Goal: Information Seeking & Learning: Learn about a topic

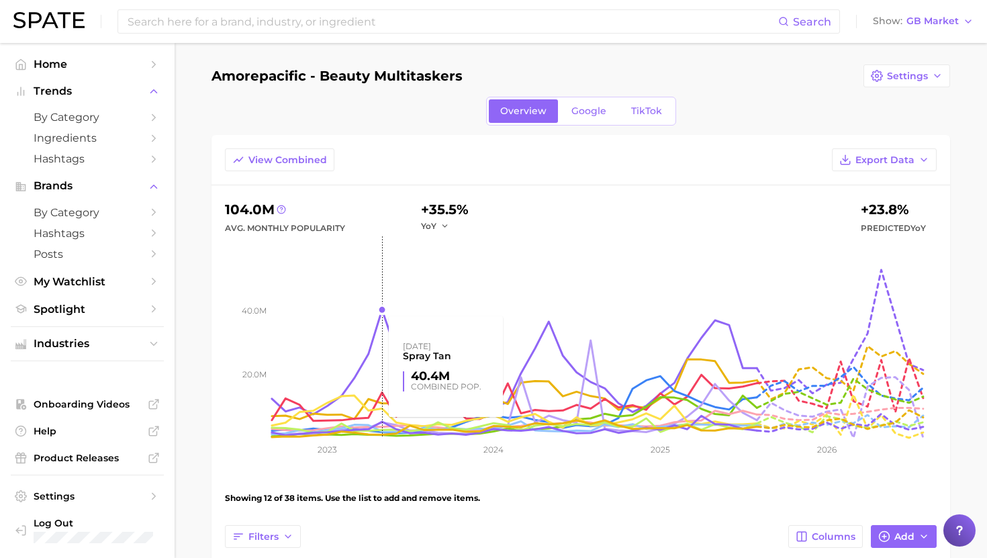
scroll to position [232, 0]
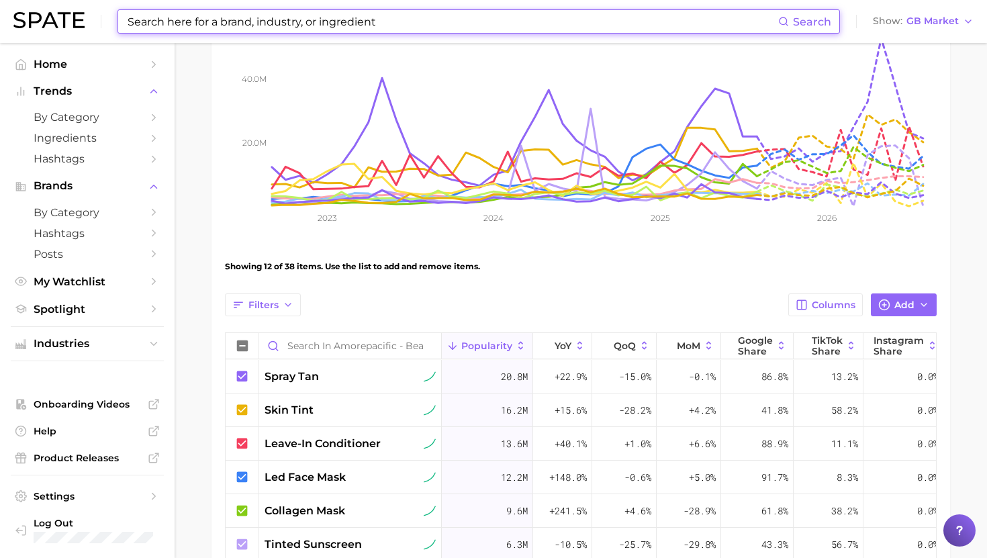
click at [267, 32] on input at bounding box center [452, 21] width 652 height 23
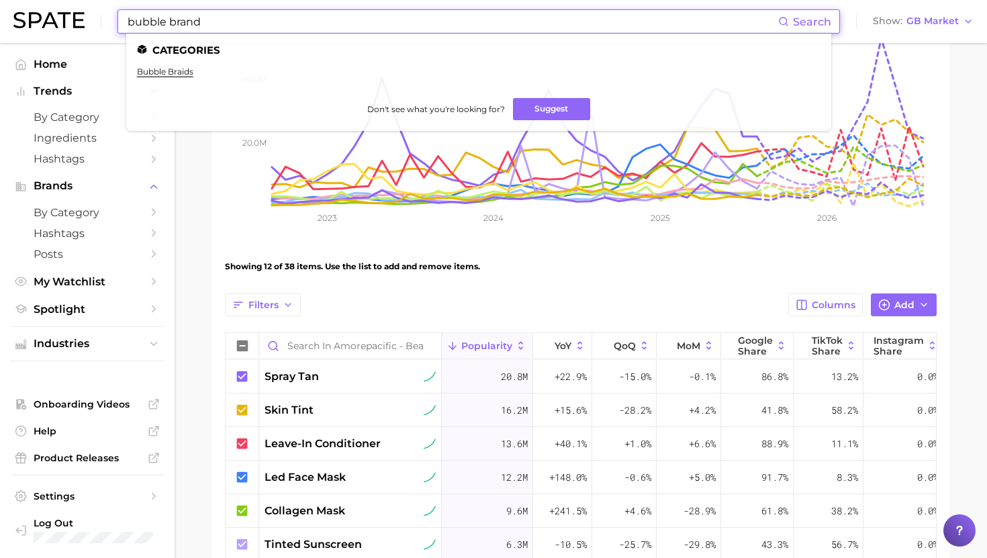
click at [188, 16] on input "bubble brand" at bounding box center [452, 21] width 652 height 23
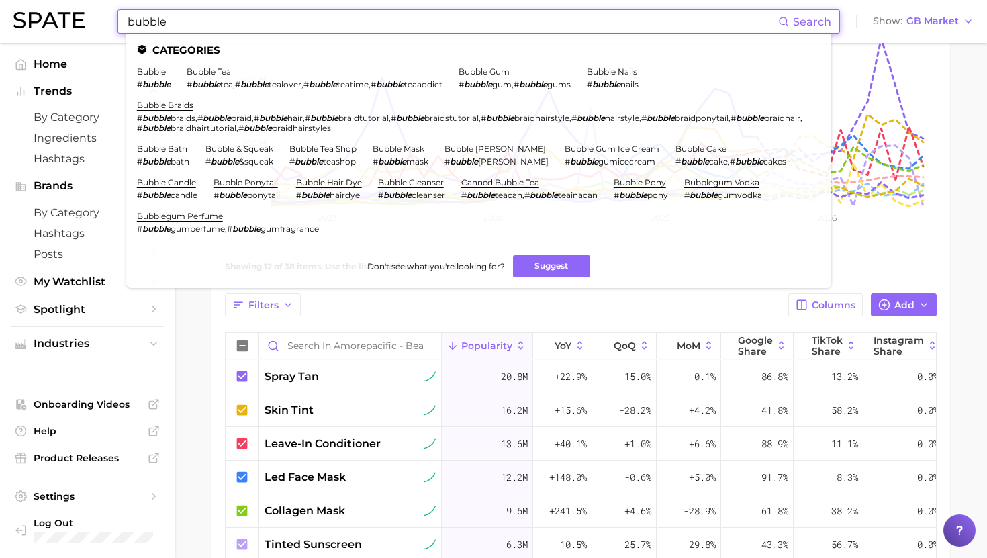
type input "bubble"
click at [863, 31] on div "bubble Search Categories bubble # bubble bubble tea # bubble tea , # bubble tea…" at bounding box center [493, 21] width 960 height 43
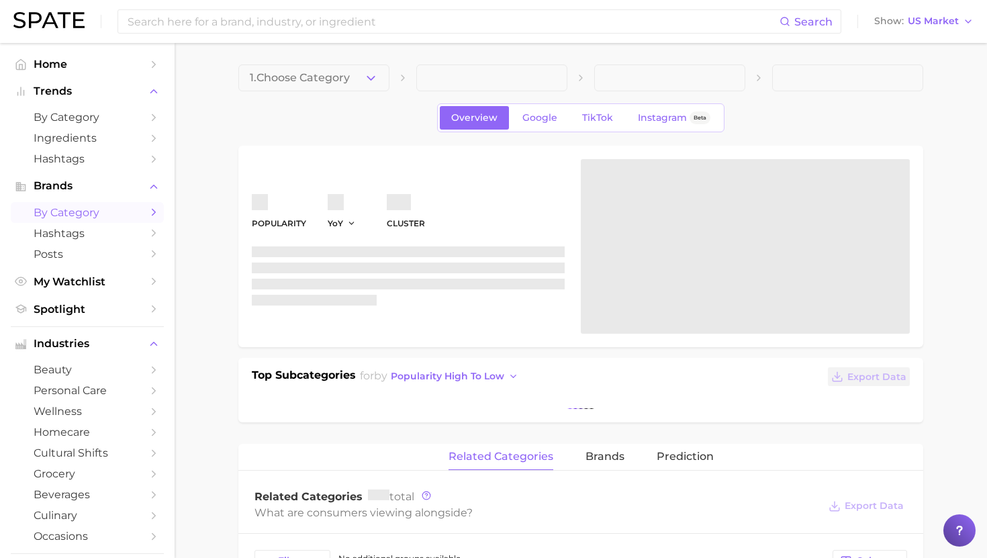
click at [101, 213] on span "by Category" at bounding box center [87, 212] width 107 height 13
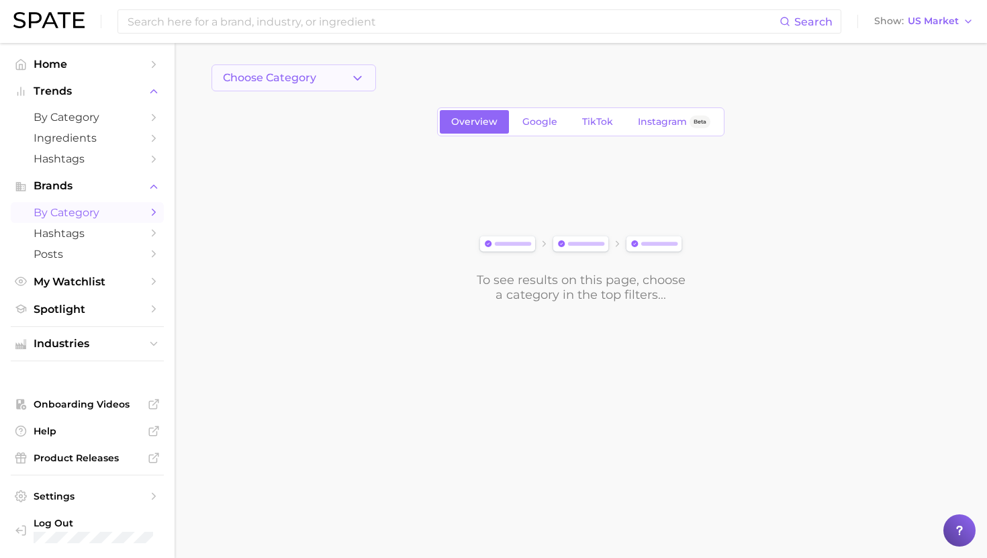
click at [289, 74] on span "Choose Category" at bounding box center [269, 78] width 93 height 12
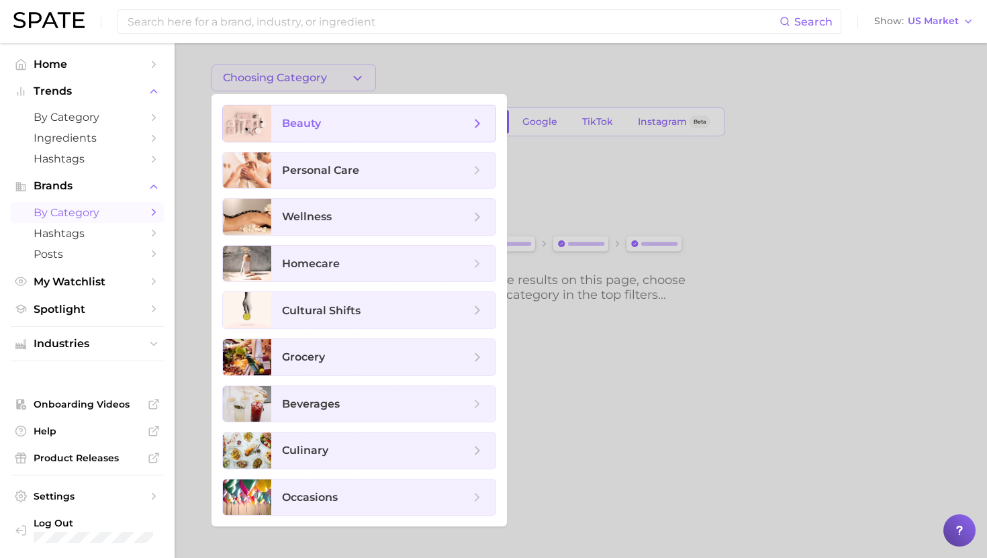
click at [312, 111] on span "beauty" at bounding box center [383, 123] width 224 height 36
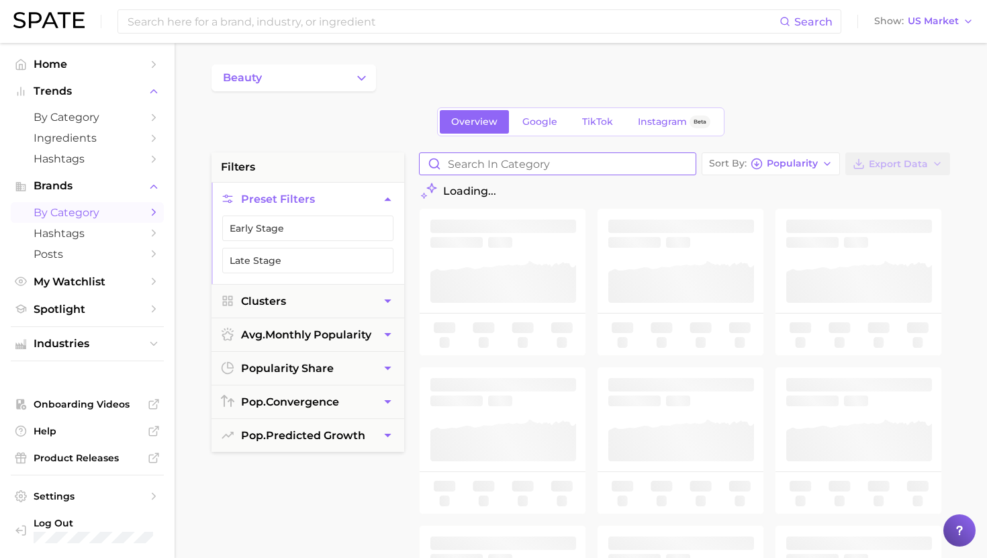
click at [456, 162] on input "Search in category" at bounding box center [558, 163] width 276 height 21
click at [476, 167] on input "bublble" at bounding box center [558, 163] width 276 height 21
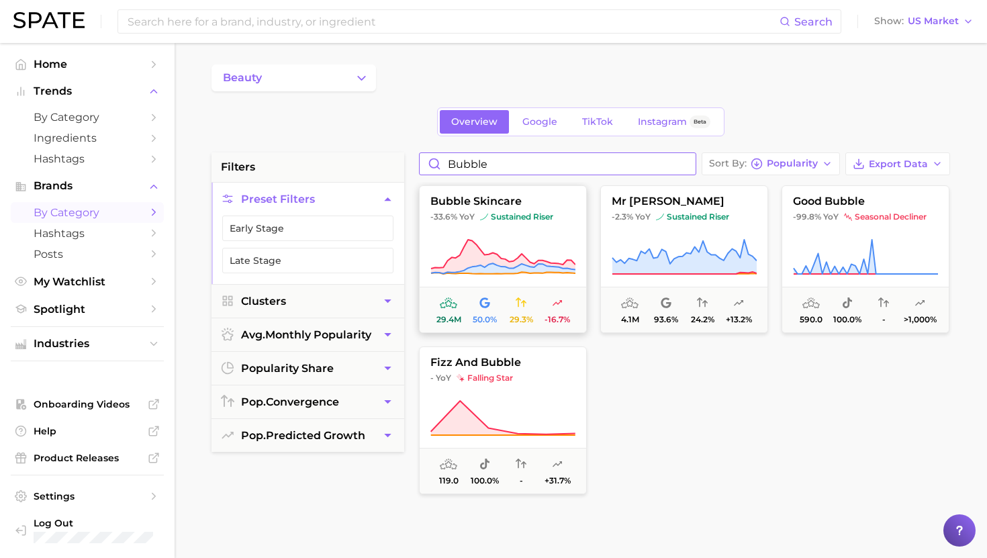
type input "bubble"
click at [519, 229] on button "bubble skincare -33.6% YoY sustained riser 29.4m 50.0% 29.3% -16.7%" at bounding box center [503, 259] width 168 height 148
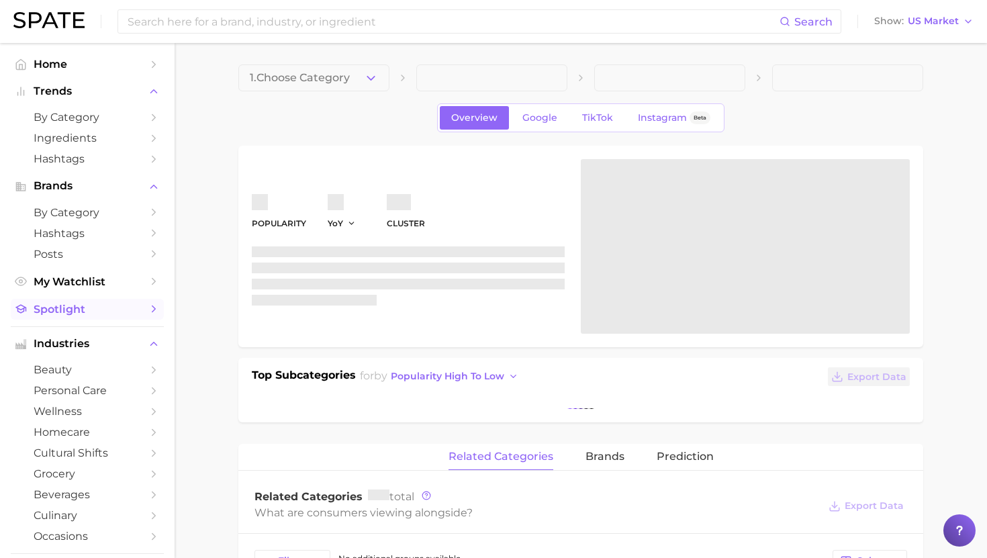
click at [70, 314] on span "Spotlight" at bounding box center [87, 309] width 107 height 13
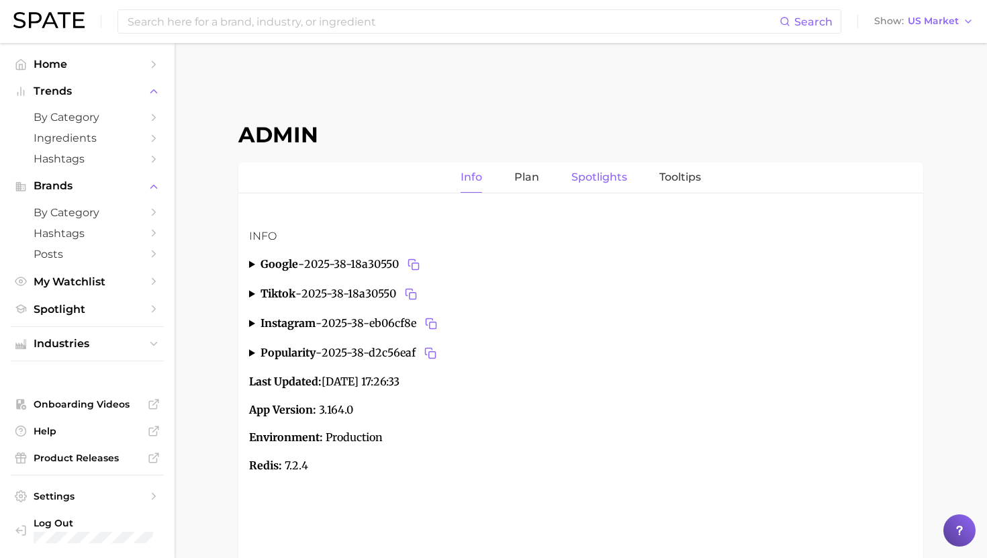
click at [584, 176] on link "Spotlights" at bounding box center [599, 177] width 56 height 30
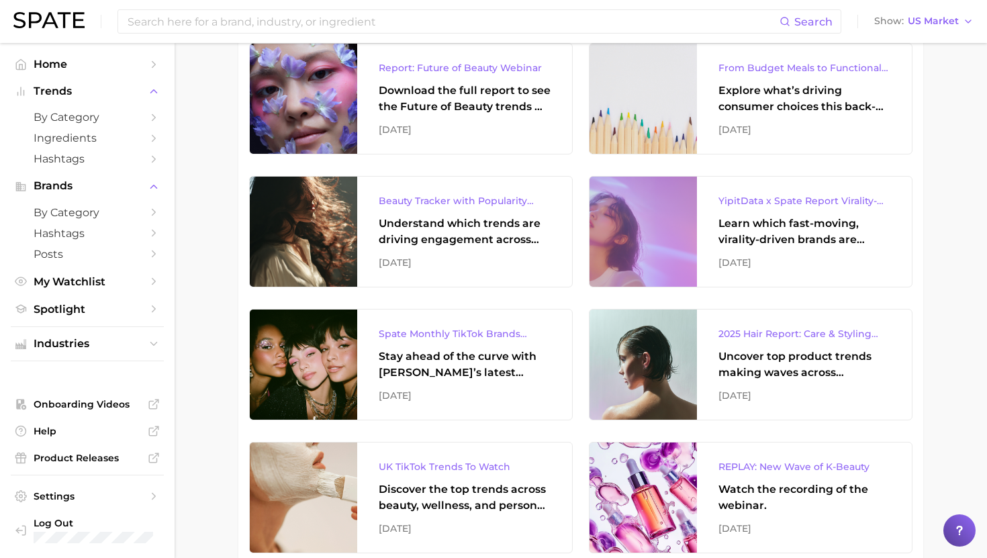
scroll to position [331, 0]
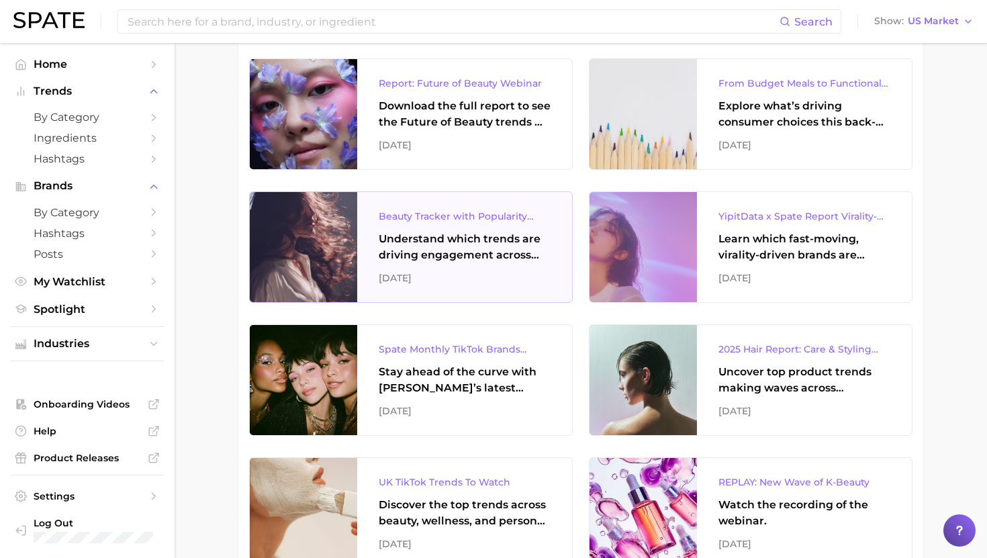
click at [431, 234] on div "Understand which trends are driving engagement across platforms in the skin, ha…" at bounding box center [465, 247] width 172 height 32
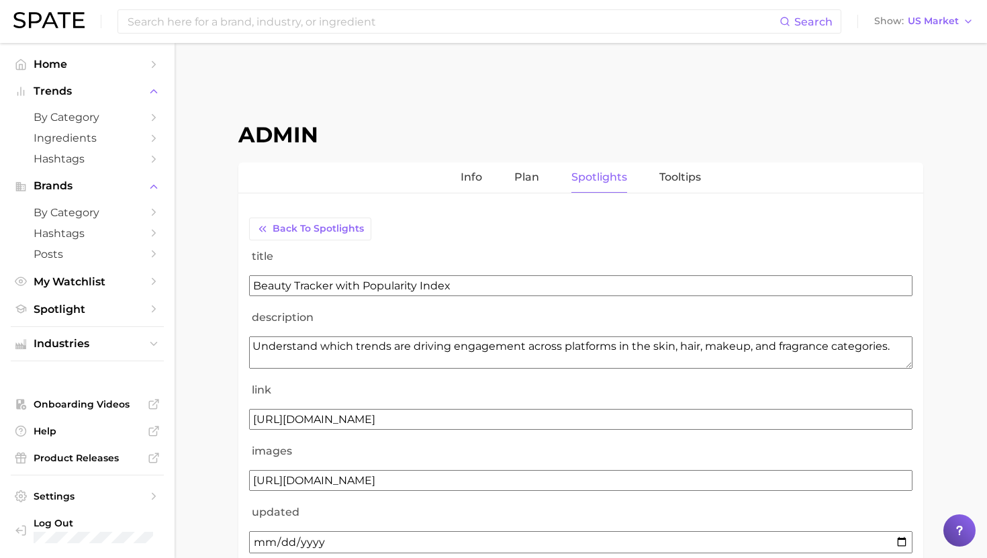
click at [386, 286] on input "Beauty Tracker with Popularity Index" at bounding box center [580, 285] width 663 height 21
click at [283, 350] on textarea "Understand which trends are driving engagement across platforms in the skin, ha…" at bounding box center [580, 352] width 663 height 32
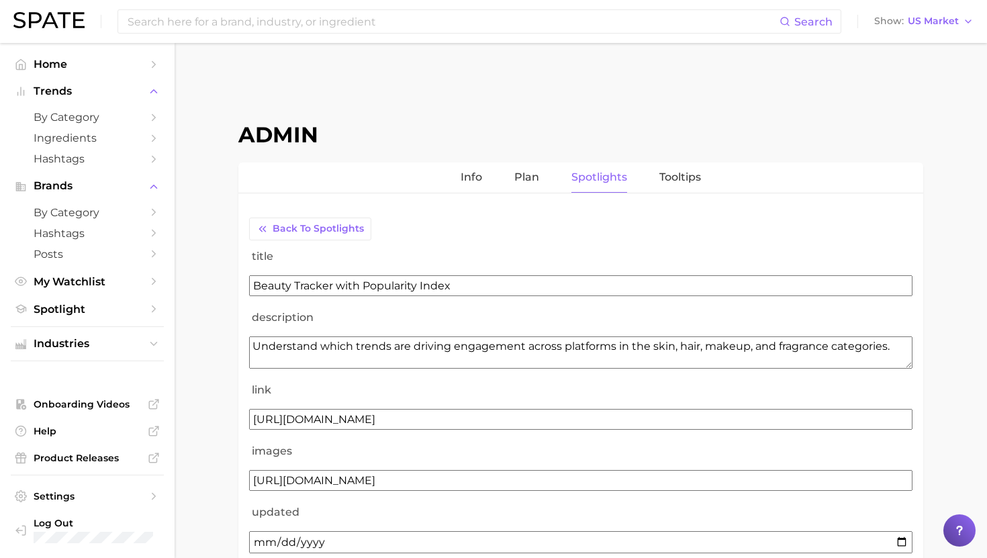
click at [283, 350] on textarea "Understand which trends are driving engagement across platforms in the skin, ha…" at bounding box center [580, 352] width 663 height 32
click at [308, 420] on input "https://www.spate.nyc/spate-beauty-tracker" at bounding box center [580, 419] width 663 height 21
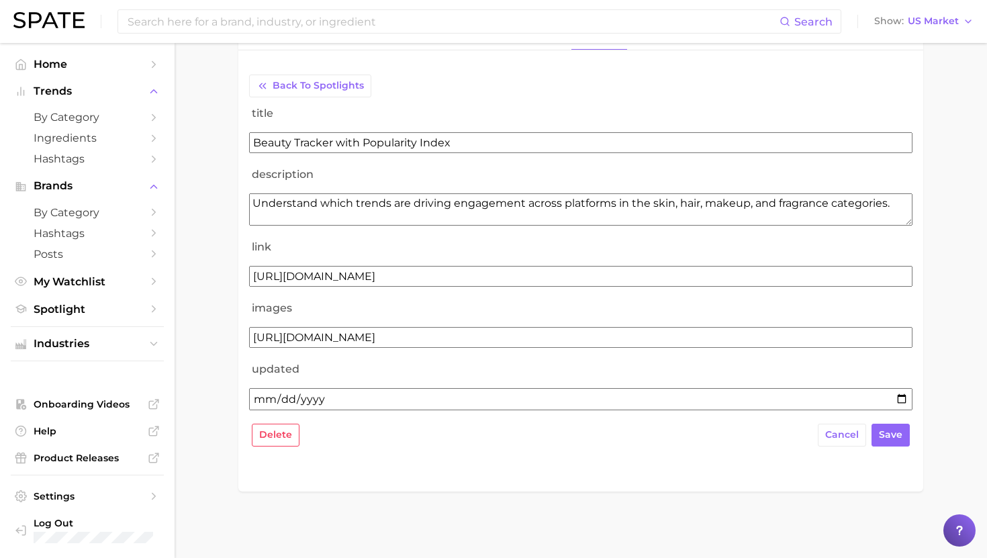
scroll to position [144, 0]
click at [263, 444] on button "delete" at bounding box center [276, 434] width 48 height 23
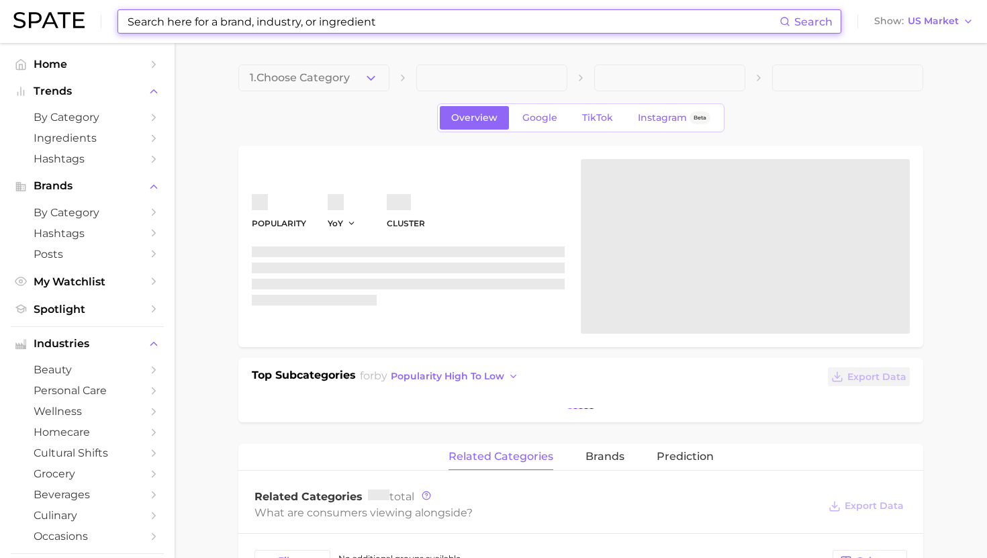
click at [334, 19] on input at bounding box center [452, 21] width 653 height 23
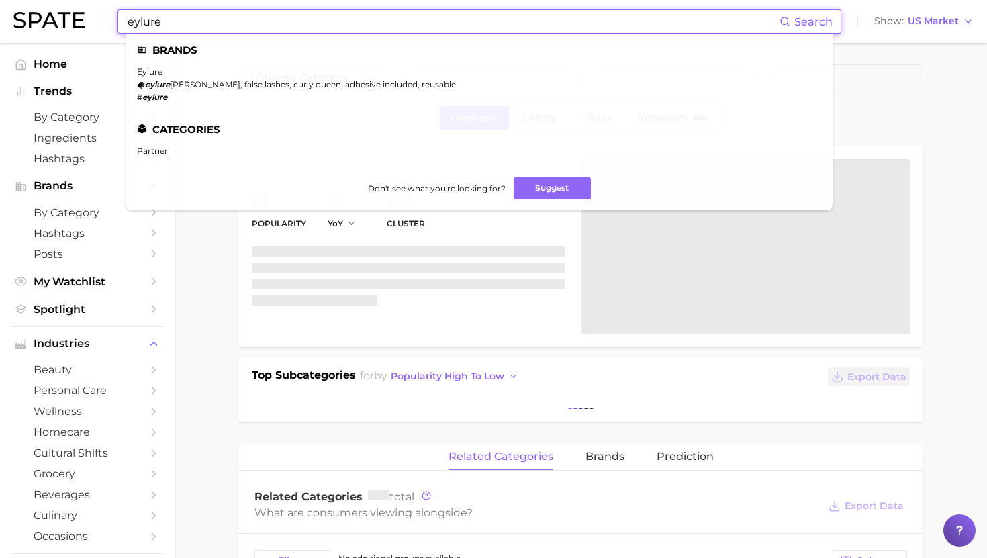
type input "eylure"
click at [154, 77] on li "eylure eylure jasmine brown, false lashes, curly queen, adhesive included, reus…" at bounding box center [296, 84] width 319 height 36
click at [152, 74] on link "eylure" at bounding box center [150, 71] width 26 height 10
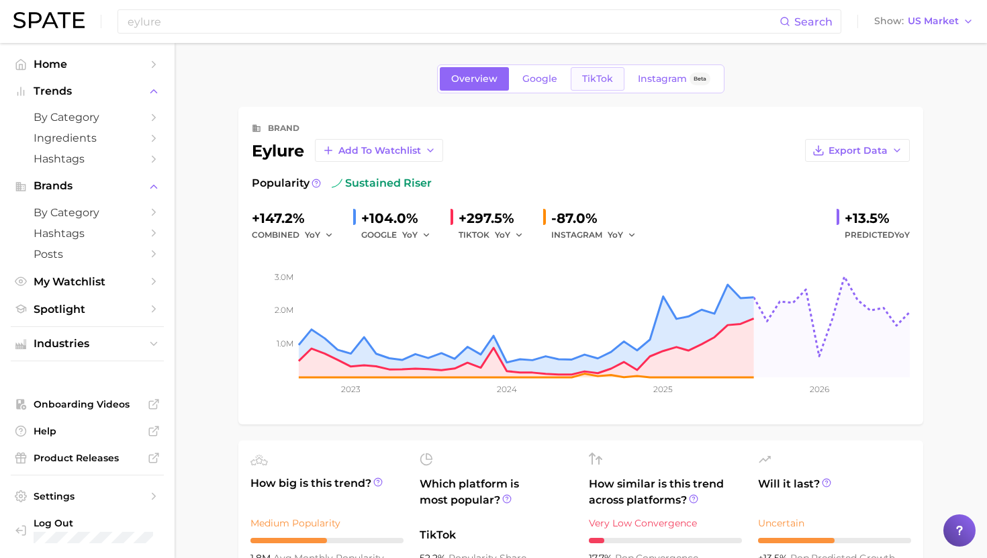
click at [596, 83] on span "TikTok" at bounding box center [597, 78] width 31 height 11
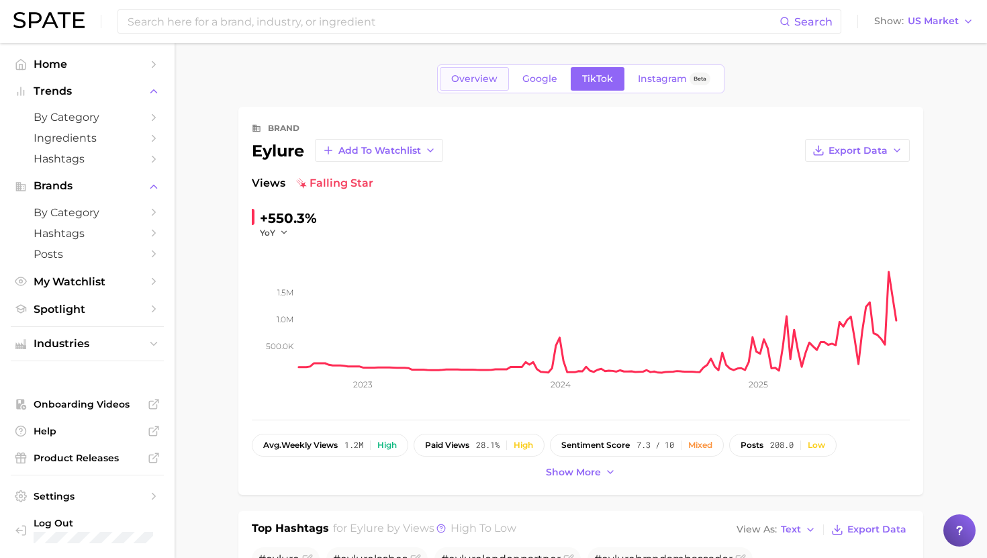
click at [488, 71] on link "Overview" at bounding box center [474, 79] width 69 height 24
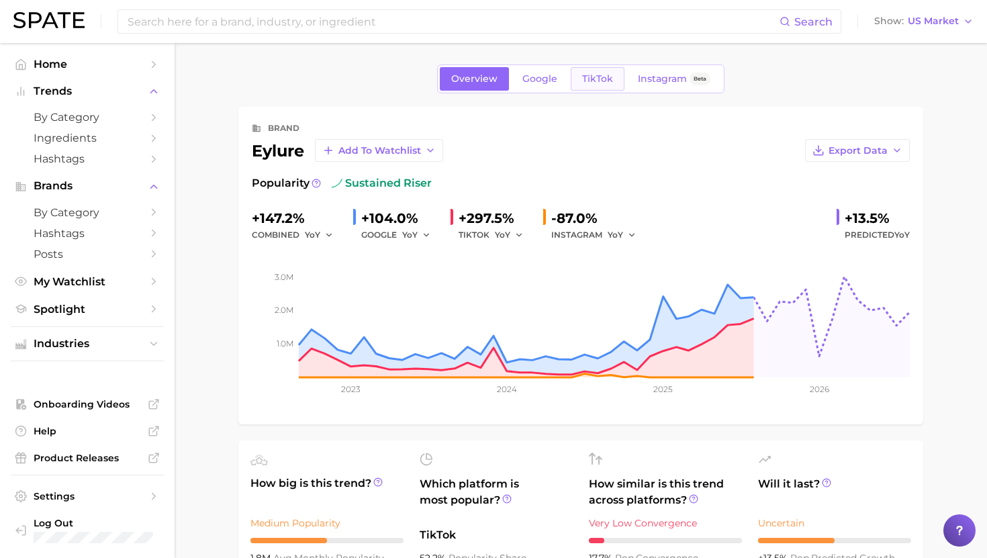
click at [589, 71] on link "TikTok" at bounding box center [598, 79] width 54 height 24
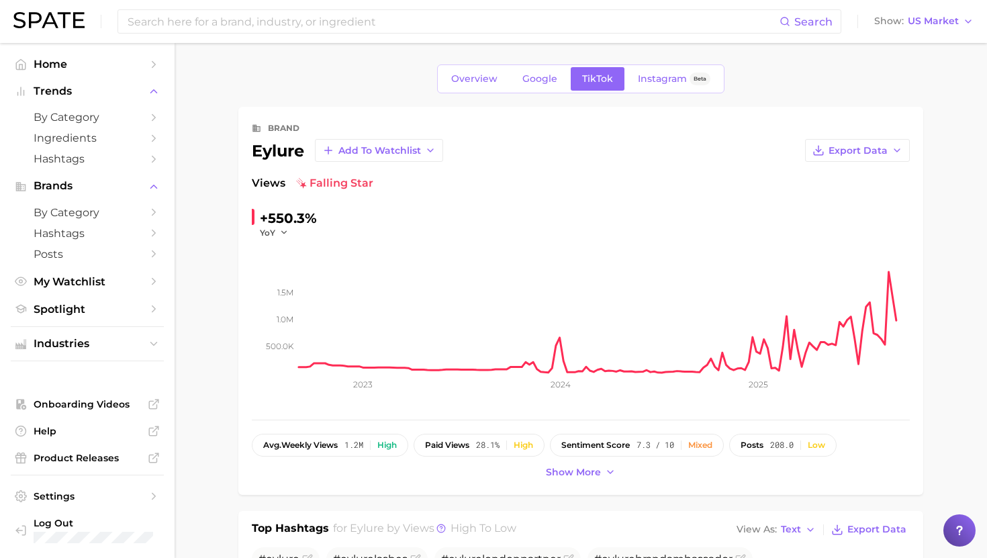
click at [451, 91] on div "Overview Google TikTok Instagram Beta" at bounding box center [580, 78] width 287 height 29
click at [454, 81] on span "Overview" at bounding box center [474, 78] width 46 height 11
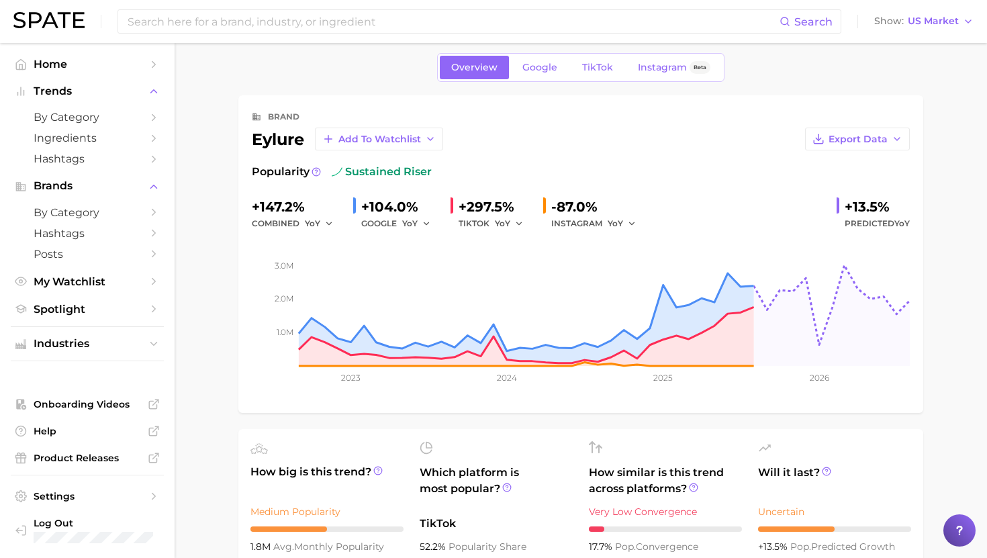
scroll to position [9, 0]
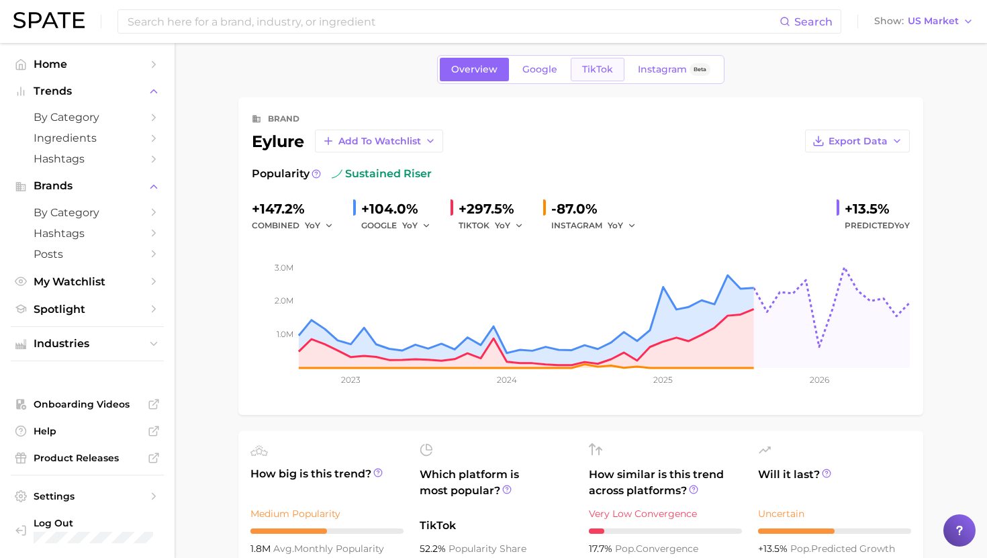
click at [584, 71] on span "TikTok" at bounding box center [597, 69] width 31 height 11
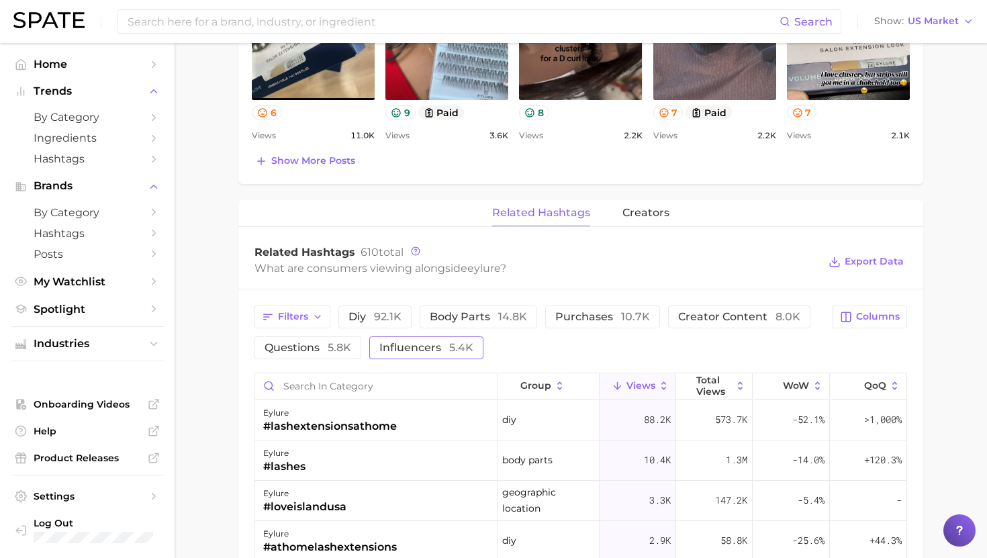
scroll to position [810, 0]
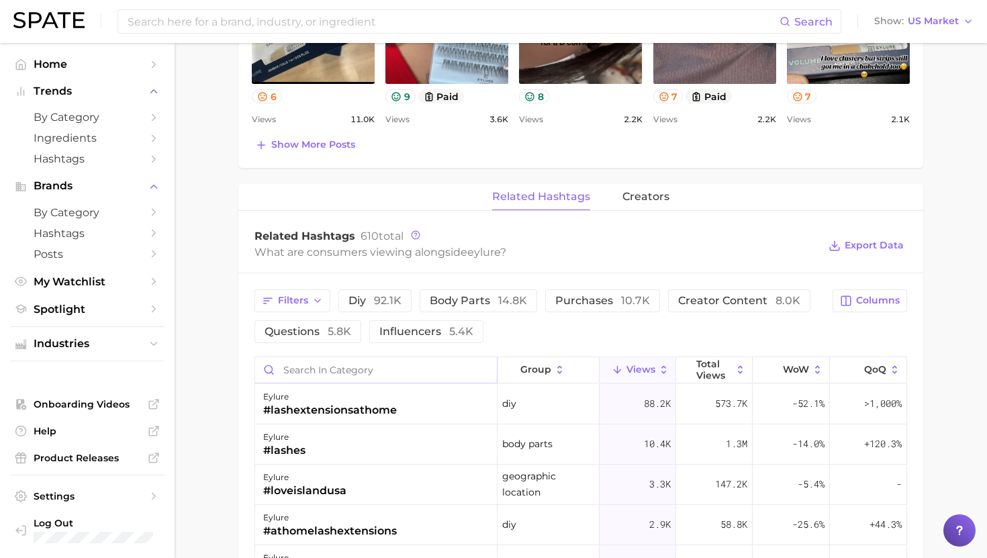
click at [446, 363] on input "Search in category" at bounding box center [376, 370] width 242 height 26
click at [430, 412] on div "eylure #lashextensionsathome" at bounding box center [376, 404] width 242 height 40
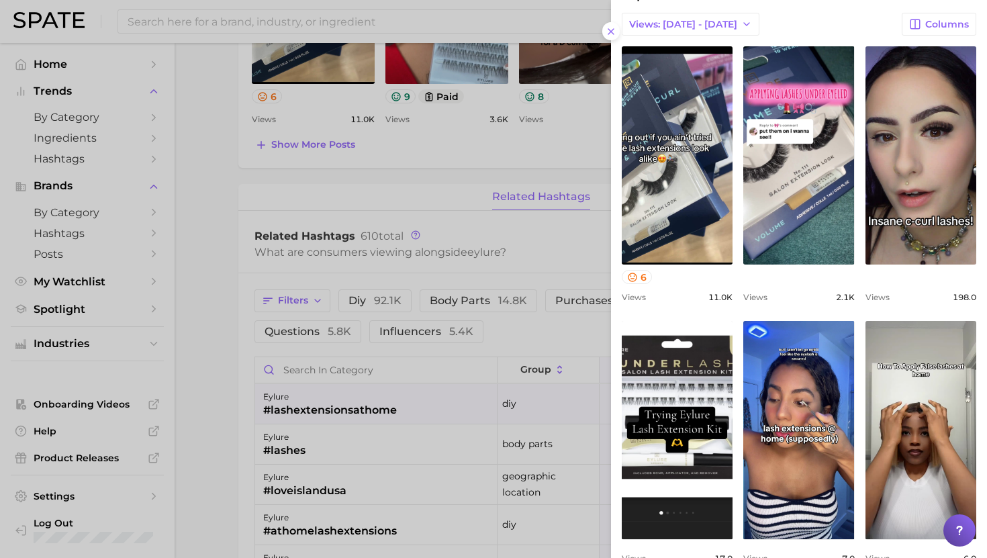
scroll to position [118, 0]
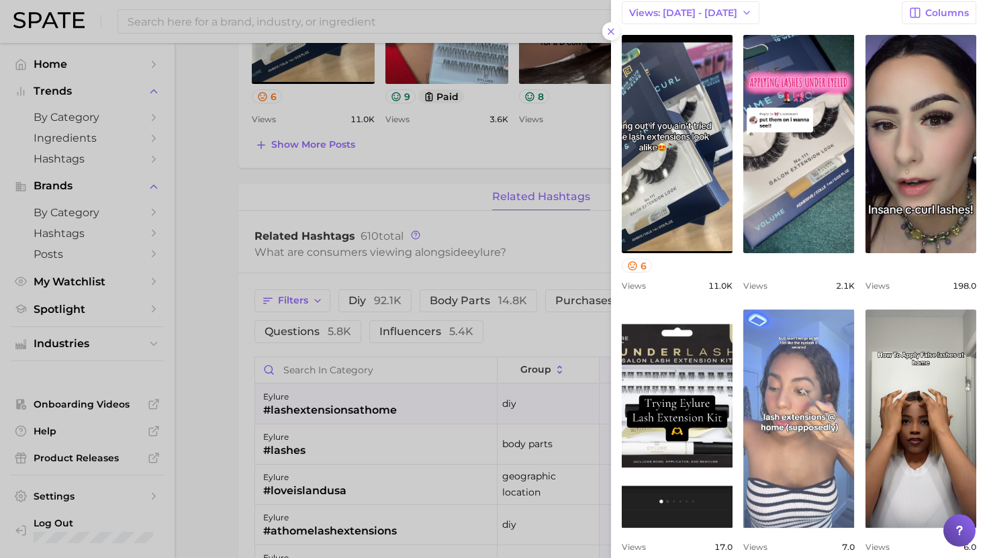
click at [794, 415] on link "view post on TikTok" at bounding box center [798, 419] width 111 height 218
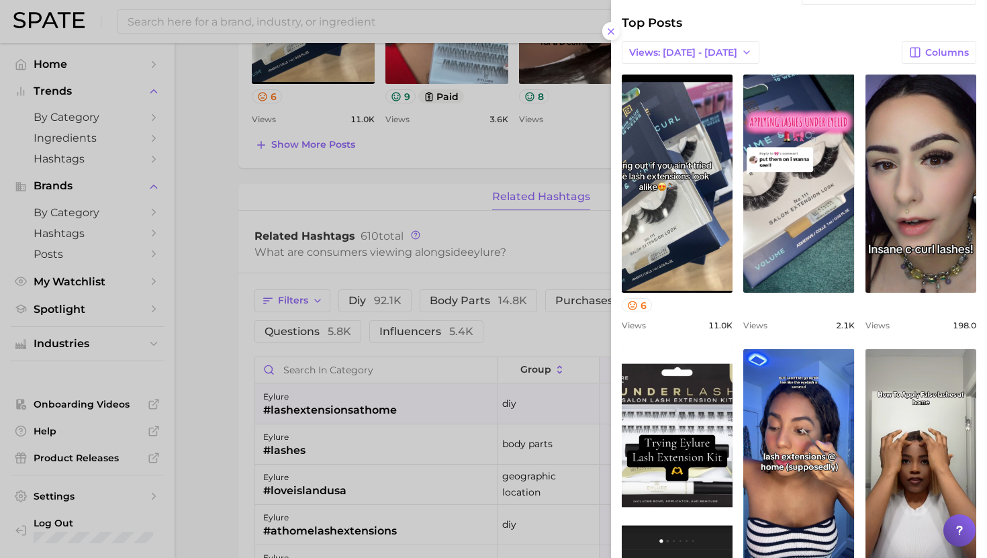
scroll to position [0, 0]
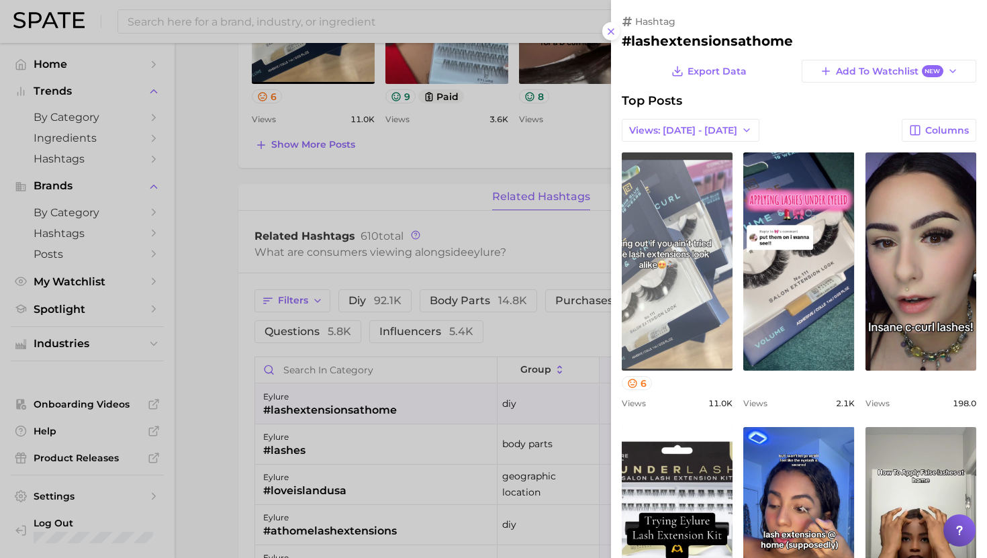
click at [693, 232] on link "view post on TikTok" at bounding box center [677, 261] width 111 height 218
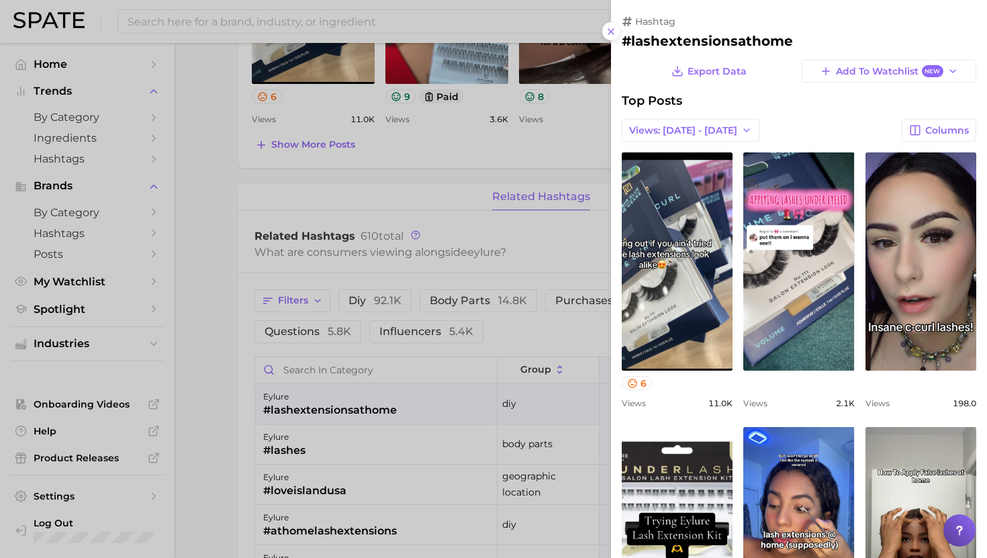
click at [769, 101] on div "Top Posts" at bounding box center [799, 100] width 355 height 15
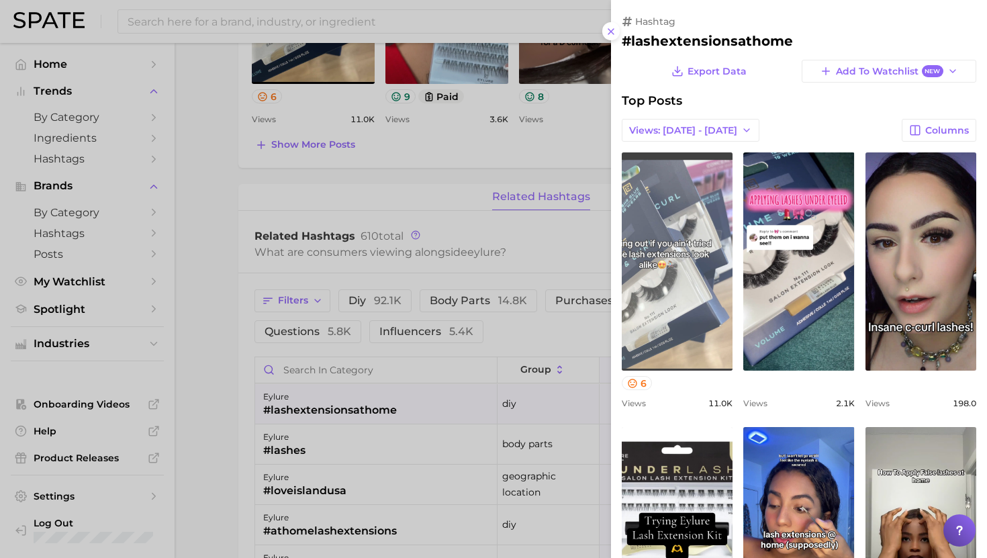
click at [687, 283] on link "view post on TikTok" at bounding box center [677, 261] width 111 height 218
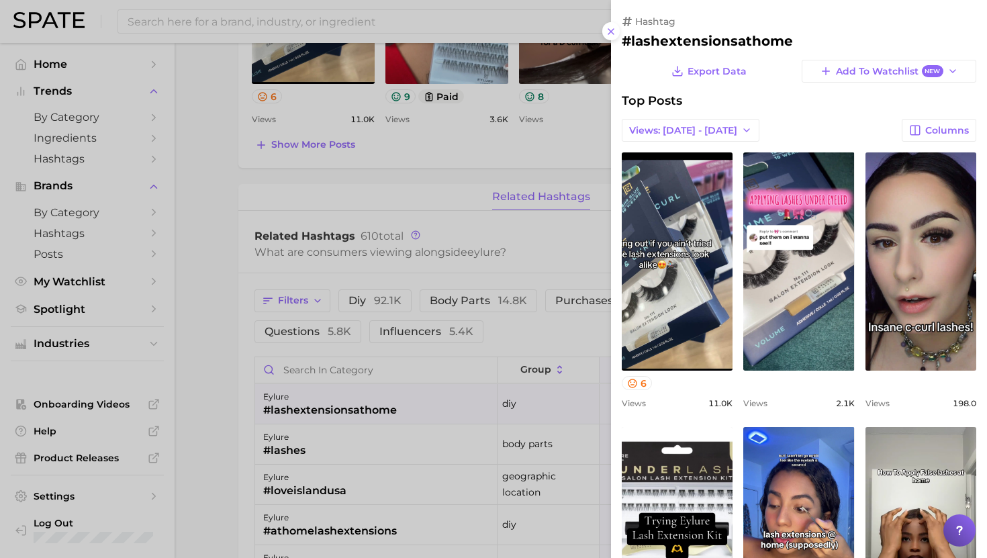
click at [451, 303] on div at bounding box center [493, 279] width 987 height 558
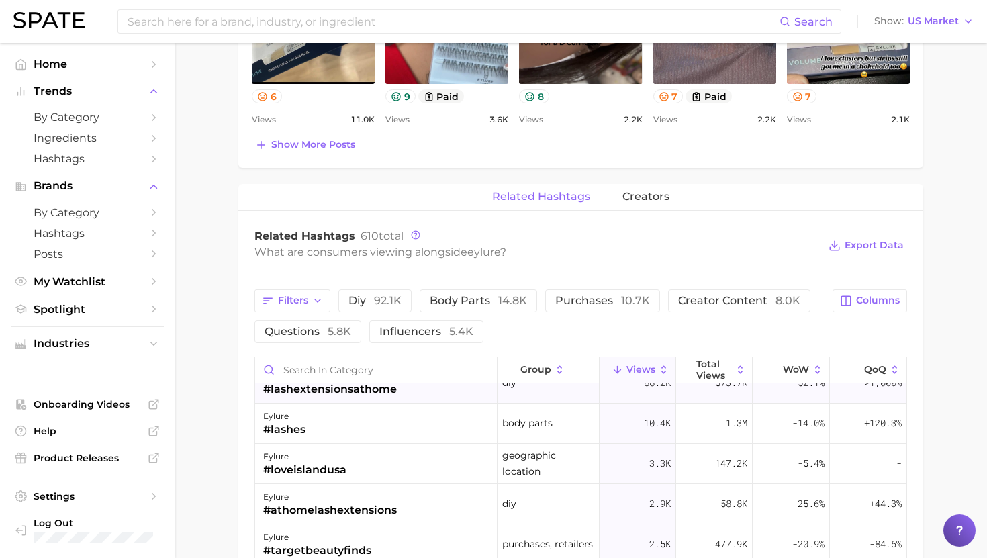
scroll to position [19, 0]
click at [439, 511] on div "eylure #athomelashextensions" at bounding box center [376, 505] width 242 height 40
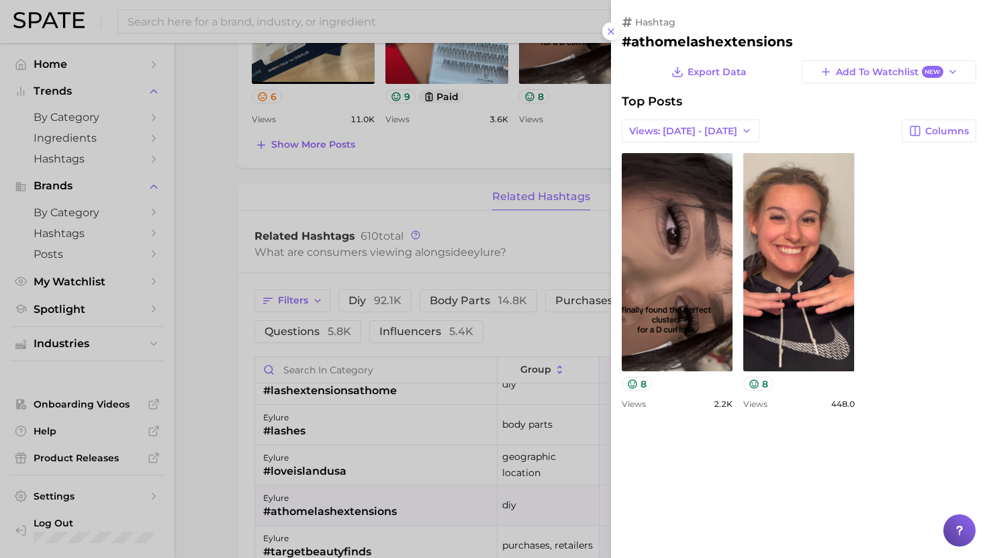
scroll to position [0, 0]
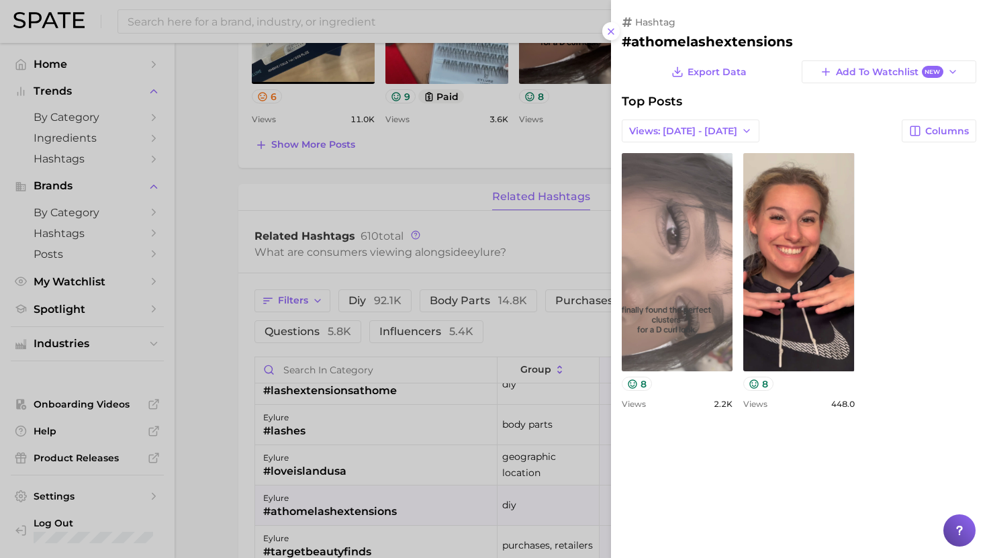
click at [695, 299] on link "view post on TikTok" at bounding box center [677, 262] width 111 height 218
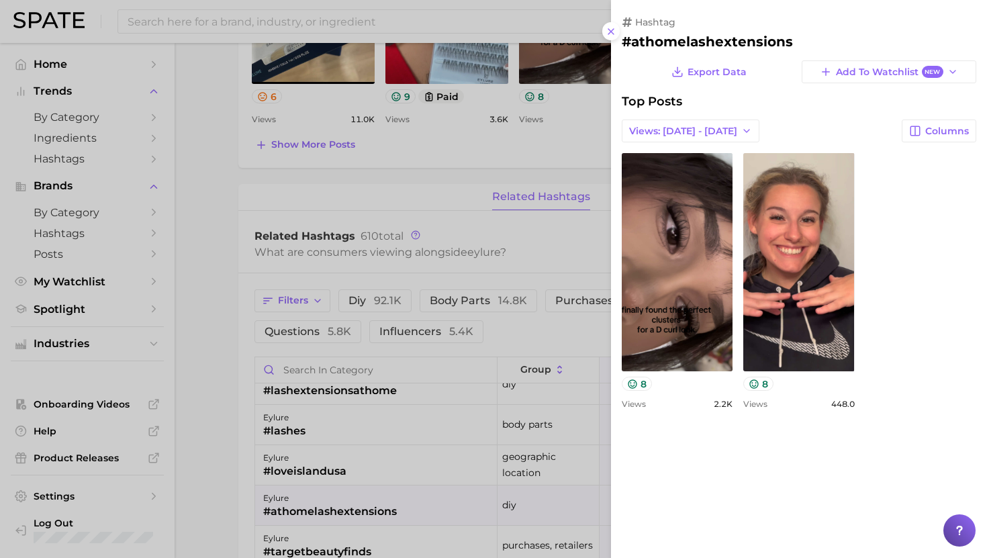
click at [502, 402] on div at bounding box center [493, 279] width 987 height 558
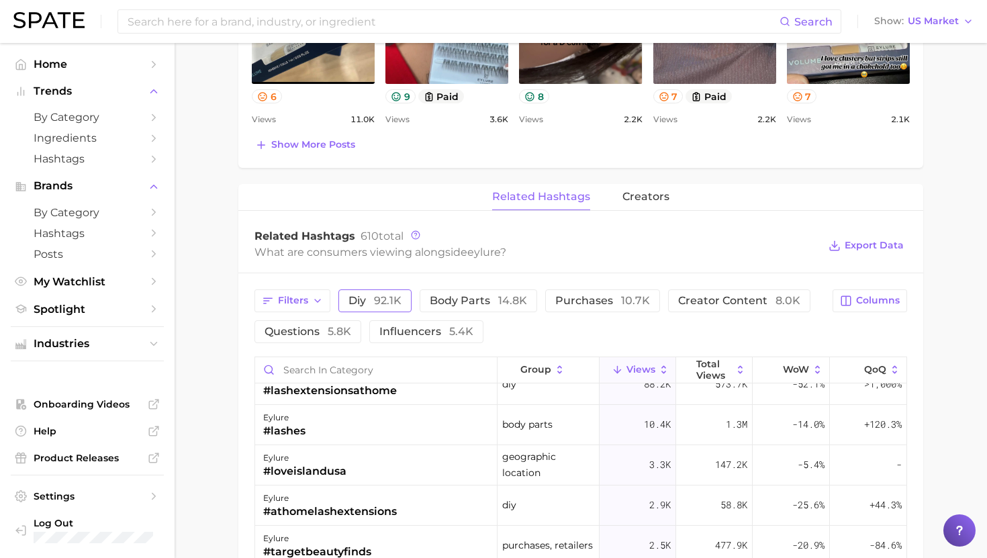
click at [377, 301] on span "92.1k" at bounding box center [388, 300] width 28 height 13
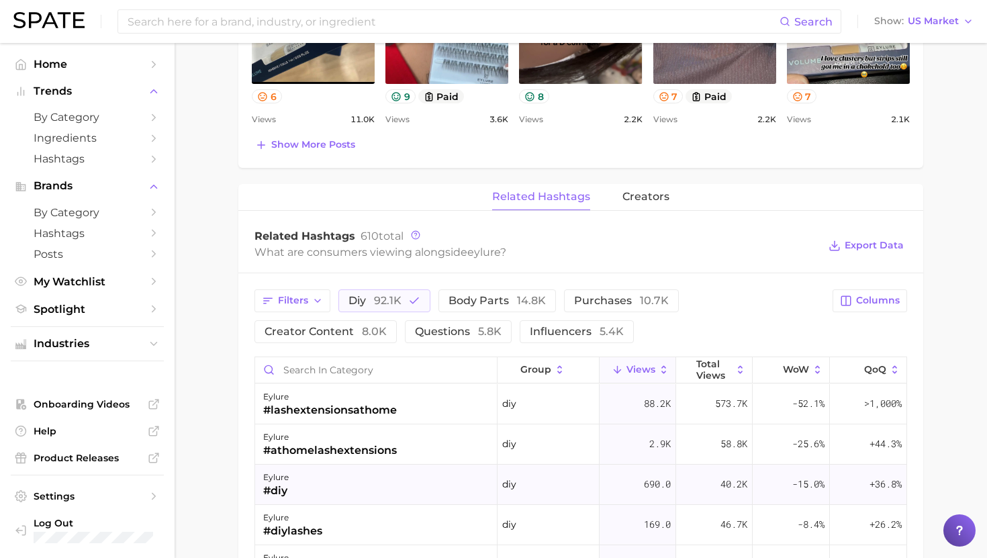
click at [364, 483] on div "eylure #diy" at bounding box center [376, 485] width 242 height 40
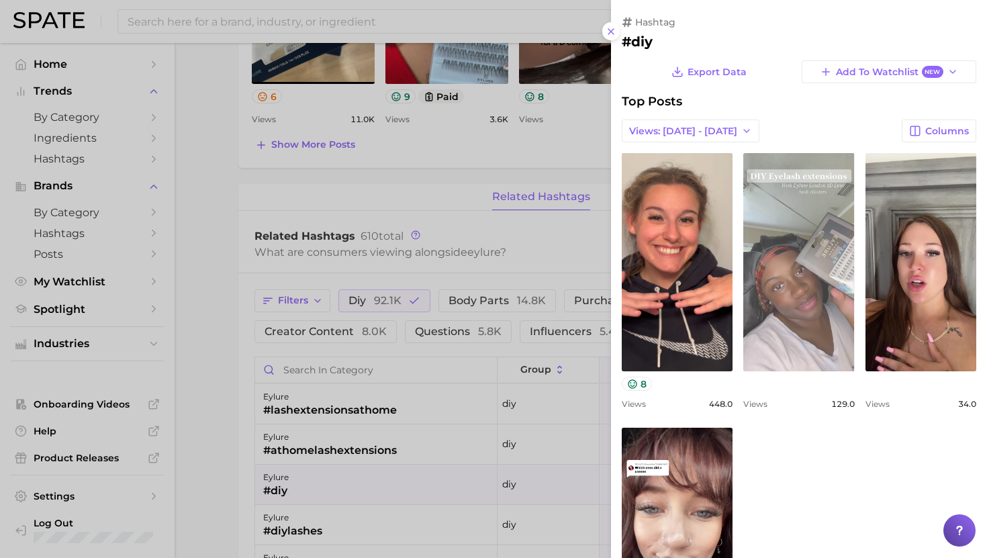
click at [822, 297] on link "view post on TikTok" at bounding box center [798, 262] width 111 height 218
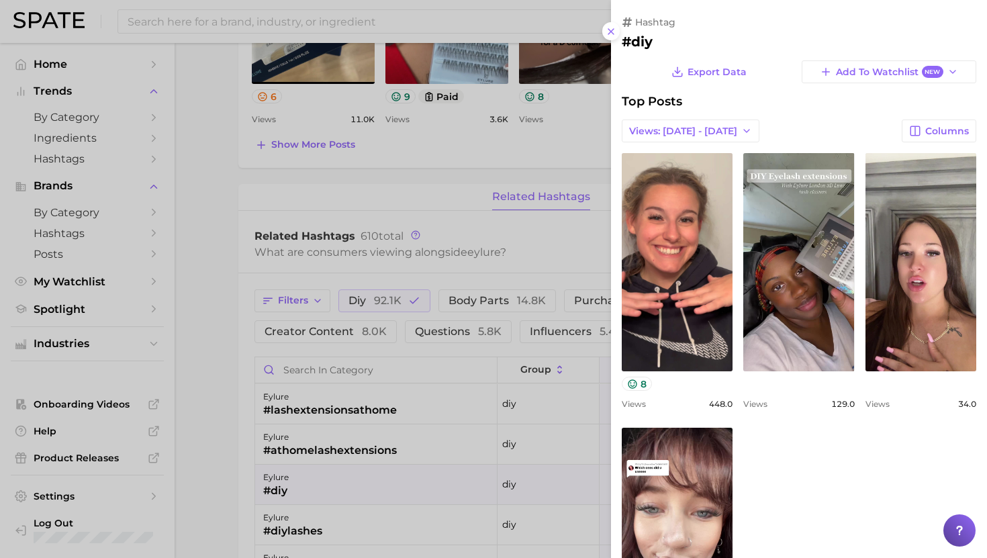
click at [71, 175] on div at bounding box center [493, 279] width 987 height 558
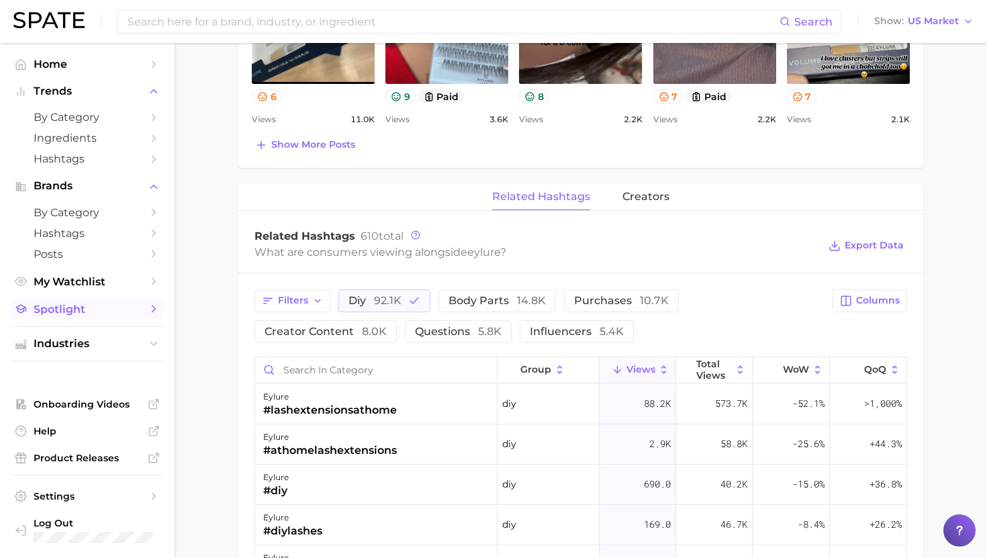
click at [62, 311] on span "Spotlight" at bounding box center [87, 309] width 107 height 13
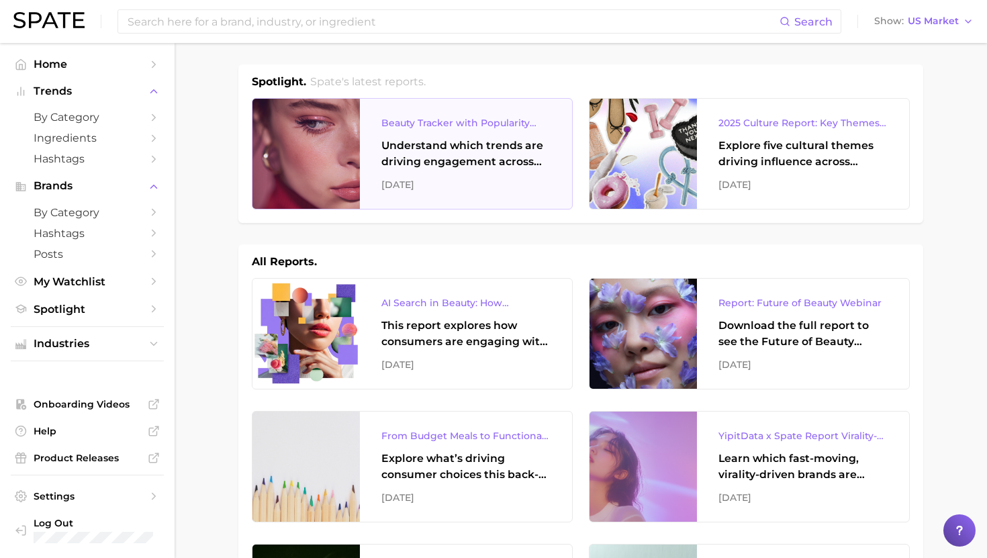
click at [421, 154] on div "Understand which trends are driving engagement across platforms in the skin, ha…" at bounding box center [465, 154] width 169 height 32
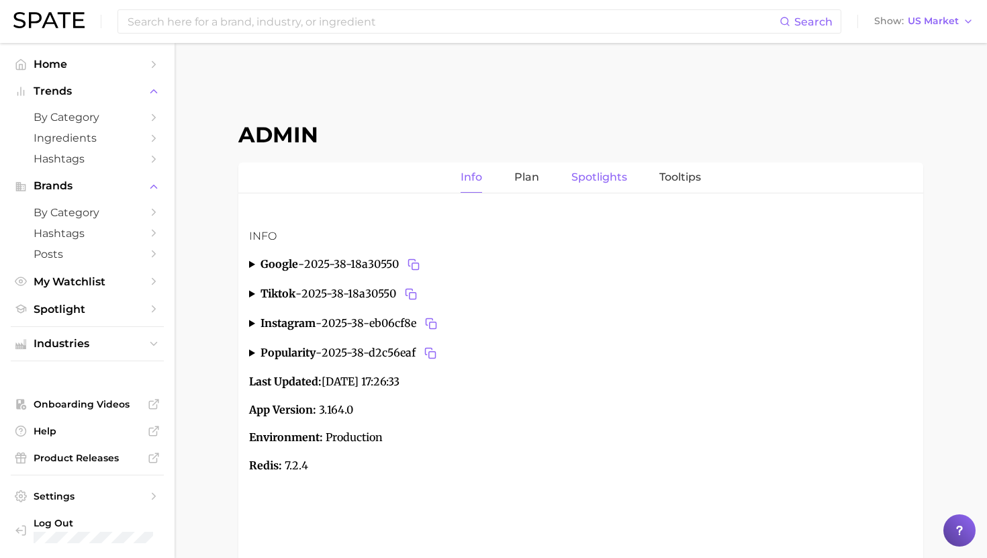
click at [607, 174] on link "Spotlights" at bounding box center [599, 177] width 56 height 30
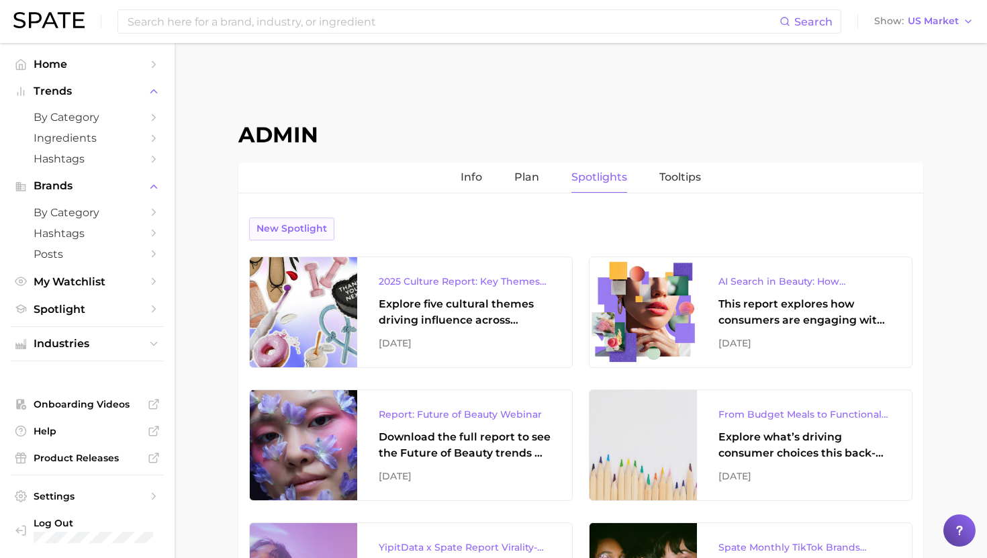
click at [310, 226] on span "New Spotlight" at bounding box center [292, 228] width 71 height 11
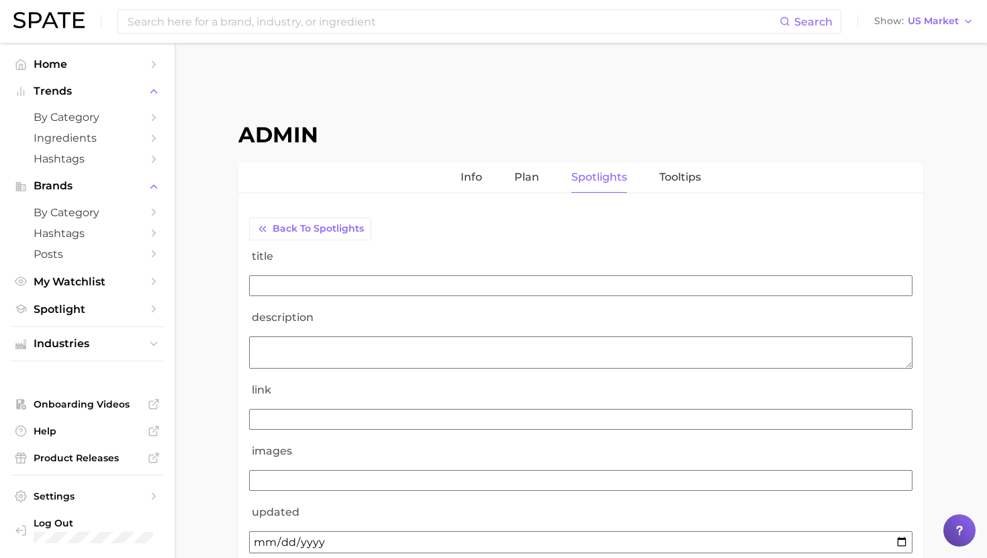
click at [337, 288] on input "title" at bounding box center [580, 285] width 663 height 21
paste input "Beauty Tracker with Popularity Index"
type input "Beauty Tracker with Popularity Index"
click at [385, 357] on textarea "description" at bounding box center [580, 352] width 663 height 32
paste textarea "Understand which trends are driving engagement across platforms in the skin, ha…"
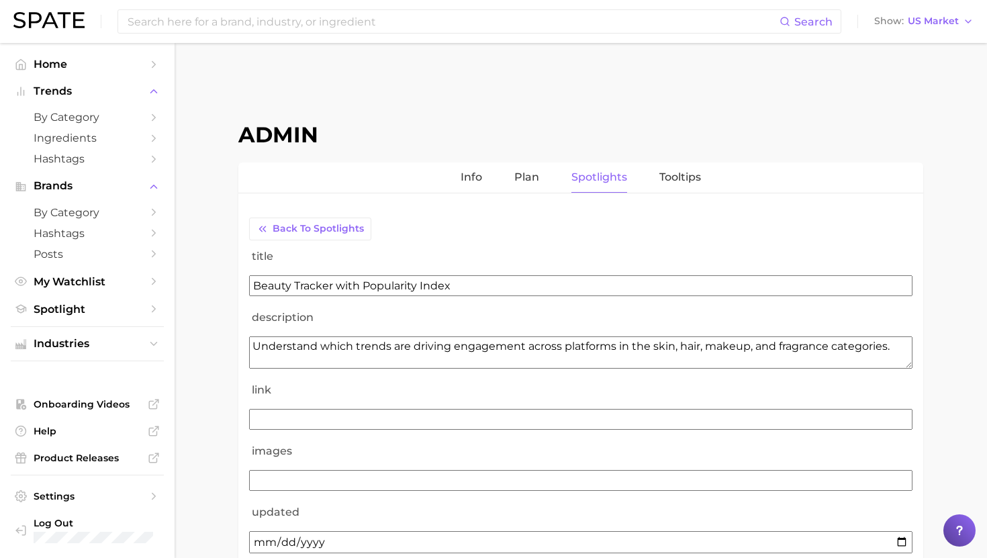
type textarea "Understand which trends are driving engagement across platforms in the skin, ha…"
click at [371, 420] on input "link" at bounding box center [580, 419] width 663 height 21
paste input "https://www.spate.nyc/spate-beauty-tracker"
type input "https://www.spate.nyc/spate-beauty-tracker"
click at [366, 395] on label "link" at bounding box center [580, 389] width 663 height 21
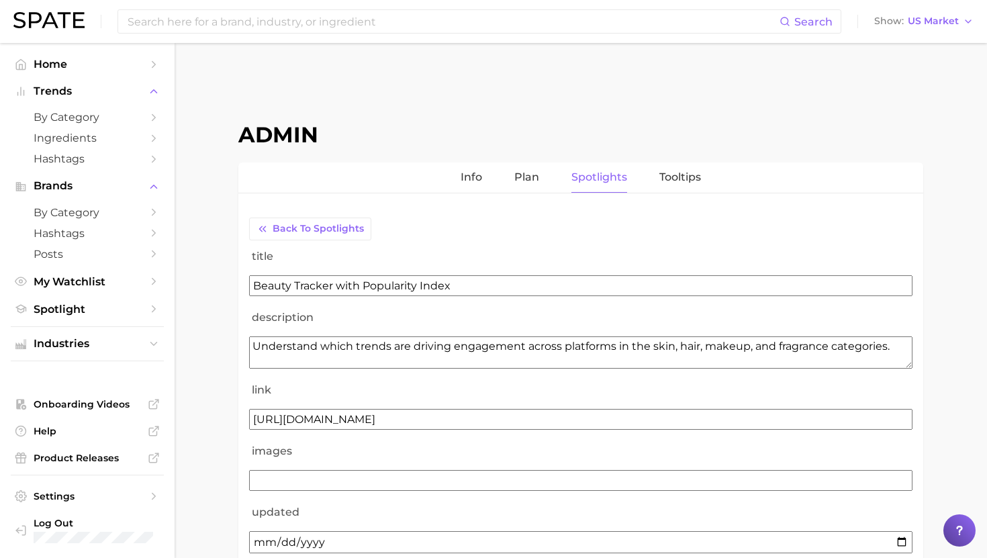
click at [366, 409] on input "https://www.spate.nyc/spate-beauty-tracker" at bounding box center [580, 419] width 663 height 21
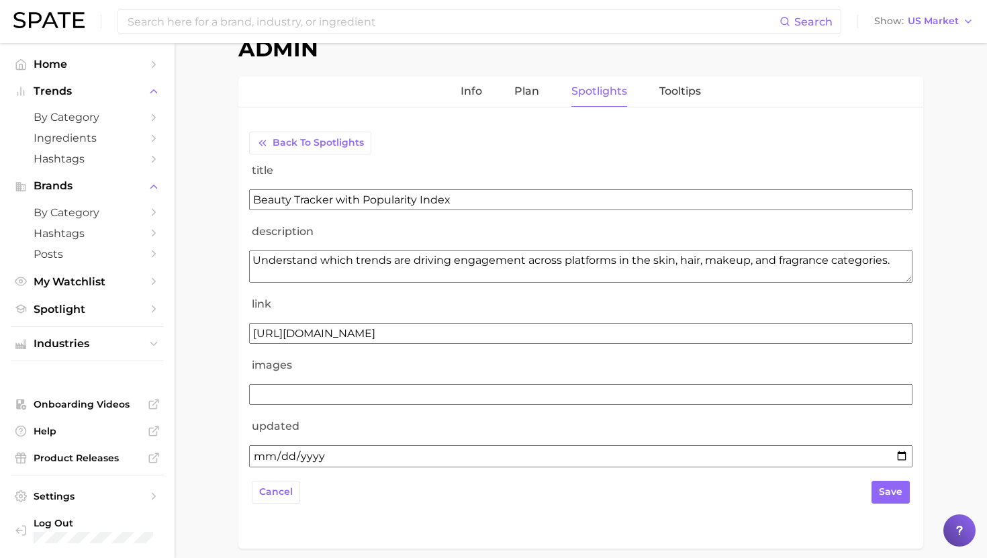
scroll to position [105, 0]
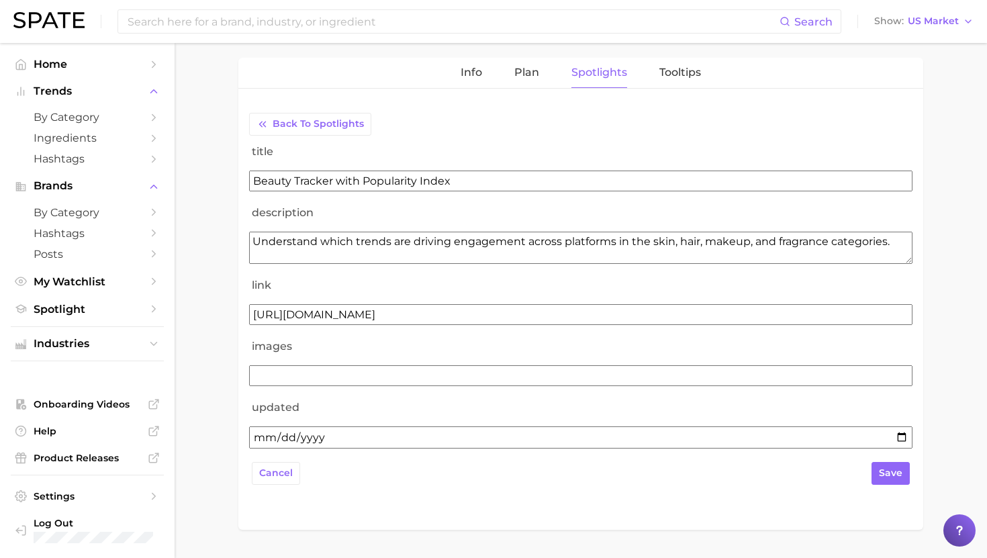
click at [285, 433] on input "updated" at bounding box center [580, 437] width 663 height 22
click at [896, 436] on input "updated" at bounding box center [580, 437] width 663 height 22
type input "2025-09-22"
click at [408, 371] on input "images" at bounding box center [580, 375] width 663 height 21
paste input "https://storage.googleapis.com/spate-186619/images/beauty/us/spotlight/2025-09-…"
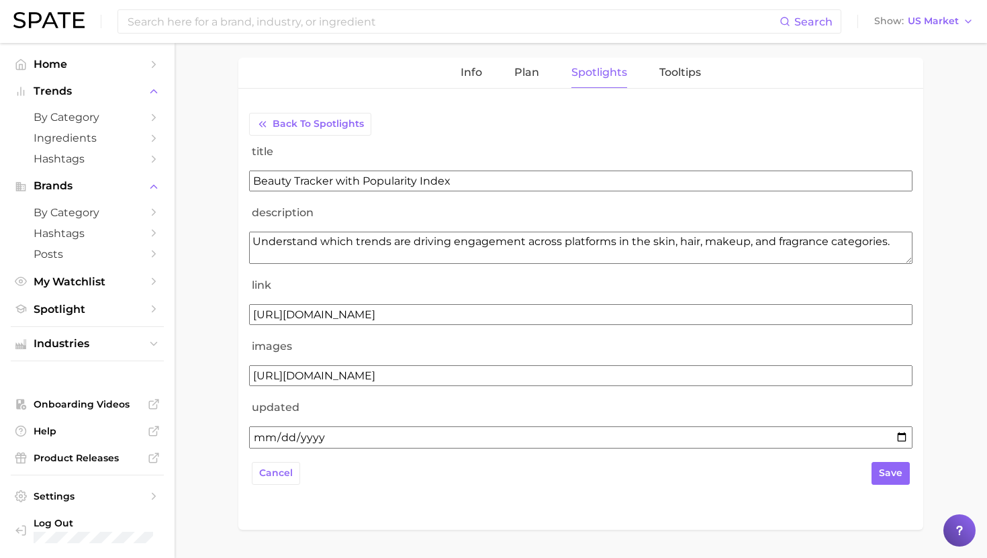
type input "https://storage.googleapis.com/spate-186619/images/beauty/us/spotlight/2025-09-…"
click at [447, 343] on label "images" at bounding box center [580, 346] width 663 height 21
click at [447, 365] on input "https://storage.googleapis.com/spate-186619/images/beauty/us/spotlight/2025-09-…" at bounding box center [580, 375] width 663 height 21
click at [900, 474] on span "save" at bounding box center [891, 472] width 24 height 11
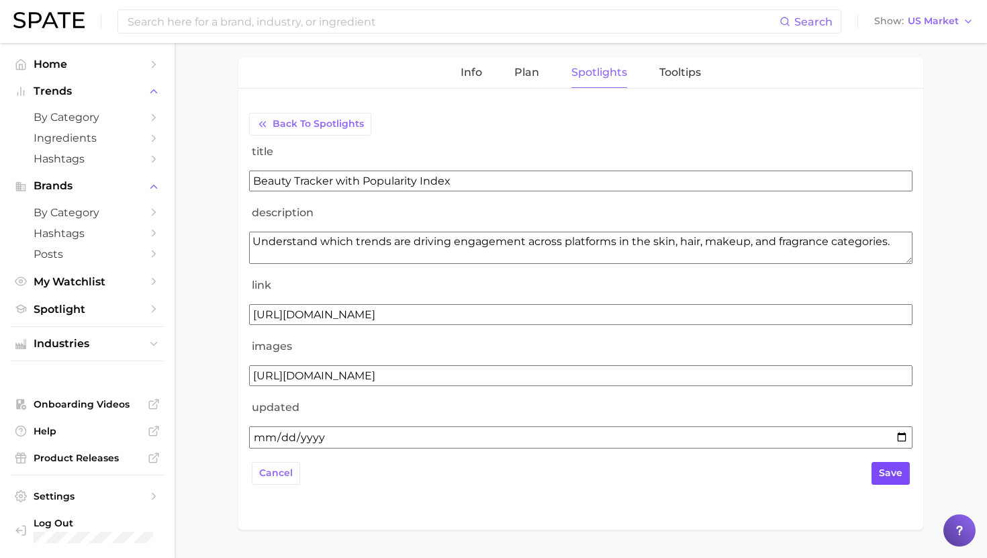
scroll to position [0, 0]
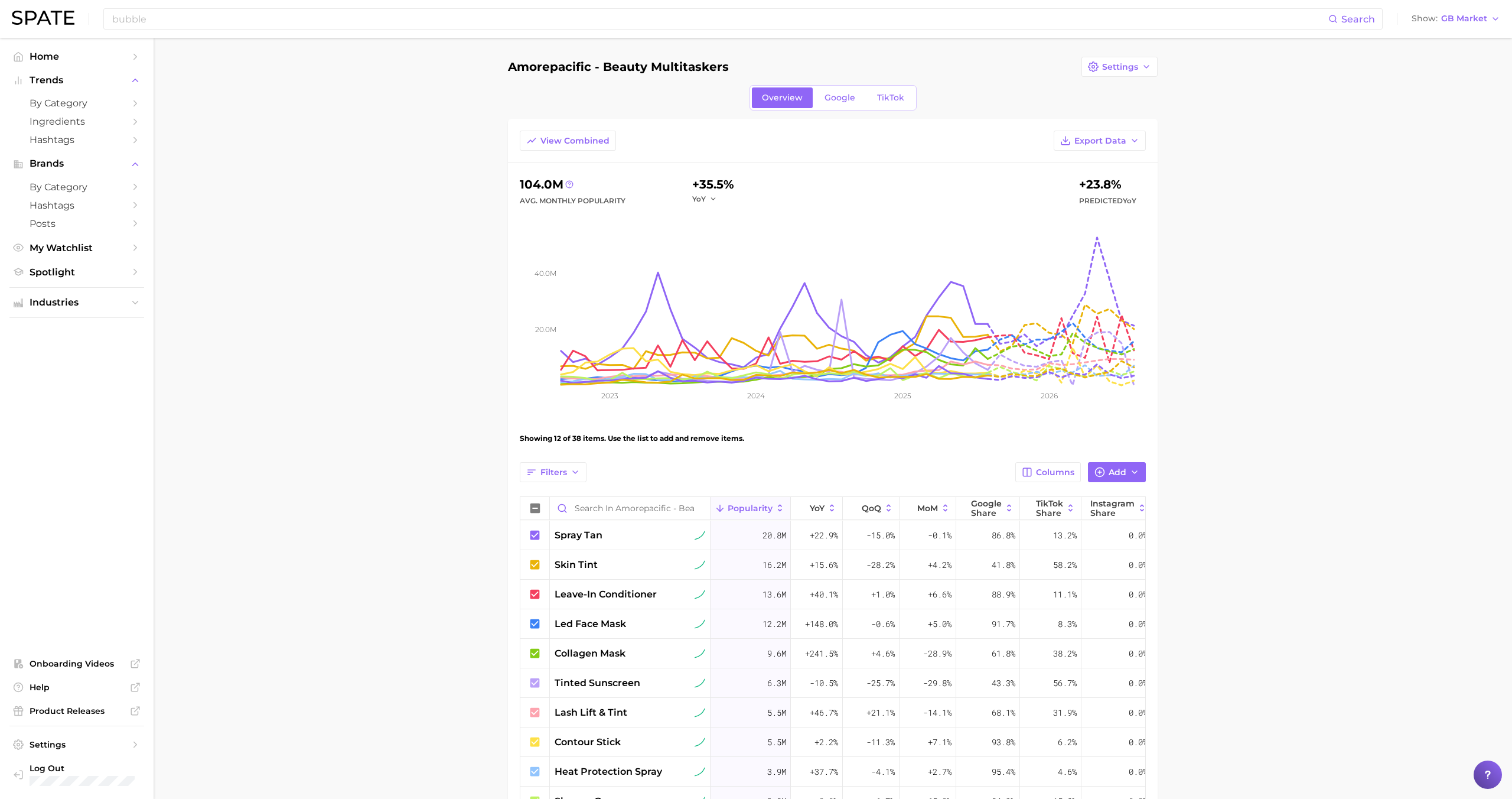
scroll to position [204, 0]
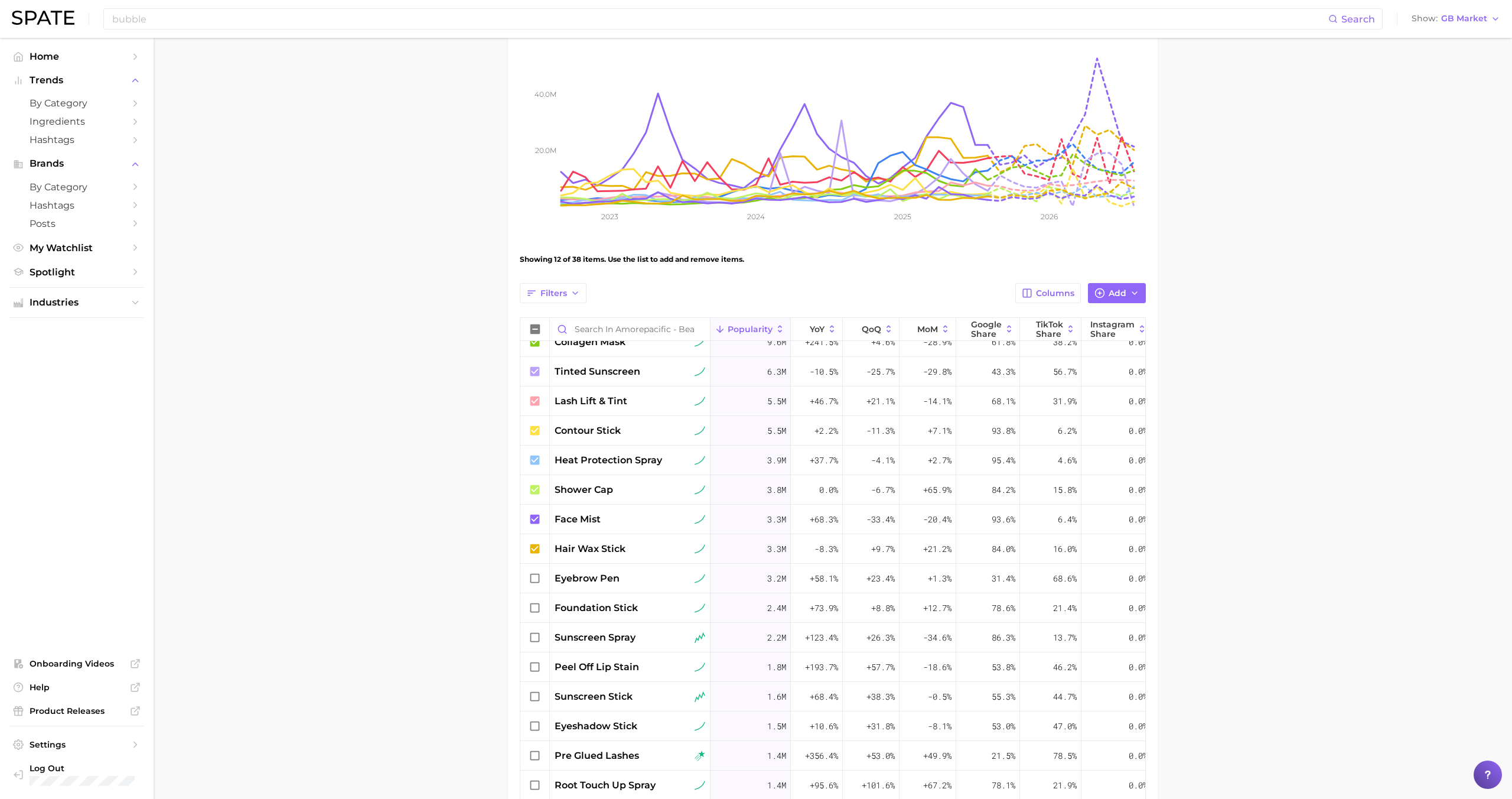
scroll to position [192, 0]
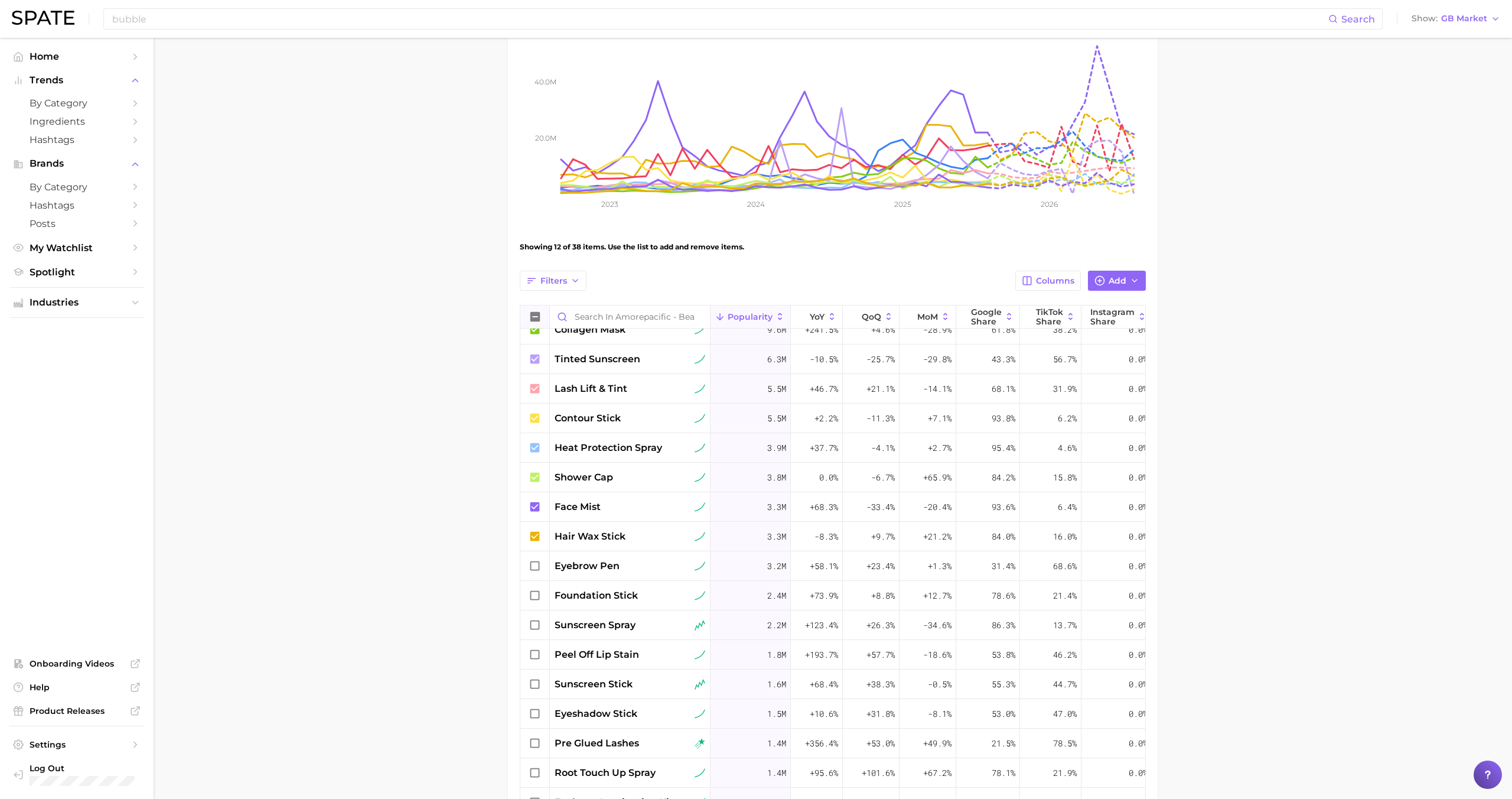
click at [537, 316] on icon at bounding box center [535, 317] width 13 height 13
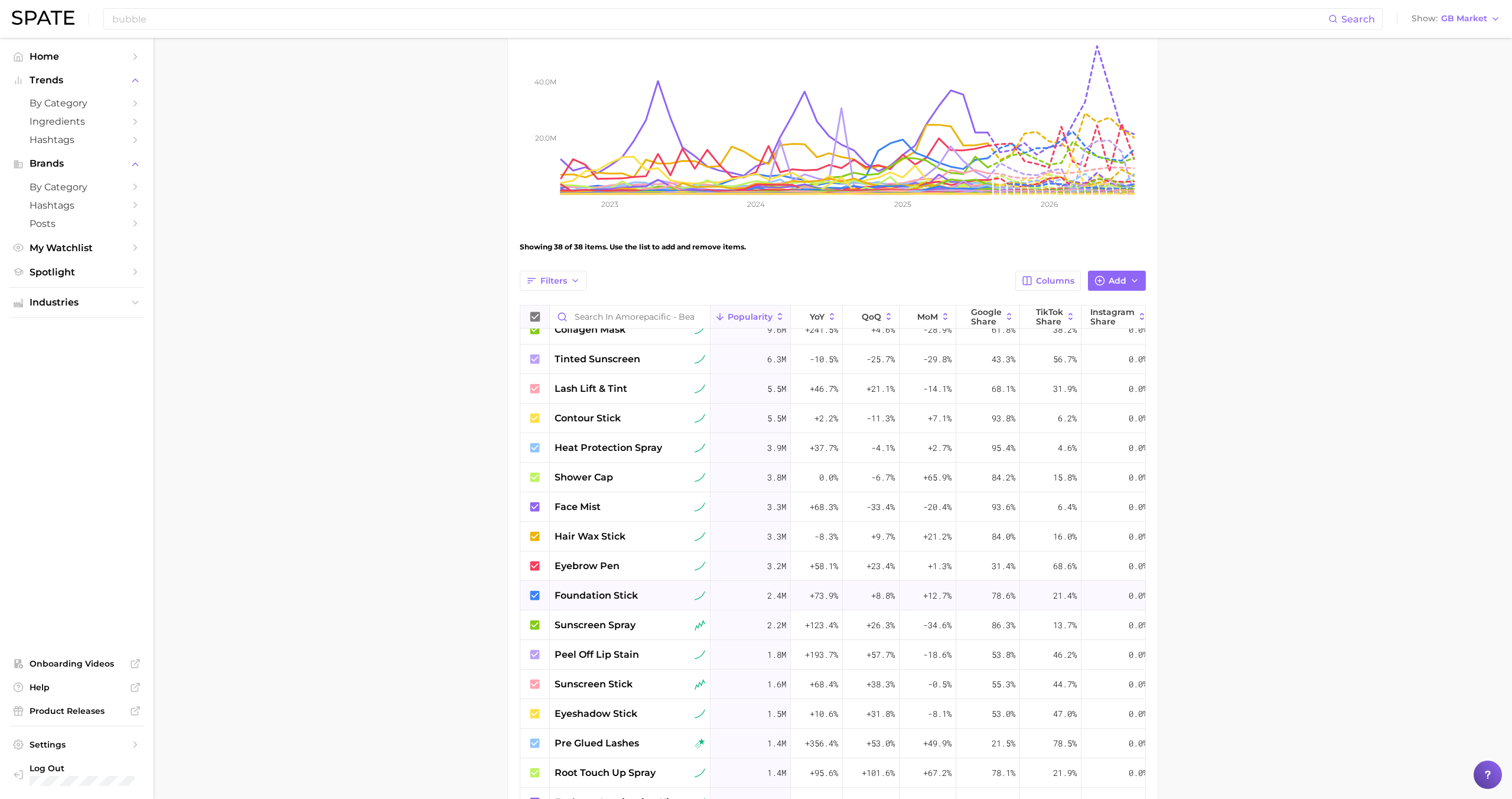
click at [605, 594] on span "foundation stick" at bounding box center [596, 596] width 84 height 14
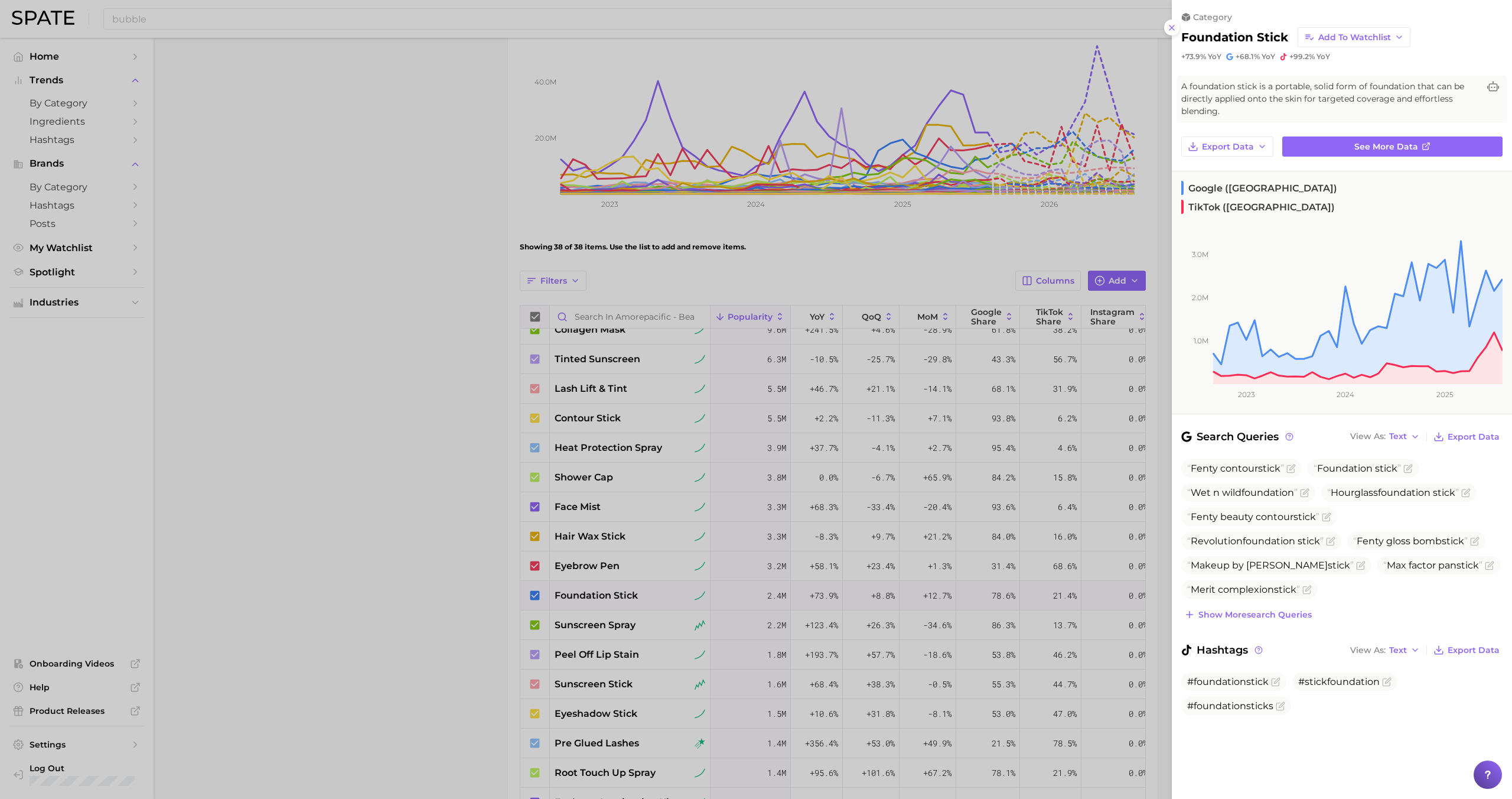
click at [611, 592] on div at bounding box center [756, 400] width 1512 height 799
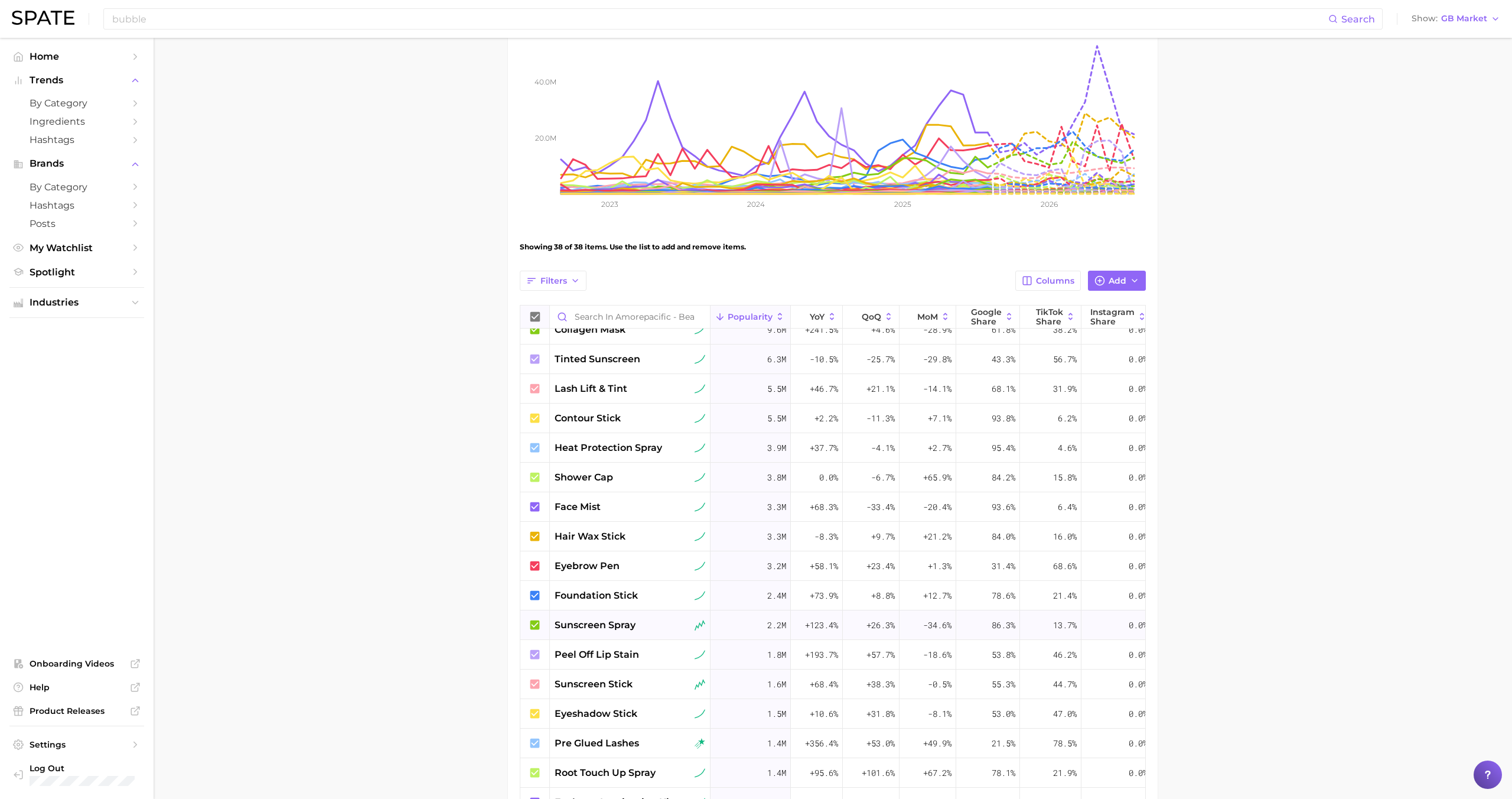
click at [594, 628] on span "sunscreen spray" at bounding box center [595, 625] width 81 height 14
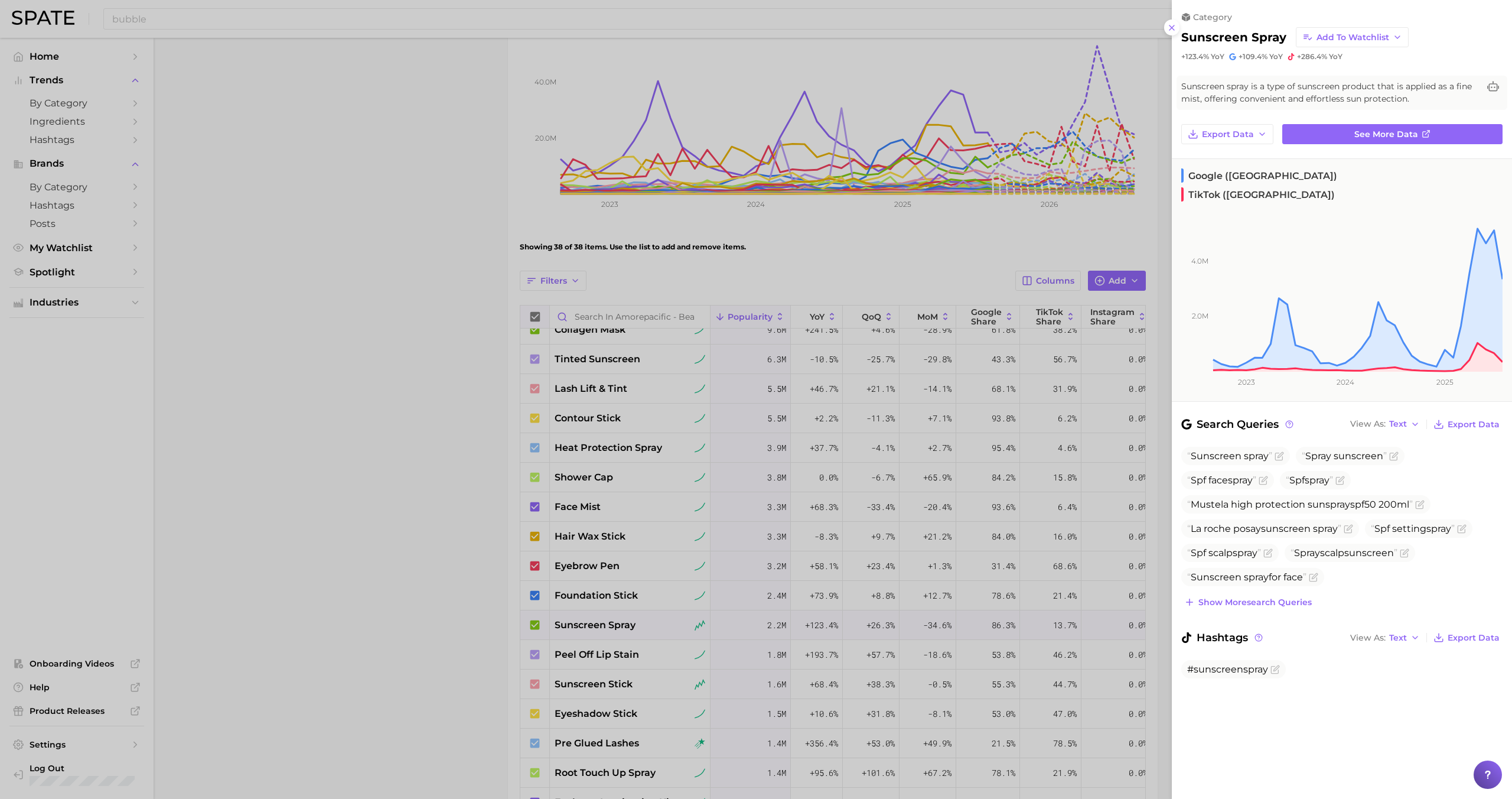
click at [660, 506] on div at bounding box center [756, 400] width 1512 height 799
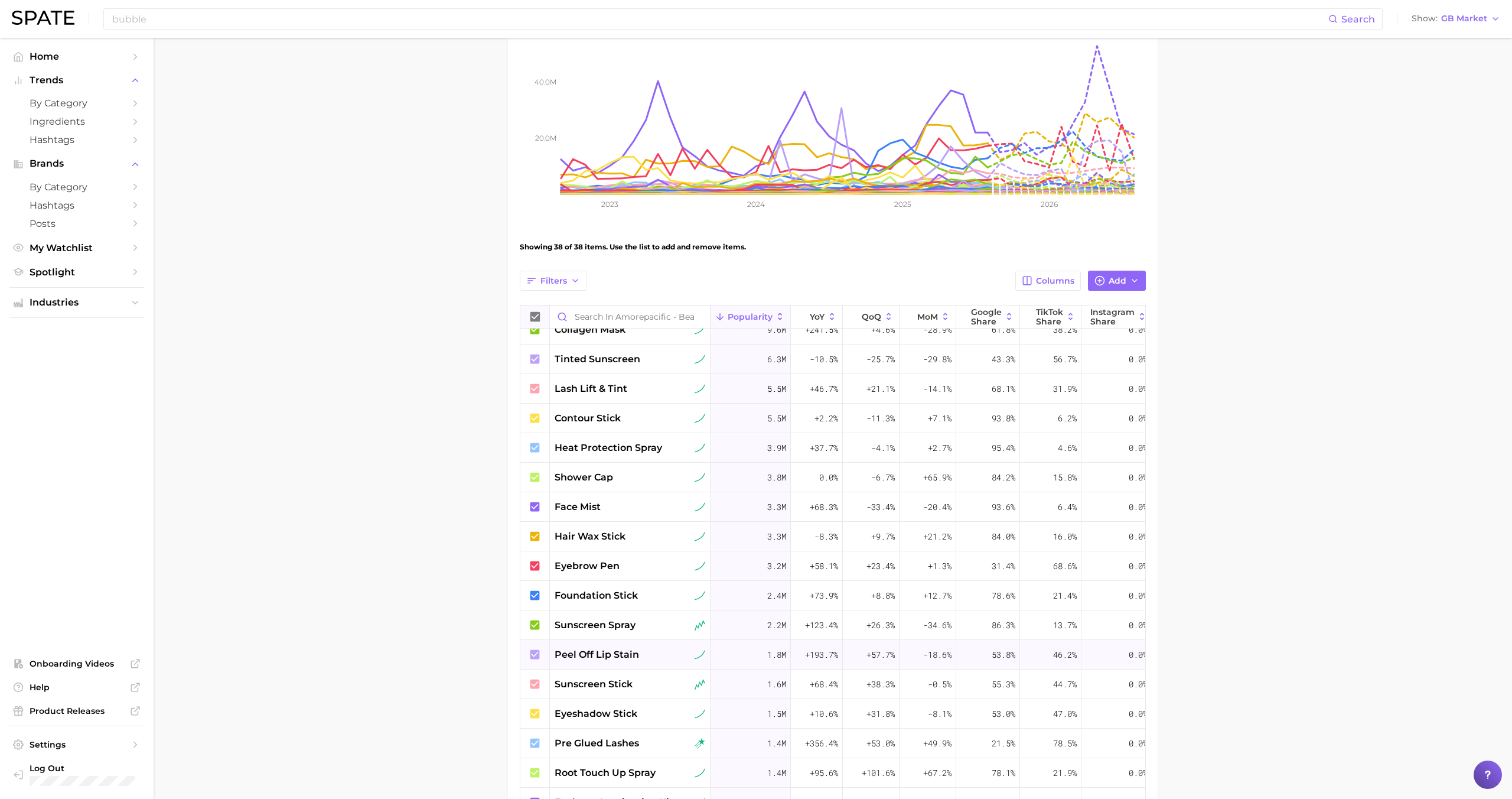
click at [607, 654] on span "peel off lip stain" at bounding box center [597, 655] width 84 height 14
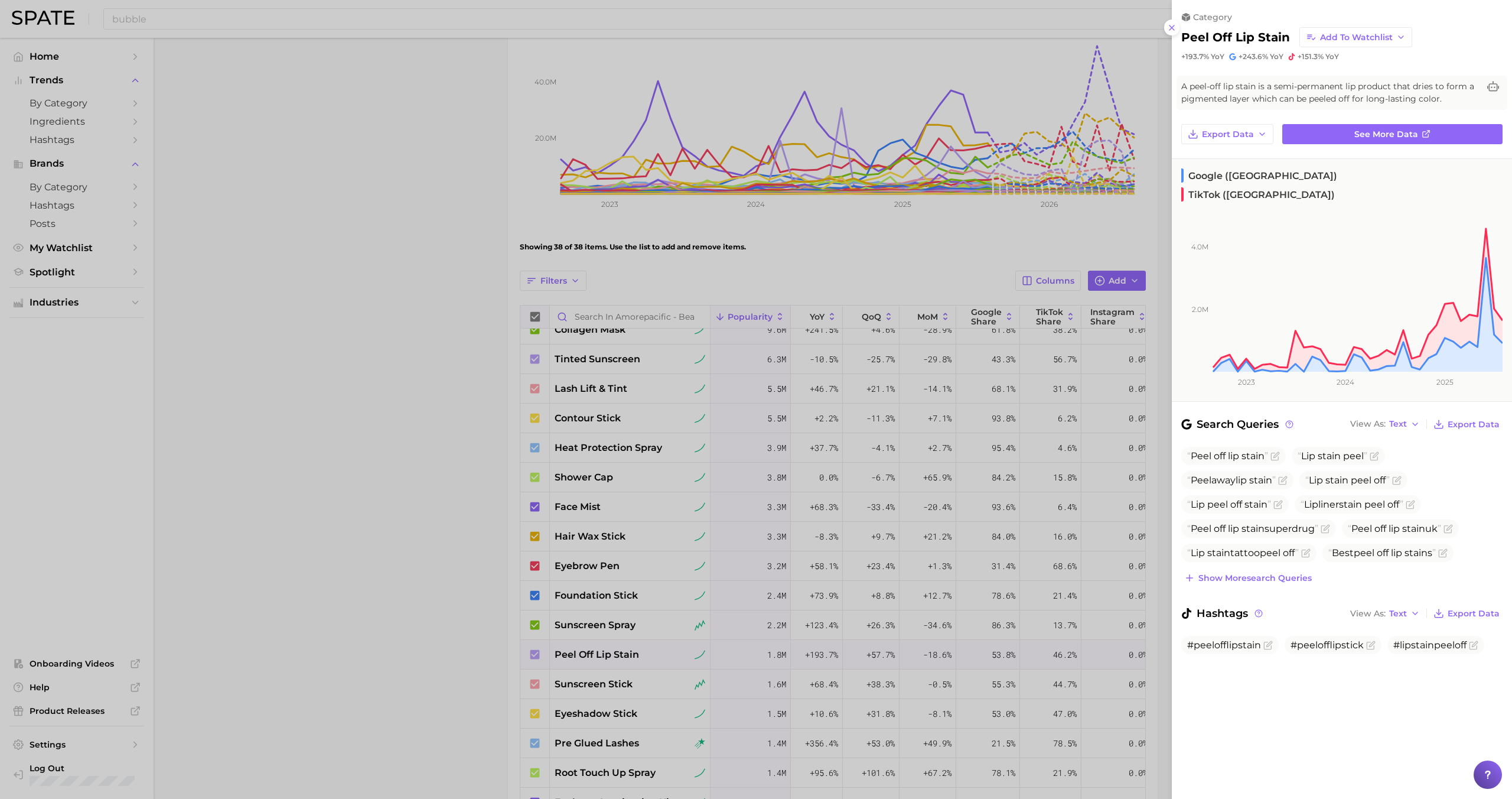
click at [608, 654] on div at bounding box center [756, 400] width 1512 height 799
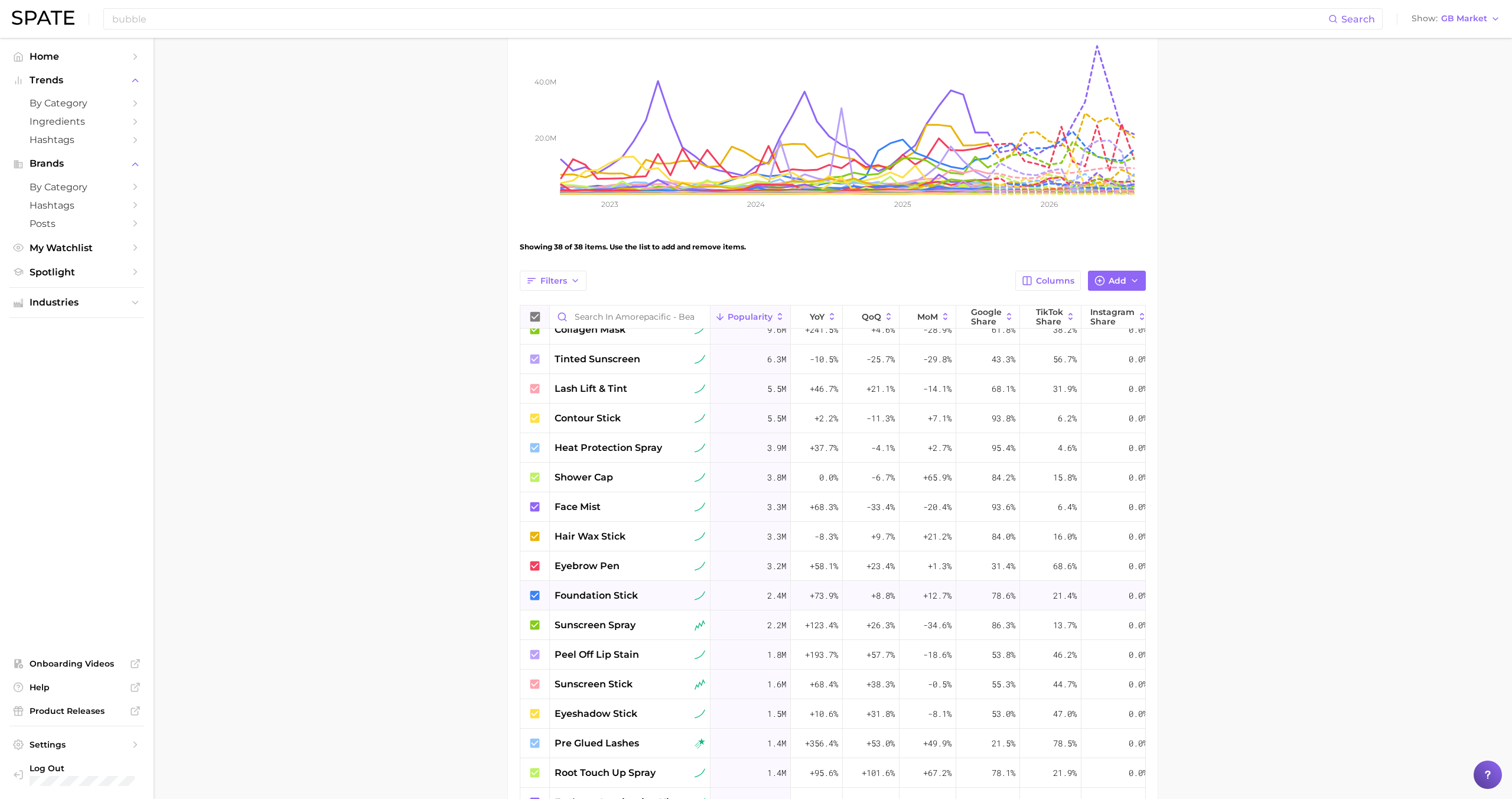
click at [600, 589] on span "foundation stick" at bounding box center [596, 596] width 84 height 14
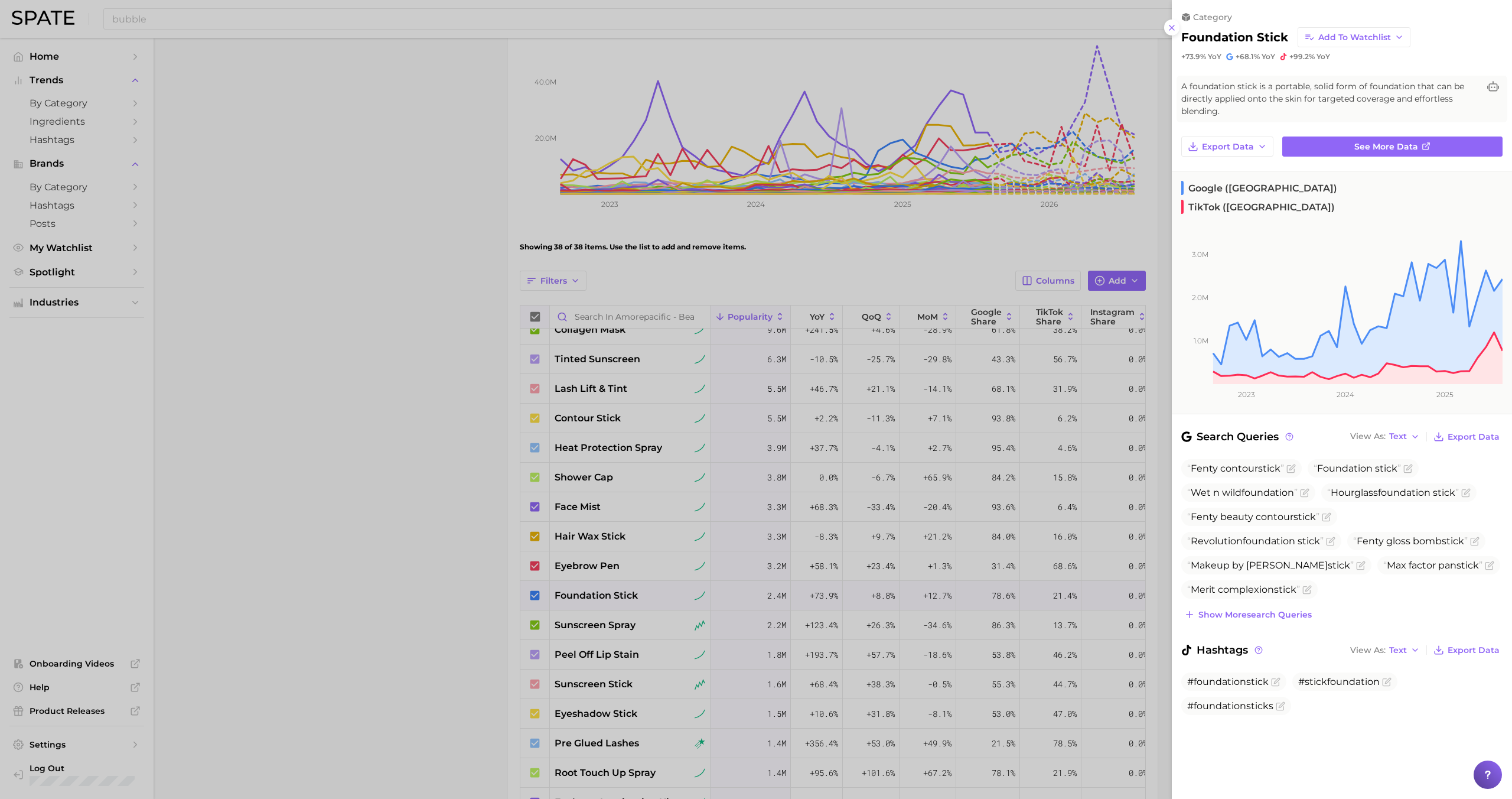
click at [629, 618] on div at bounding box center [756, 400] width 1512 height 799
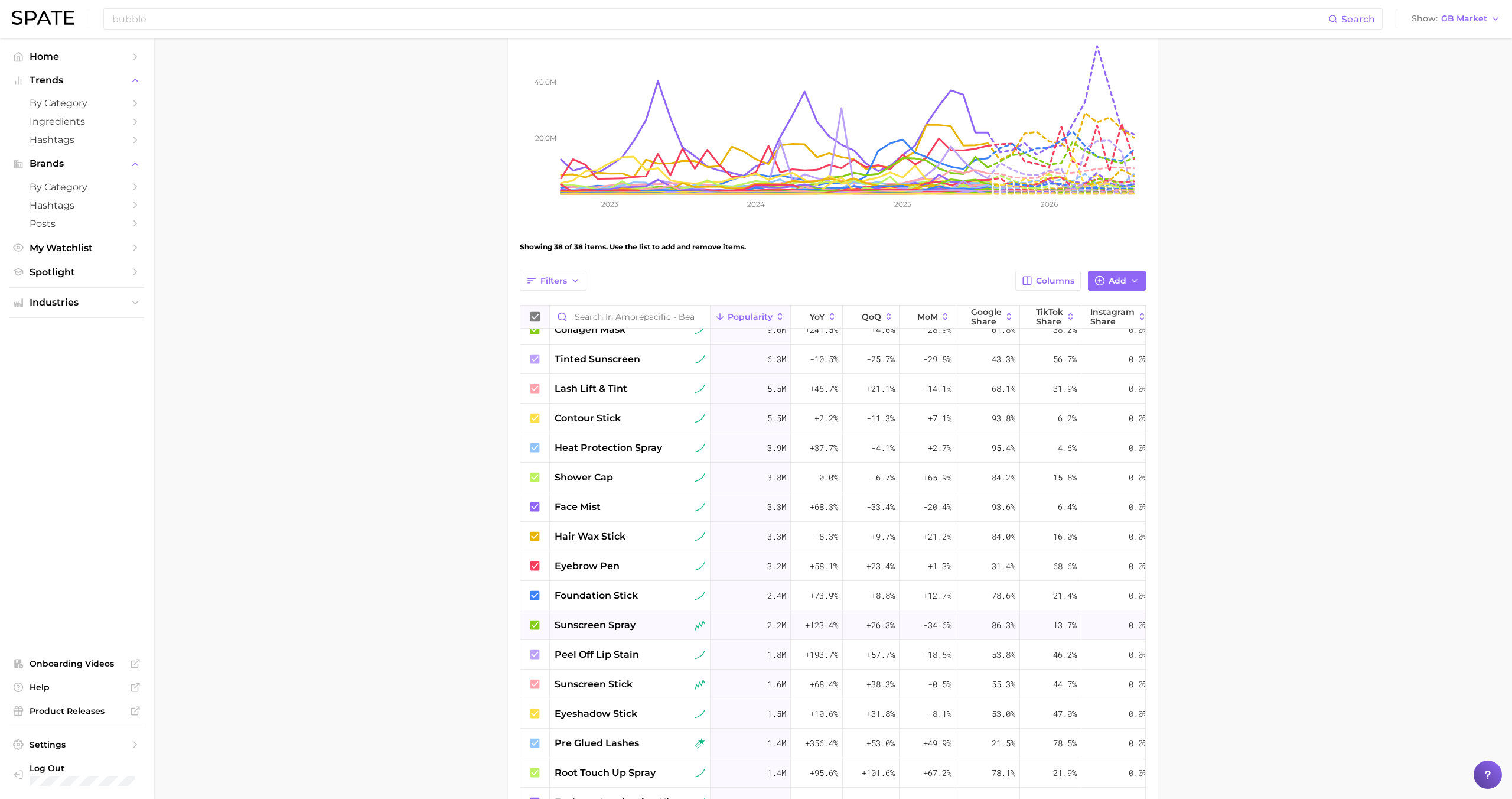
click at [625, 625] on span "sunscreen spray" at bounding box center [595, 625] width 81 height 14
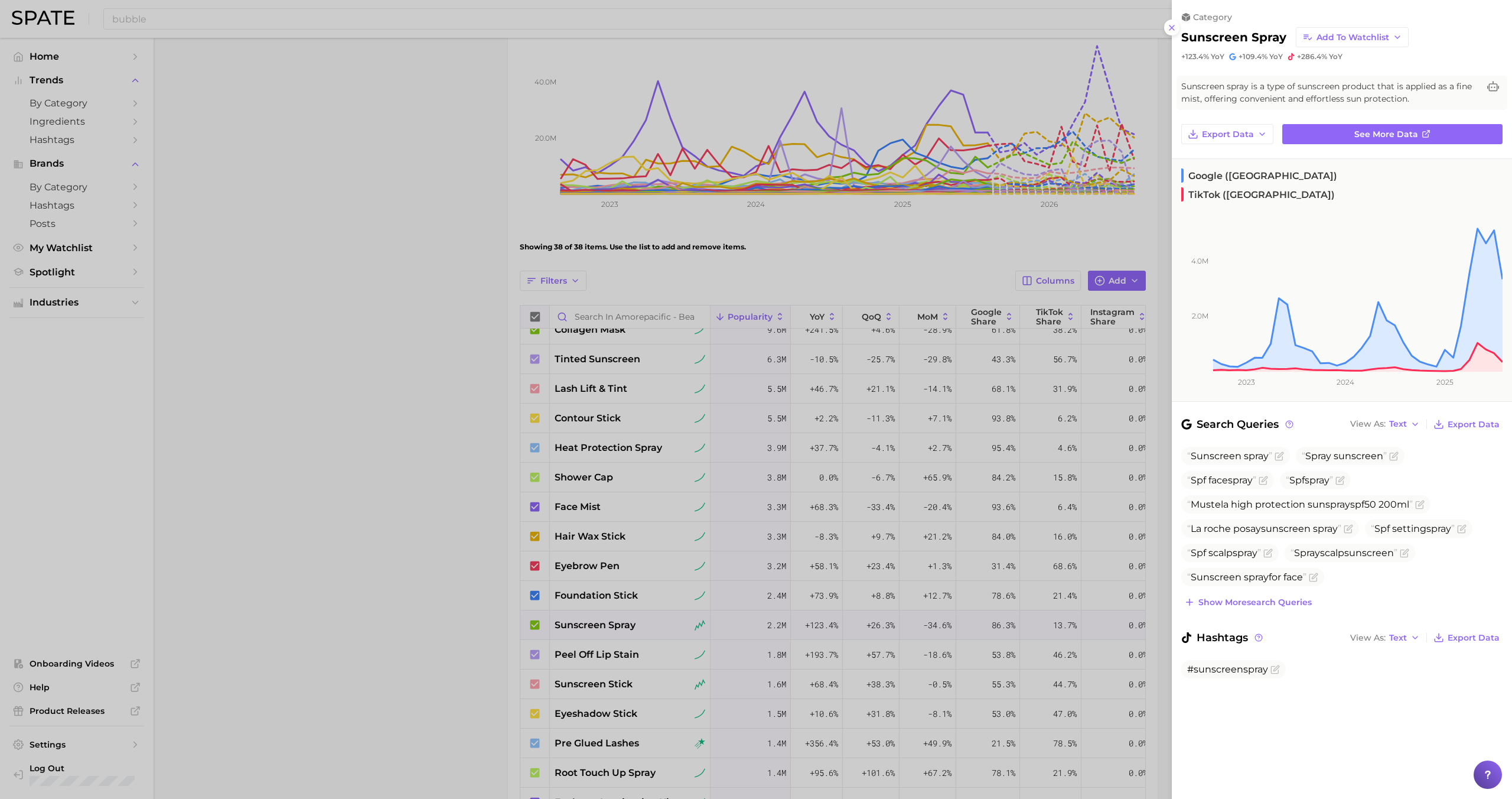
click at [625, 625] on div at bounding box center [756, 400] width 1512 height 799
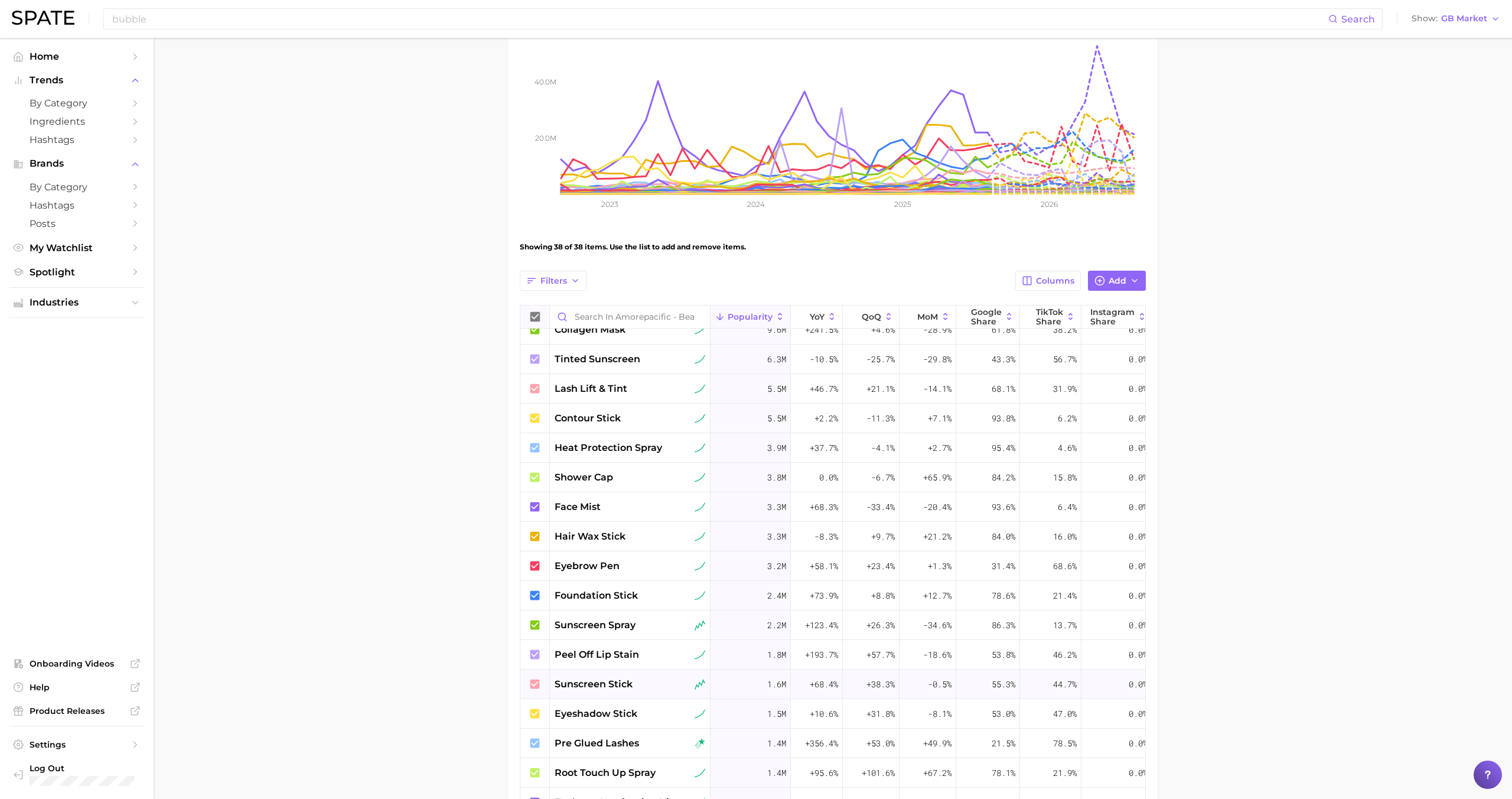
click at [623, 678] on span "sunscreen stick" at bounding box center [594, 685] width 78 height 14
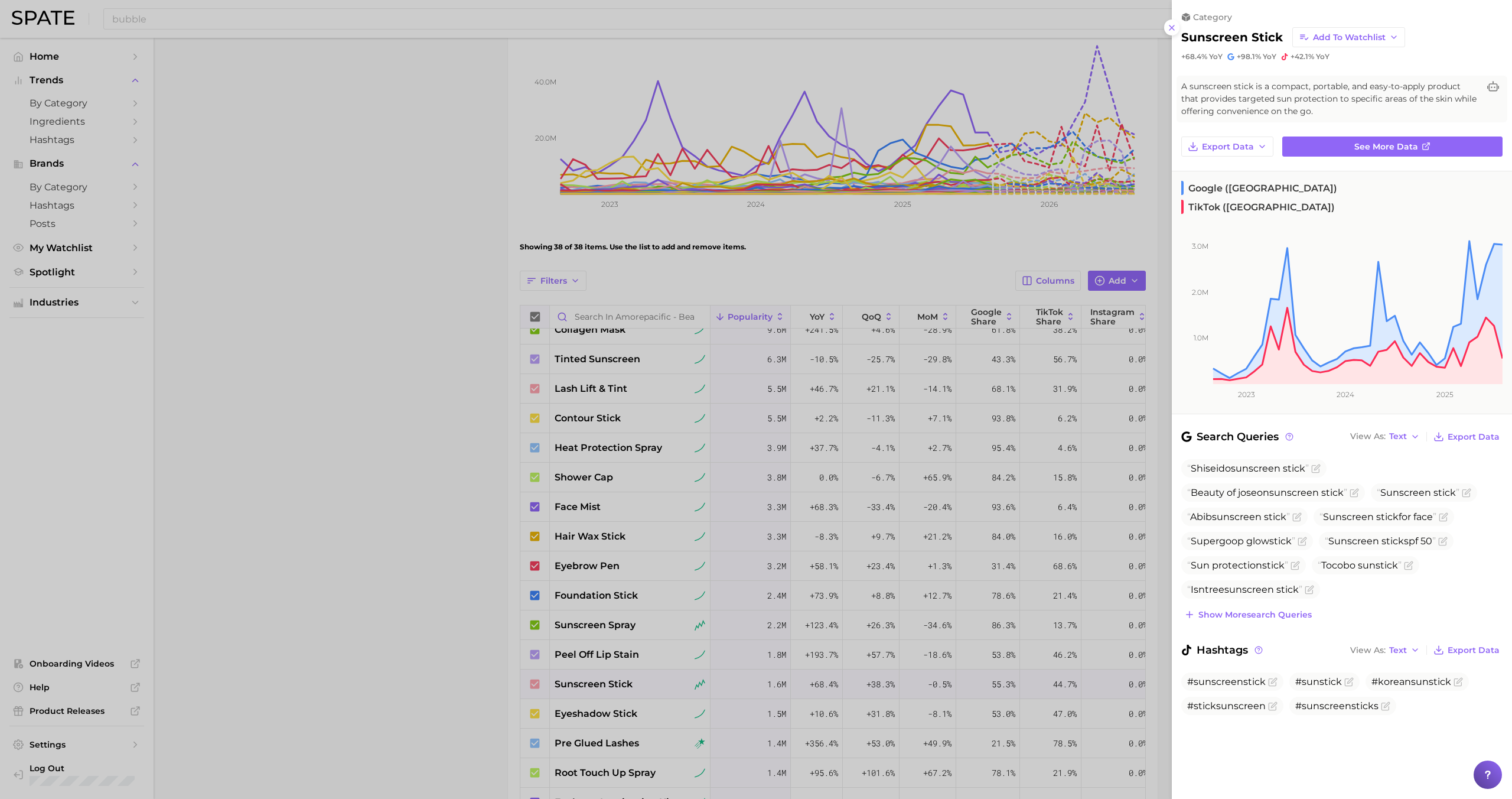
click at [623, 678] on div at bounding box center [756, 400] width 1512 height 799
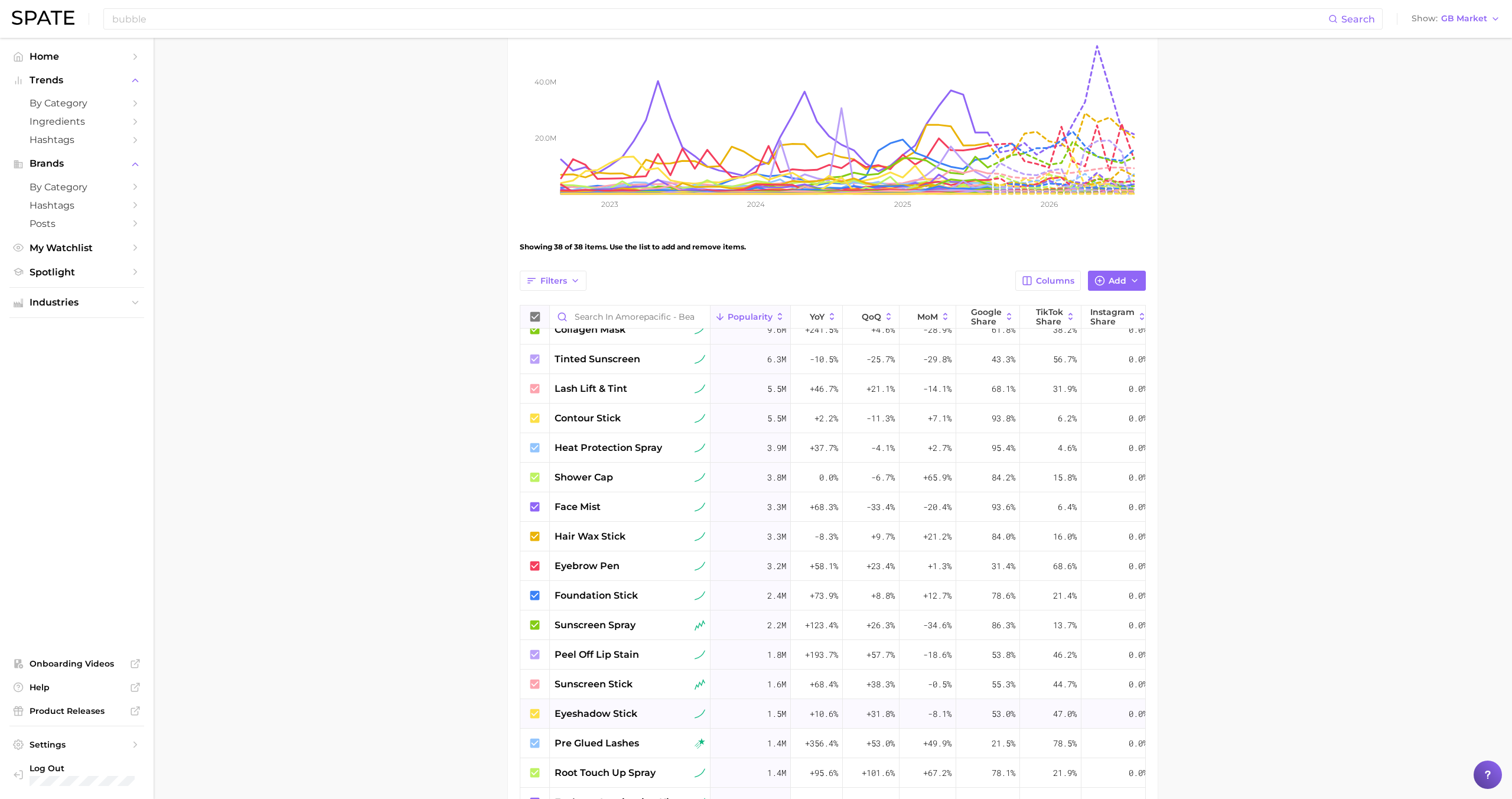
click at [616, 704] on div "eyeshadow stick" at bounding box center [630, 714] width 161 height 30
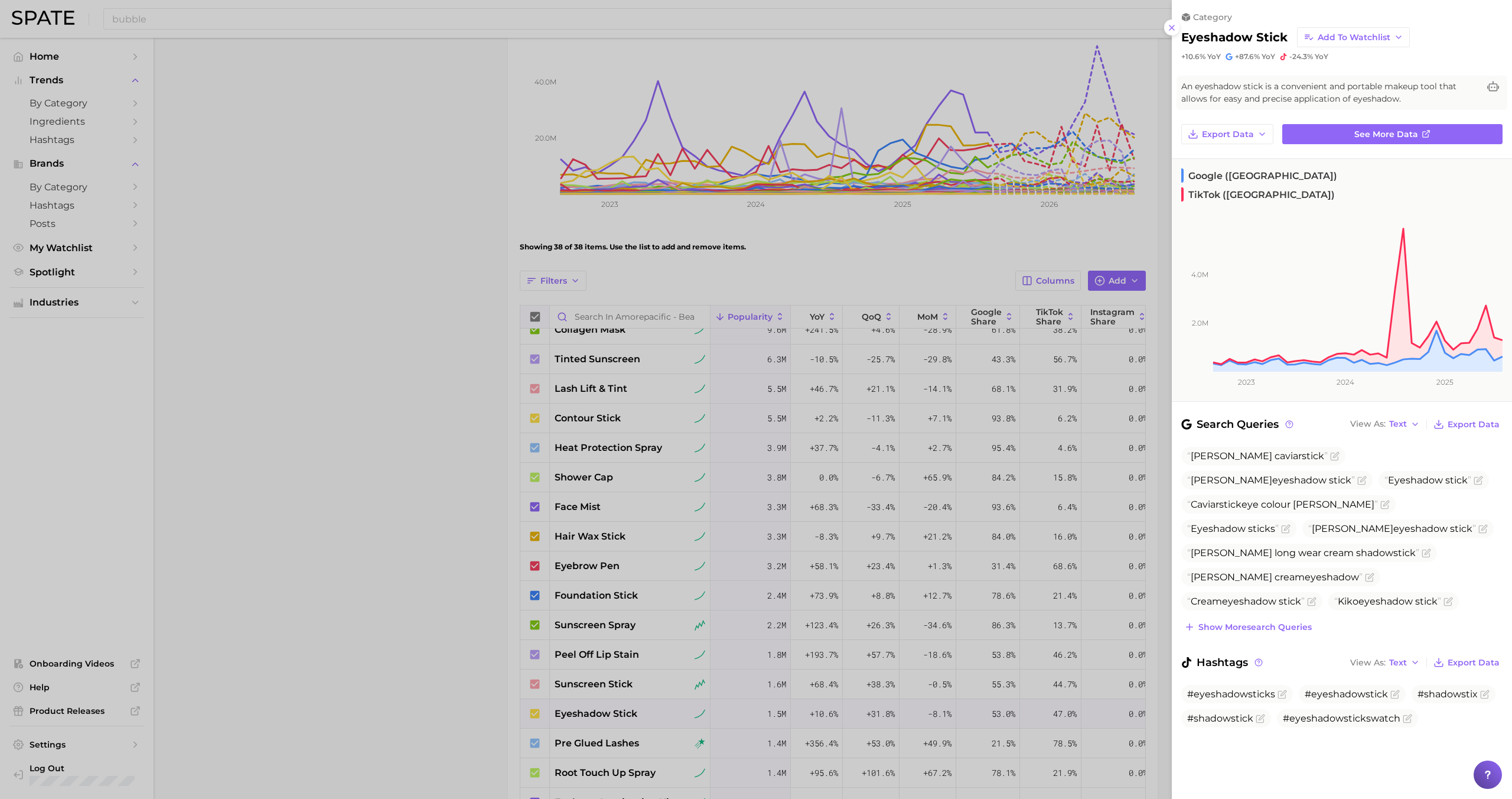
click at [617, 709] on div at bounding box center [756, 400] width 1512 height 799
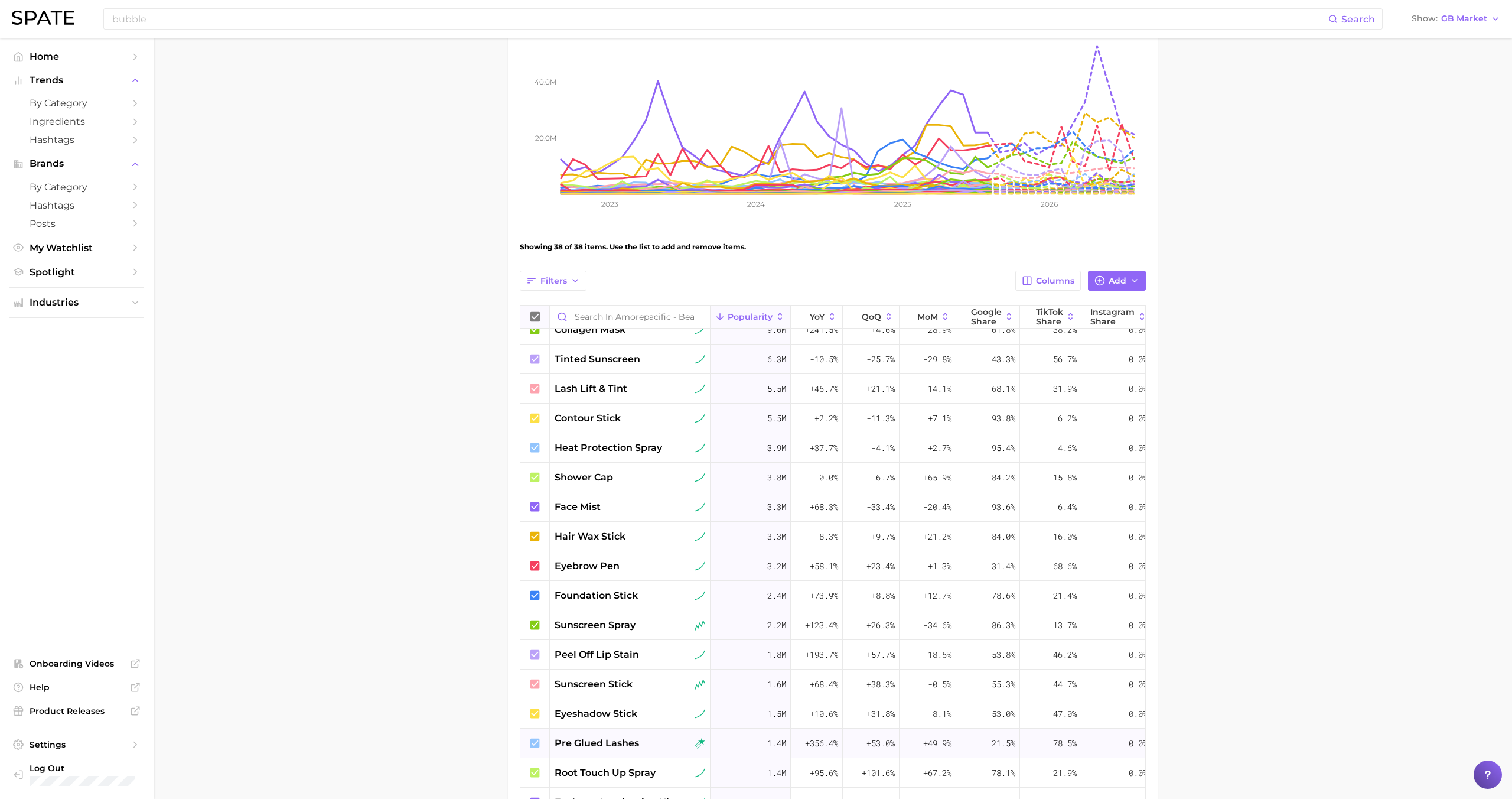
click at [617, 737] on span "pre glued lashes" at bounding box center [597, 744] width 84 height 14
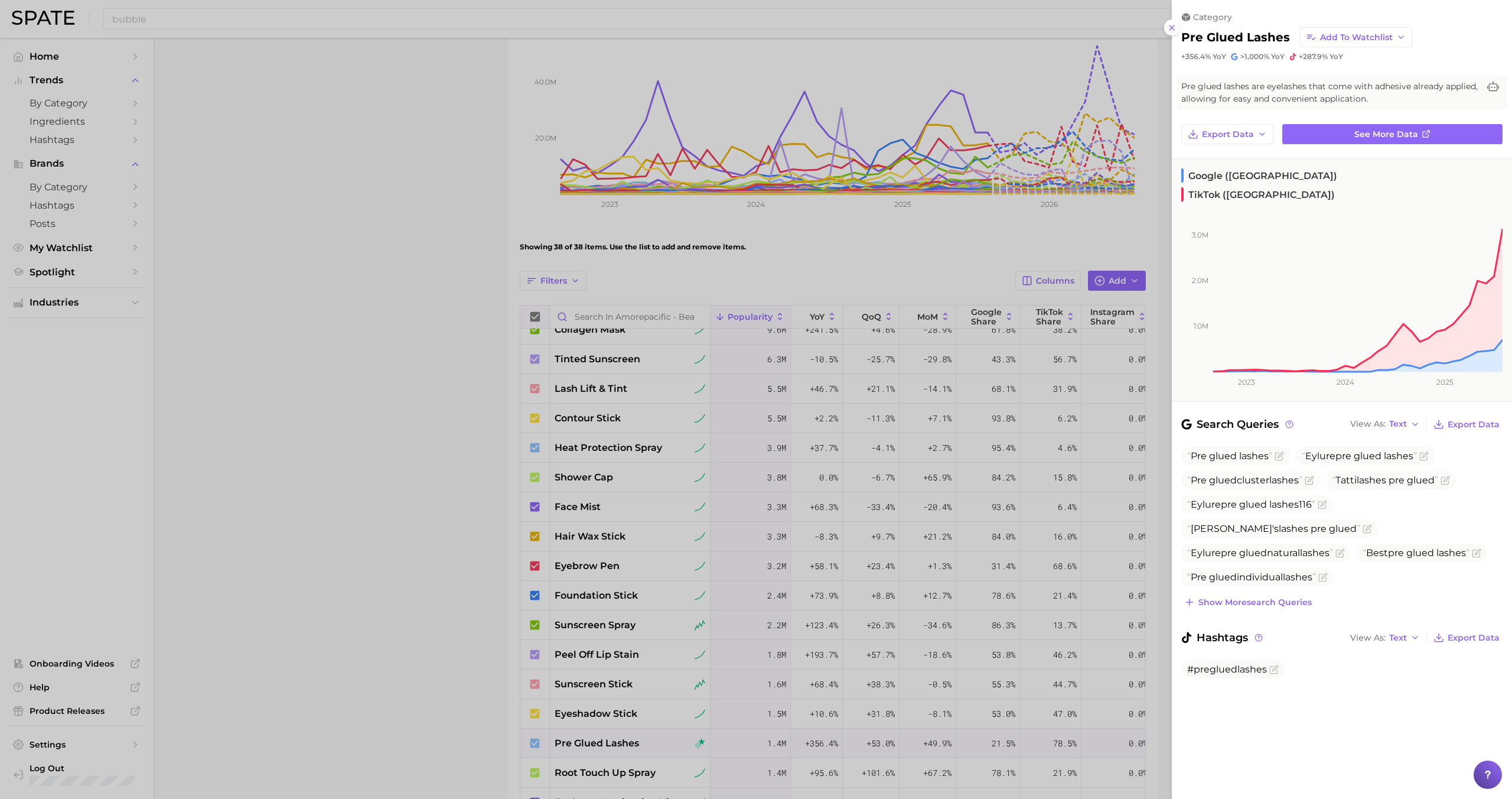
click at [617, 737] on div at bounding box center [756, 400] width 1512 height 799
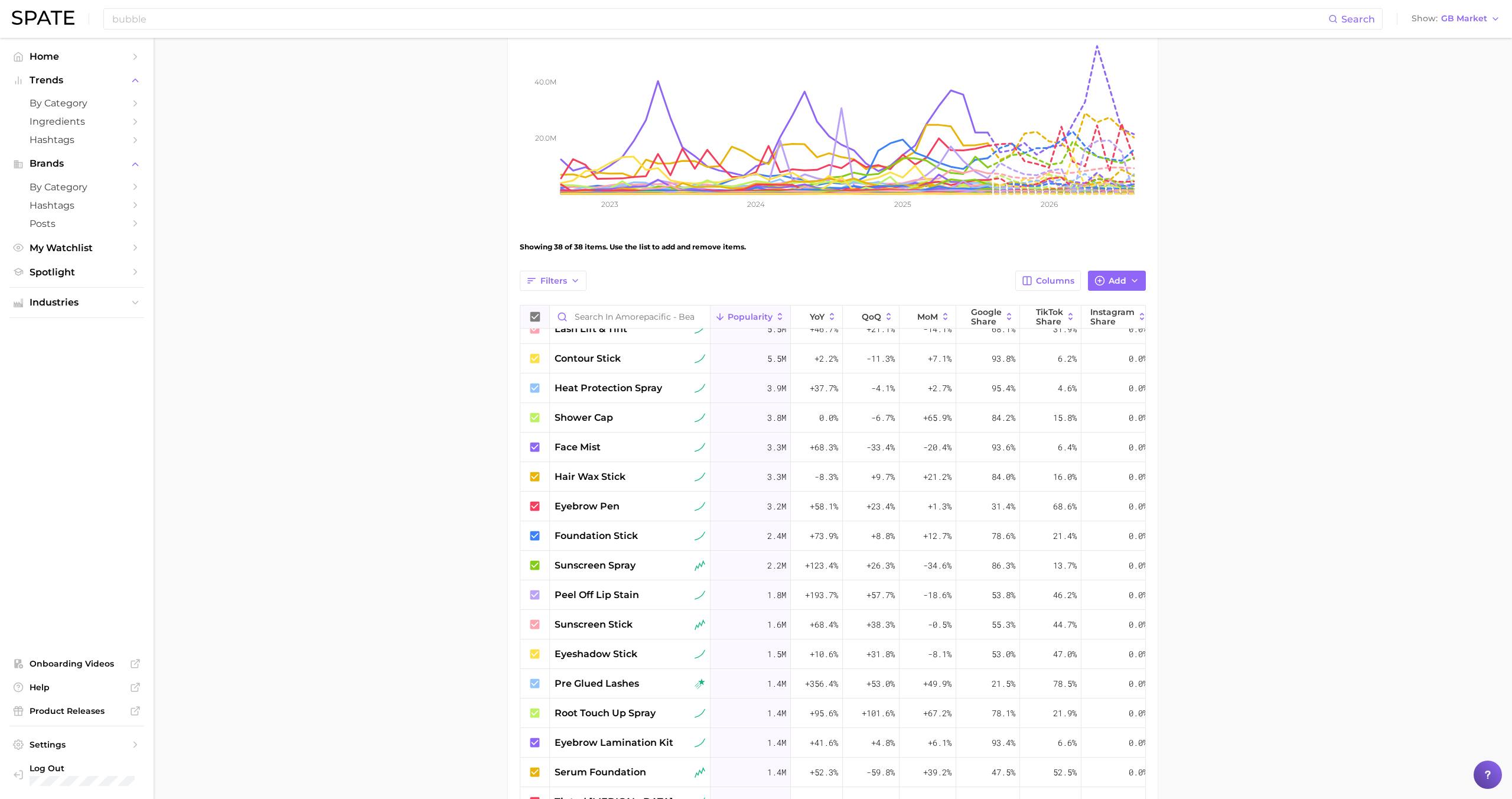
scroll to position [201, 0]
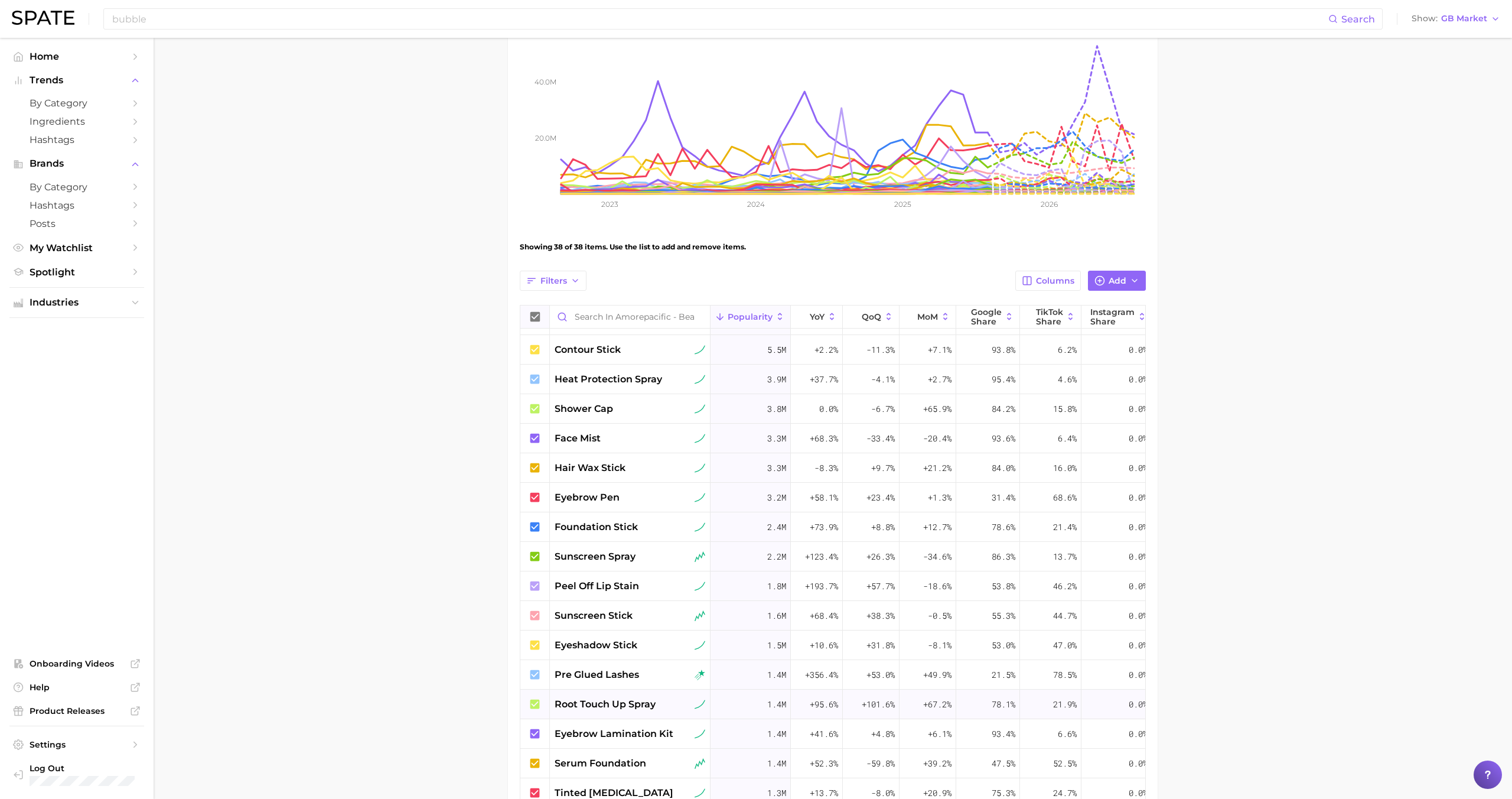
click at [603, 700] on span "root touch up spray" at bounding box center [605, 704] width 101 height 14
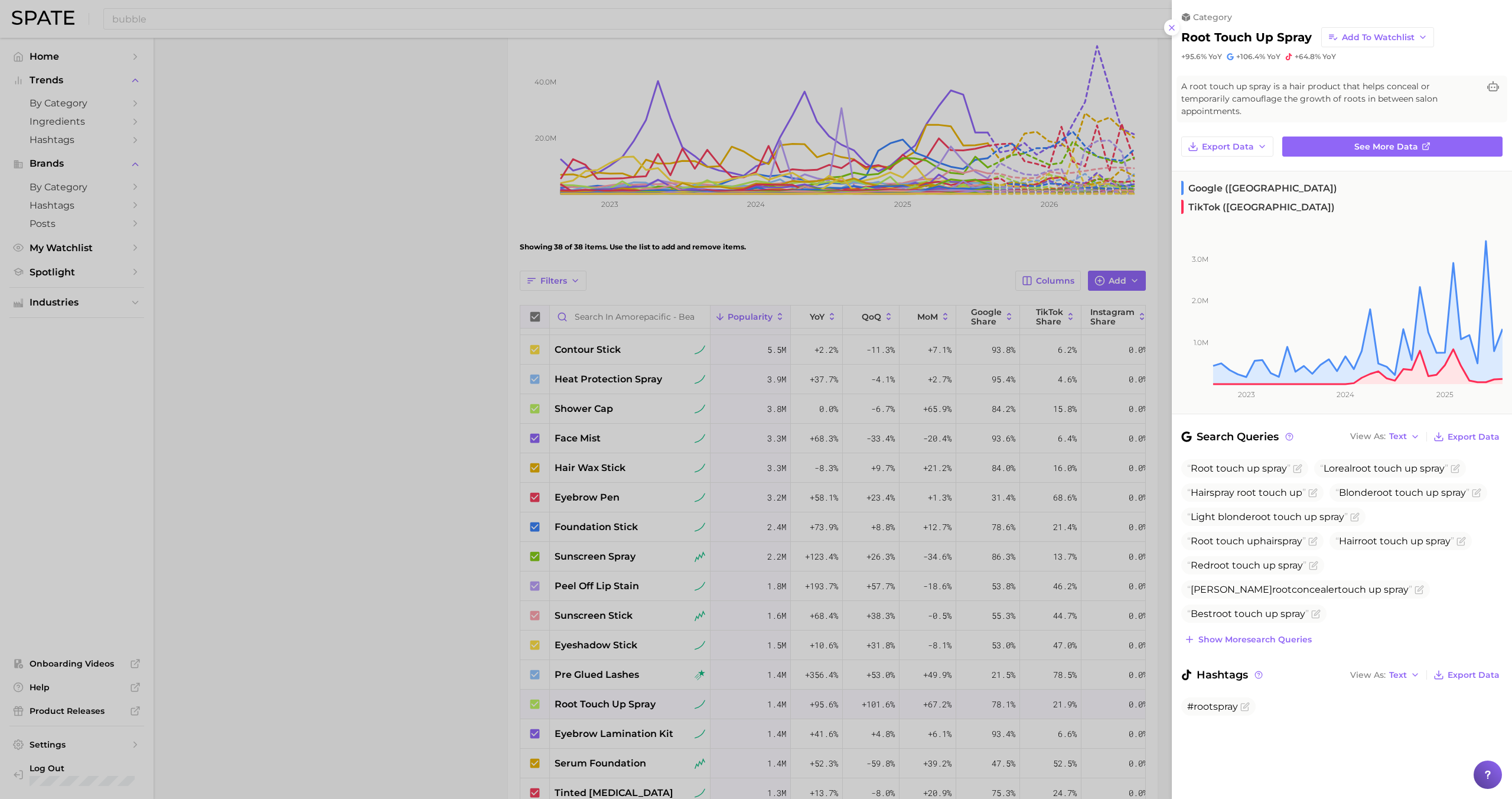
click at [603, 699] on div at bounding box center [756, 400] width 1512 height 799
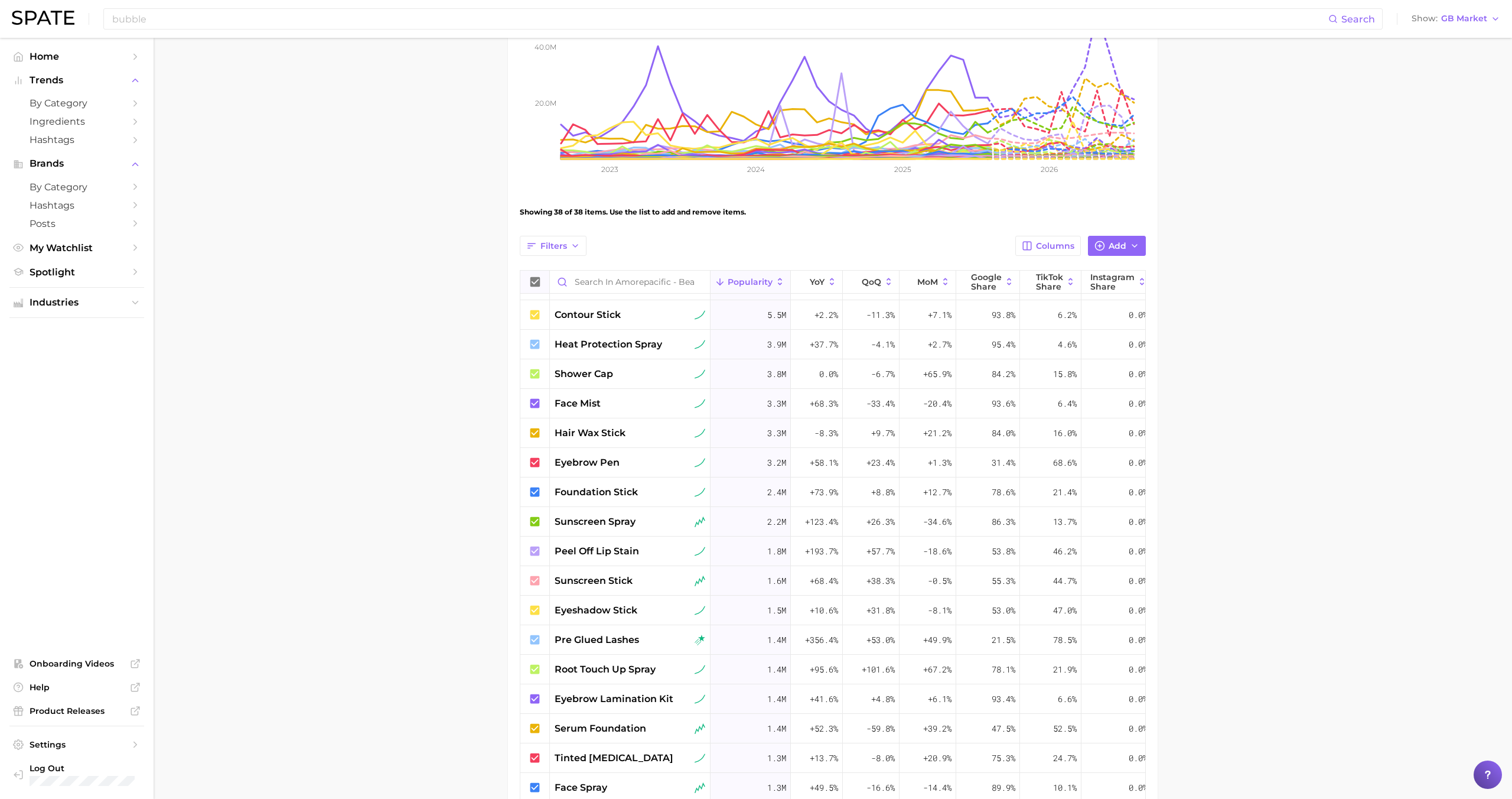
scroll to position [227, 0]
click at [604, 694] on span "eyebrow lamination kit" at bounding box center [614, 699] width 119 height 14
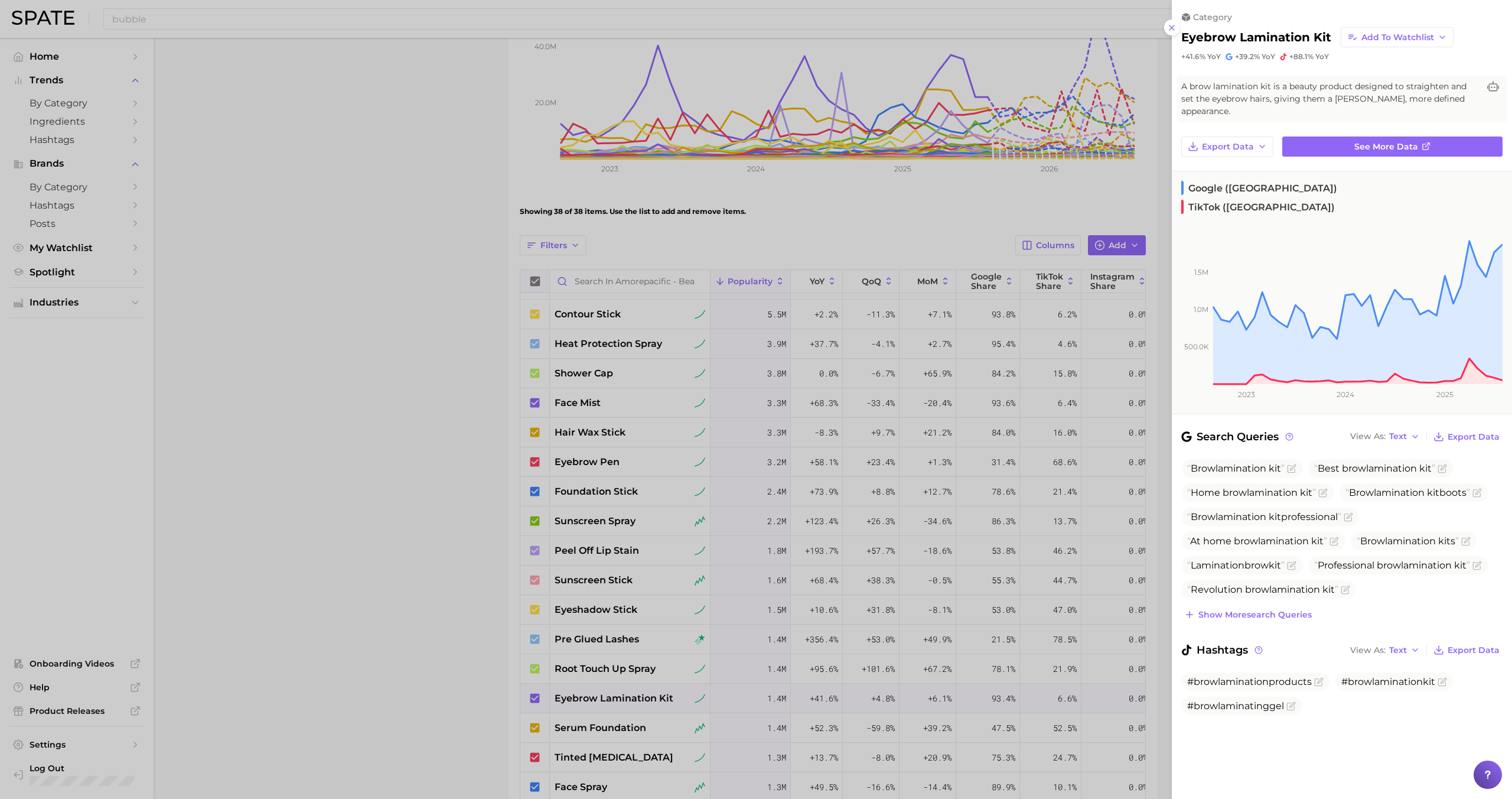
click at [609, 697] on div at bounding box center [756, 400] width 1512 height 799
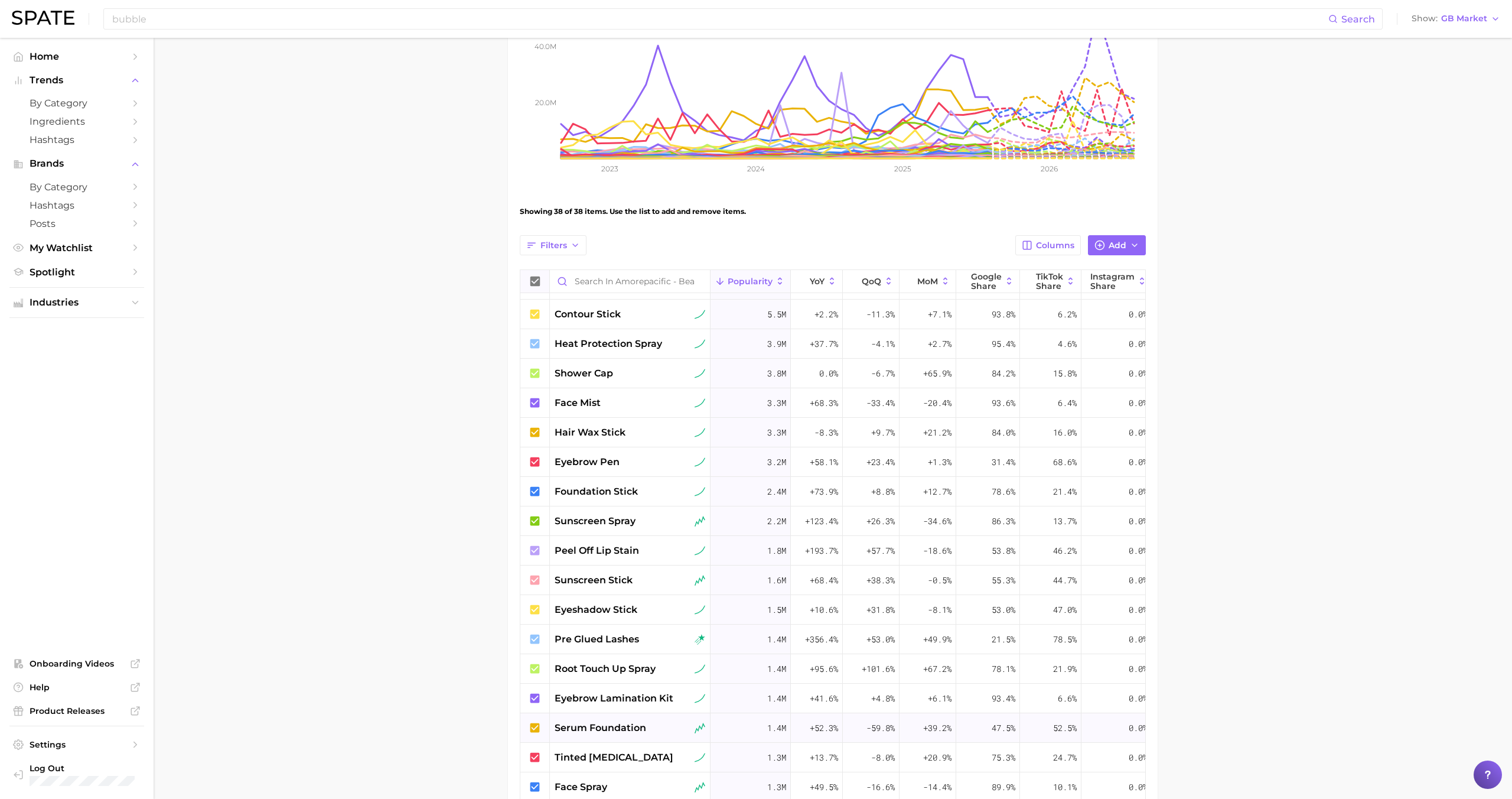
click at [610, 729] on span "serum foundation" at bounding box center [601, 728] width 91 height 14
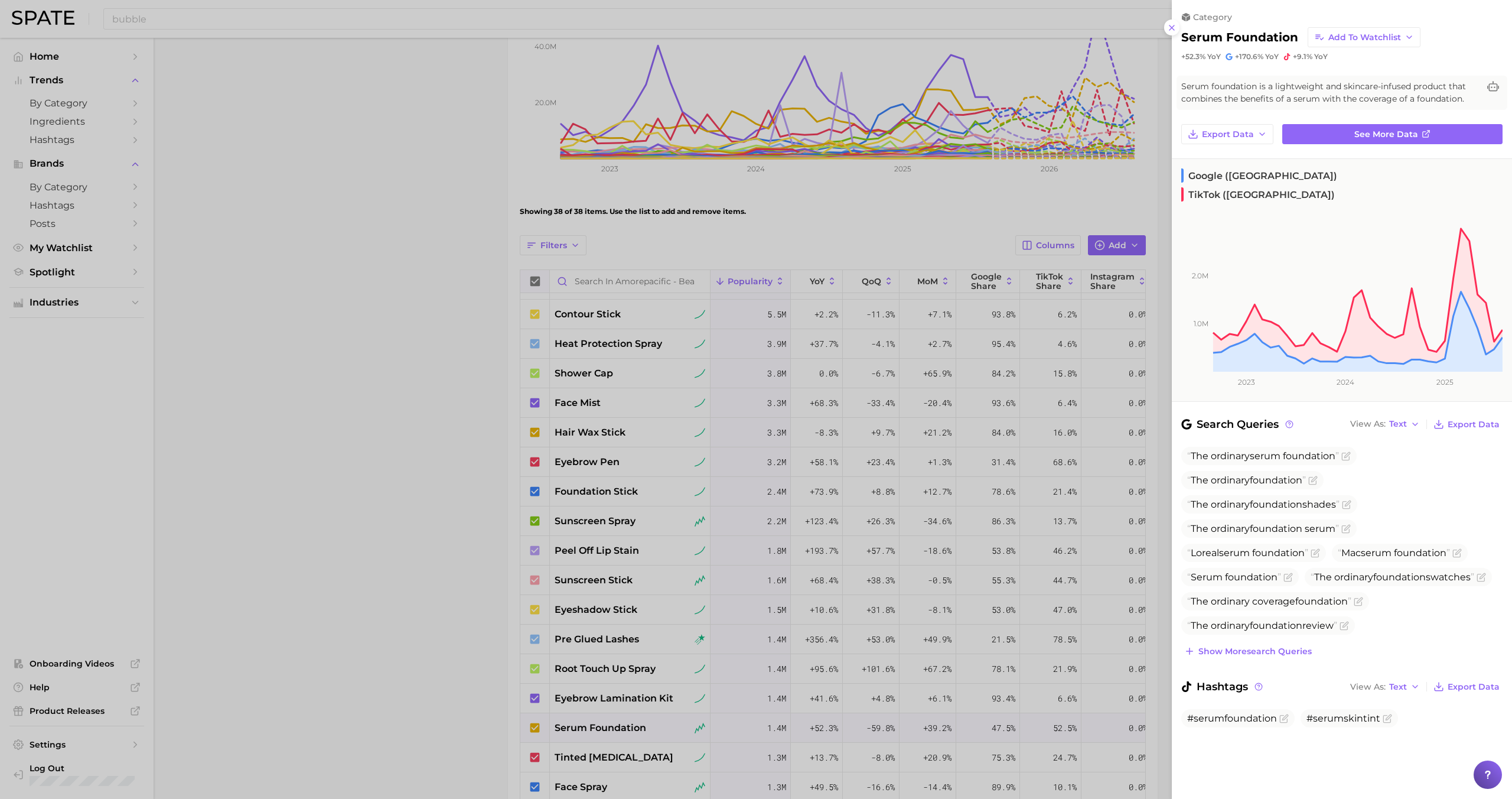
click at [611, 724] on div at bounding box center [756, 400] width 1512 height 799
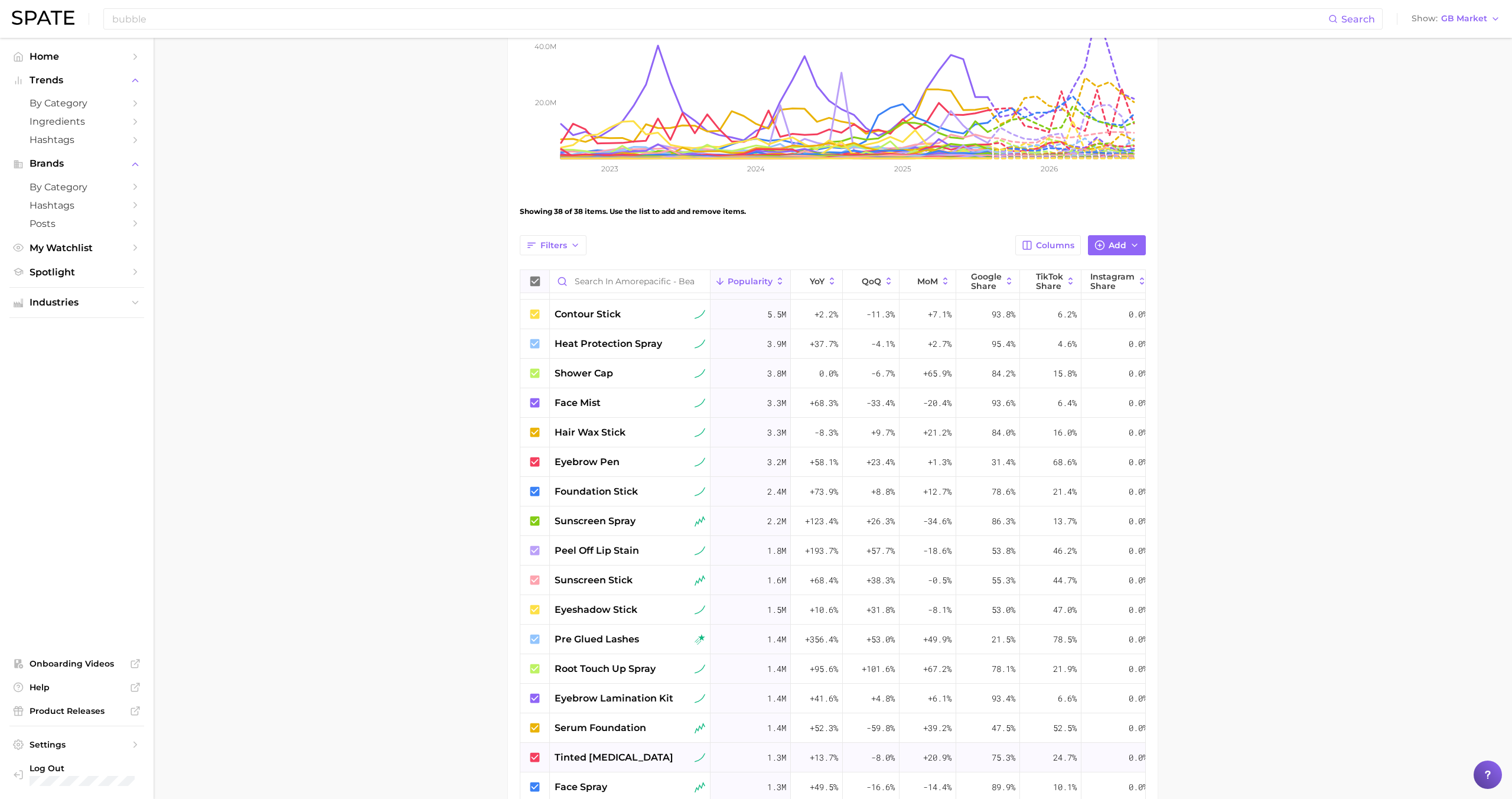
click at [612, 751] on span "tinted [MEDICAL_DATA]" at bounding box center [614, 758] width 119 height 14
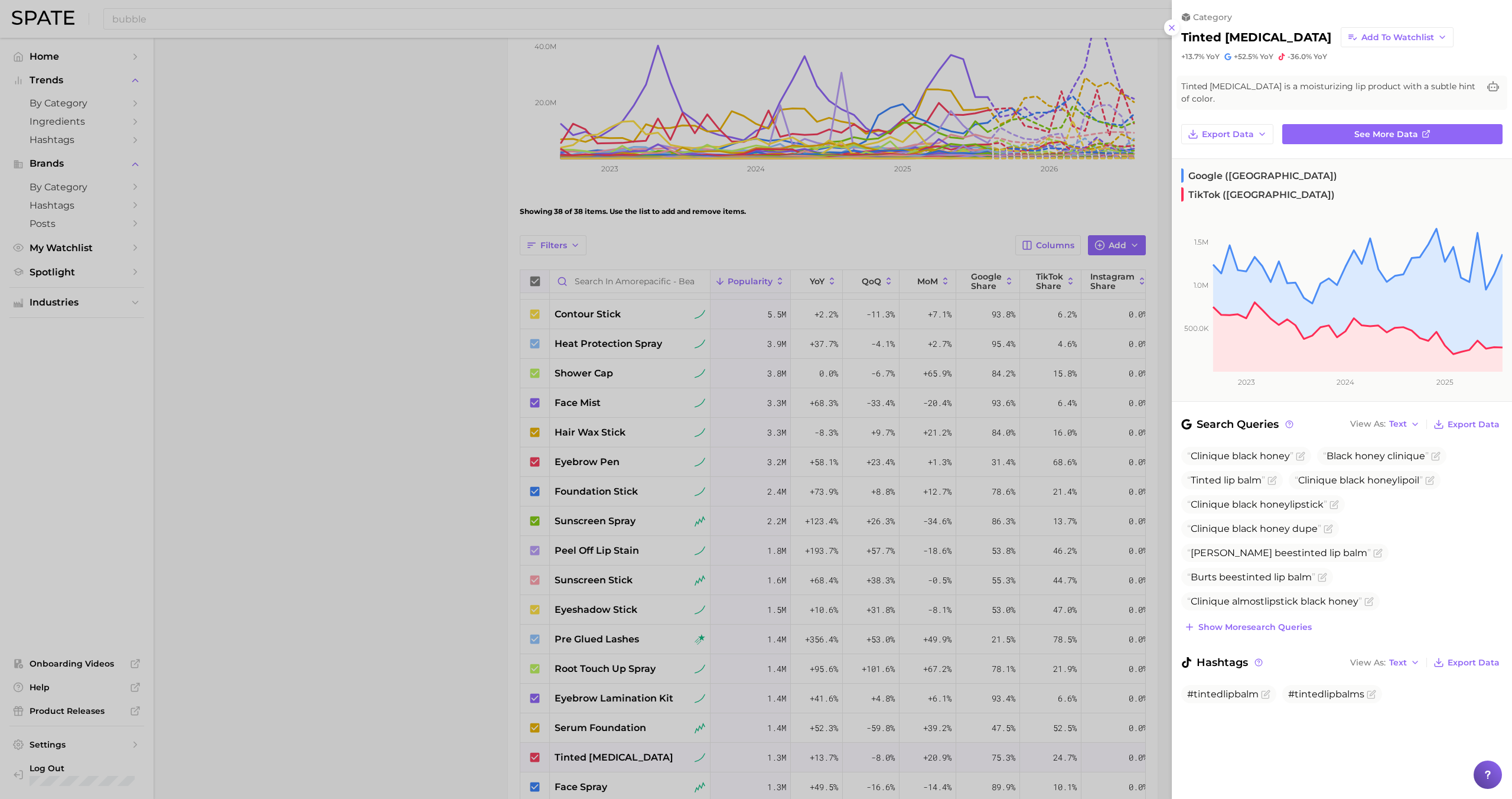
click at [613, 751] on div at bounding box center [756, 400] width 1512 height 799
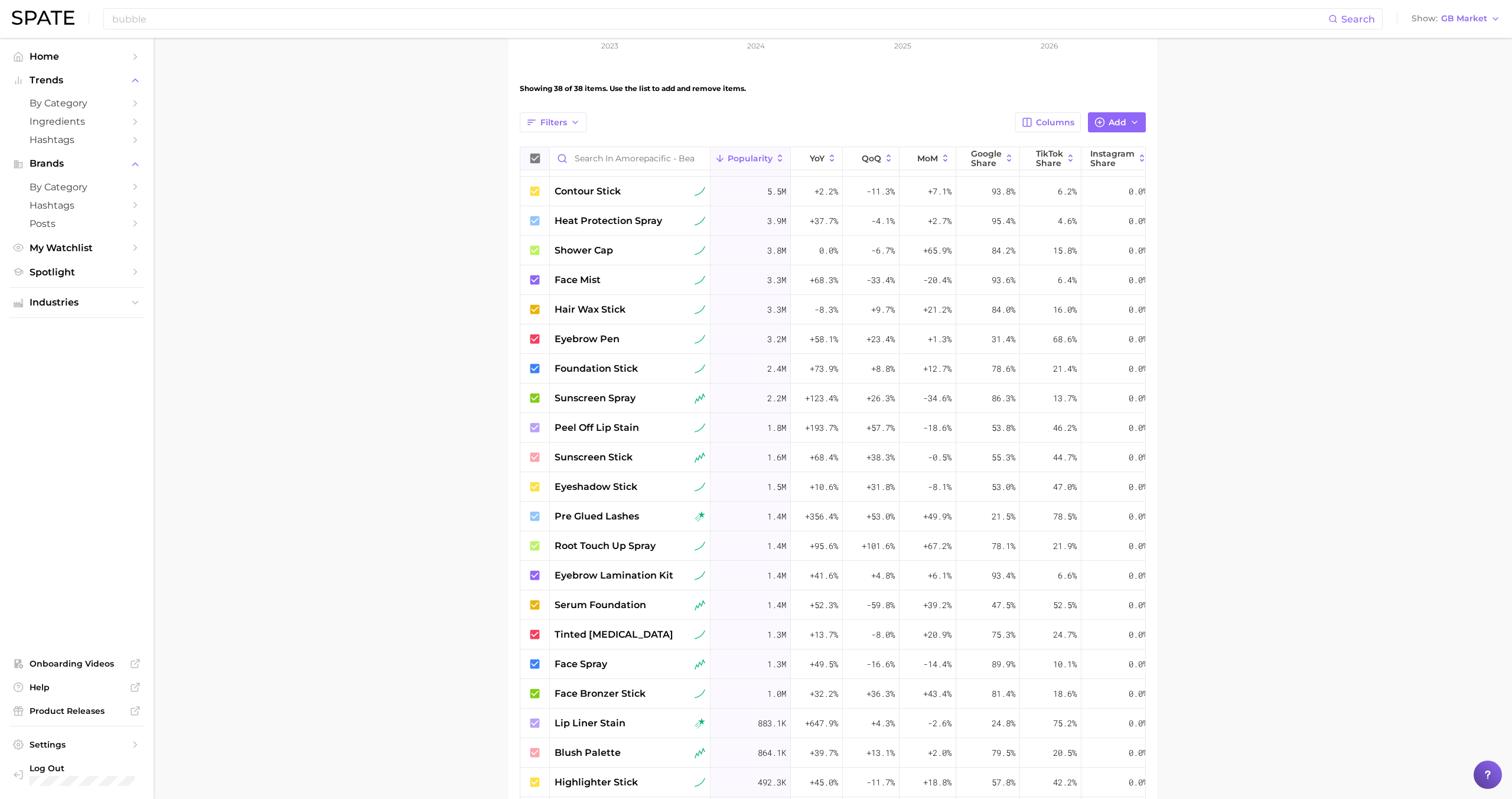
scroll to position [373, 0]
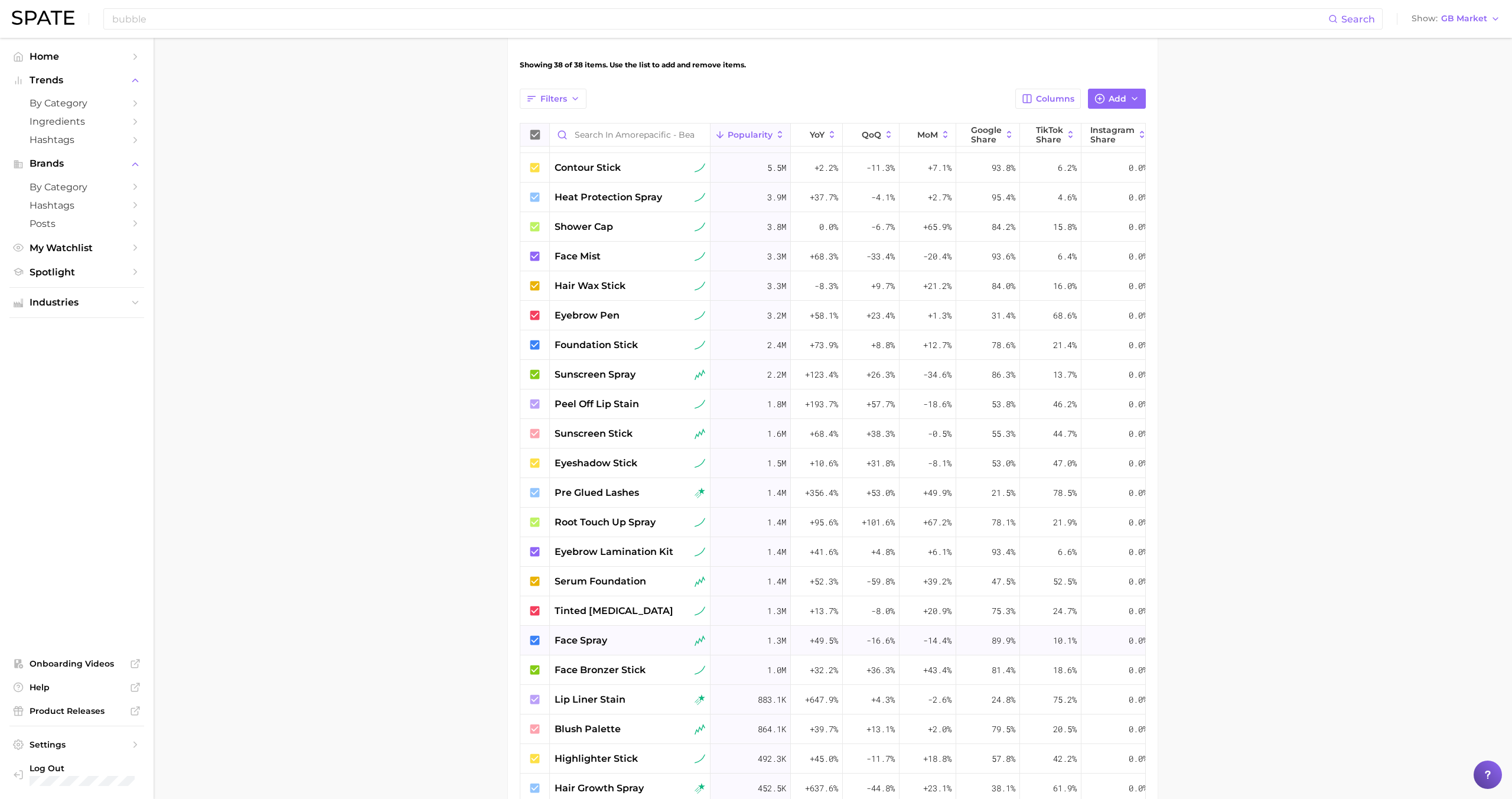
click at [629, 641] on div "face spray" at bounding box center [630, 641] width 150 height 14
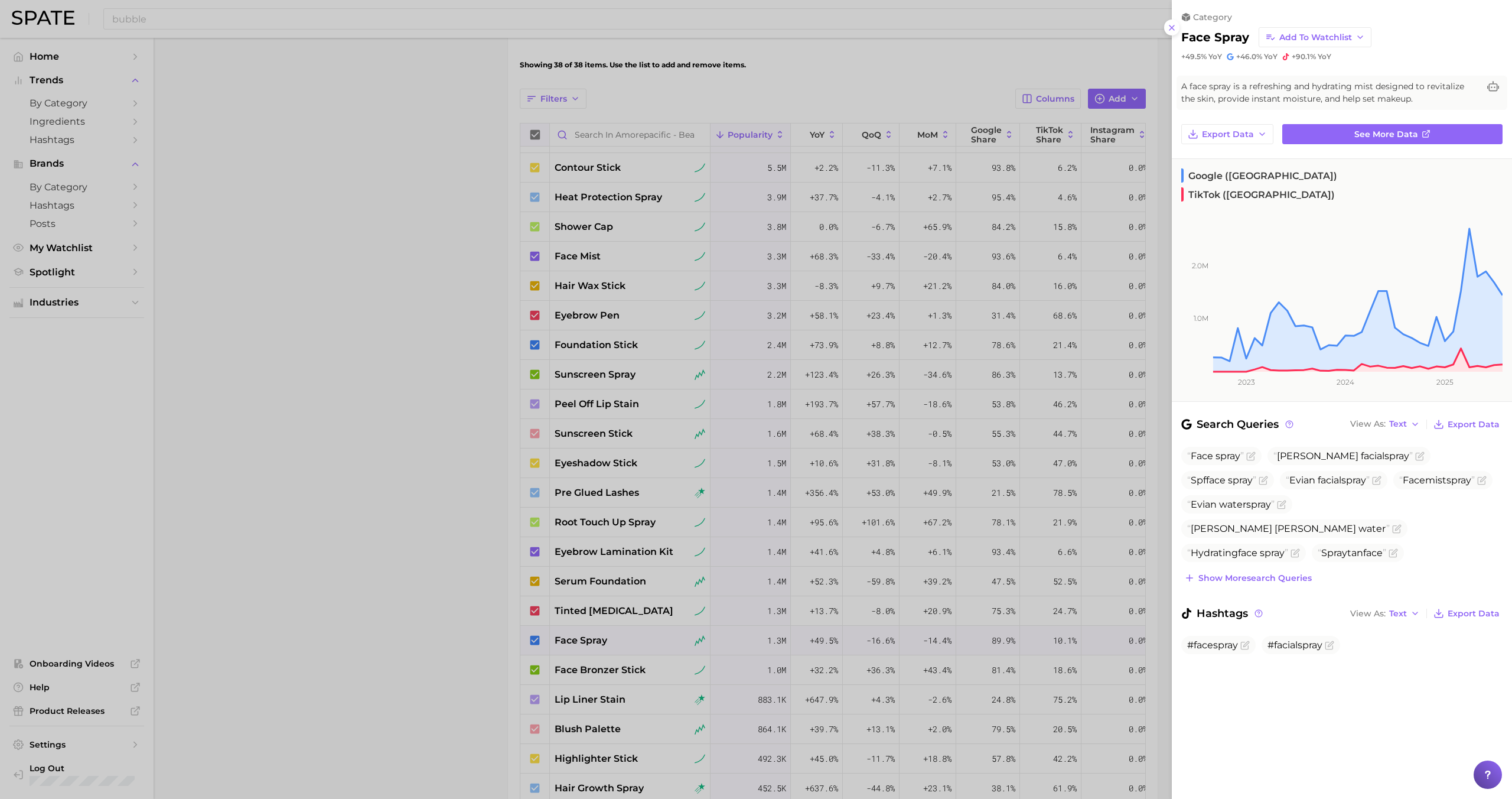
click at [628, 640] on div at bounding box center [756, 400] width 1512 height 799
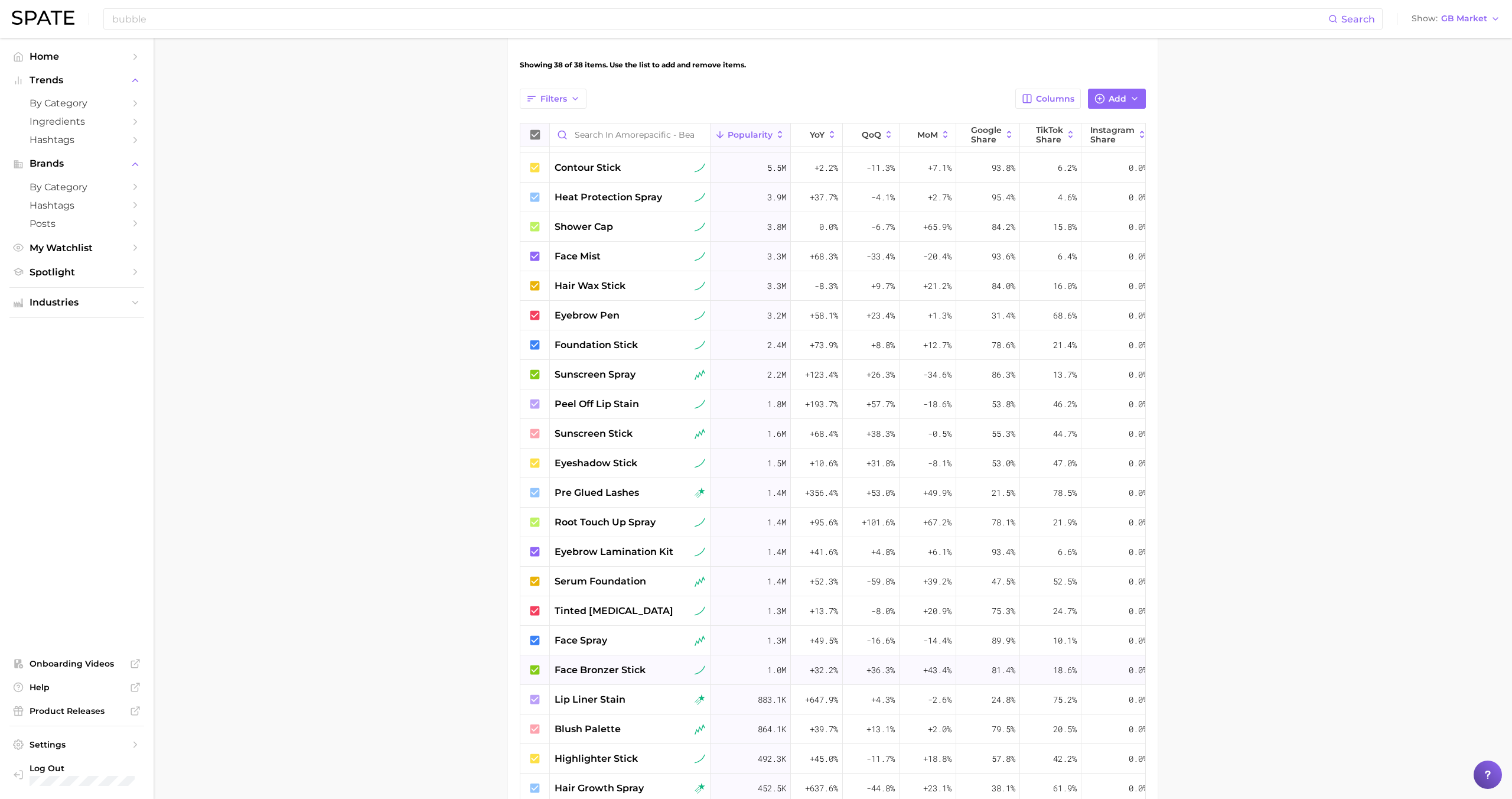
click at [628, 671] on span "face bronzer stick" at bounding box center [600, 670] width 91 height 14
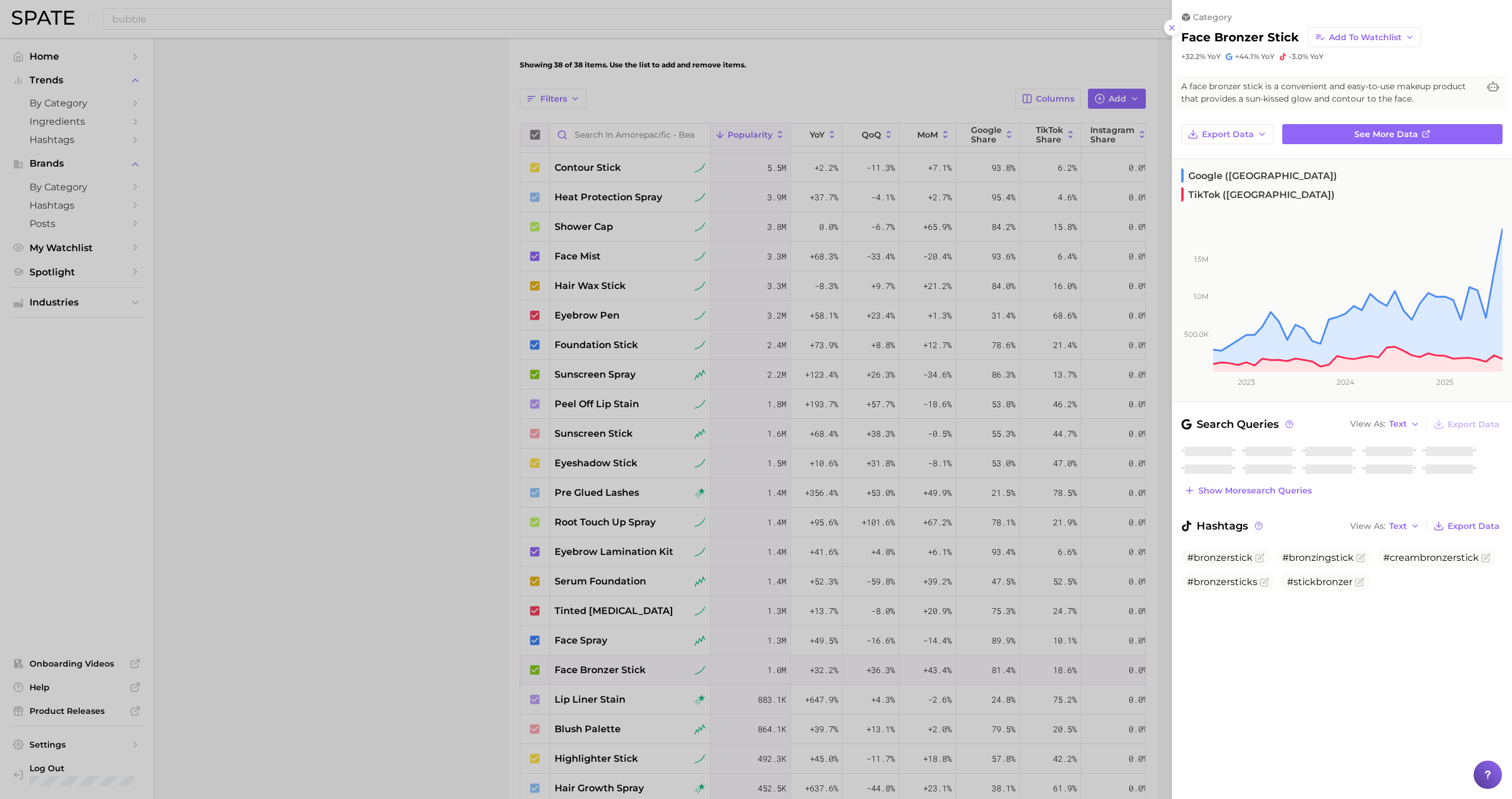
click at [628, 670] on div at bounding box center [756, 400] width 1512 height 799
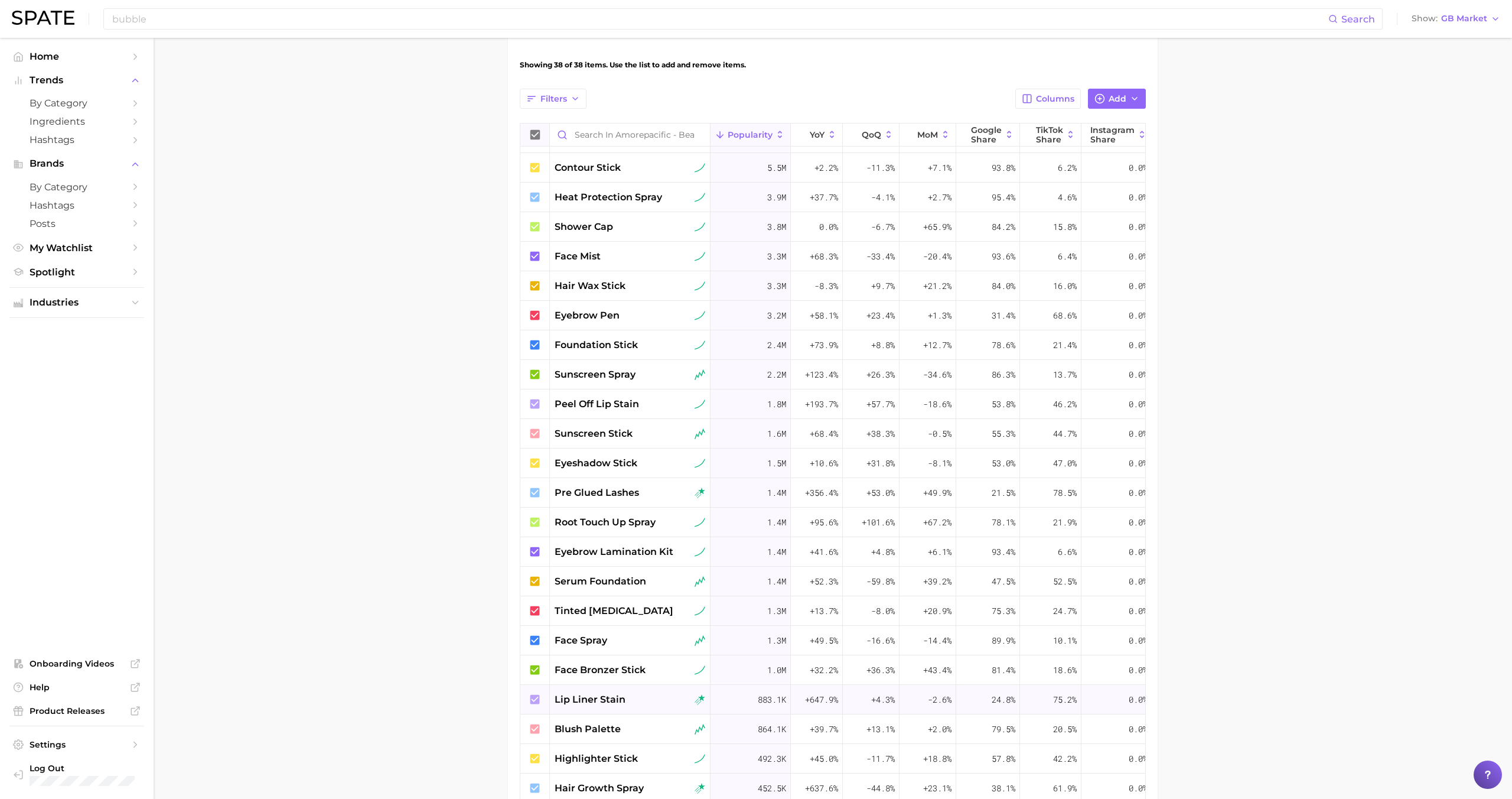
click at [632, 699] on div "lip liner stain" at bounding box center [630, 700] width 150 height 14
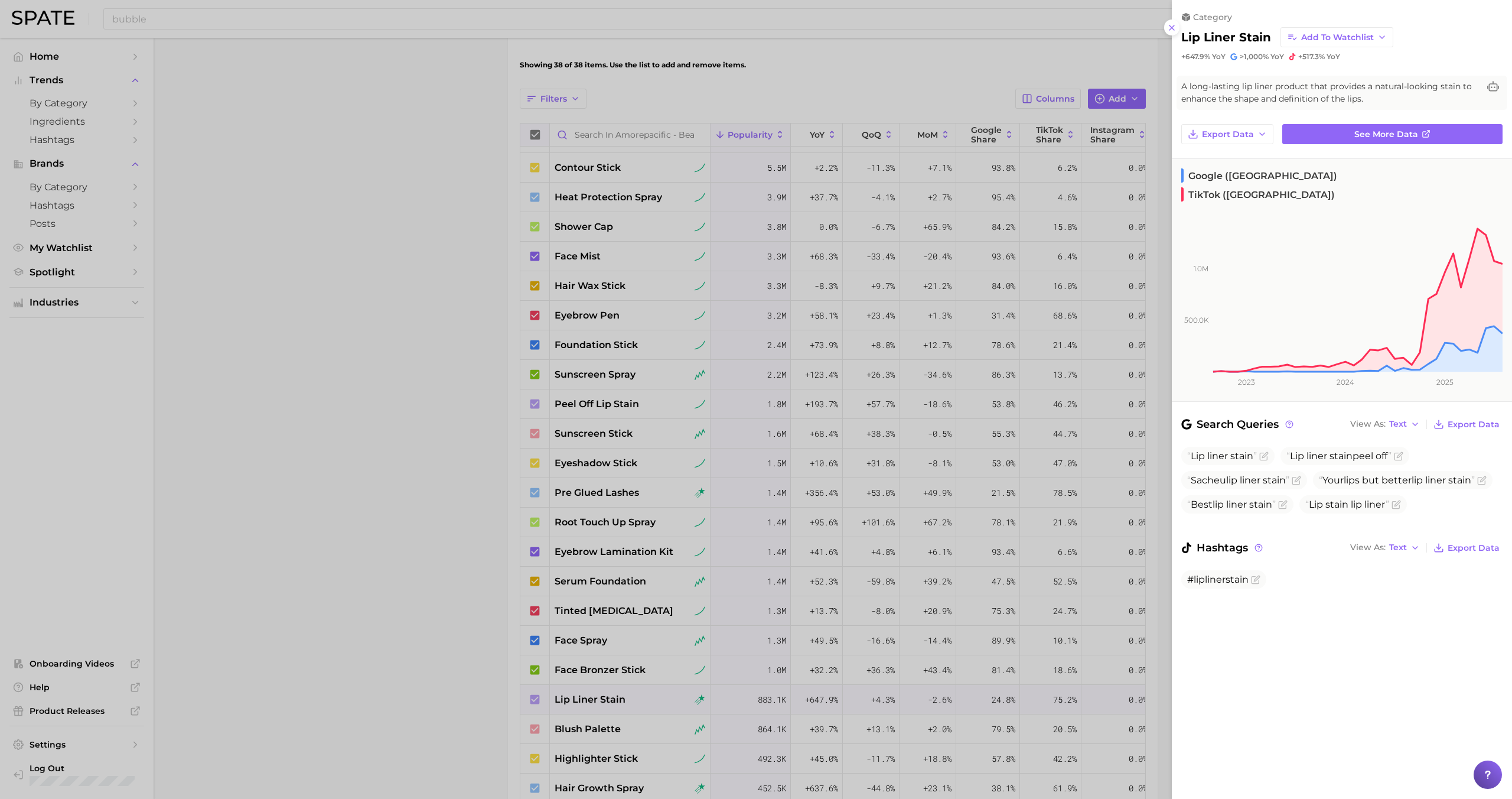
click at [631, 697] on div at bounding box center [756, 400] width 1512 height 799
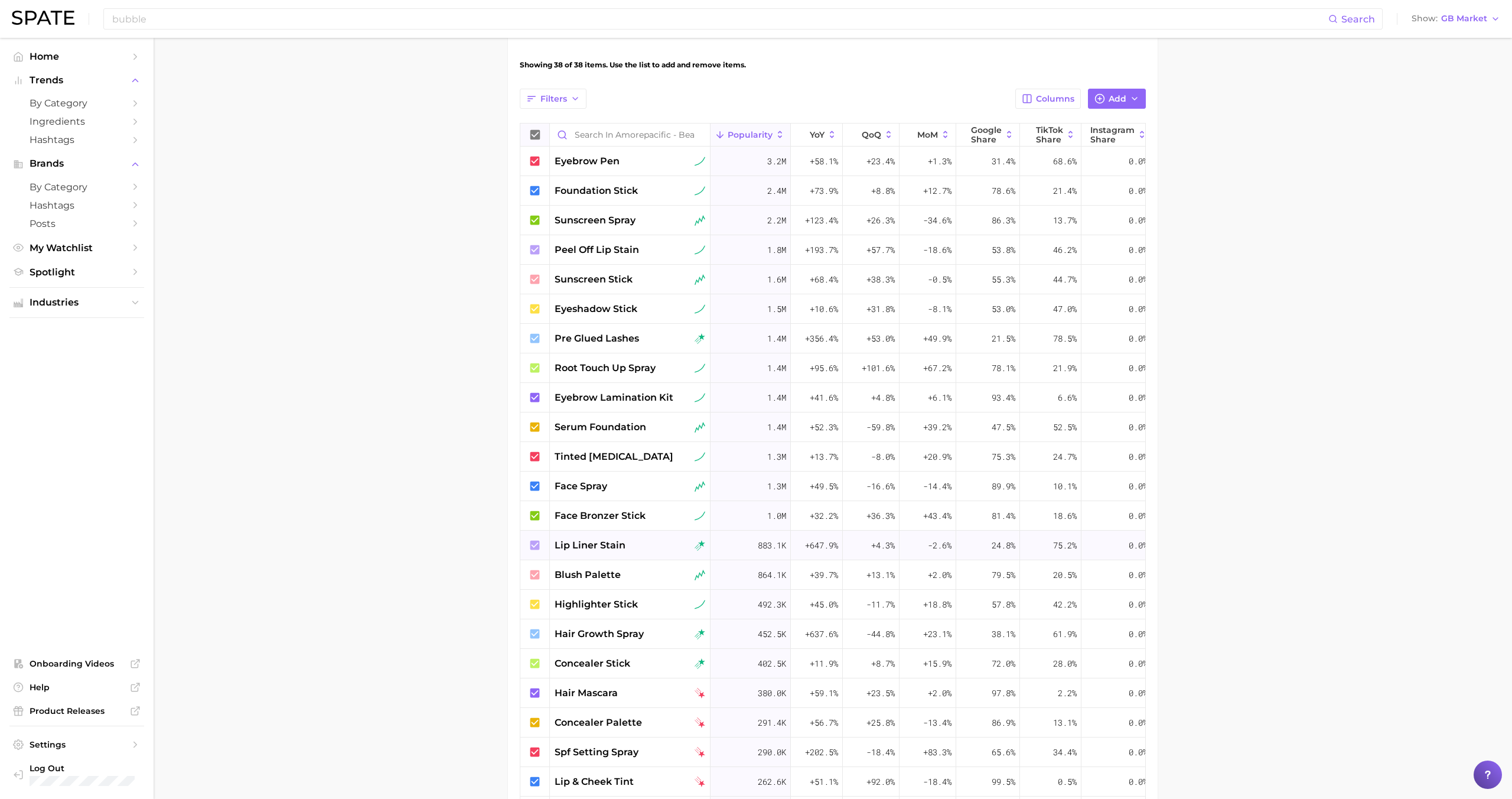
scroll to position [378, 0]
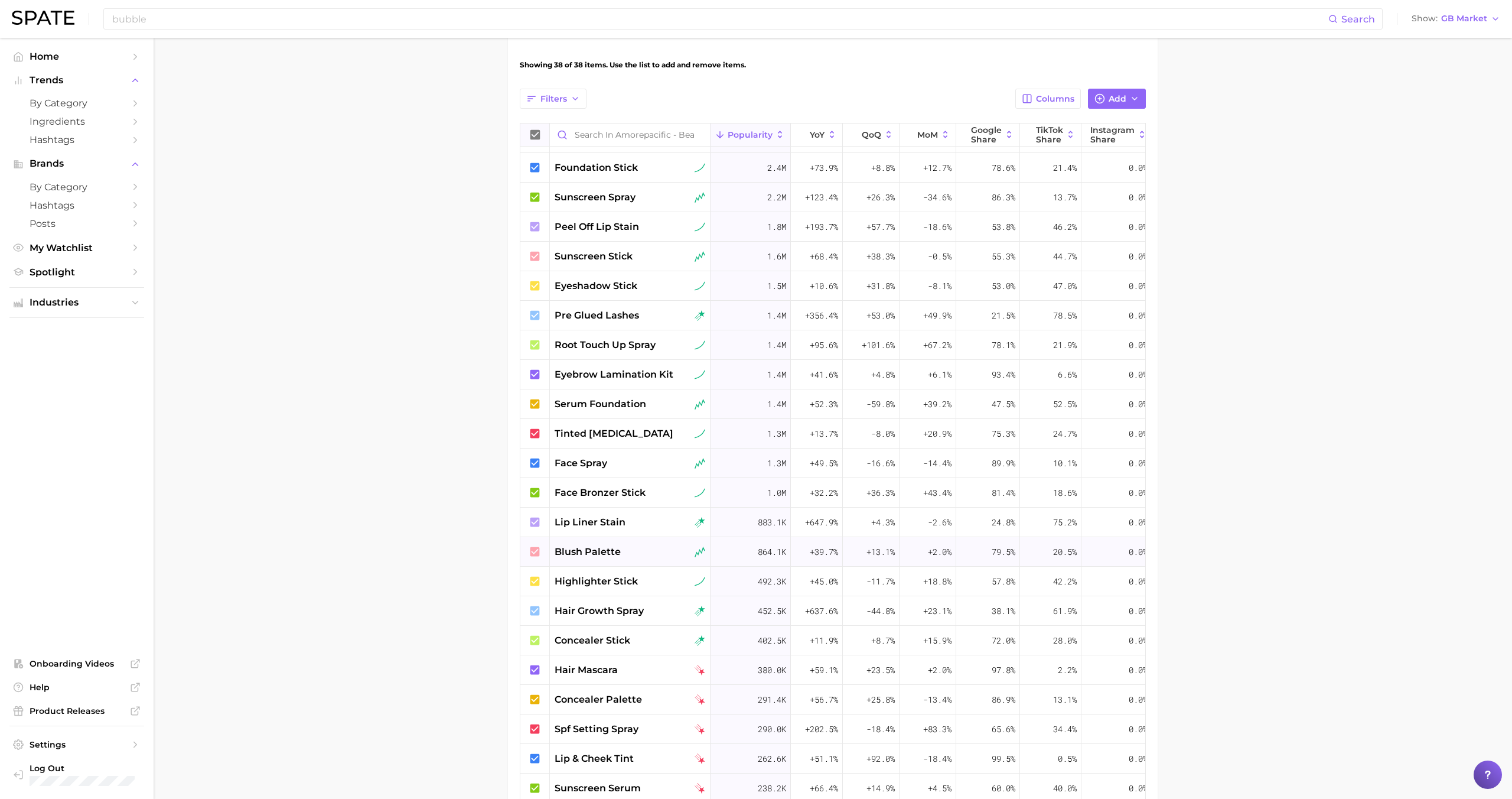
click at [616, 547] on span "blush palette" at bounding box center [588, 552] width 66 height 14
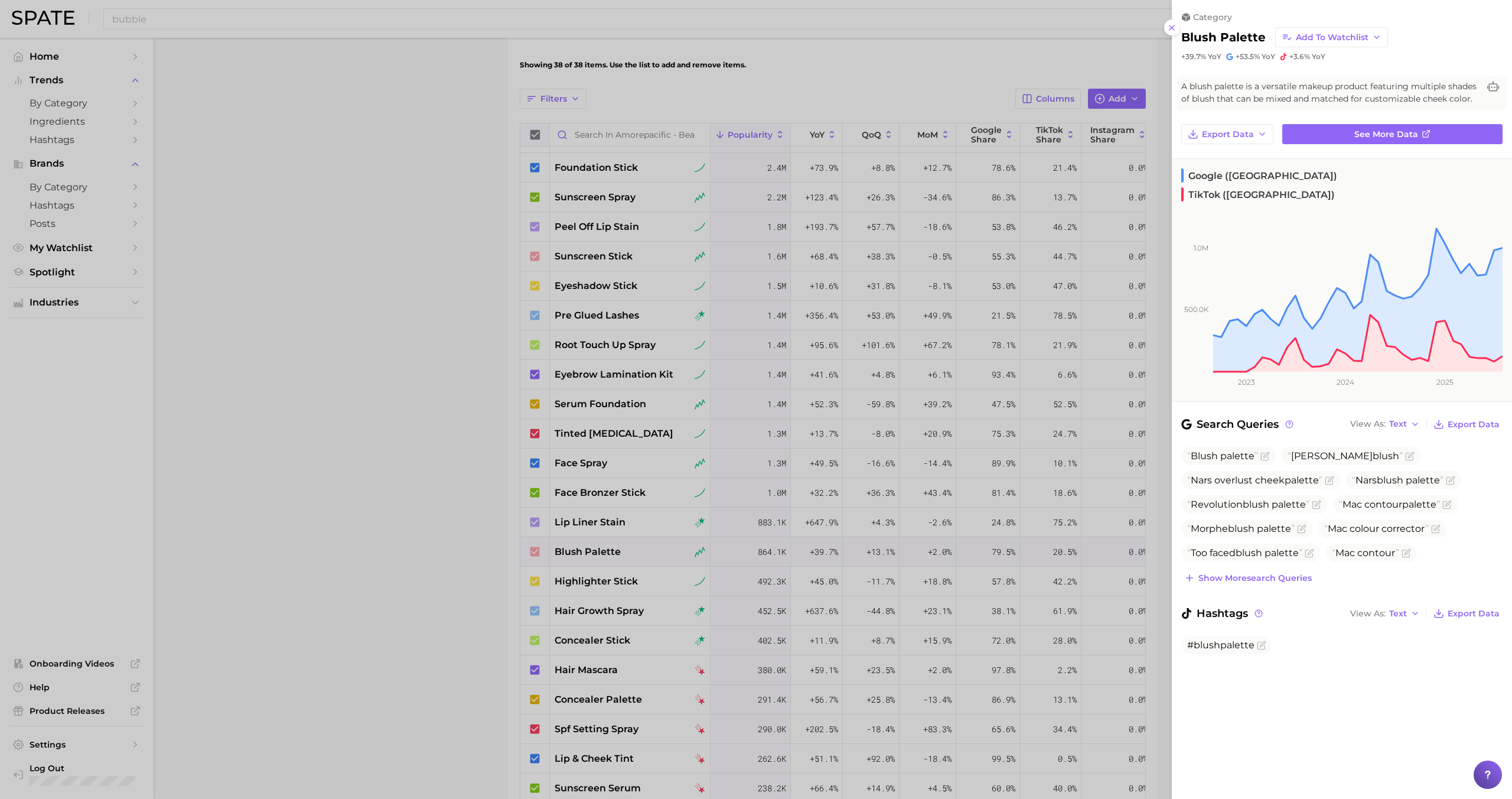
click at [609, 582] on div at bounding box center [756, 400] width 1512 height 799
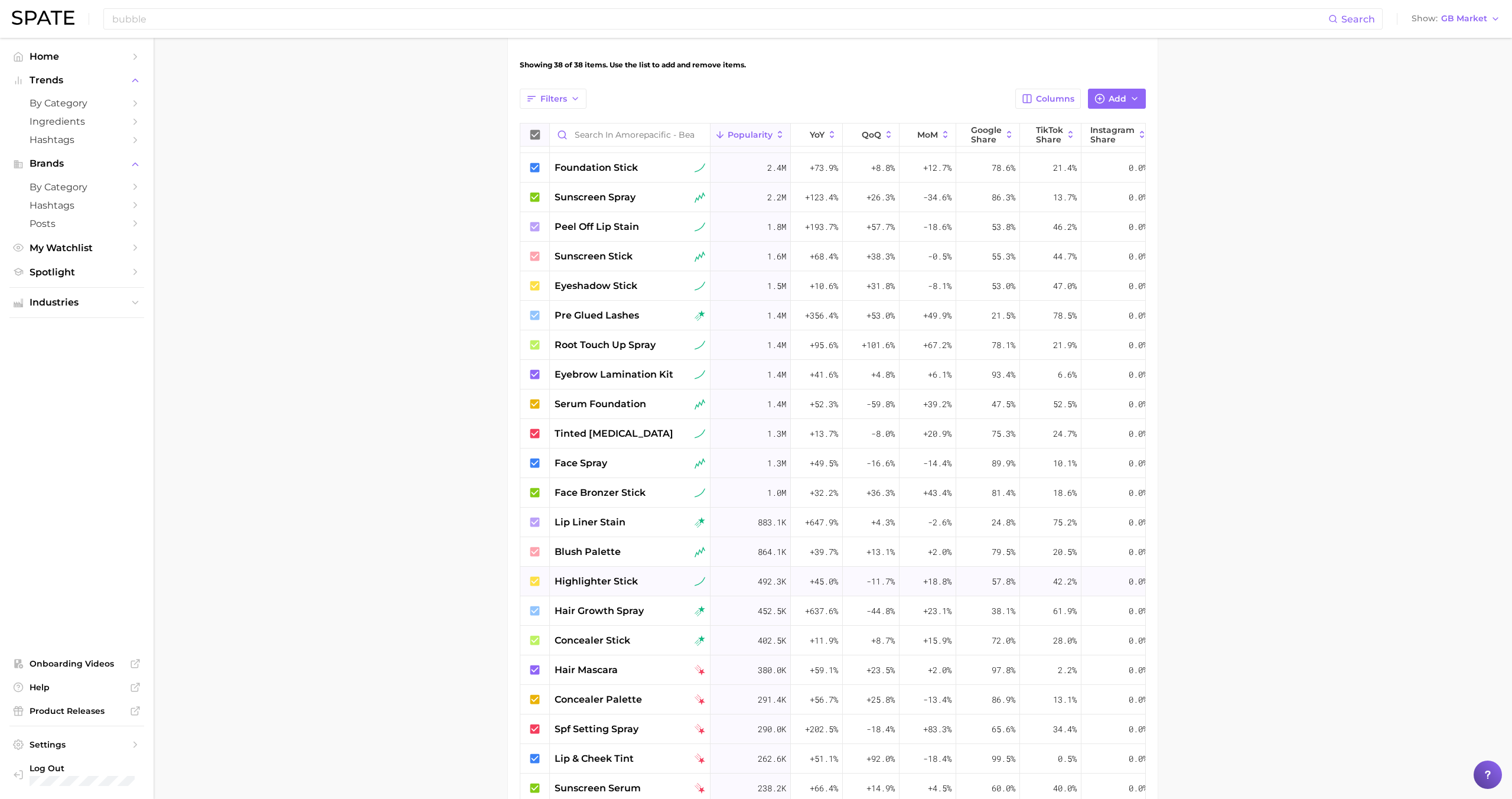
click at [603, 582] on span "highlighter stick" at bounding box center [596, 582] width 84 height 14
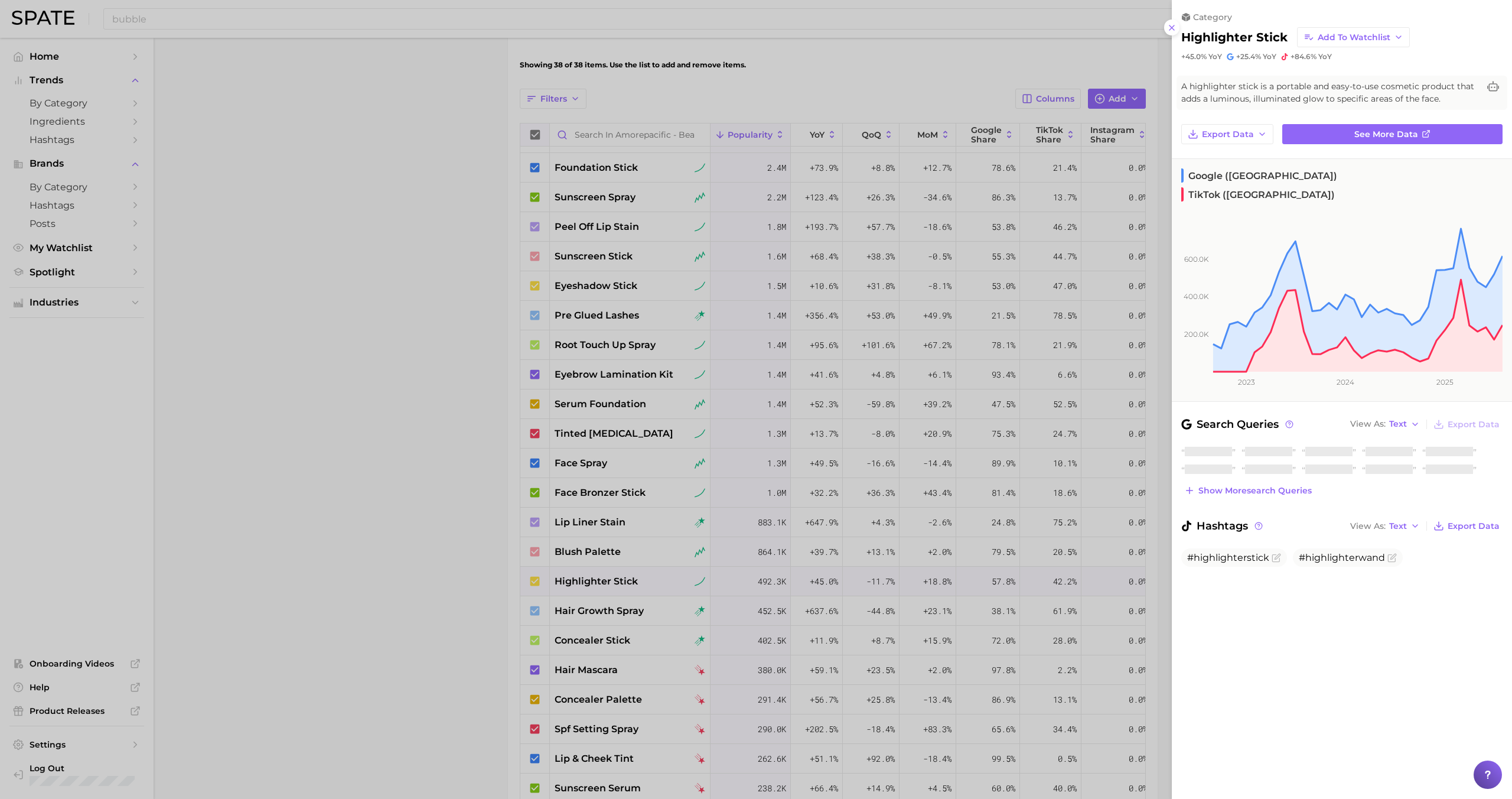
click at [607, 612] on div at bounding box center [756, 400] width 1512 height 799
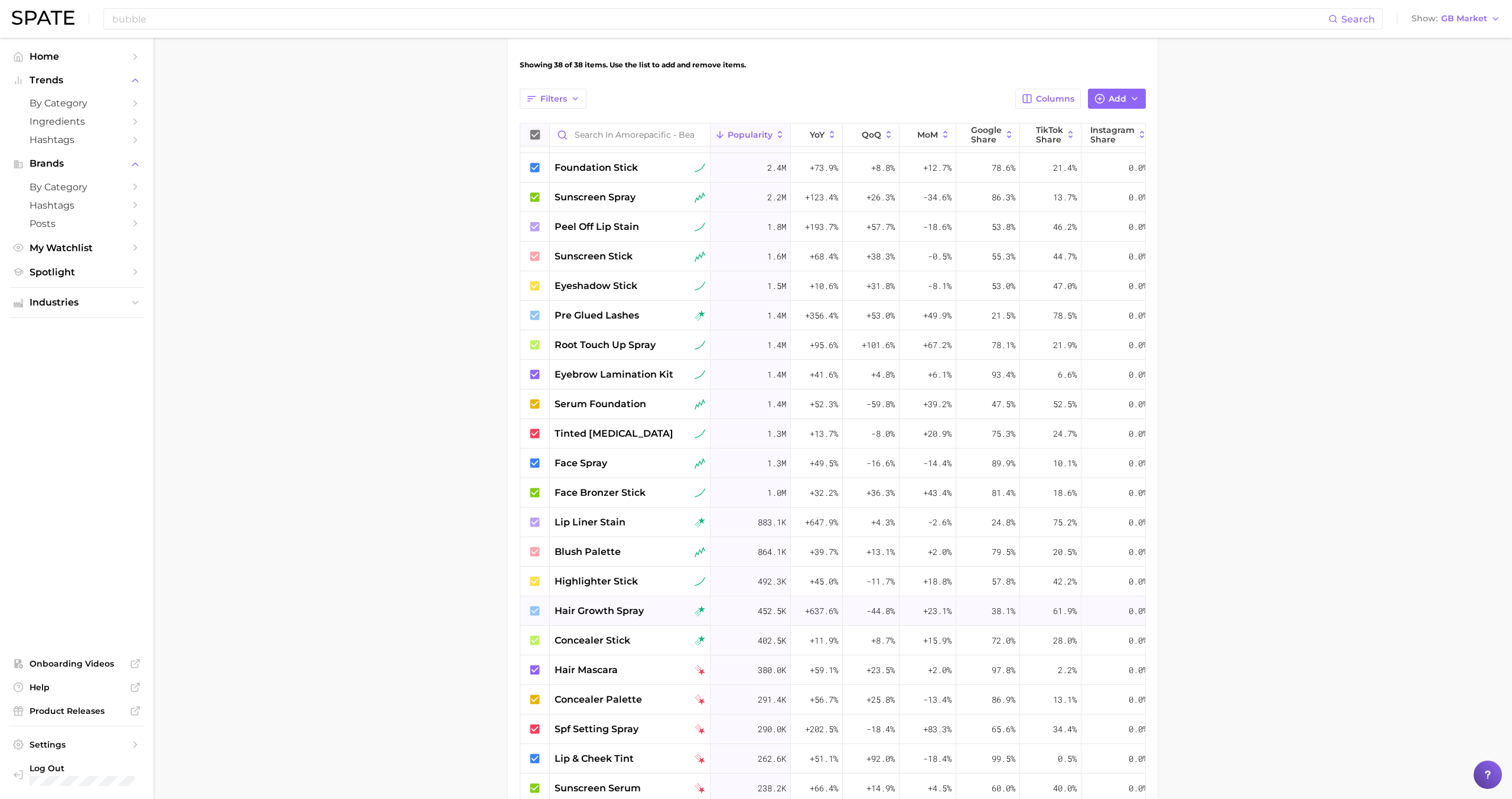
click at [607, 619] on div "hair growth spray" at bounding box center [630, 612] width 161 height 30
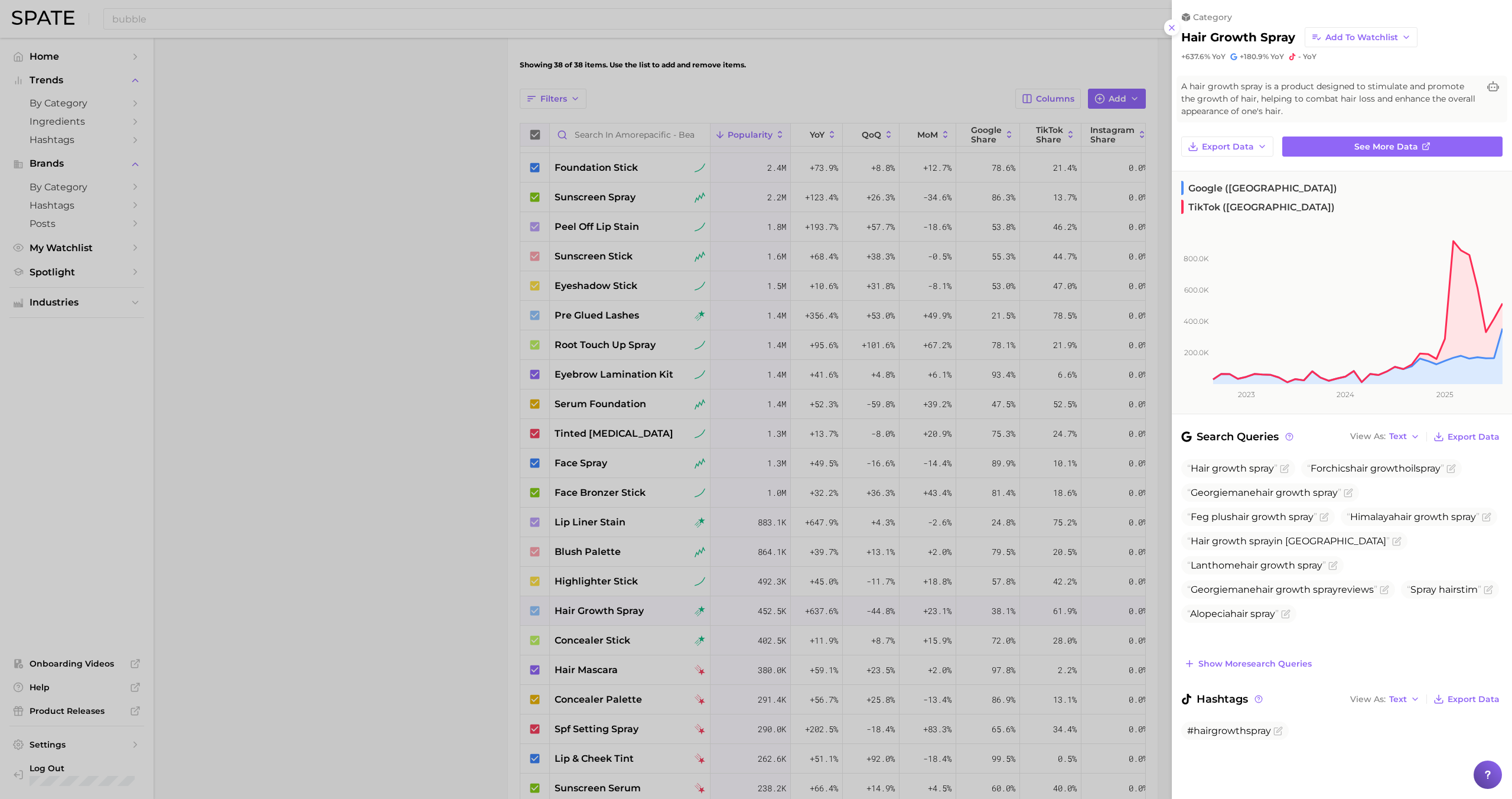
click at [606, 612] on div at bounding box center [756, 400] width 1512 height 799
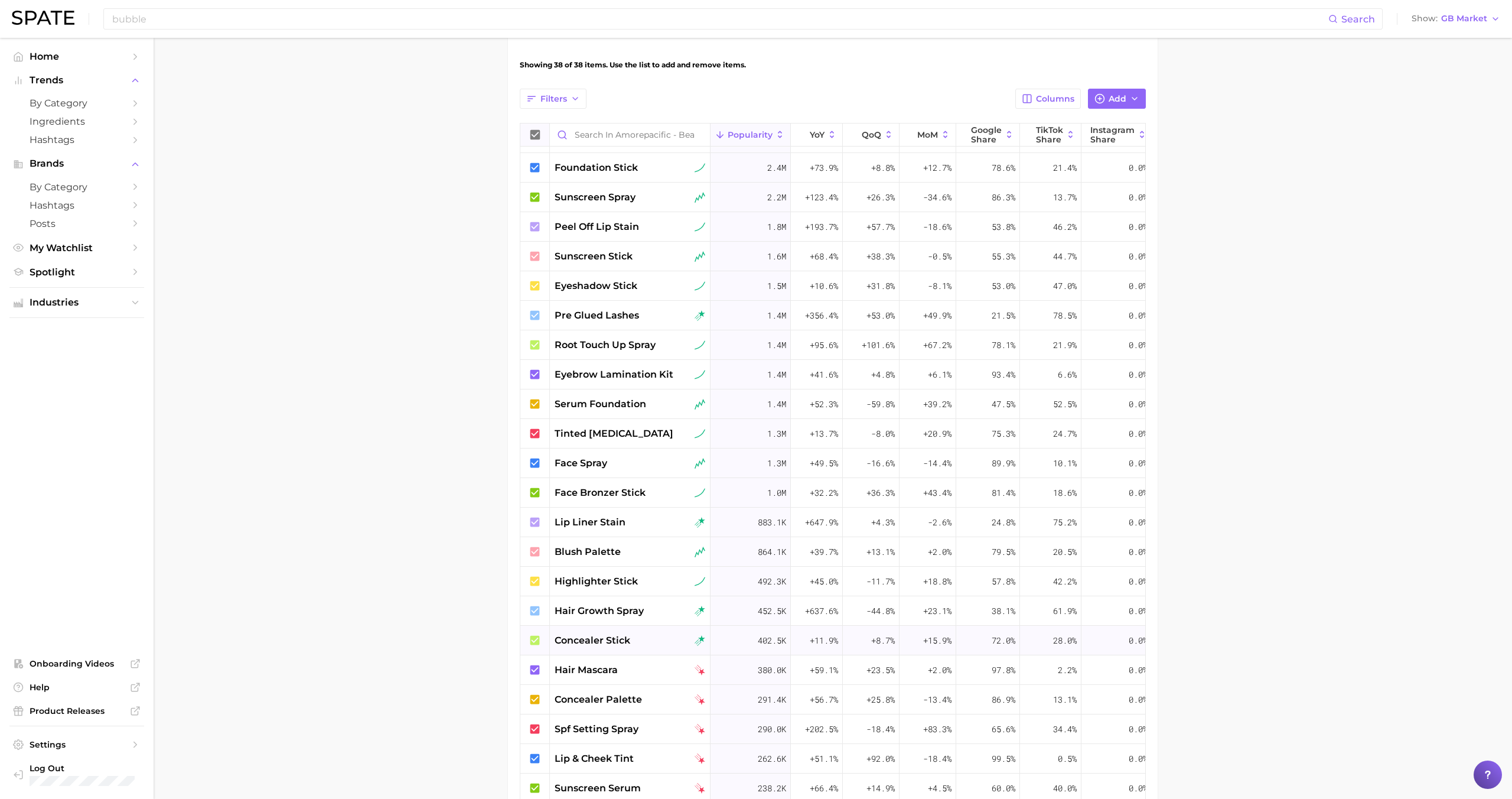
click at [614, 635] on span "concealer stick" at bounding box center [593, 641] width 76 height 14
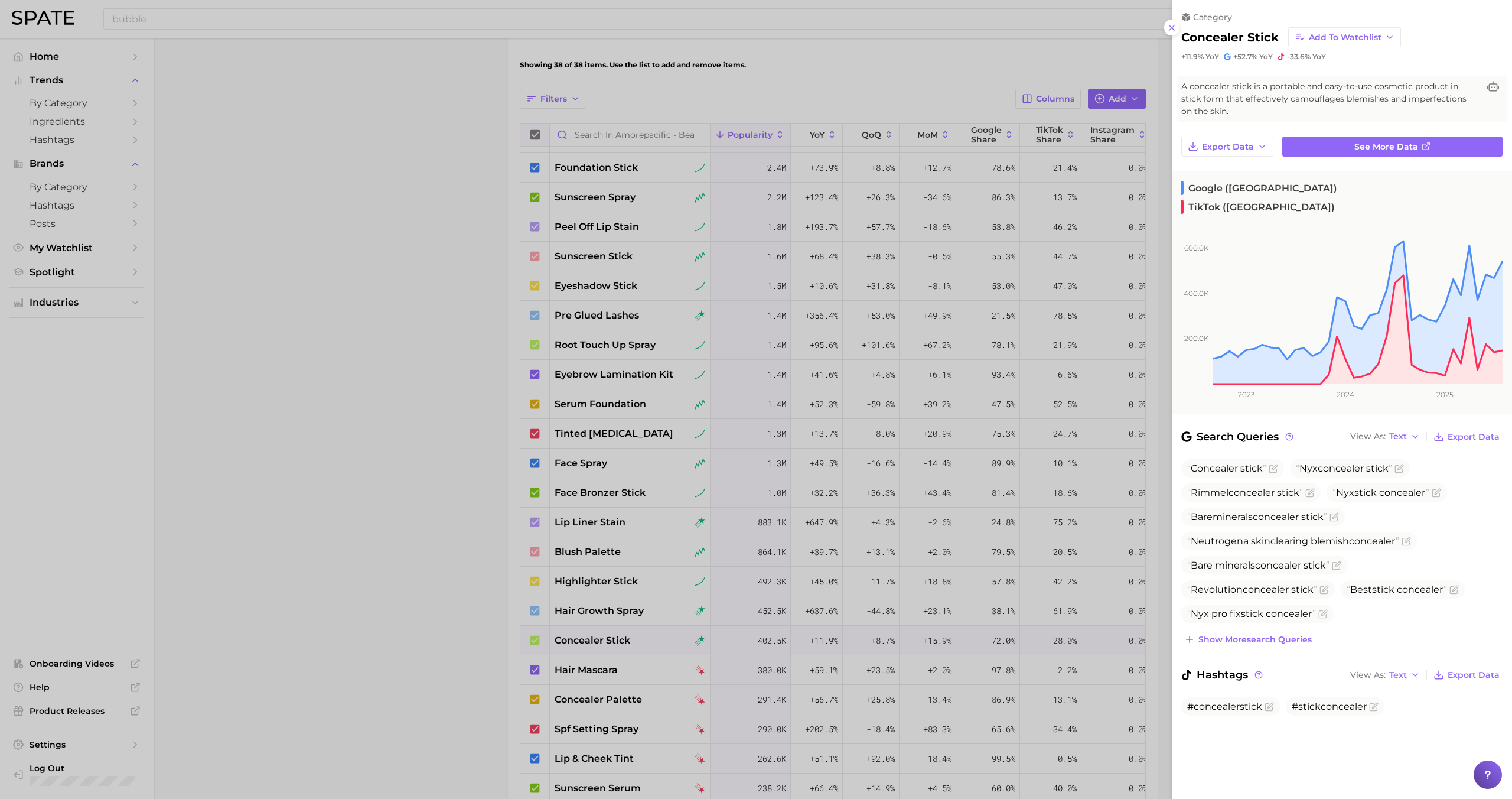
click at [616, 638] on div at bounding box center [756, 400] width 1512 height 799
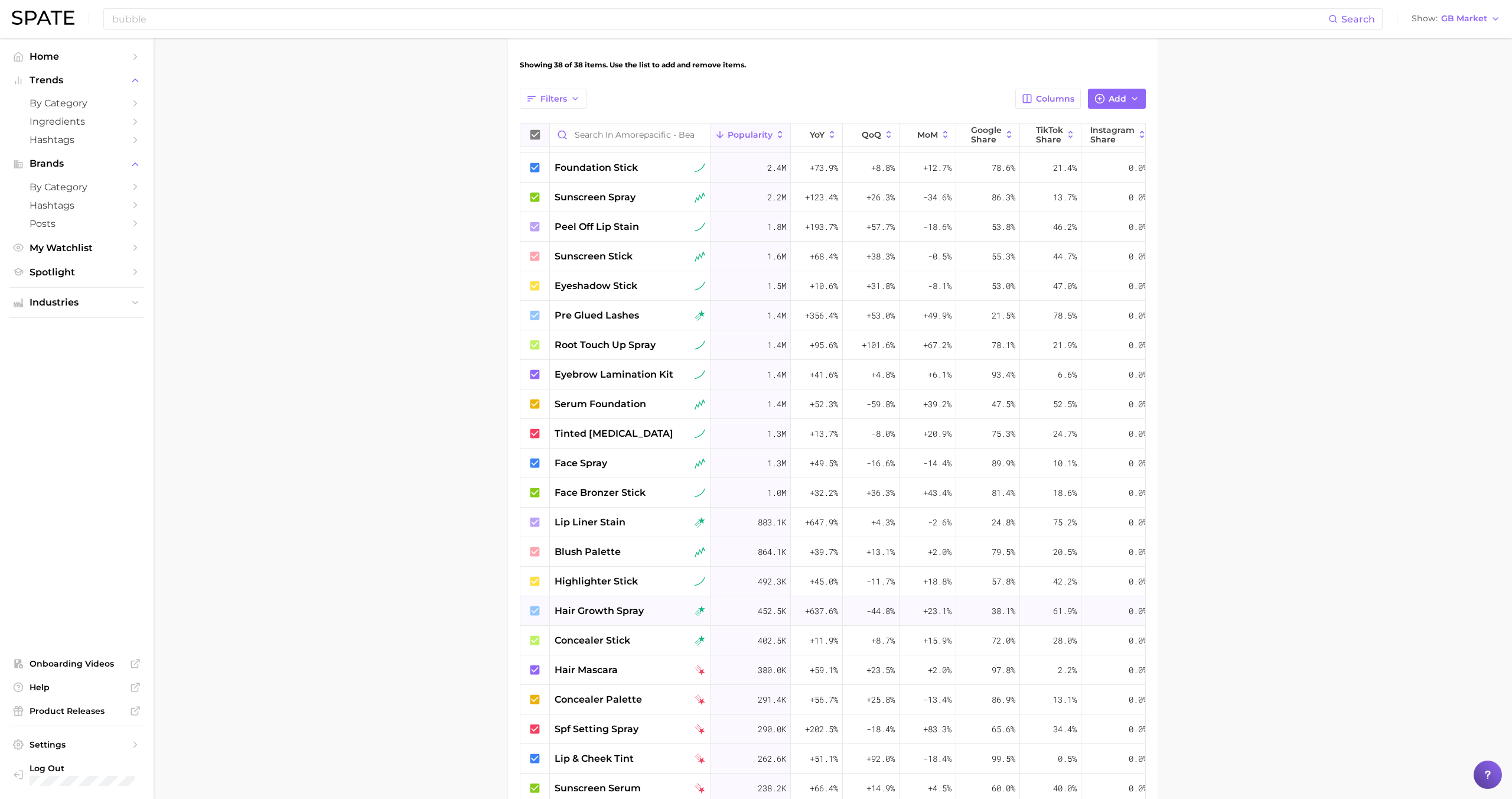
click at [571, 622] on div "hair growth spray" at bounding box center [630, 612] width 161 height 30
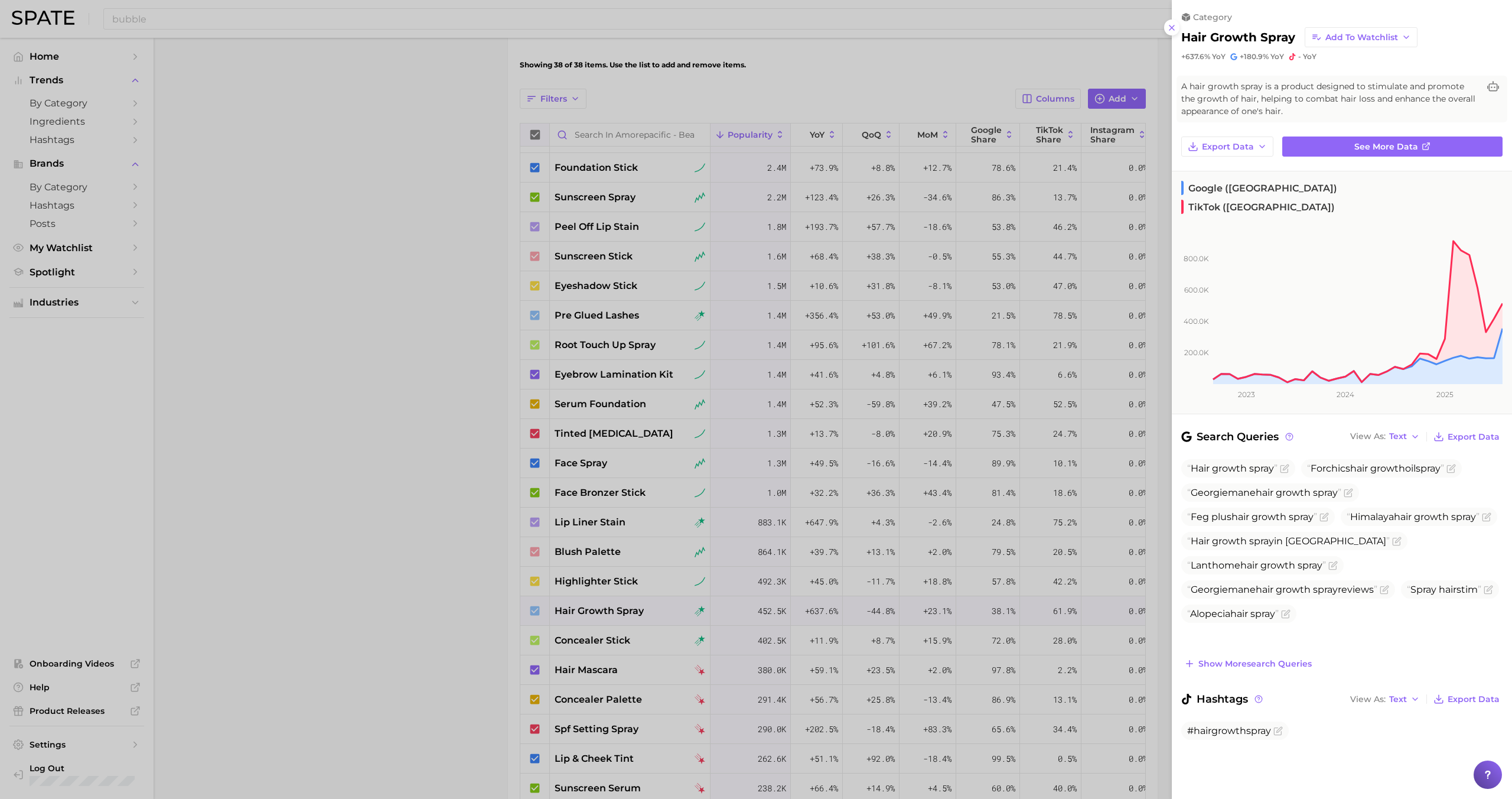
click at [580, 610] on div at bounding box center [756, 400] width 1512 height 799
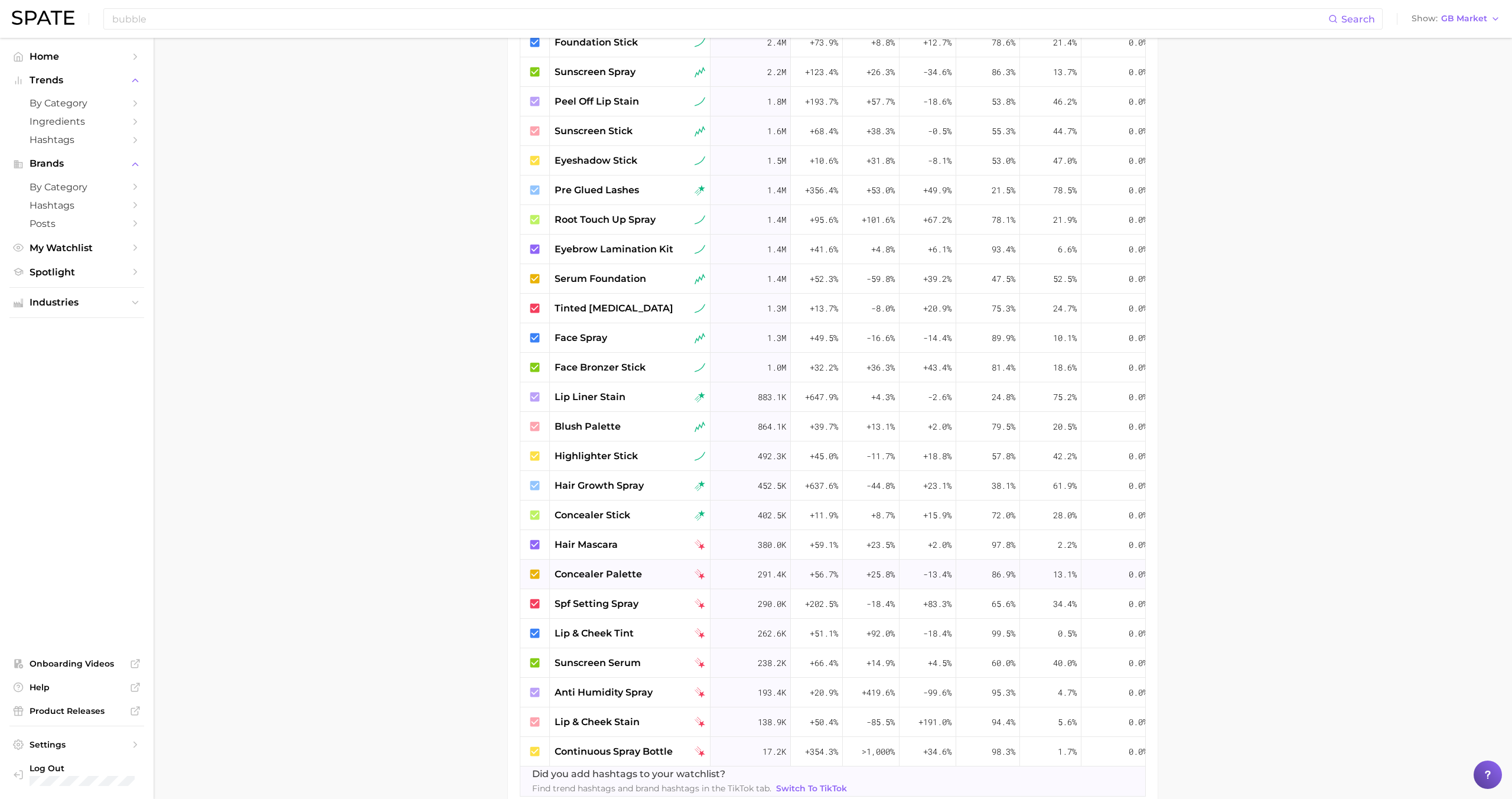
scroll to position [502, 0]
click at [597, 516] on span "concealer stick" at bounding box center [593, 512] width 76 height 14
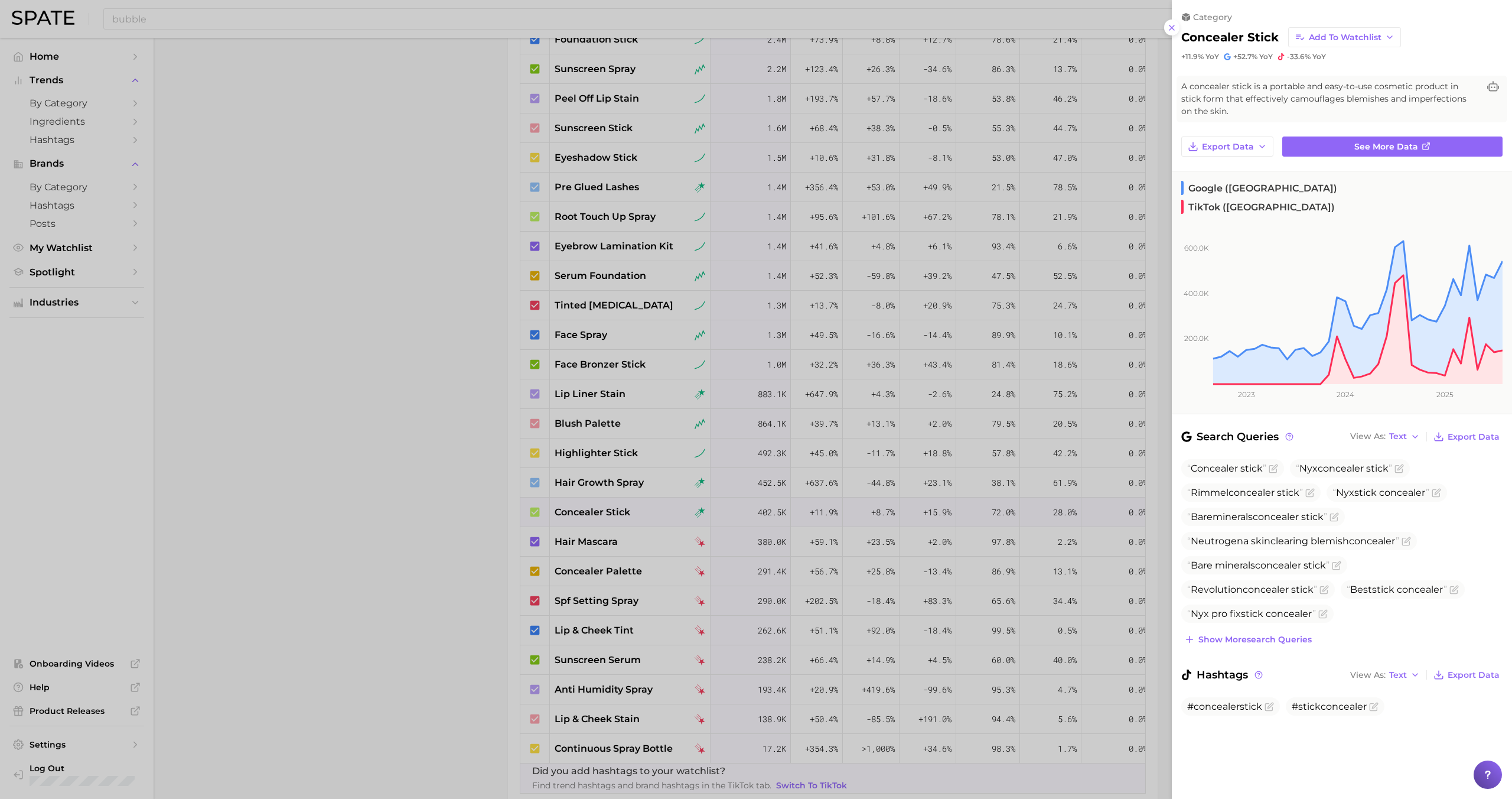
click at [601, 511] on div at bounding box center [756, 400] width 1512 height 799
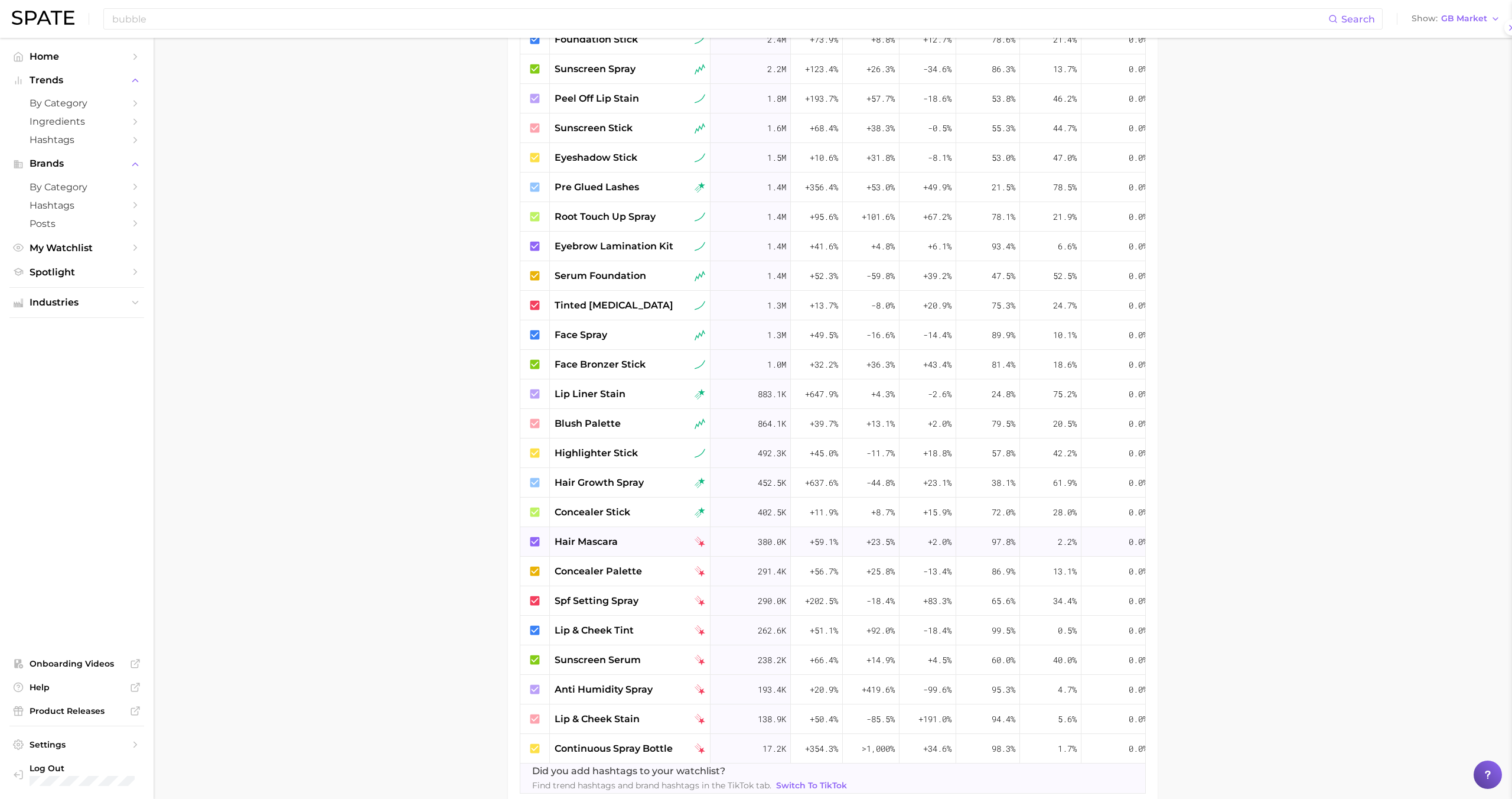
click at [601, 546] on span "hair mascara" at bounding box center [587, 542] width 63 height 14
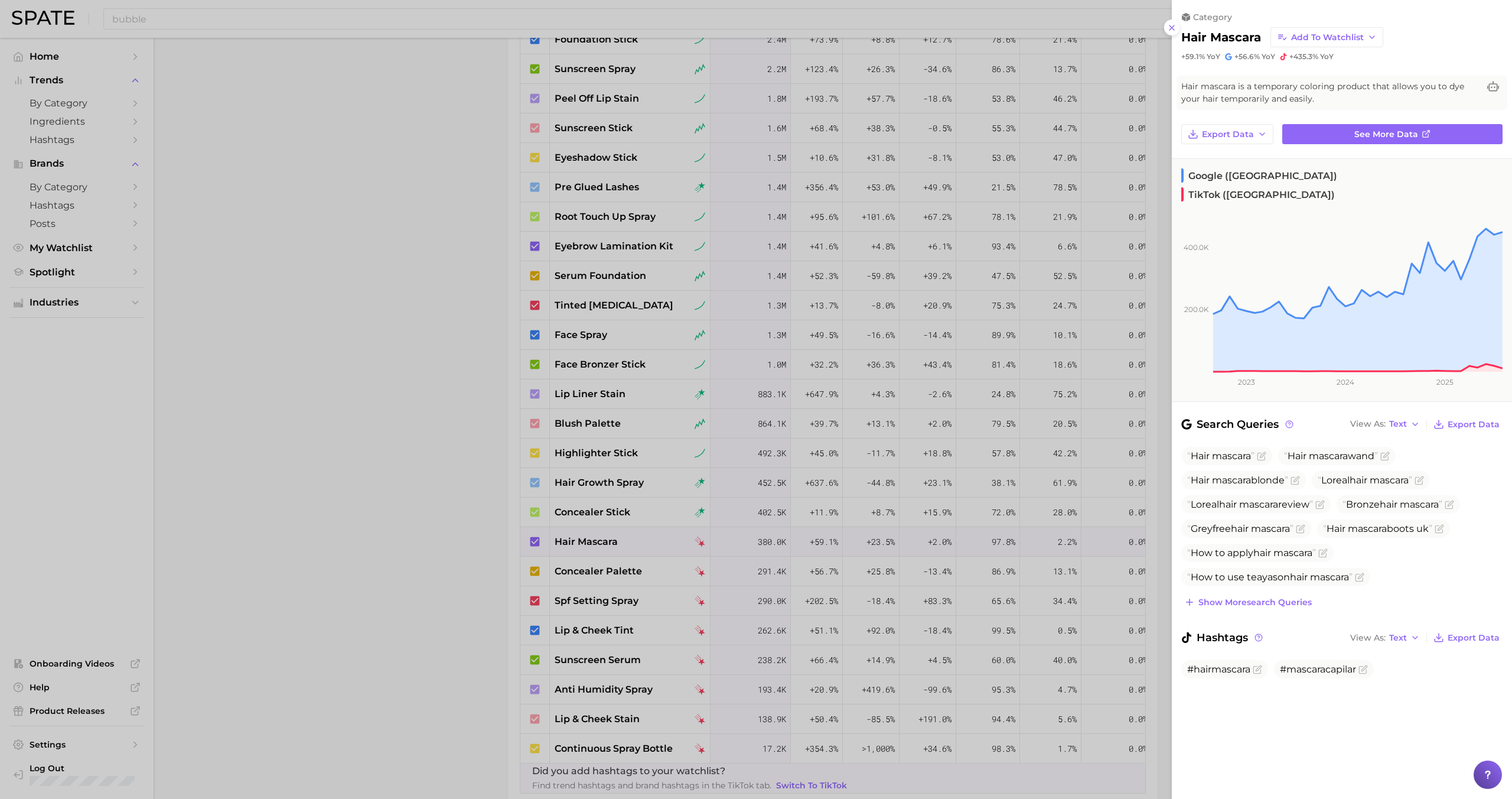
click at [604, 542] on div at bounding box center [756, 400] width 1512 height 799
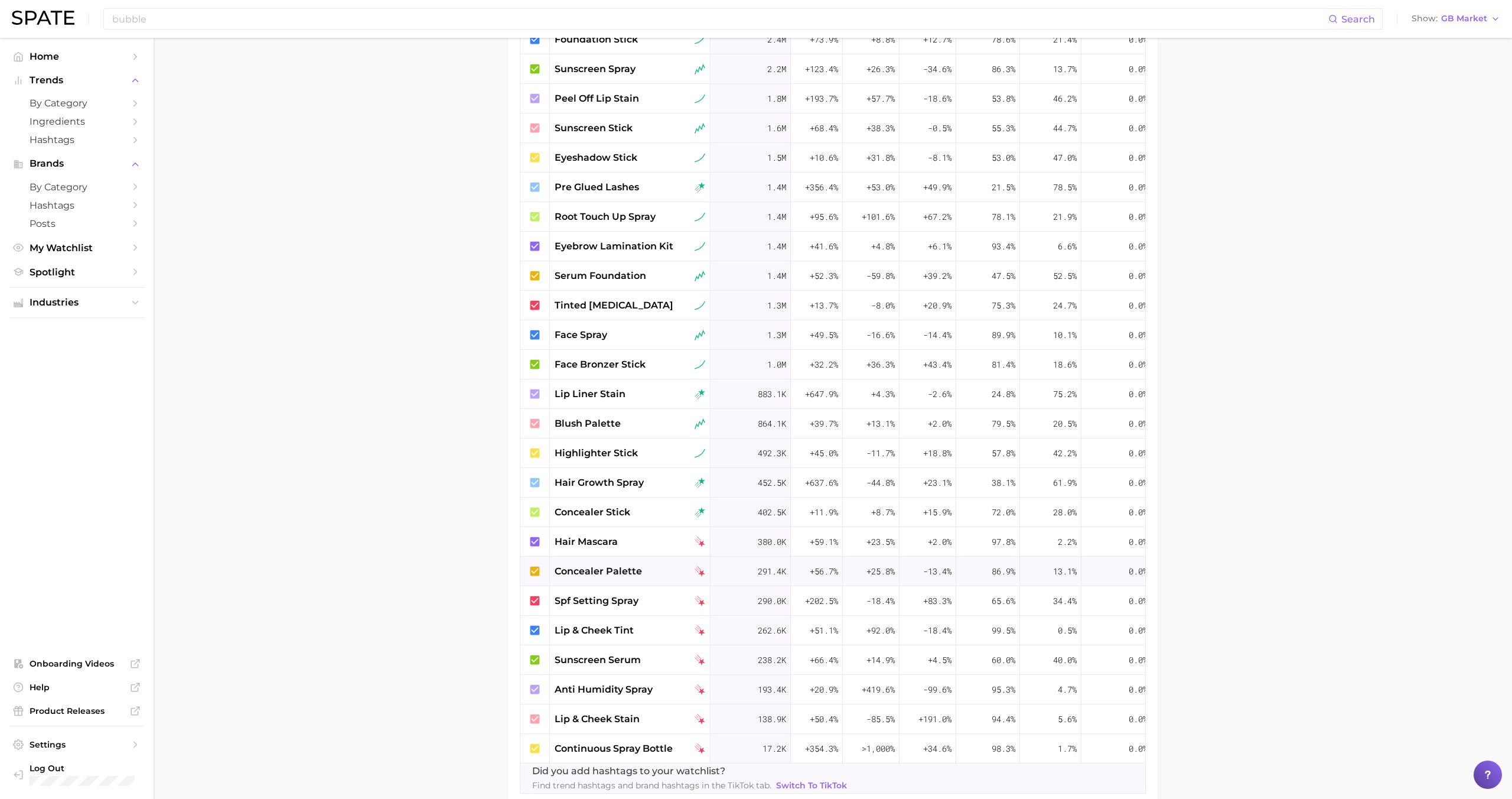
click at [604, 570] on span "concealer palette" at bounding box center [598, 571] width 87 height 14
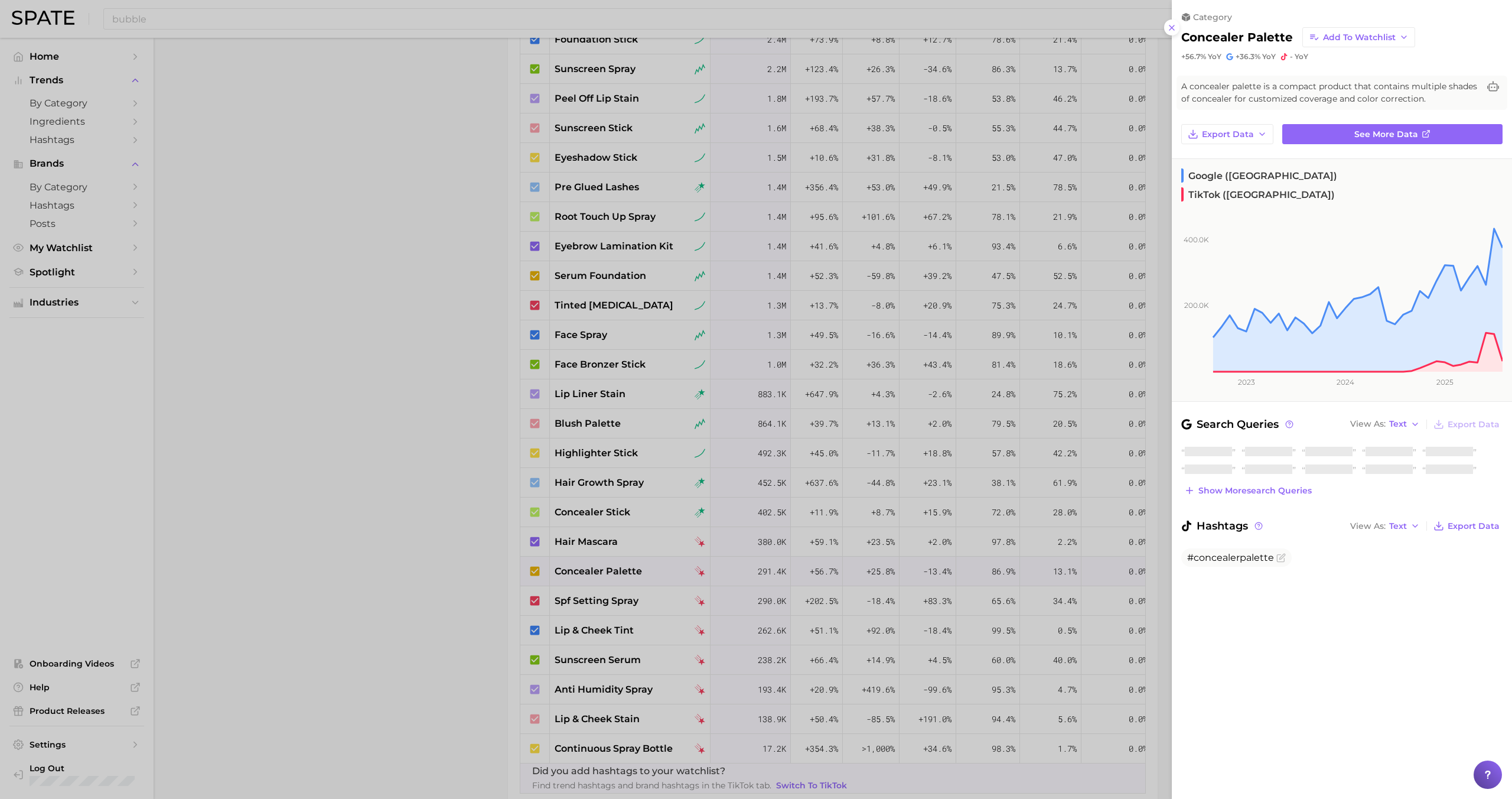
click at [604, 570] on div at bounding box center [756, 400] width 1512 height 799
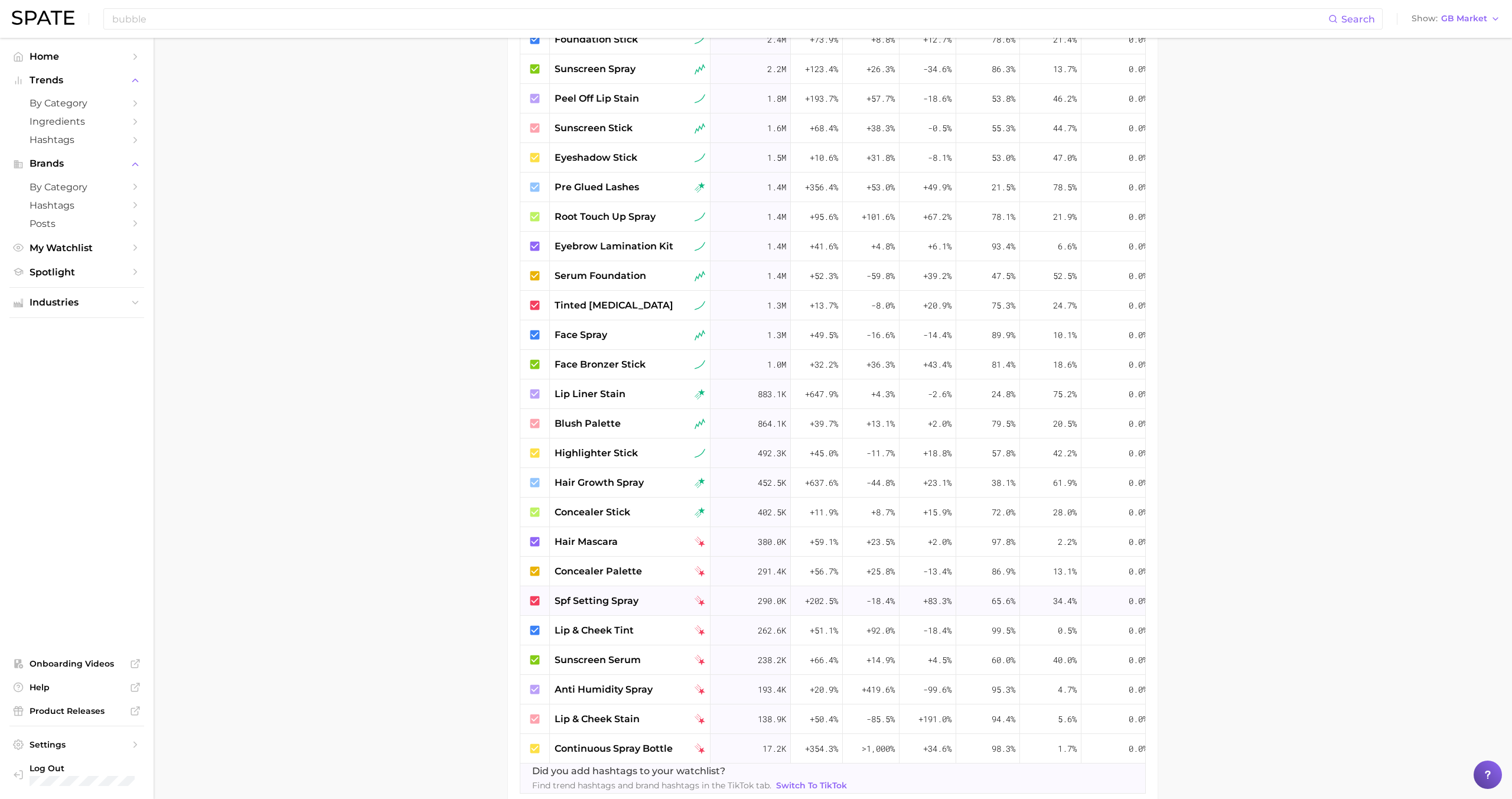
click at [604, 614] on div "spf setting spray" at bounding box center [630, 601] width 161 height 30
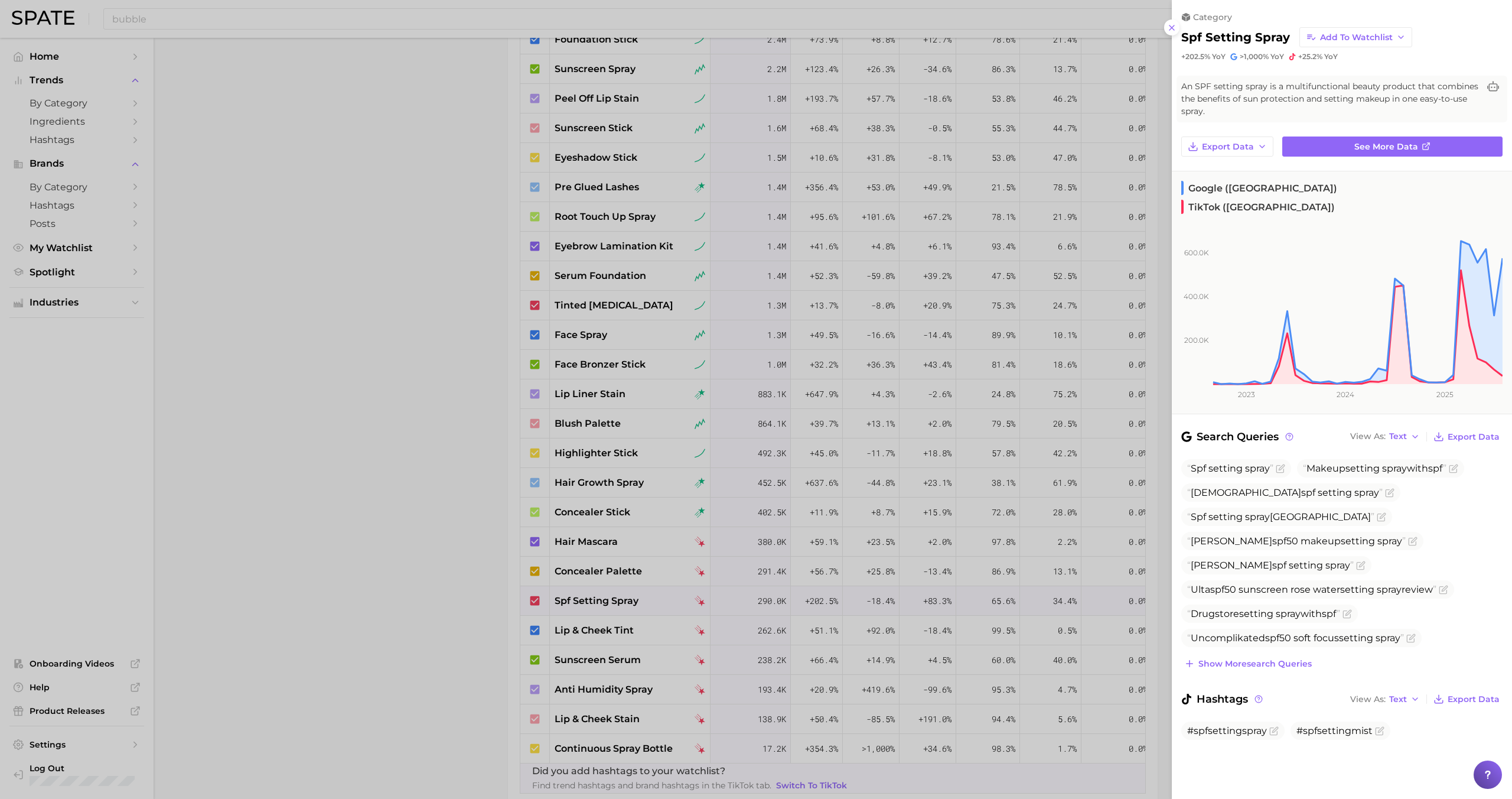
click at [607, 602] on div at bounding box center [756, 400] width 1512 height 799
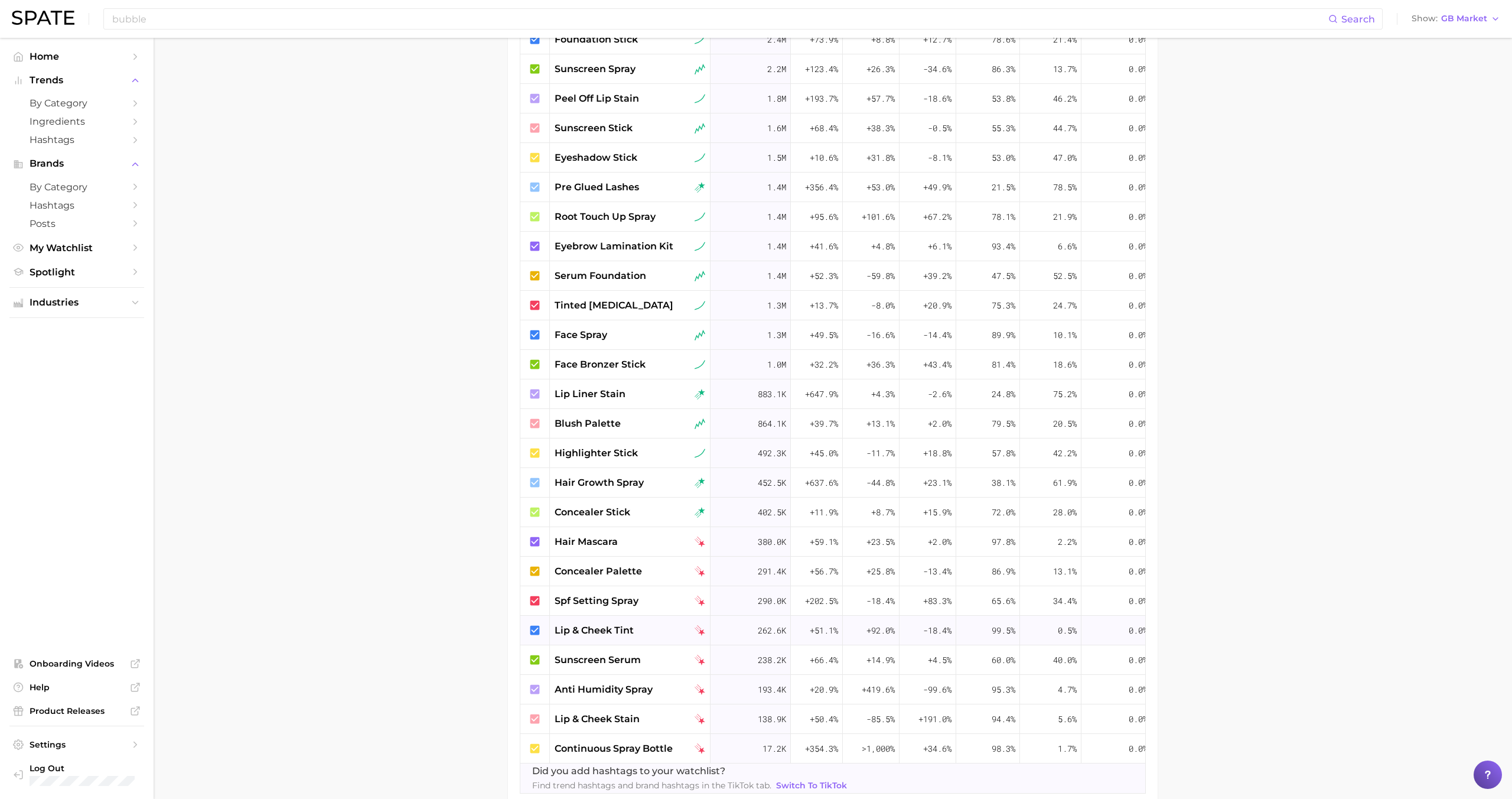
click at [607, 642] on div "lip & cheek tint" at bounding box center [630, 631] width 161 height 30
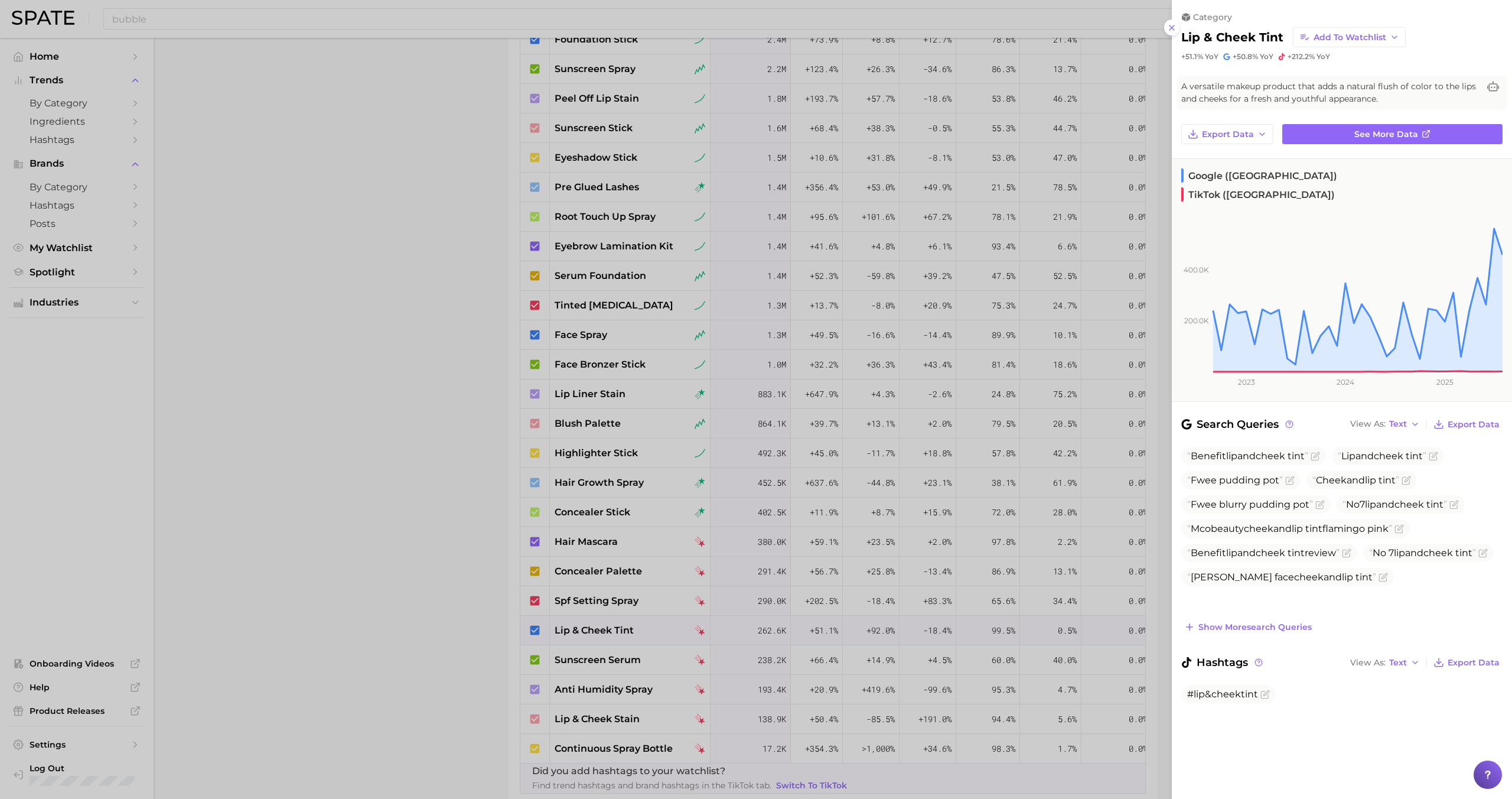
click at [607, 641] on div at bounding box center [756, 400] width 1512 height 799
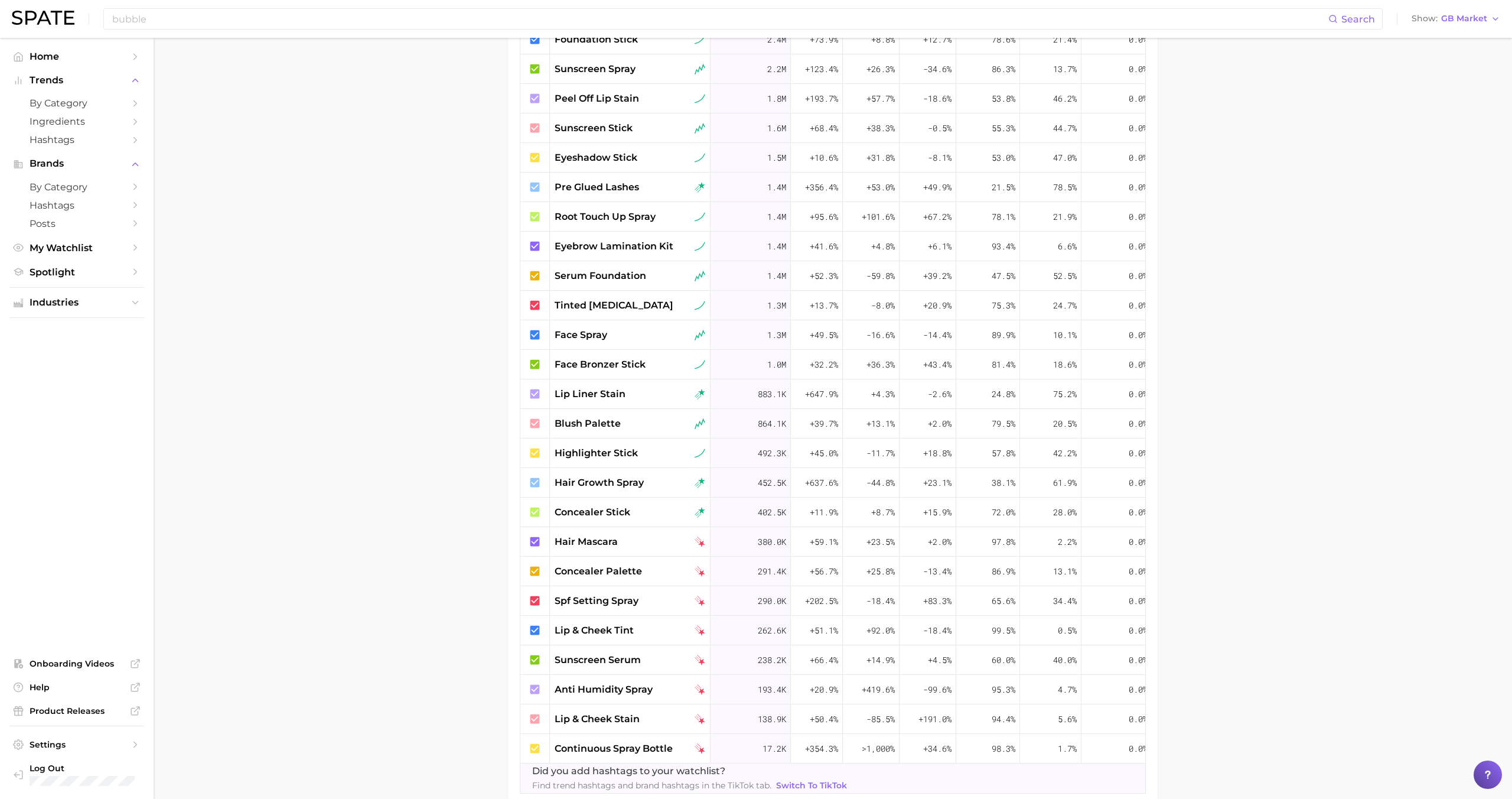
click at [607, 673] on div "sunscreen serum" at bounding box center [630, 660] width 161 height 30
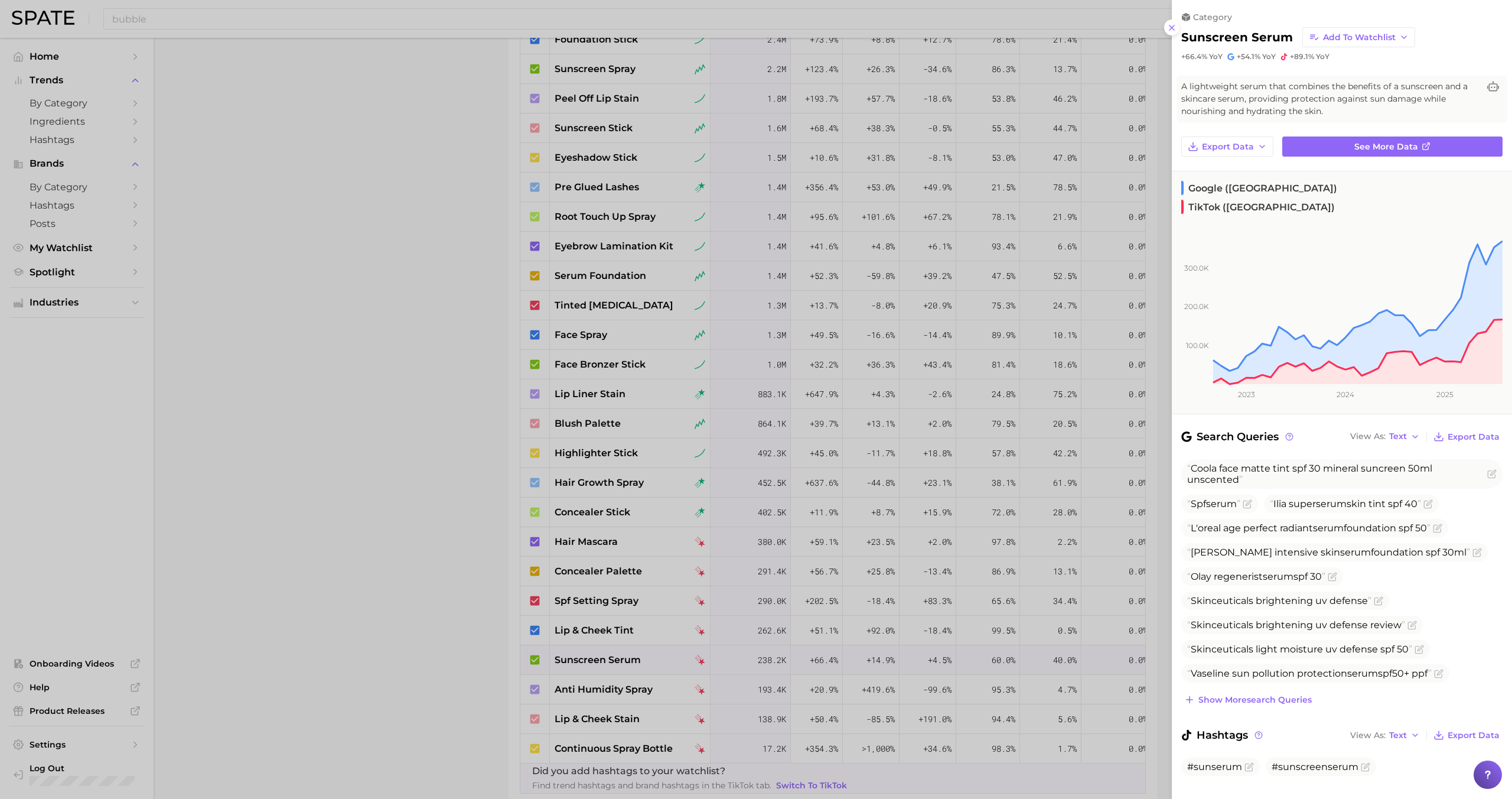
click at [607, 656] on div at bounding box center [756, 400] width 1512 height 799
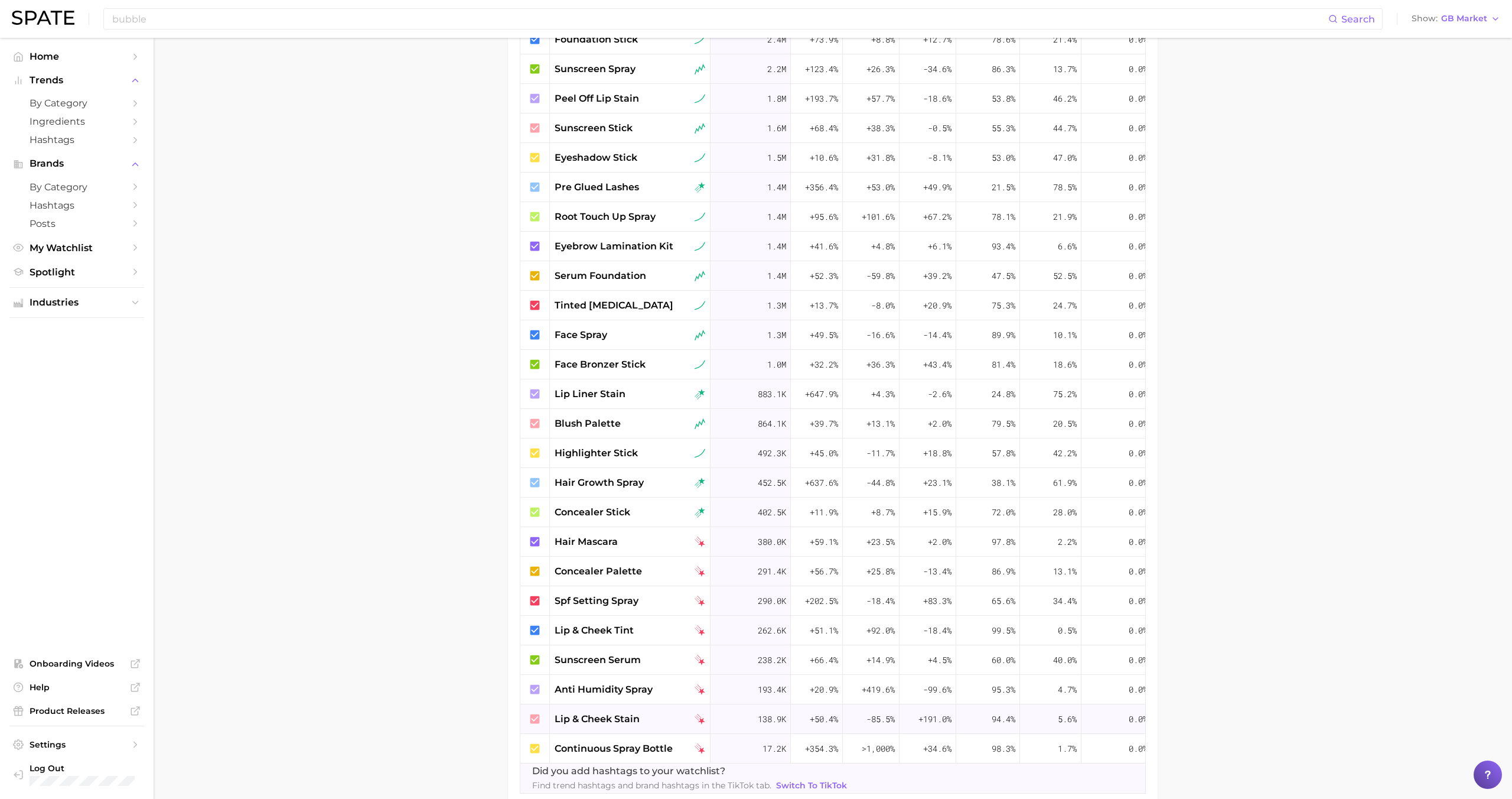
click at [614, 724] on span "lip & cheek stain" at bounding box center [597, 719] width 85 height 14
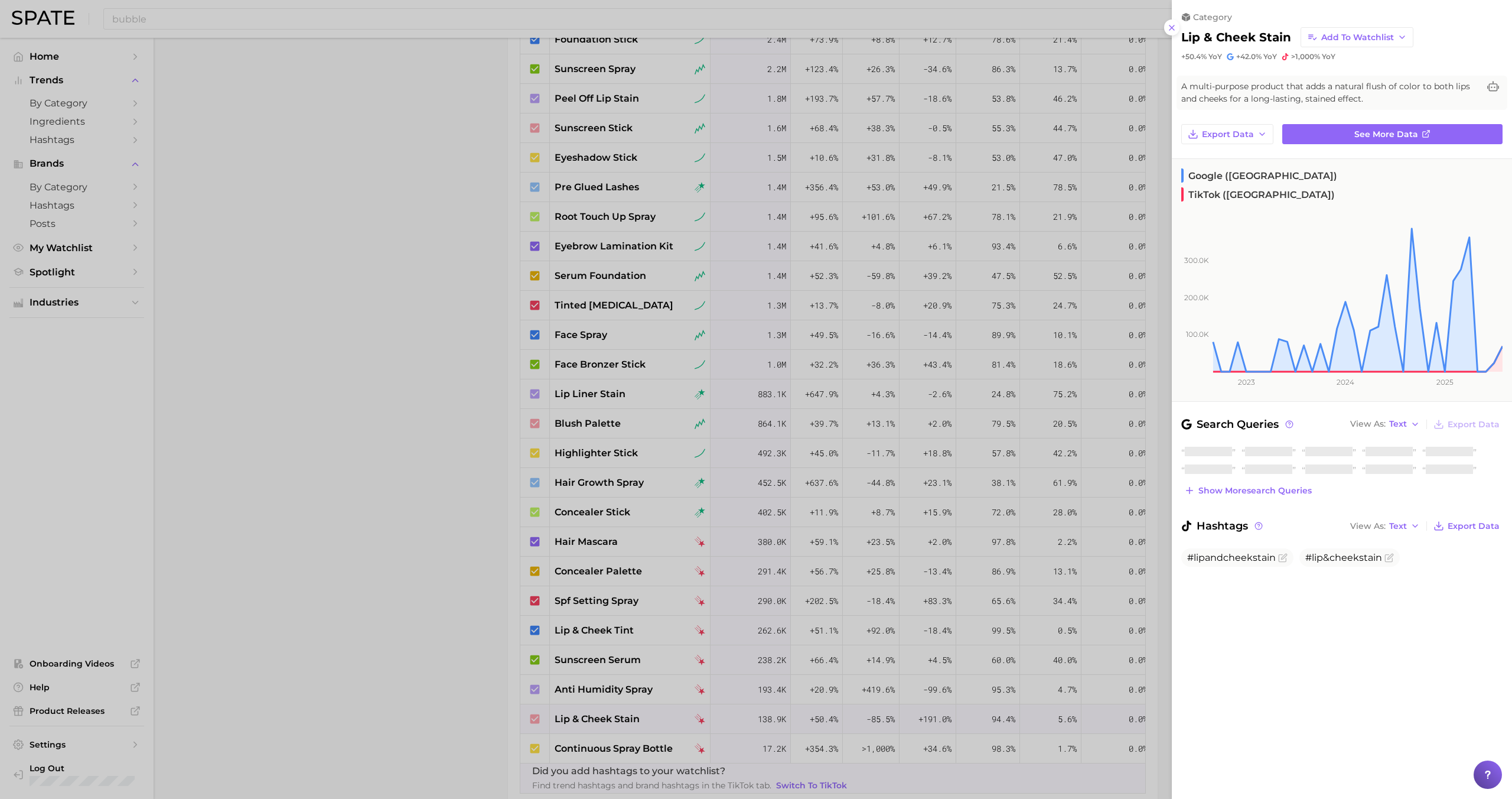
click at [614, 724] on div at bounding box center [756, 400] width 1512 height 799
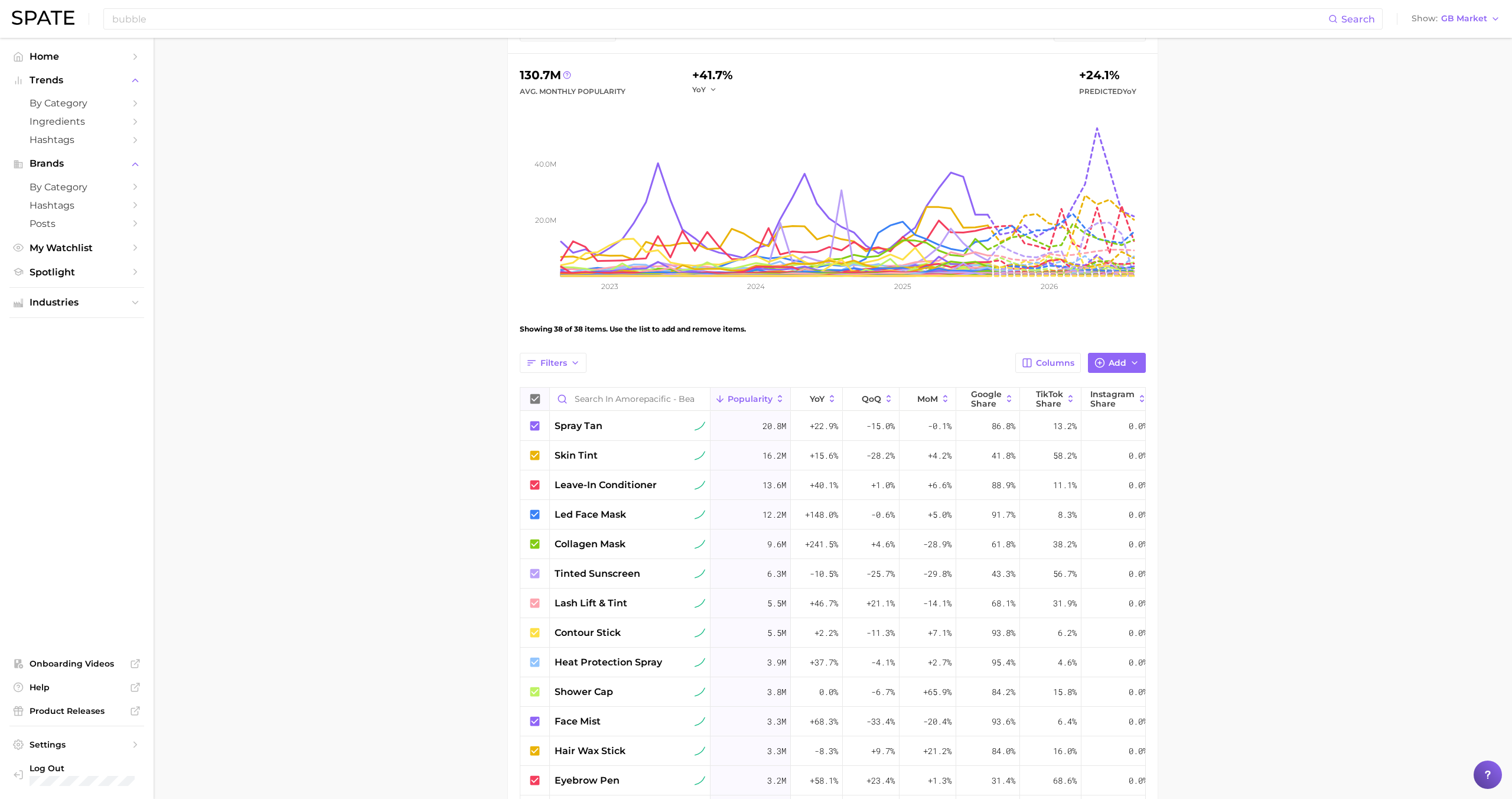
scroll to position [0, 0]
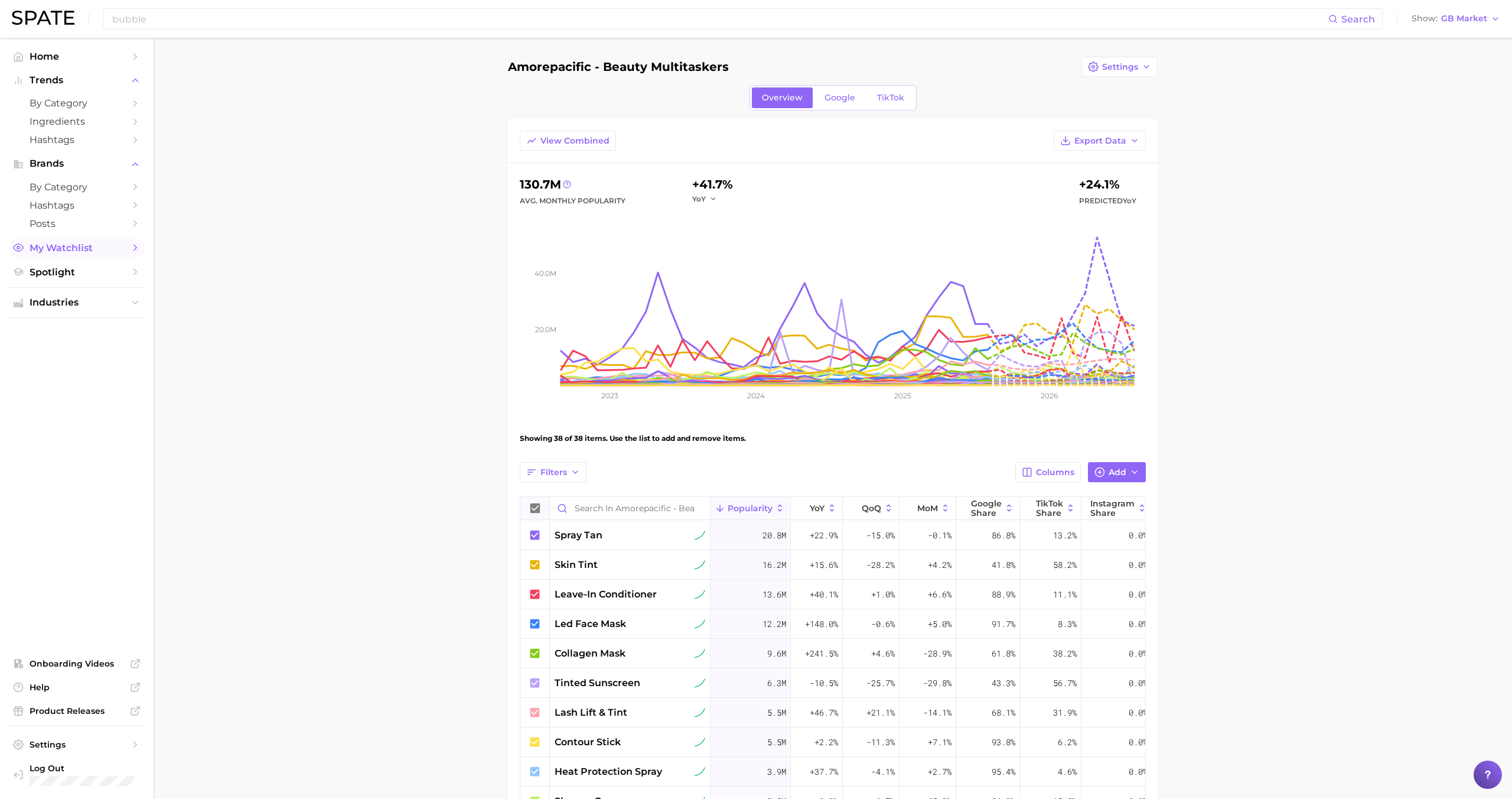
click at [70, 249] on span "My Watchlist" at bounding box center [77, 247] width 94 height 11
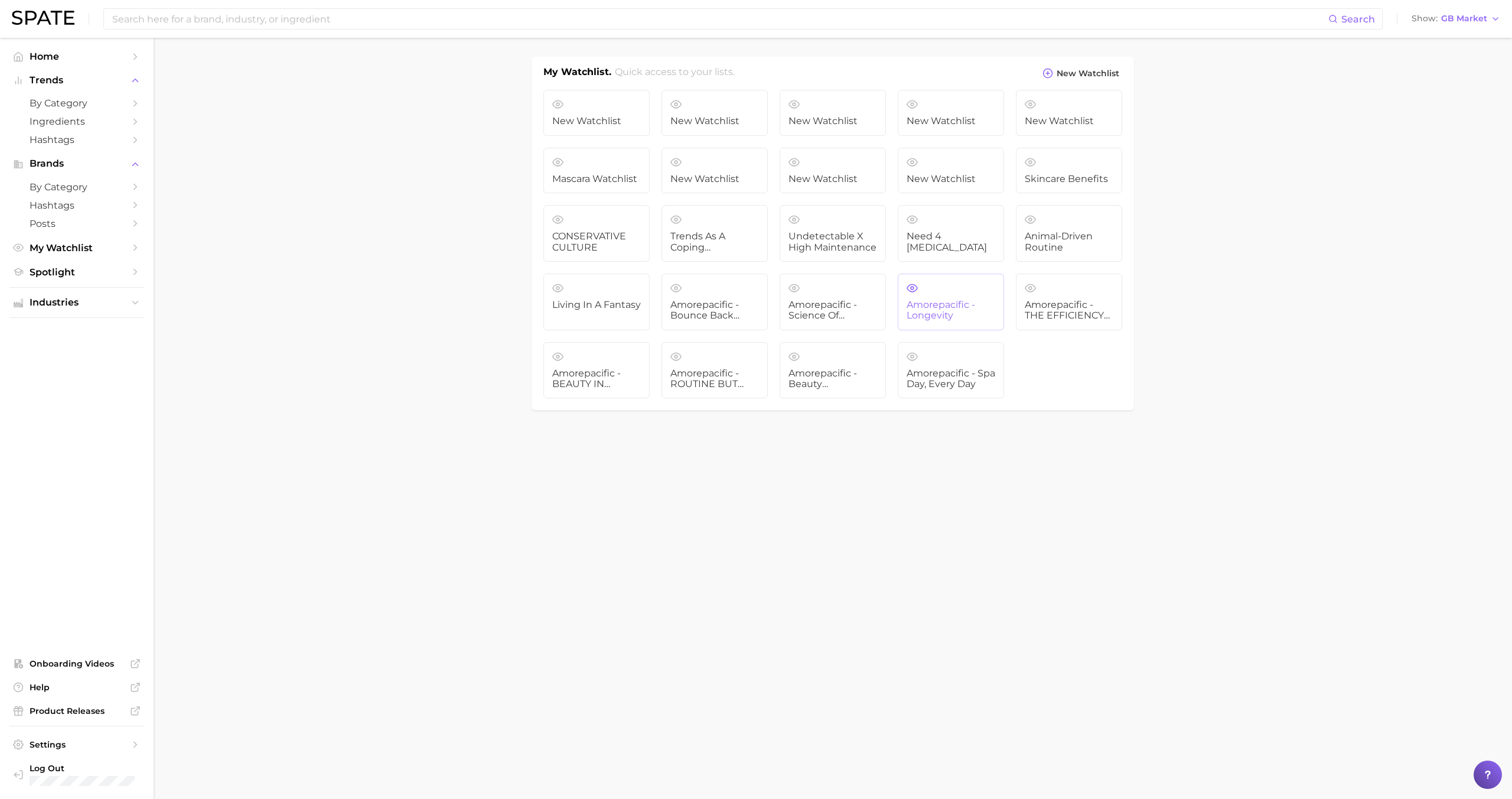
click at [939, 303] on span "Amorepacific - Longevity" at bounding box center [951, 310] width 89 height 22
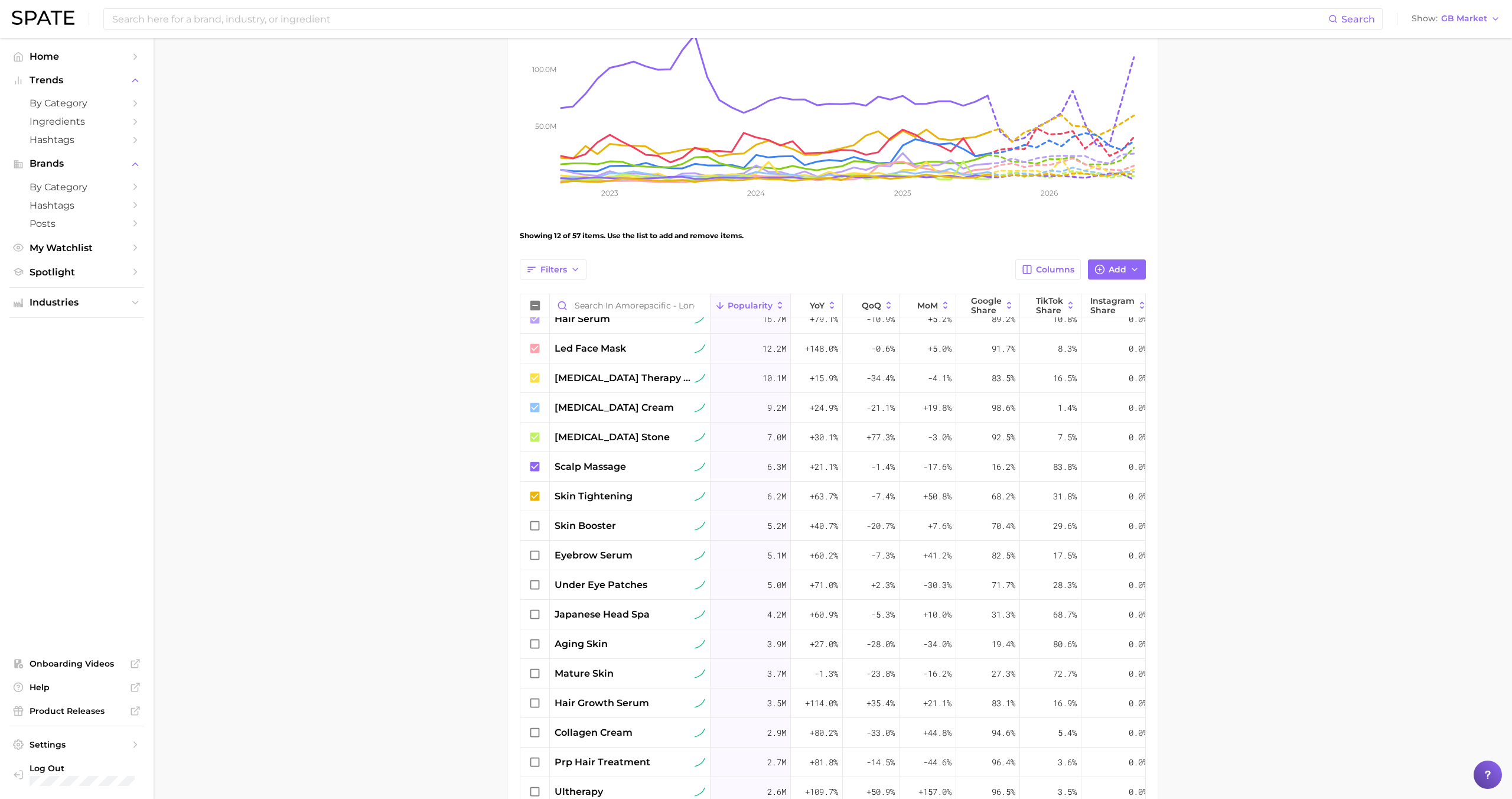
scroll to position [164, 0]
click at [531, 302] on icon at bounding box center [535, 305] width 10 height 10
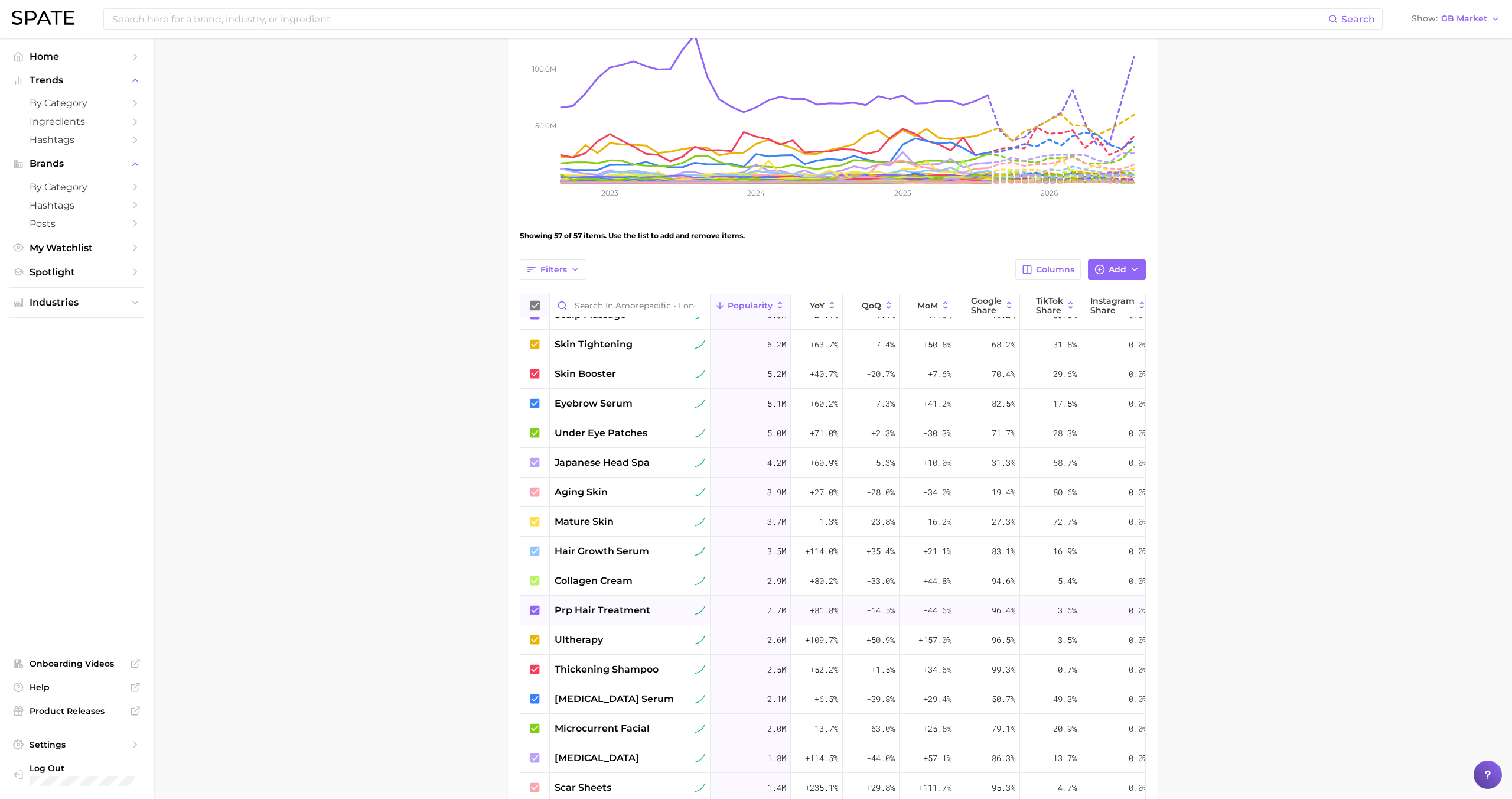
scroll to position [319, 0]
click at [586, 605] on span "prp hair treatment" at bounding box center [603, 605] width 96 height 14
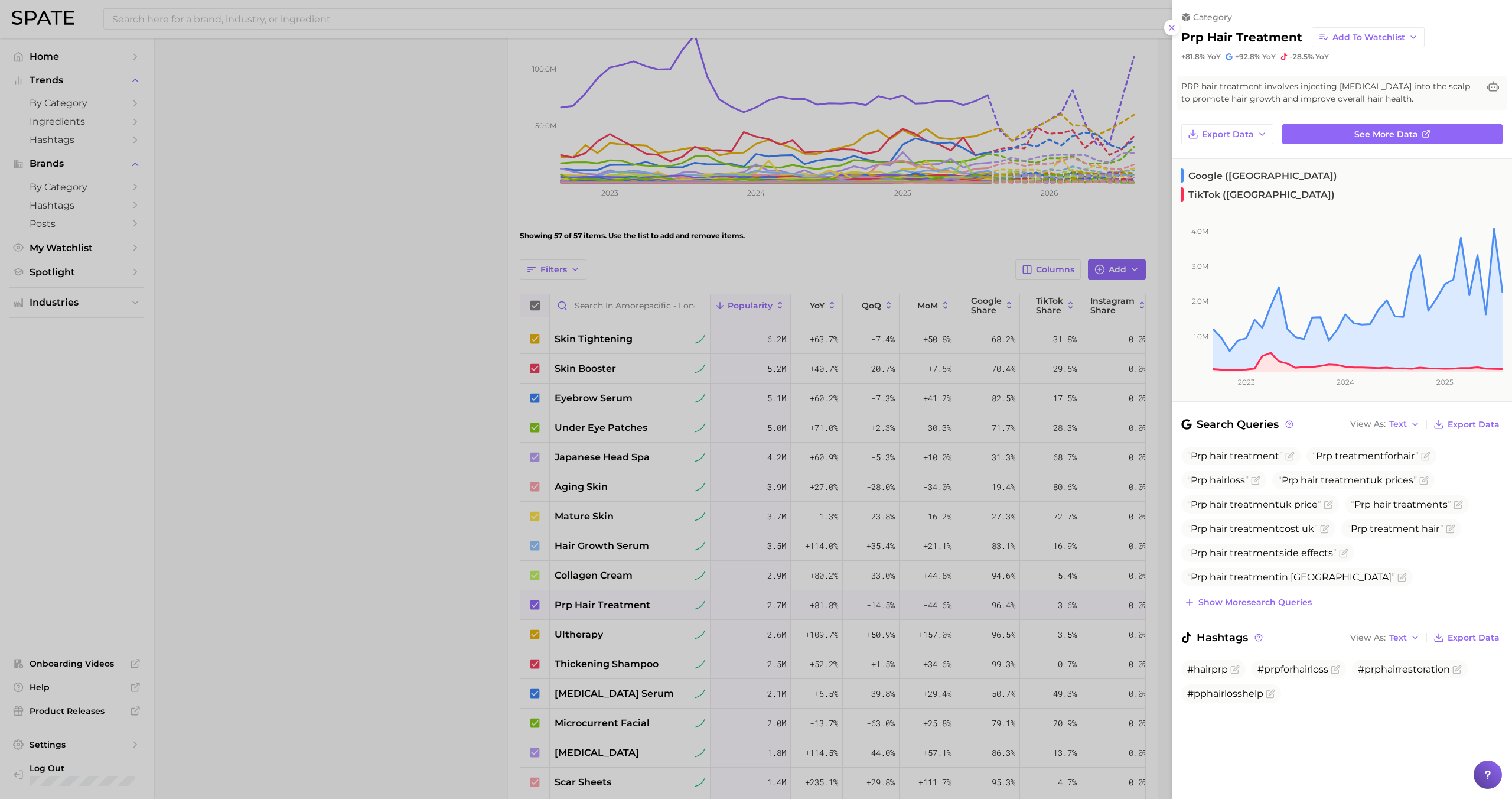
click at [603, 604] on div at bounding box center [756, 400] width 1512 height 799
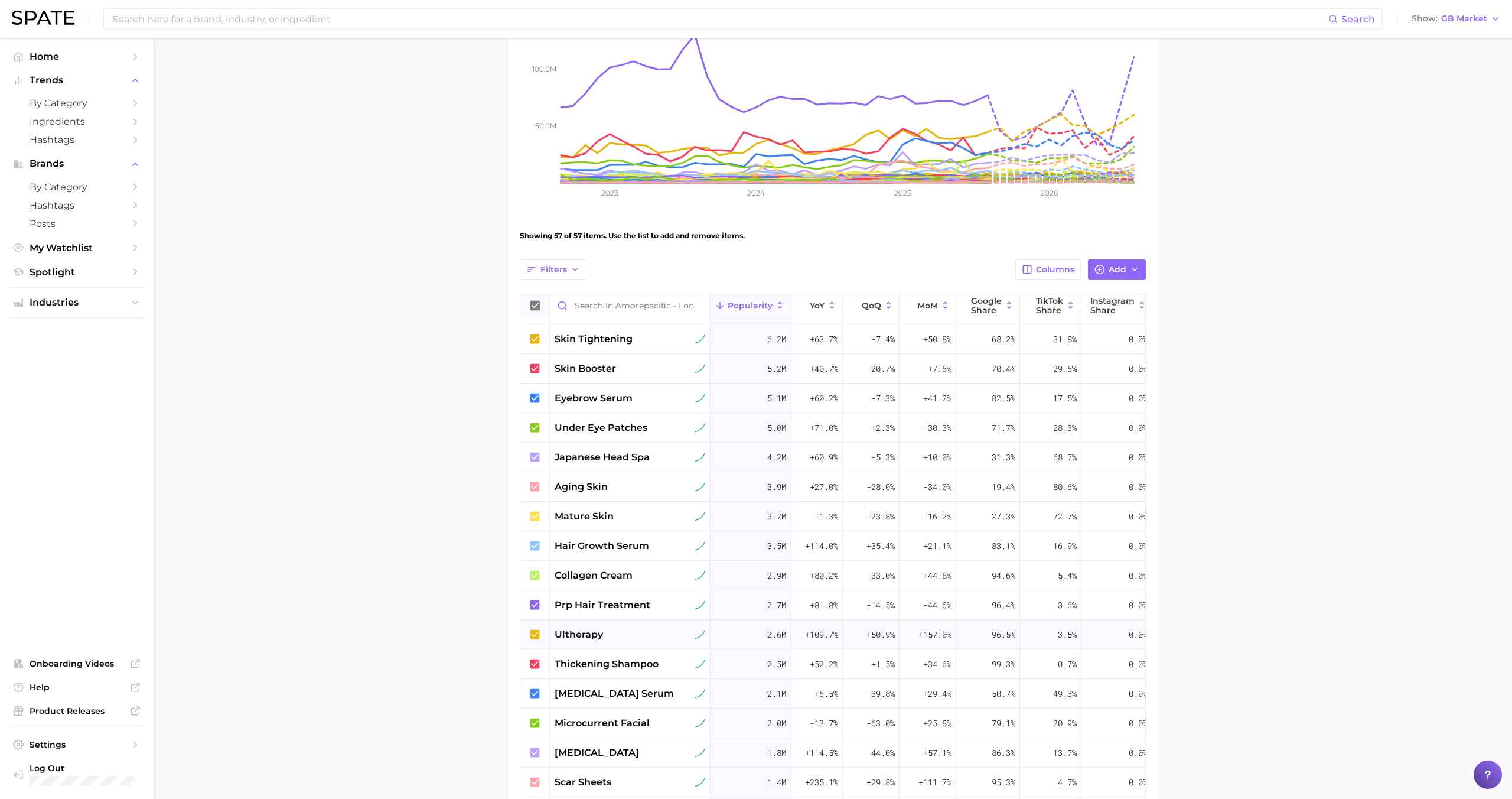
click at [602, 640] on span "ultherapy" at bounding box center [579, 634] width 48 height 14
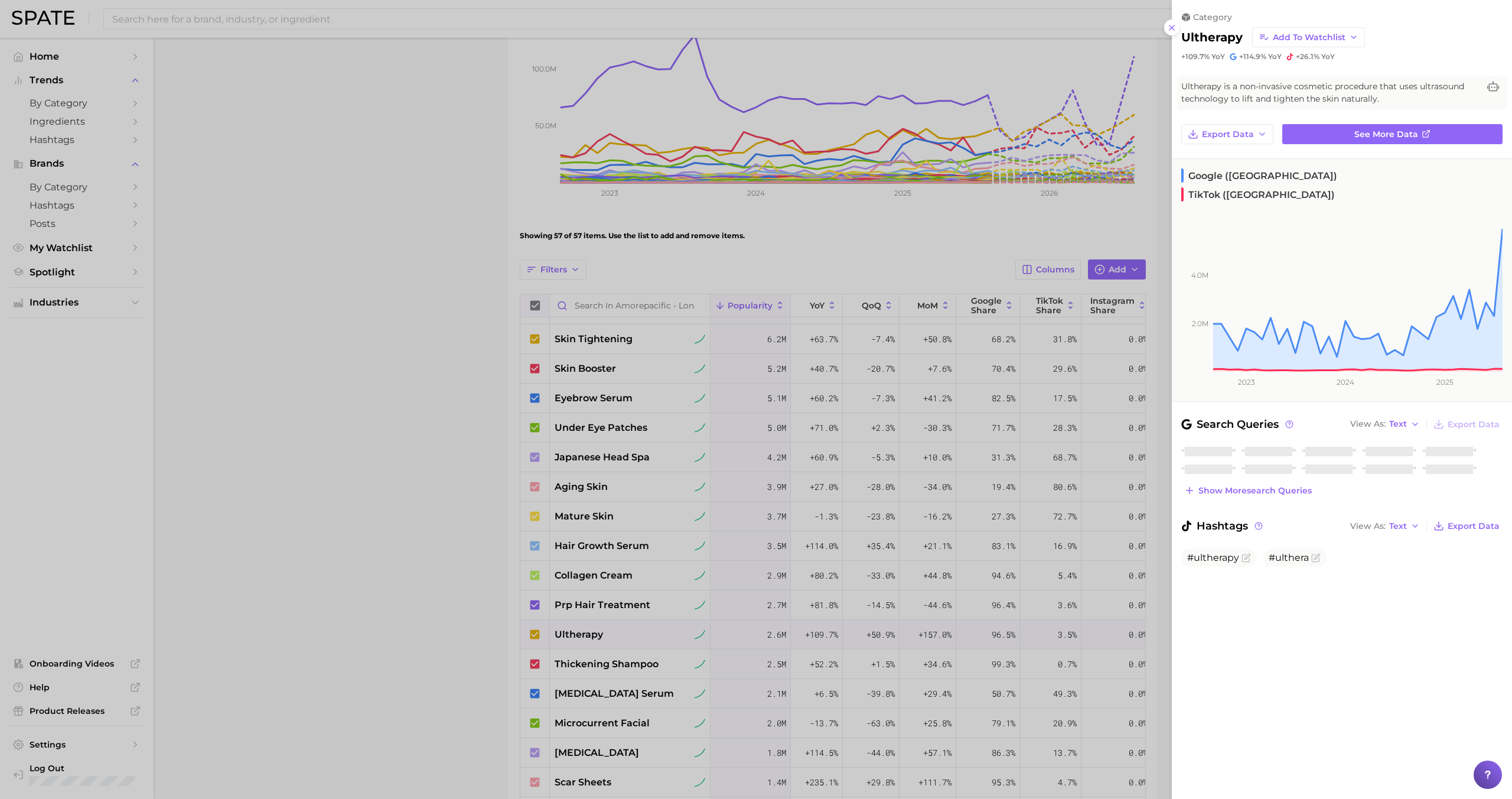
click at [603, 635] on div at bounding box center [756, 400] width 1512 height 799
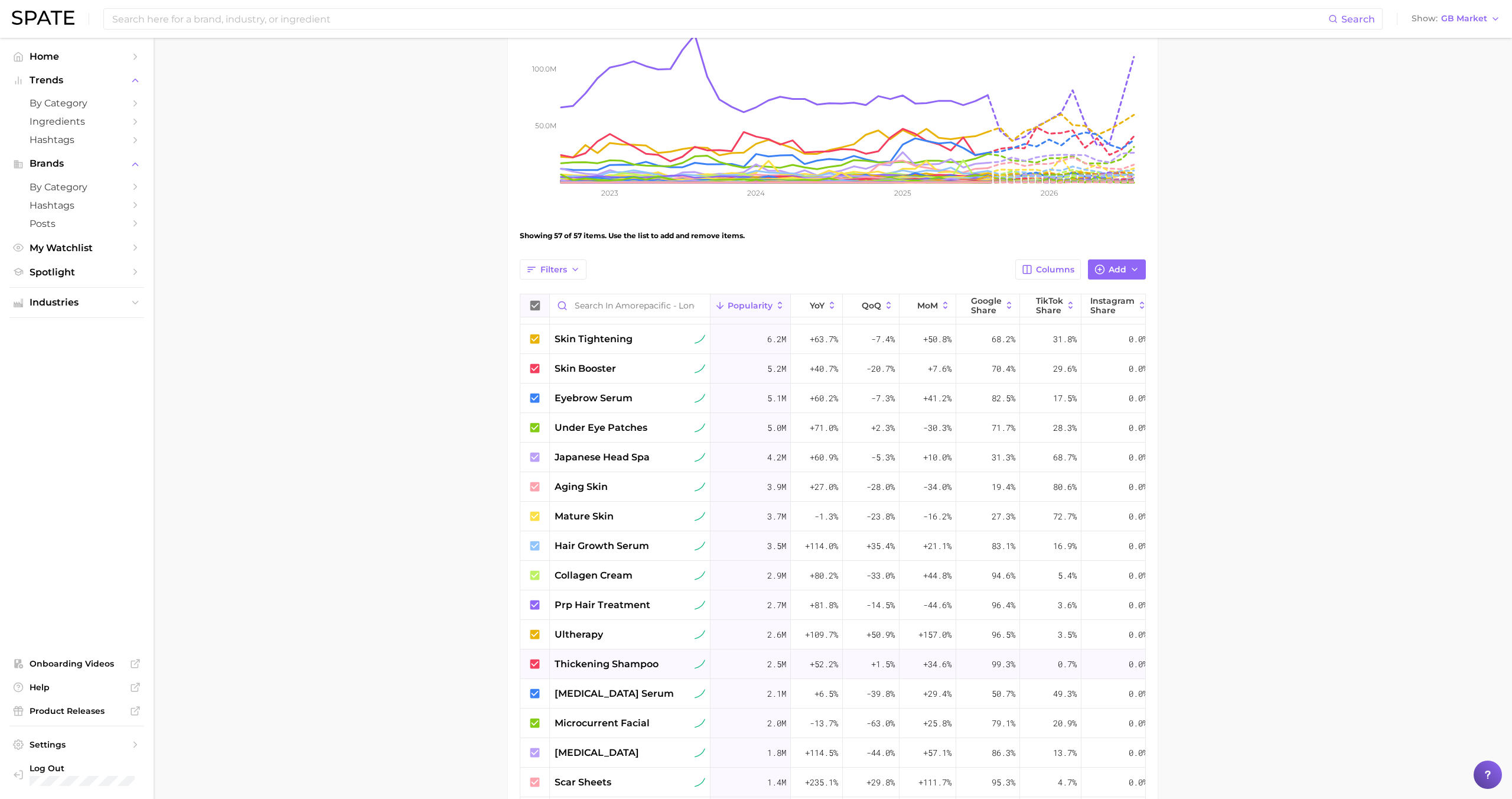
click at [611, 669] on span "thickening shampoo" at bounding box center [607, 664] width 104 height 14
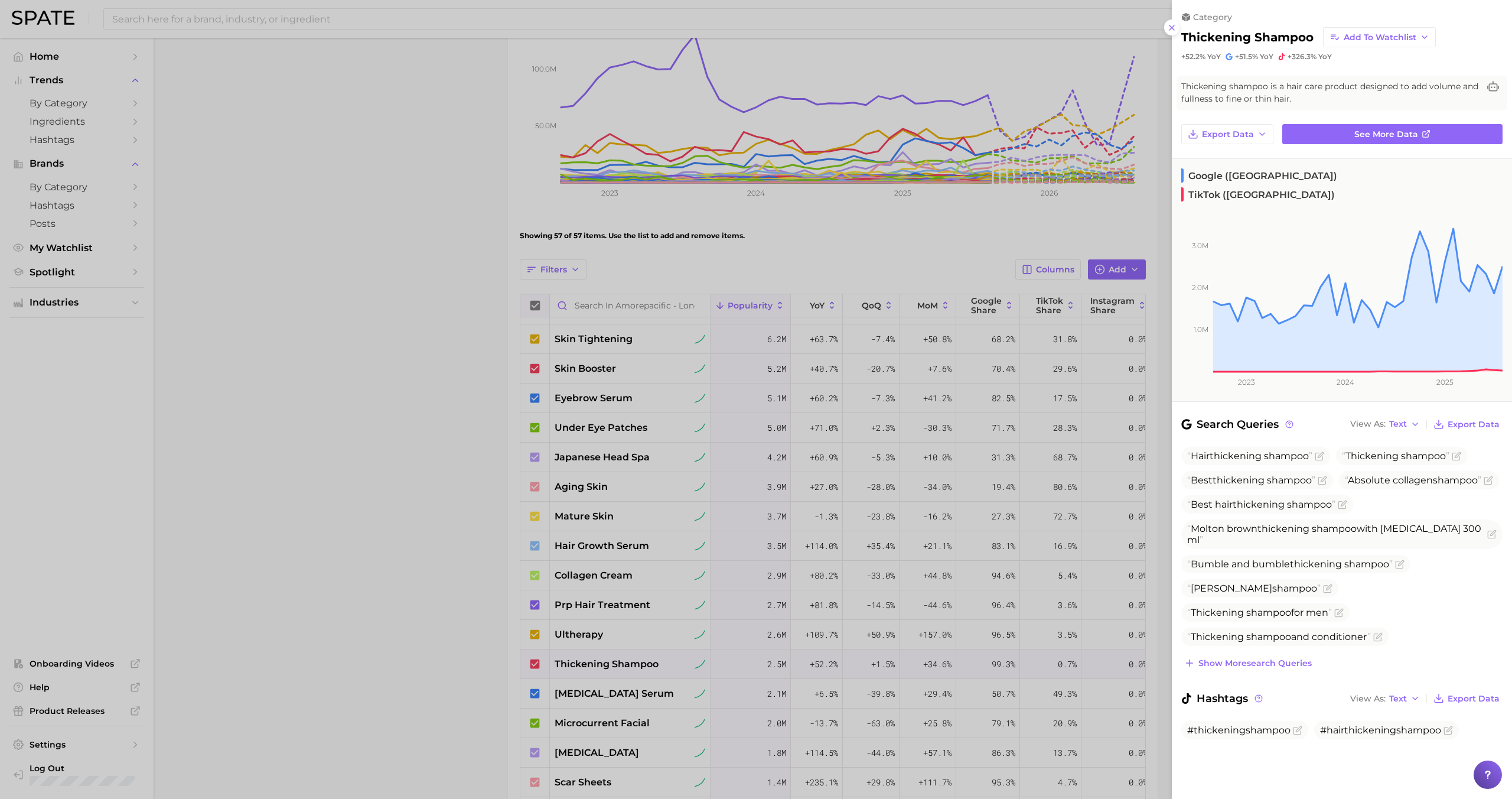
click at [611, 659] on div at bounding box center [756, 400] width 1512 height 799
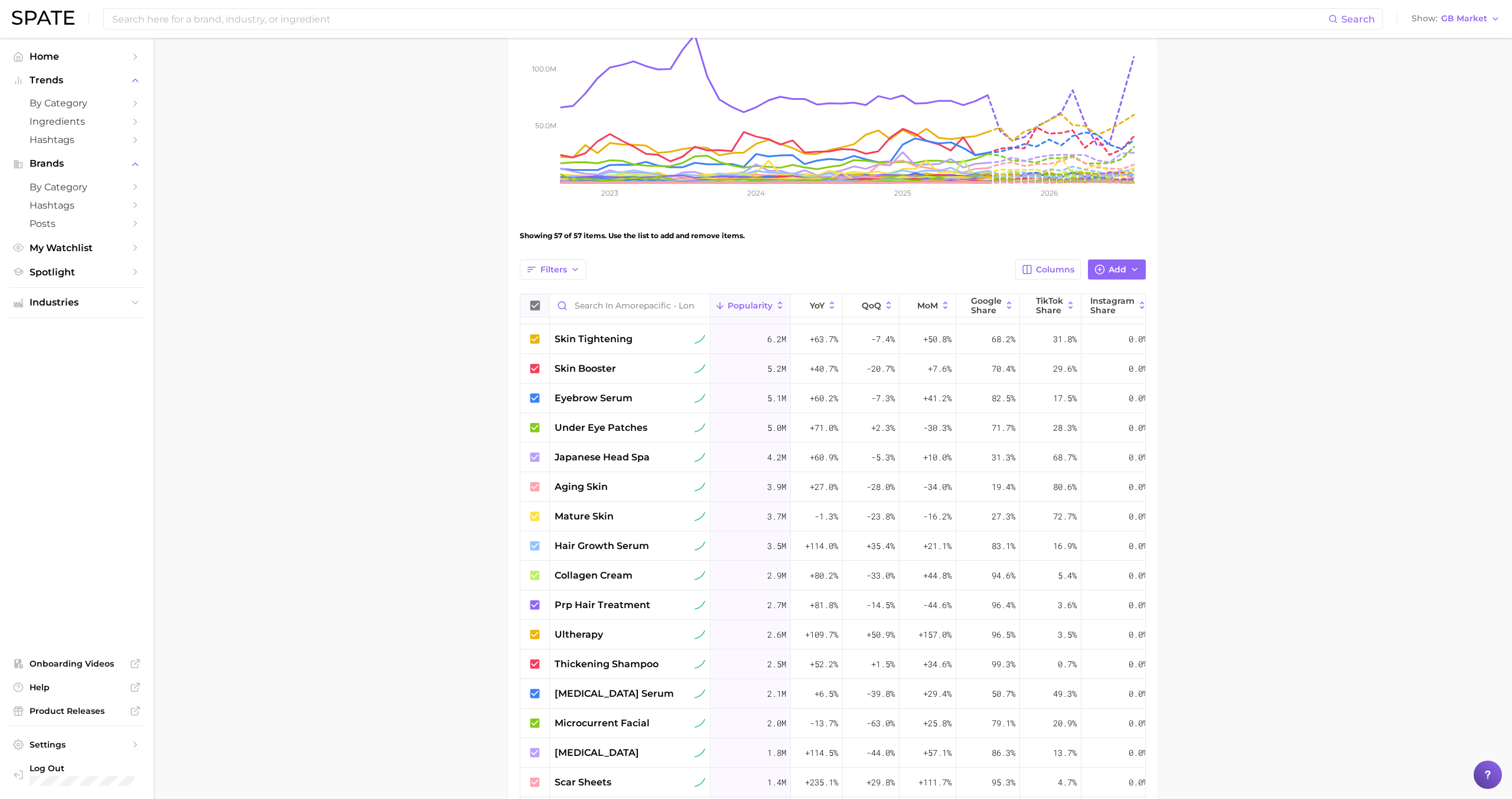
click at [611, 689] on span "retinol serum" at bounding box center [615, 693] width 120 height 14
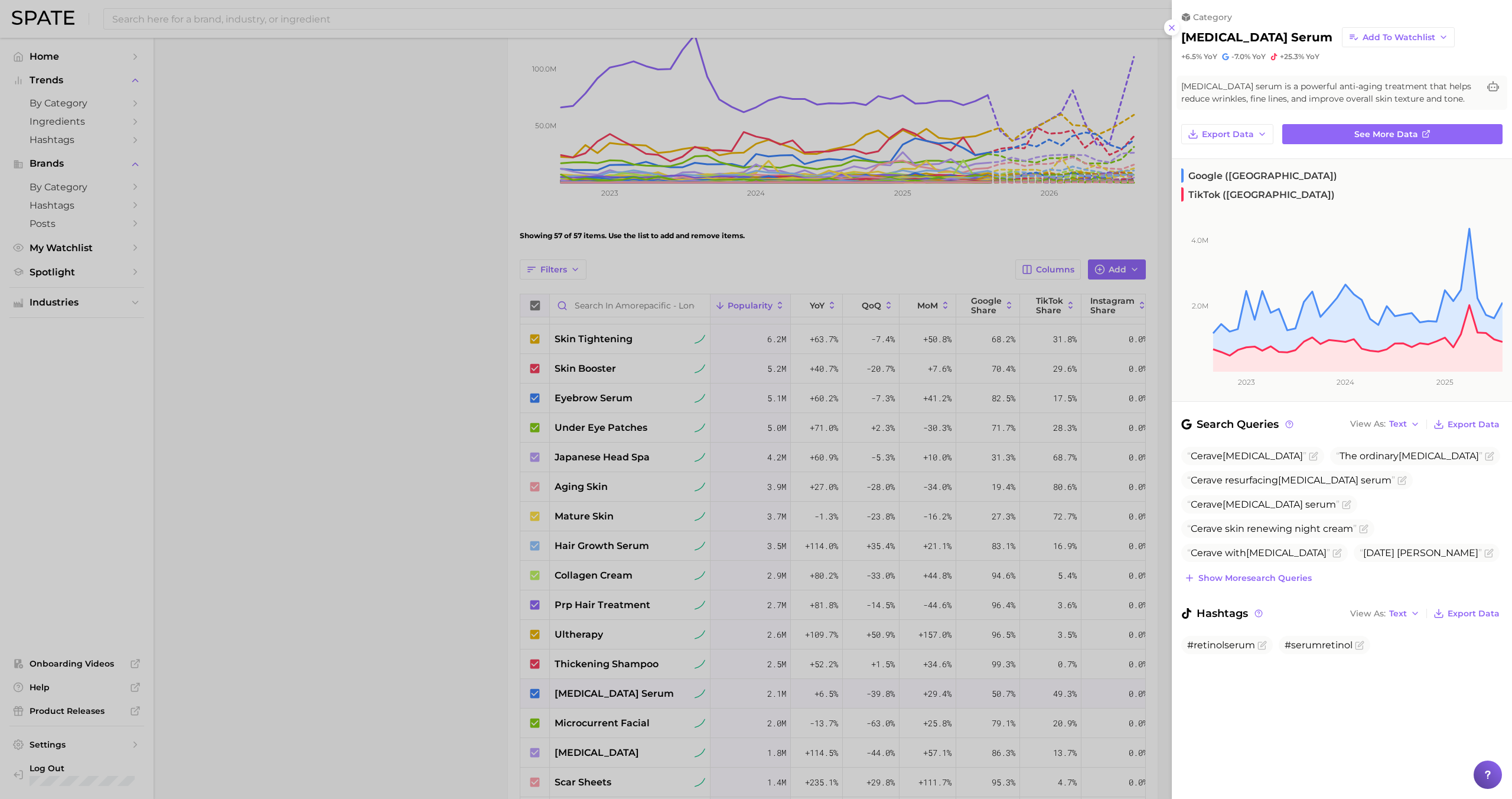
click at [611, 689] on div at bounding box center [756, 400] width 1512 height 799
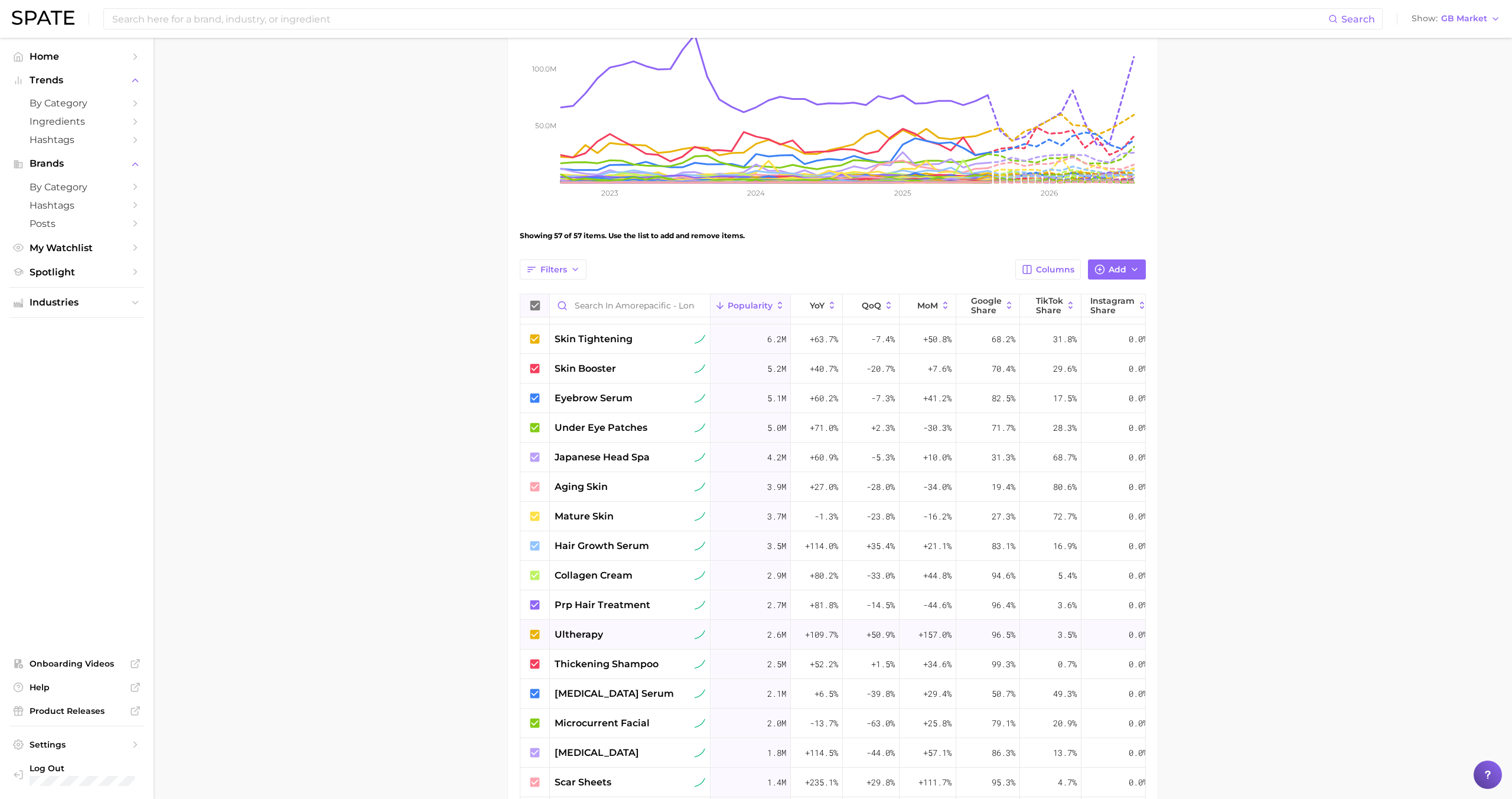
click at [611, 634] on div "ultherapy" at bounding box center [630, 634] width 150 height 14
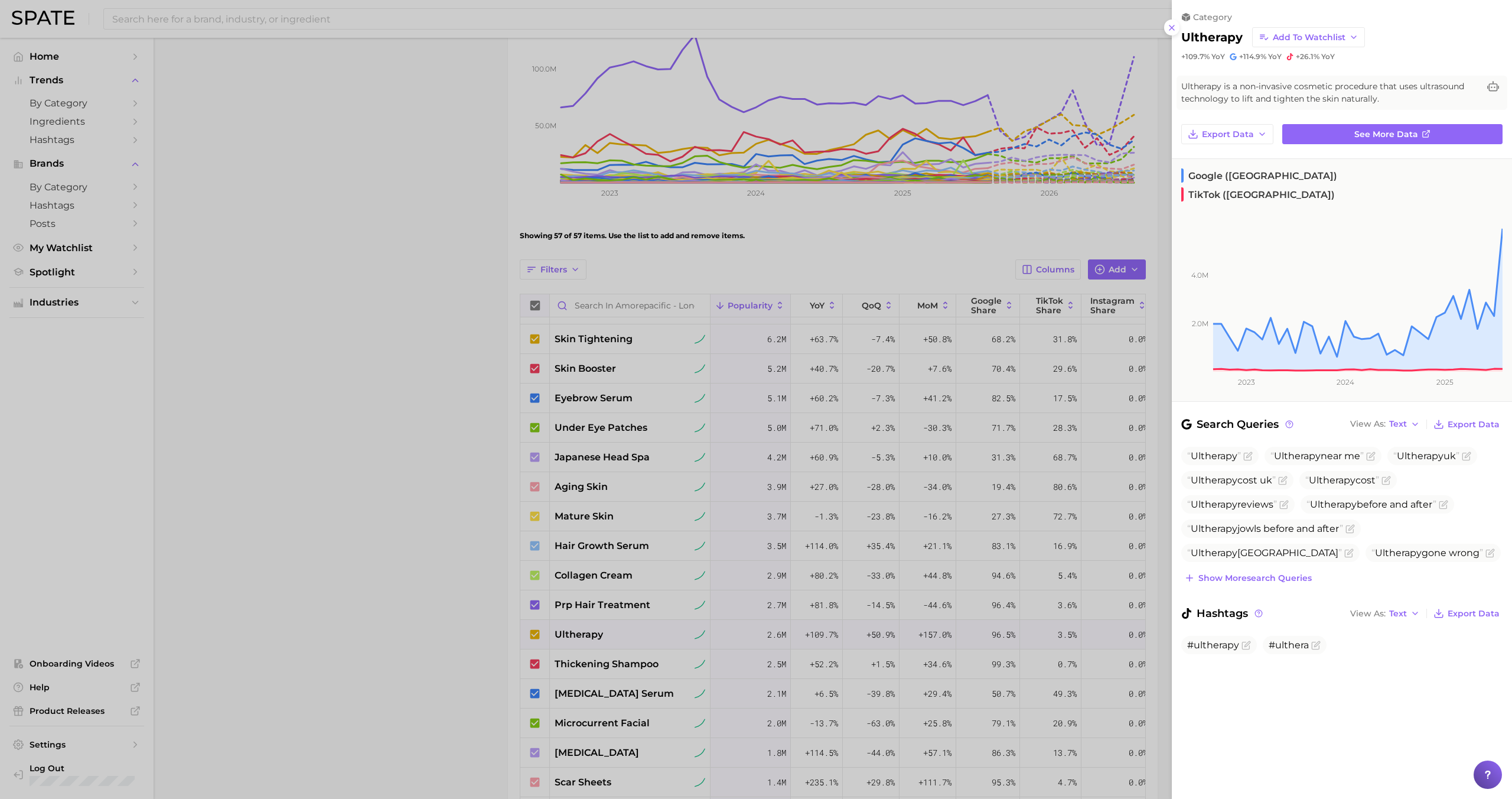
click at [600, 666] on div at bounding box center [756, 400] width 1512 height 799
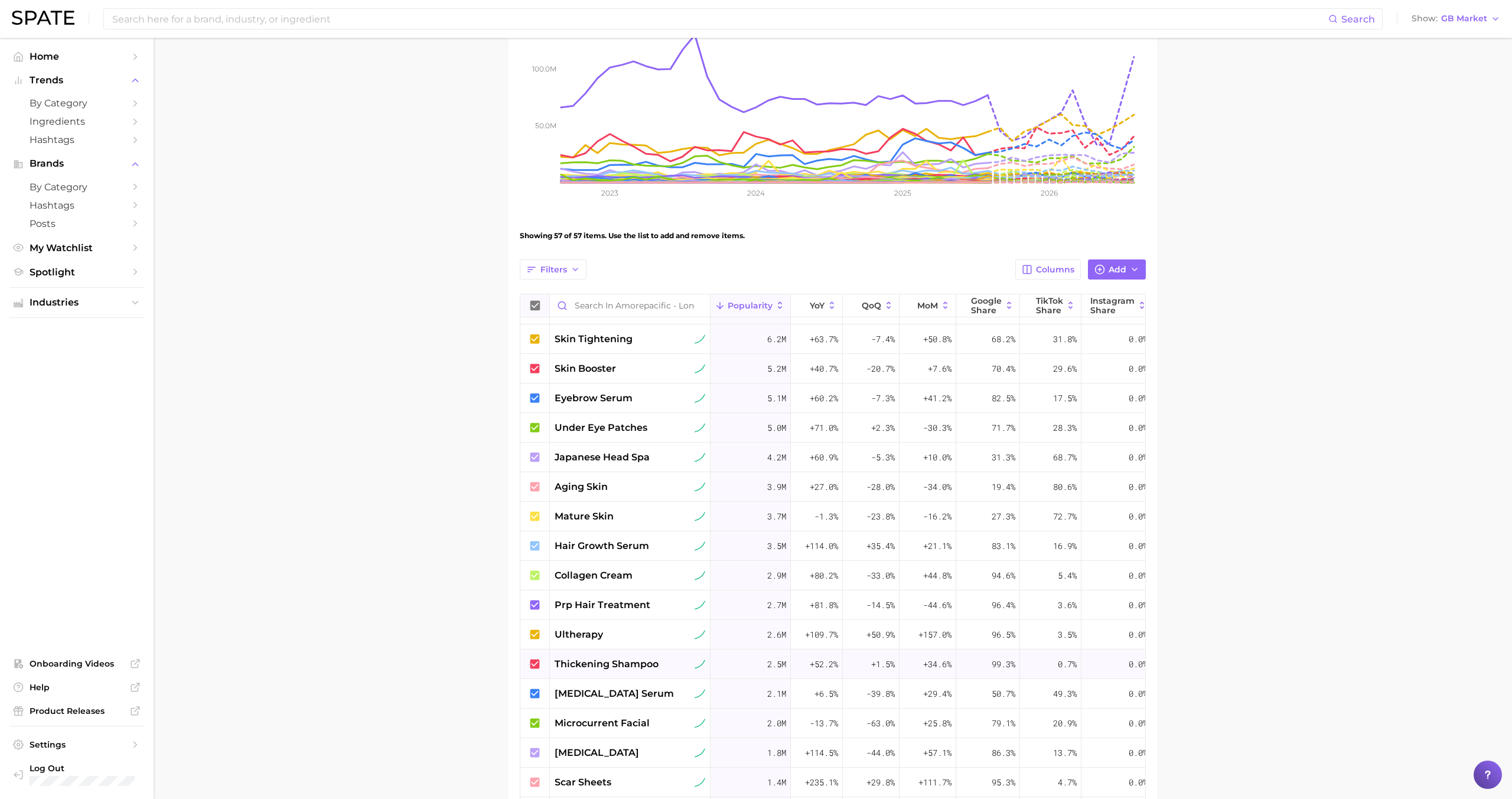
click at [612, 669] on span "thickening shampoo" at bounding box center [607, 664] width 104 height 14
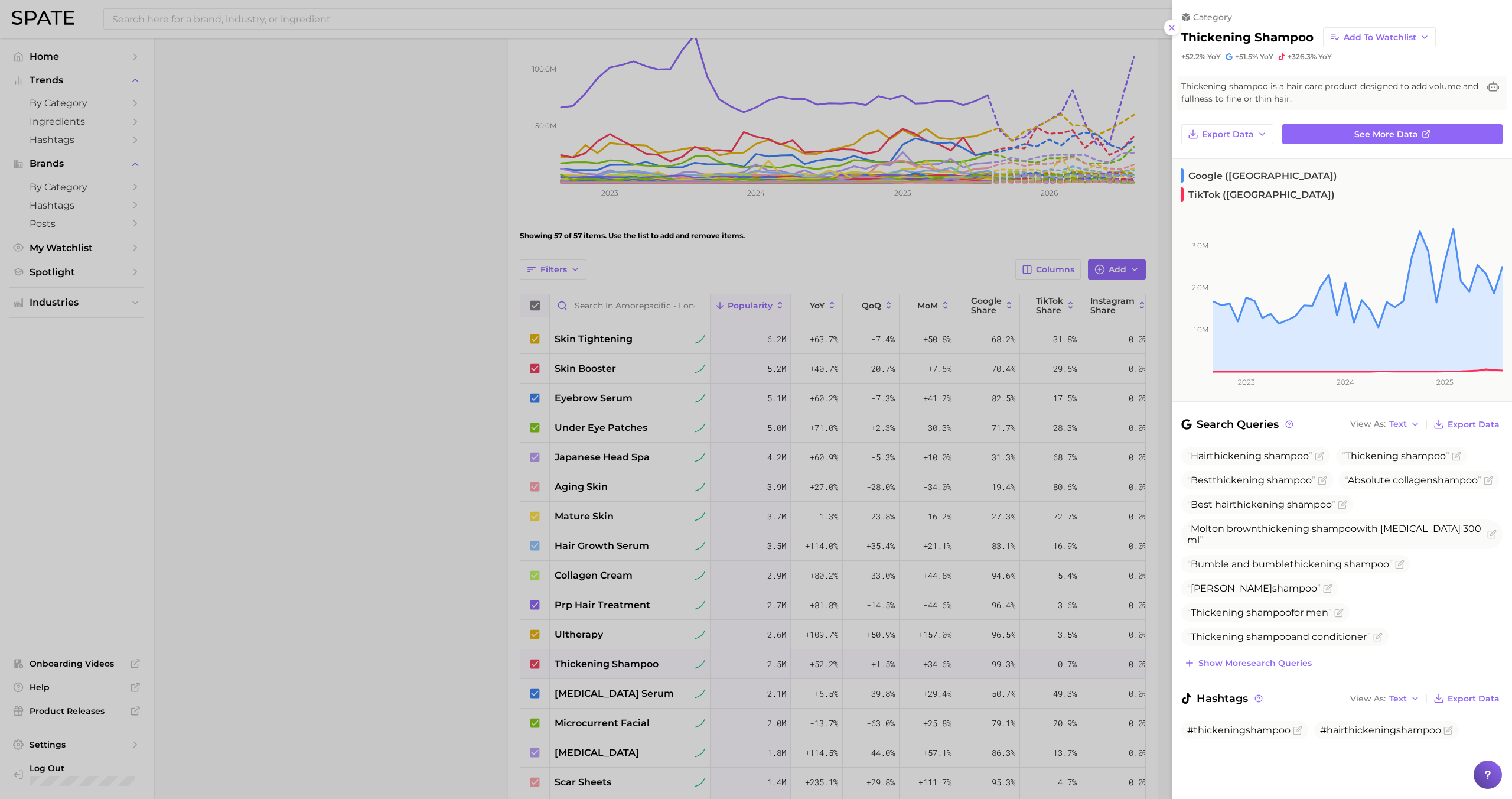
click at [612, 669] on div at bounding box center [756, 400] width 1512 height 799
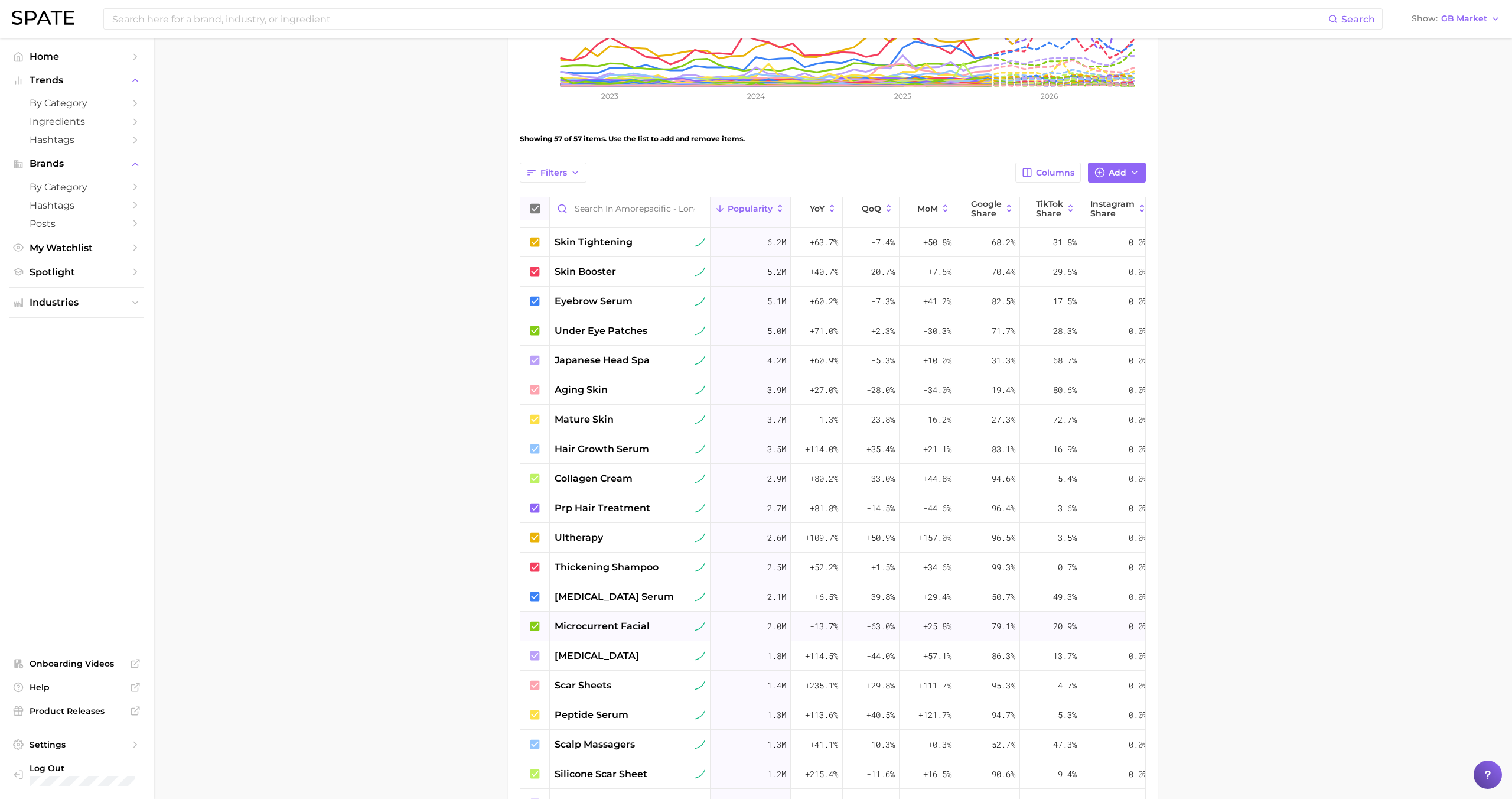
scroll to position [323, 0]
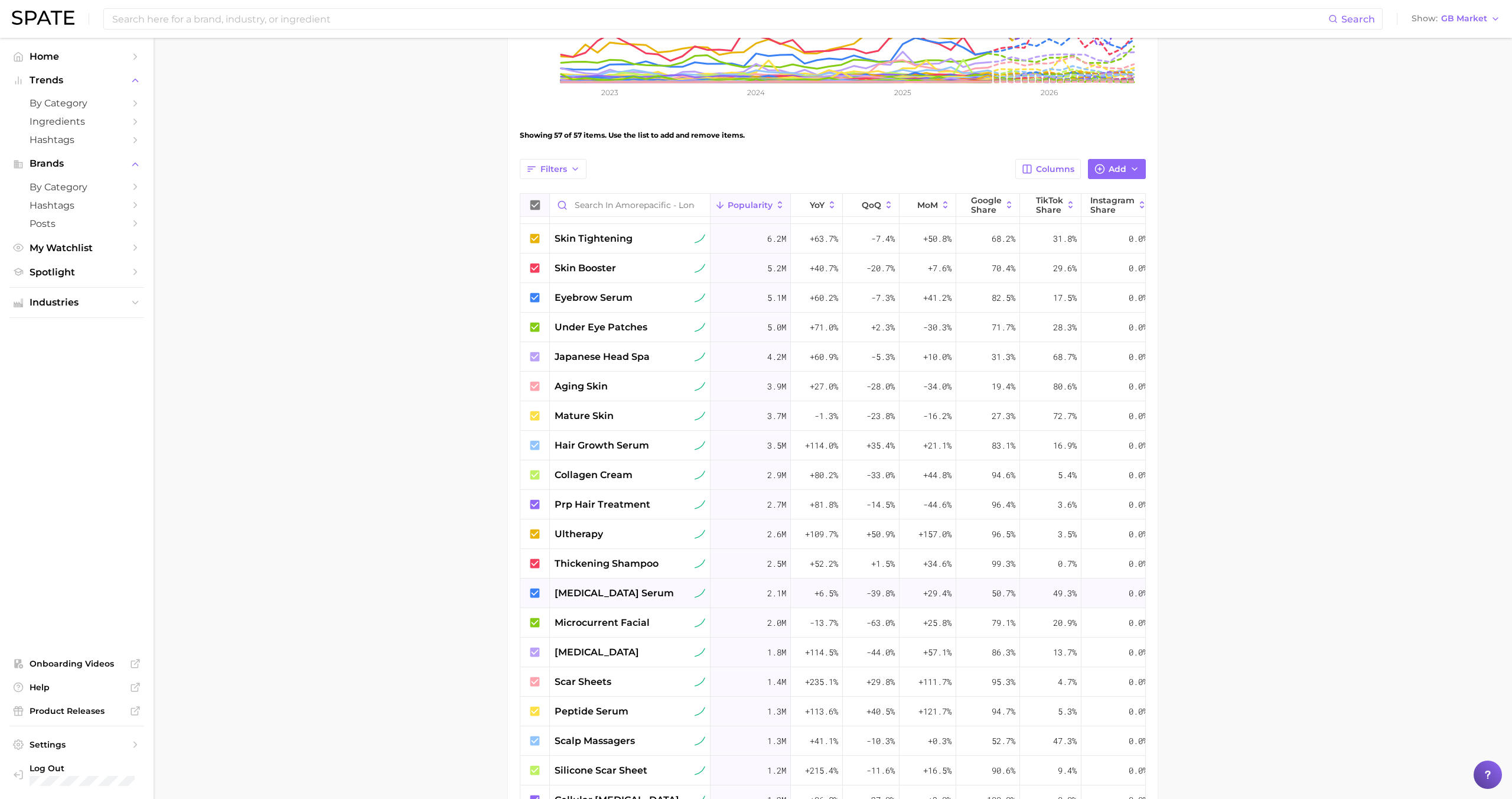
click at [612, 603] on div "retinol serum" at bounding box center [630, 593] width 161 height 30
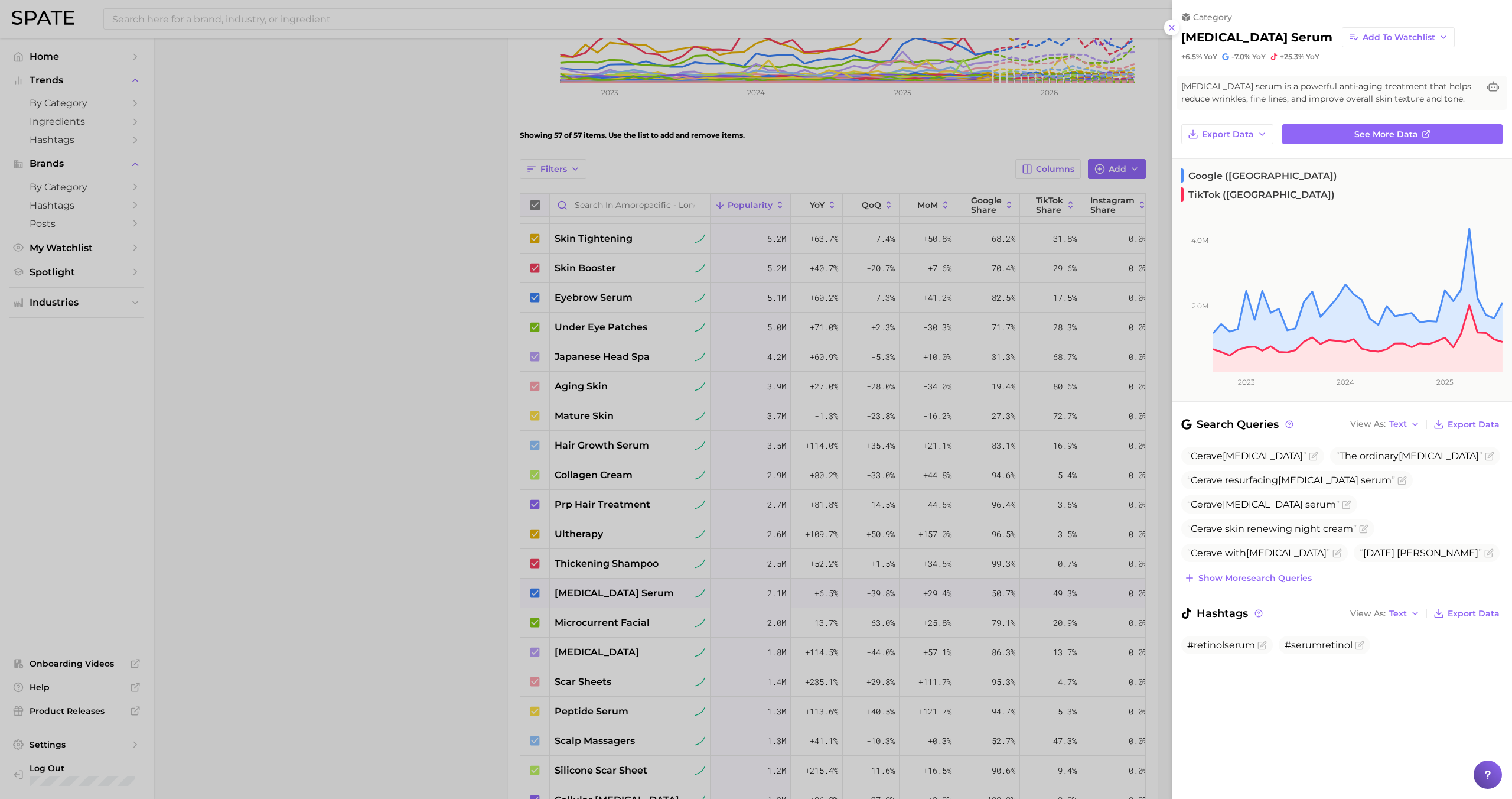
click at [617, 592] on div at bounding box center [756, 400] width 1512 height 799
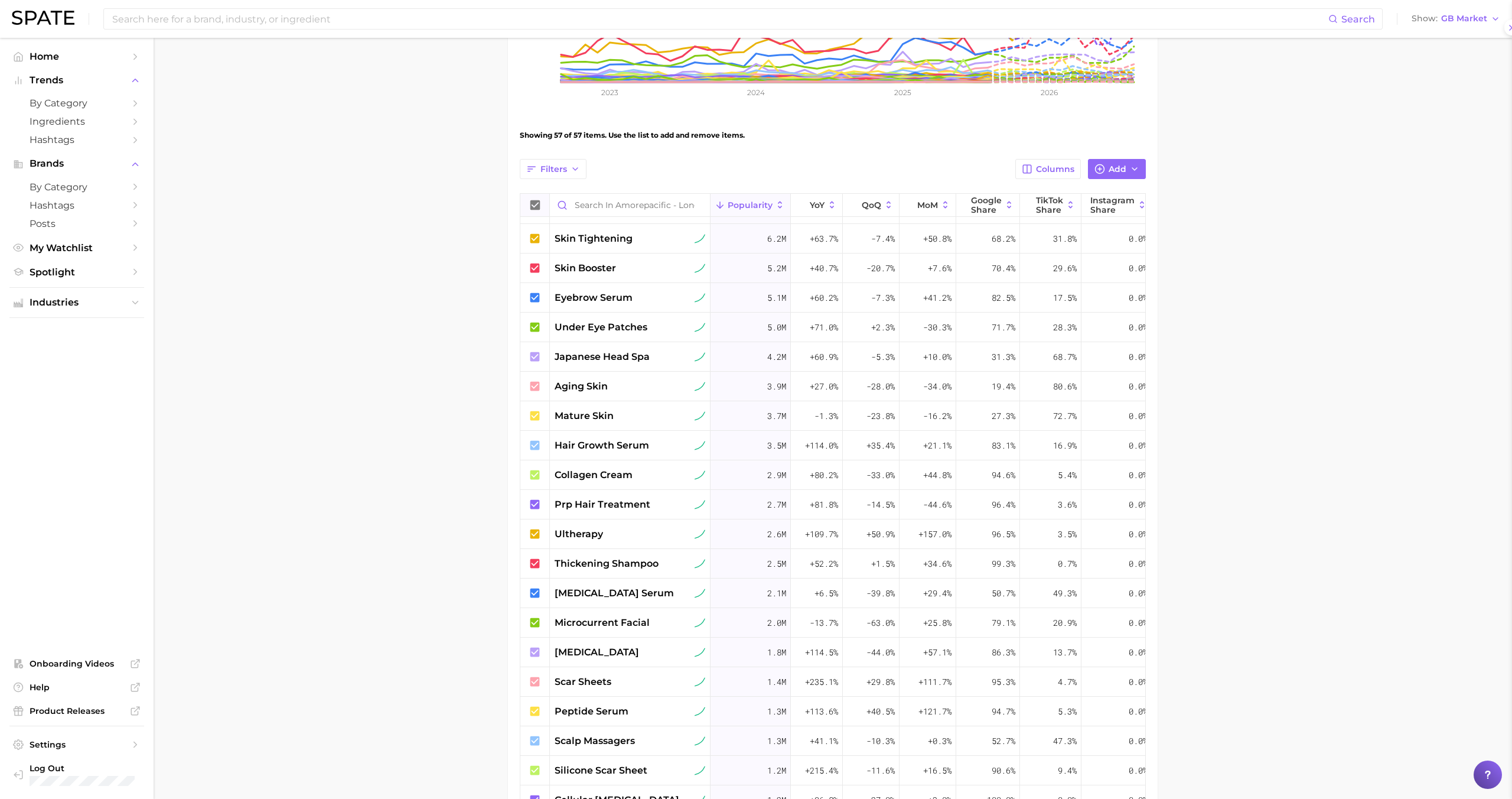
click at [617, 611] on div "microcurrent facial" at bounding box center [630, 623] width 161 height 30
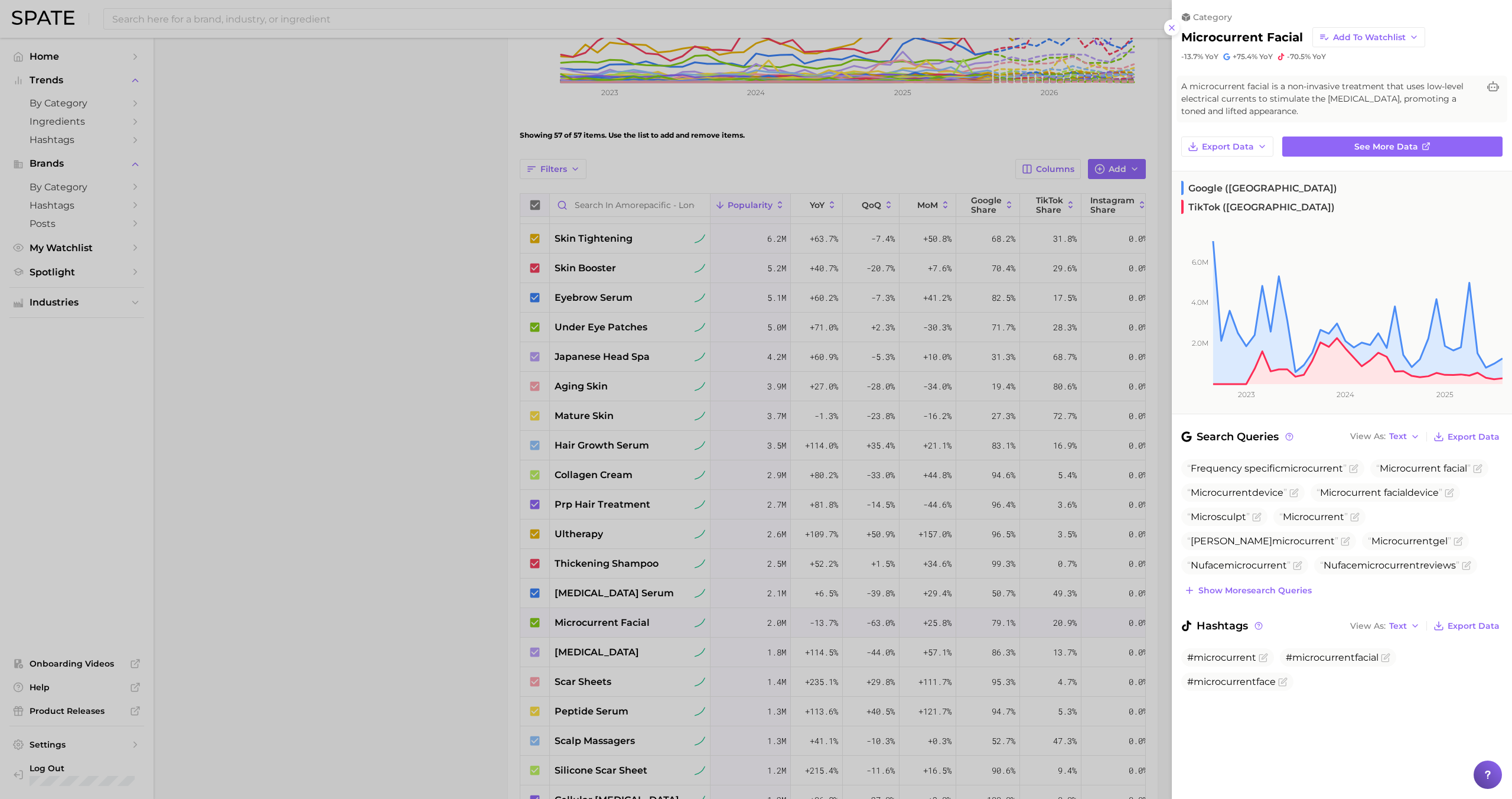
click at [617, 625] on div at bounding box center [756, 400] width 1512 height 799
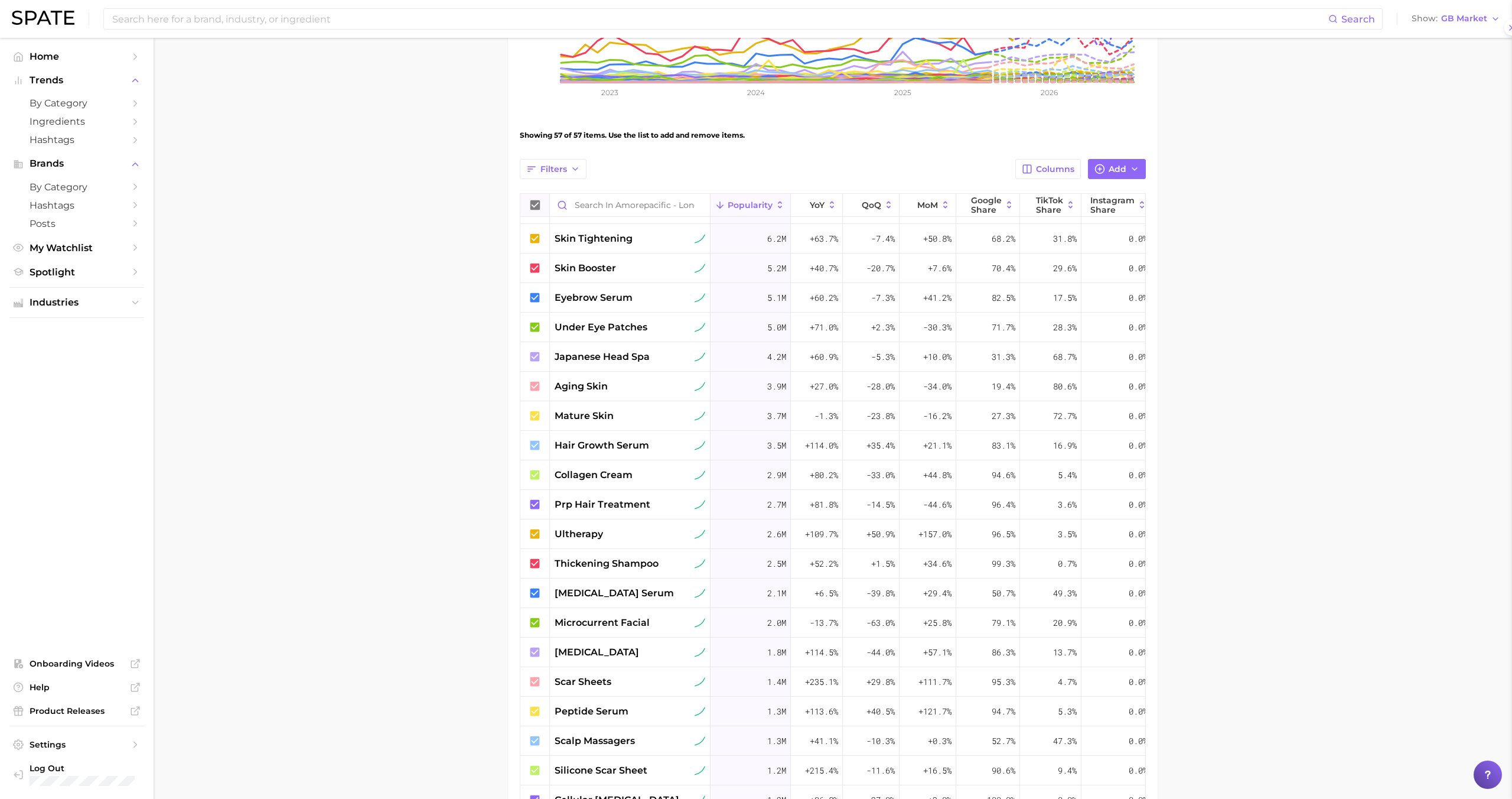
click at [617, 669] on div "scar sheets" at bounding box center [630, 682] width 161 height 30
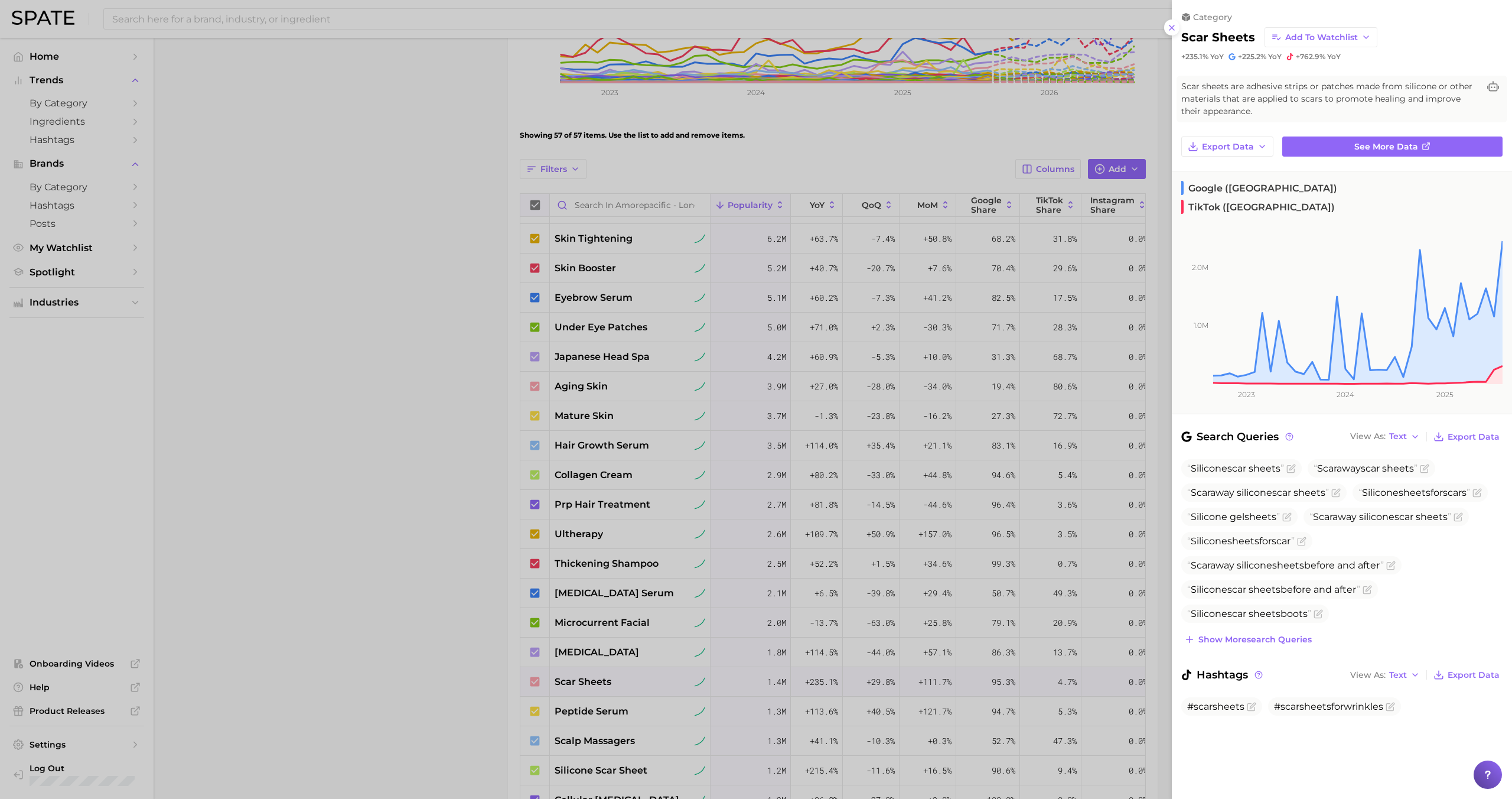
click at [617, 671] on div at bounding box center [756, 400] width 1512 height 799
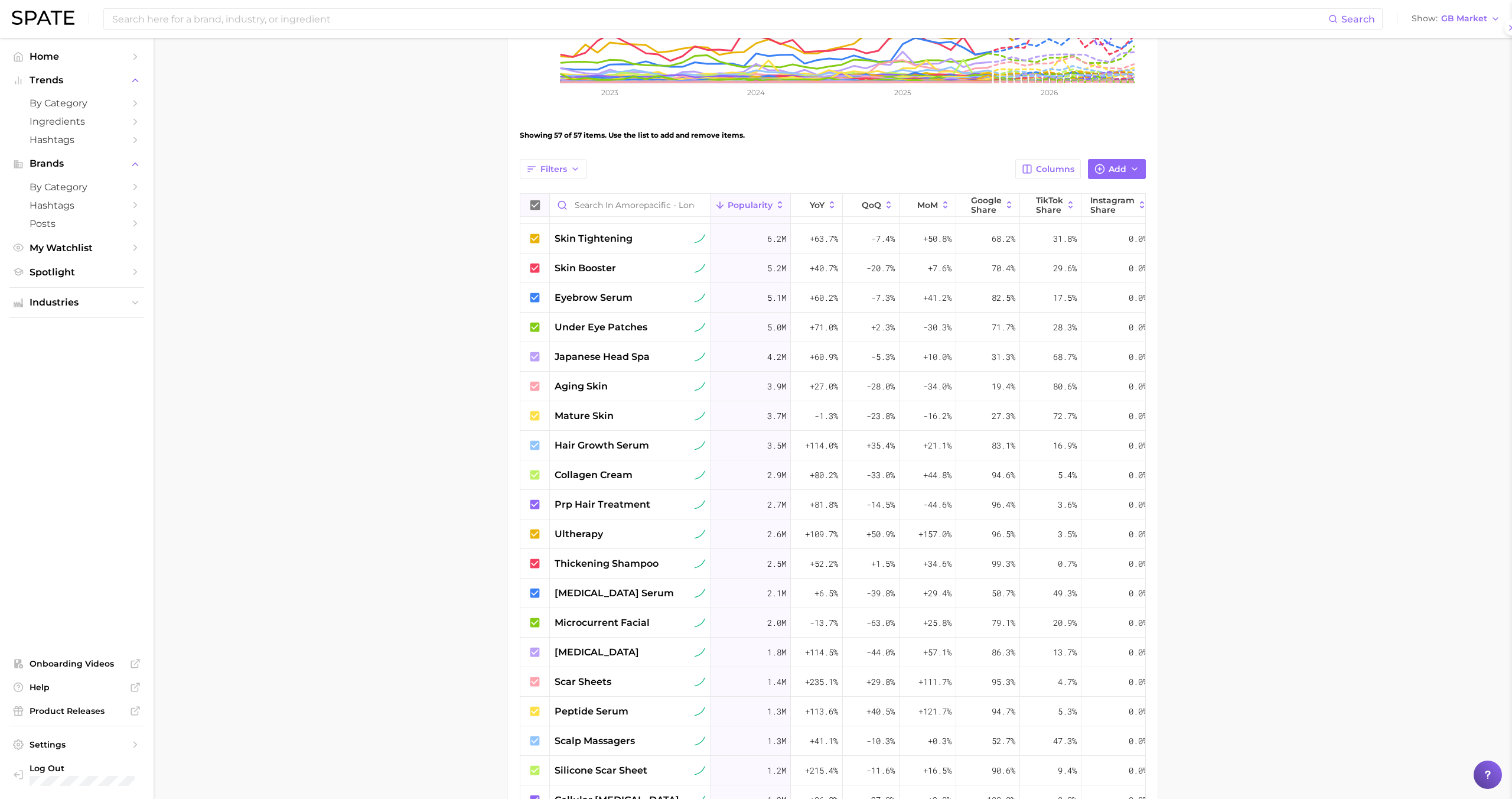
click at [617, 647] on div "[MEDICAL_DATA]" at bounding box center [630, 652] width 150 height 14
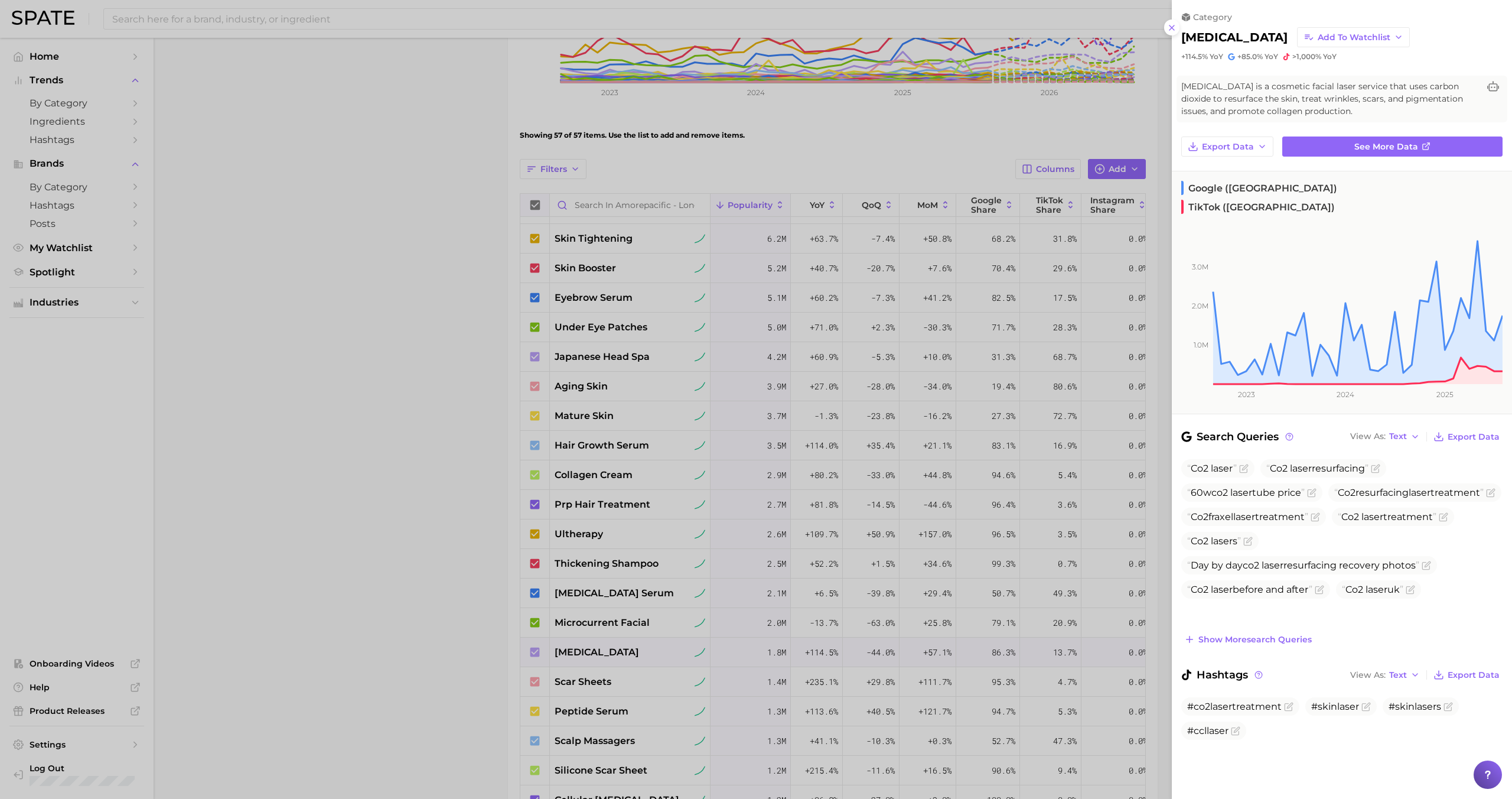
click at [617, 647] on div at bounding box center [756, 400] width 1512 height 799
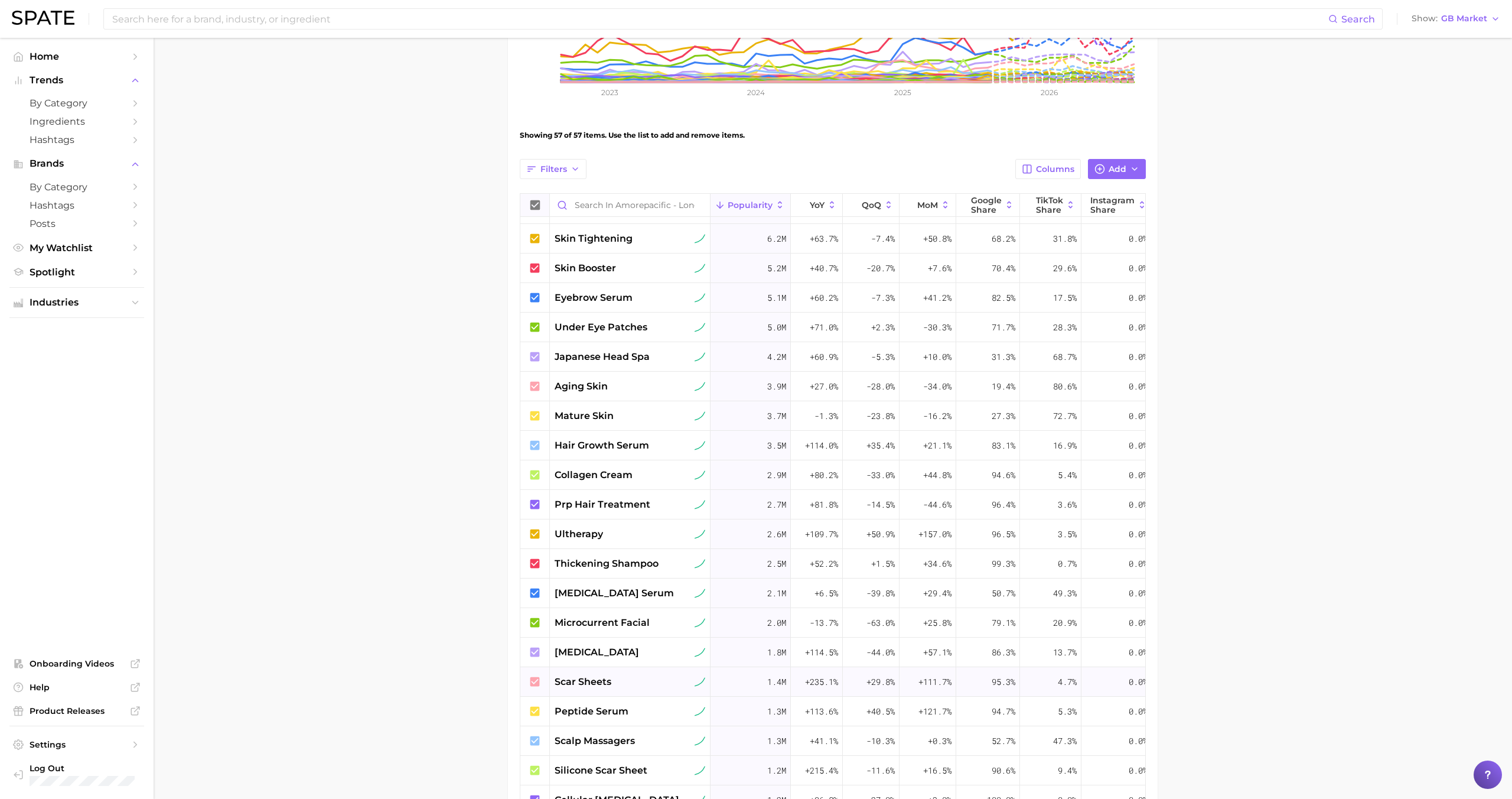
click at [616, 670] on div "scar sheets" at bounding box center [630, 682] width 161 height 30
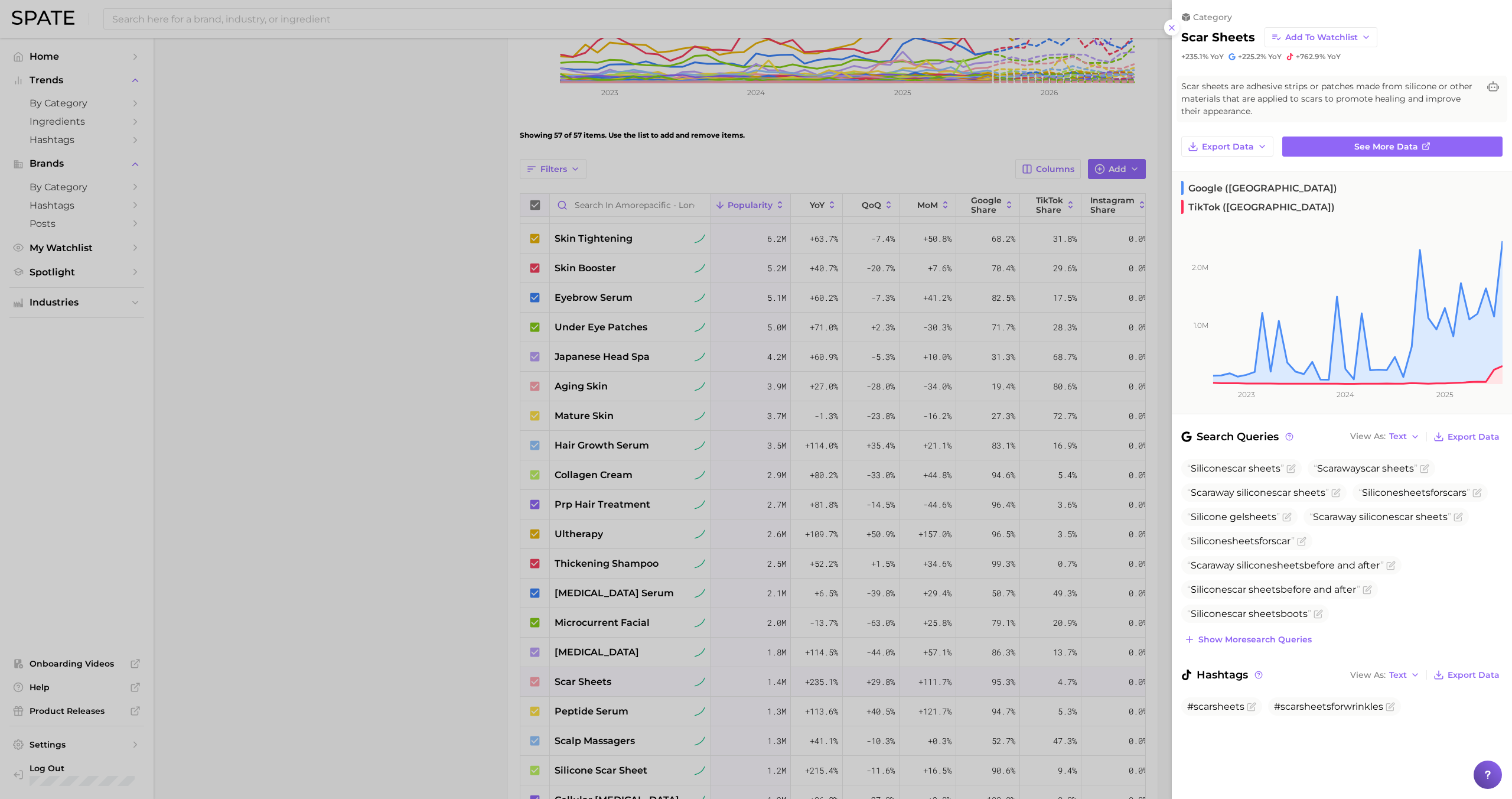
click at [618, 679] on div at bounding box center [756, 400] width 1512 height 799
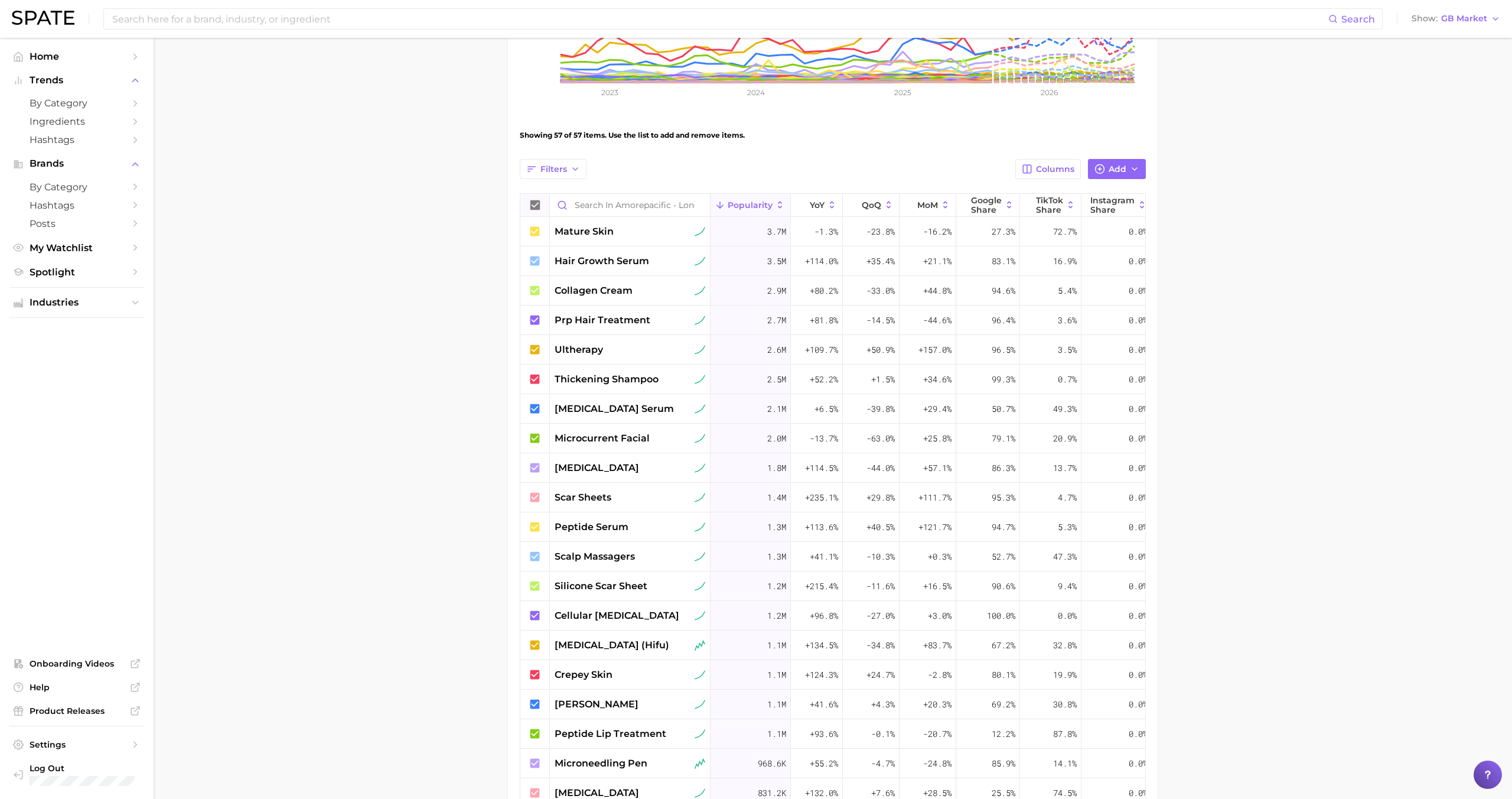
scroll to position [523, 0]
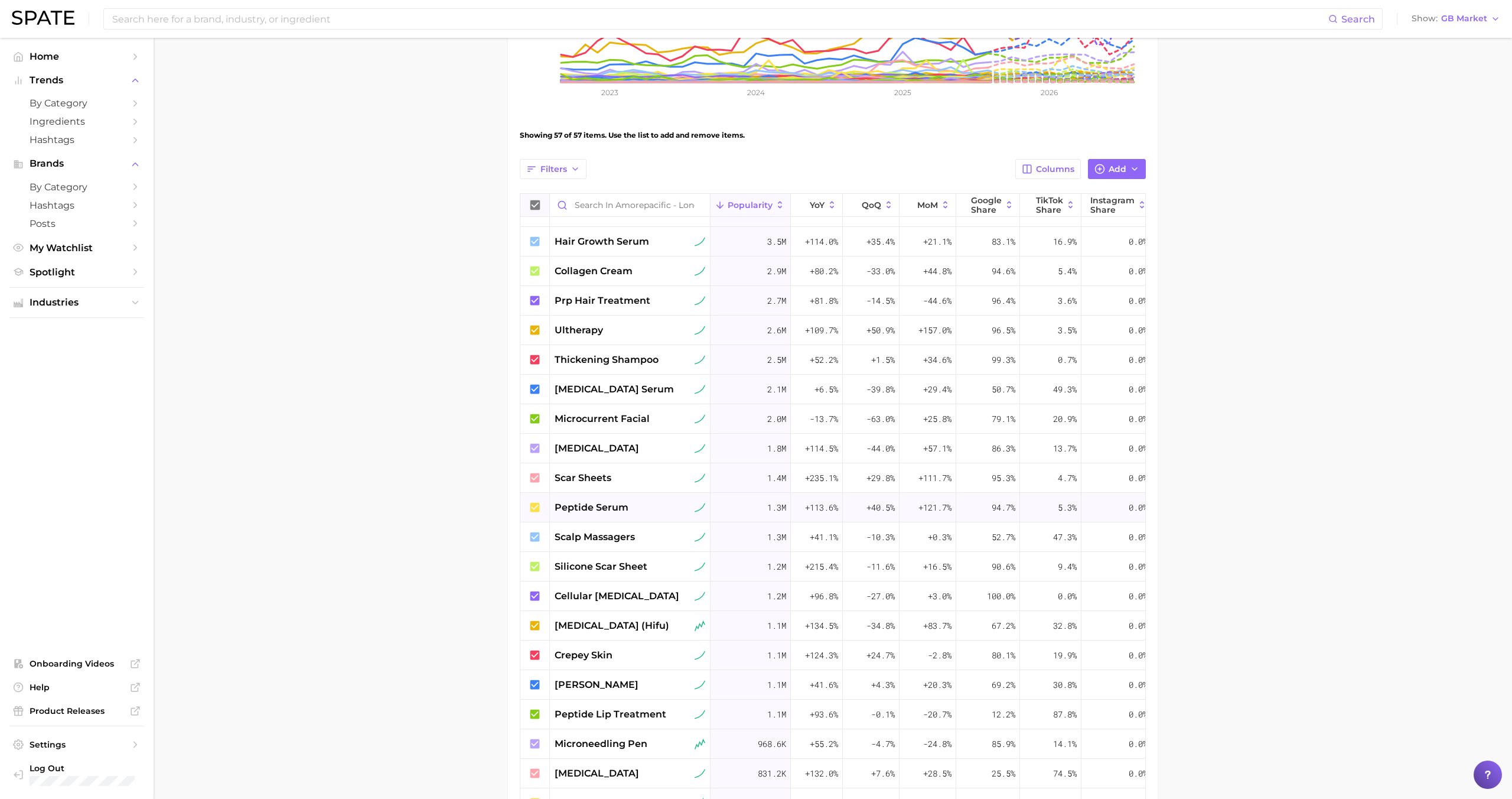
click at [596, 509] on span "peptide serum" at bounding box center [592, 508] width 74 height 14
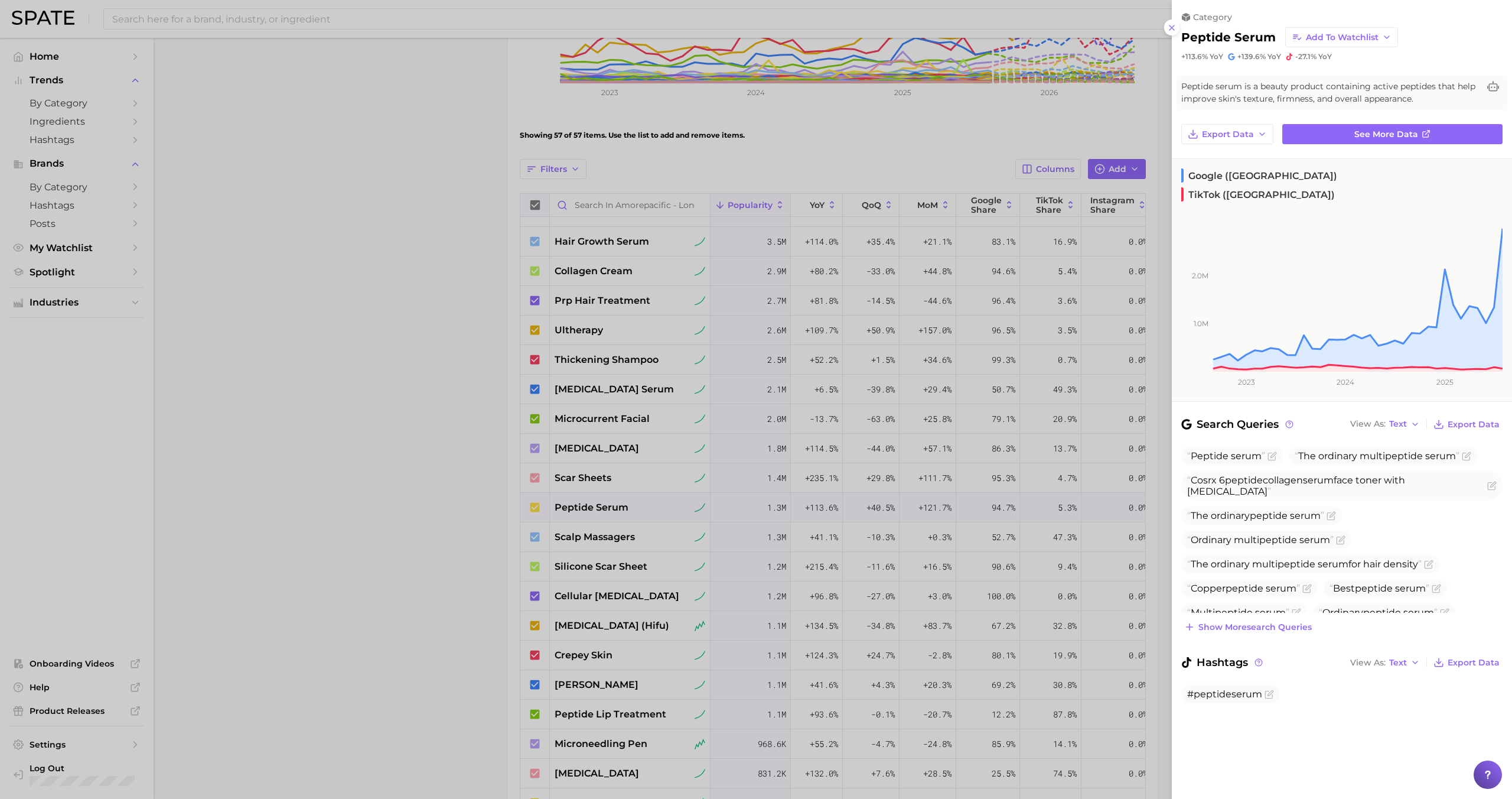
click at [596, 506] on div at bounding box center [756, 400] width 1512 height 799
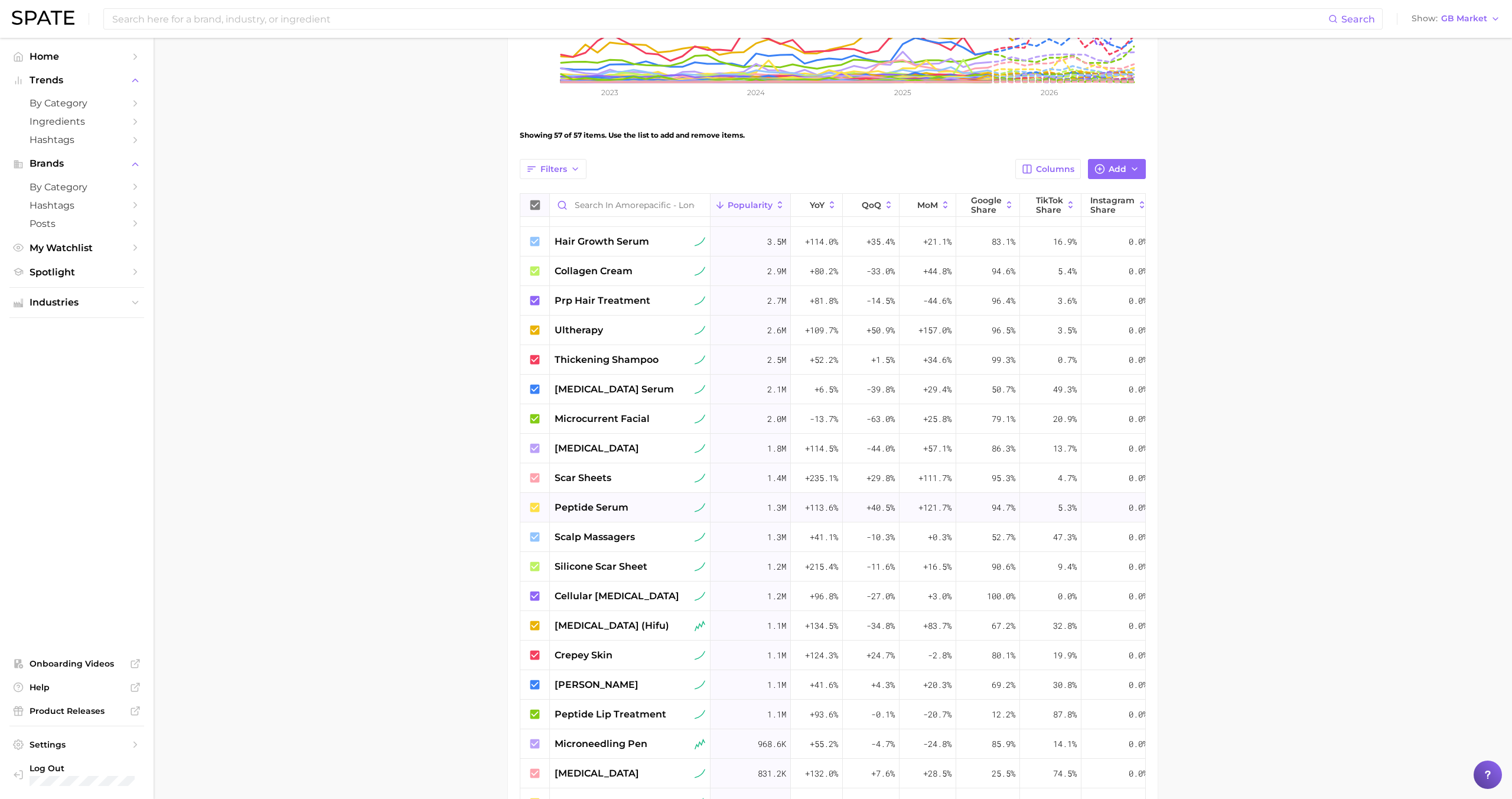
click at [607, 506] on span "peptide serum" at bounding box center [592, 508] width 74 height 14
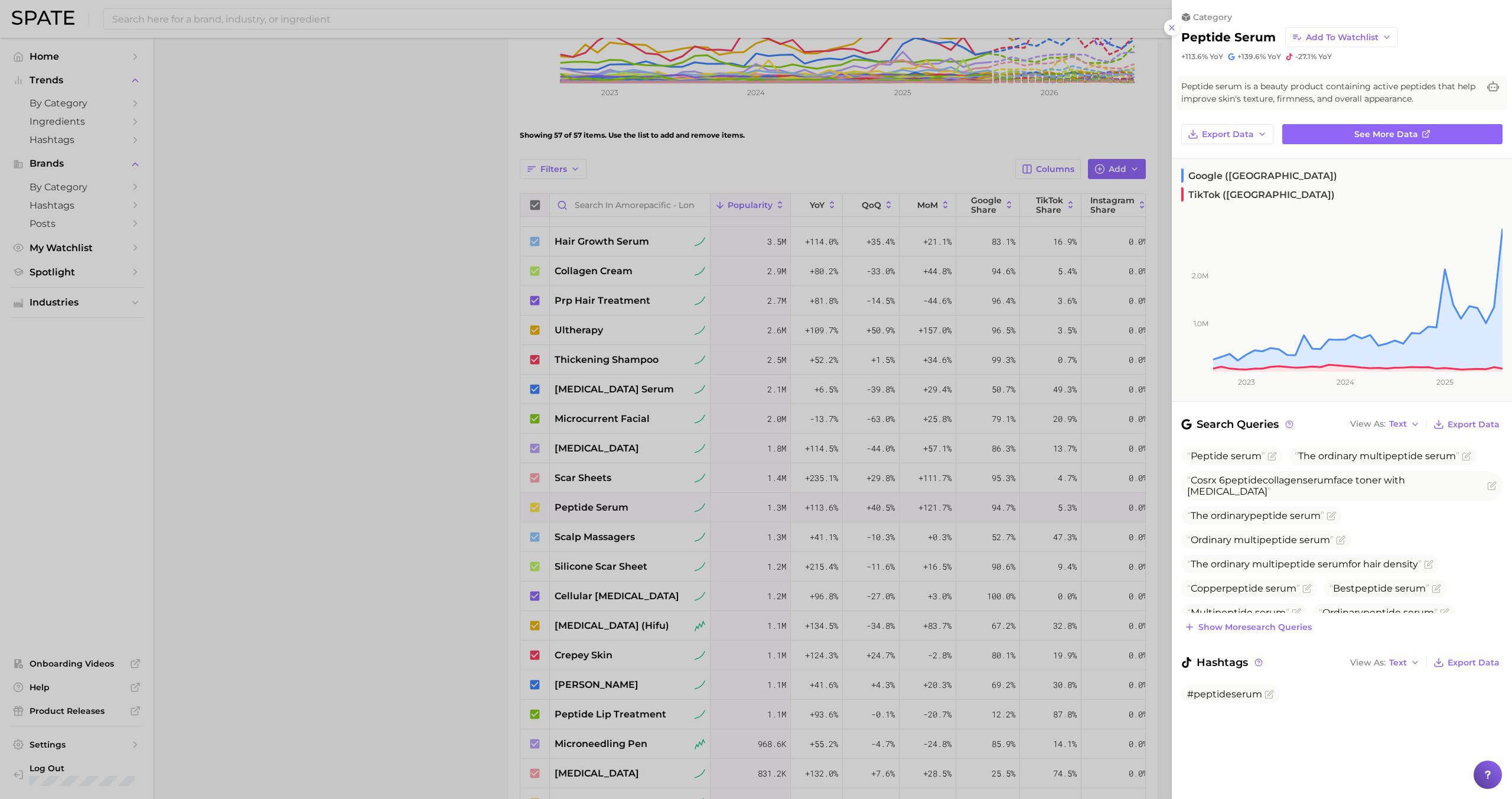
click at [607, 505] on div at bounding box center [756, 400] width 1512 height 799
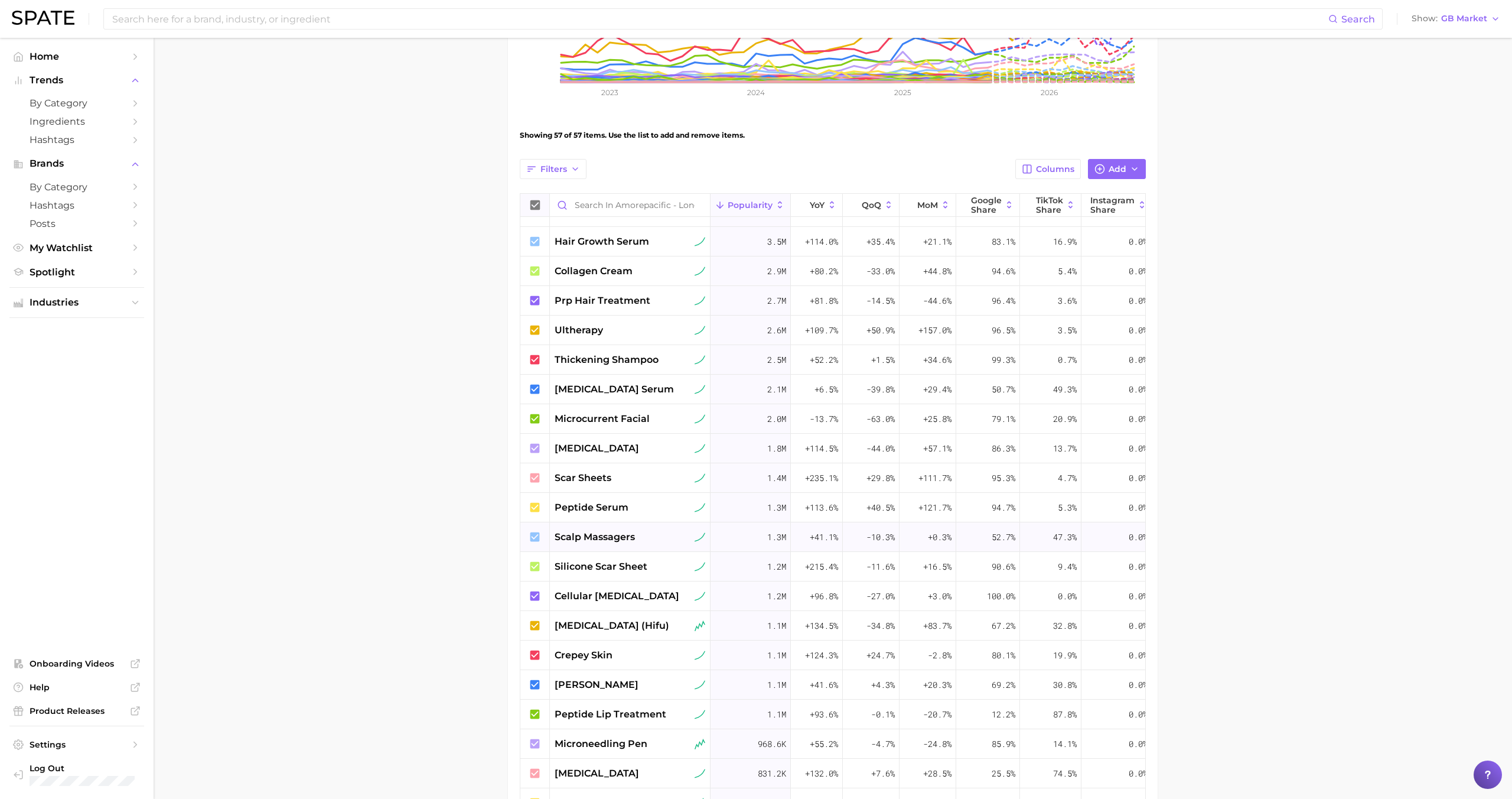
click at [606, 528] on div "scalp massagers" at bounding box center [630, 538] width 161 height 30
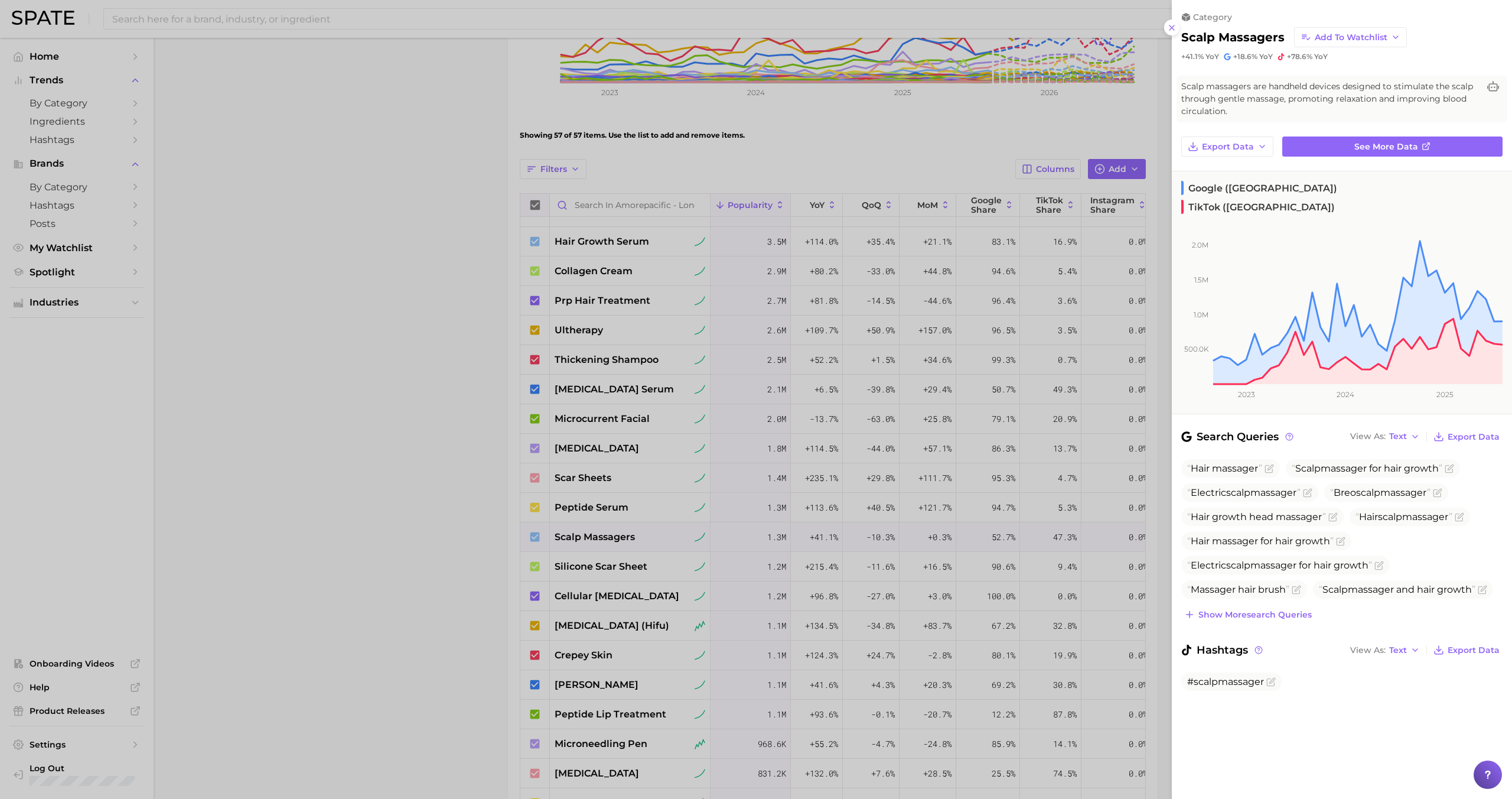
click at [607, 529] on div at bounding box center [756, 400] width 1512 height 799
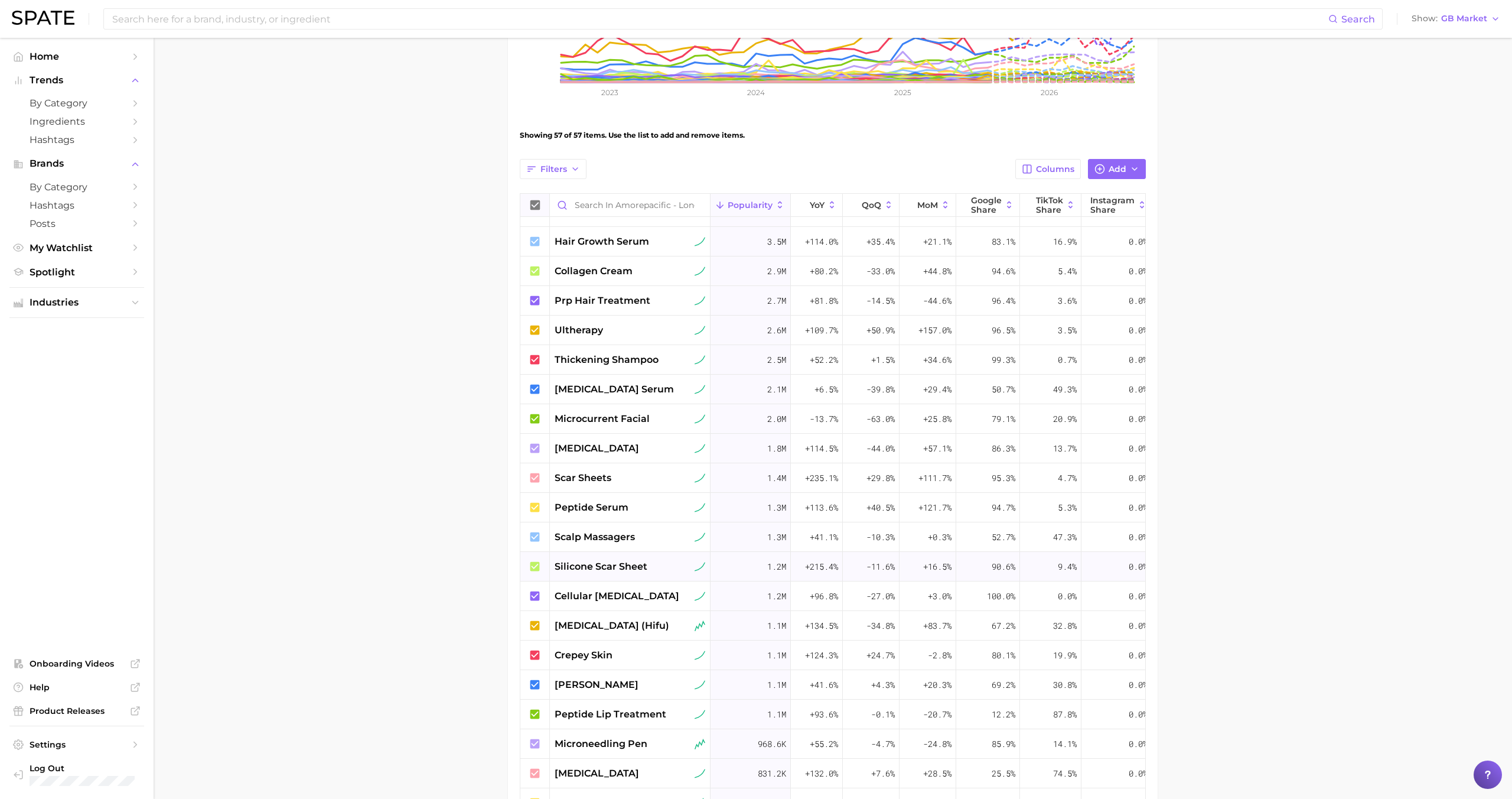
click at [607, 564] on span "silicone scar sheet" at bounding box center [601, 567] width 92 height 14
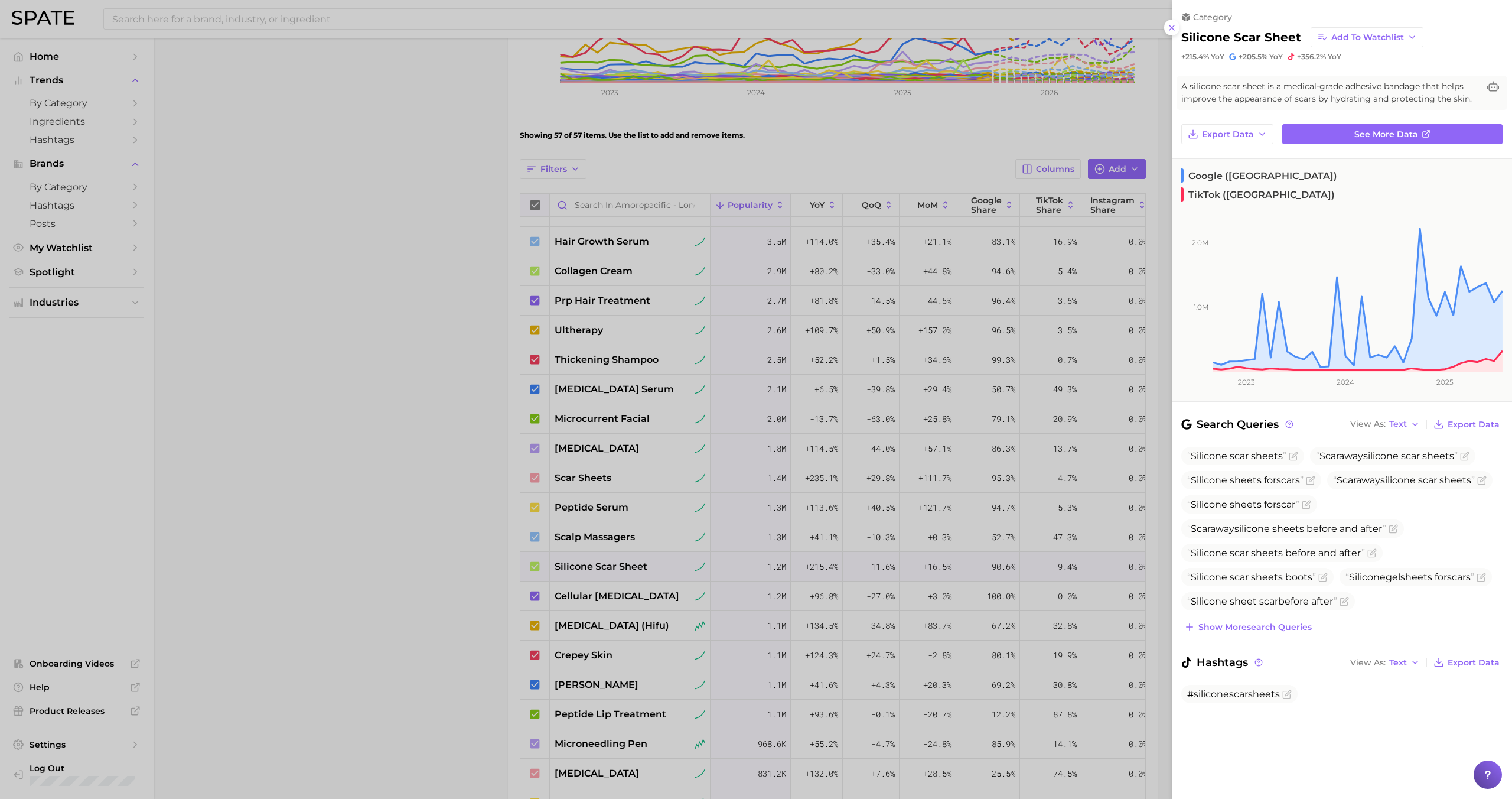
click at [607, 564] on div at bounding box center [756, 400] width 1512 height 799
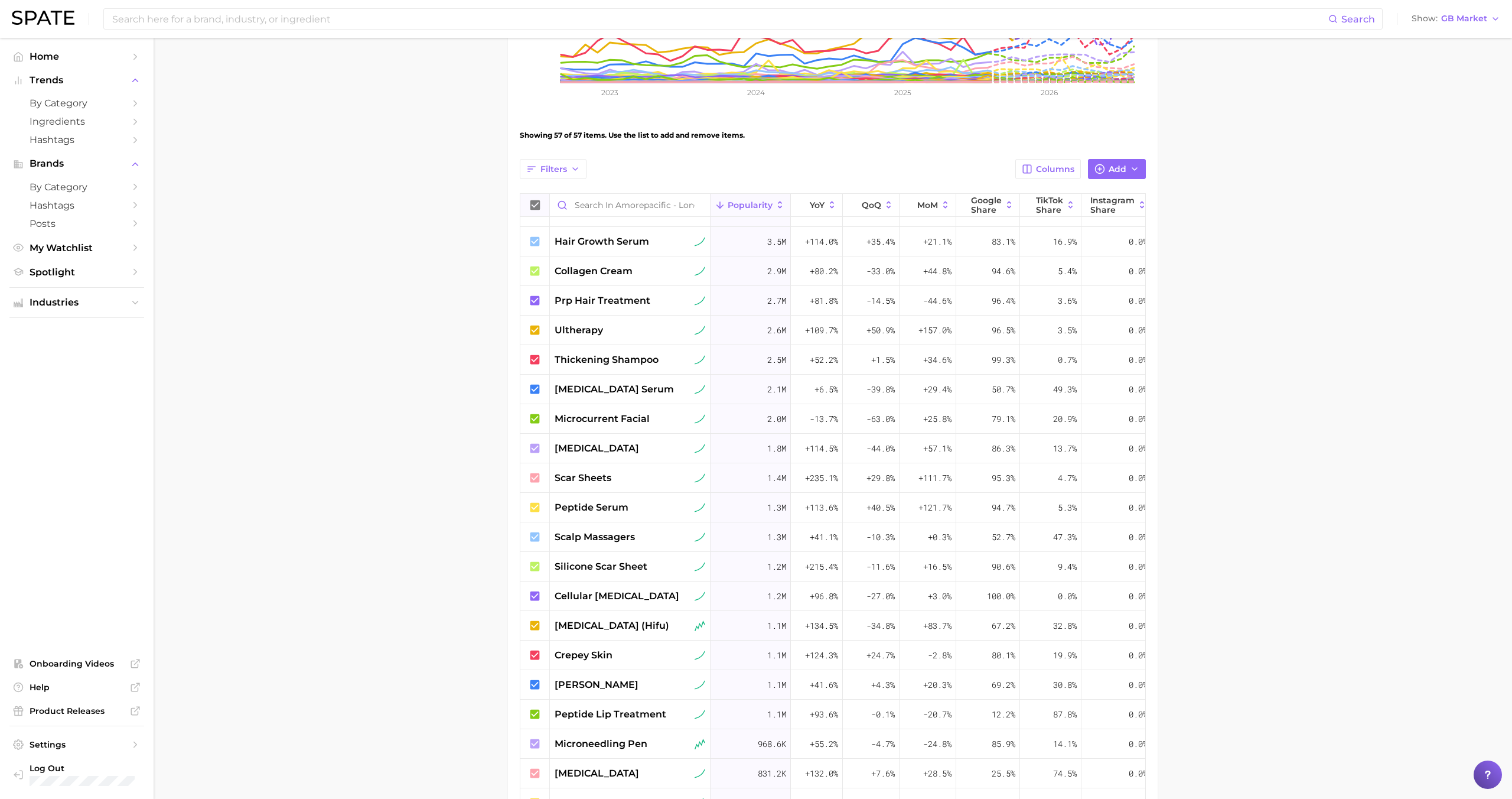
click at [607, 564] on span "silicone scar sheet" at bounding box center [601, 567] width 92 height 14
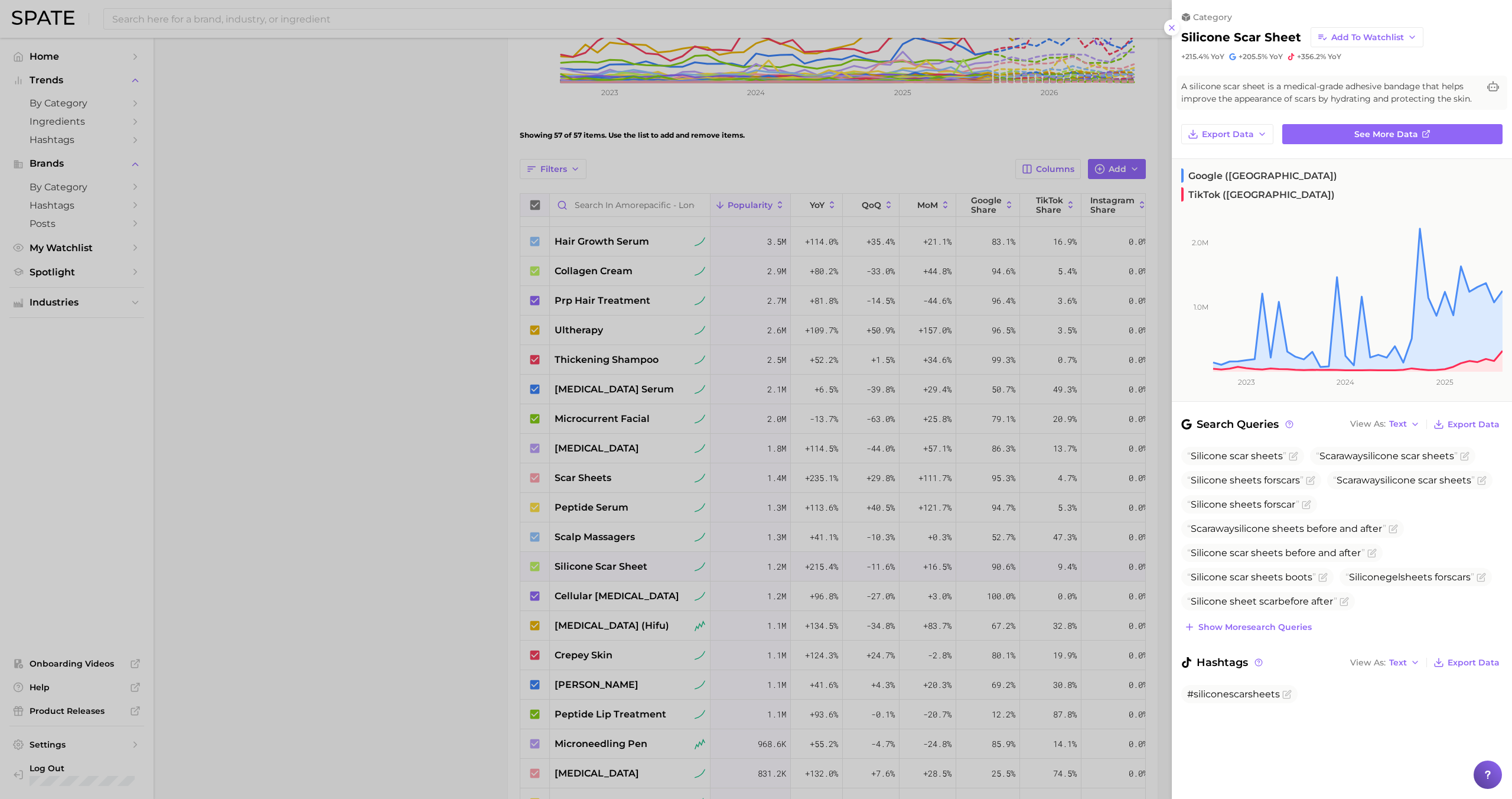
click at [607, 564] on div at bounding box center [756, 400] width 1512 height 799
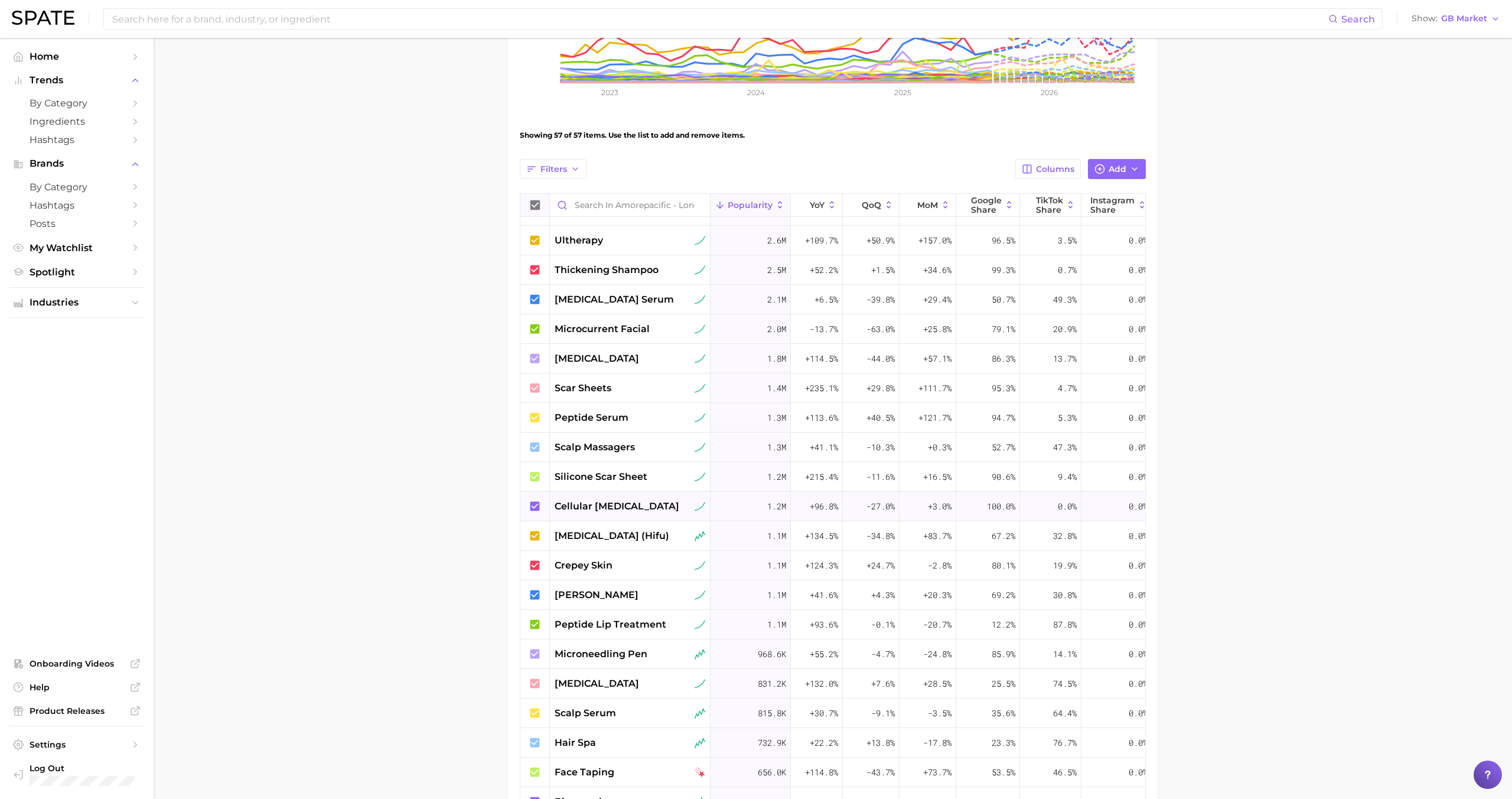
scroll to position [629, 0]
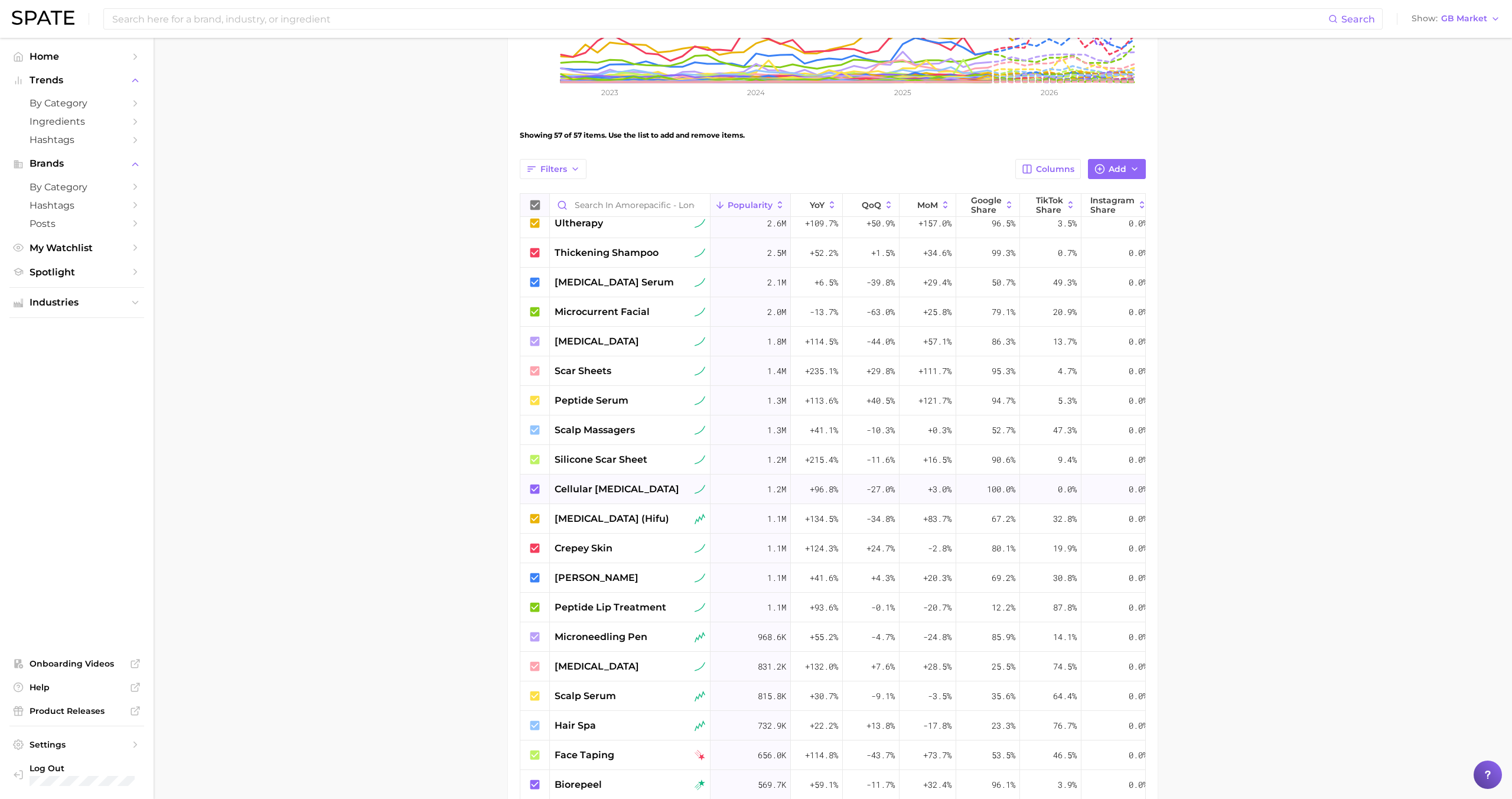
click at [623, 494] on span "cellular senescence" at bounding box center [617, 489] width 125 height 14
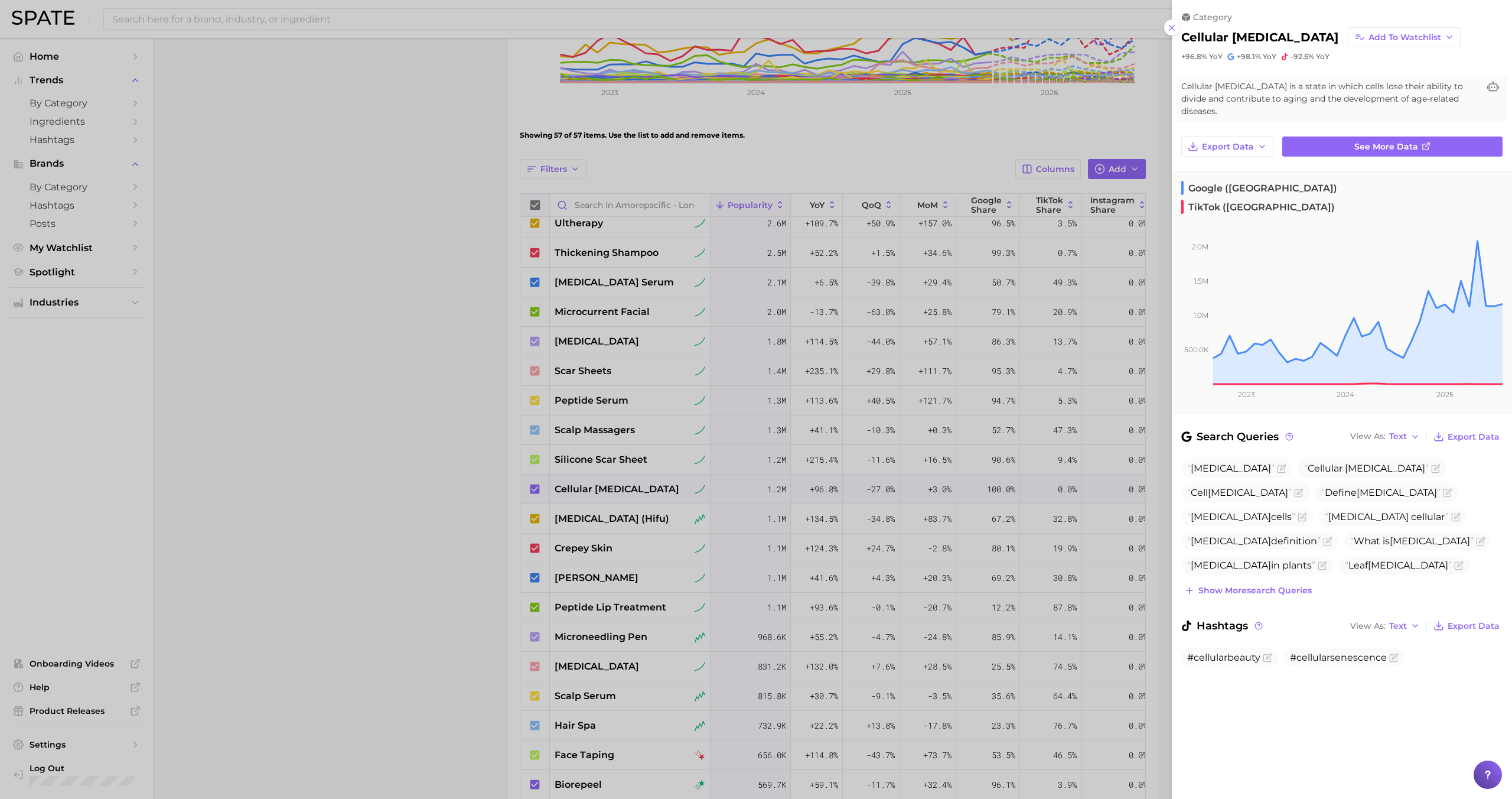
click at [623, 489] on div at bounding box center [756, 400] width 1512 height 799
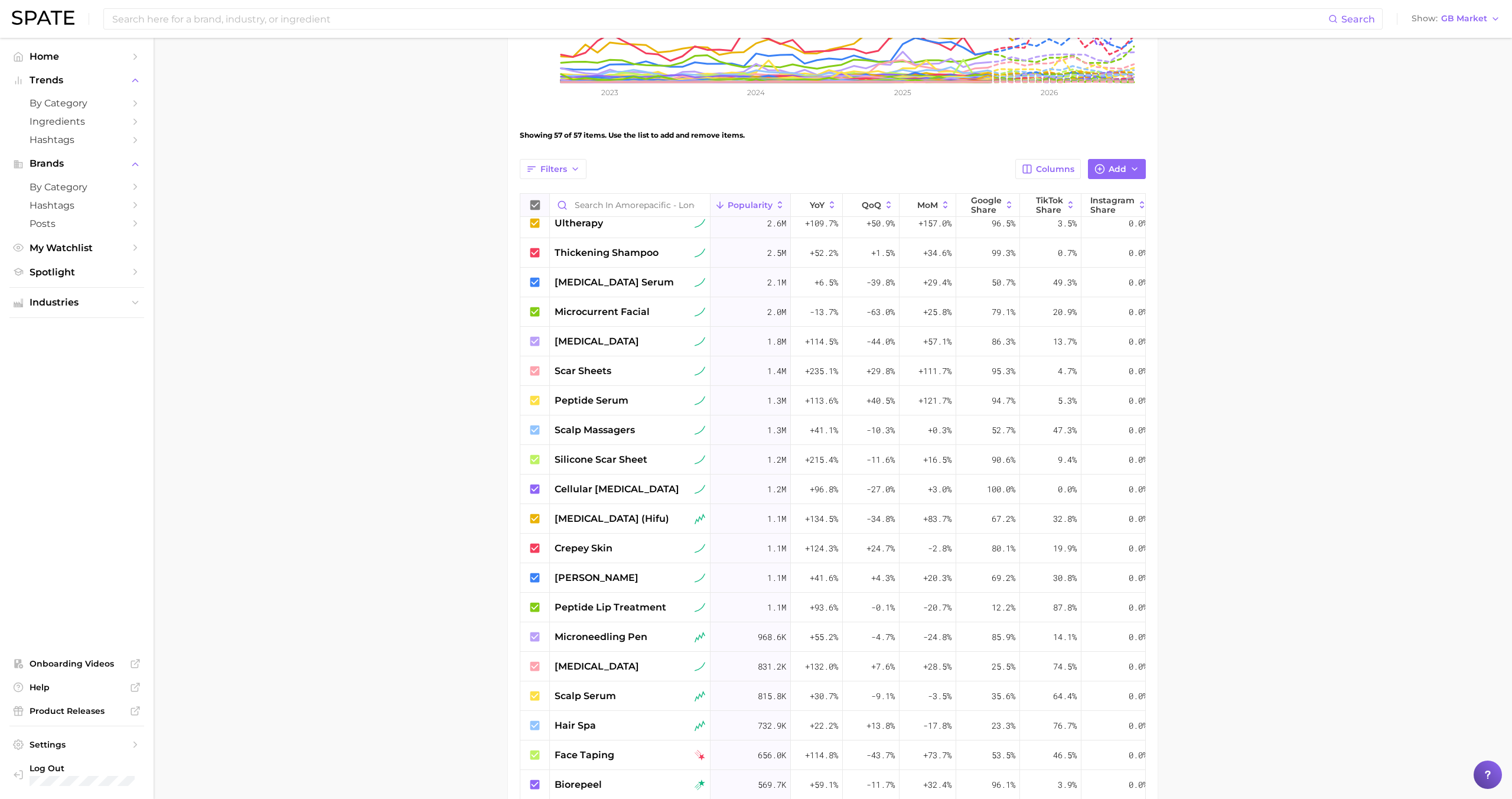
click at [623, 489] on span "cellular senescence" at bounding box center [617, 489] width 125 height 14
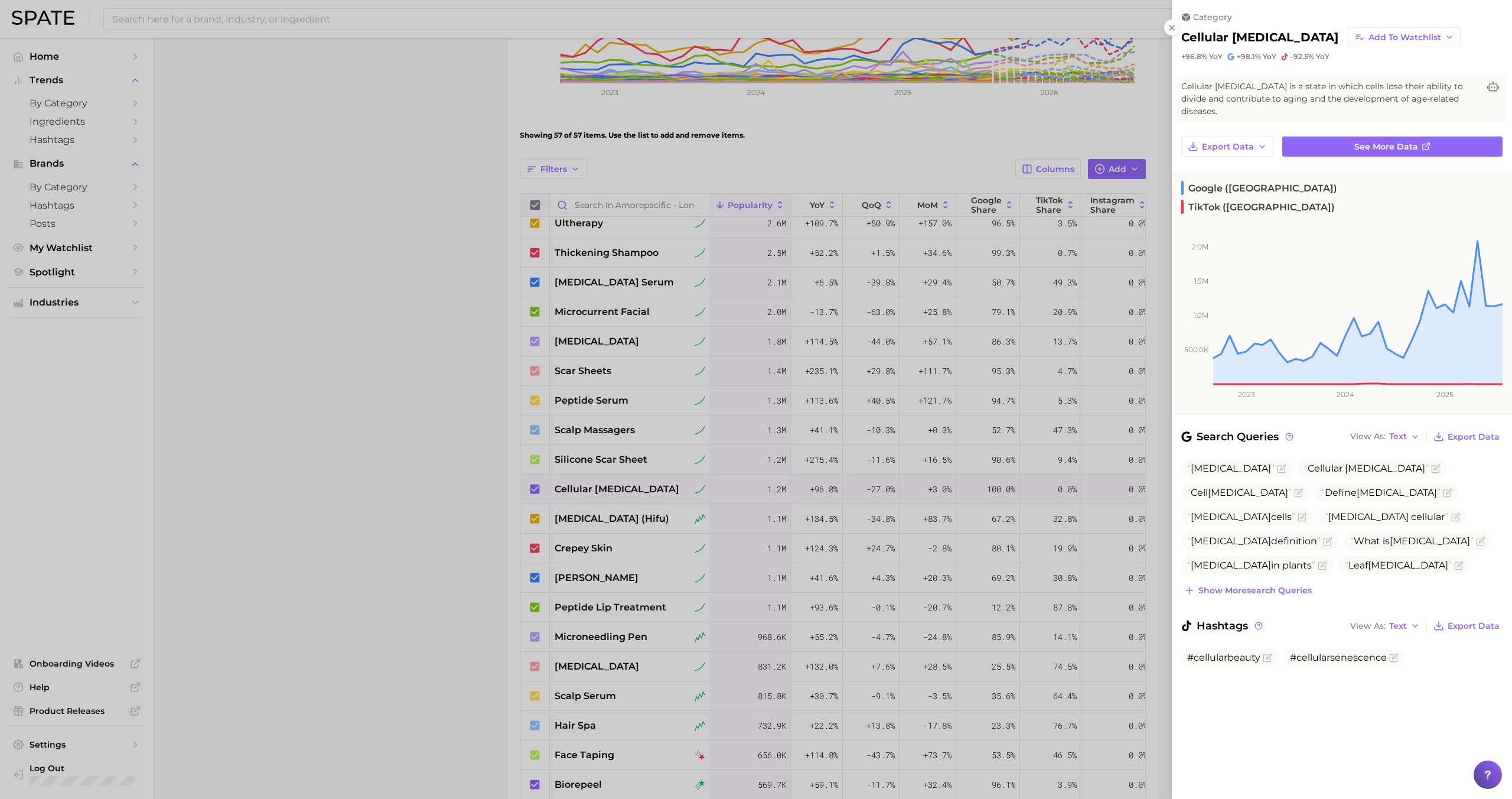
click at [623, 489] on div at bounding box center [756, 400] width 1512 height 799
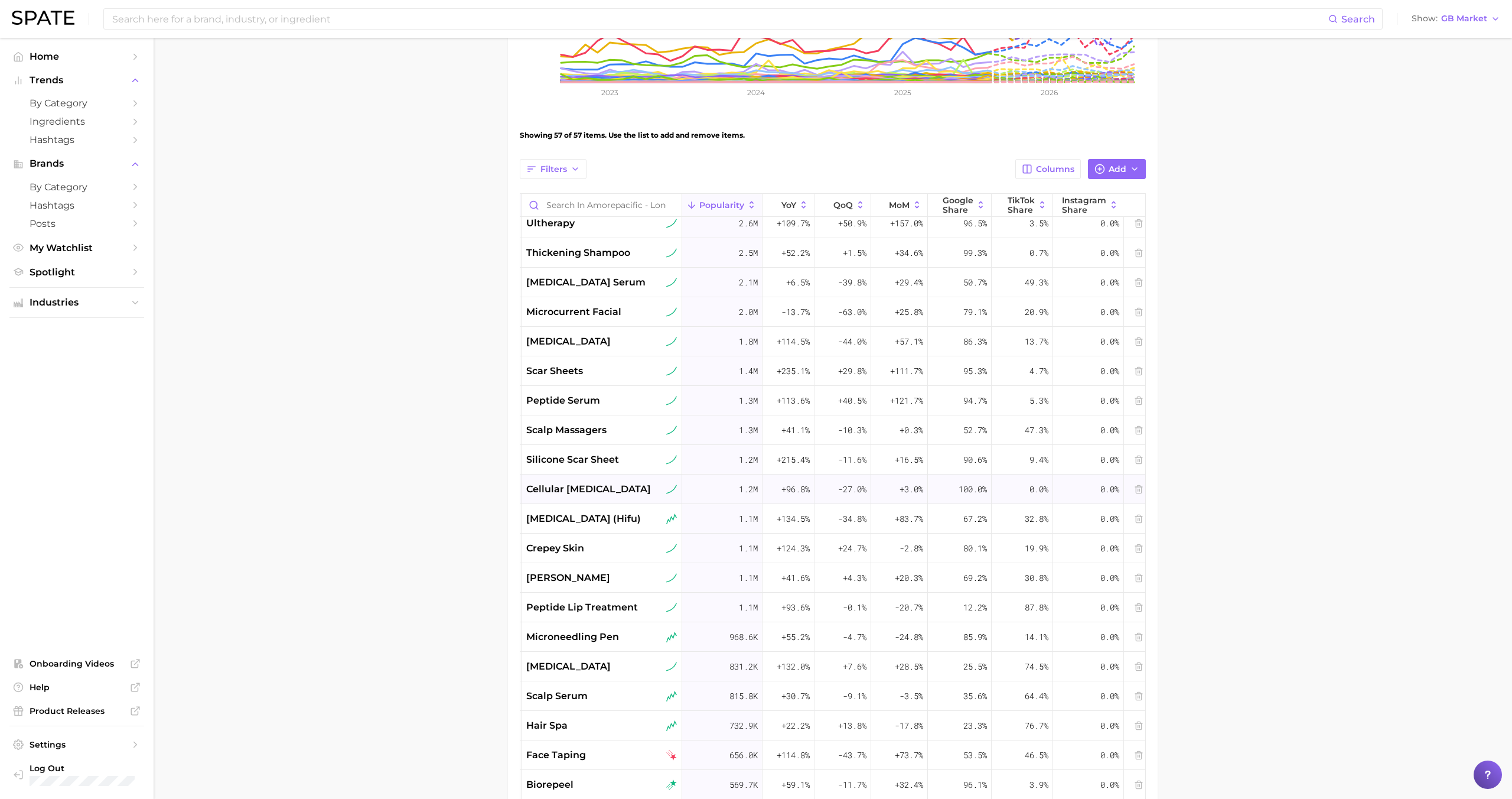
scroll to position [629, 37]
click at [591, 491] on span "cellular senescence" at bounding box center [588, 489] width 125 height 14
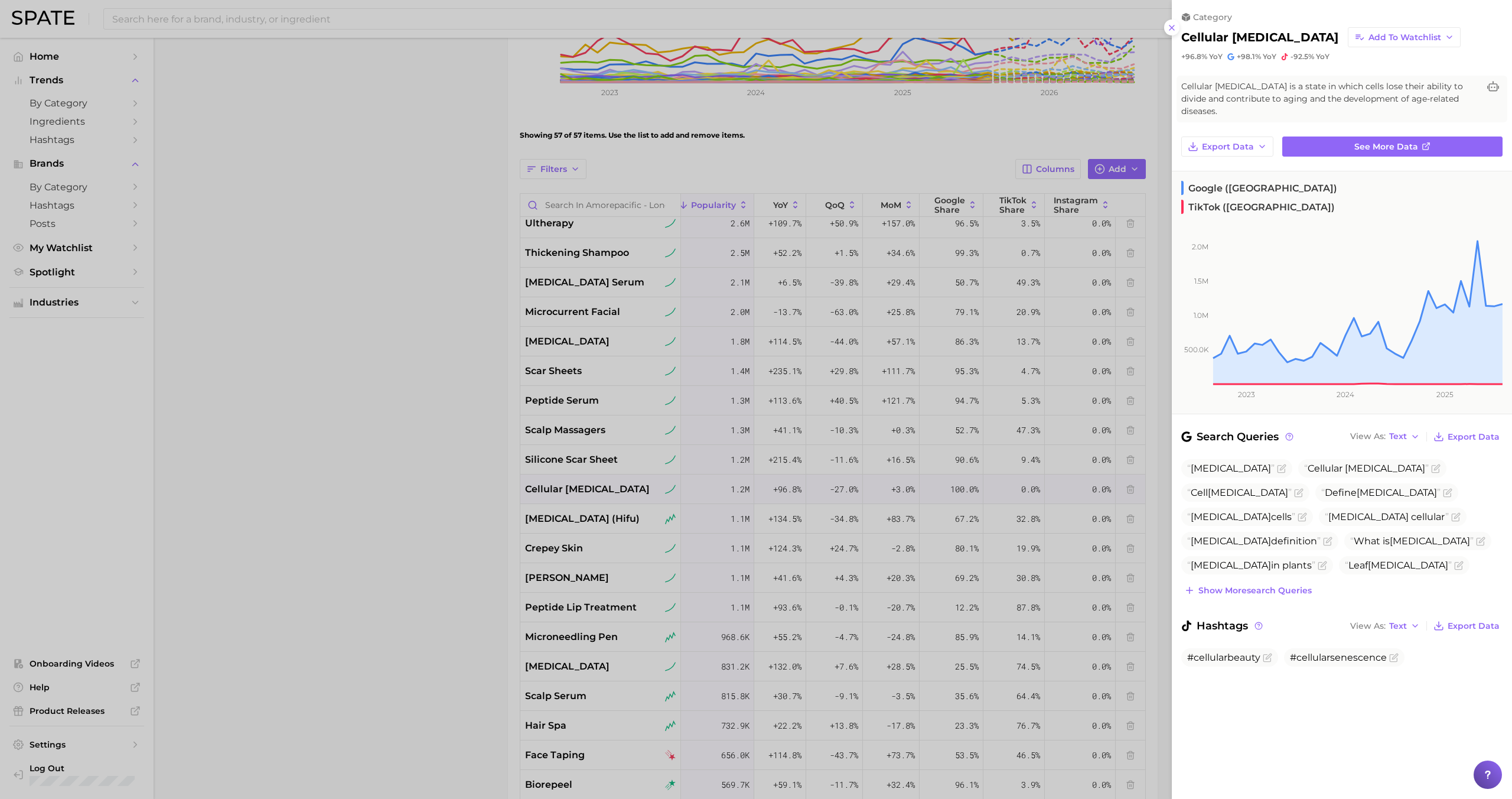
click at [591, 491] on div at bounding box center [756, 400] width 1512 height 799
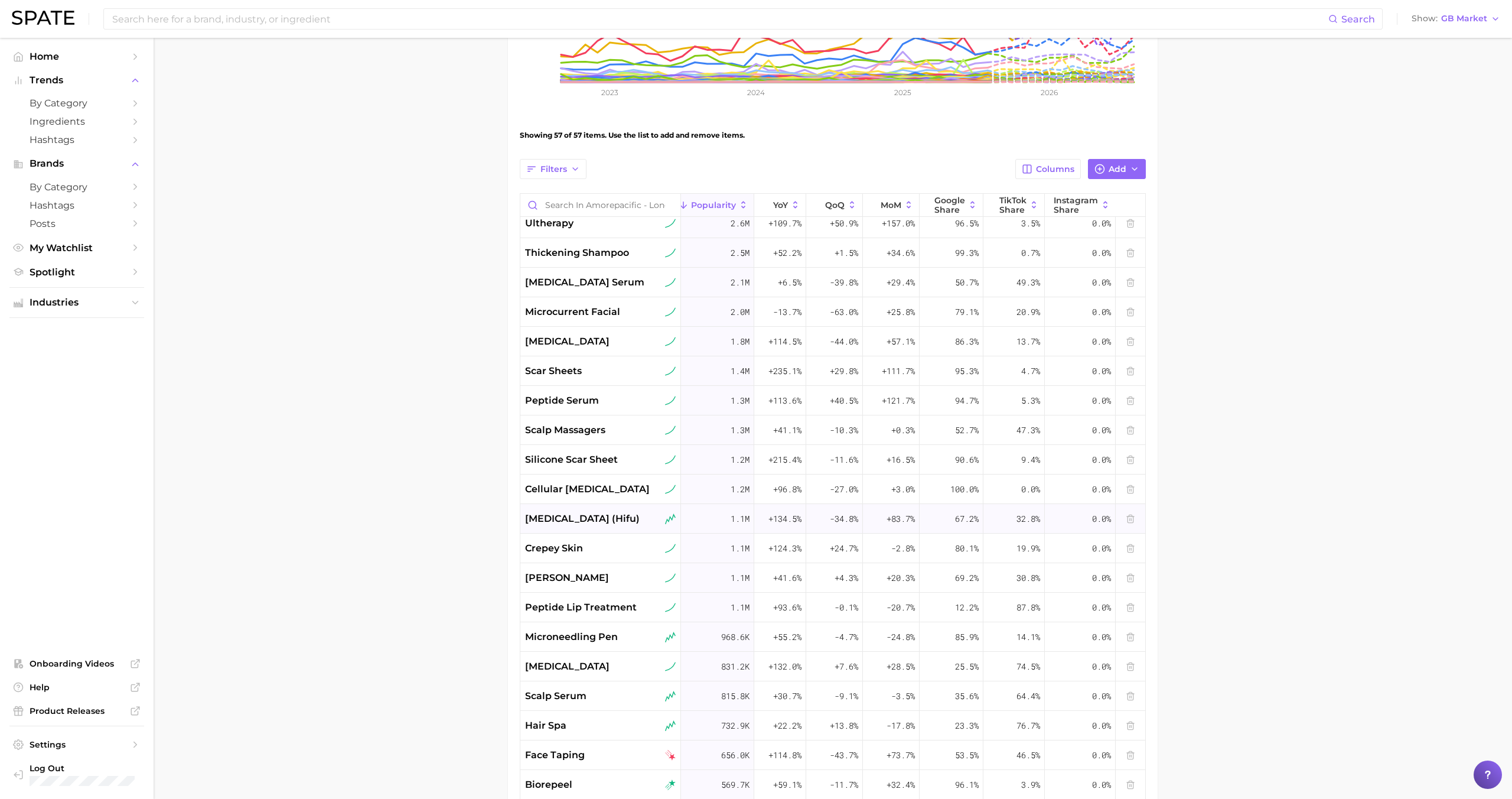
click at [594, 530] on div "high intensity focused ultrasound (hifu)" at bounding box center [601, 519] width 161 height 30
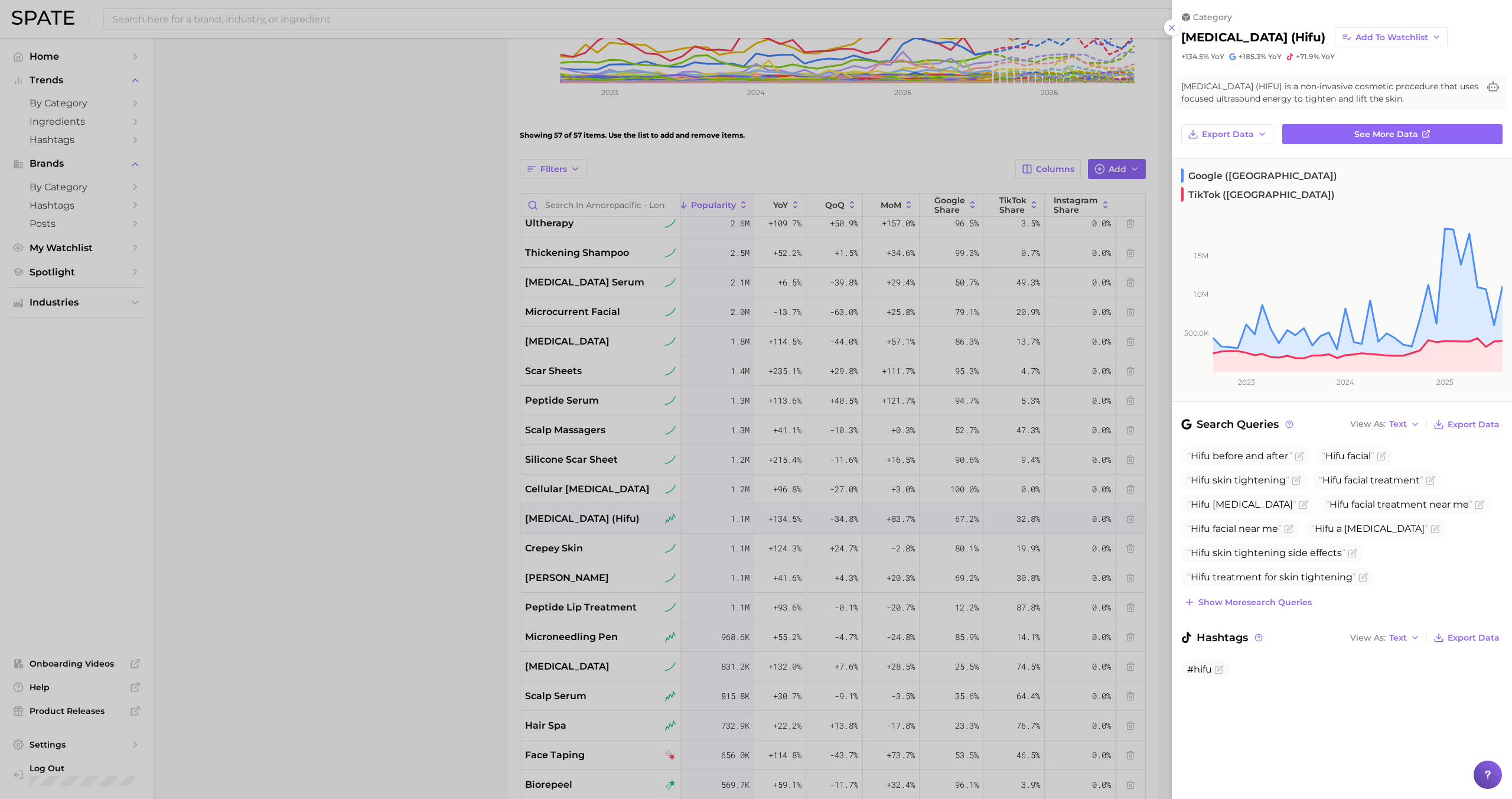
click at [578, 539] on div at bounding box center [756, 400] width 1512 height 799
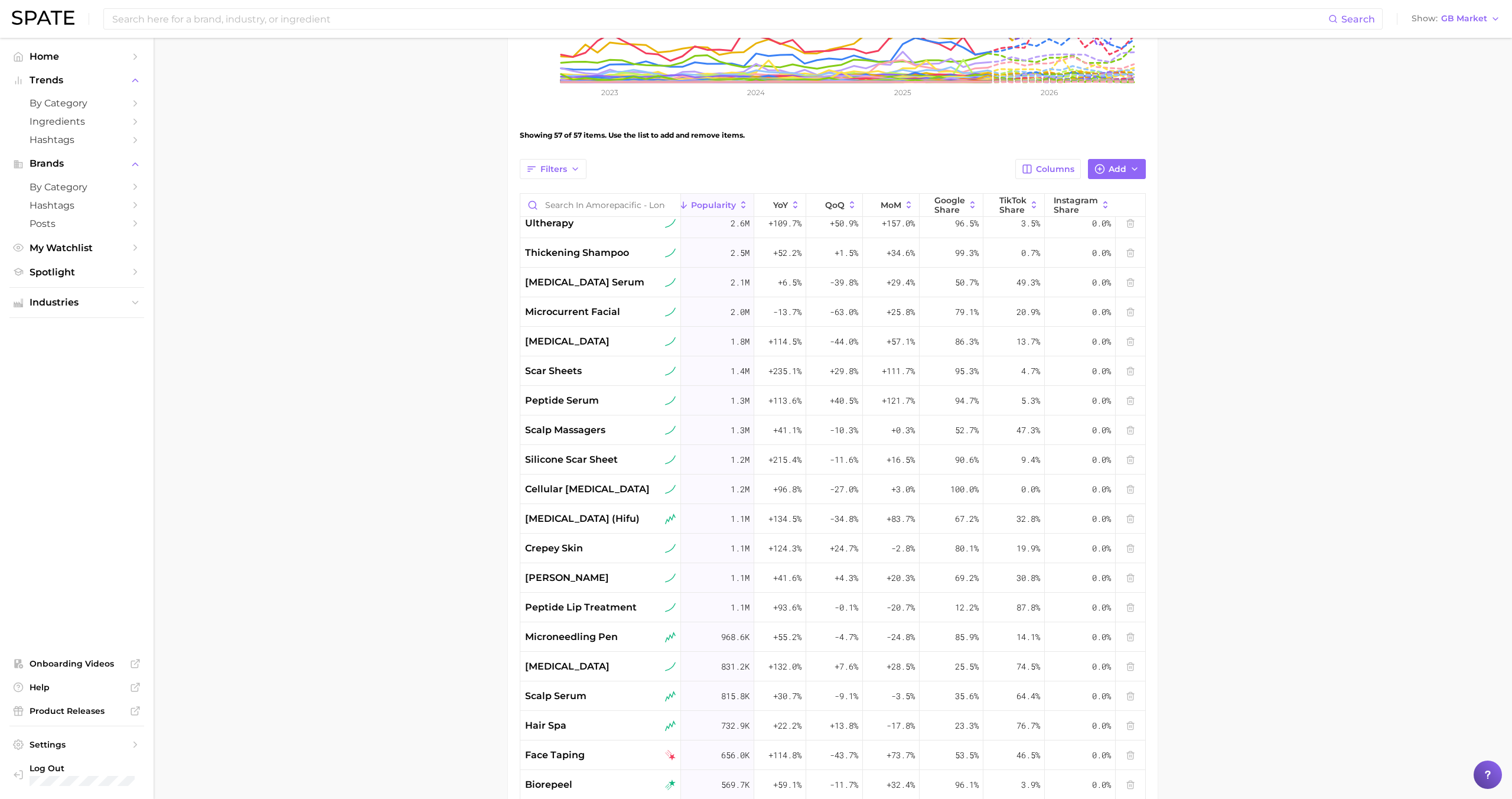
click at [582, 547] on span "crepey skin" at bounding box center [554, 548] width 58 height 14
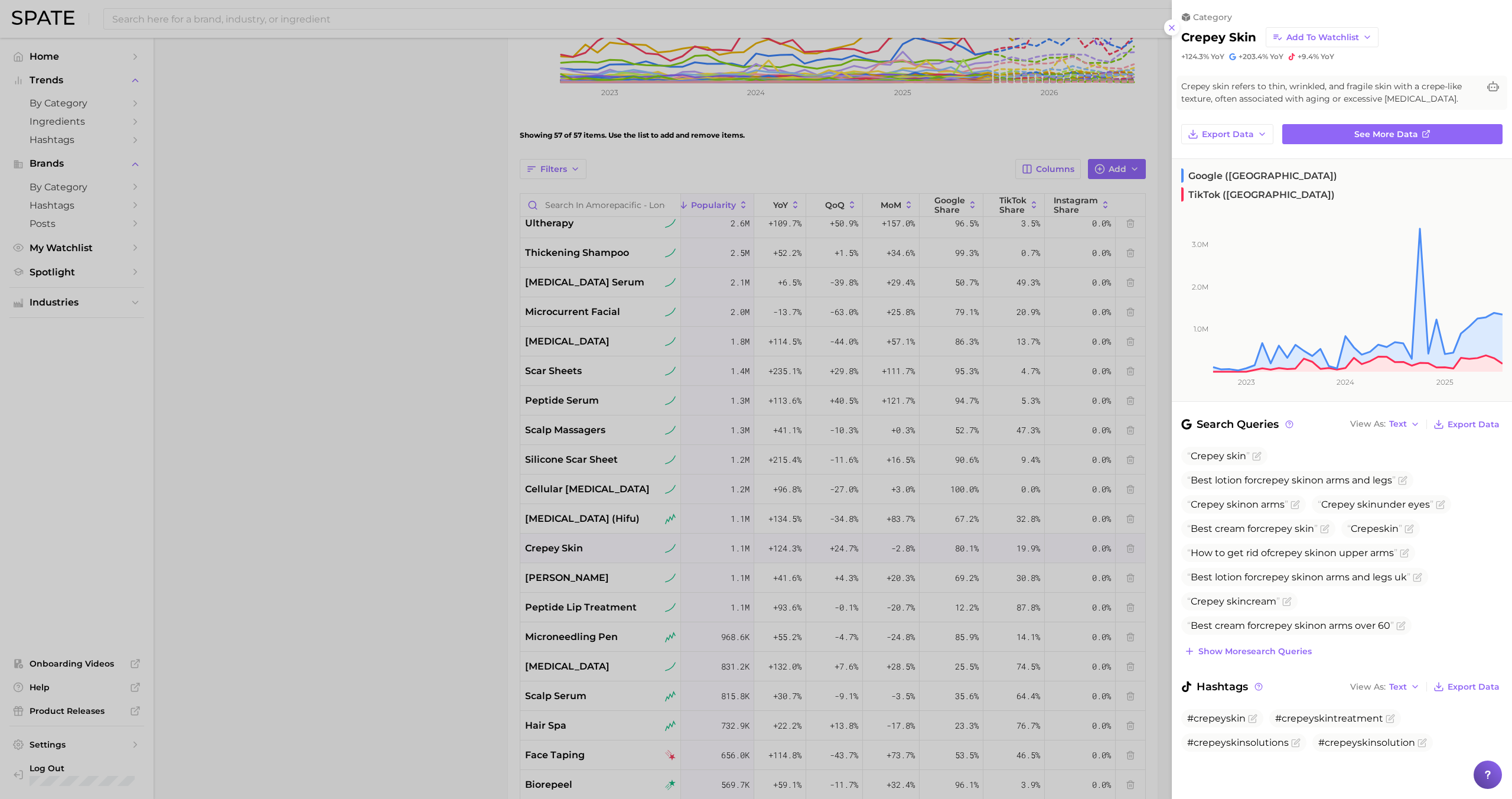
click at [581, 571] on div at bounding box center [756, 400] width 1512 height 799
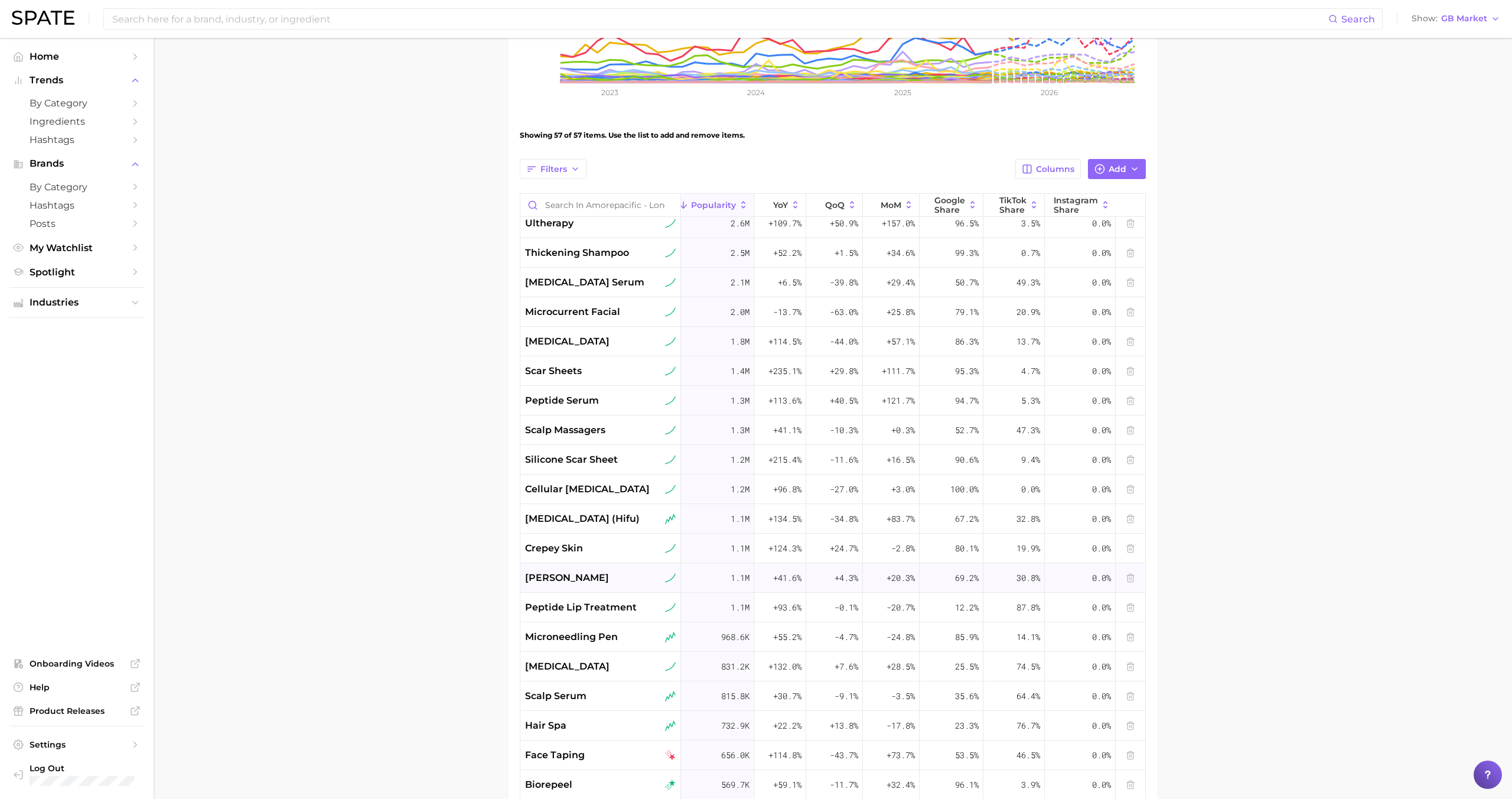
click at [580, 571] on span "rosemary shampoo" at bounding box center [566, 578] width 84 height 14
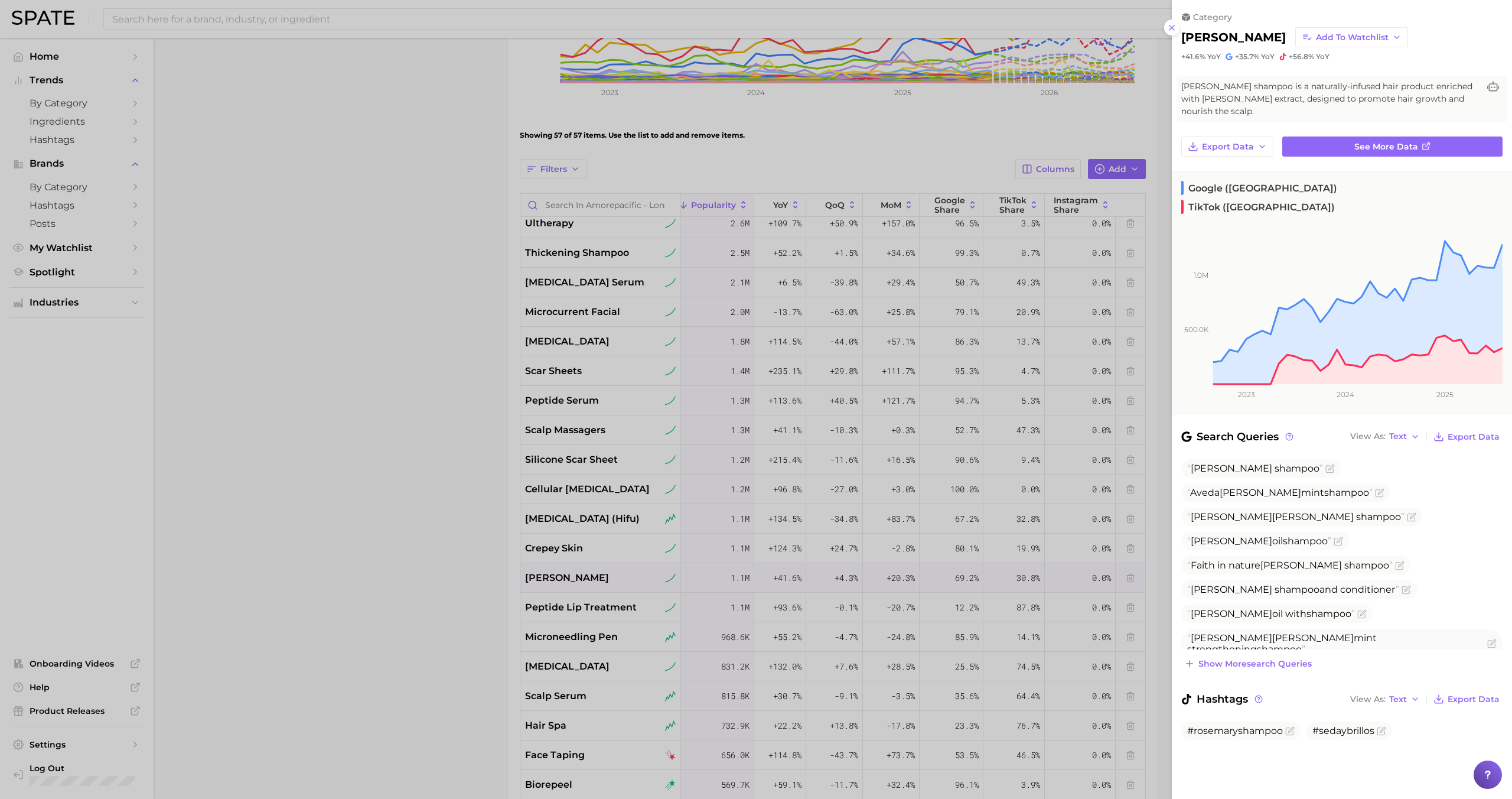
click at [578, 605] on div at bounding box center [756, 400] width 1512 height 799
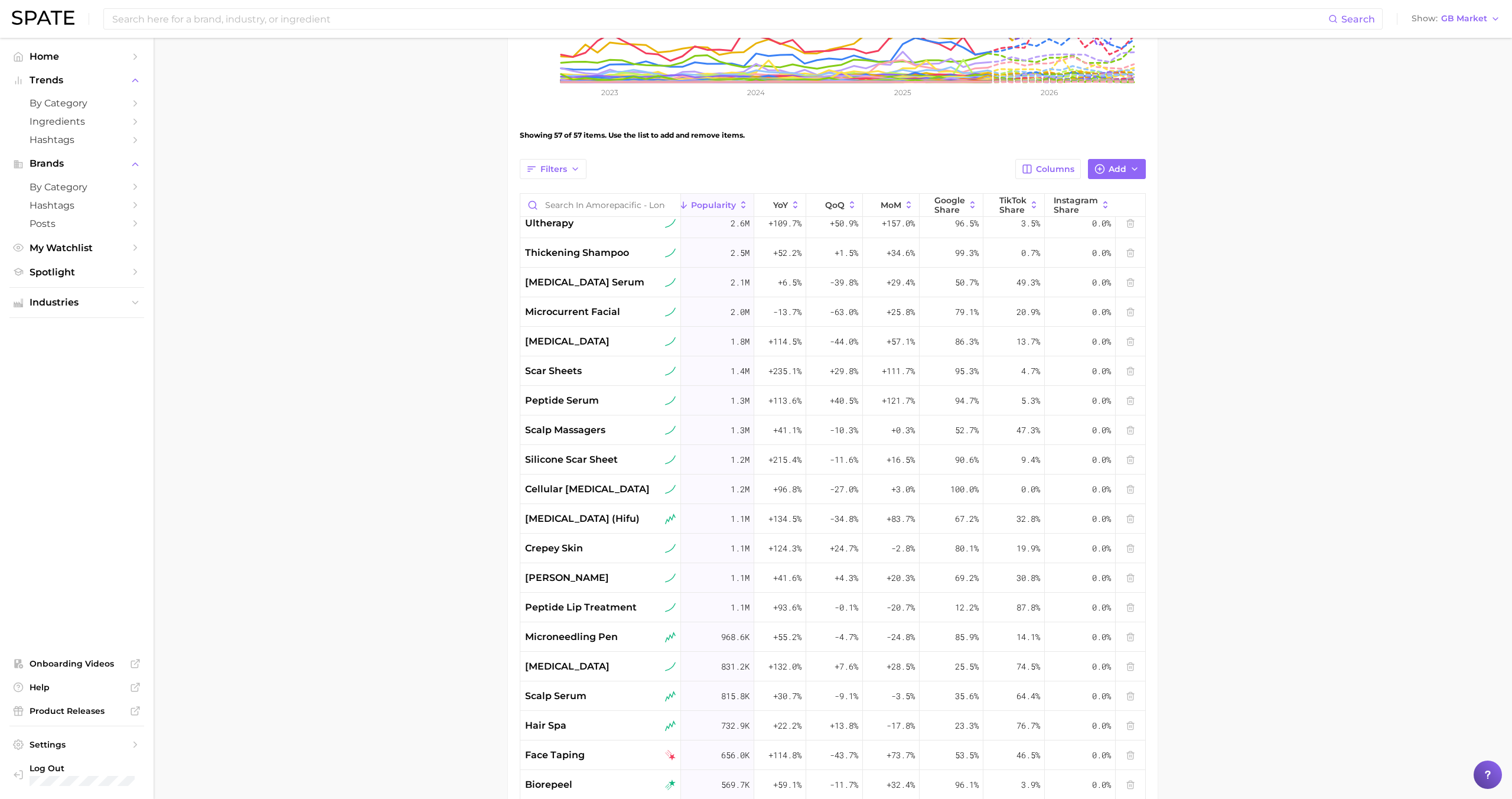
click at [578, 605] on span "peptide lip treatment" at bounding box center [581, 607] width 112 height 14
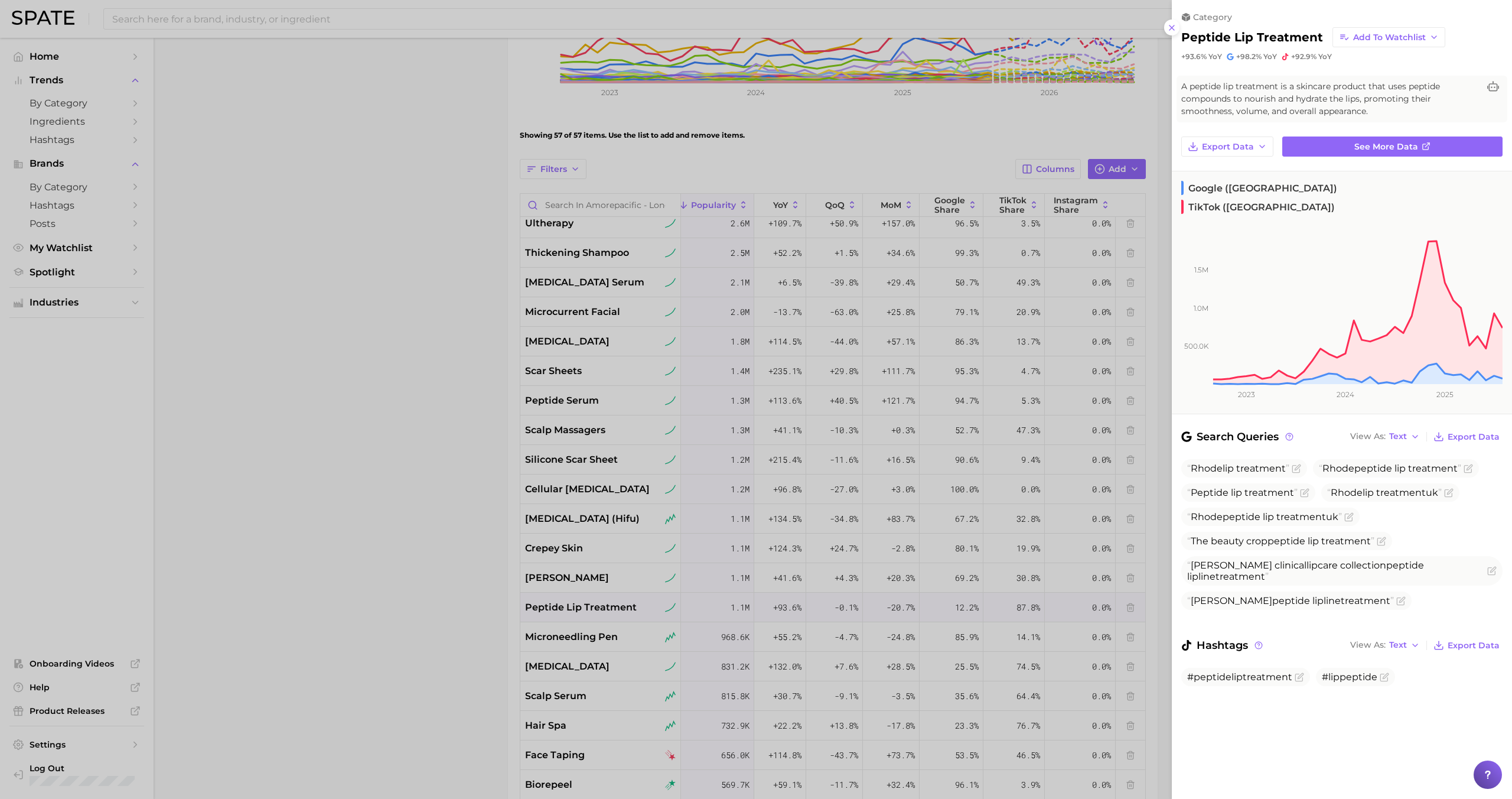
click at [575, 633] on div at bounding box center [756, 400] width 1512 height 799
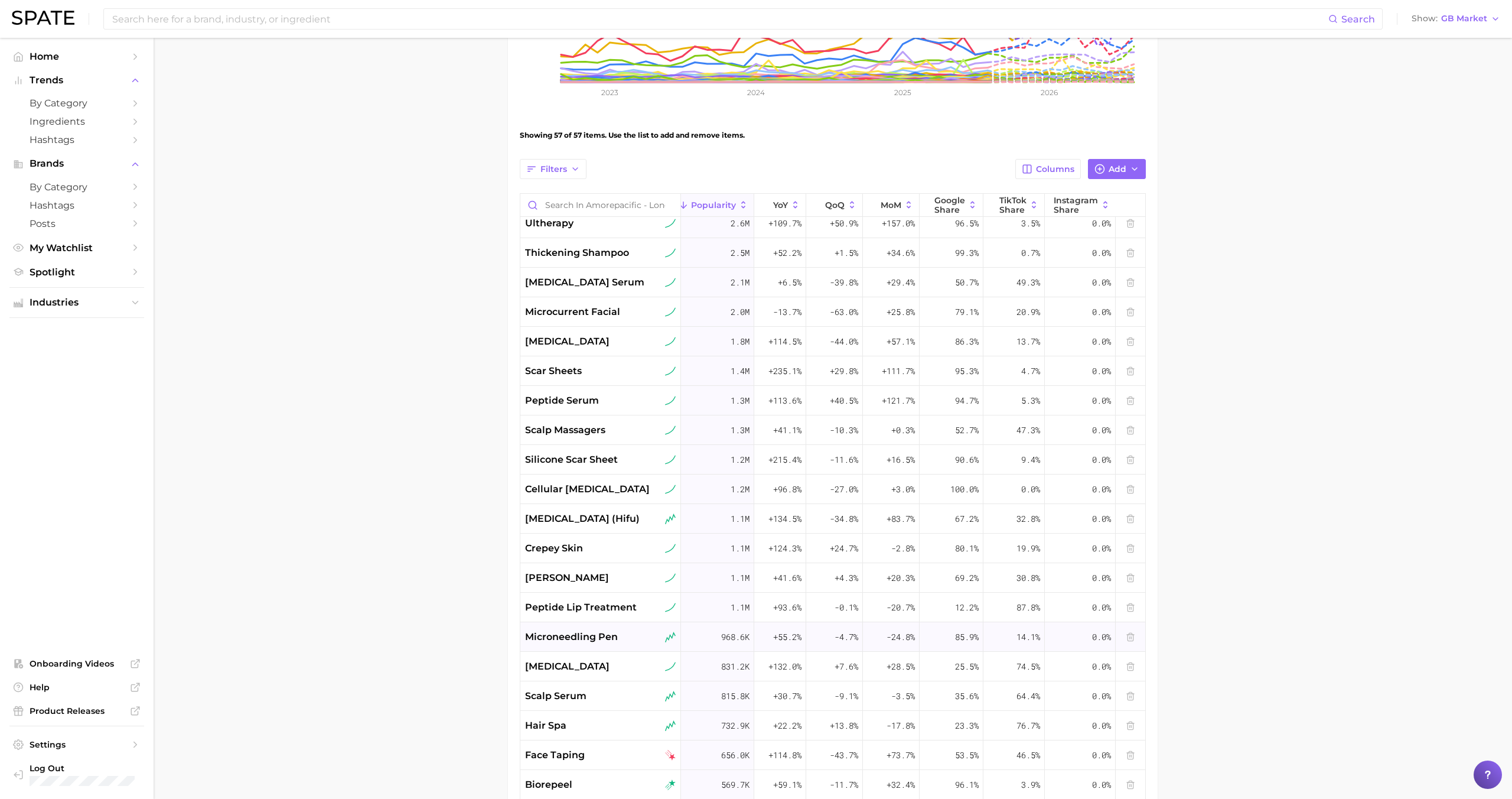
click at [578, 624] on div "microneedling pen" at bounding box center [601, 637] width 161 height 30
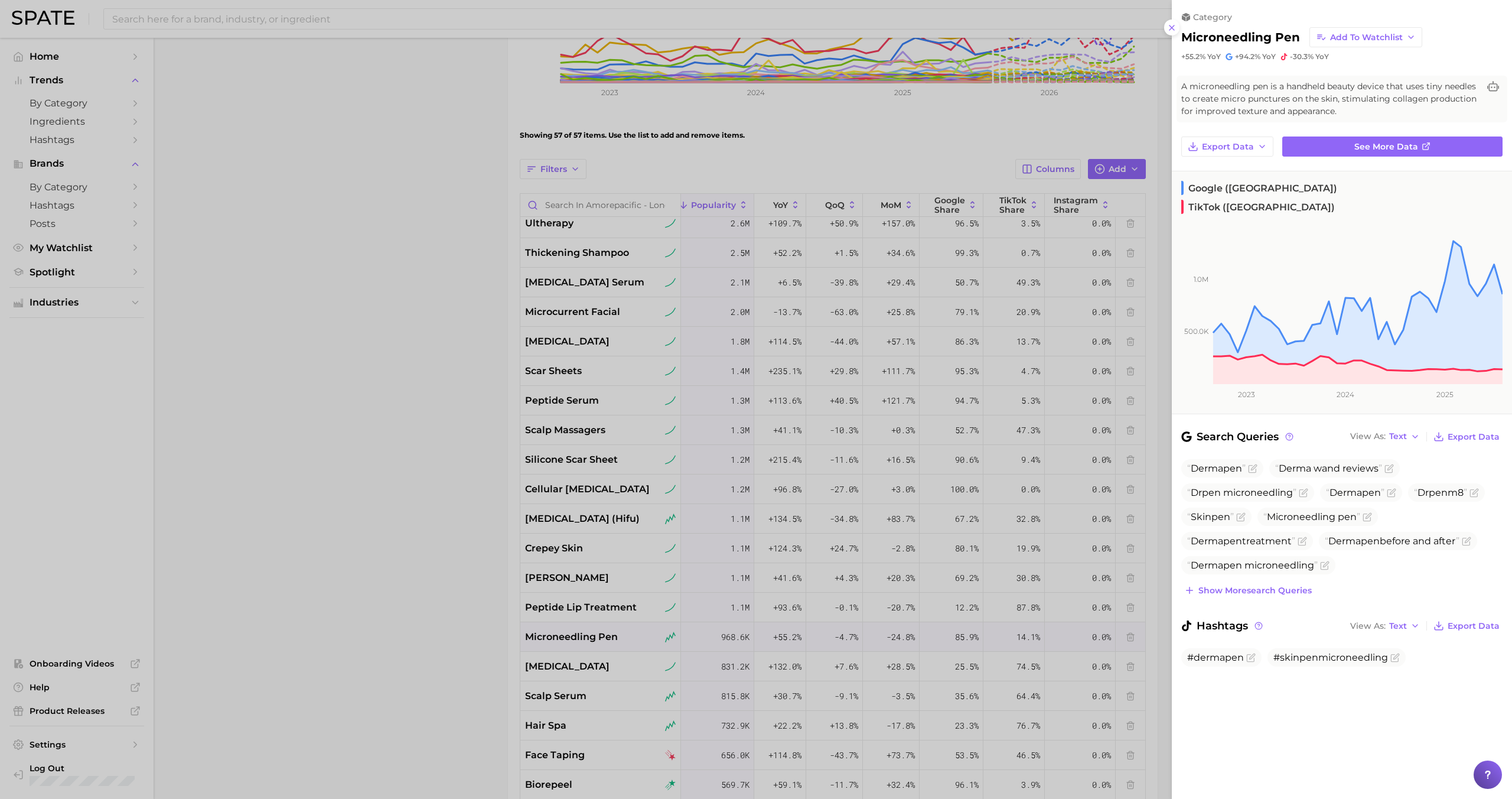
click at [576, 656] on div at bounding box center [756, 400] width 1512 height 799
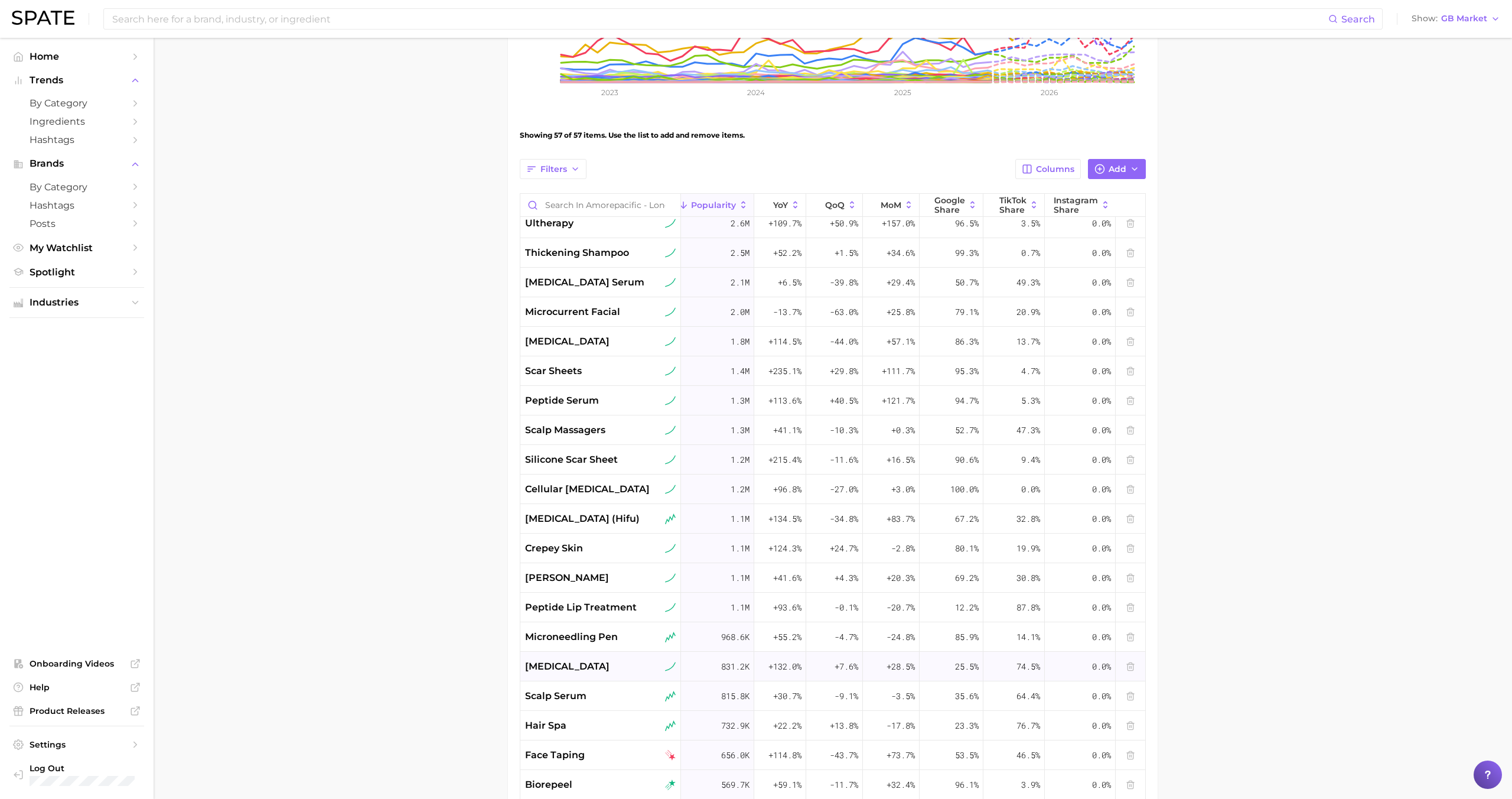
click at [583, 657] on div "facial rejuvenation" at bounding box center [601, 667] width 161 height 30
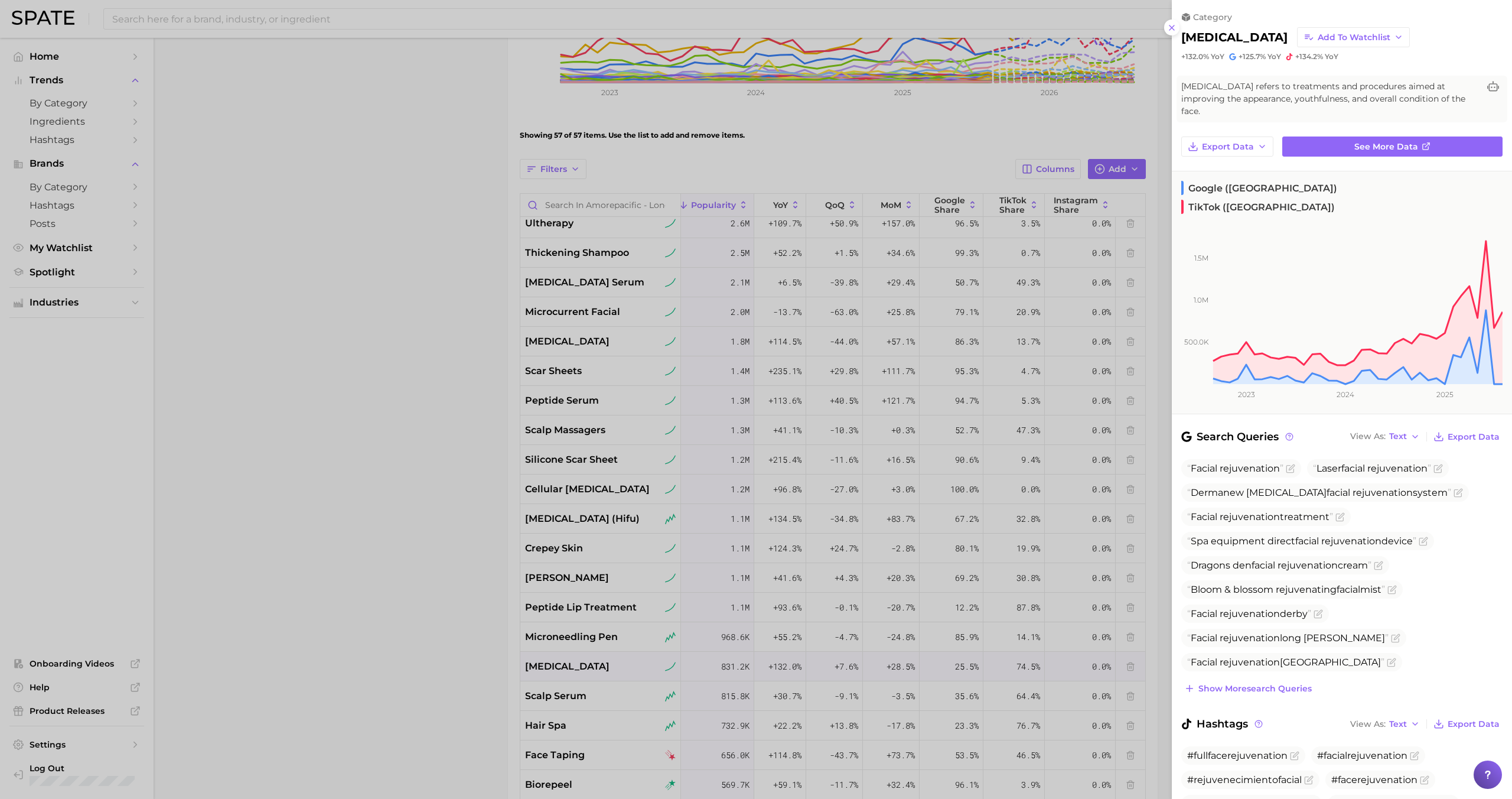
click at [585, 638] on div at bounding box center [756, 400] width 1512 height 799
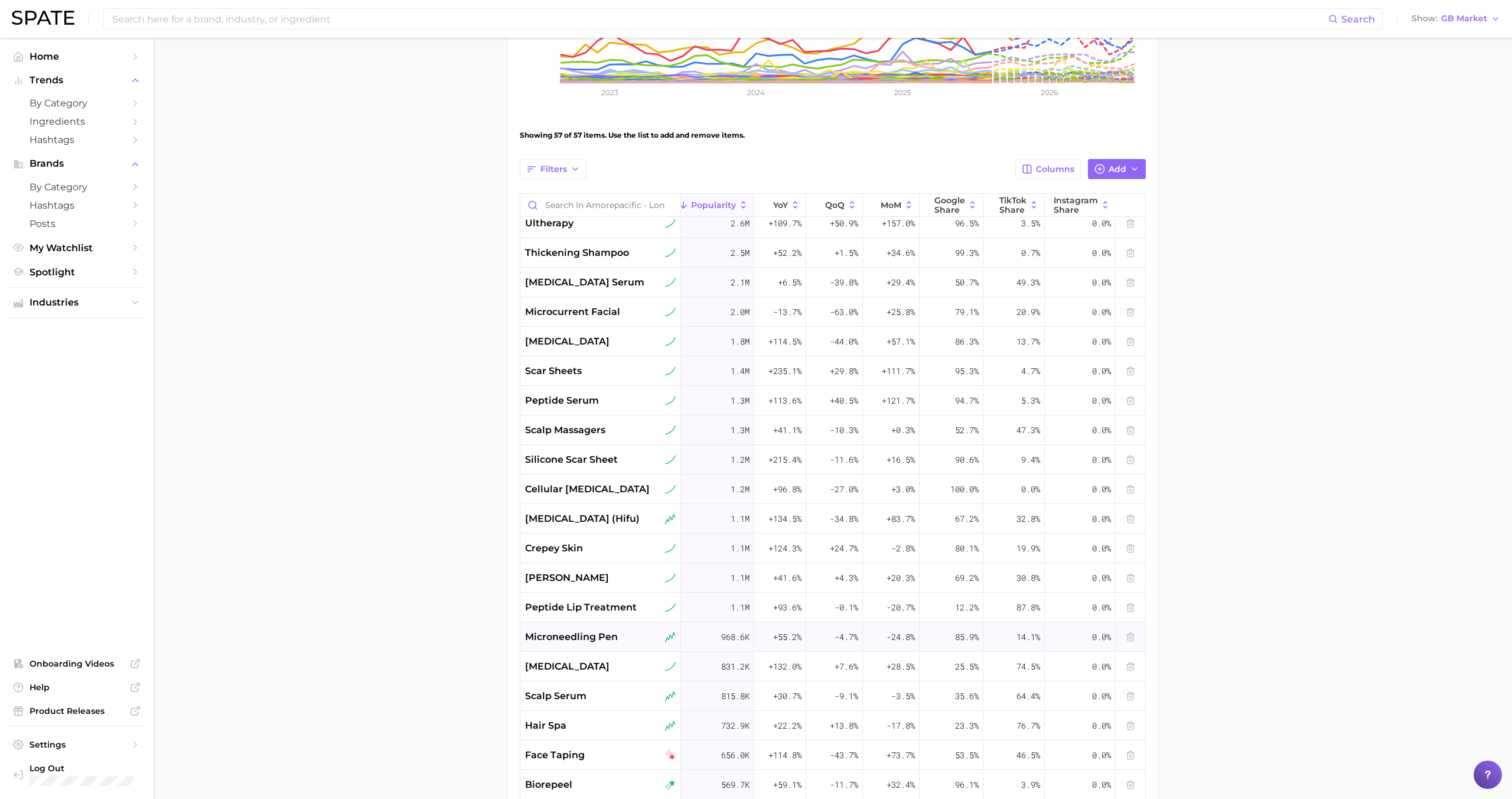
click at [586, 634] on span "microneedling pen" at bounding box center [571, 637] width 92 height 14
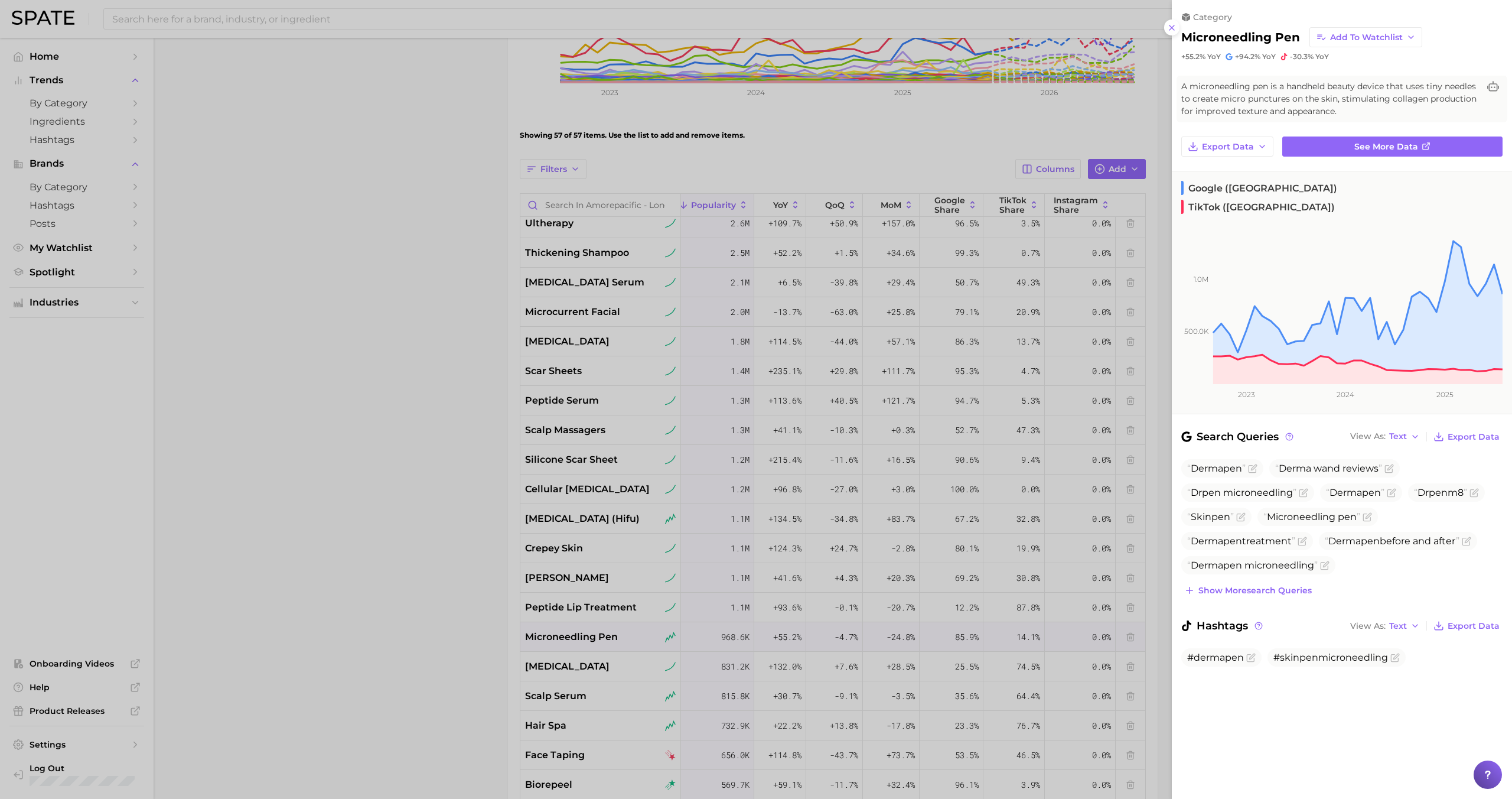
click at [588, 641] on div at bounding box center [756, 400] width 1512 height 799
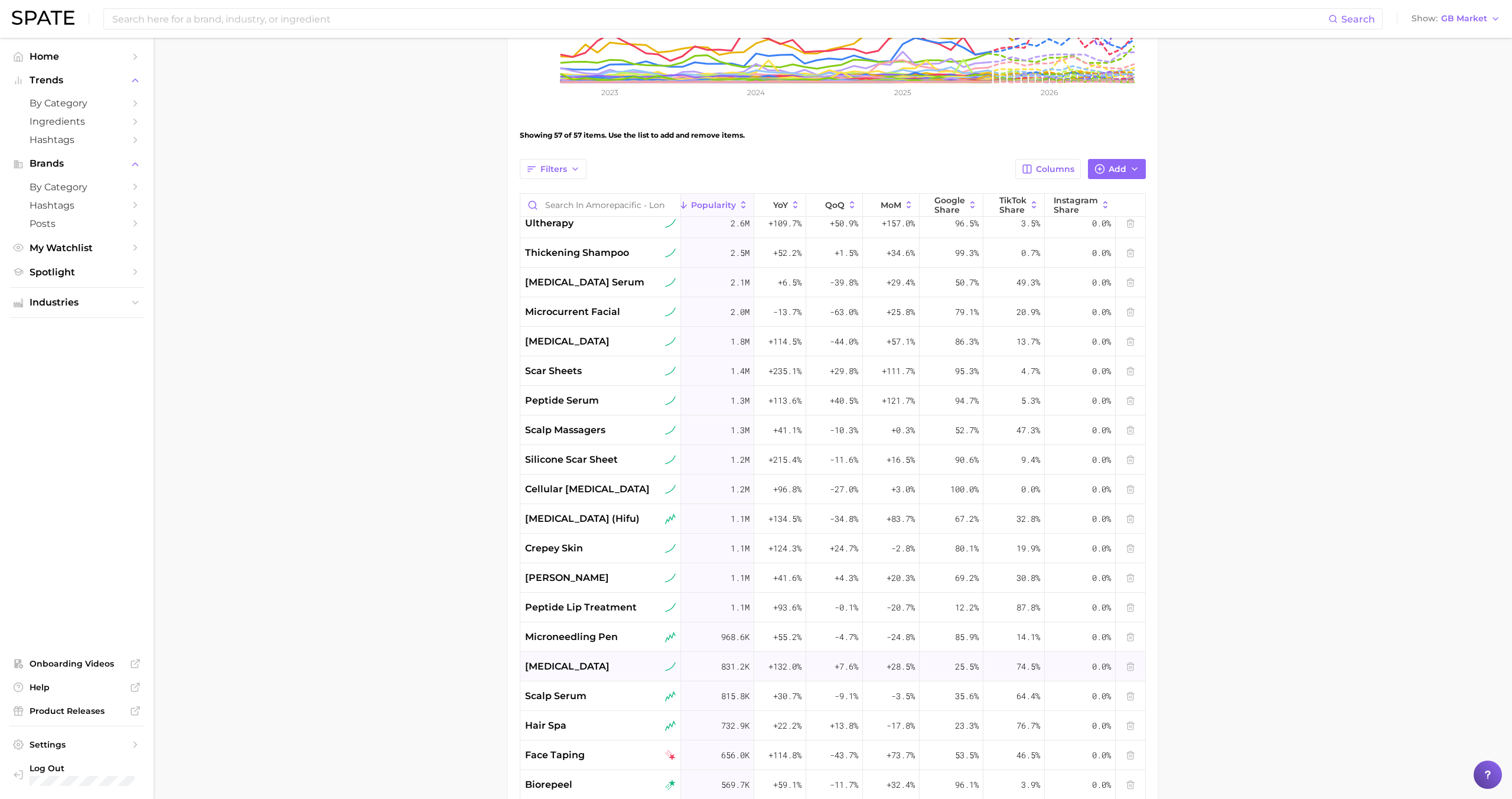
click at [588, 663] on span "facial rejuvenation" at bounding box center [567, 666] width 84 height 14
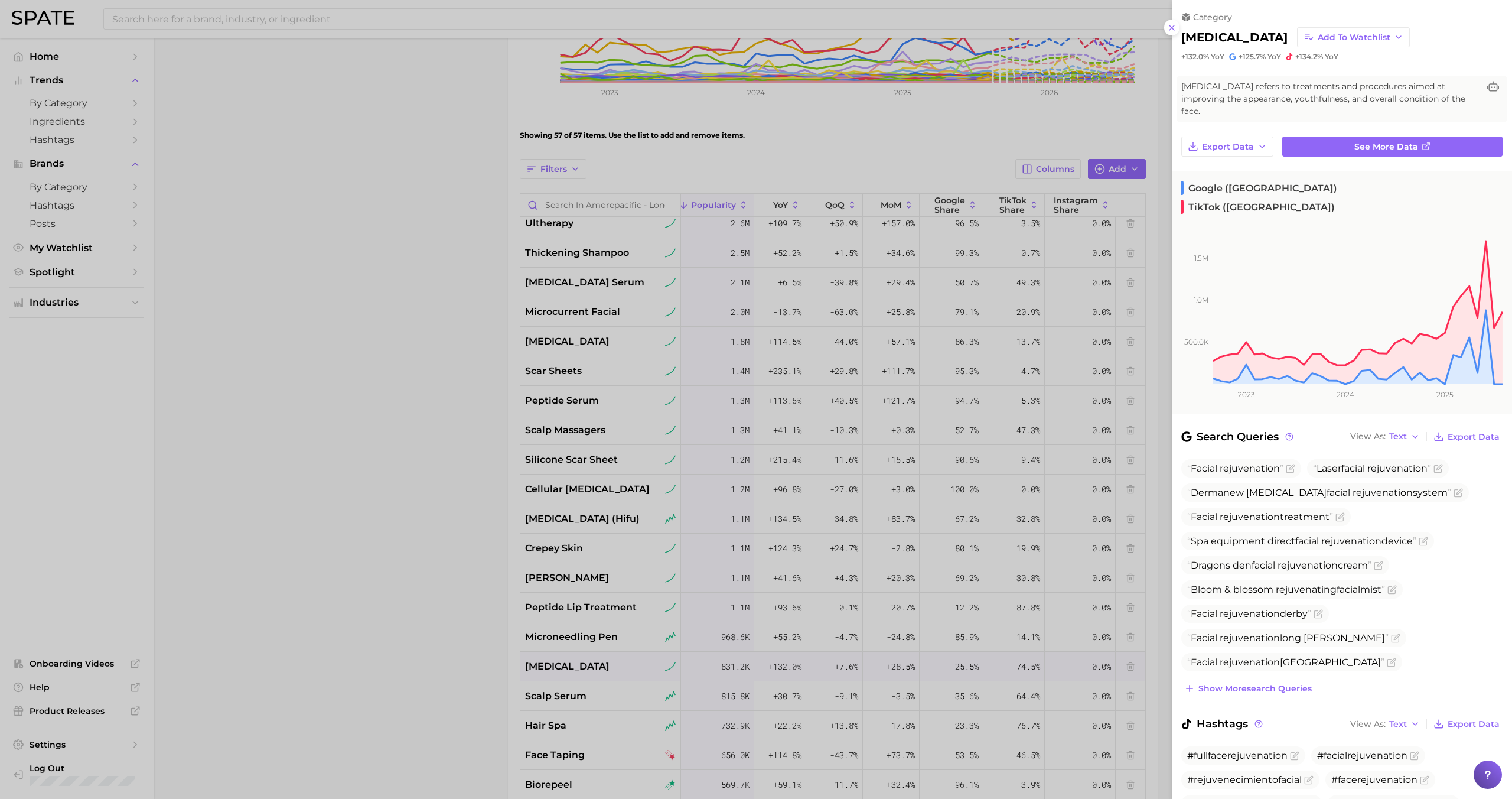
click at [560, 669] on div at bounding box center [756, 400] width 1512 height 799
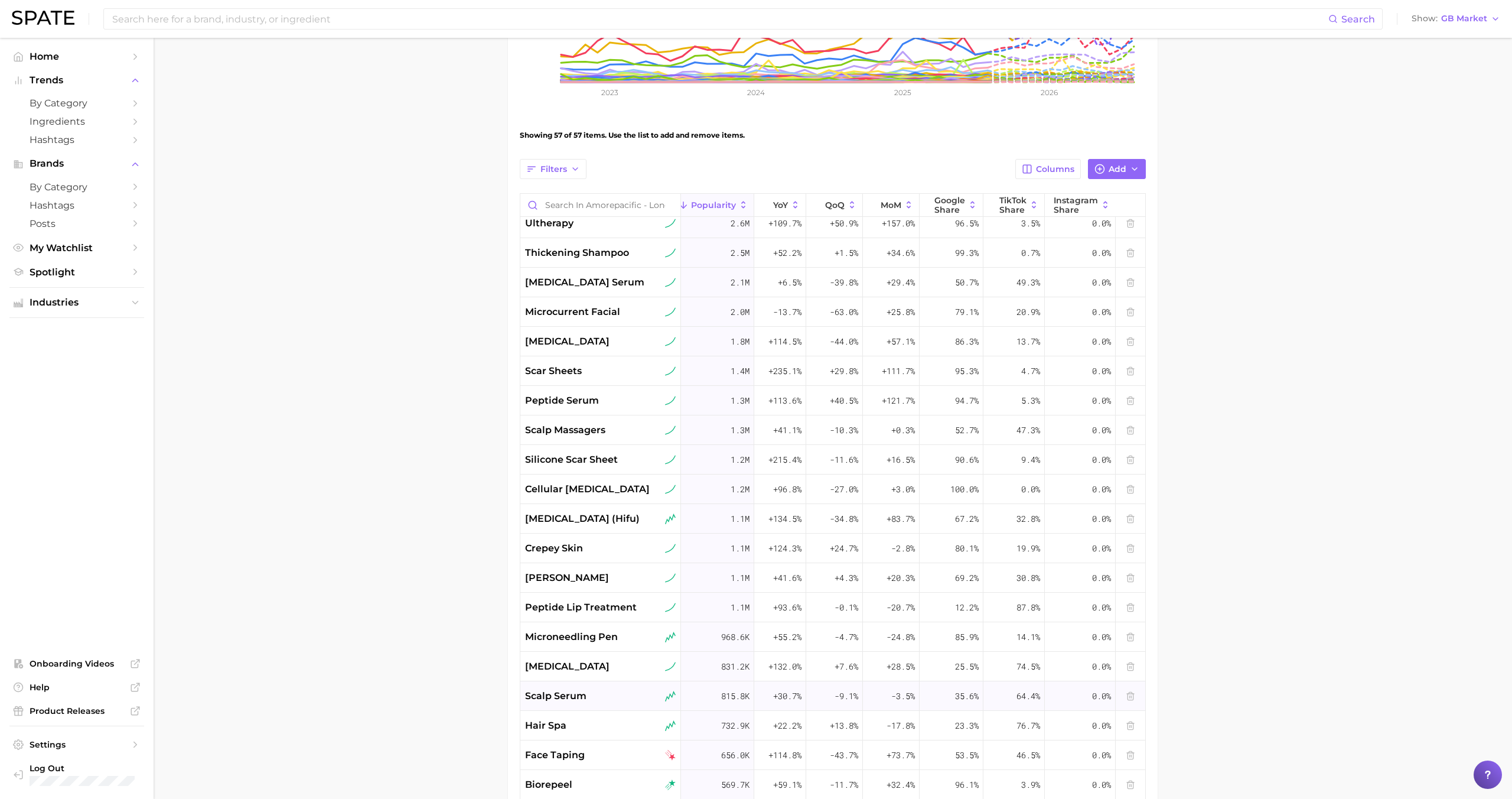
click at [559, 693] on span "scalp serum" at bounding box center [556, 696] width 62 height 14
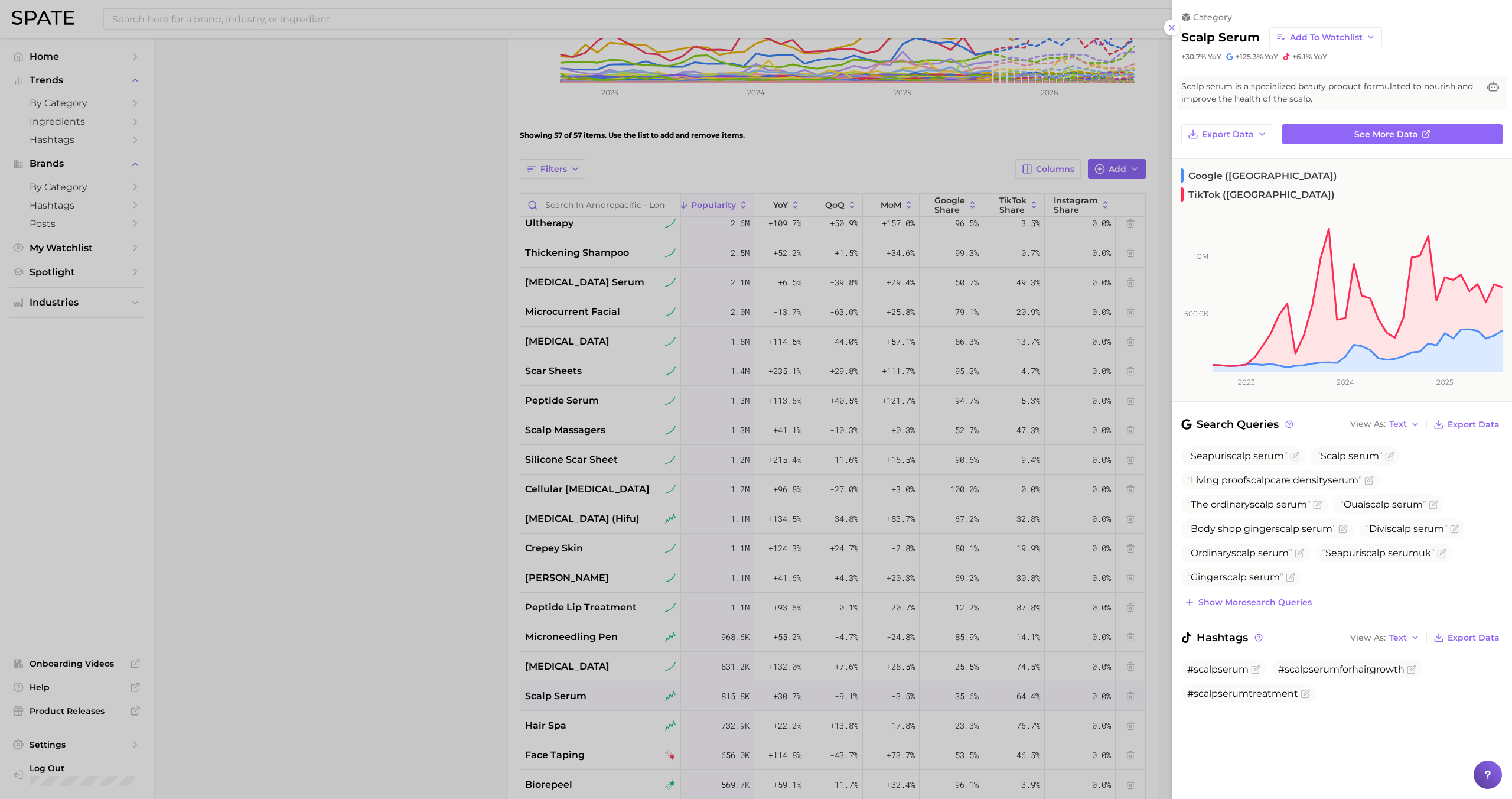
click at [559, 693] on div at bounding box center [756, 400] width 1512 height 799
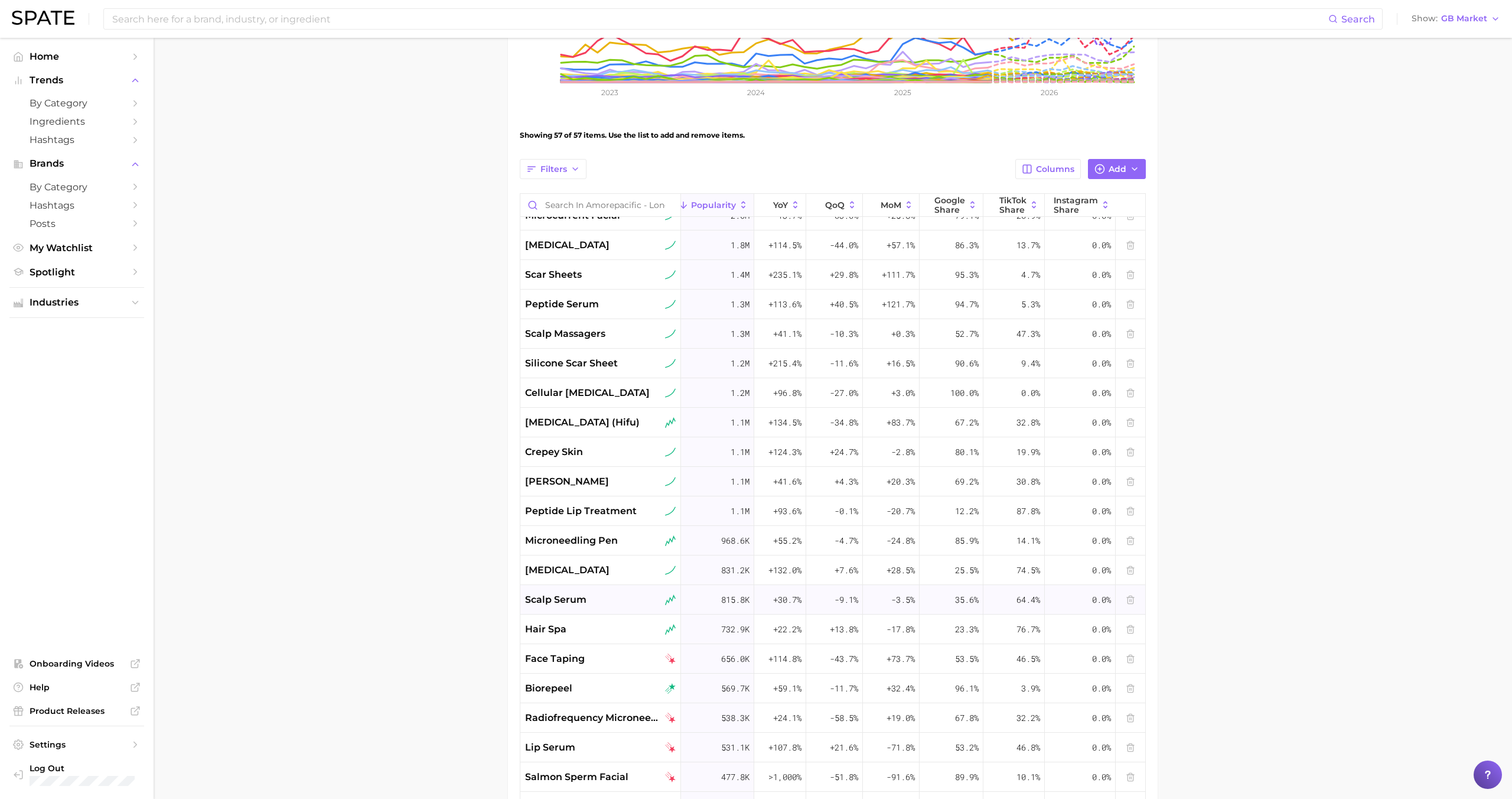
scroll to position [732, 37]
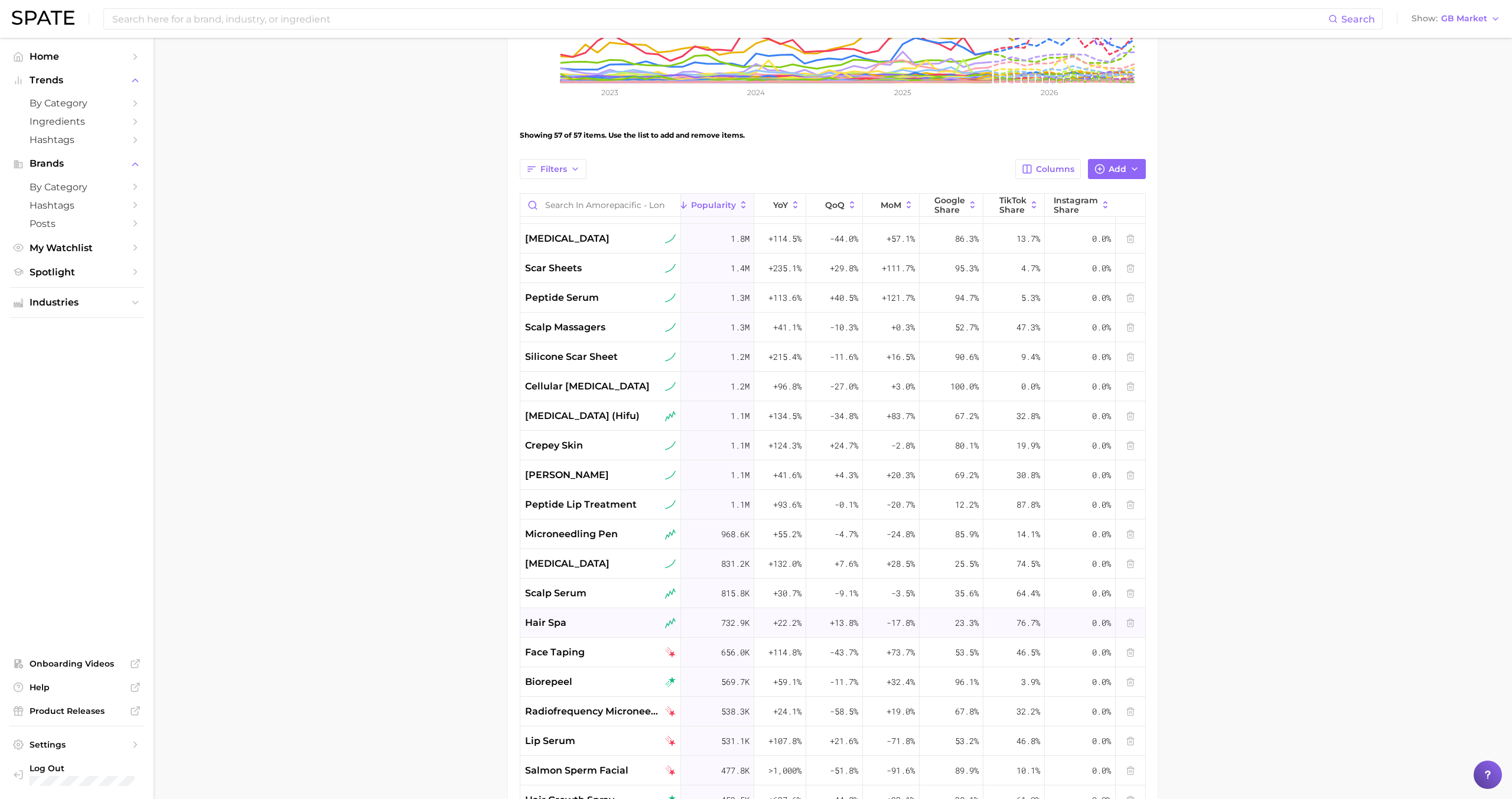
click at [576, 620] on div "hair spa" at bounding box center [600, 623] width 150 height 14
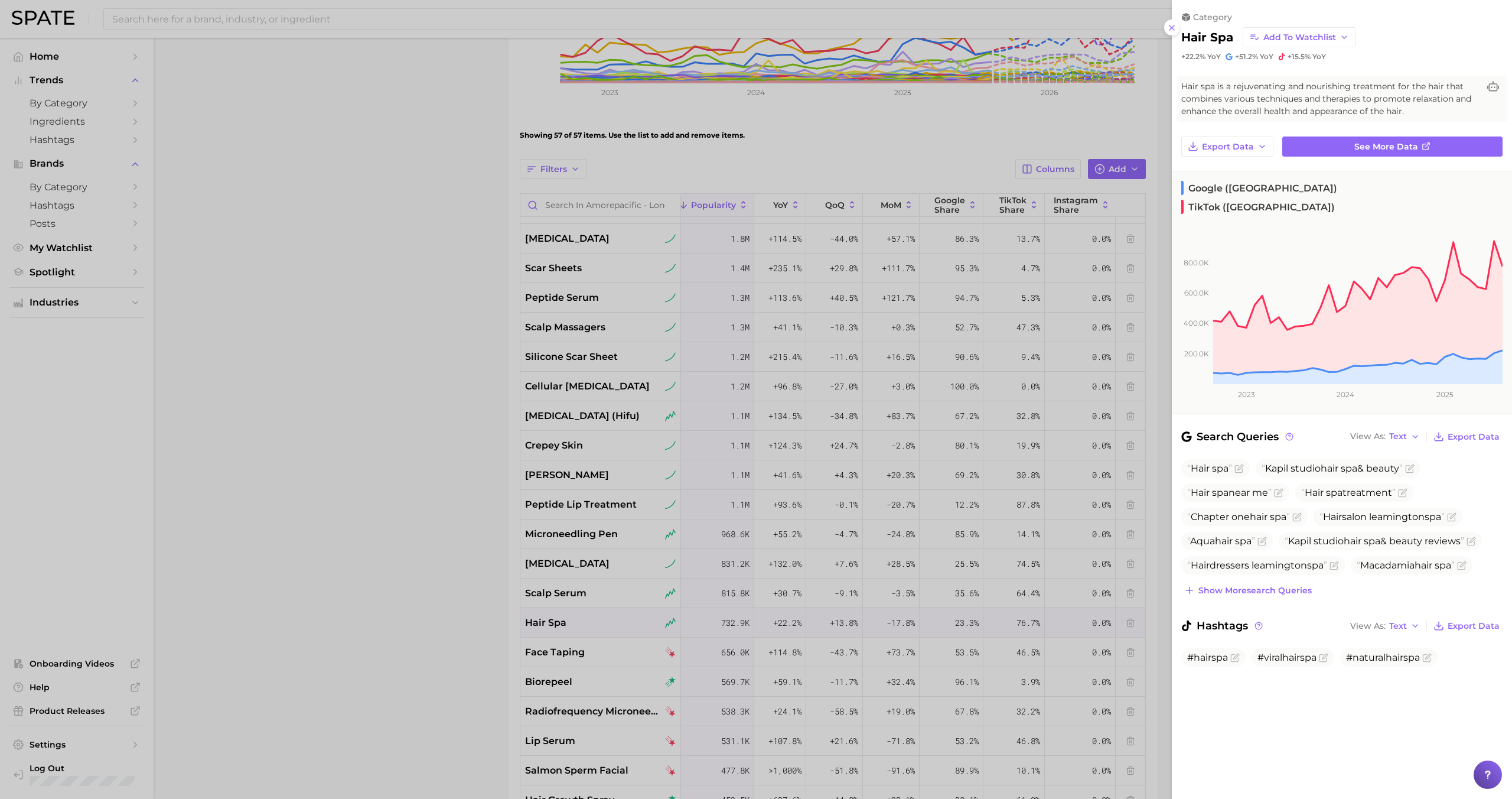
click at [576, 620] on div at bounding box center [756, 400] width 1512 height 799
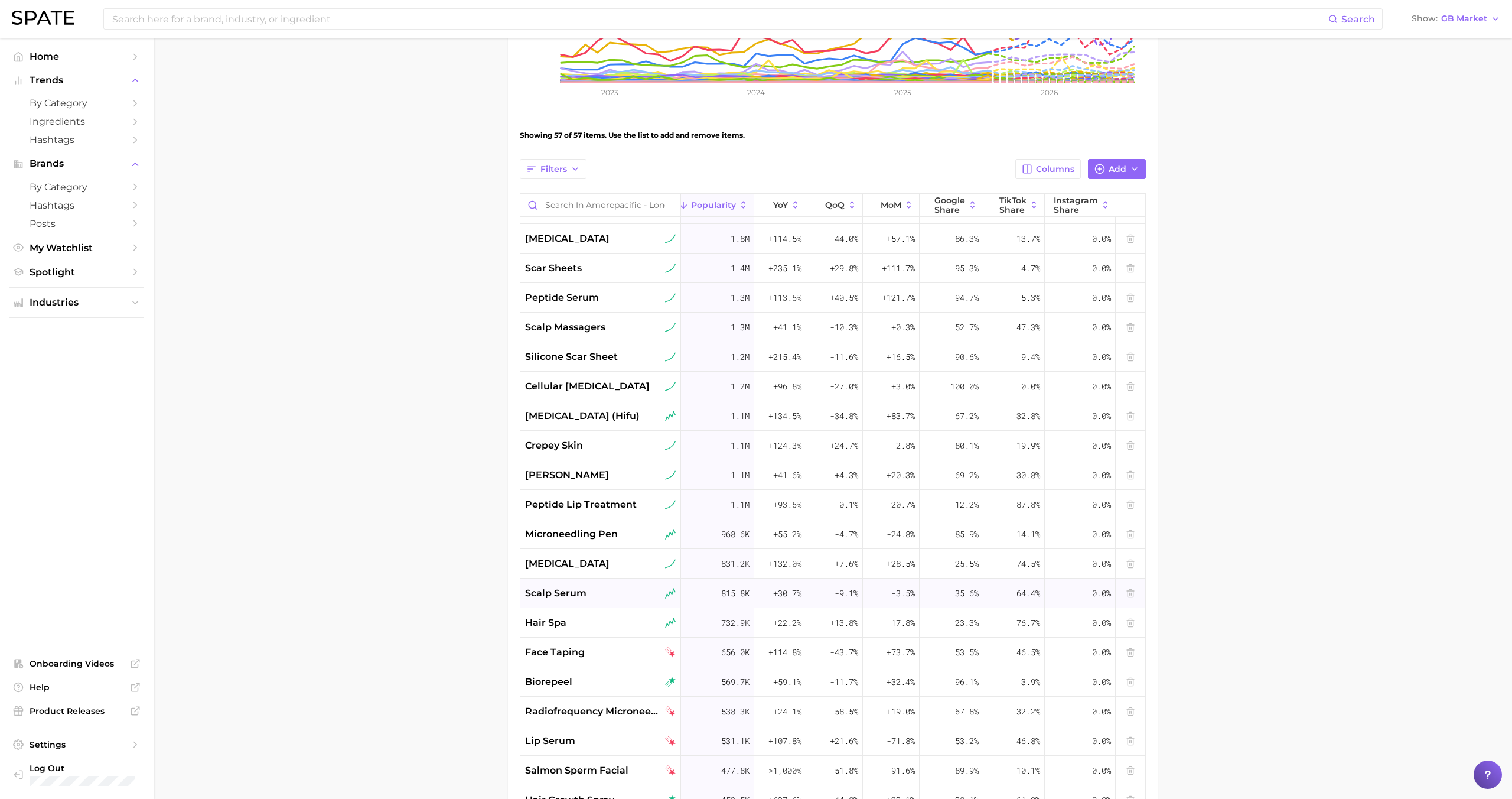
click at [577, 591] on span "scalp serum" at bounding box center [556, 593] width 62 height 14
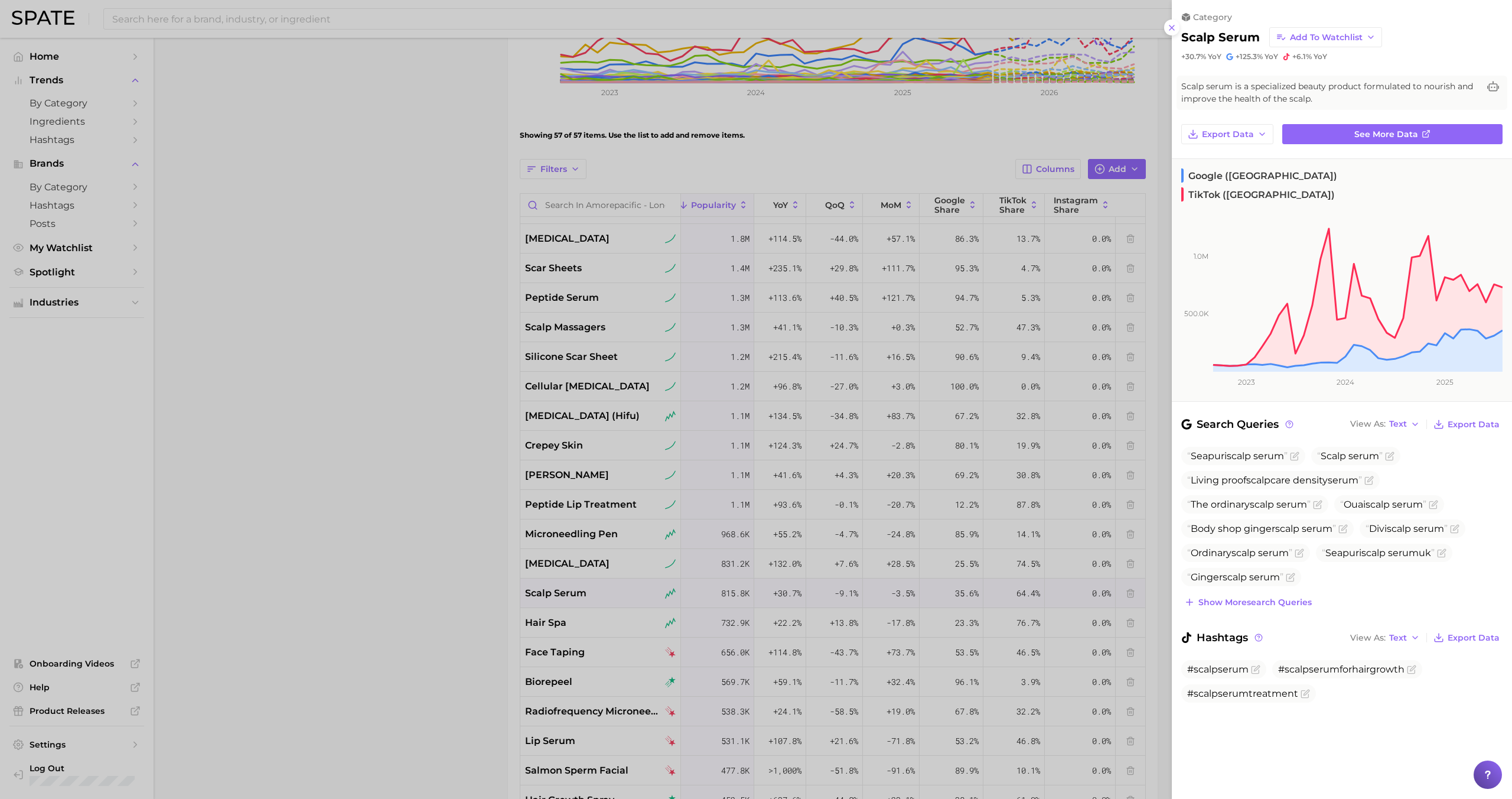
click at [583, 590] on div at bounding box center [756, 400] width 1512 height 799
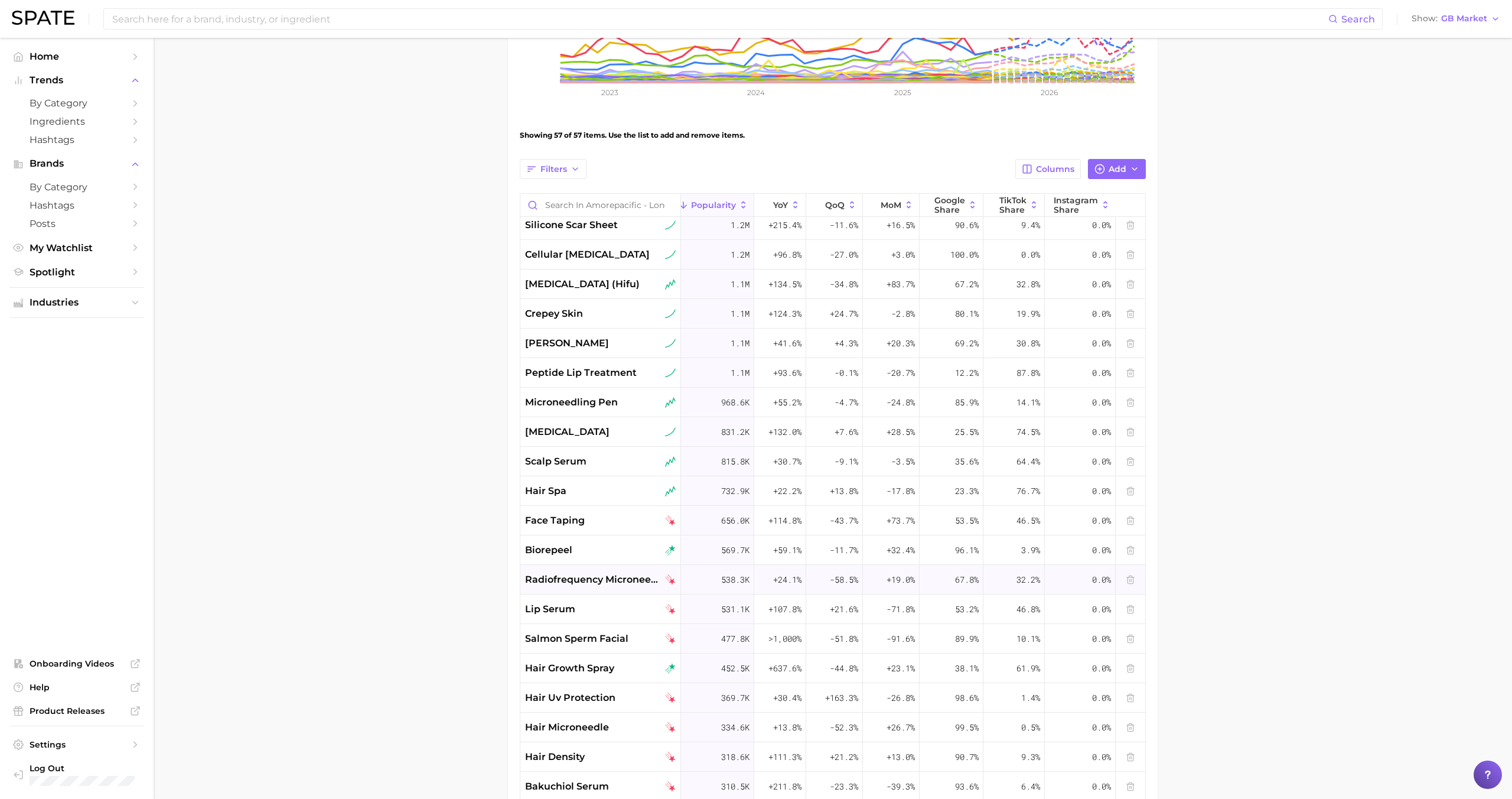
scroll to position [869, 37]
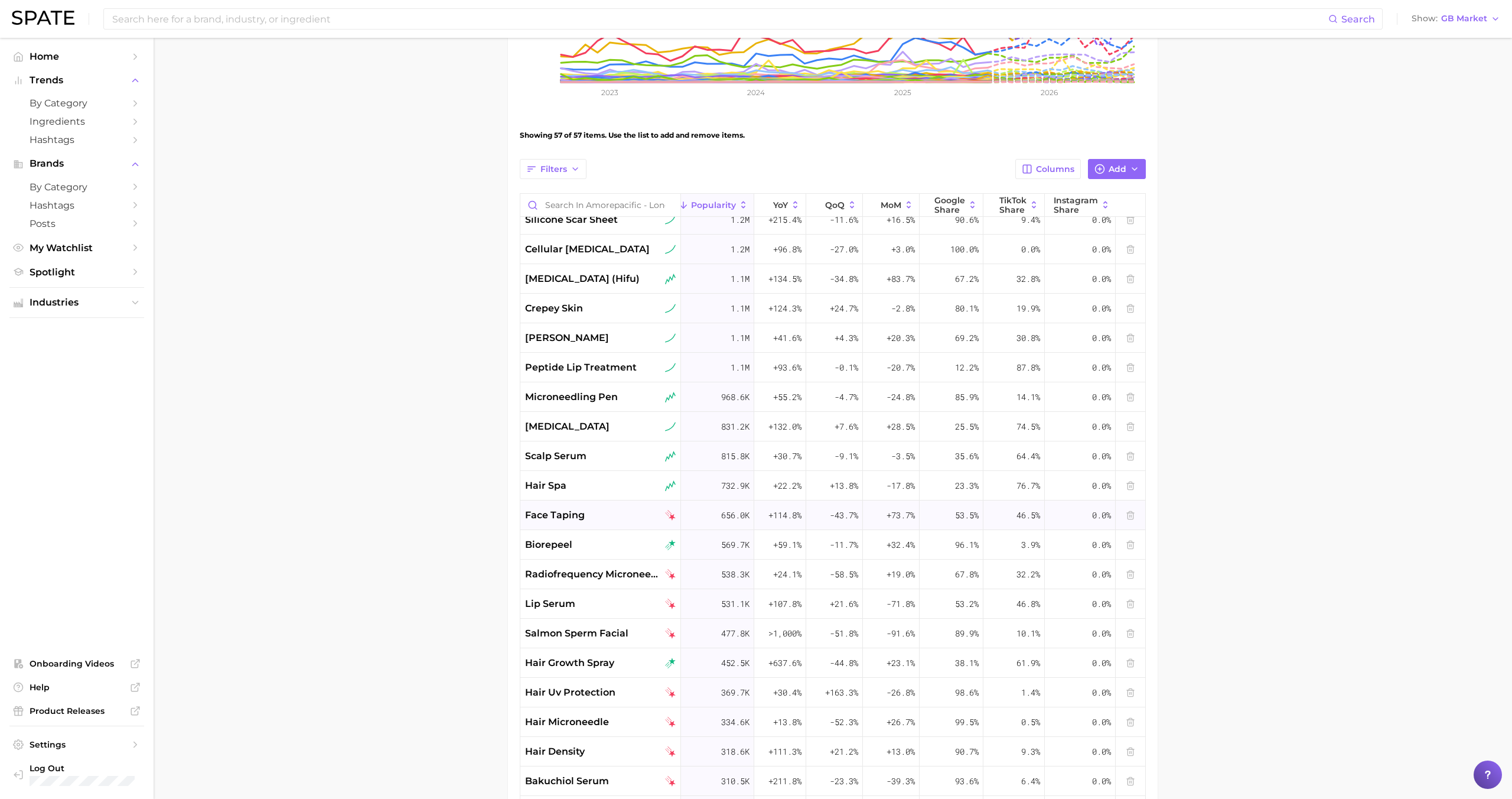
click at [623, 519] on div "face taping" at bounding box center [600, 515] width 150 height 14
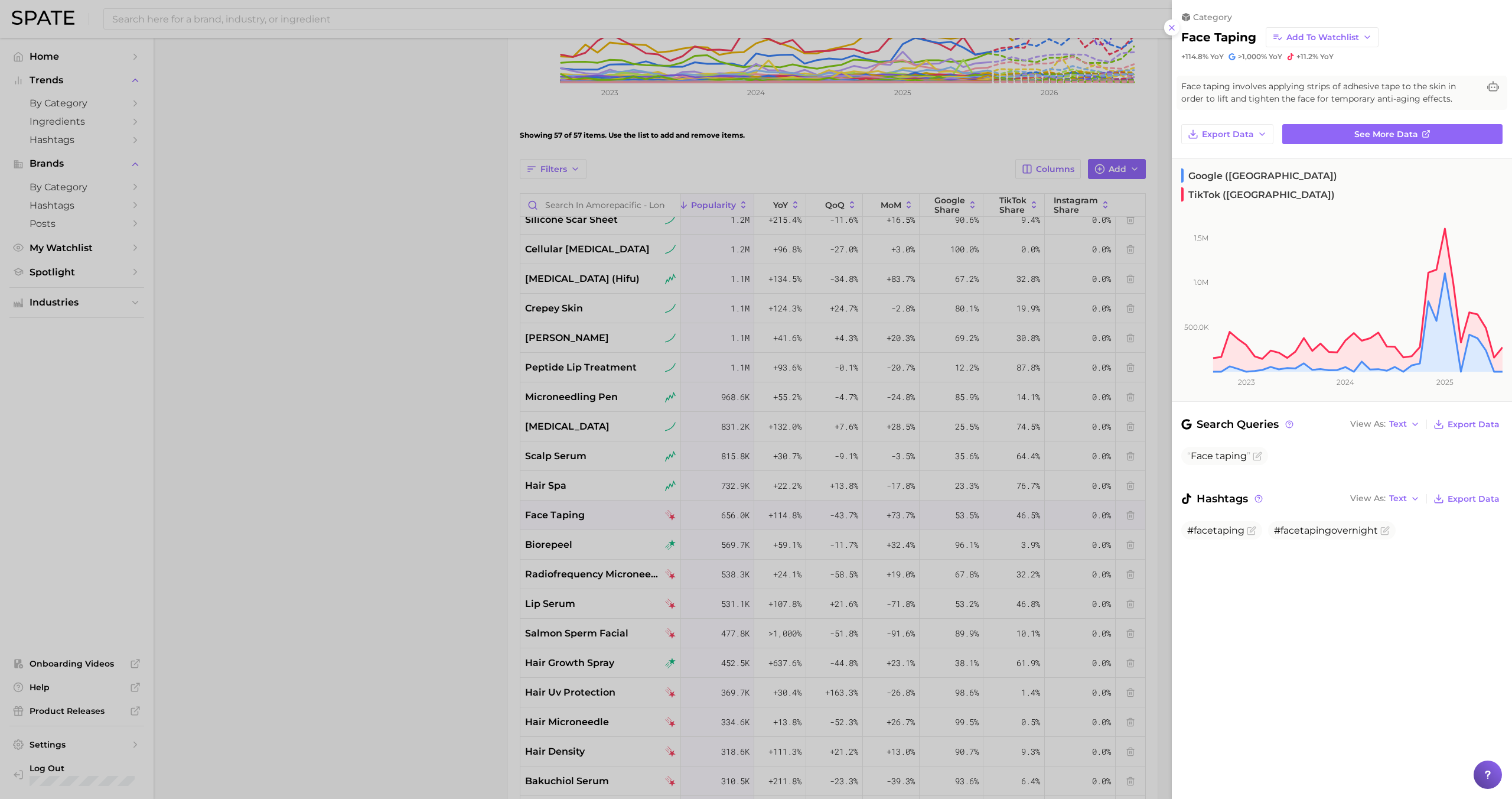
click at [623, 517] on div at bounding box center [756, 400] width 1512 height 799
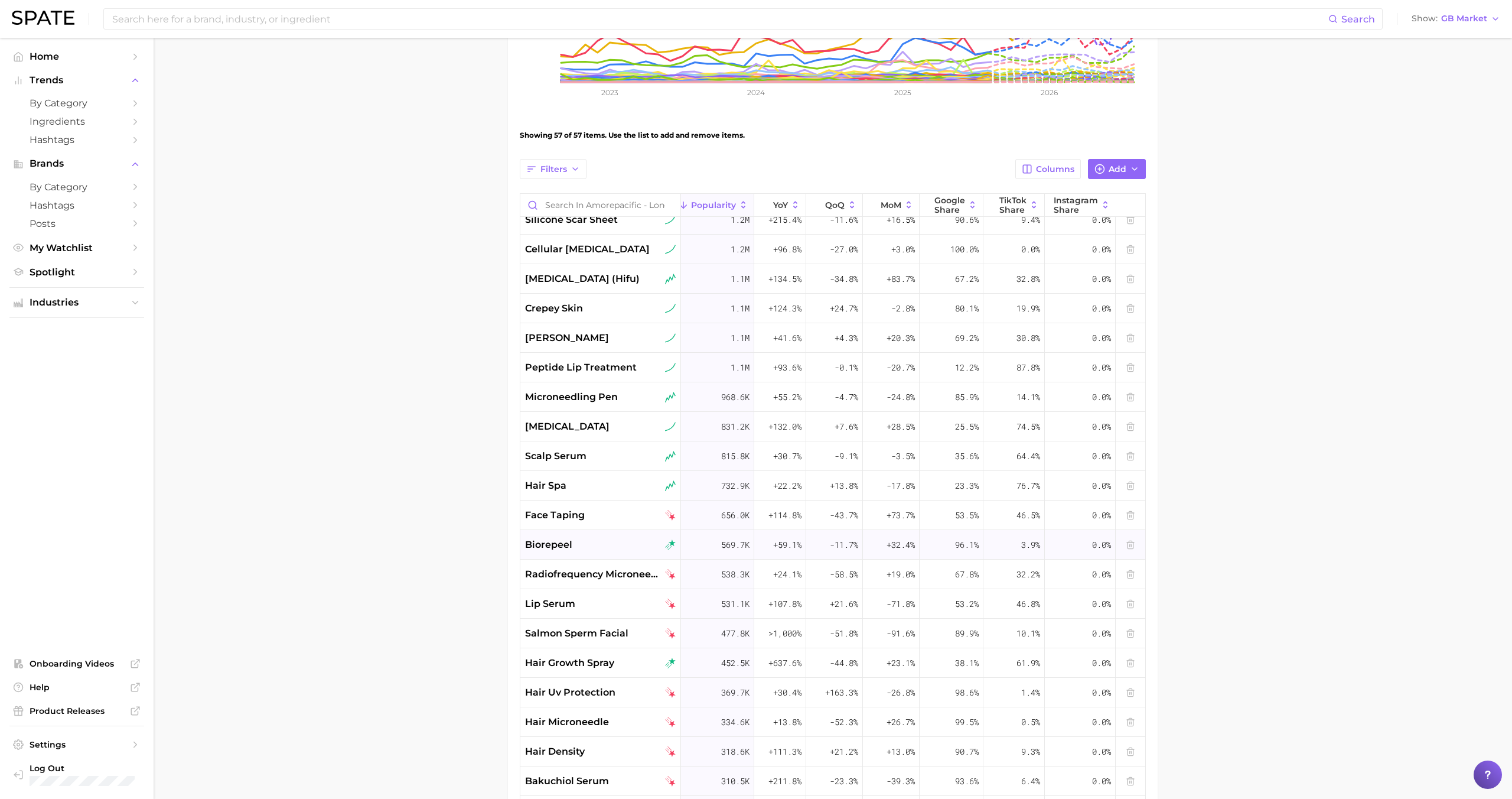
click at [617, 536] on div "biorepeel" at bounding box center [601, 545] width 161 height 30
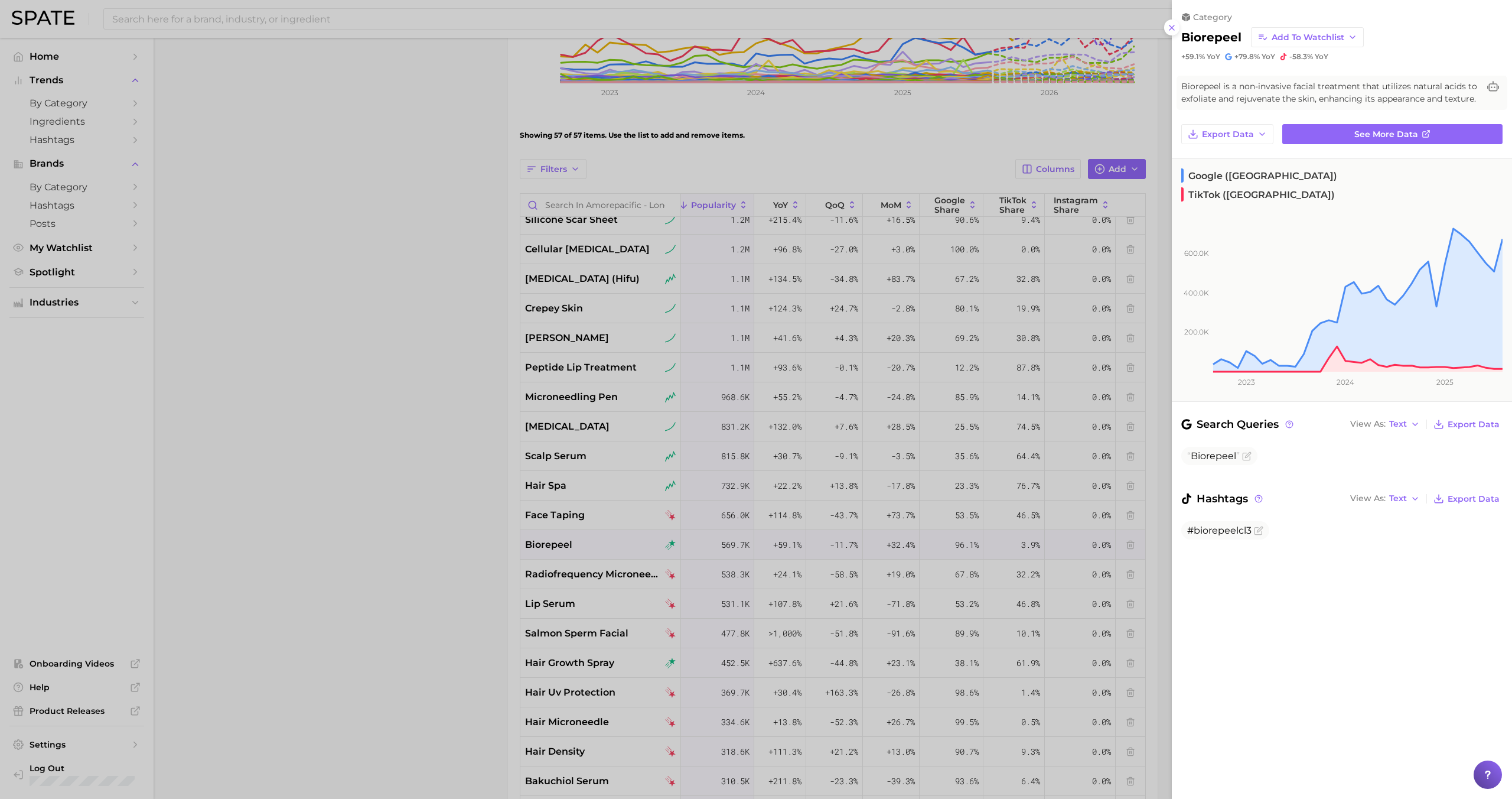
click at [617, 538] on div at bounding box center [756, 400] width 1512 height 799
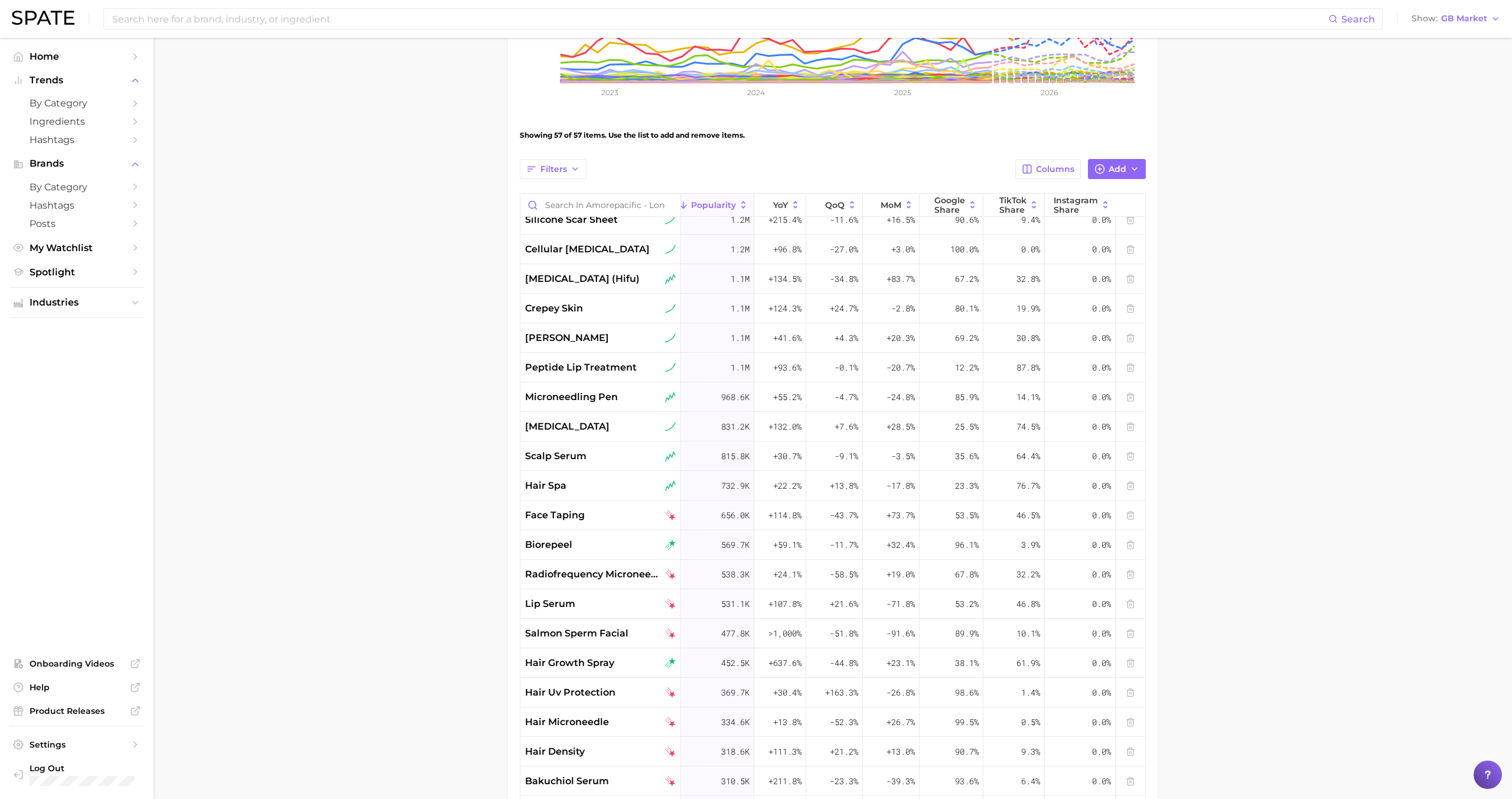
click at [617, 519] on div "face taping" at bounding box center [600, 515] width 150 height 14
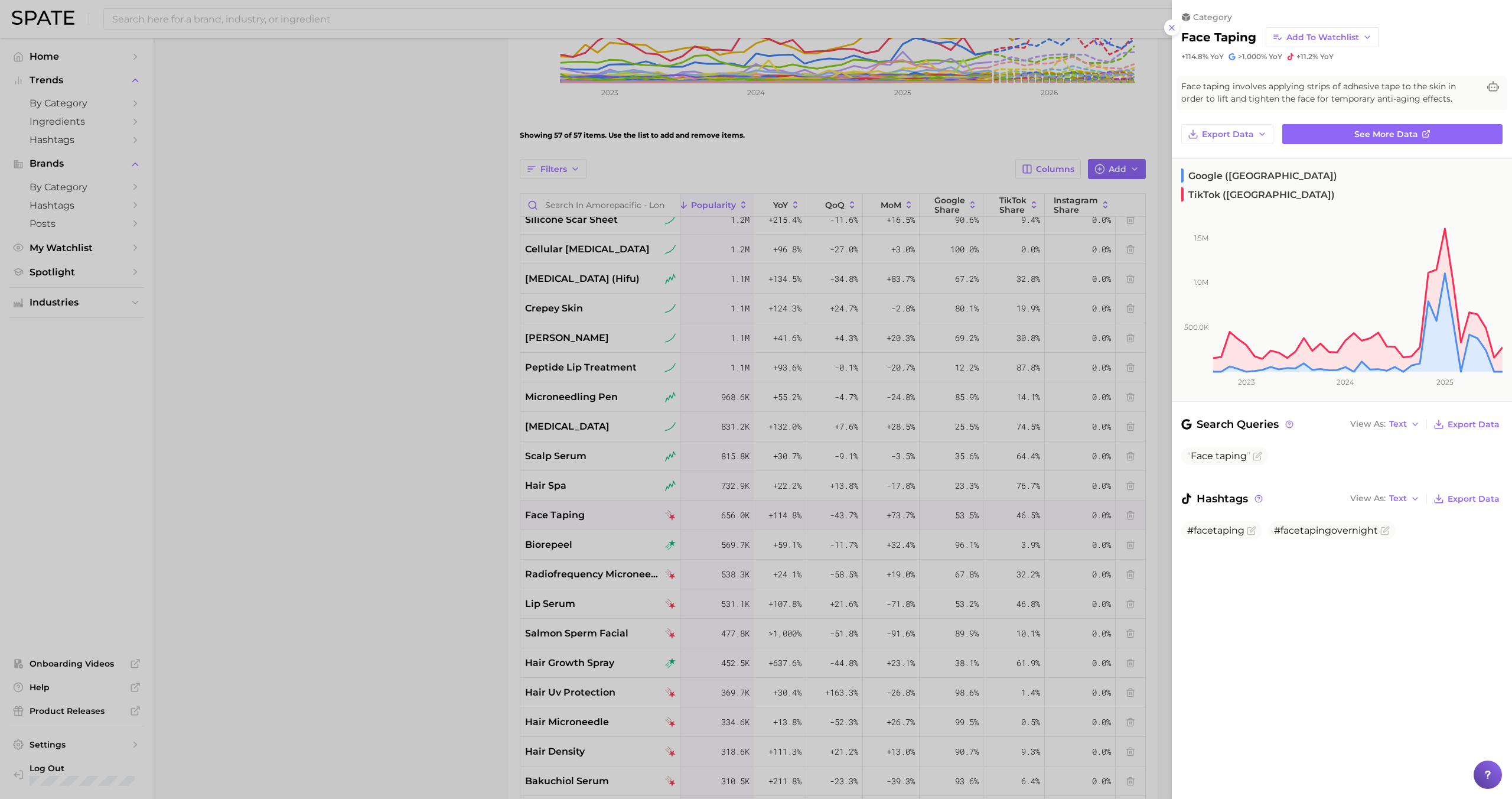
click at [617, 519] on div at bounding box center [756, 400] width 1512 height 799
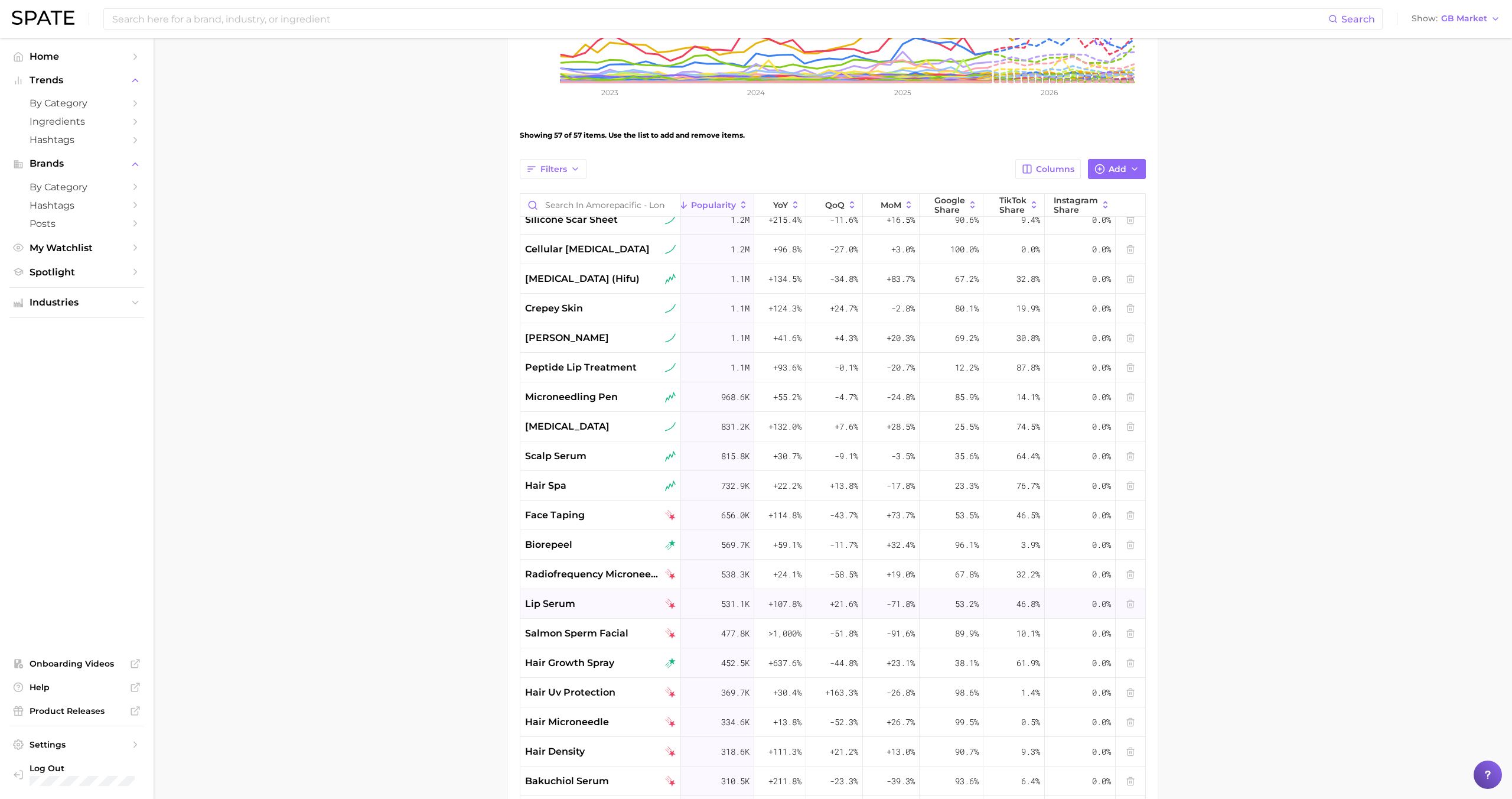
click at [603, 605] on div "lip serum" at bounding box center [600, 604] width 150 height 14
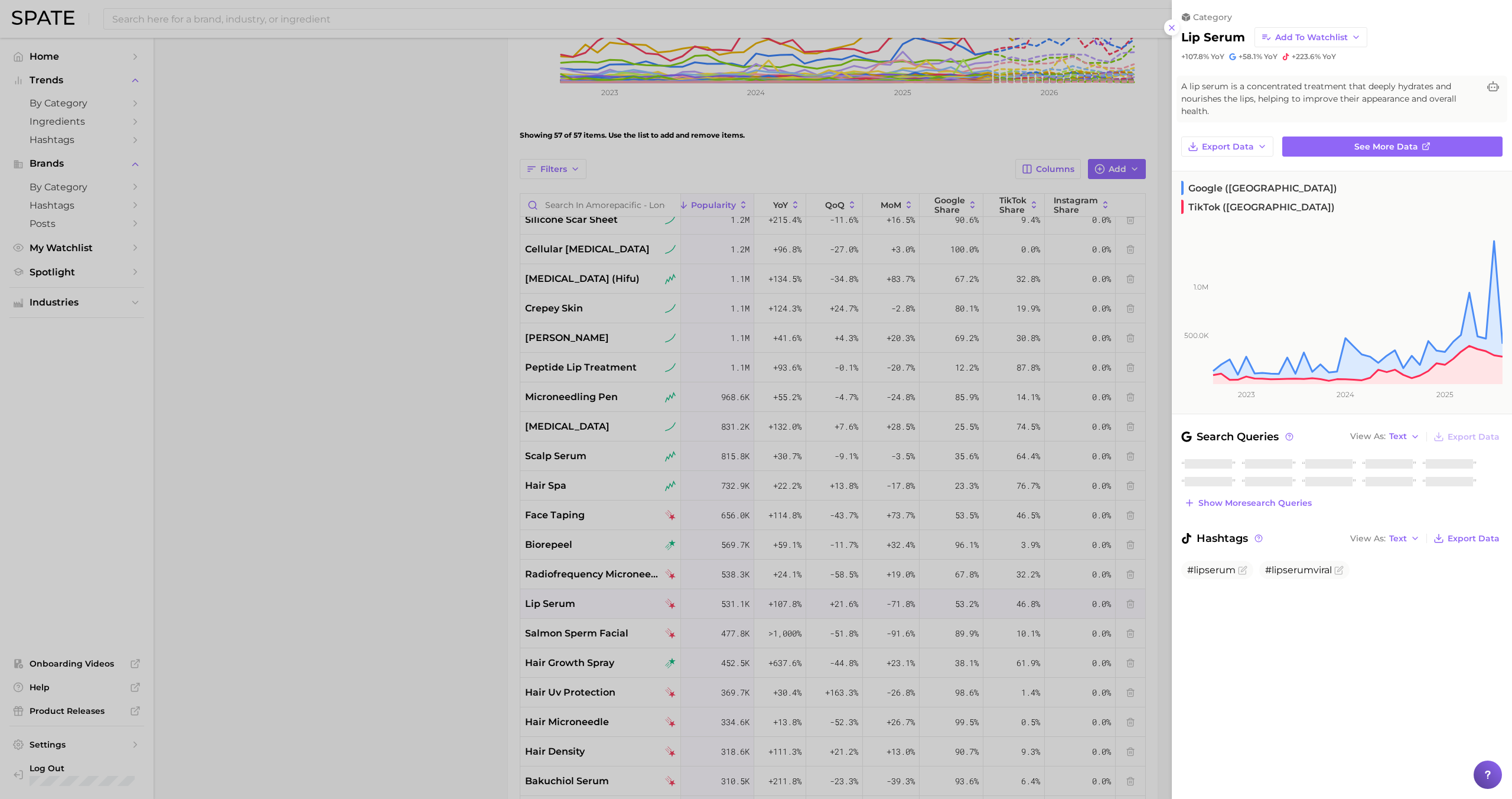
click at [603, 605] on div at bounding box center [756, 400] width 1512 height 799
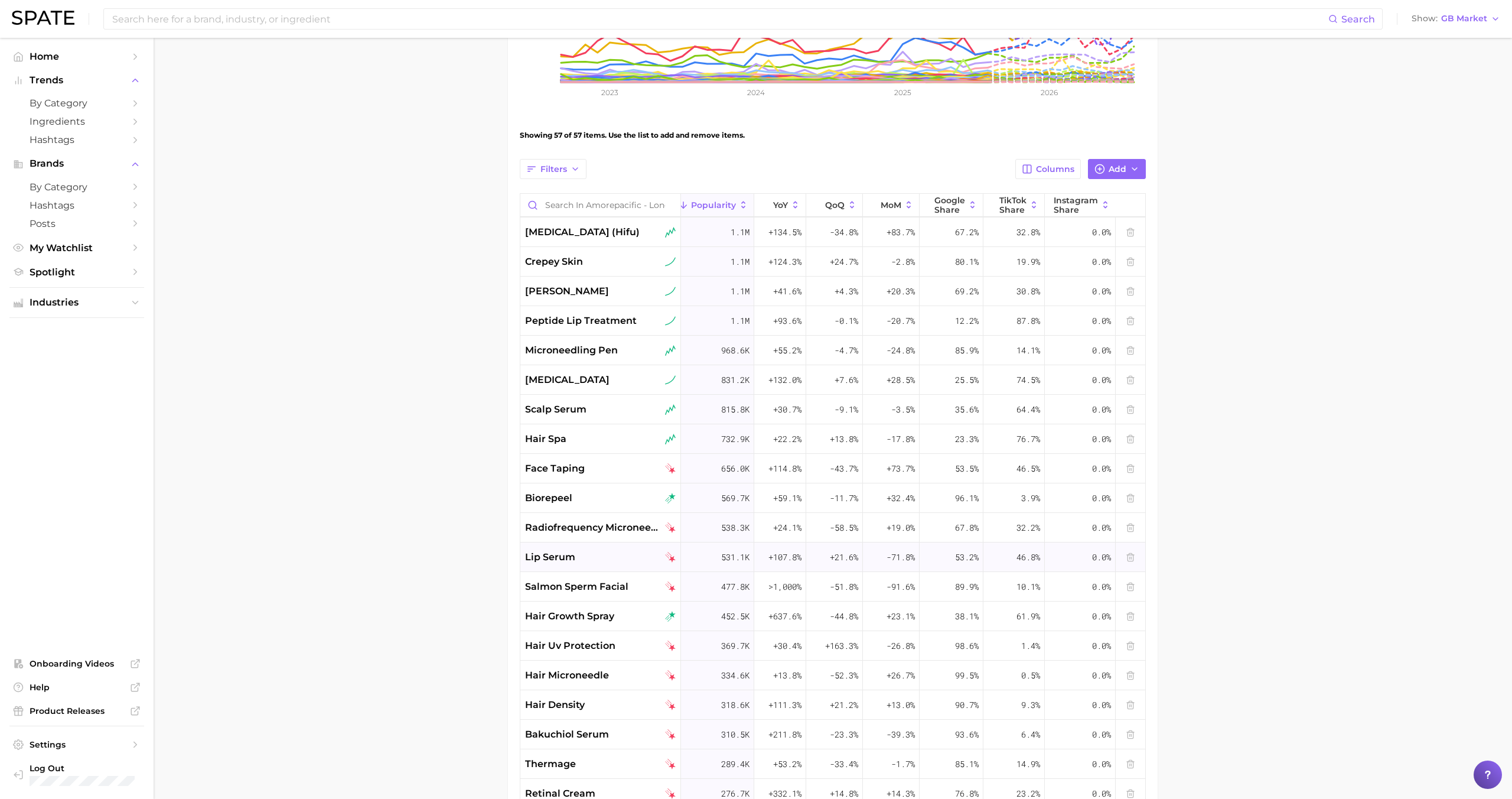
scroll to position [929, 37]
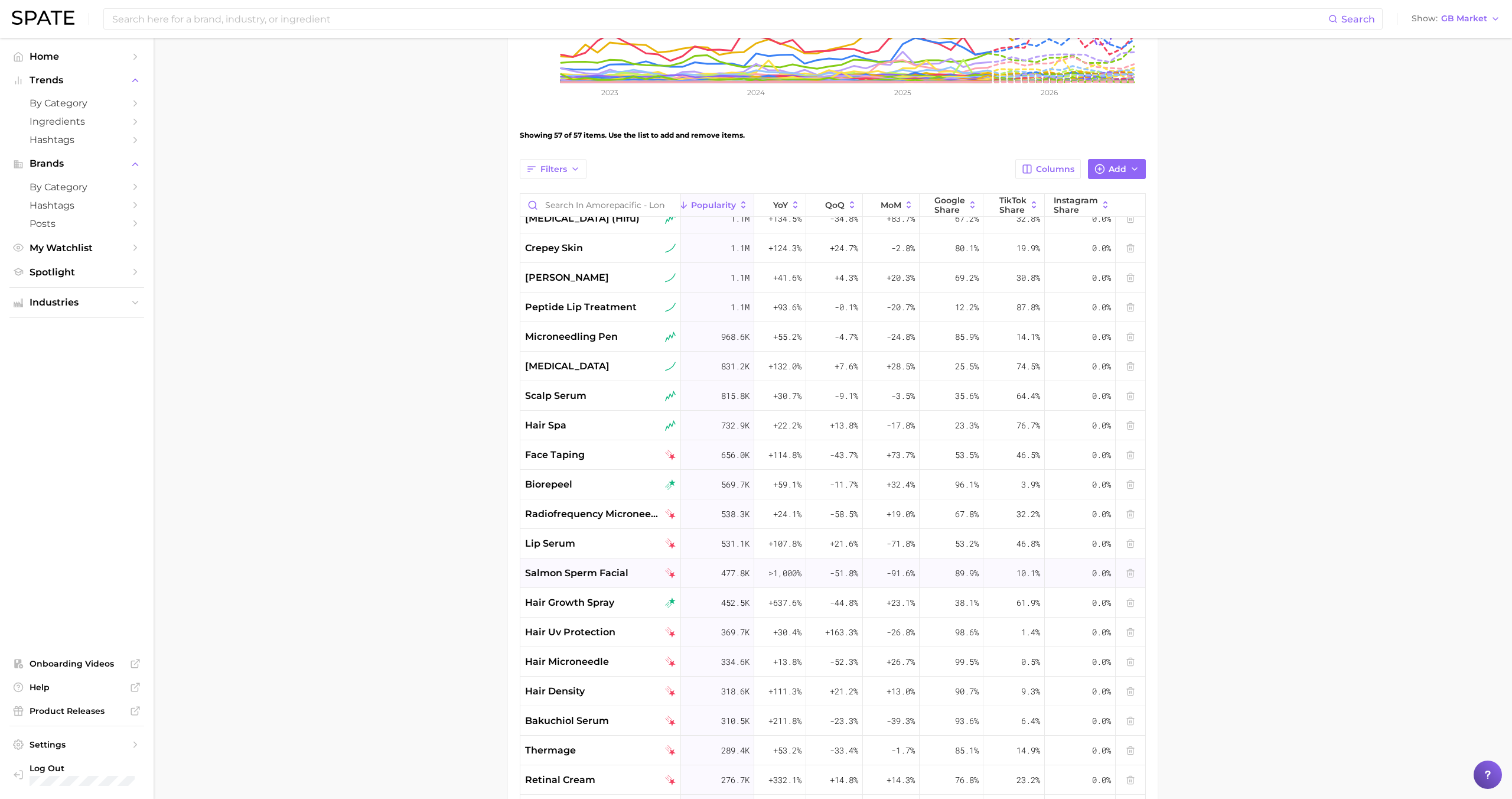
click at [604, 571] on span "salmon sperm facial" at bounding box center [577, 573] width 104 height 14
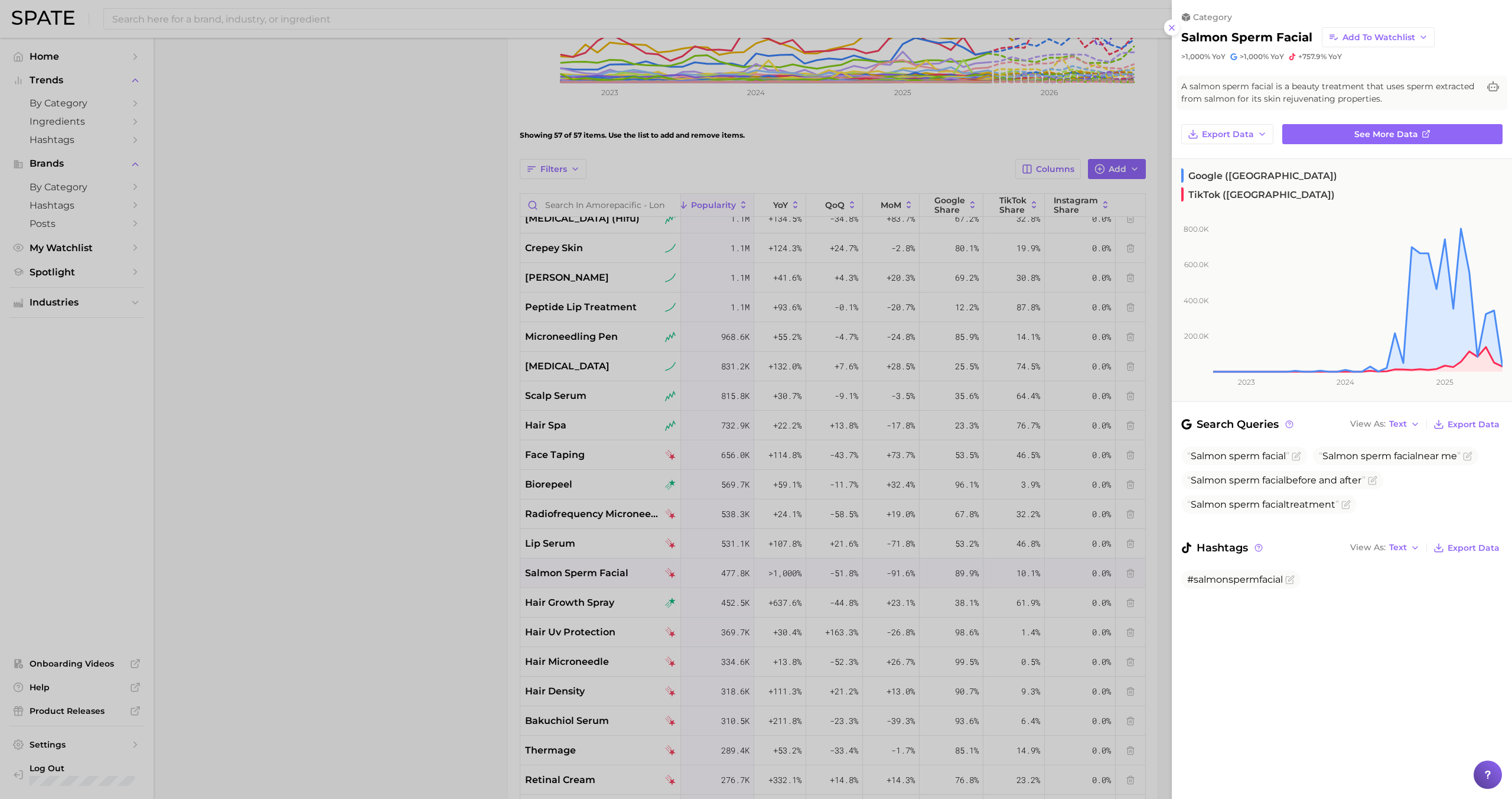
click at [603, 569] on div at bounding box center [756, 400] width 1512 height 799
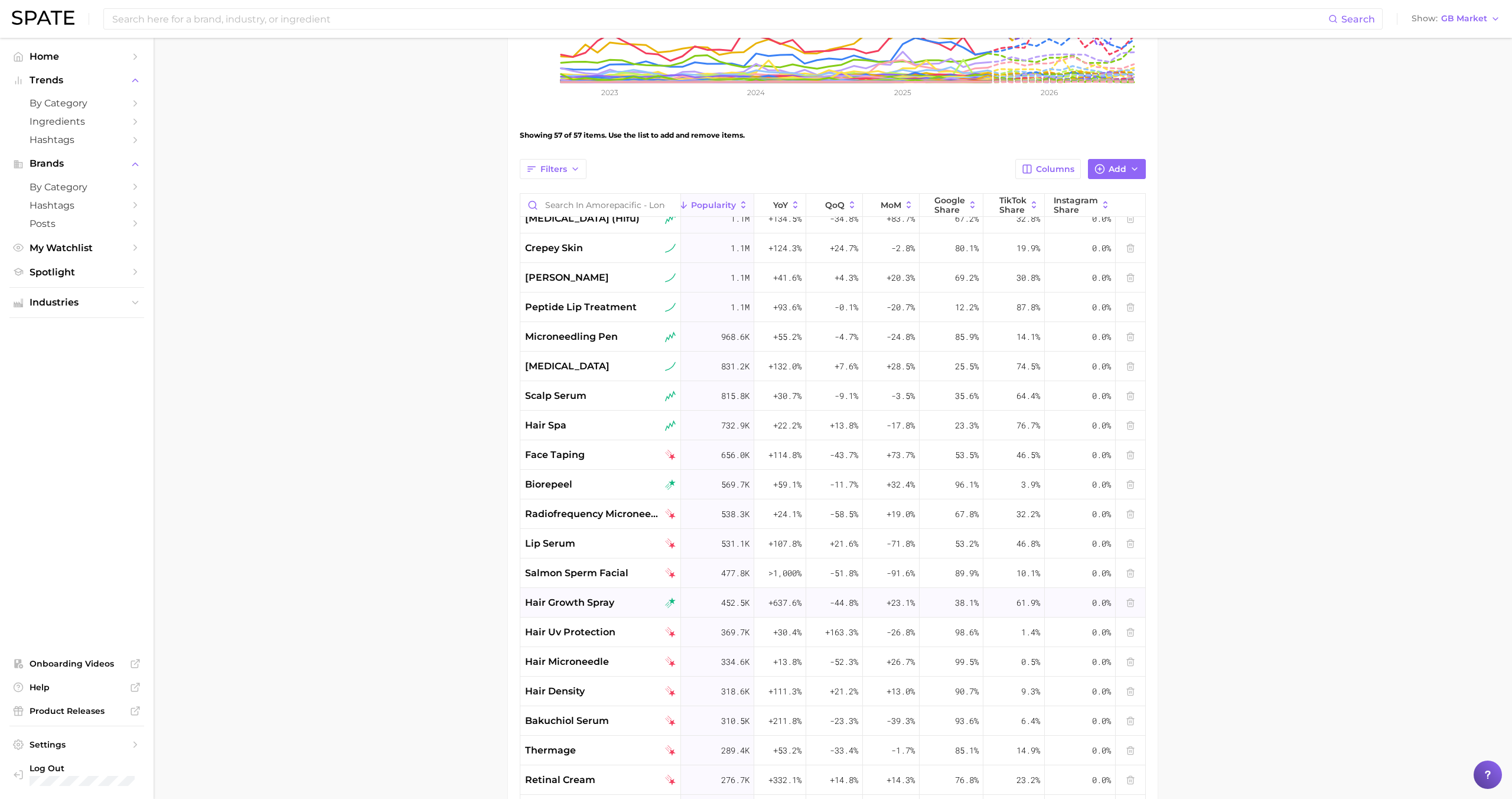
scroll to position [940, 37]
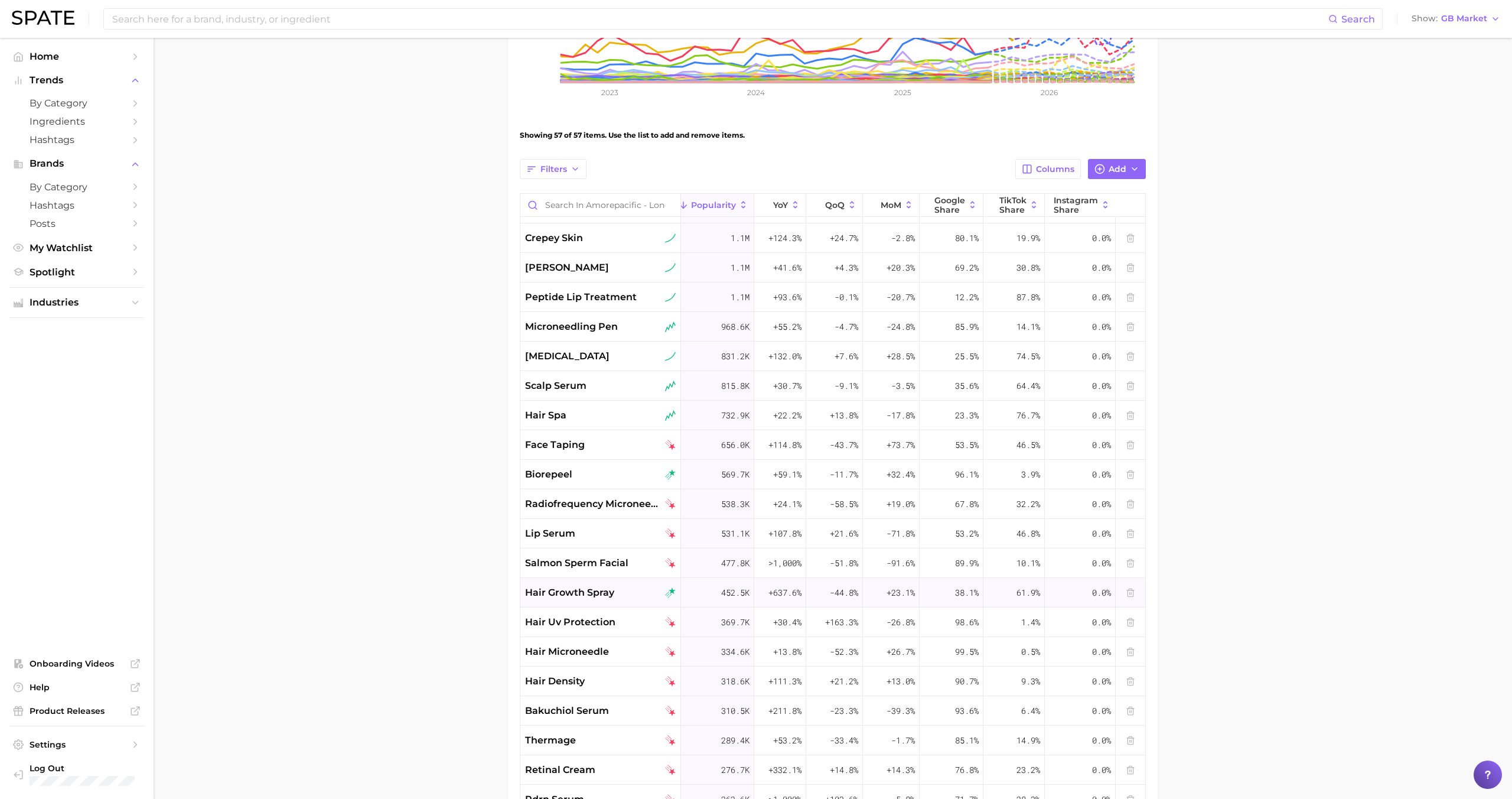
click at [596, 579] on div "hair growth spray" at bounding box center [601, 593] width 161 height 30
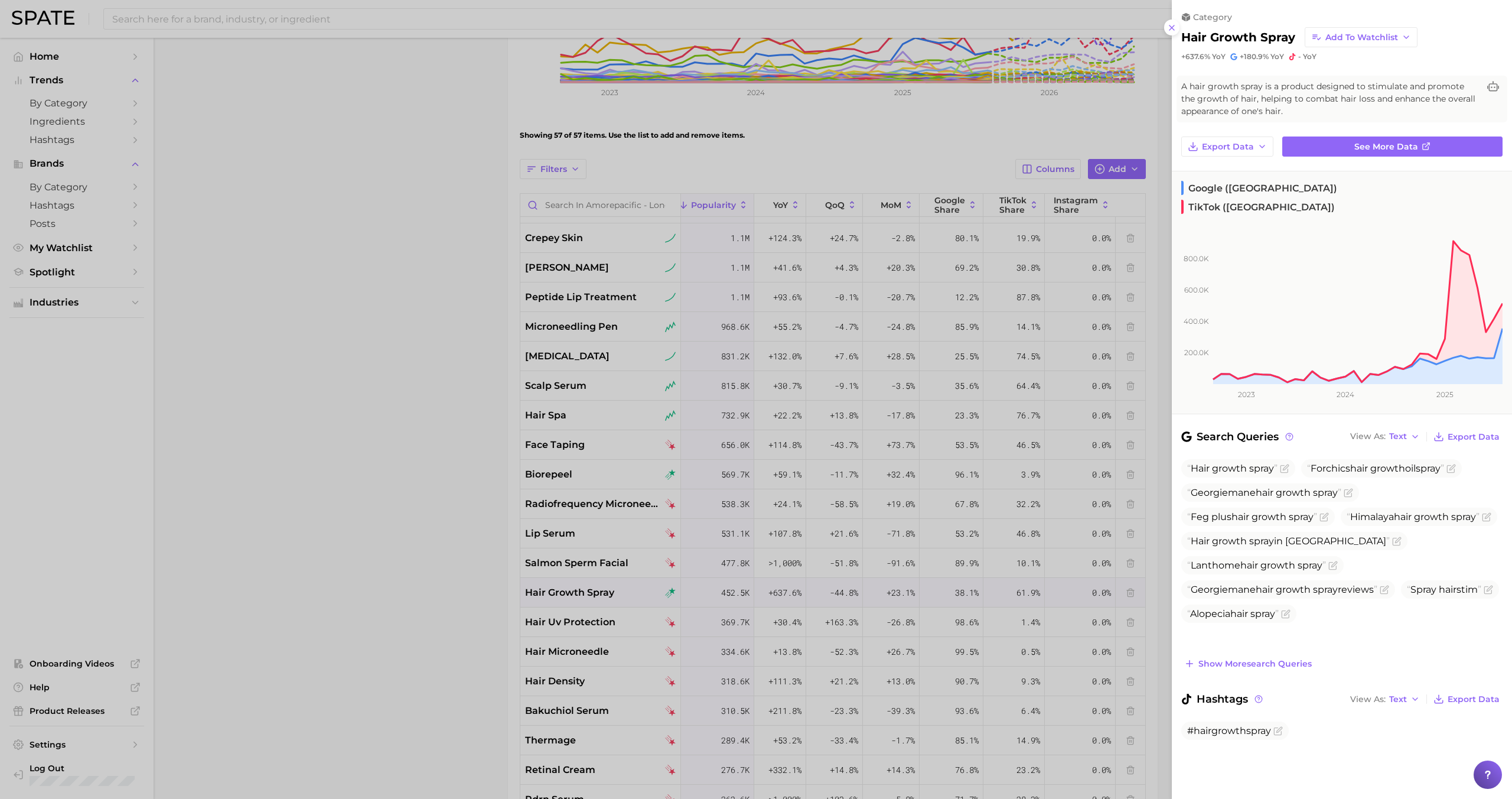
click at [595, 589] on div at bounding box center [756, 400] width 1512 height 799
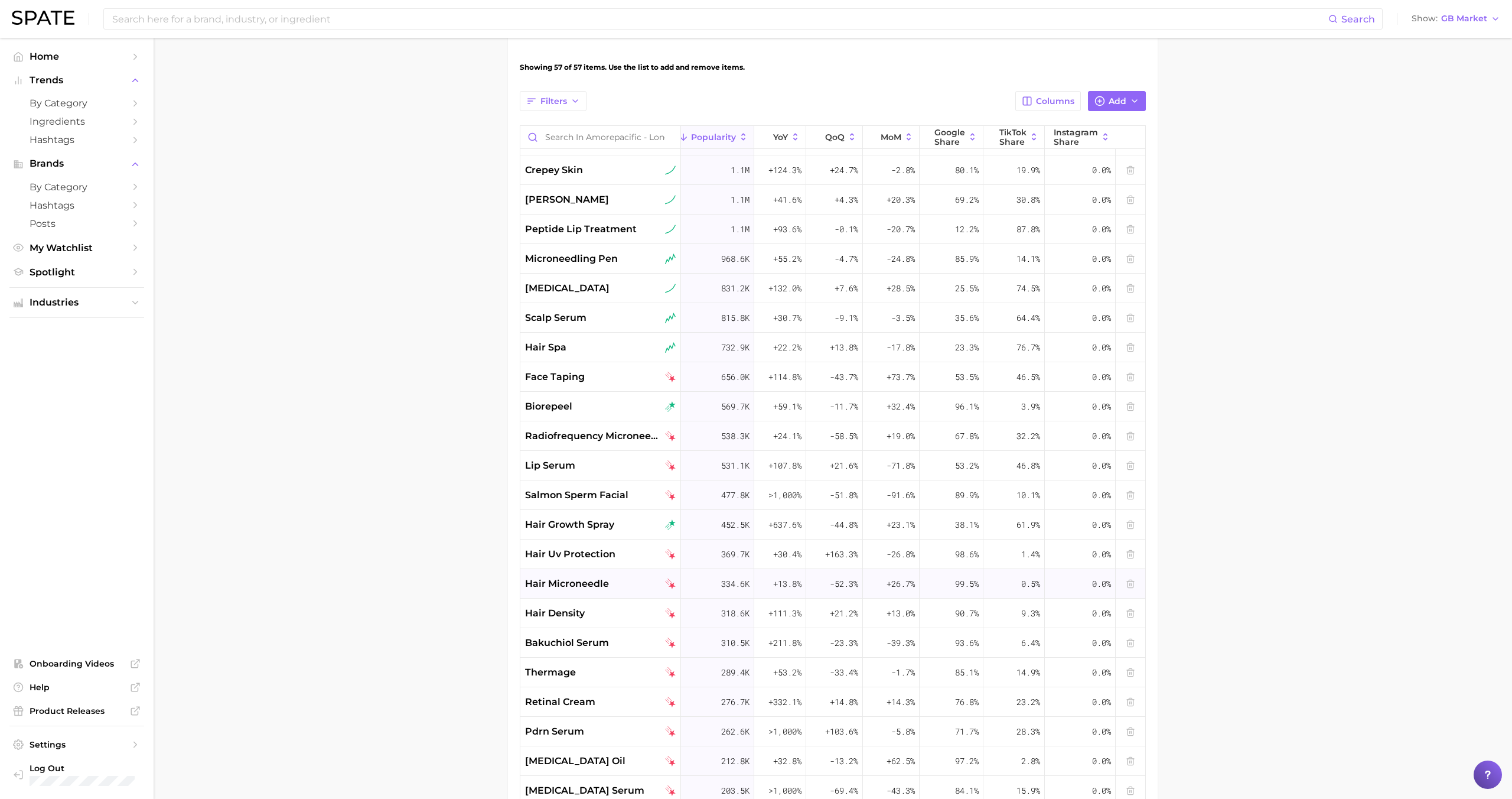
scroll to position [392, 0]
click at [580, 611] on span "hair density" at bounding box center [555, 612] width 60 height 14
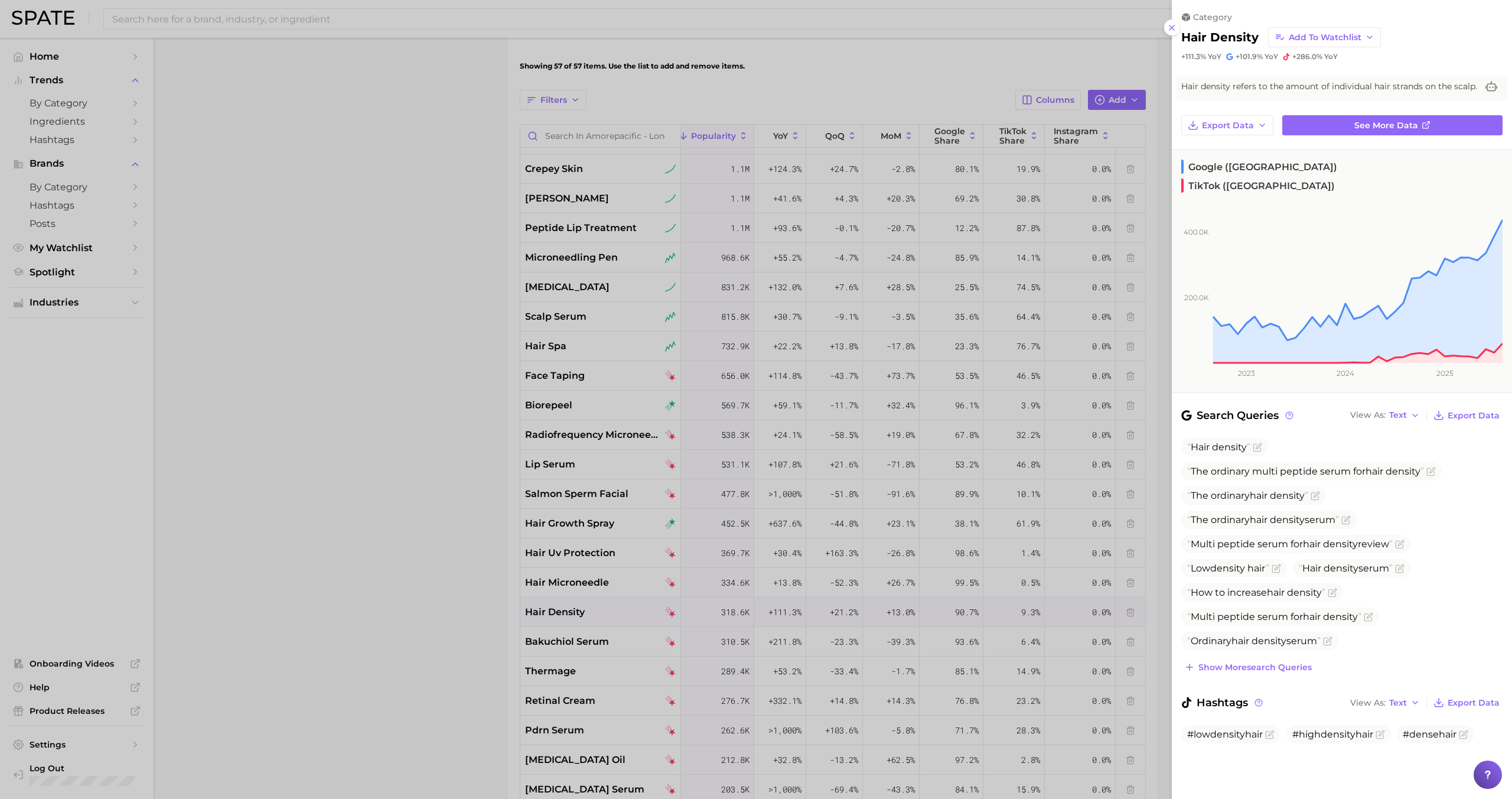
click at [585, 602] on div at bounding box center [756, 400] width 1512 height 799
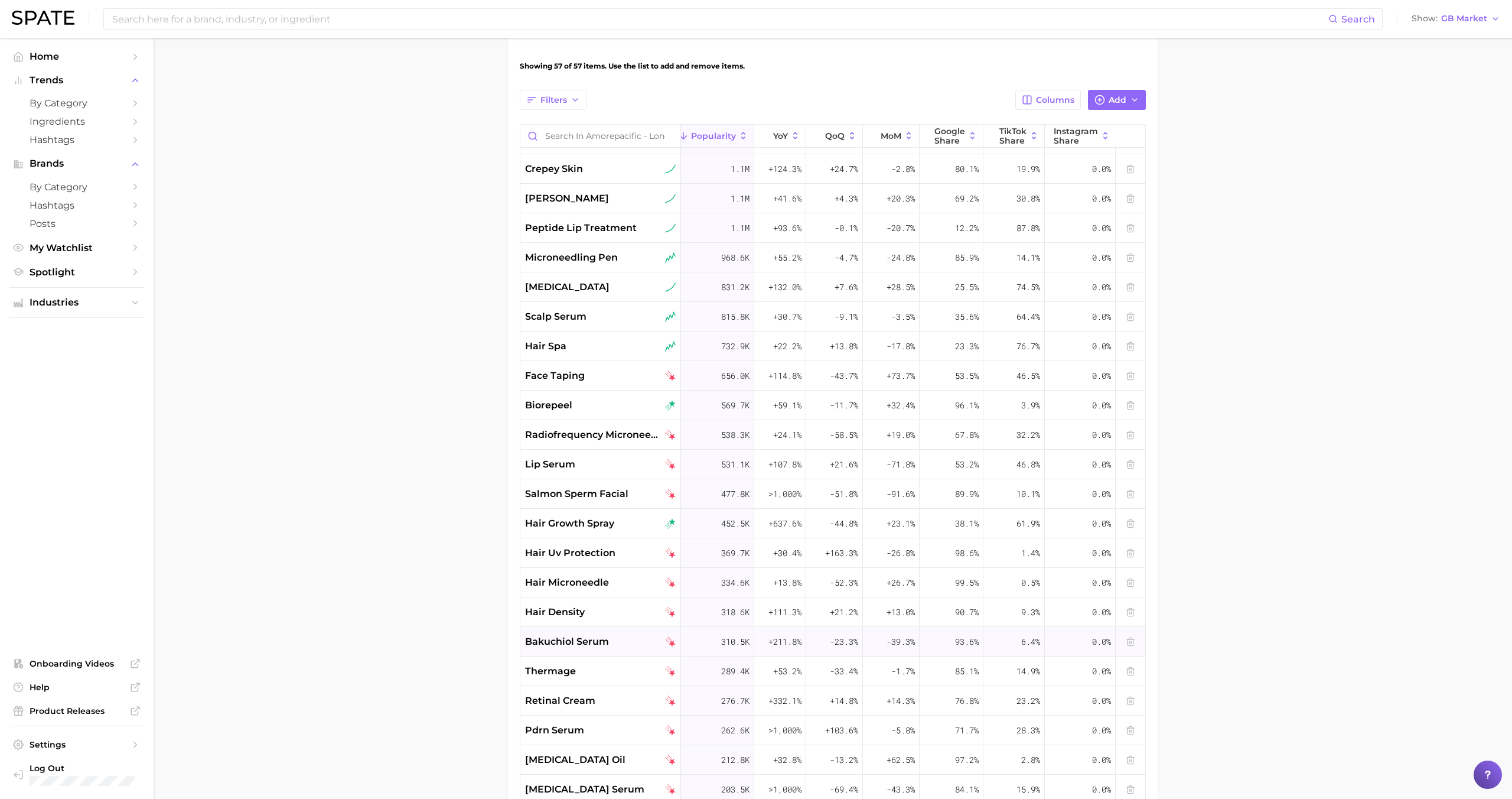
click at [587, 634] on span "bakuchiol serum" at bounding box center [566, 641] width 84 height 14
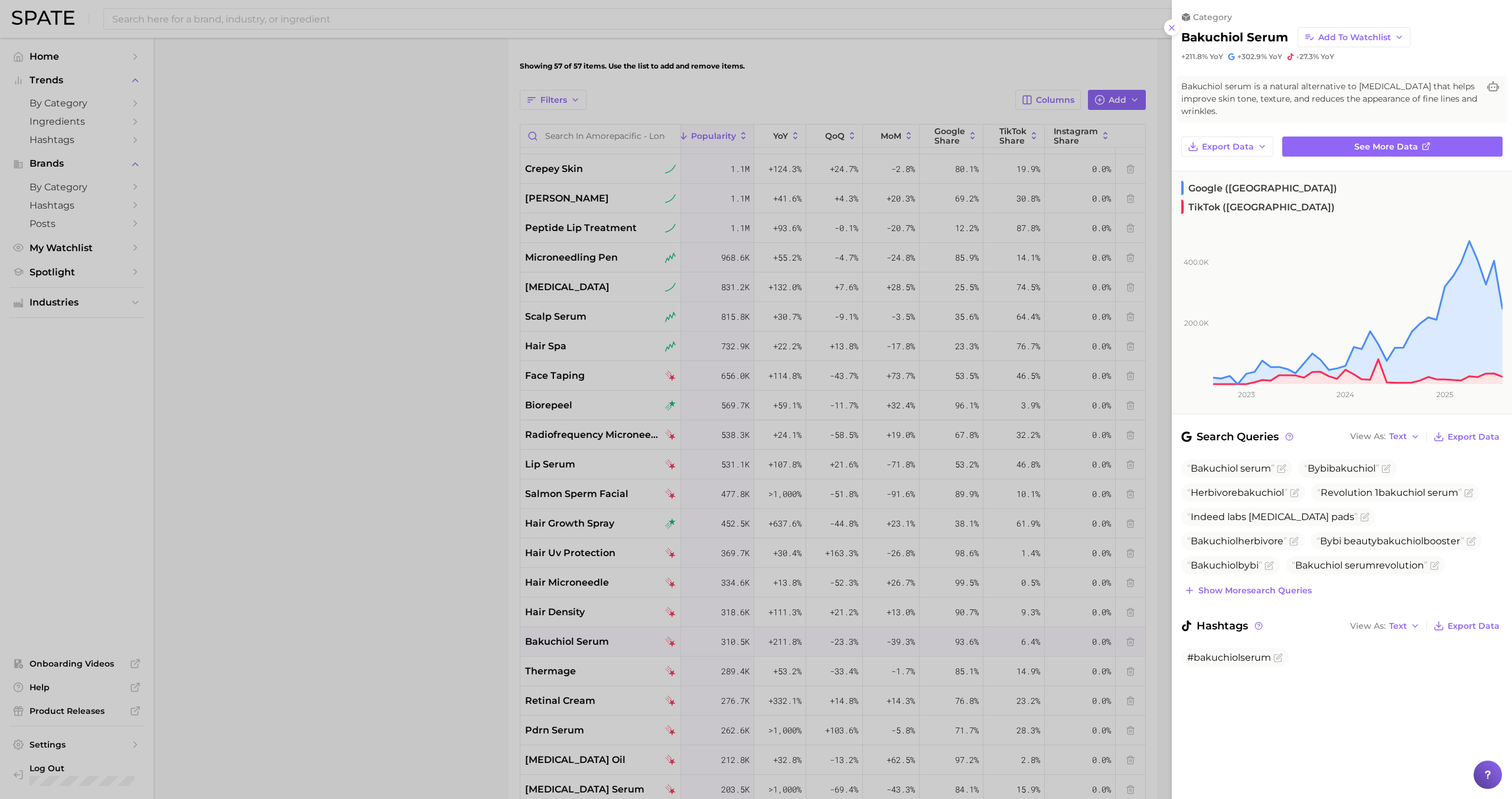
click at [587, 637] on div at bounding box center [756, 400] width 1512 height 799
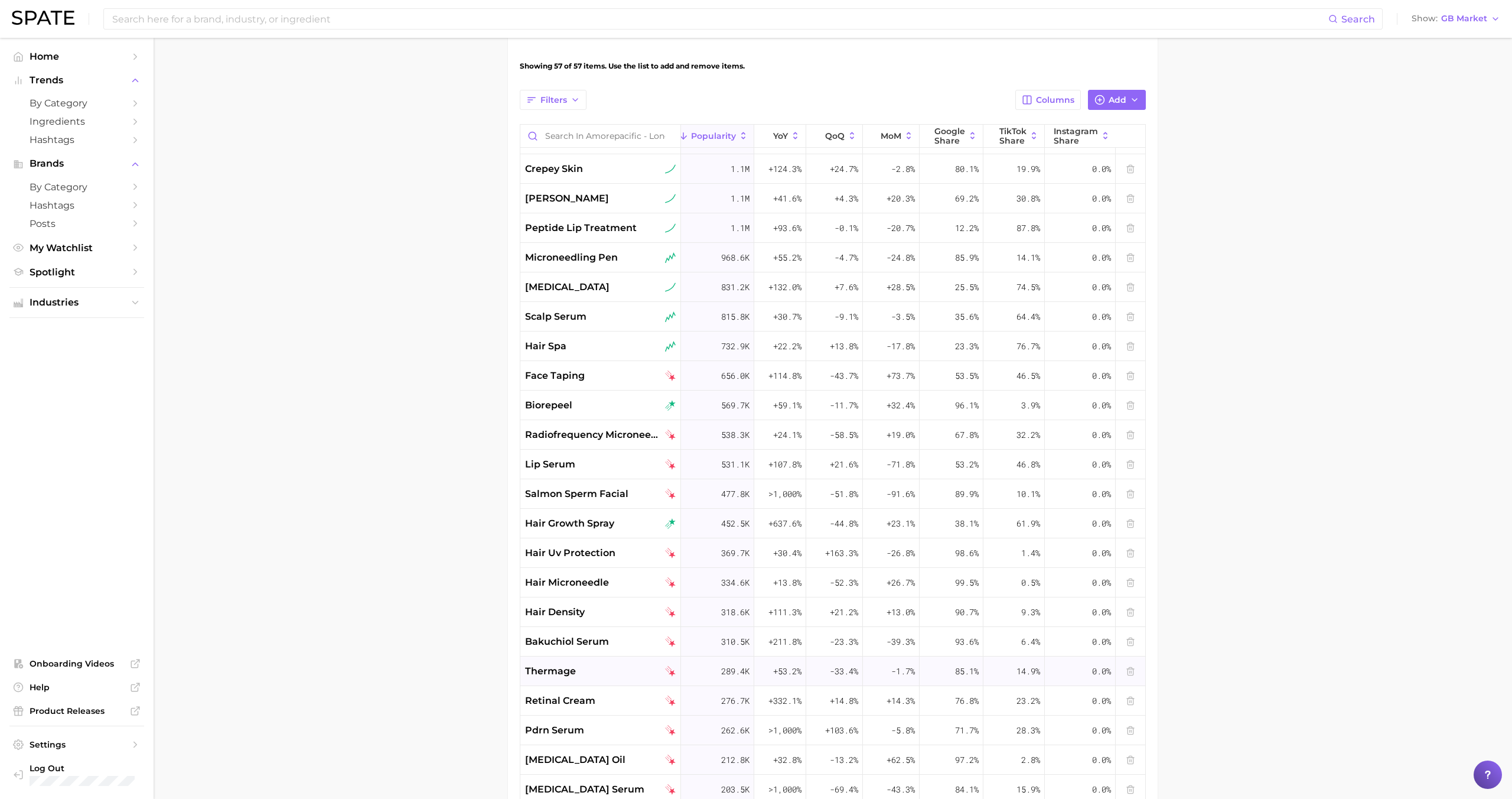
click at [553, 670] on span "thermage" at bounding box center [551, 671] width 51 height 14
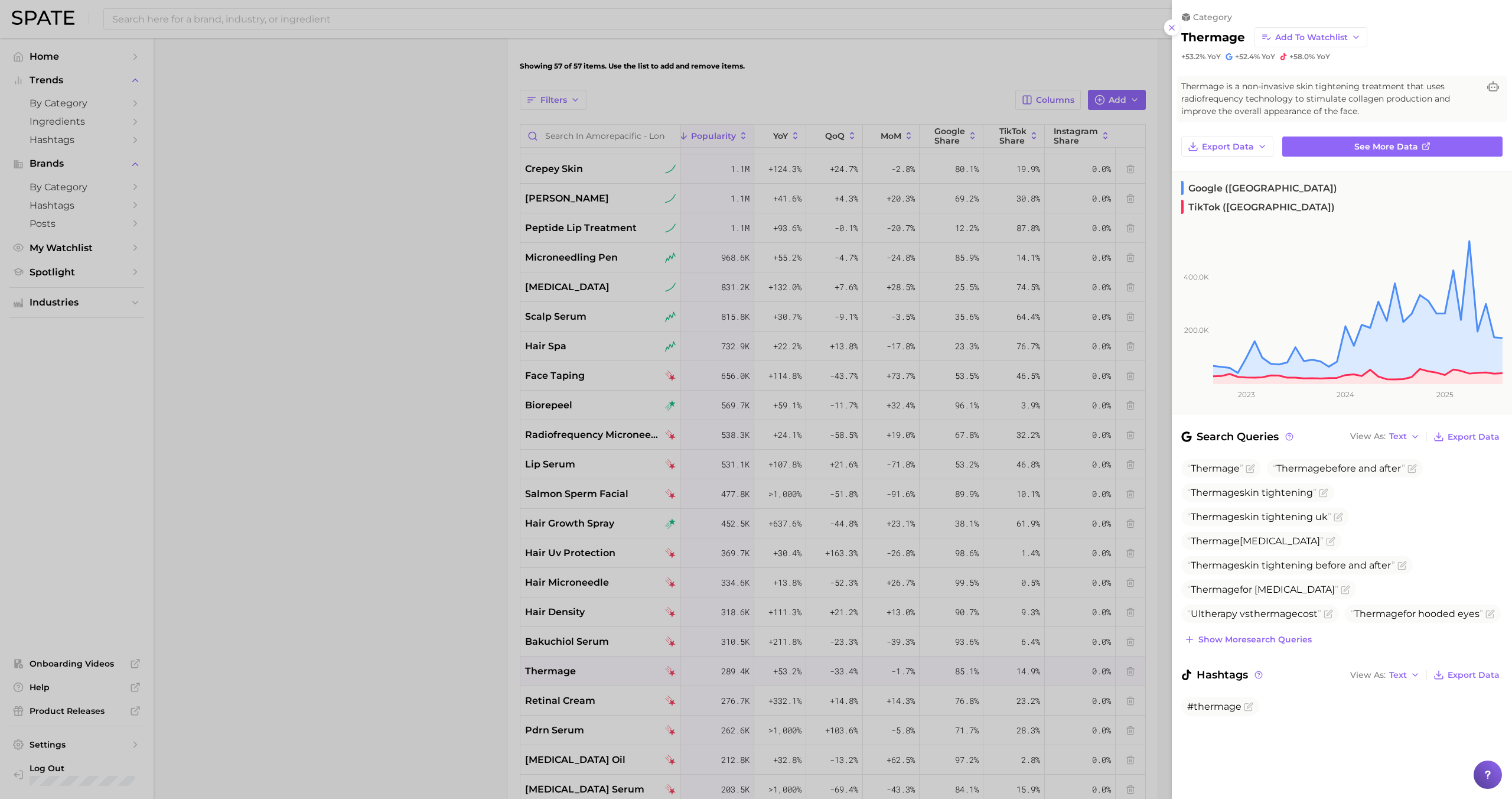
click at [553, 668] on div at bounding box center [756, 400] width 1512 height 799
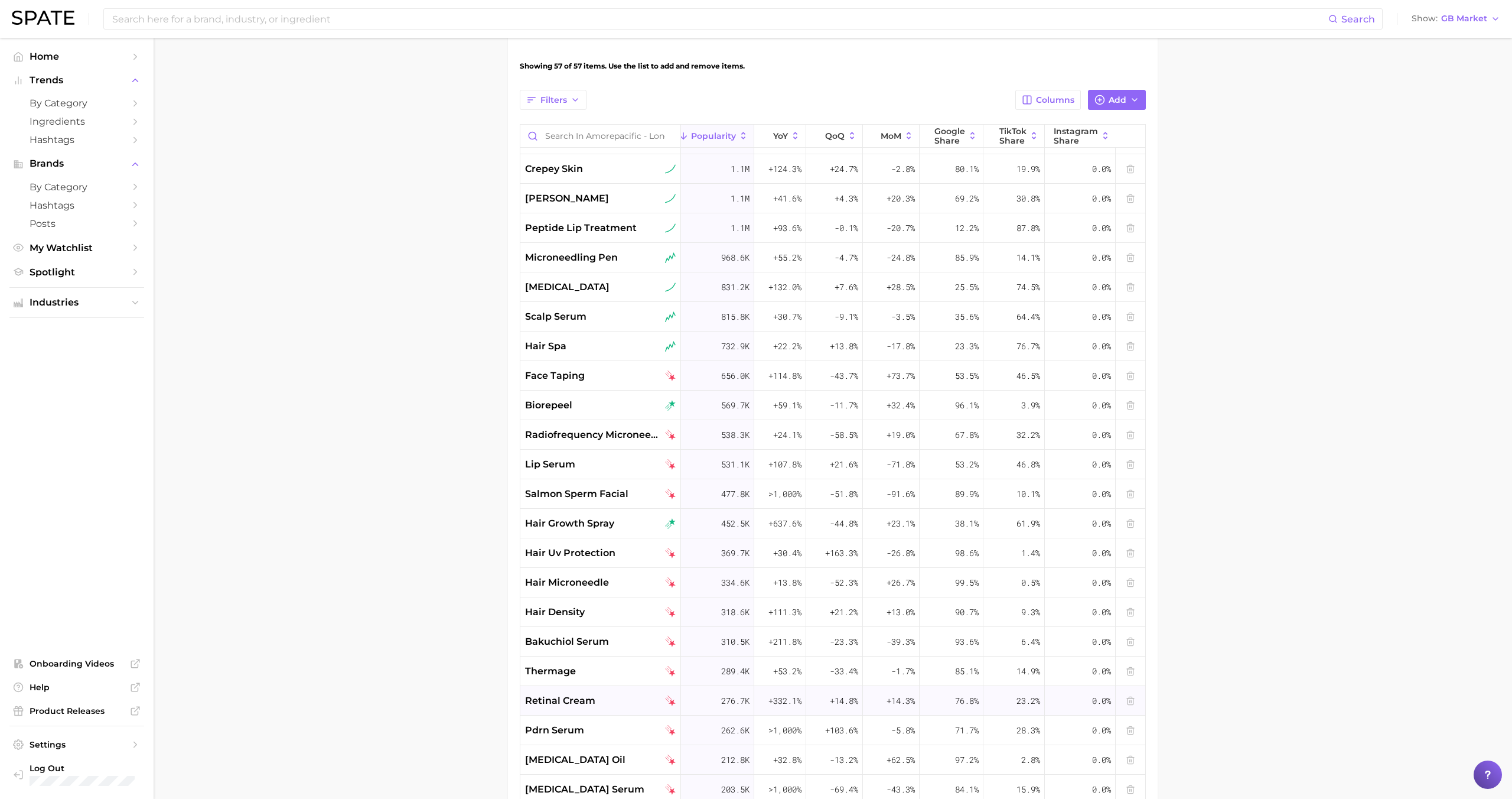
click at [560, 700] on span "retinal cream" at bounding box center [560, 700] width 70 height 14
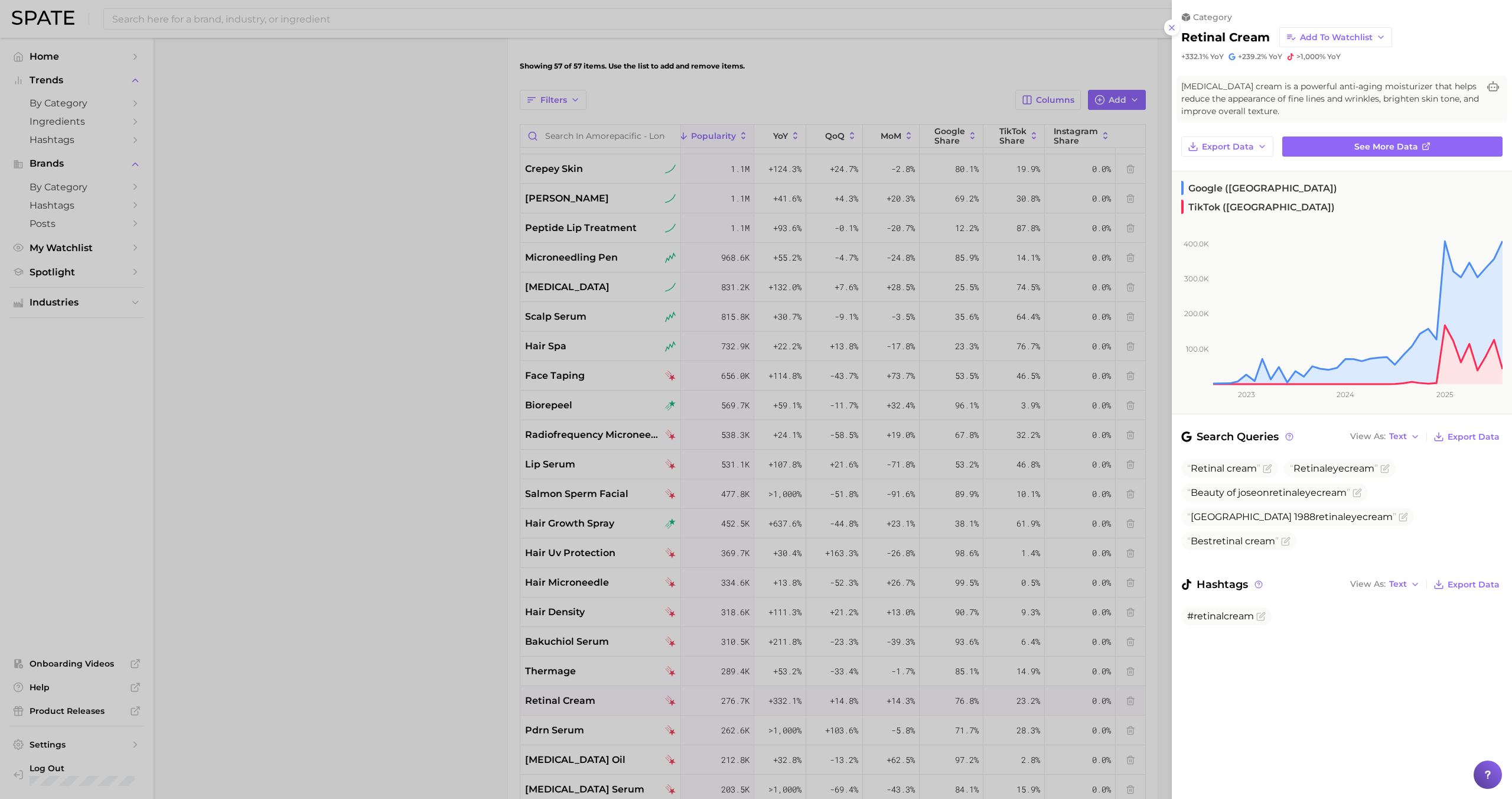
click at [560, 700] on div at bounding box center [756, 400] width 1512 height 799
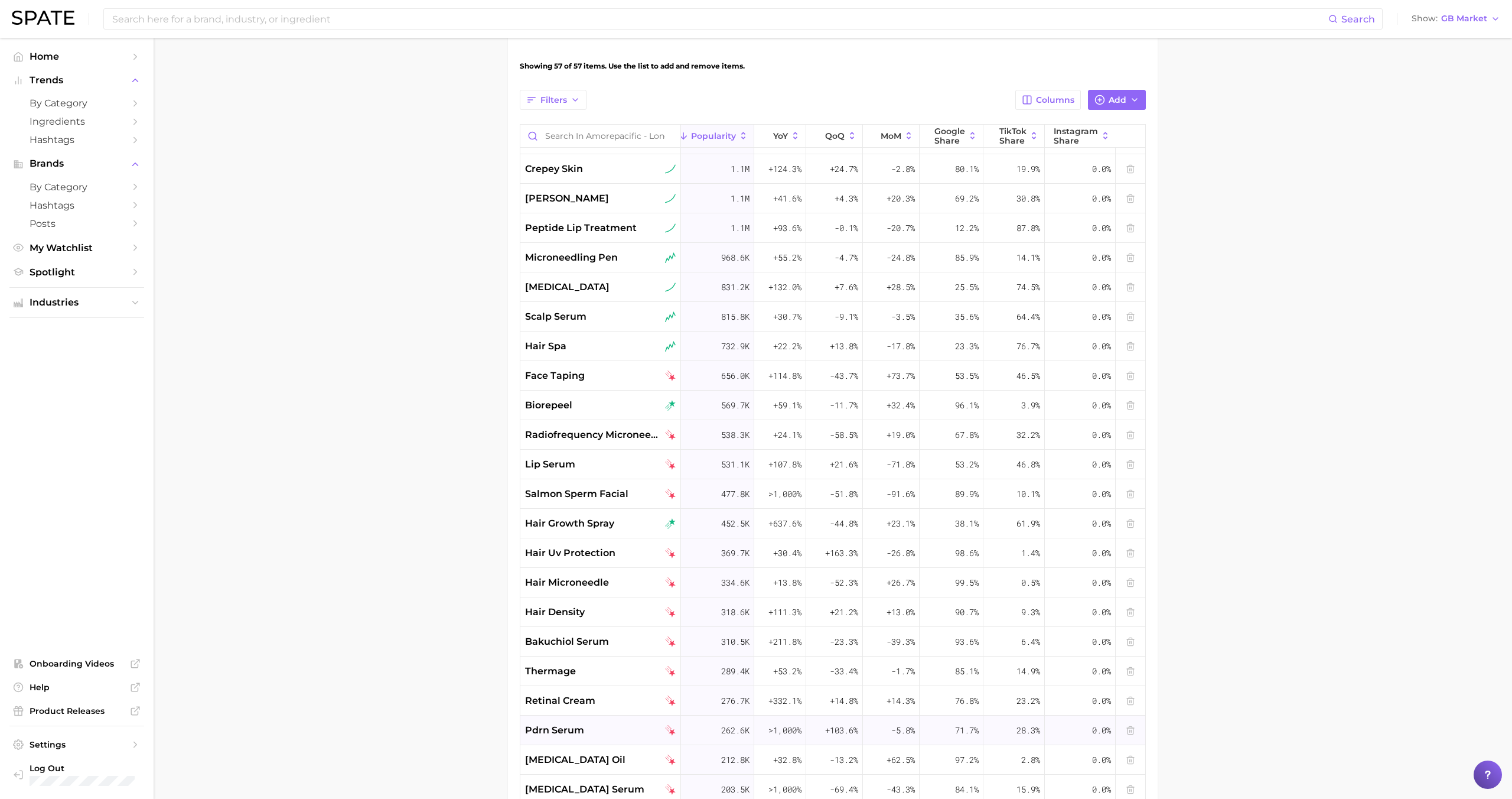
click at [579, 726] on span "pdrn serum" at bounding box center [554, 730] width 59 height 14
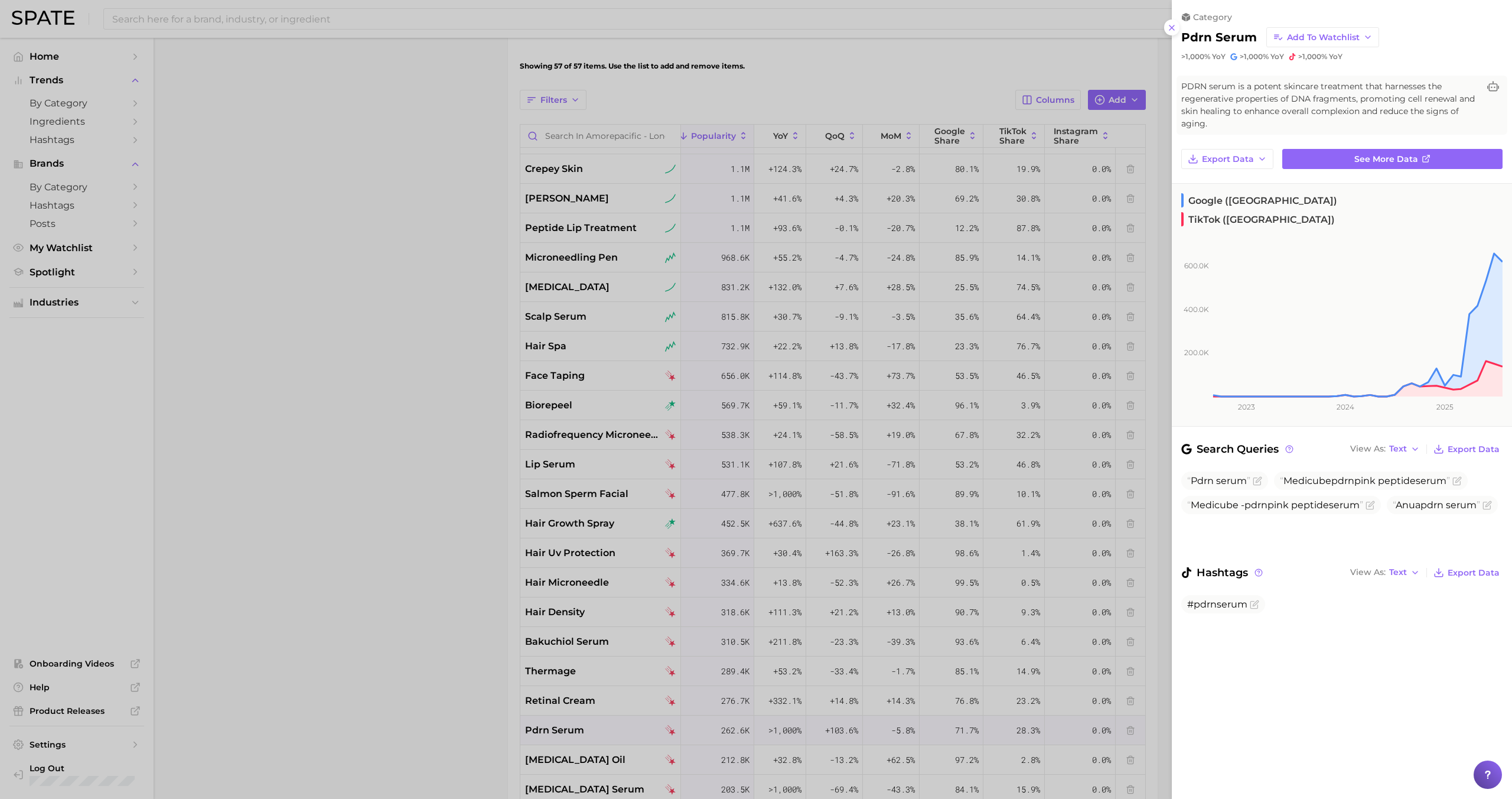
click at [578, 725] on div at bounding box center [756, 400] width 1512 height 799
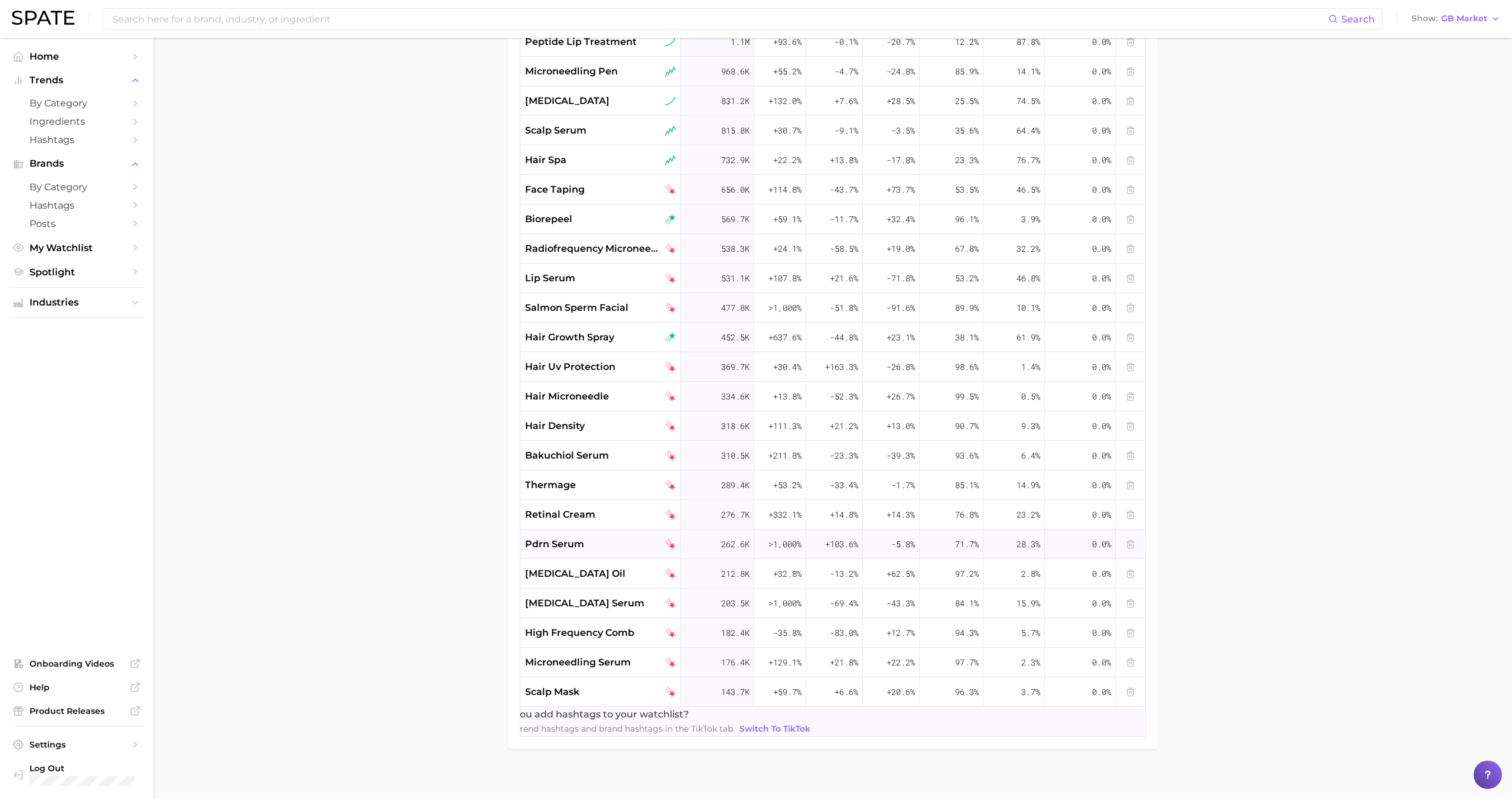
scroll to position [587, 0]
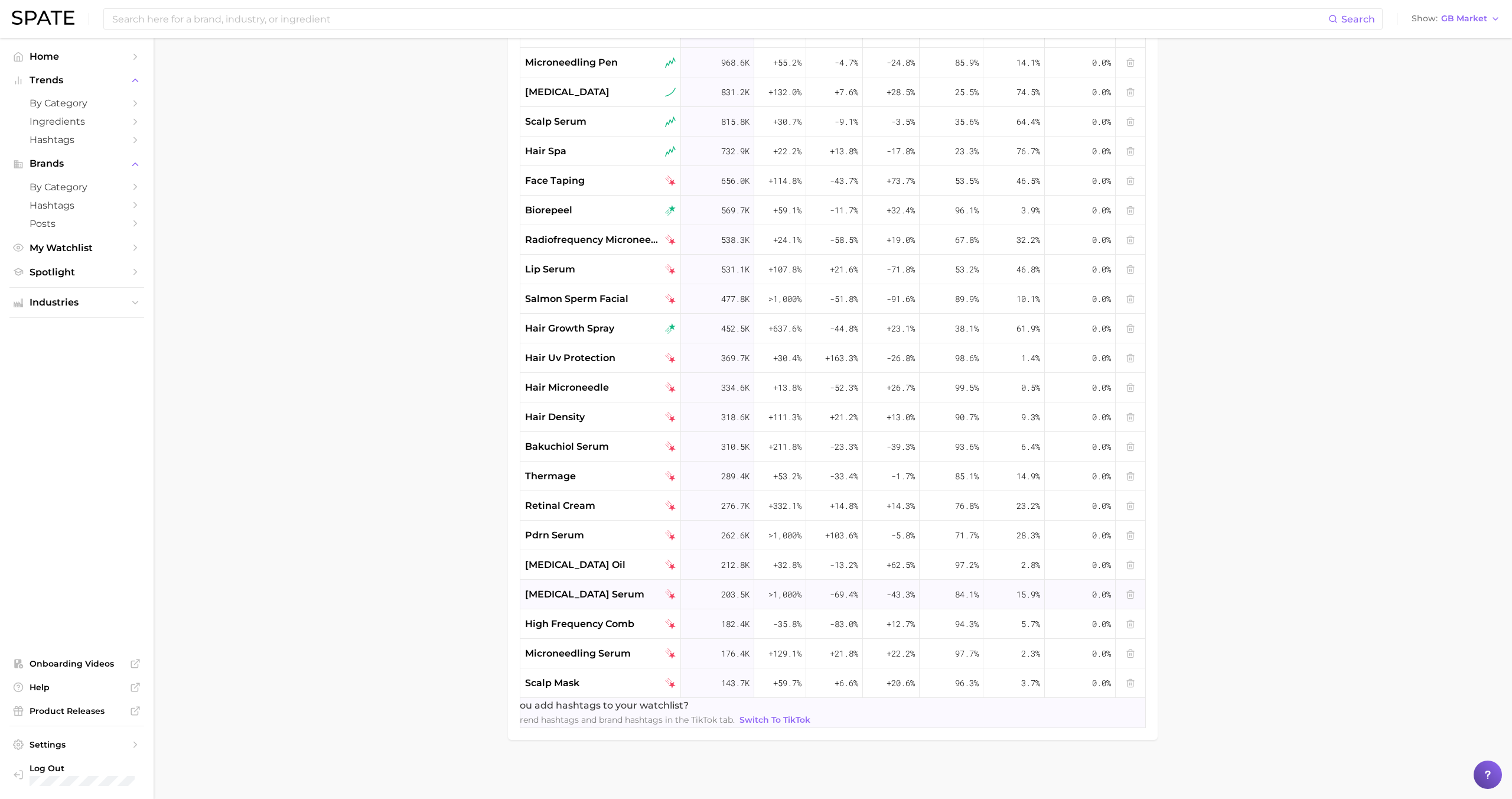
click at [573, 594] on span "growth factor serum" at bounding box center [585, 594] width 120 height 14
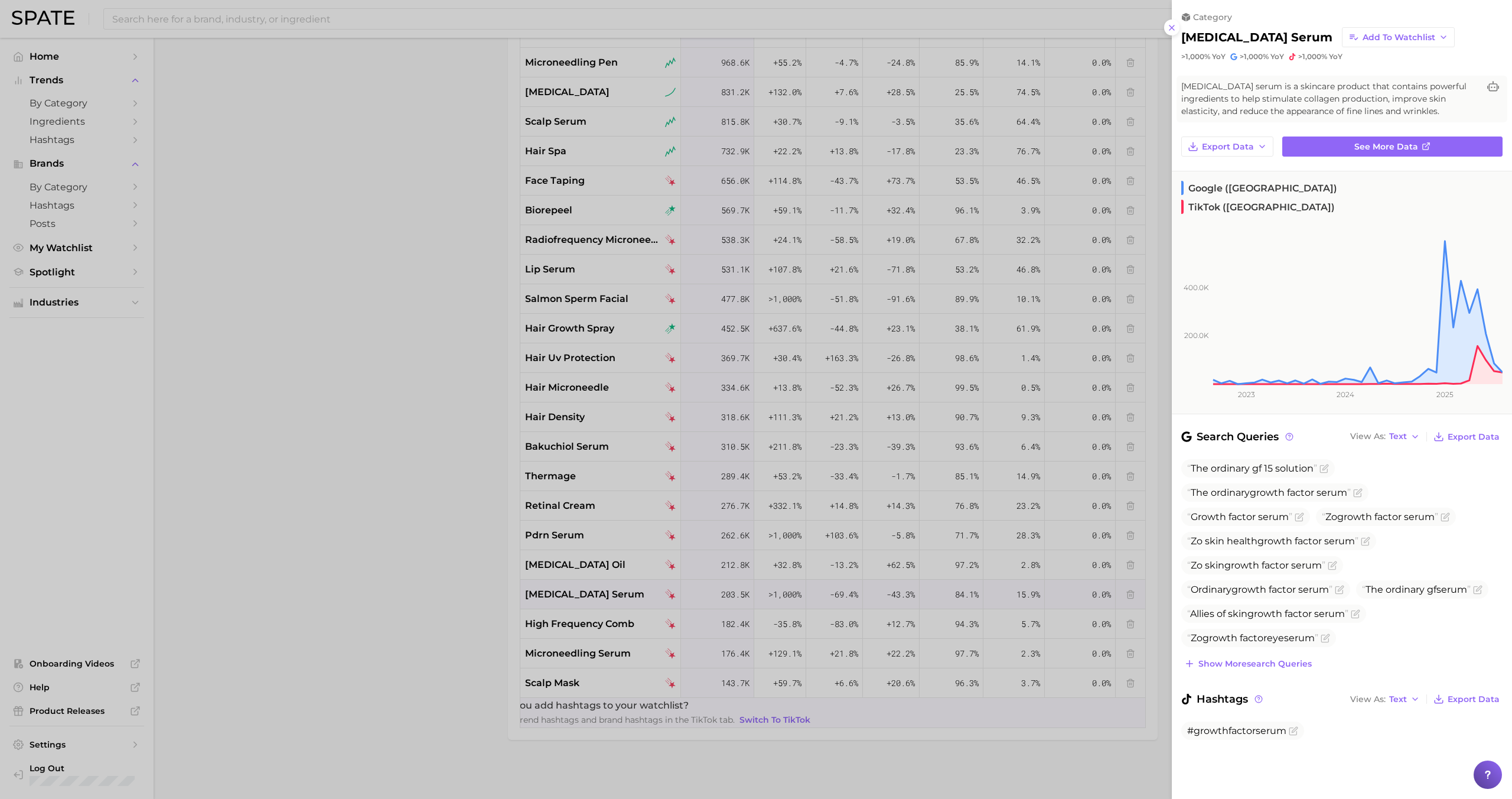
click at [573, 592] on div at bounding box center [756, 400] width 1512 height 799
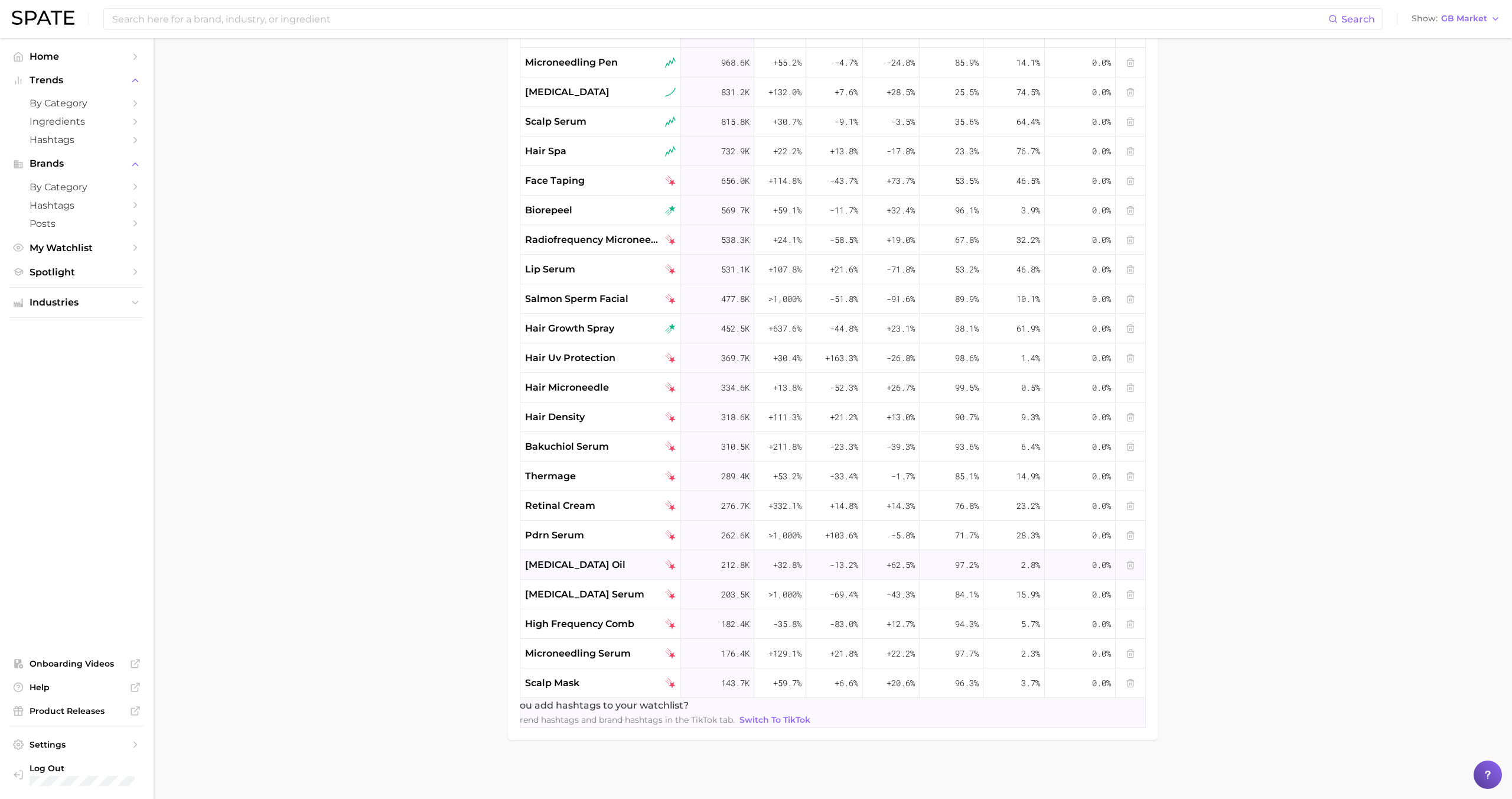
click at [575, 578] on div "retinol oil" at bounding box center [601, 565] width 161 height 30
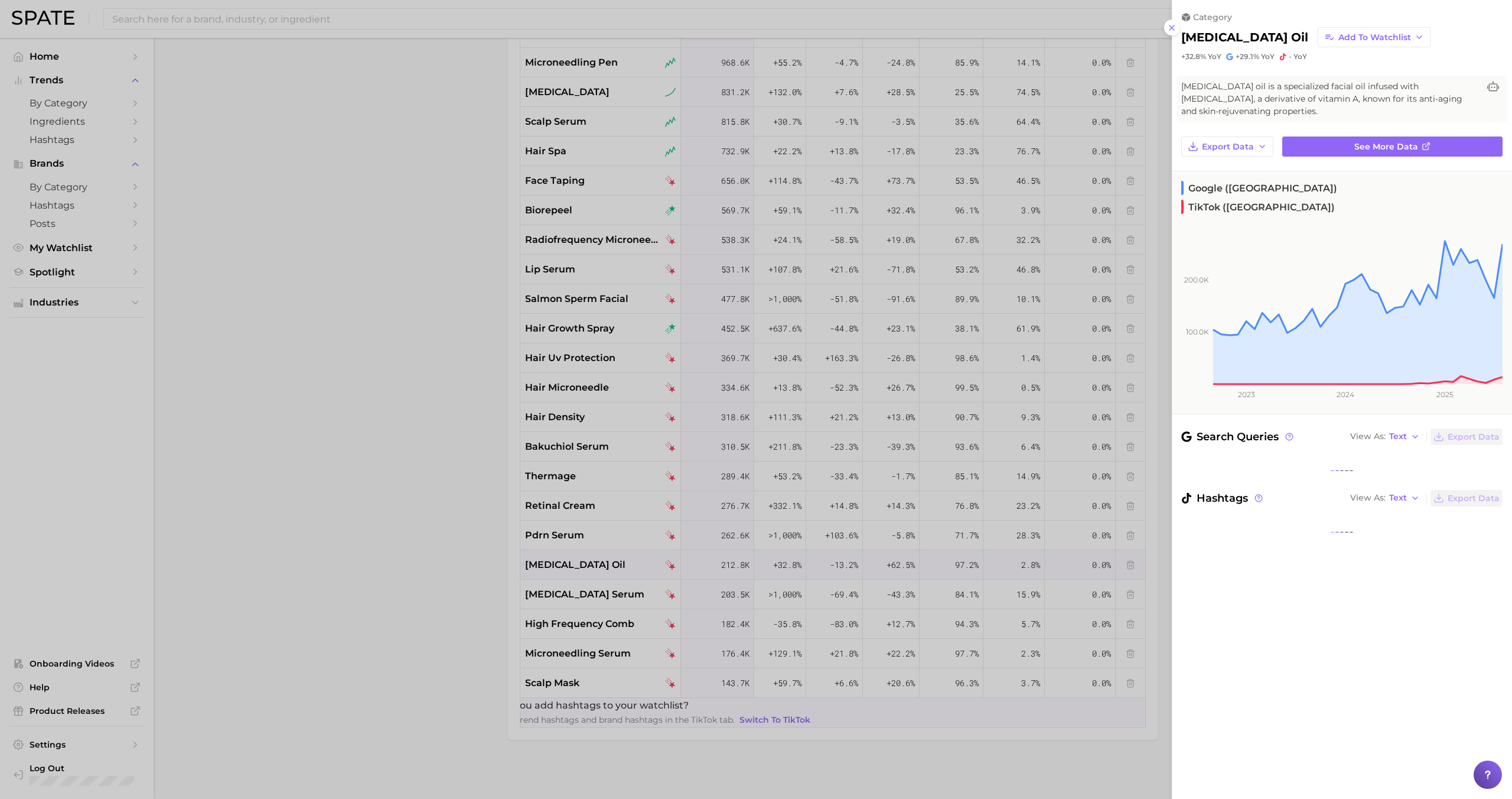
click at [575, 591] on div at bounding box center [756, 400] width 1512 height 799
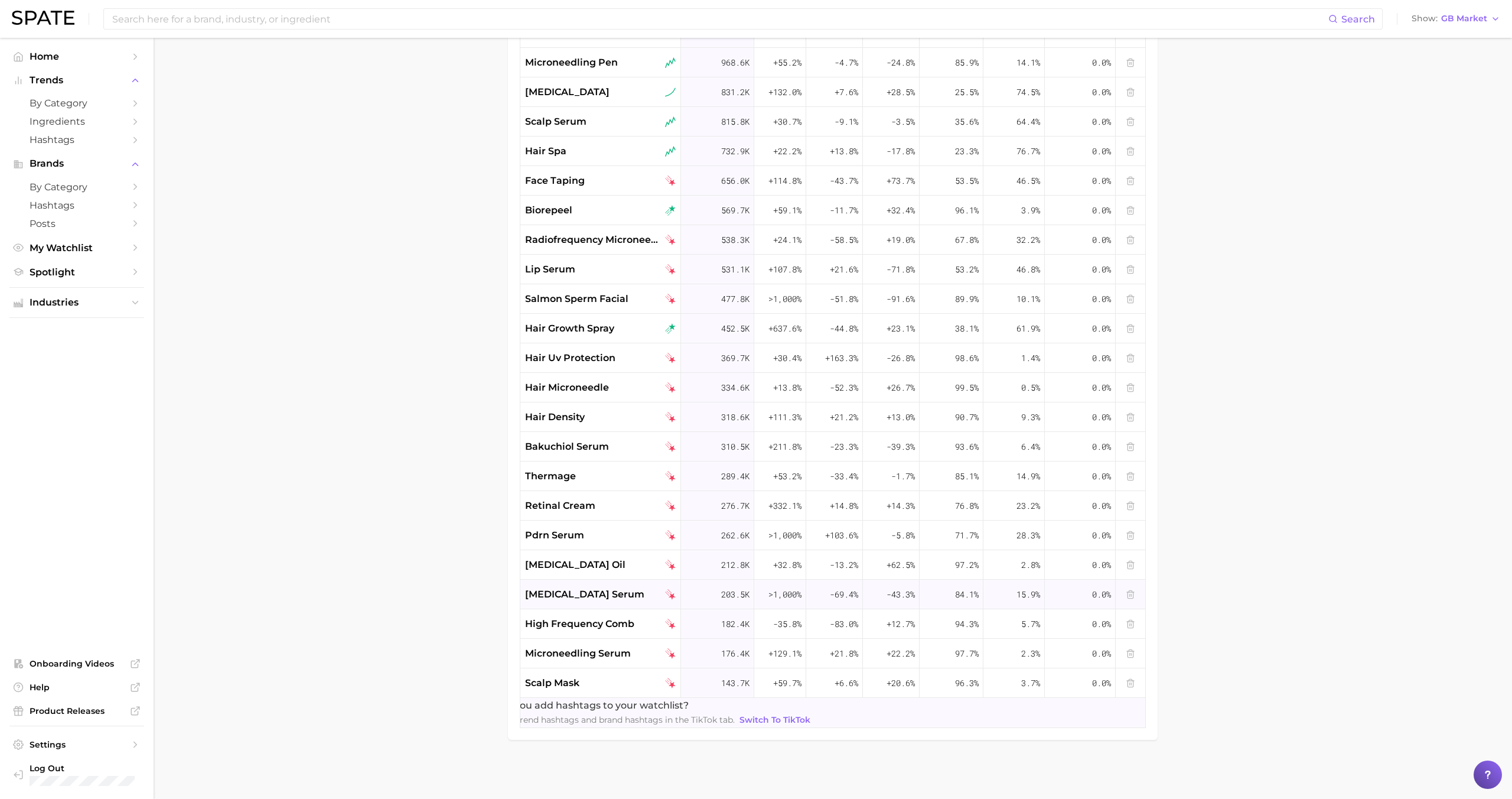
click at [581, 591] on span "growth factor serum" at bounding box center [585, 594] width 120 height 14
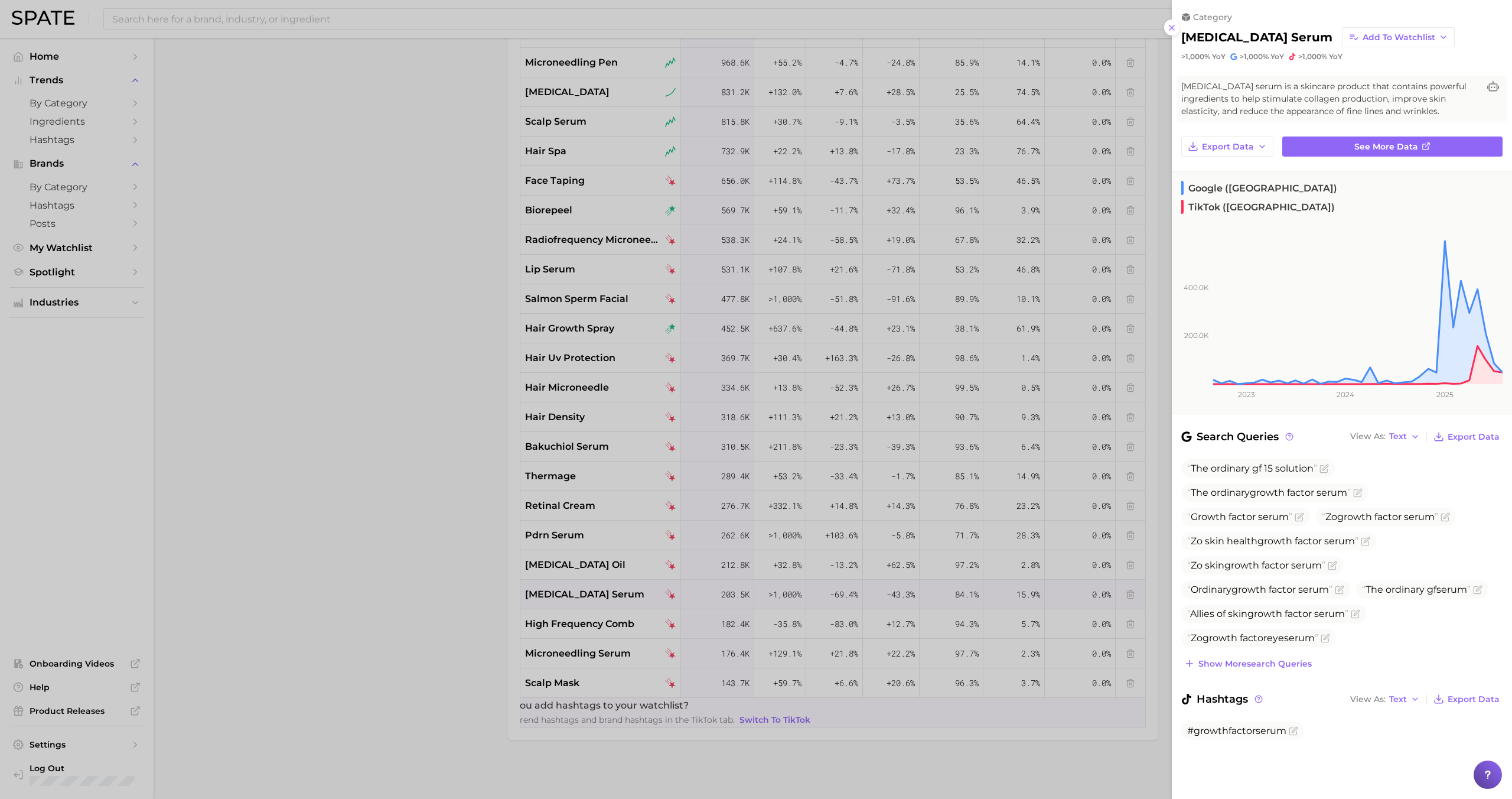
click at [581, 591] on div at bounding box center [756, 400] width 1512 height 799
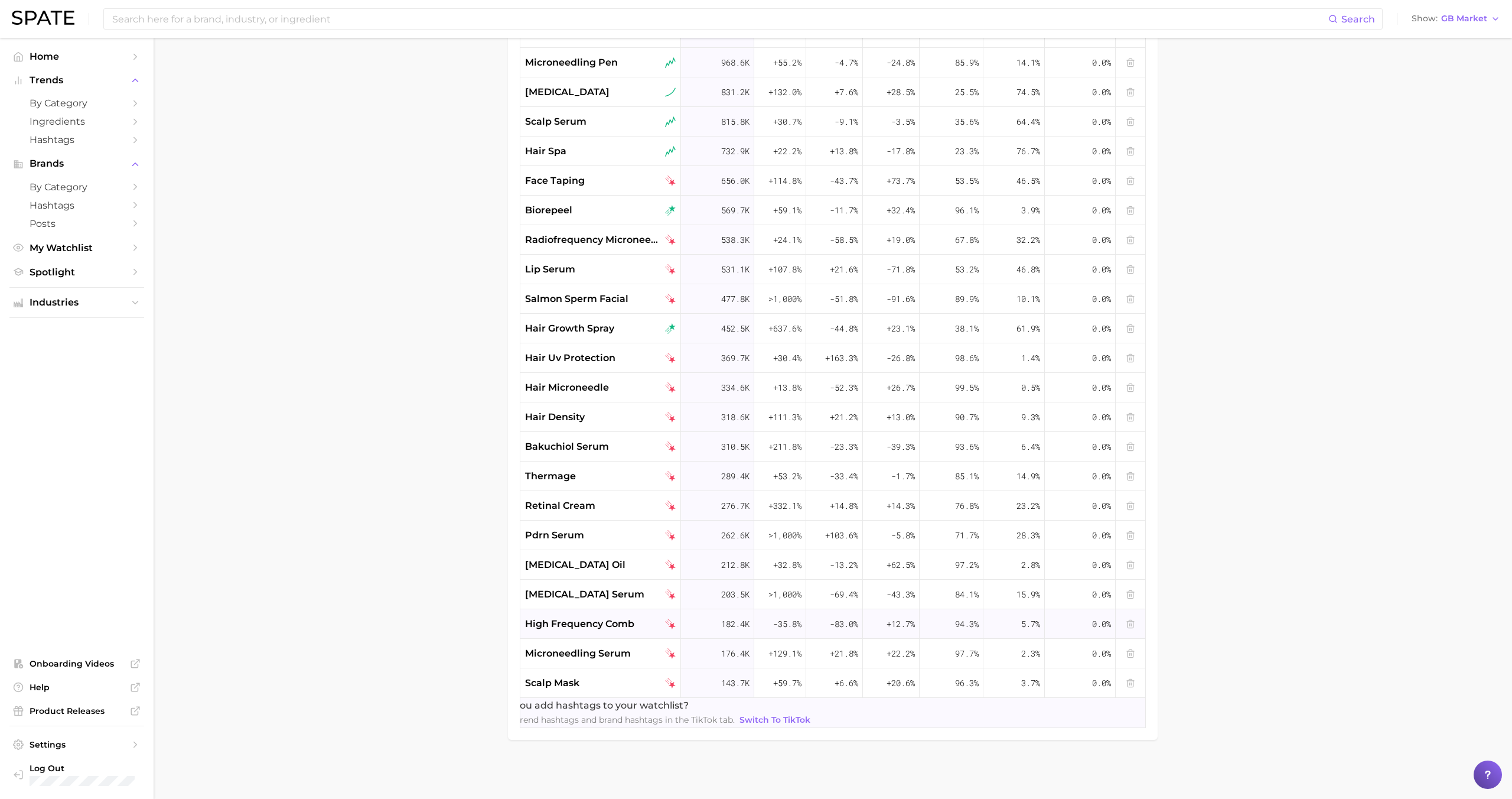
click at [581, 612] on div "high frequency comb" at bounding box center [601, 624] width 161 height 30
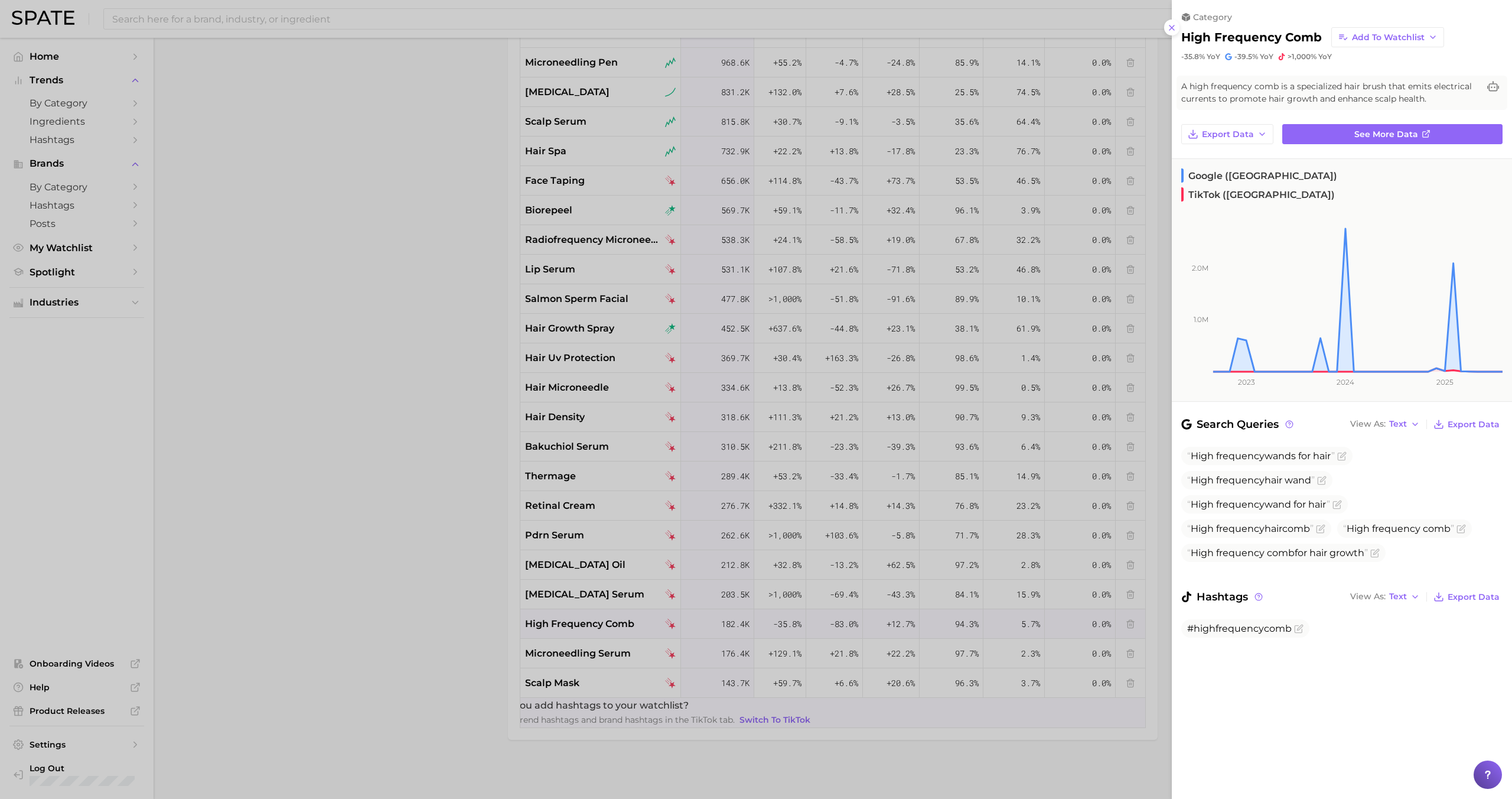
click at [581, 620] on div at bounding box center [756, 400] width 1512 height 799
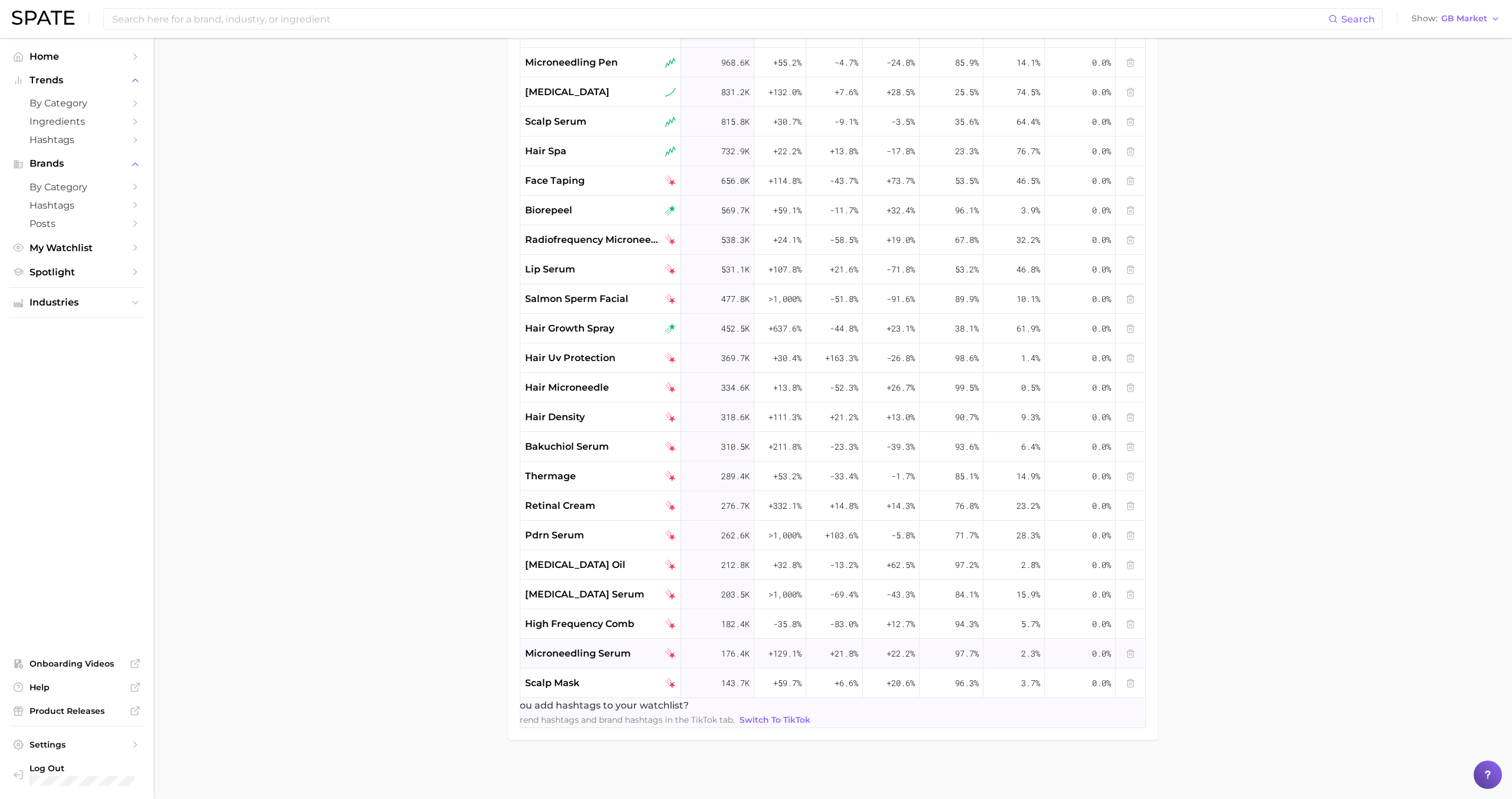
click at [579, 649] on span "microneedling serum" at bounding box center [578, 654] width 106 height 14
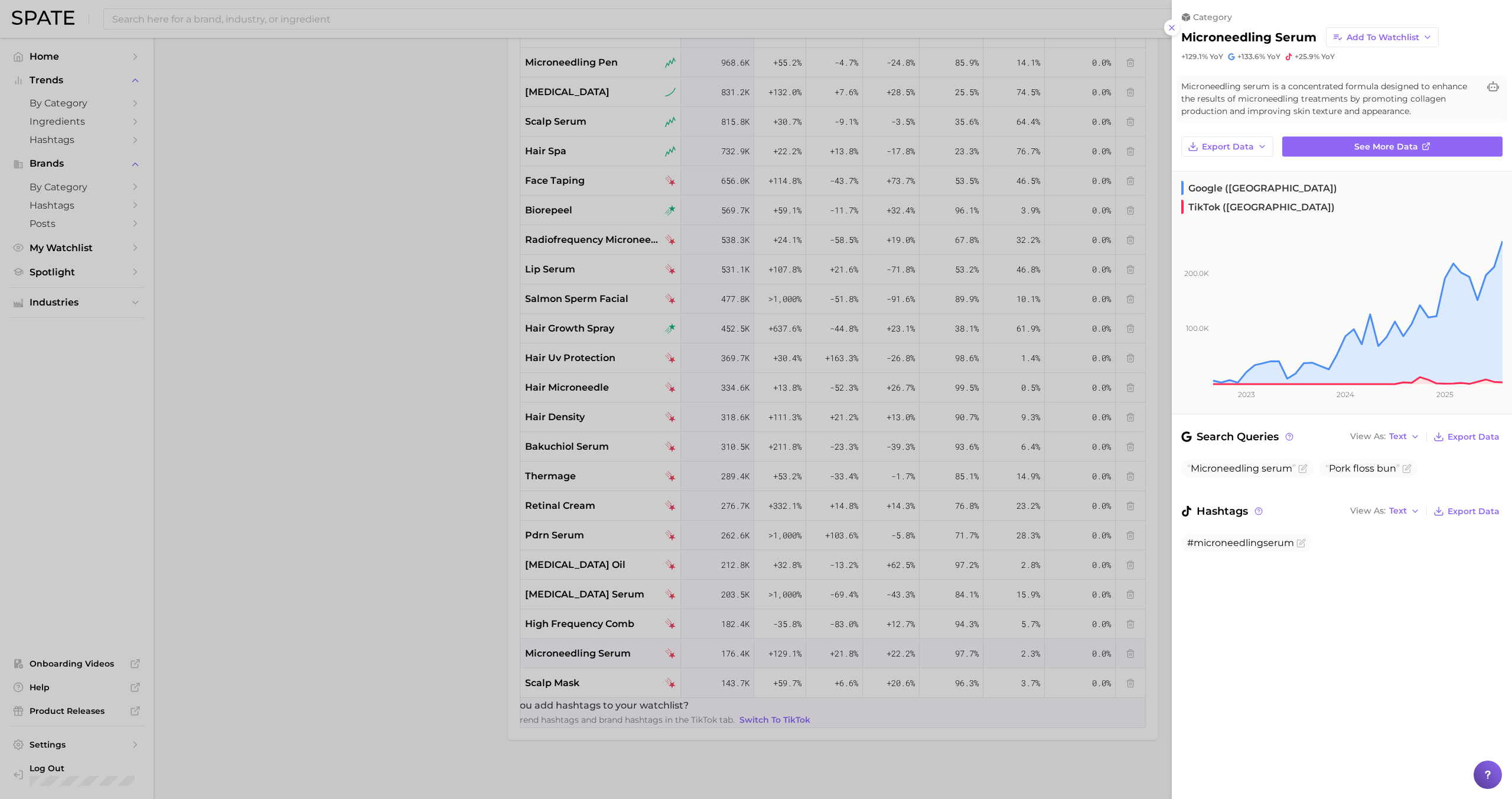
click at [579, 649] on div at bounding box center [756, 400] width 1512 height 799
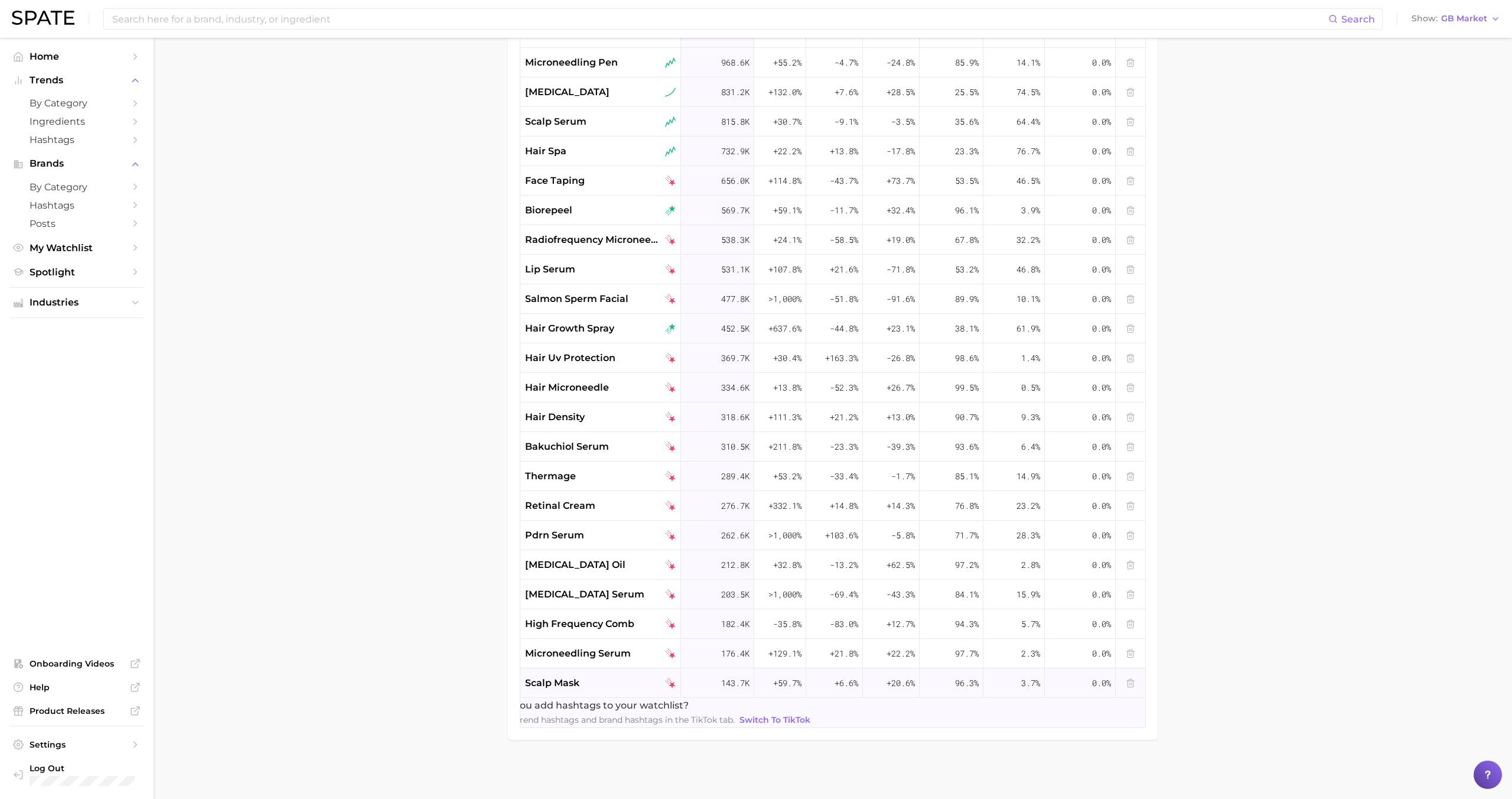
click at [579, 685] on span "scalp mask" at bounding box center [552, 683] width 55 height 14
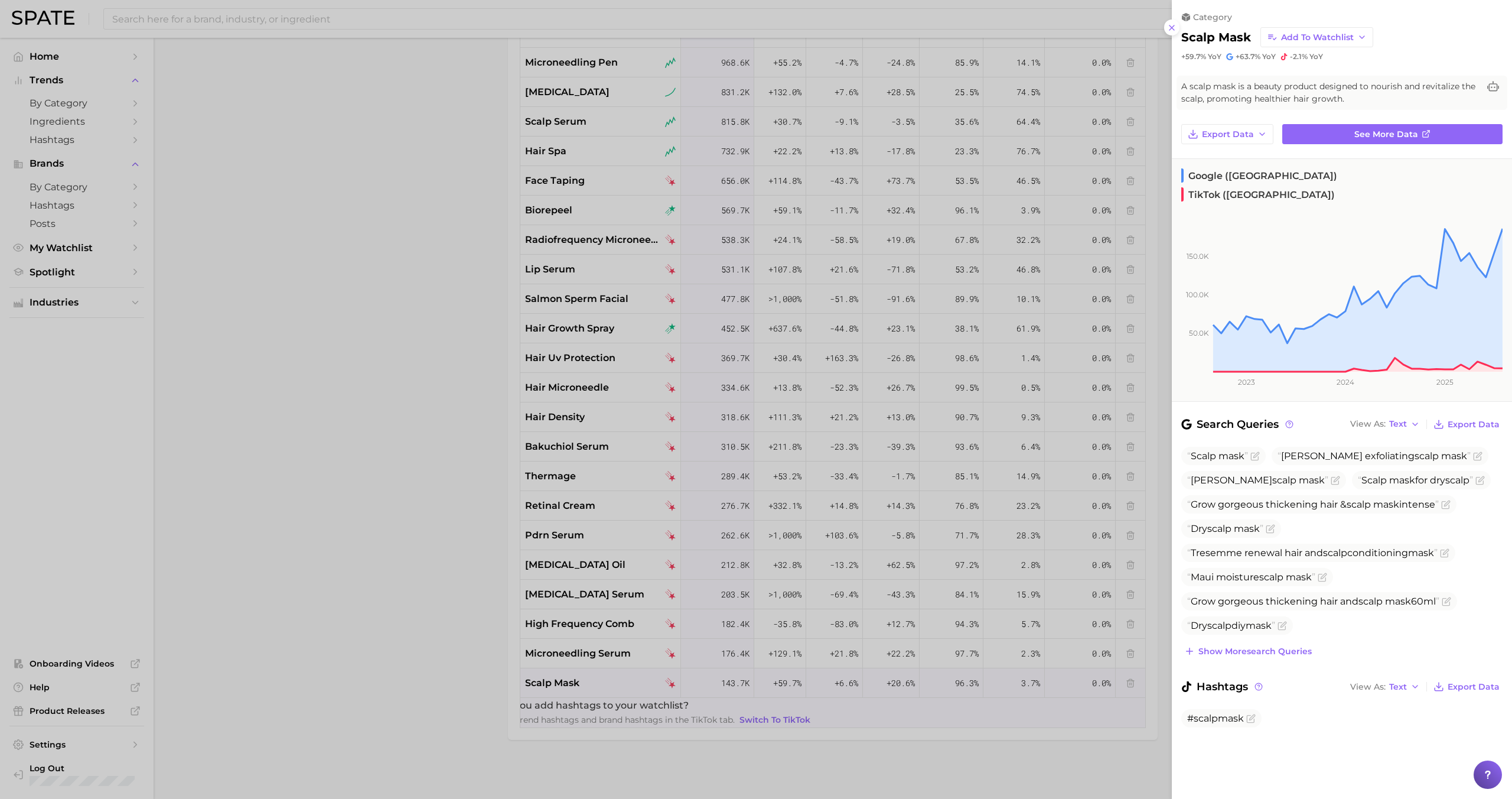
click at [583, 645] on div at bounding box center [756, 400] width 1512 height 799
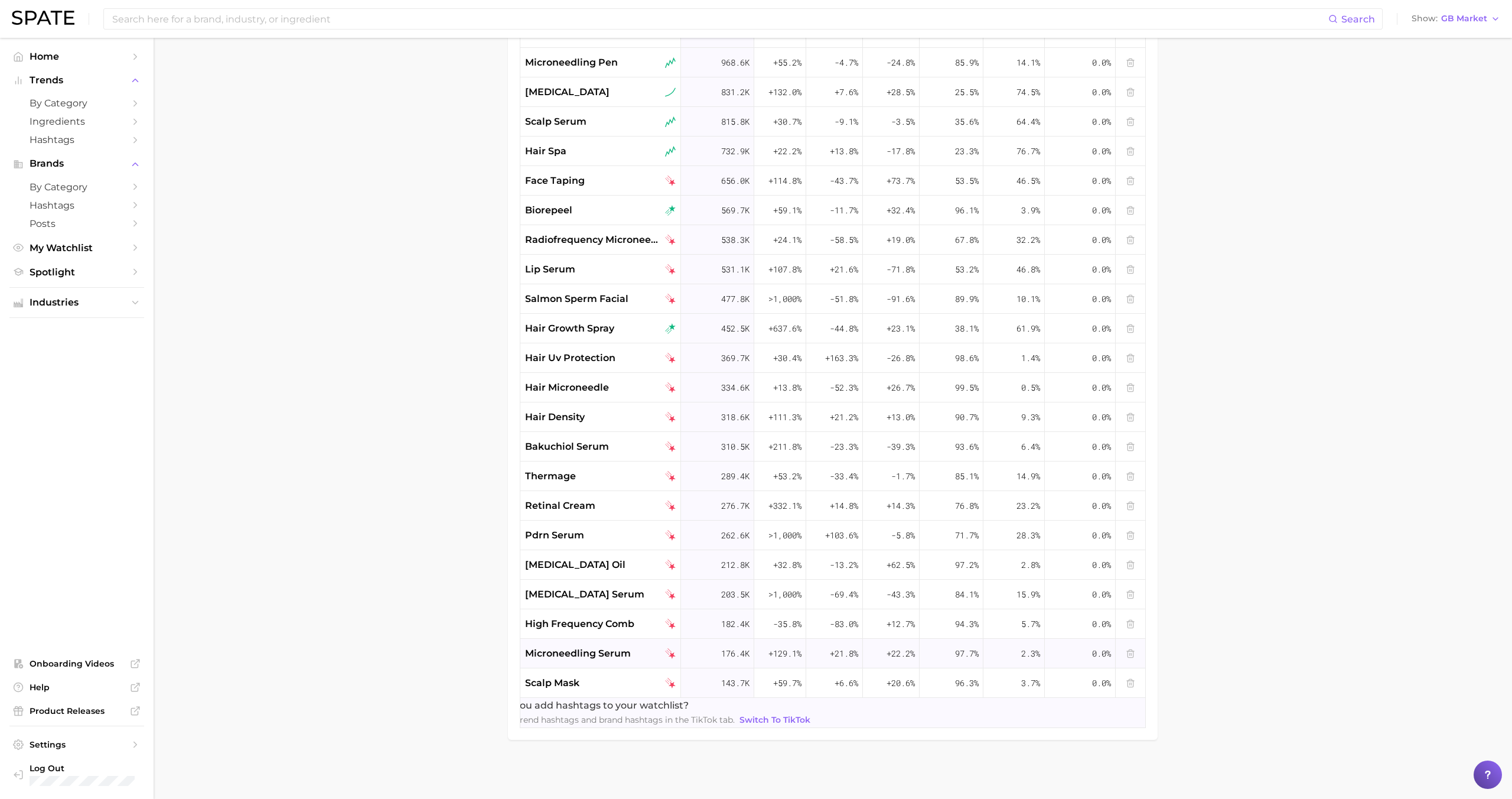
click at [585, 645] on div "microneedling serum" at bounding box center [601, 654] width 161 height 30
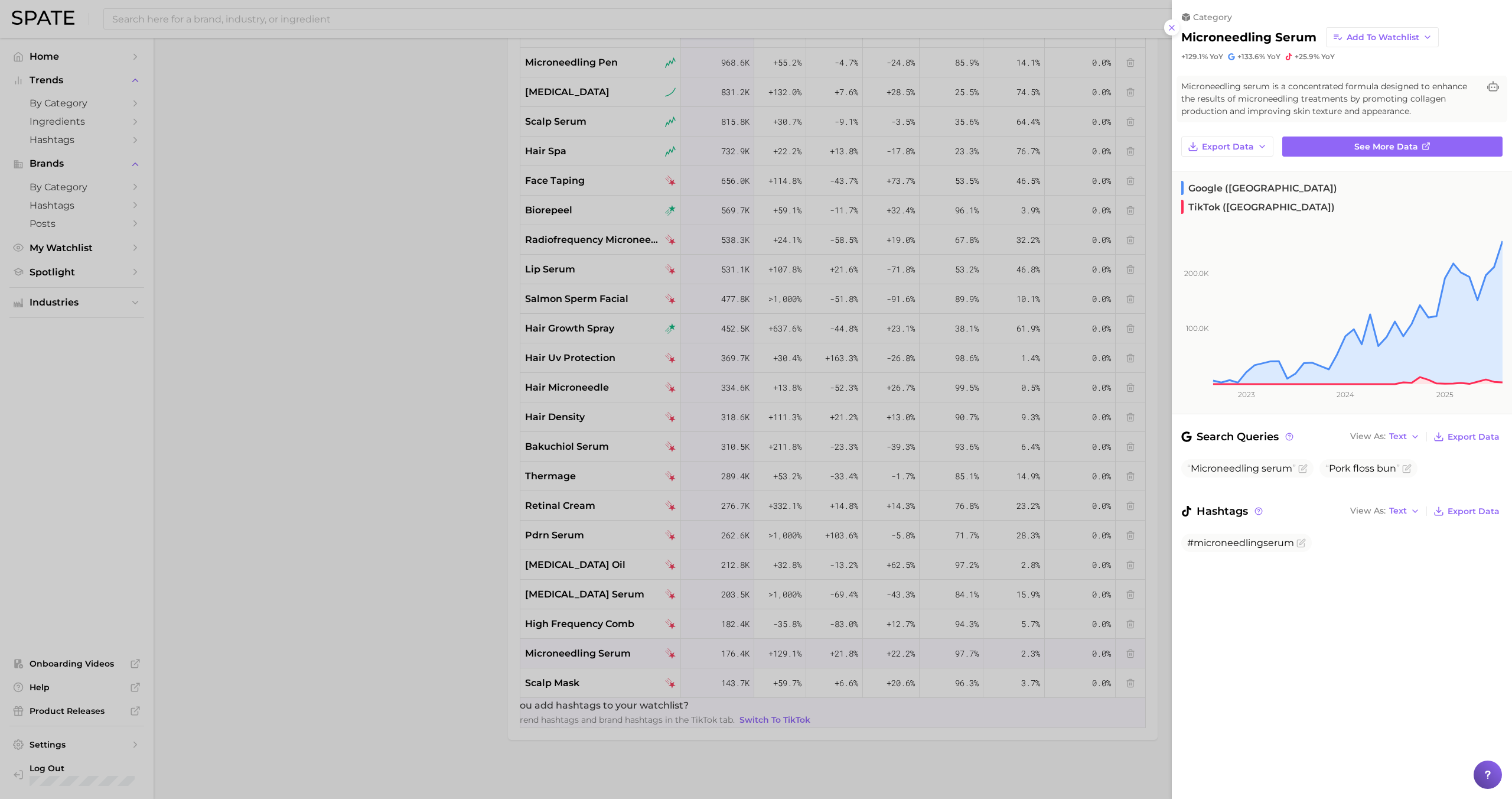
click at [585, 645] on div at bounding box center [756, 400] width 1512 height 799
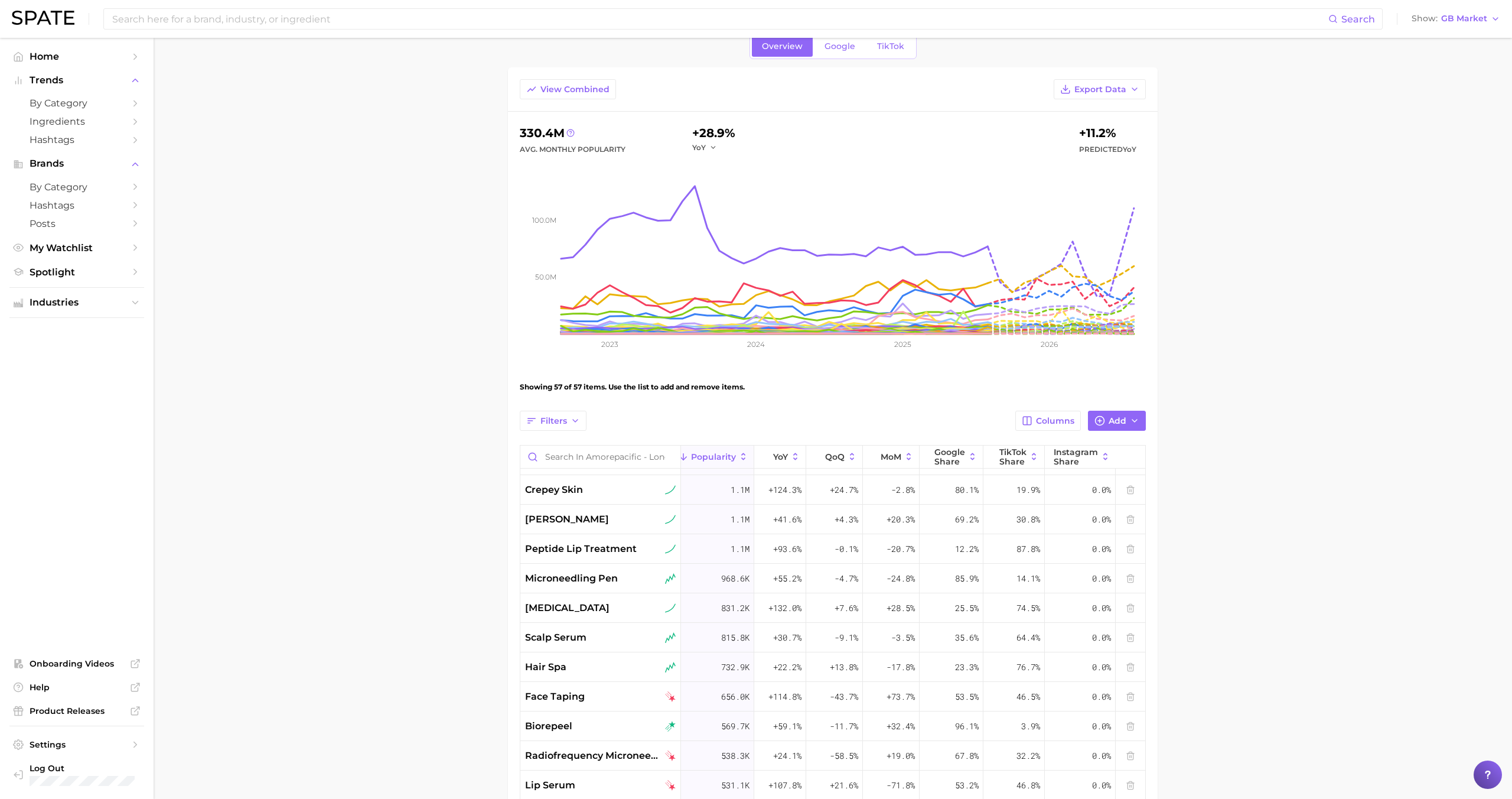
scroll to position [0, 0]
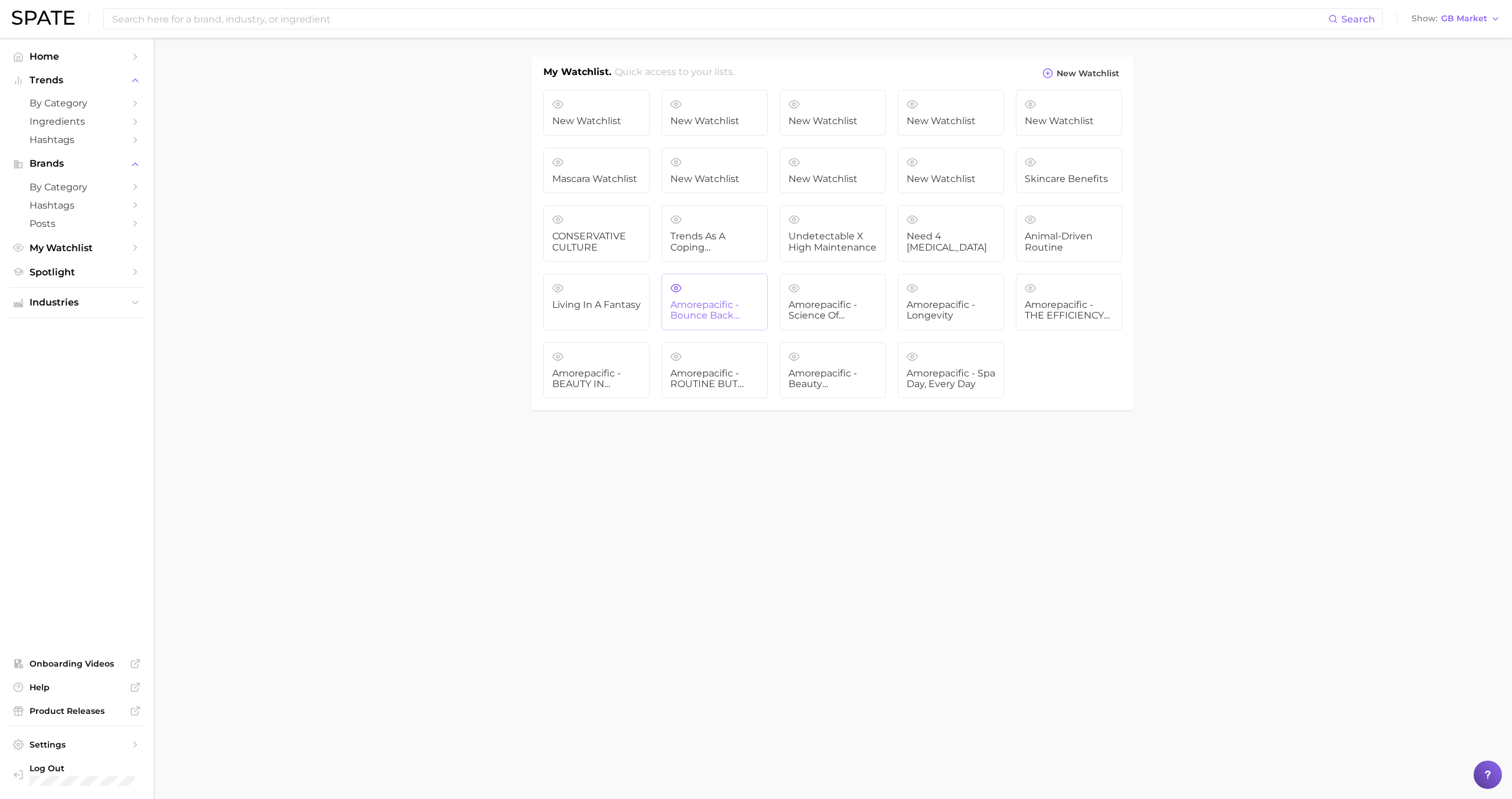
click at [720, 307] on span "Amorepacific - Bounce Back Blueprint" at bounding box center [714, 310] width 89 height 22
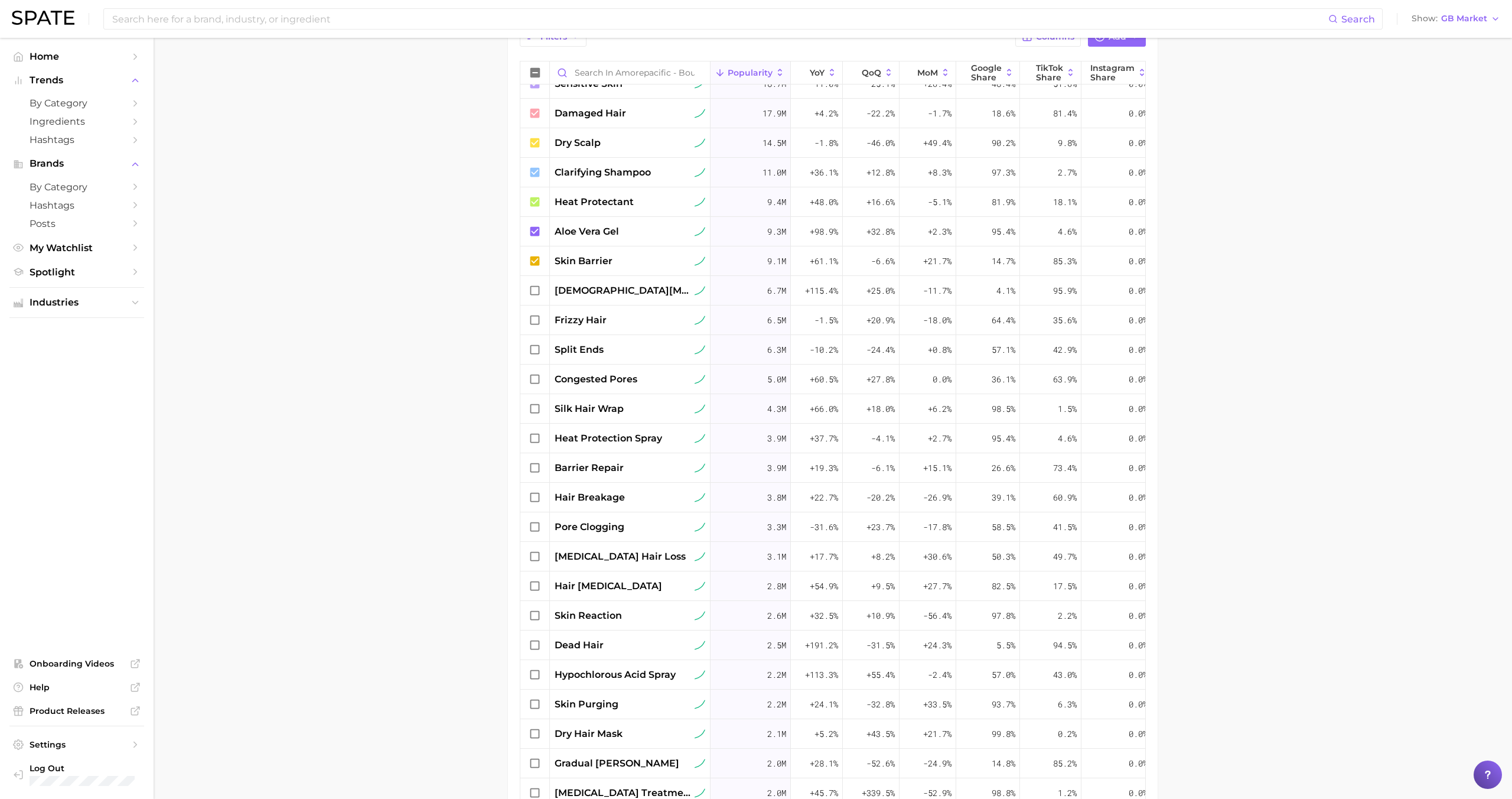
scroll to position [165, 0]
click at [595, 611] on span "skin reaction" at bounding box center [588, 614] width 68 height 14
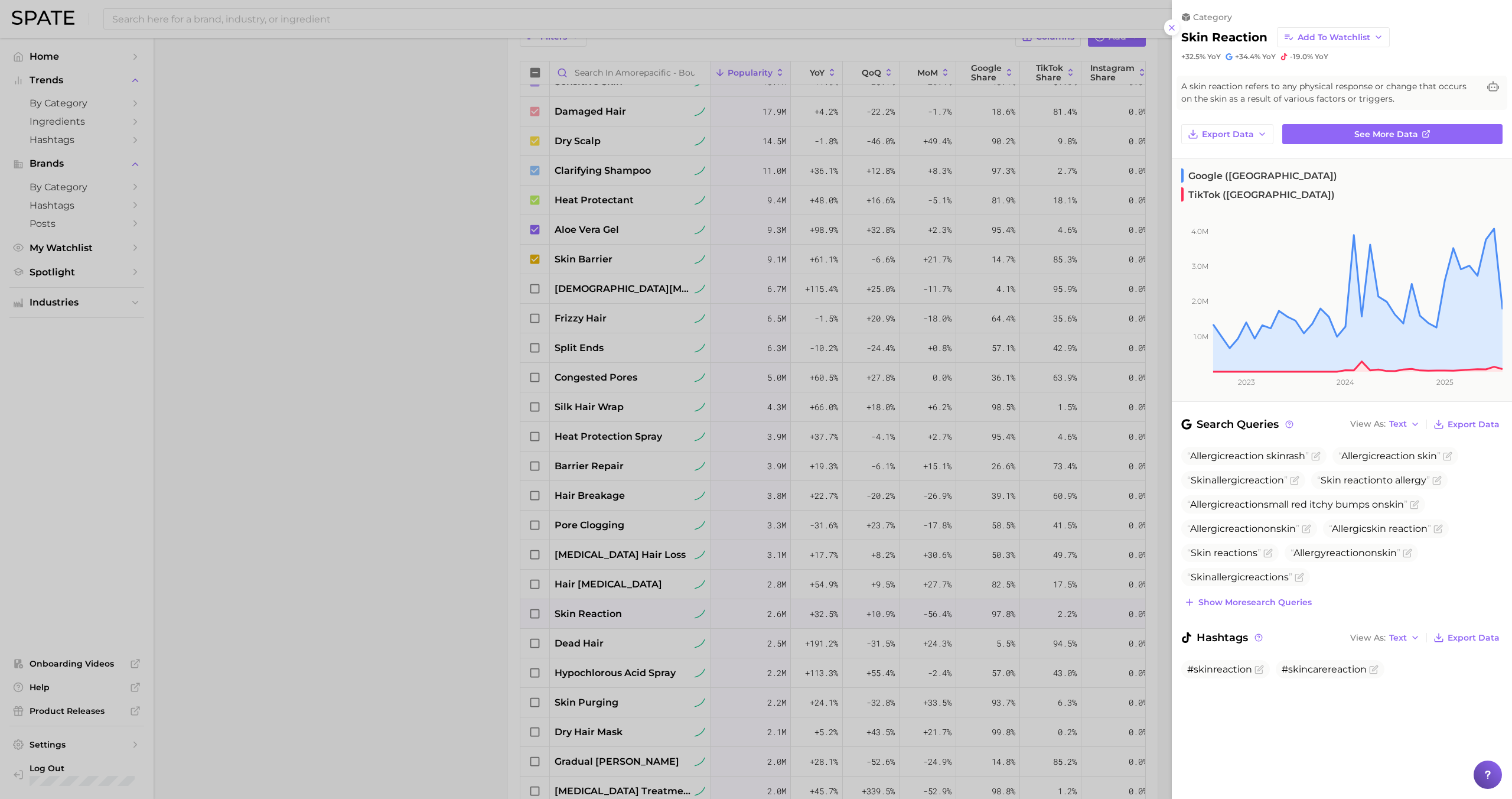
click at [595, 611] on div at bounding box center [756, 400] width 1512 height 799
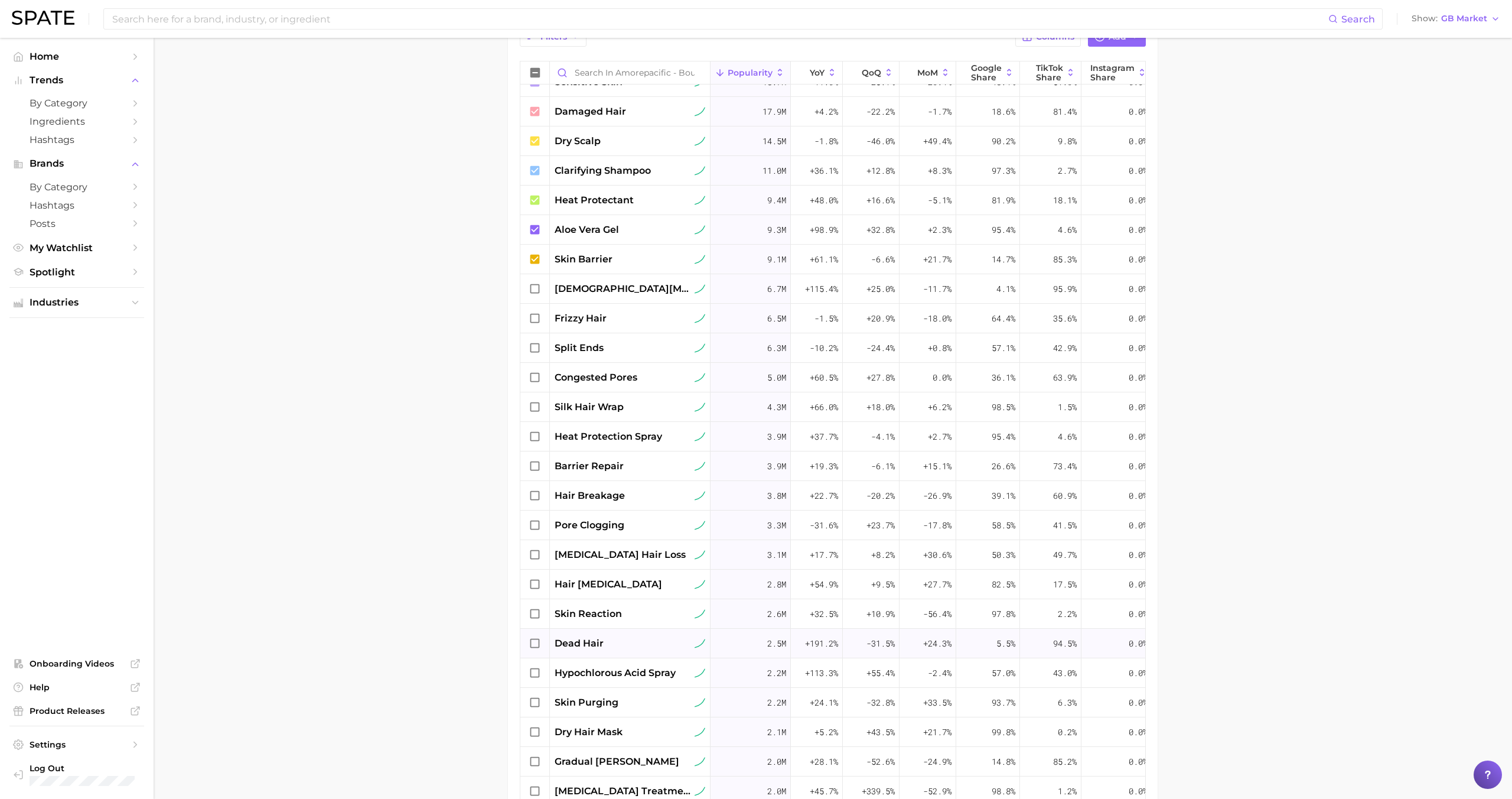
click at [591, 646] on span "dead hair" at bounding box center [580, 643] width 49 height 14
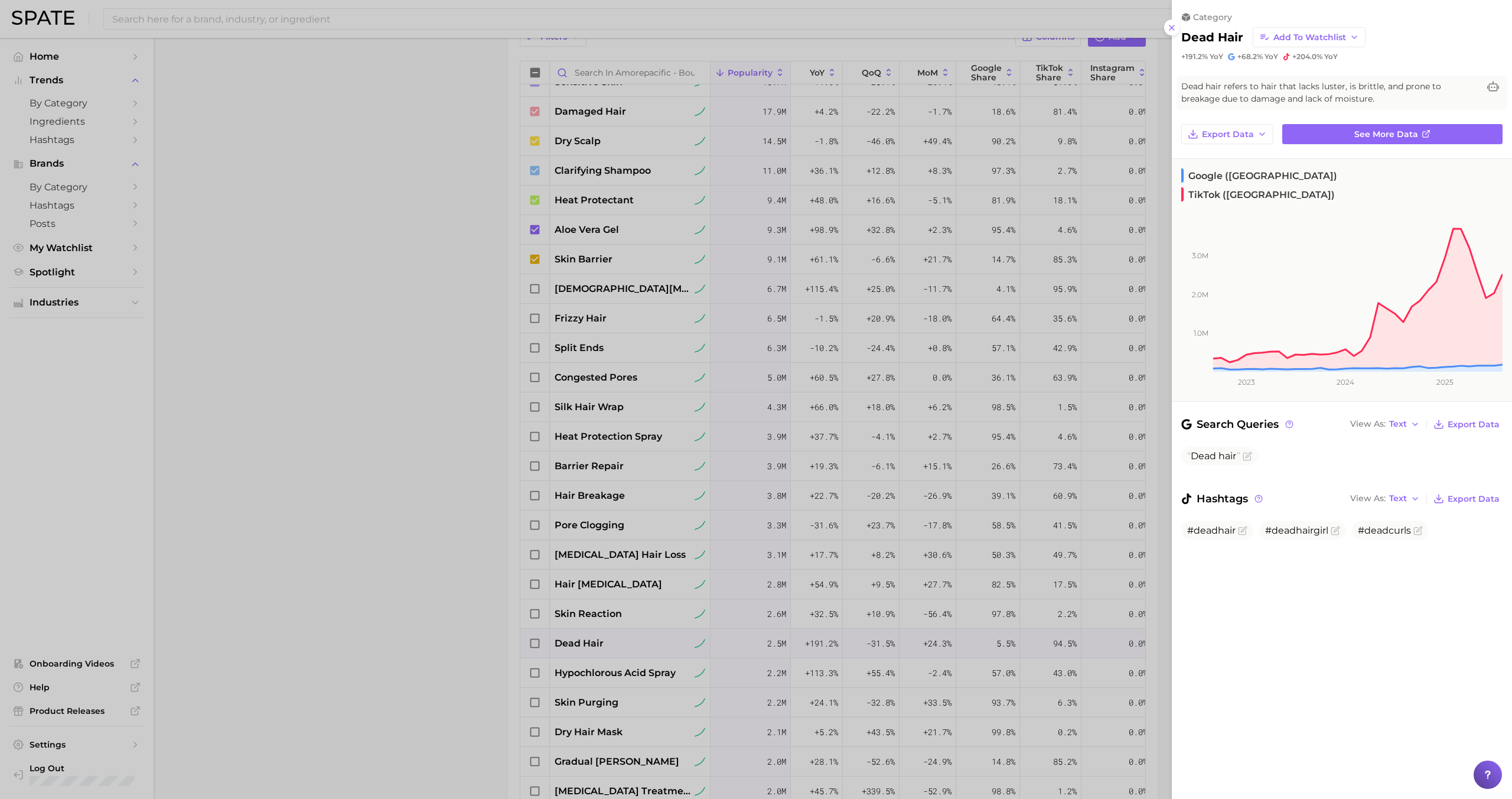
click at [591, 645] on div at bounding box center [756, 400] width 1512 height 799
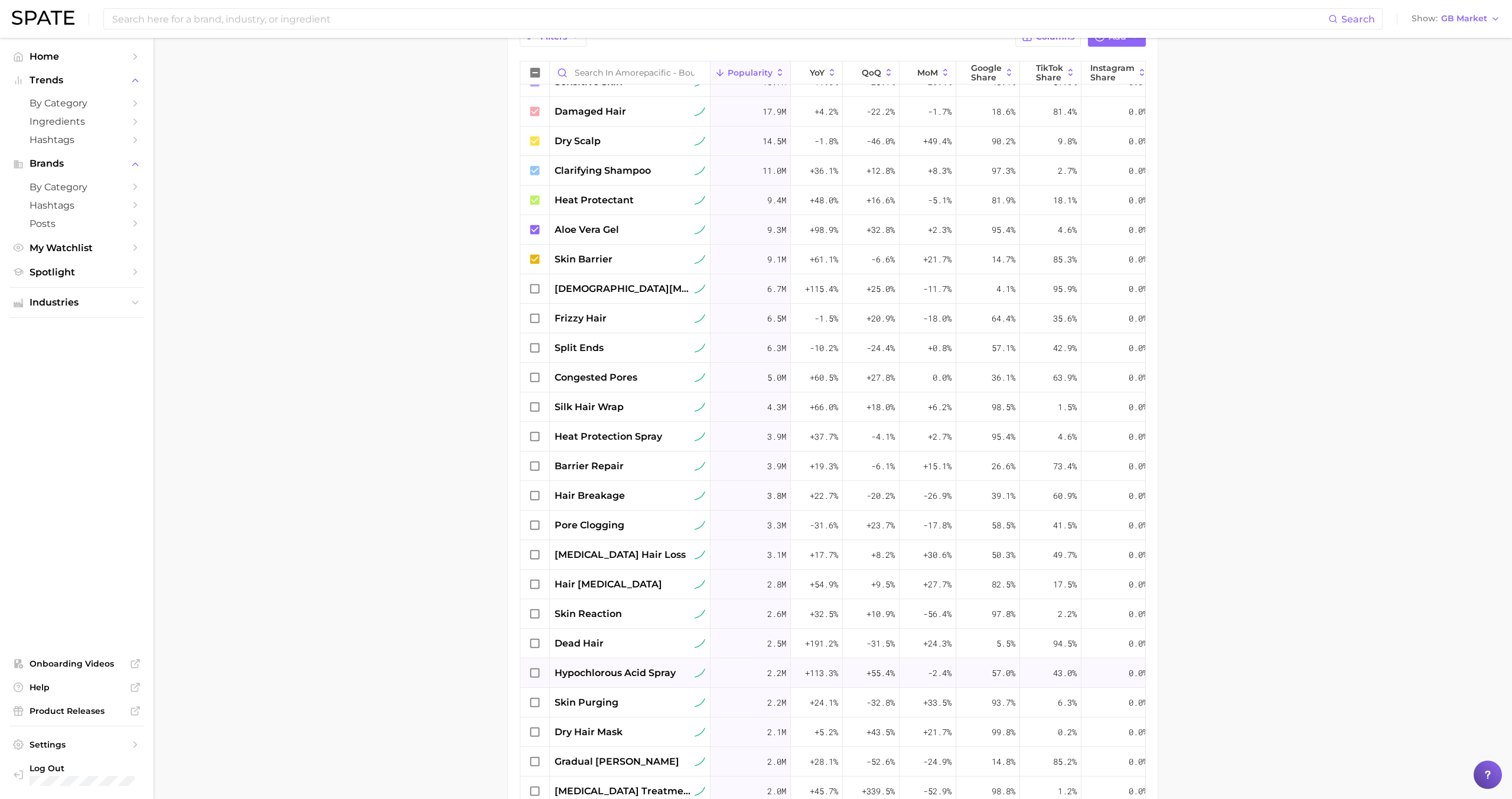
click at [603, 668] on span "hypochlorous acid spray" at bounding box center [616, 673] width 121 height 14
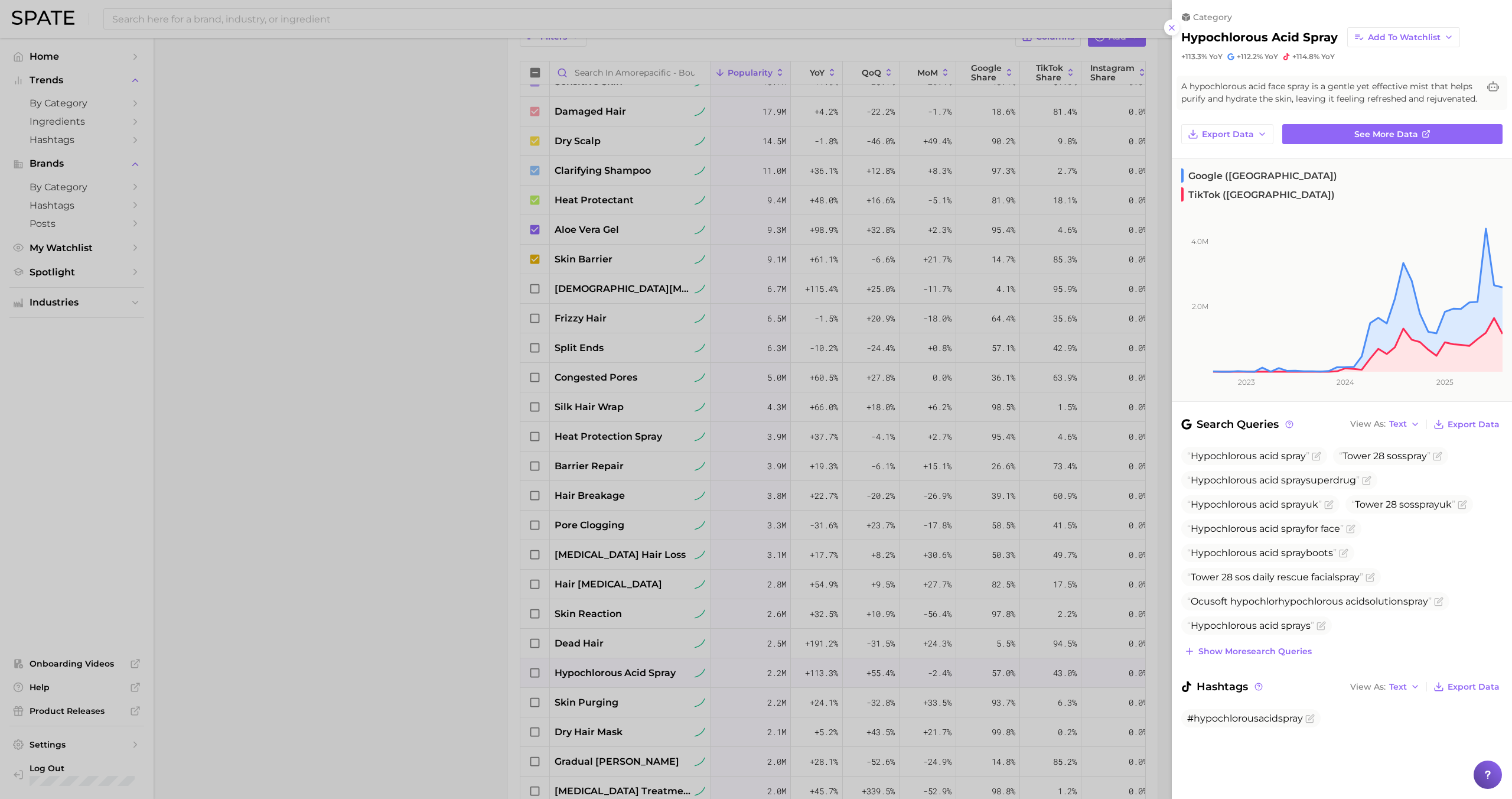
click at [603, 668] on div at bounding box center [756, 400] width 1512 height 799
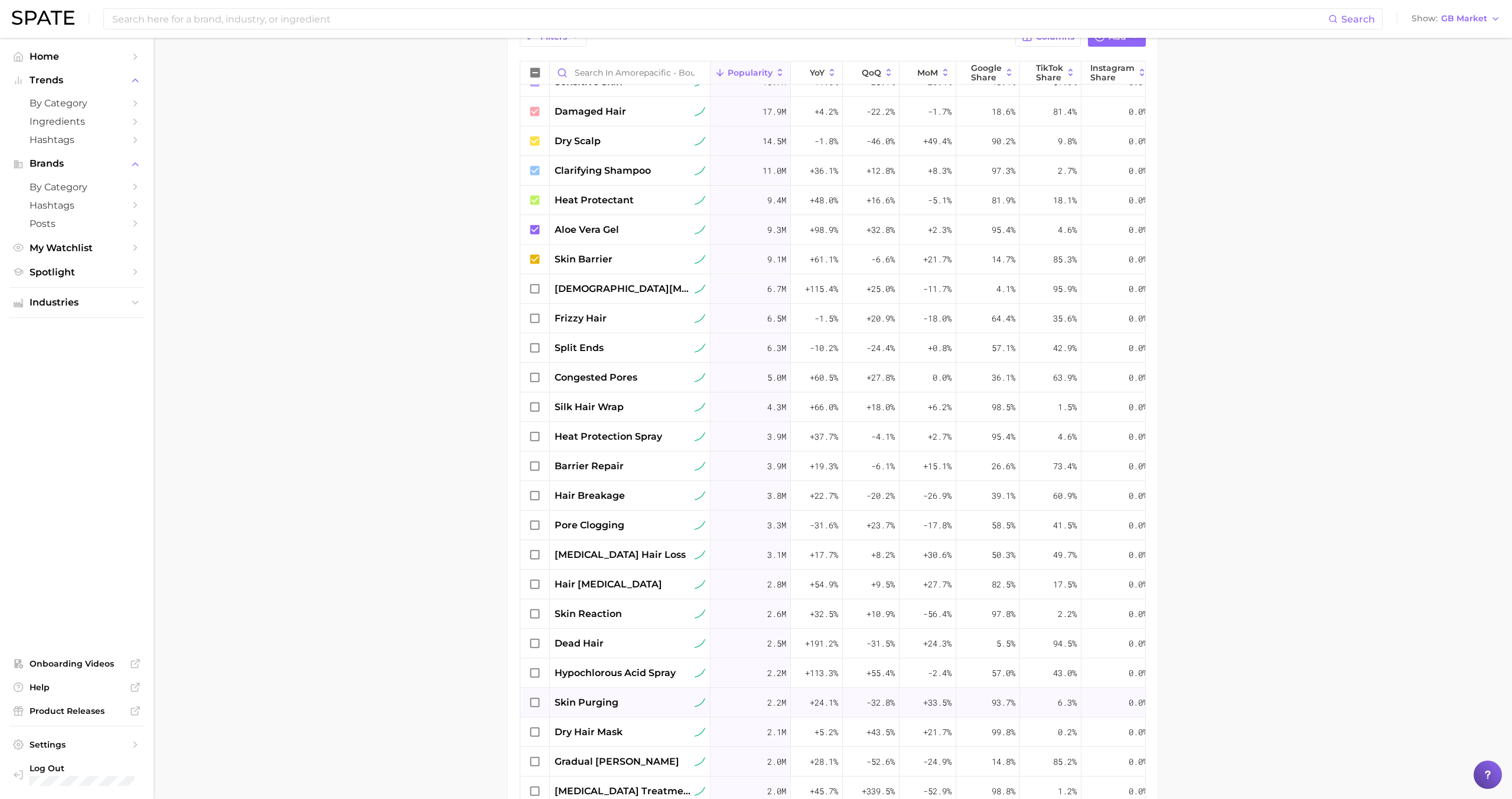
click at [600, 695] on span "skin purging" at bounding box center [587, 702] width 64 height 14
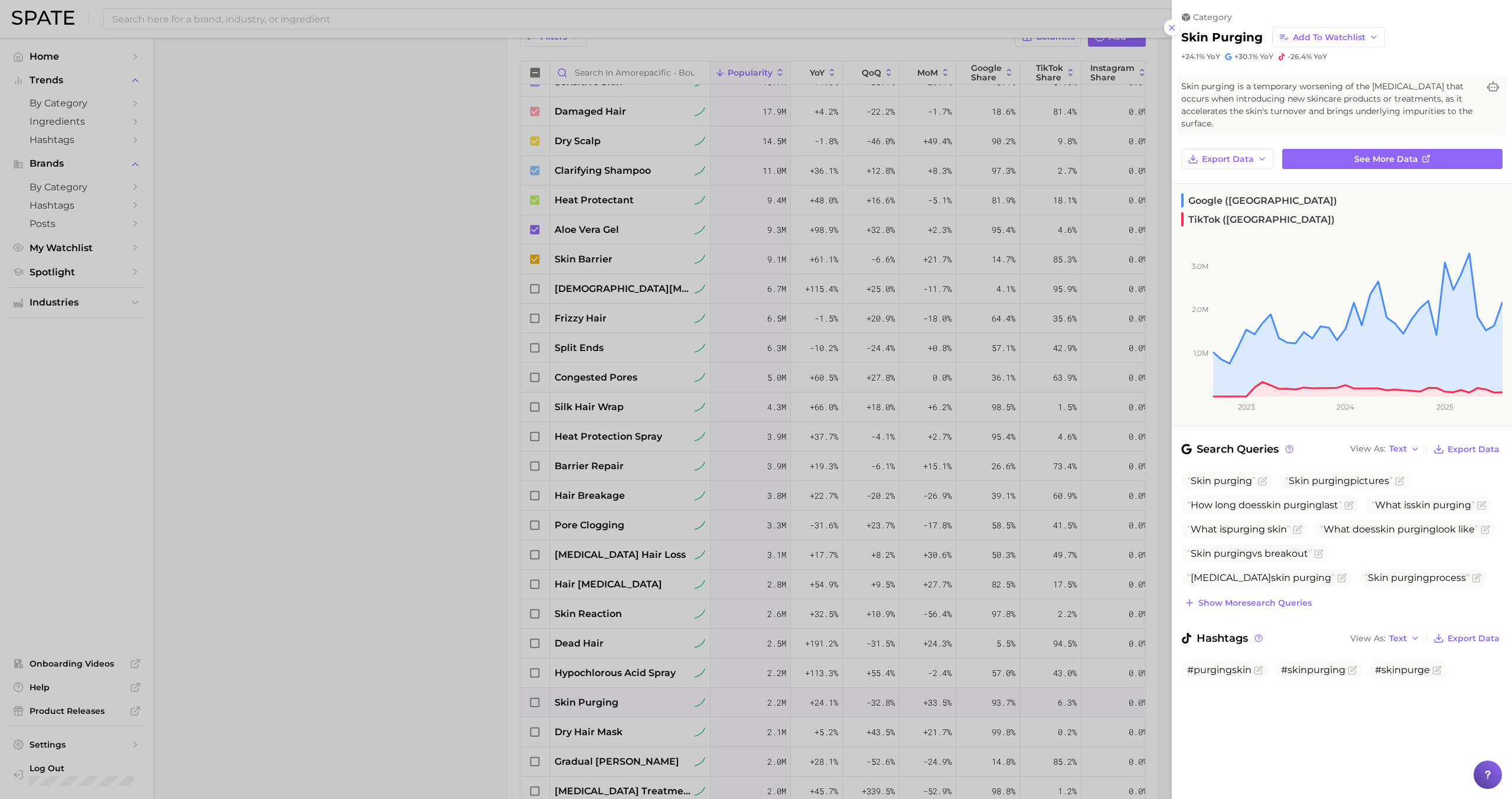
click at [600, 695] on div at bounding box center [756, 400] width 1512 height 799
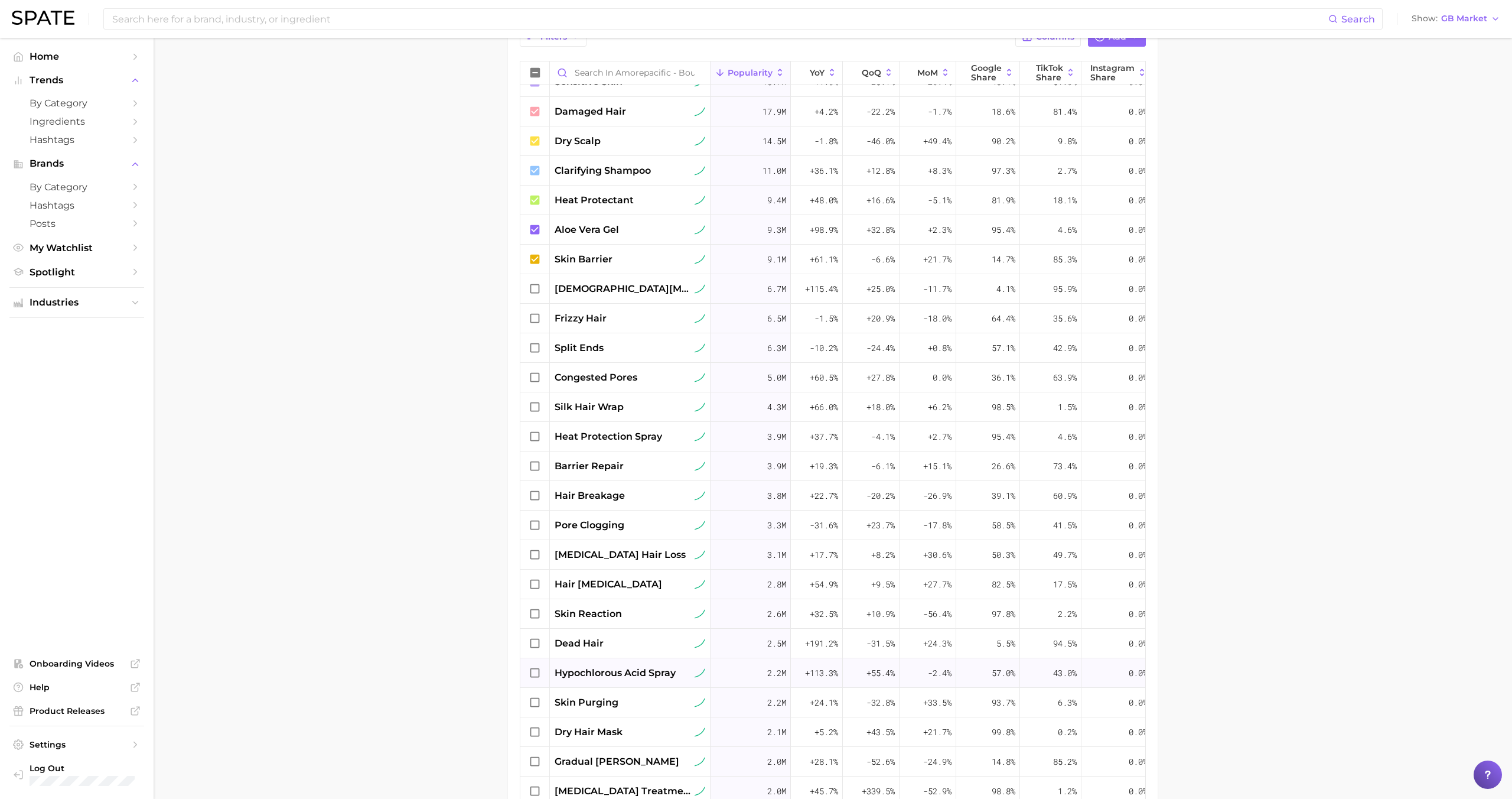
click at [625, 666] on span "hypochlorous acid spray" at bounding box center [616, 673] width 121 height 14
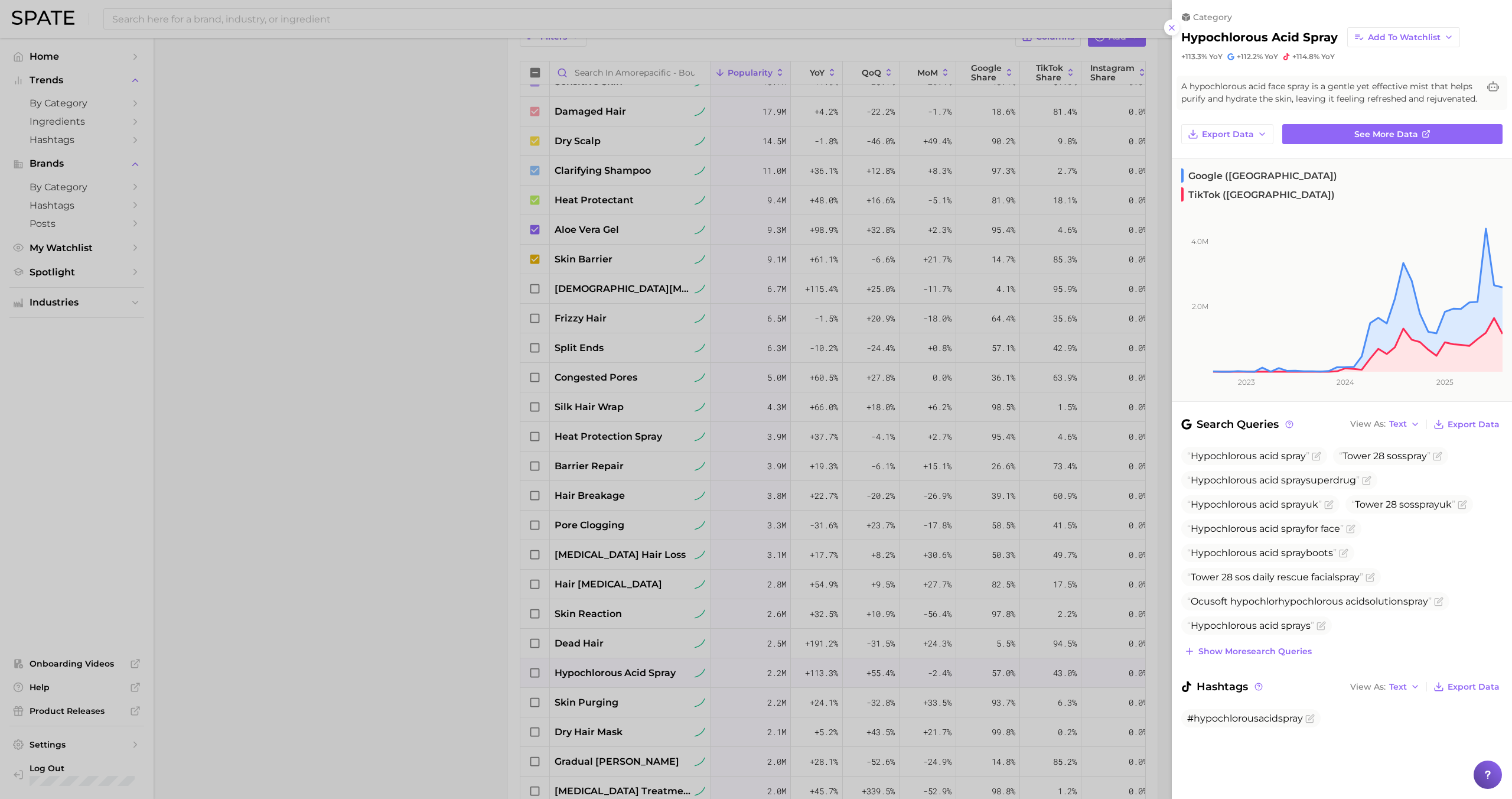
click at [620, 683] on div at bounding box center [756, 400] width 1512 height 799
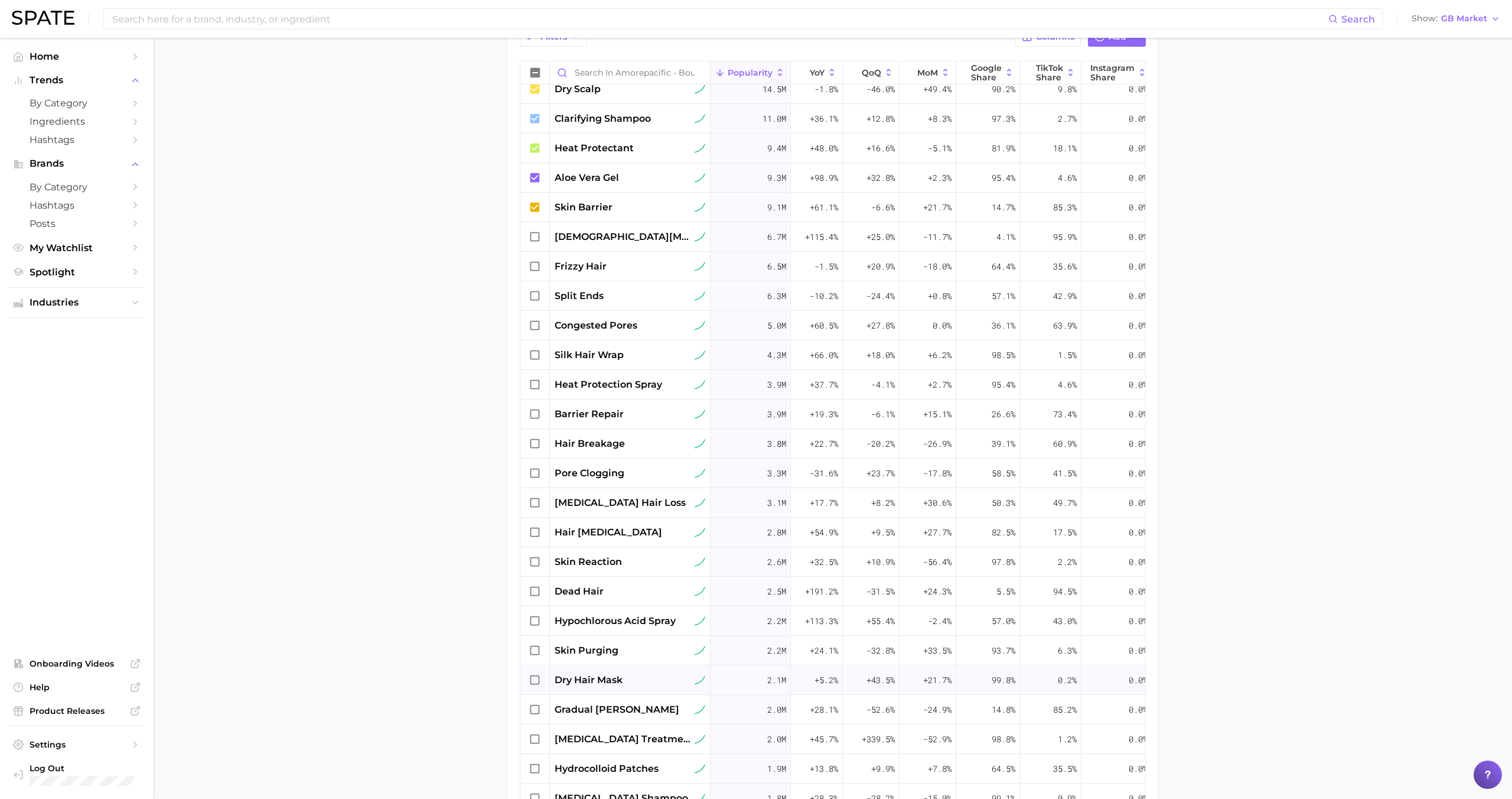
scroll to position [238, 0]
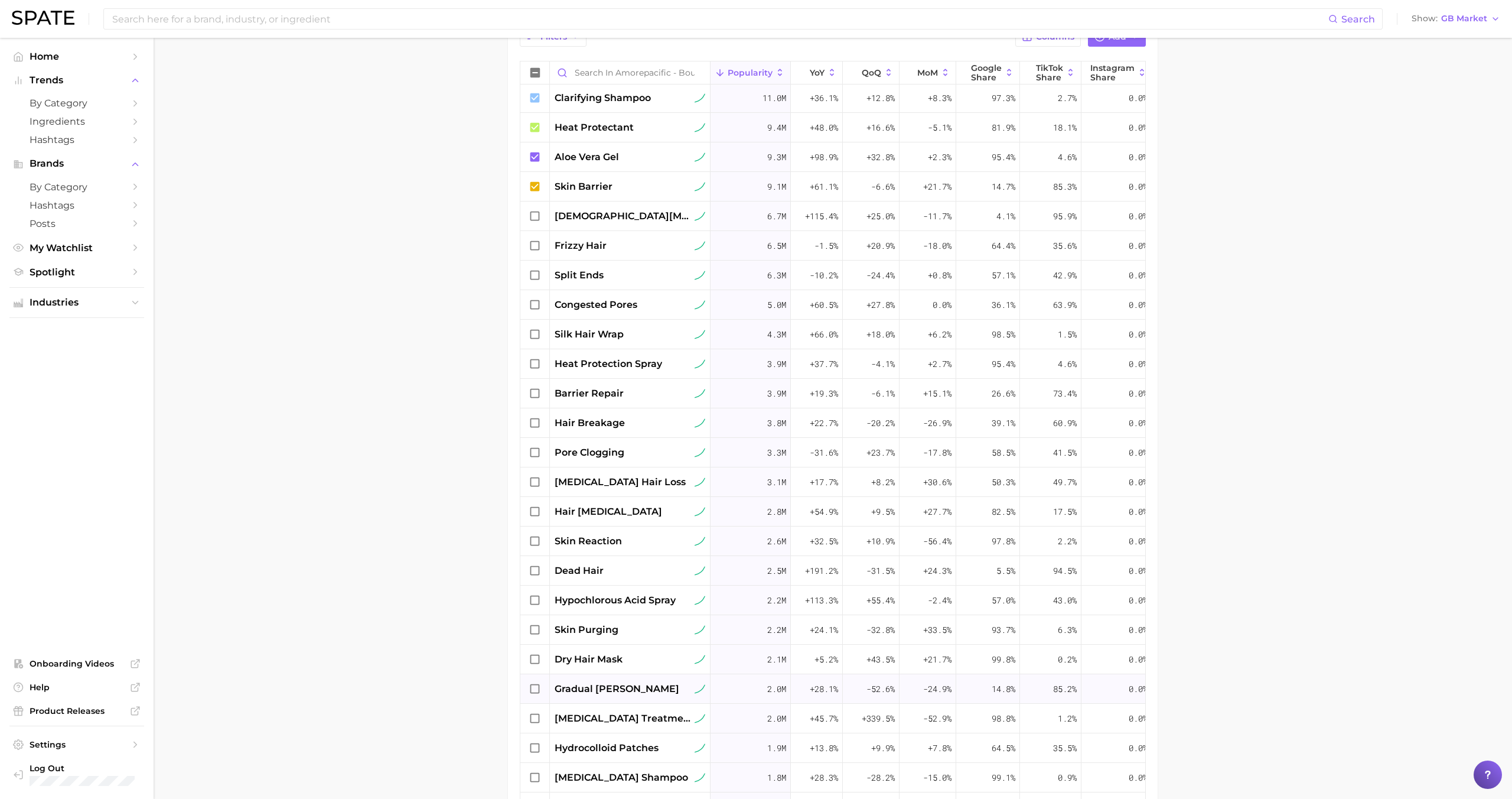
click at [614, 677] on div "gradual tanner" at bounding box center [630, 689] width 161 height 30
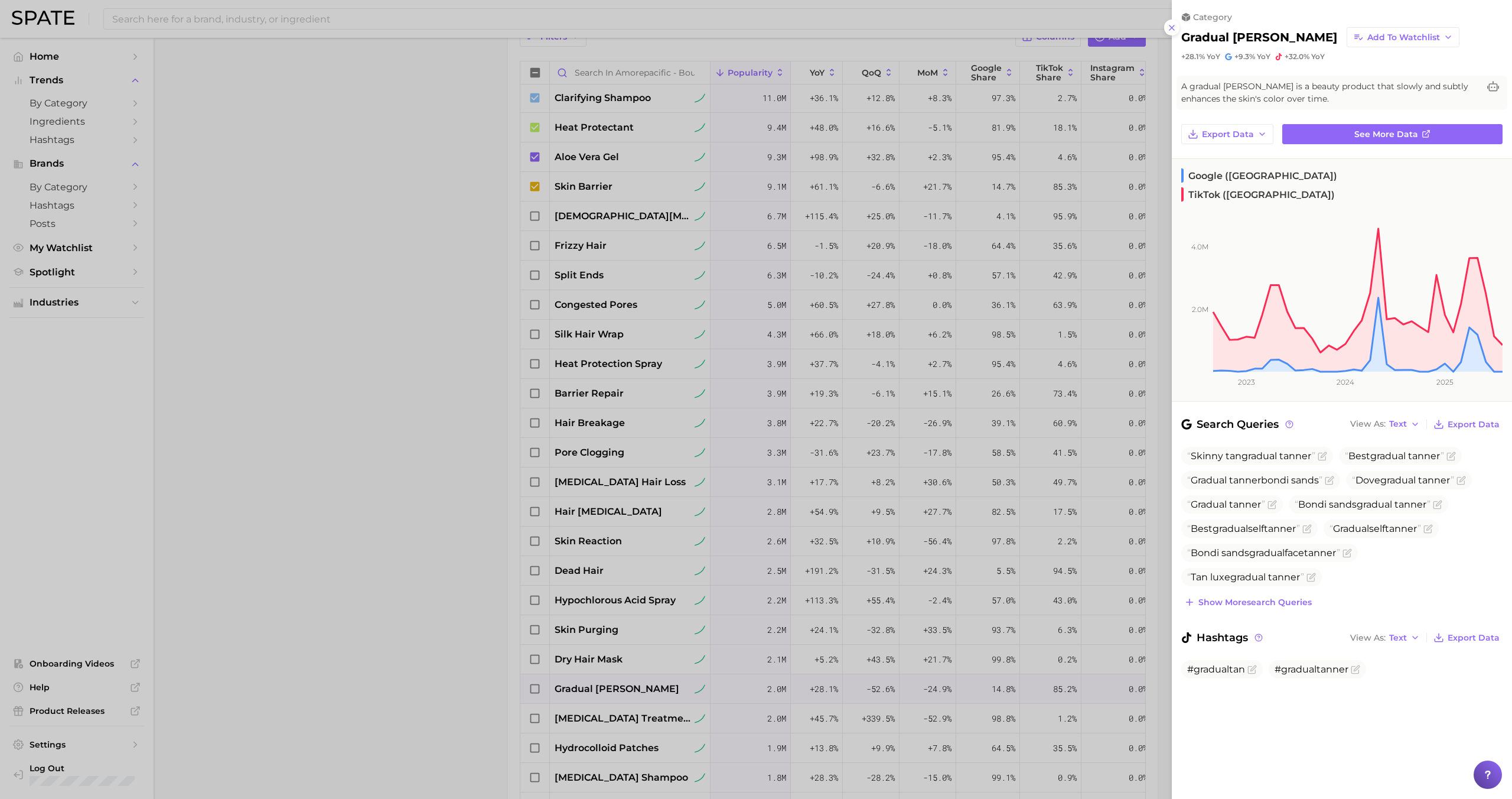
click at [615, 664] on div at bounding box center [756, 400] width 1512 height 799
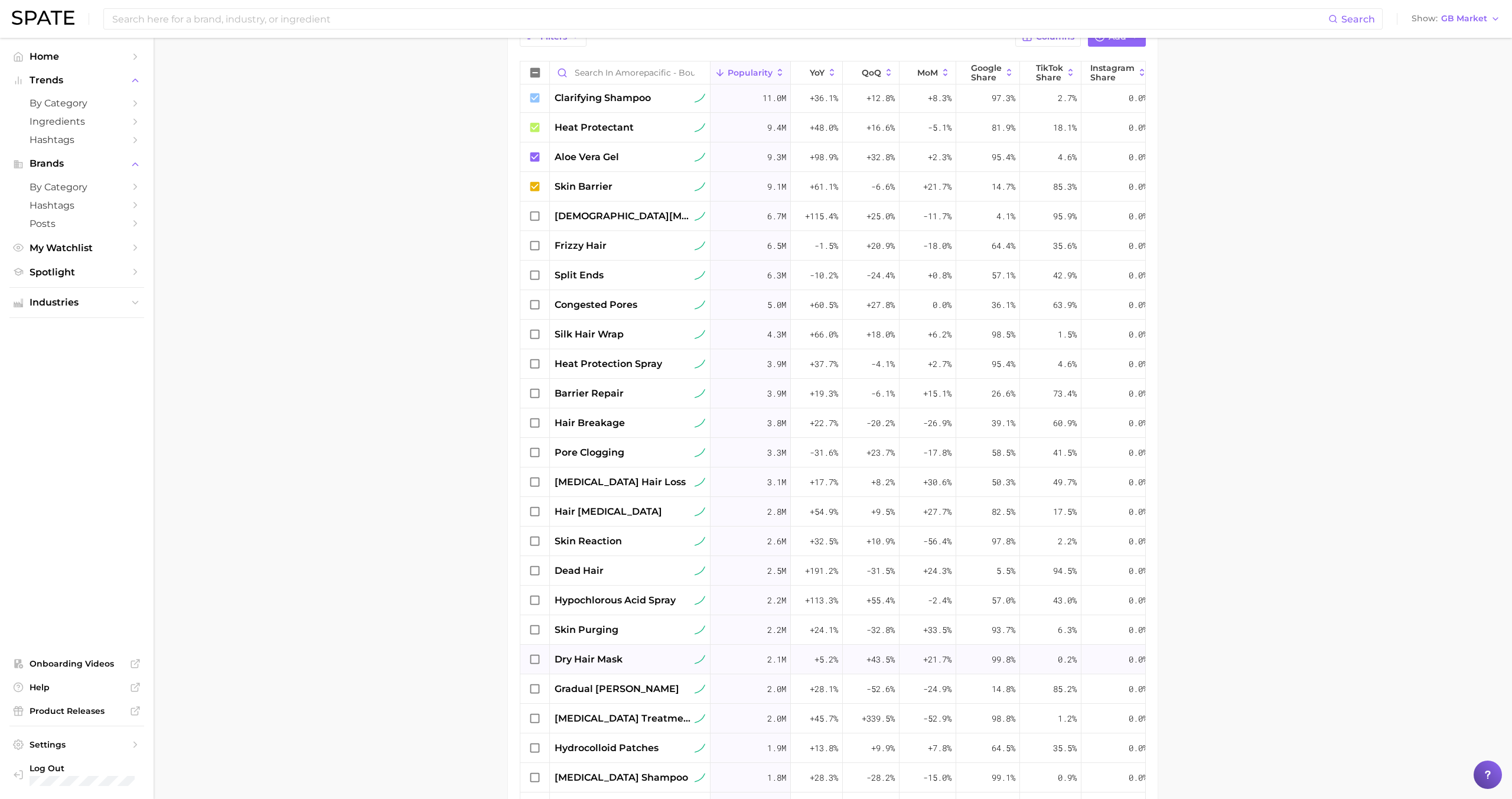
click at [617, 664] on span "dry hair mask" at bounding box center [588, 659] width 68 height 14
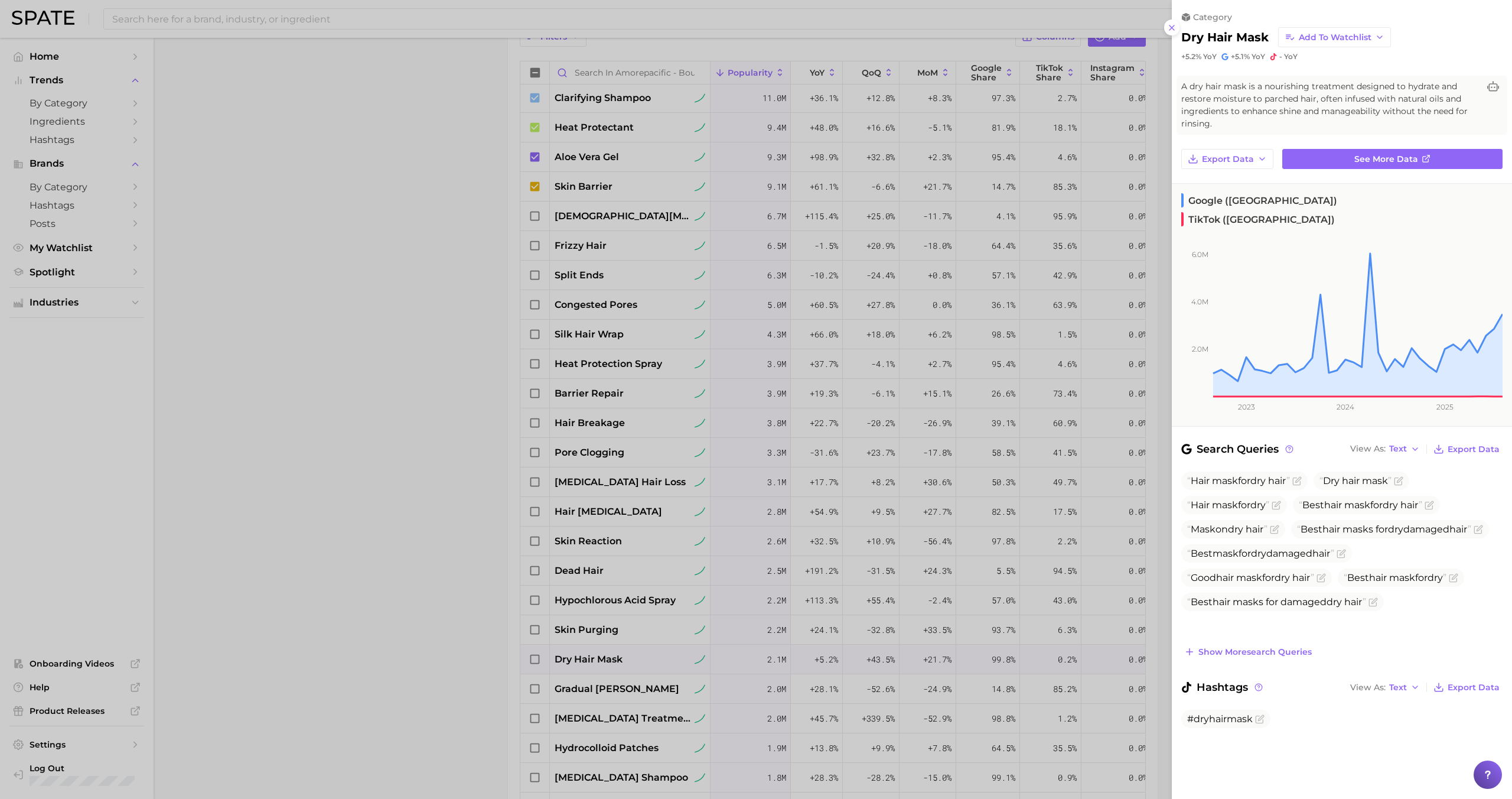
click at [617, 664] on div at bounding box center [756, 400] width 1512 height 799
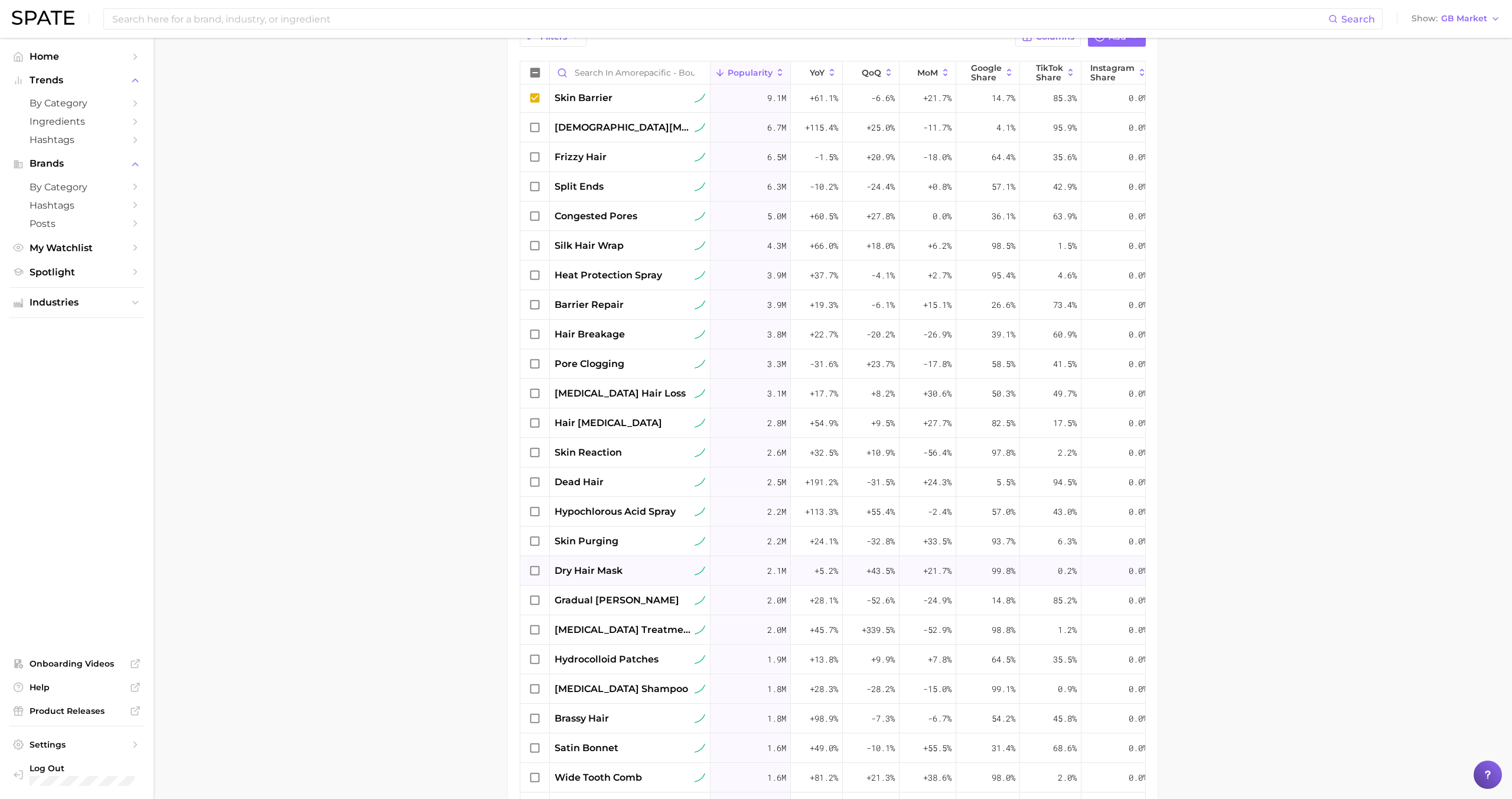
scroll to position [328, 0]
click at [616, 605] on span "gradual tanner" at bounding box center [617, 598] width 125 height 14
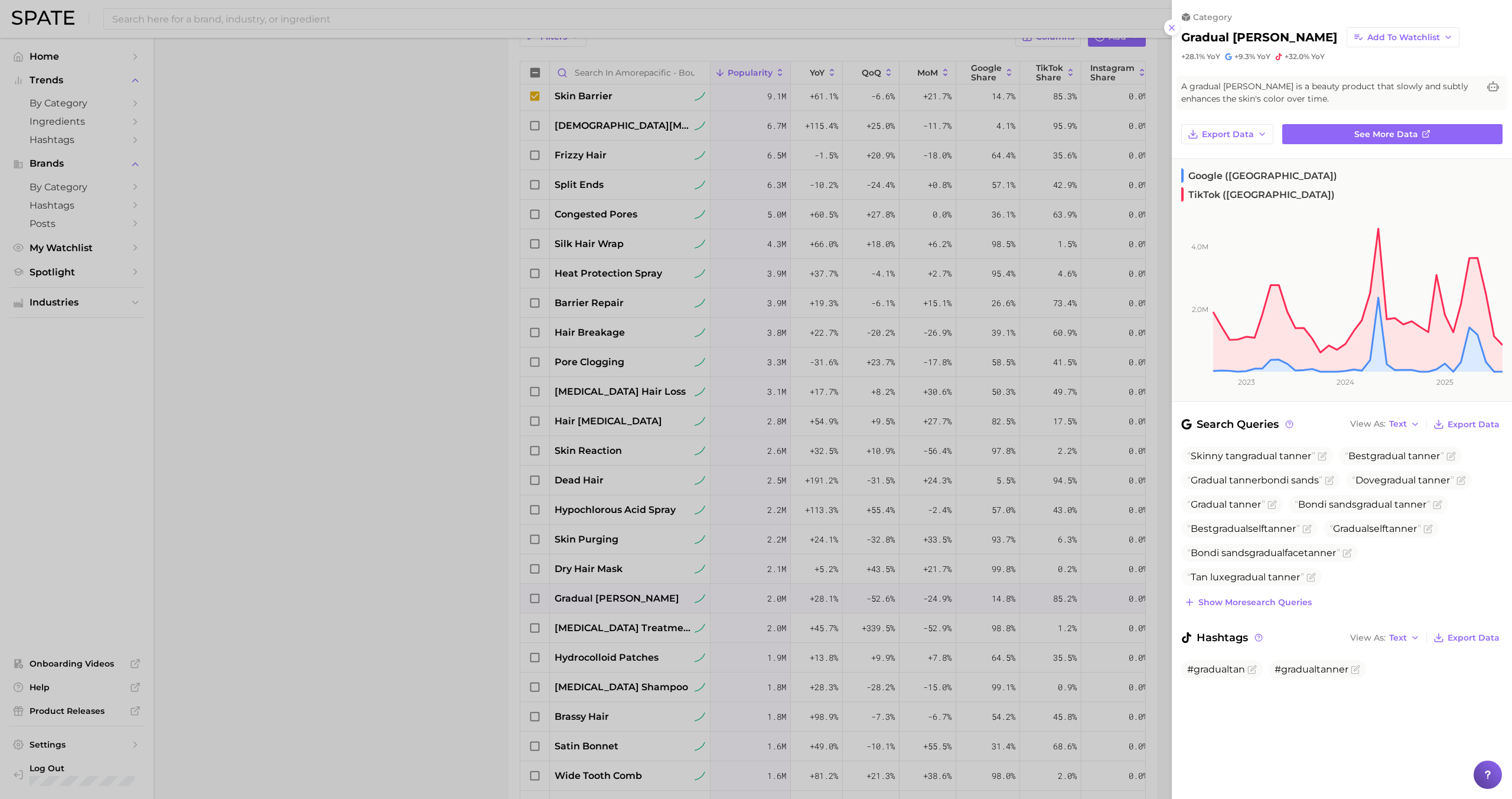
click at [616, 595] on div at bounding box center [756, 400] width 1512 height 799
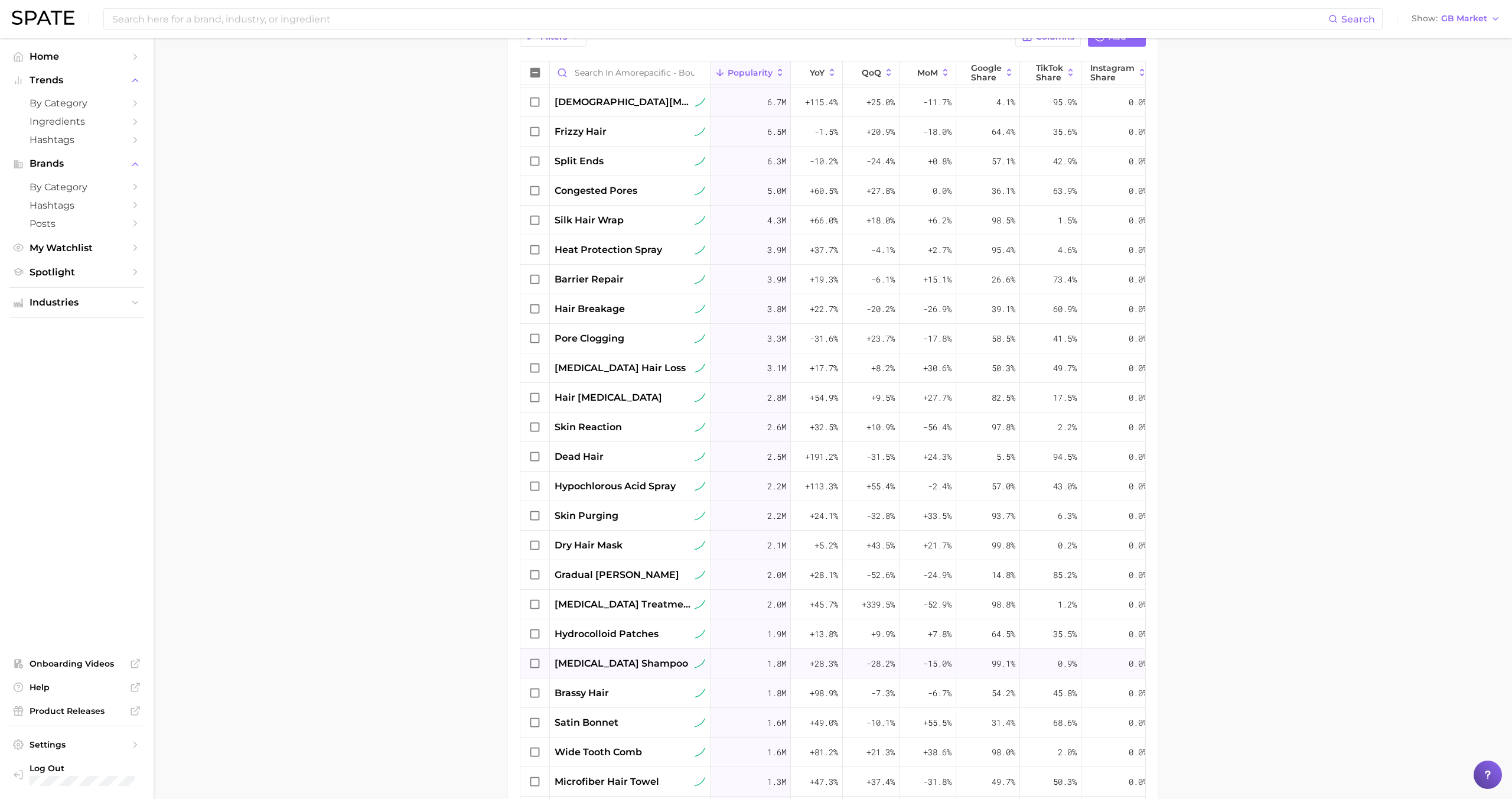
scroll to position [373, 0]
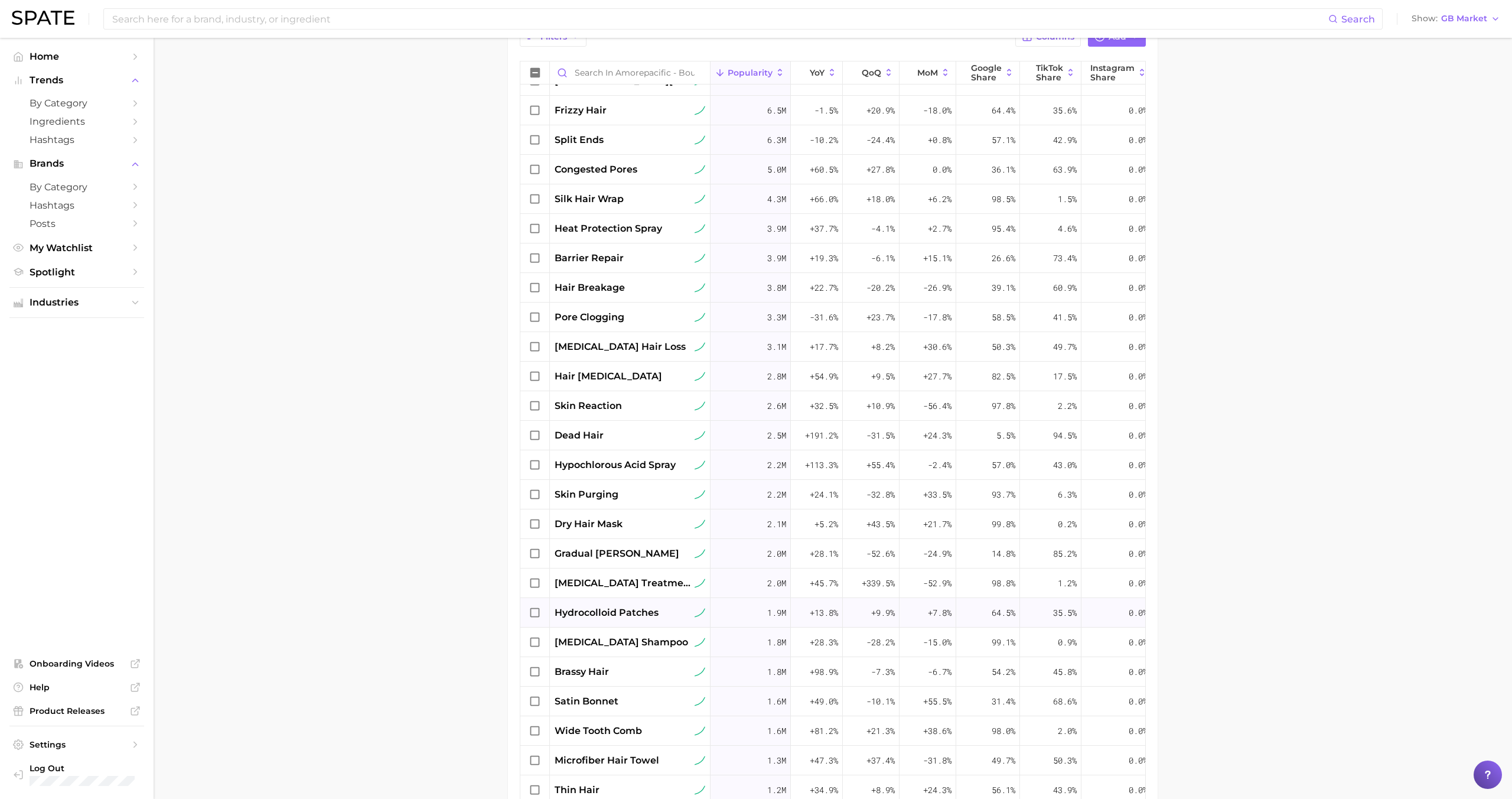
click at [612, 618] on span "hydrocolloid patches" at bounding box center [607, 612] width 104 height 14
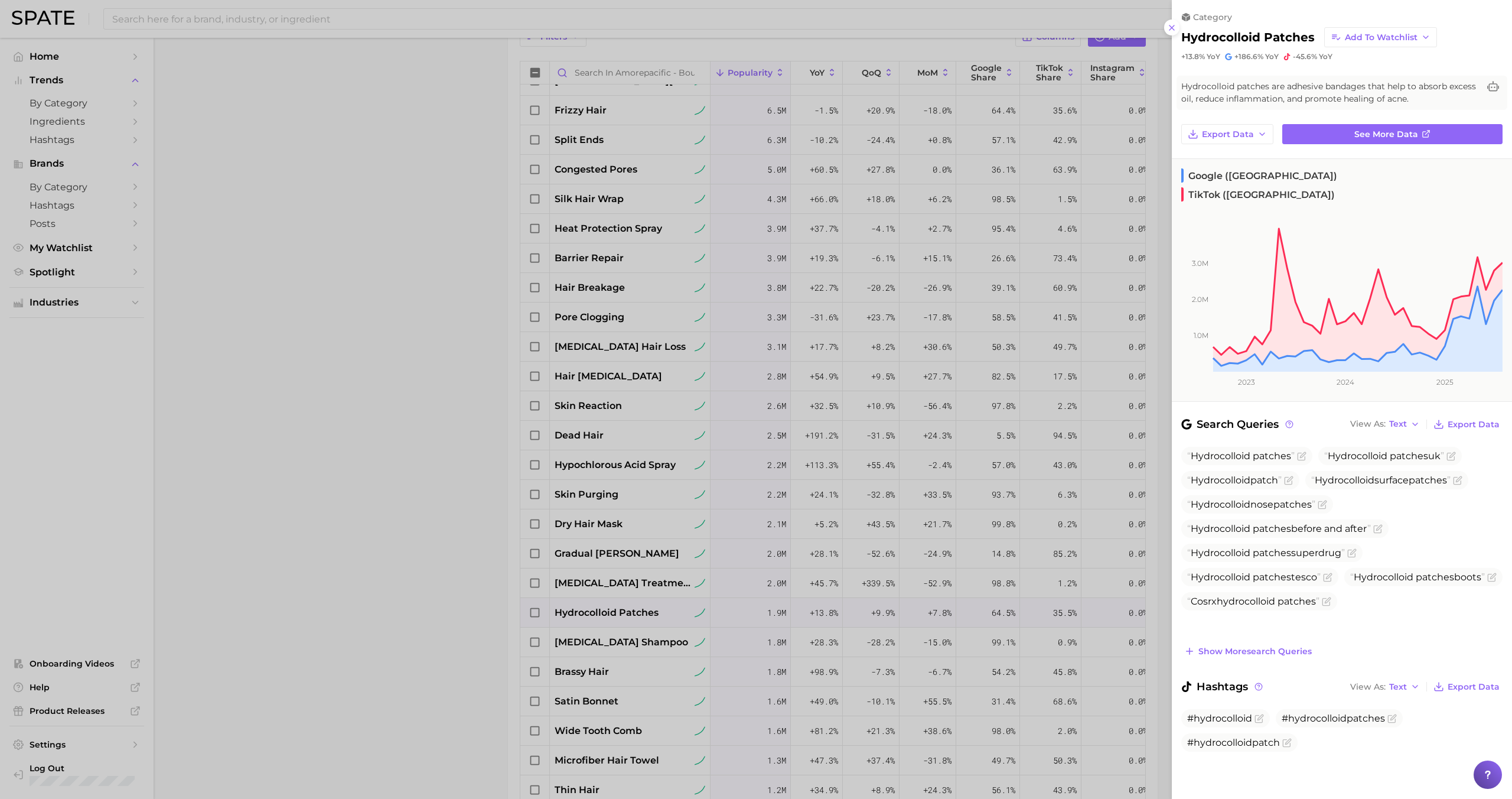
click at [614, 613] on div at bounding box center [756, 400] width 1512 height 799
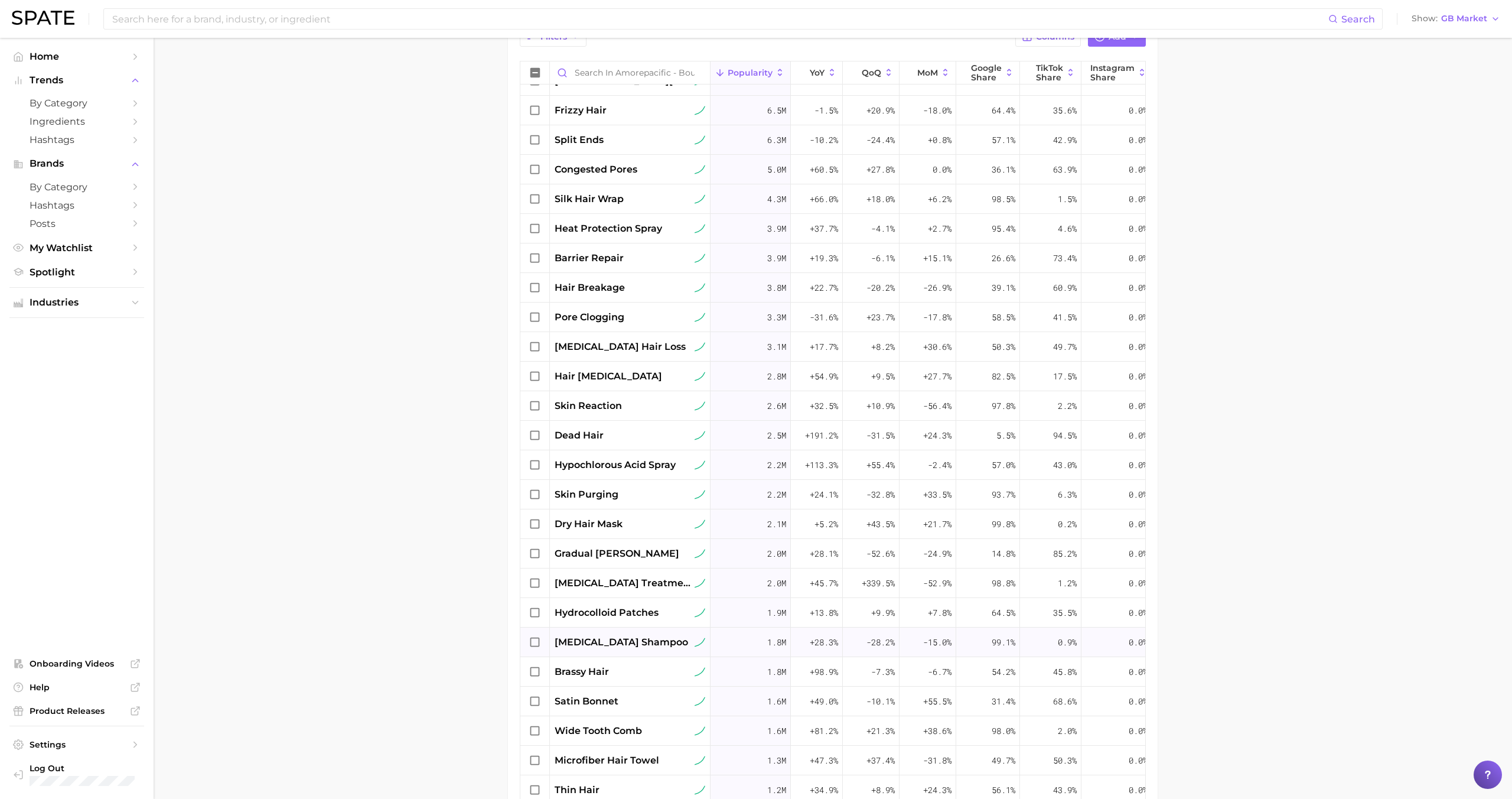
click at [605, 641] on span "biotin shampoo" at bounding box center [622, 642] width 134 height 14
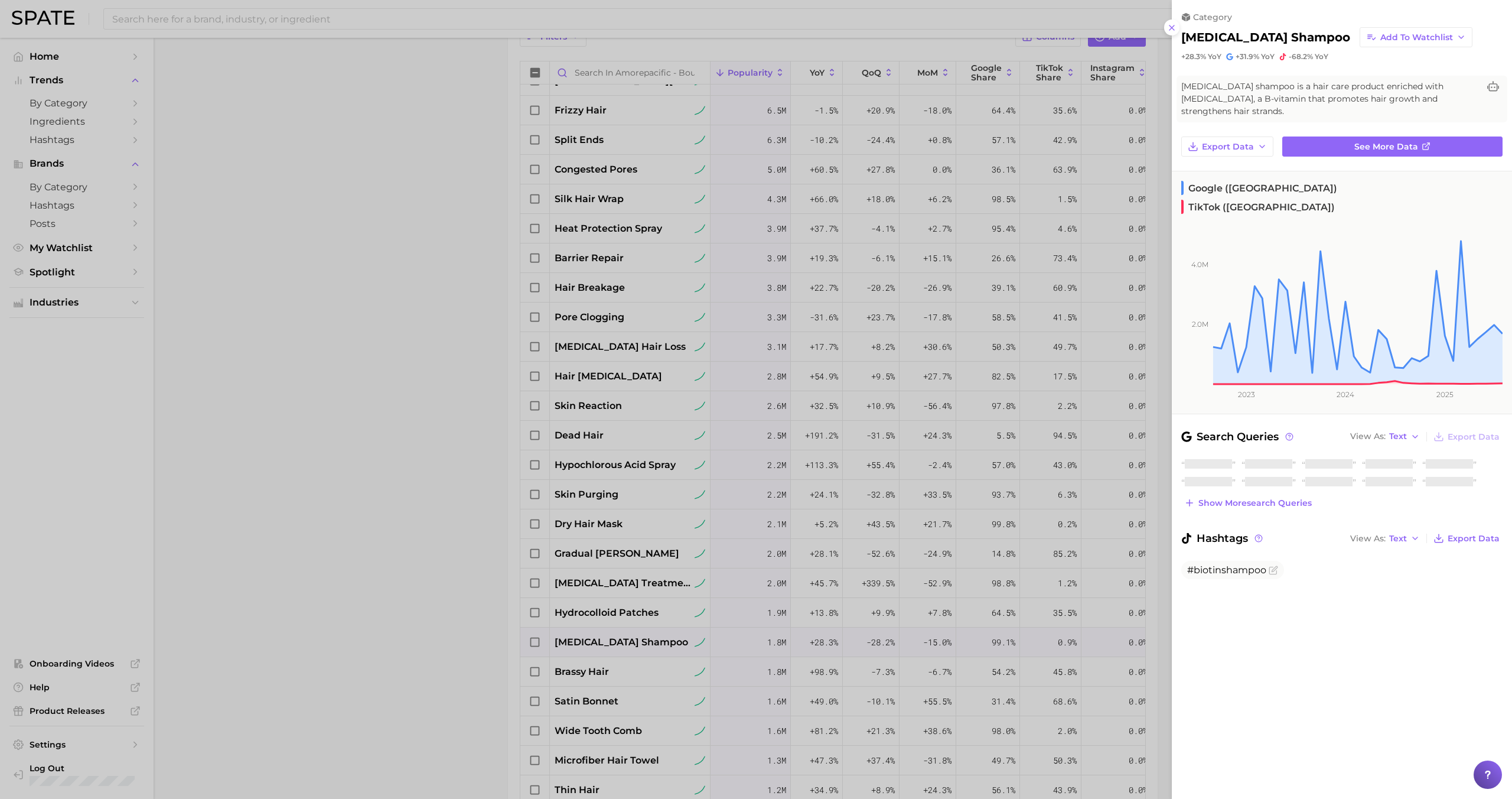
click at [605, 641] on div at bounding box center [756, 400] width 1512 height 799
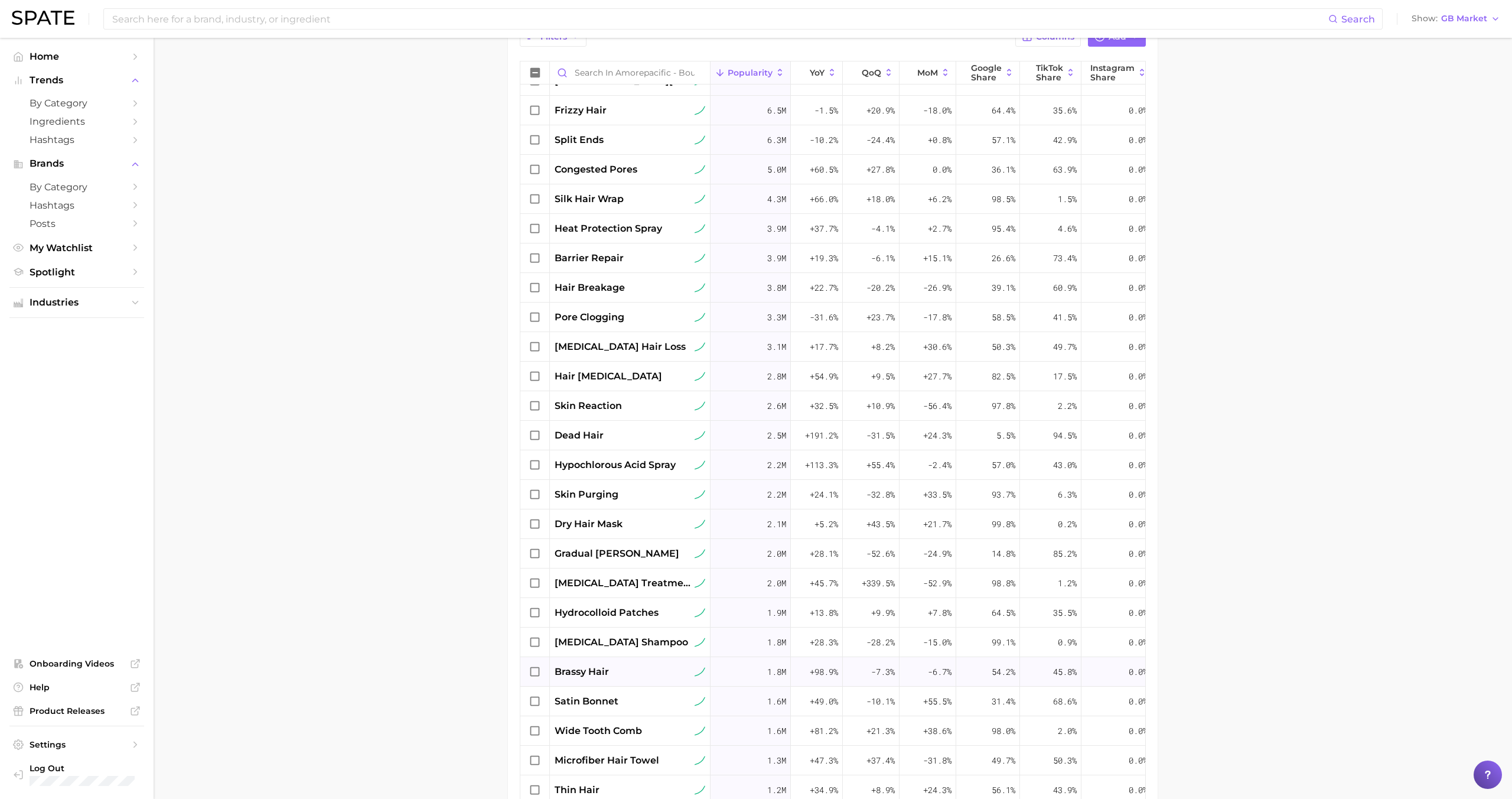
click at [603, 679] on div "brassy hair" at bounding box center [630, 672] width 161 height 30
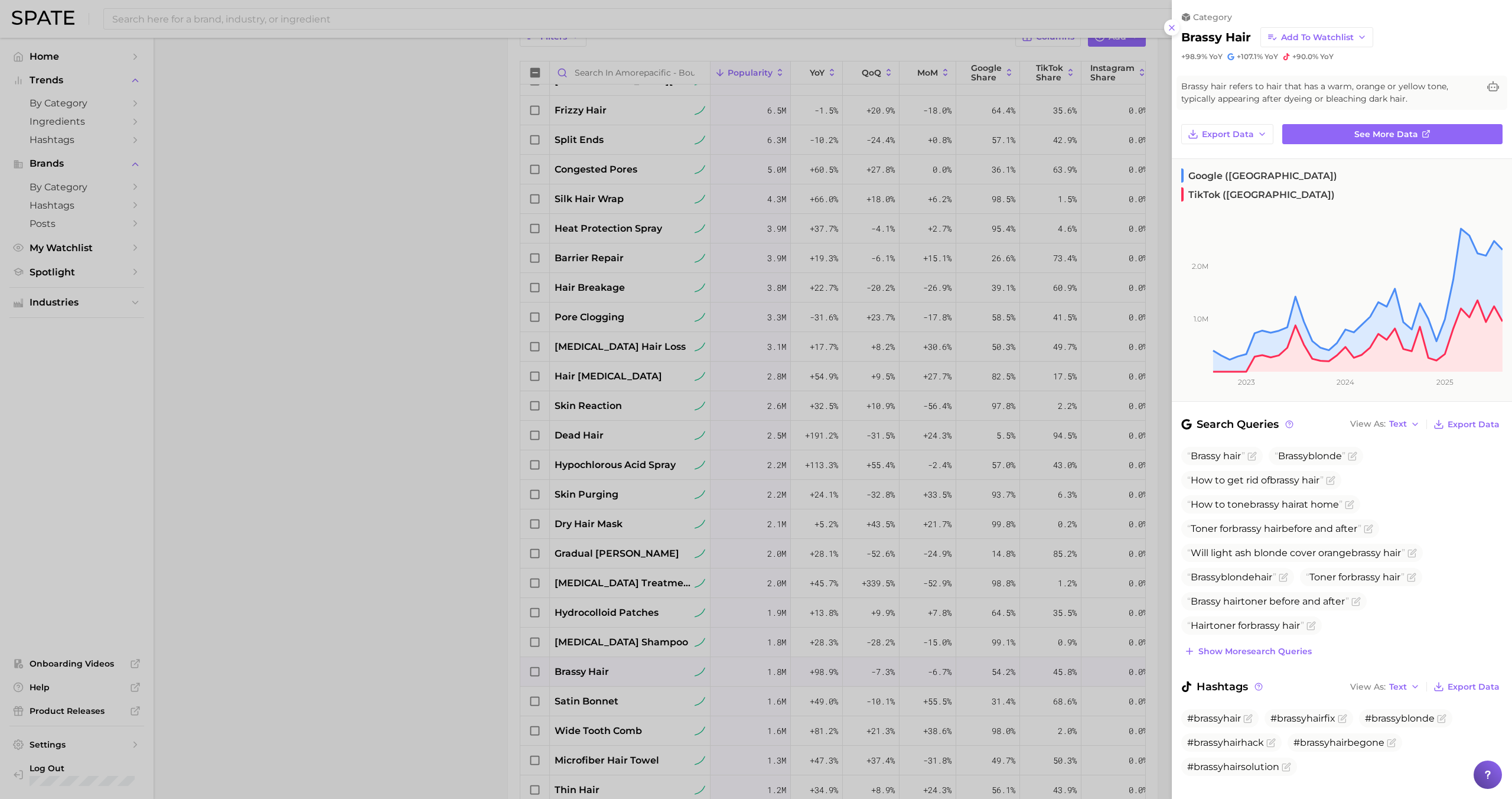
click at [590, 707] on div at bounding box center [756, 400] width 1512 height 799
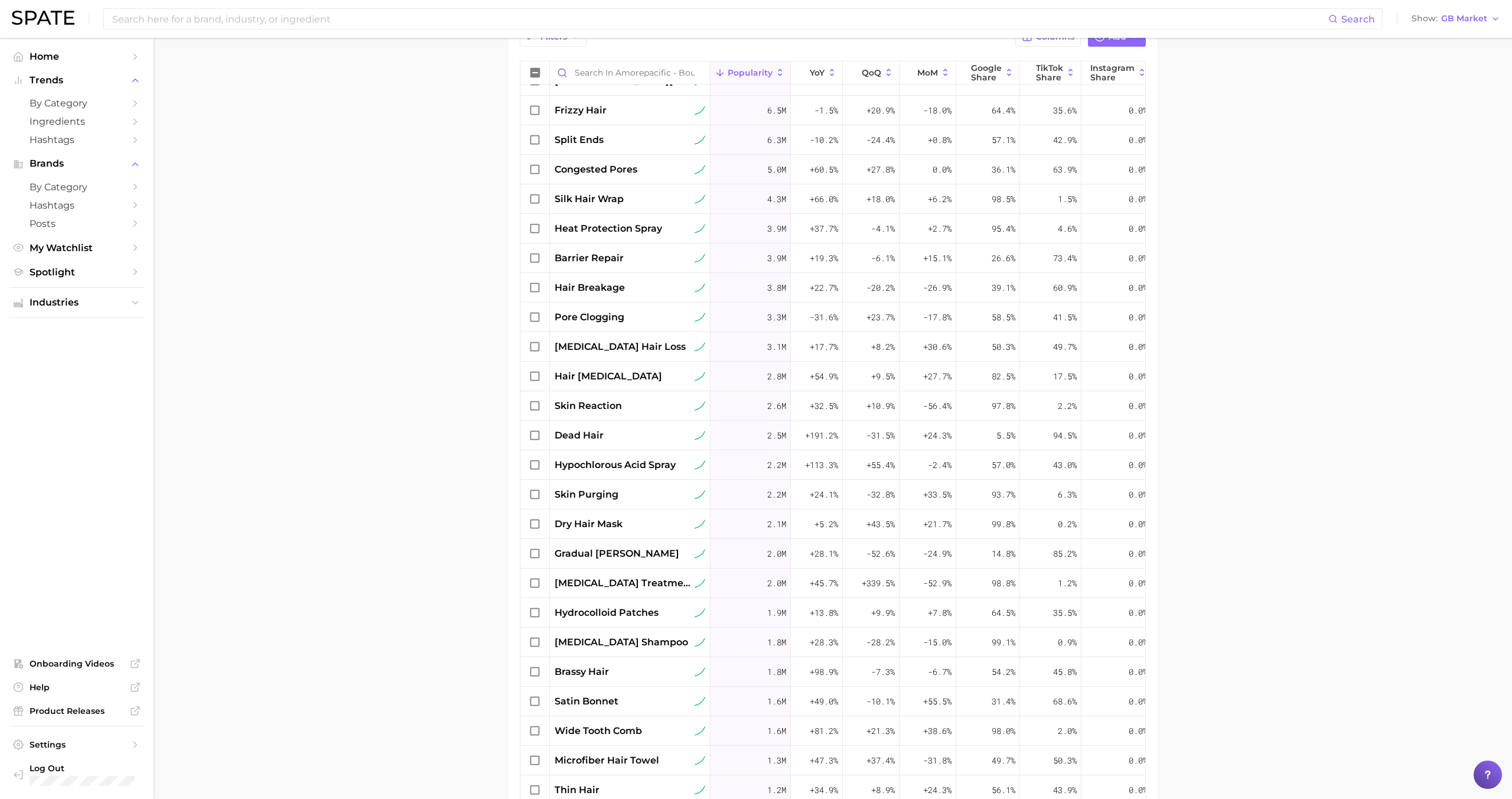
click at [623, 706] on div "satin bonnet" at bounding box center [630, 701] width 150 height 14
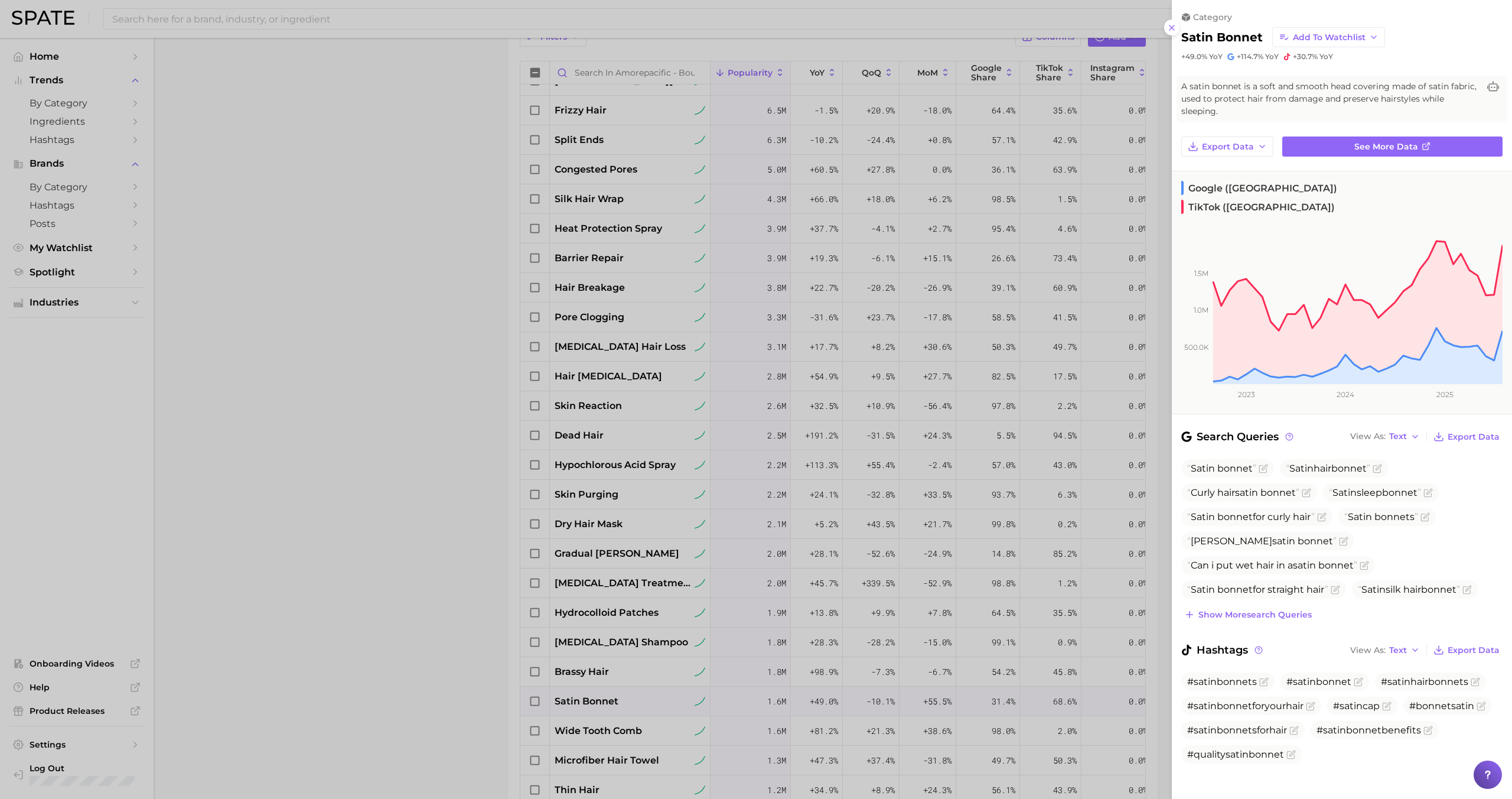
click at [623, 706] on div at bounding box center [756, 400] width 1512 height 799
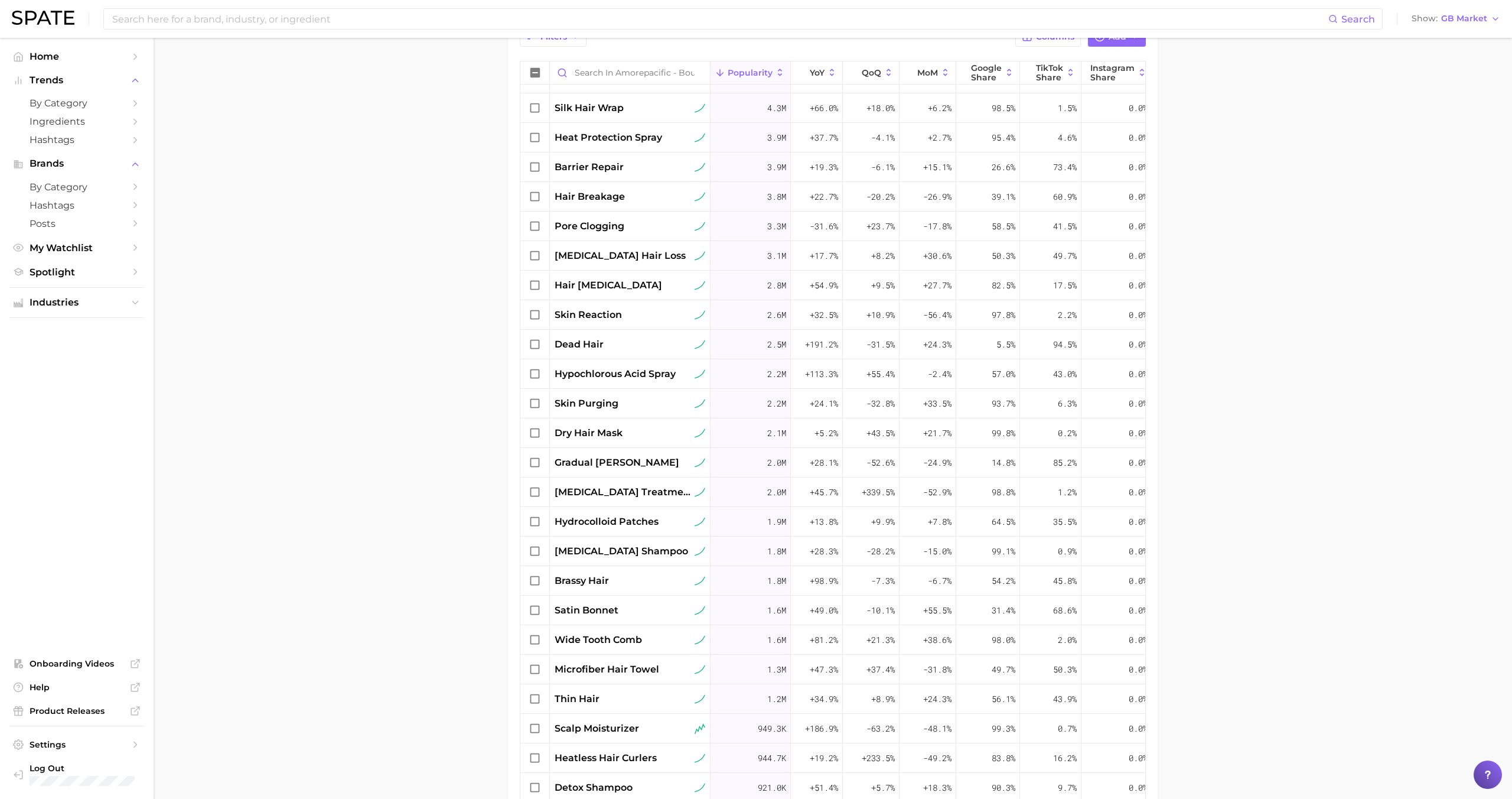
scroll to position [499, 0]
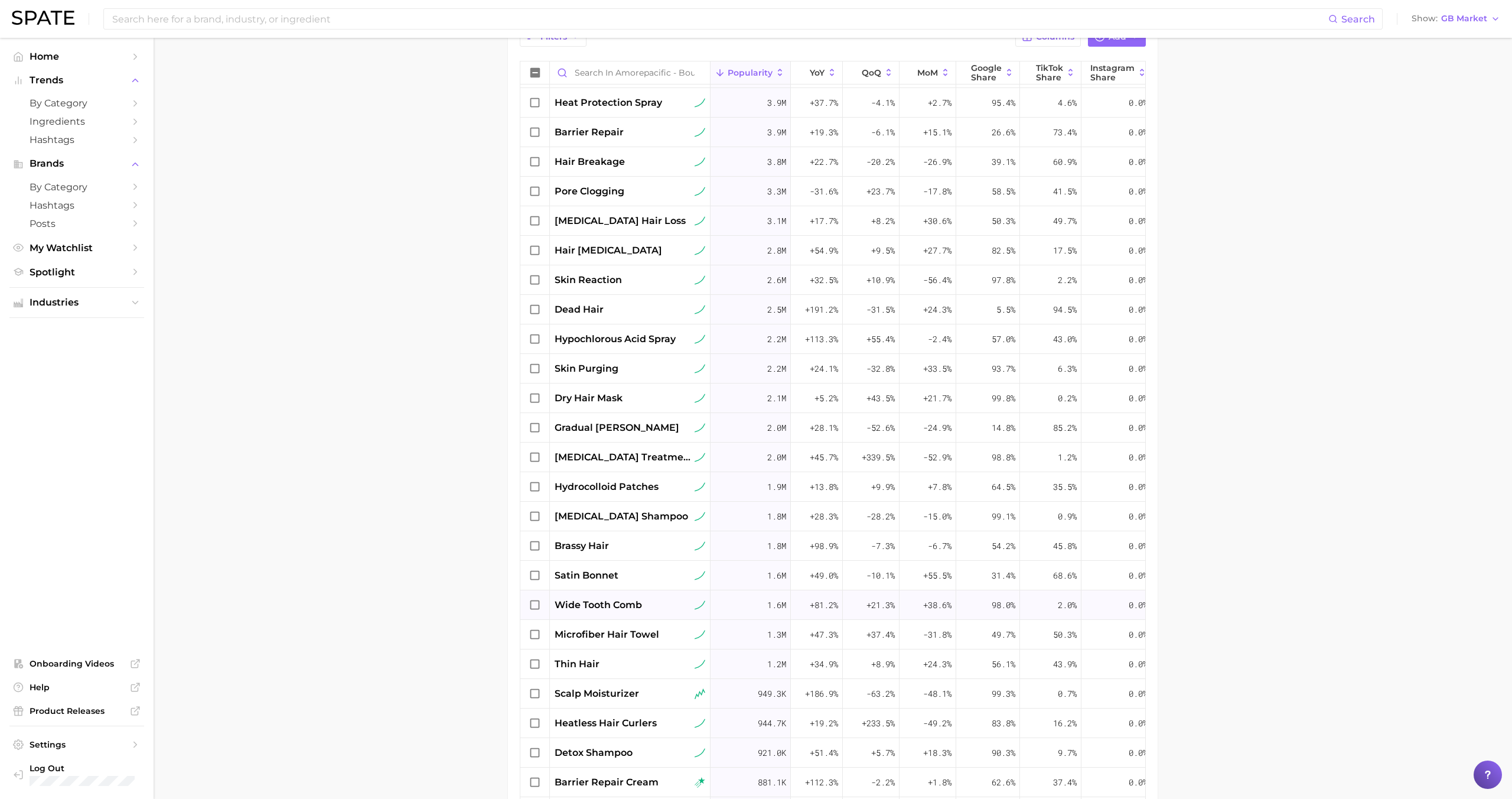
click at [633, 599] on span "wide tooth comb" at bounding box center [598, 605] width 87 height 14
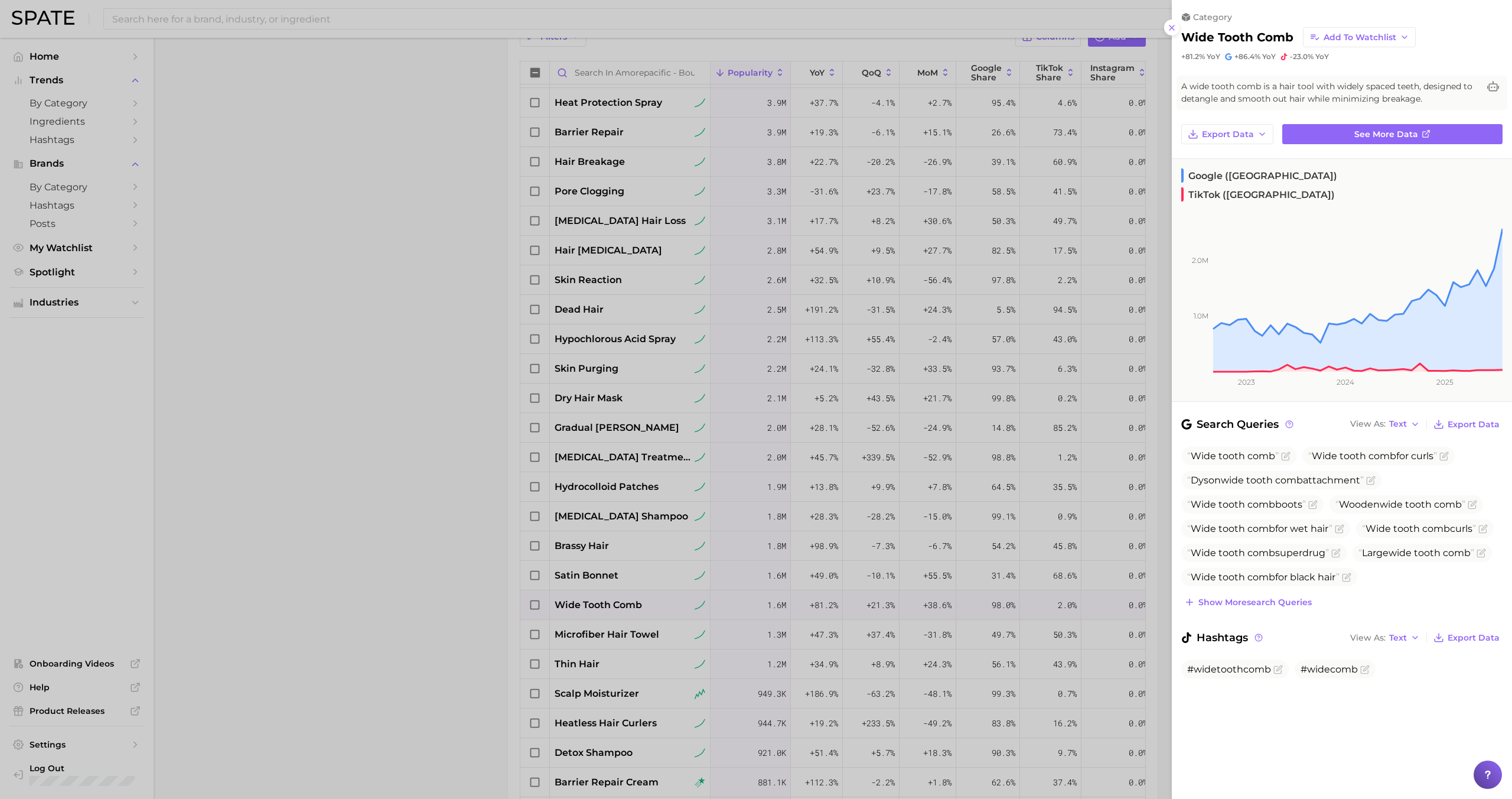
click at [631, 604] on div at bounding box center [756, 400] width 1512 height 799
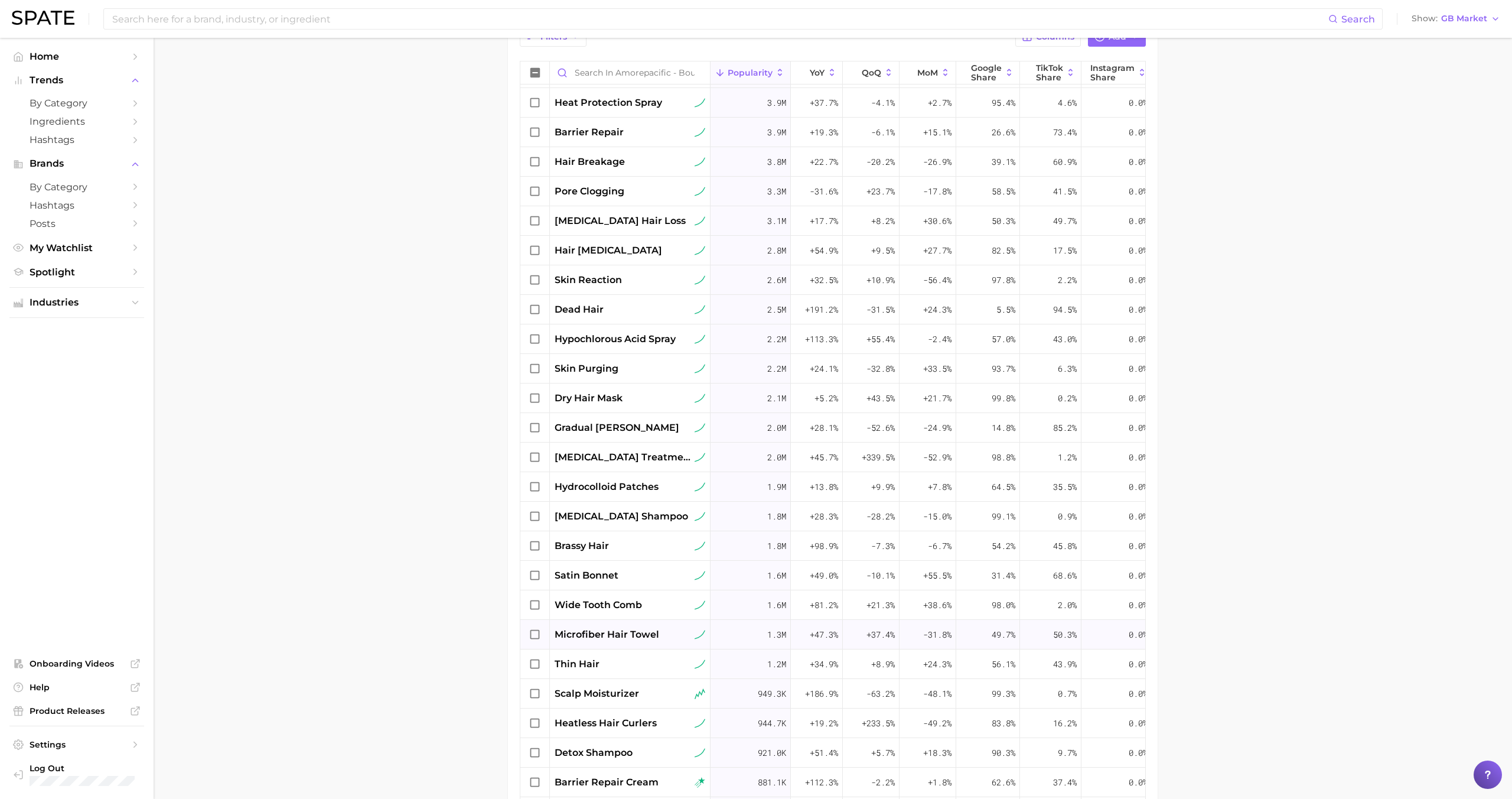
click at [622, 641] on span "microfiber hair towel" at bounding box center [607, 634] width 105 height 14
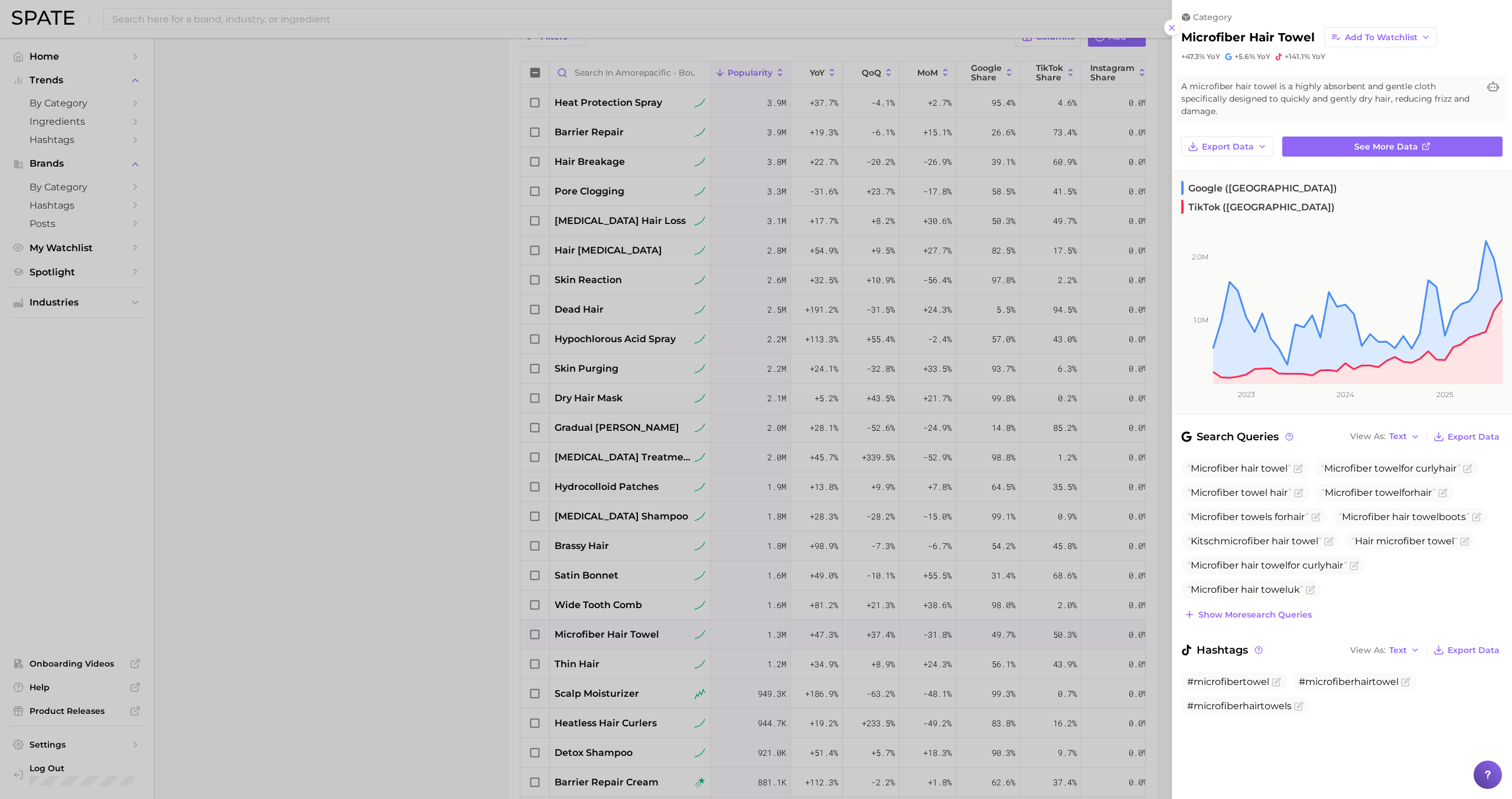
click at [622, 640] on div at bounding box center [756, 400] width 1512 height 799
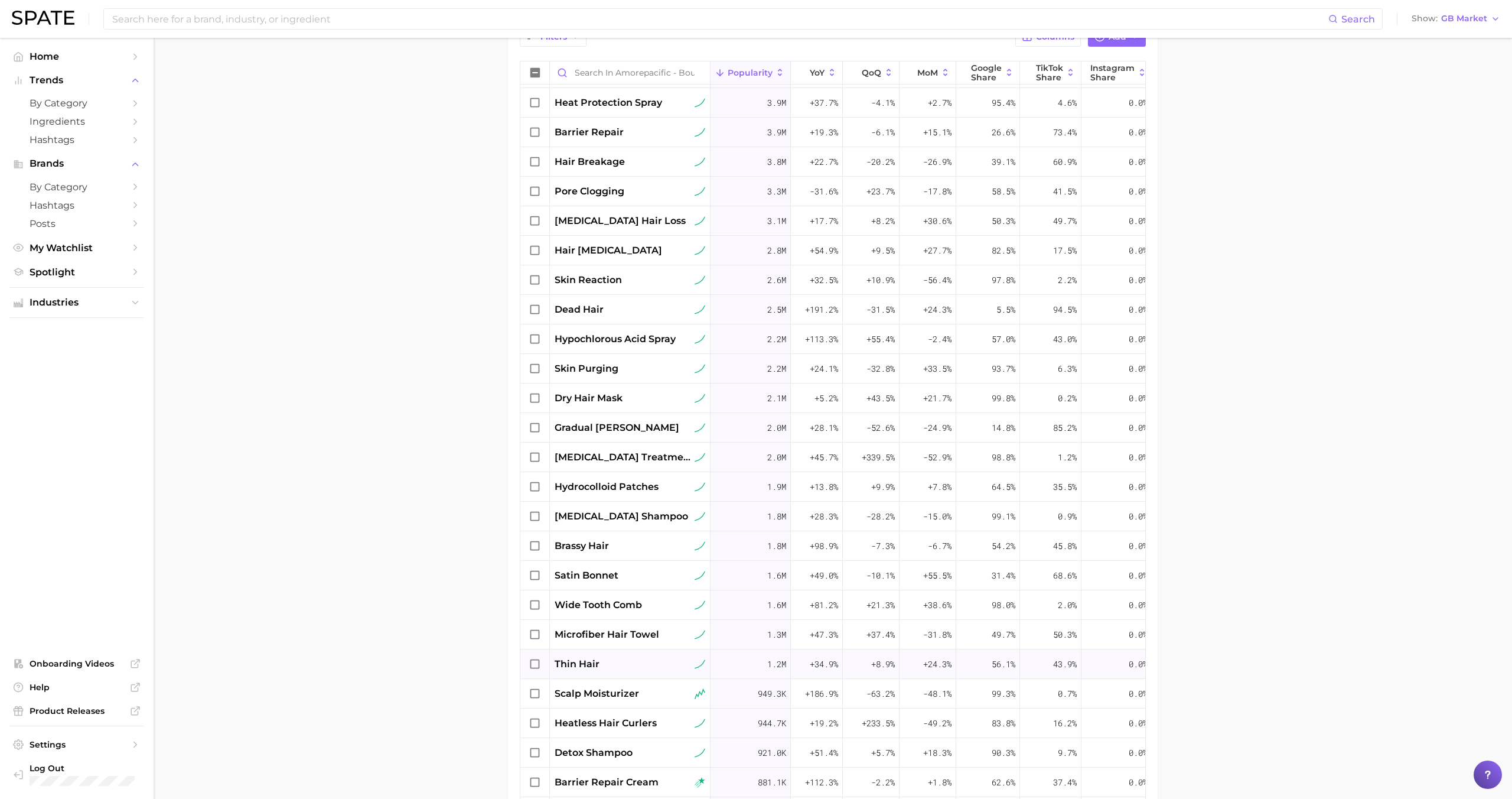
click at [612, 669] on div "thin hair" at bounding box center [630, 664] width 150 height 14
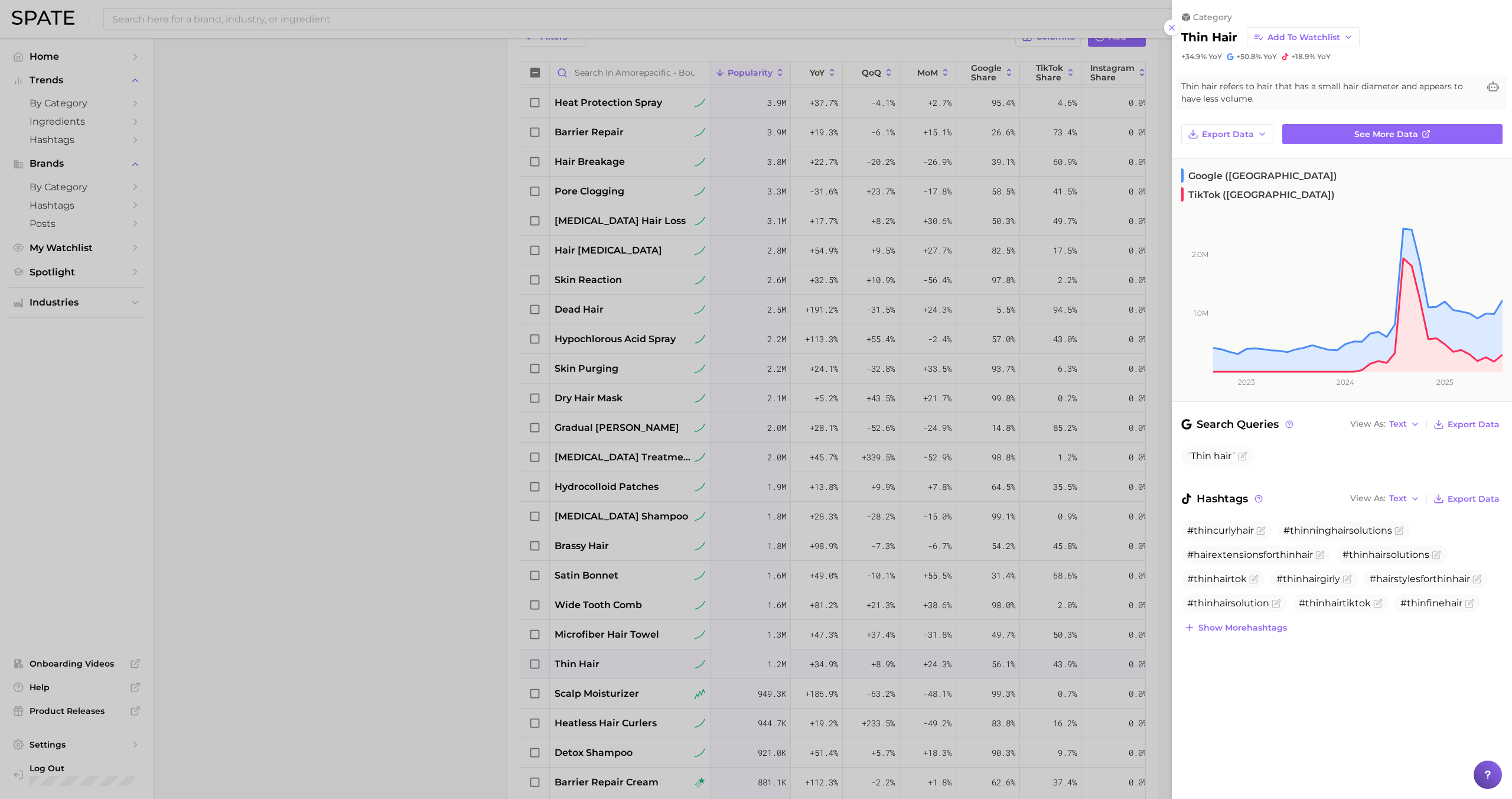
click at [612, 666] on div at bounding box center [756, 400] width 1512 height 799
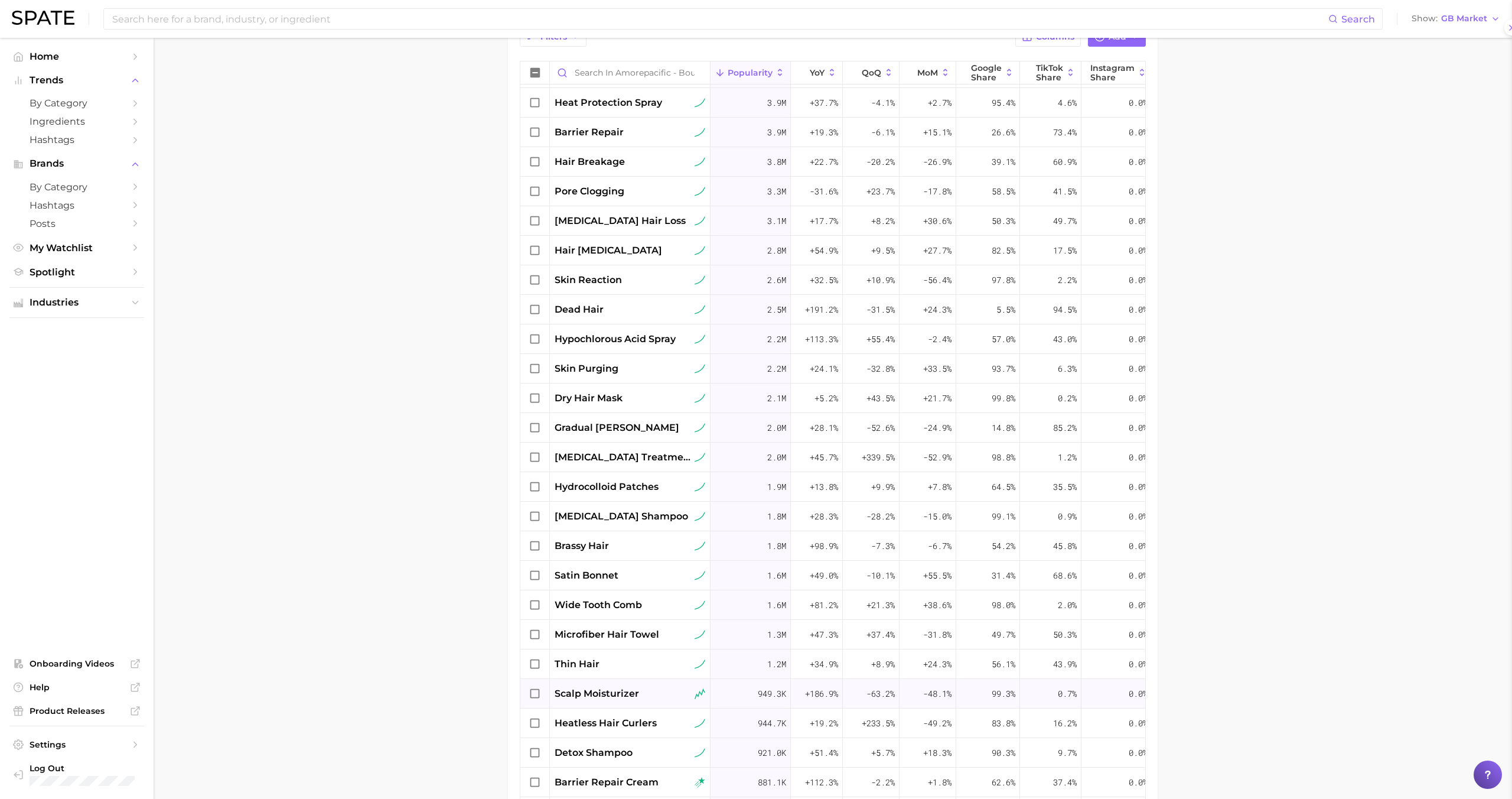
click at [612, 693] on span "scalp moisturizer" at bounding box center [597, 693] width 84 height 14
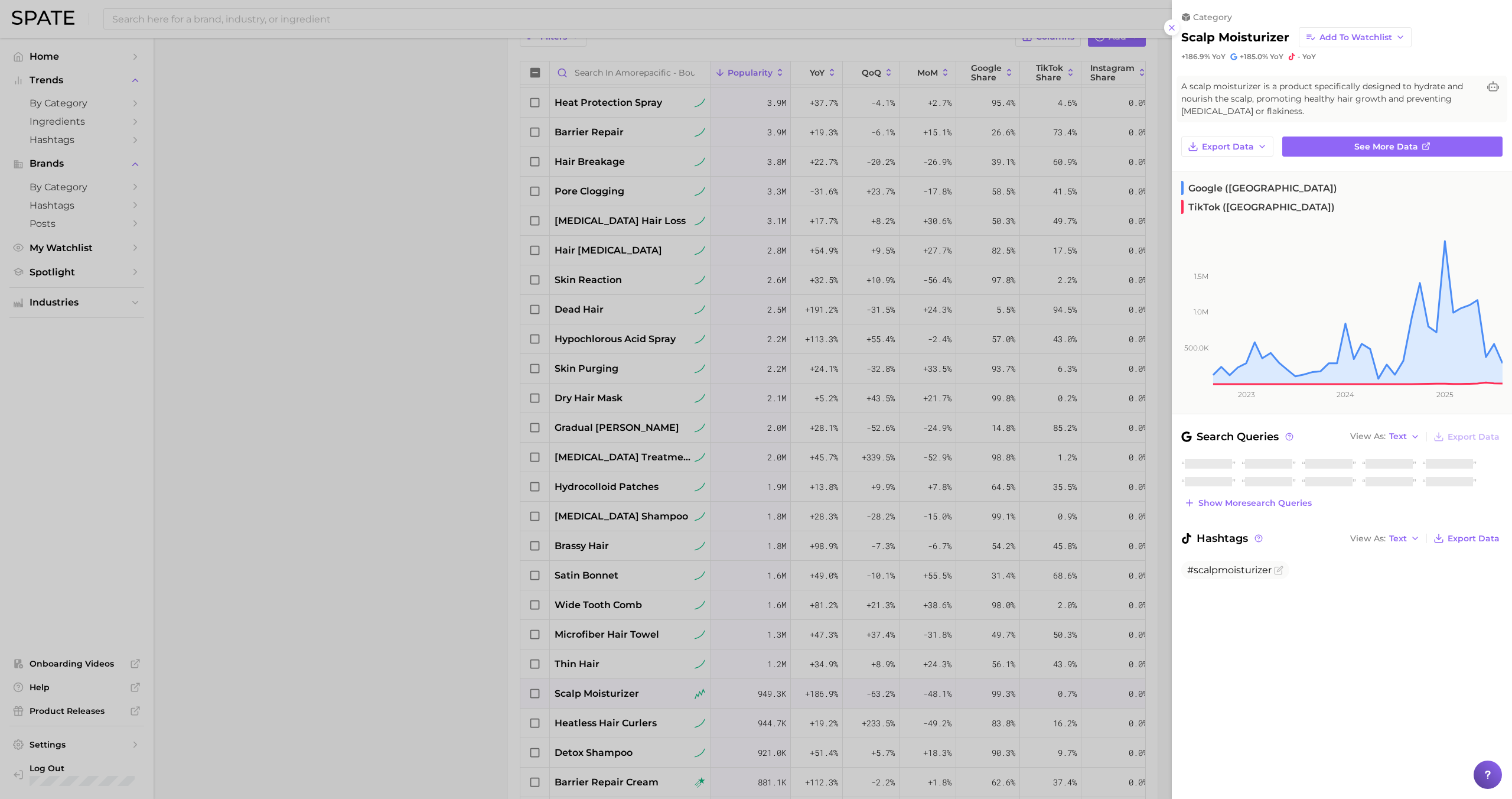
click at [612, 693] on div at bounding box center [756, 400] width 1512 height 799
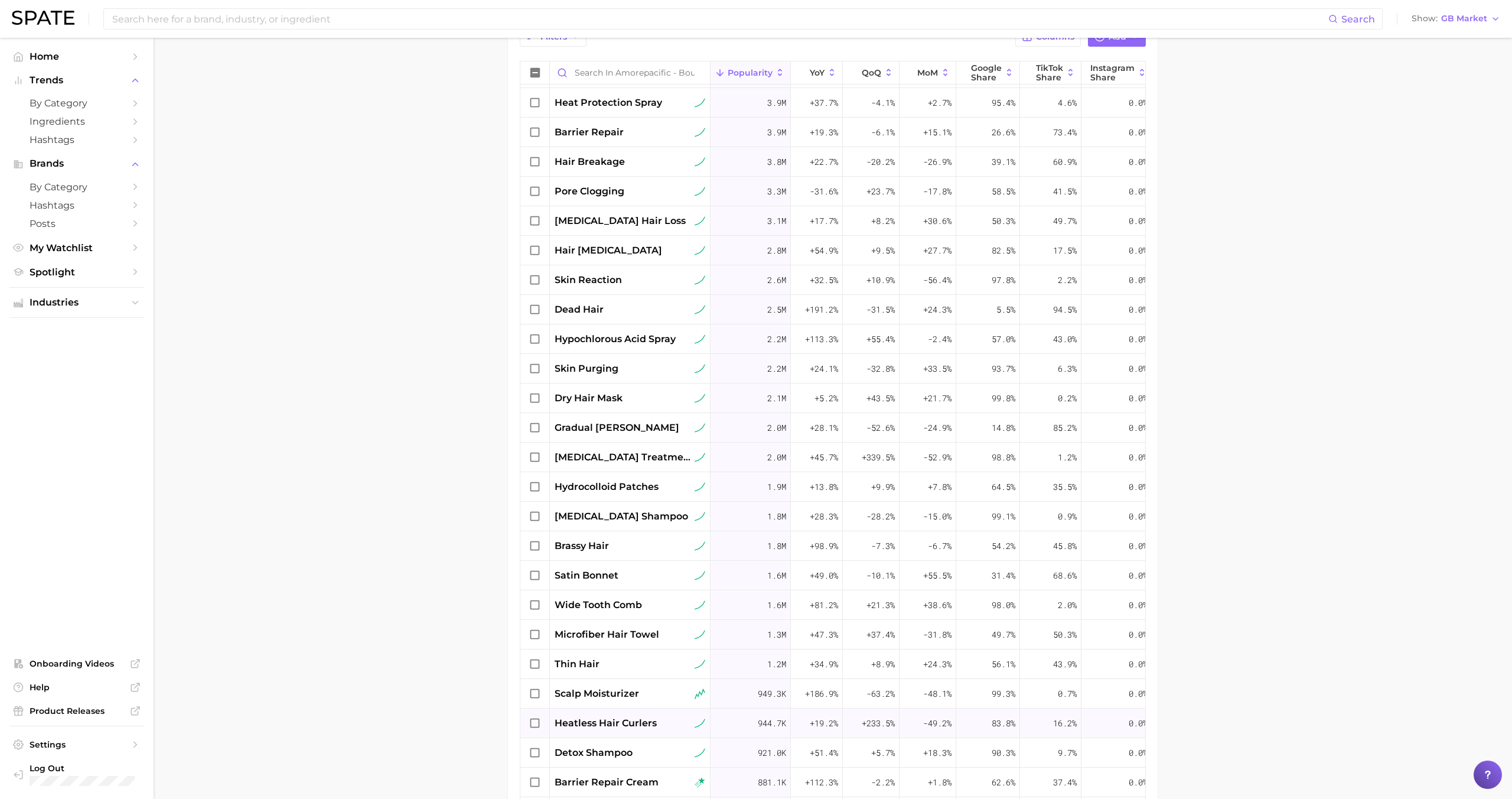
click at [611, 721] on span "heatless hair curlers" at bounding box center [606, 723] width 102 height 14
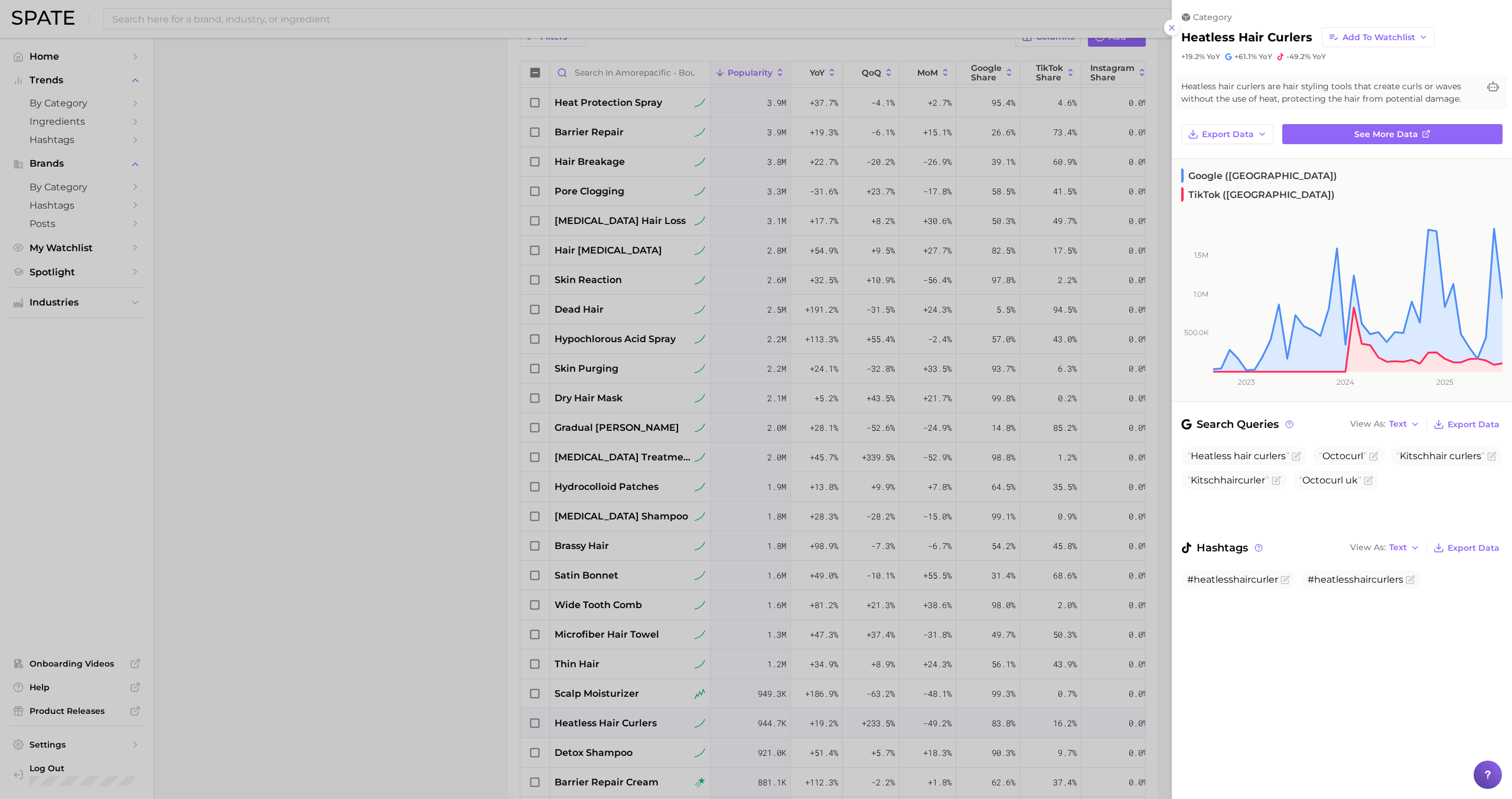
click at [611, 718] on div at bounding box center [756, 400] width 1512 height 799
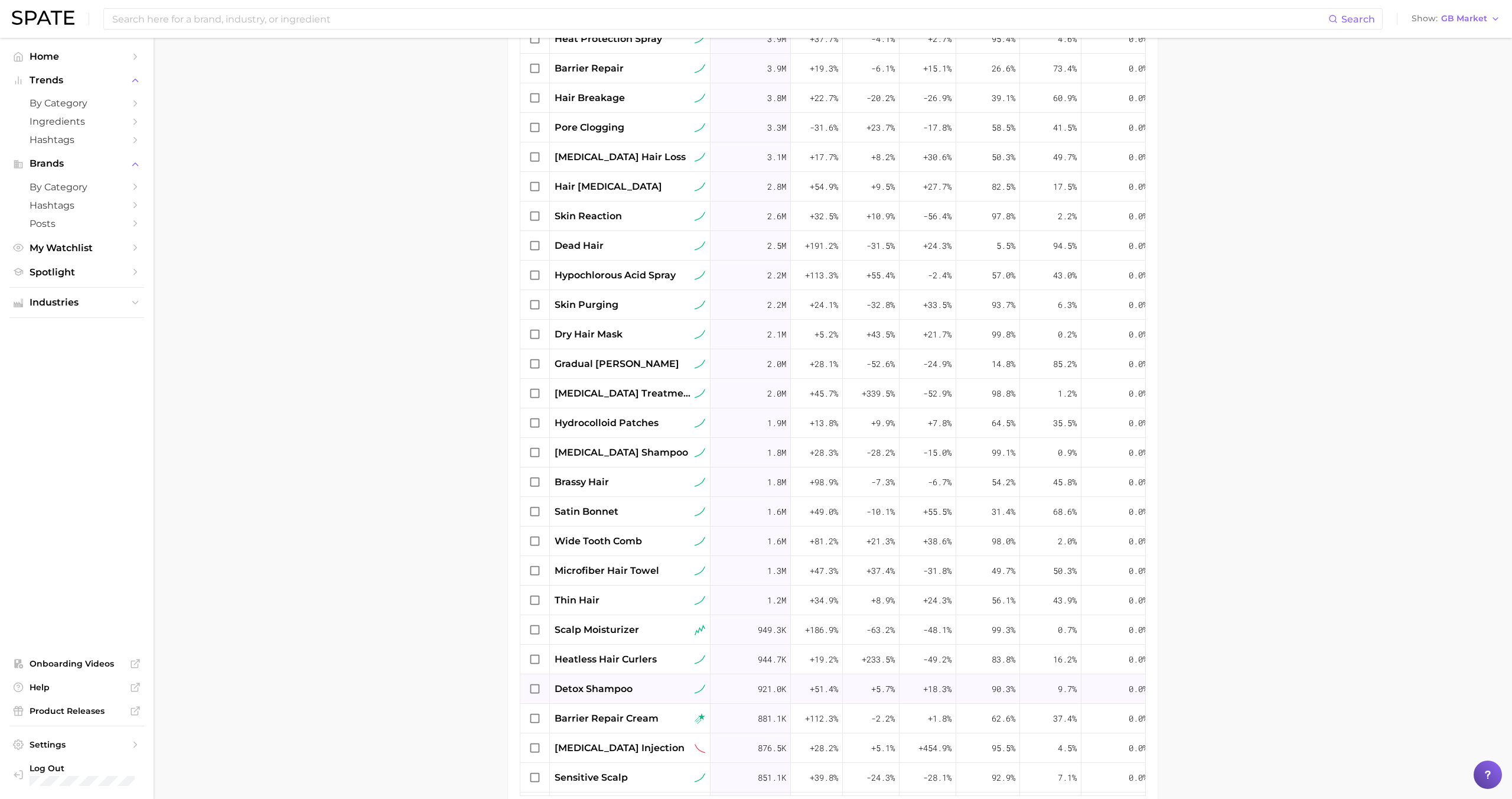
click at [612, 695] on span "detox shampoo" at bounding box center [594, 689] width 78 height 14
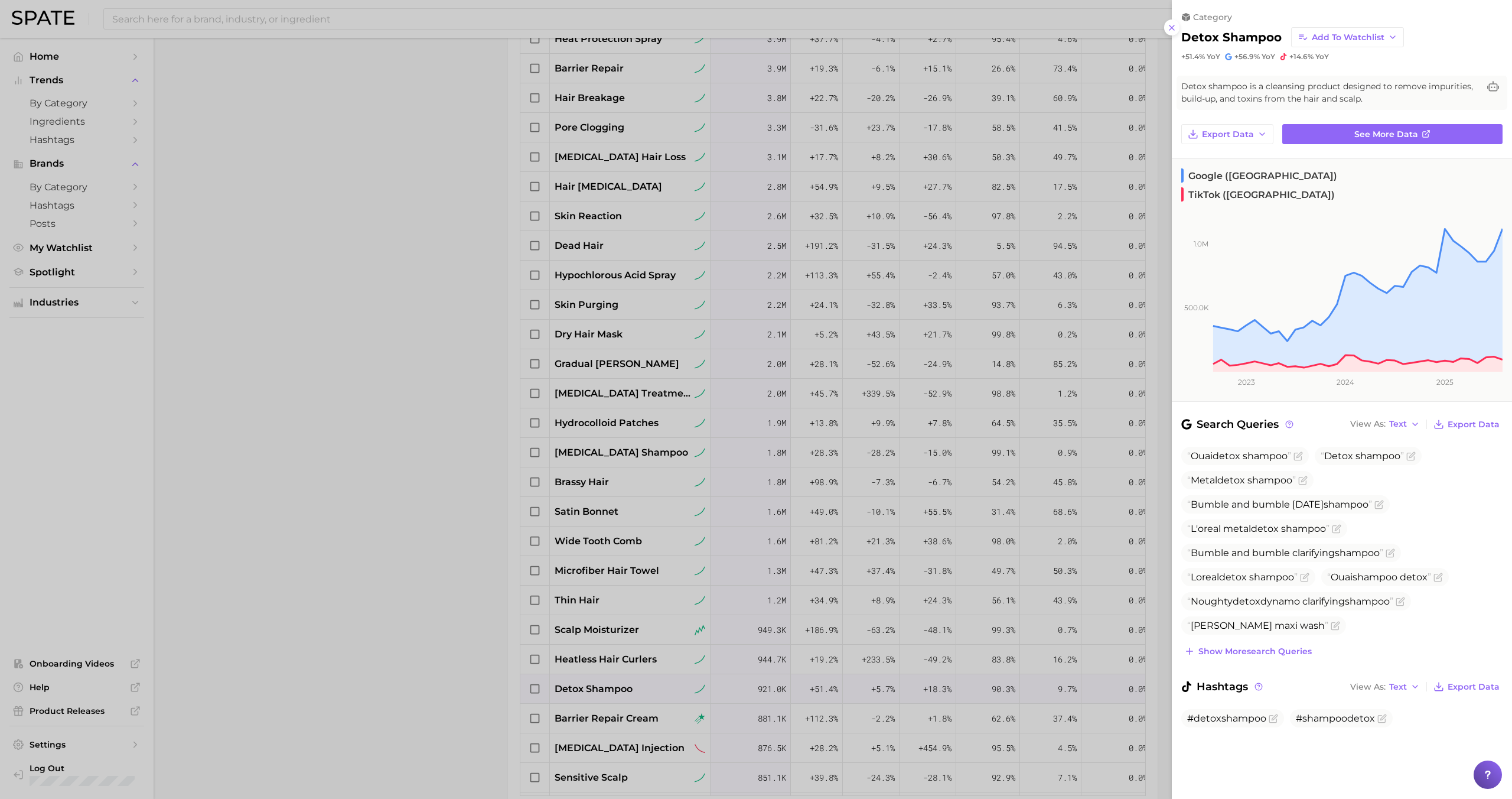
click at [610, 693] on div at bounding box center [756, 400] width 1512 height 799
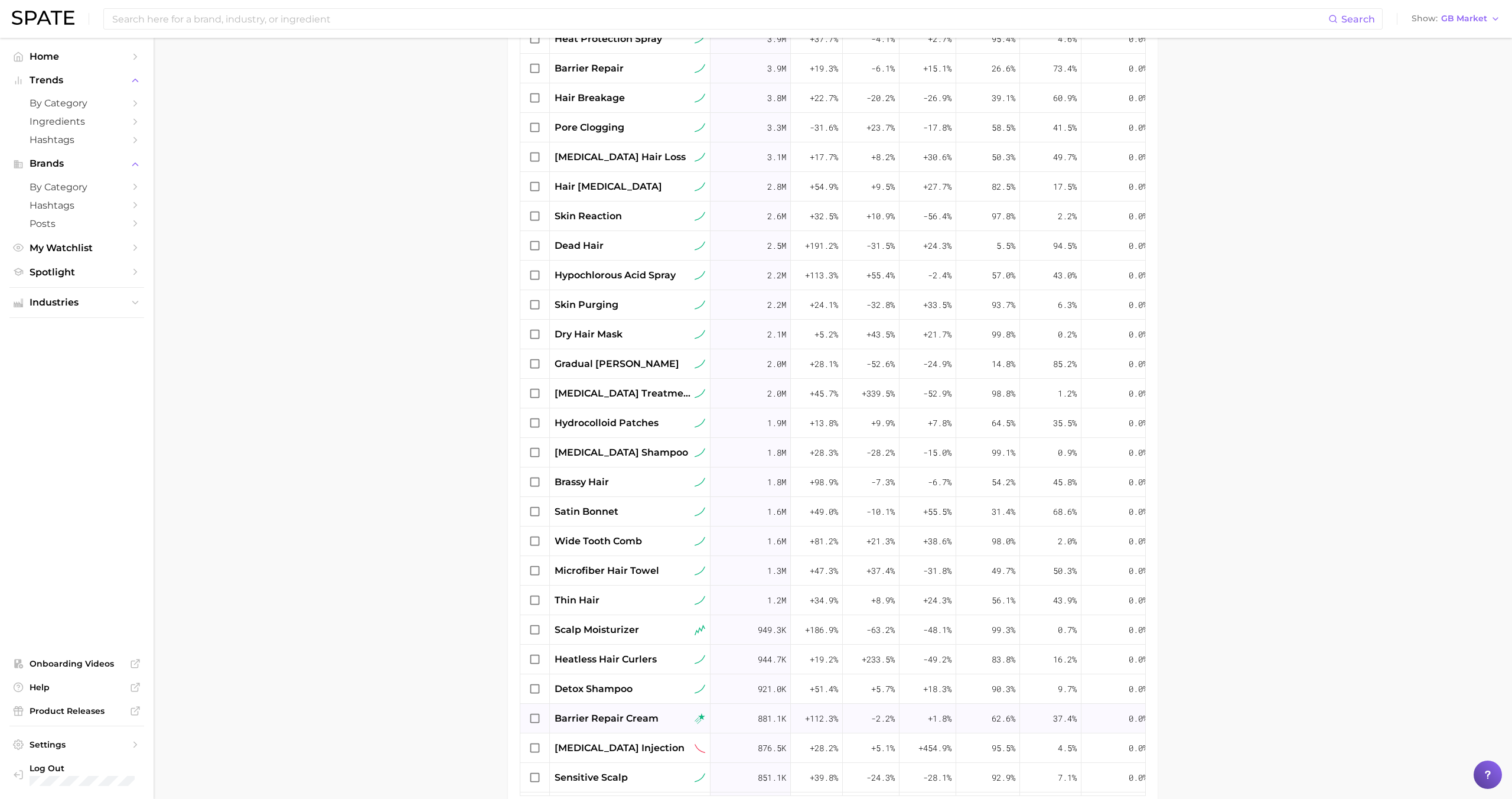
click at [608, 722] on span "barrier repair cream" at bounding box center [607, 718] width 104 height 14
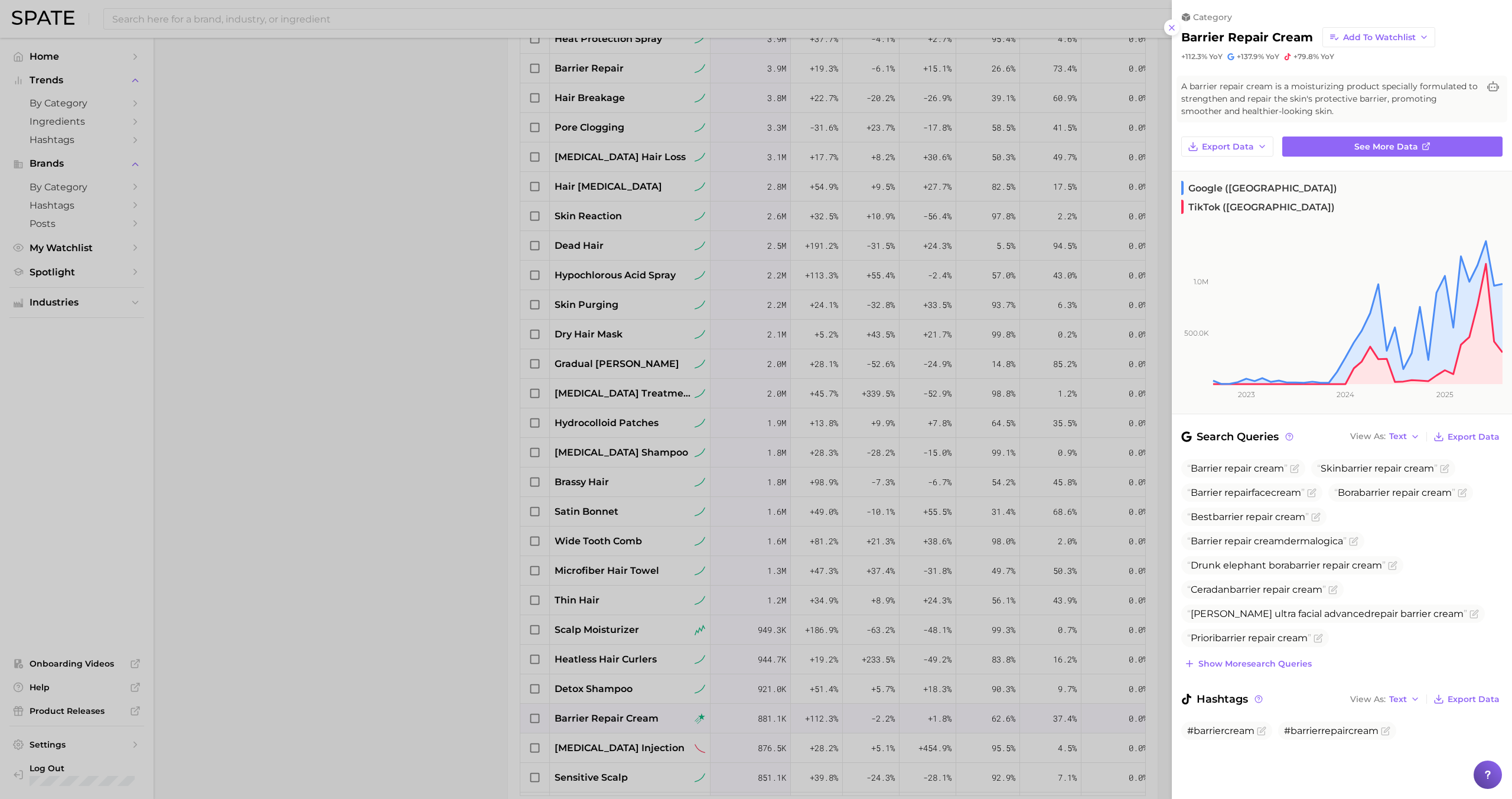
click at [613, 676] on div at bounding box center [756, 400] width 1512 height 799
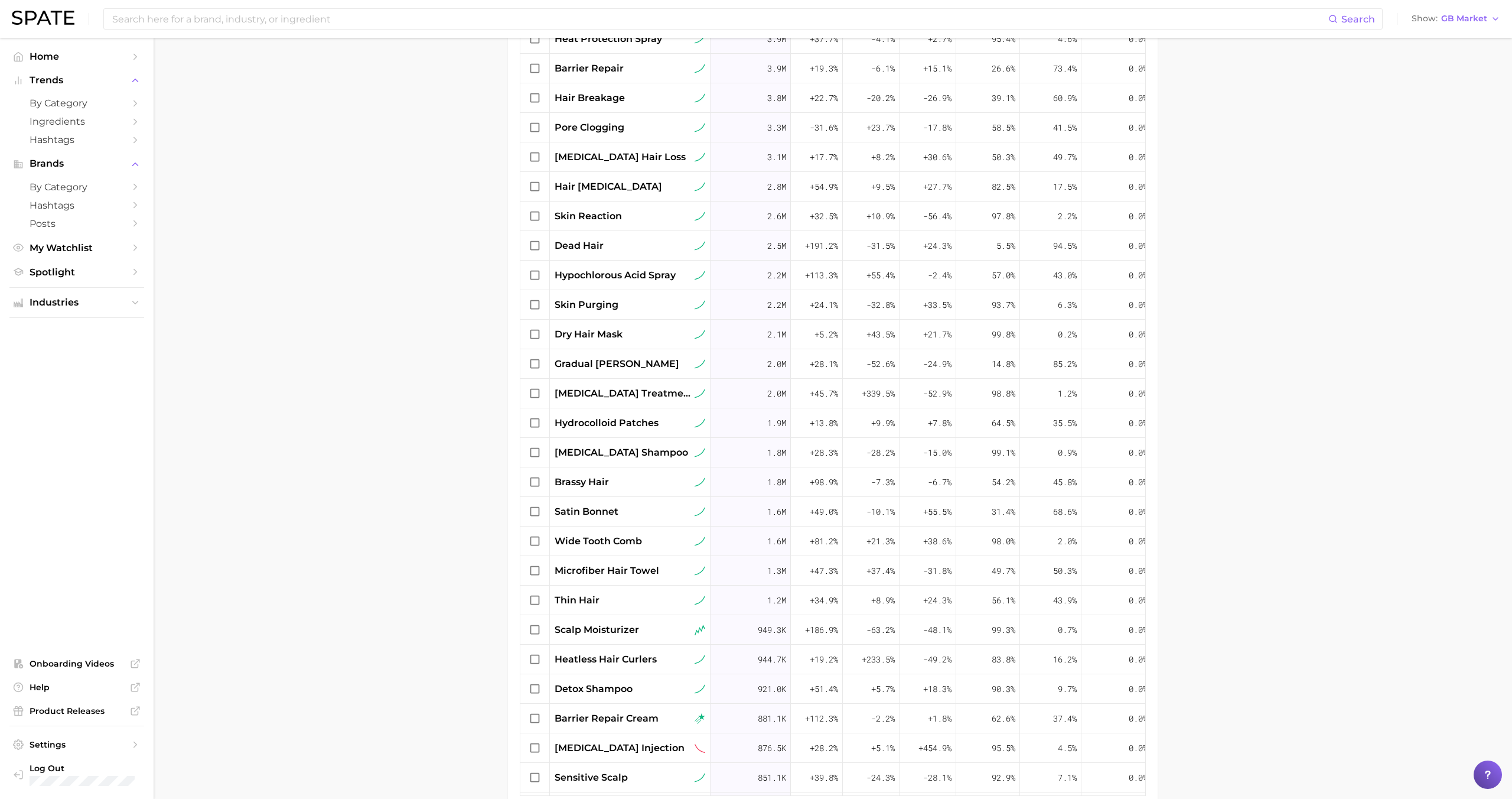
scroll to position [568, 0]
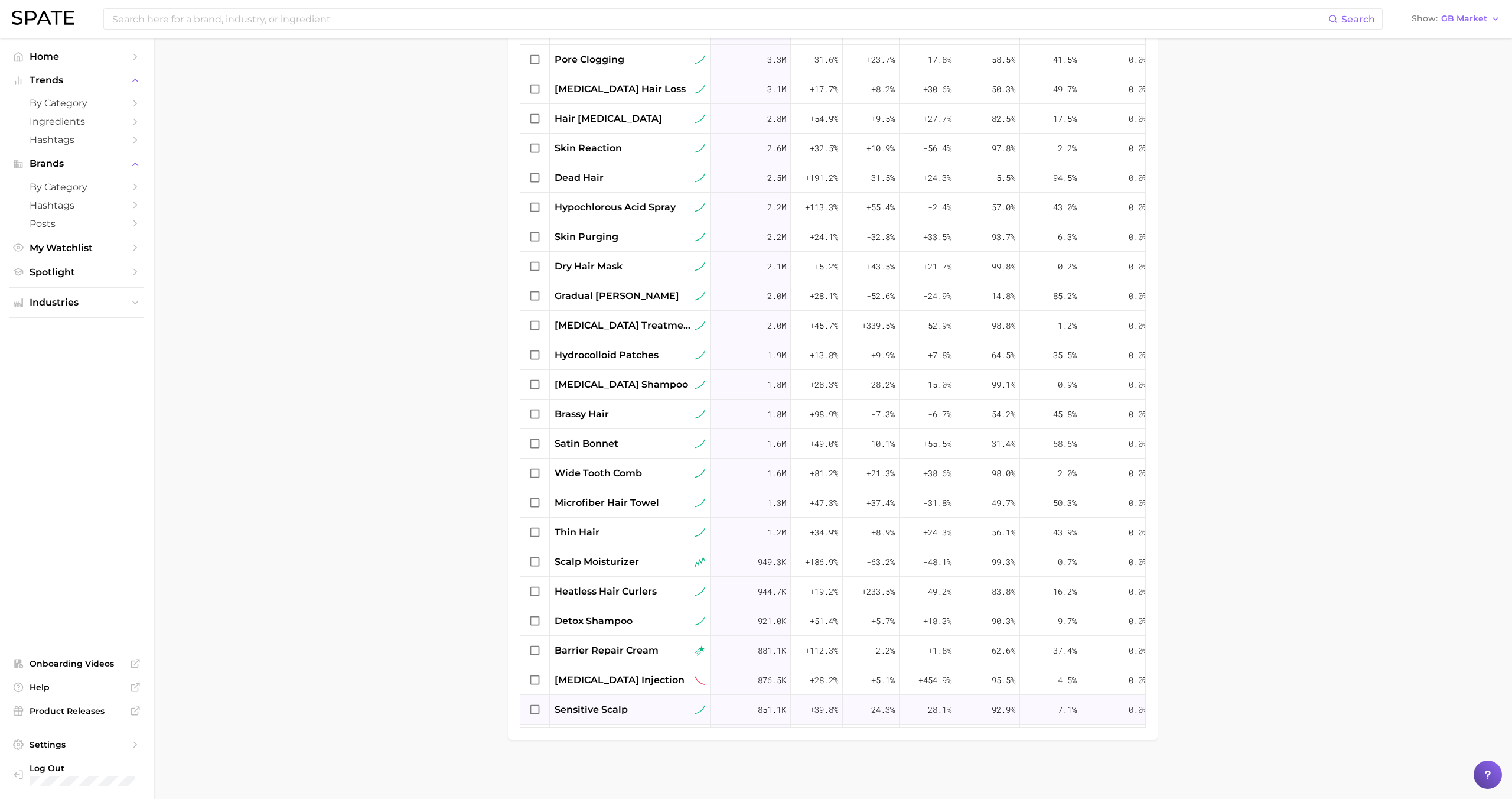
click at [617, 702] on span "sensitive scalp" at bounding box center [591, 709] width 73 height 14
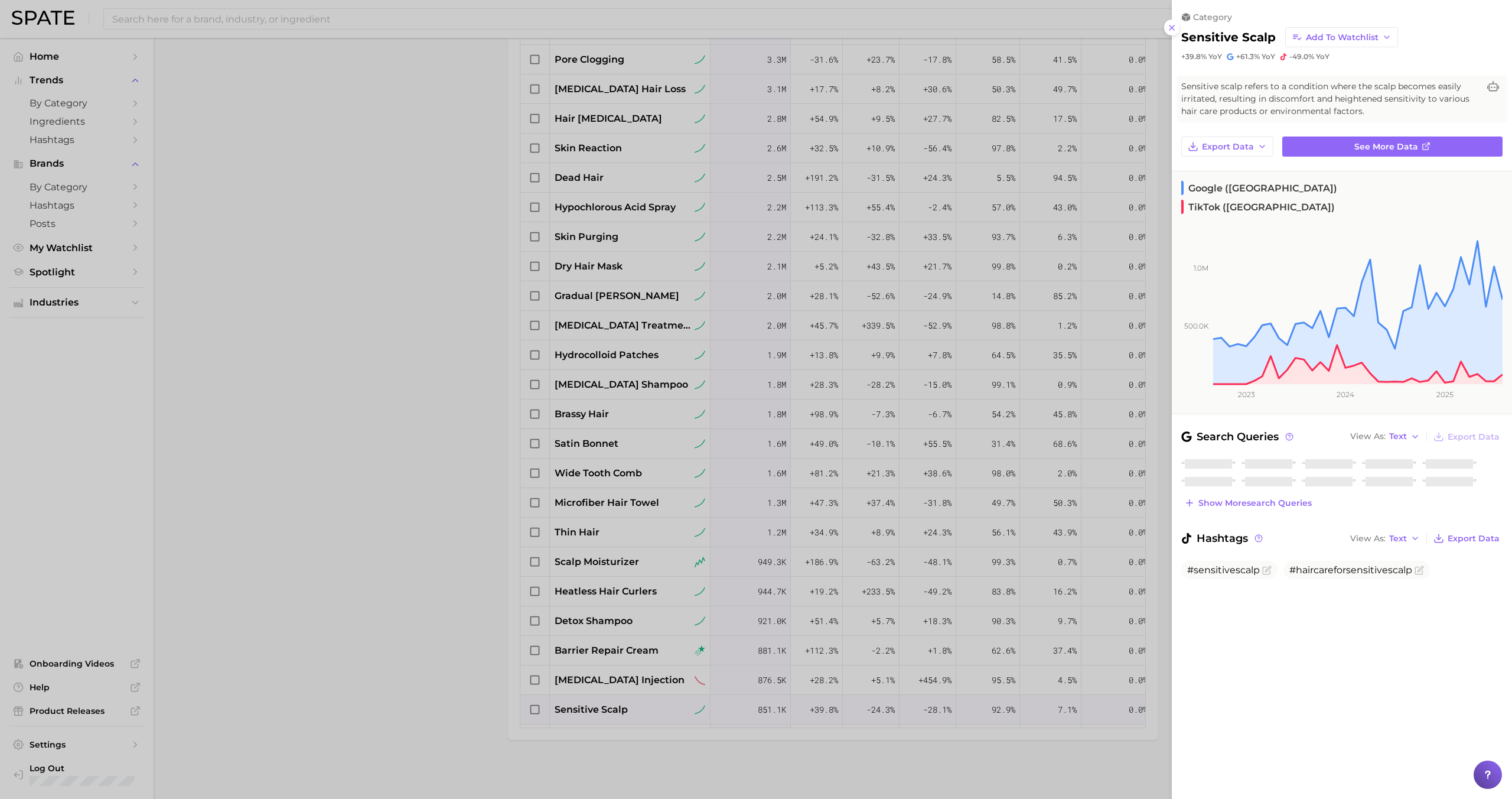
click at [621, 666] on div at bounding box center [756, 400] width 1512 height 799
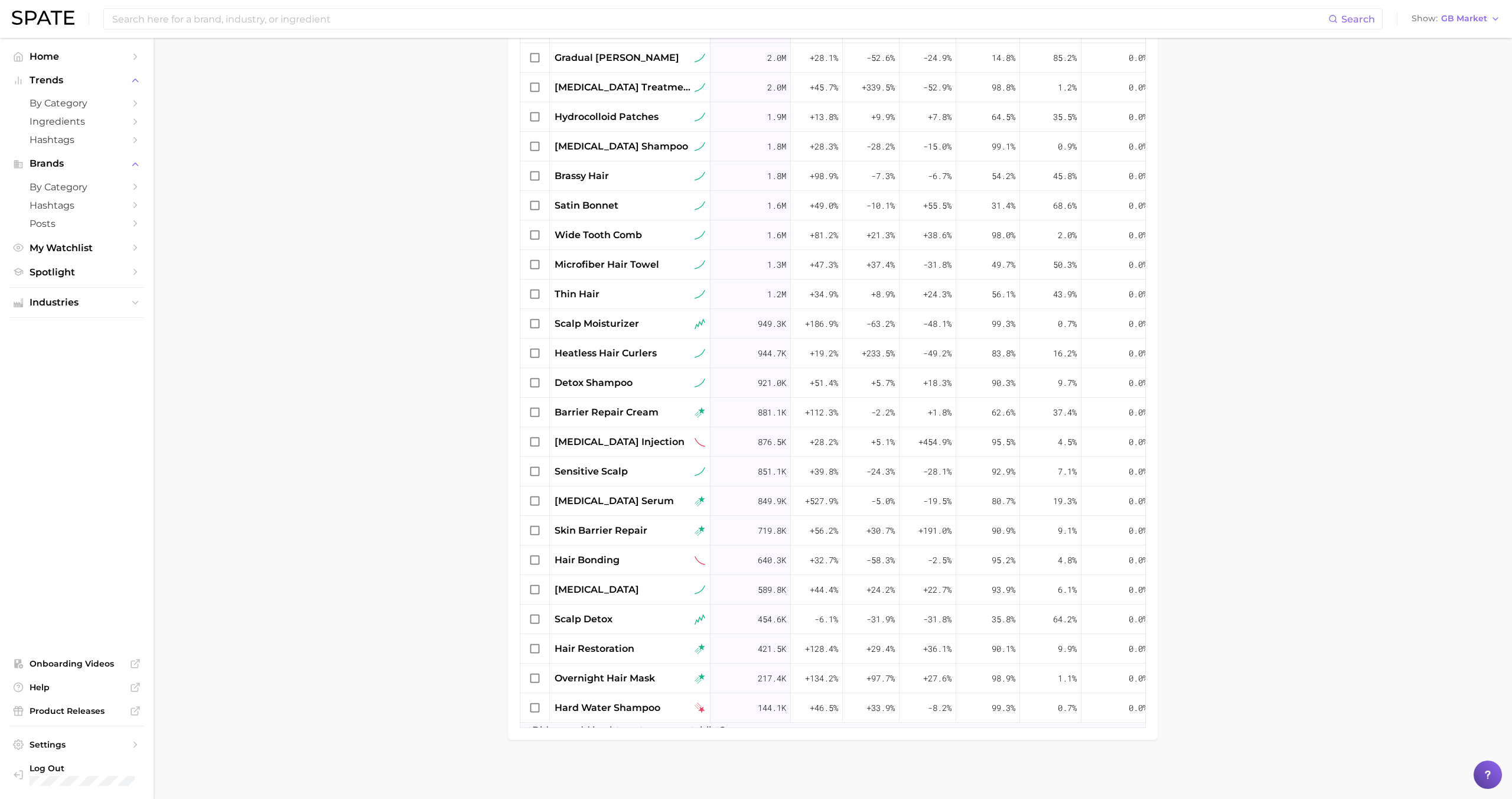
scroll to position [753, 0]
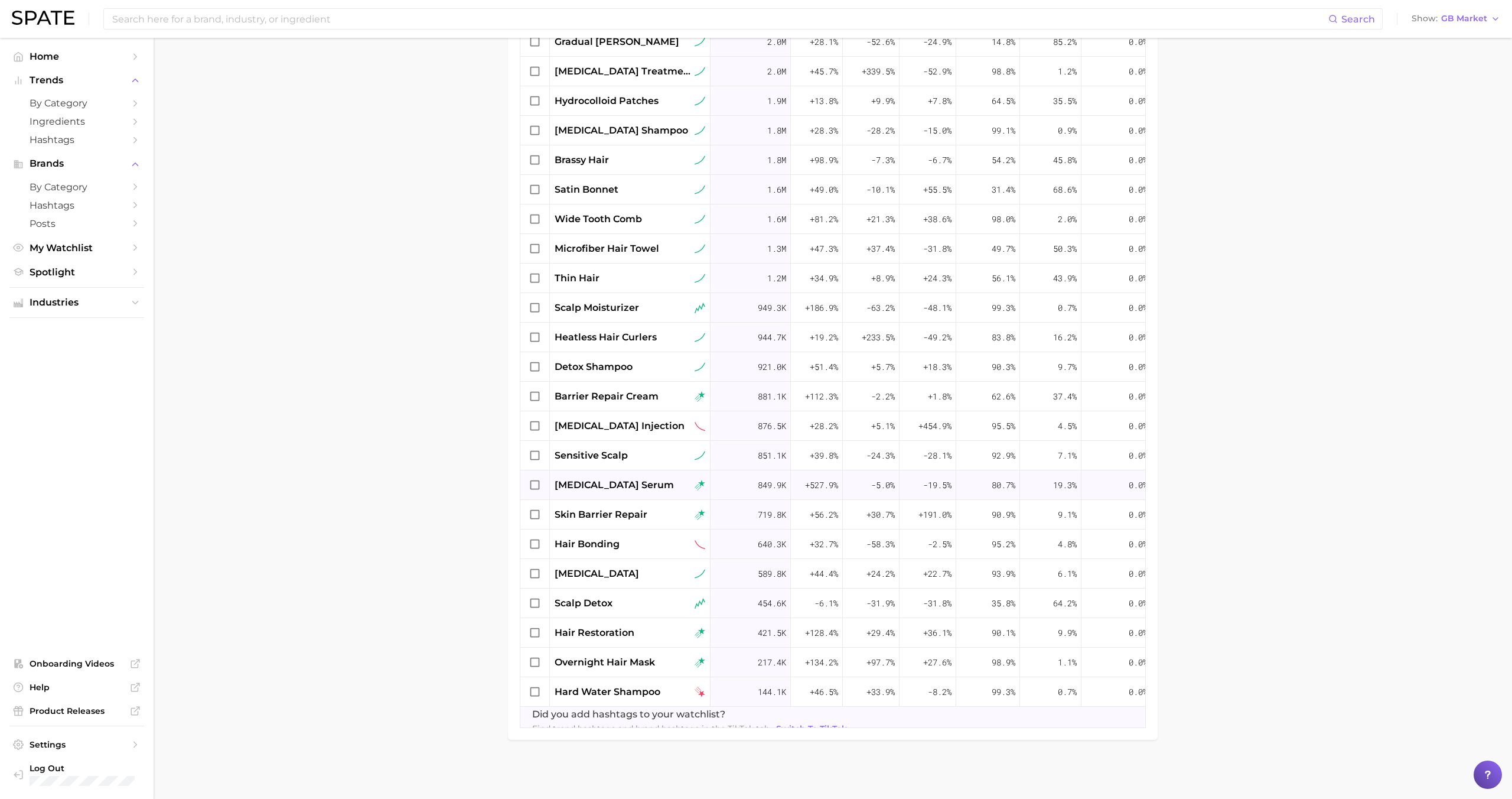
click at [626, 489] on span "azelaic acid serum" at bounding box center [615, 485] width 120 height 14
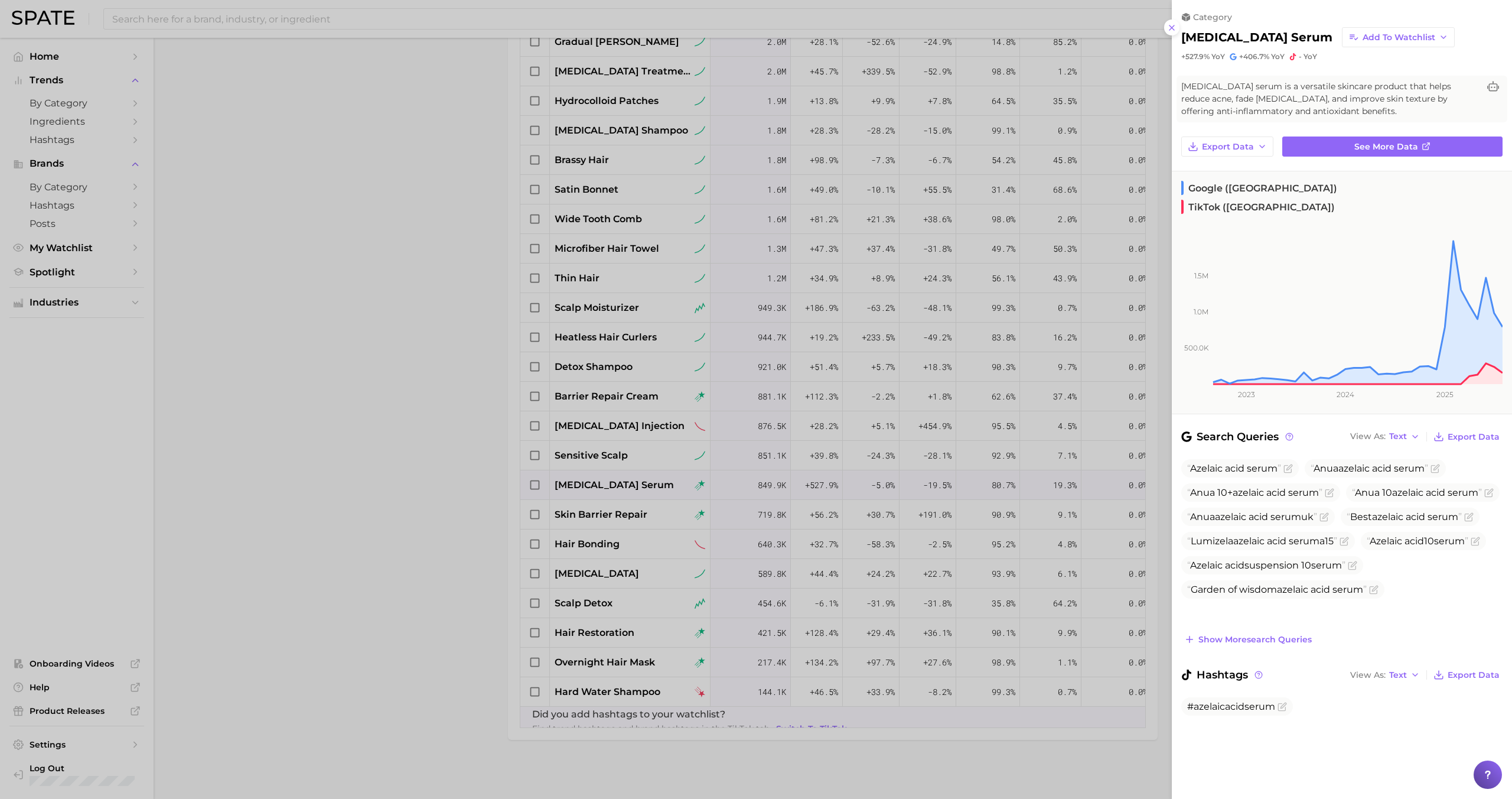
click at [626, 488] on div at bounding box center [756, 400] width 1512 height 799
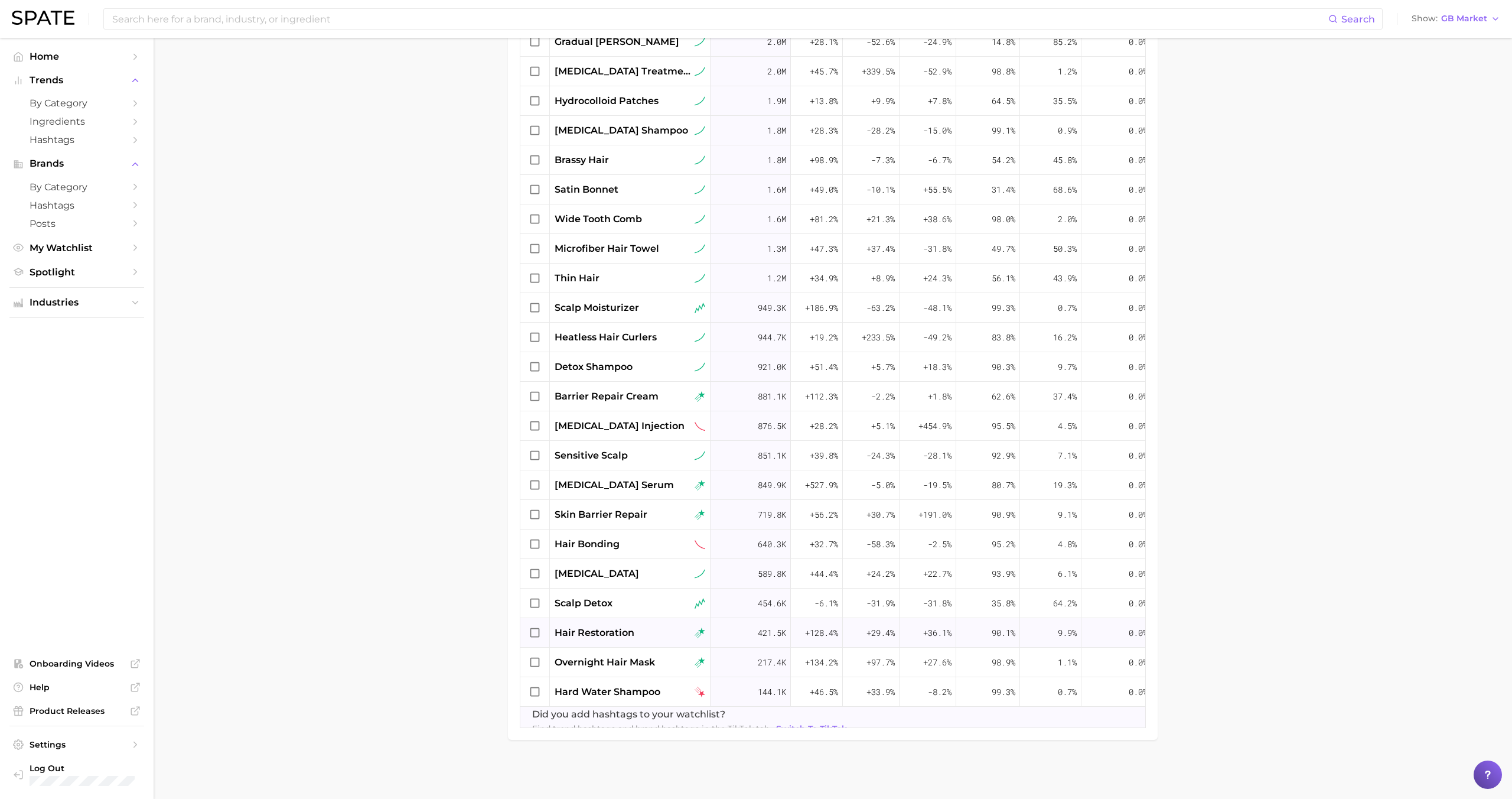
scroll to position [762, 0]
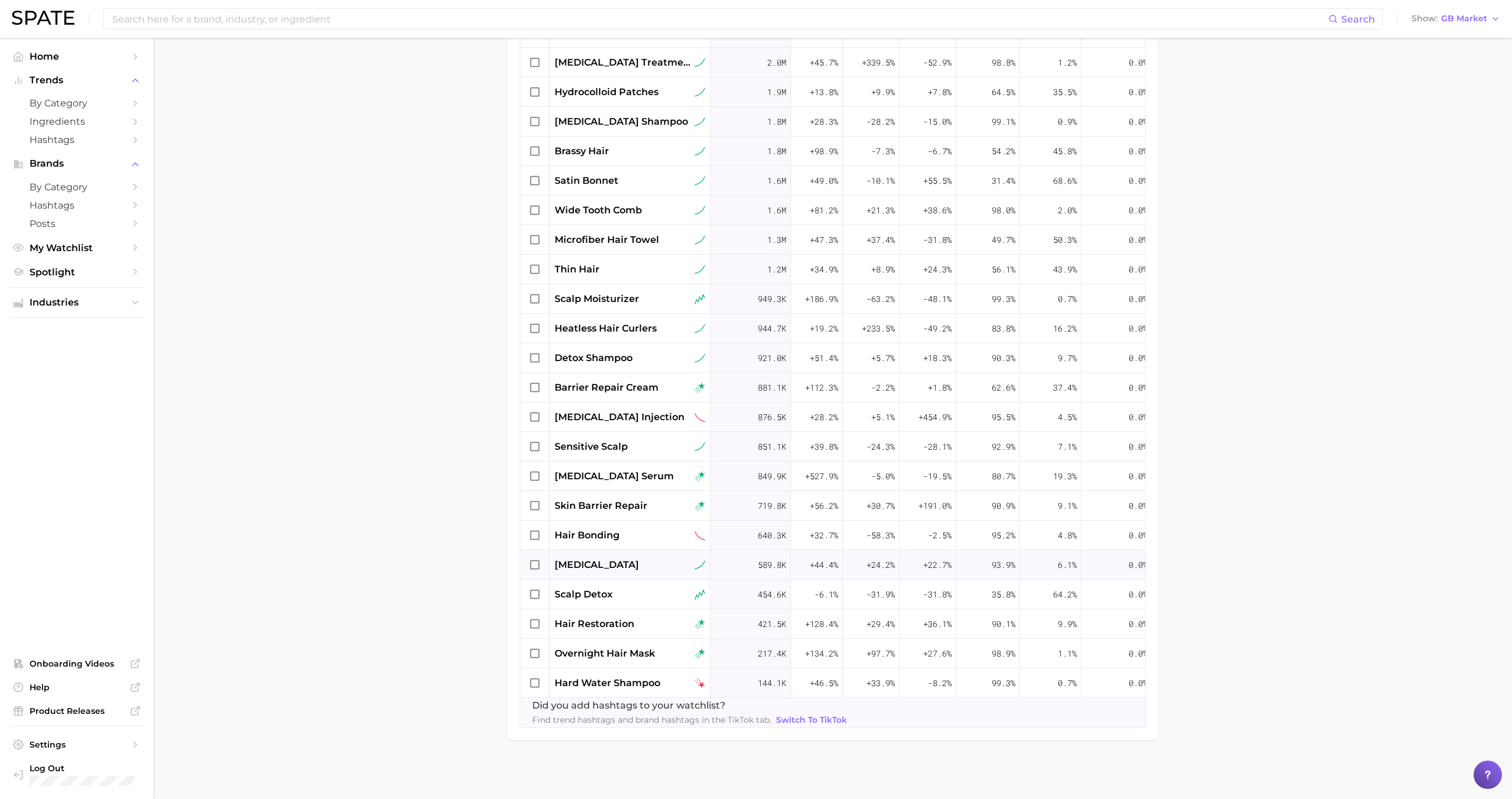
click at [606, 567] on span "skin inflammation" at bounding box center [597, 565] width 84 height 14
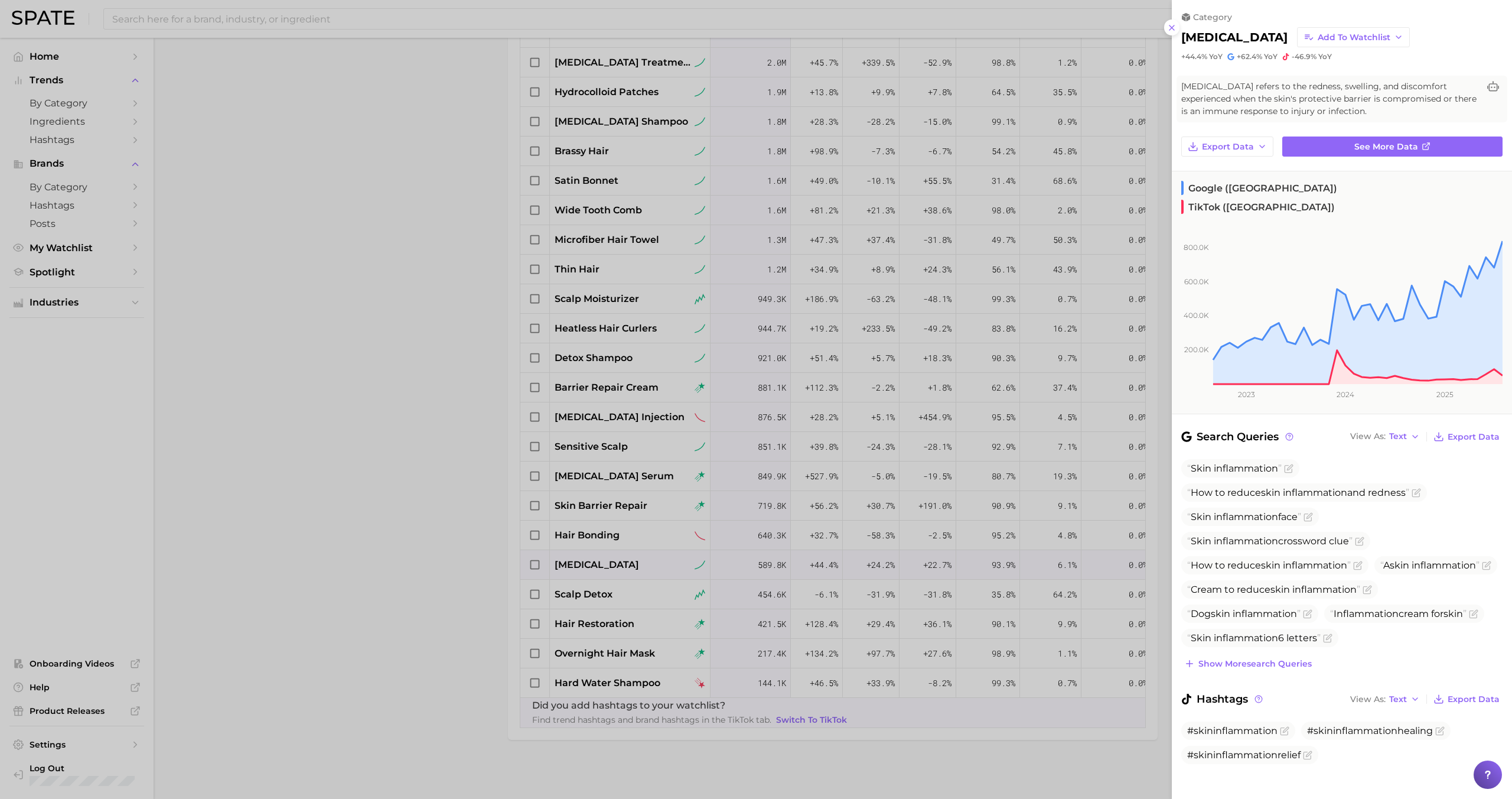
click at [606, 567] on div at bounding box center [756, 400] width 1512 height 799
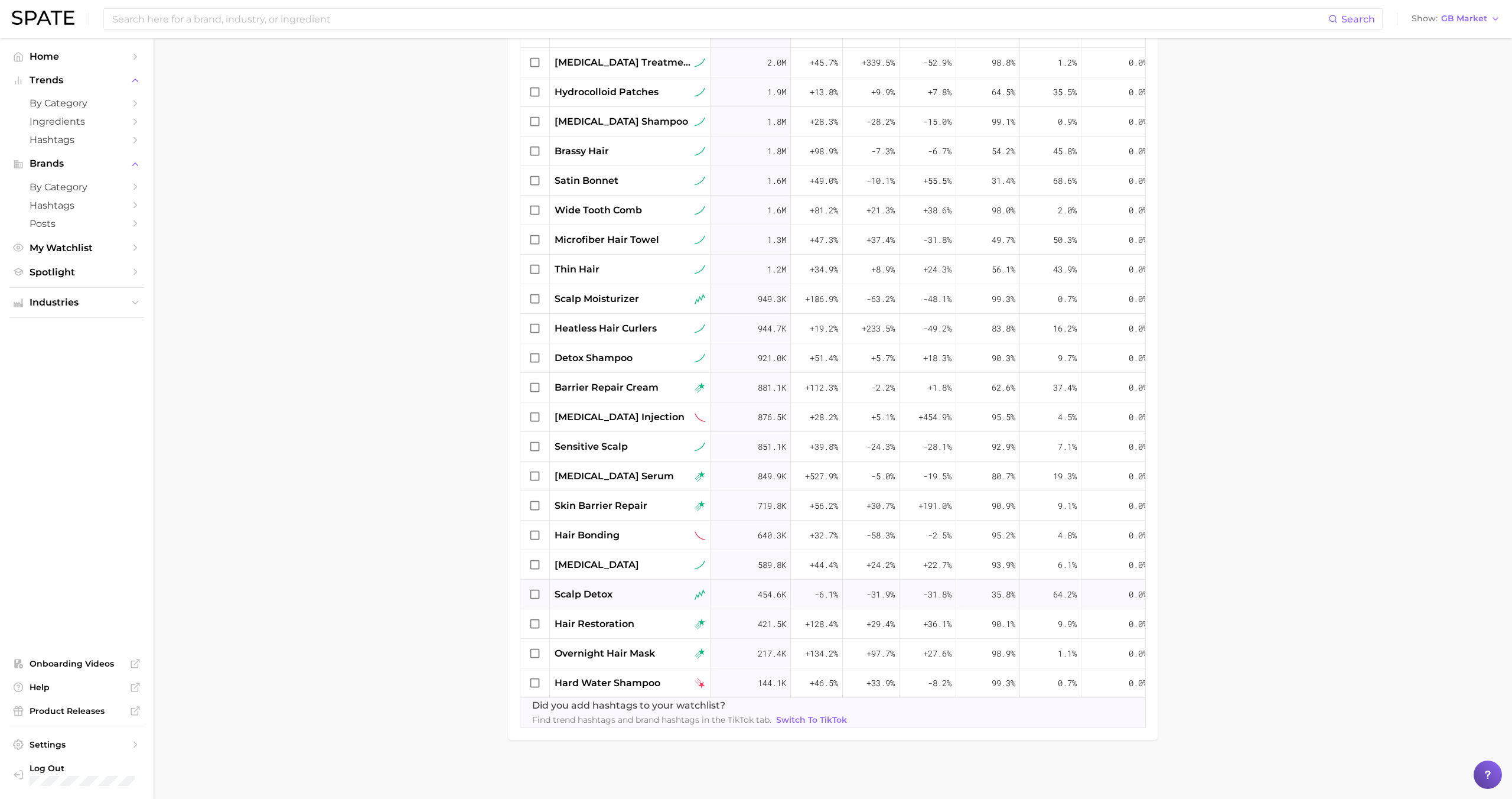
click at [606, 592] on span "scalp detox" at bounding box center [584, 594] width 58 height 14
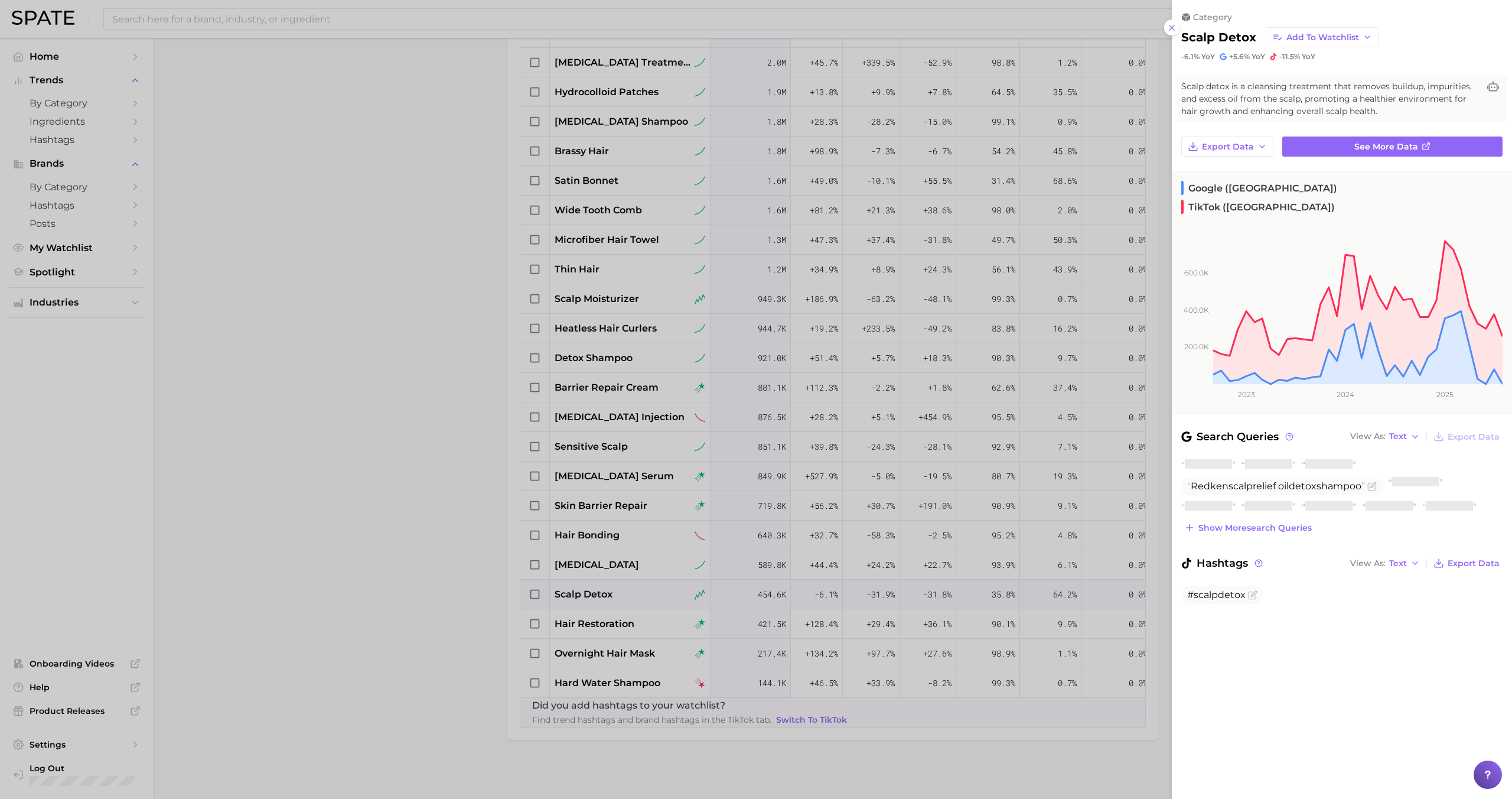
click at [608, 592] on div at bounding box center [756, 400] width 1512 height 799
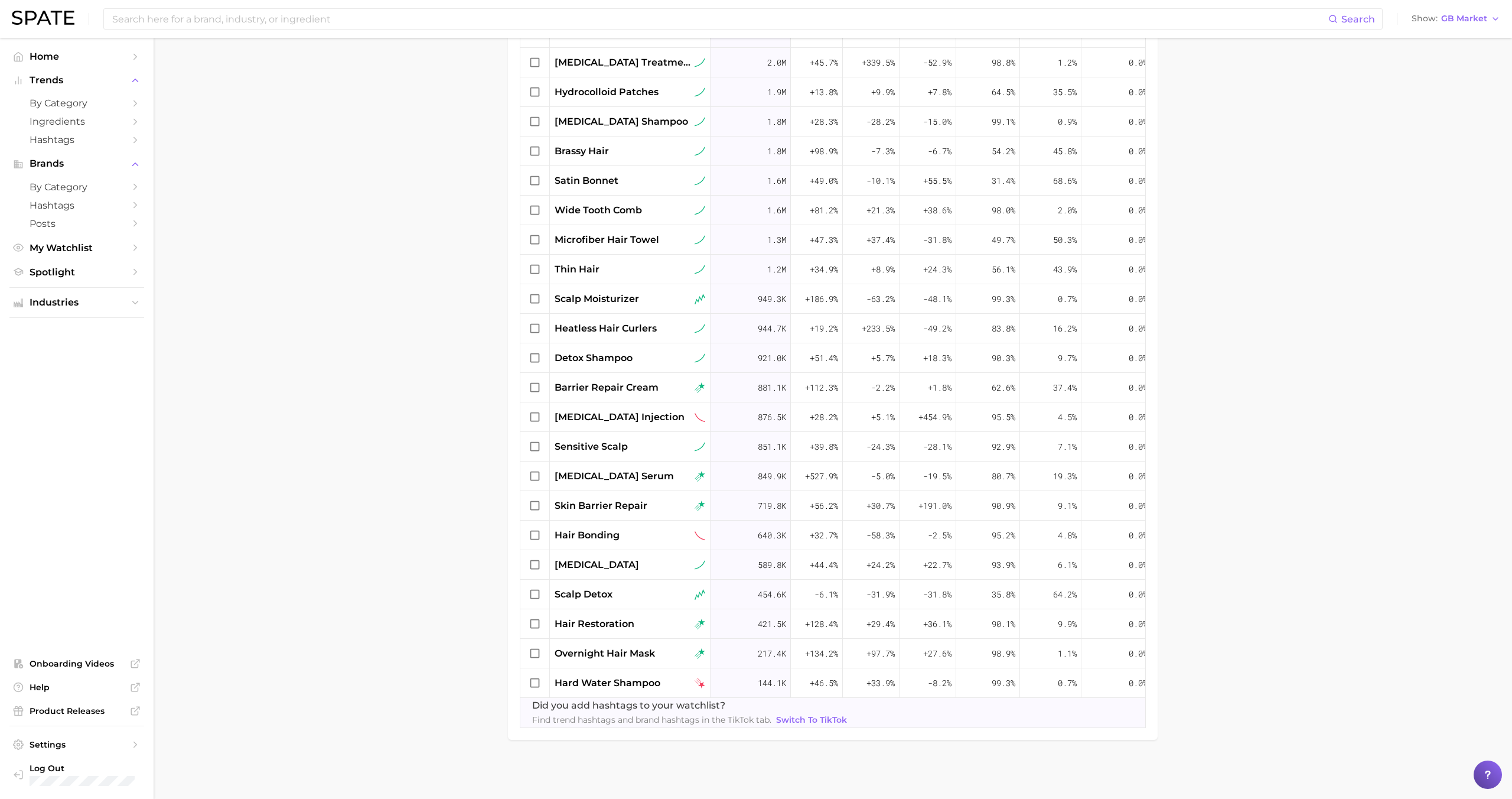
click at [606, 630] on span "hair restoration" at bounding box center [595, 624] width 80 height 14
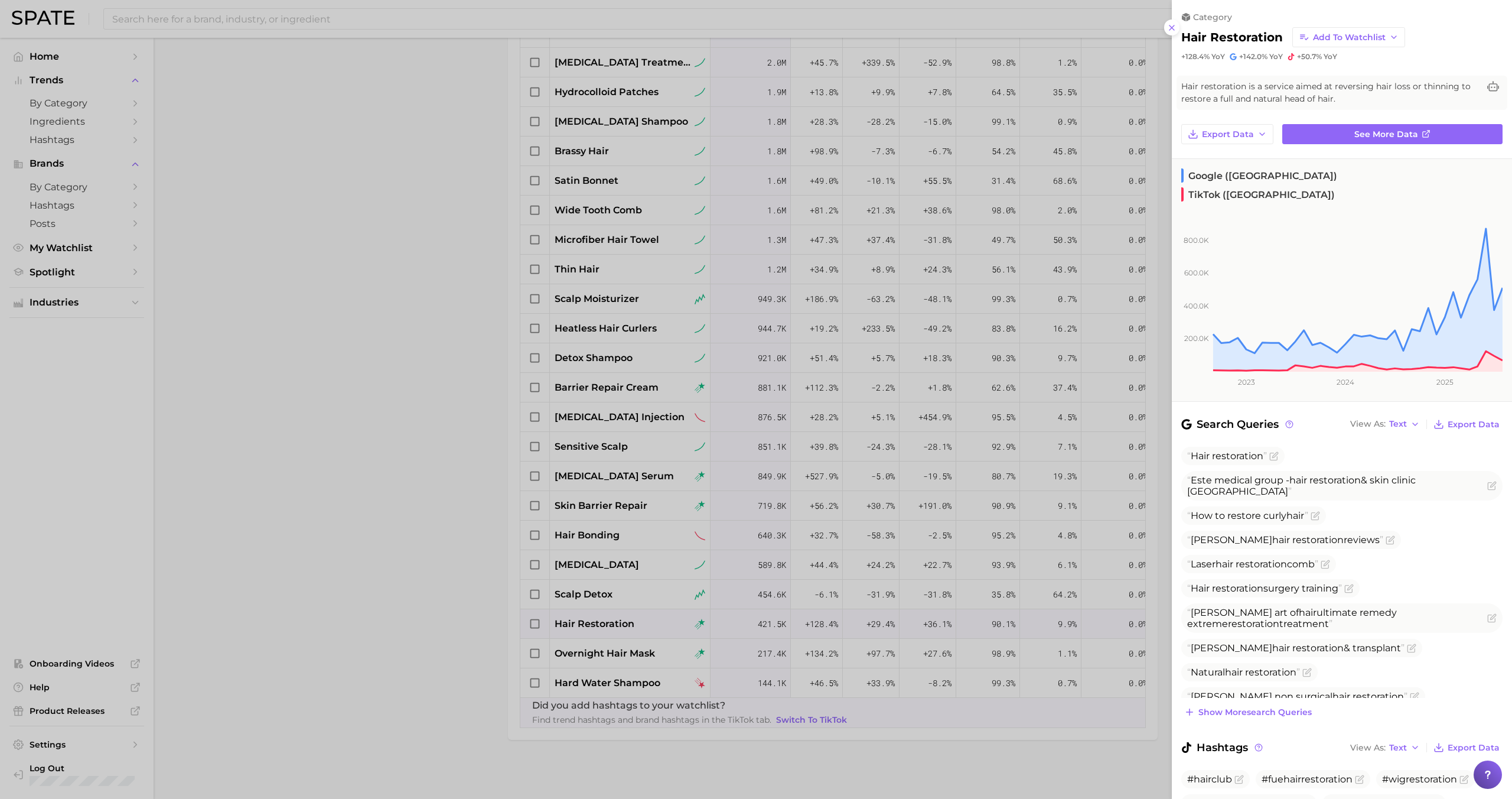
click at [605, 626] on div at bounding box center [756, 400] width 1512 height 799
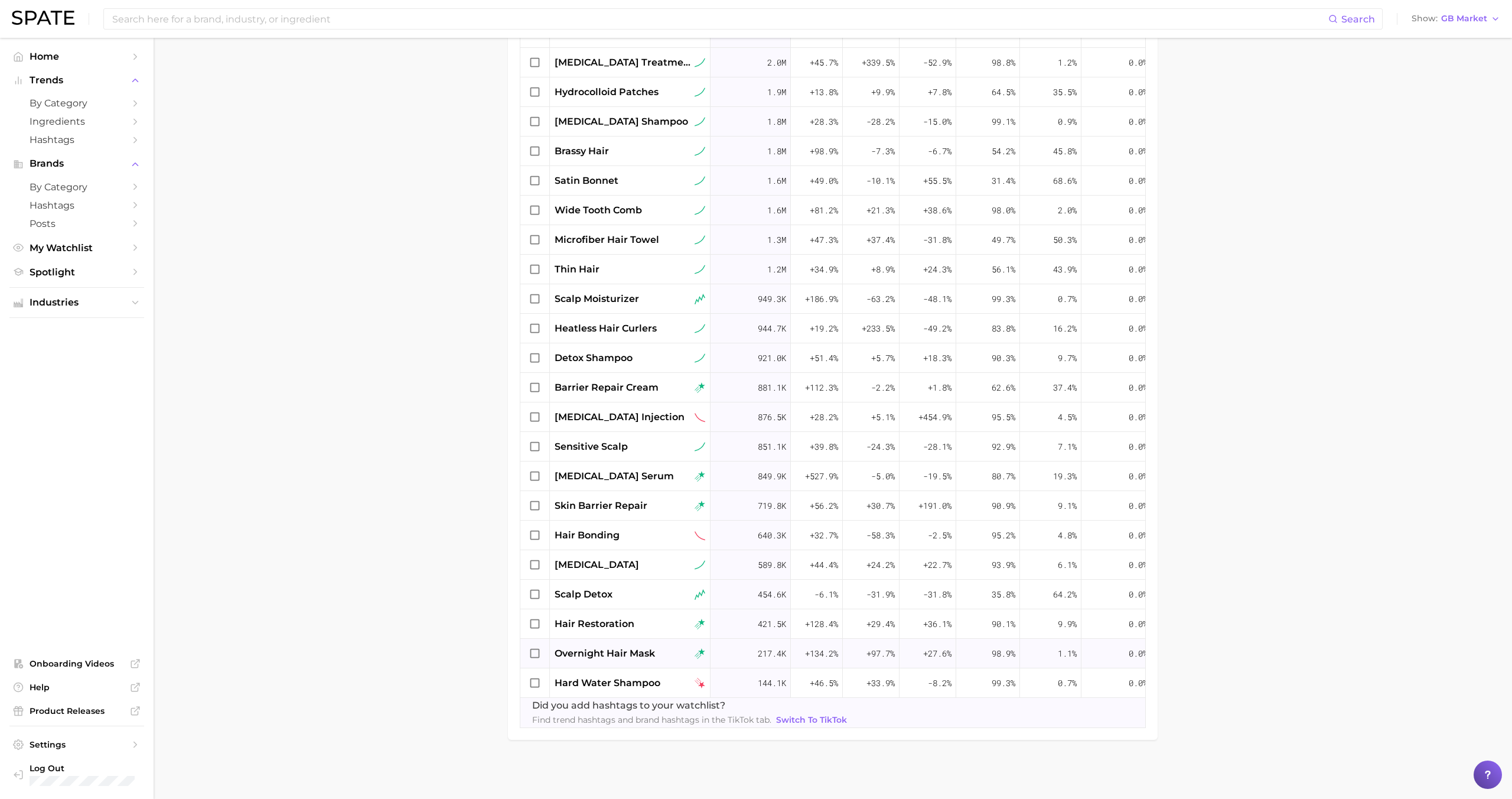
click at [608, 650] on span "overnight hair mask" at bounding box center [605, 654] width 100 height 14
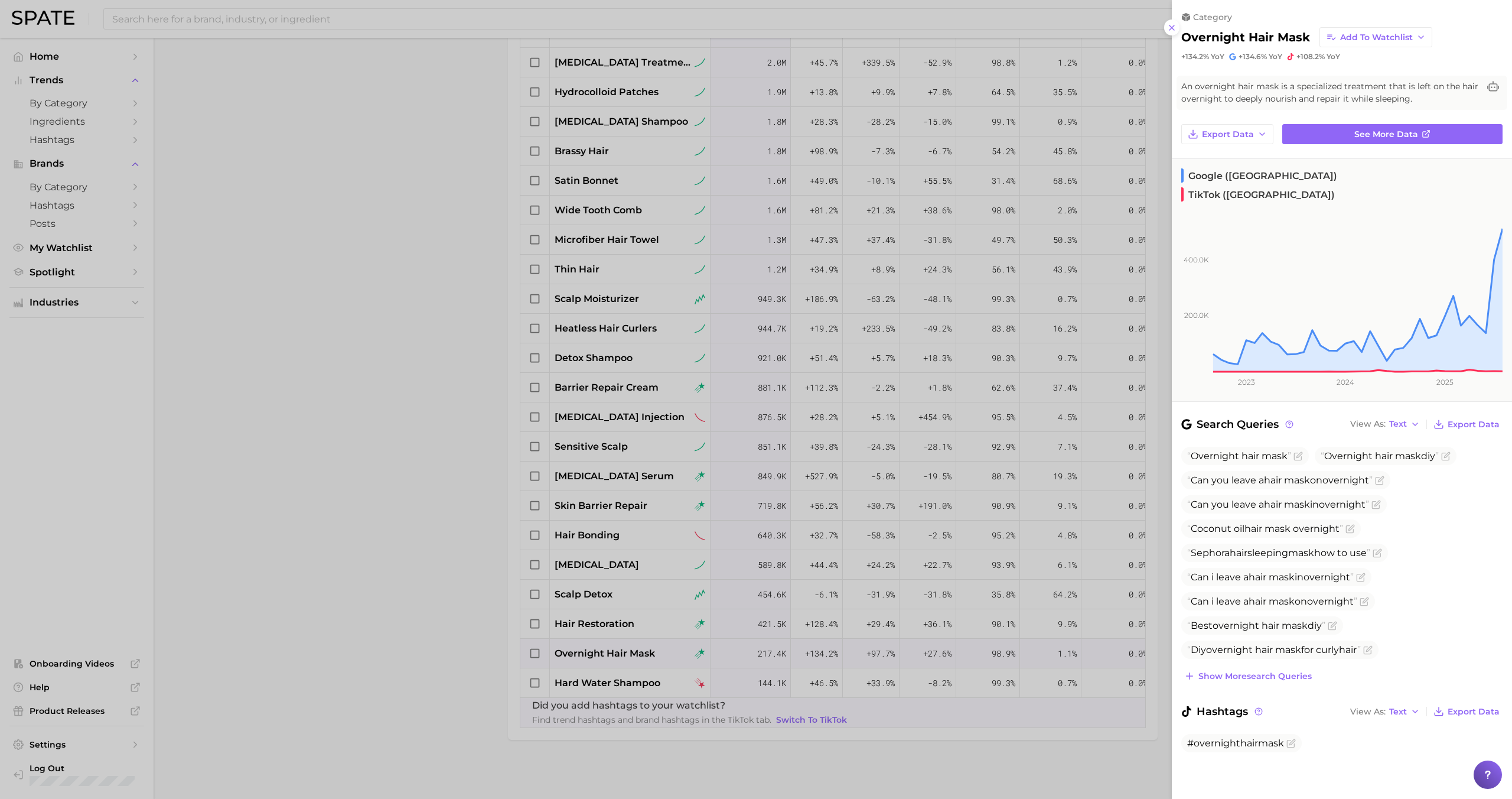
click at [608, 650] on div at bounding box center [756, 400] width 1512 height 799
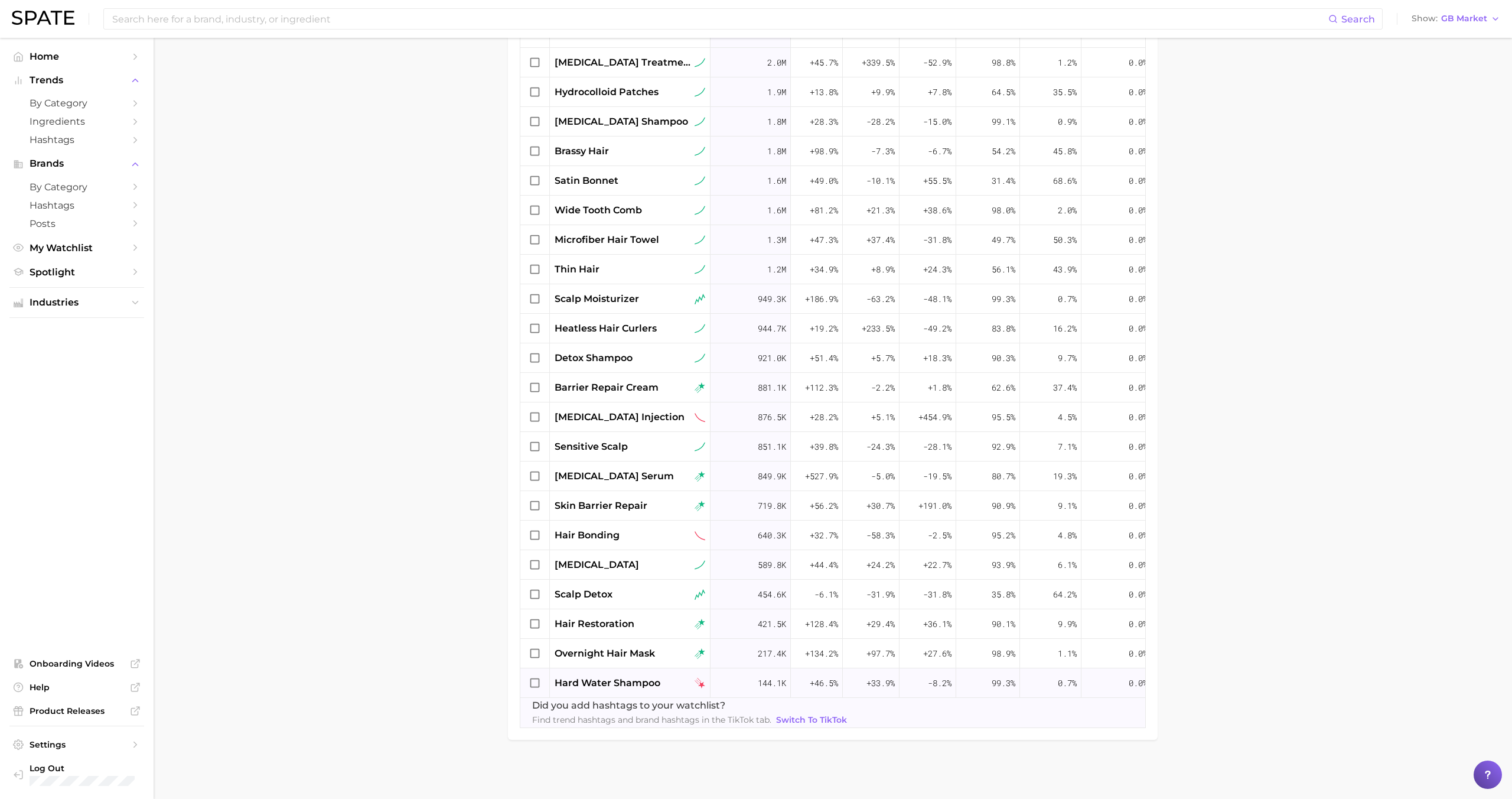
click at [599, 683] on span "hard water shampoo" at bounding box center [608, 683] width 106 height 14
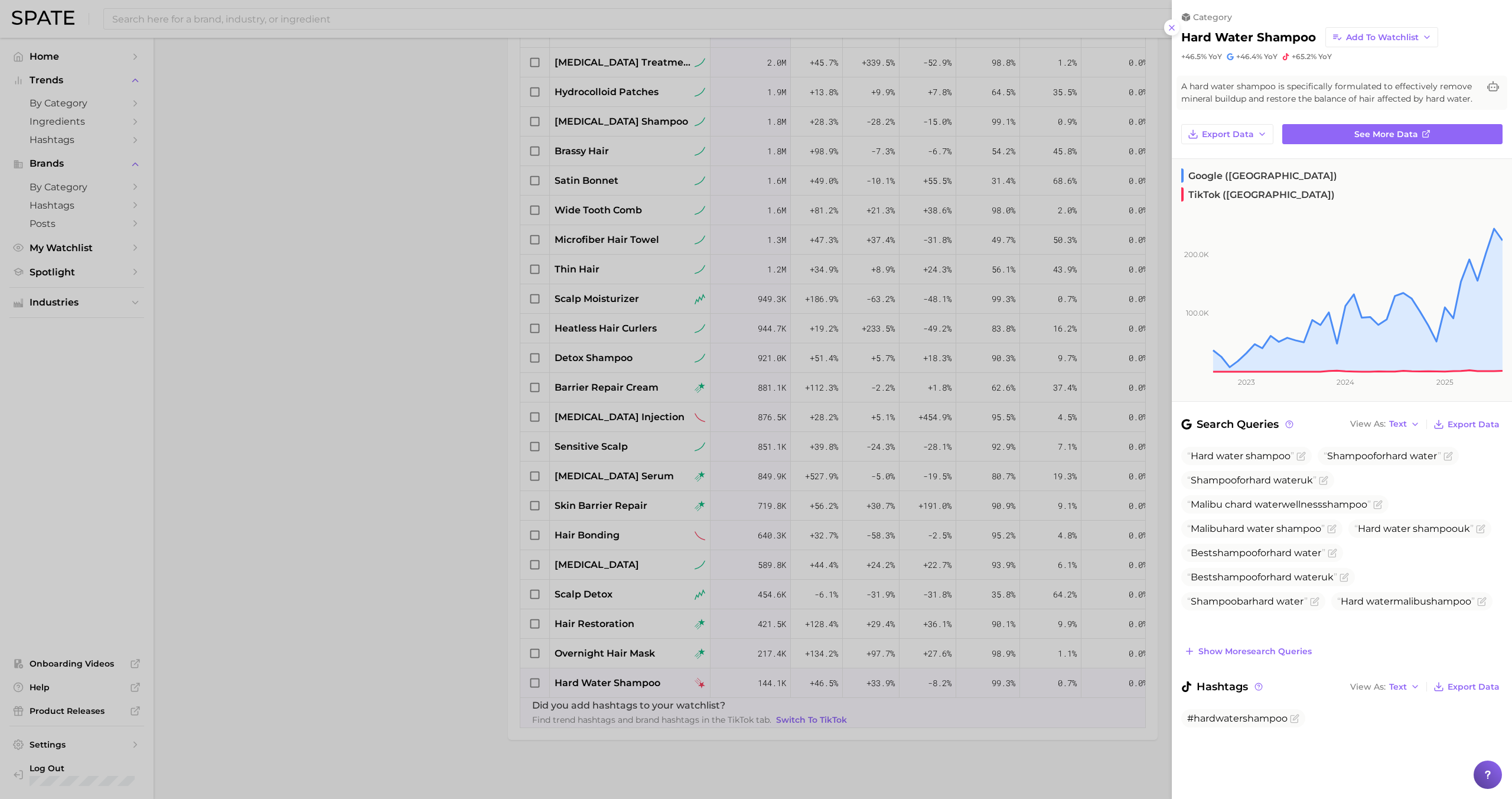
click at [599, 683] on div at bounding box center [756, 400] width 1512 height 799
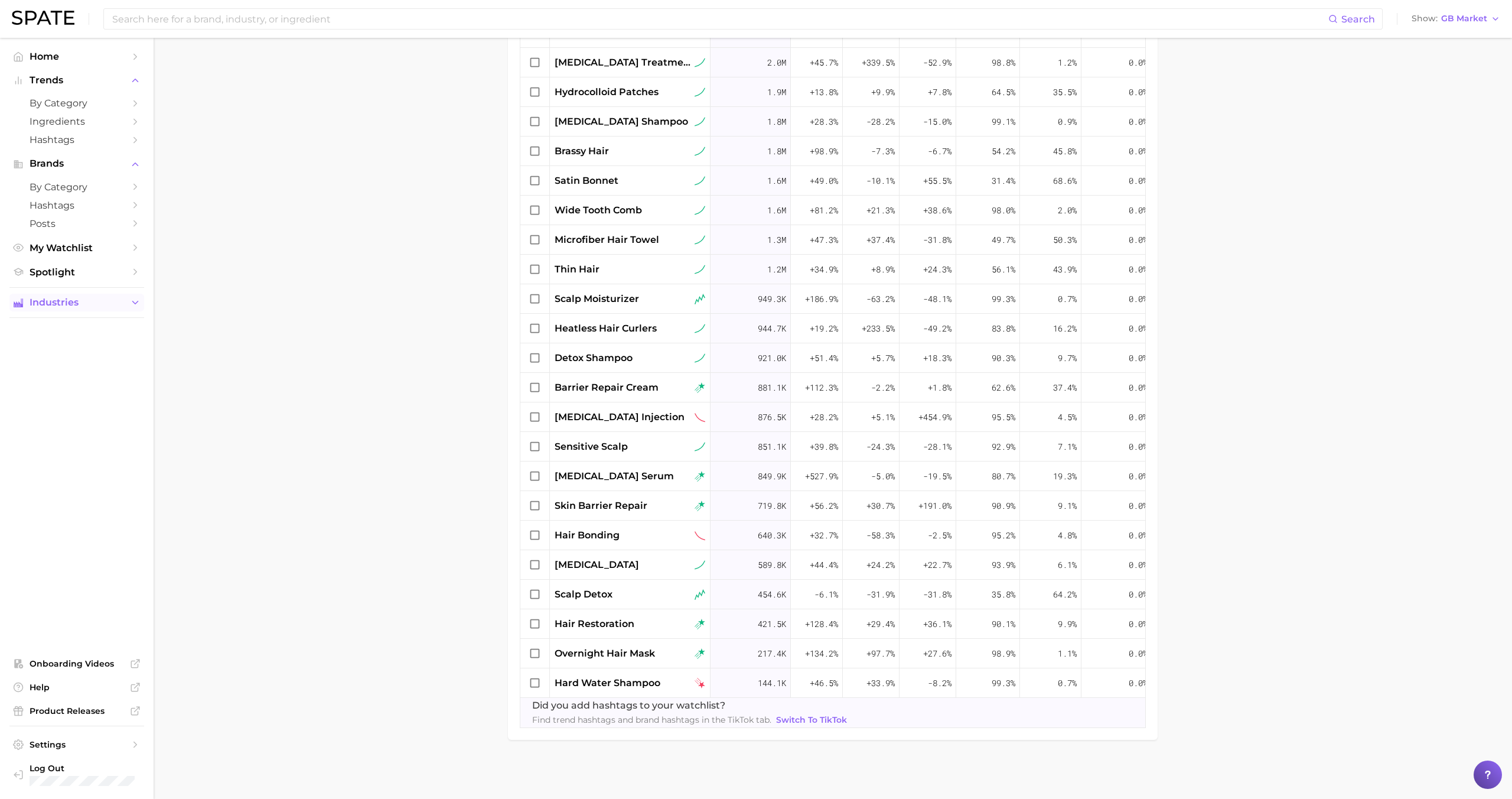
click at [104, 301] on span "Industries" at bounding box center [77, 303] width 94 height 11
click at [87, 331] on span "beauty" at bounding box center [77, 325] width 94 height 11
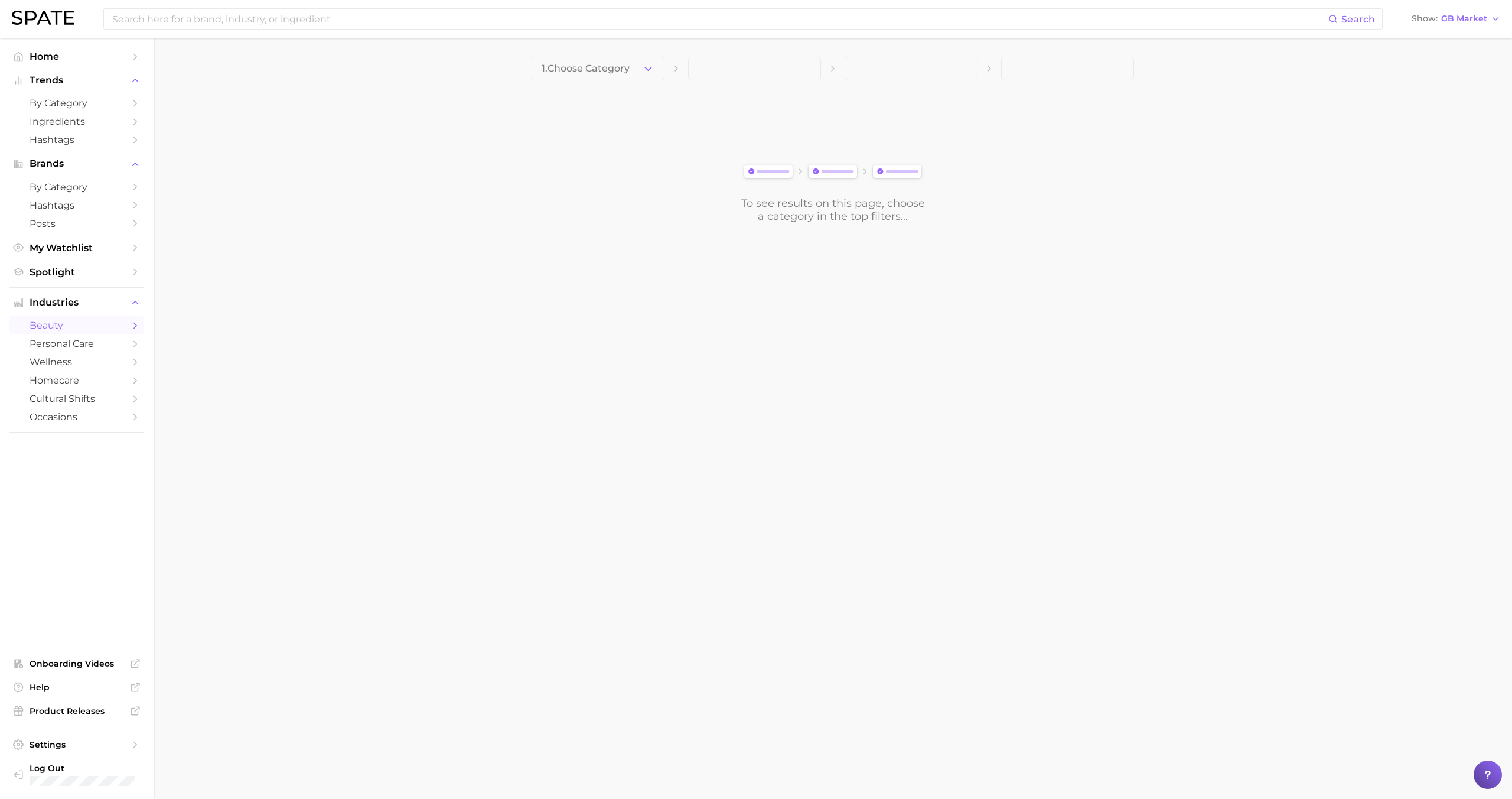
click at [609, 84] on div "1. Choose Category To see results on this page, choose a category in the top fi…" at bounding box center [832, 139] width 603 height 166
click at [607, 68] on span "1. Choose Category" at bounding box center [586, 69] width 88 height 11
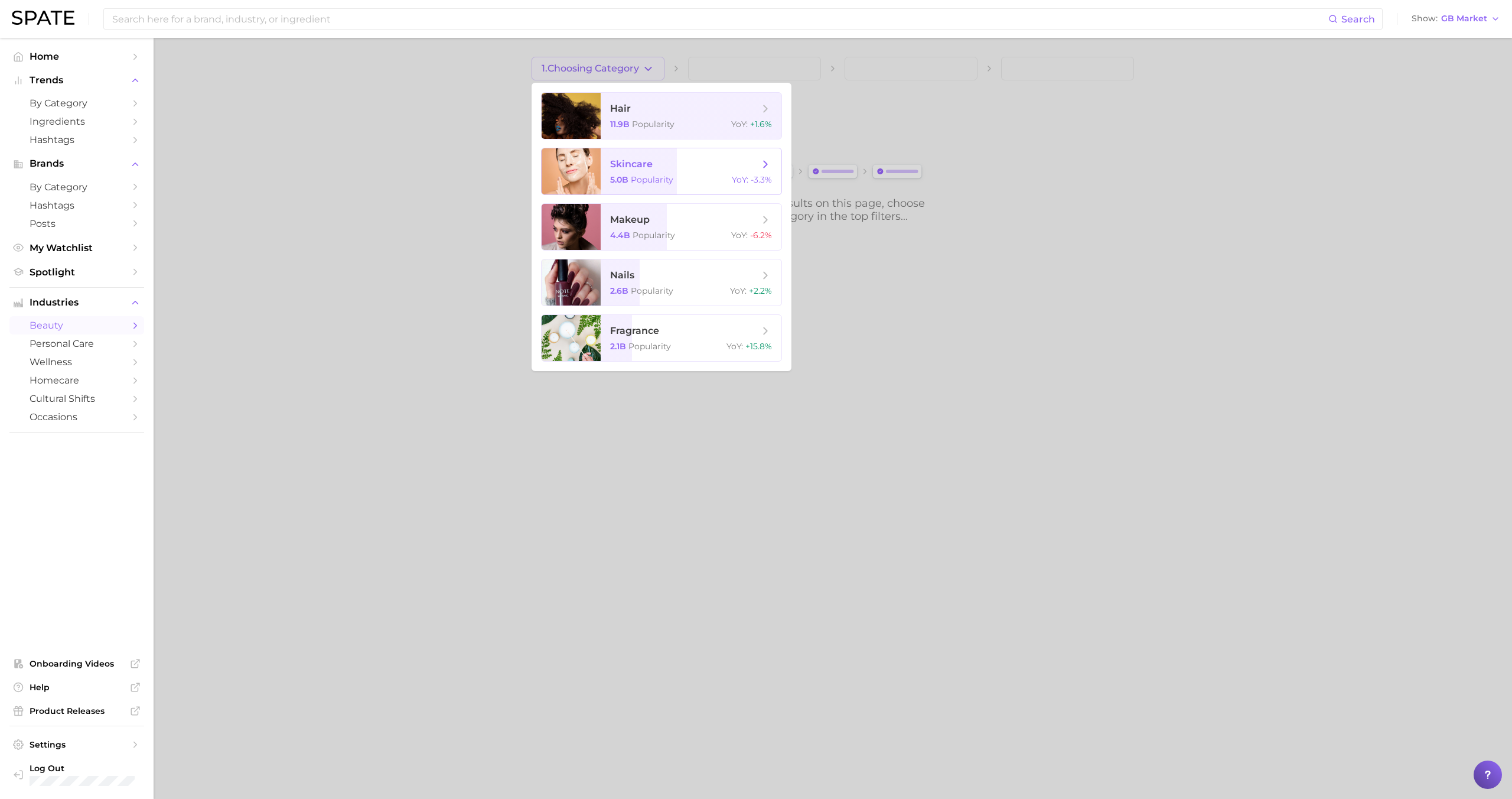
click at [632, 168] on span "skincare" at bounding box center [632, 164] width 42 height 11
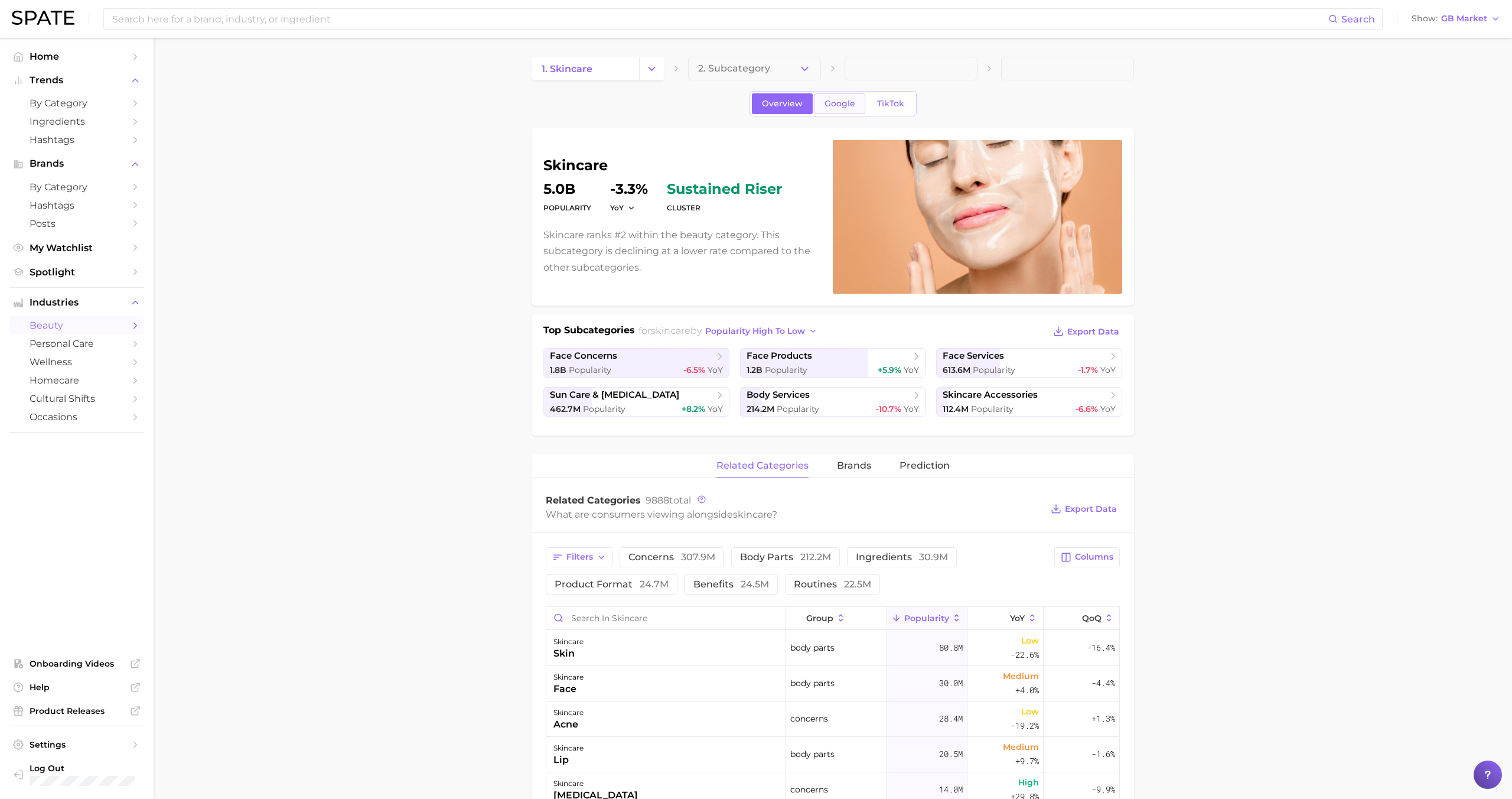
click at [839, 106] on span "Google" at bounding box center [839, 103] width 31 height 10
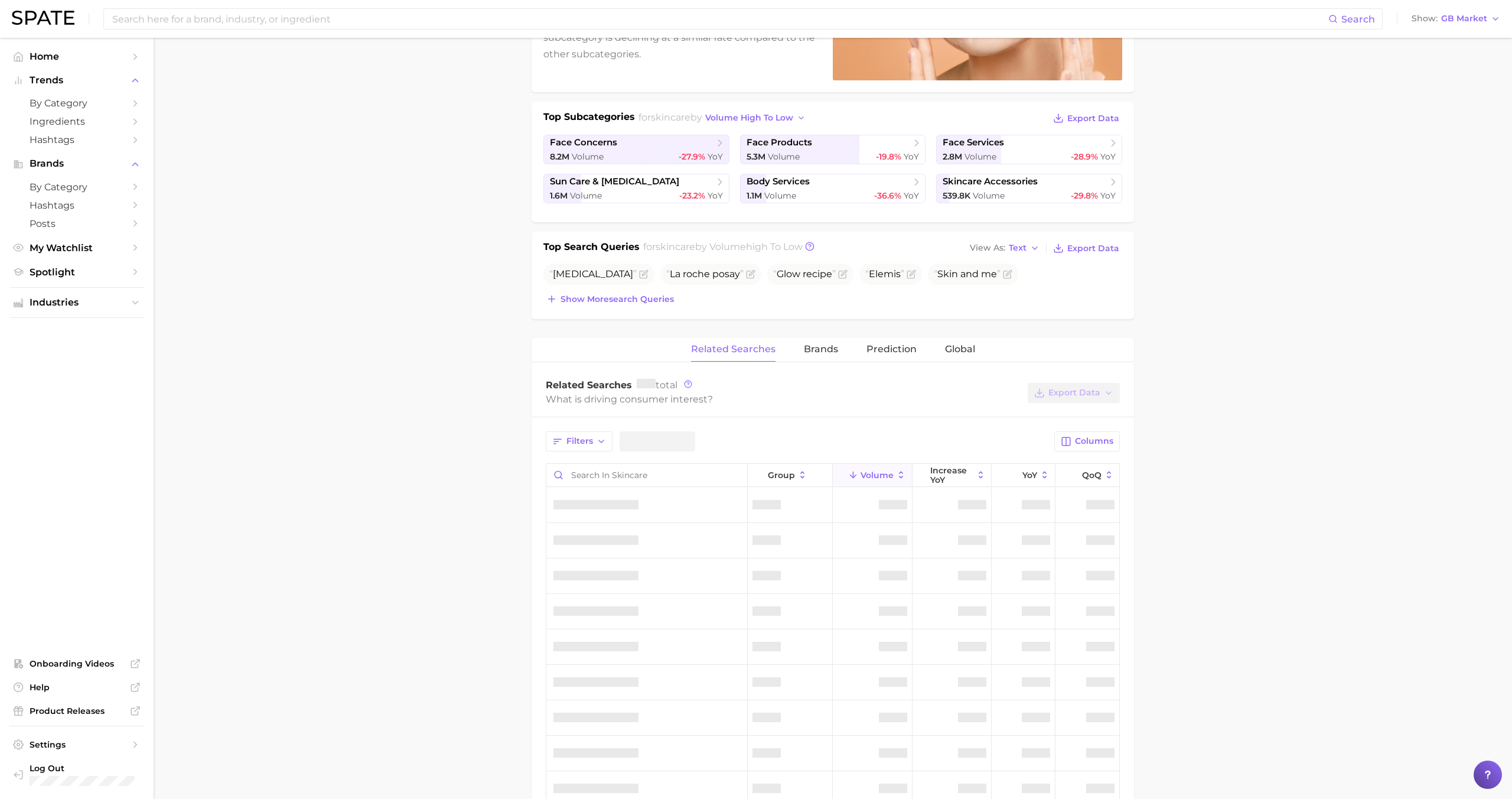
scroll to position [260, 0]
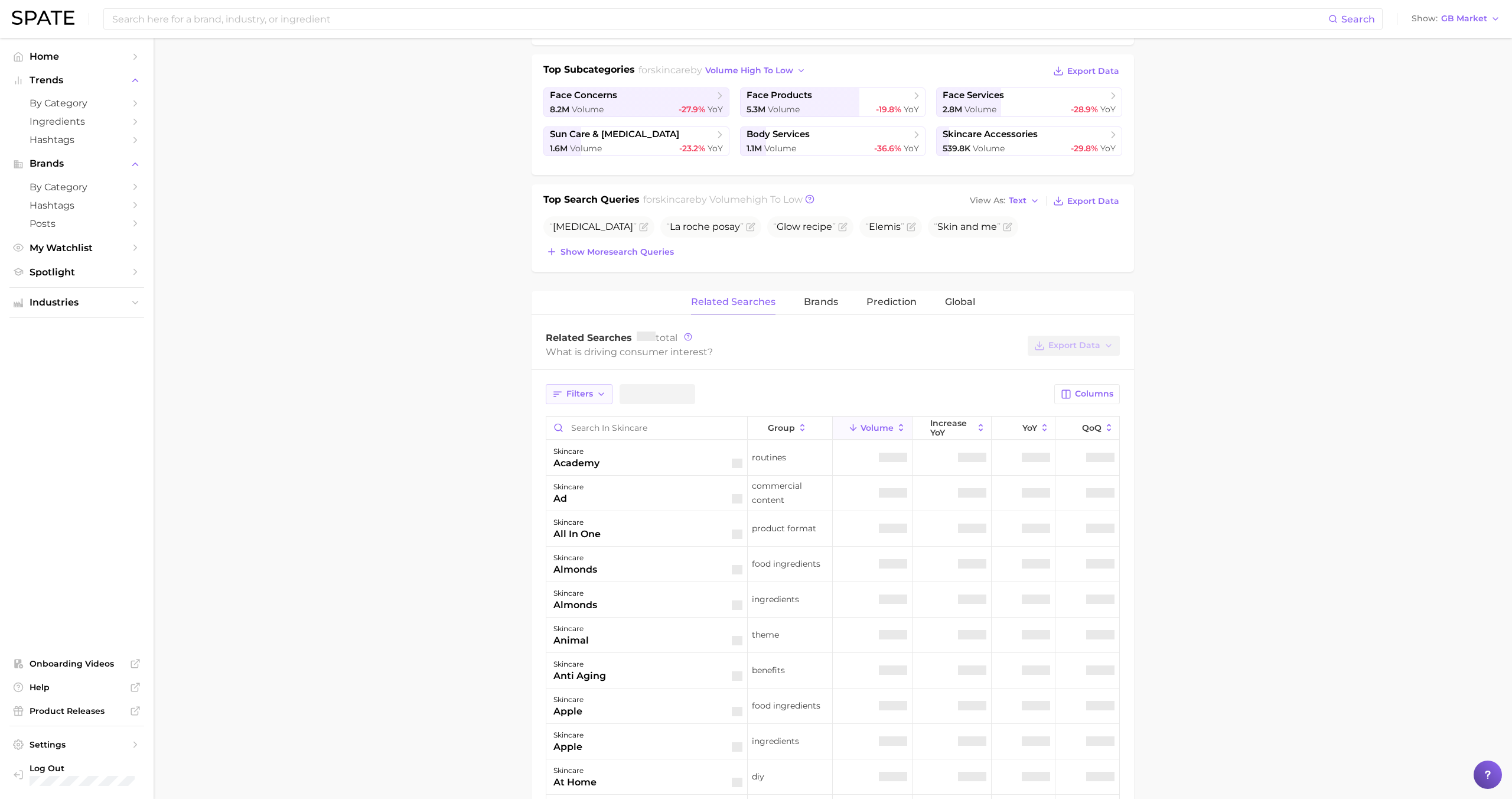
click at [583, 397] on span "Filters" at bounding box center [580, 393] width 26 height 10
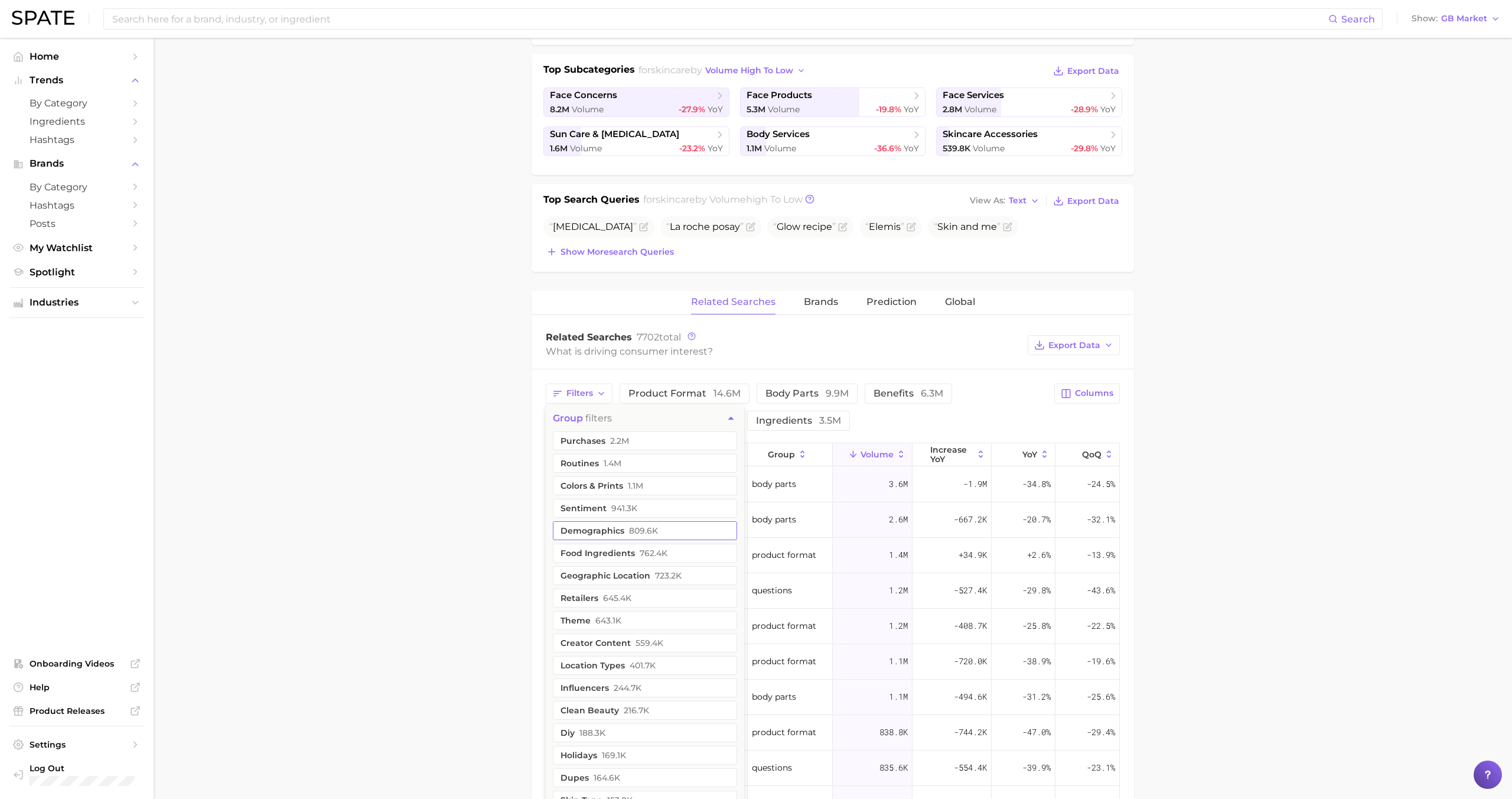
click at [623, 526] on button "demographics 809.6k" at bounding box center [646, 530] width 185 height 18
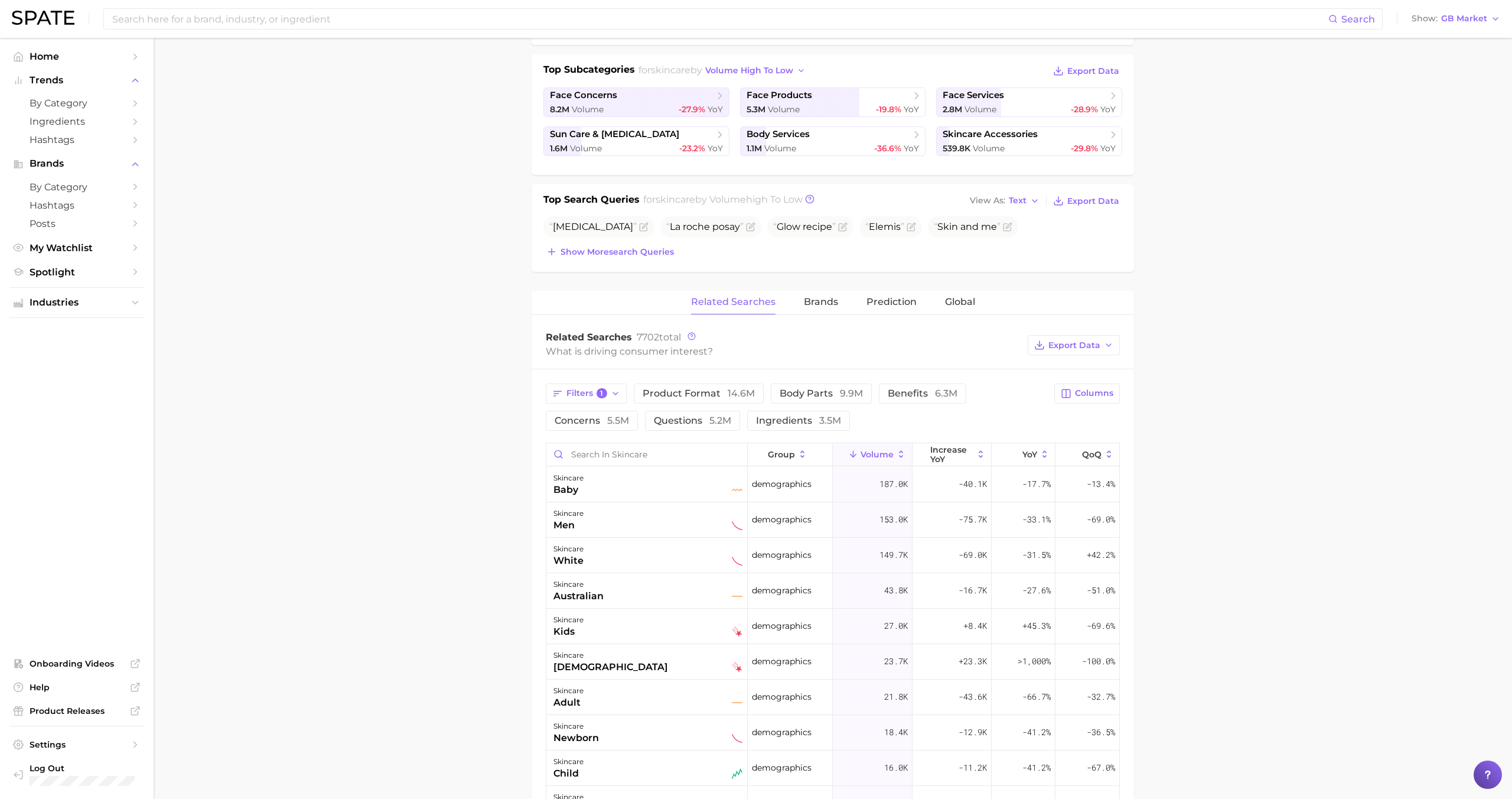
click at [916, 406] on div "Filters 1 product format 14.6m body parts 9.9m benefits 6.3m concerns 5.5m ques…" at bounding box center [796, 407] width 501 height 48
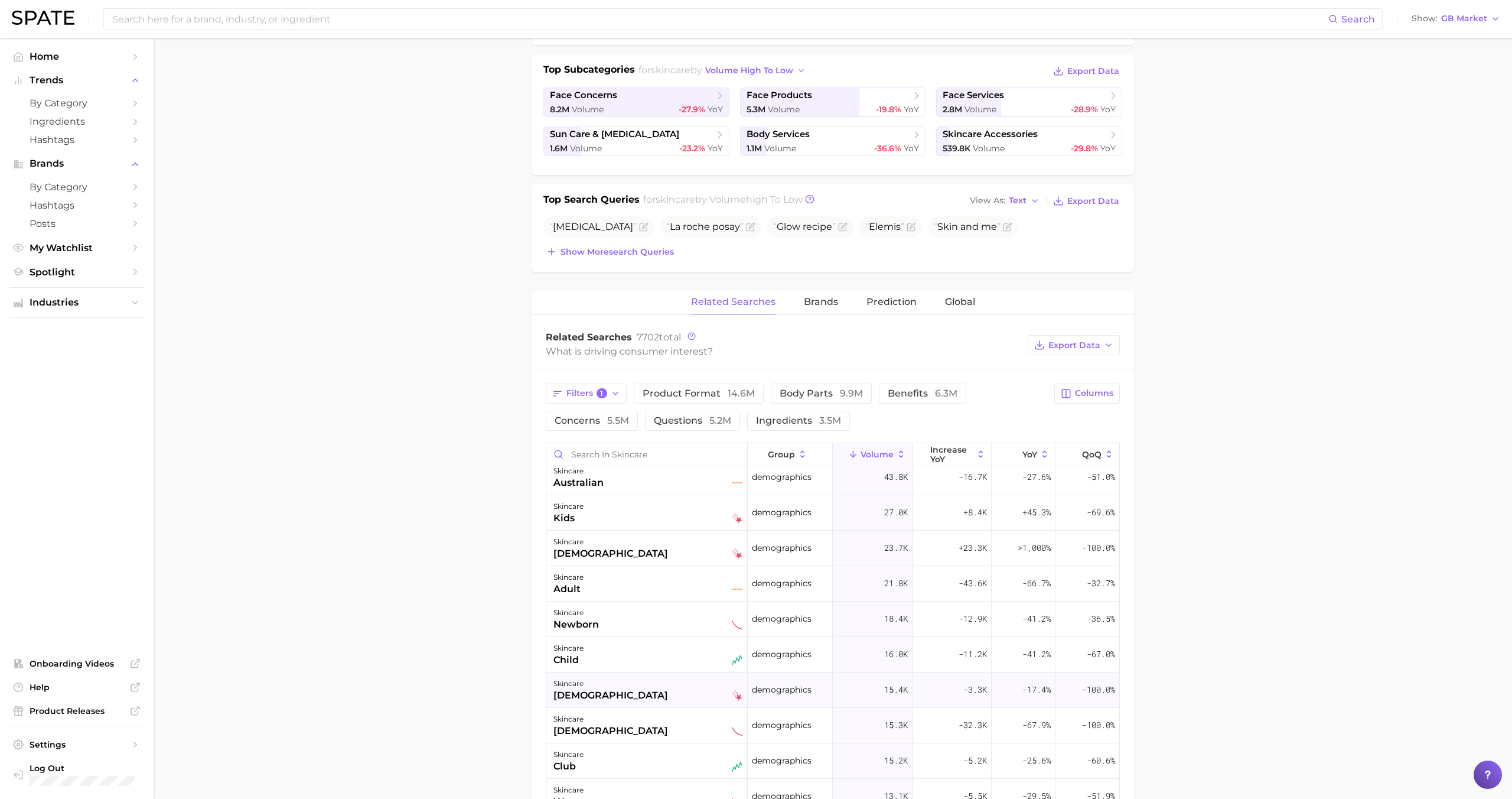
click at [625, 678] on div "skincare male" at bounding box center [647, 690] width 189 height 26
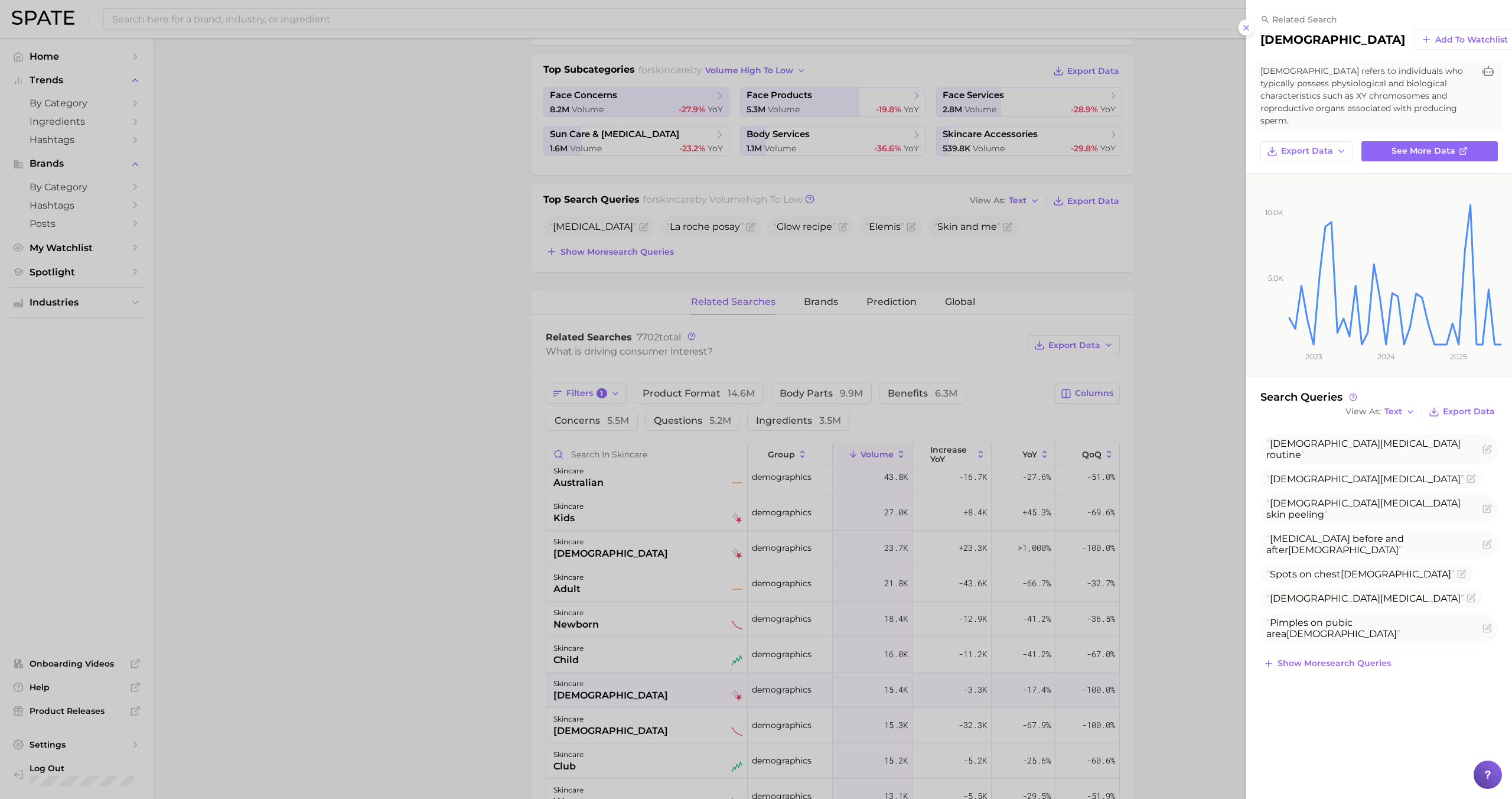
click at [627, 679] on div at bounding box center [756, 400] width 1512 height 799
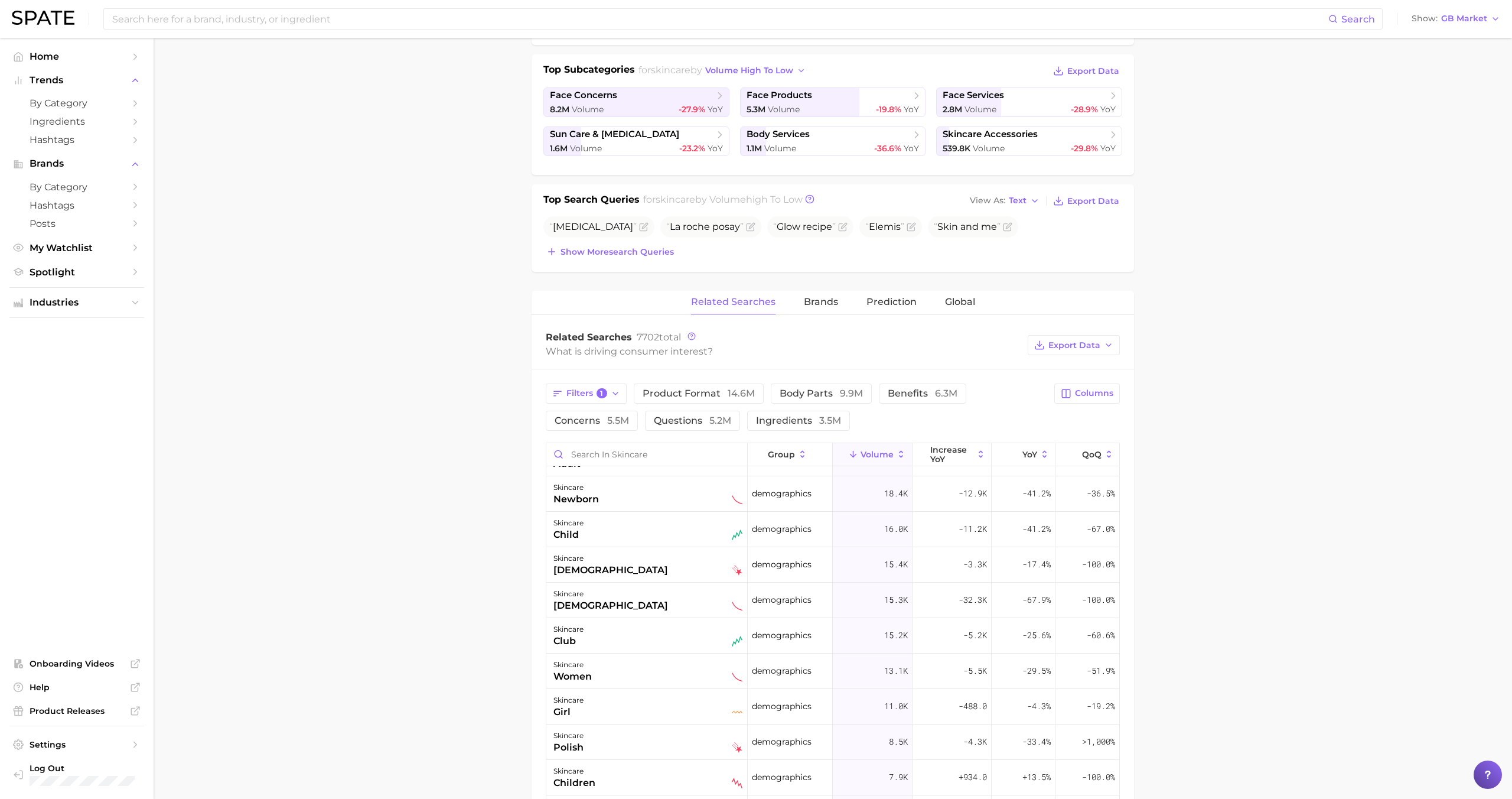
scroll to position [0, 0]
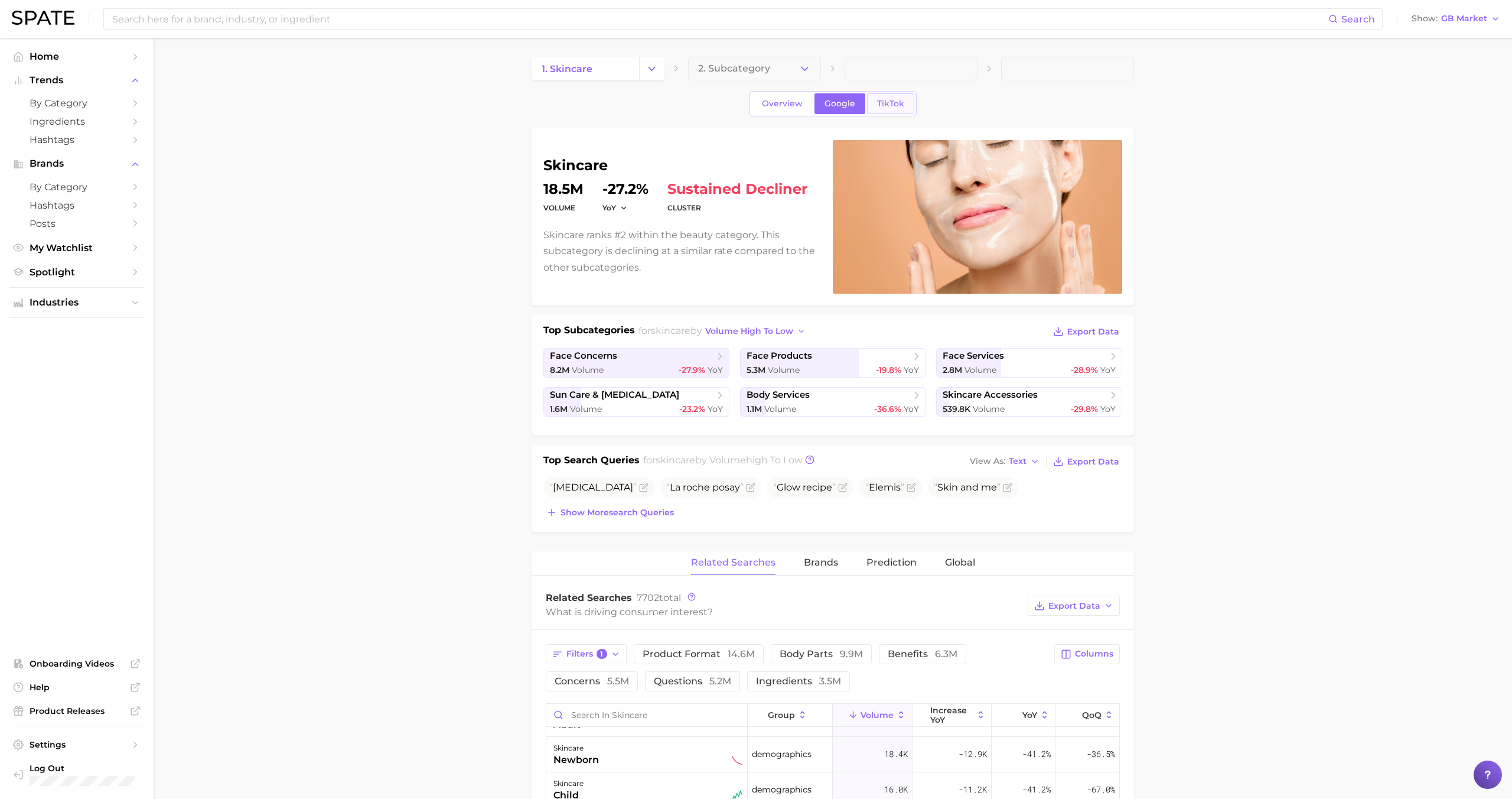
click at [876, 97] on link "TikTok" at bounding box center [891, 104] width 47 height 21
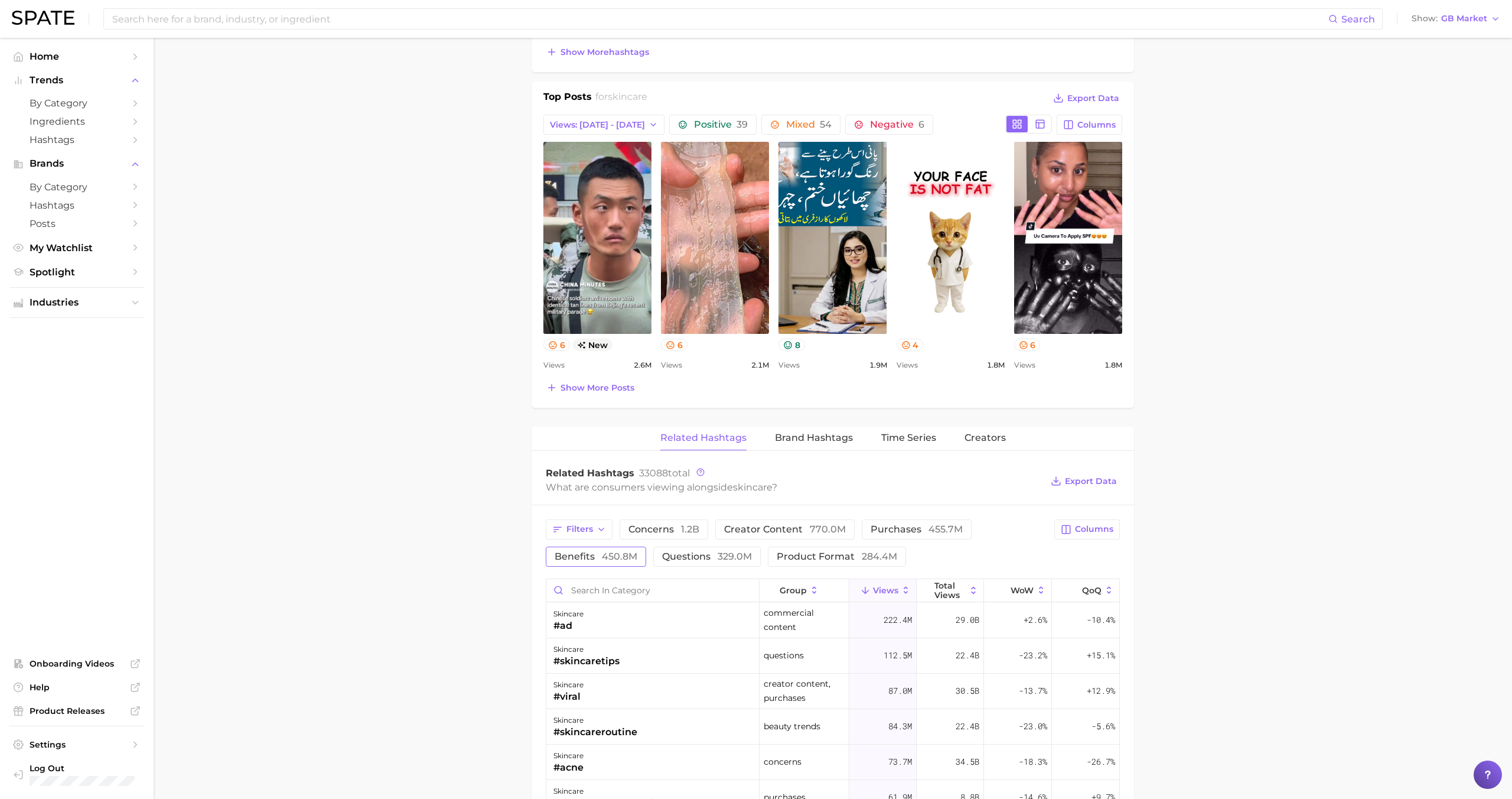
click at [626, 554] on span "450.8m" at bounding box center [619, 556] width 35 height 11
click at [1085, 528] on span "Columns" at bounding box center [1094, 529] width 39 height 10
click at [1071, 533] on icon "button" at bounding box center [1066, 530] width 11 height 11
click at [988, 715] on span "increase YoY" at bounding box center [985, 710] width 60 height 10
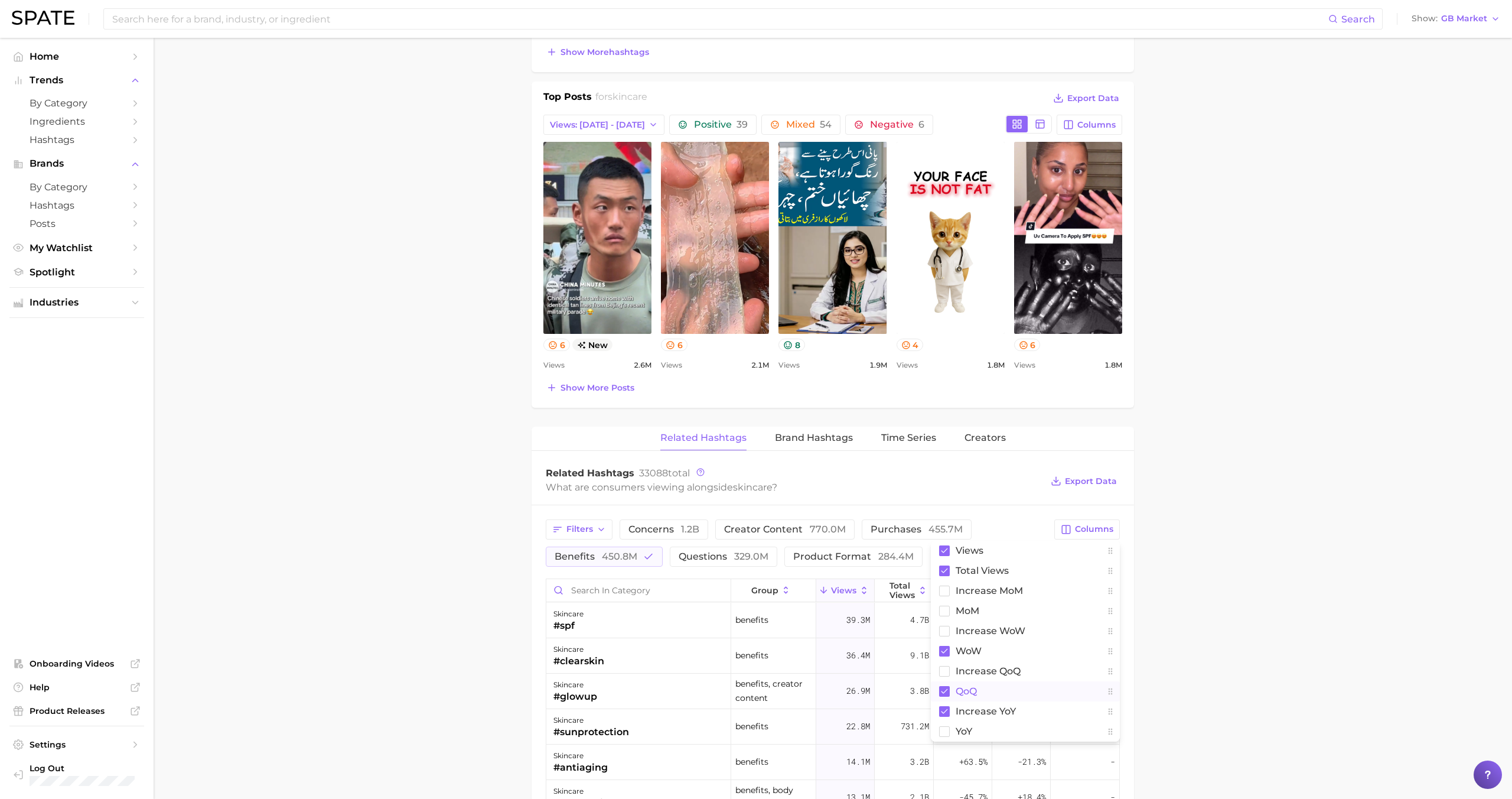
click at [988, 693] on button "QoQ" at bounding box center [1025, 691] width 189 height 20
click at [988, 656] on button "WoW" at bounding box center [1025, 651] width 189 height 20
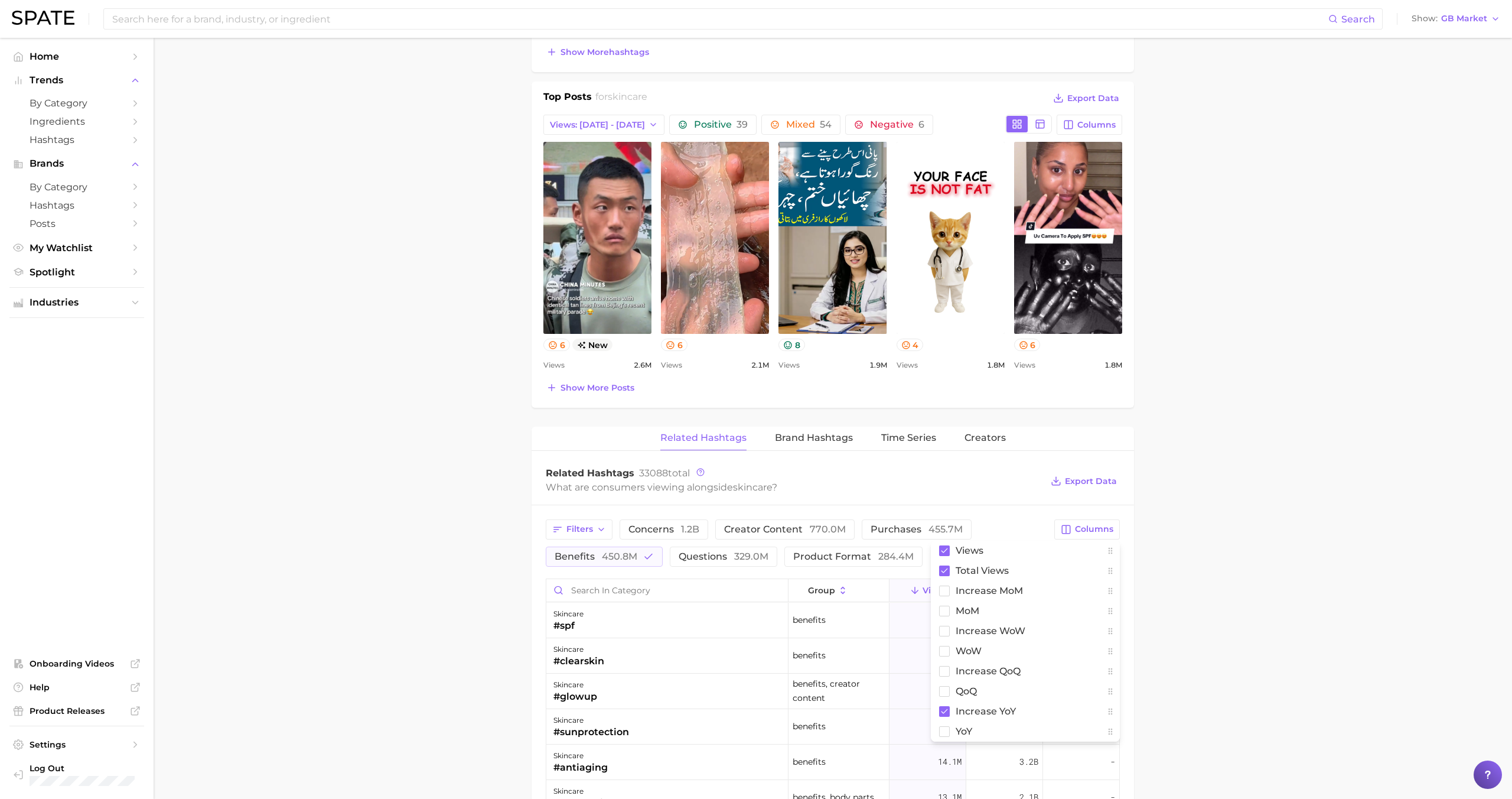
click at [1005, 501] on div "Related Hashtags 33088 total What are consumers viewing alongside skincare ? Ex…" at bounding box center [832, 481] width 603 height 48
click at [1068, 589] on span "increase YoY" at bounding box center [1081, 590] width 40 height 18
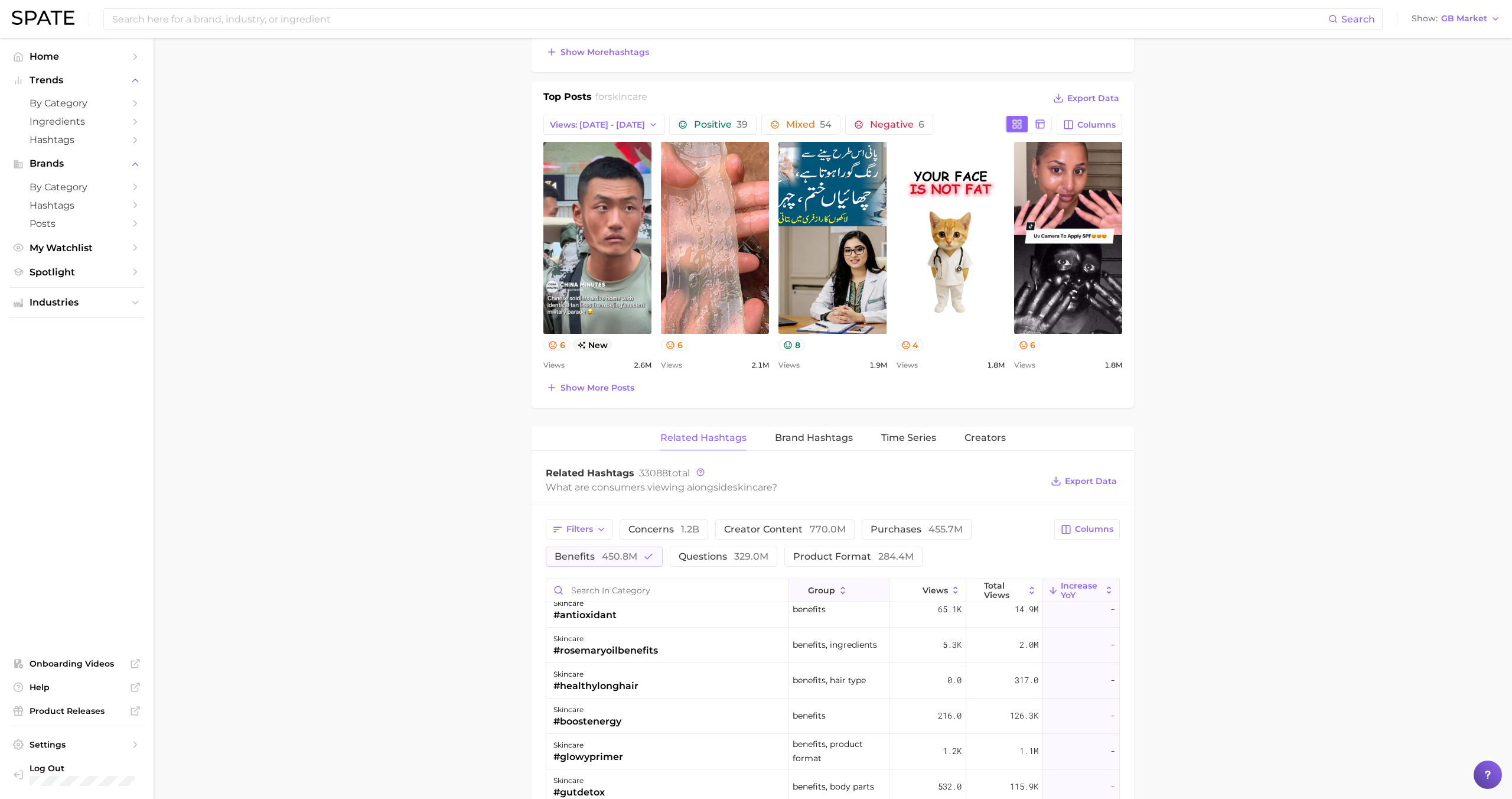
scroll to position [12, 0]
click at [1065, 585] on span "increase YoY" at bounding box center [1081, 590] width 40 height 18
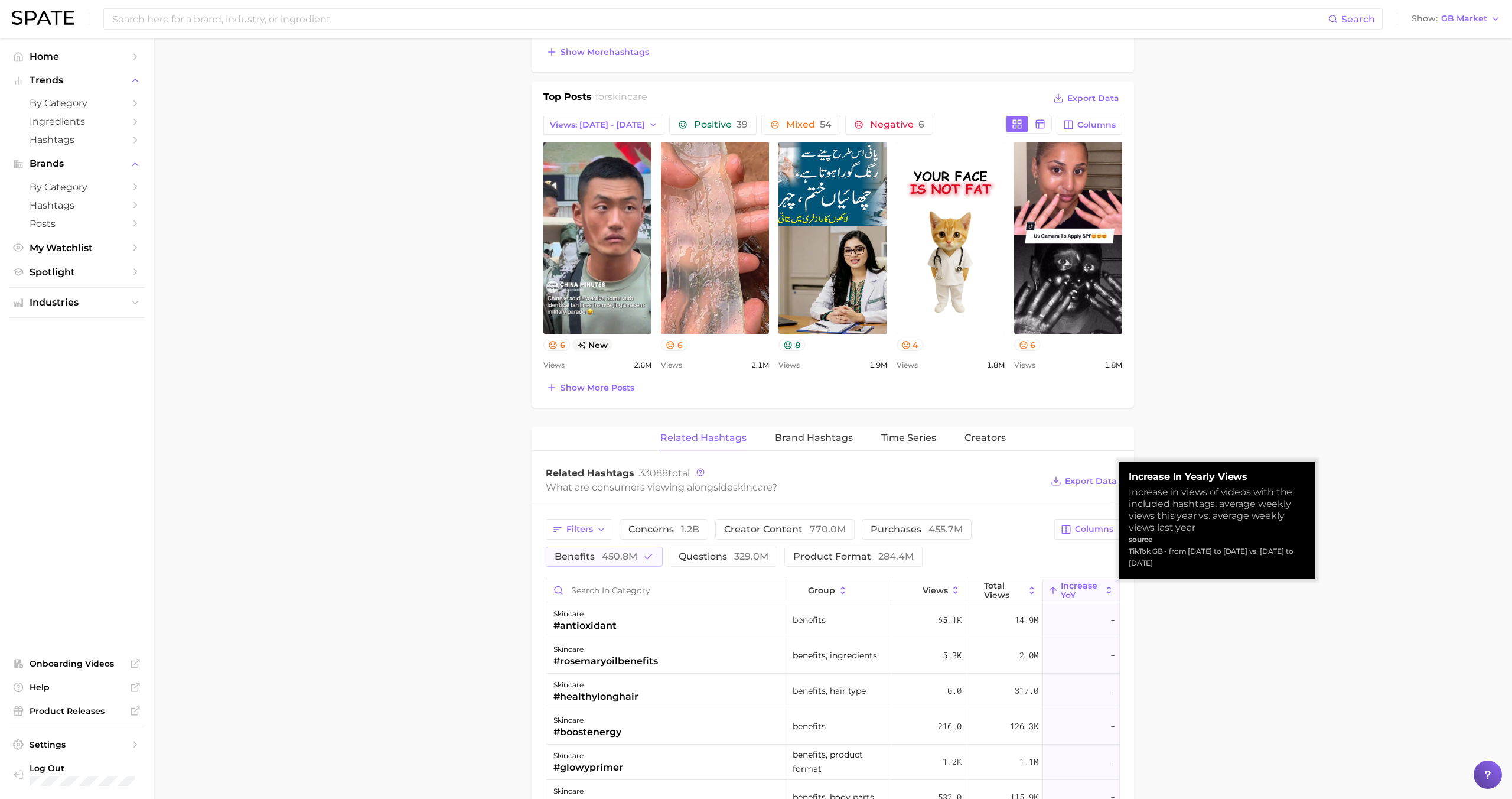
click at [1065, 585] on span "increase YoY" at bounding box center [1081, 590] width 40 height 18
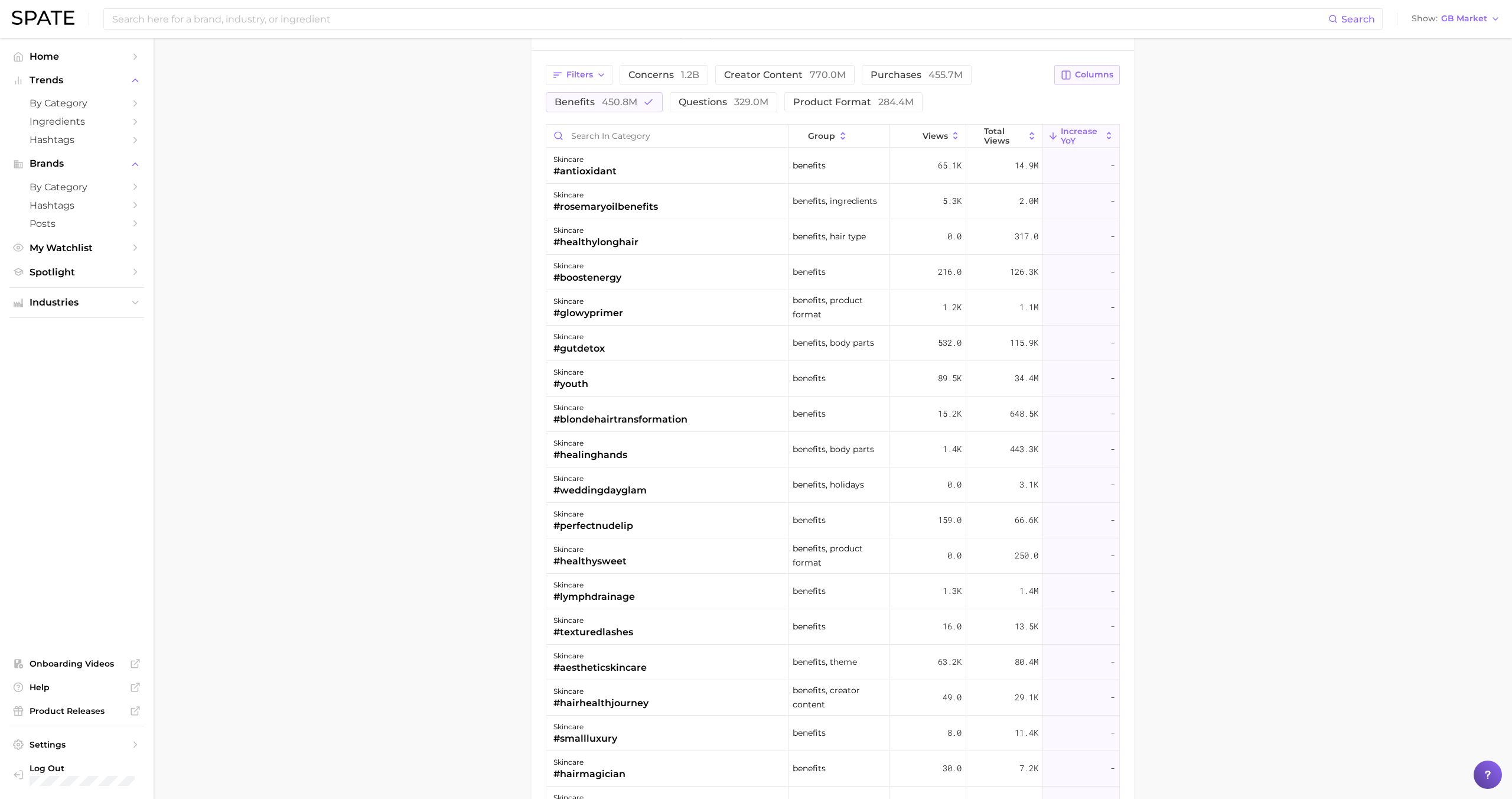
click at [1104, 73] on span "Columns" at bounding box center [1094, 74] width 39 height 10
click at [980, 268] on button "YoY" at bounding box center [1025, 277] width 189 height 20
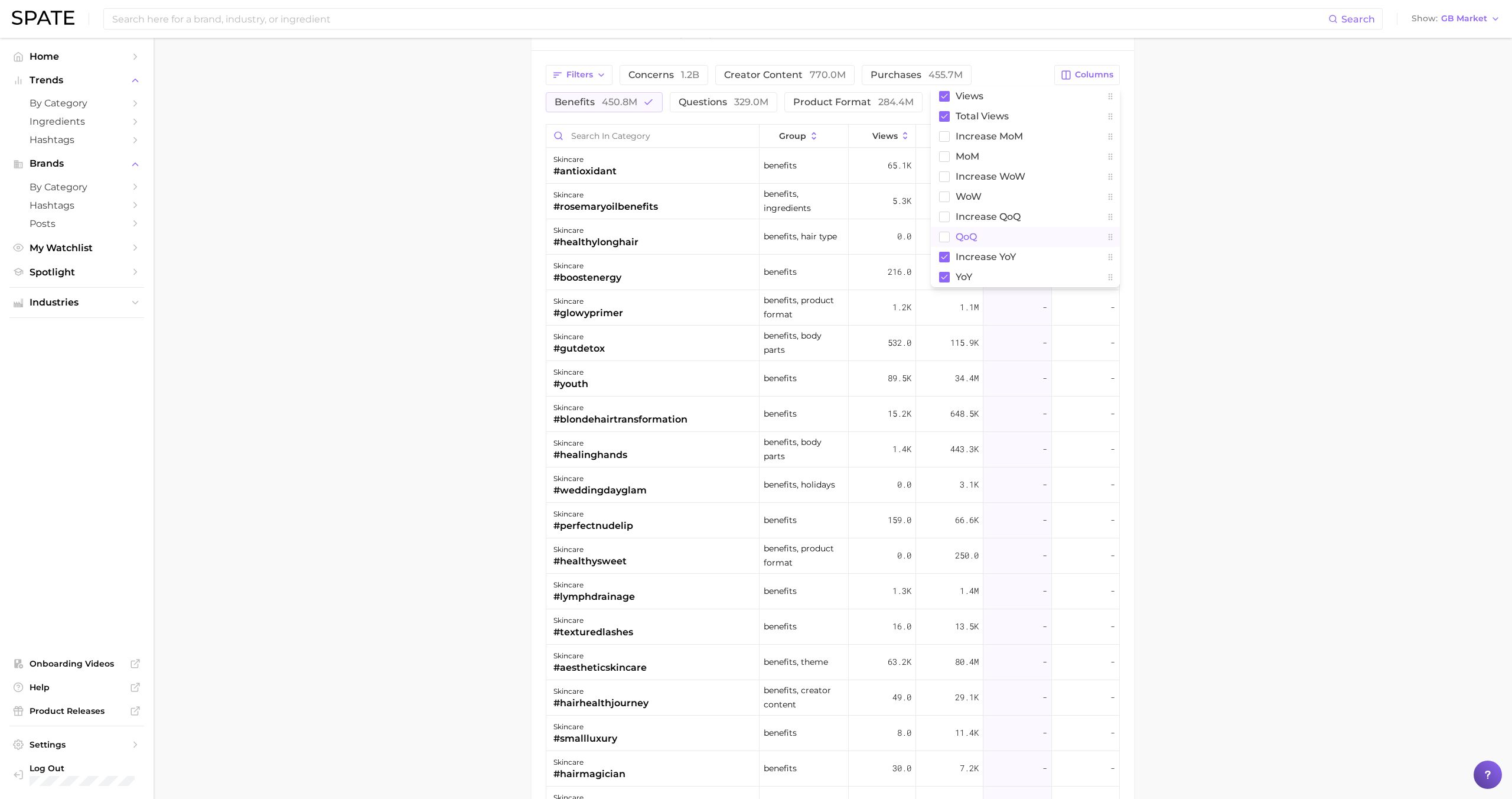
click at [979, 236] on button "QoQ" at bounding box center [1025, 237] width 189 height 20
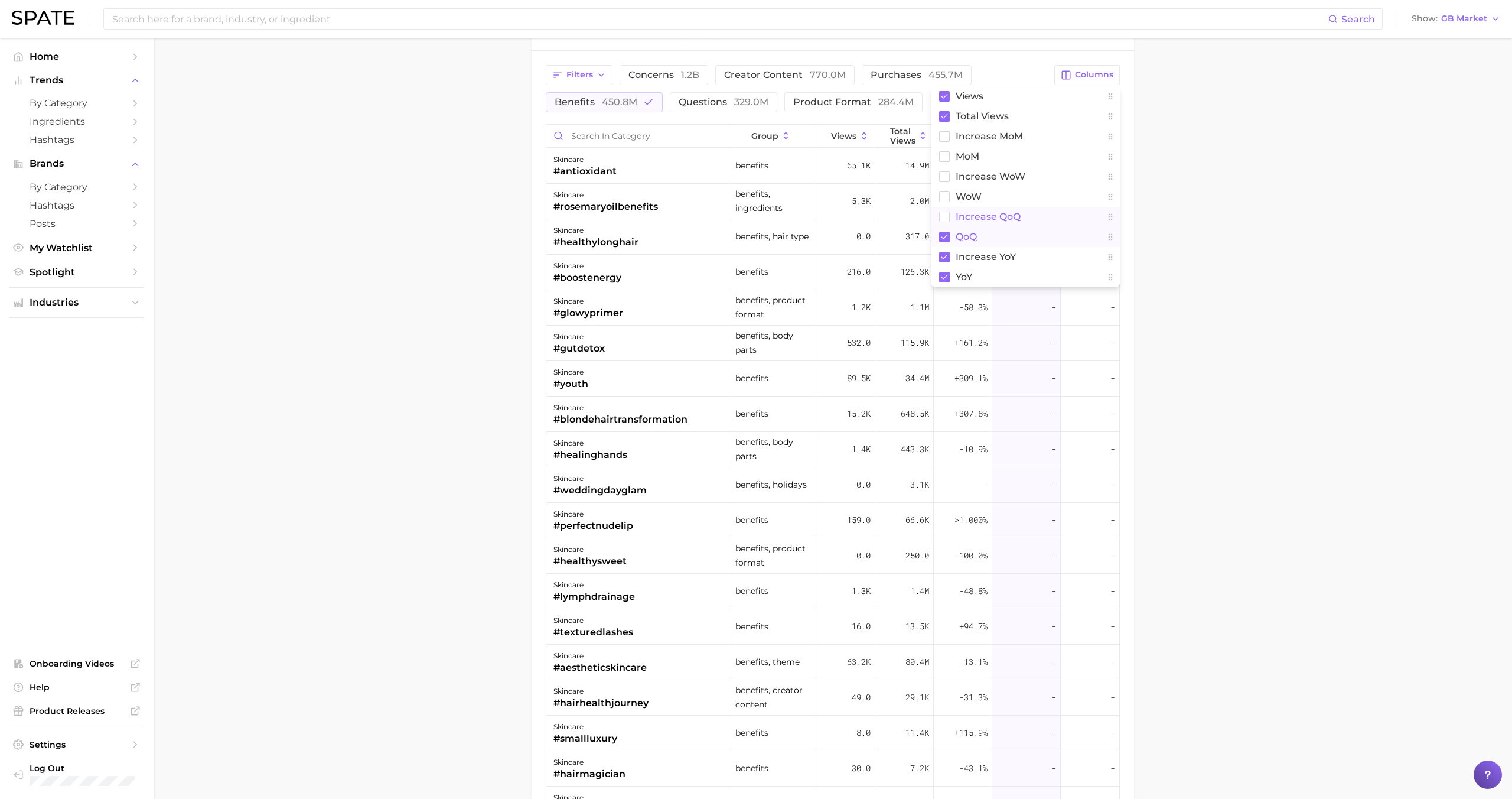
click at [979, 222] on button "increase QoQ" at bounding box center [1025, 216] width 189 height 20
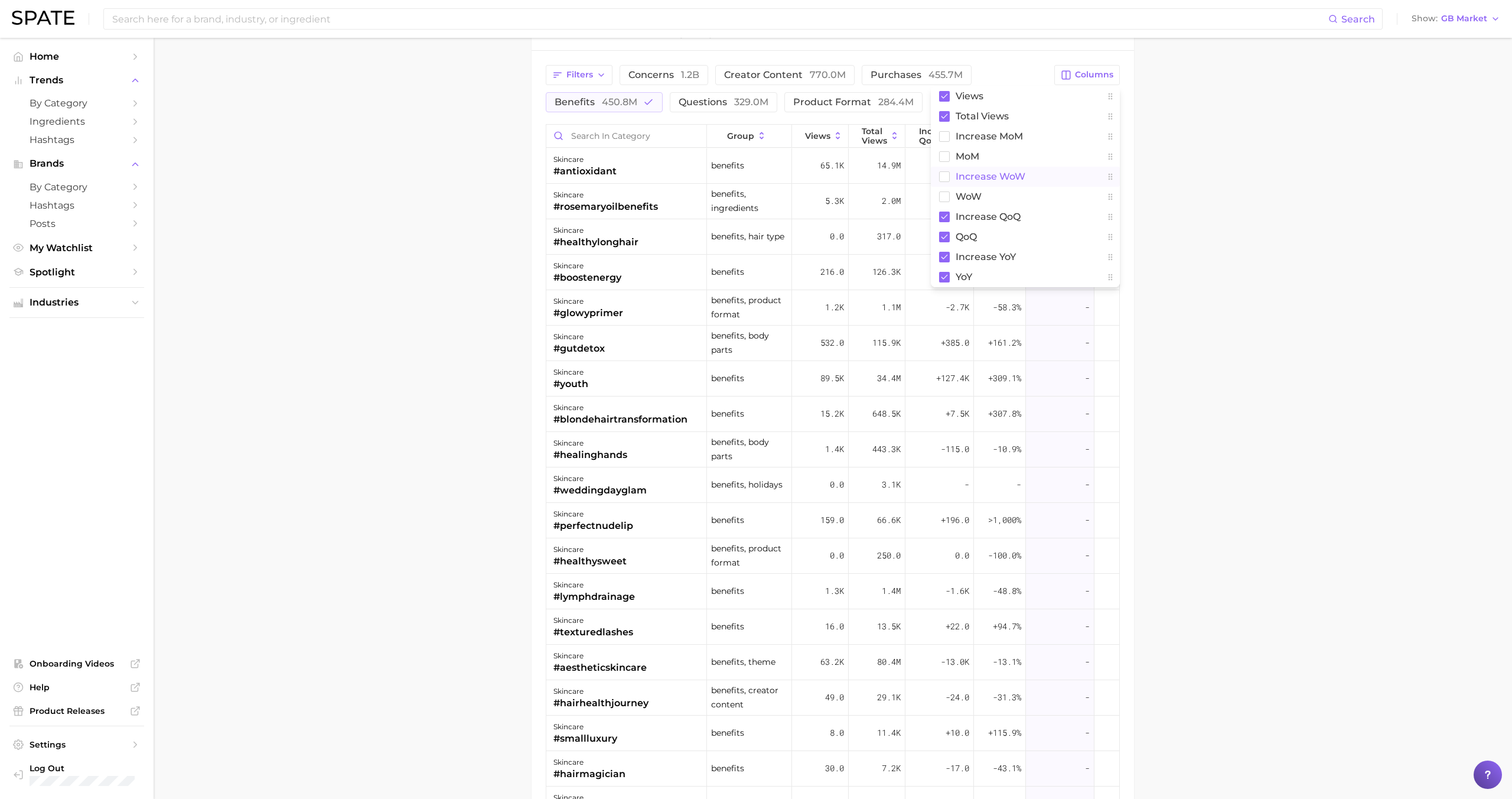
click at [986, 180] on span "Increase WoW" at bounding box center [990, 176] width 69 height 10
click at [986, 191] on button "WoW" at bounding box center [1025, 196] width 189 height 20
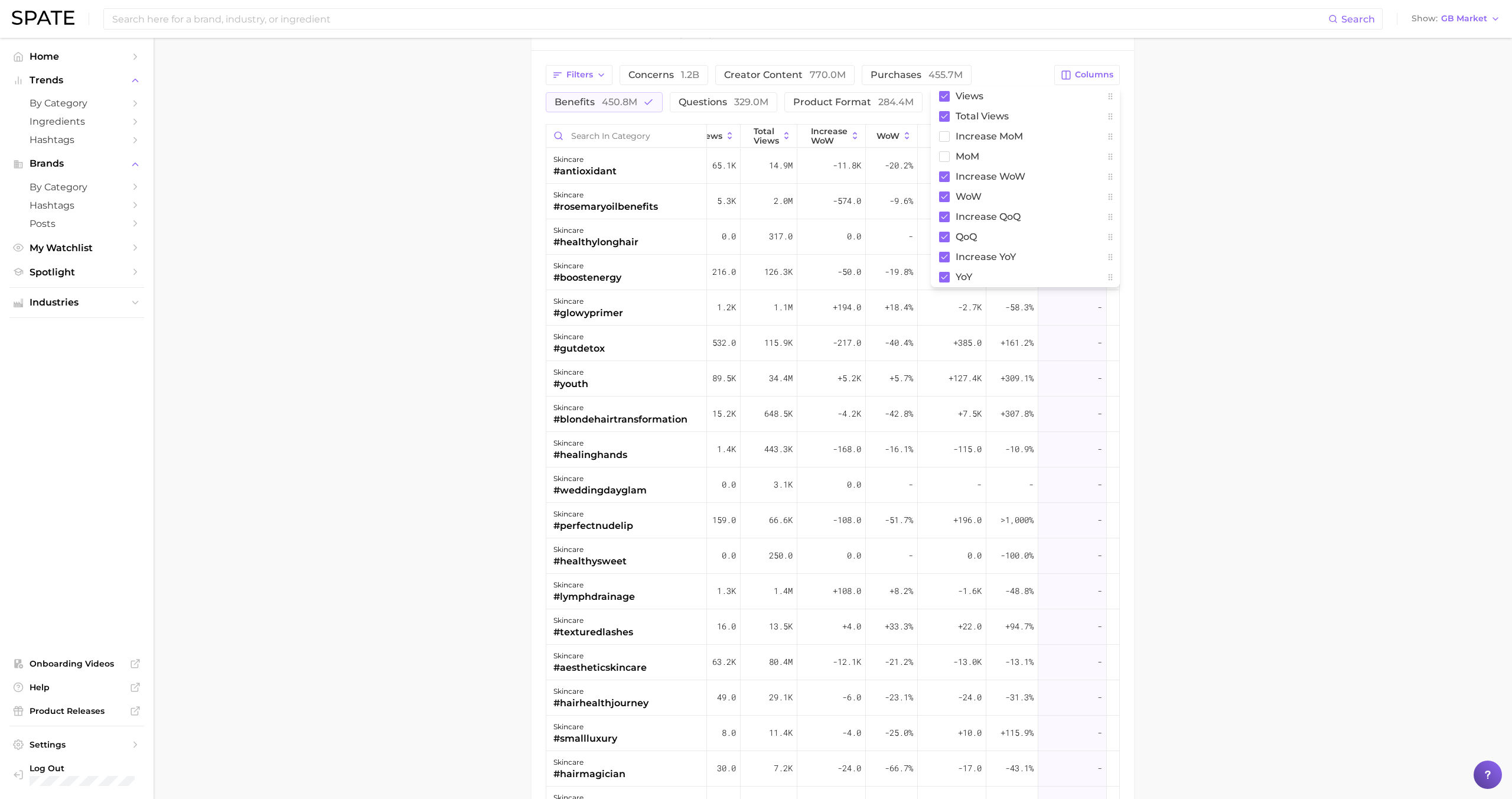
scroll to position [0, 152]
click at [1259, 311] on main "1. skincare 2. Subcategory Overview Google TikTok skincare Views 908.5m YoY +23…" at bounding box center [833, 60] width 1358 height 1873
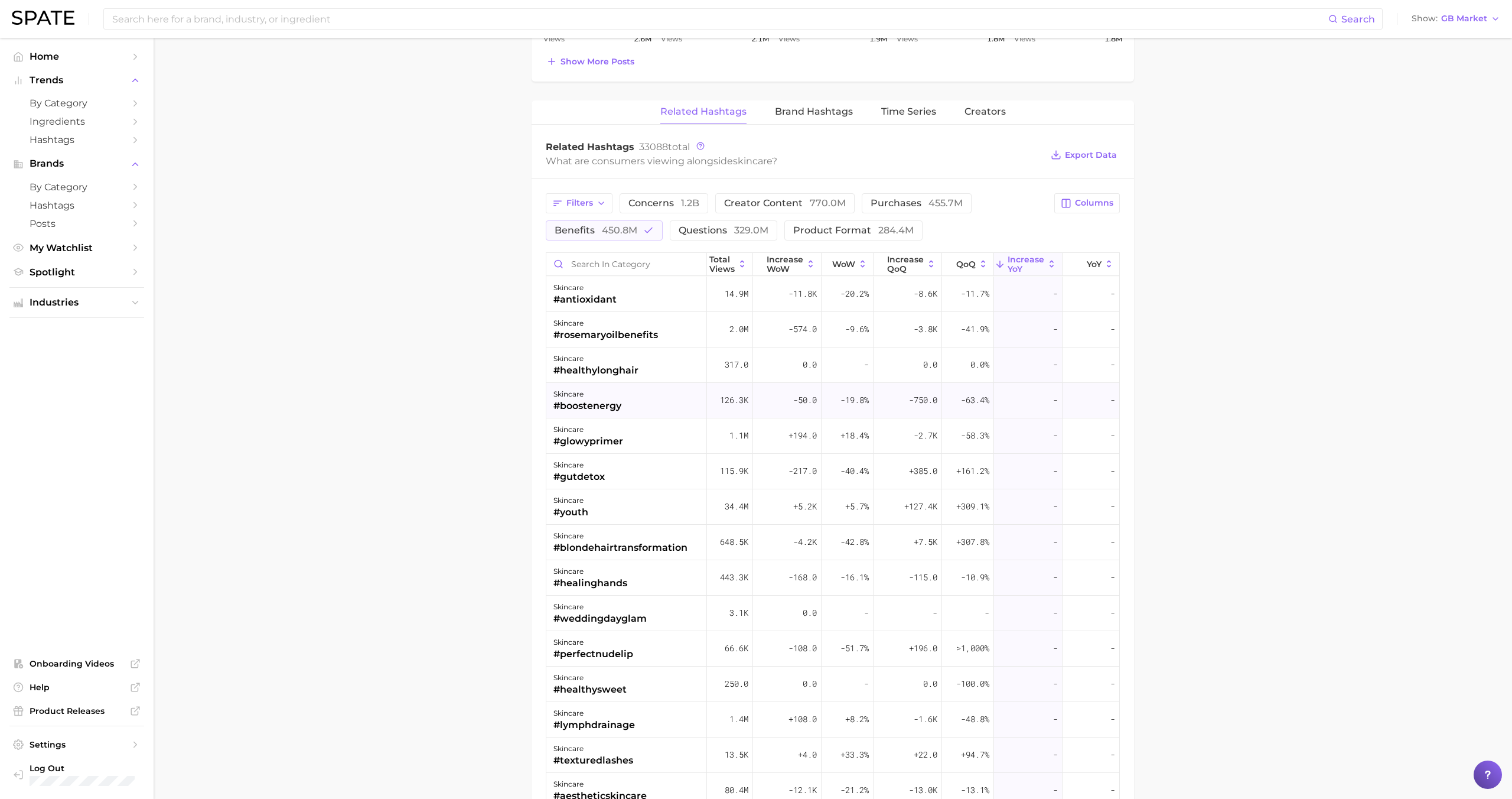
scroll to position [778, 0]
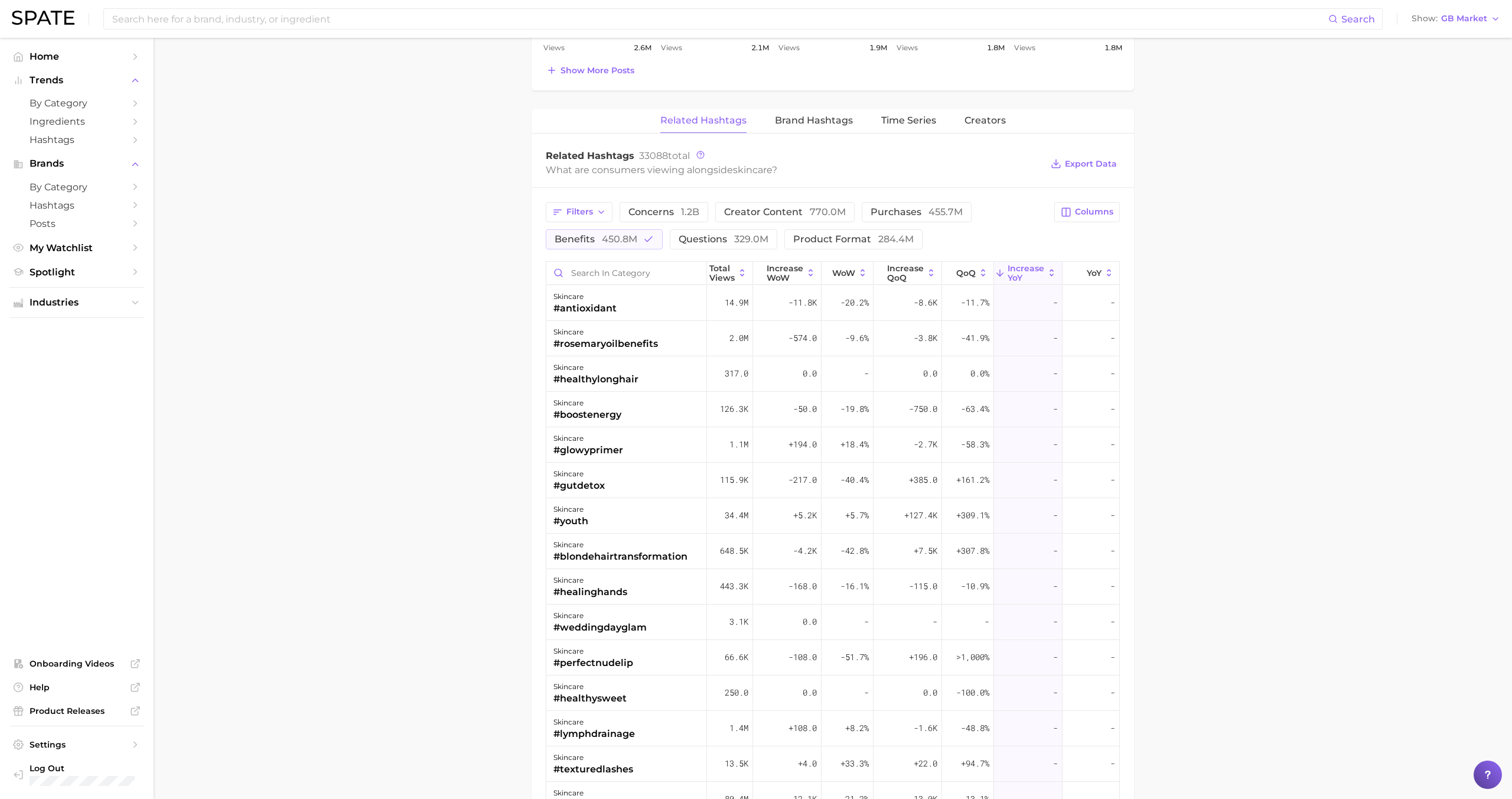
click at [1091, 201] on div "Filters concerns 1.2b creator content 770.0m purchases 455.7m benefits 450.8m q…" at bounding box center [832, 631] width 603 height 886
click at [1092, 204] on button "Columns" at bounding box center [1087, 212] width 66 height 20
click at [992, 370] on button "QoQ" at bounding box center [1025, 374] width 189 height 20
click at [987, 356] on span "increase QoQ" at bounding box center [988, 353] width 65 height 10
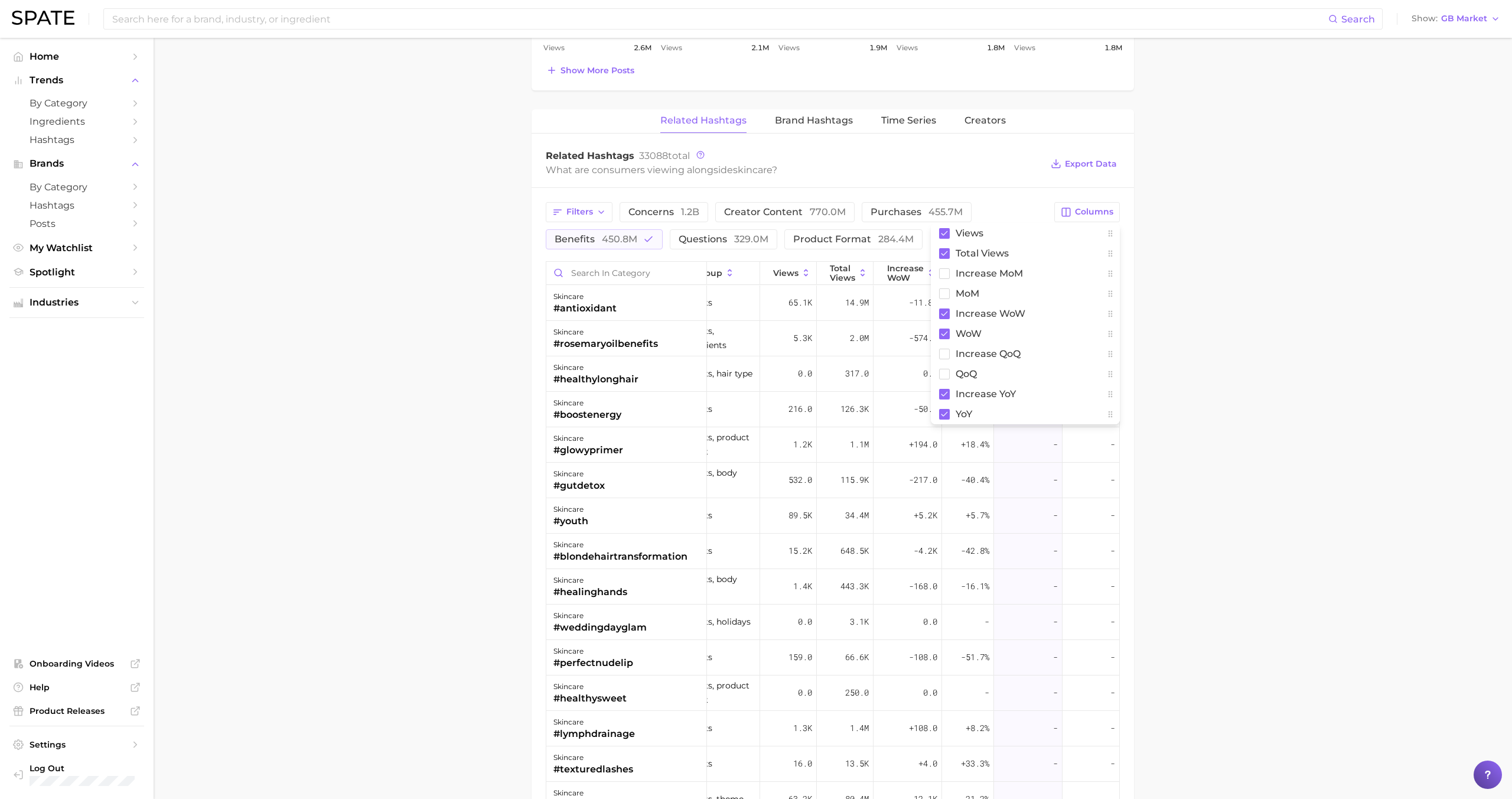
click at [1188, 342] on main "1. skincare 2. Subcategory Overview Google TikTok skincare Views 908.5m YoY +23…" at bounding box center [833, 196] width 1358 height 1873
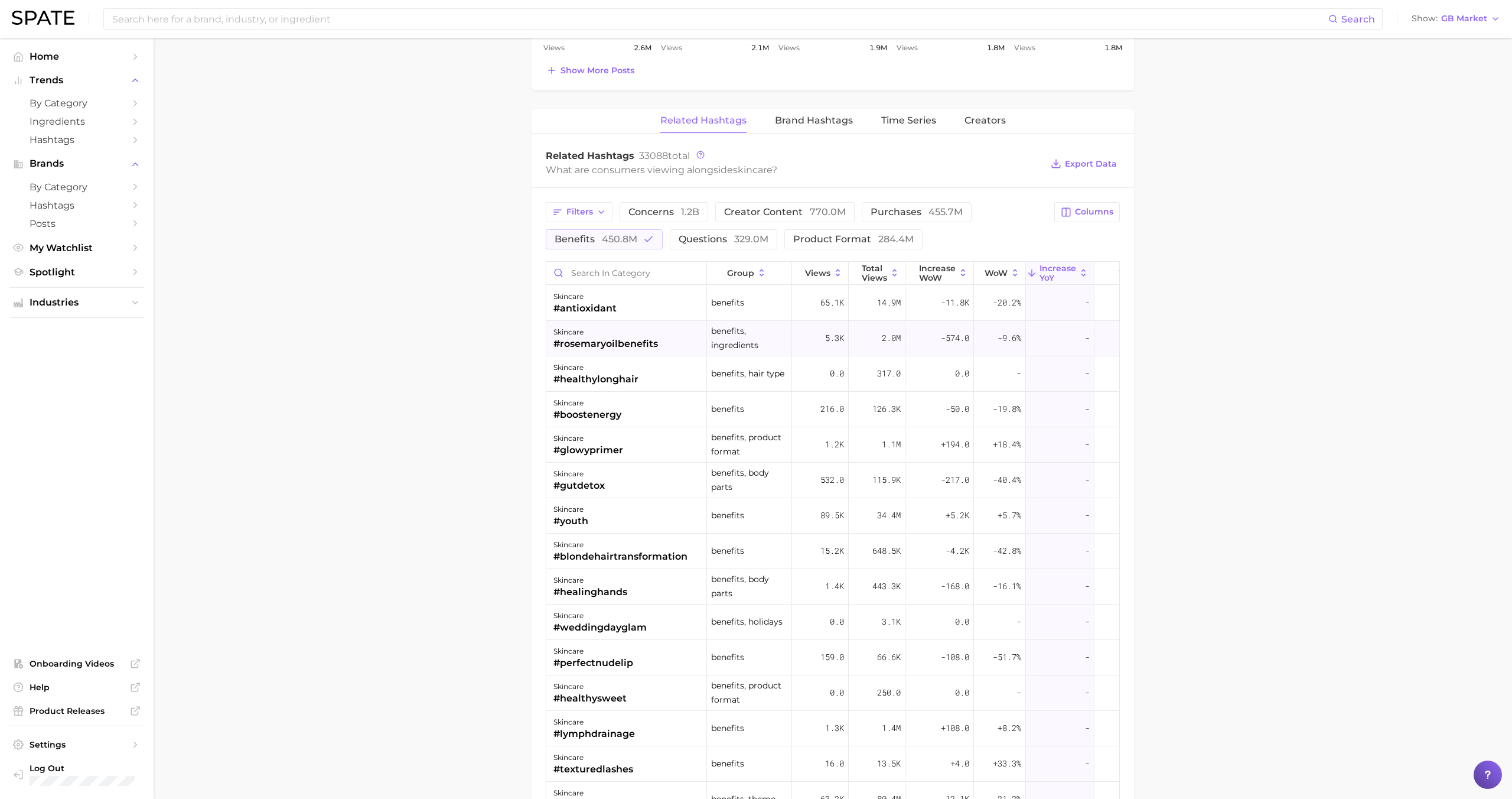
click at [603, 337] on div "#rosemaryoilbenefits" at bounding box center [605, 344] width 105 height 14
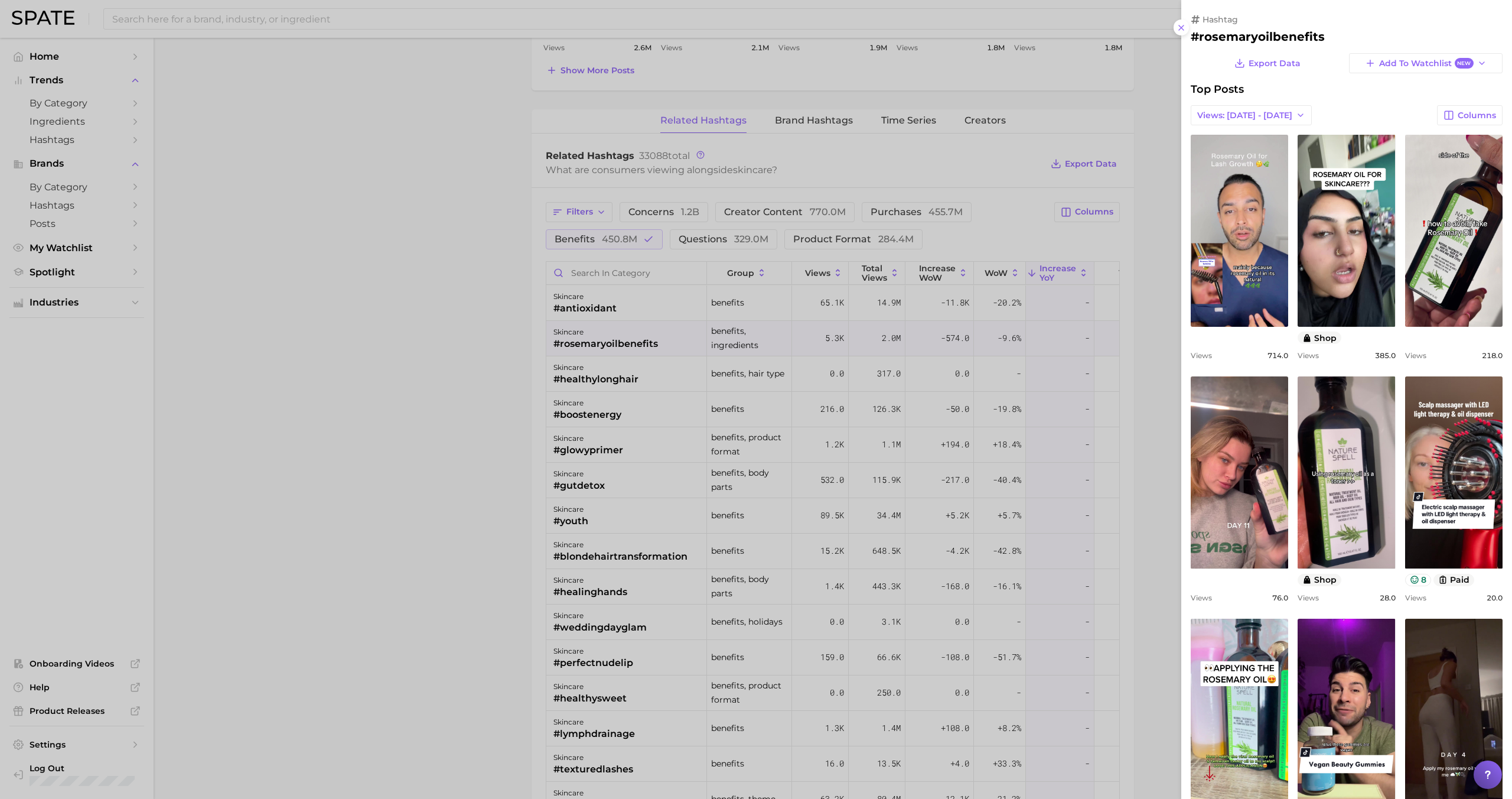
click at [603, 335] on div at bounding box center [756, 400] width 1512 height 799
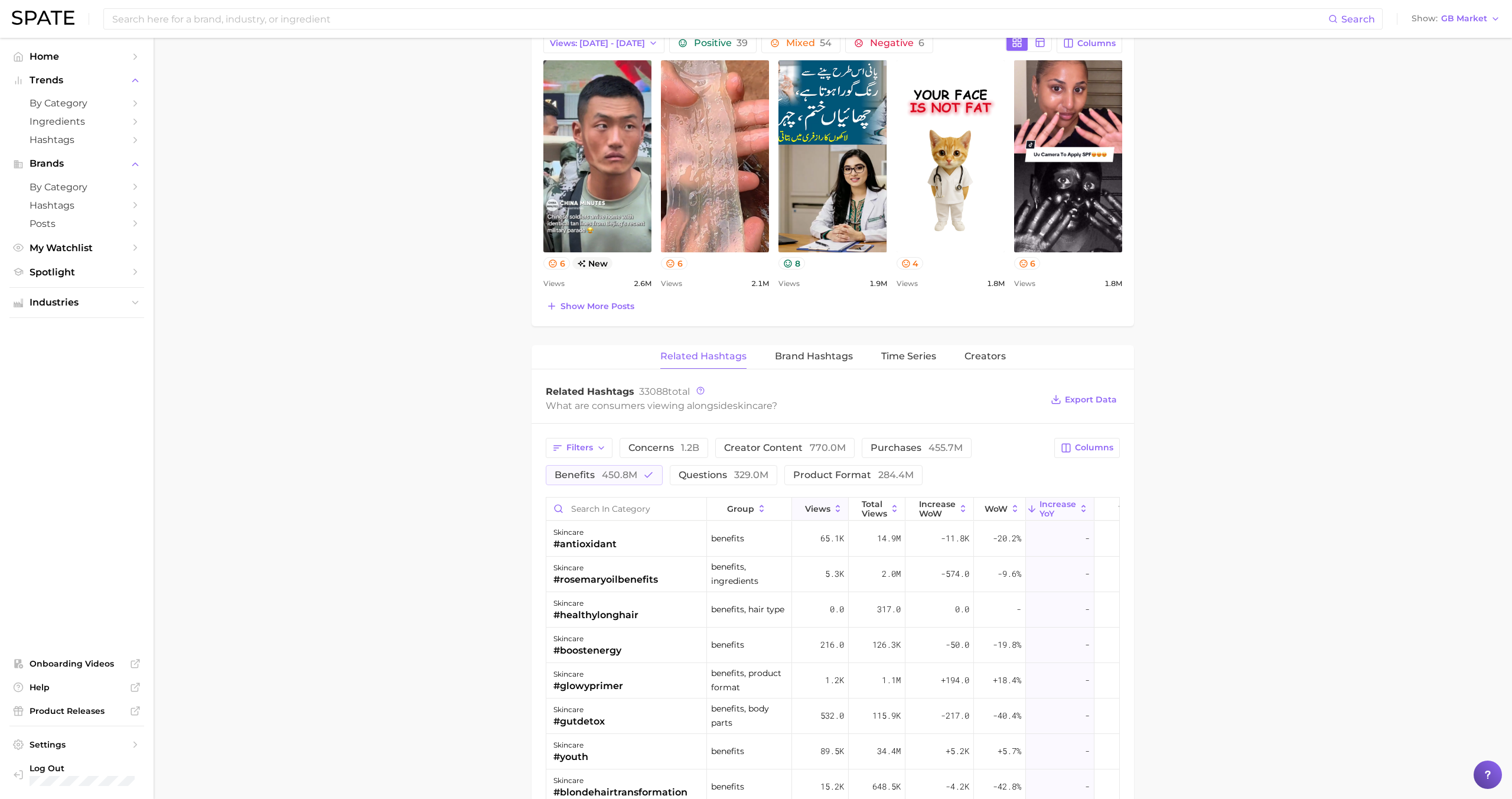
click at [805, 509] on span "Views" at bounding box center [817, 509] width 26 height 10
click at [668, 577] on div "skincare #clearskin" at bounding box center [626, 575] width 161 height 35
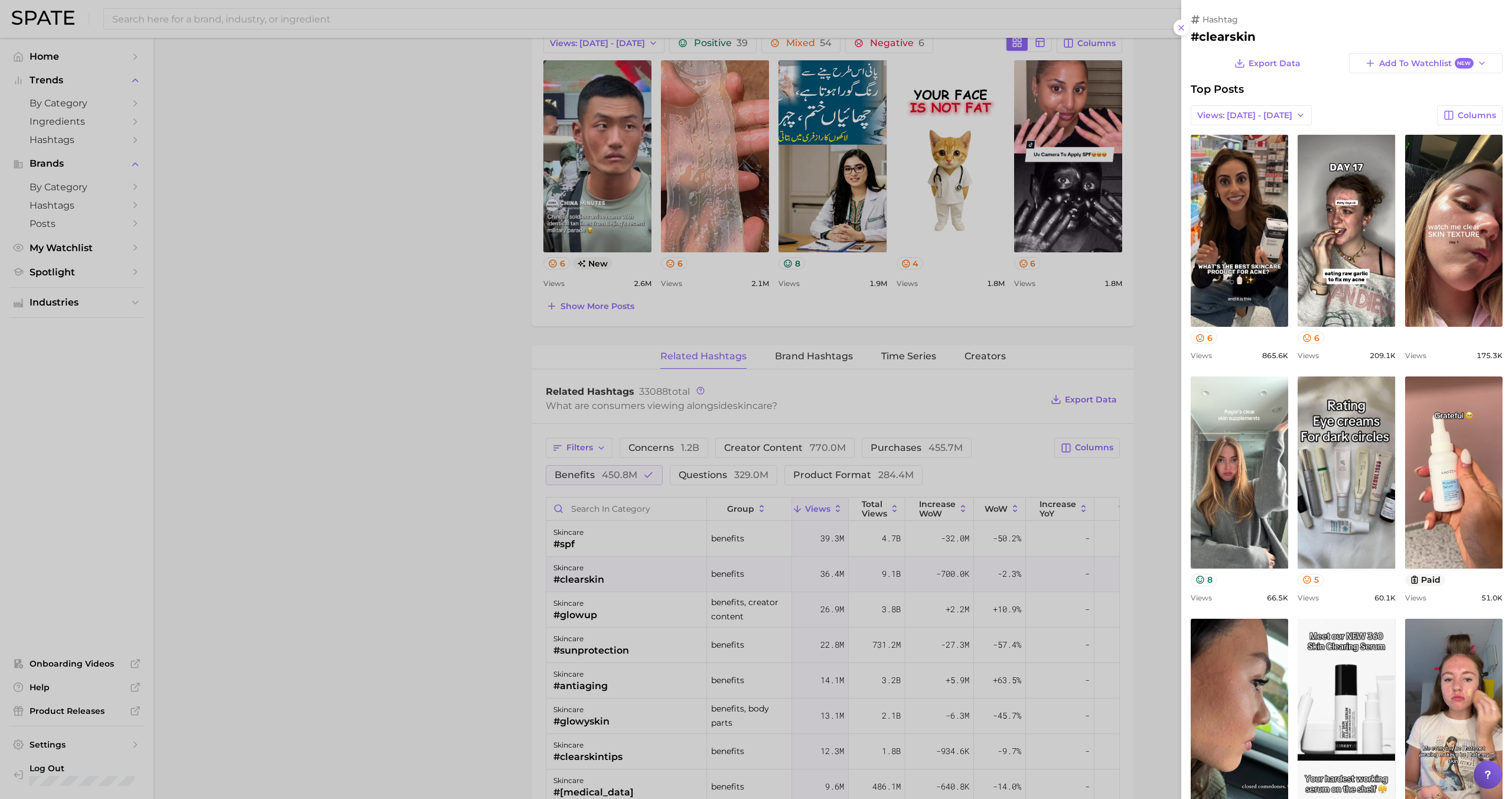
click at [662, 574] on div at bounding box center [756, 400] width 1512 height 799
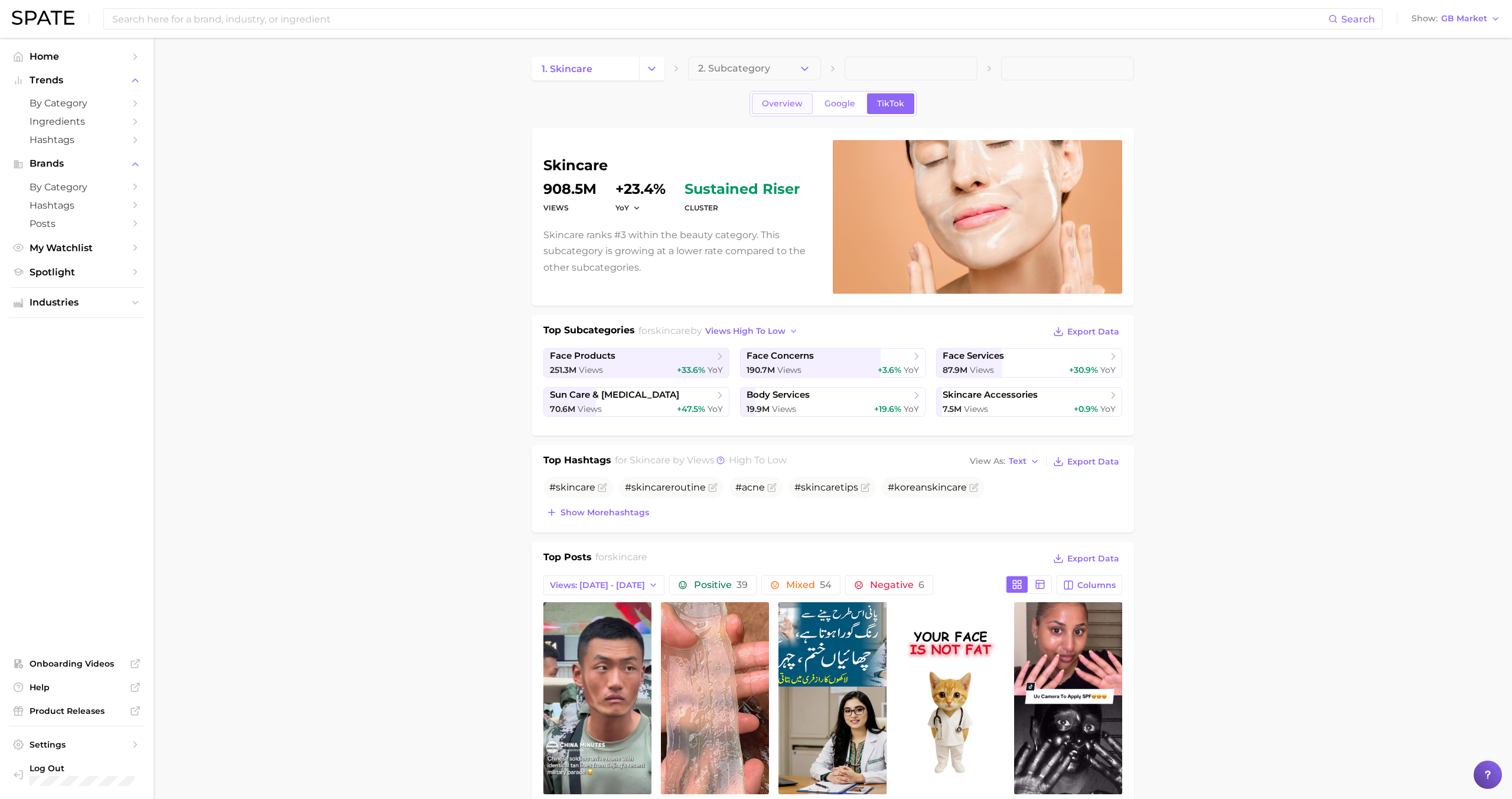
click at [771, 104] on span "Overview" at bounding box center [782, 103] width 40 height 10
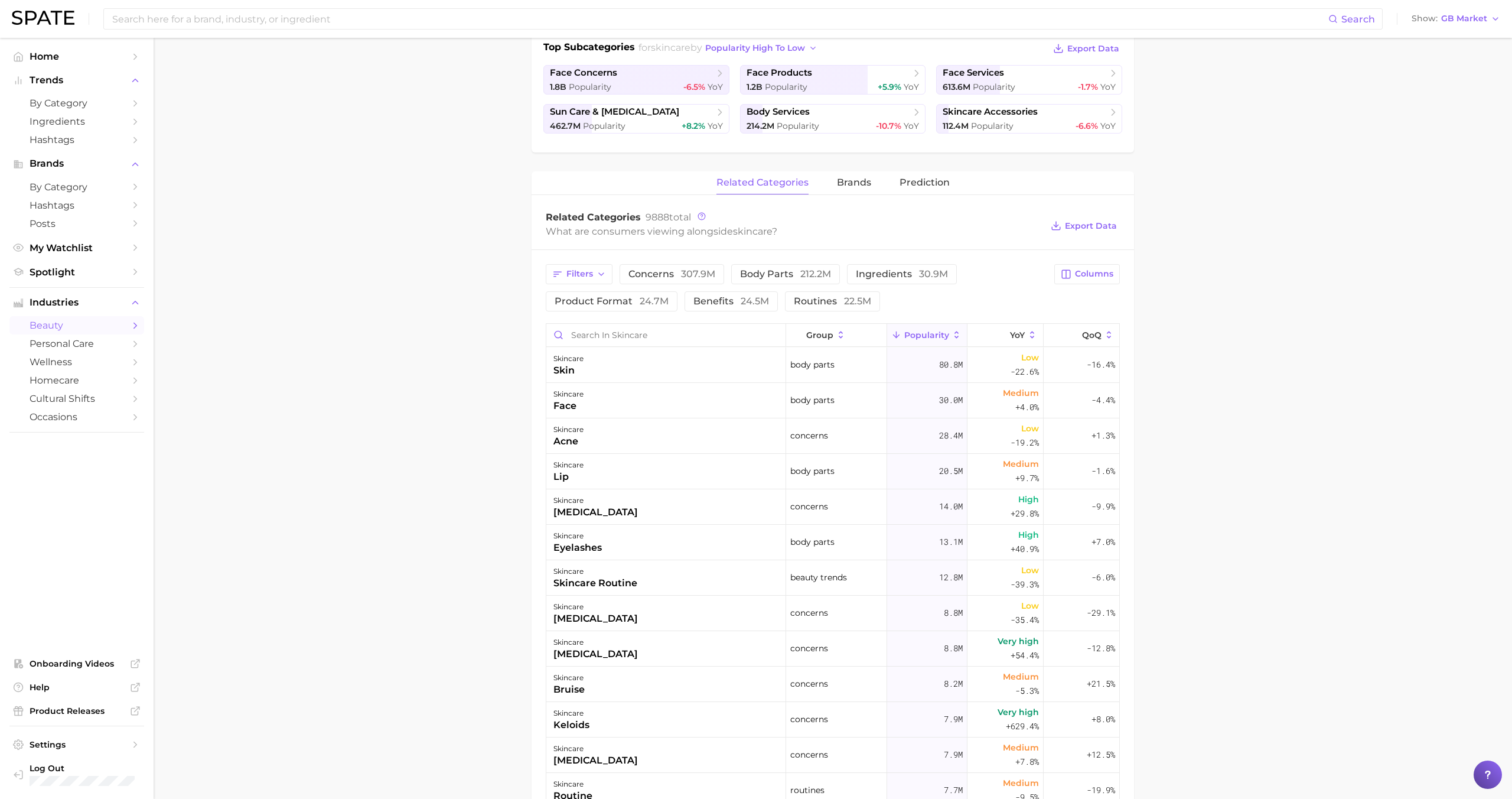
scroll to position [11, 0]
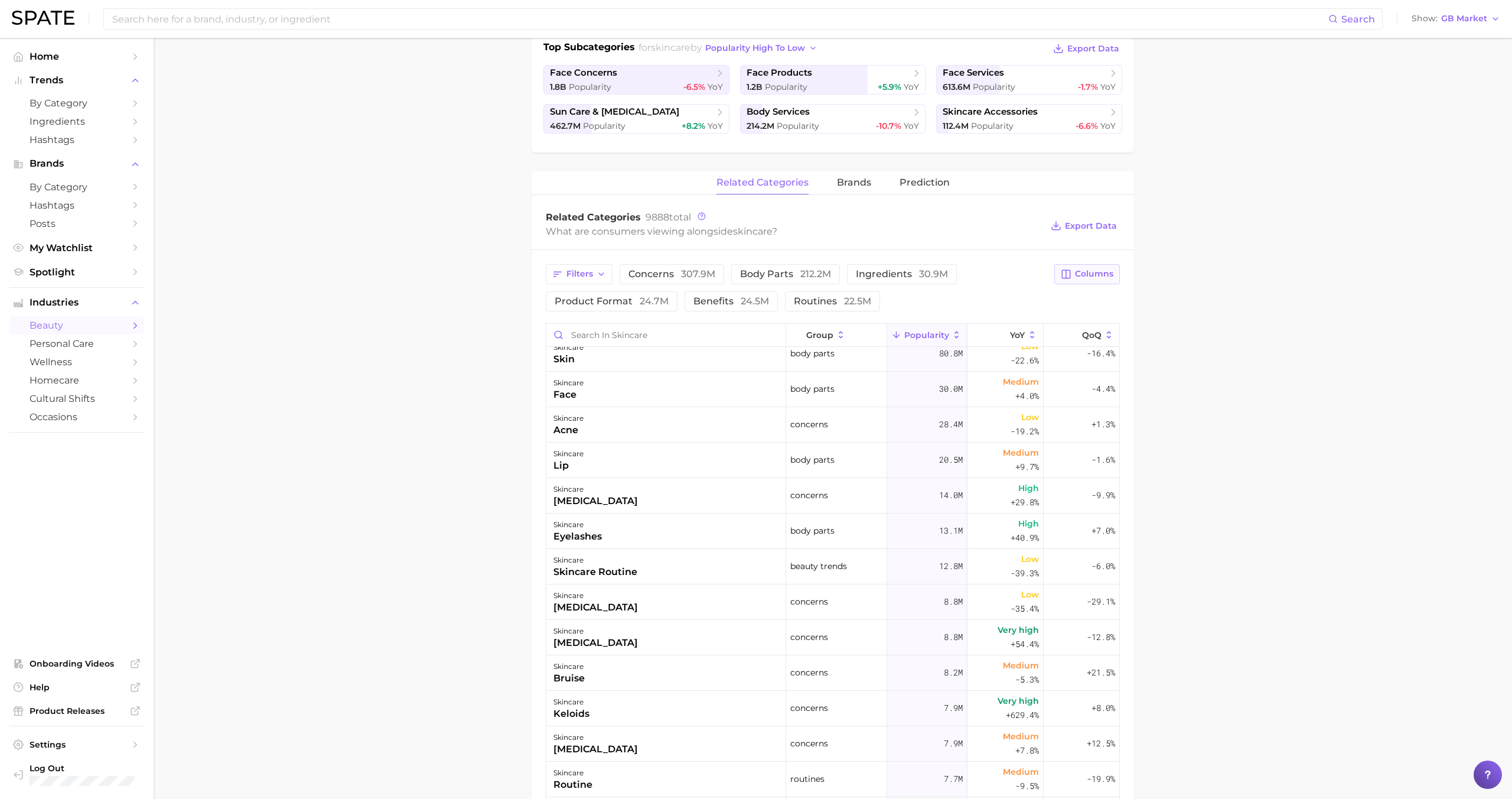
click at [1112, 271] on span "Columns" at bounding box center [1094, 274] width 39 height 10
click at [986, 352] on button "QoQ" at bounding box center [1025, 356] width 189 height 20
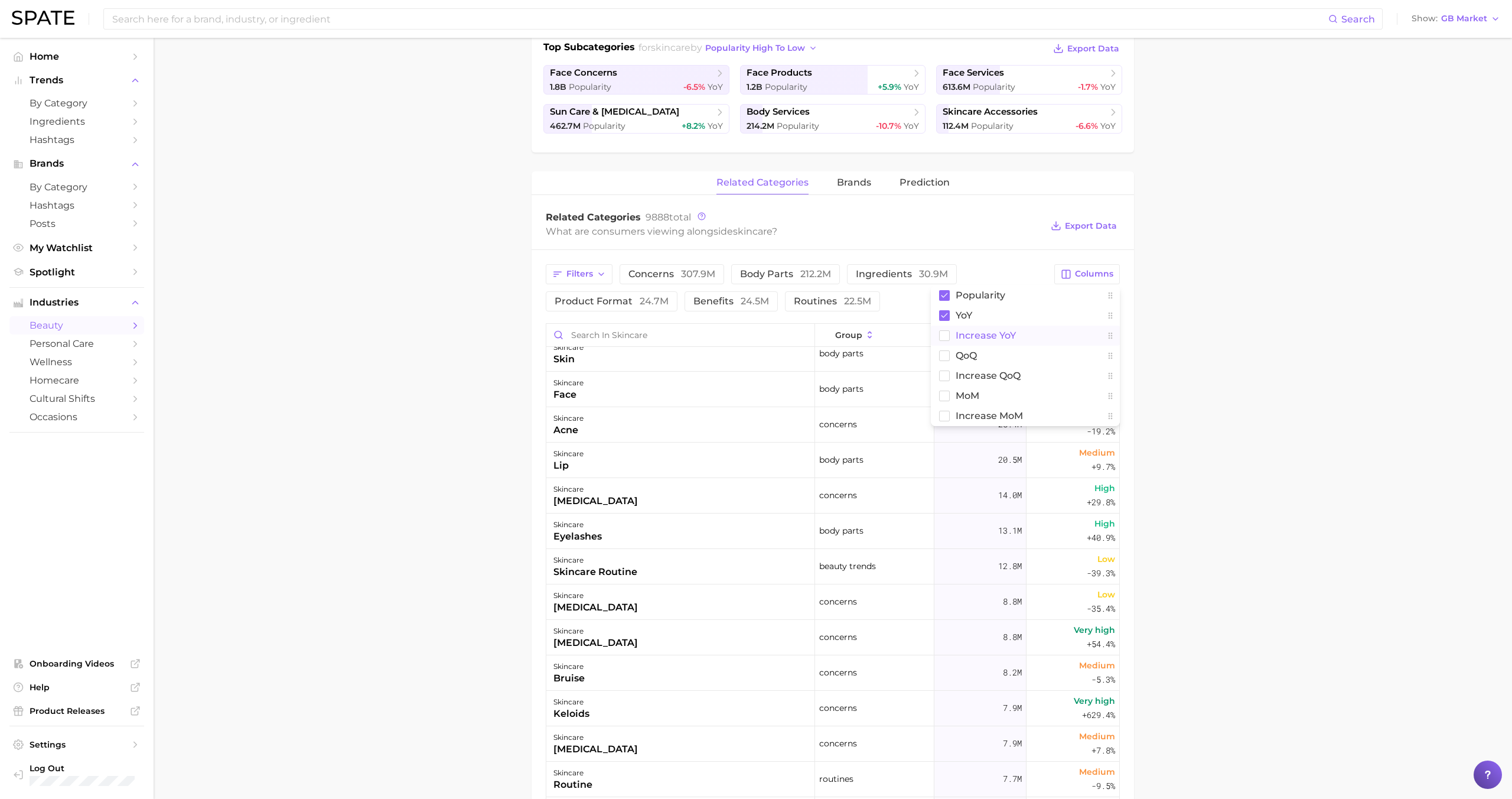
click at [986, 341] on button "Increase YoY" at bounding box center [1025, 335] width 189 height 20
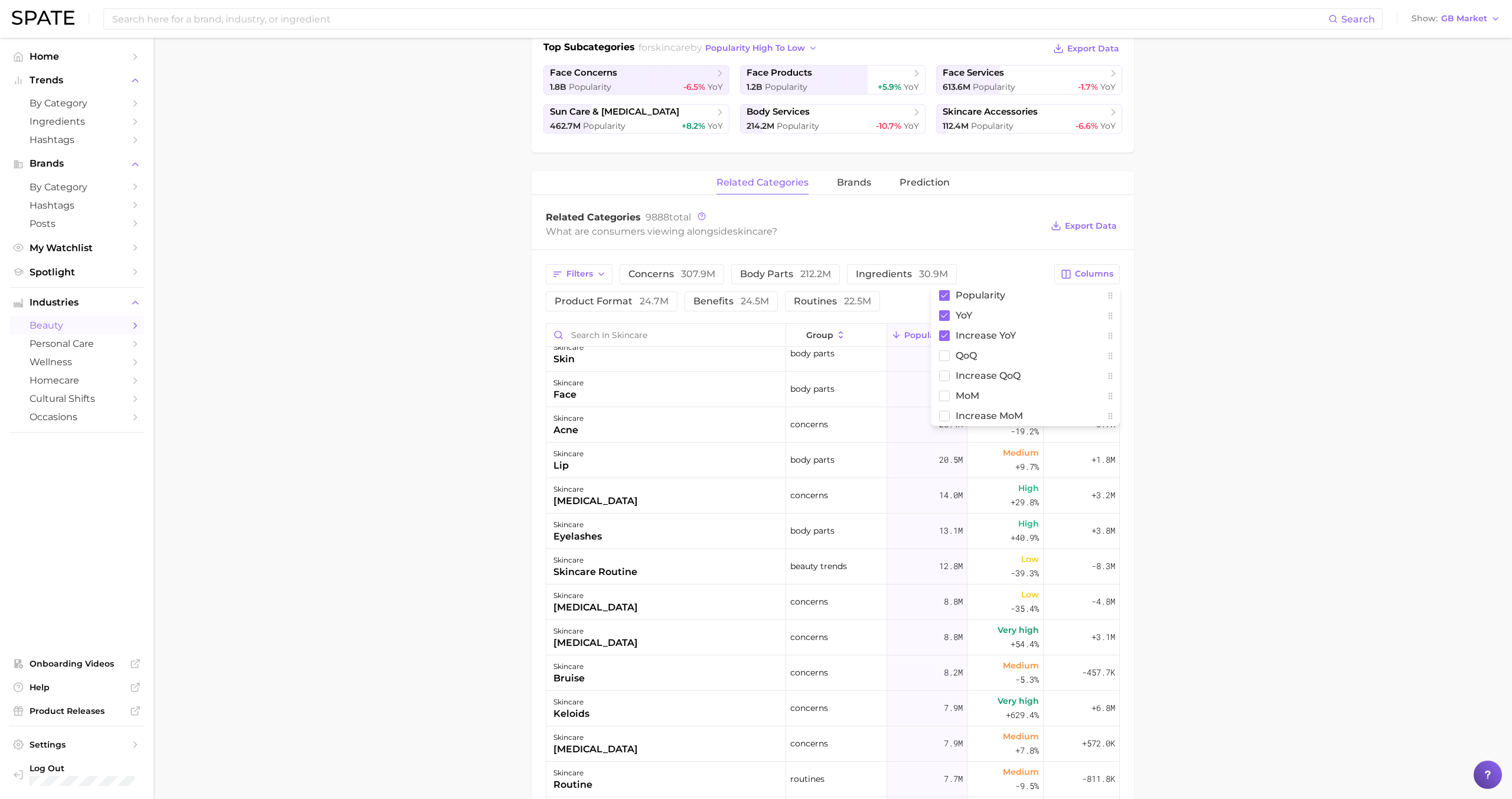
click at [1158, 327] on main "1. skincare 2. Subcategory Overview Google TikTok skincare Popularity 5.0b YoY …" at bounding box center [833, 474] width 1358 height 1440
click at [1072, 330] on span "Increase YoY" at bounding box center [1082, 334] width 40 height 18
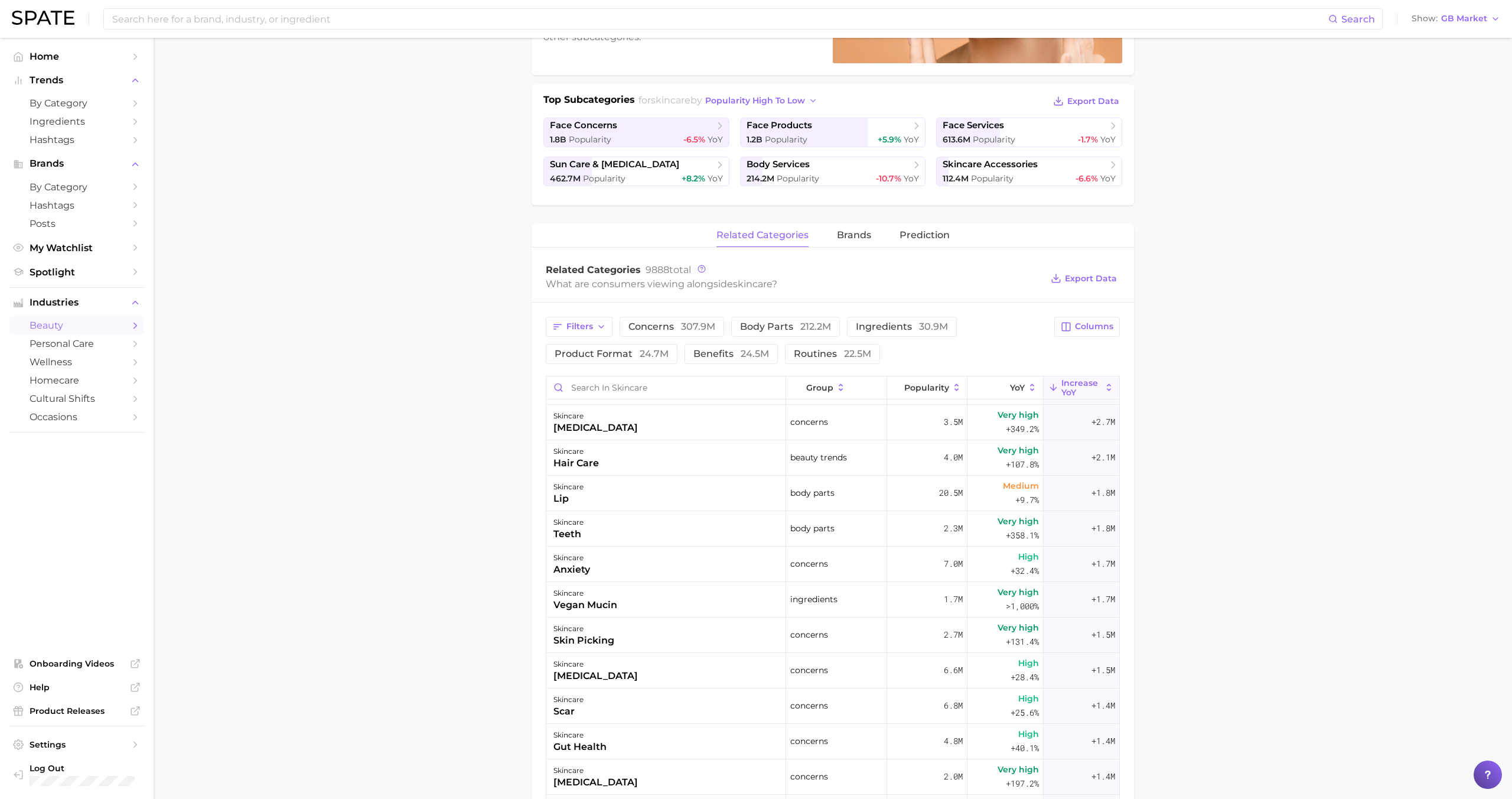
scroll to position [213, 0]
click at [839, 391] on icon at bounding box center [841, 387] width 11 height 11
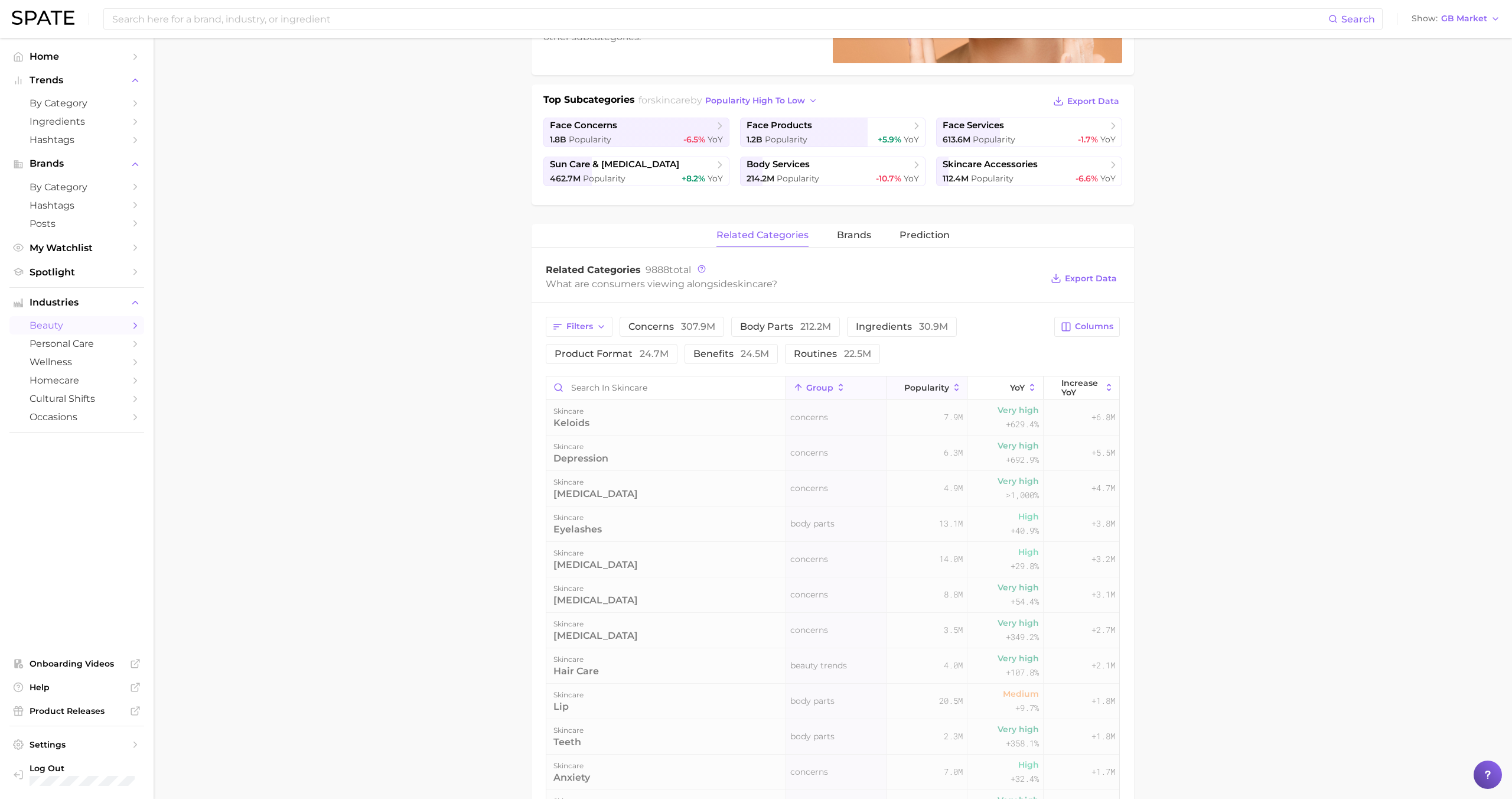
click at [912, 391] on span "Popularity" at bounding box center [926, 387] width 45 height 10
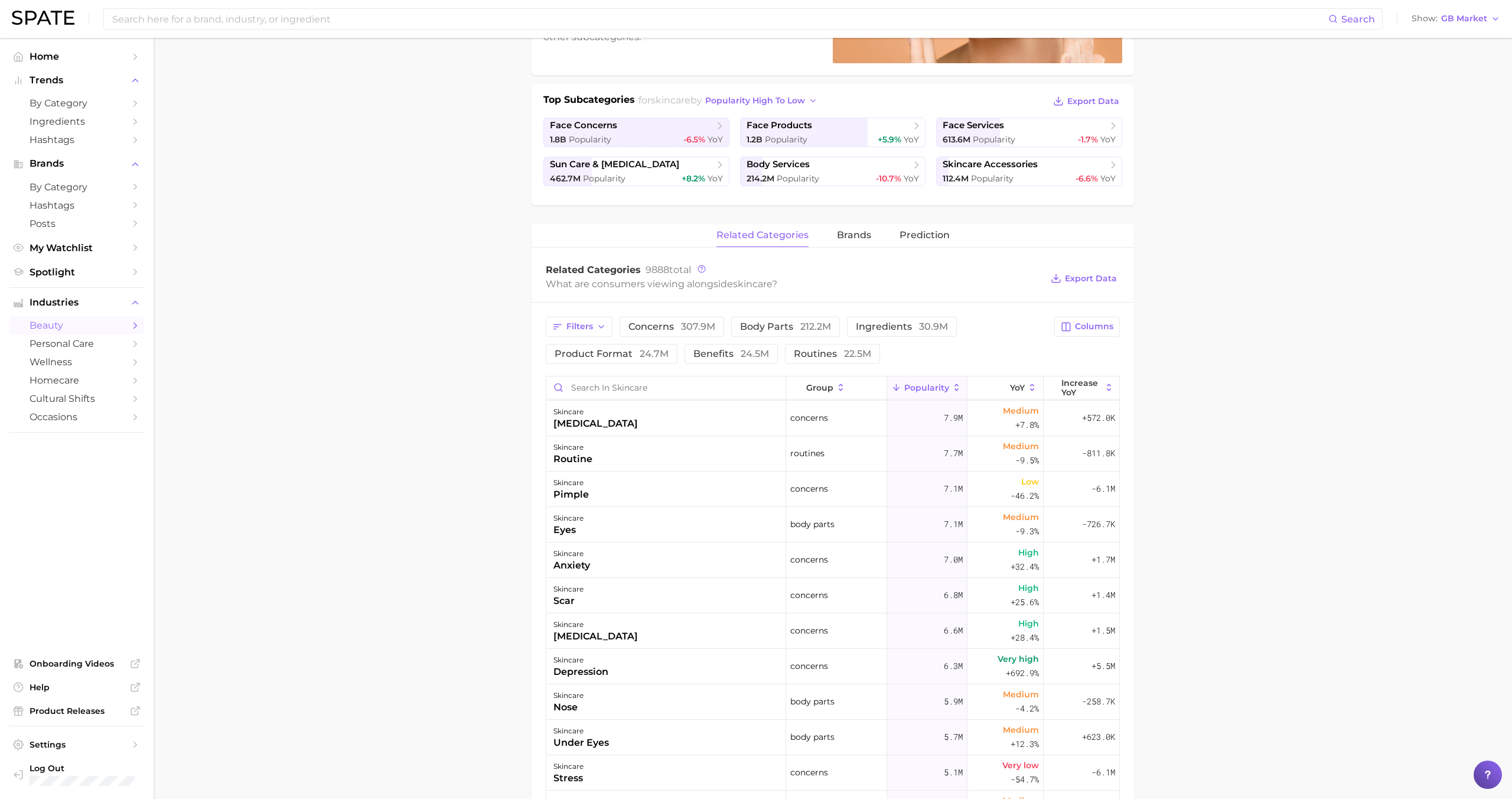
scroll to position [408, 0]
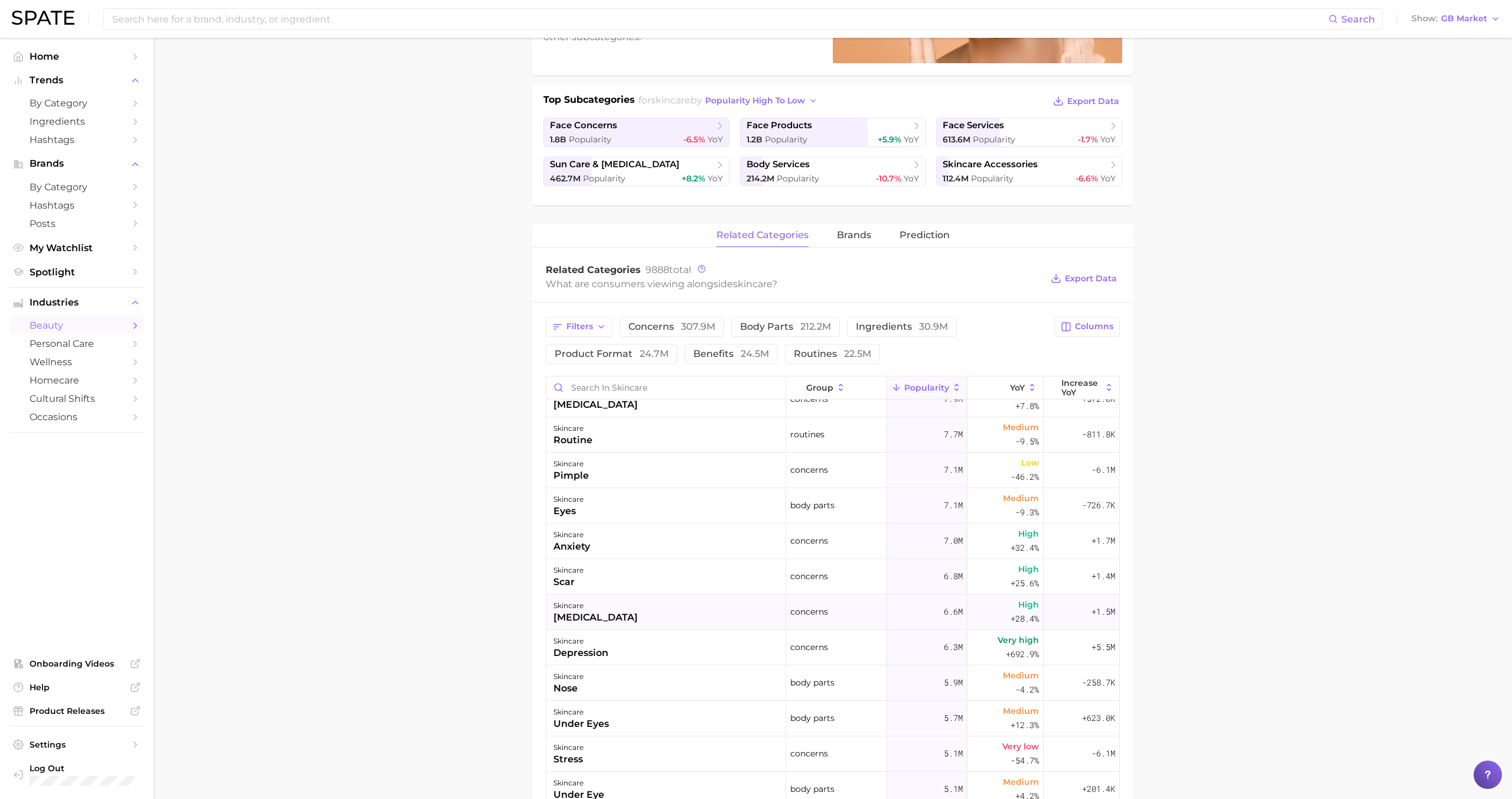
click at [674, 598] on div "skincare dry skin" at bounding box center [666, 612] width 240 height 35
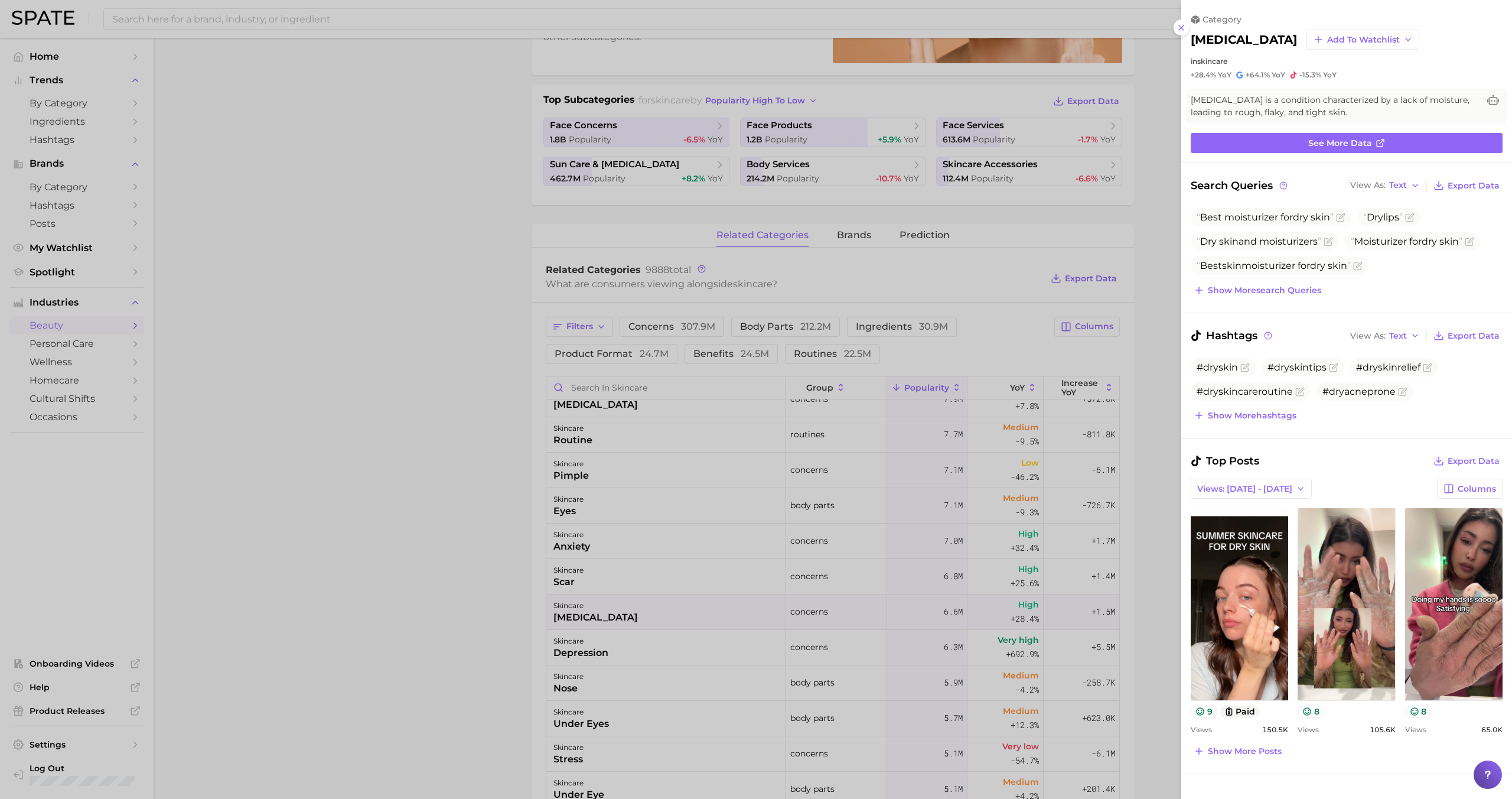
scroll to position [0, 0]
click at [674, 602] on div at bounding box center [756, 400] width 1512 height 799
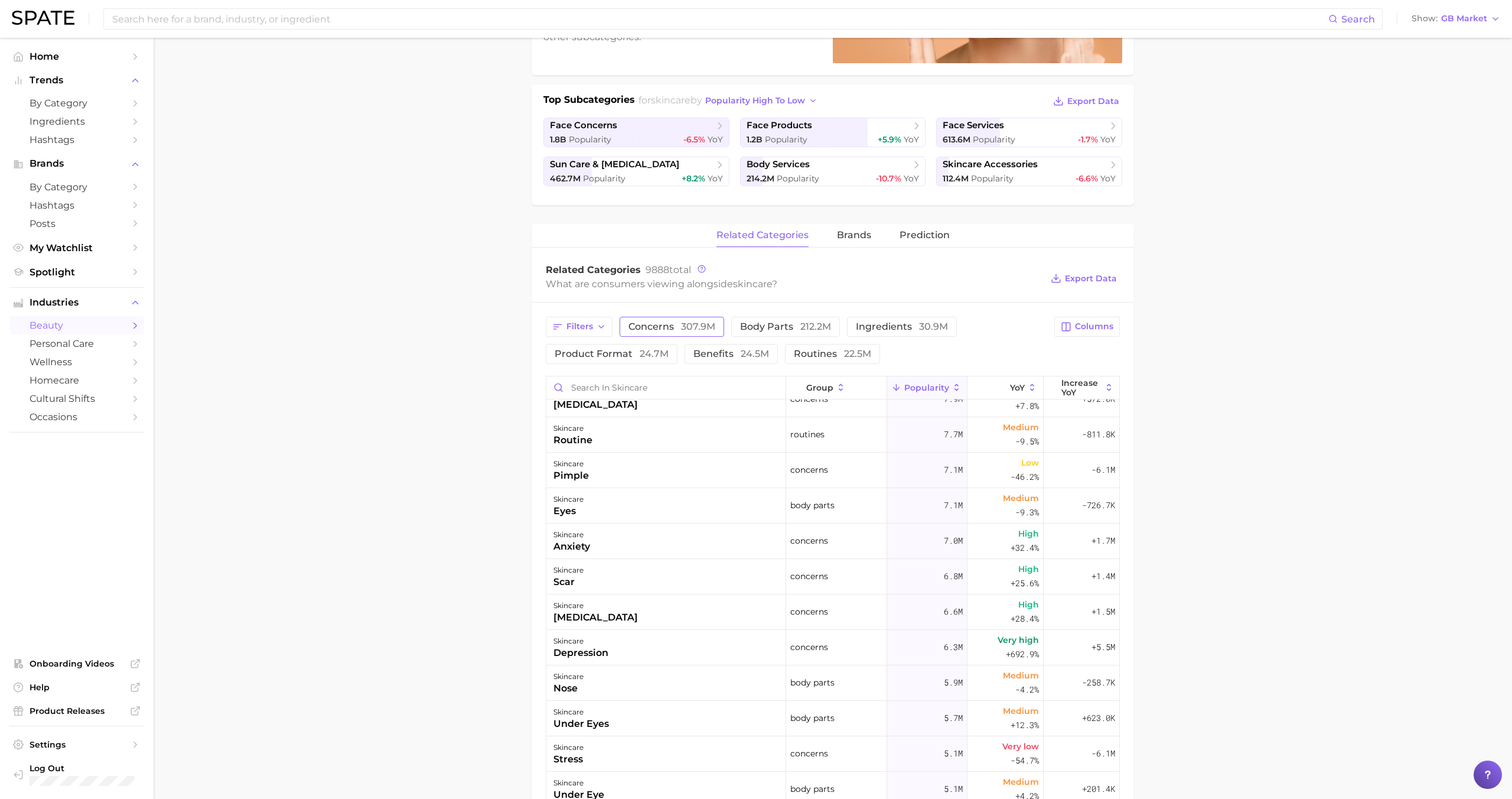
click at [699, 323] on span "307.9m" at bounding box center [698, 326] width 34 height 11
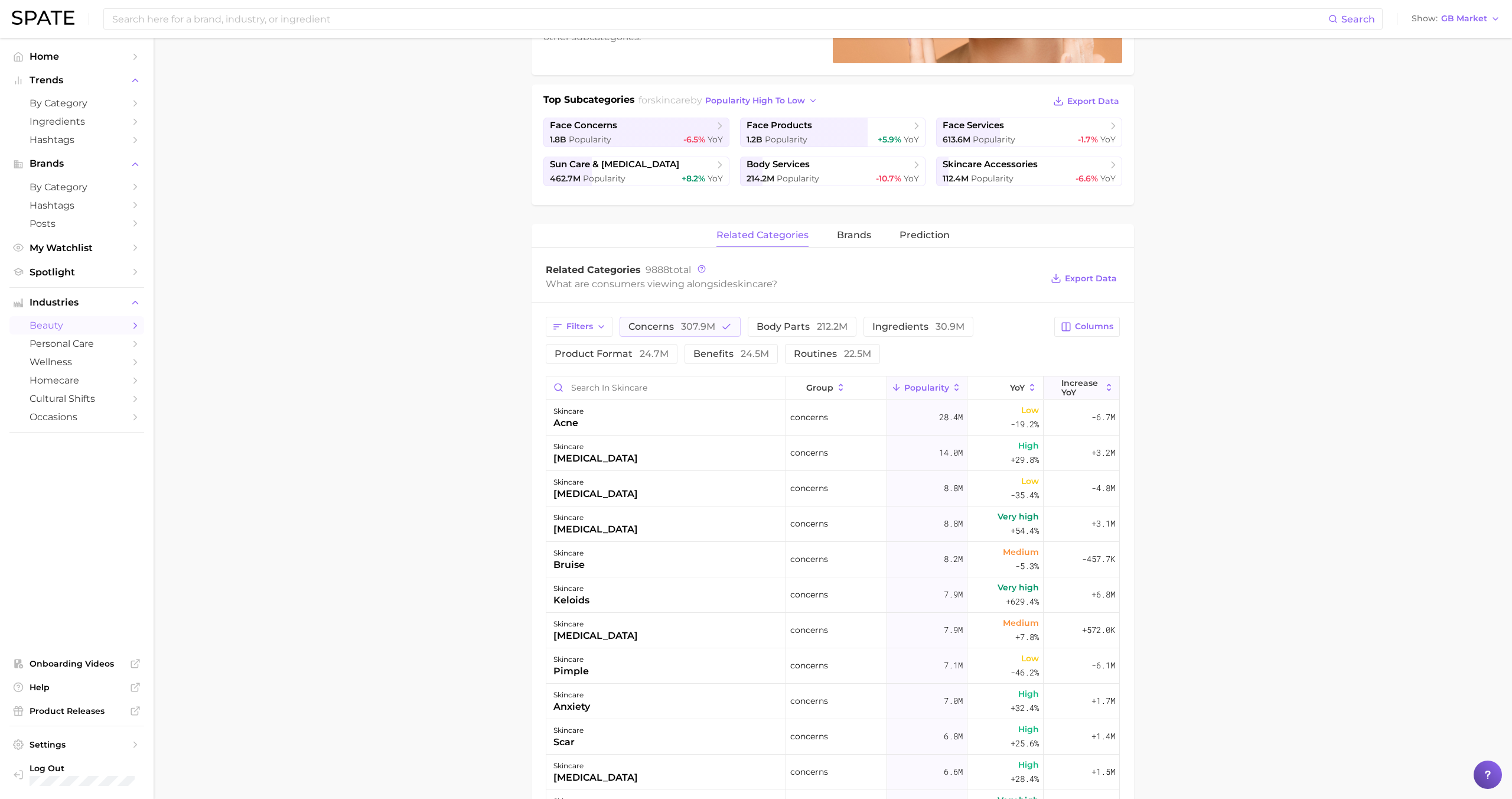
click at [1072, 391] on span "Increase YoY" at bounding box center [1082, 387] width 40 height 18
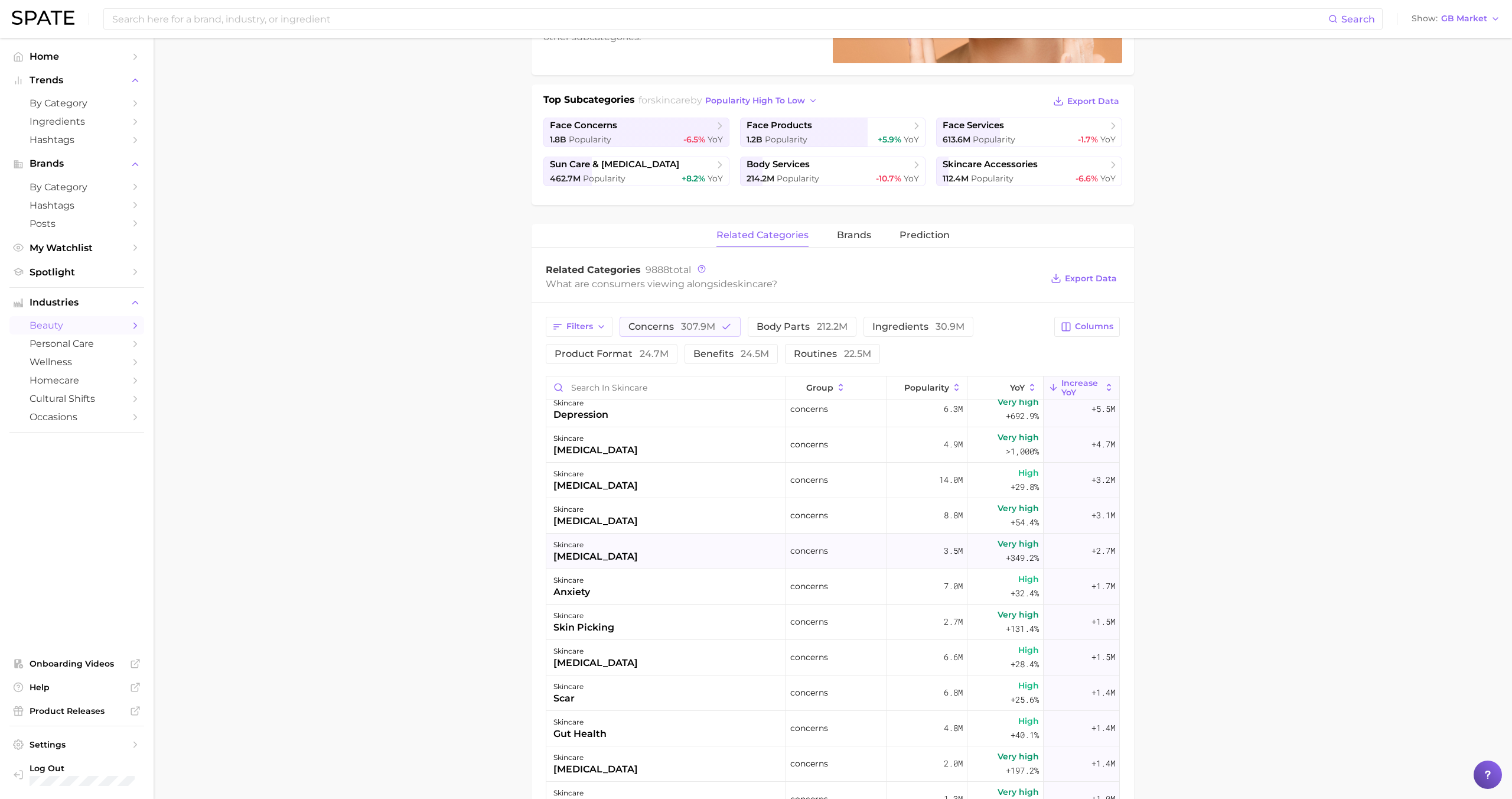
scroll to position [46, 0]
click at [712, 350] on span "benefits 24.5m" at bounding box center [731, 354] width 76 height 10
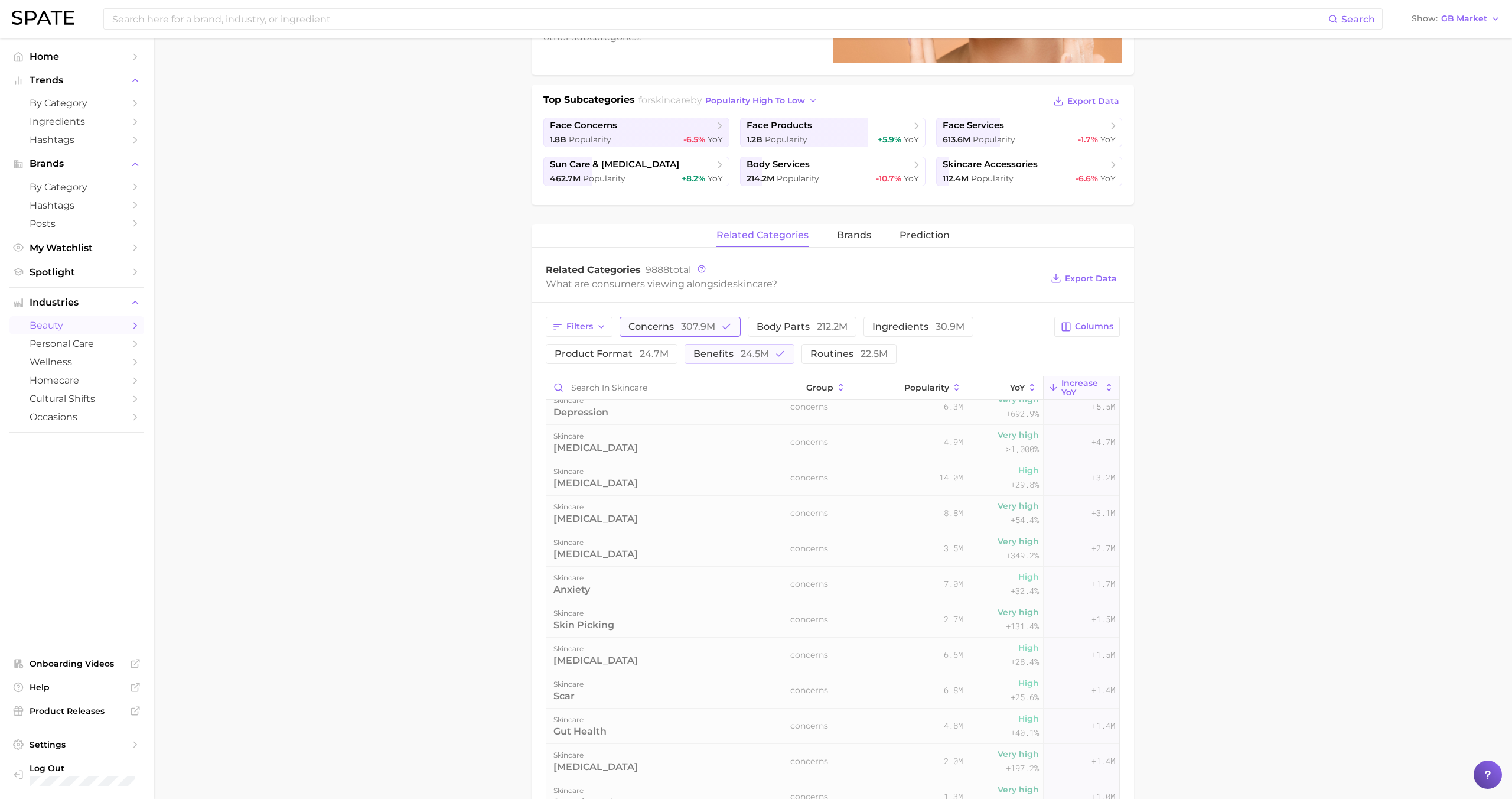
scroll to position [0, 0]
click at [702, 328] on span "307.9m" at bounding box center [698, 326] width 34 height 11
click at [750, 357] on span "24.5m" at bounding box center [755, 354] width 28 height 11
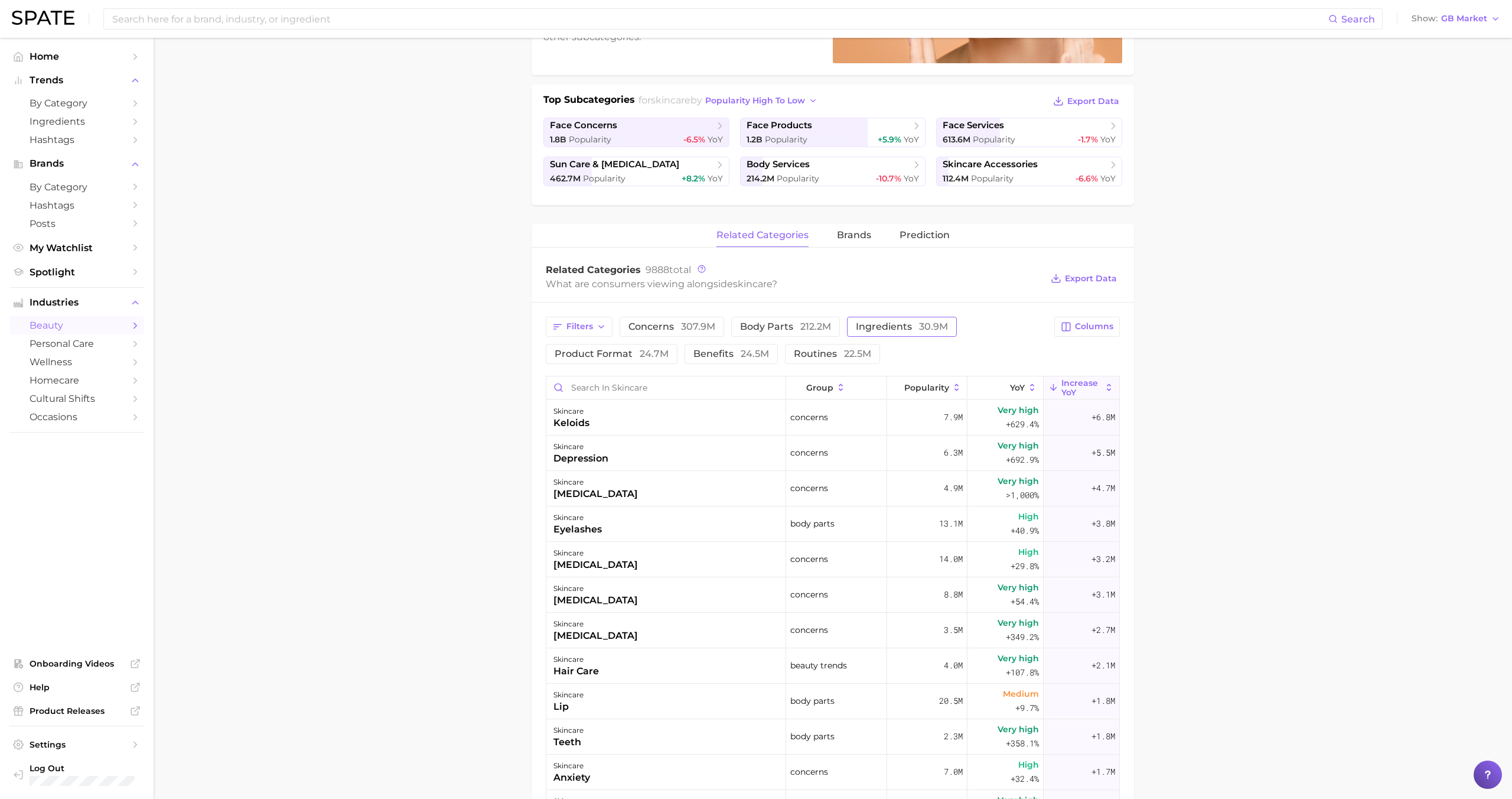
click at [895, 328] on span "ingredients 30.9m" at bounding box center [902, 326] width 92 height 10
click at [927, 386] on span "Popularity" at bounding box center [926, 387] width 45 height 10
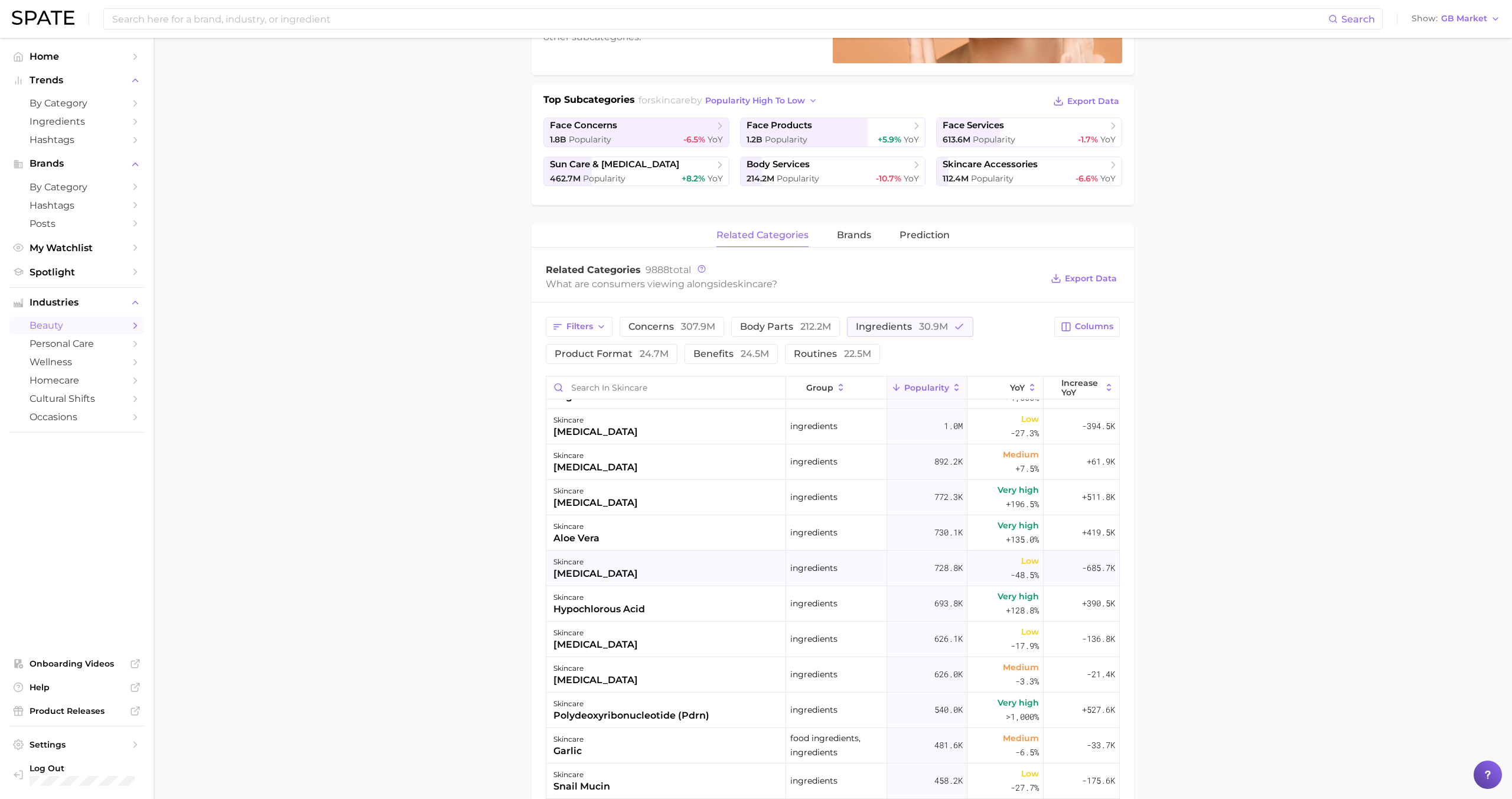
scroll to position [102, 0]
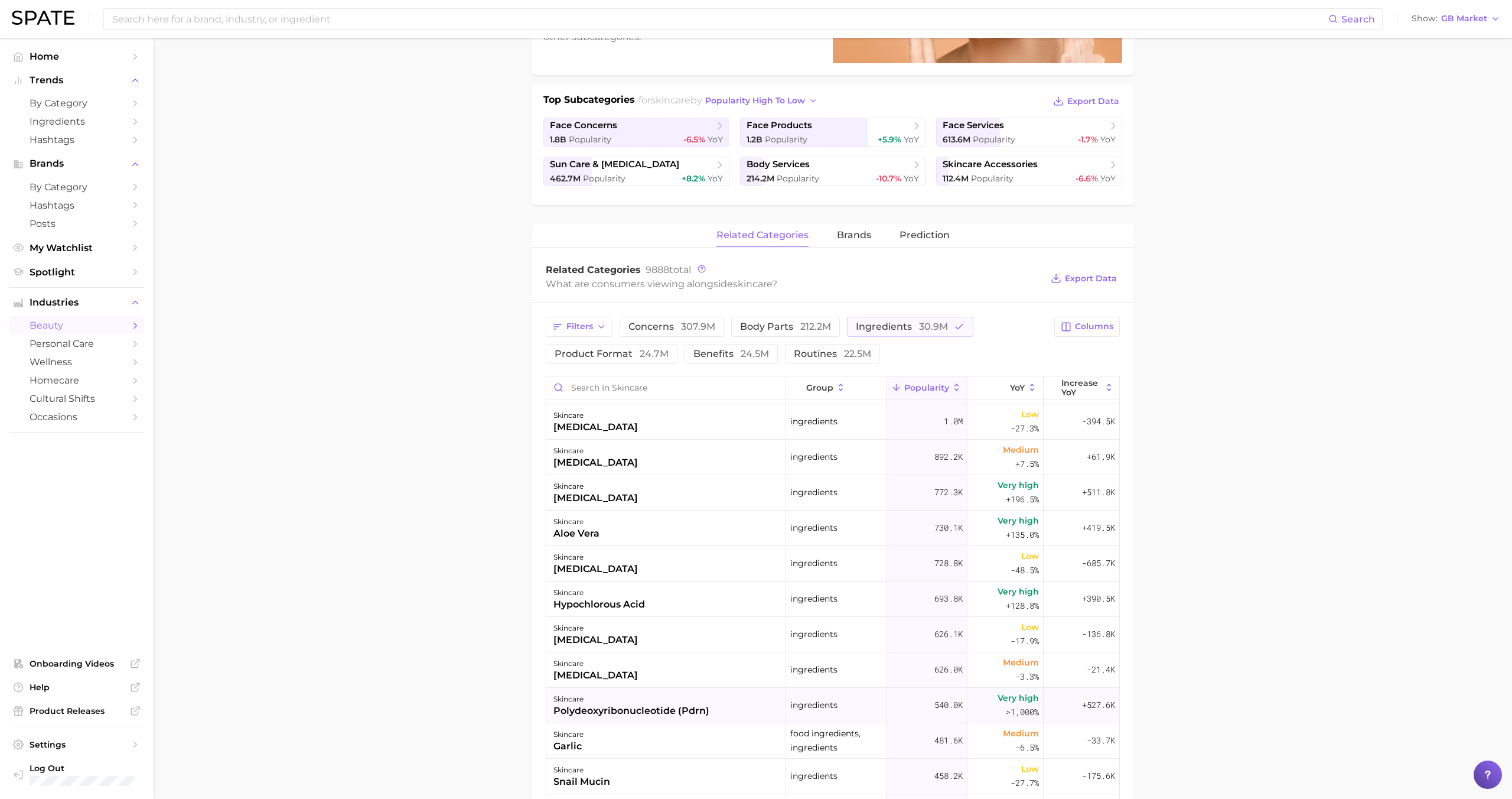
click at [727, 711] on div "skincare polydeoxyribonucleotide (pdrn)" at bounding box center [666, 706] width 240 height 35
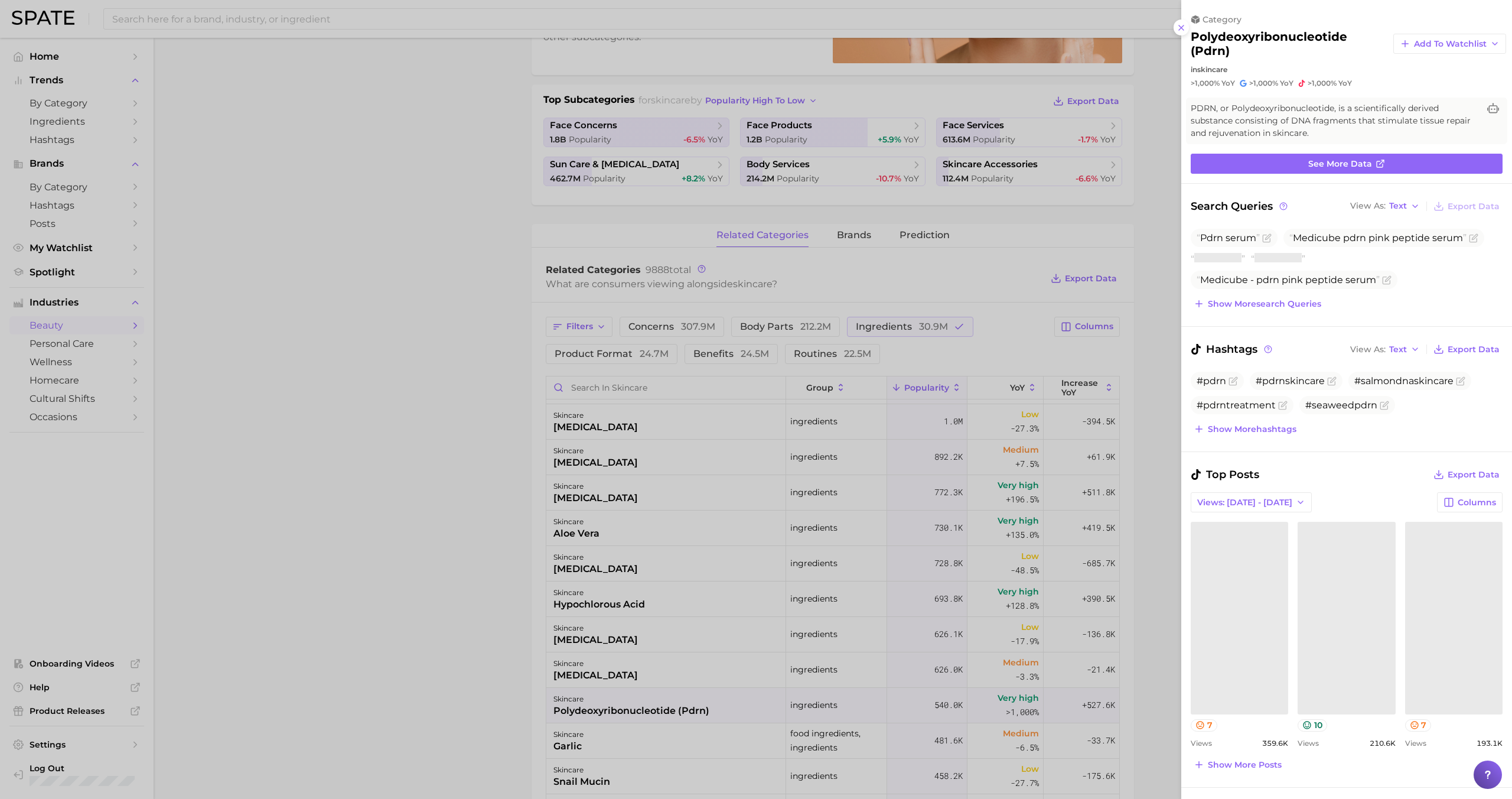
click at [727, 711] on div at bounding box center [756, 400] width 1512 height 799
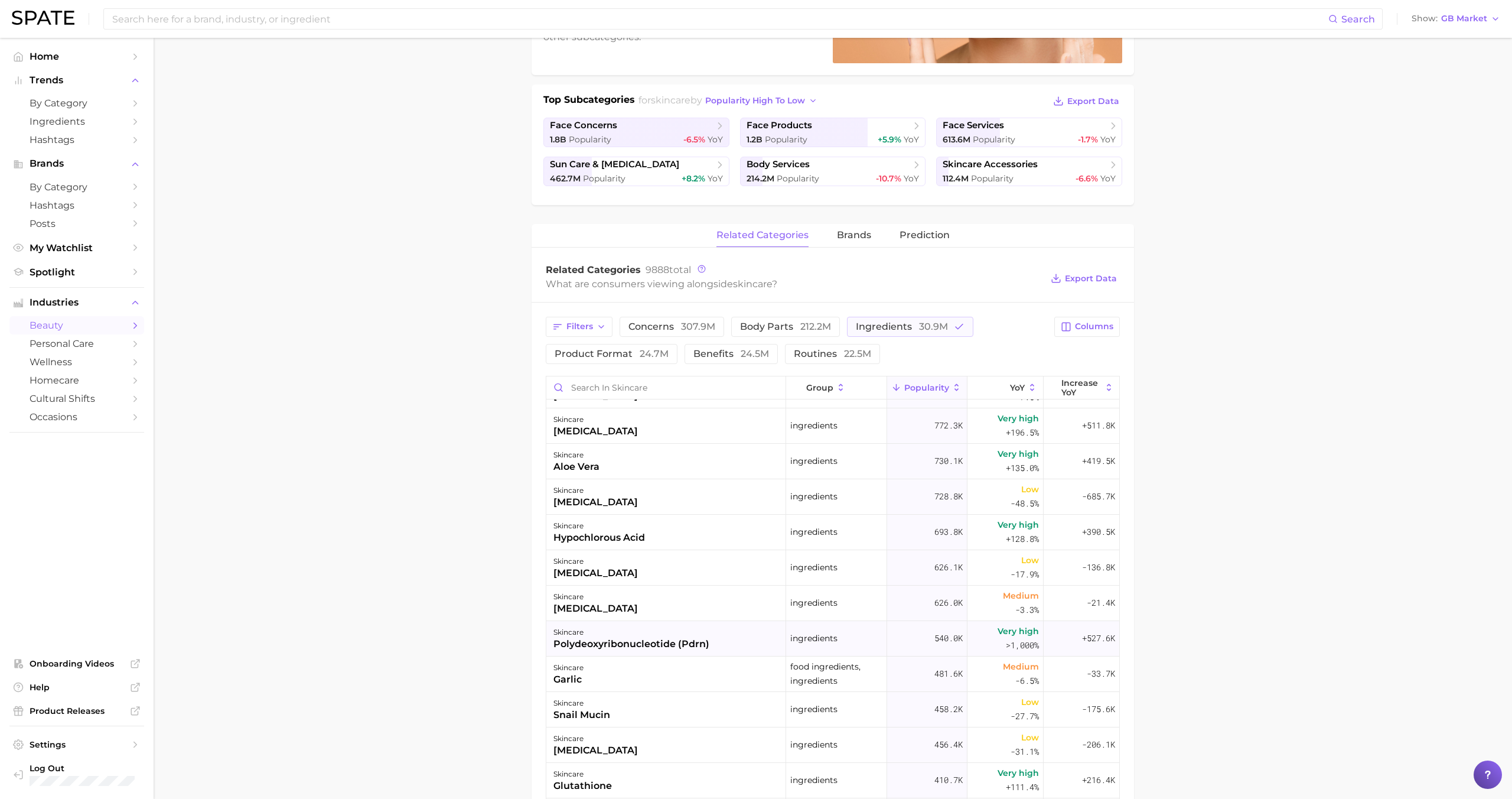
scroll to position [171, 0]
click at [741, 699] on div "skincare snail mucin" at bounding box center [666, 707] width 240 height 35
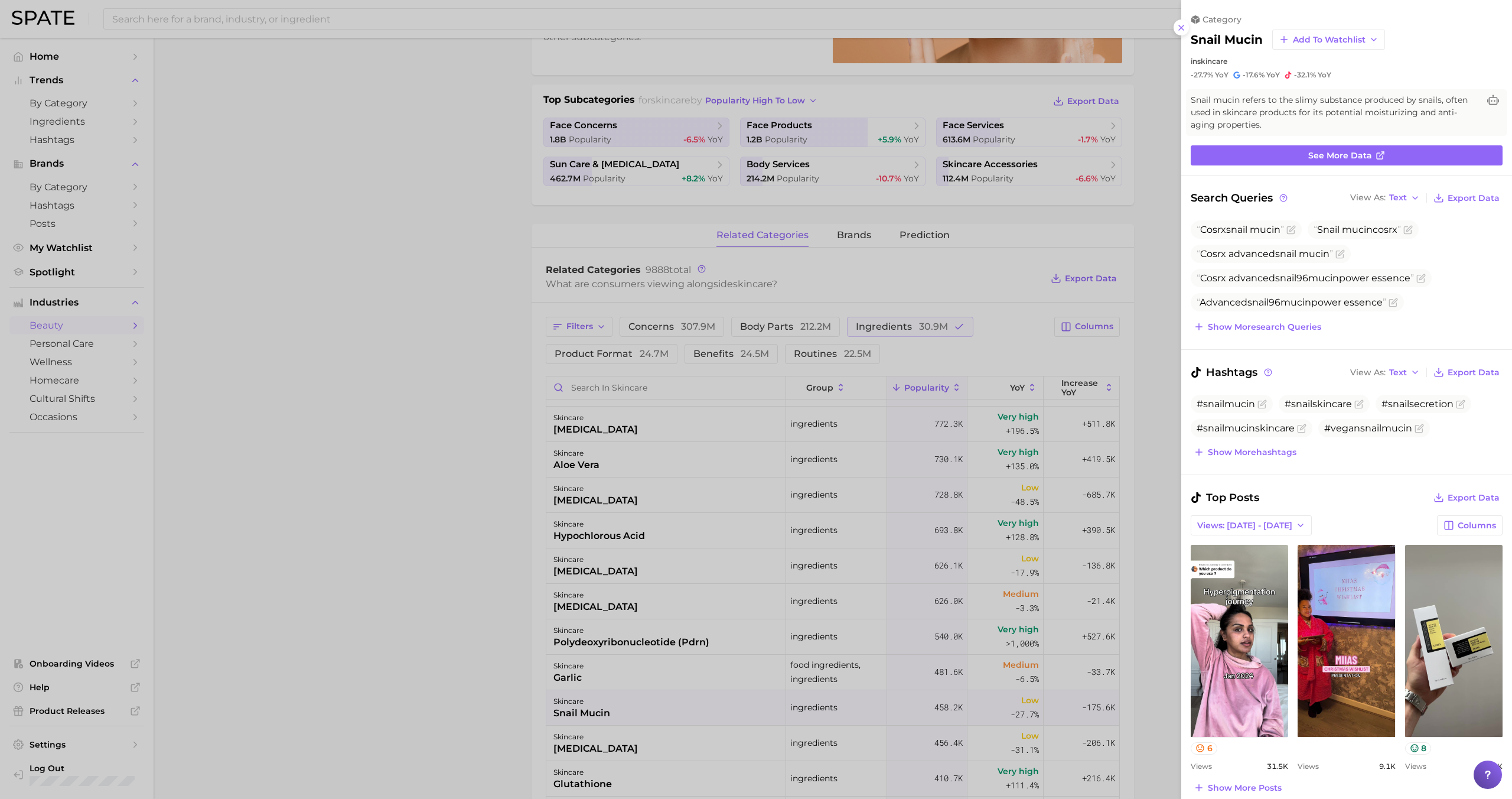
scroll to position [0, 0]
click at [741, 694] on div at bounding box center [756, 400] width 1512 height 799
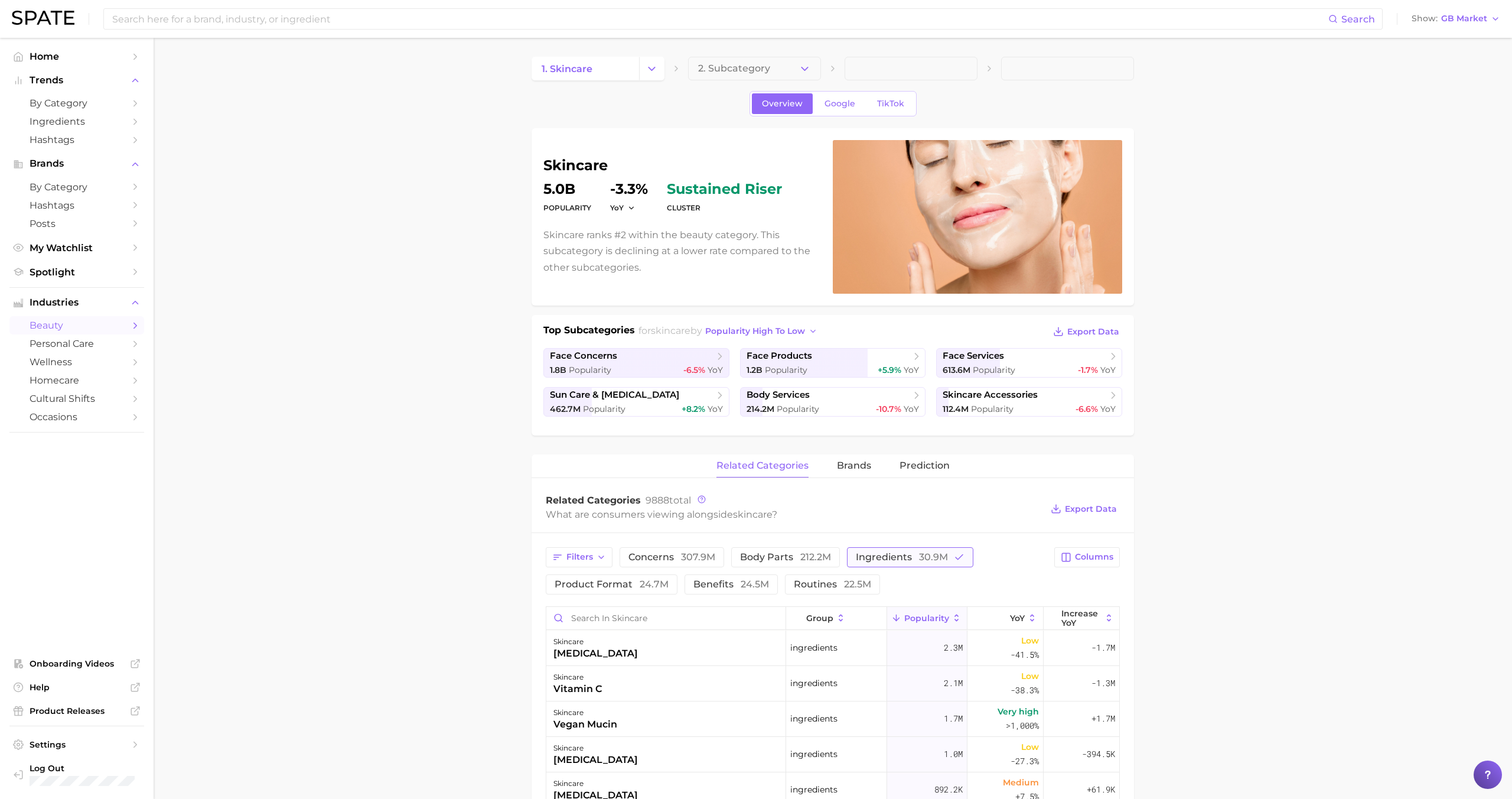
click at [869, 560] on span "ingredients 30.9m" at bounding box center [902, 557] width 92 height 10
click at [600, 558] on icon "button" at bounding box center [601, 557] width 10 height 10
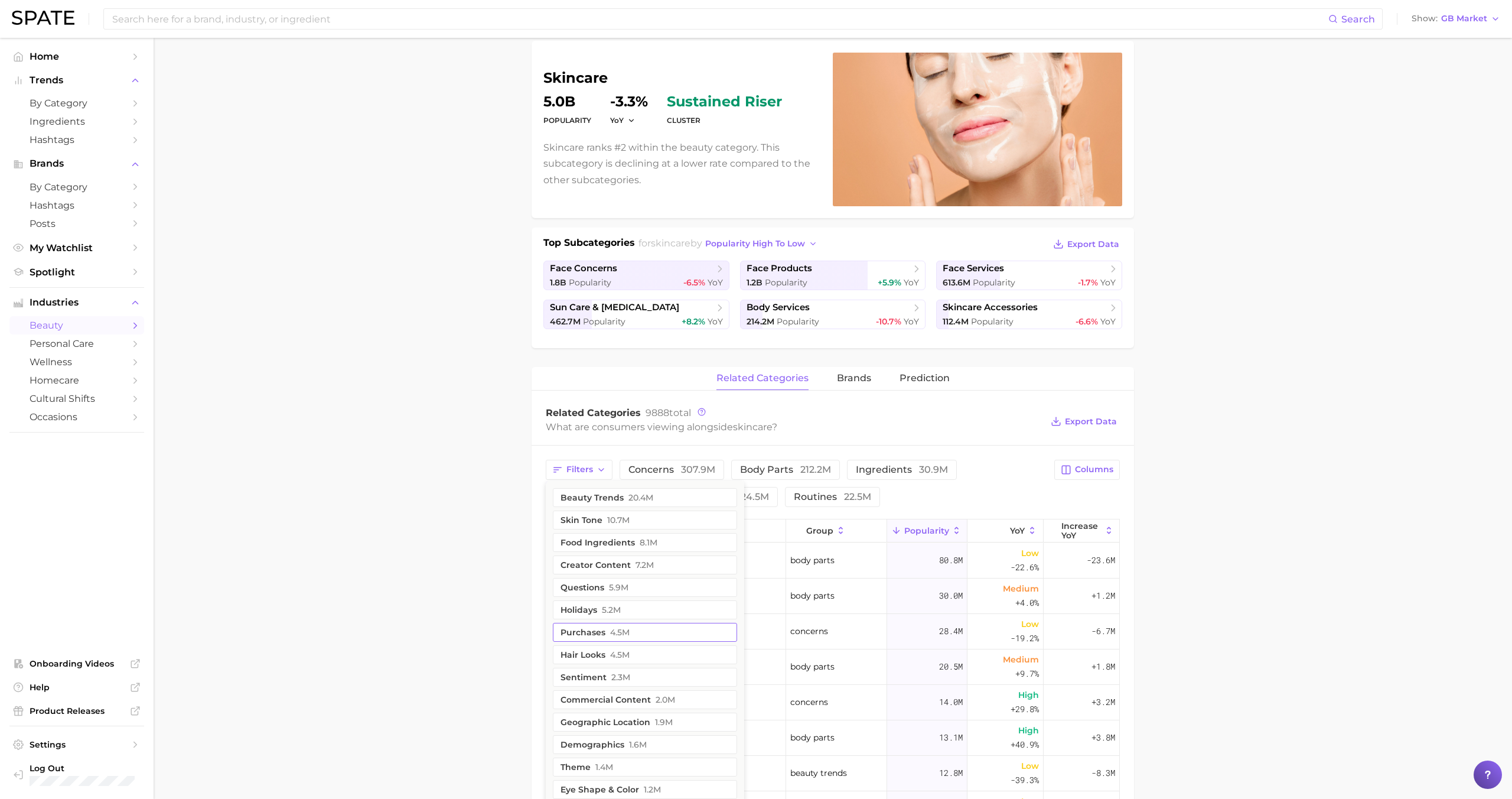
scroll to position [94, 0]
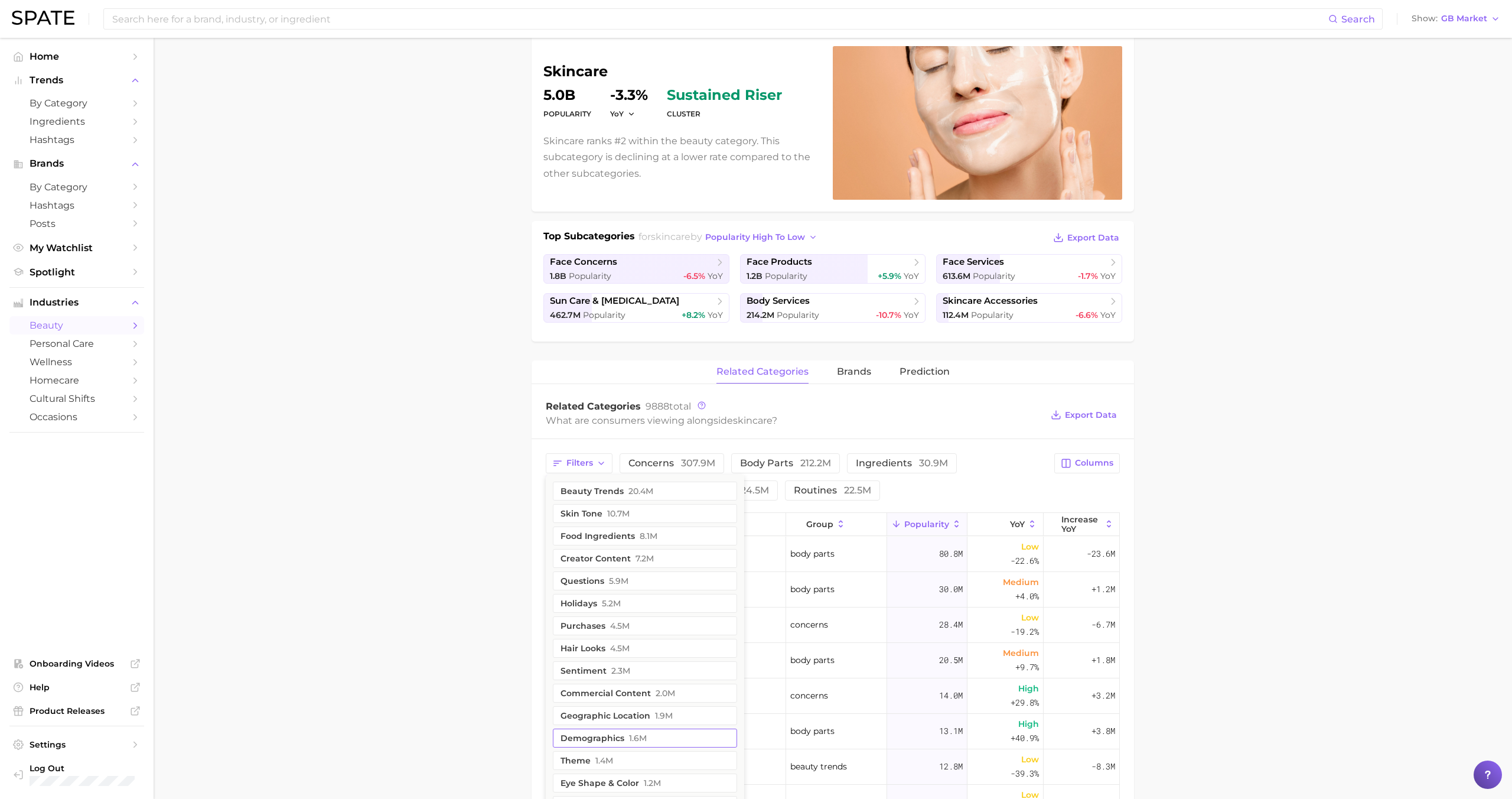
click at [628, 729] on button "demographics 1.6m" at bounding box center [646, 737] width 185 height 18
click at [961, 487] on div "Filters 1 filters applied 1 beauty trends 20.4m skin tone 10.7m food ingredient…" at bounding box center [796, 477] width 501 height 48
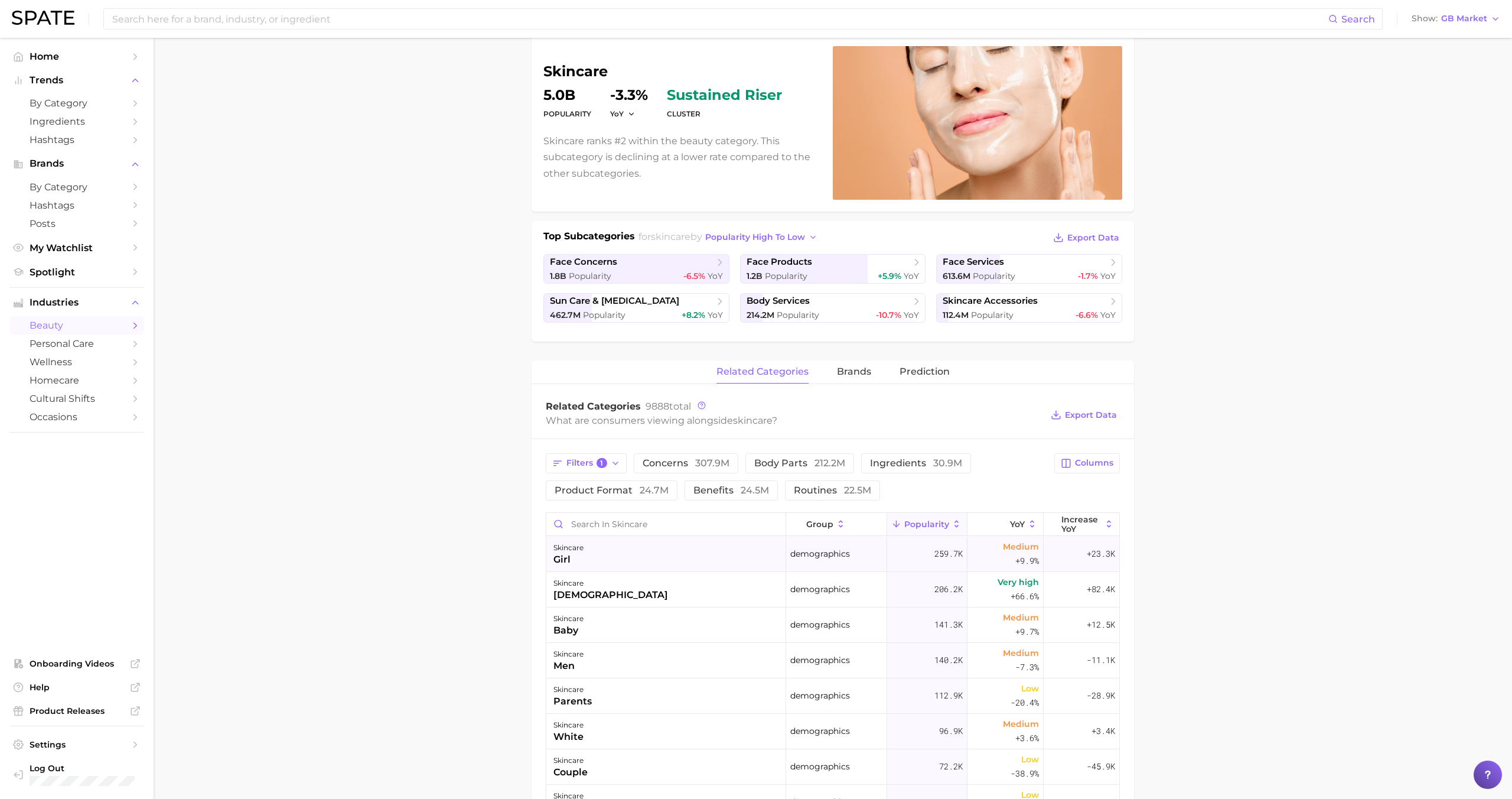
click at [696, 553] on div "skincare girl" at bounding box center [666, 554] width 240 height 35
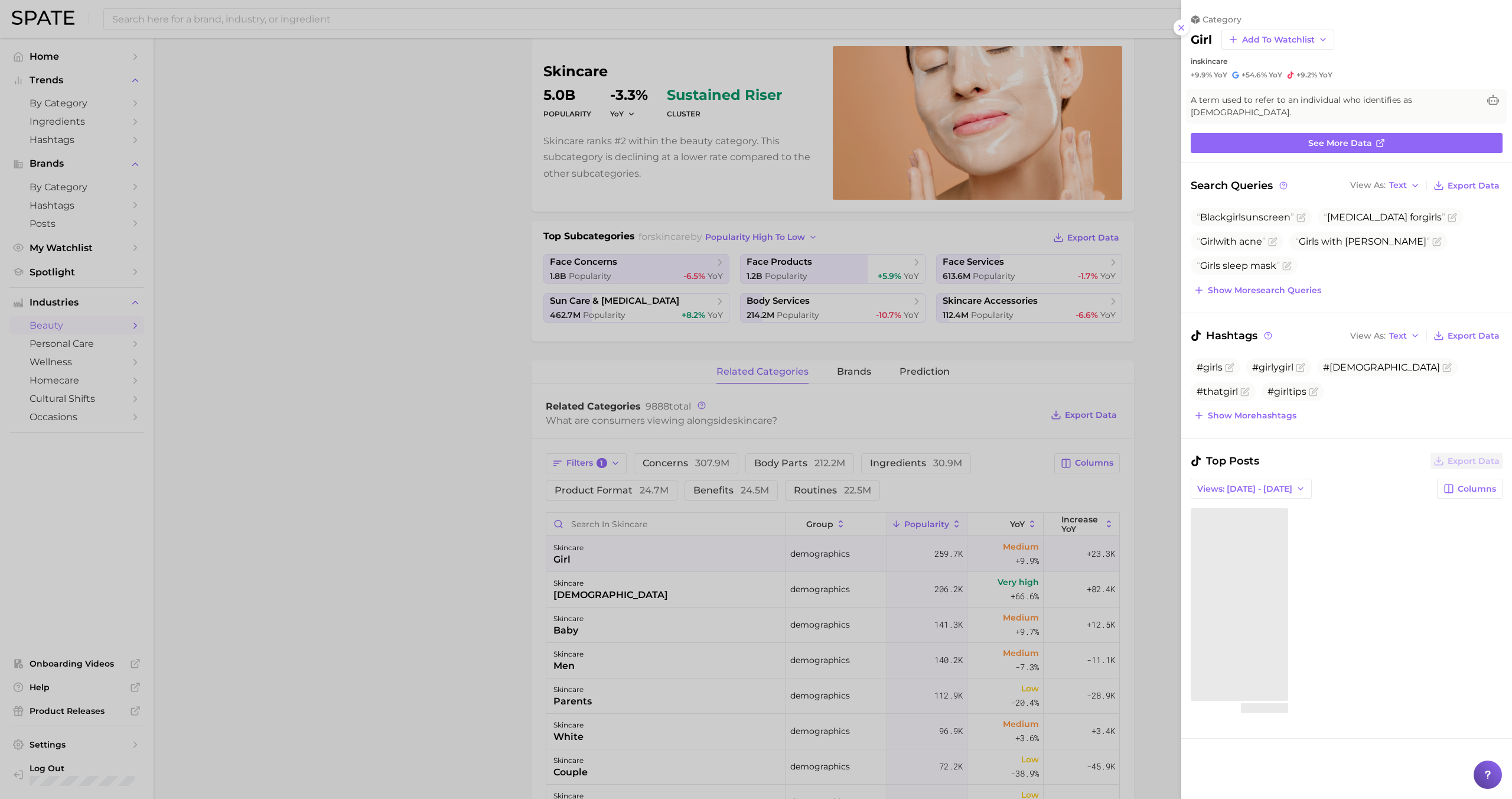
click at [701, 557] on div at bounding box center [756, 400] width 1512 height 799
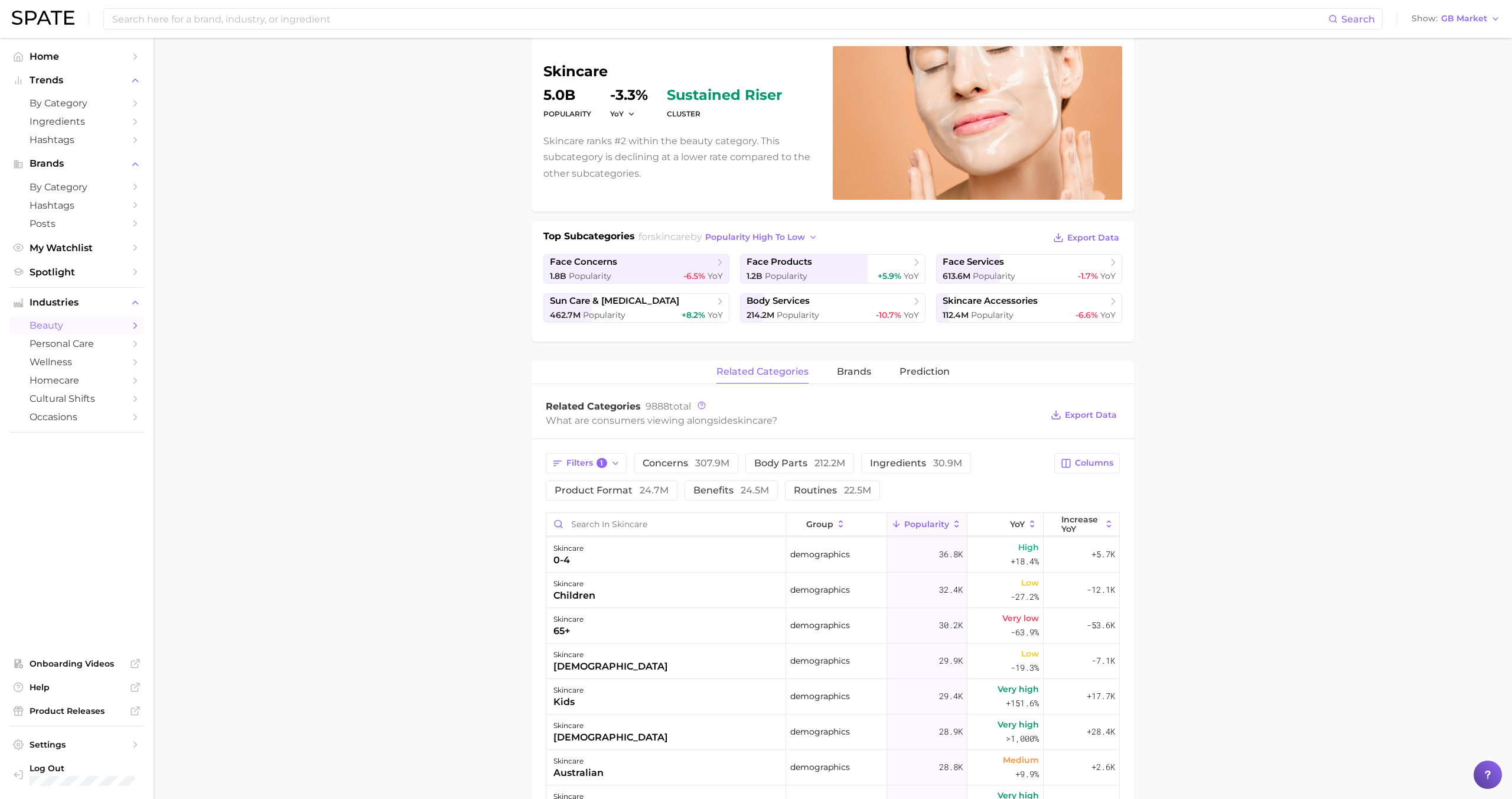
scroll to position [286, 0]
click at [690, 657] on div "skincare male" at bounding box center [666, 658] width 240 height 35
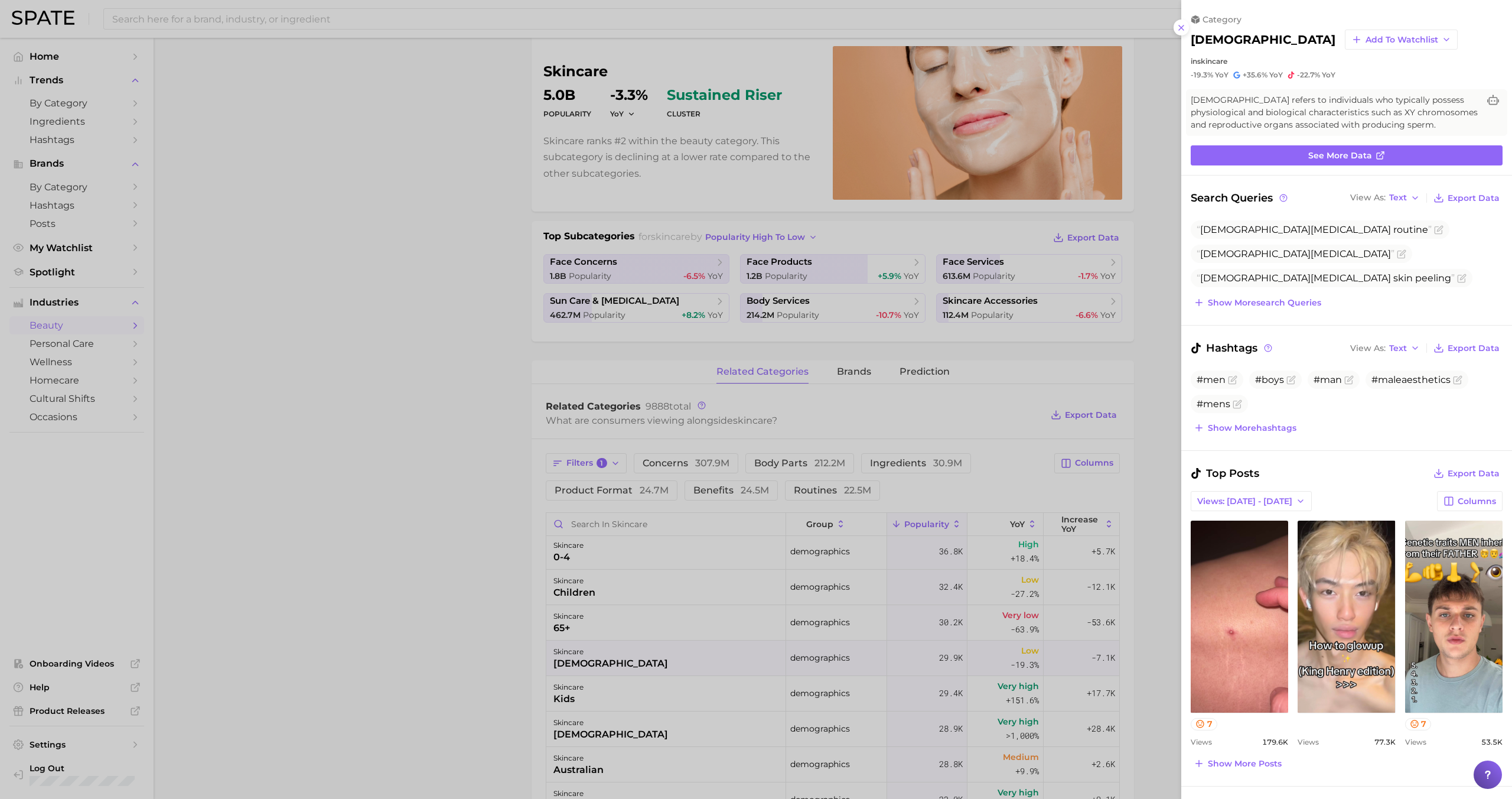
scroll to position [0, 0]
click at [689, 654] on div at bounding box center [756, 400] width 1512 height 799
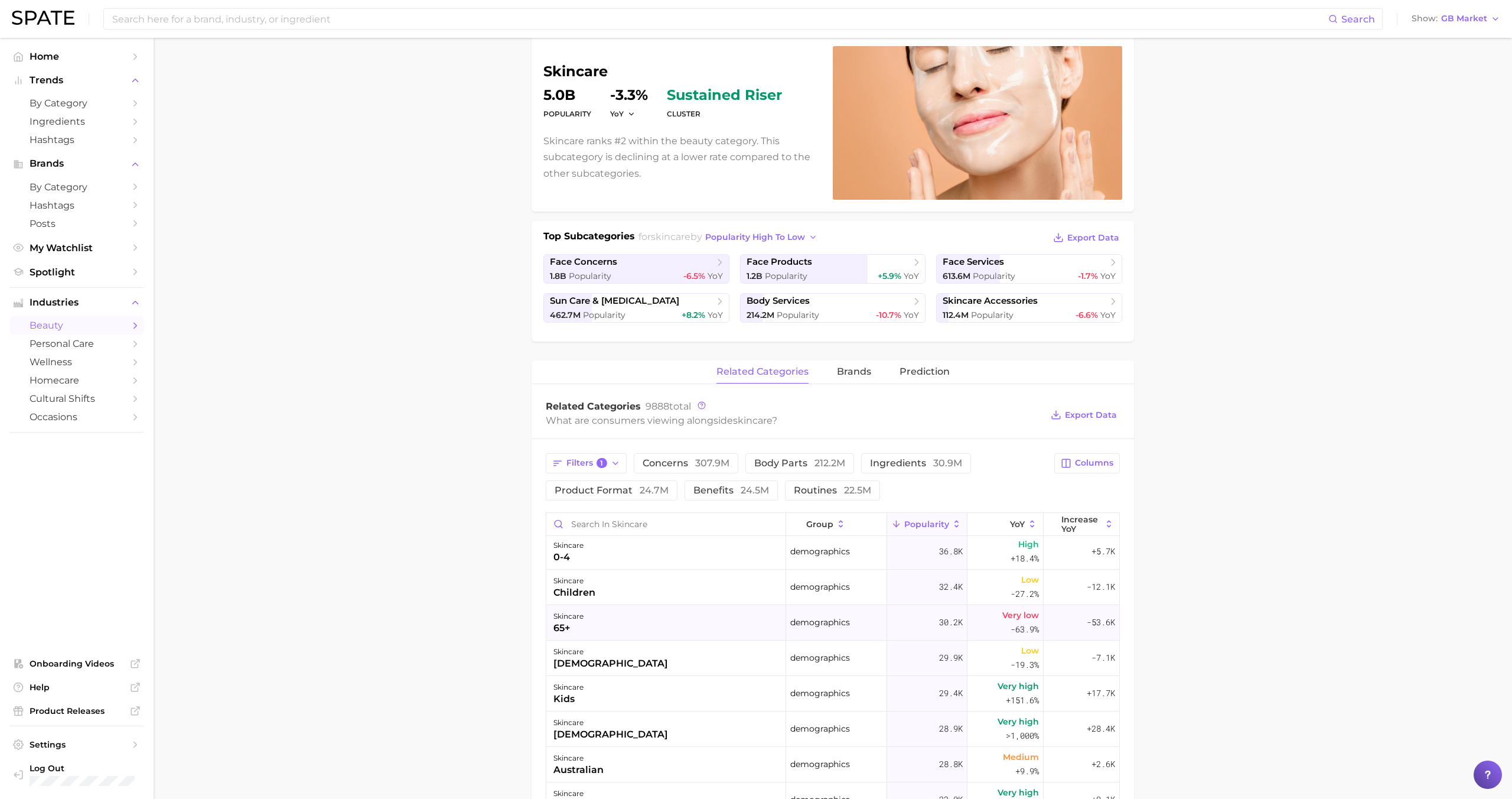
click at [688, 614] on div "skincare 65+" at bounding box center [666, 623] width 240 height 35
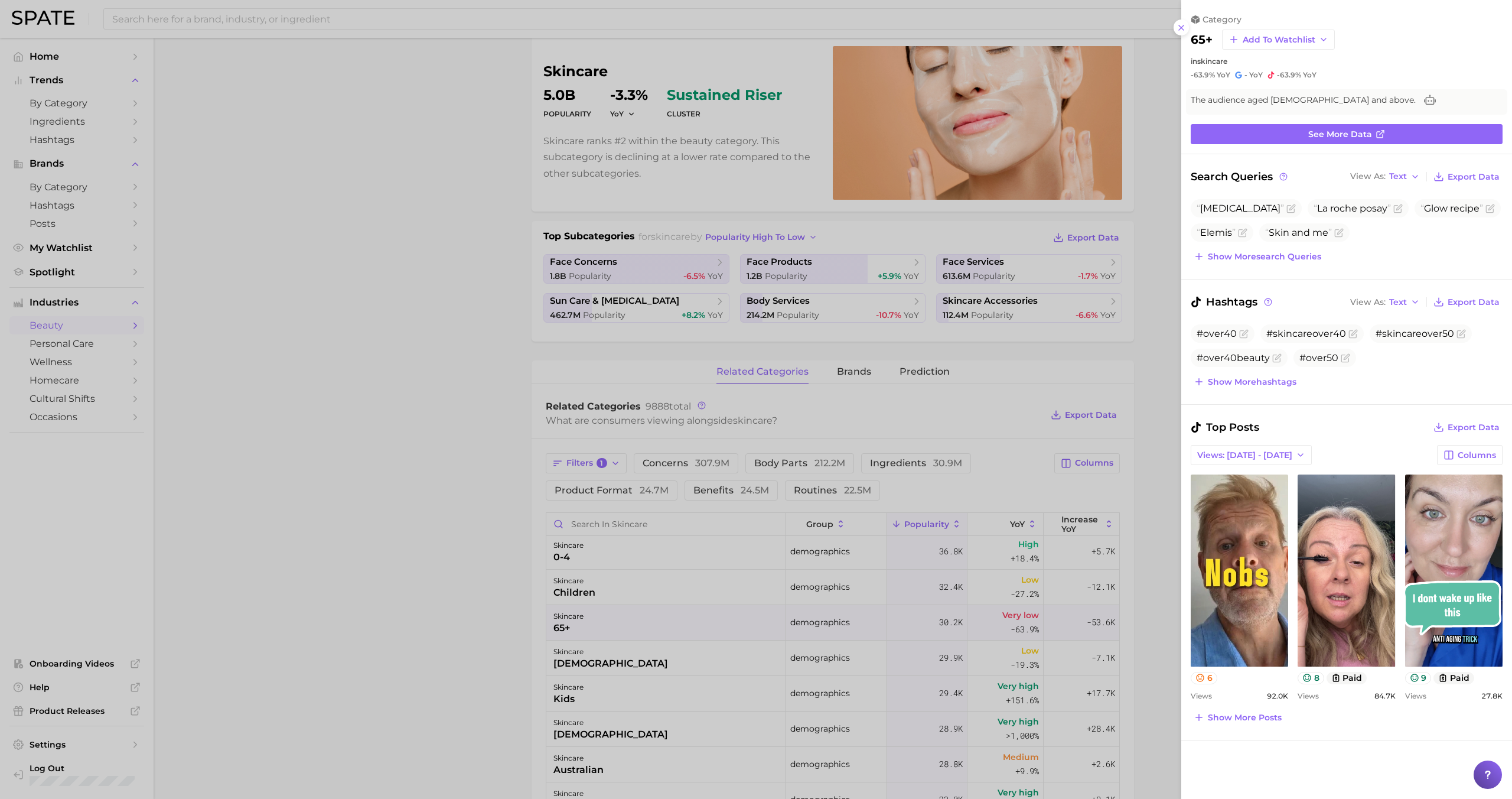
click at [690, 615] on div at bounding box center [756, 400] width 1512 height 799
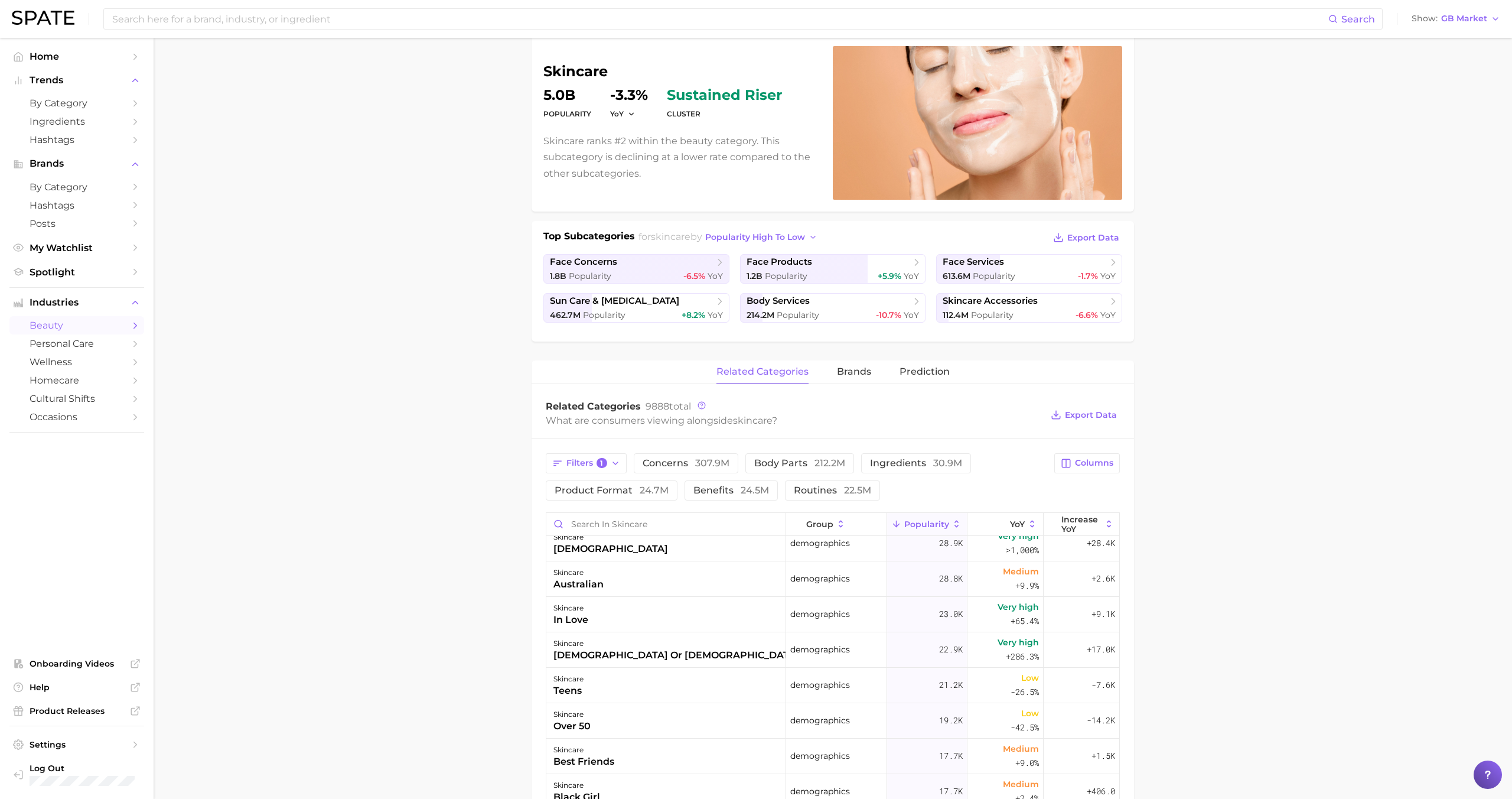
scroll to position [481, 0]
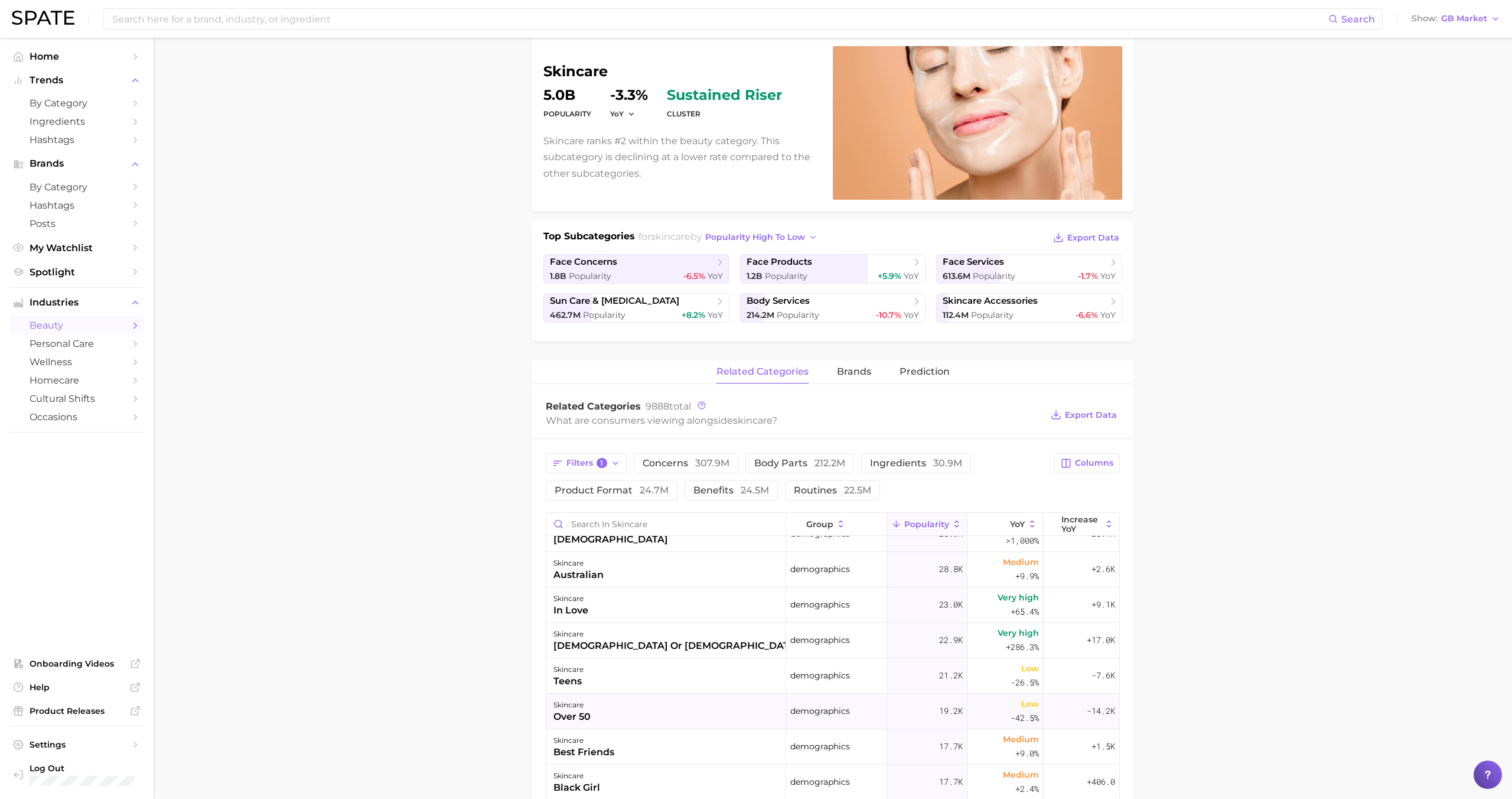
click at [683, 710] on div "skincare over 50" at bounding box center [666, 711] width 240 height 35
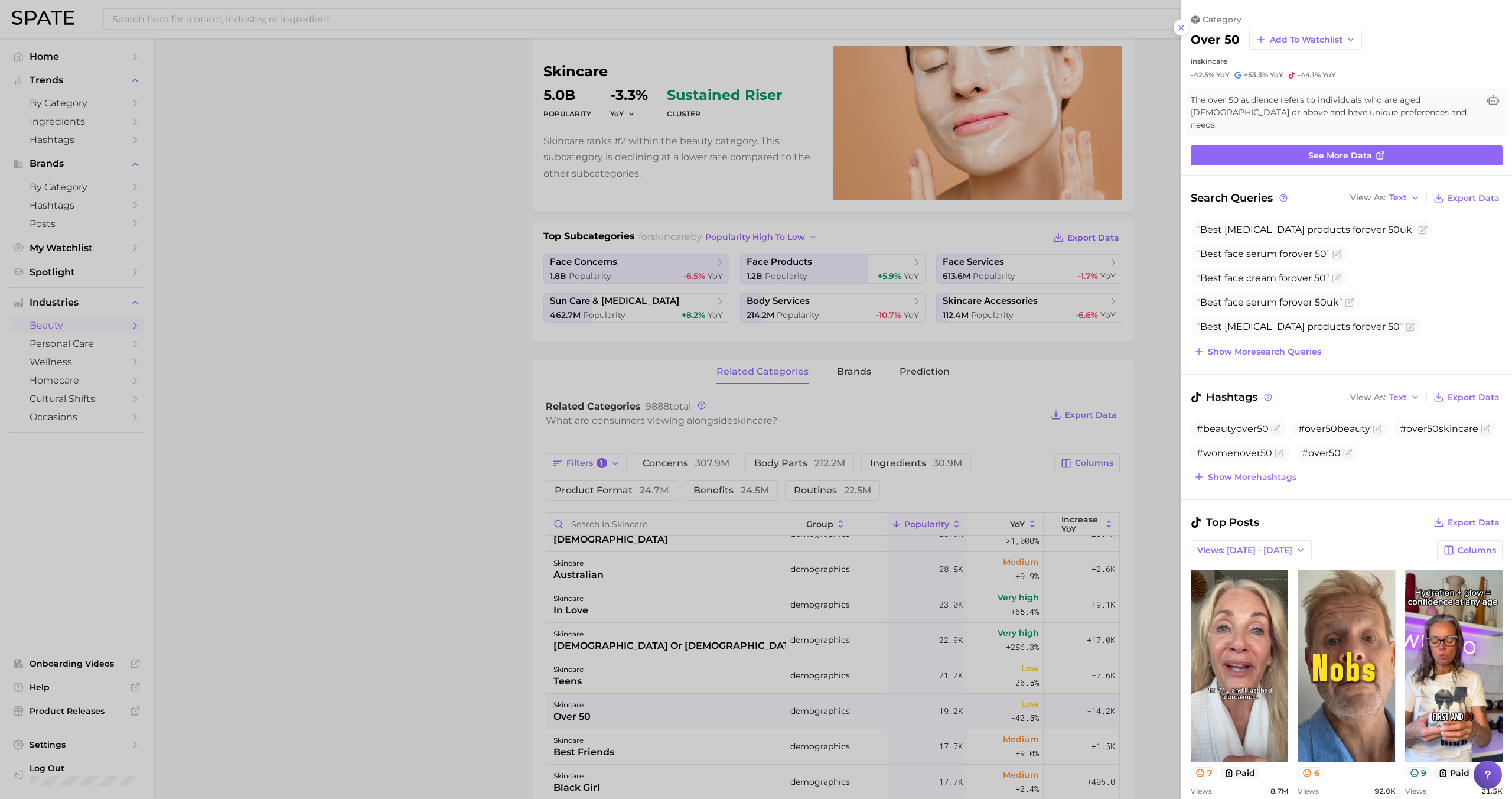
scroll to position [0, 0]
click at [683, 710] on div at bounding box center [756, 400] width 1512 height 799
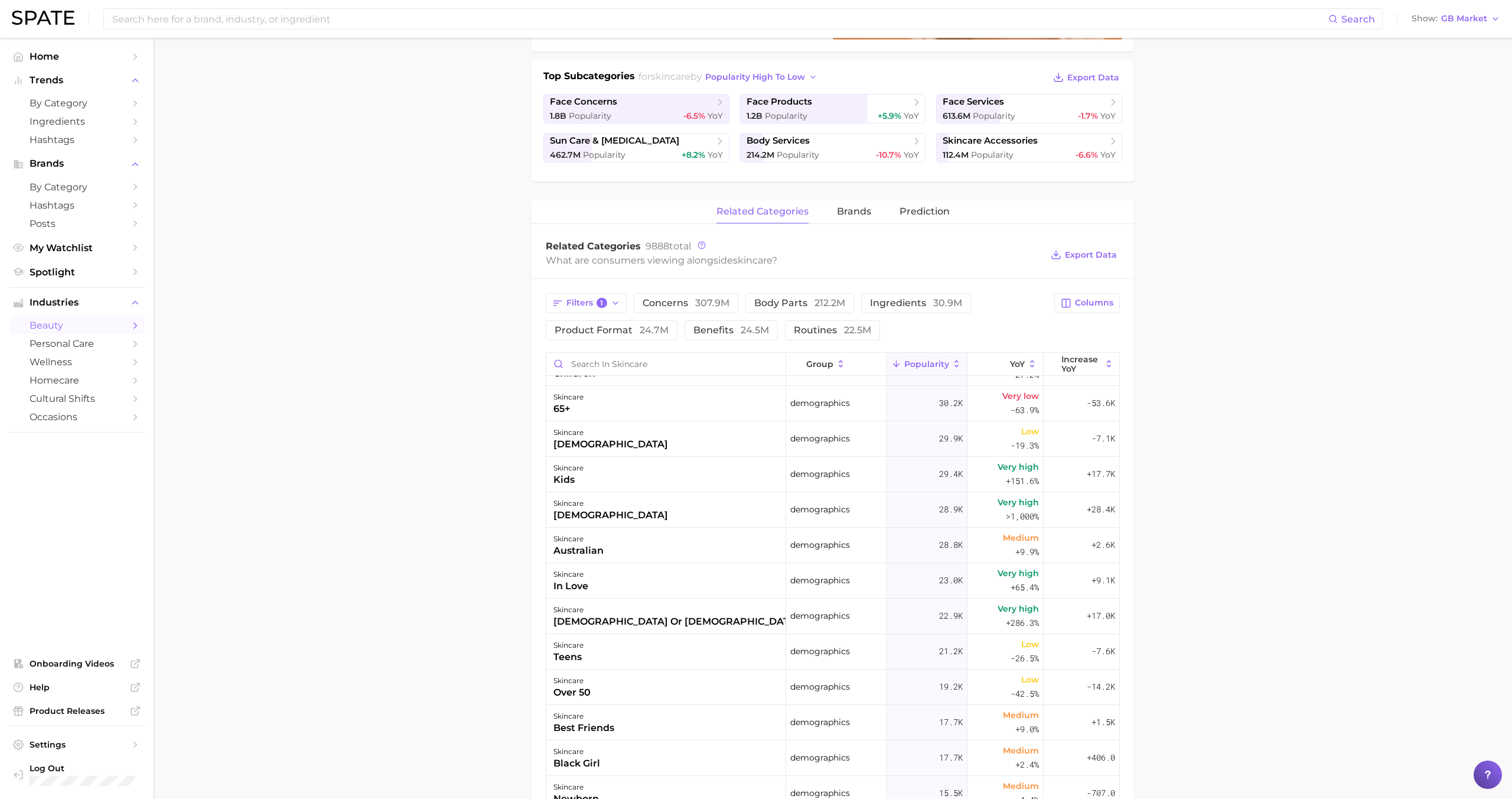
scroll to position [348, 0]
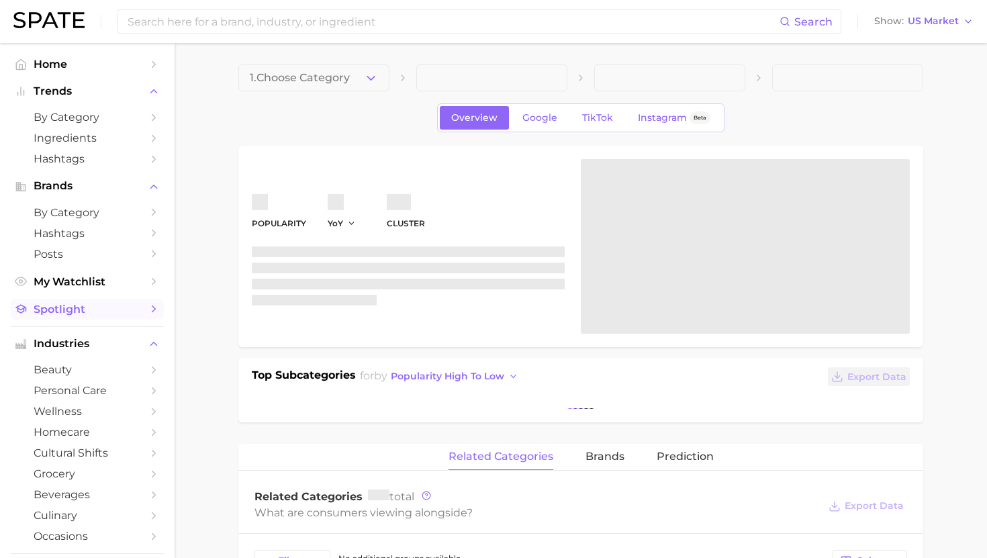
click at [49, 312] on span "Spotlight" at bounding box center [87, 309] width 107 height 13
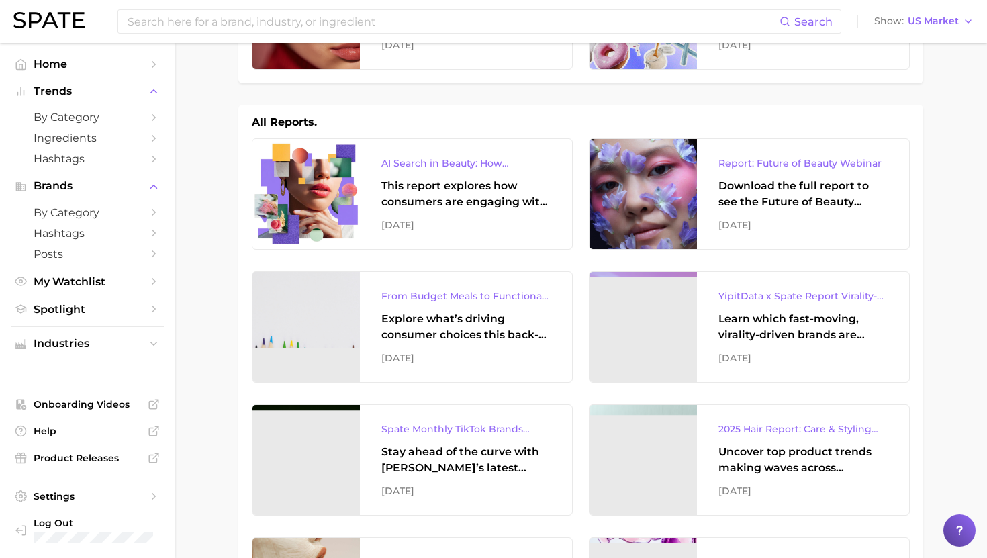
scroll to position [142, 0]
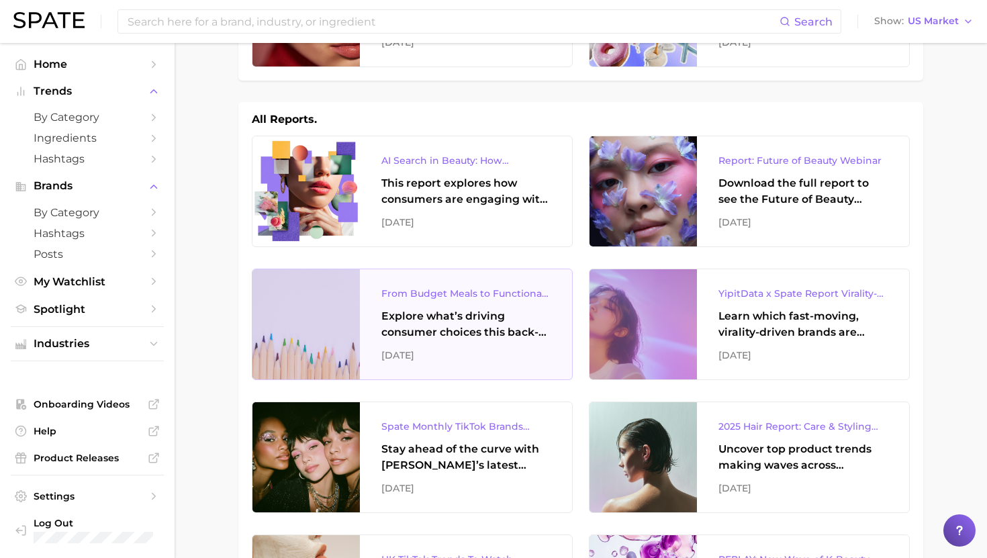
click at [447, 316] on div "Explore what’s driving consumer choices this back-to-school season From budget-…" at bounding box center [465, 324] width 169 height 32
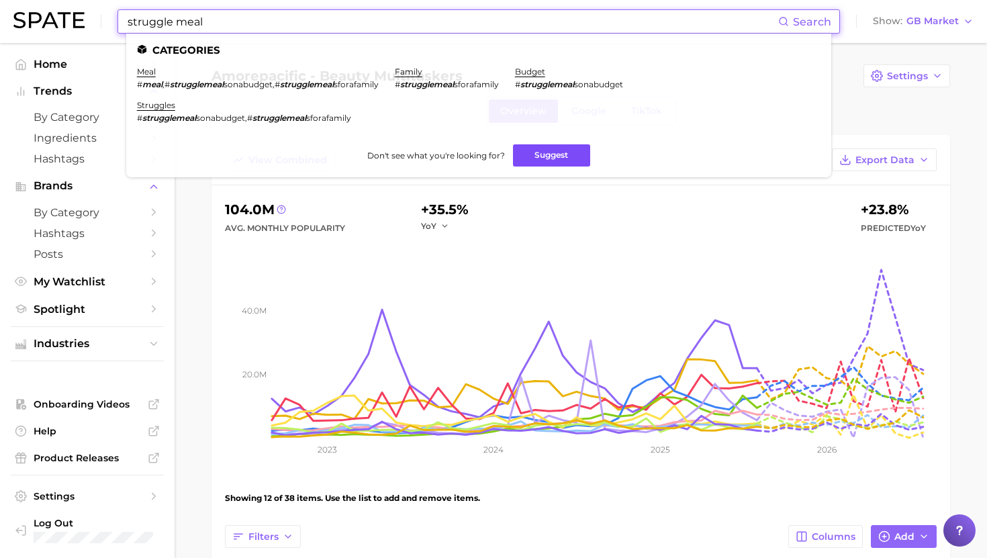
click at [559, 158] on button "Suggest" at bounding box center [551, 155] width 77 height 22
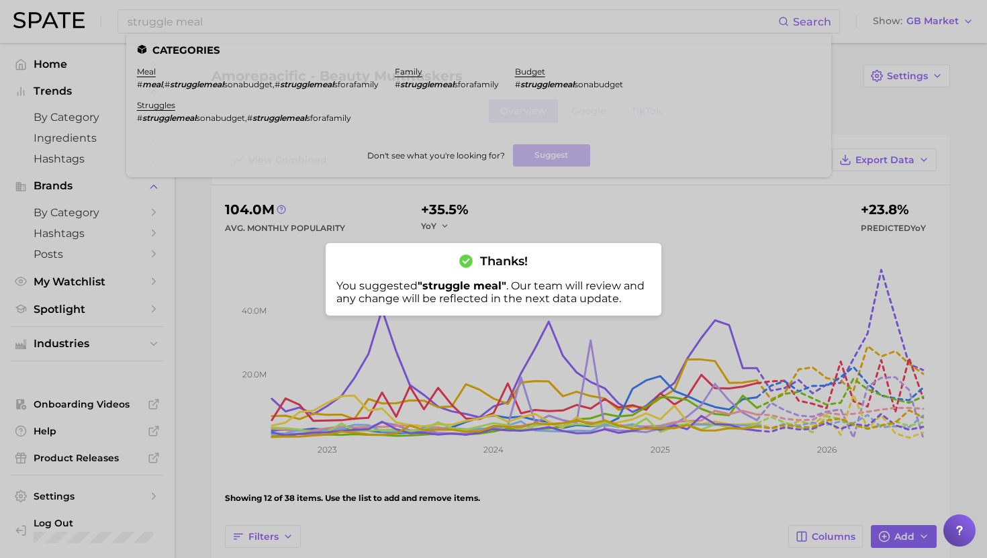
click at [382, 36] on div at bounding box center [493, 279] width 987 height 558
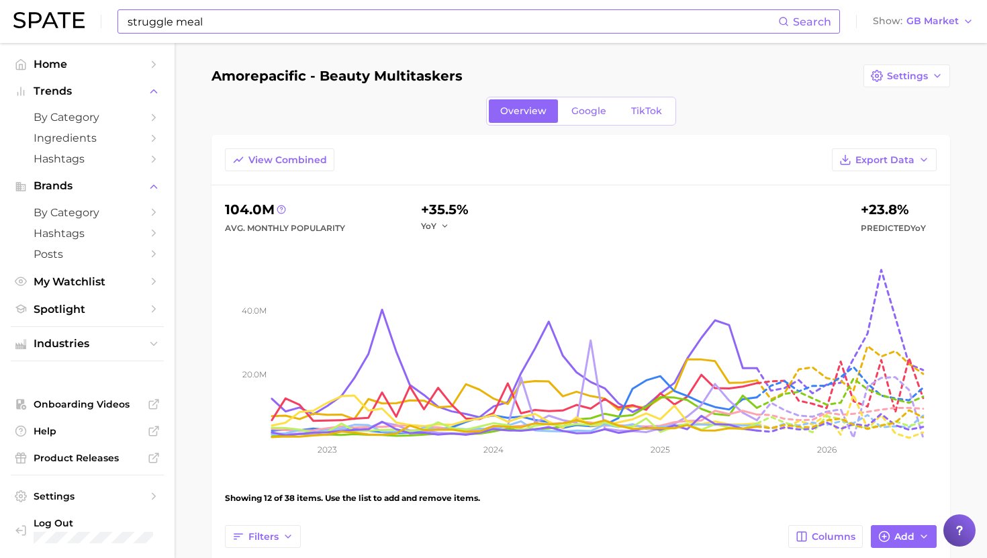
click at [363, 17] on input "struggle meal" at bounding box center [452, 21] width 652 height 23
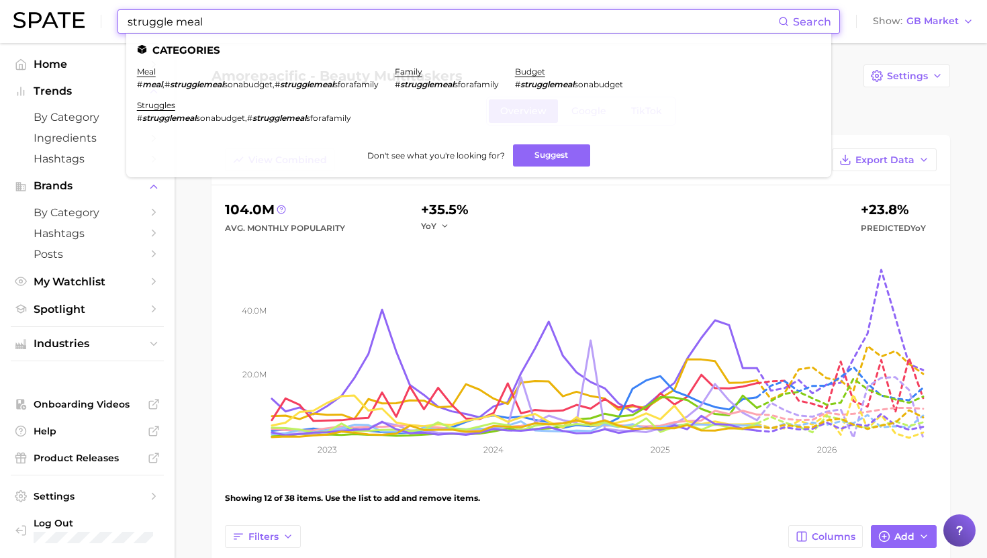
click at [363, 17] on input "struggle meal" at bounding box center [452, 21] width 652 height 23
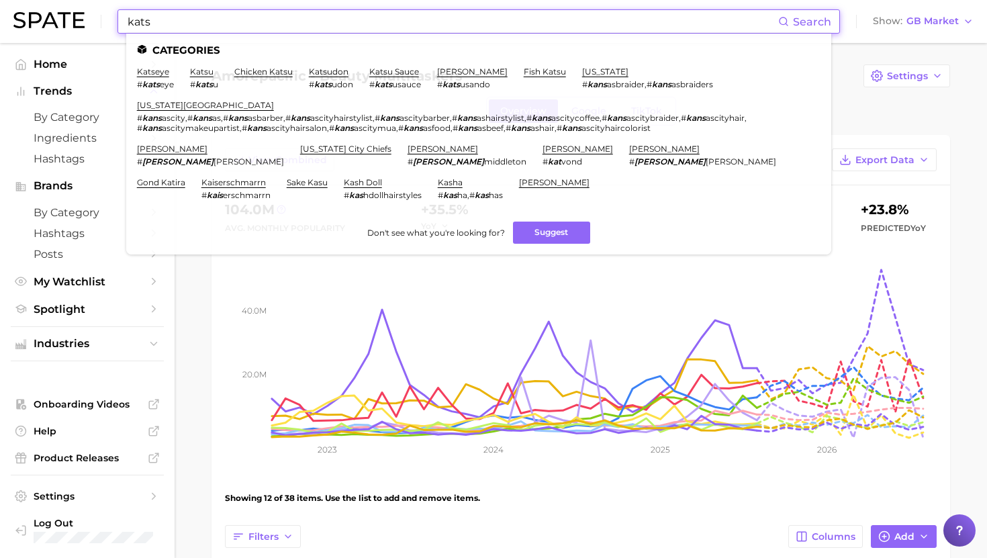
type input "kats"
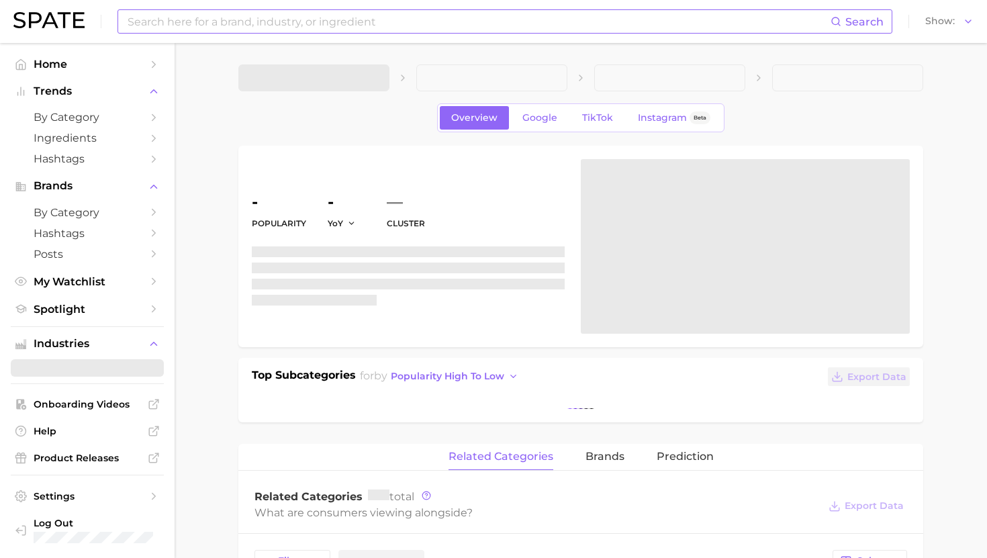
click at [313, 28] on input at bounding box center [478, 21] width 704 height 23
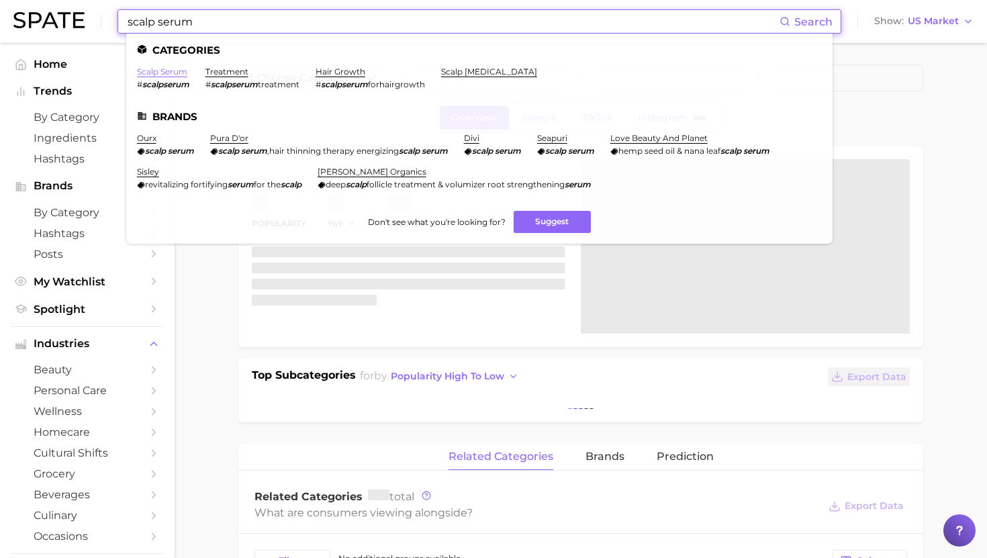
type input "scalp serum"
click at [162, 70] on link "scalp serum" at bounding box center [162, 71] width 50 height 10
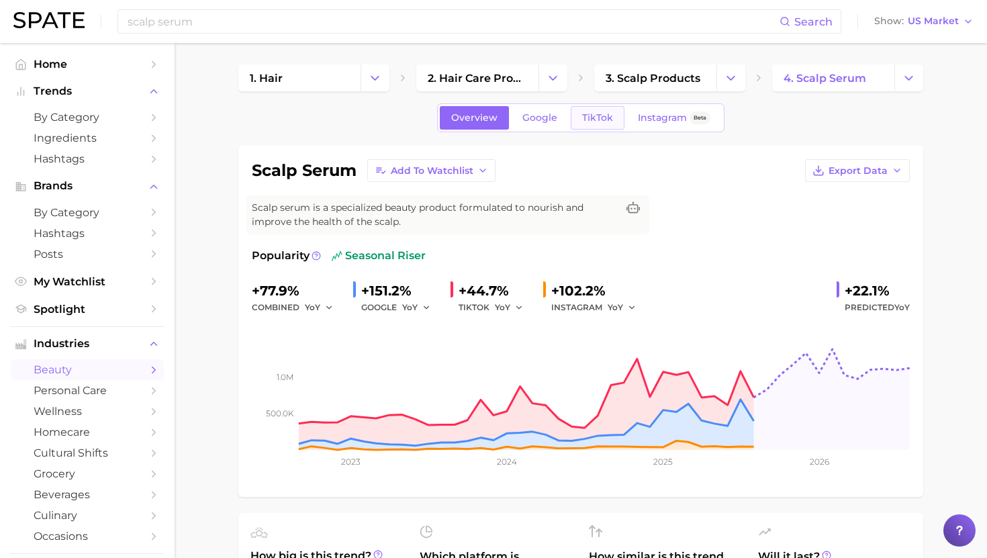
click at [609, 120] on span "TikTok" at bounding box center [597, 117] width 31 height 11
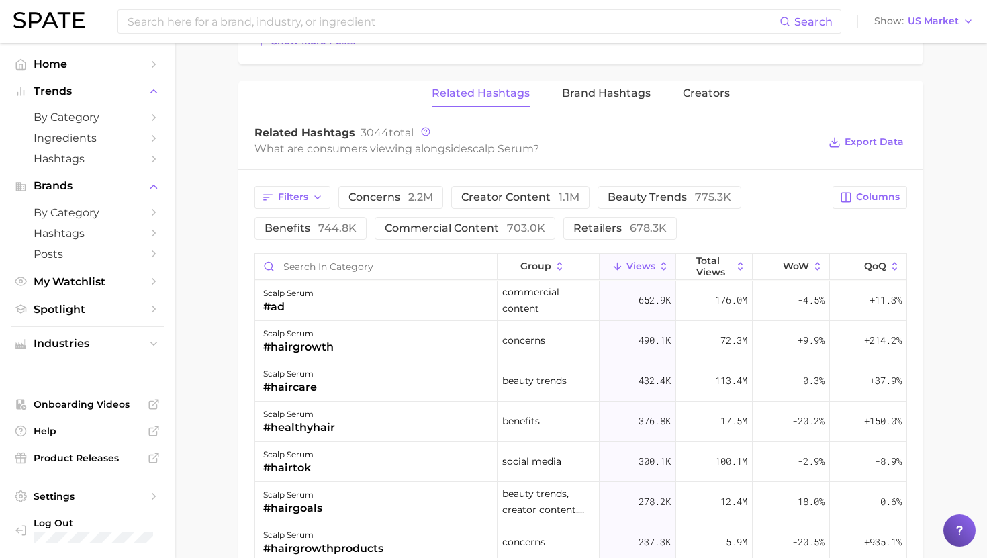
scroll to position [987, 0]
click at [373, 268] on input "Search in category" at bounding box center [376, 266] width 242 height 26
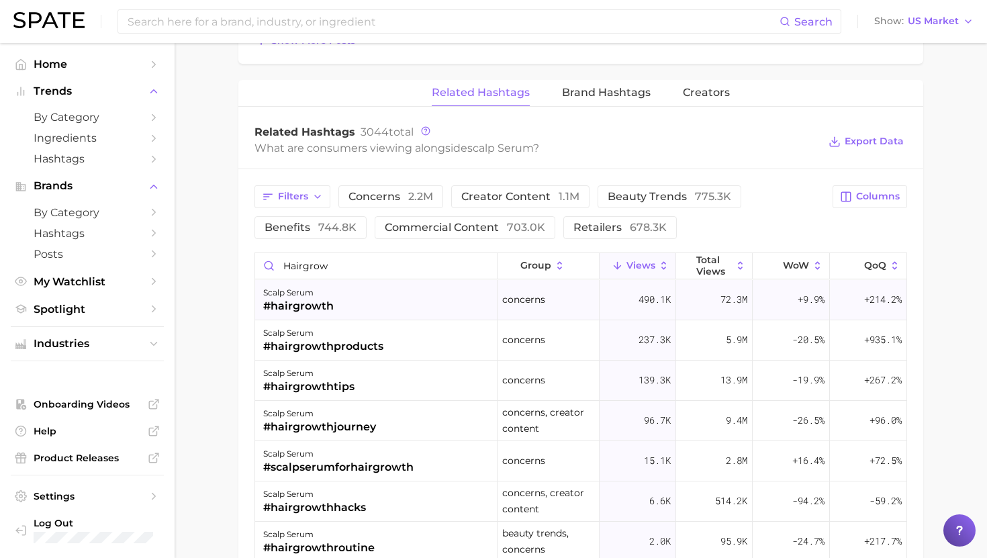
click at [369, 294] on div "scalp serum #hairgrowth" at bounding box center [376, 300] width 242 height 40
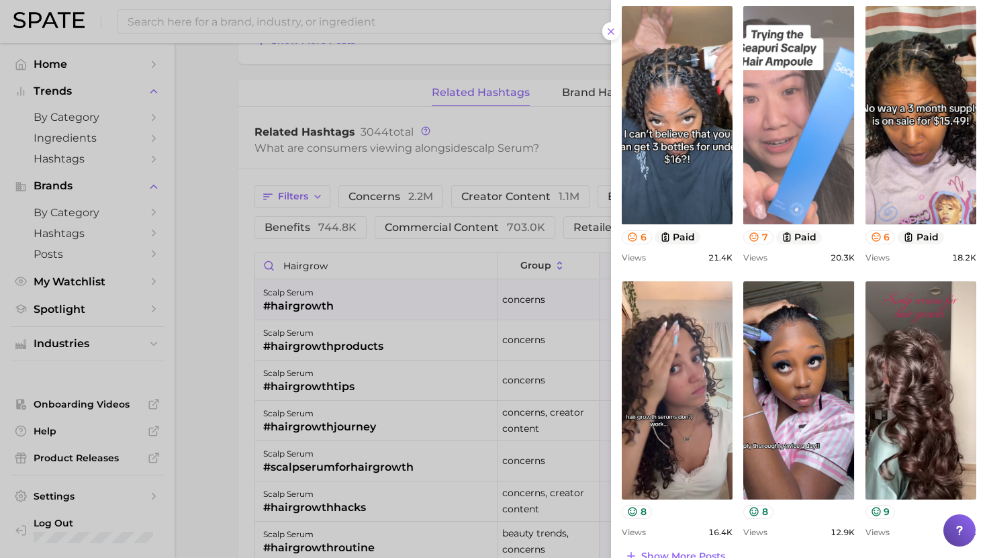
scroll to position [445, 0]
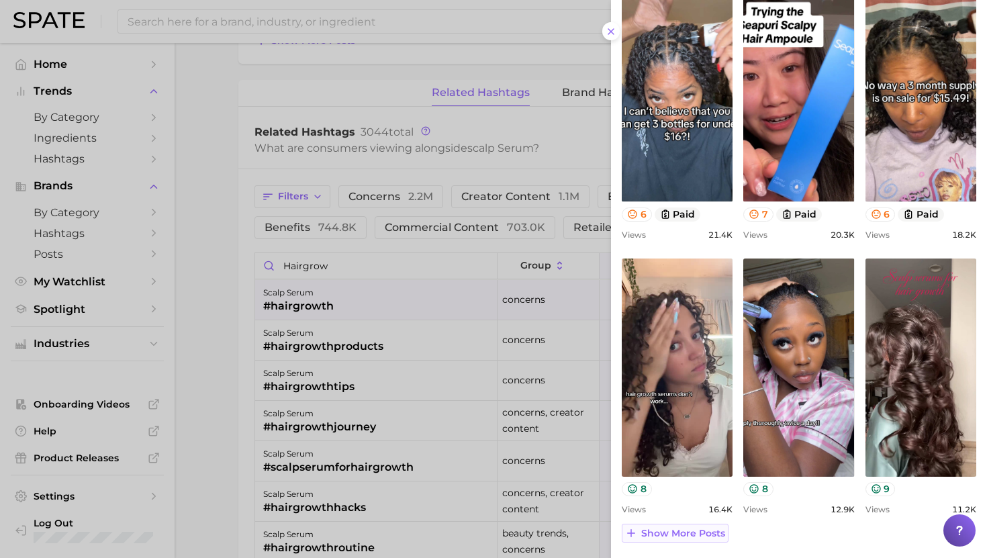
click at [665, 533] on span "Show more posts" at bounding box center [683, 533] width 84 height 11
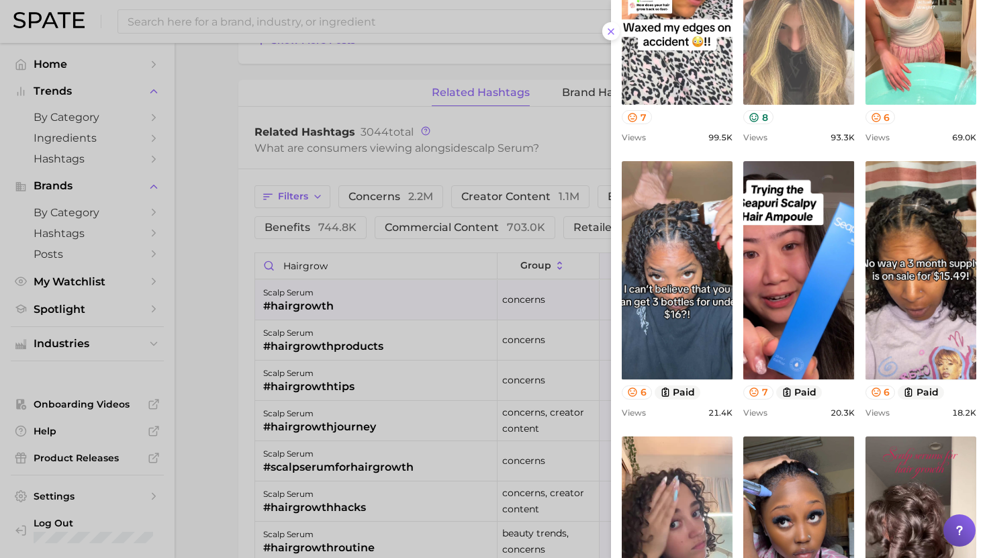
scroll to position [267, 0]
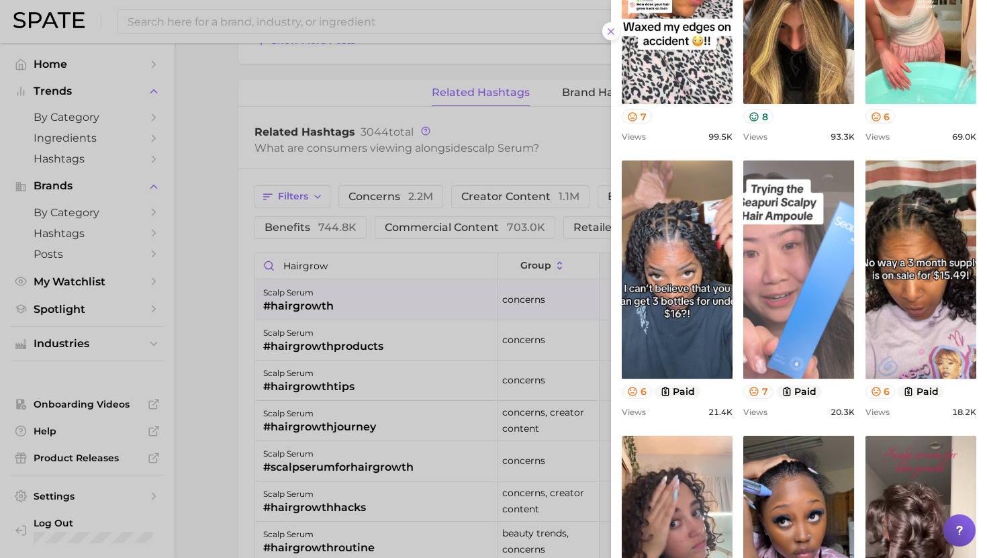
click at [786, 302] on link "view post on TikTok" at bounding box center [798, 269] width 111 height 218
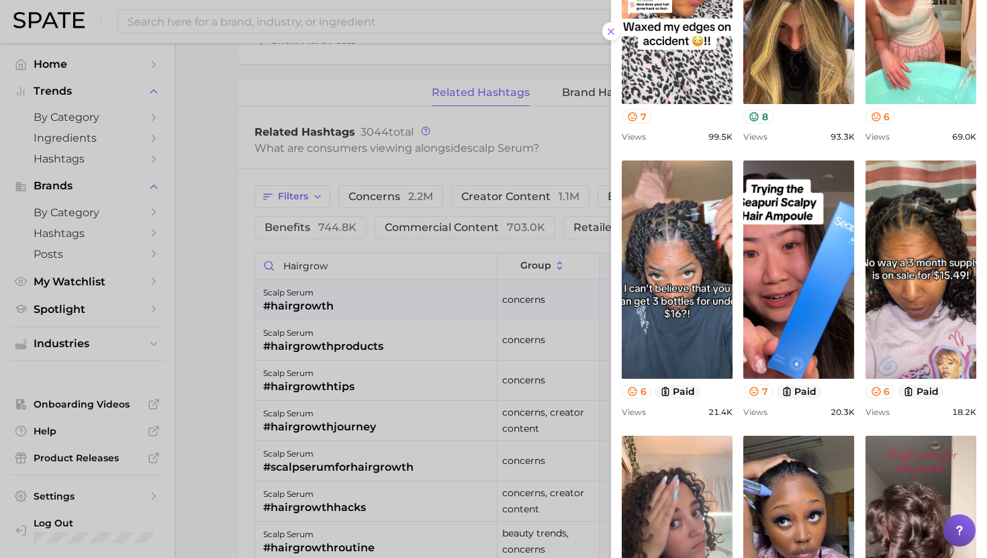
click at [361, 338] on div at bounding box center [493, 279] width 987 height 558
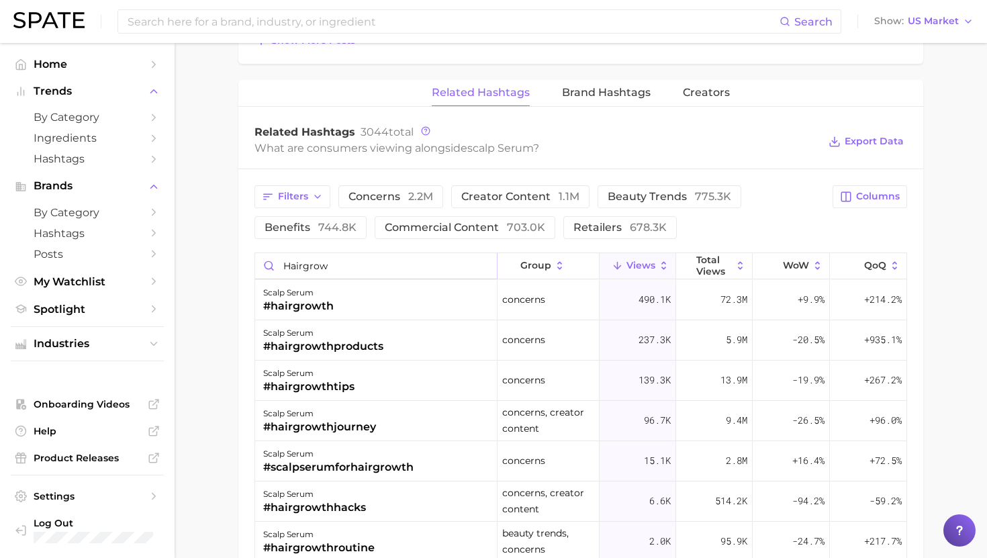
click at [311, 262] on input "hairgrow" at bounding box center [376, 266] width 242 height 26
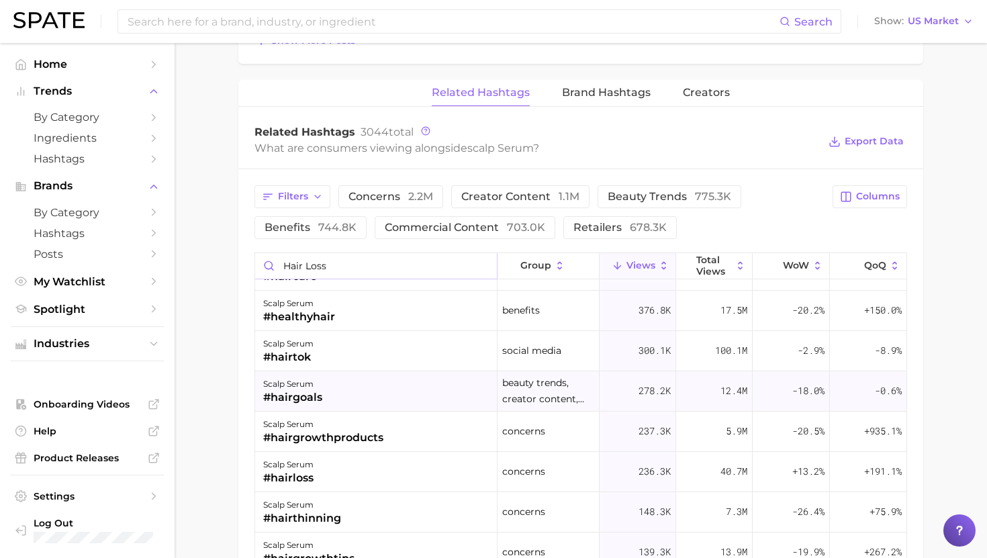
scroll to position [77, 0]
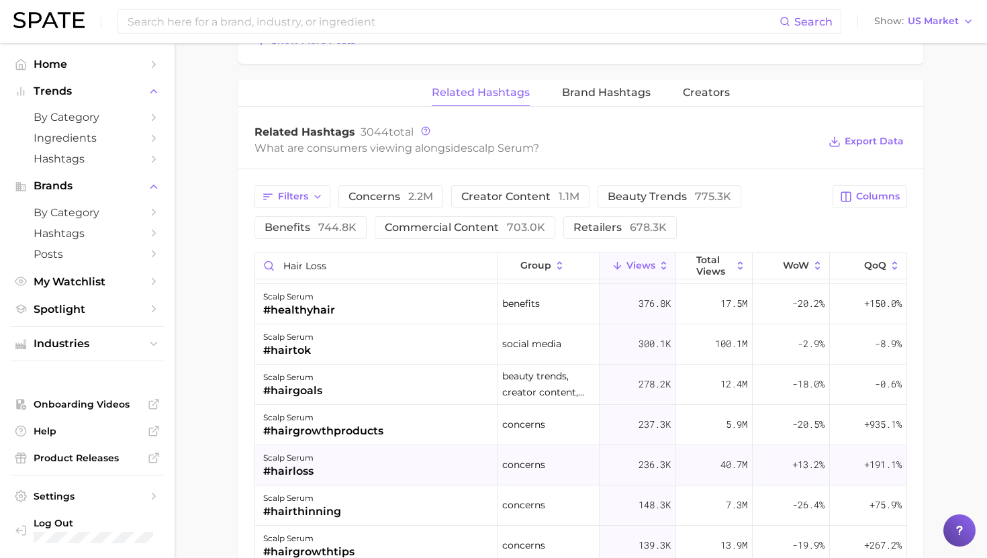
click at [348, 463] on div "scalp serum #hairloss" at bounding box center [376, 465] width 242 height 40
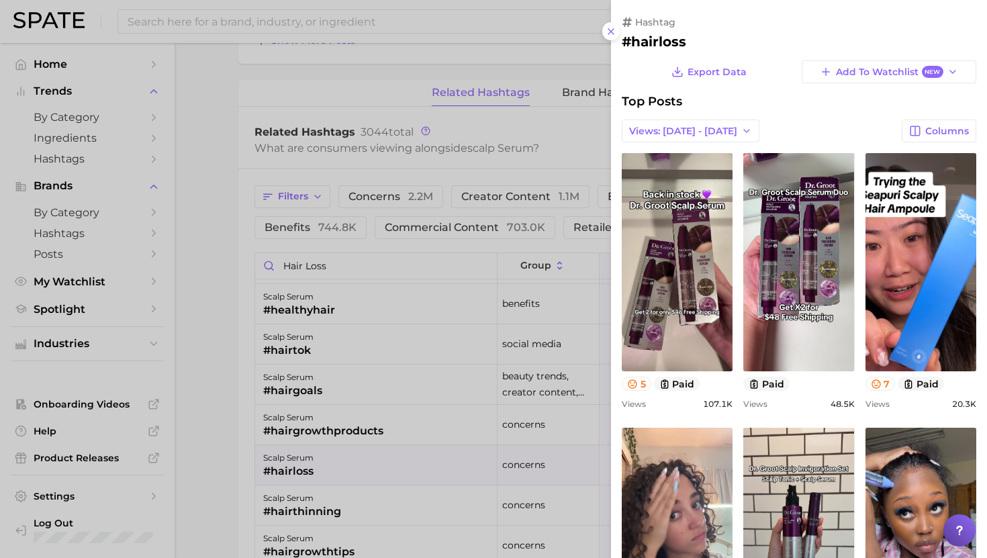
scroll to position [0, 0]
click at [352, 464] on div at bounding box center [493, 279] width 987 height 558
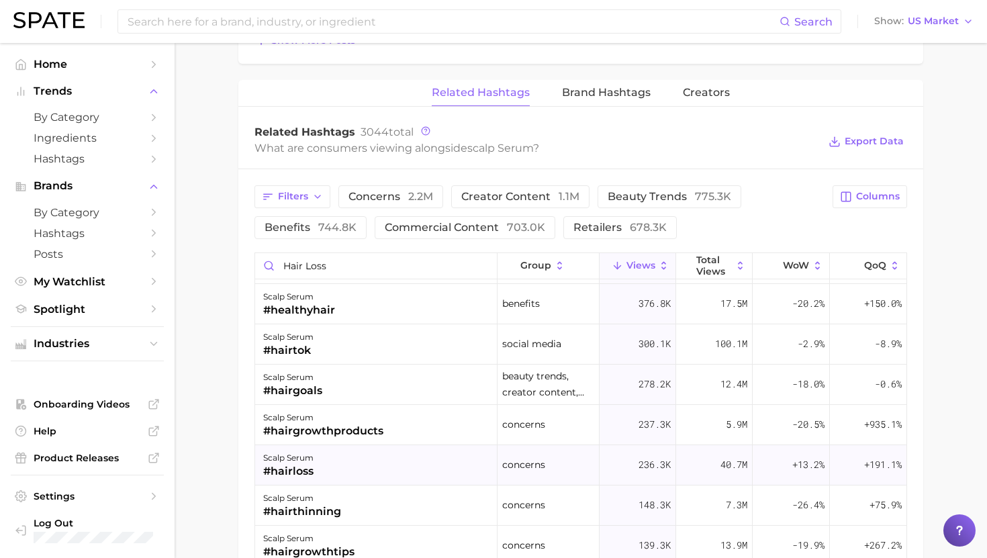
click at [361, 463] on div "scalp serum #hairloss" at bounding box center [376, 465] width 242 height 40
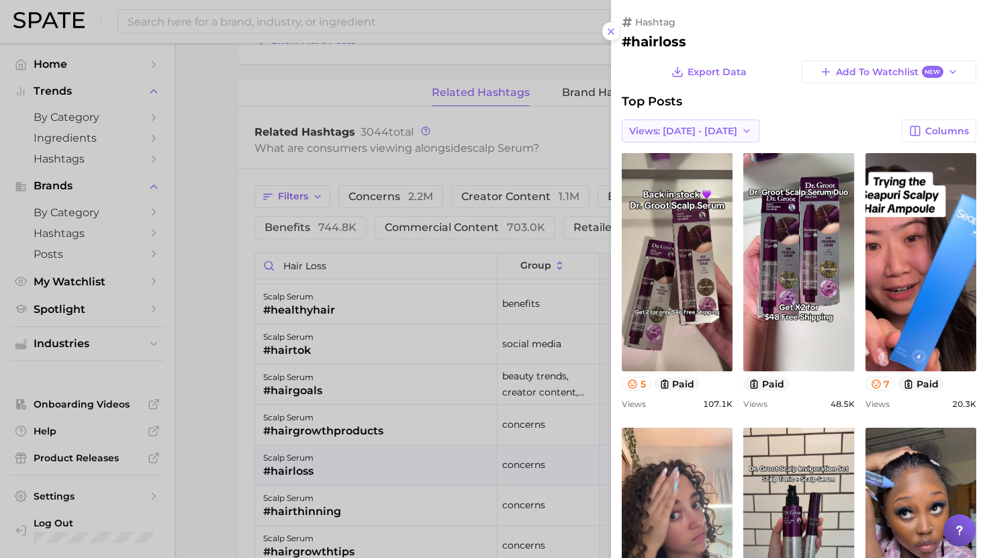
drag, startPoint x: 676, startPoint y: 126, endPoint x: 676, endPoint y: 134, distance: 7.4
click at [676, 126] on span "Views: [DATE] - [DATE]" at bounding box center [683, 131] width 108 height 11
click at [673, 178] on span "Total Views" at bounding box center [656, 180] width 55 height 11
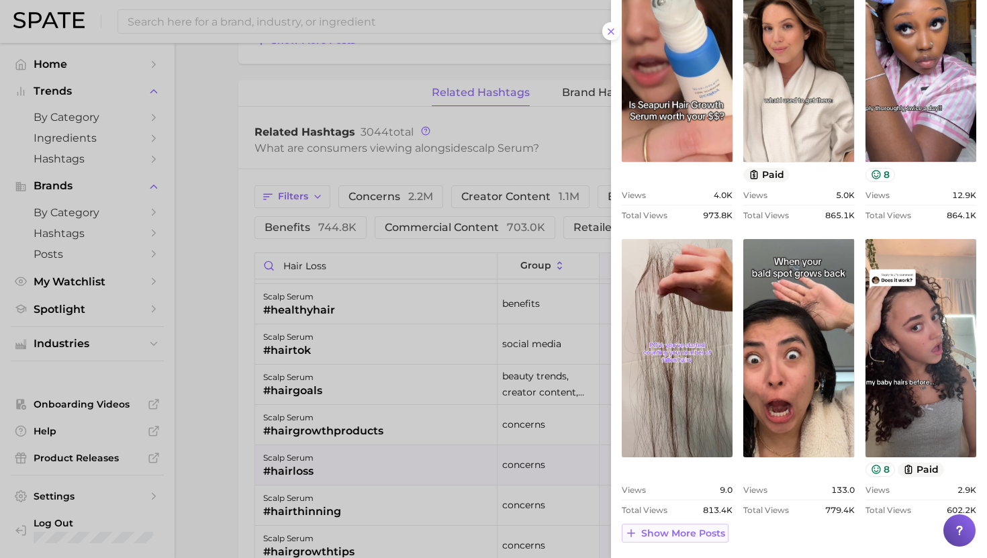
click at [660, 531] on span "Show more posts" at bounding box center [683, 533] width 84 height 11
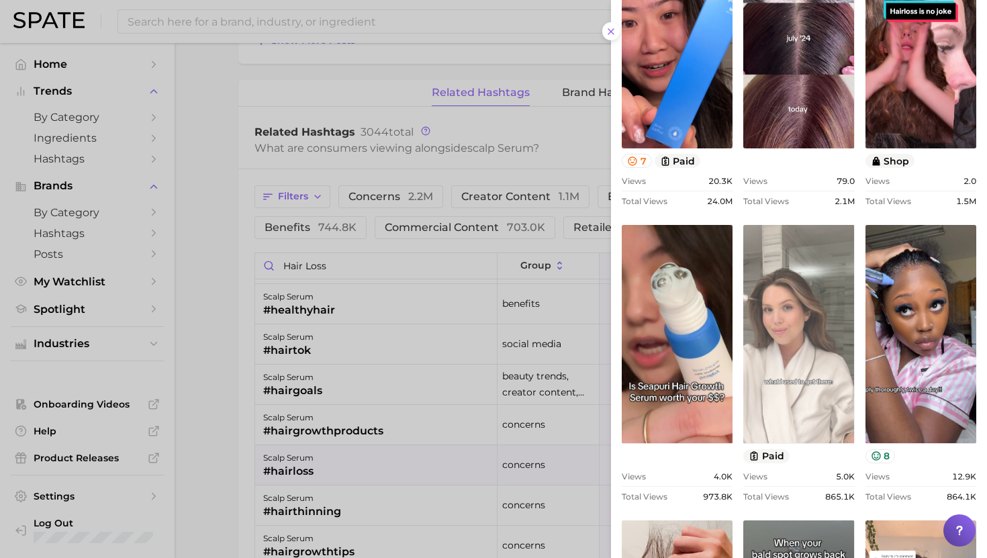
click at [779, 416] on link "view post on TikTok" at bounding box center [798, 334] width 111 height 218
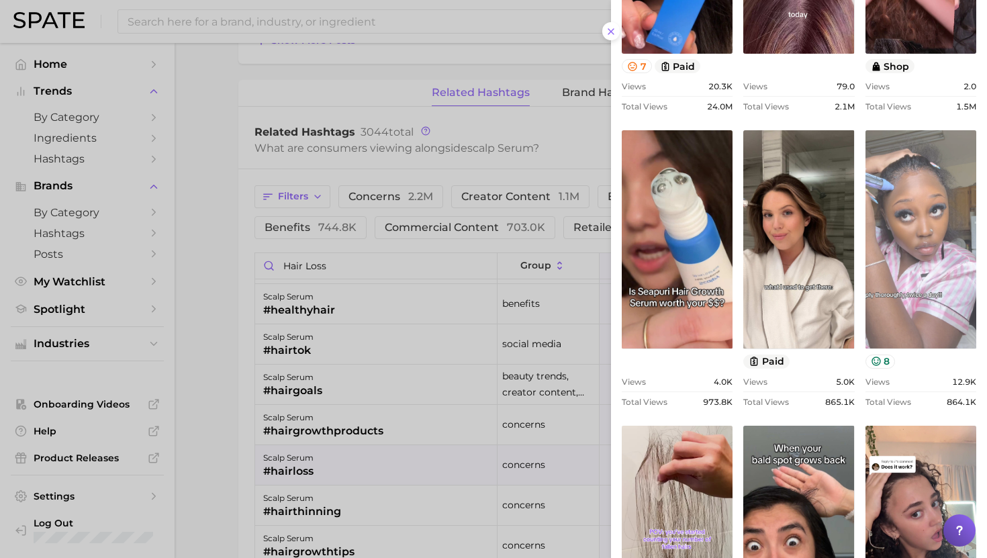
click at [918, 224] on link "view post on TikTok" at bounding box center [921, 239] width 111 height 218
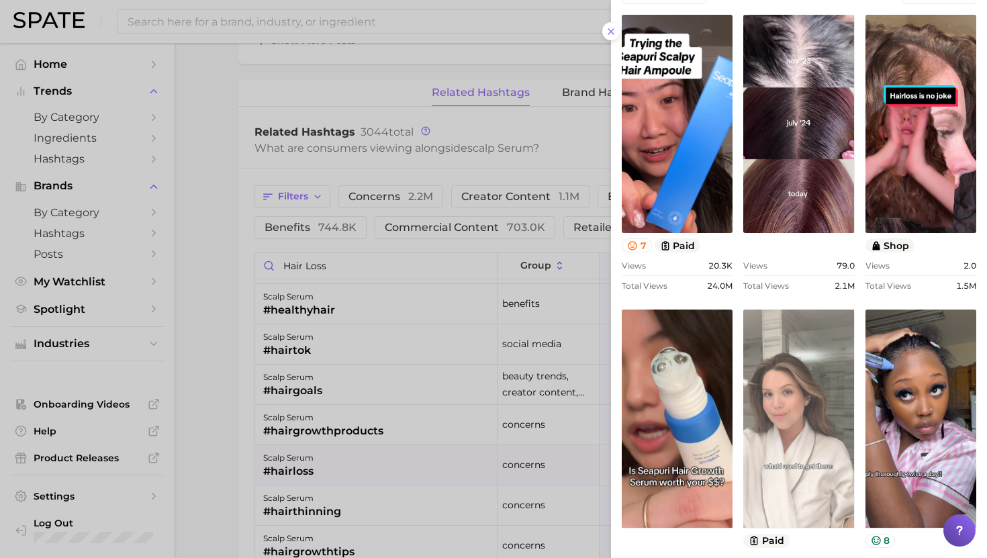
scroll to position [135, 0]
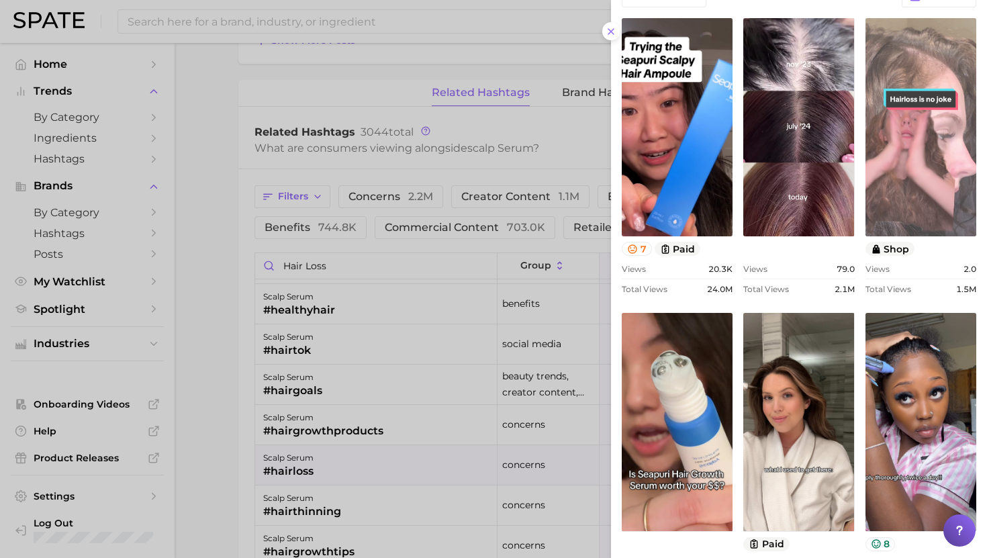
click at [911, 156] on link "view post on TikTok" at bounding box center [921, 127] width 111 height 218
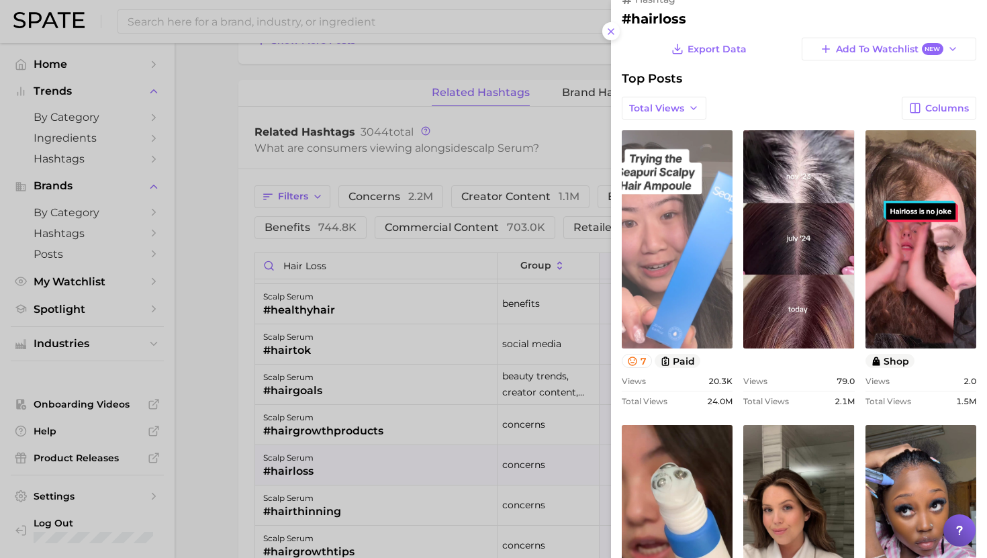
scroll to position [0, 0]
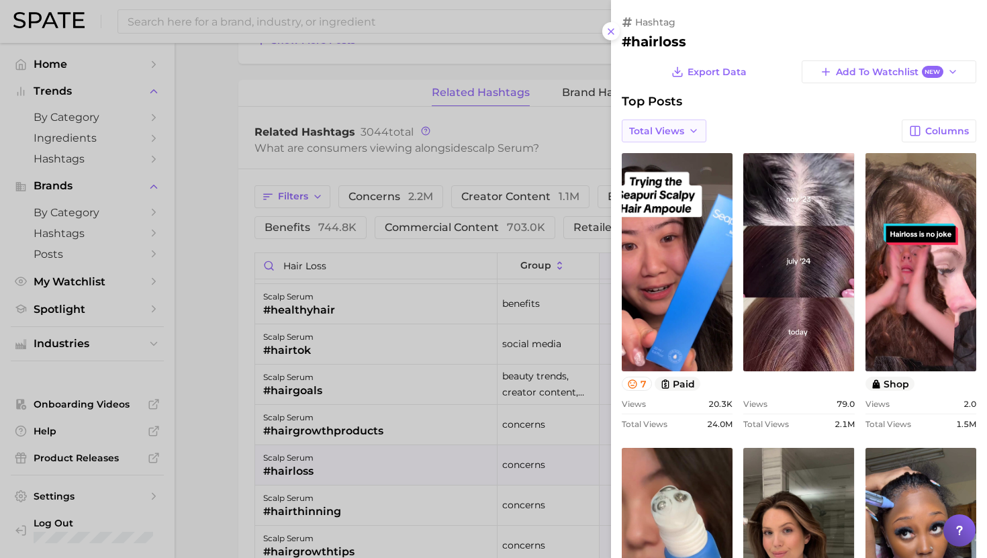
click at [681, 130] on span "Total Views" at bounding box center [656, 131] width 55 height 11
click at [676, 165] on button "Views: [DATE] - [DATE]" at bounding box center [696, 156] width 148 height 24
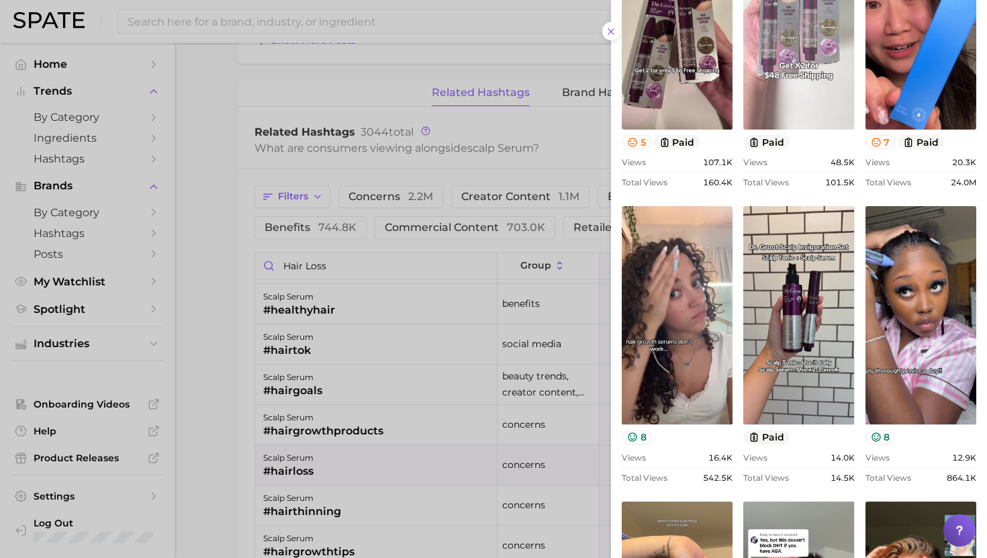
scroll to position [244, 0]
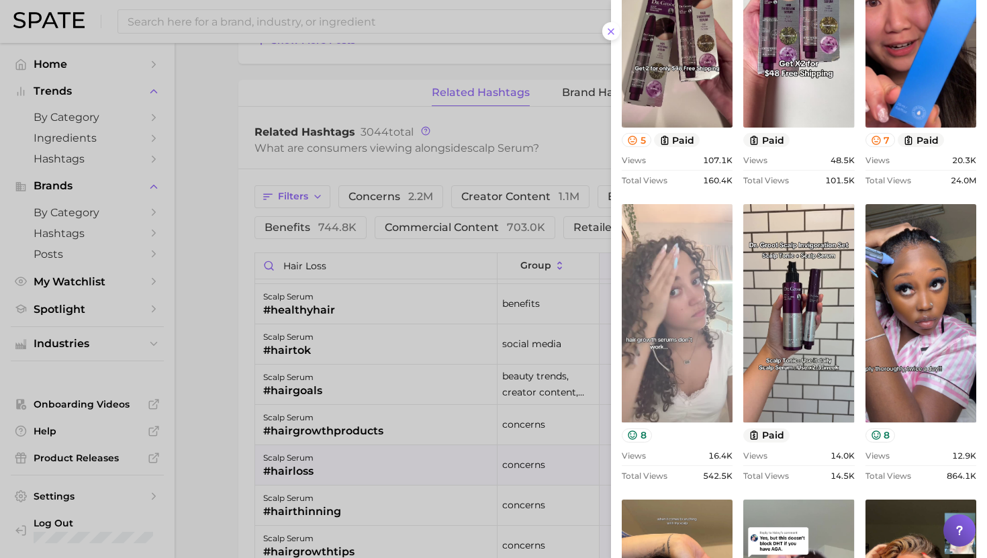
click at [696, 300] on link "view post on TikTok" at bounding box center [677, 313] width 111 height 218
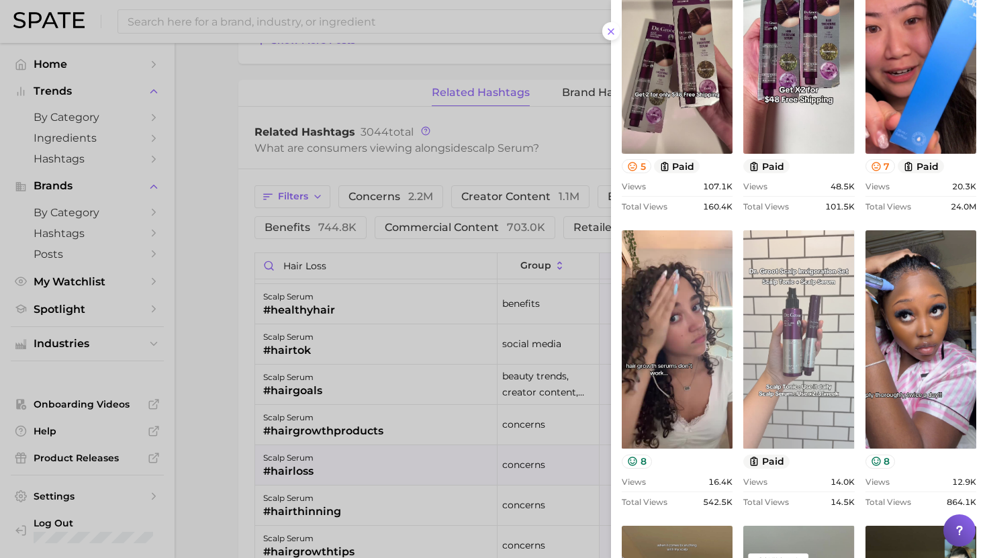
scroll to position [0, 0]
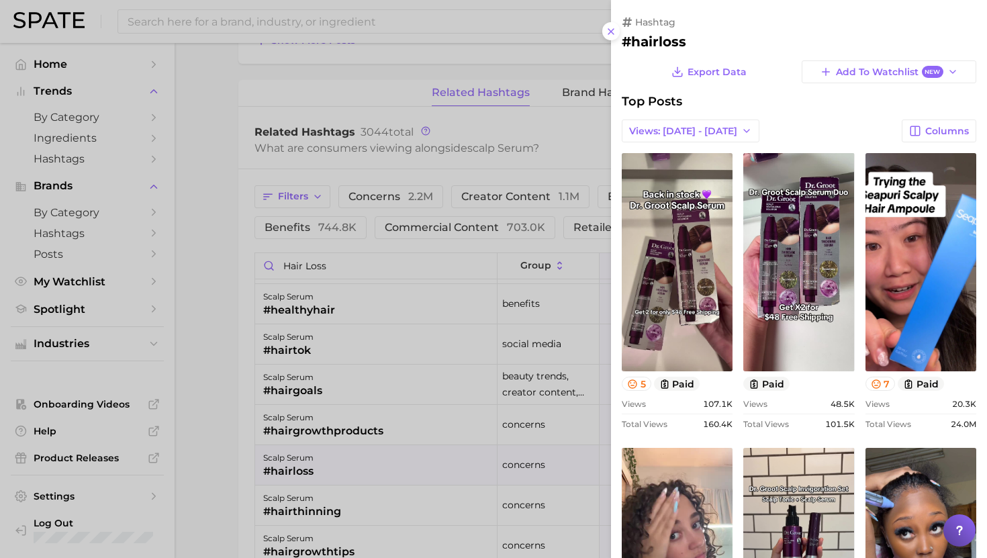
click at [336, 266] on div at bounding box center [493, 279] width 987 height 558
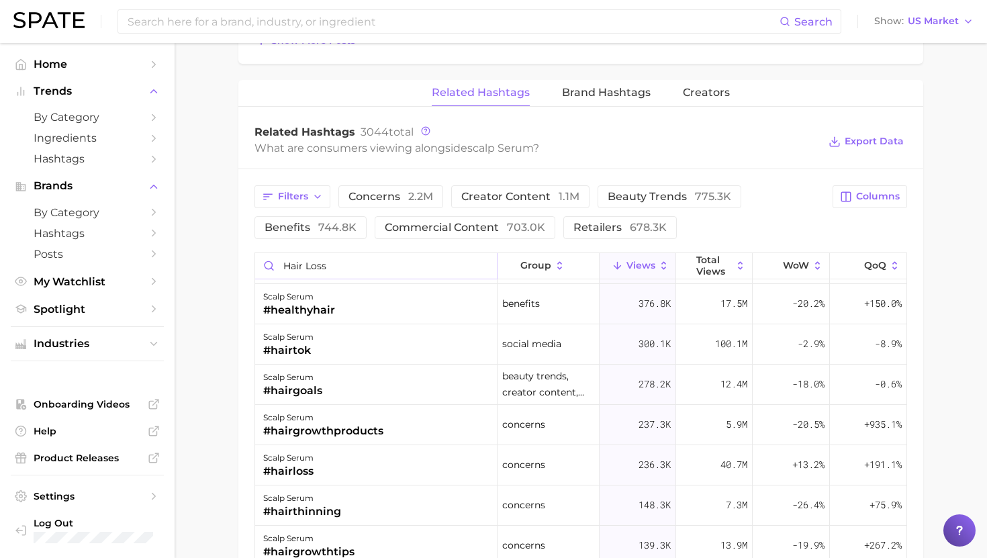
click at [314, 264] on input "hair loss" at bounding box center [376, 266] width 242 height 26
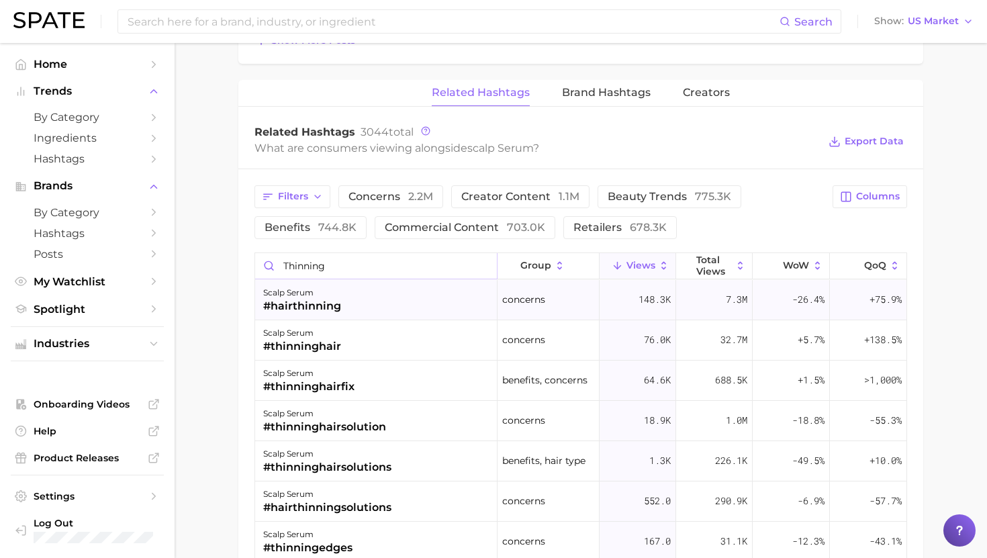
type input "thinning"
click at [340, 312] on div "#hairthinning" at bounding box center [302, 306] width 78 height 16
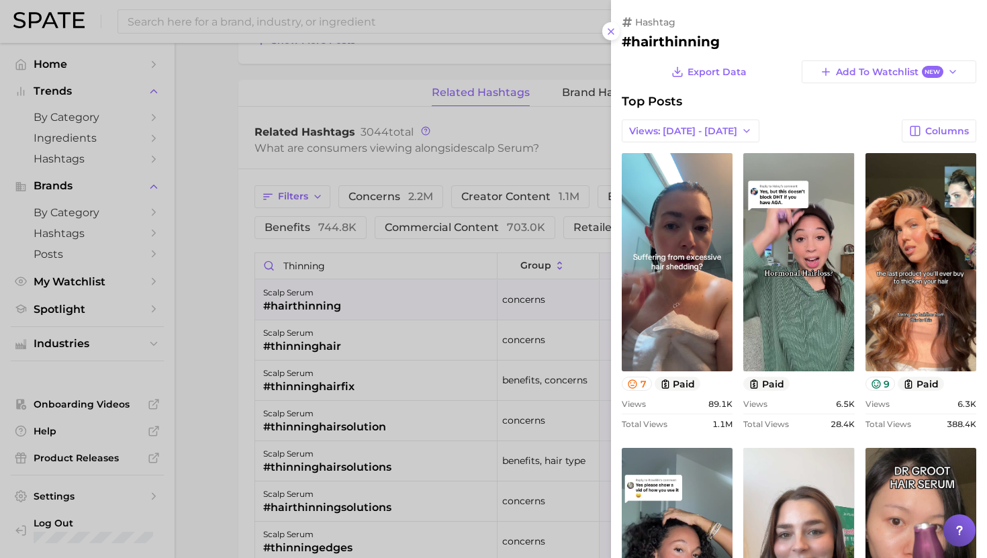
click at [340, 311] on div at bounding box center [493, 279] width 987 height 558
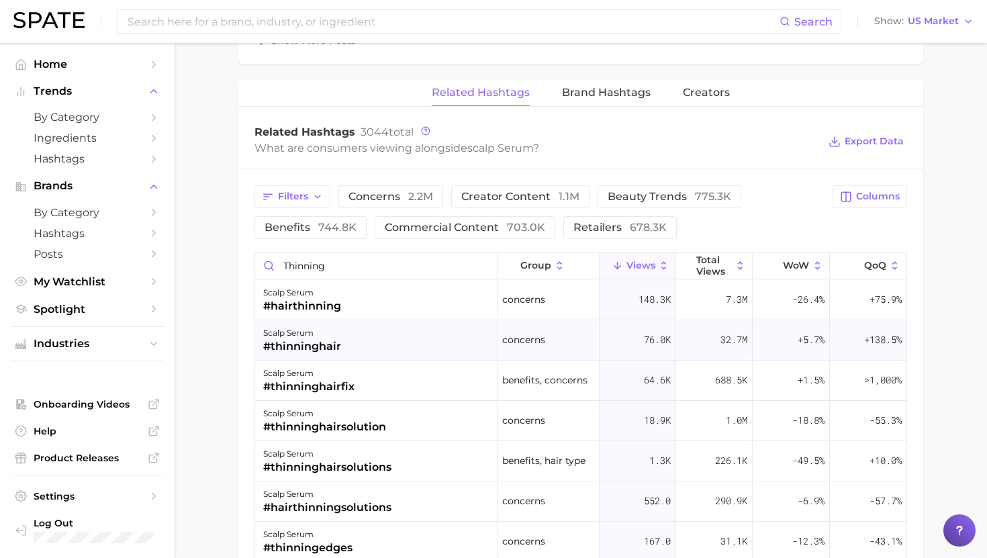
click at [337, 338] on div "#thinninghair" at bounding box center [302, 346] width 78 height 16
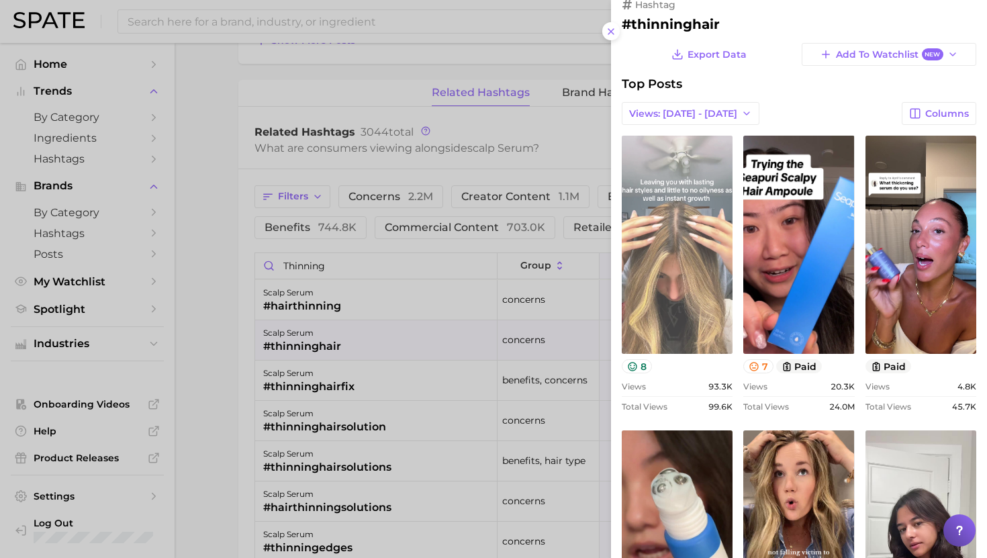
click at [704, 277] on link "view post on TikTok" at bounding box center [677, 245] width 111 height 218
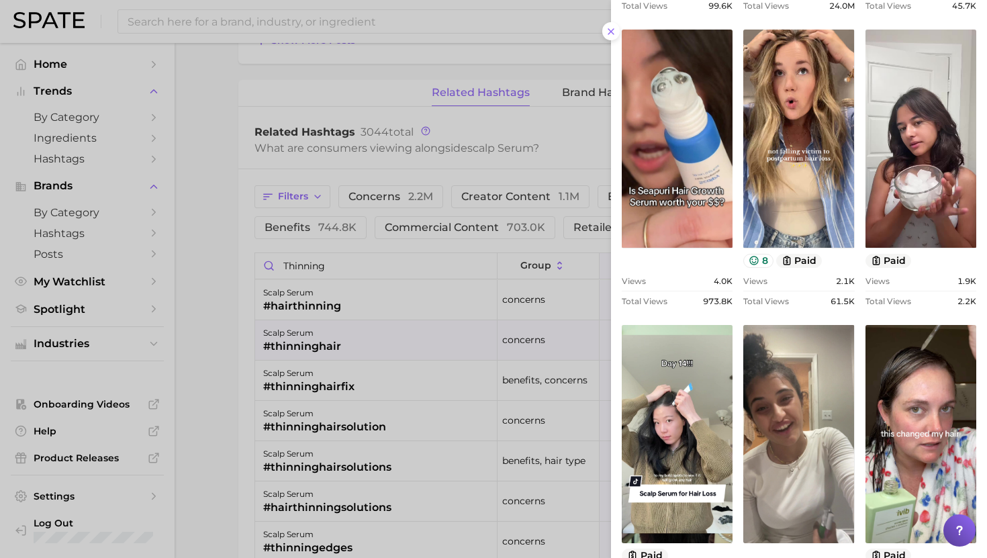
scroll to position [504, 0]
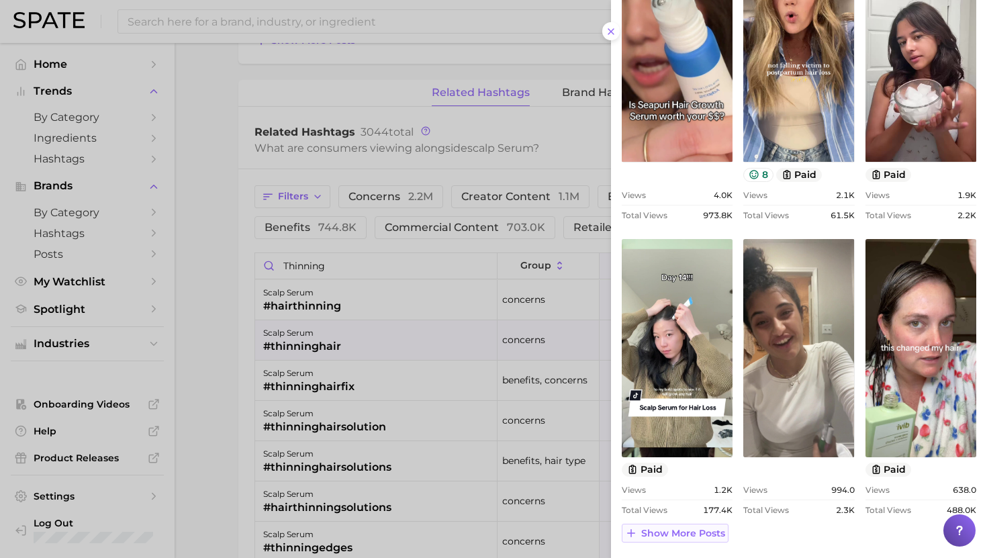
click at [697, 534] on span "Show more posts" at bounding box center [683, 533] width 84 height 11
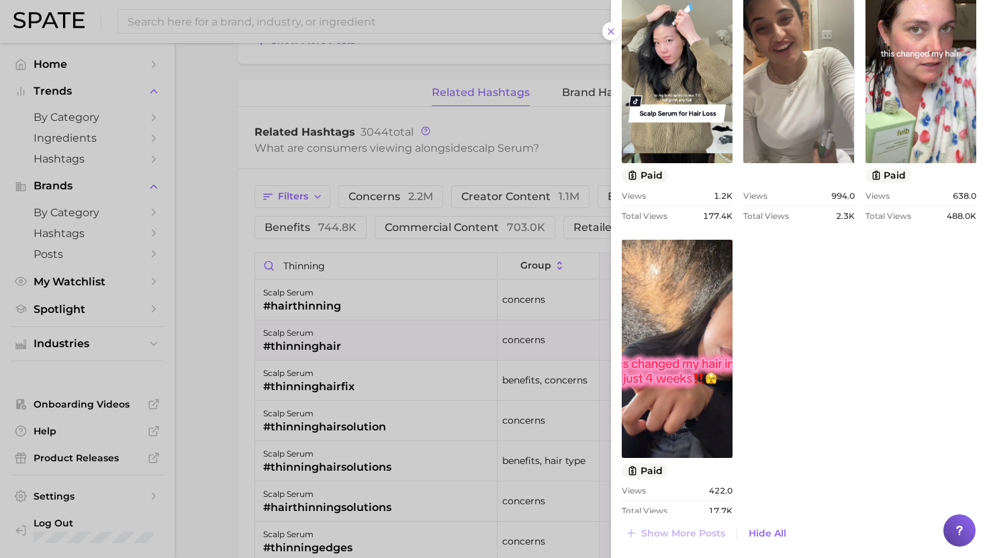
scroll to position [0, 0]
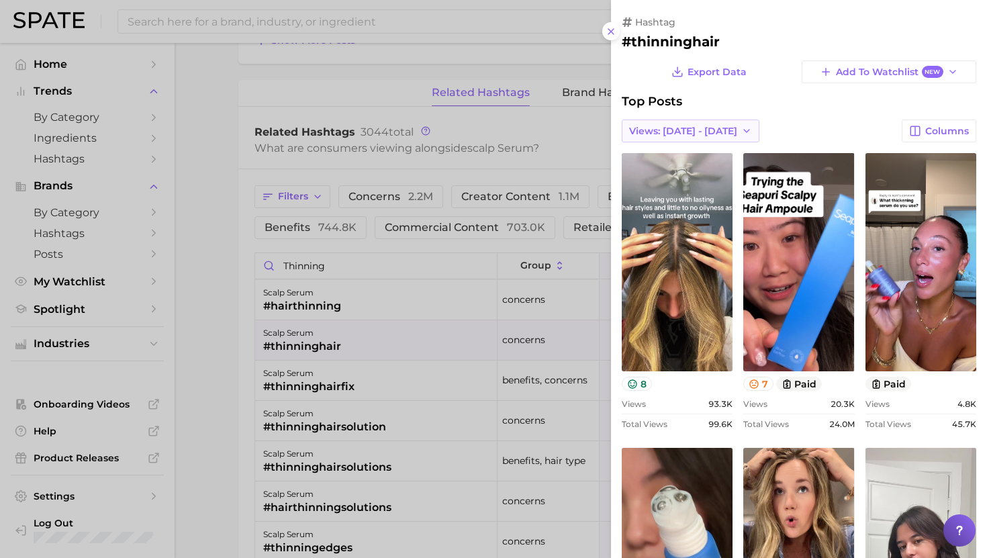
click at [697, 126] on span "Views: [DATE] - [DATE]" at bounding box center [683, 131] width 108 height 11
click at [674, 182] on span "Total Views" at bounding box center [656, 180] width 55 height 11
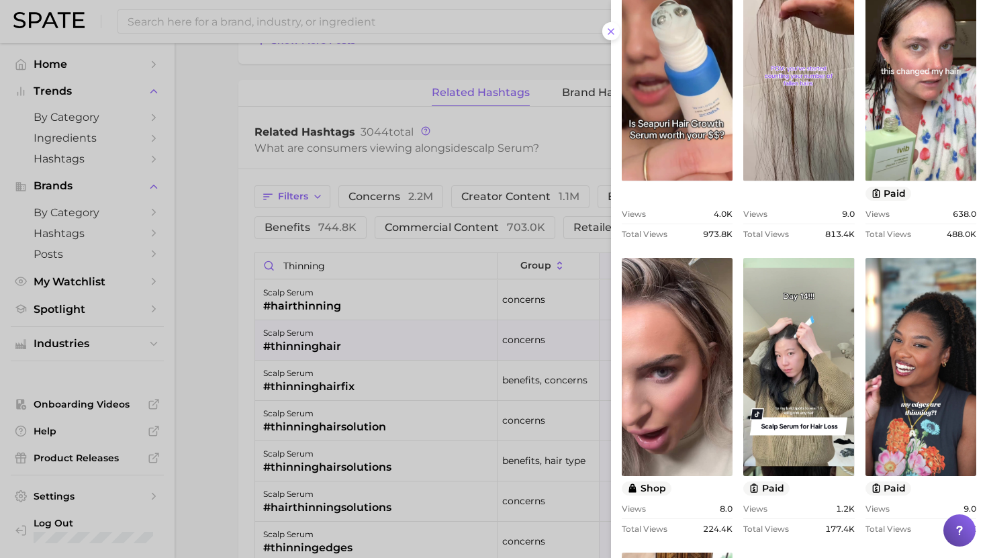
click at [367, 336] on div at bounding box center [493, 279] width 987 height 558
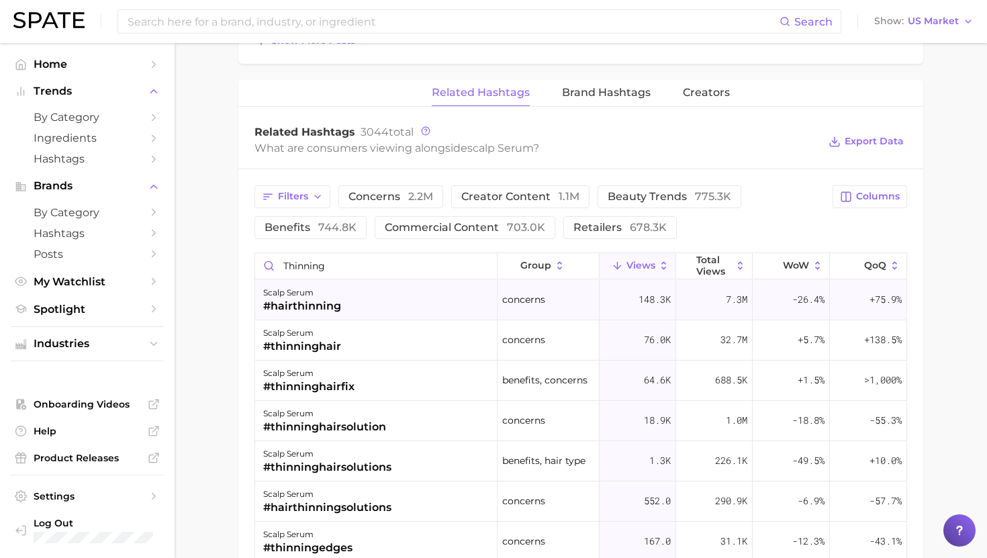
click at [367, 305] on div "scalp serum #hairthinning" at bounding box center [376, 300] width 242 height 40
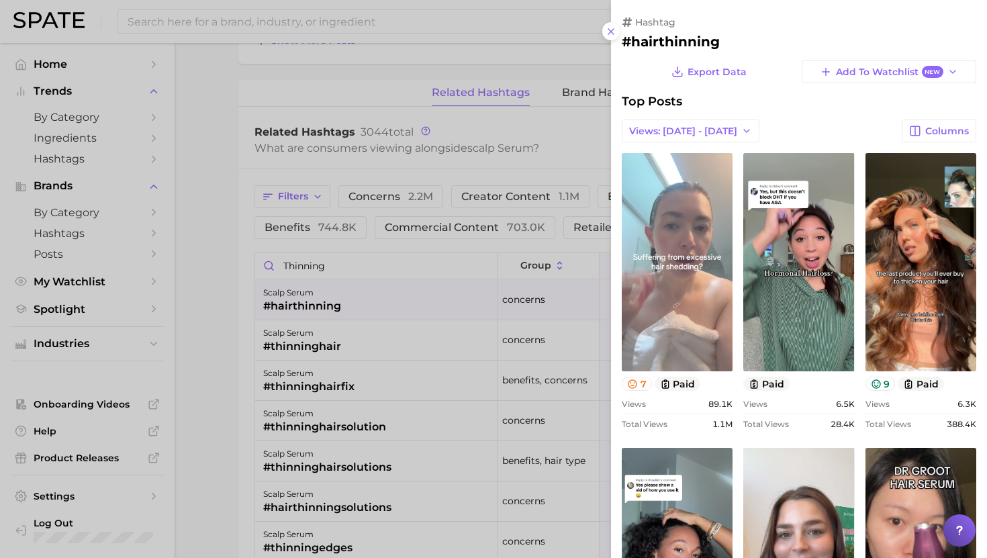
click at [676, 211] on link "view post on TikTok" at bounding box center [677, 262] width 111 height 218
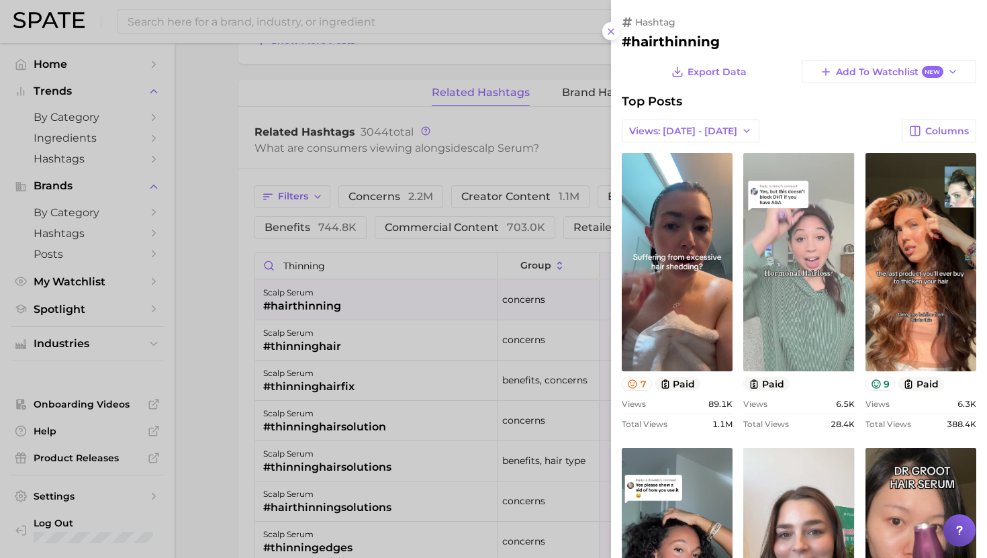
click at [809, 316] on link "view post on TikTok" at bounding box center [798, 262] width 111 height 218
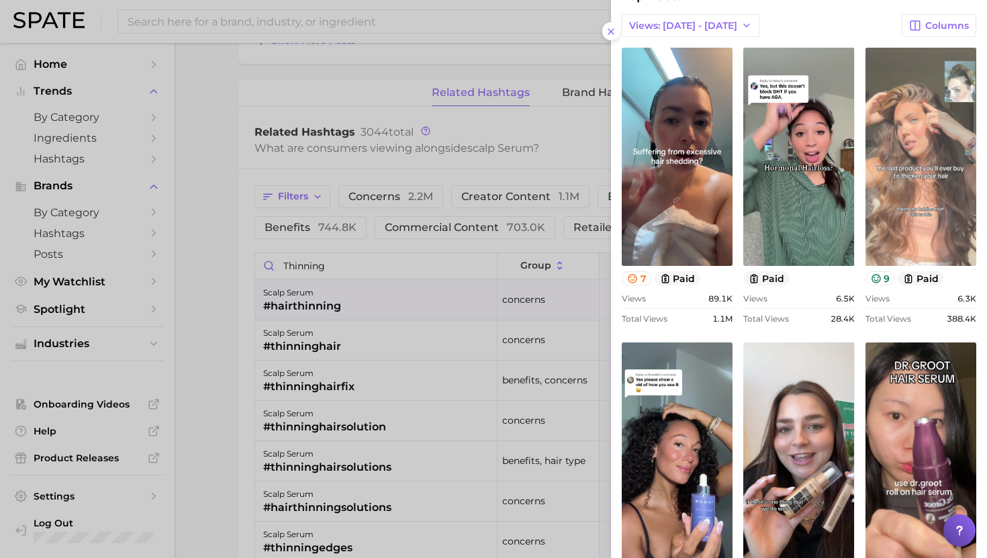
click at [910, 212] on link "view post on TikTok" at bounding box center [921, 157] width 111 height 218
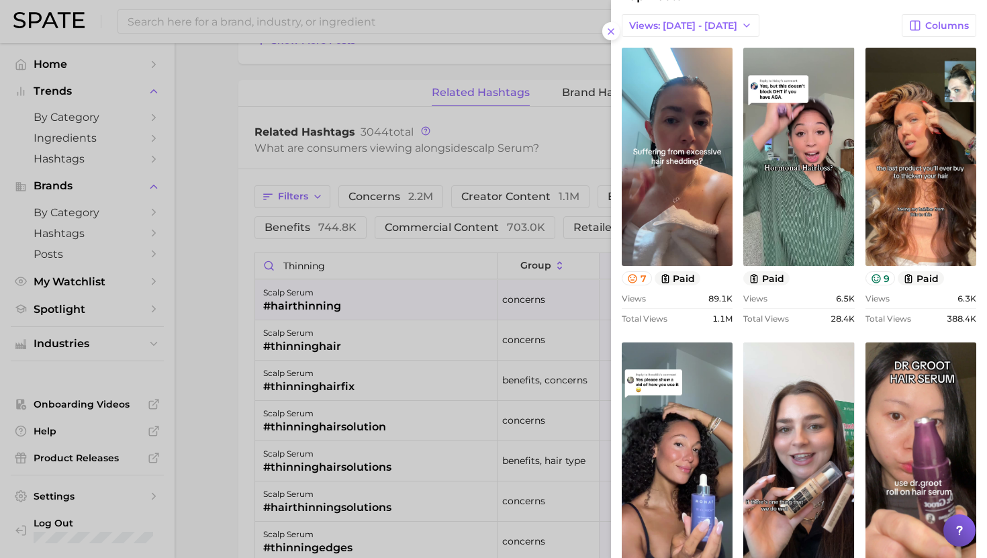
click at [723, 341] on div "view post on TikTok 7 paid Views 89.1k Total Views 1.1m view post on TikTok pai…" at bounding box center [799, 481] width 355 height 866
click at [265, 28] on div at bounding box center [493, 279] width 987 height 558
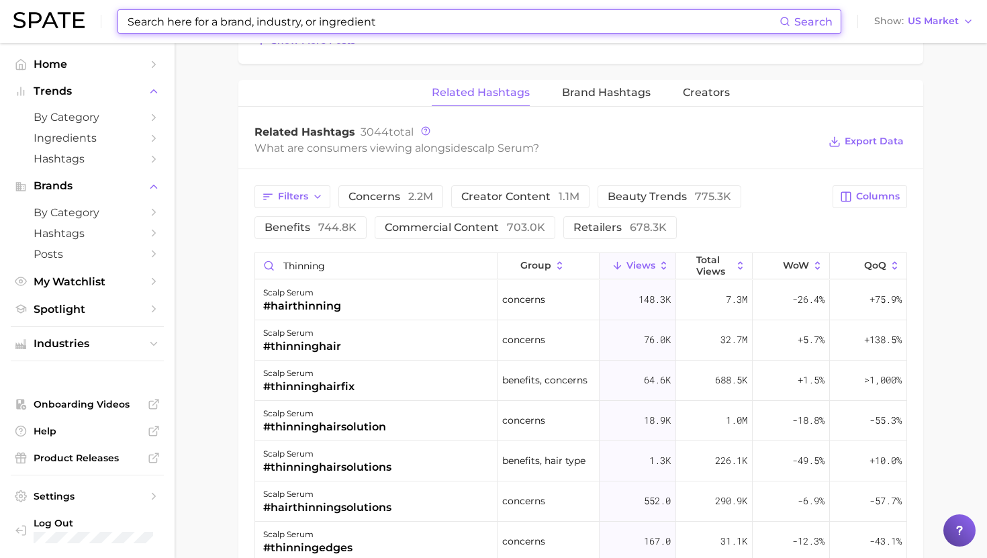
click at [265, 28] on input at bounding box center [452, 21] width 653 height 23
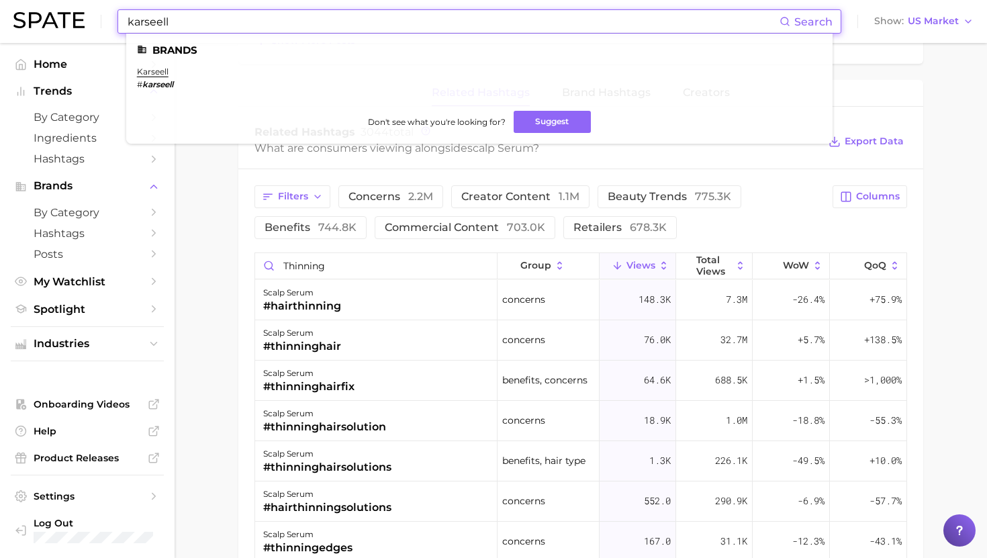
type input "karseell"
click at [144, 66] on ul "Brands karseell # karseell Don't see what you're looking for? Suggest" at bounding box center [479, 89] width 706 height 110
click at [144, 68] on link "karseell" at bounding box center [153, 71] width 32 height 10
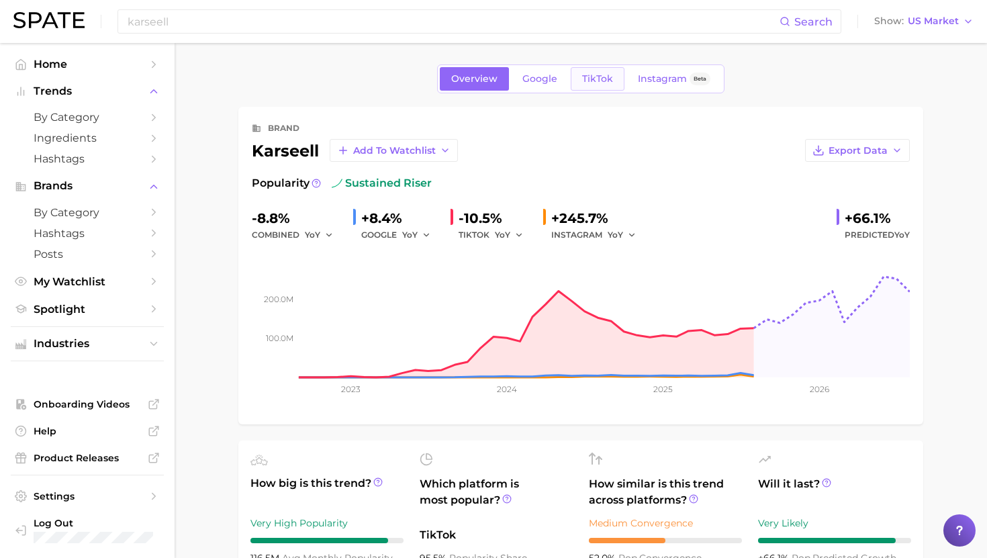
click at [599, 75] on span "TikTok" at bounding box center [597, 78] width 31 height 11
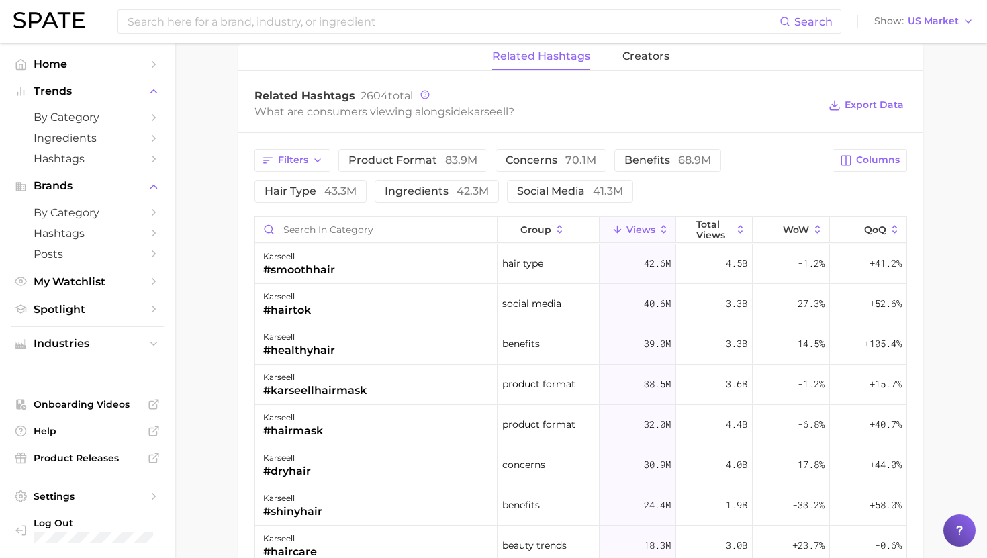
scroll to position [972, 0]
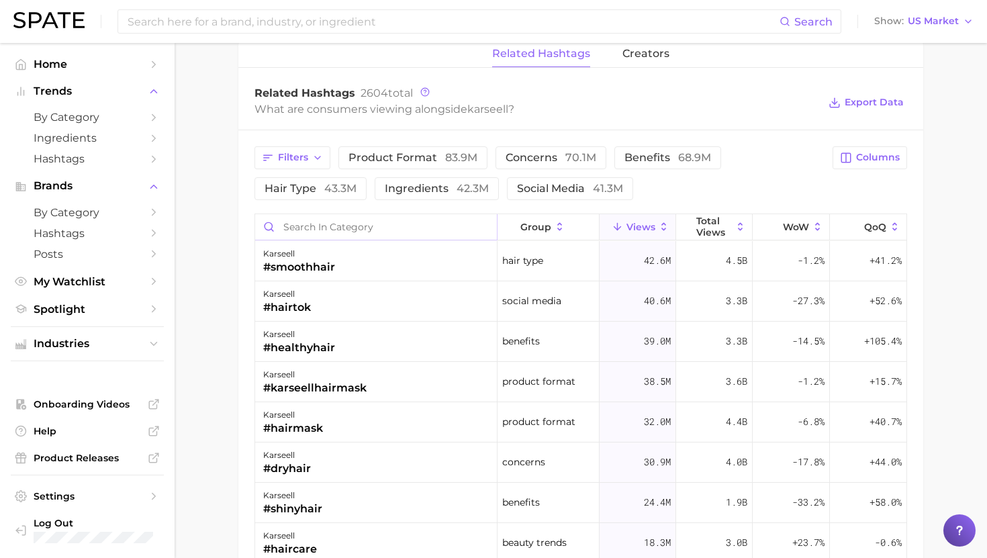
click at [414, 220] on input "Search in category" at bounding box center [376, 227] width 242 height 26
click at [288, 154] on span "Filters" at bounding box center [293, 157] width 30 height 11
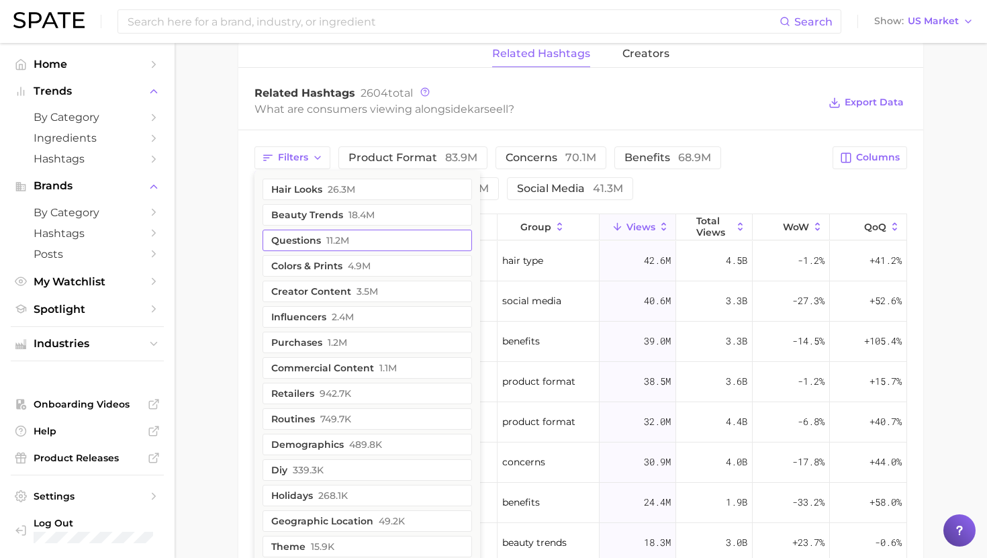
click at [315, 244] on button "questions 11.2m" at bounding box center [368, 240] width 210 height 21
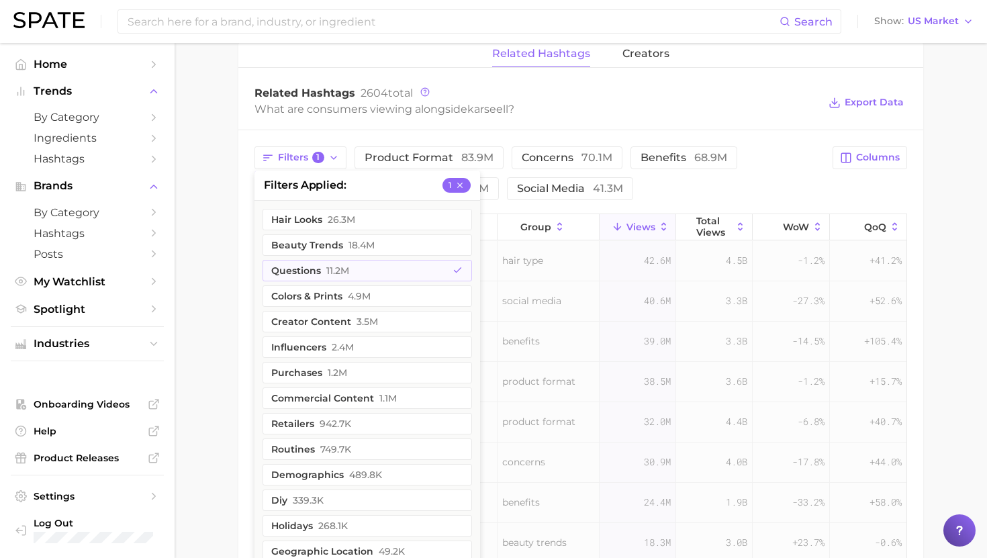
drag, startPoint x: 218, startPoint y: 228, endPoint x: 246, endPoint y: 228, distance: 28.9
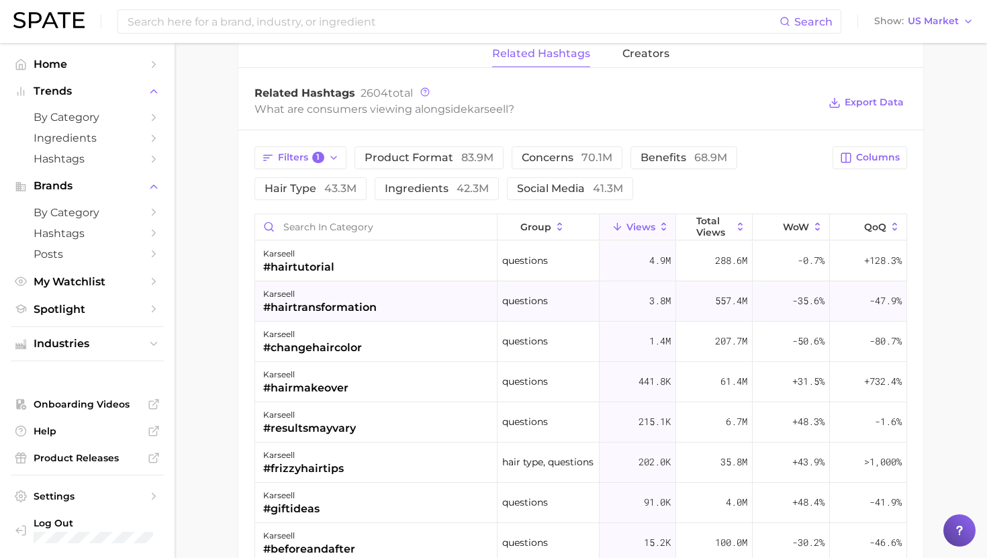
click at [351, 303] on div "#hairtransformation" at bounding box center [319, 307] width 113 height 16
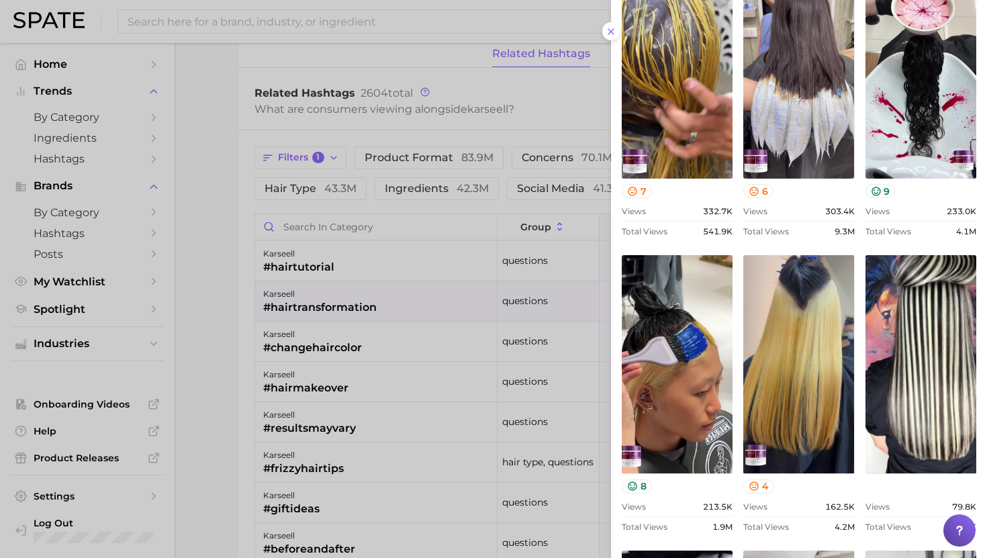
scroll to position [193, 0]
click at [381, 270] on div at bounding box center [493, 279] width 987 height 558
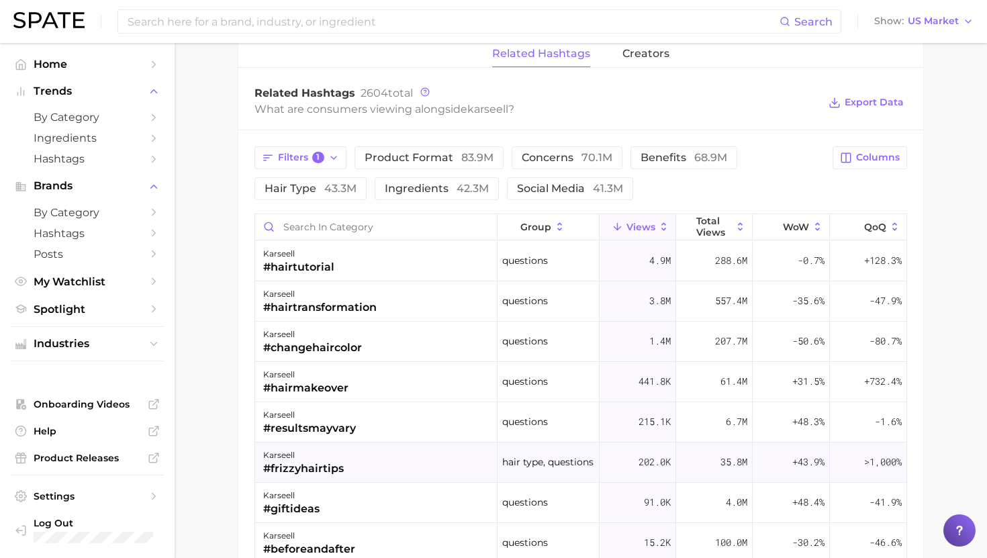
click at [336, 459] on div "karseell" at bounding box center [303, 455] width 81 height 16
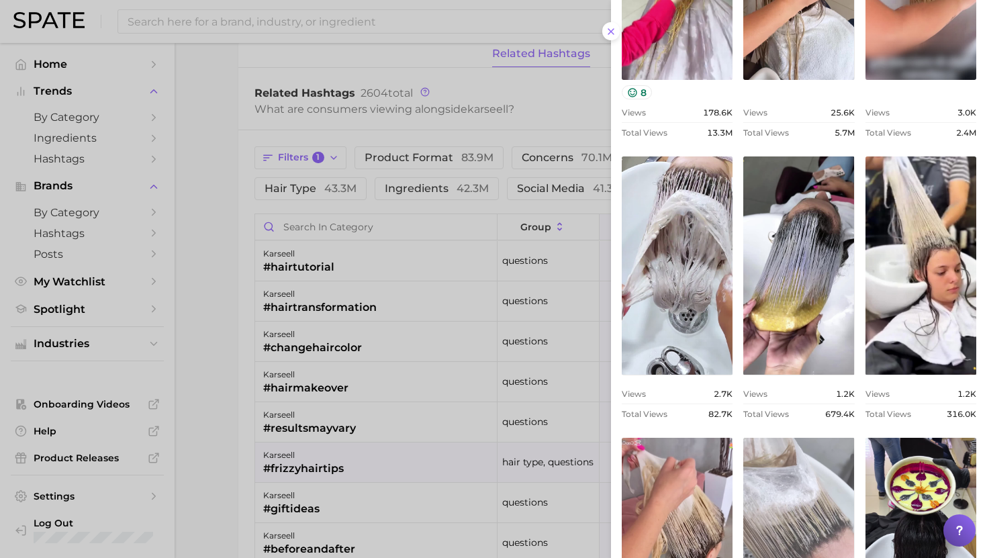
scroll to position [314, 0]
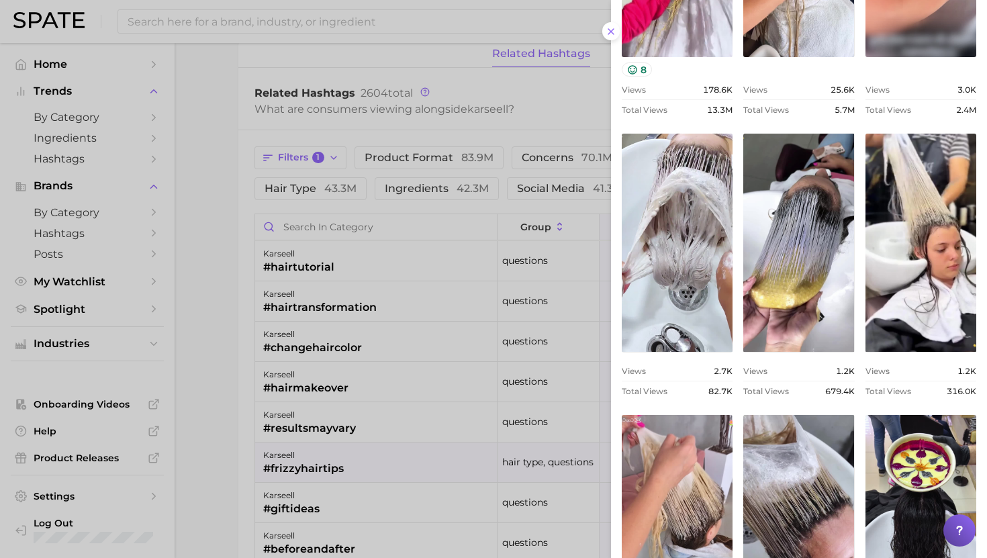
click at [461, 304] on div at bounding box center [493, 279] width 987 height 558
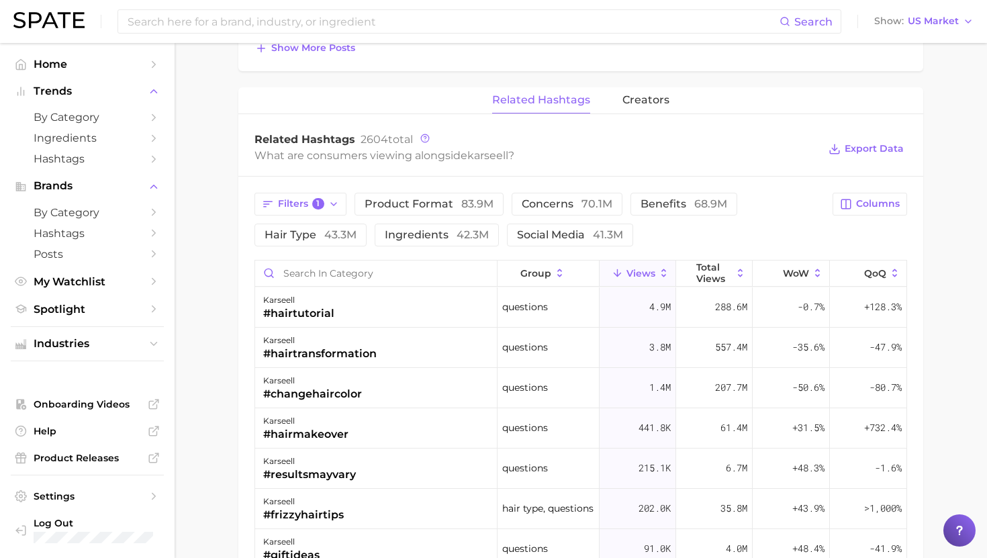
scroll to position [868, 0]
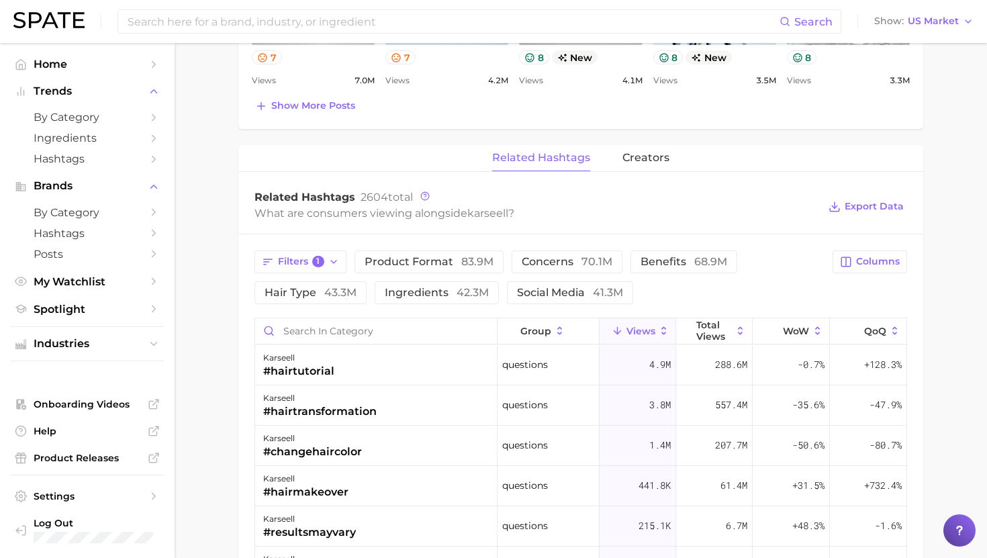
click at [316, 247] on div "Filters 1 product format 83.9m concerns 70.1m benefits 68.9m hair type 43.3m in…" at bounding box center [580, 562] width 685 height 657
click at [310, 283] on button "hair type 43.3m" at bounding box center [310, 292] width 112 height 23
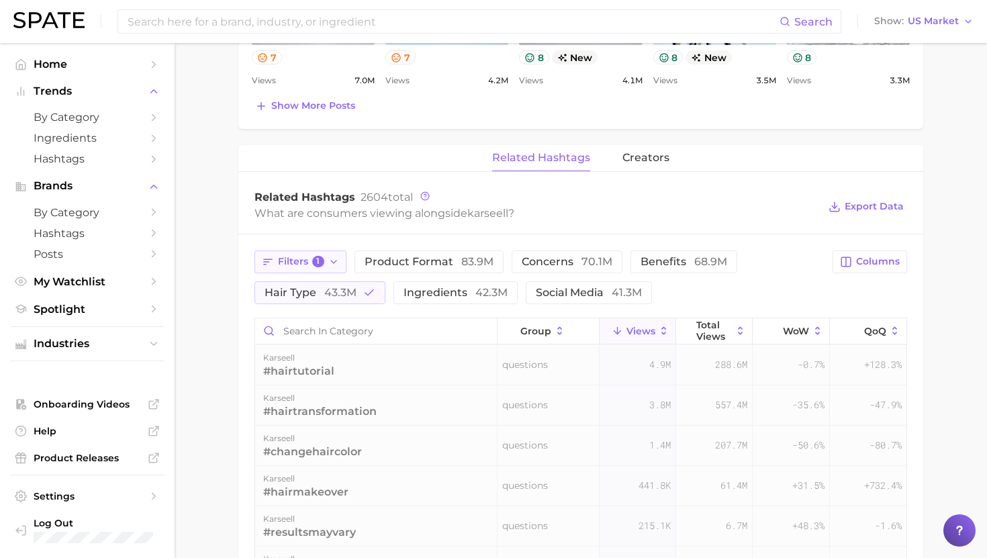
click at [310, 260] on span "Filters 1" at bounding box center [301, 262] width 46 height 12
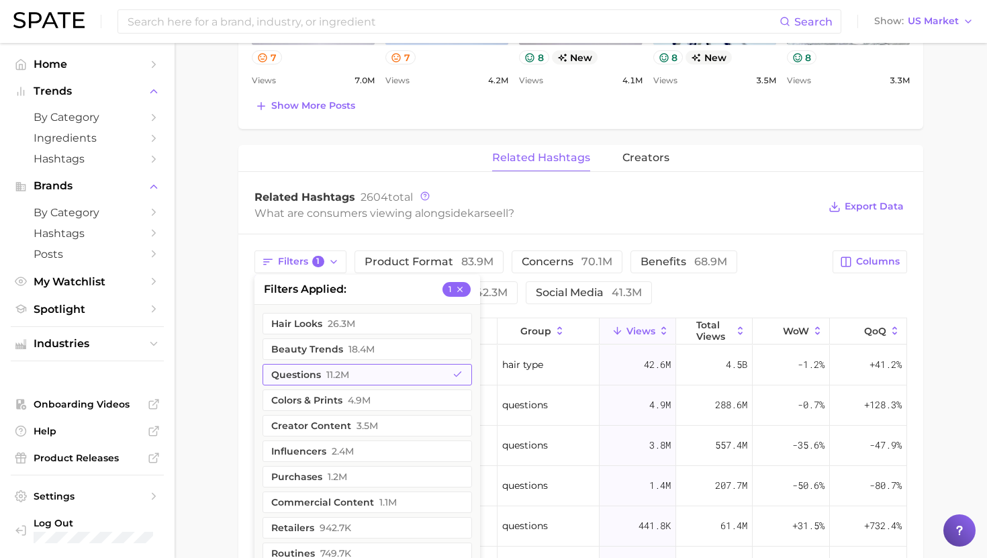
click at [334, 370] on span "11.2m" at bounding box center [337, 374] width 23 height 11
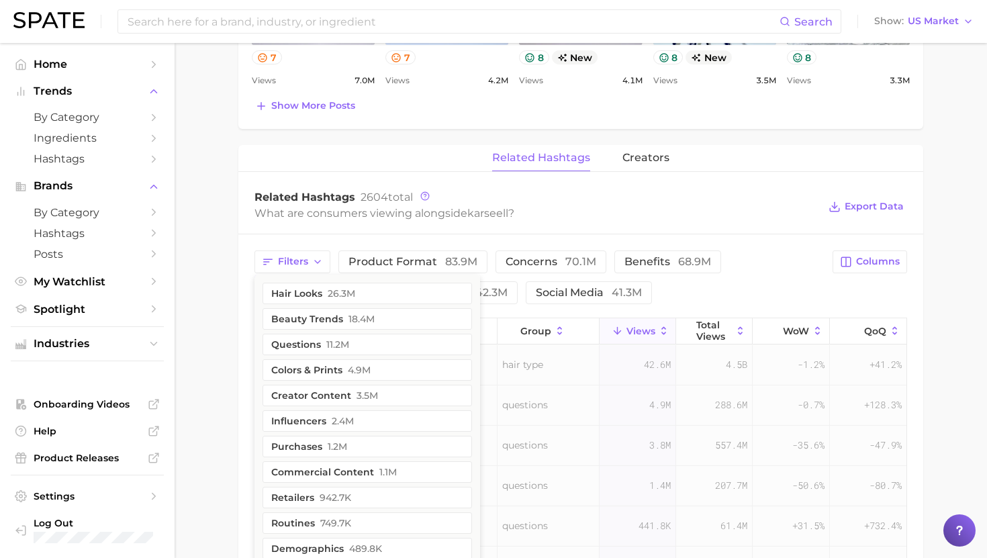
click at [226, 316] on main "Overview Google TikTok Instagram Beta brand karseell Add to Watchlist Export Da…" at bounding box center [581, 67] width 812 height 1784
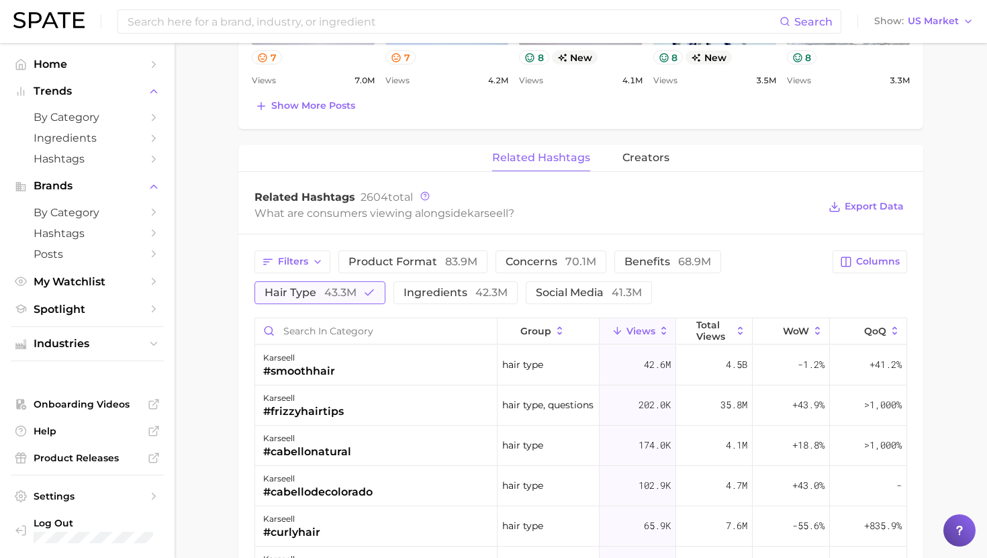
click at [309, 287] on span "hair type 43.3m" at bounding box center [311, 292] width 92 height 11
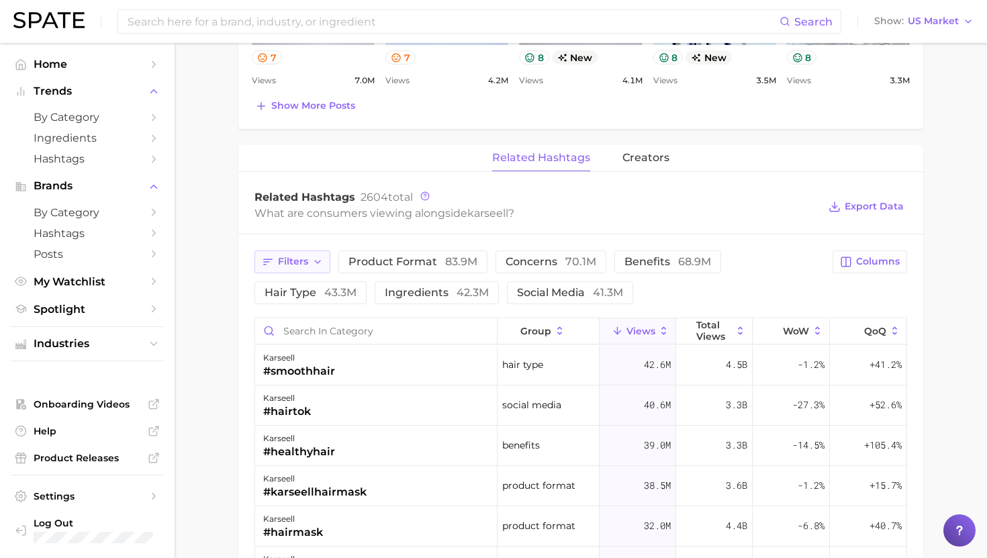
click at [293, 259] on span "Filters" at bounding box center [293, 261] width 30 height 11
click at [544, 263] on span "concerns 70.1m" at bounding box center [551, 262] width 91 height 11
click at [323, 369] on div "karseell #dryhair" at bounding box center [376, 365] width 242 height 40
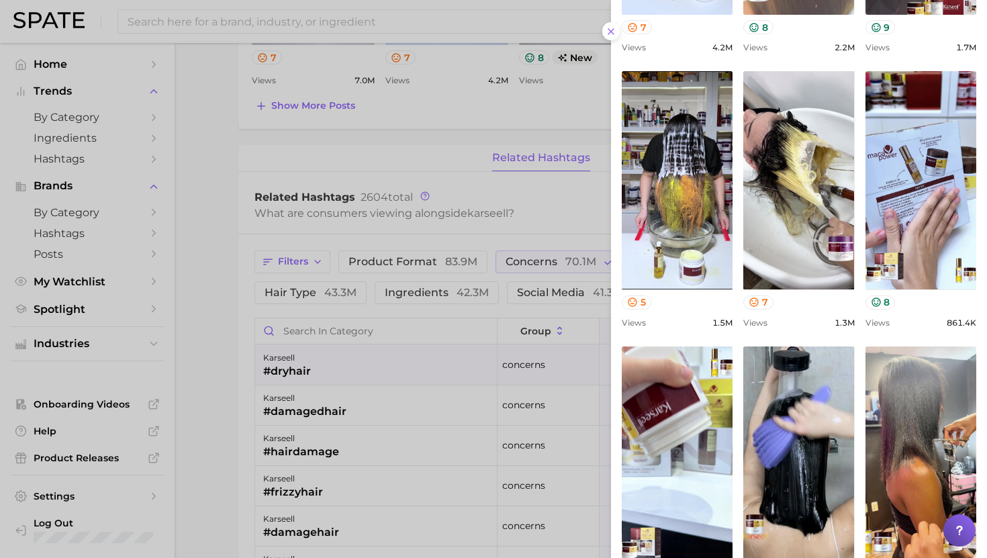
scroll to position [445, 0]
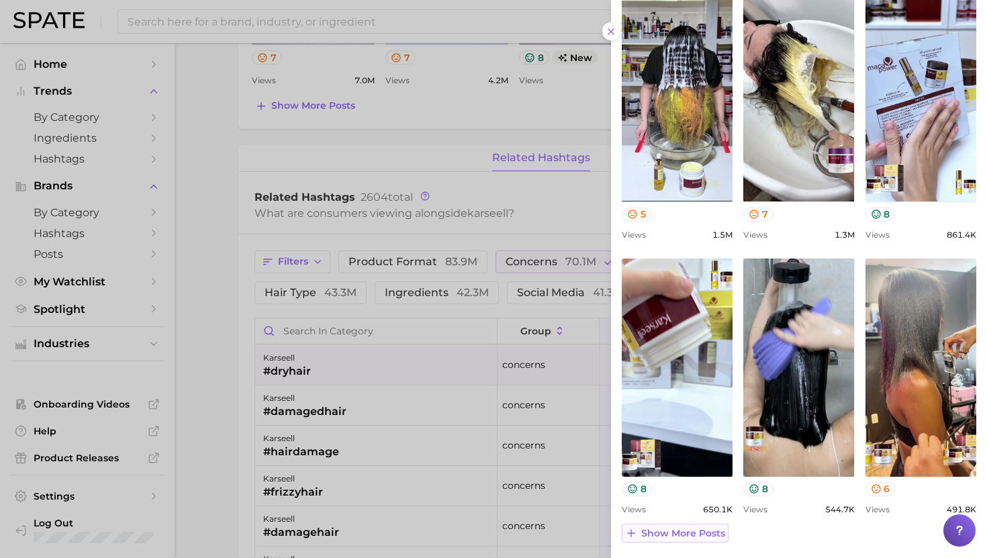
click at [679, 528] on span "Show more posts" at bounding box center [683, 533] width 84 height 11
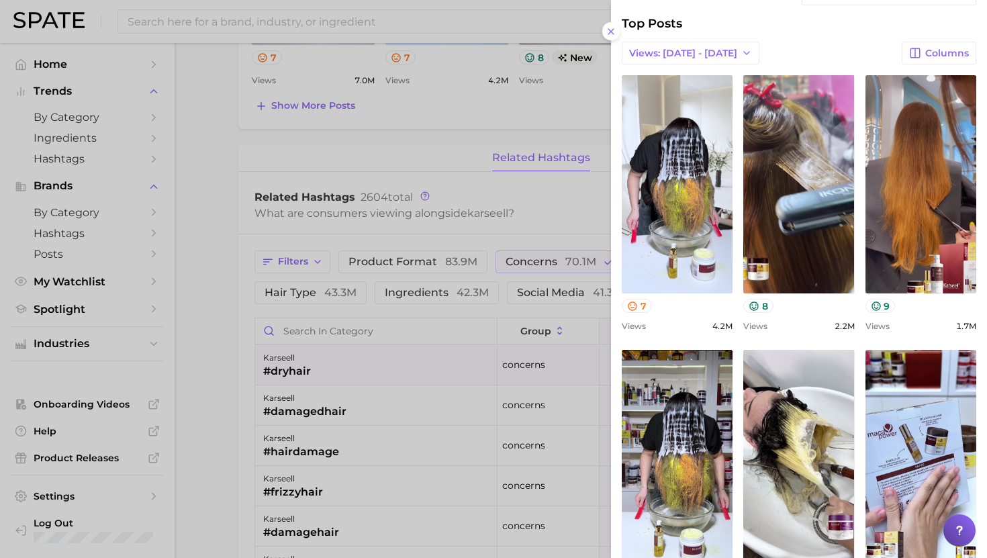
scroll to position [0, 0]
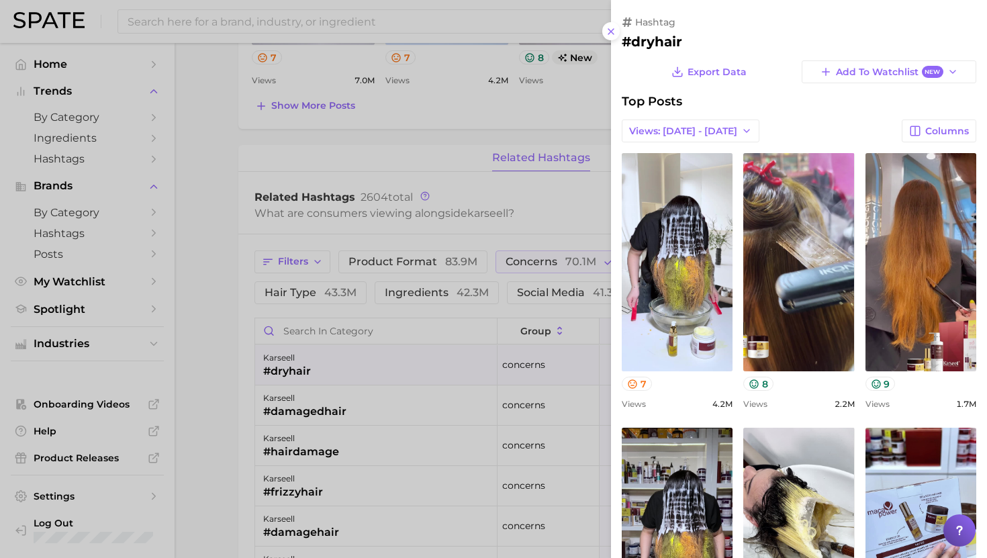
click at [317, 406] on div at bounding box center [493, 279] width 987 height 558
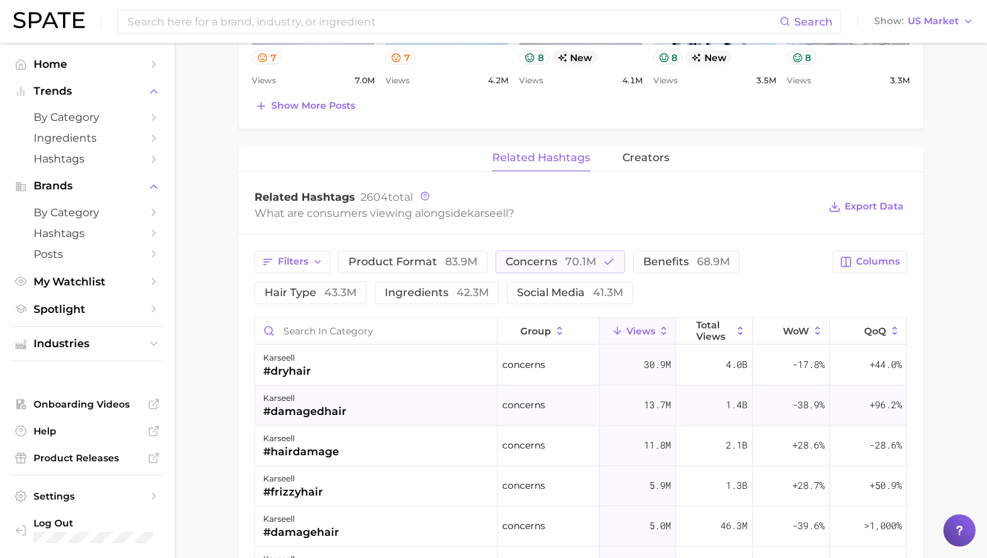
click at [337, 400] on div "karseell" at bounding box center [304, 398] width 83 height 16
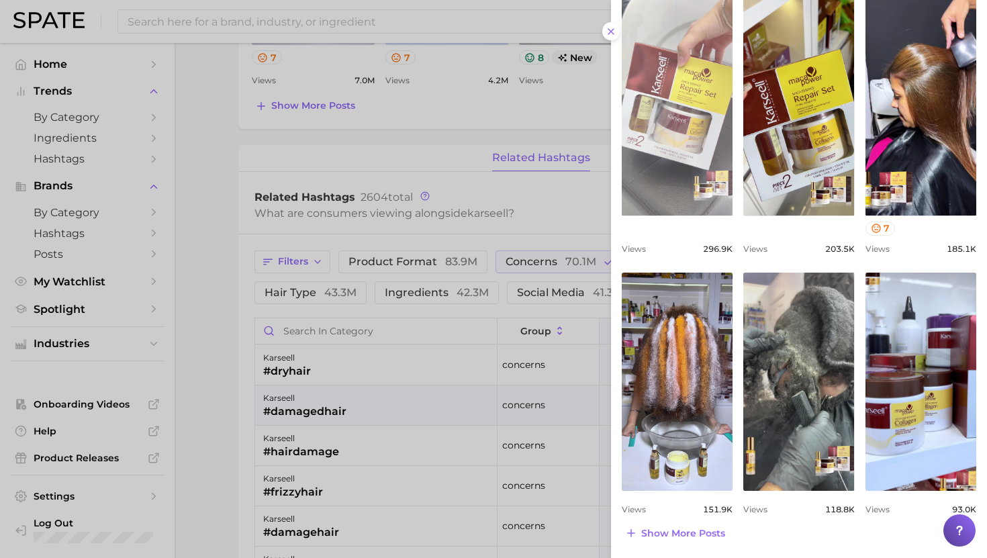
scroll to position [430, 0]
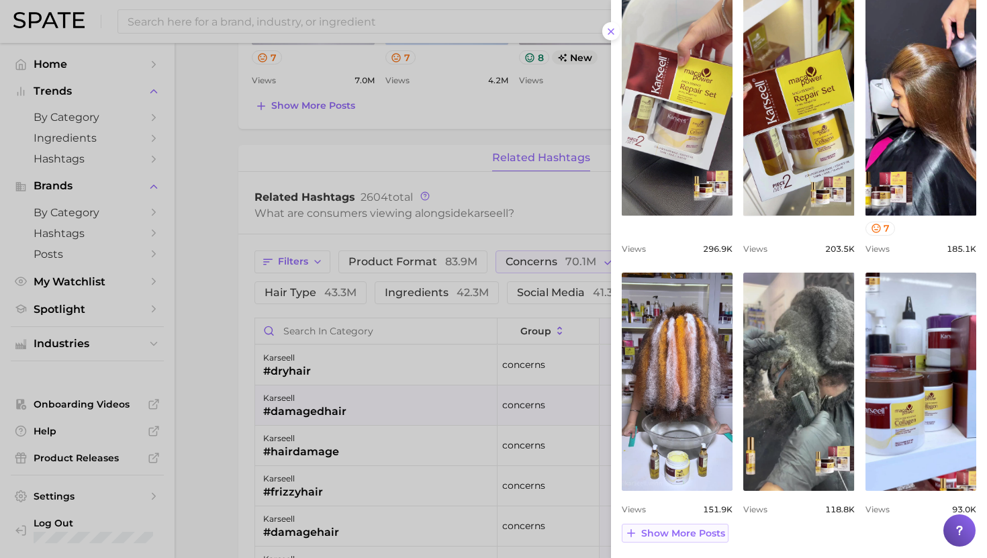
click at [678, 530] on span "Show more posts" at bounding box center [683, 533] width 84 height 11
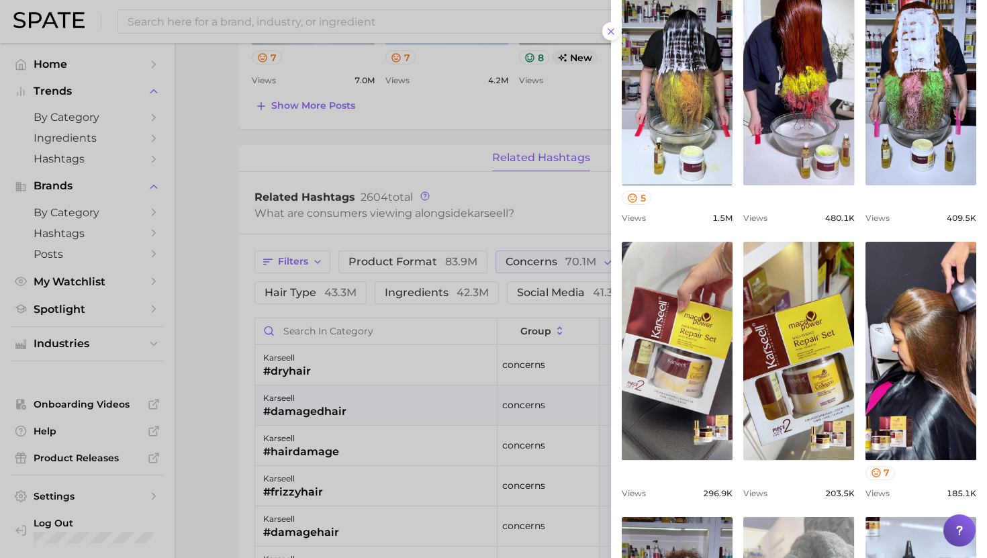
scroll to position [187, 0]
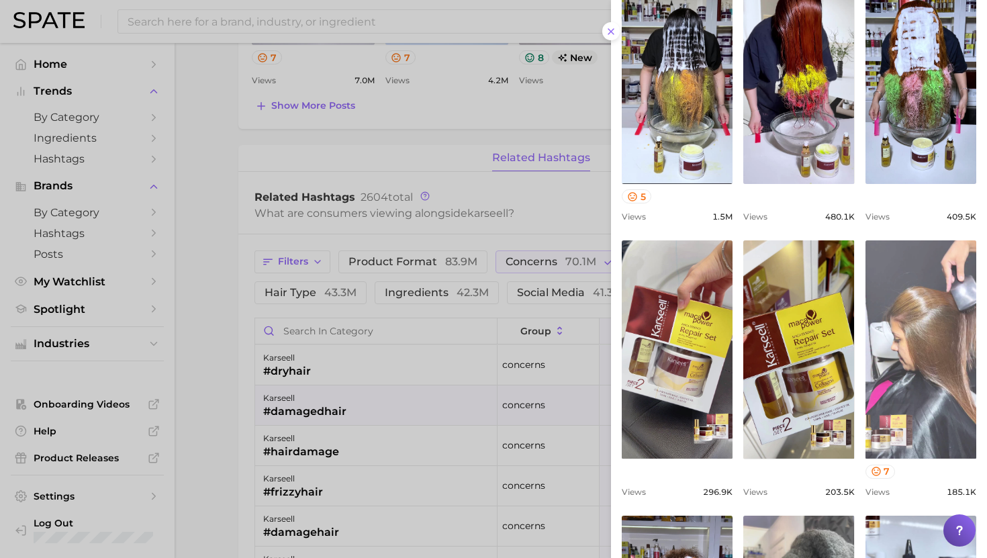
click at [947, 297] on link "view post on TikTok" at bounding box center [921, 349] width 111 height 218
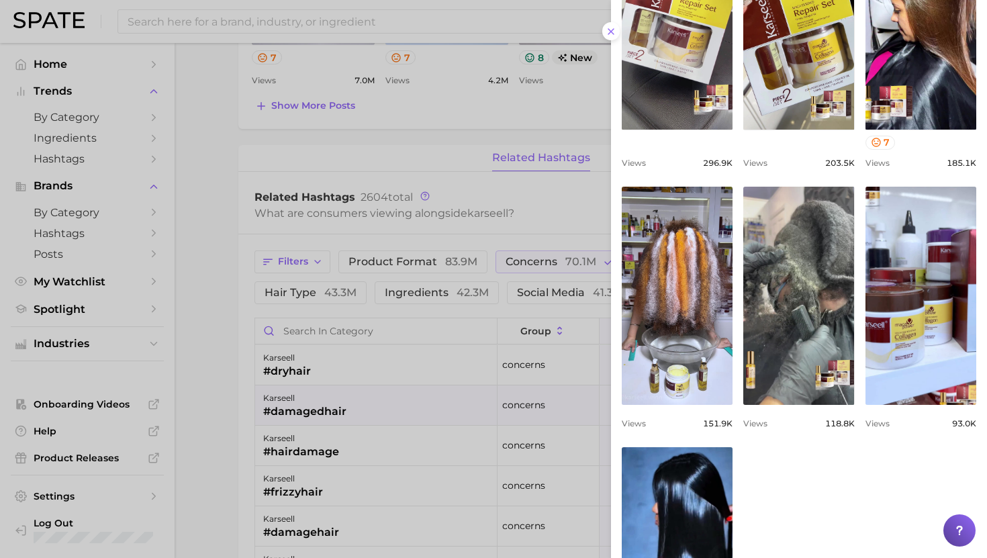
scroll to position [547, 0]
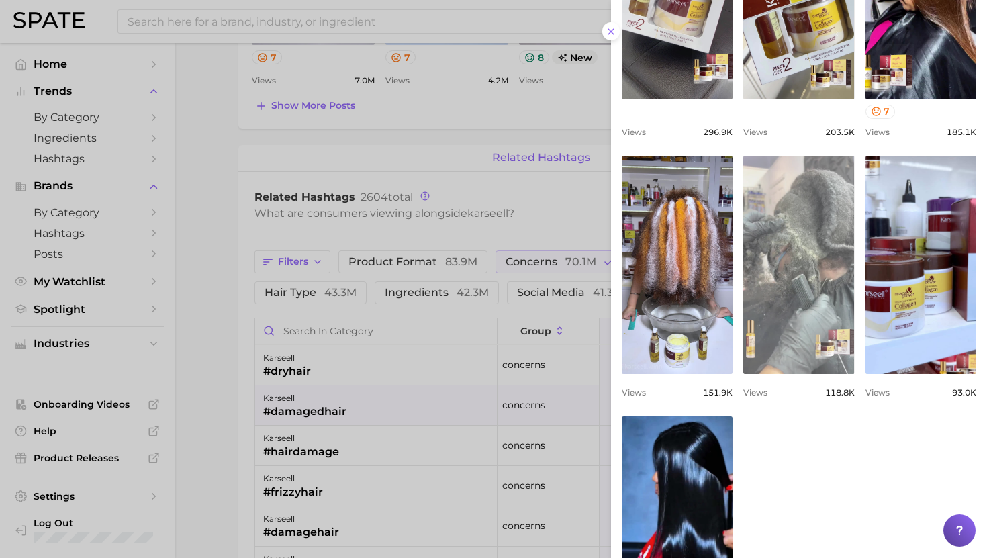
click at [790, 236] on link "view post on TikTok" at bounding box center [798, 265] width 111 height 218
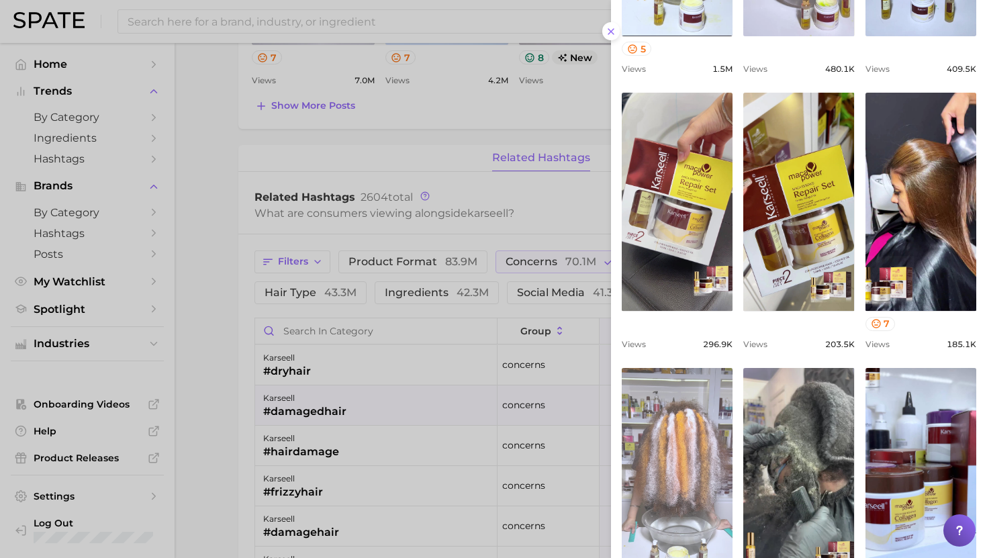
scroll to position [0, 0]
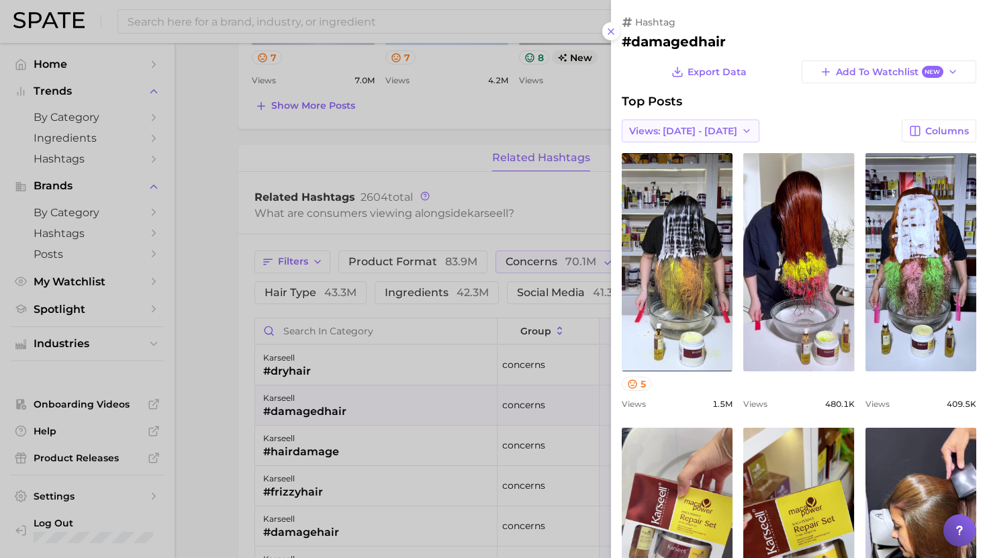
click at [680, 127] on span "Views: [DATE] - [DATE]" at bounding box center [683, 131] width 108 height 11
click at [663, 181] on span "Total Views" at bounding box center [656, 180] width 55 height 11
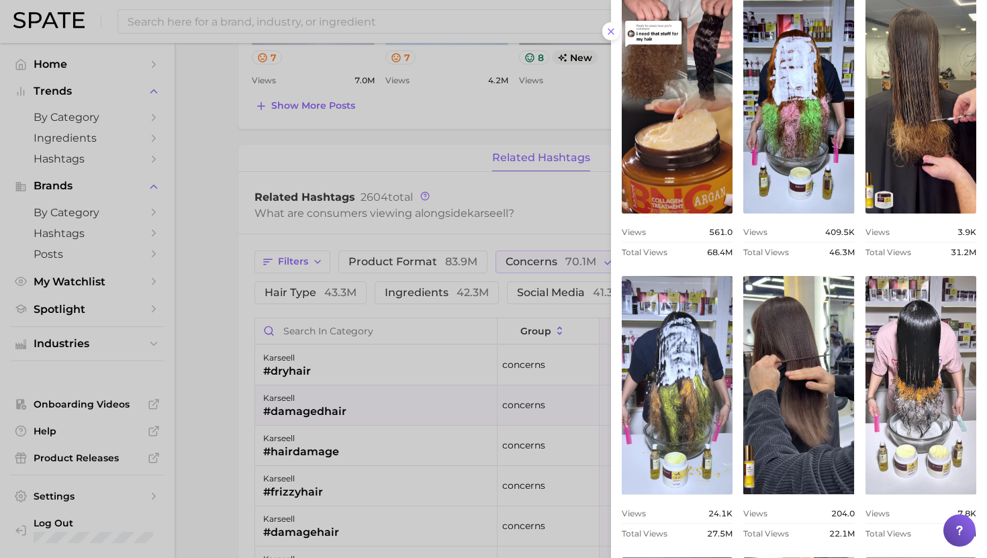
scroll to position [167, 0]
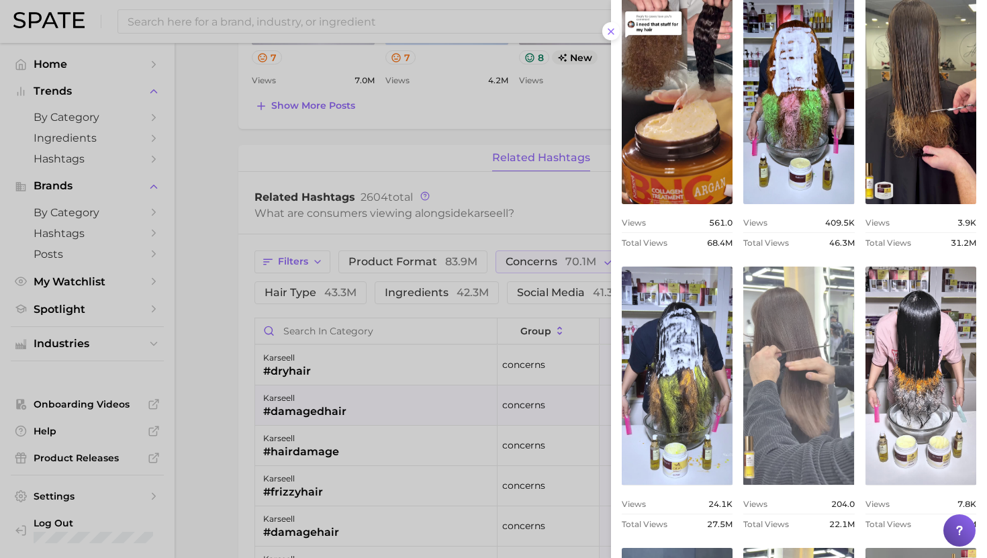
click at [809, 329] on link "view post on TikTok" at bounding box center [798, 376] width 111 height 218
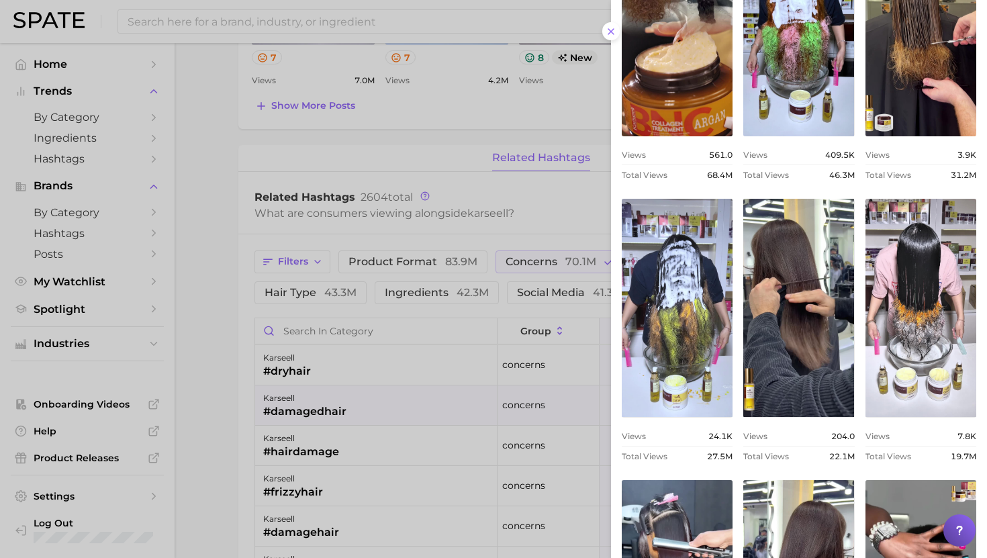
scroll to position [219, 0]
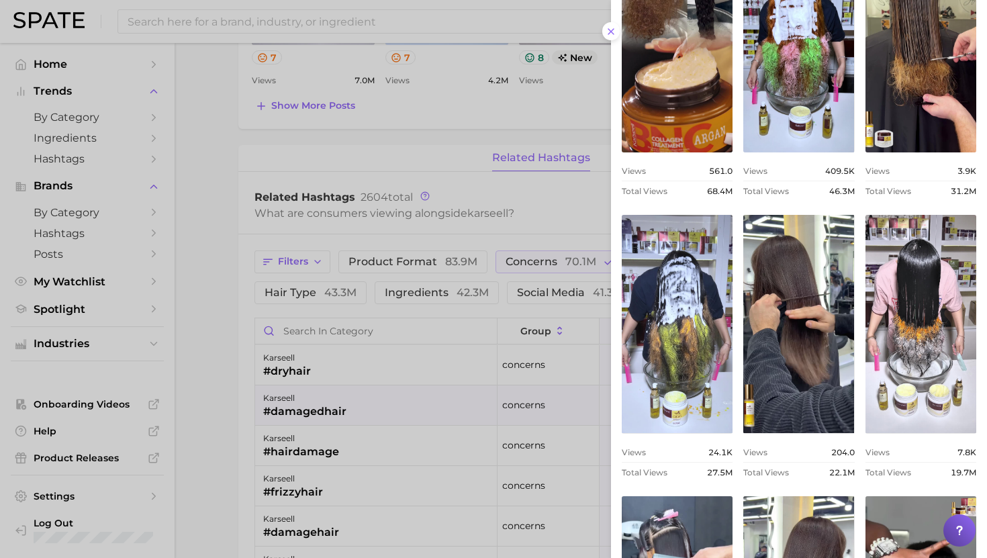
click at [327, 376] on div at bounding box center [493, 279] width 987 height 558
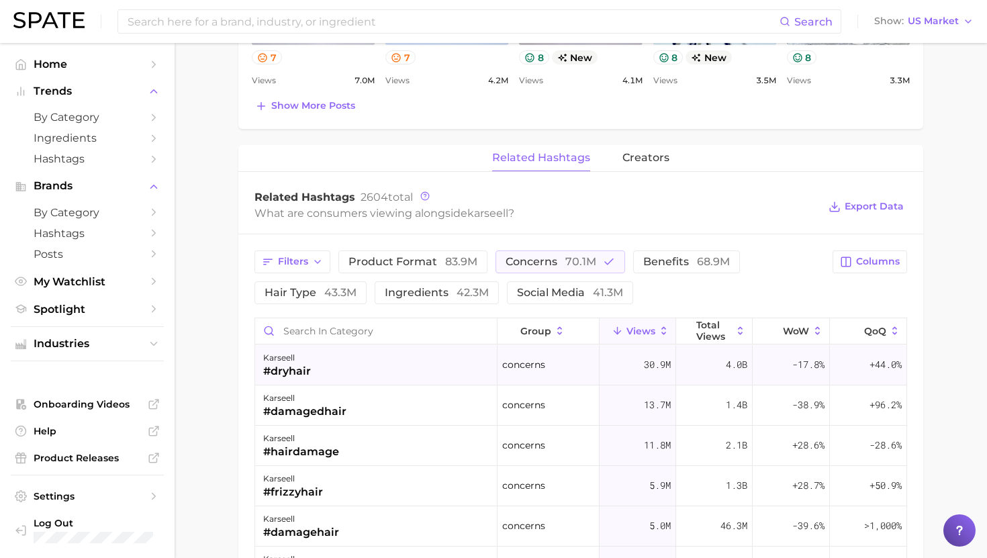
click at [316, 374] on div "karseell #dryhair" at bounding box center [376, 365] width 242 height 40
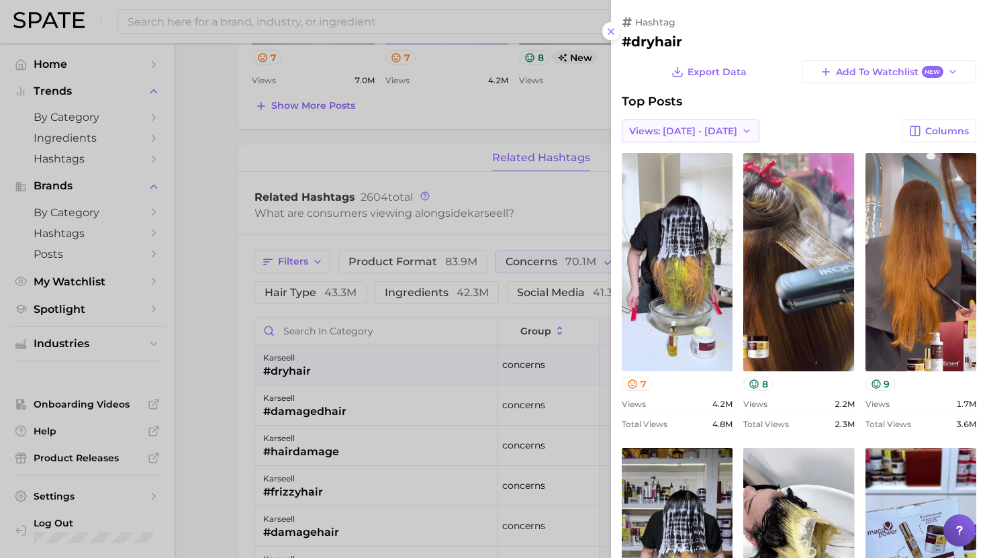
click at [706, 132] on span "Views: [DATE] - [DATE]" at bounding box center [683, 131] width 108 height 11
click at [681, 181] on span "Total Views" at bounding box center [656, 180] width 55 height 11
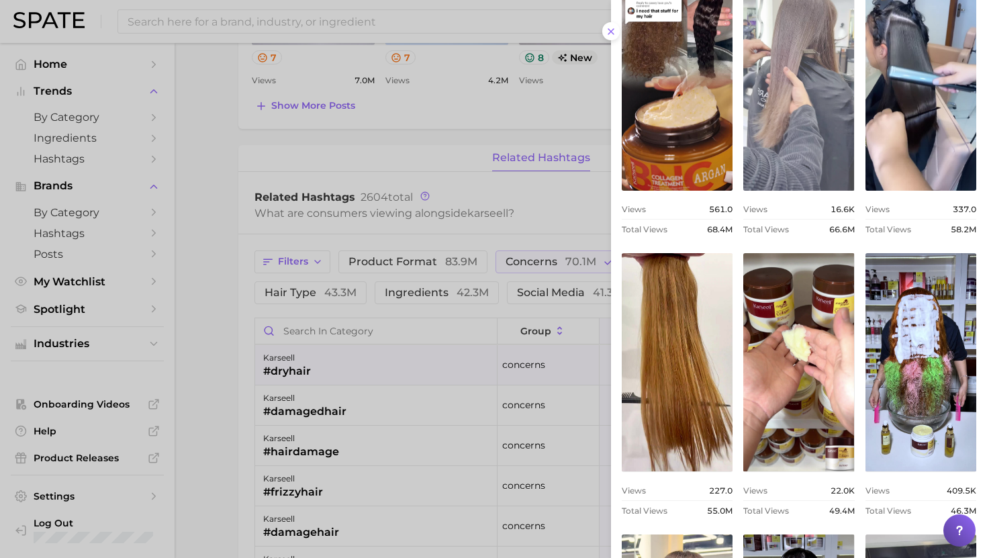
click at [810, 55] on link "view post on TikTok" at bounding box center [798, 81] width 111 height 218
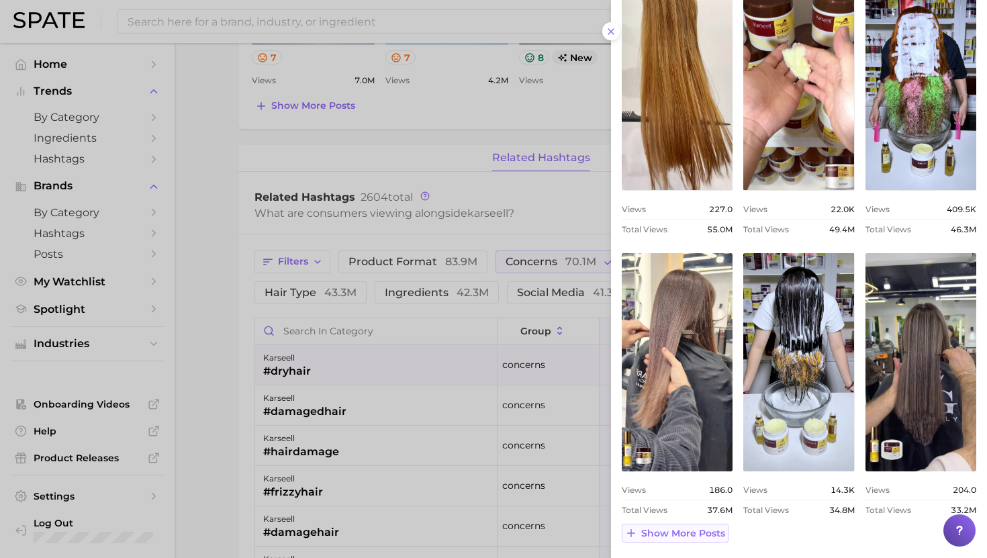
click at [682, 534] on span "Show more posts" at bounding box center [683, 533] width 84 height 11
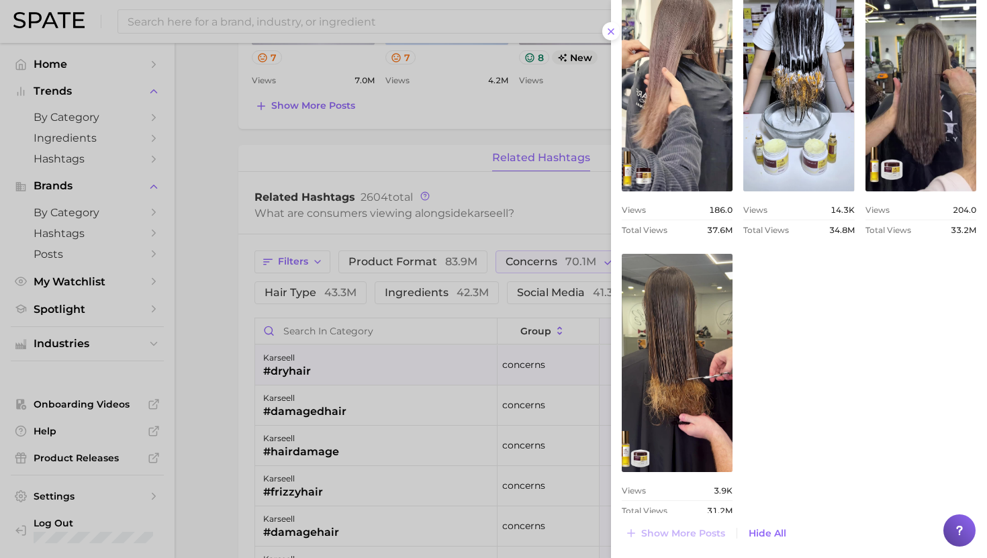
click at [359, 381] on div at bounding box center [493, 279] width 987 height 558
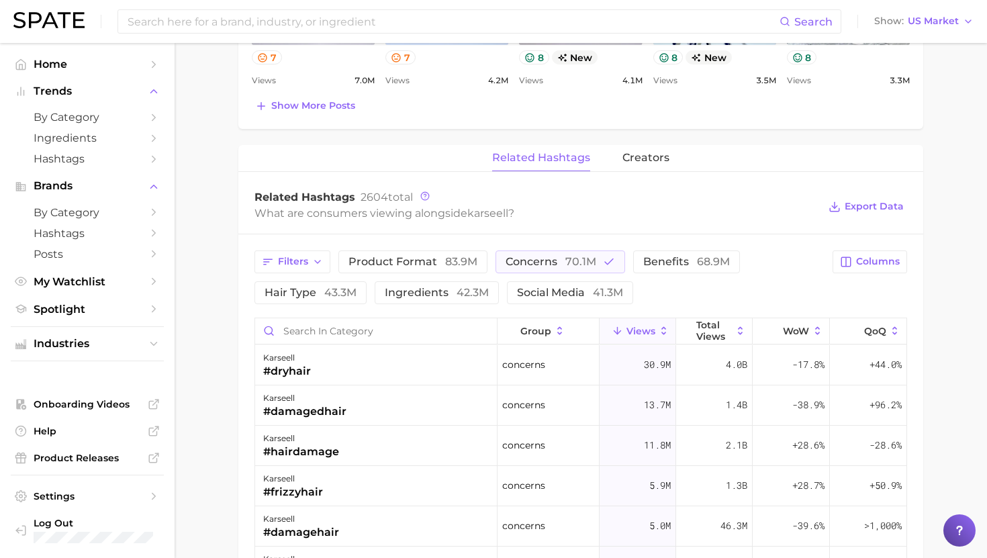
click at [351, 396] on div "karseell #damagedhair" at bounding box center [376, 405] width 242 height 40
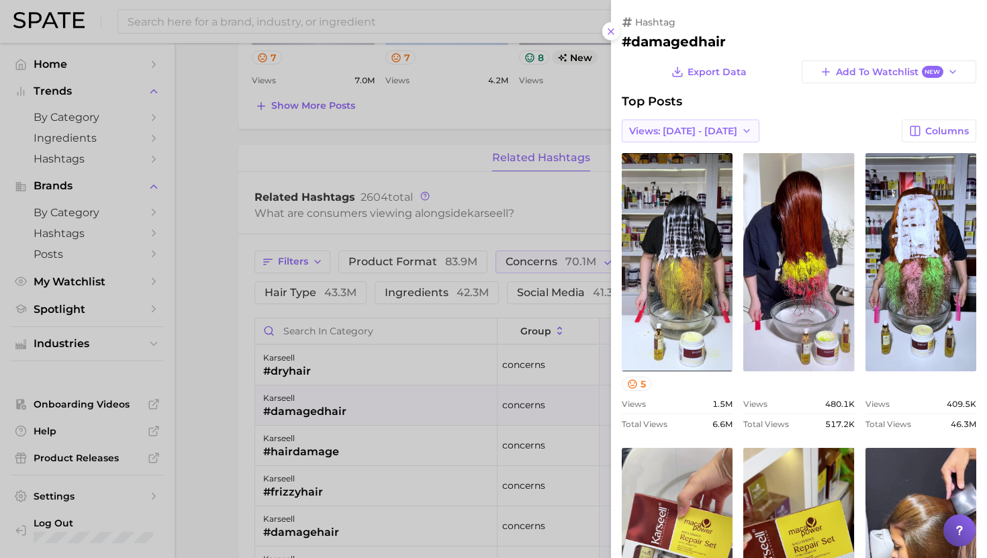
drag, startPoint x: 653, startPoint y: 127, endPoint x: 654, endPoint y: 140, distance: 13.5
click at [653, 127] on span "Views: [DATE] - [DATE]" at bounding box center [683, 131] width 108 height 11
click at [657, 185] on span "Total Views" at bounding box center [656, 180] width 55 height 11
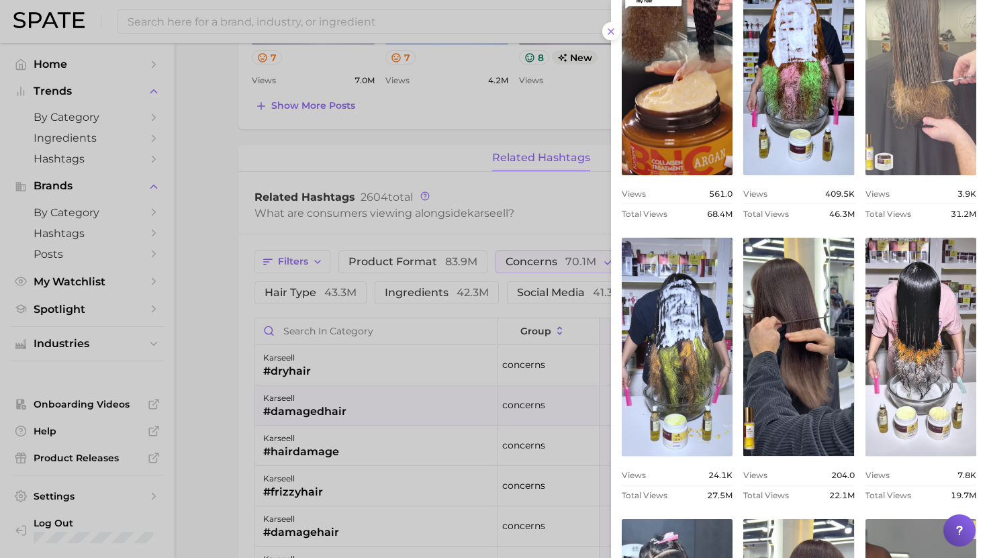
click at [898, 134] on link "view post on TikTok" at bounding box center [921, 66] width 111 height 218
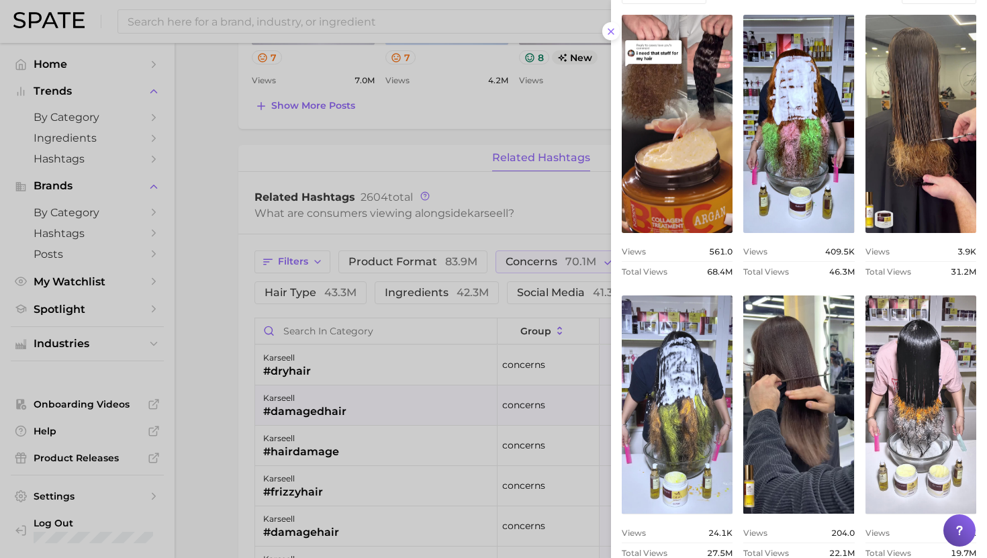
click at [612, 212] on div "hashtag #damagedhair Export Data Add to Watchlist New Top Posts Total Views Col…" at bounding box center [799, 372] width 376 height 1021
click at [302, 461] on div at bounding box center [493, 279] width 987 height 558
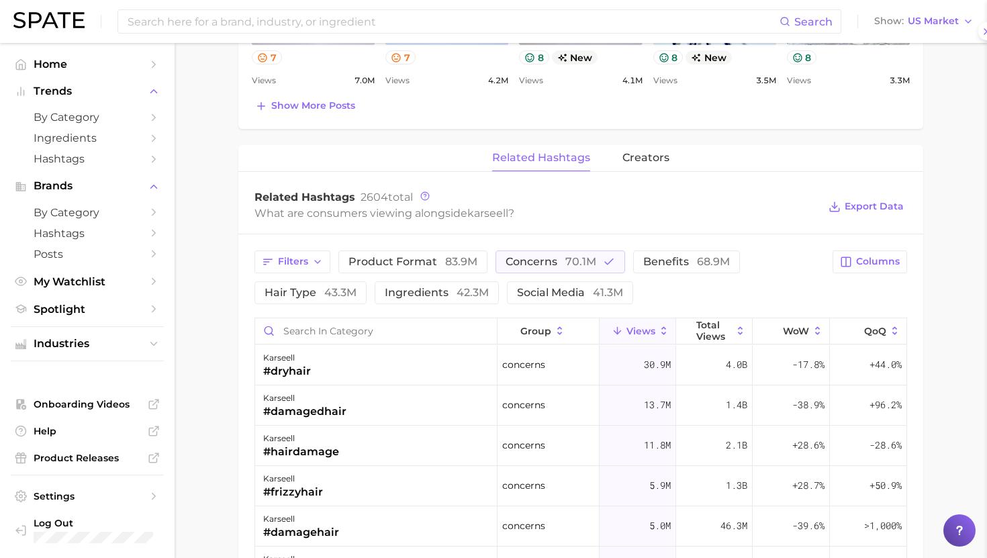
click at [295, 496] on div at bounding box center [493, 279] width 987 height 558
click at [310, 492] on div "#frizzyhair" at bounding box center [293, 492] width 60 height 16
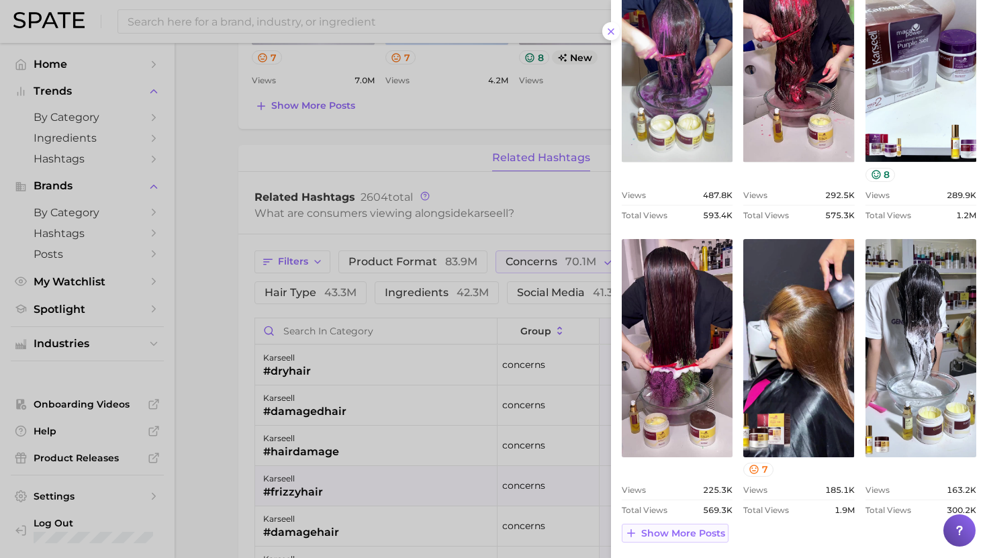
click at [671, 530] on span "Show more posts" at bounding box center [683, 533] width 84 height 11
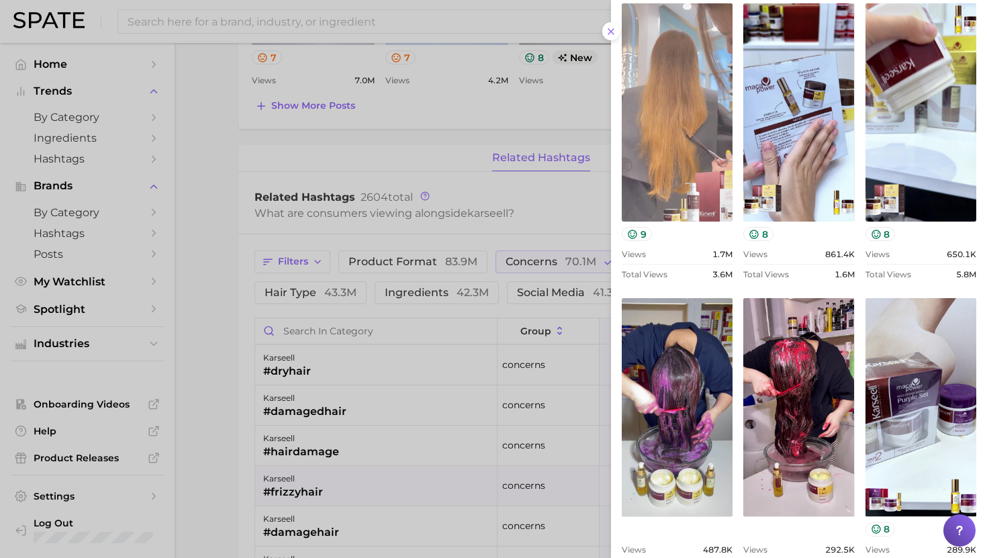
click at [659, 62] on link "view post on TikTok" at bounding box center [677, 112] width 111 height 218
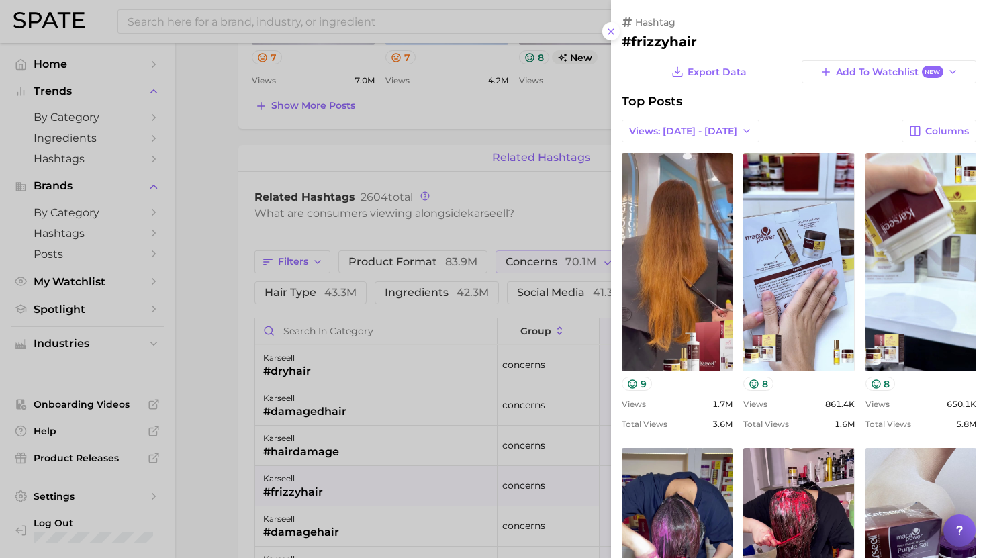
click at [680, 131] on span "Views: [DATE] - [DATE]" at bounding box center [683, 131] width 108 height 11
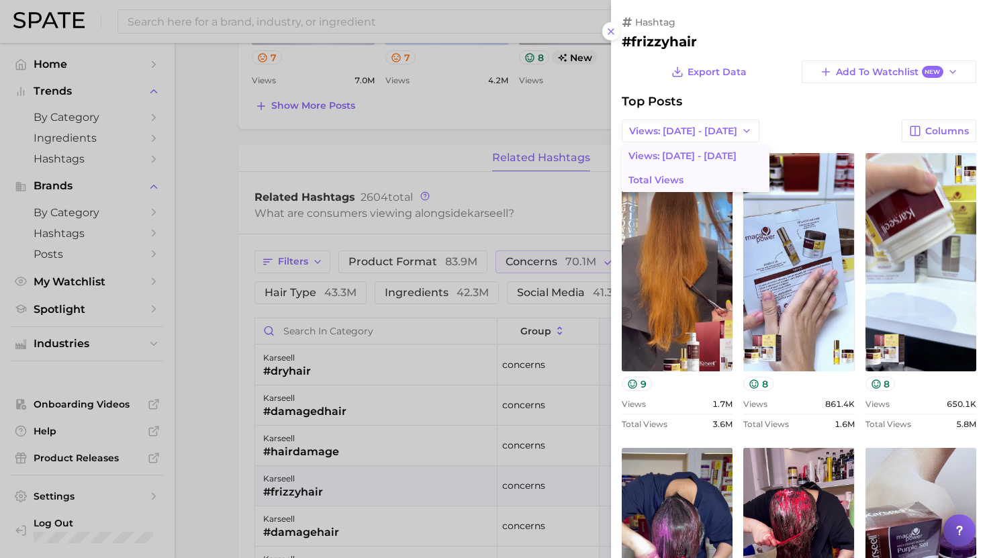
click at [675, 177] on span "Total Views" at bounding box center [656, 180] width 55 height 11
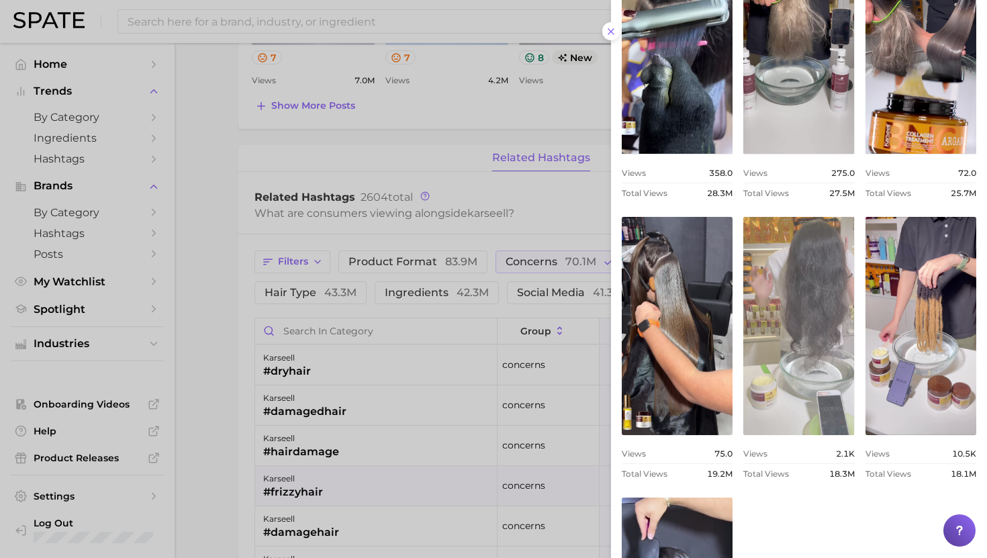
scroll to position [455, 0]
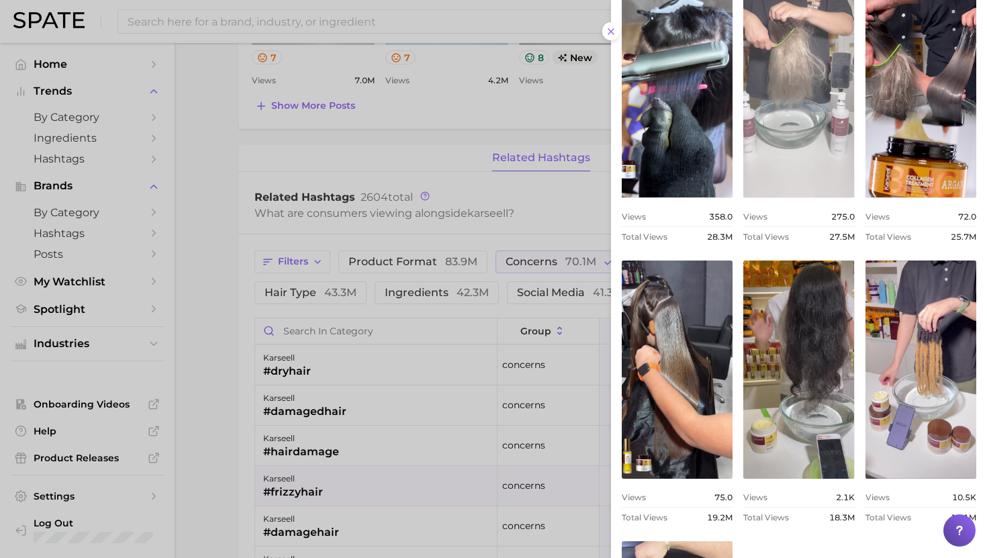
click at [802, 99] on link "view post on TikTok" at bounding box center [798, 88] width 111 height 218
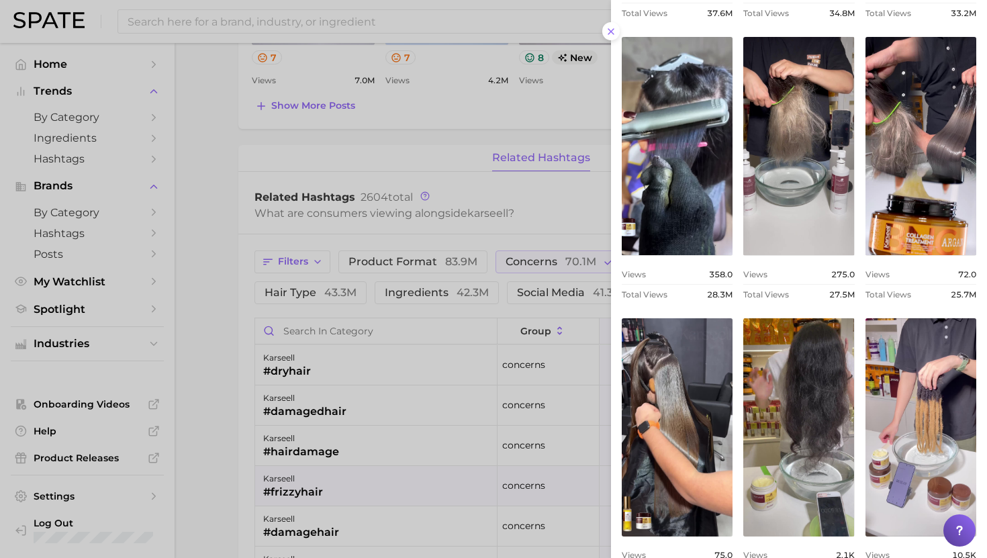
scroll to position [377, 0]
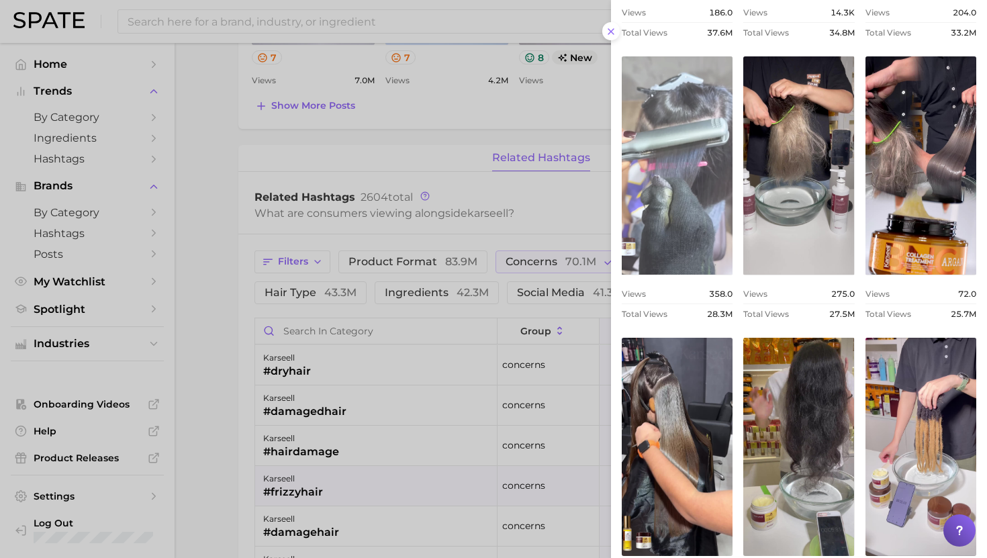
click at [690, 151] on link "view post on TikTok" at bounding box center [677, 165] width 111 height 218
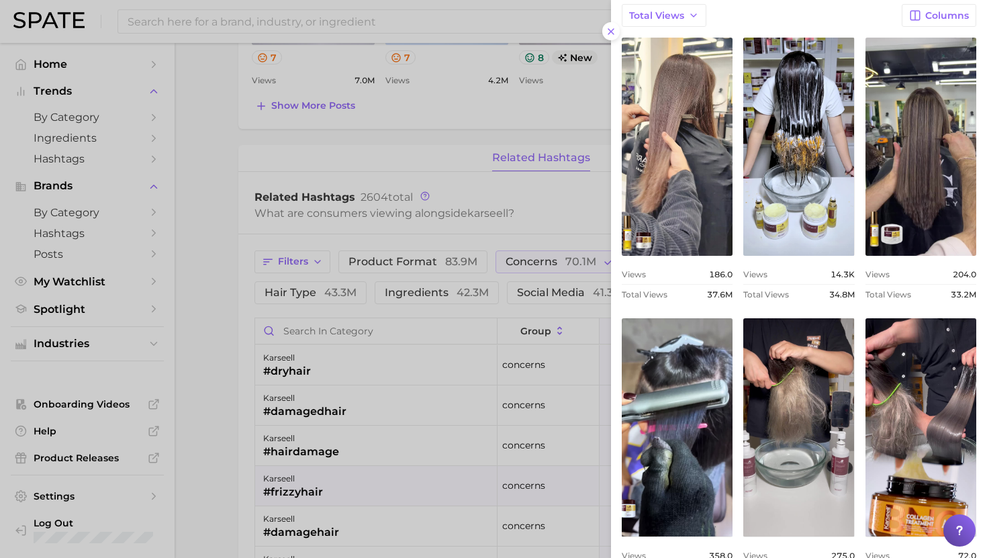
scroll to position [0, 0]
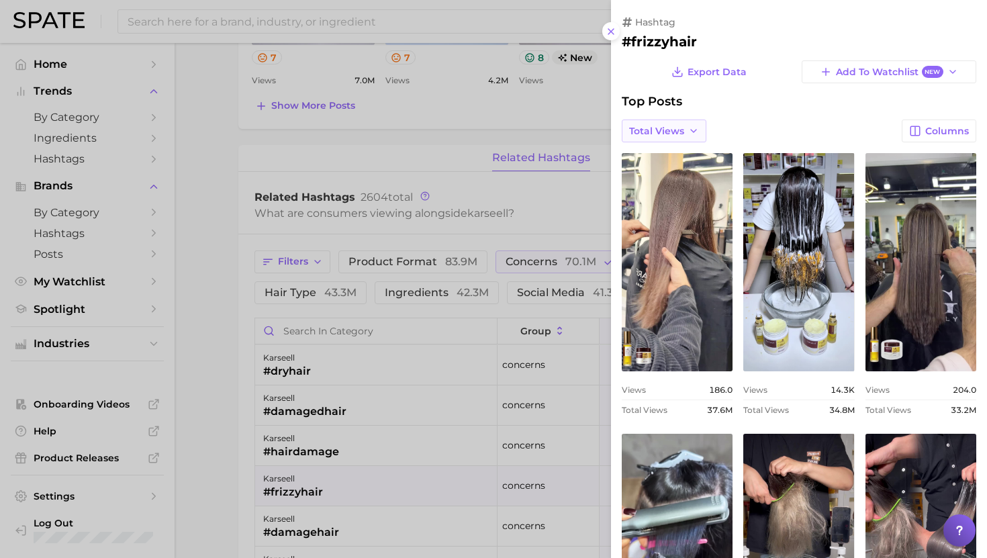
click at [673, 134] on span "Total Views" at bounding box center [656, 131] width 55 height 11
click at [669, 156] on span "Views: [DATE] - [DATE]" at bounding box center [683, 155] width 108 height 11
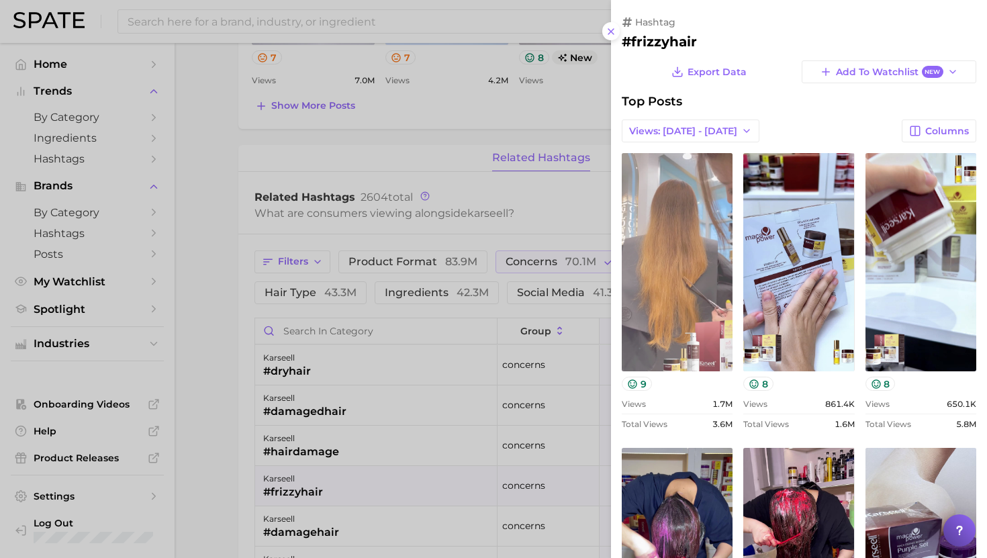
click at [714, 293] on link "view post on TikTok" at bounding box center [677, 262] width 111 height 218
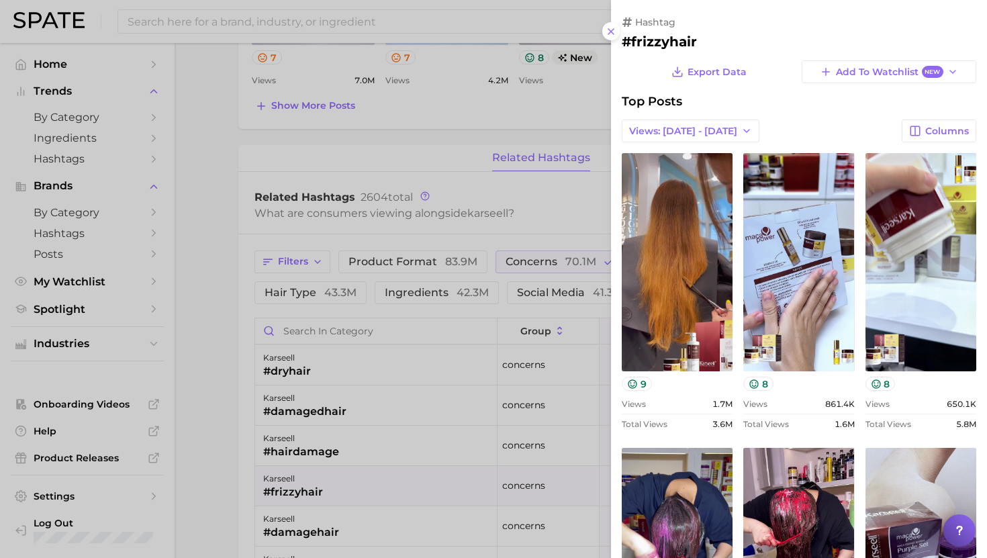
click at [217, 15] on div at bounding box center [493, 279] width 987 height 558
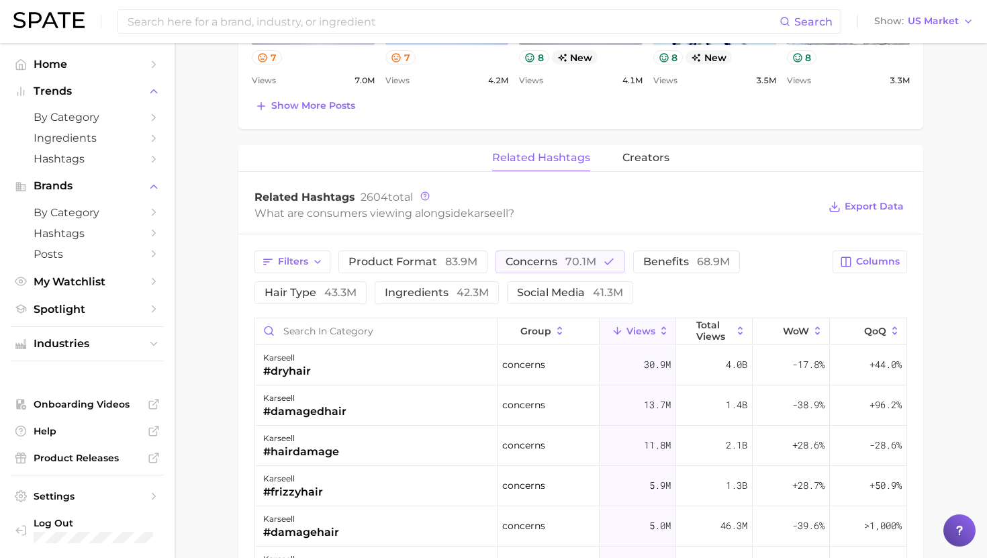
click at [217, 19] on input at bounding box center [452, 21] width 653 height 23
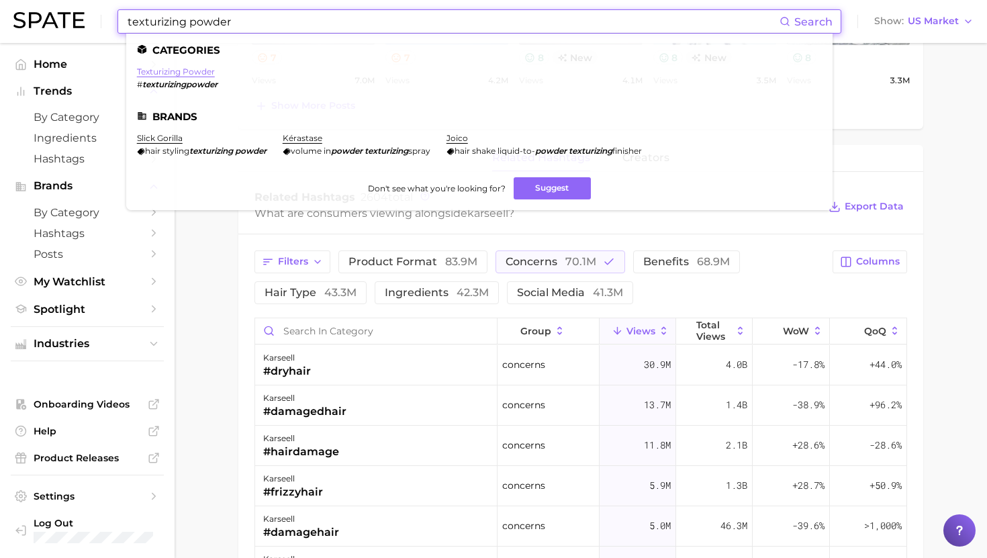
type input "texturizing powder"
click at [189, 75] on link "texturizing powder" at bounding box center [176, 71] width 78 height 10
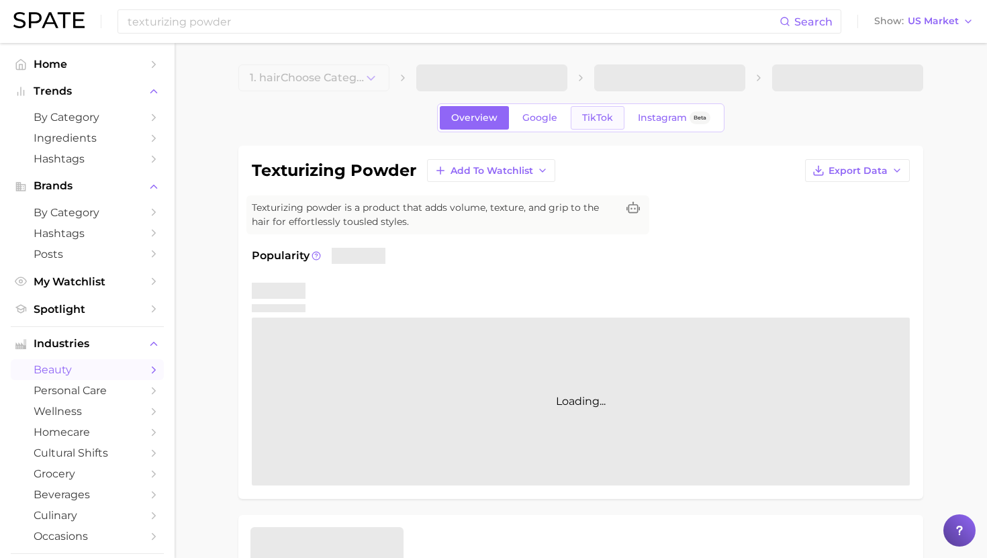
click at [596, 113] on span "TikTok" at bounding box center [597, 117] width 31 height 11
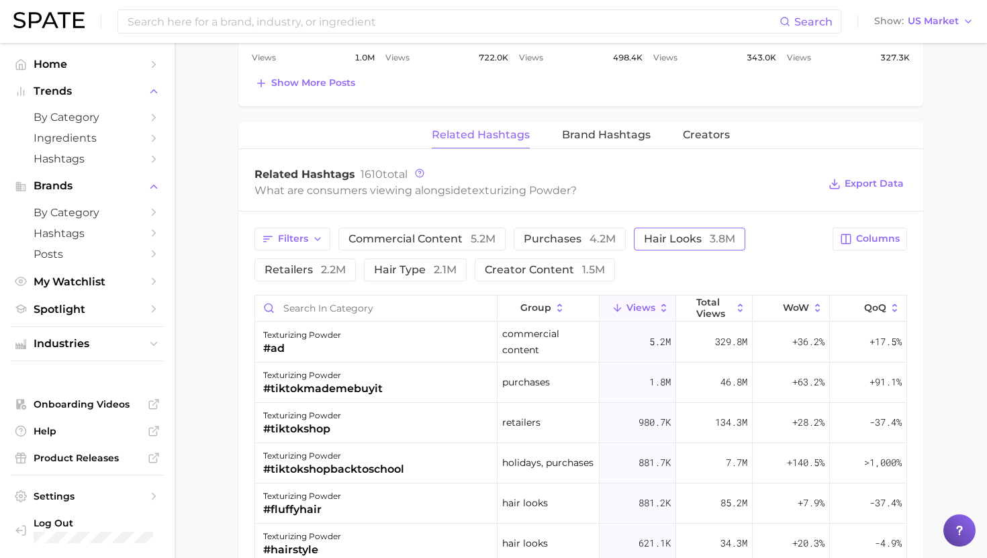
click at [649, 234] on span "hair looks 3.8m" at bounding box center [689, 239] width 91 height 11
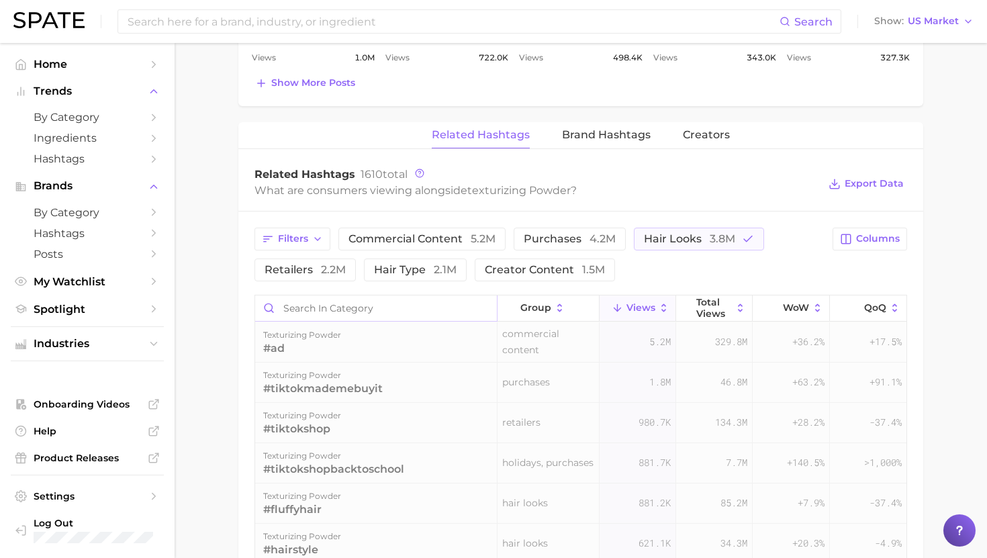
click at [360, 308] on input "Search in category" at bounding box center [376, 308] width 242 height 26
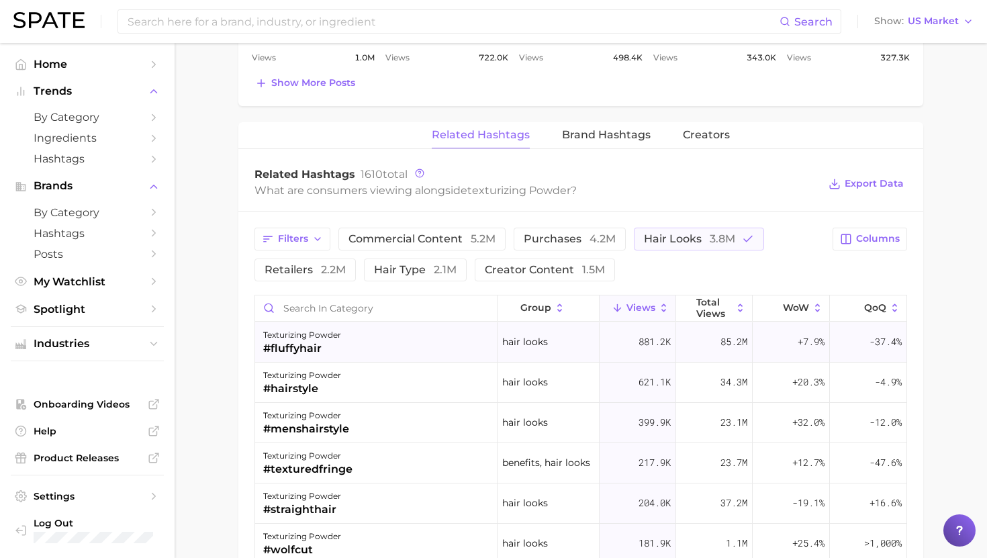
click at [328, 334] on div "texturizing powder" at bounding box center [302, 335] width 78 height 16
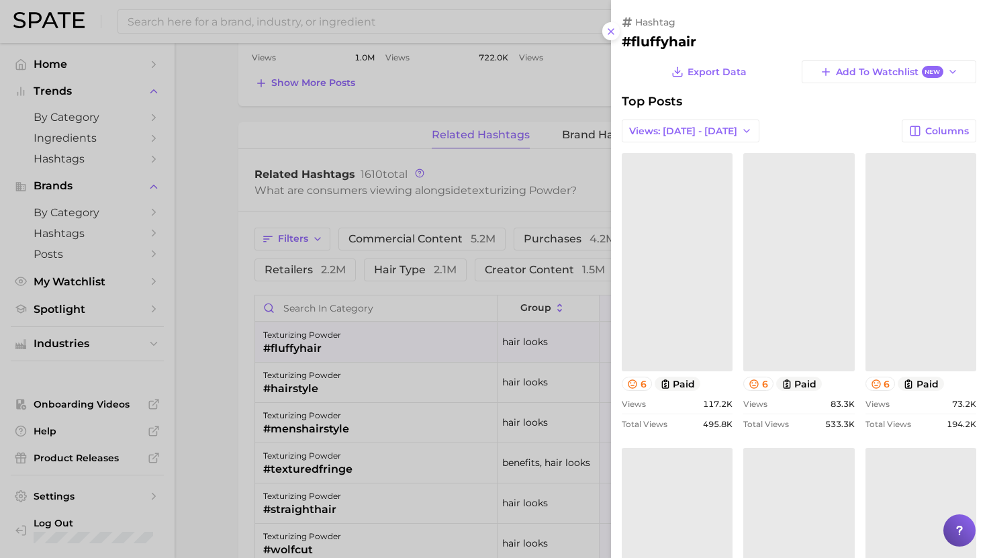
click at [328, 334] on div at bounding box center [493, 279] width 987 height 558
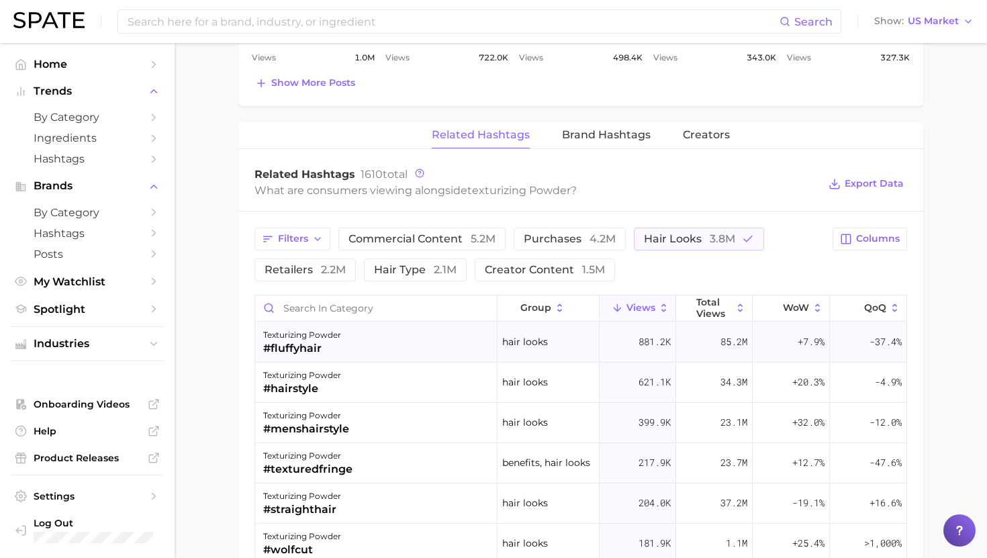
click at [332, 341] on div "texturizing powder" at bounding box center [302, 335] width 78 height 16
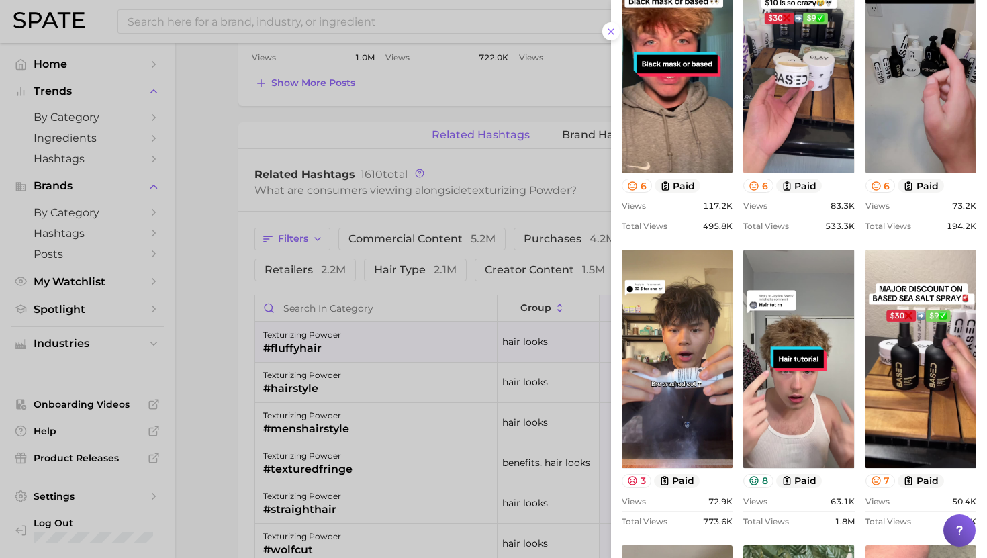
scroll to position [199, 0]
click at [344, 420] on div at bounding box center [493, 279] width 987 height 558
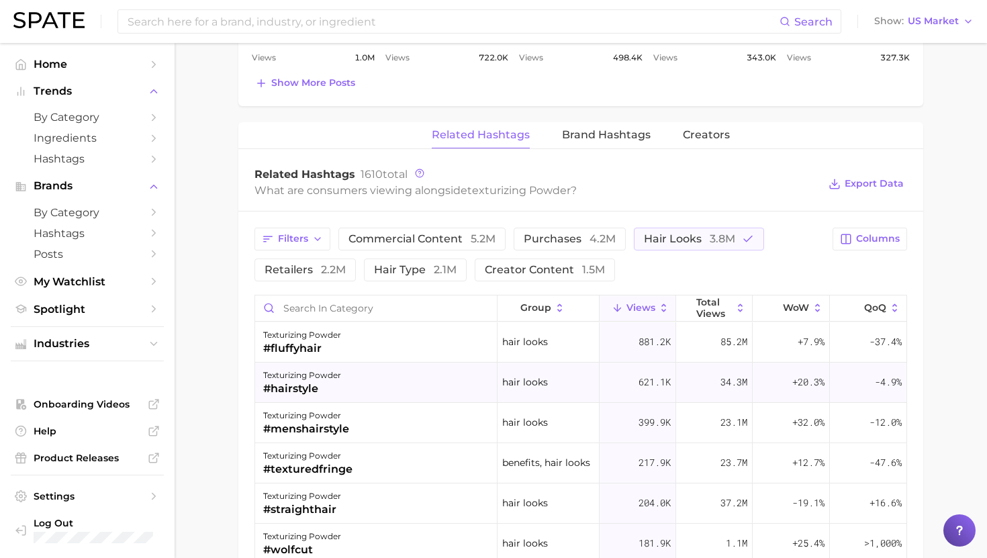
click at [348, 379] on div "texturizing powder #hairstyle" at bounding box center [376, 383] width 242 height 40
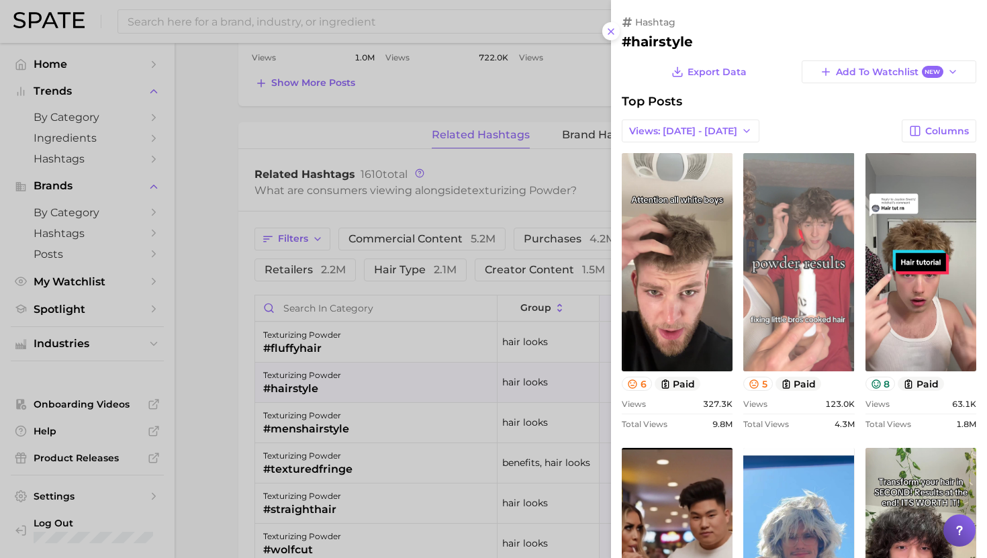
scroll to position [12, 0]
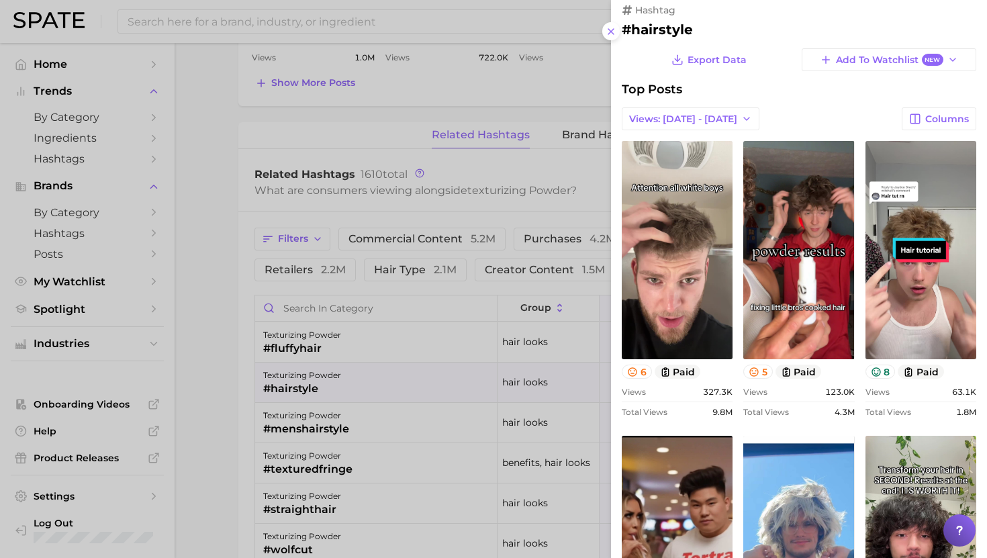
click at [318, 431] on div at bounding box center [493, 279] width 987 height 558
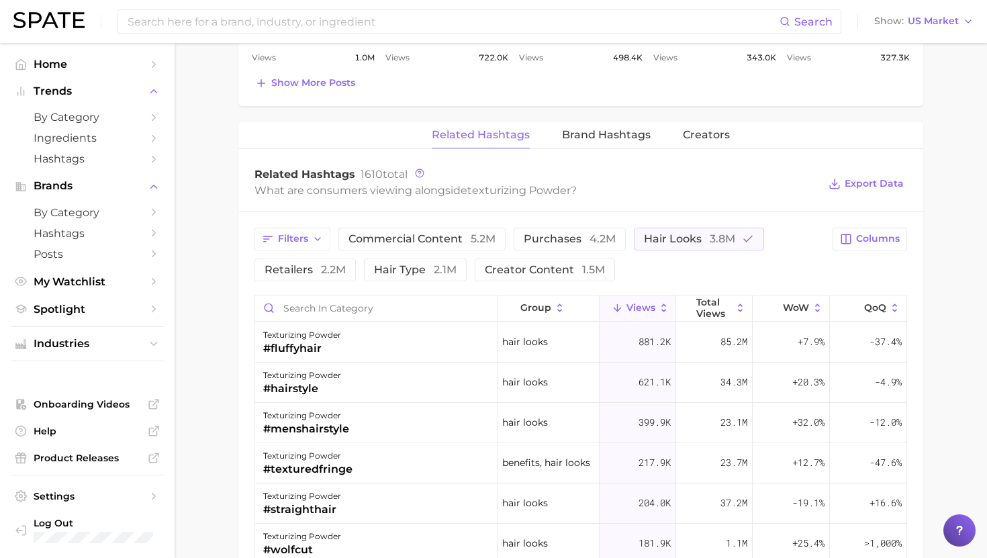
click at [336, 422] on div "#menshairstyle" at bounding box center [306, 429] width 86 height 16
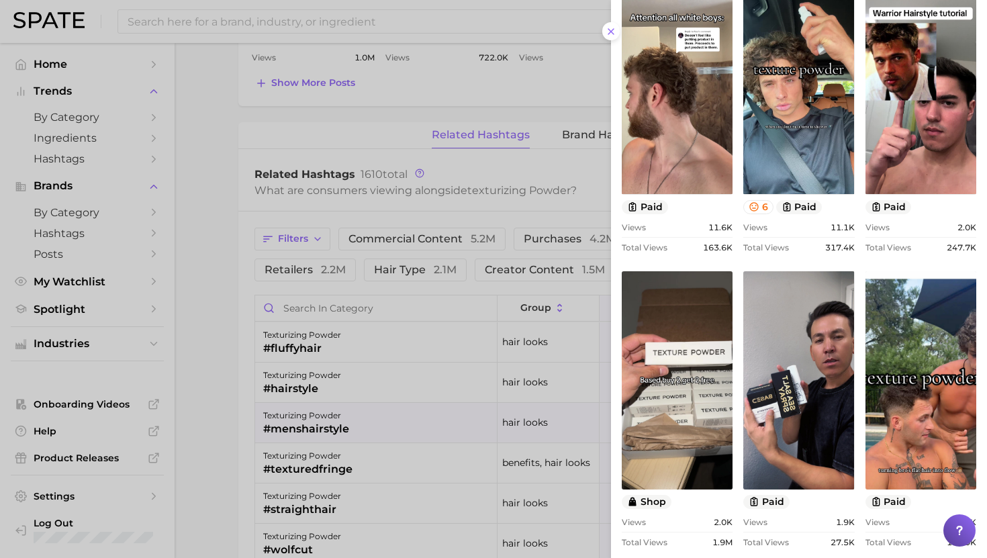
scroll to position [504, 0]
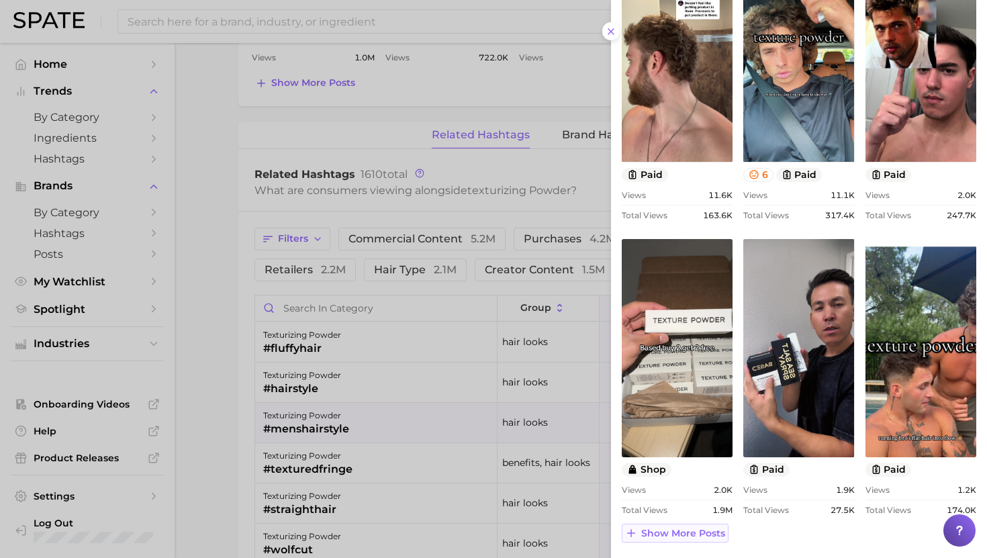
click at [698, 535] on span "Show more posts" at bounding box center [683, 533] width 84 height 11
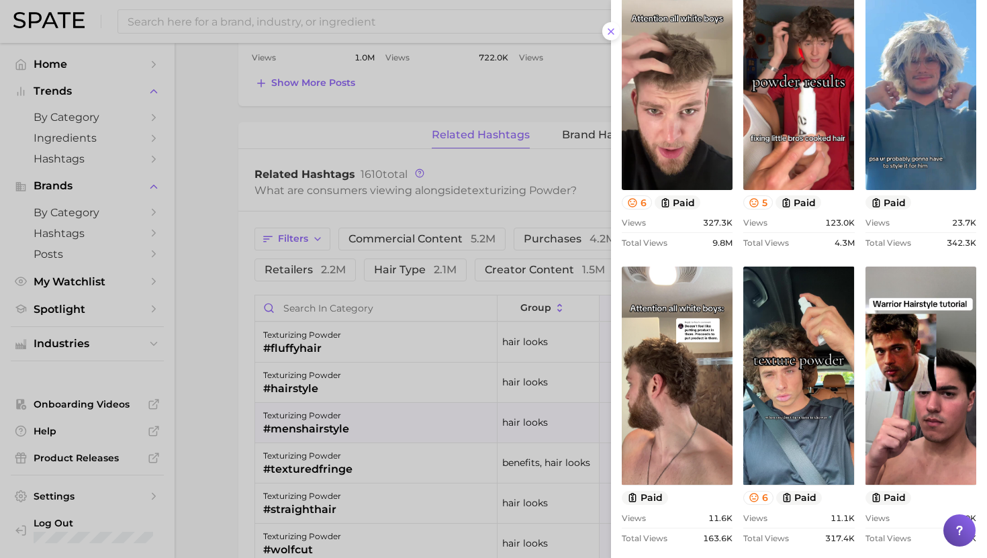
scroll to position [178, 0]
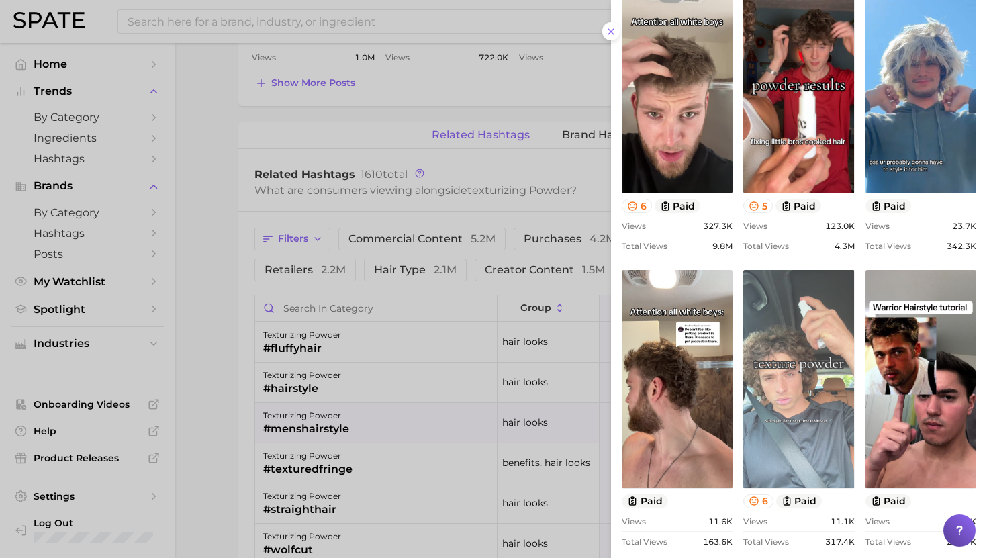
click at [814, 420] on link "view post on TikTok" at bounding box center [798, 379] width 111 height 218
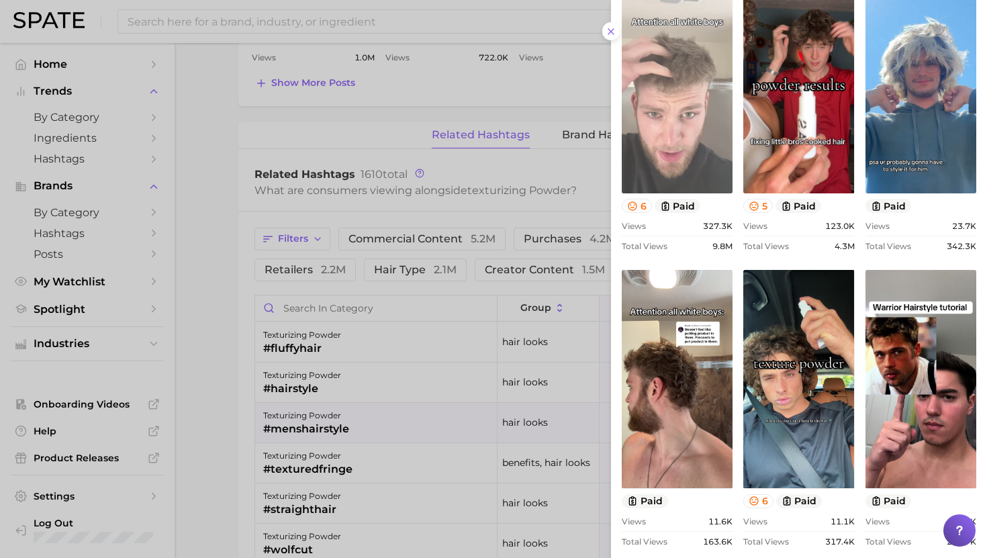
click at [669, 107] on link "view post on TikTok" at bounding box center [677, 84] width 111 height 218
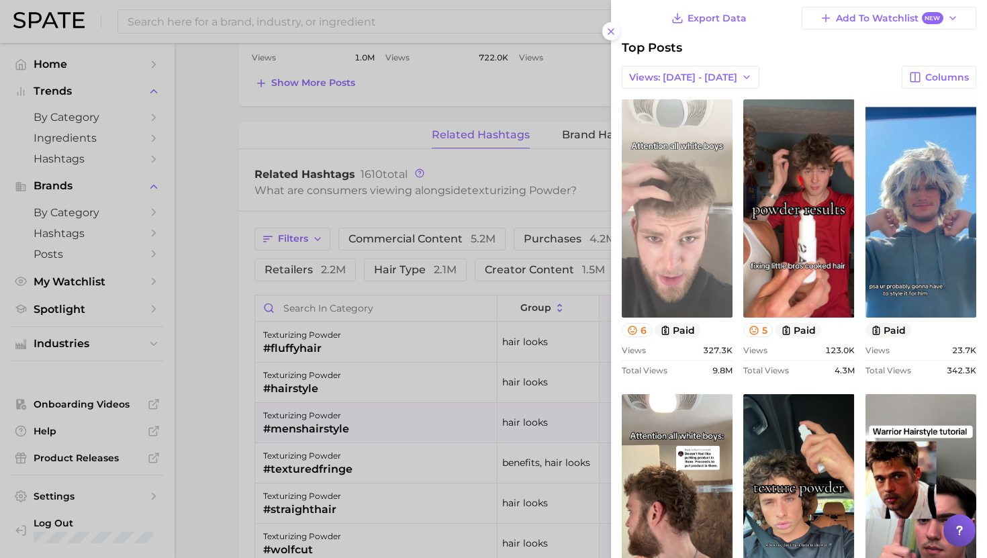
scroll to position [19, 0]
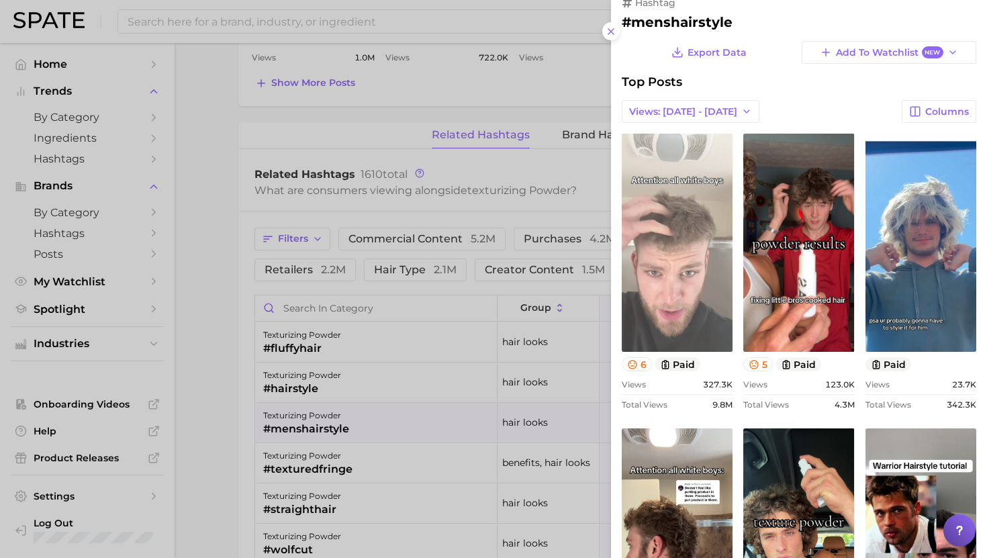
click at [680, 262] on link "view post on TikTok" at bounding box center [677, 243] width 111 height 218
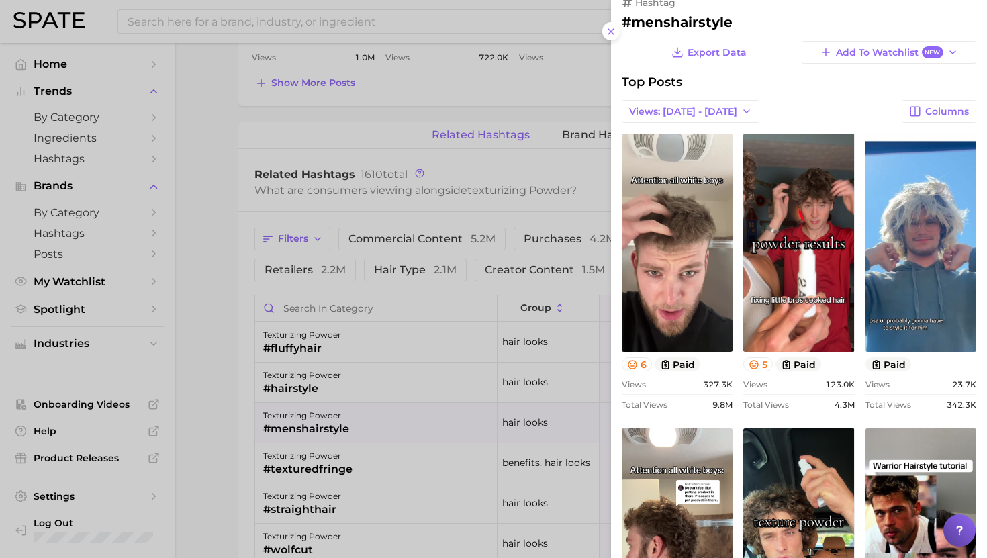
click at [333, 72] on div at bounding box center [493, 279] width 987 height 558
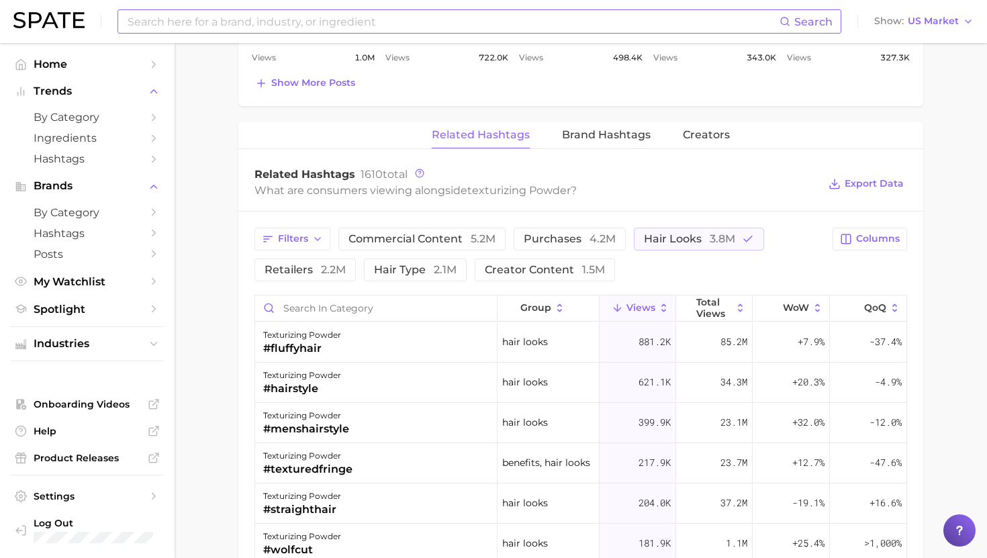
click at [332, 23] on input at bounding box center [452, 21] width 653 height 23
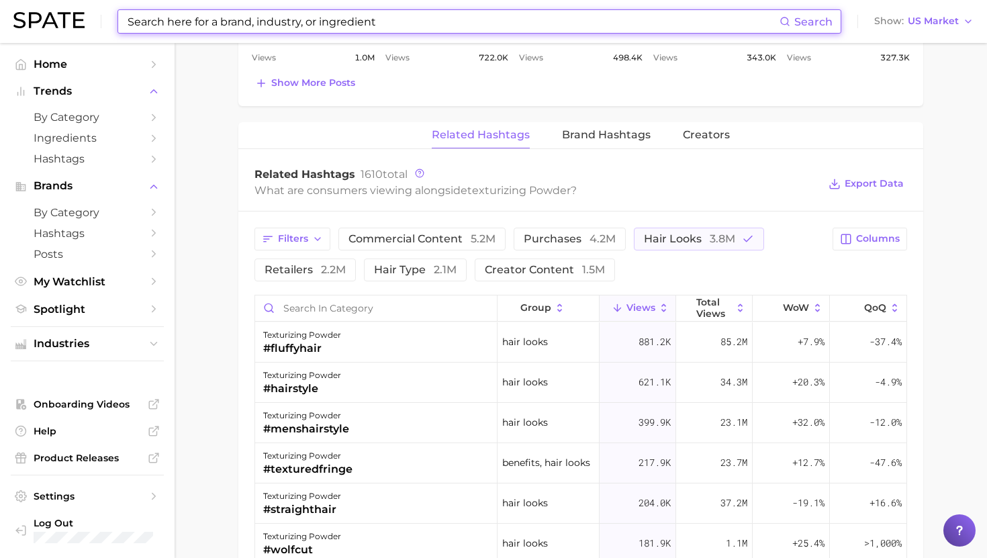
click at [332, 23] on input at bounding box center [452, 21] width 653 height 23
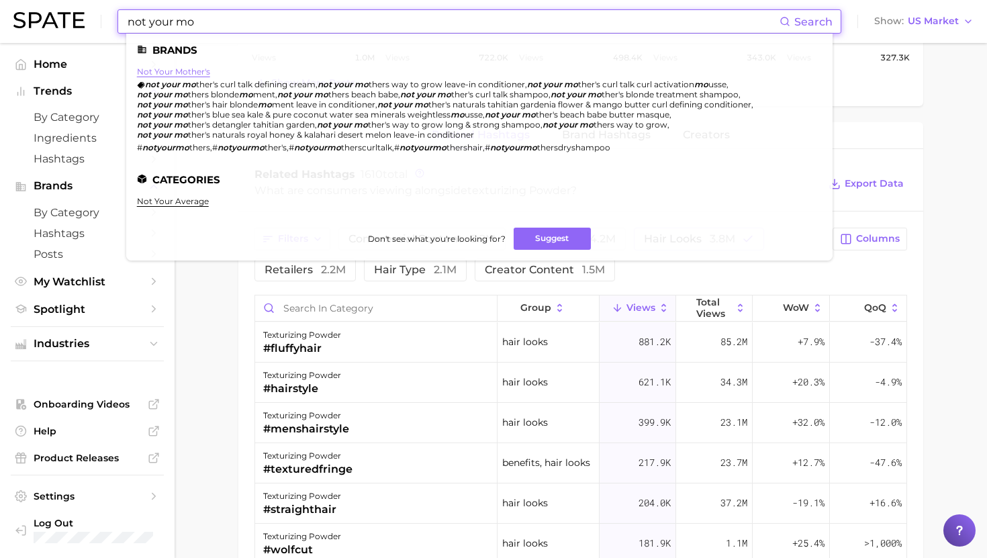
type input "not your mo"
click at [169, 70] on link "not your mother's" at bounding box center [173, 71] width 73 height 10
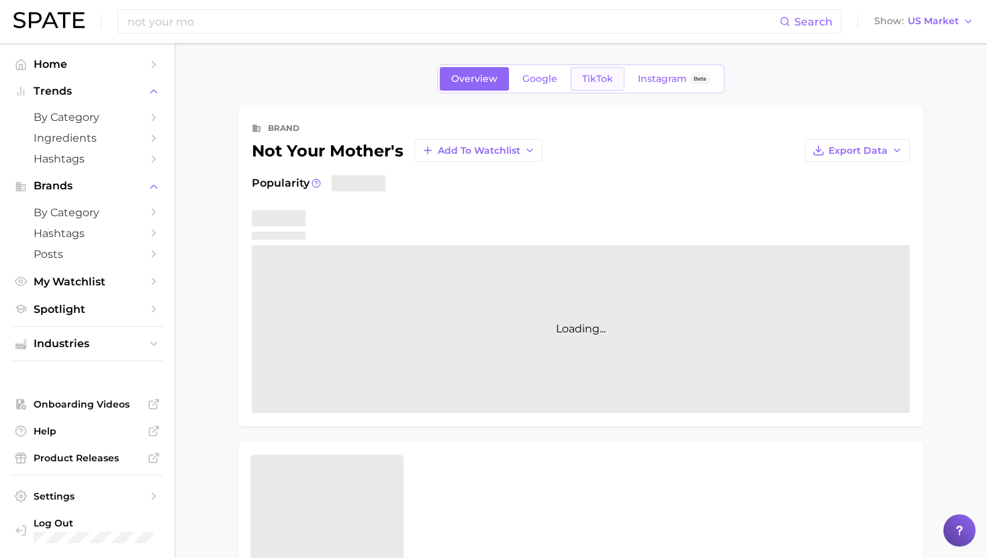
click at [610, 88] on link "TikTok" at bounding box center [598, 79] width 54 height 24
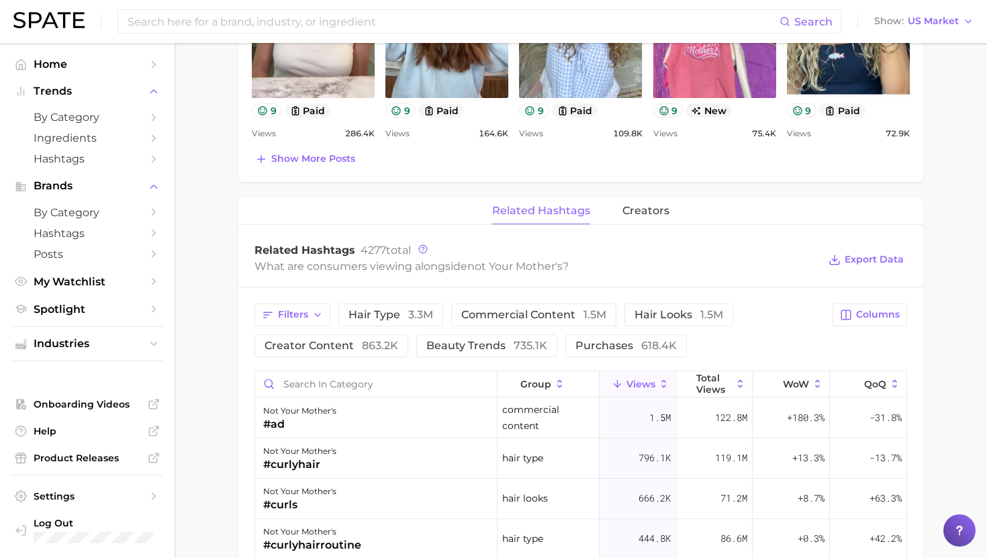
scroll to position [817, 0]
click at [296, 318] on button "Filters" at bounding box center [292, 313] width 76 height 23
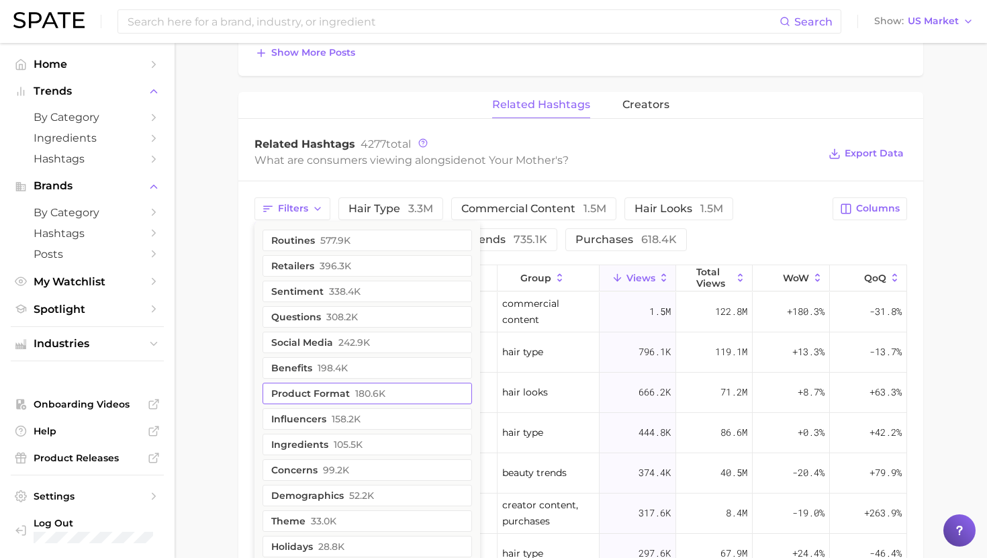
scroll to position [922, 0]
click at [337, 471] on span "99.2k" at bounding box center [336, 469] width 26 height 11
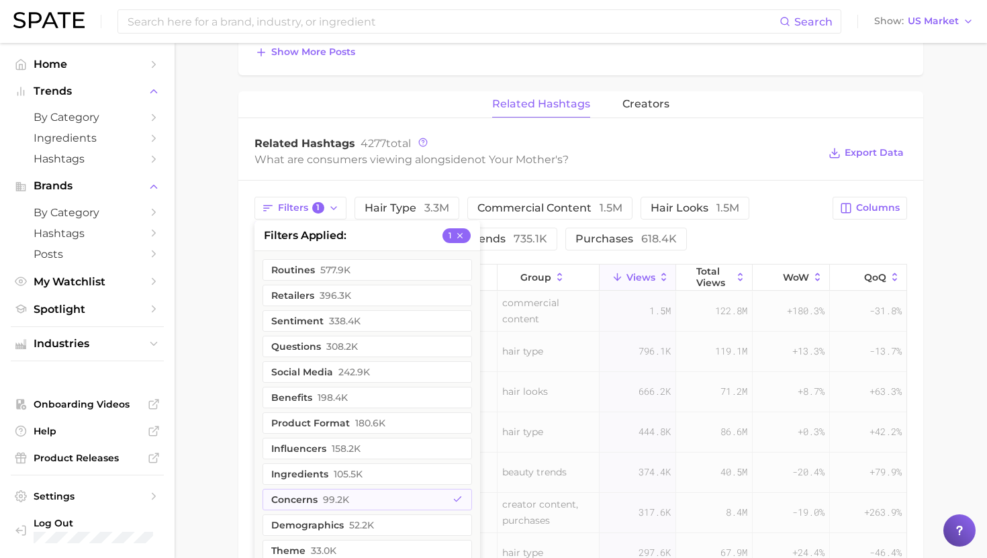
click at [191, 369] on main "Overview Google TikTok Instagram Beta brand not your mother's Add to Watchlist …" at bounding box center [581, 13] width 812 height 1784
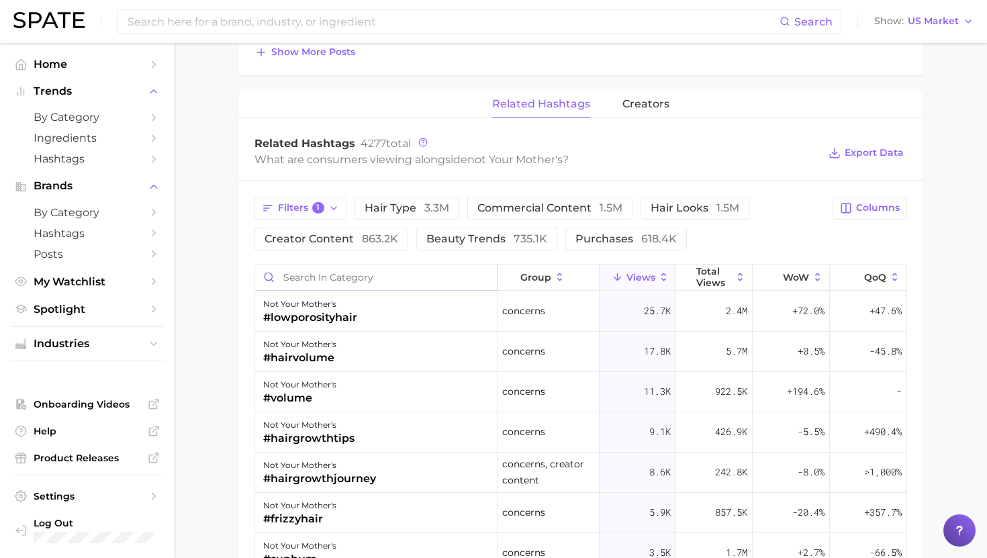
click at [326, 272] on input "Search in category" at bounding box center [376, 278] width 242 height 26
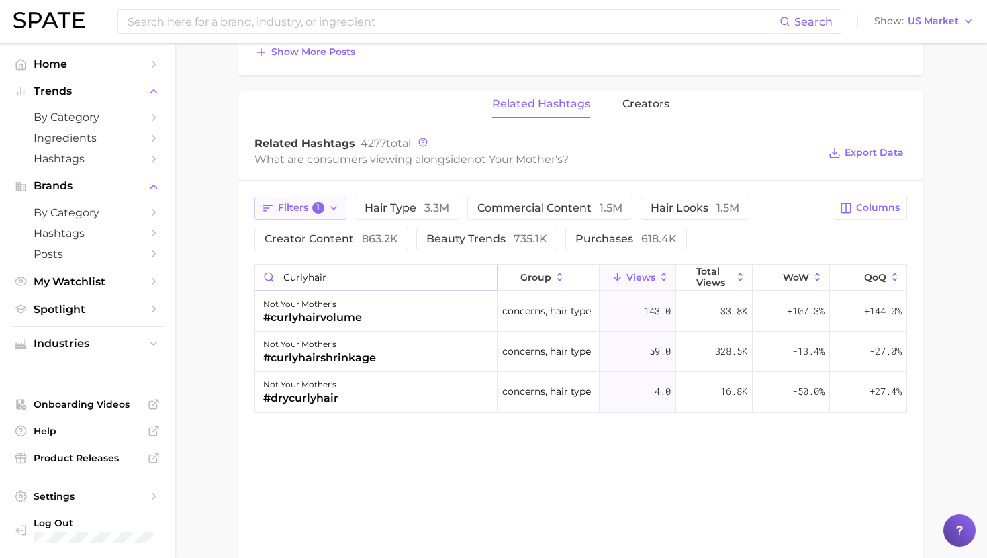
click at [301, 210] on span "Filters 1" at bounding box center [301, 208] width 46 height 12
type input "curlyhair"
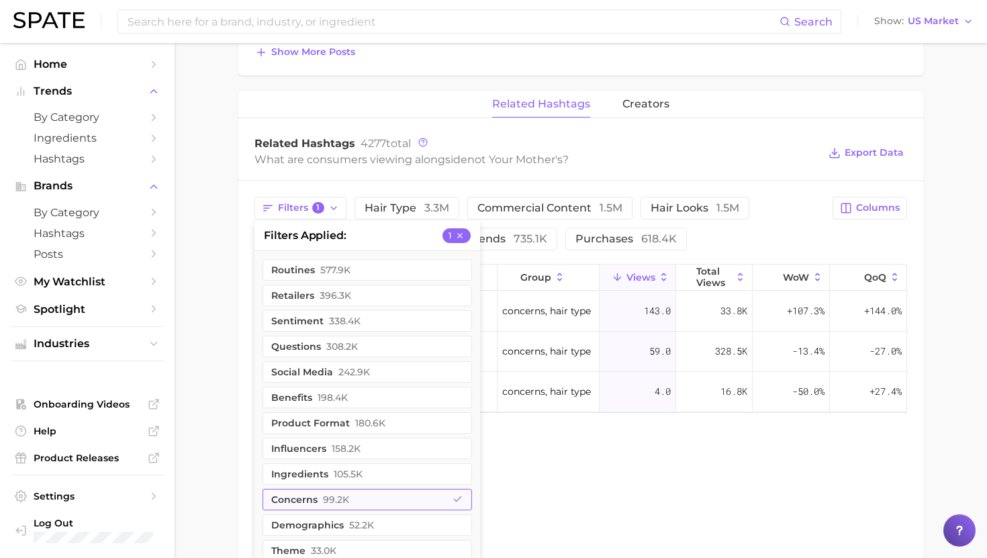
click at [330, 498] on span "99.2k" at bounding box center [336, 499] width 26 height 11
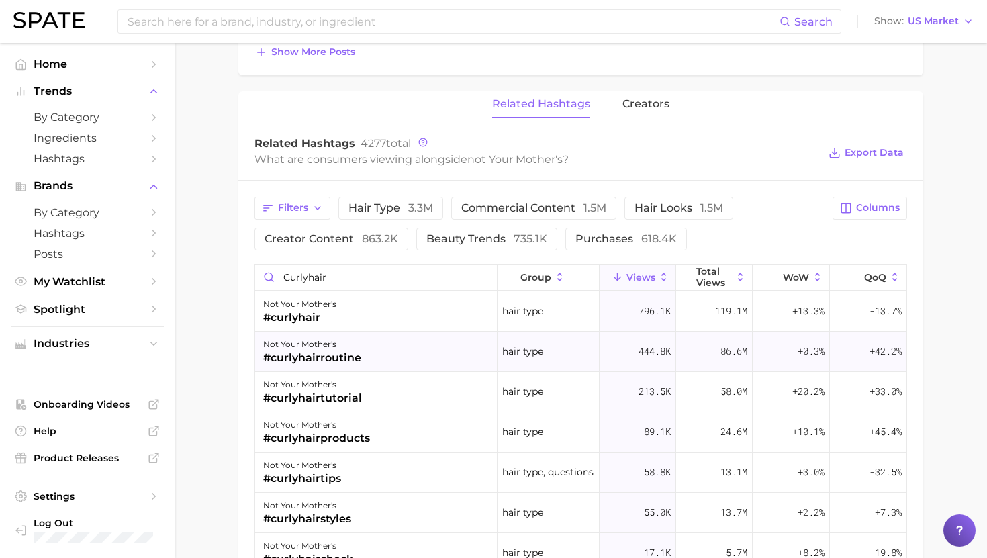
click at [362, 346] on div "not your mother's #curlyhairroutine" at bounding box center [376, 352] width 242 height 40
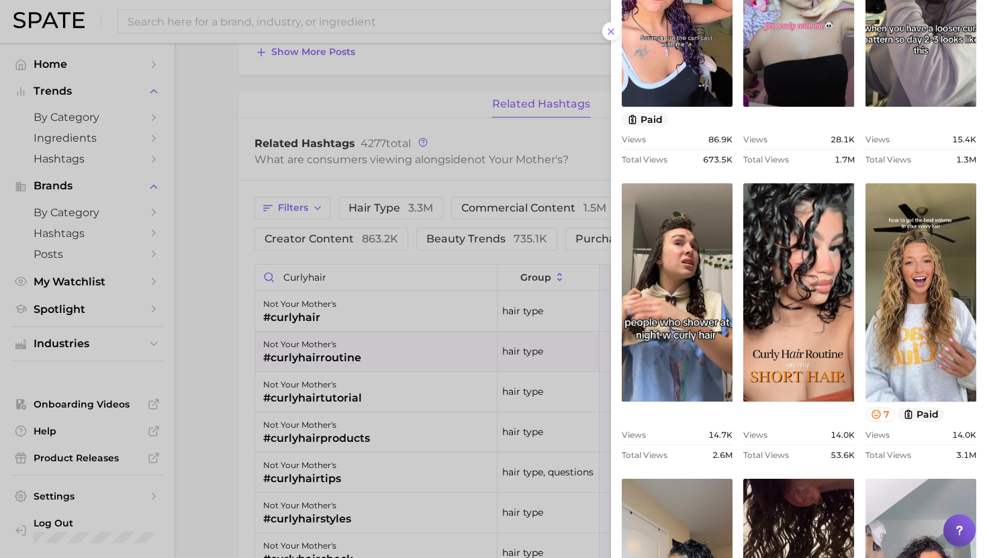
scroll to position [265, 0]
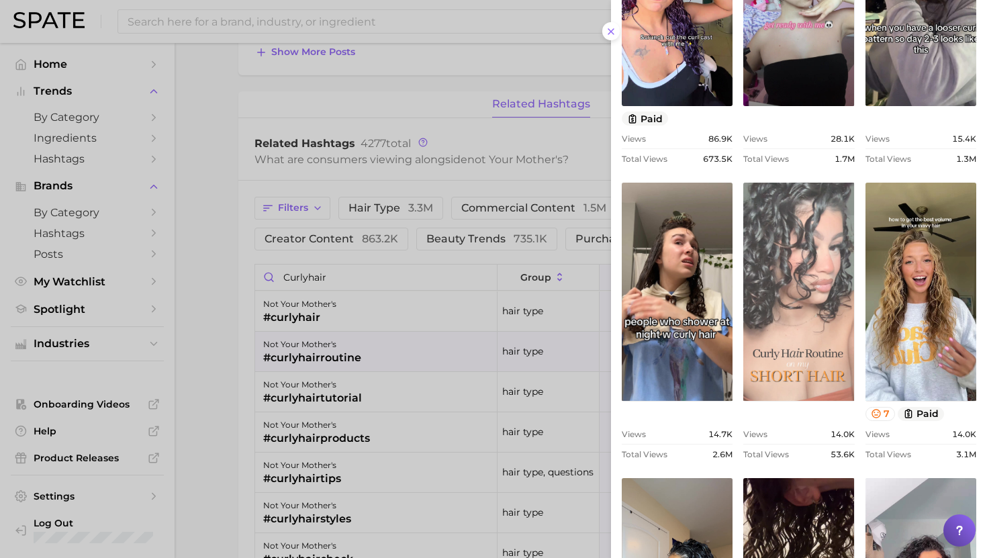
click at [777, 314] on link "view post on TikTok" at bounding box center [798, 292] width 111 height 218
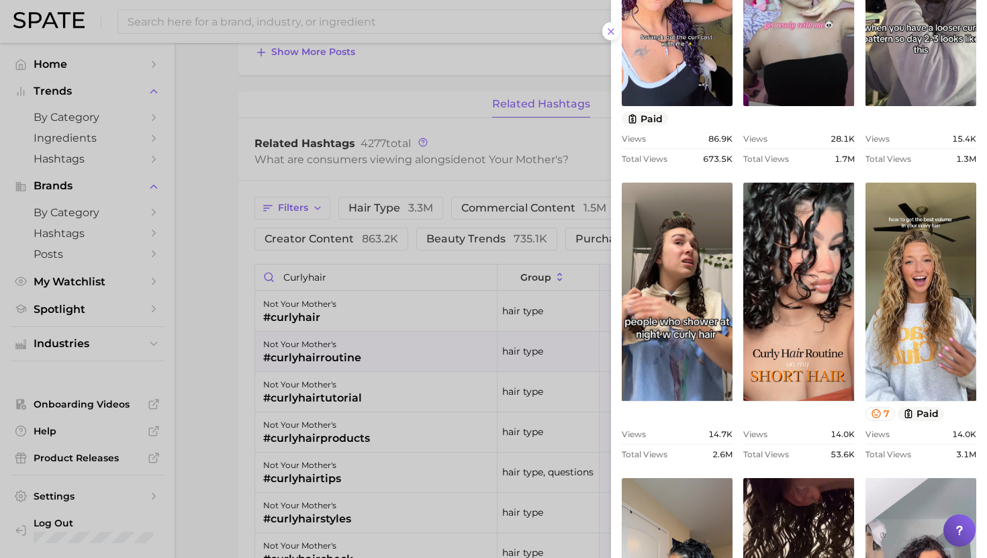
click at [358, 295] on div at bounding box center [493, 279] width 987 height 558
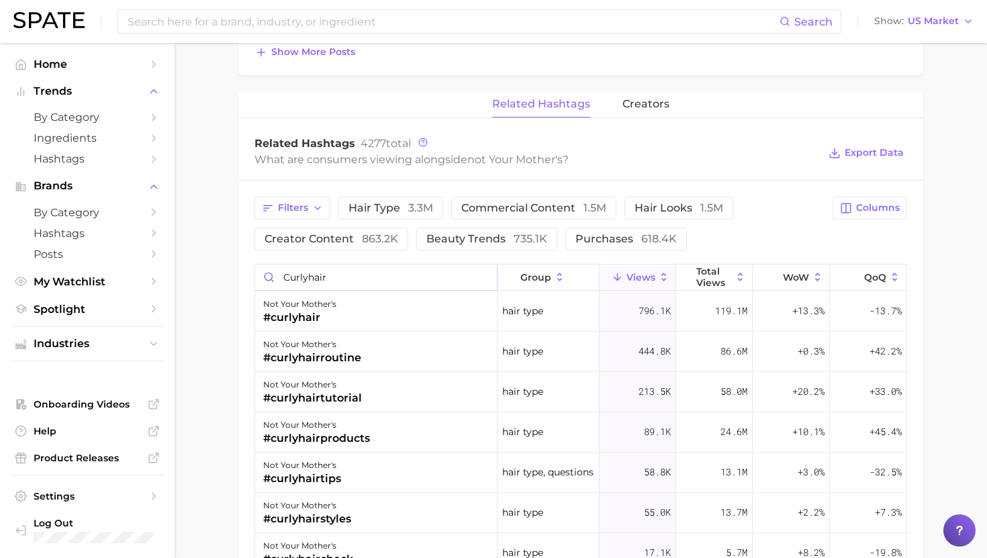
click at [323, 269] on input "curlyhair" at bounding box center [376, 278] width 242 height 26
click at [336, 306] on div "not your mother's #wavyhair" at bounding box center [376, 311] width 242 height 40
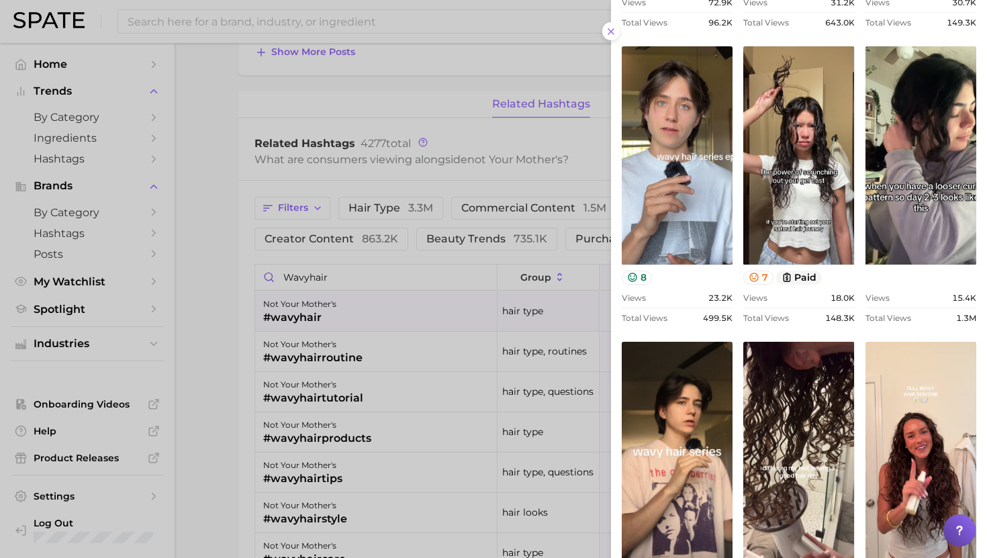
scroll to position [504, 0]
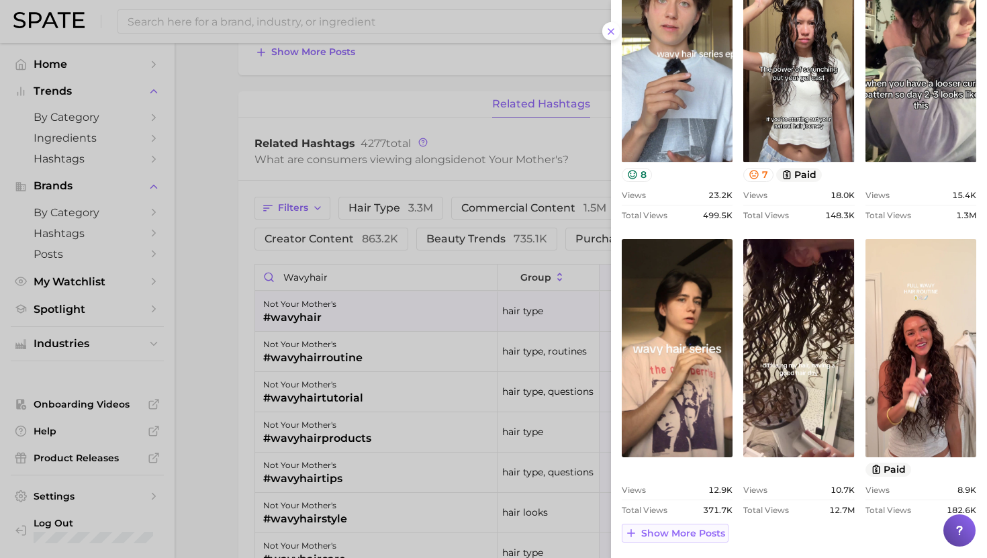
click at [702, 539] on button "Show more posts" at bounding box center [675, 533] width 107 height 19
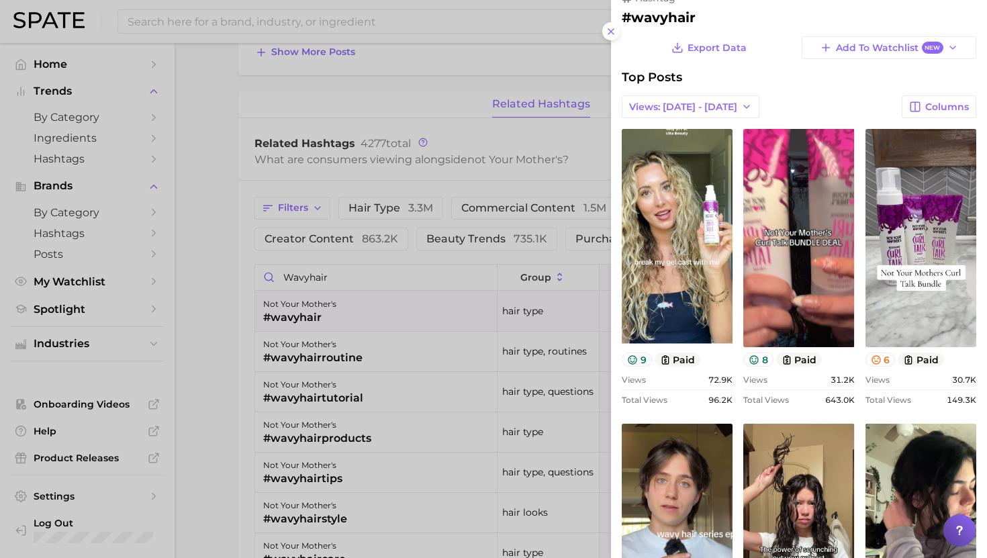
scroll to position [15, 0]
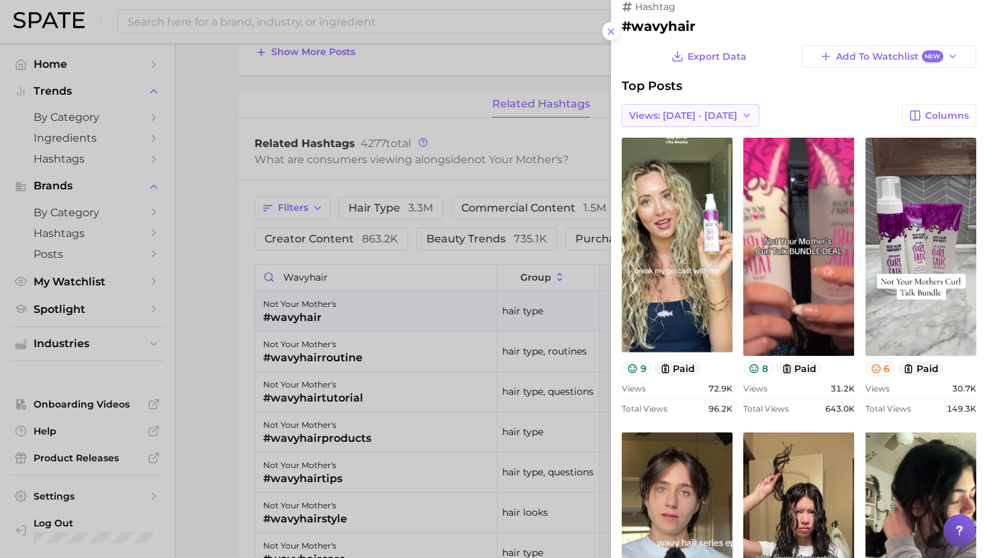
click at [679, 118] on span "Views: Sep 7 - 14" at bounding box center [683, 115] width 108 height 11
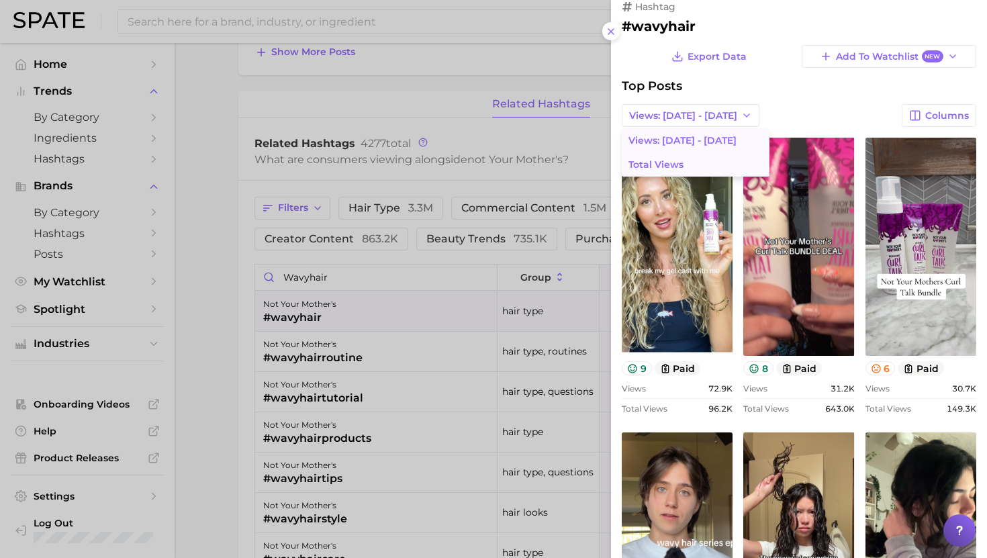
click at [672, 160] on span "Total Views" at bounding box center [656, 164] width 55 height 11
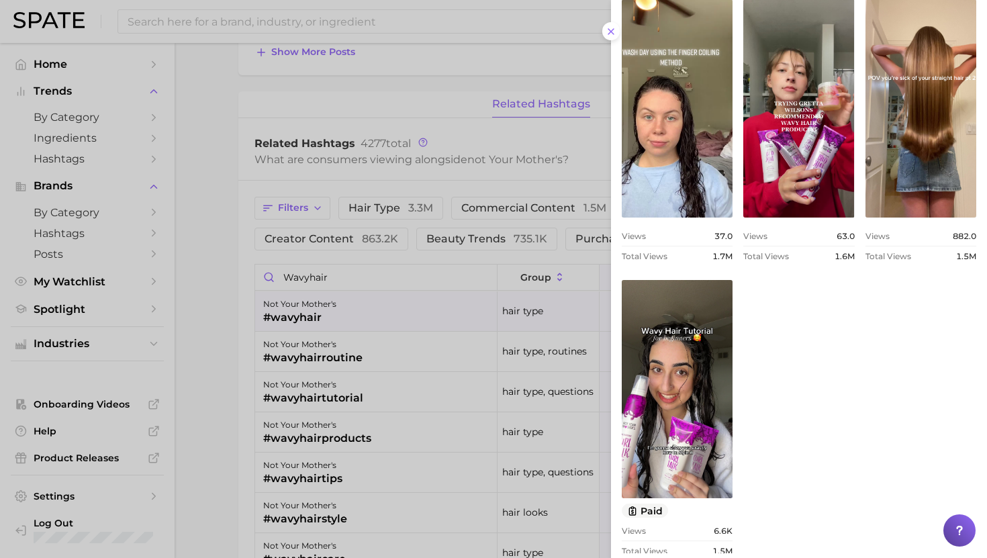
scroll to position [731, 0]
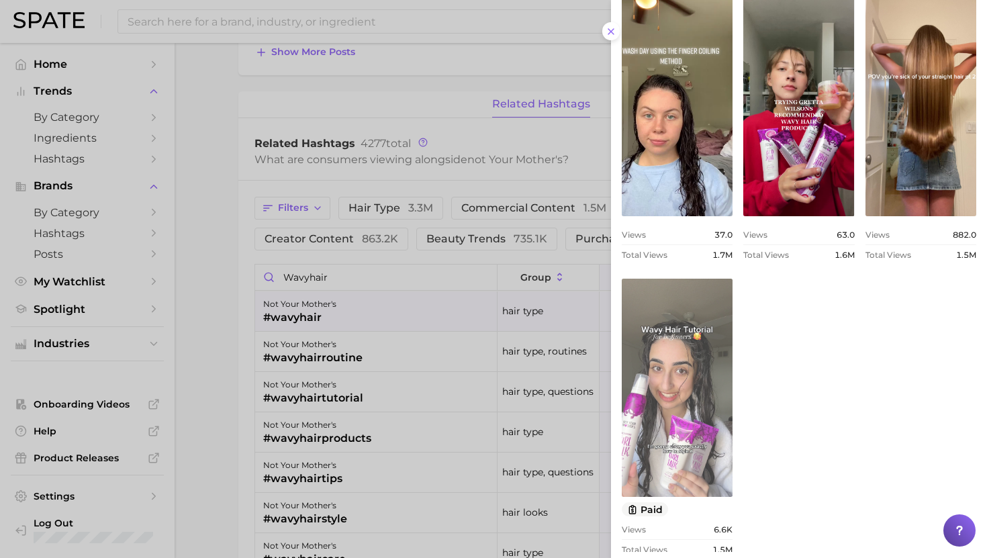
click at [686, 327] on link "view post on TikTok" at bounding box center [677, 388] width 111 height 218
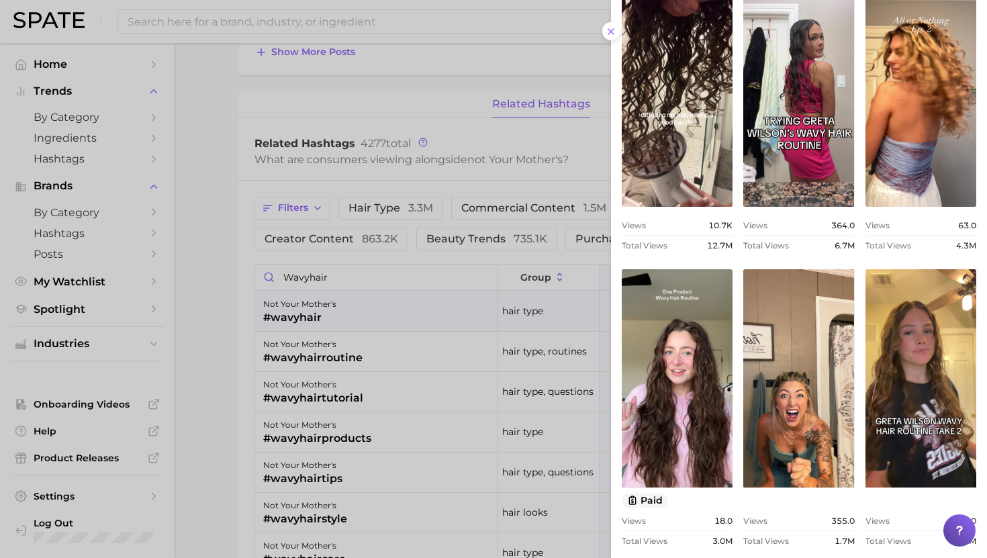
scroll to position [44, 0]
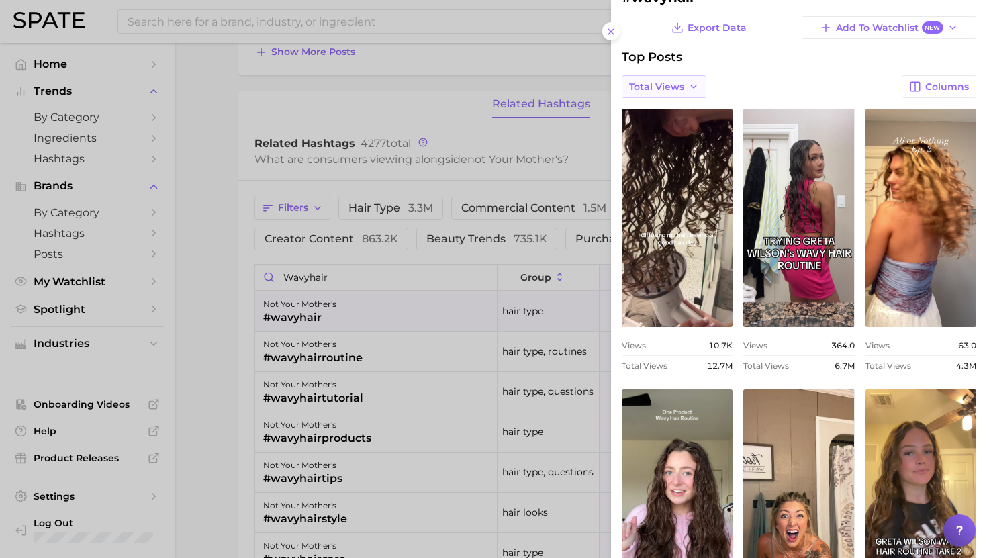
click at [672, 84] on span "Total Views" at bounding box center [656, 86] width 55 height 11
click at [672, 117] on button "Views: Sep 7 - 14" at bounding box center [696, 111] width 148 height 24
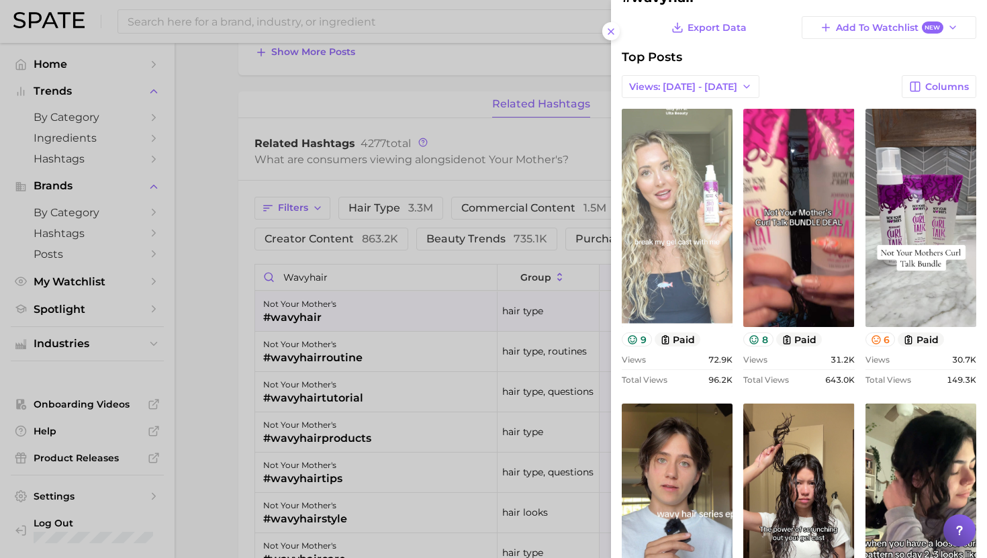
scroll to position [0, 0]
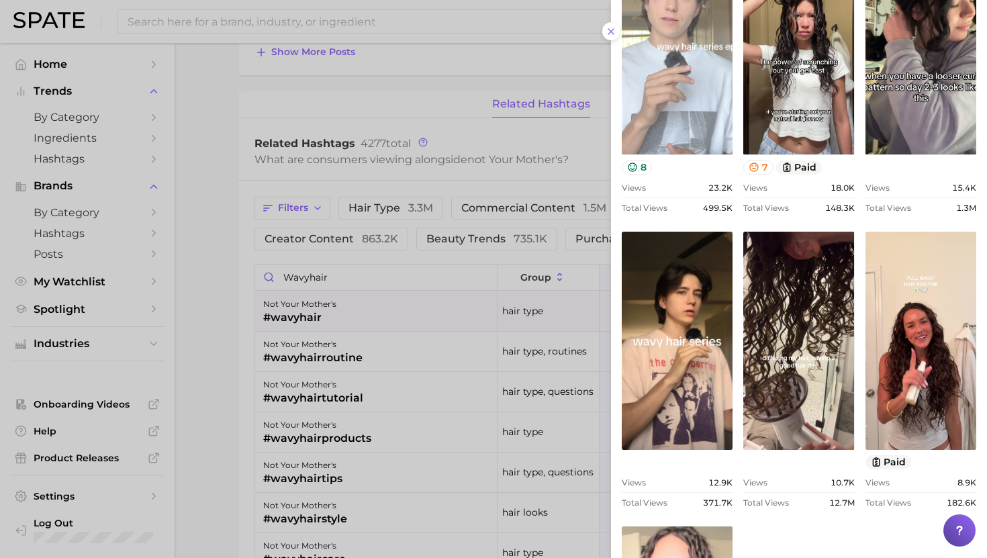
click at [677, 125] on link "view post on TikTok" at bounding box center [677, 45] width 111 height 218
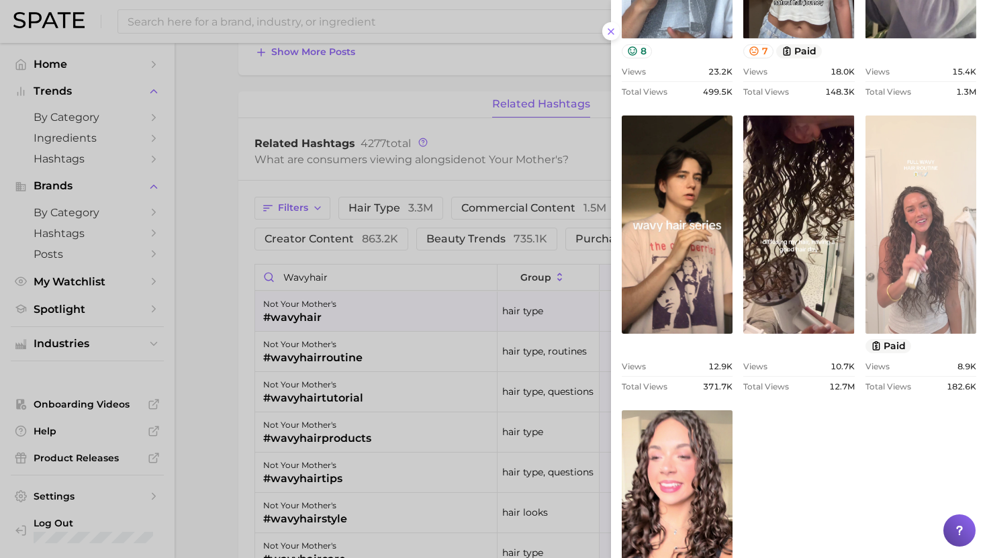
click at [924, 212] on link "view post on TikTok" at bounding box center [921, 224] width 111 height 218
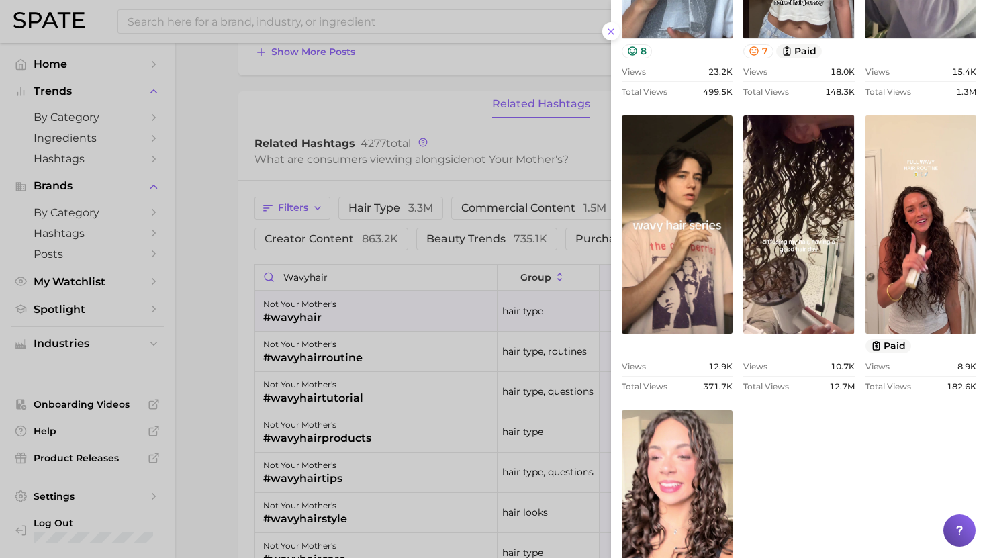
click at [393, 299] on div at bounding box center [493, 279] width 987 height 558
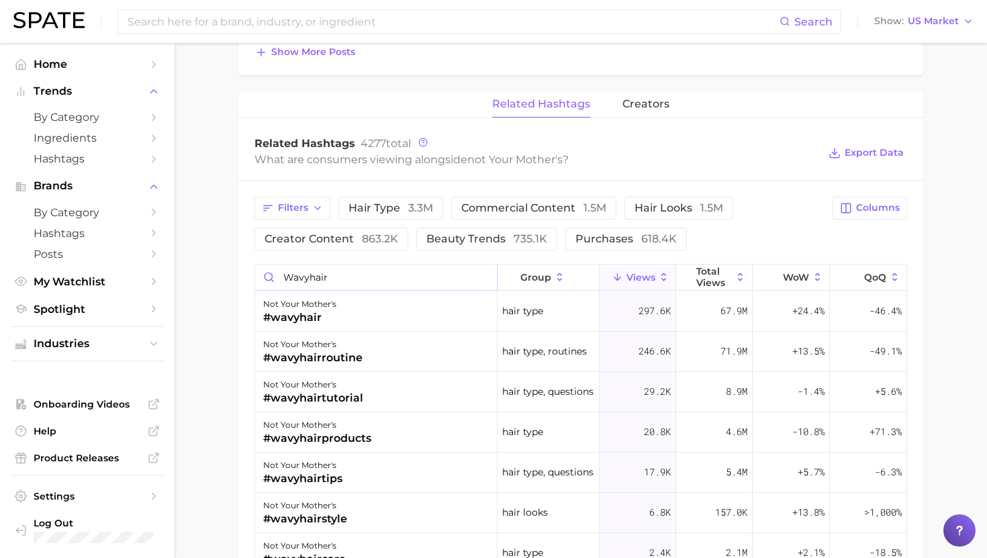
click at [363, 272] on input "wavyhair" at bounding box center [376, 278] width 242 height 26
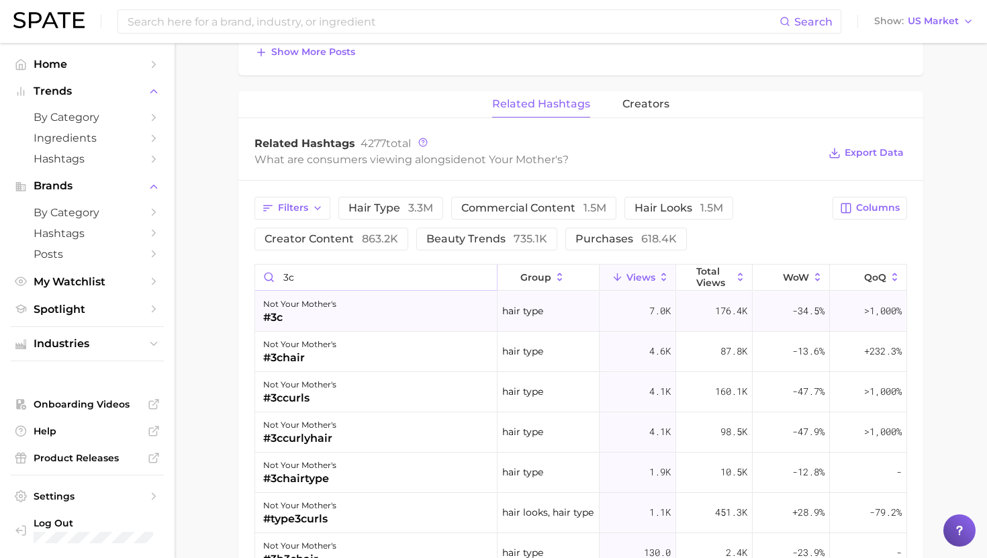
type input "3c"
click at [339, 306] on div "not your mother's #3c" at bounding box center [376, 311] width 242 height 40
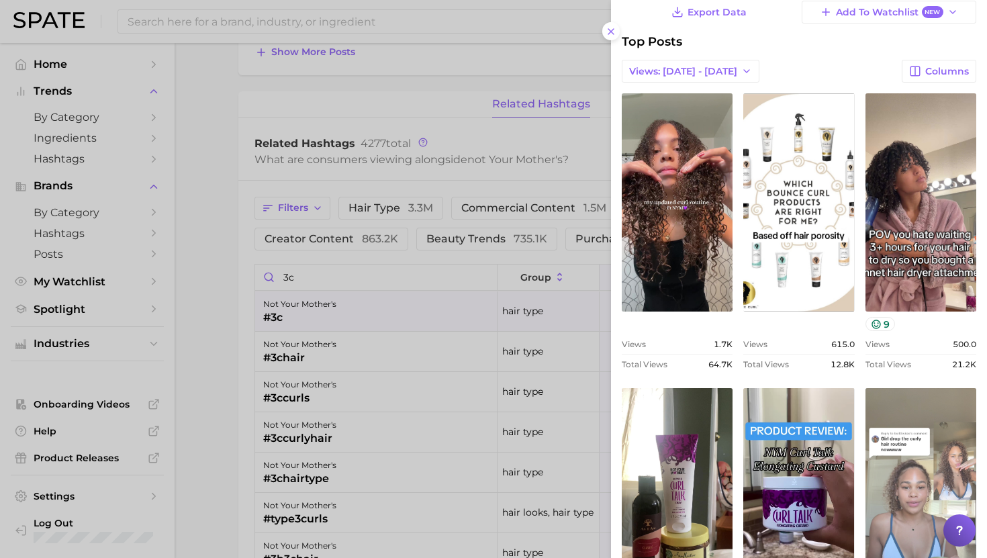
scroll to position [47, 0]
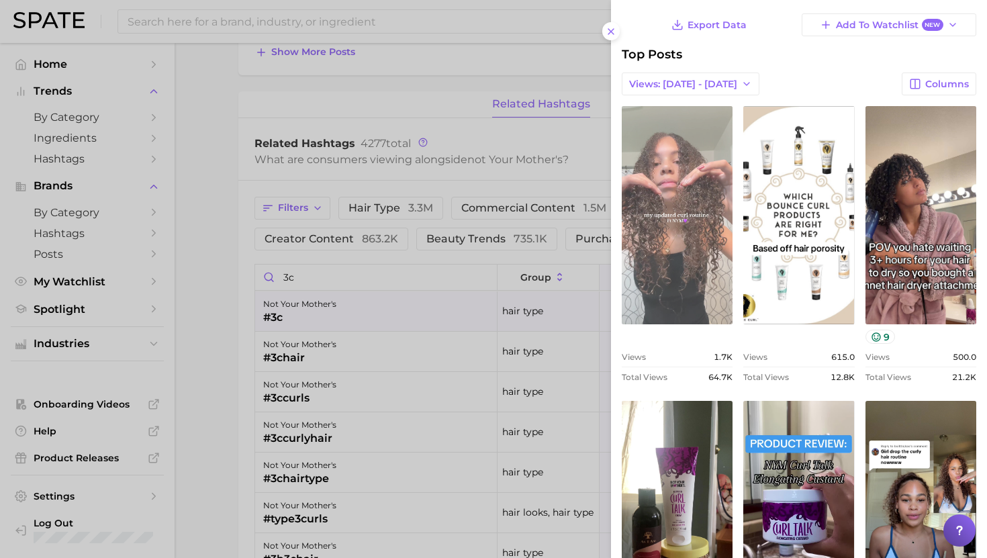
click at [694, 226] on link "view post on TikTok" at bounding box center [677, 215] width 111 height 218
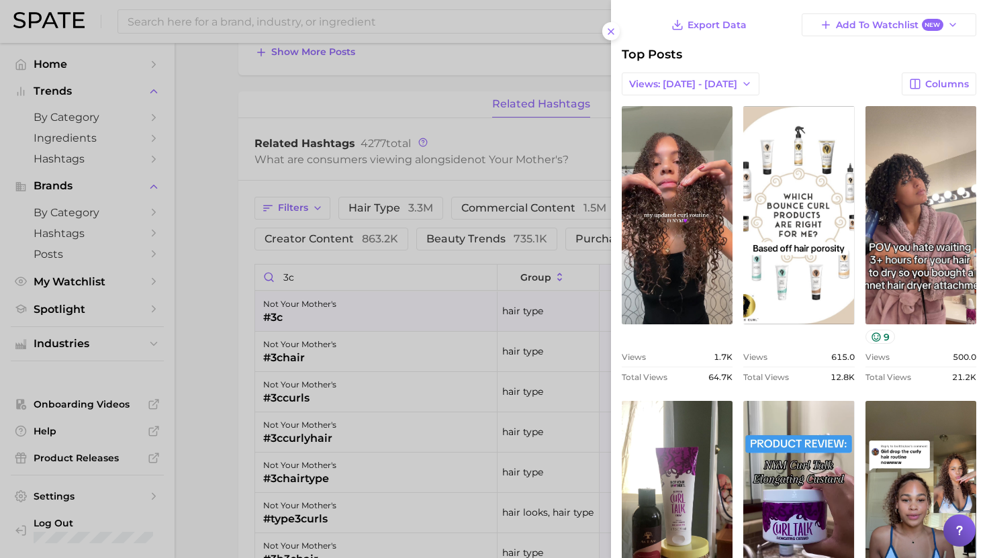
click at [91, 158] on div at bounding box center [493, 279] width 987 height 558
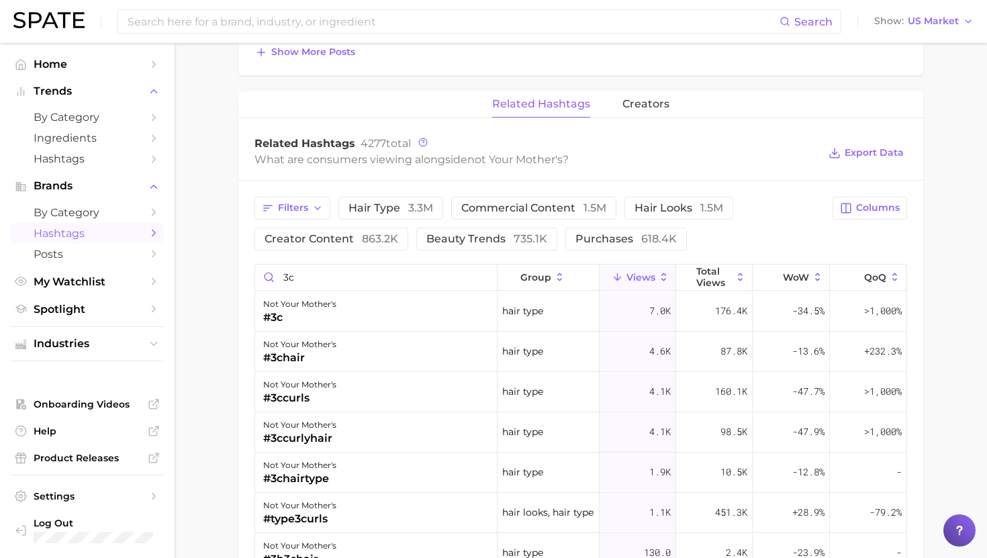
click at [74, 225] on link "Hashtags" at bounding box center [87, 233] width 153 height 21
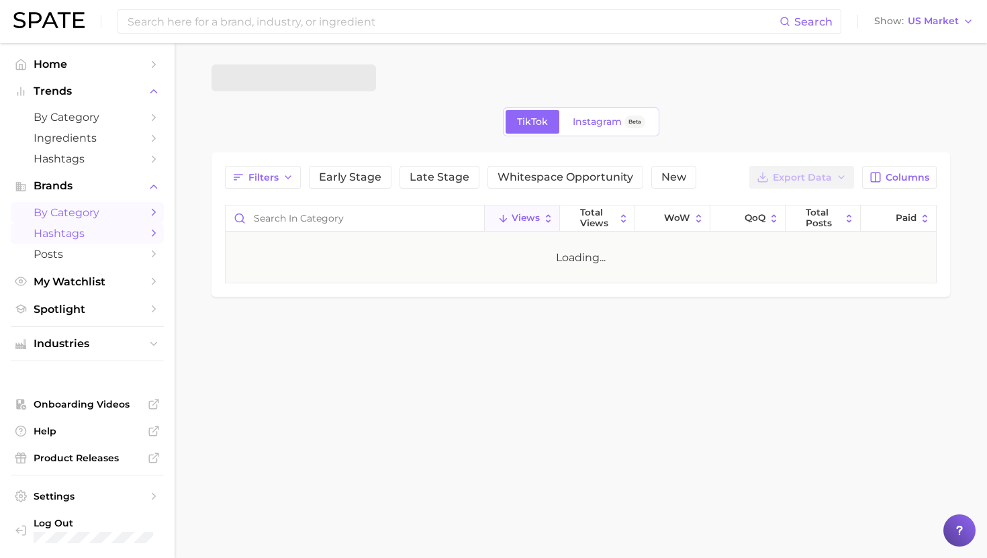
click at [74, 214] on span "by Category" at bounding box center [87, 212] width 107 height 13
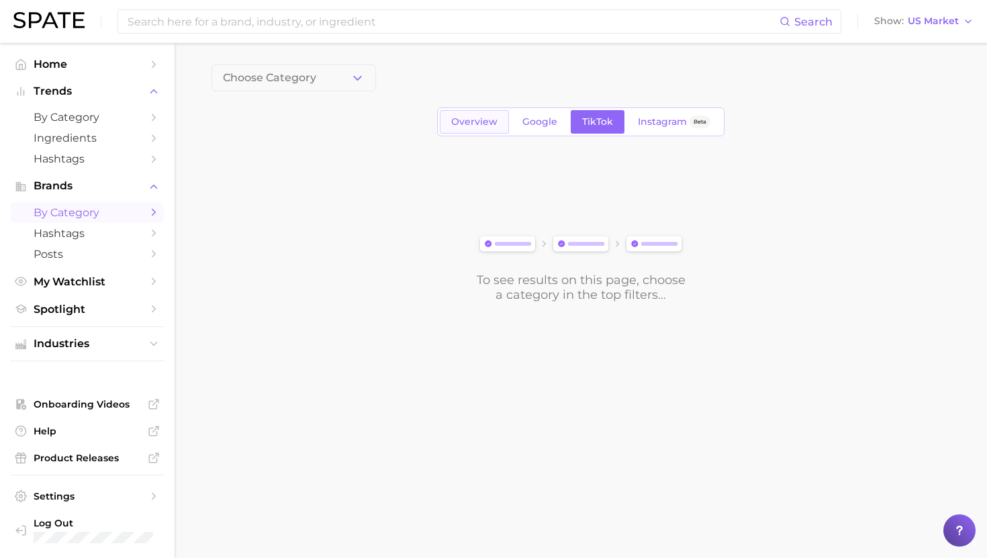
click at [483, 124] on span "Overview" at bounding box center [474, 121] width 46 height 11
click at [300, 70] on button "Choose Category" at bounding box center [294, 77] width 165 height 27
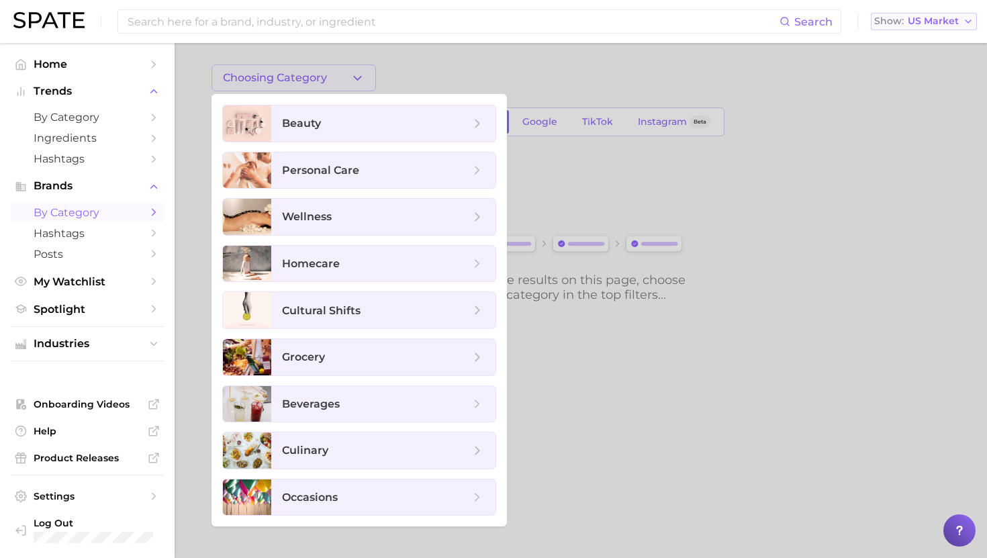
click at [925, 21] on span "US Market" at bounding box center [933, 20] width 51 height 7
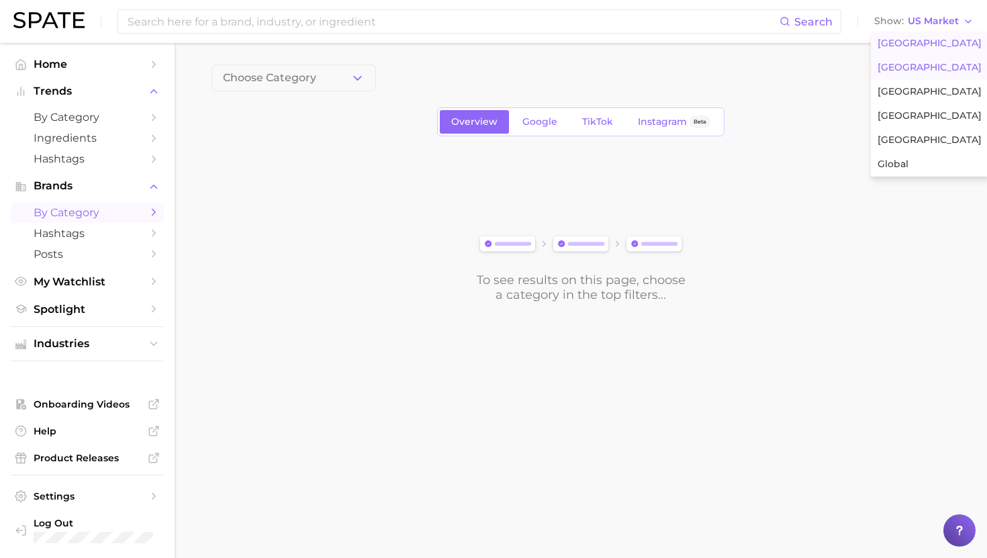
click at [906, 58] on button "United Kingdom" at bounding box center [930, 68] width 118 height 24
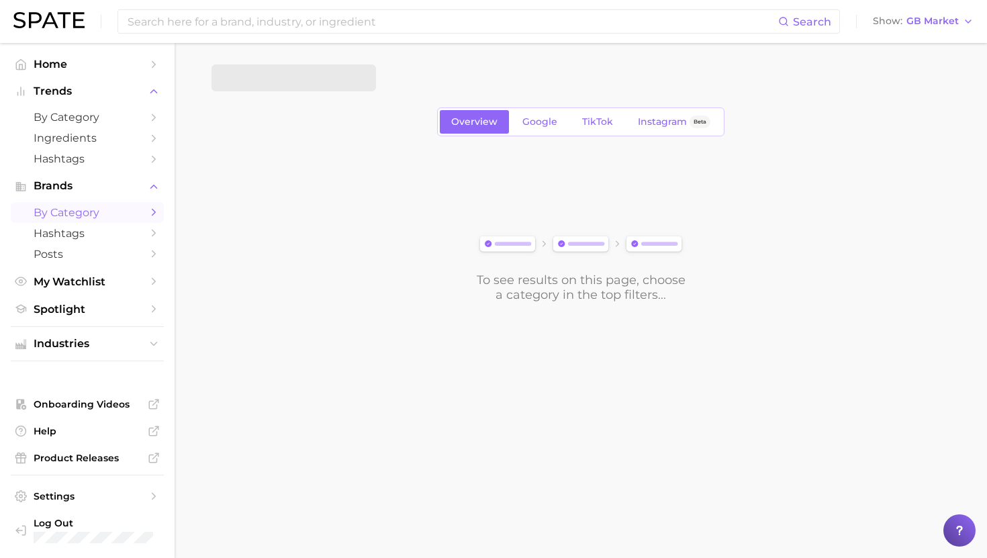
click at [295, 89] on span at bounding box center [294, 77] width 165 height 27
click at [295, 85] on span at bounding box center [294, 77] width 165 height 27
click at [316, 86] on span at bounding box center [294, 77] width 165 height 27
click at [322, 79] on button "Choose Category" at bounding box center [294, 77] width 165 height 27
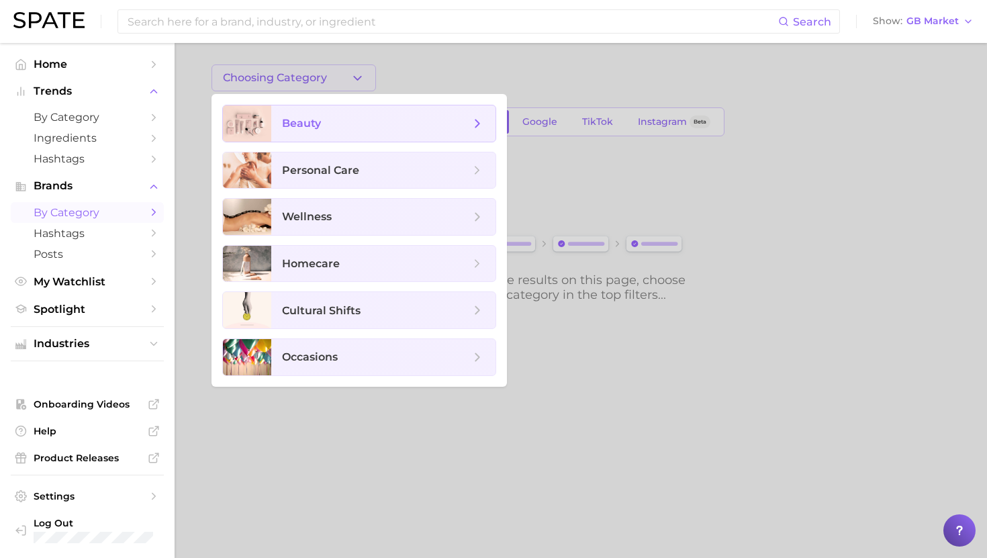
click at [321, 130] on span "beauty" at bounding box center [383, 123] width 224 height 36
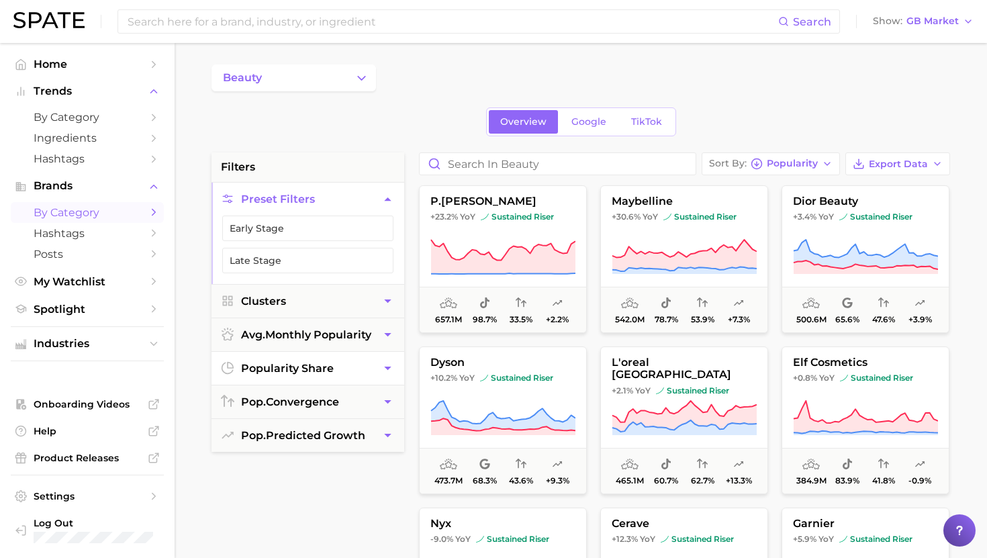
click at [320, 368] on span "popularity share" at bounding box center [287, 368] width 93 height 13
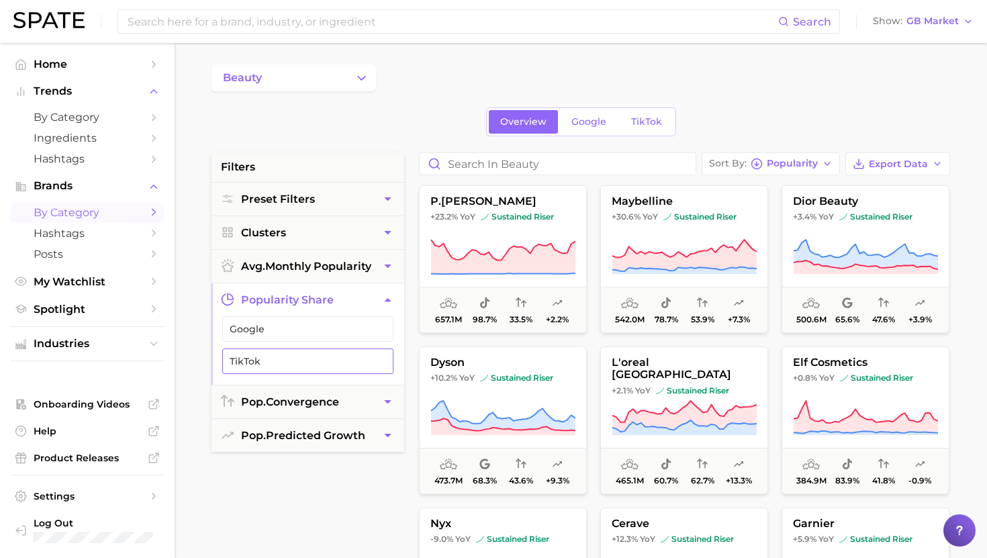
click at [320, 368] on button "TikTok" at bounding box center [307, 361] width 171 height 26
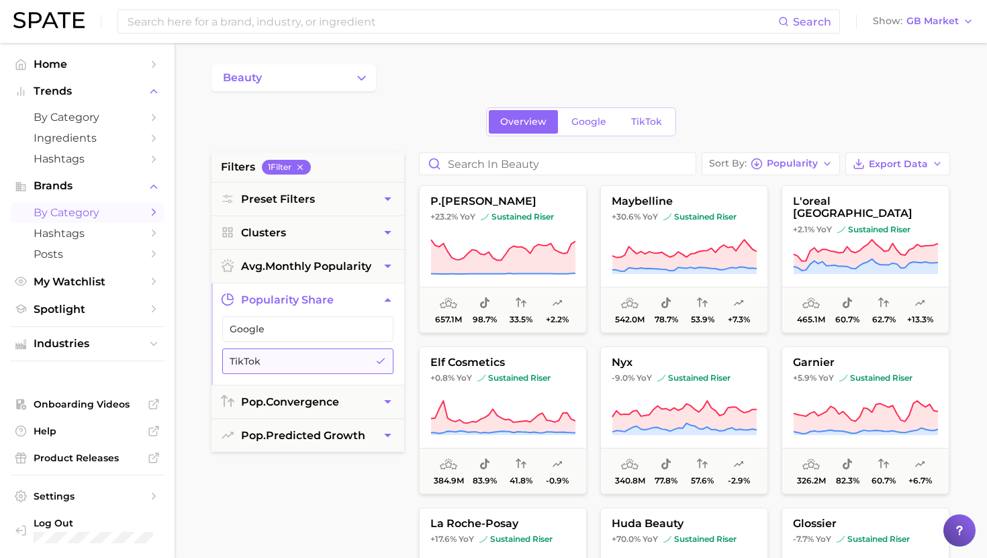
click at [320, 368] on button "TikTok" at bounding box center [307, 361] width 171 height 26
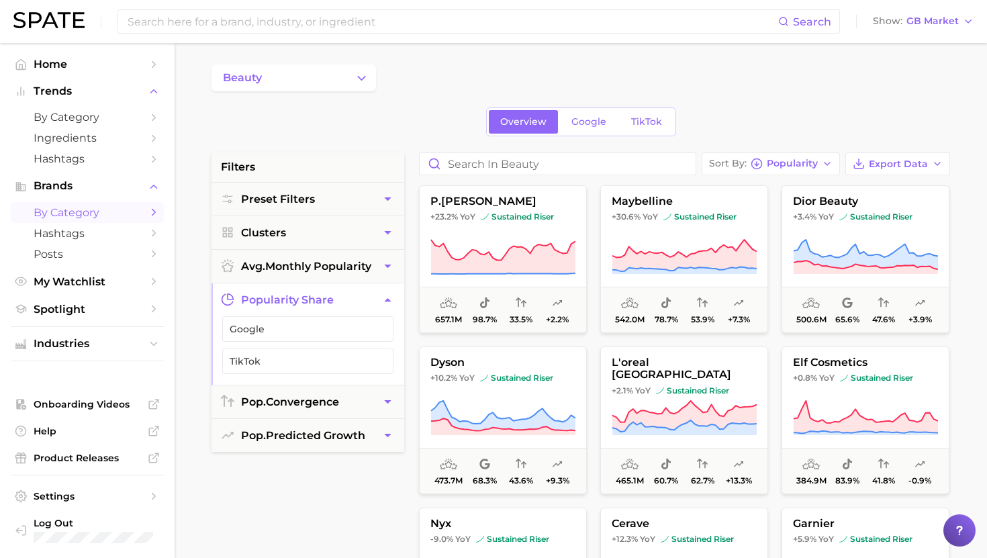
drag, startPoint x: 317, startPoint y: 307, endPoint x: 317, endPoint y: 287, distance: 20.1
click at [317, 306] on button "popularity share" at bounding box center [308, 299] width 193 height 33
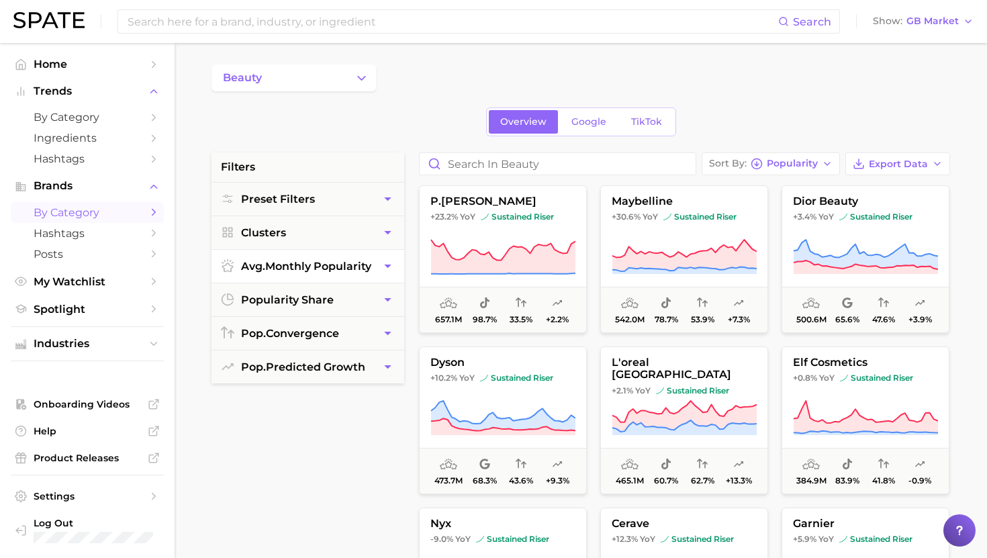
click at [317, 275] on button "avg. monthly popularity" at bounding box center [308, 266] width 193 height 33
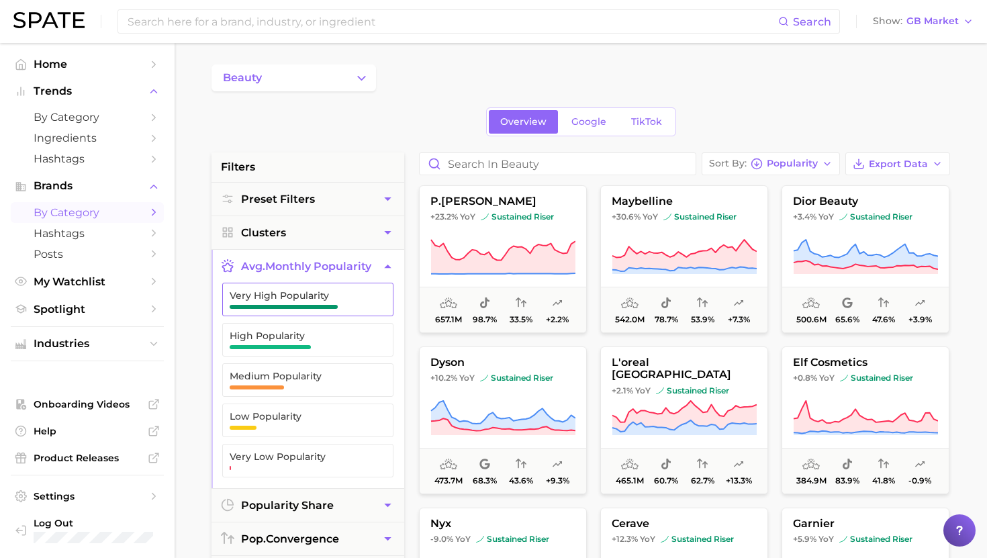
click at [310, 304] on span "Very High Popularity" at bounding box center [297, 299] width 135 height 19
click at [310, 348] on span "button" at bounding box center [270, 347] width 81 height 4
click at [476, 84] on div "beauty" at bounding box center [581, 77] width 739 height 27
click at [759, 97] on div "beauty Overview Google TikTok filters 2 Filter s Preset Filters Clusters avg. m…" at bounding box center [581, 529] width 739 height 930
click at [465, 244] on icon at bounding box center [502, 257] width 145 height 38
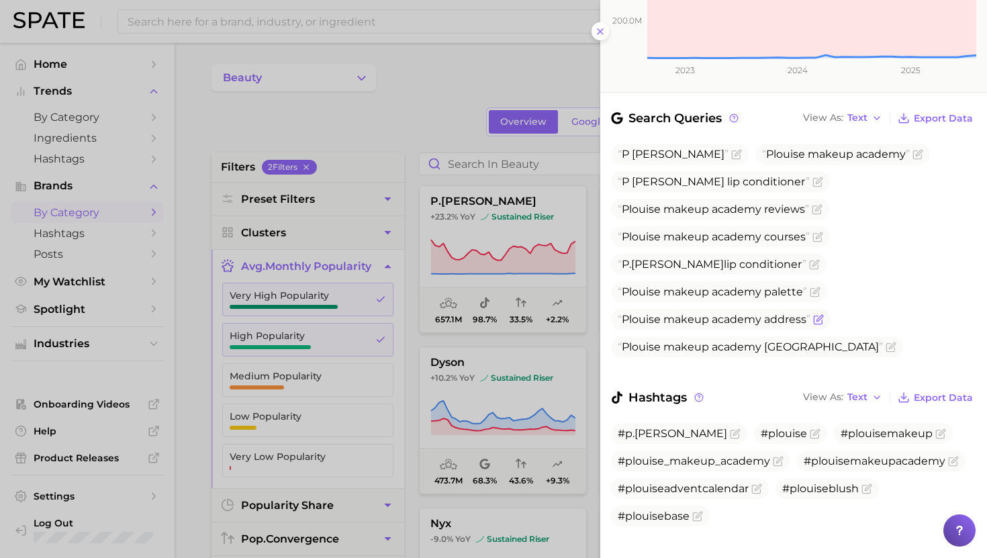
scroll to position [177, 0]
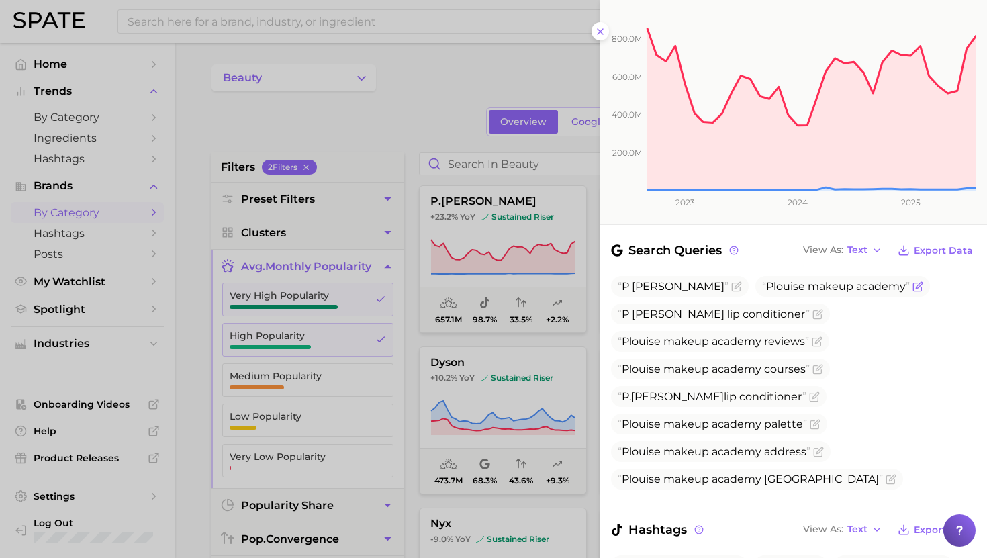
click at [761, 276] on span "Plouise makeup academy" at bounding box center [842, 286] width 175 height 21
click at [671, 308] on span "P louise lip conditioner" at bounding box center [714, 314] width 192 height 13
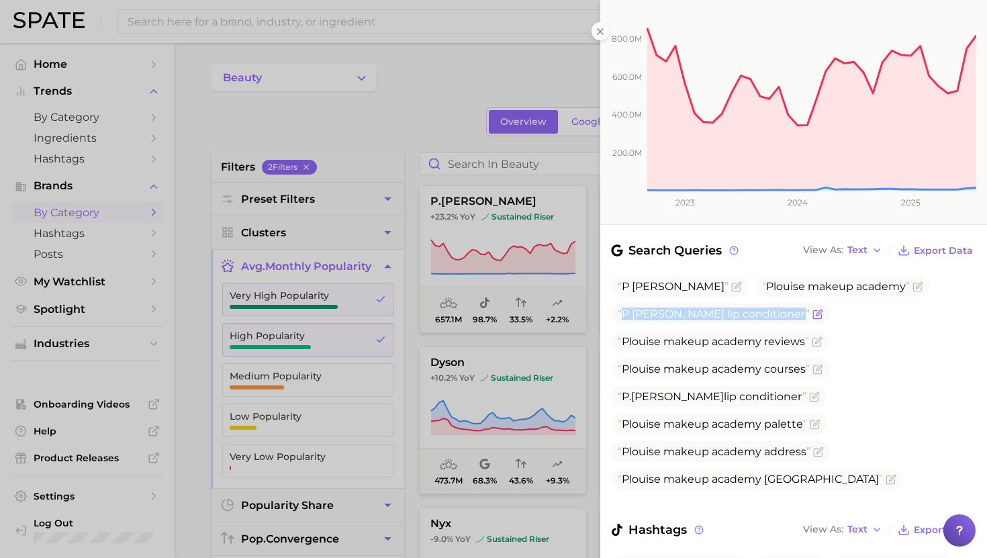
click at [671, 308] on span "P louise lip conditioner" at bounding box center [714, 314] width 192 height 13
copy span "P louise lip conditioner"
click at [781, 280] on span "Plouise makeup academy" at bounding box center [836, 286] width 148 height 13
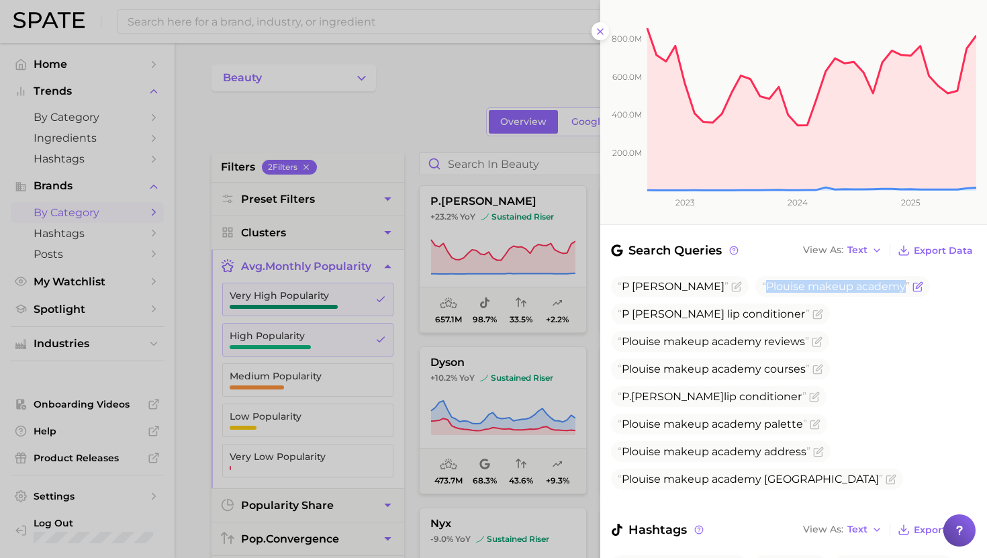
copy span "Plouise makeup academy"
click at [477, 391] on div at bounding box center [493, 279] width 987 height 558
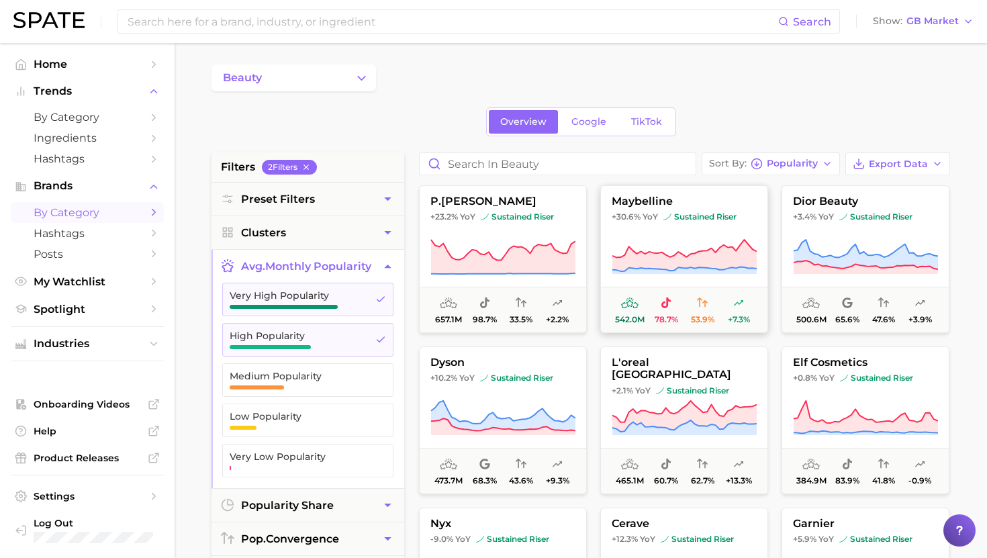
click at [696, 213] on span "sustained riser" at bounding box center [699, 217] width 73 height 11
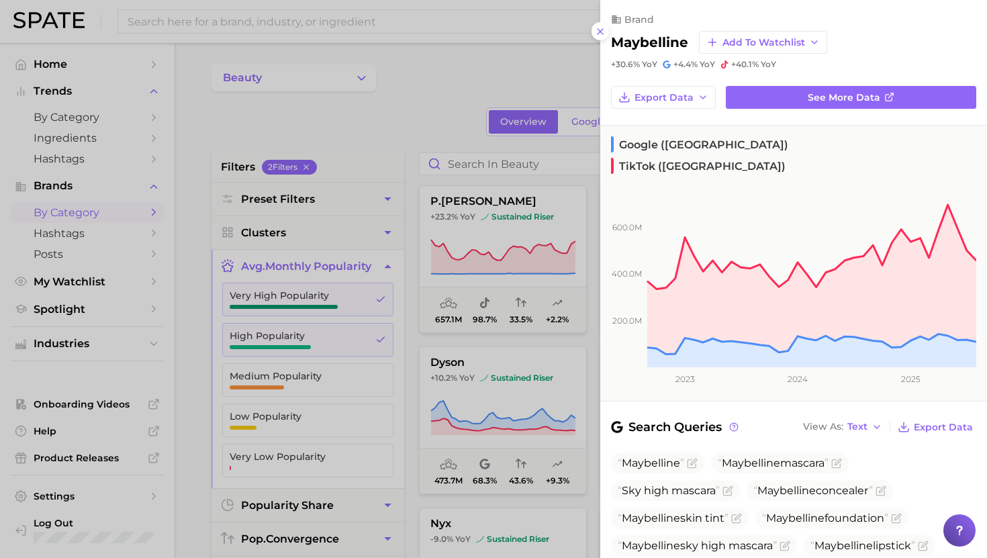
click at [530, 309] on div at bounding box center [493, 279] width 987 height 558
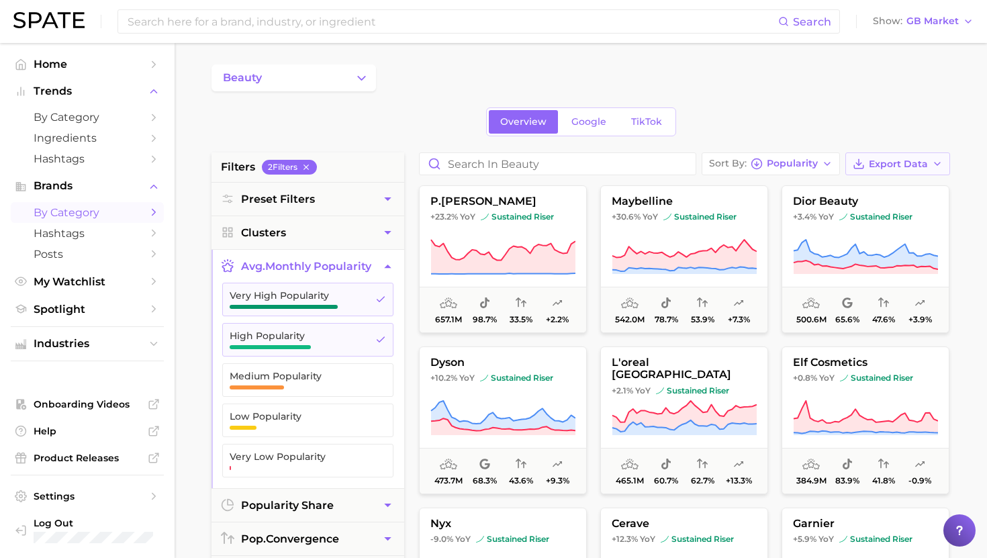
click at [898, 156] on button "Export Data" at bounding box center [897, 163] width 105 height 23
click at [821, 186] on icon at bounding box center [815, 189] width 12 height 12
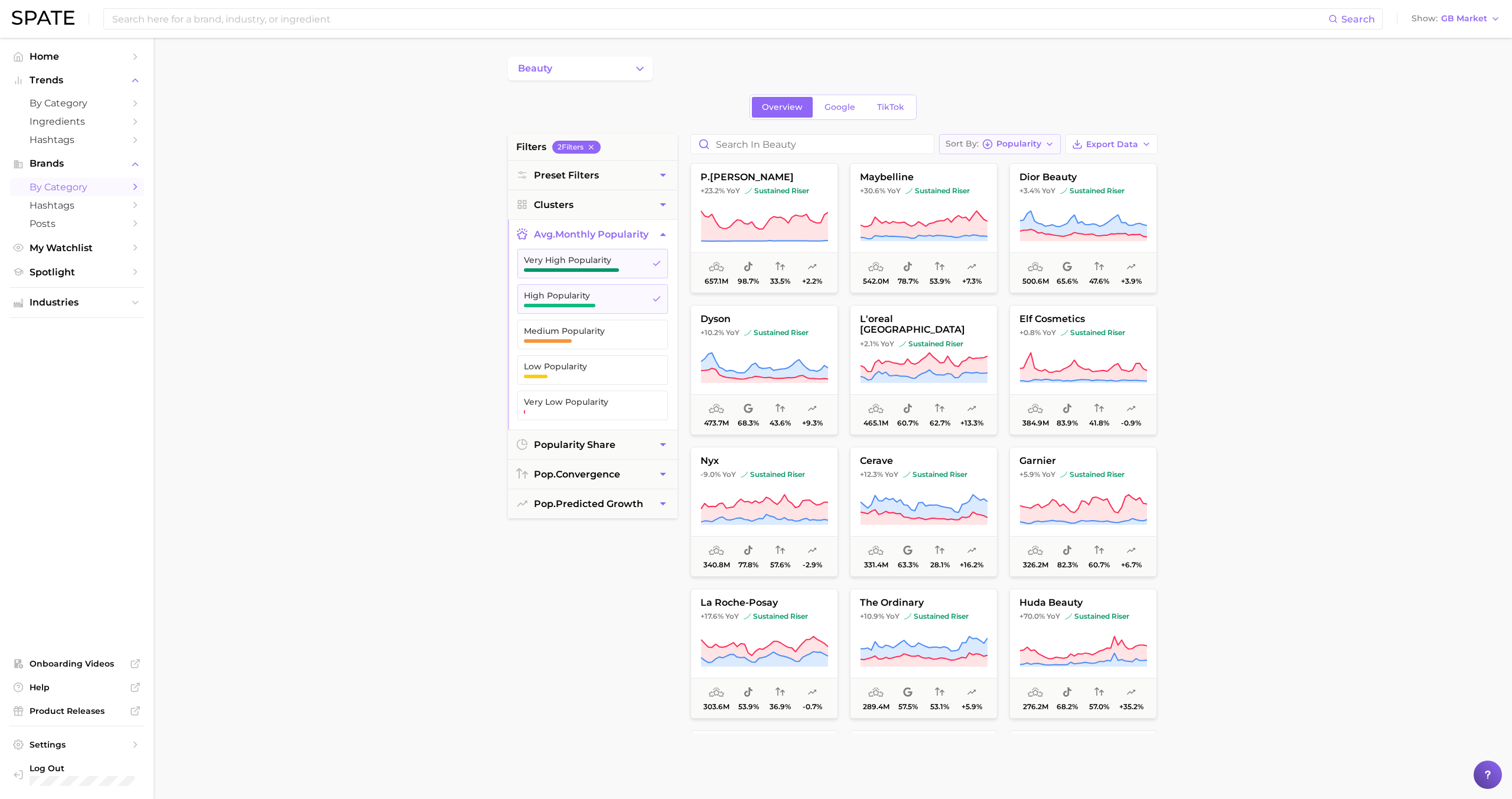
click at [867, 136] on button "Sort By Popularity" at bounding box center [1000, 143] width 121 height 20
click at [867, 188] on span "YoY high to low" at bounding box center [993, 187] width 69 height 10
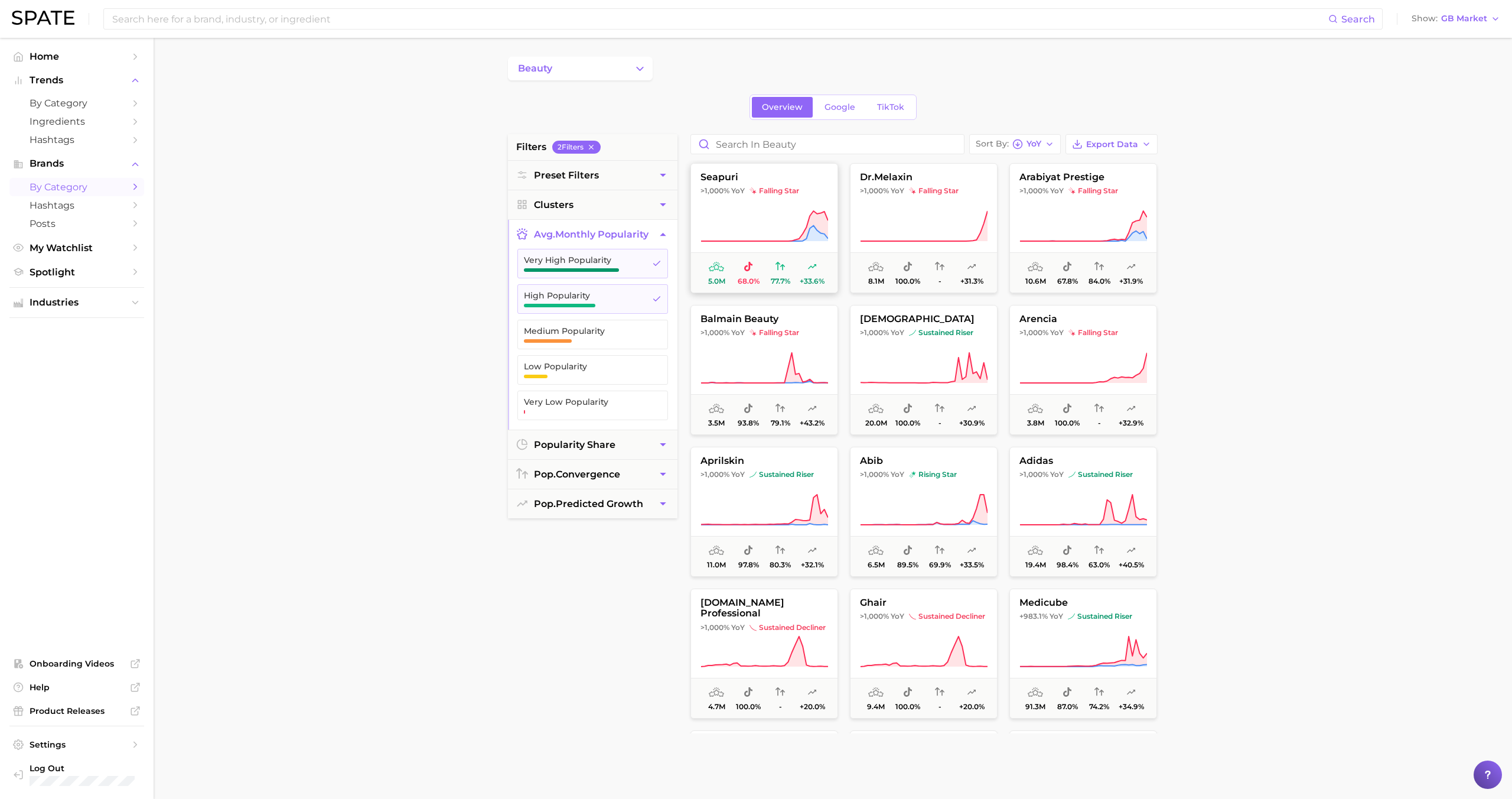
click at [780, 218] on icon at bounding box center [763, 226] width 128 height 33
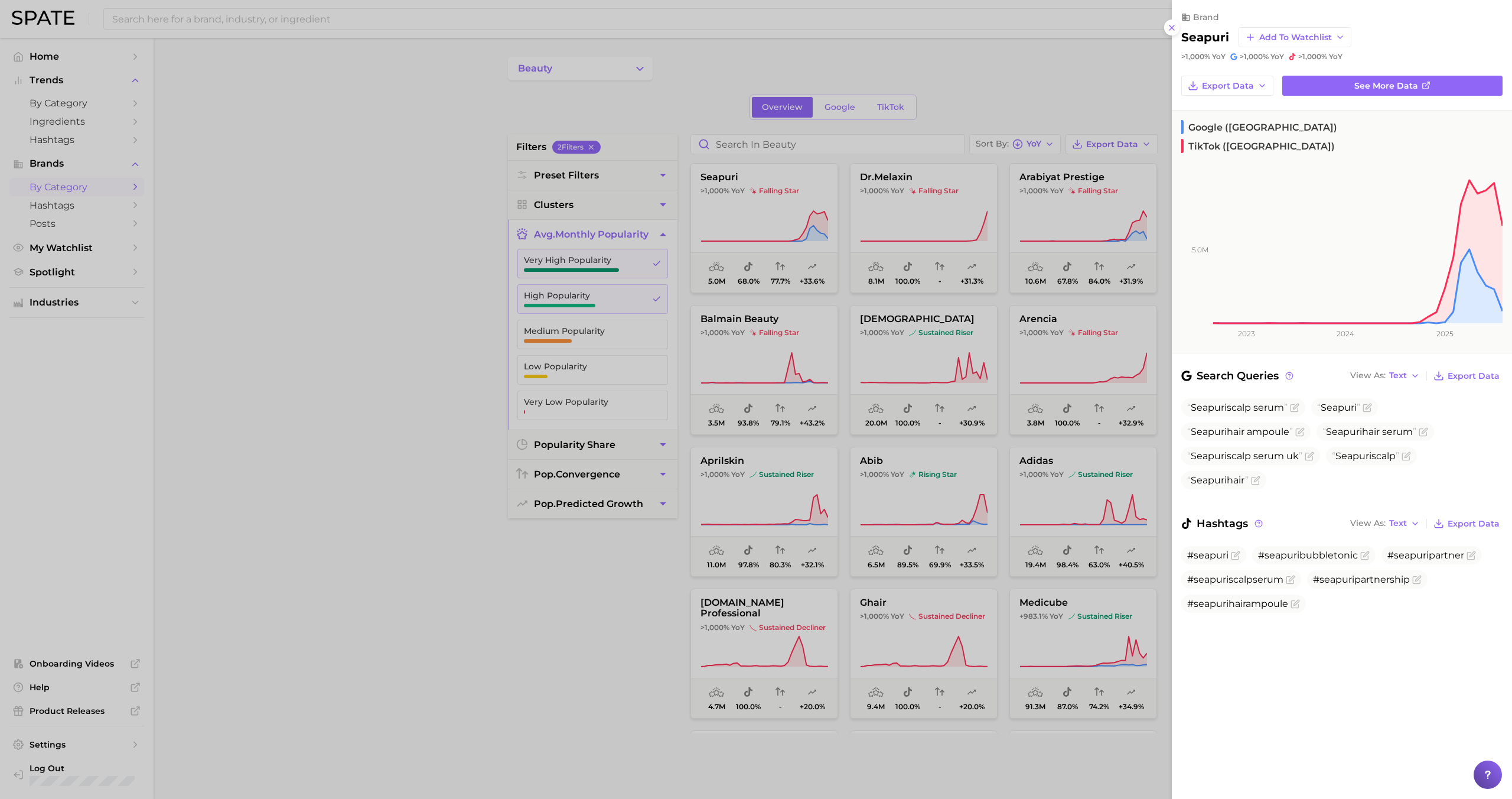
click at [780, 218] on div at bounding box center [756, 400] width 1512 height 799
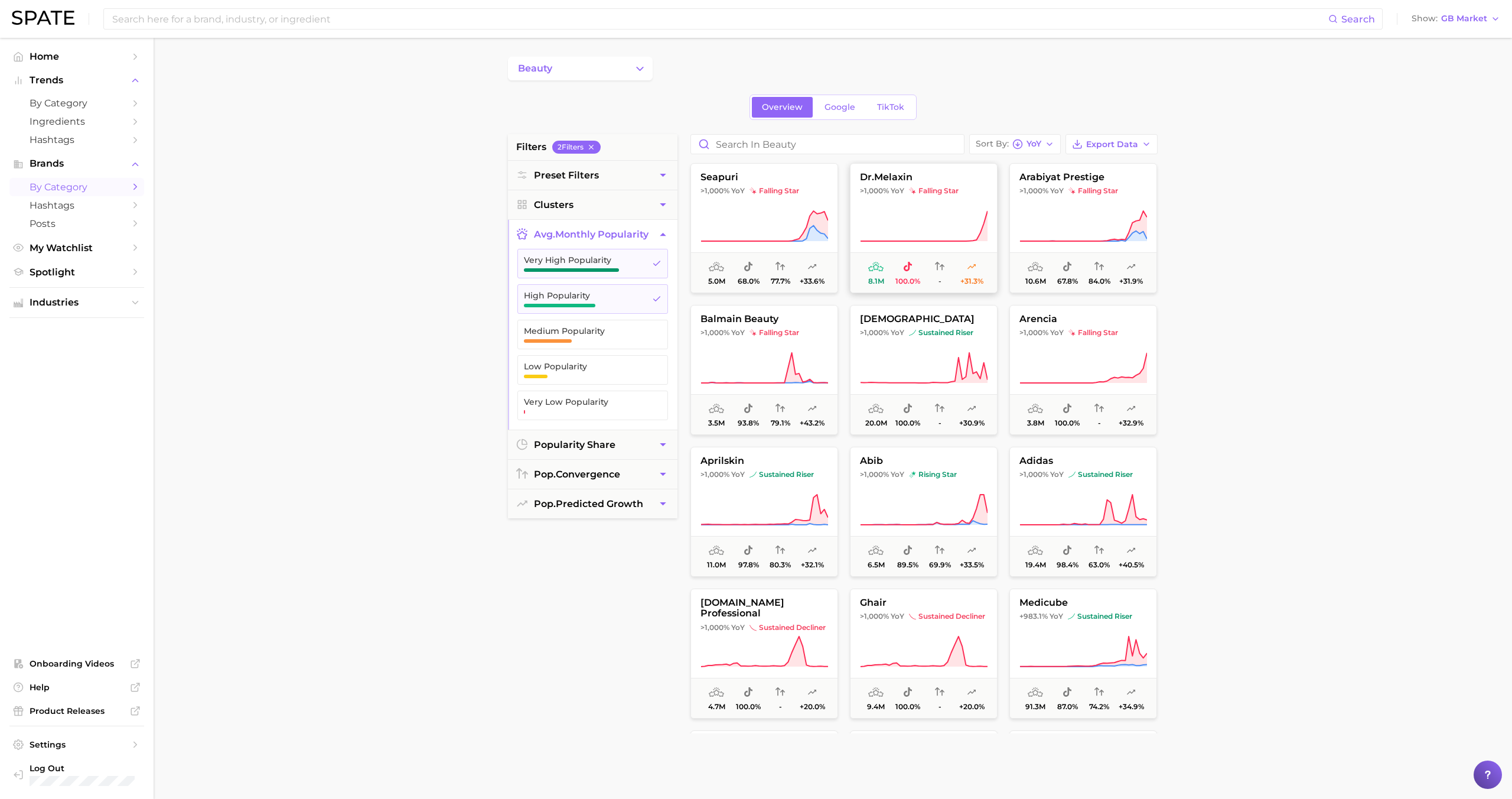
click at [867, 187] on span "falling star" at bounding box center [933, 191] width 49 height 10
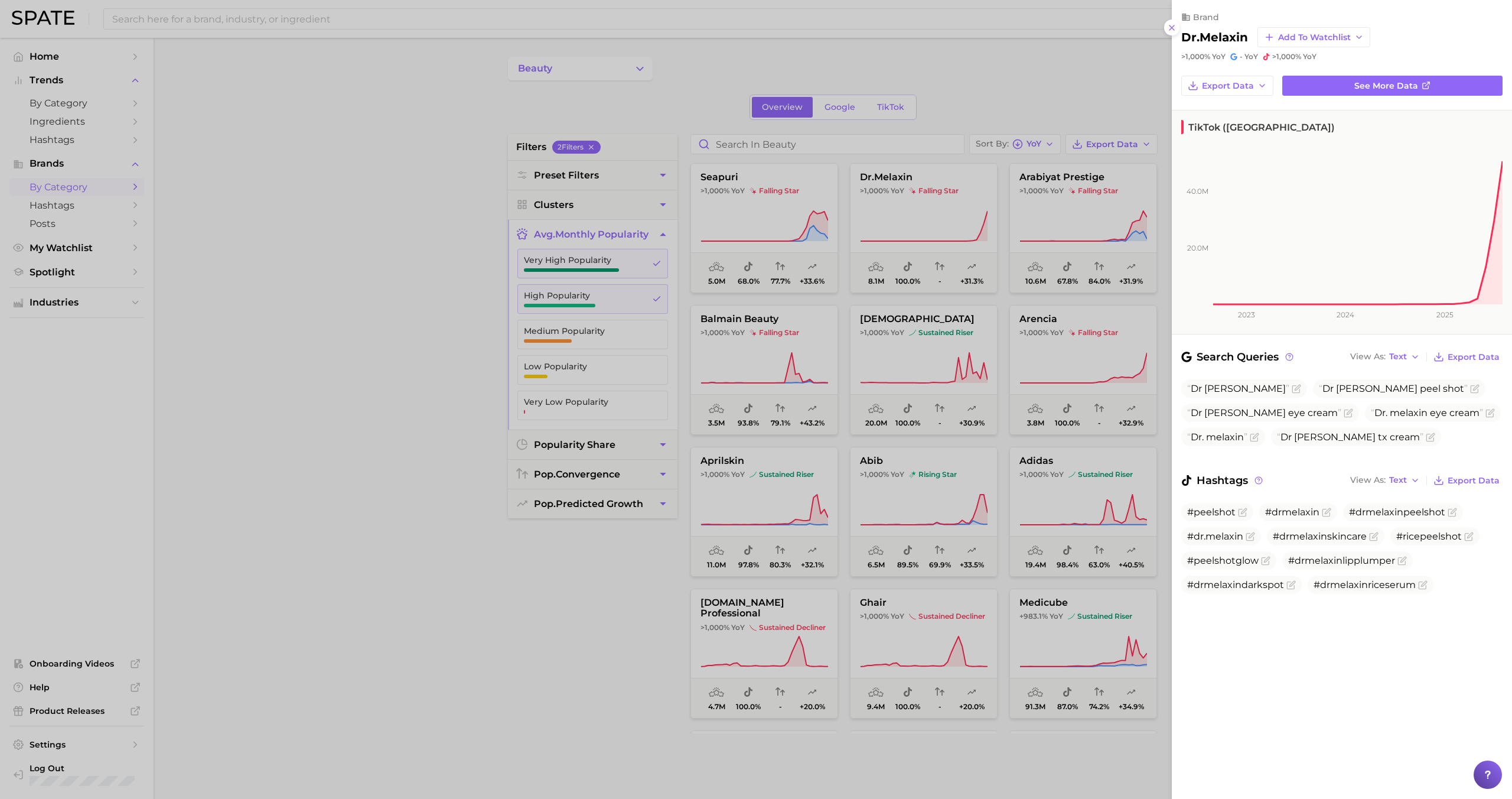
click at [867, 201] on div at bounding box center [756, 400] width 1512 height 799
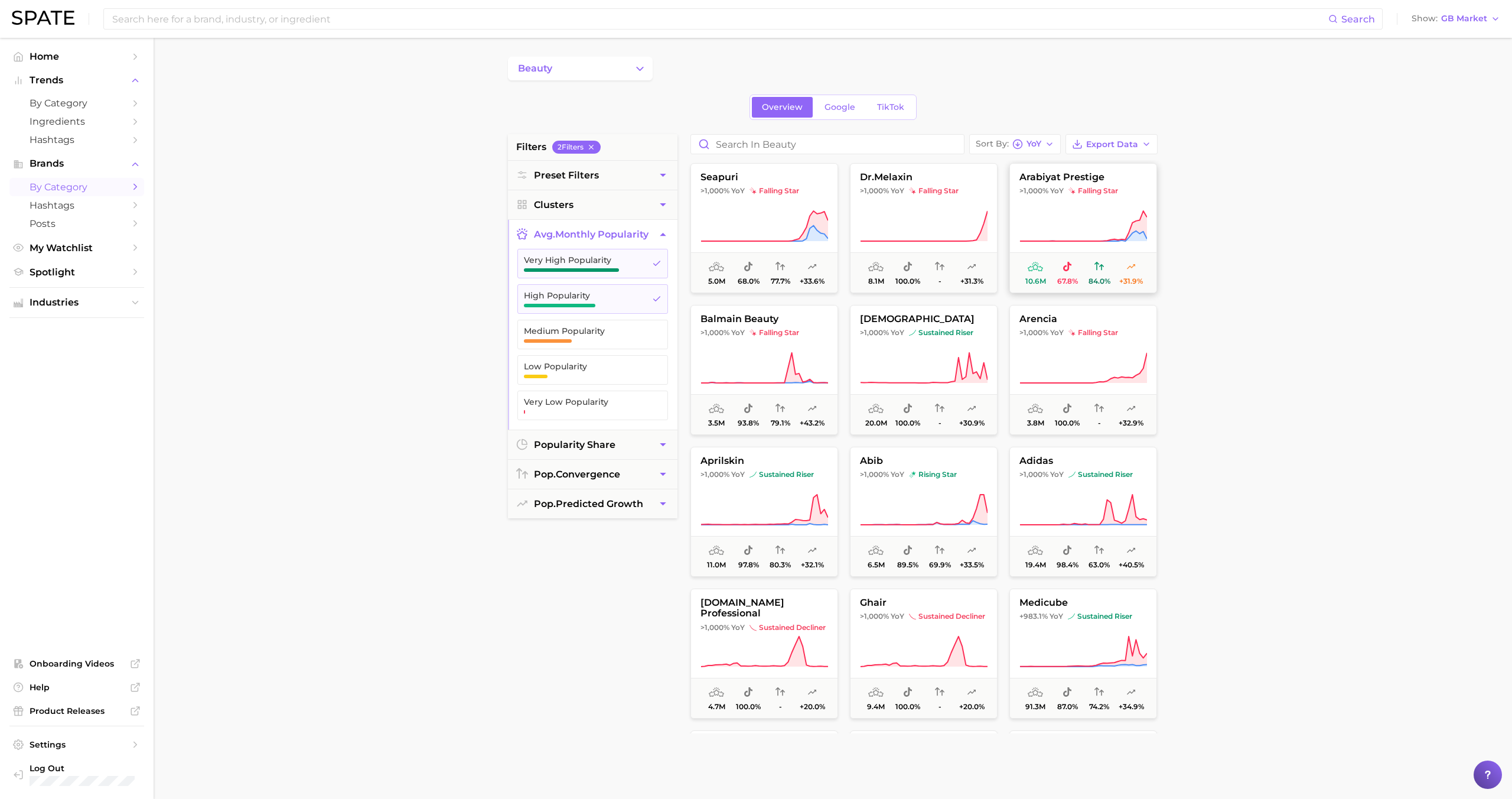
click at [867, 223] on icon at bounding box center [1083, 226] width 128 height 33
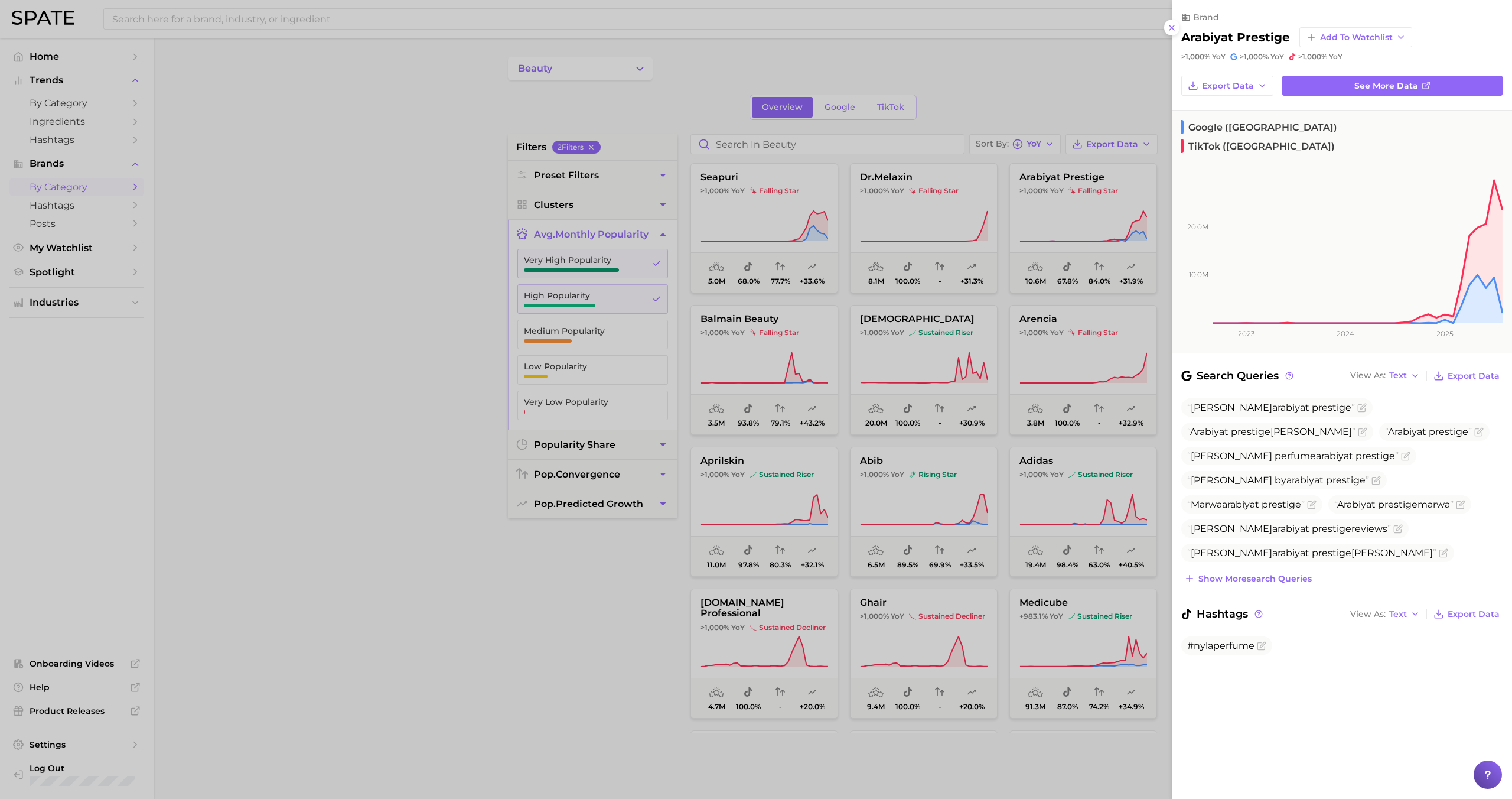
click at [867, 417] on div at bounding box center [756, 400] width 1512 height 799
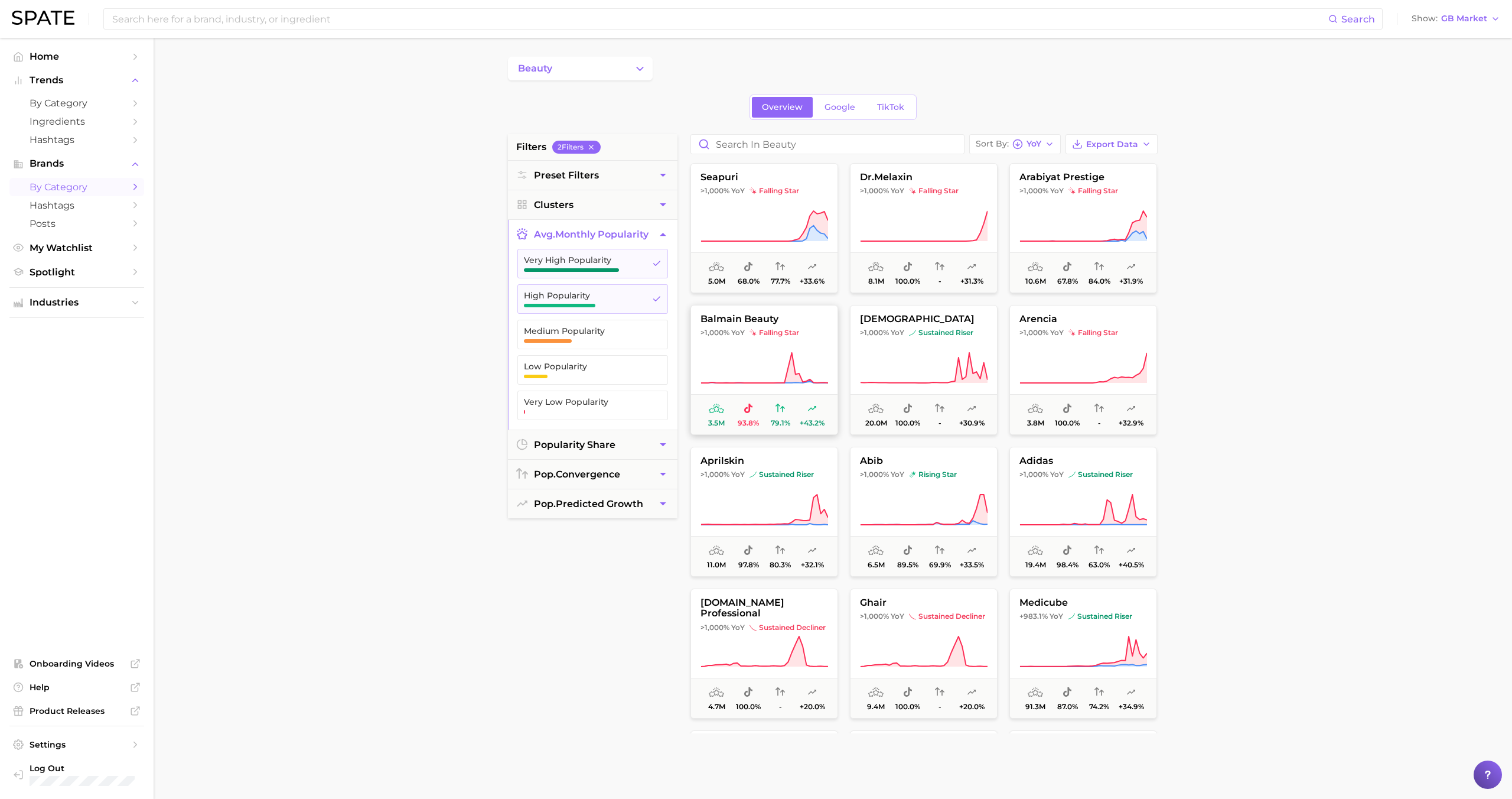
click at [763, 368] on icon at bounding box center [763, 369] width 128 height 33
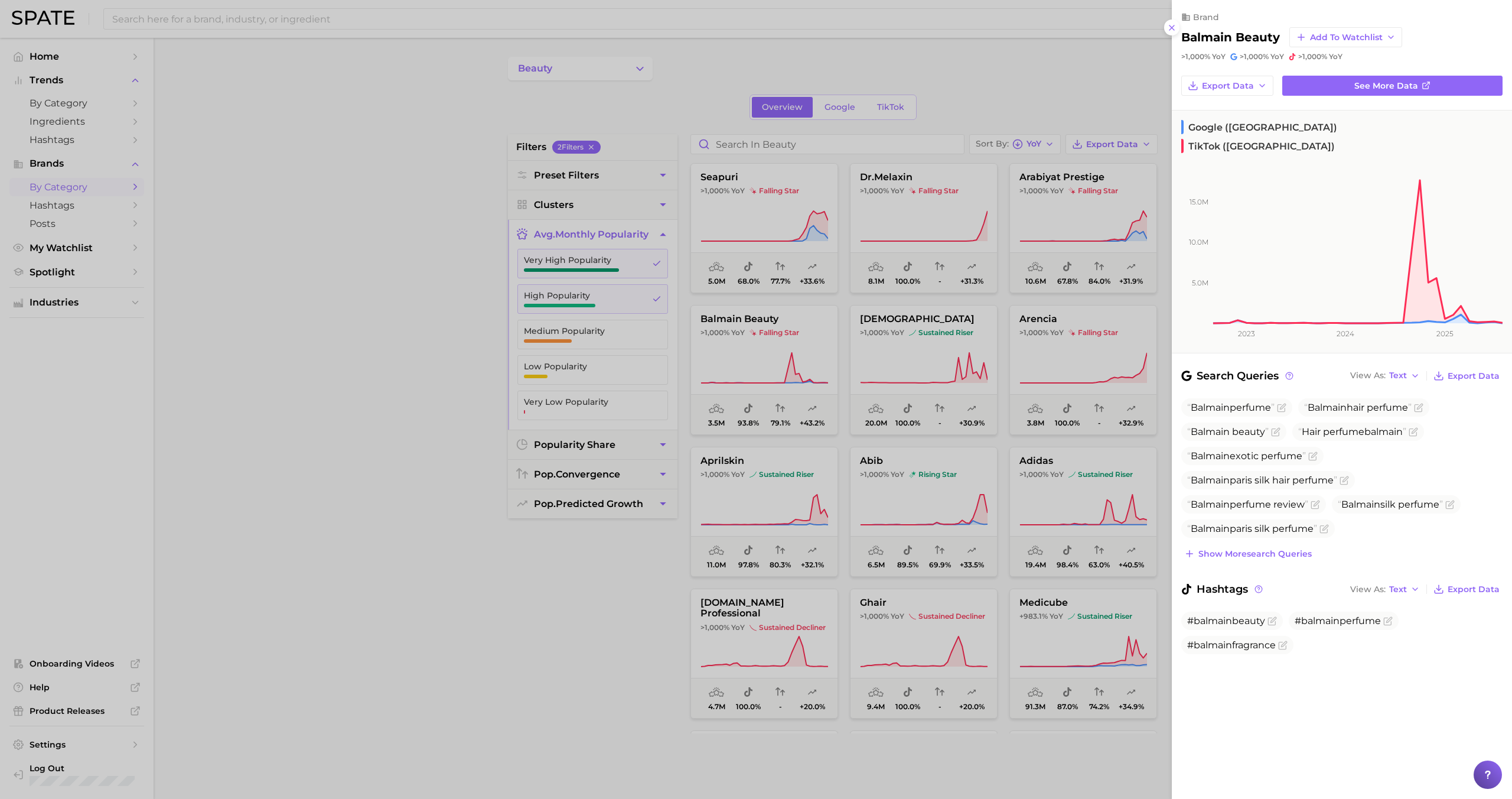
click at [757, 356] on div at bounding box center [756, 400] width 1512 height 799
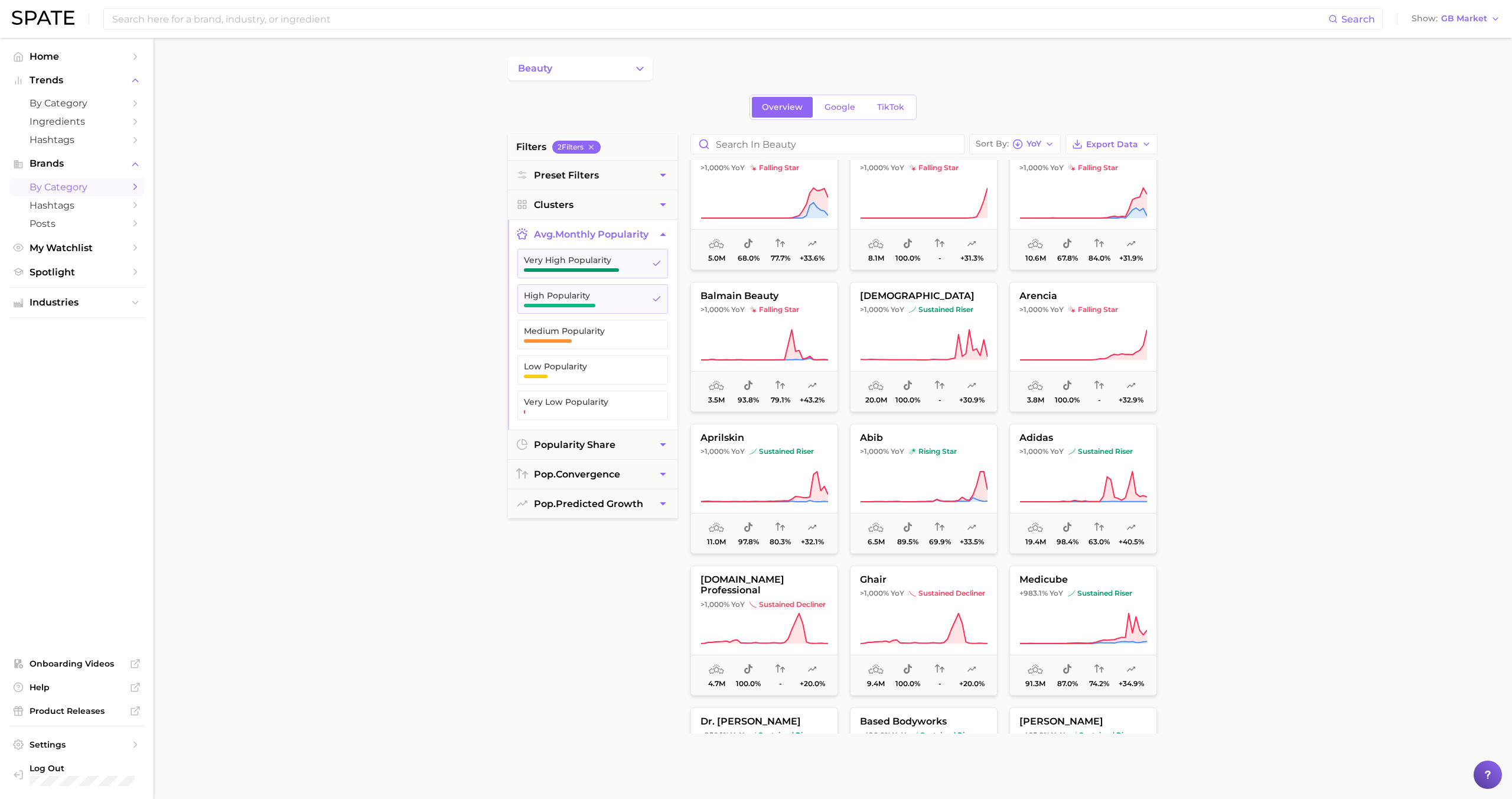
scroll to position [25, 0]
click at [776, 475] on icon at bounding box center [763, 486] width 128 height 33
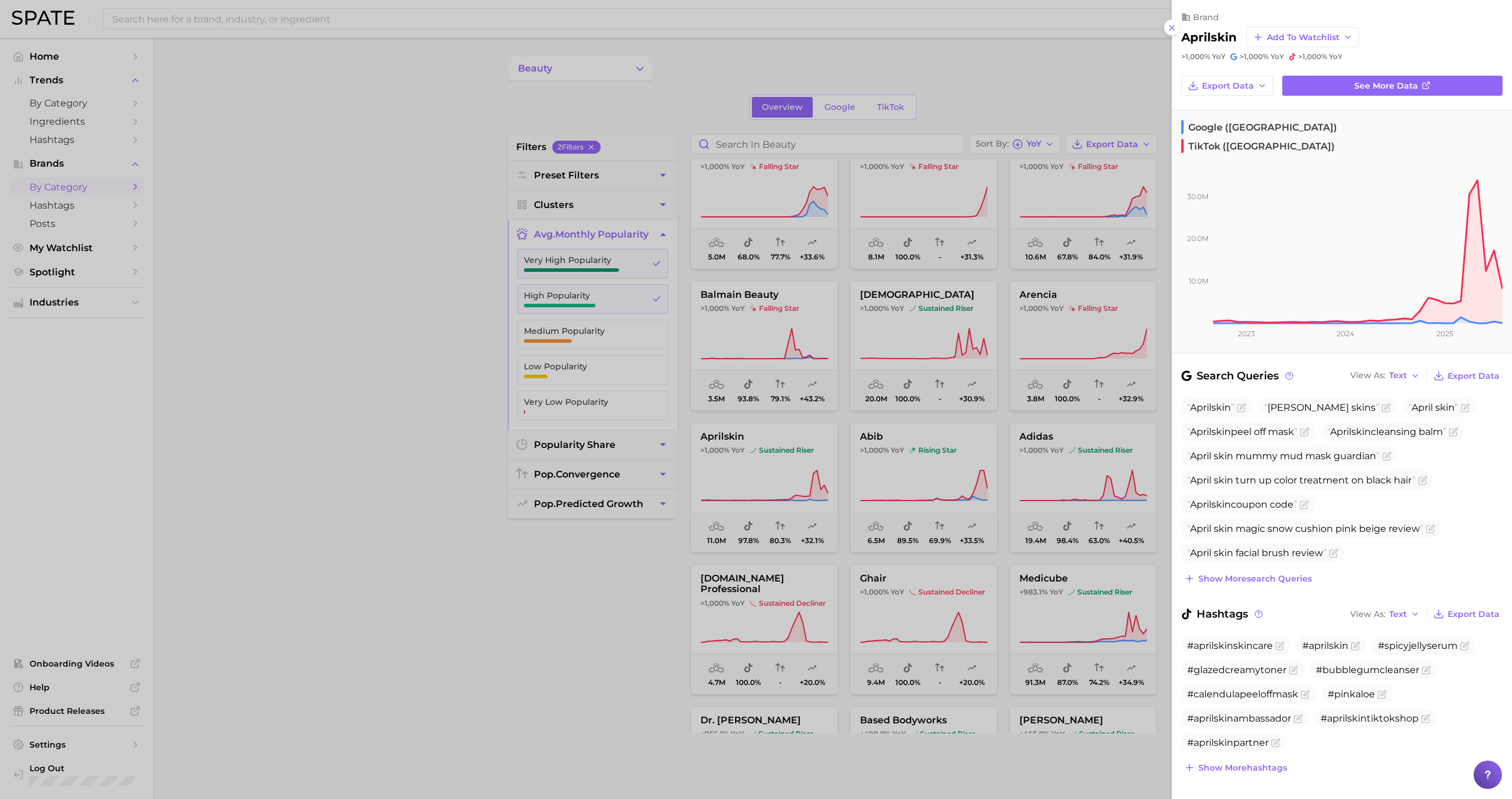
click at [766, 470] on div at bounding box center [756, 400] width 1512 height 799
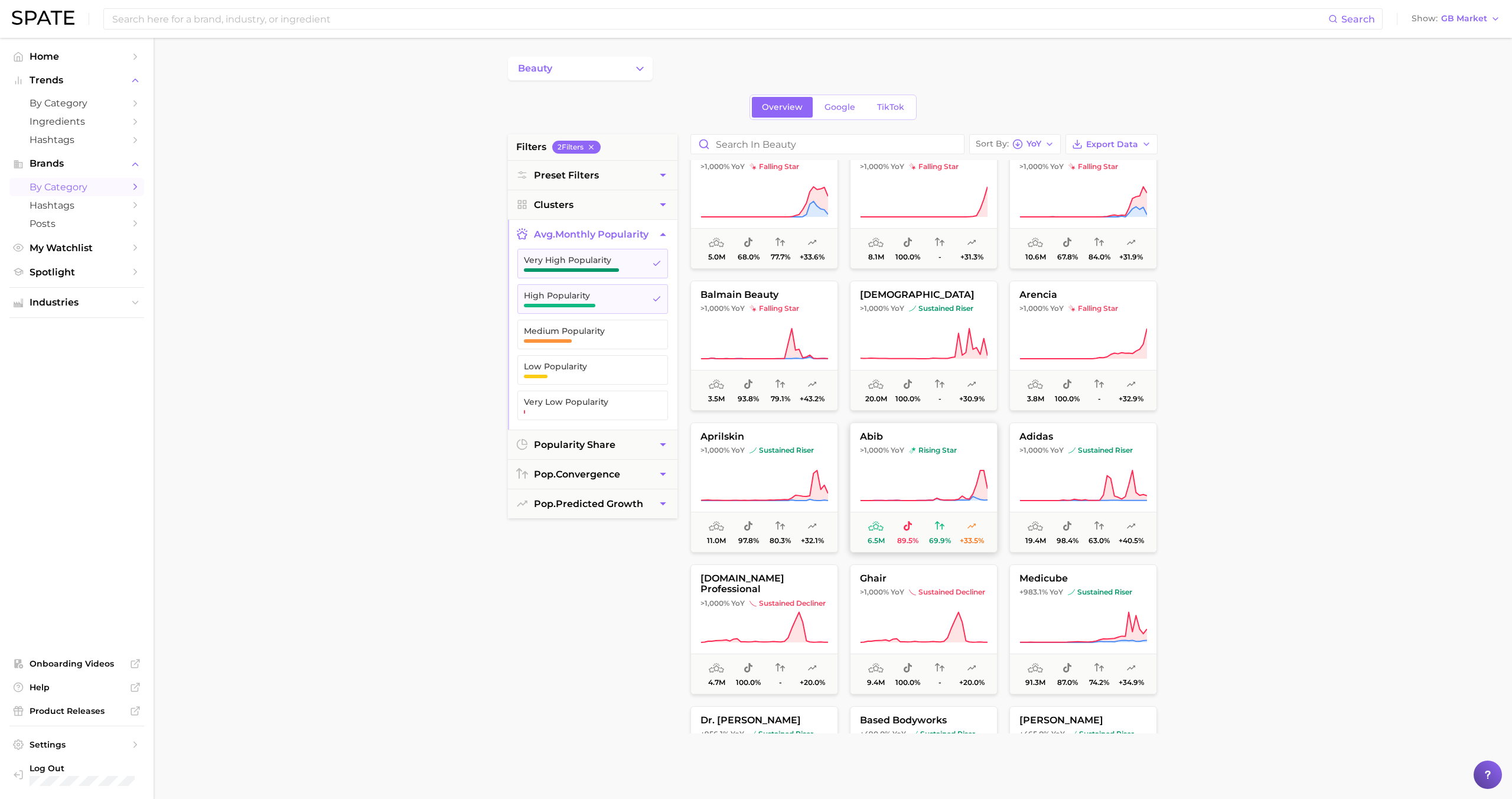
click at [867, 474] on icon at bounding box center [924, 486] width 128 height 33
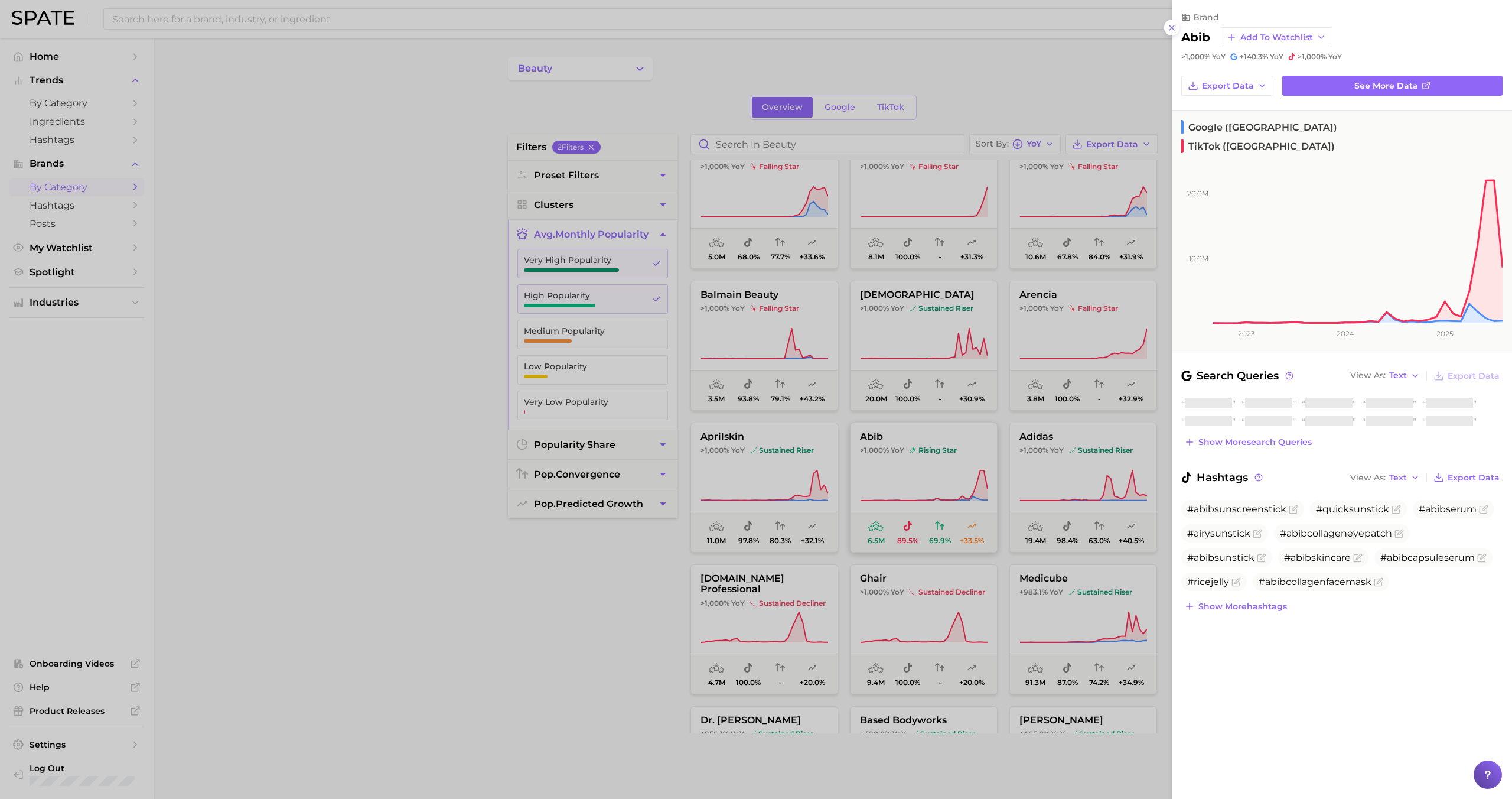
click at [867, 474] on div at bounding box center [756, 400] width 1512 height 799
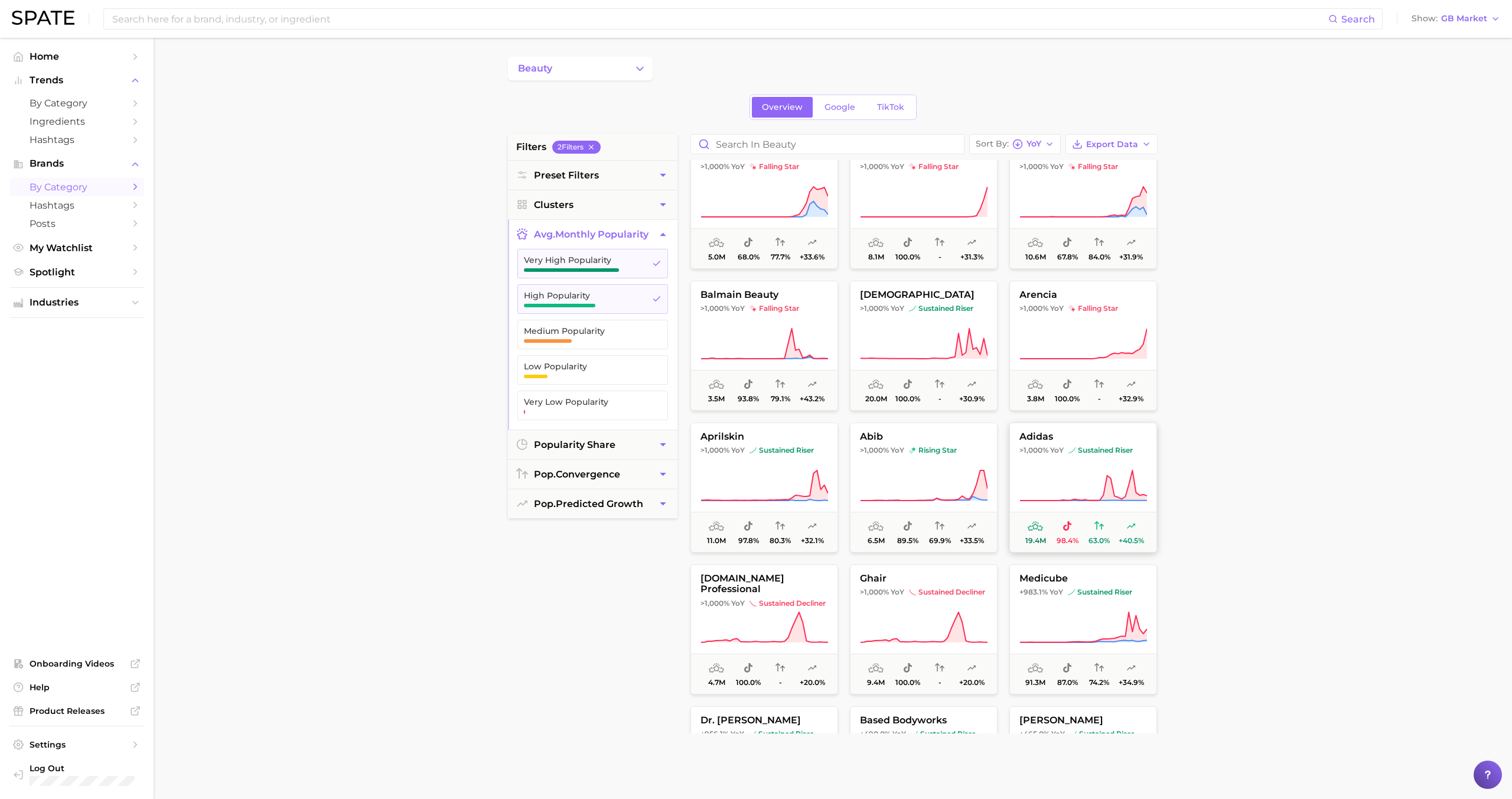
click at [867, 476] on icon at bounding box center [1083, 486] width 128 height 33
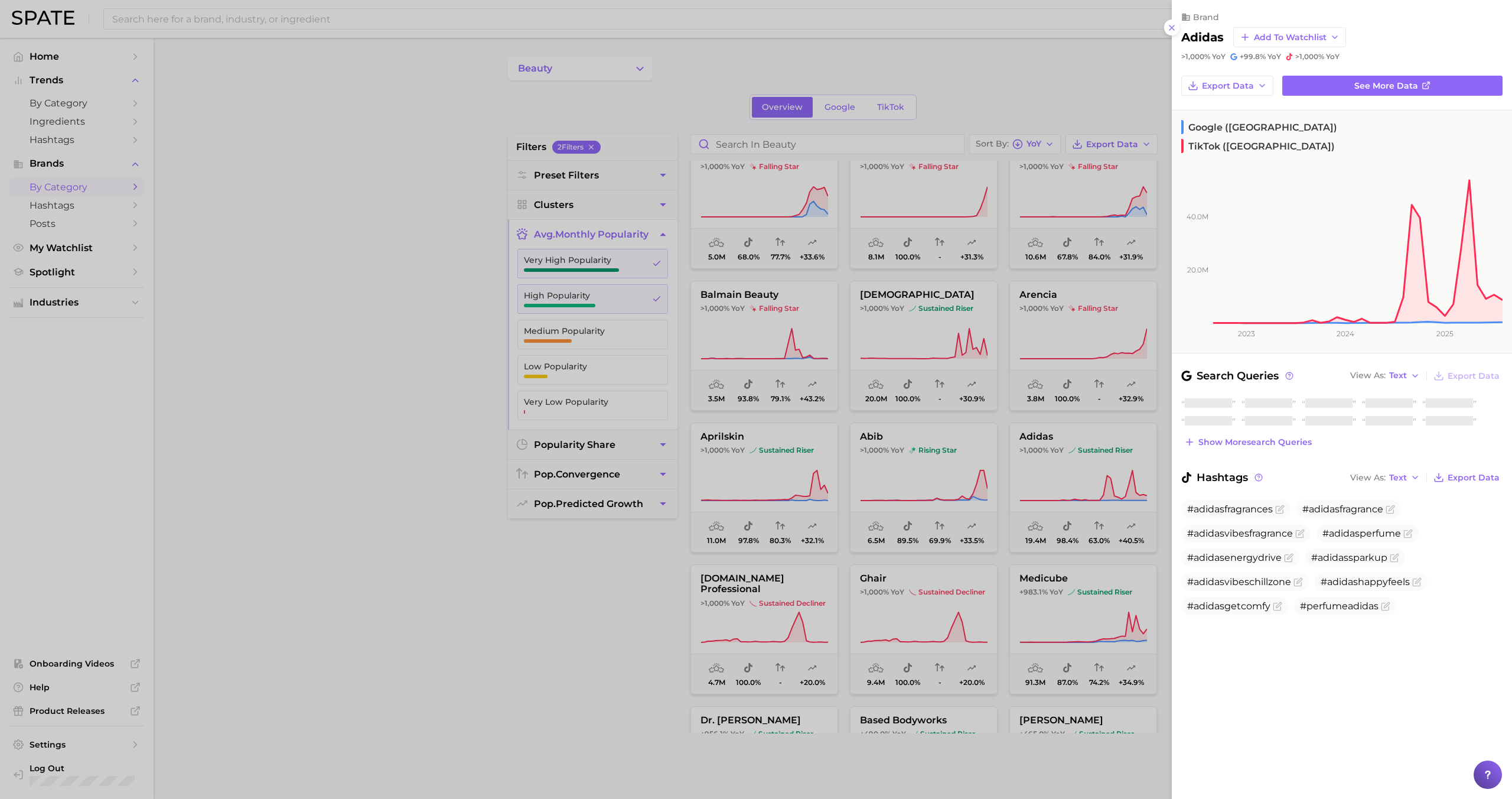
click at [867, 490] on div at bounding box center [756, 400] width 1512 height 799
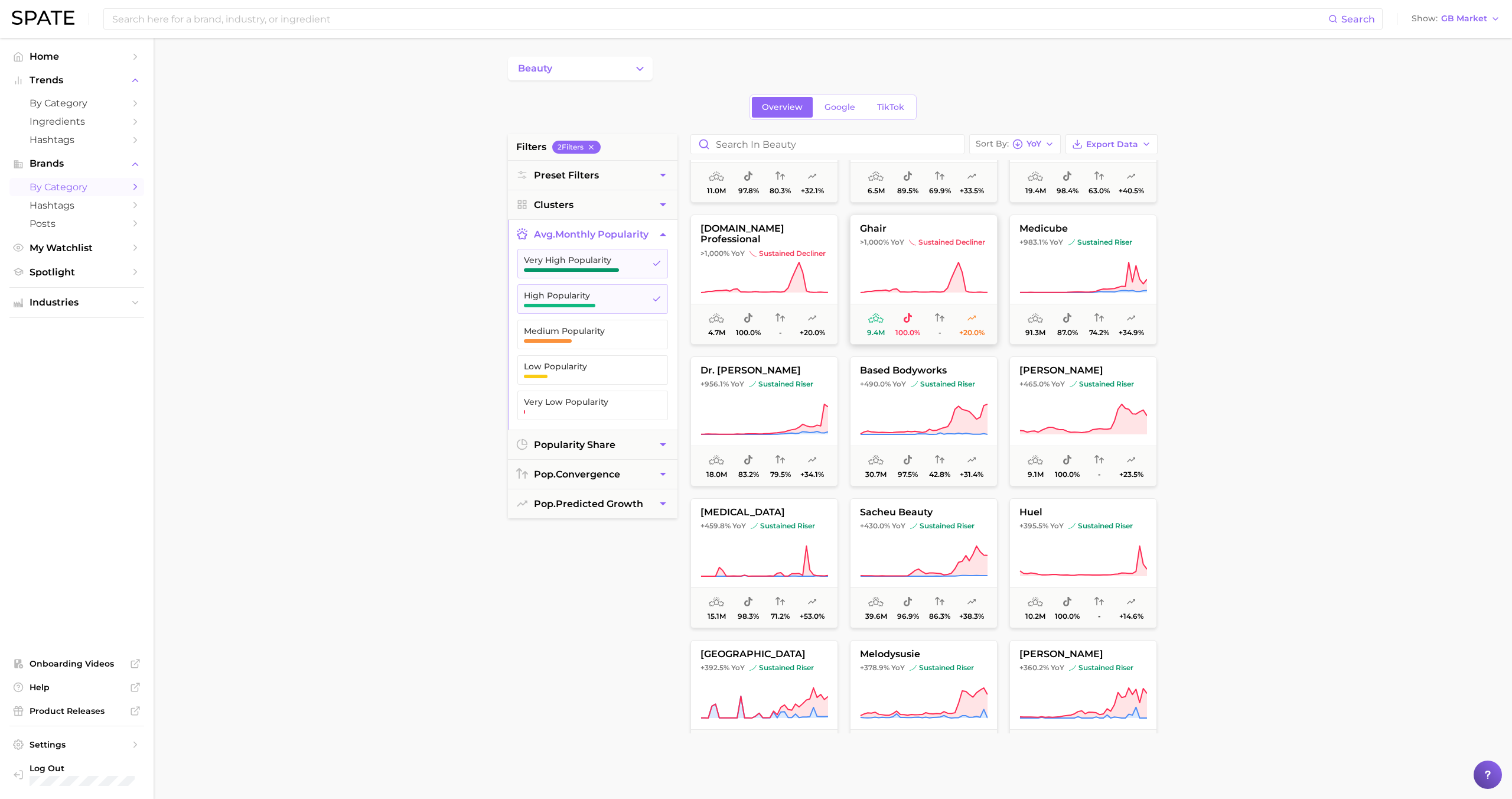
scroll to position [390, 0]
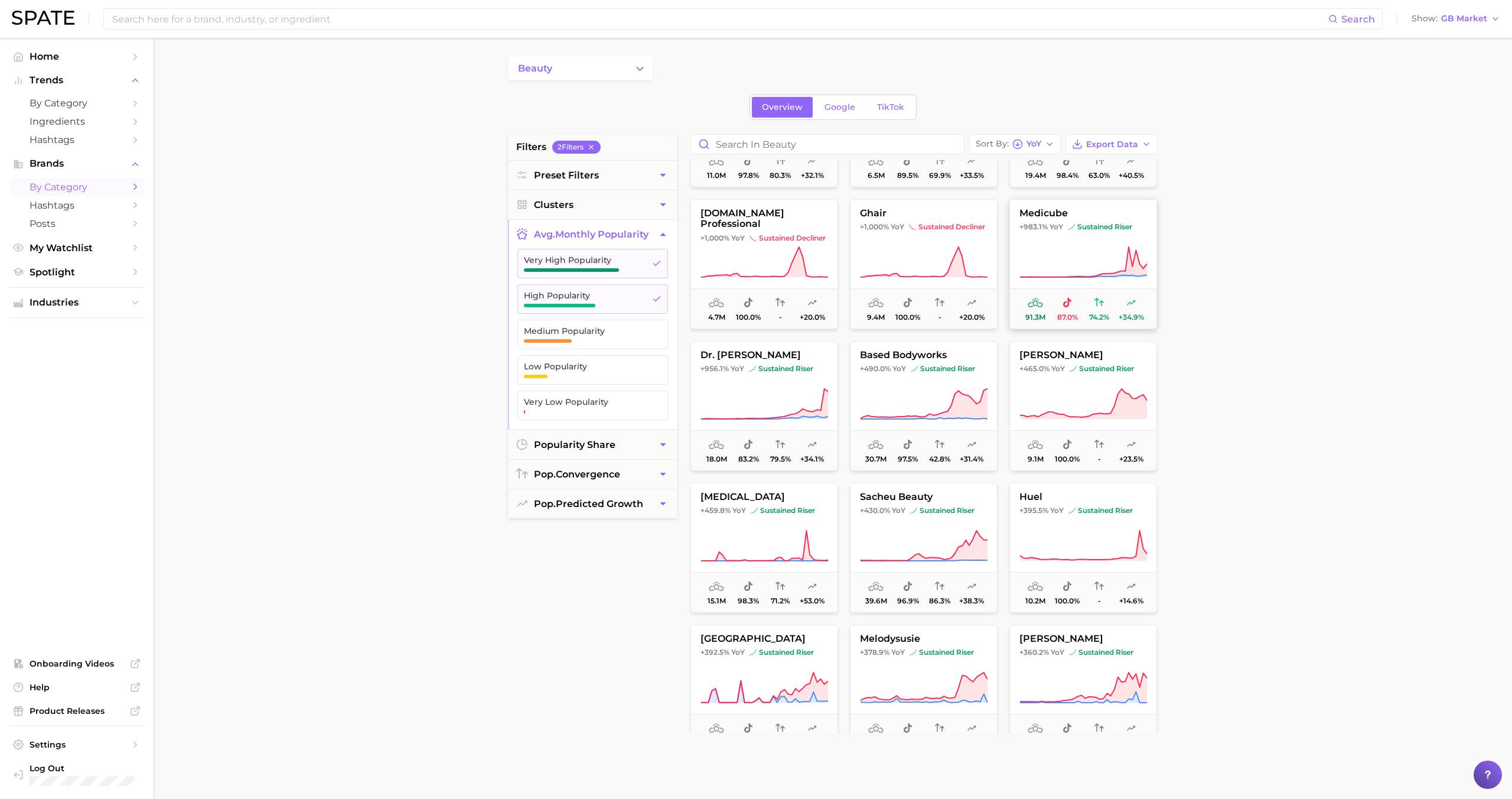
click at [867, 231] on button "medicube +983.1% YoY sustained riser 91.3m 87.0% 74.2% +34.9%" at bounding box center [1084, 264] width 148 height 130
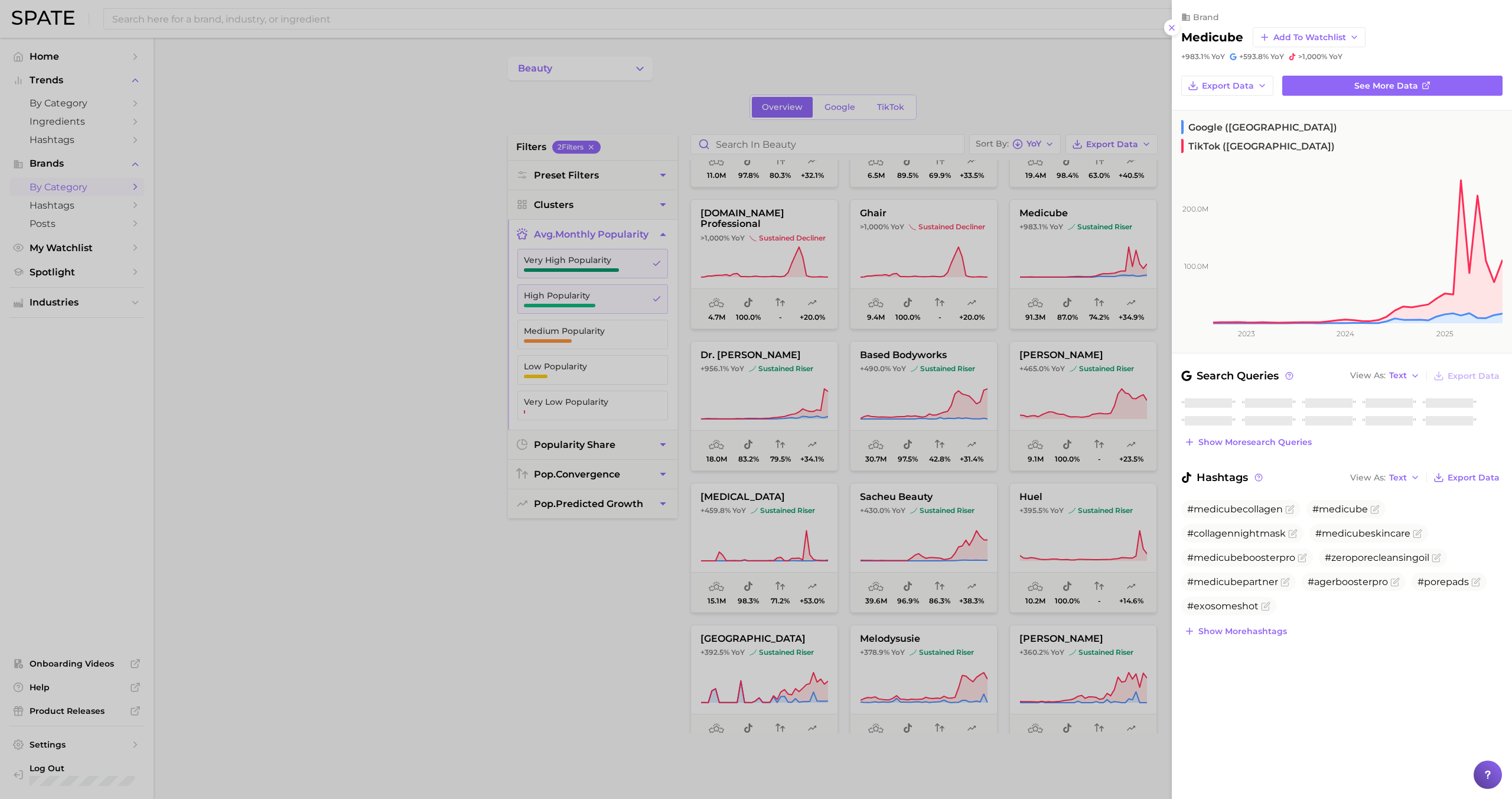
click at [799, 371] on div at bounding box center [756, 400] width 1512 height 799
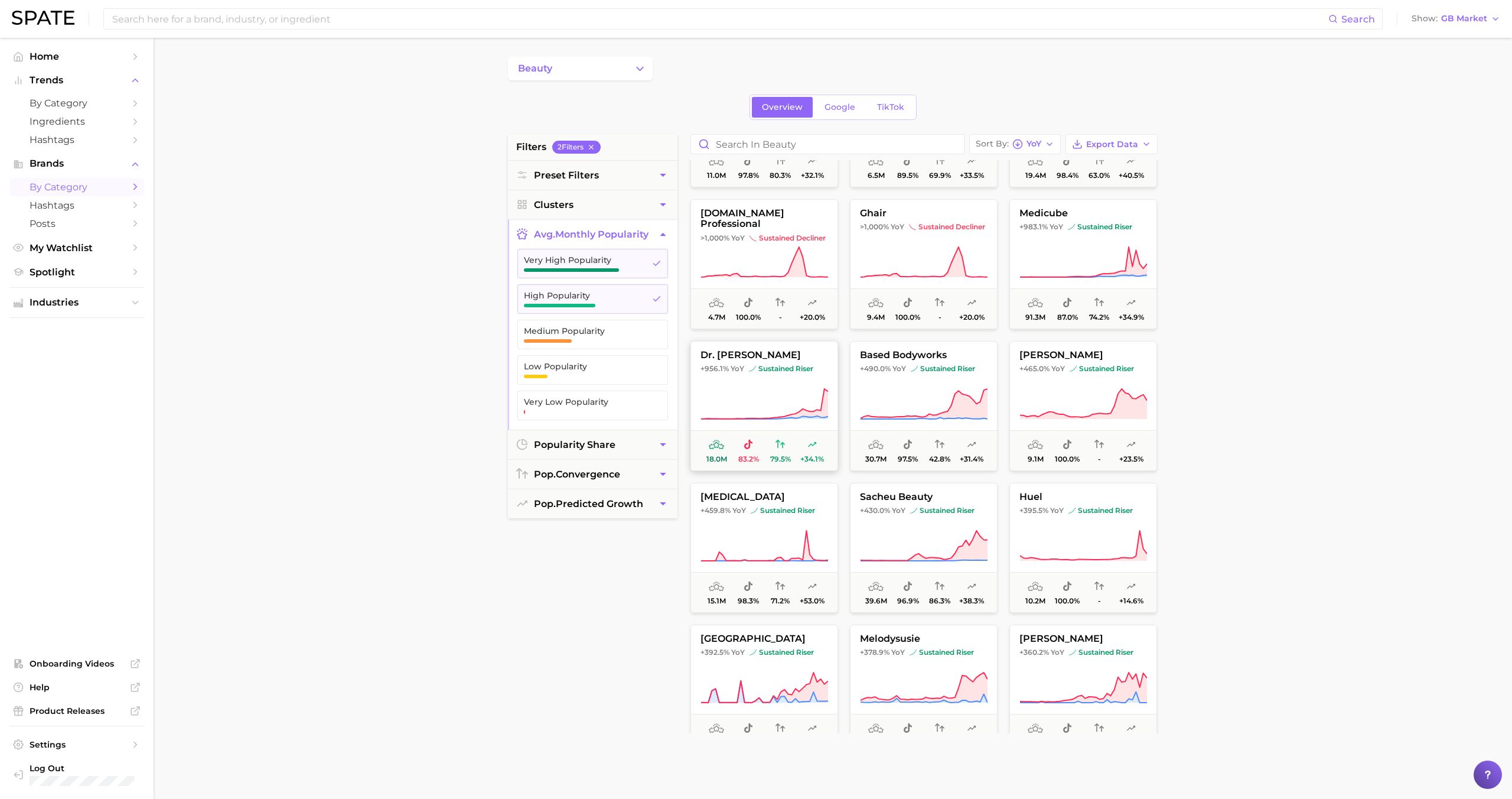
click at [769, 371] on span "sustained riser" at bounding box center [780, 369] width 64 height 10
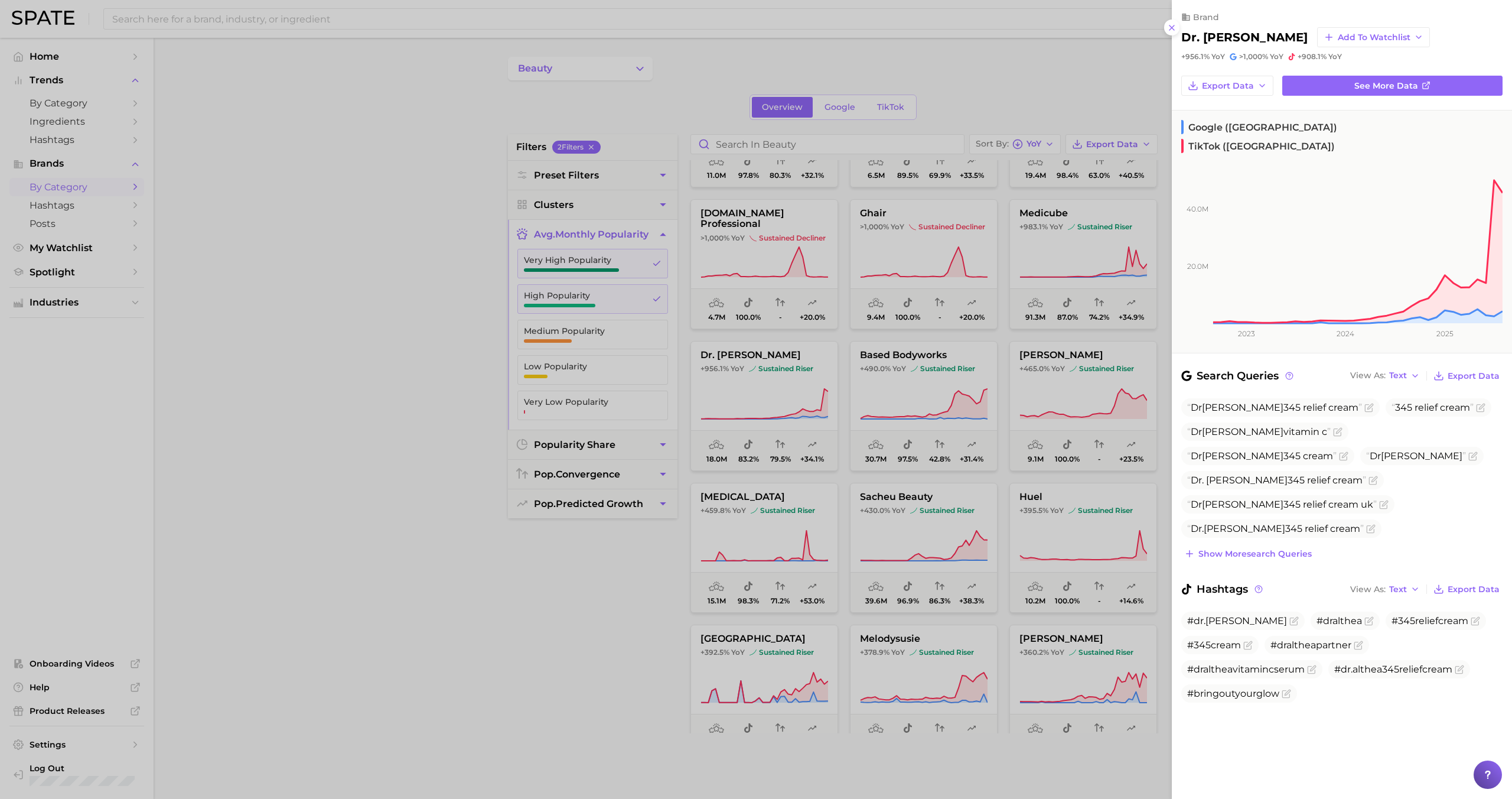
click at [768, 373] on div at bounding box center [756, 400] width 1512 height 799
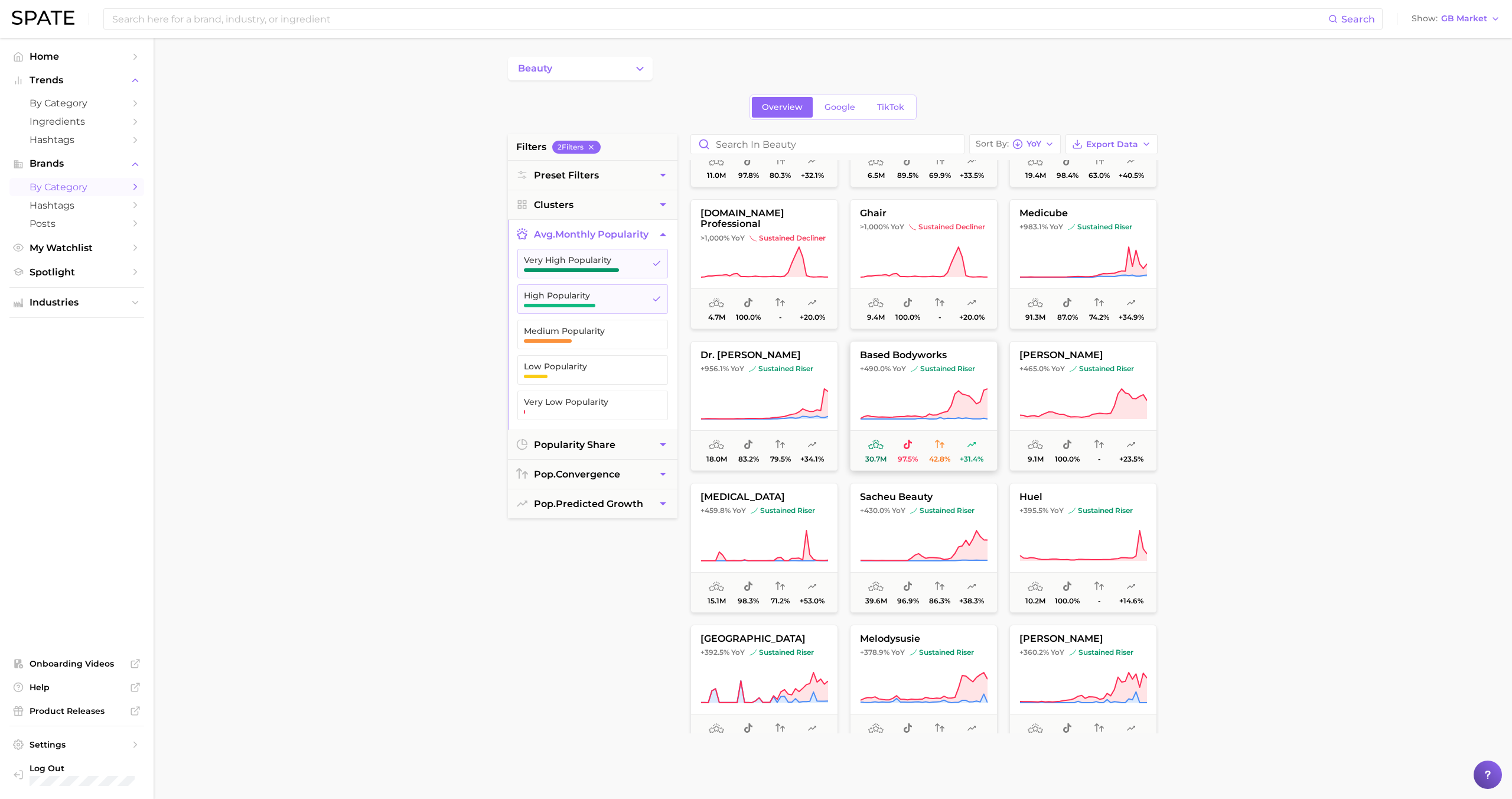
click at [867, 392] on icon at bounding box center [924, 404] width 128 height 33
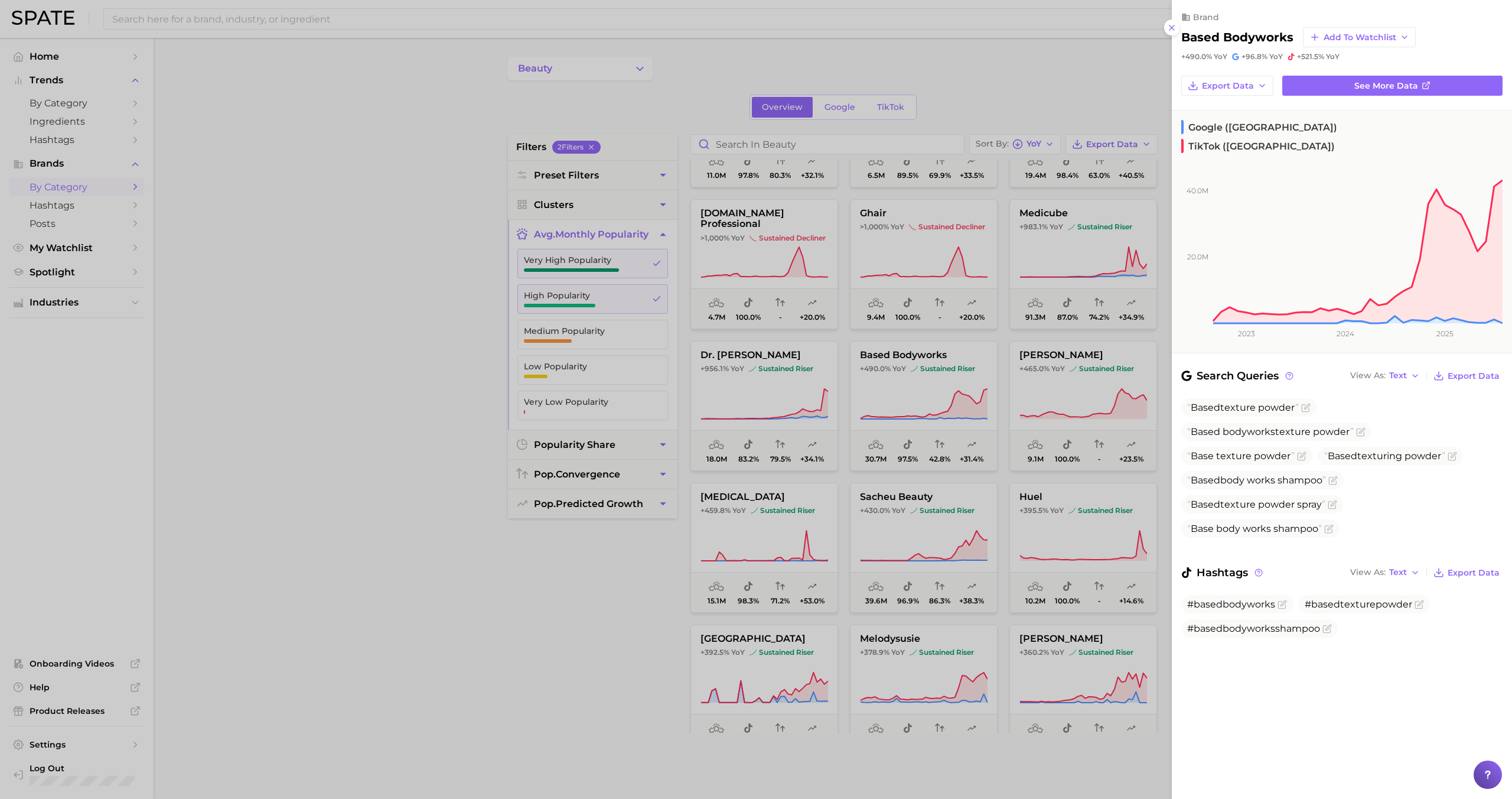
click at [867, 389] on div at bounding box center [756, 400] width 1512 height 799
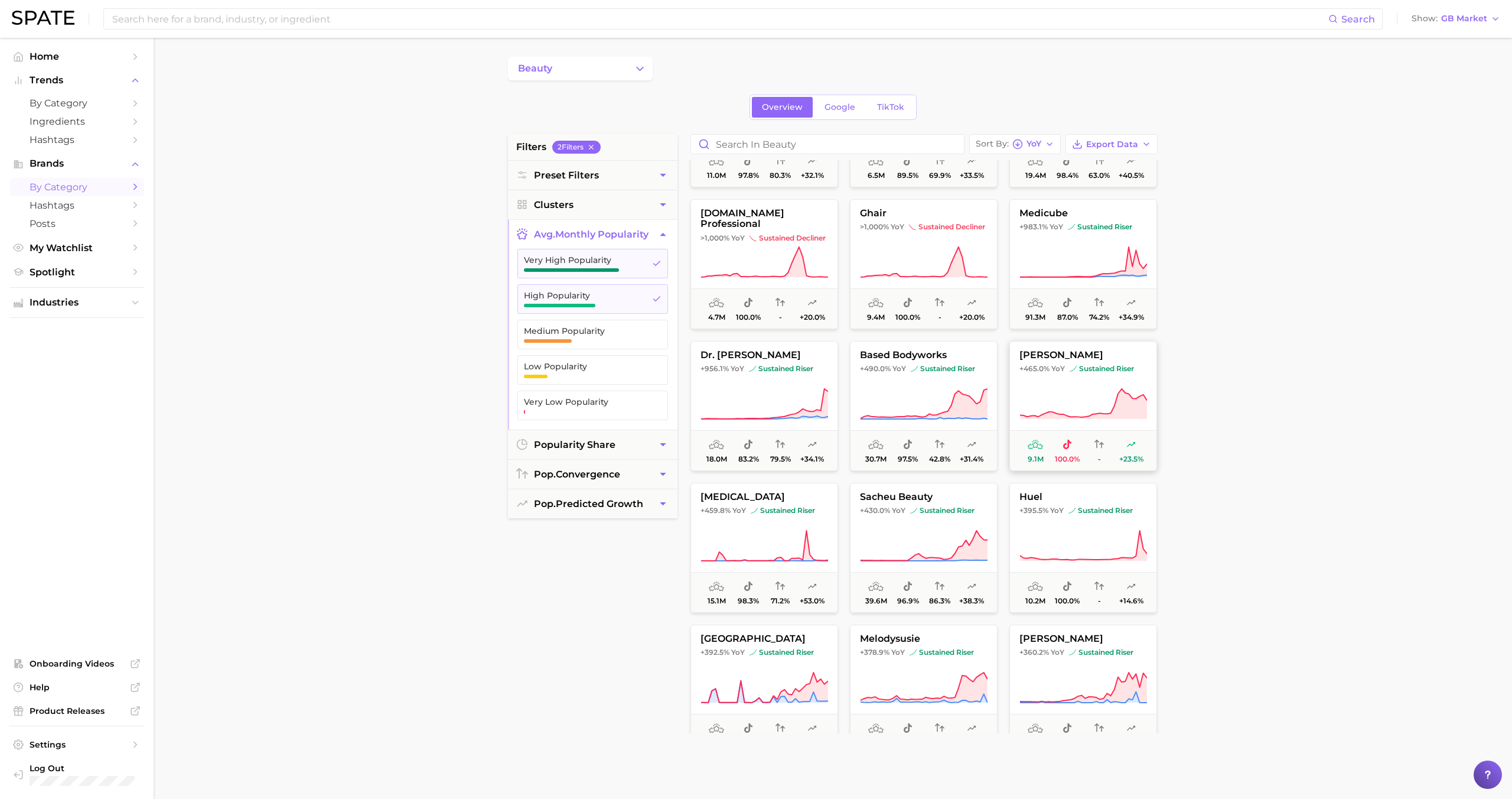
click at [867, 400] on span at bounding box center [1083, 404] width 147 height 33
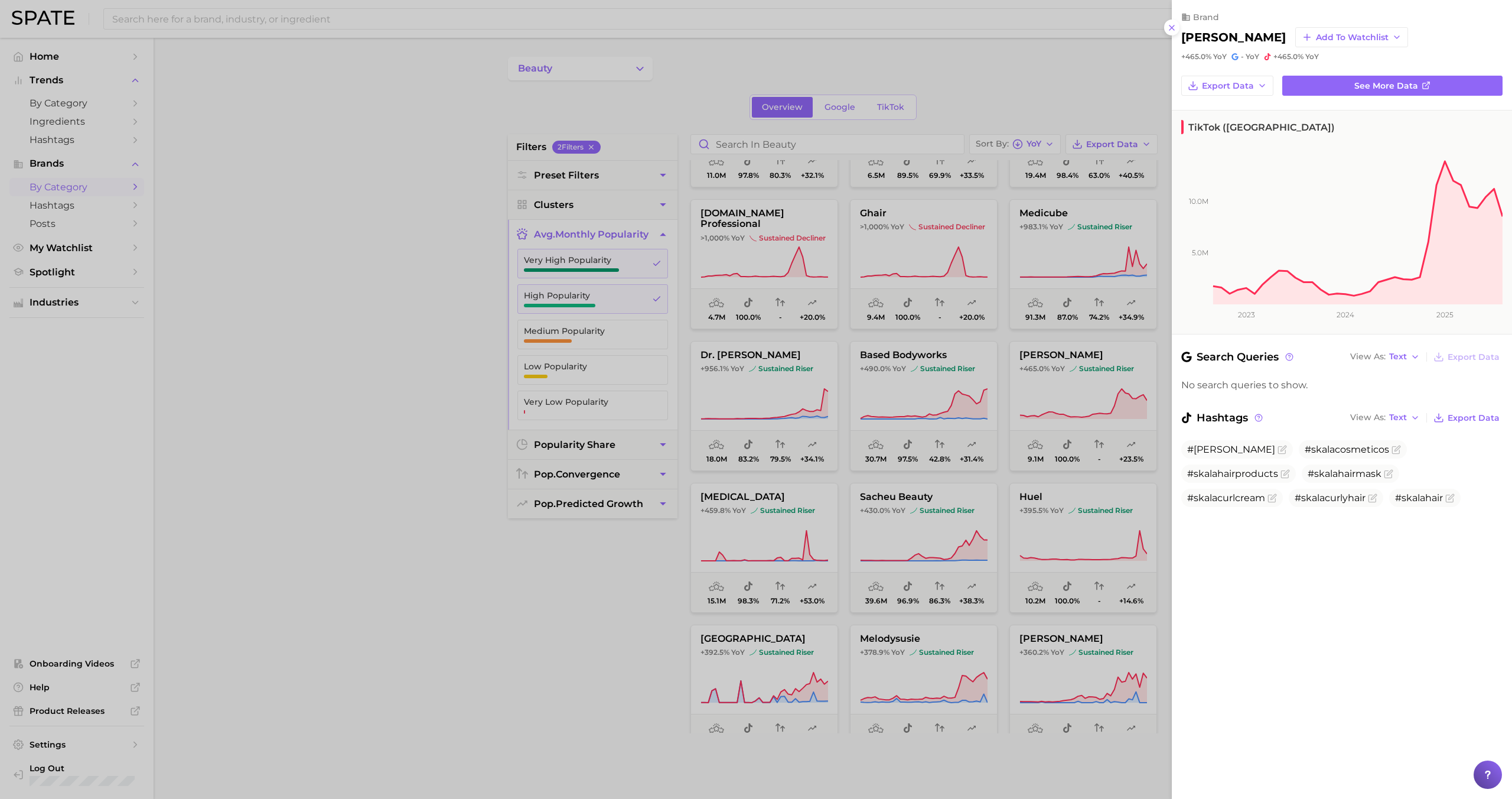
click at [867, 399] on div at bounding box center [756, 400] width 1512 height 799
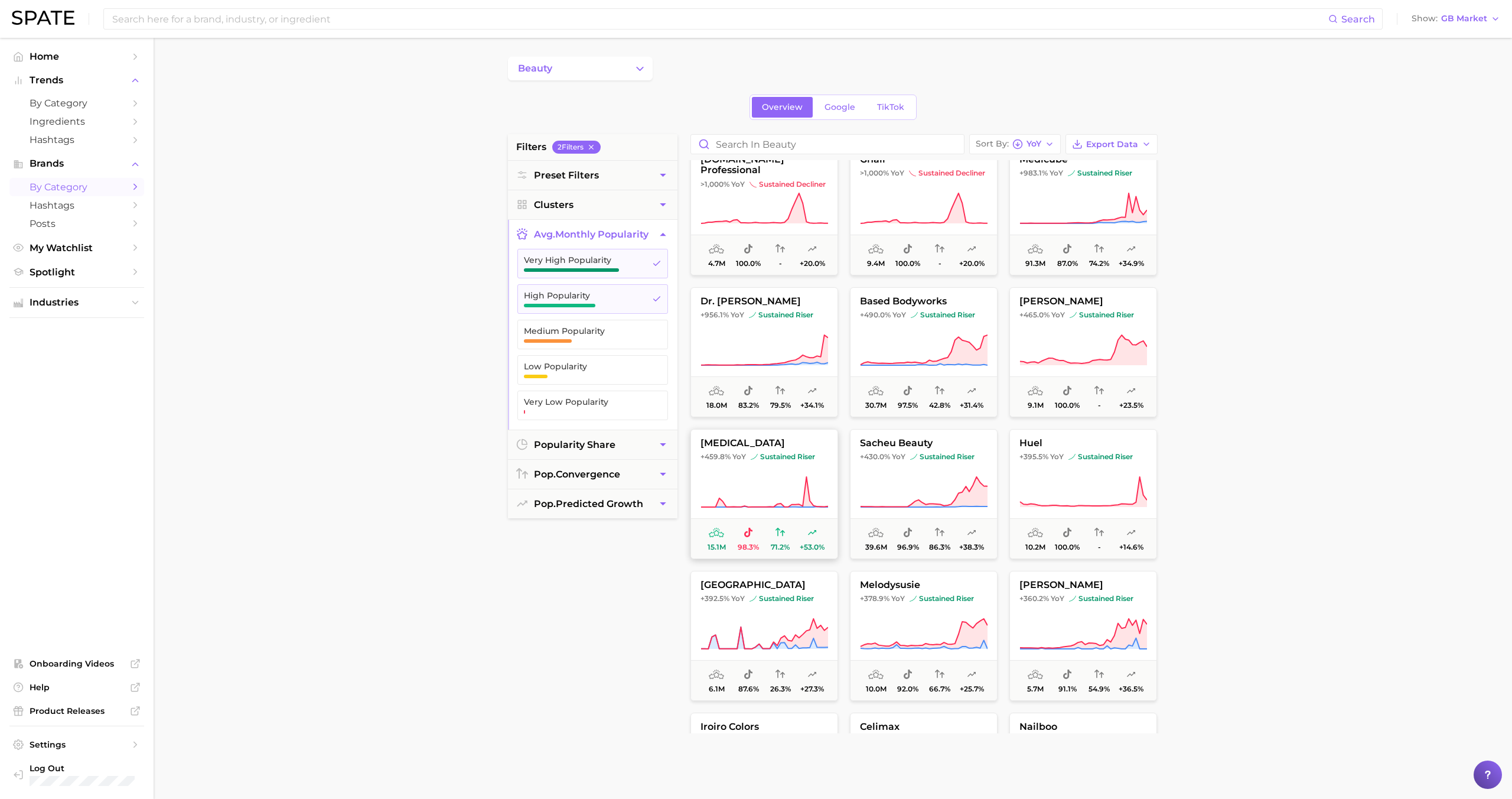
scroll to position [456, 0]
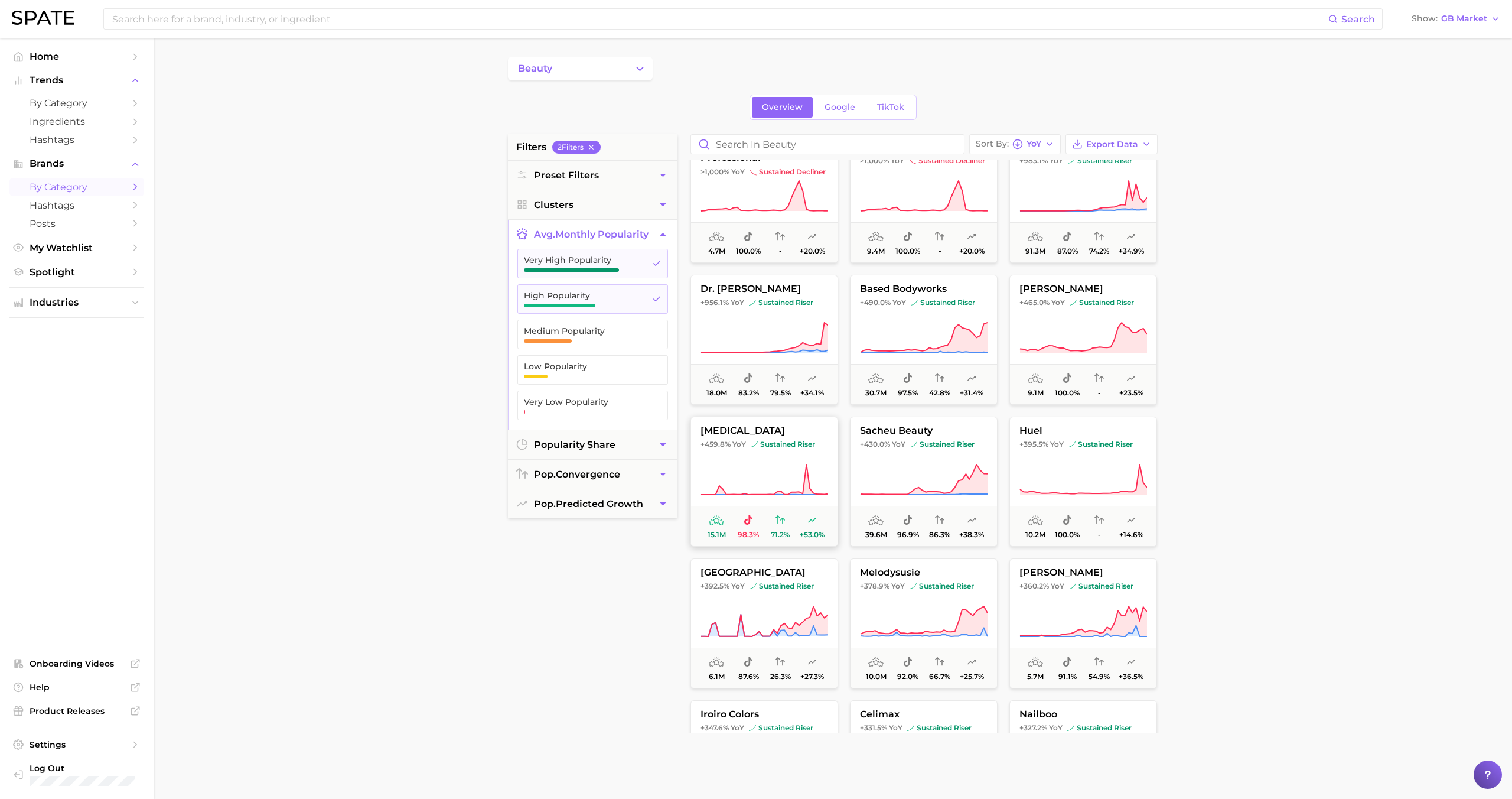
click at [796, 477] on icon at bounding box center [763, 480] width 128 height 33
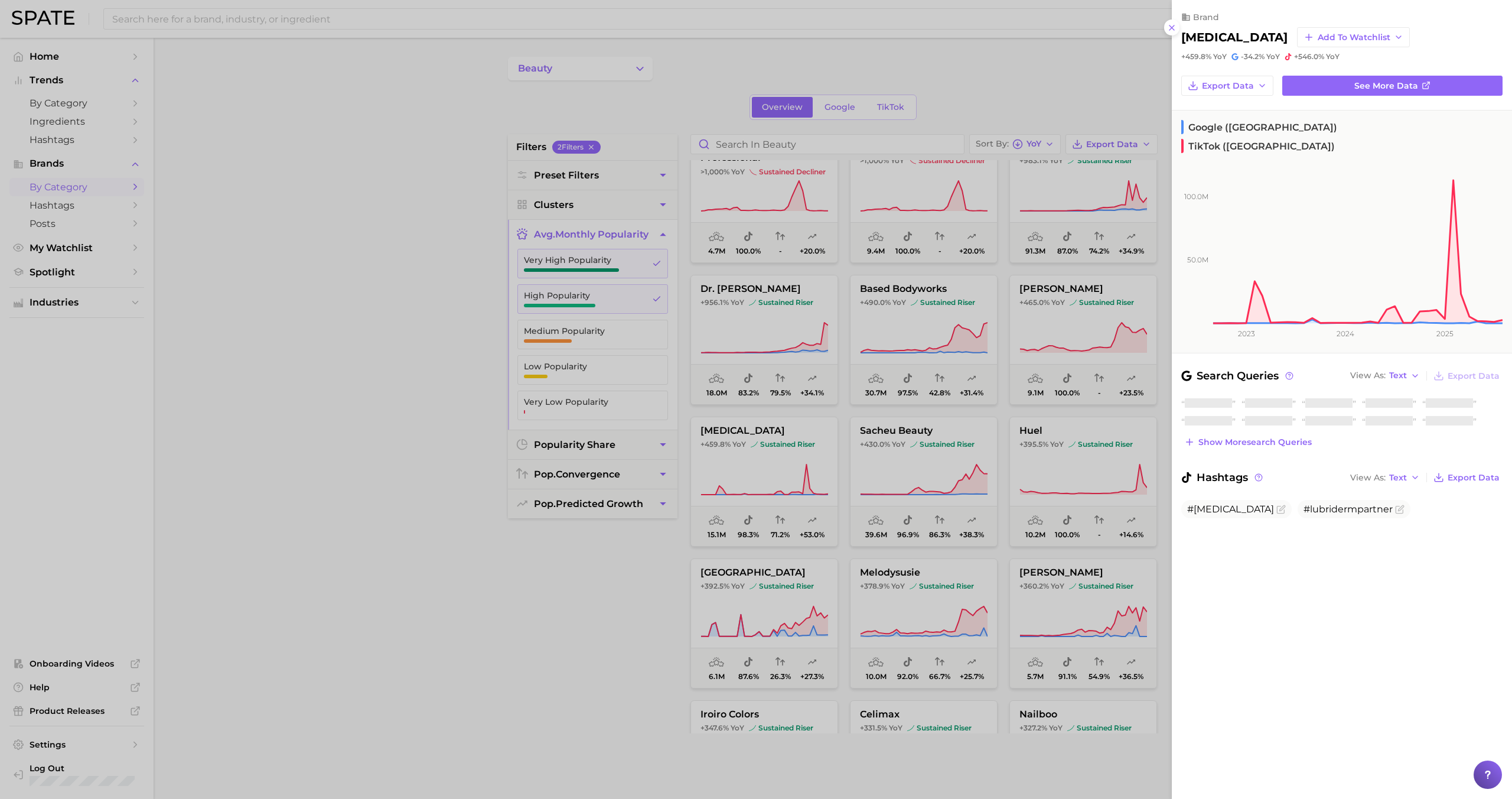
click at [792, 474] on div at bounding box center [756, 400] width 1512 height 799
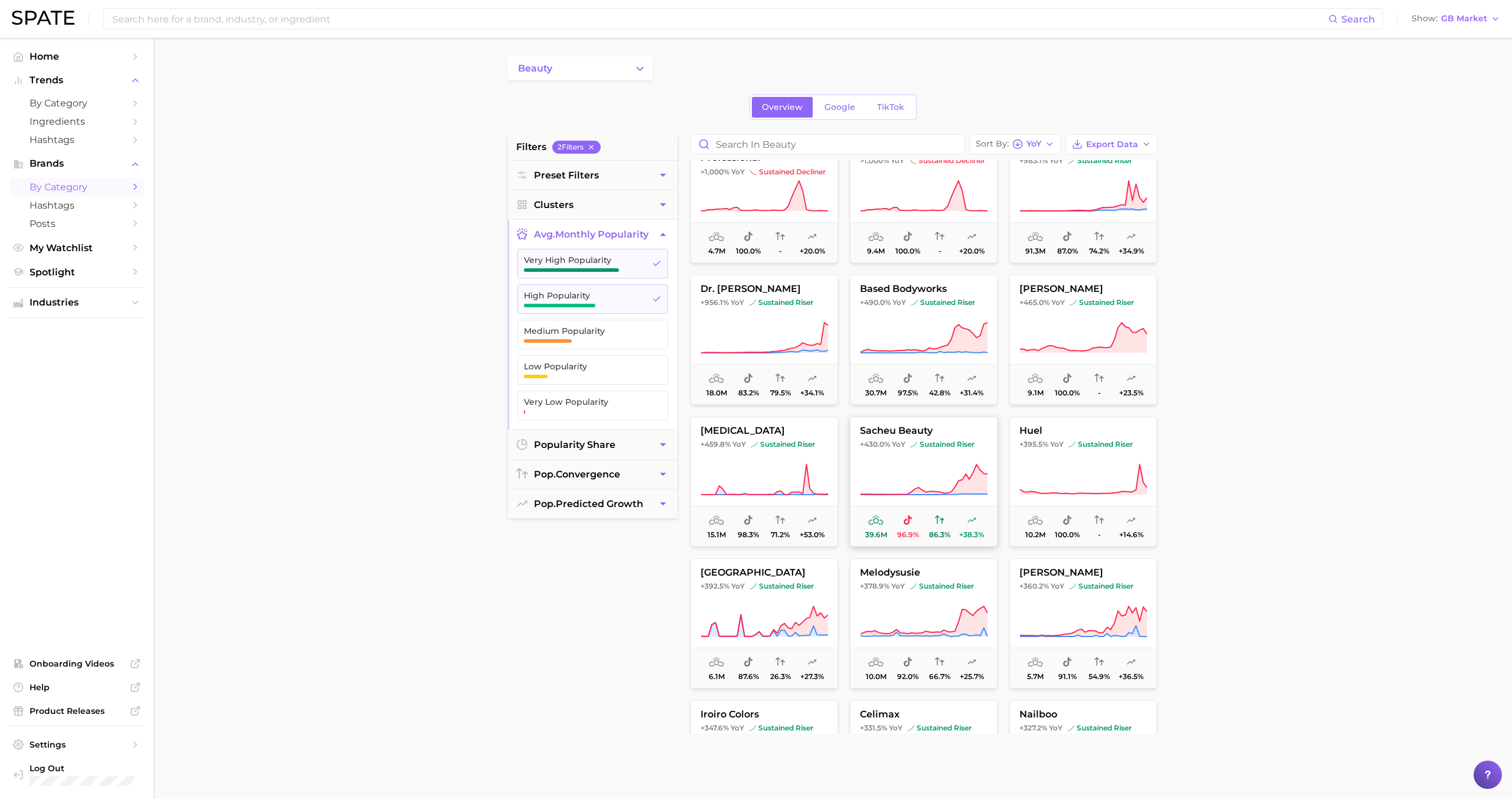
click at [867, 479] on icon at bounding box center [924, 480] width 128 height 33
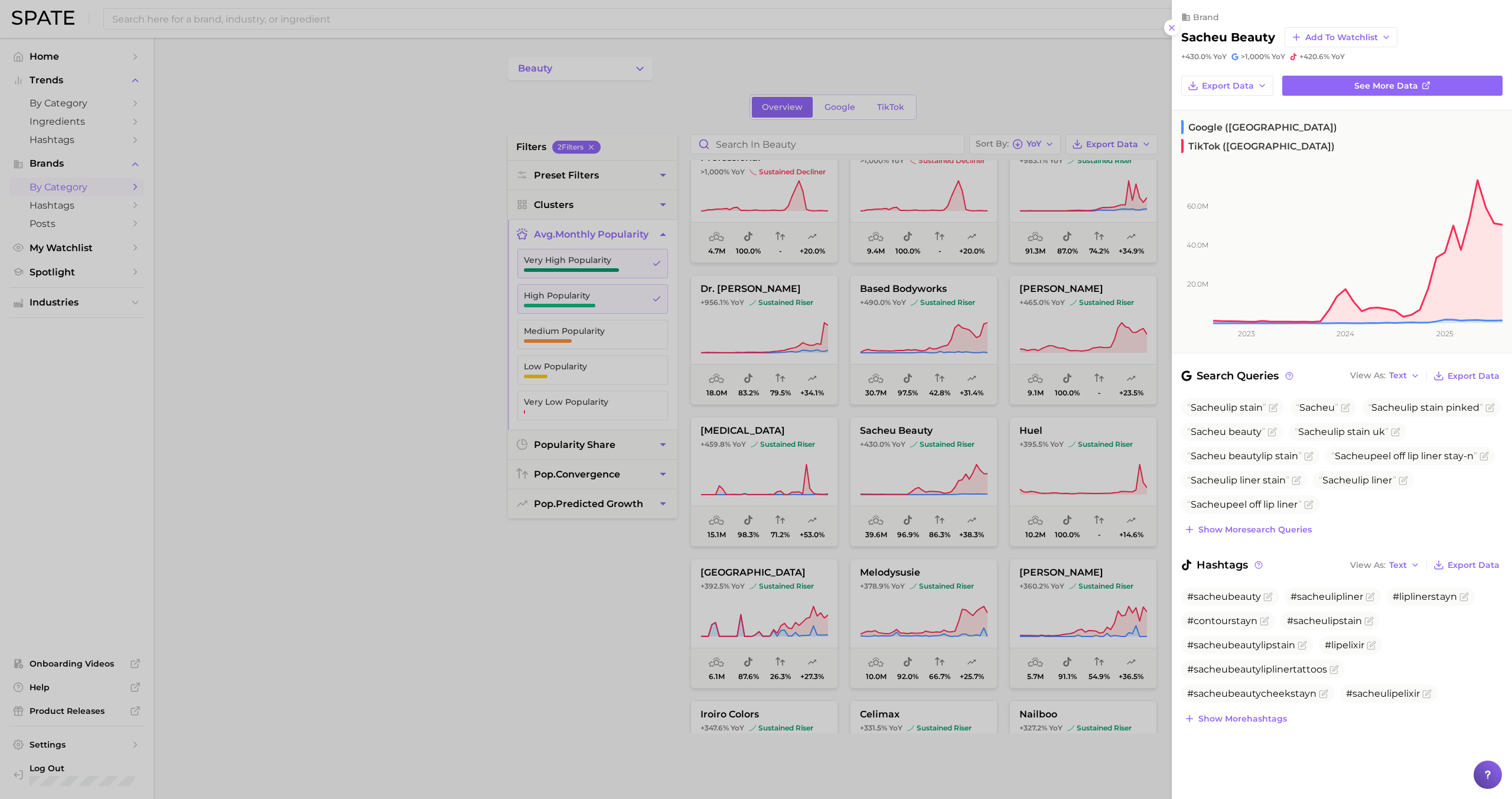
click at [867, 478] on div at bounding box center [756, 400] width 1512 height 799
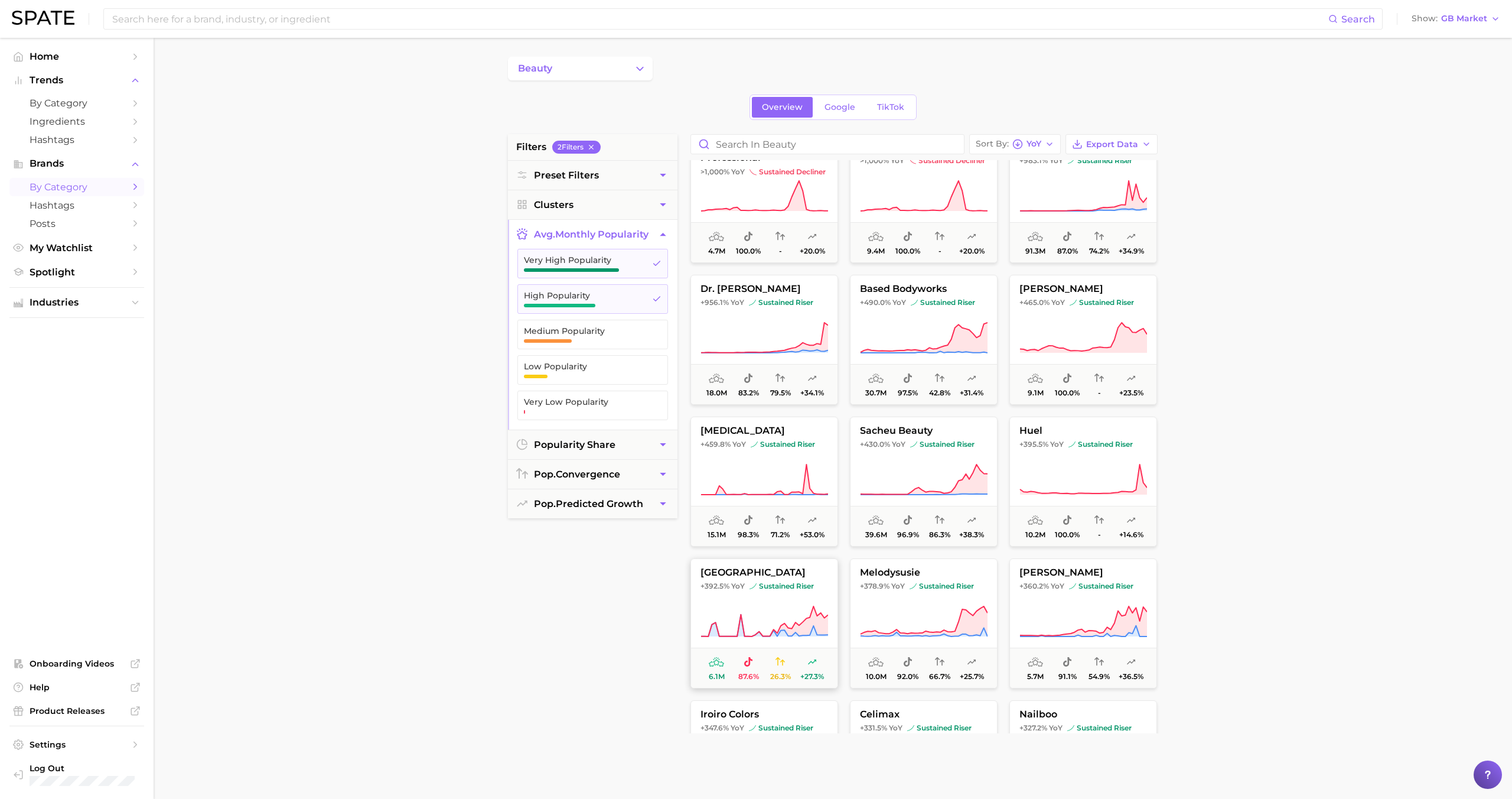
click at [776, 490] on button "french avenue +392.5% YoY sustained riser 6.1m 87.6% 26.3% +27.3%" at bounding box center [764, 624] width 148 height 130
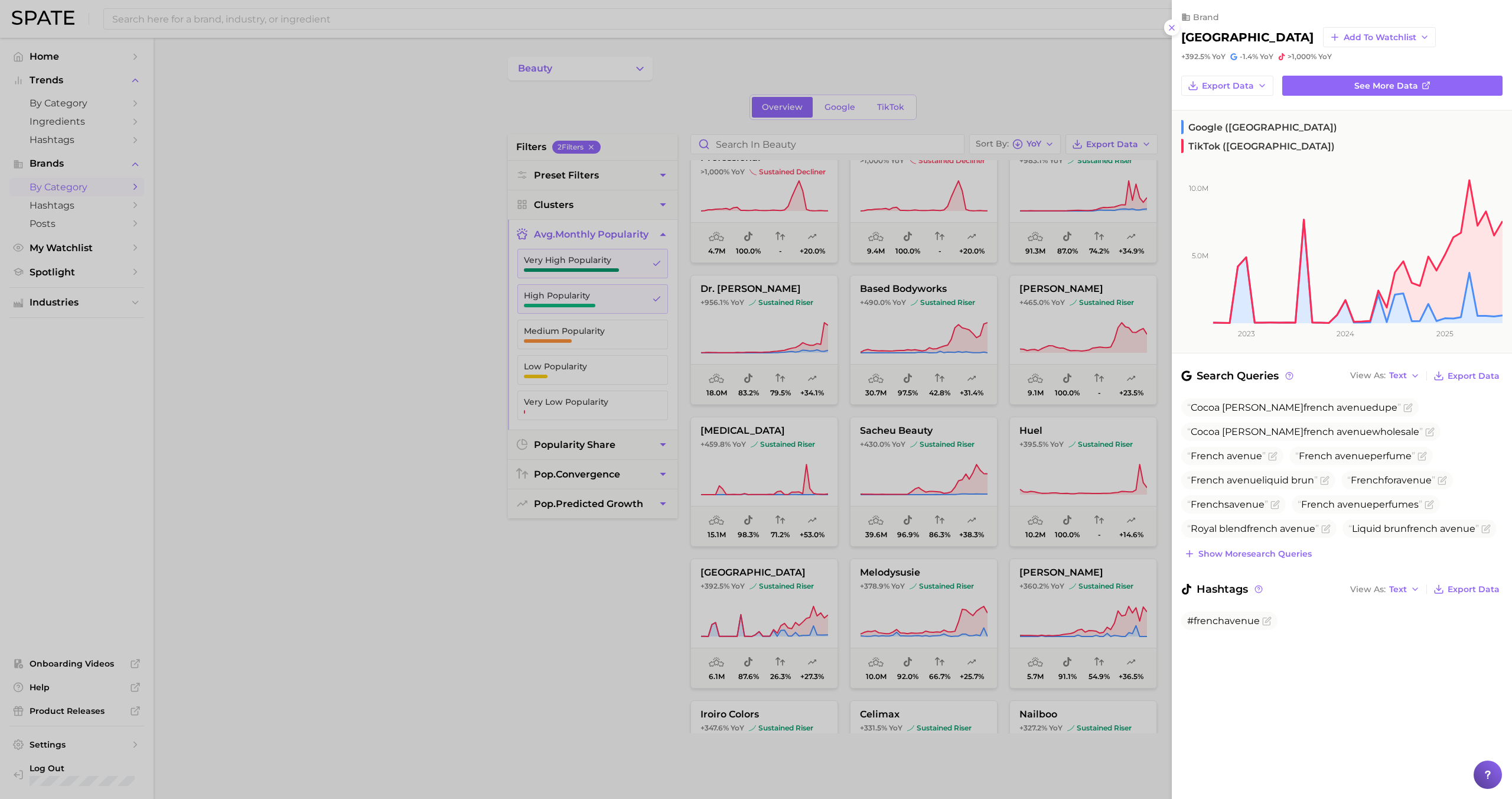
click at [776, 490] on div at bounding box center [756, 400] width 1512 height 799
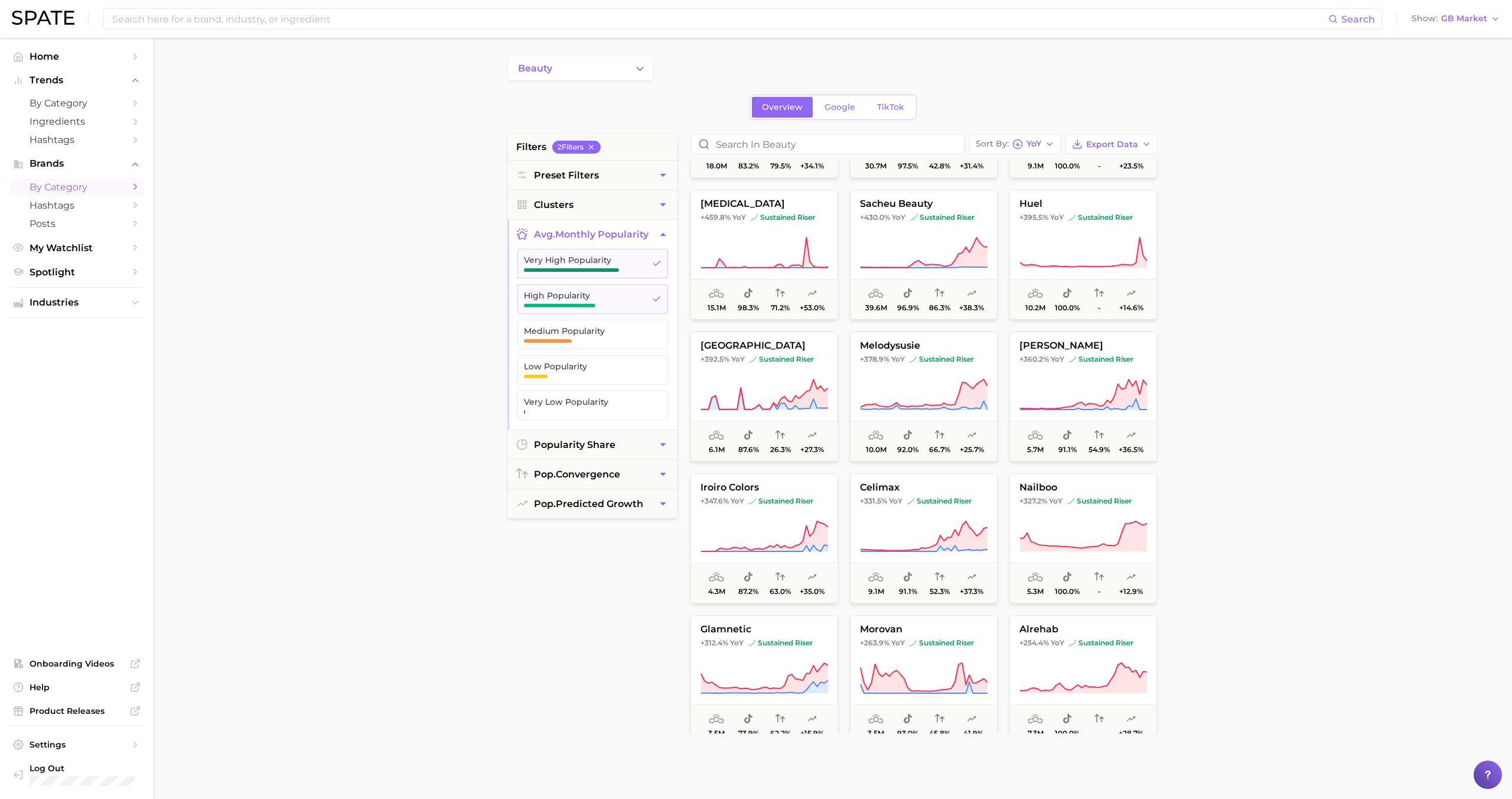
scroll to position [702, 0]
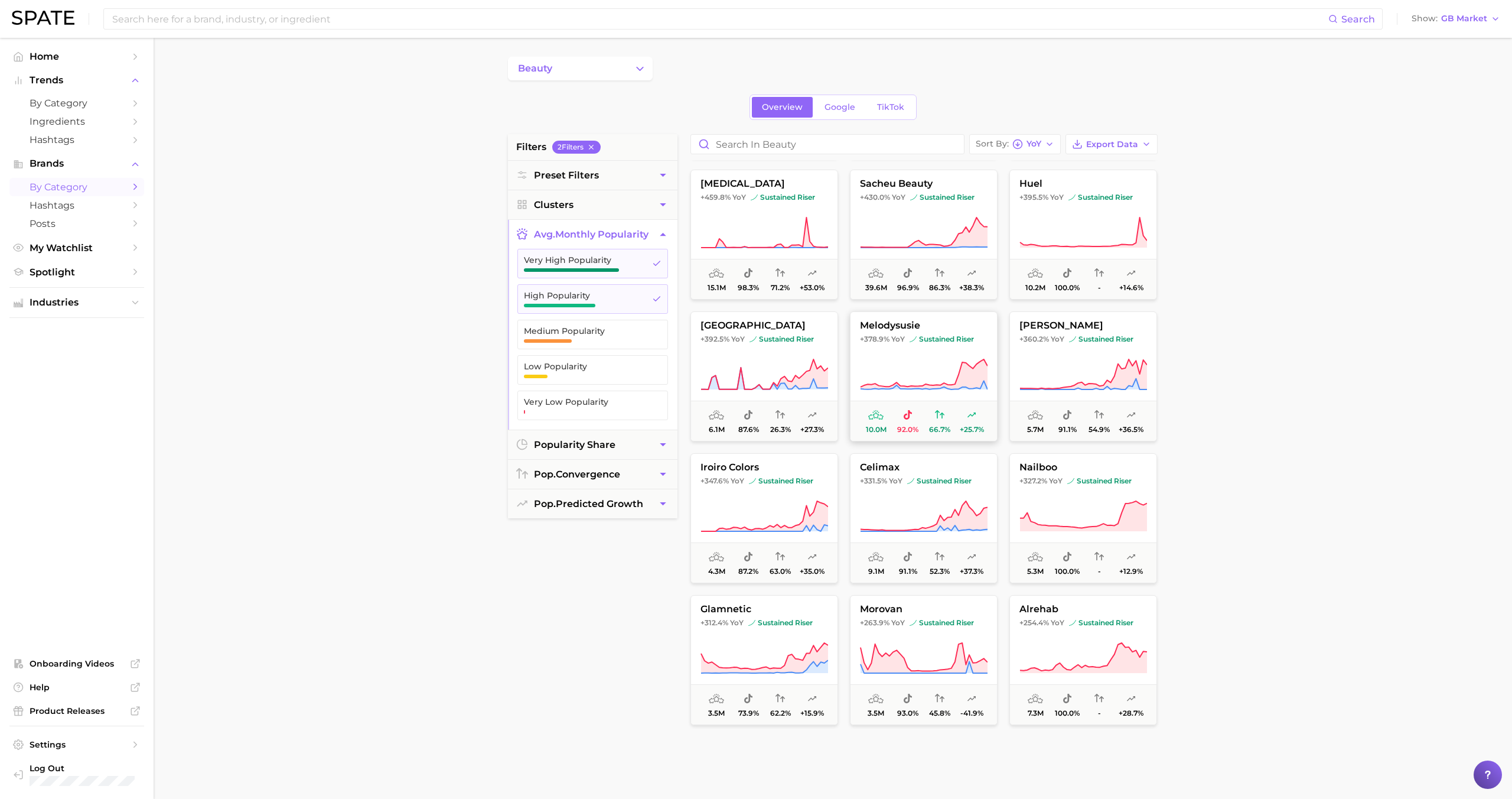
click at [867, 357] on button "melodysusie +378.9% YoY sustained riser 10.0m 92.0% 66.7% +25.7%" at bounding box center [924, 377] width 148 height 130
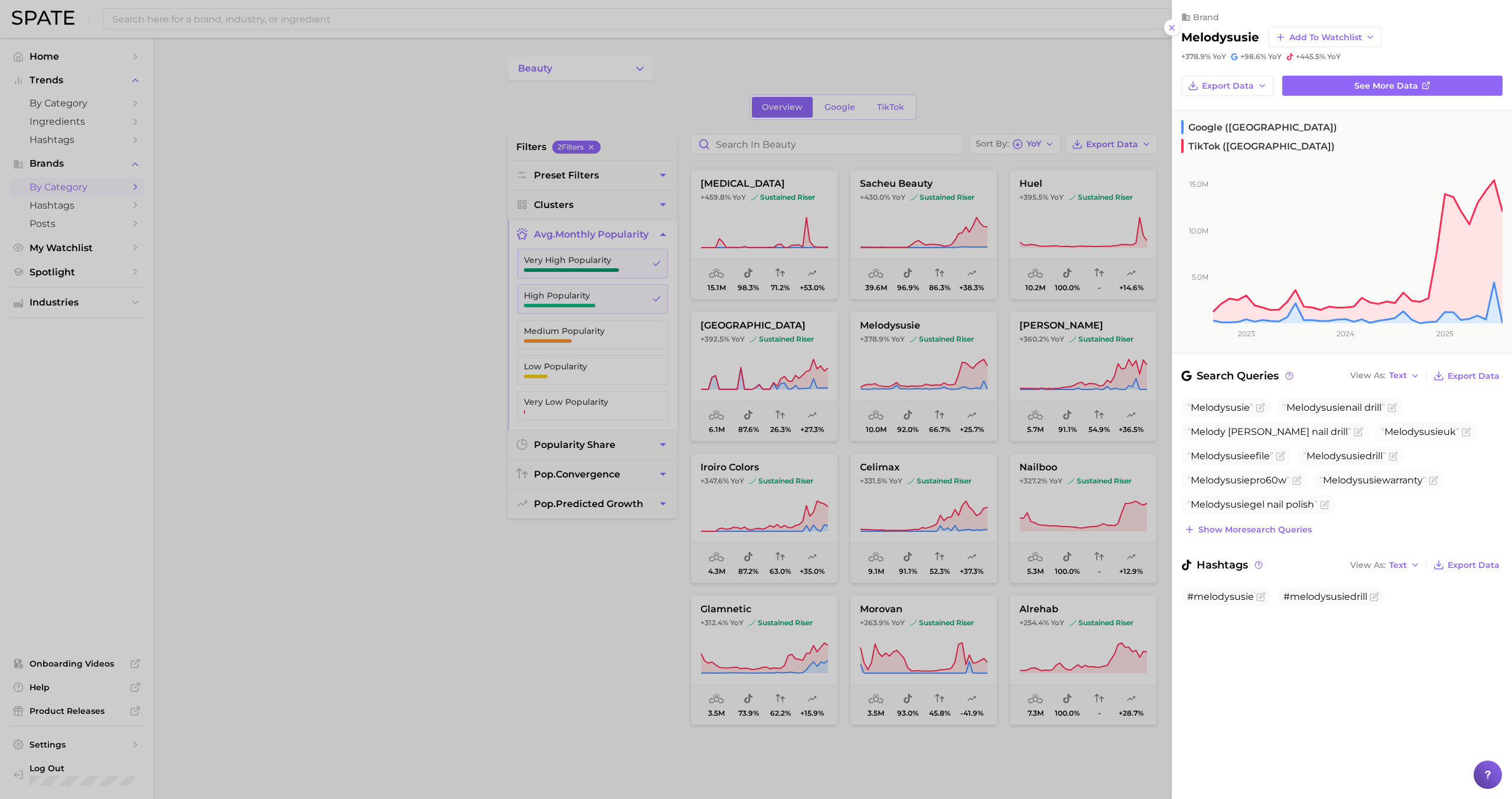
click at [867, 354] on div at bounding box center [756, 400] width 1512 height 799
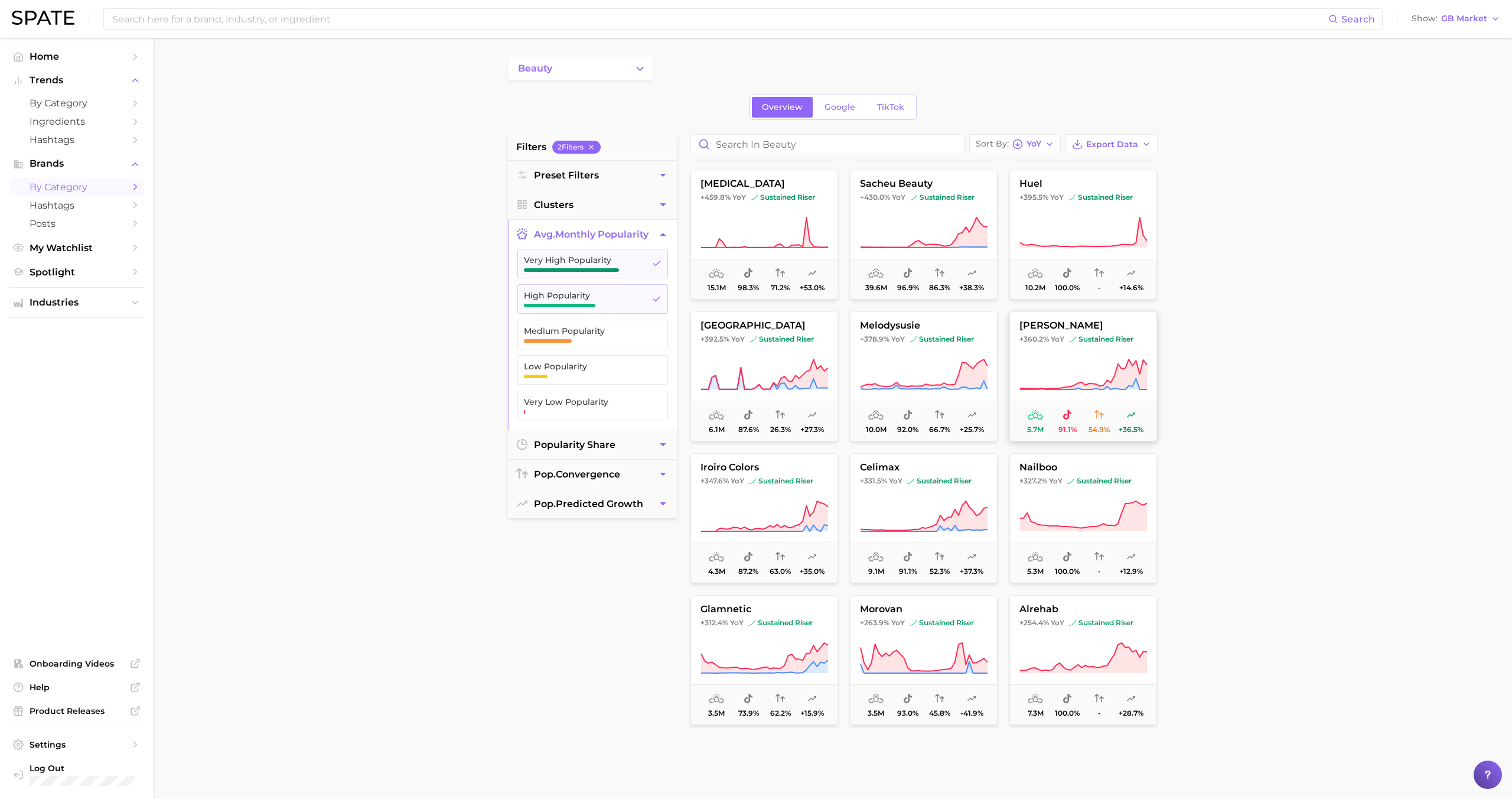
click at [867, 371] on icon at bounding box center [1083, 375] width 128 height 33
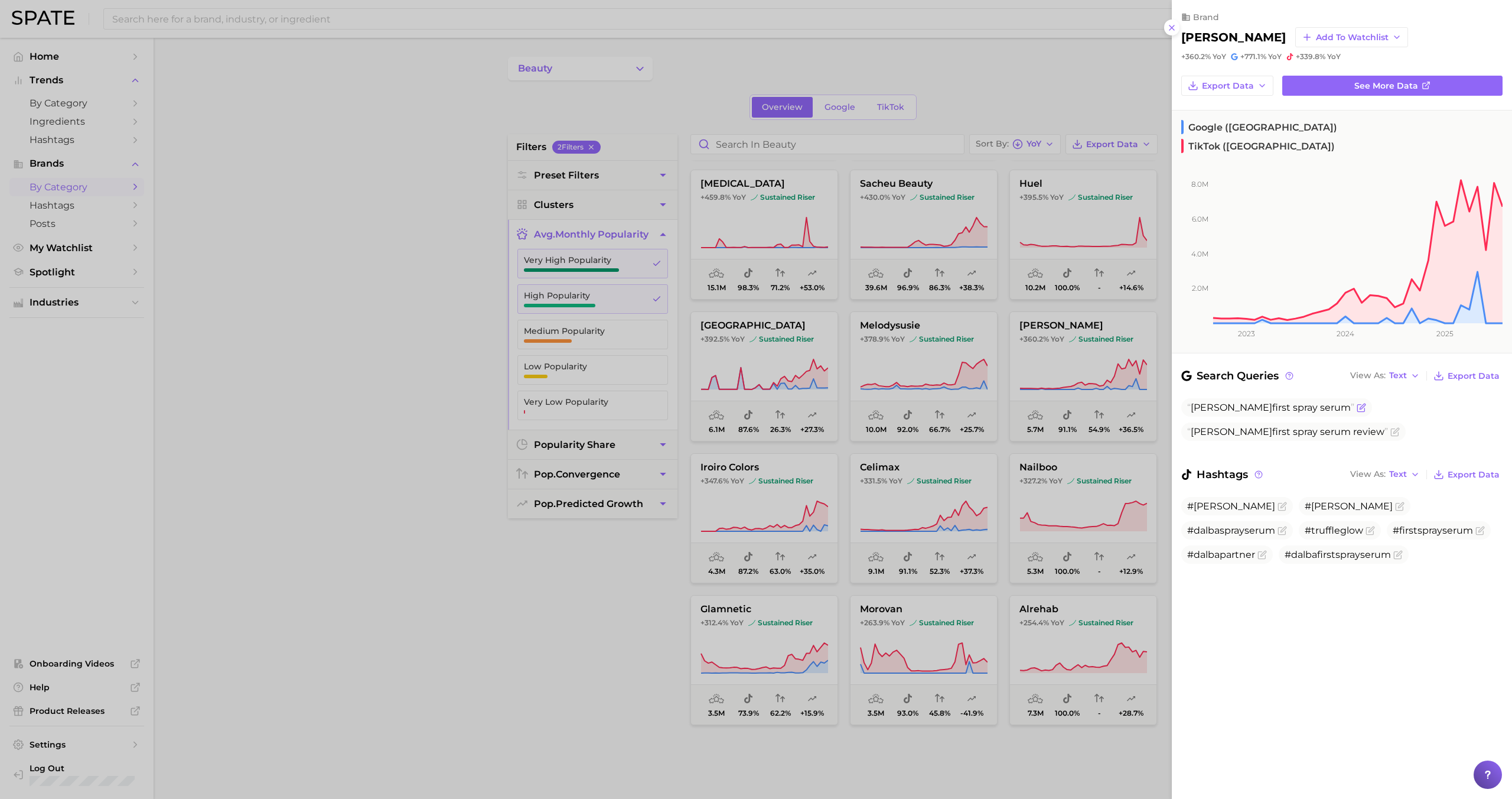
click at [867, 402] on span "D'alba" at bounding box center [1231, 407] width 82 height 11
copy span "D'alba first spray serum"
click at [867, 465] on div at bounding box center [756, 400] width 1512 height 799
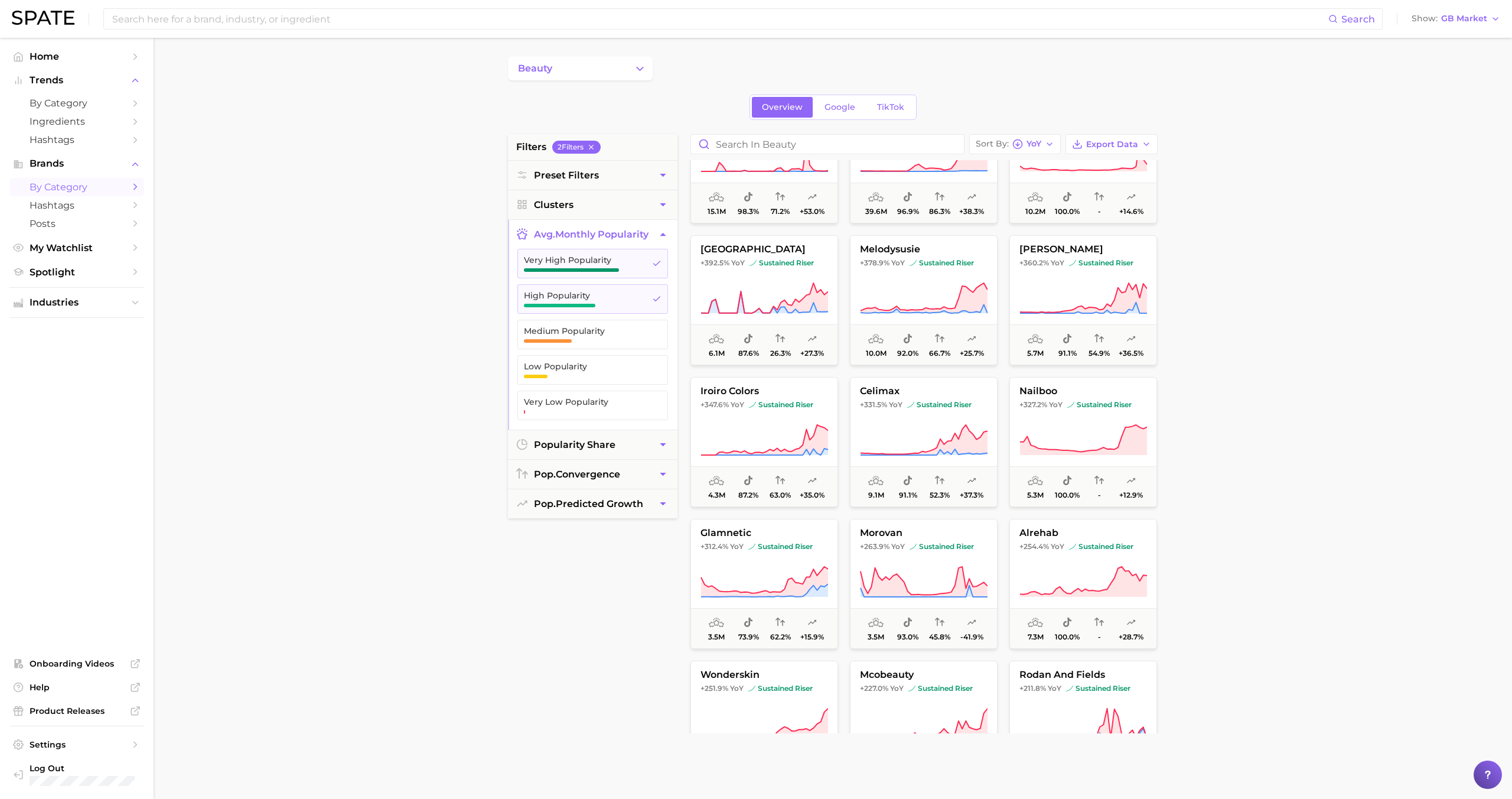
scroll to position [785, 0]
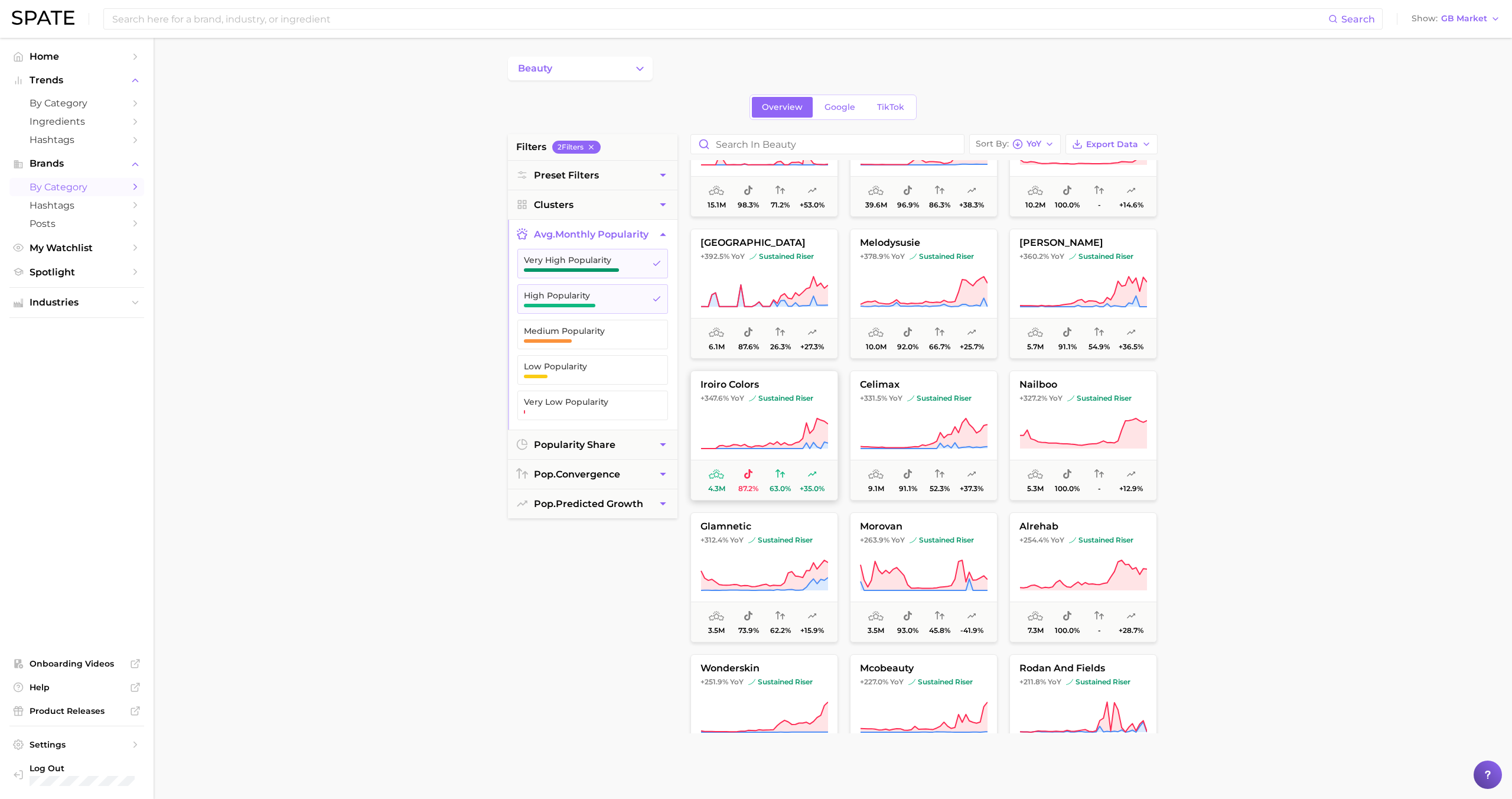
click at [793, 428] on icon at bounding box center [763, 434] width 128 height 33
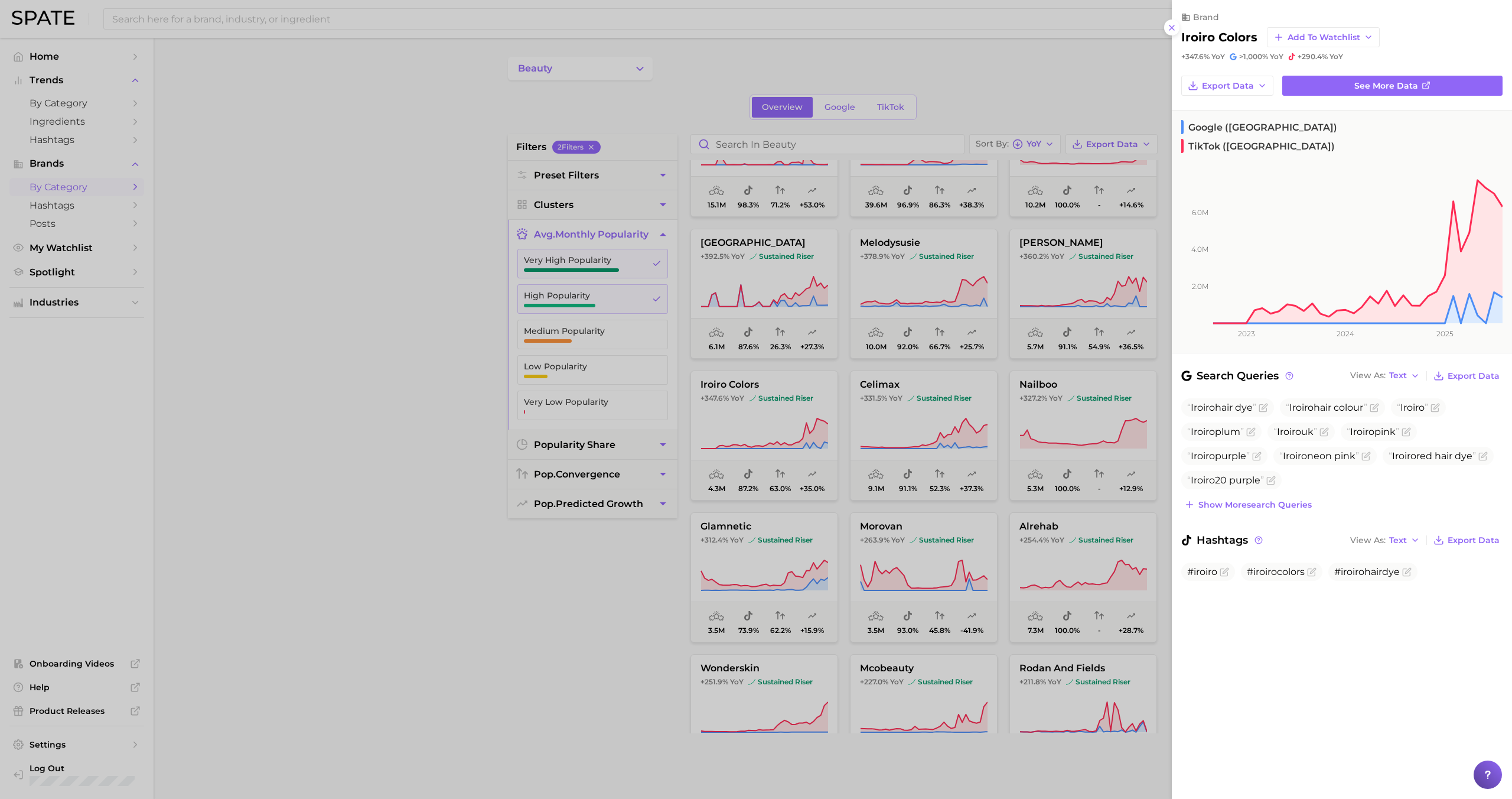
click at [790, 425] on div at bounding box center [756, 400] width 1512 height 799
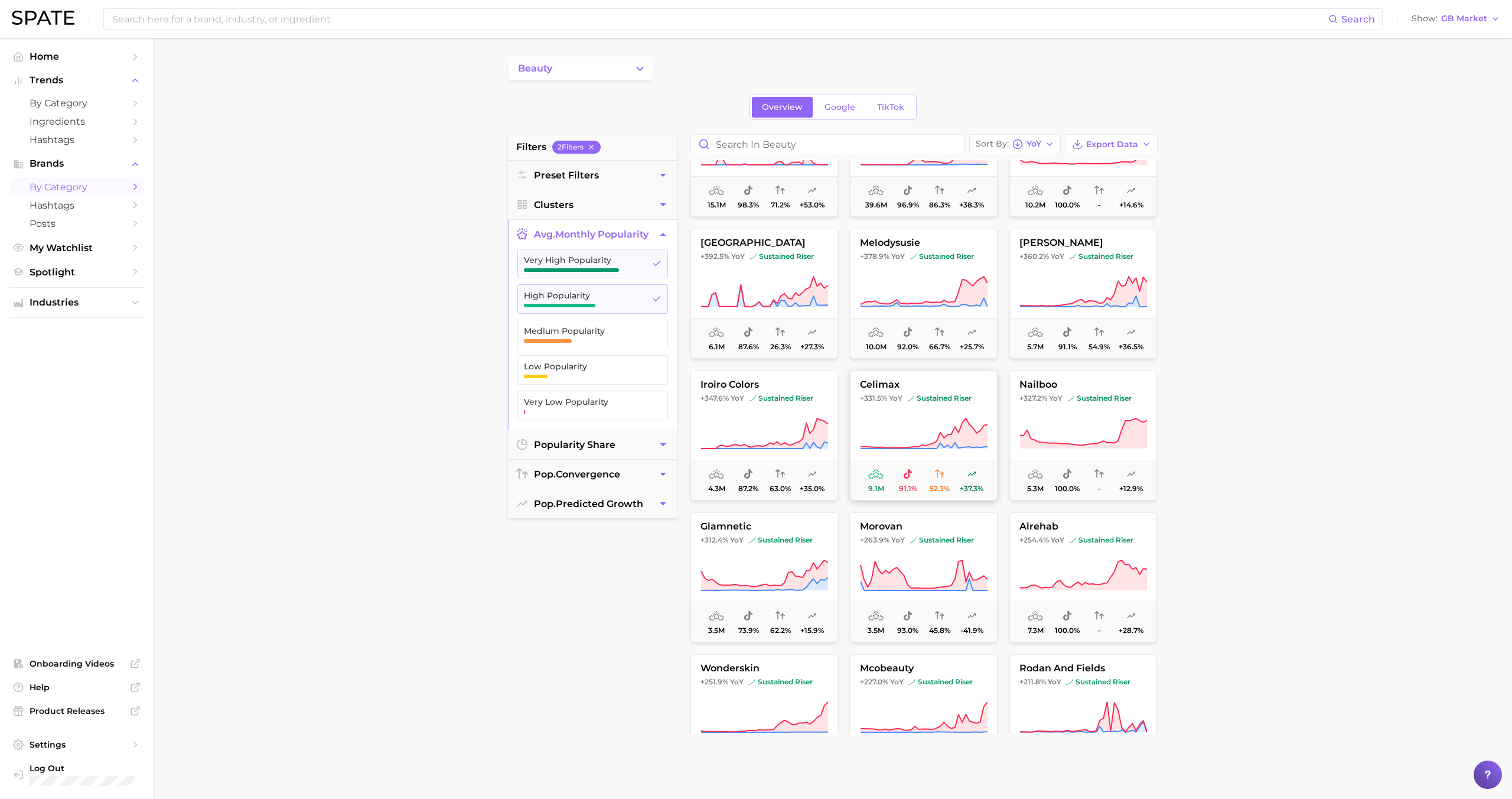
click at [867, 425] on icon at bounding box center [924, 434] width 128 height 33
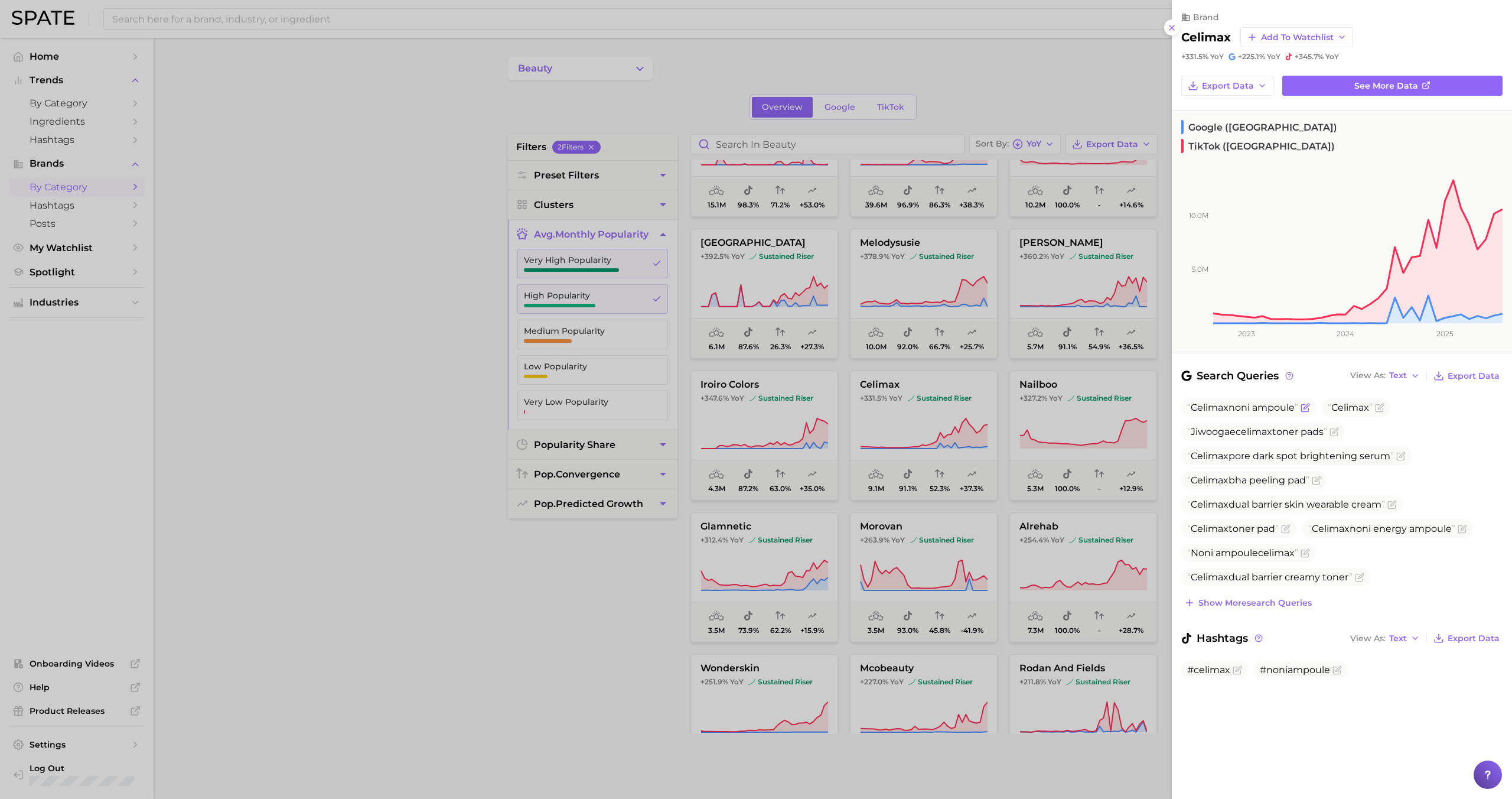
click at [867, 402] on span "Celimax noni ampoule" at bounding box center [1243, 407] width 111 height 11
copy span "Celimax noni ampoule"
click at [818, 432] on div at bounding box center [756, 400] width 1512 height 799
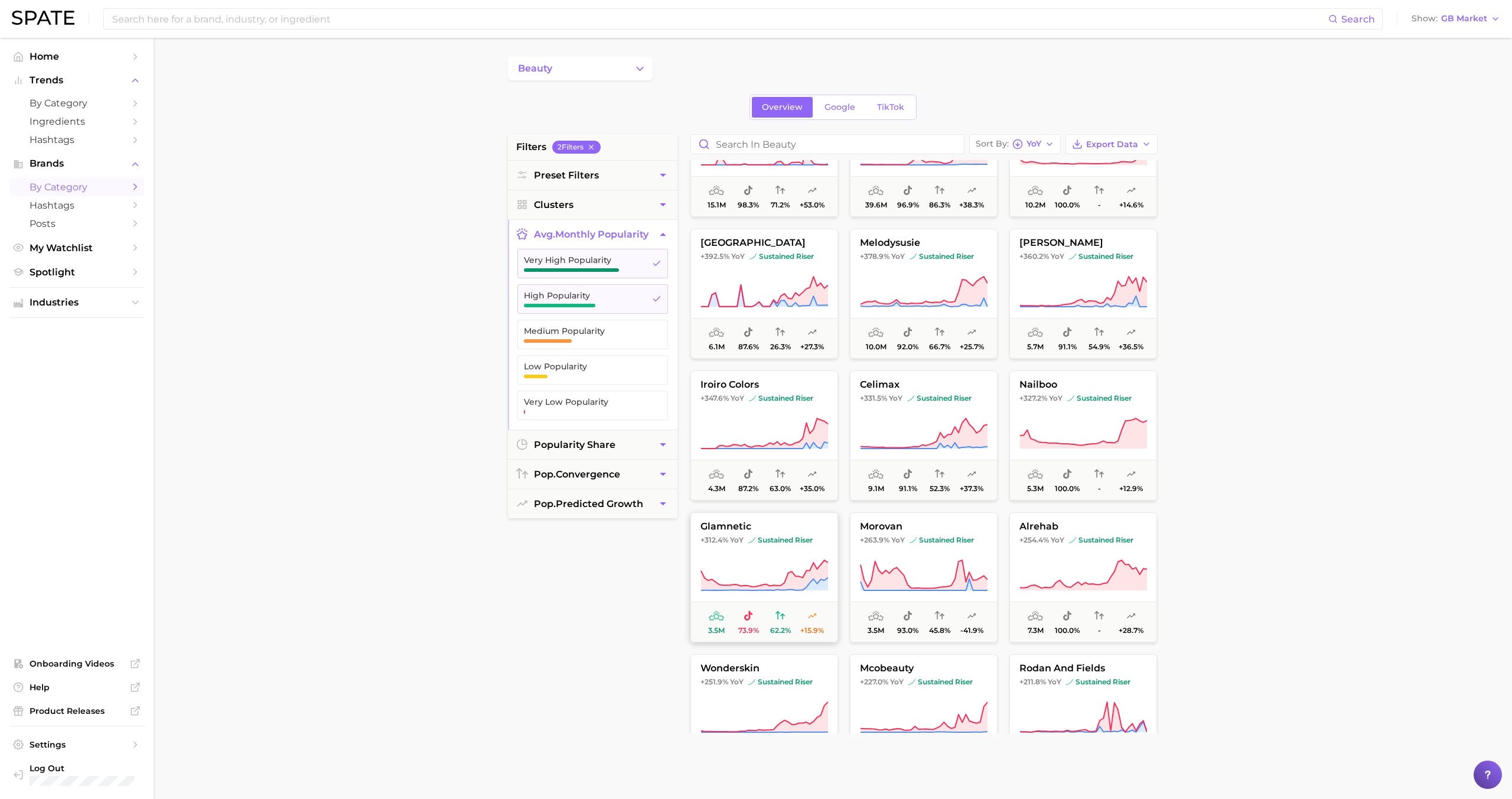
click at [817, 490] on span "+312.4% YoY sustained riser" at bounding box center [764, 539] width 147 height 10
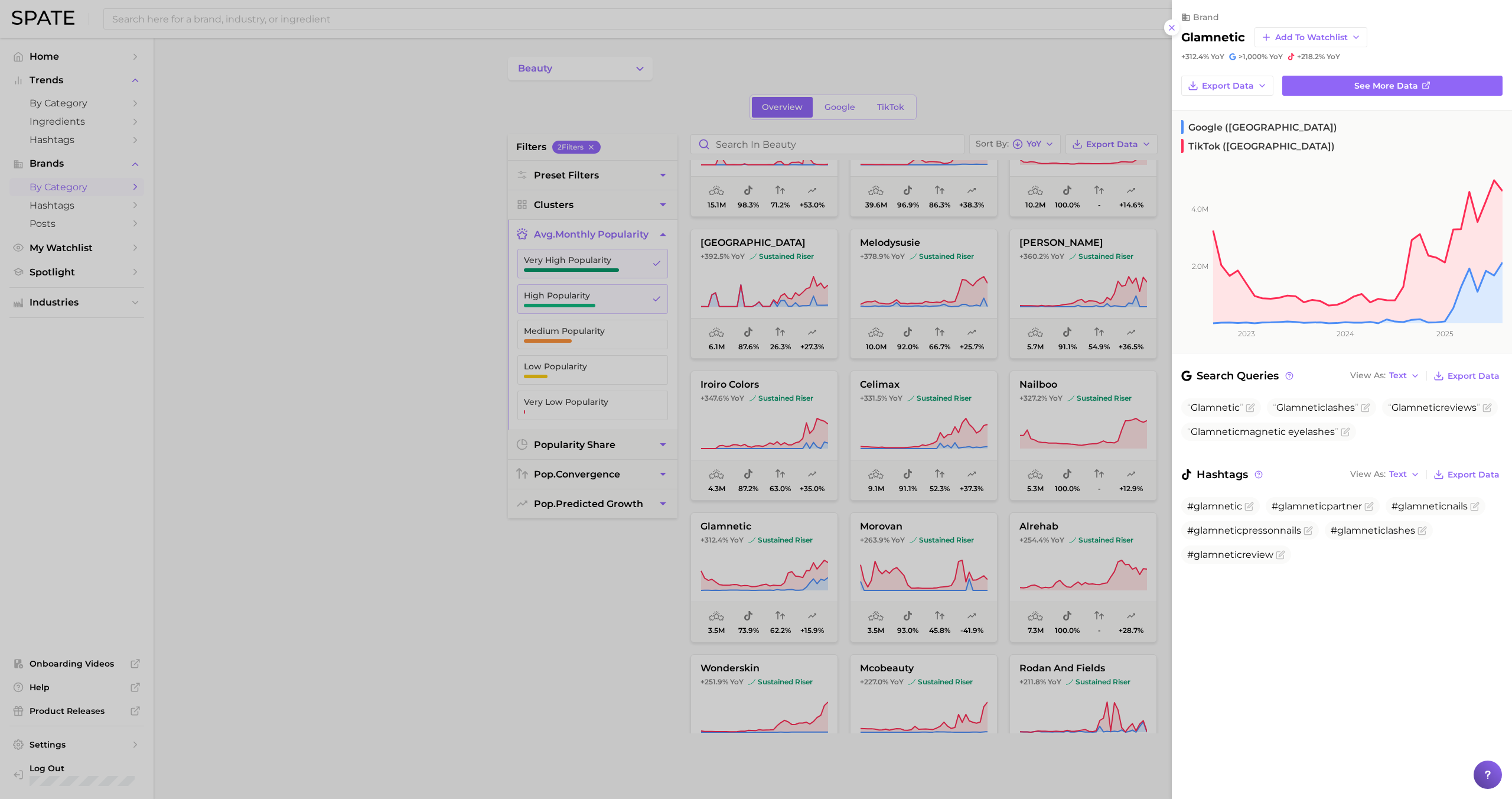
click at [788, 490] on div at bounding box center [756, 400] width 1512 height 799
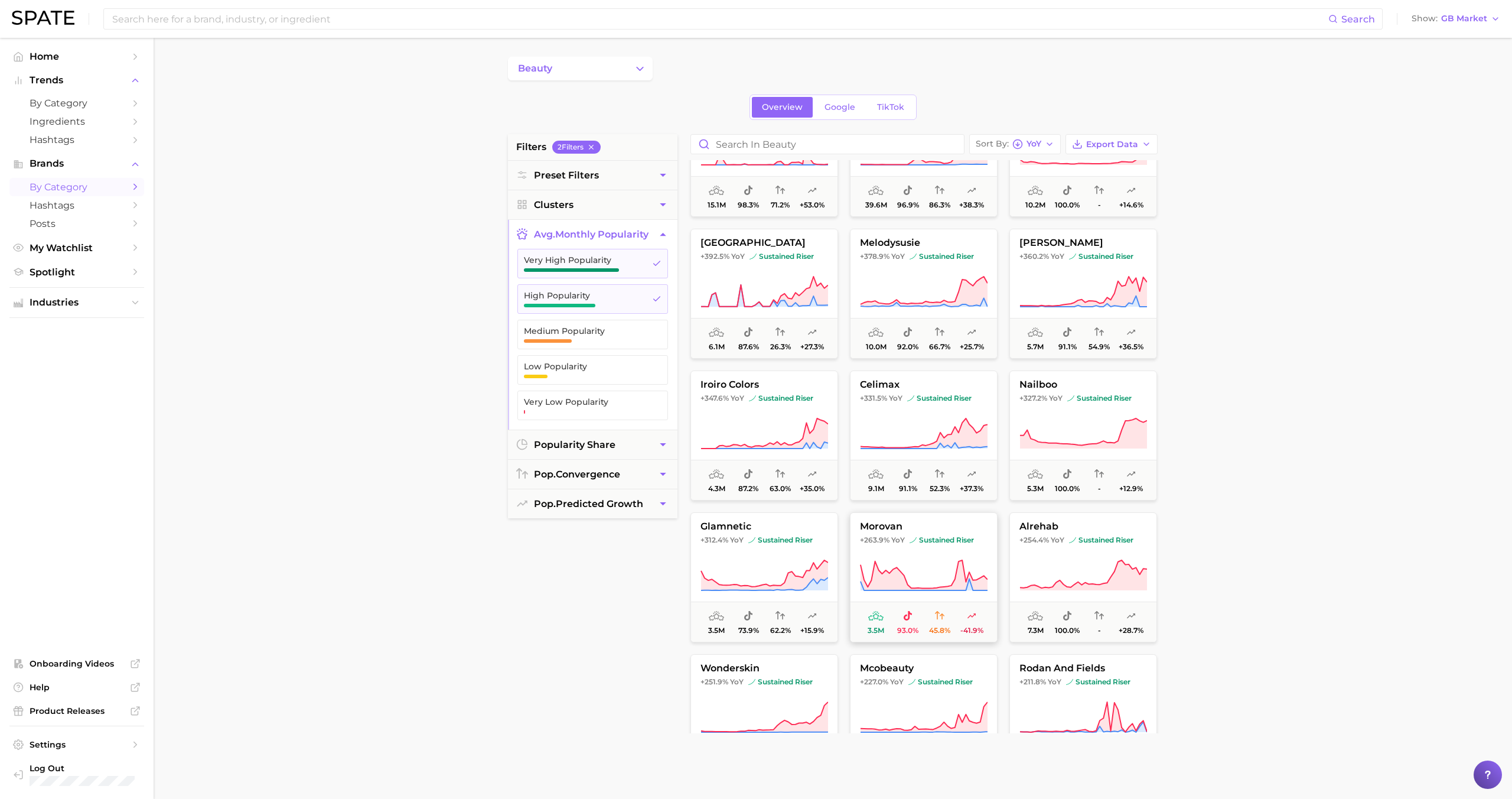
click at [867, 490] on icon at bounding box center [924, 575] width 128 height 33
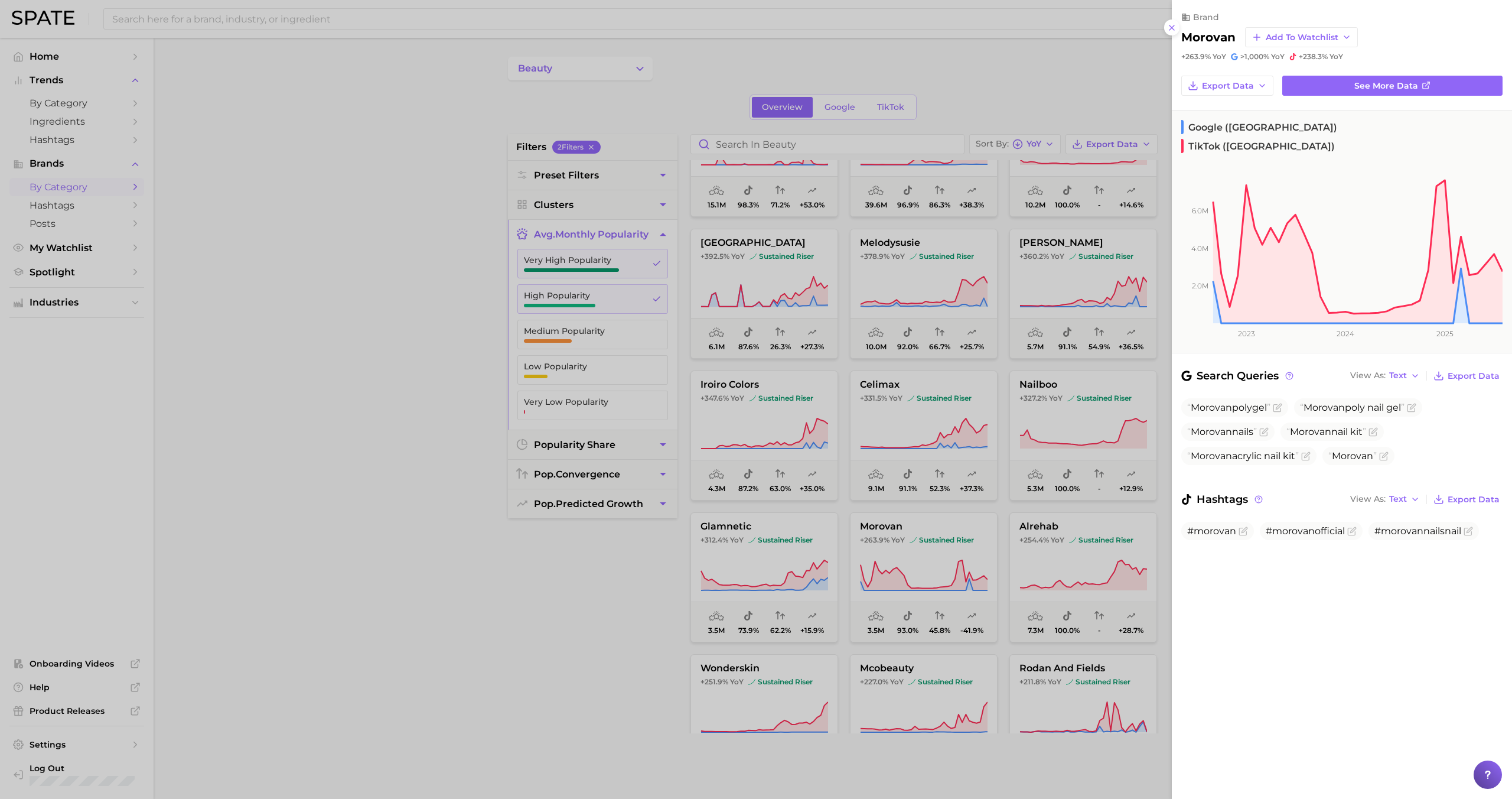
click at [867, 490] on div at bounding box center [756, 400] width 1512 height 799
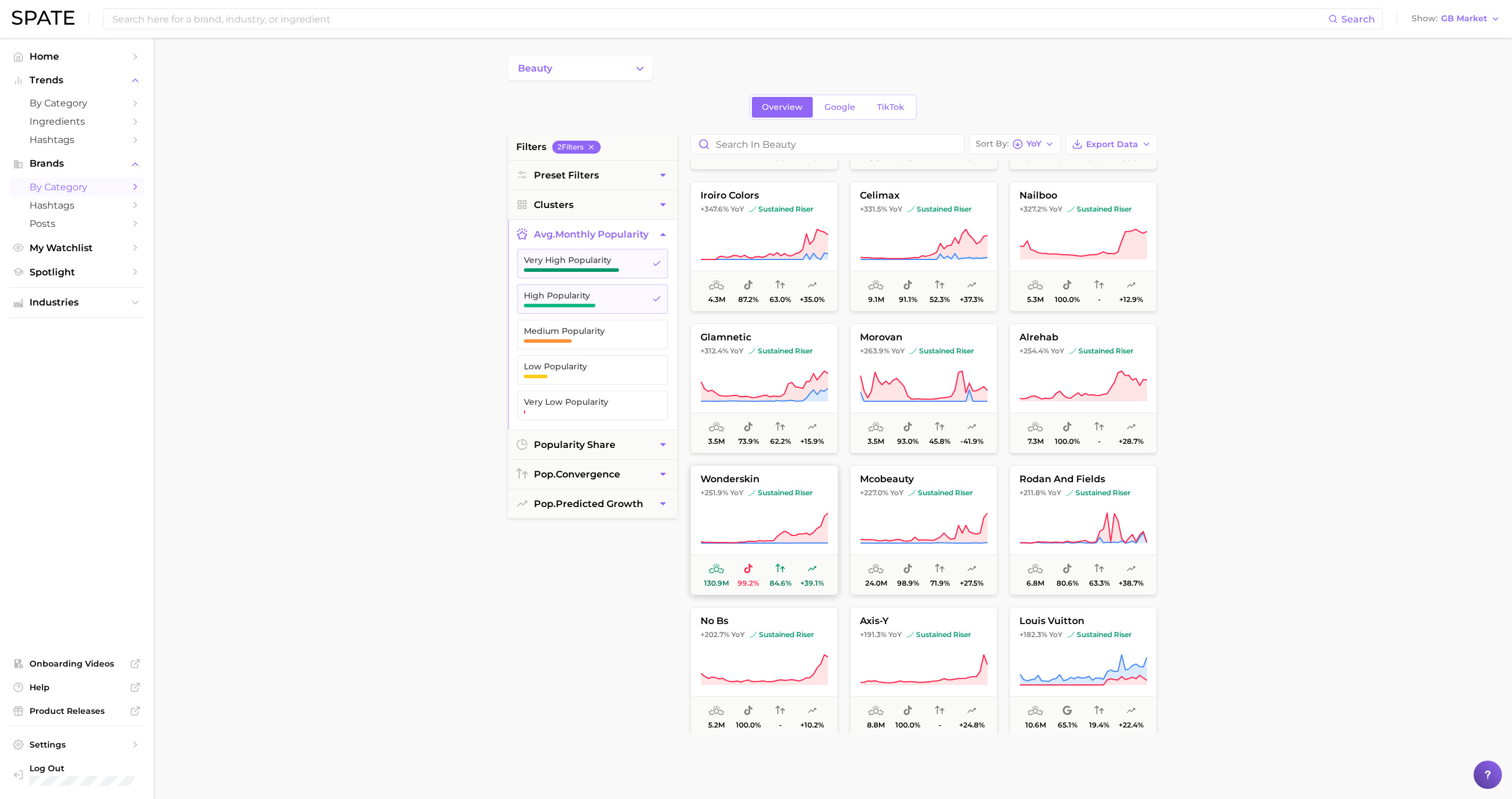
scroll to position [1005, 0]
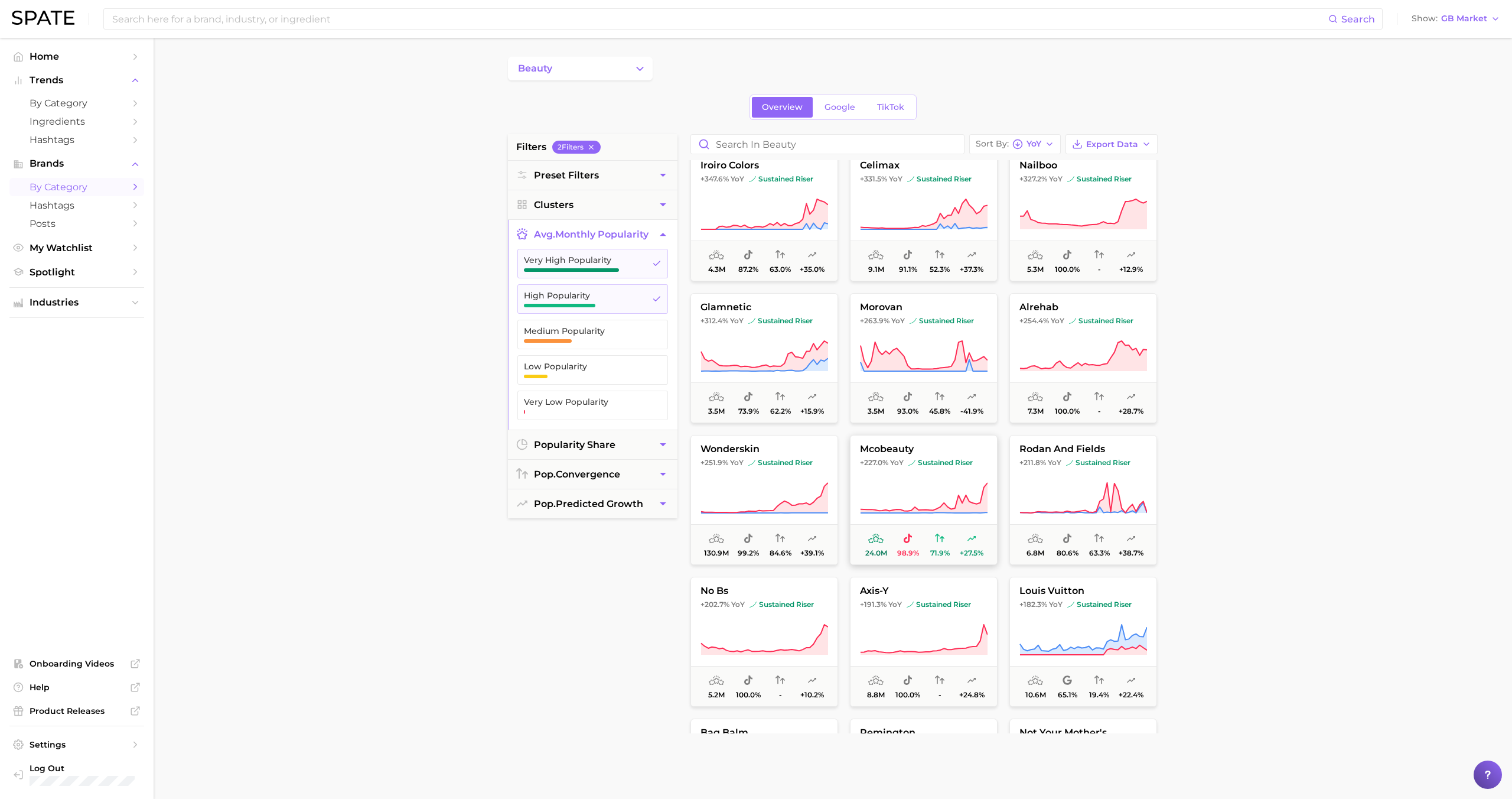
click at [867, 484] on icon at bounding box center [924, 498] width 128 height 33
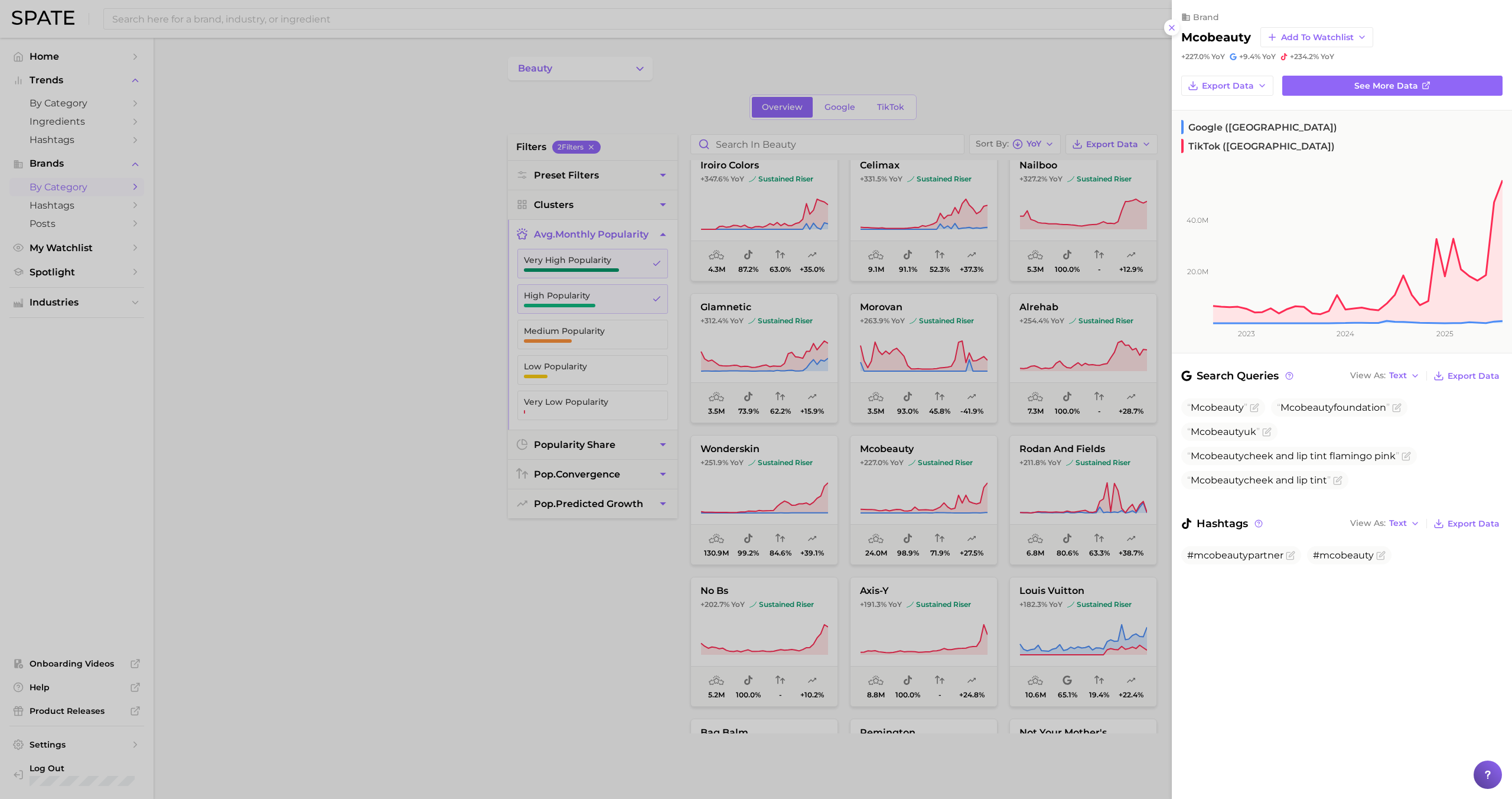
click at [867, 480] on div at bounding box center [756, 400] width 1512 height 799
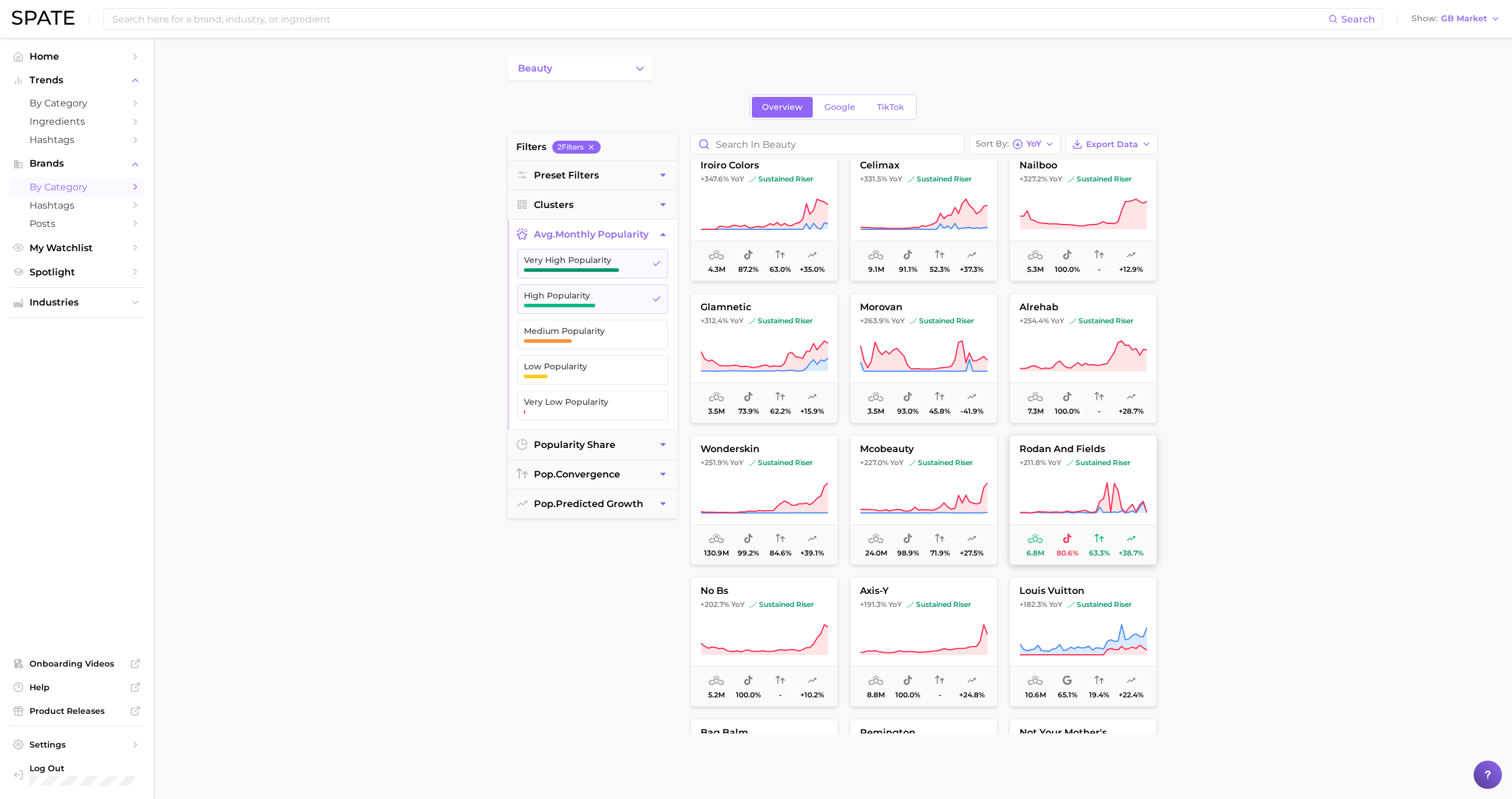
click at [867, 488] on icon at bounding box center [1083, 498] width 128 height 33
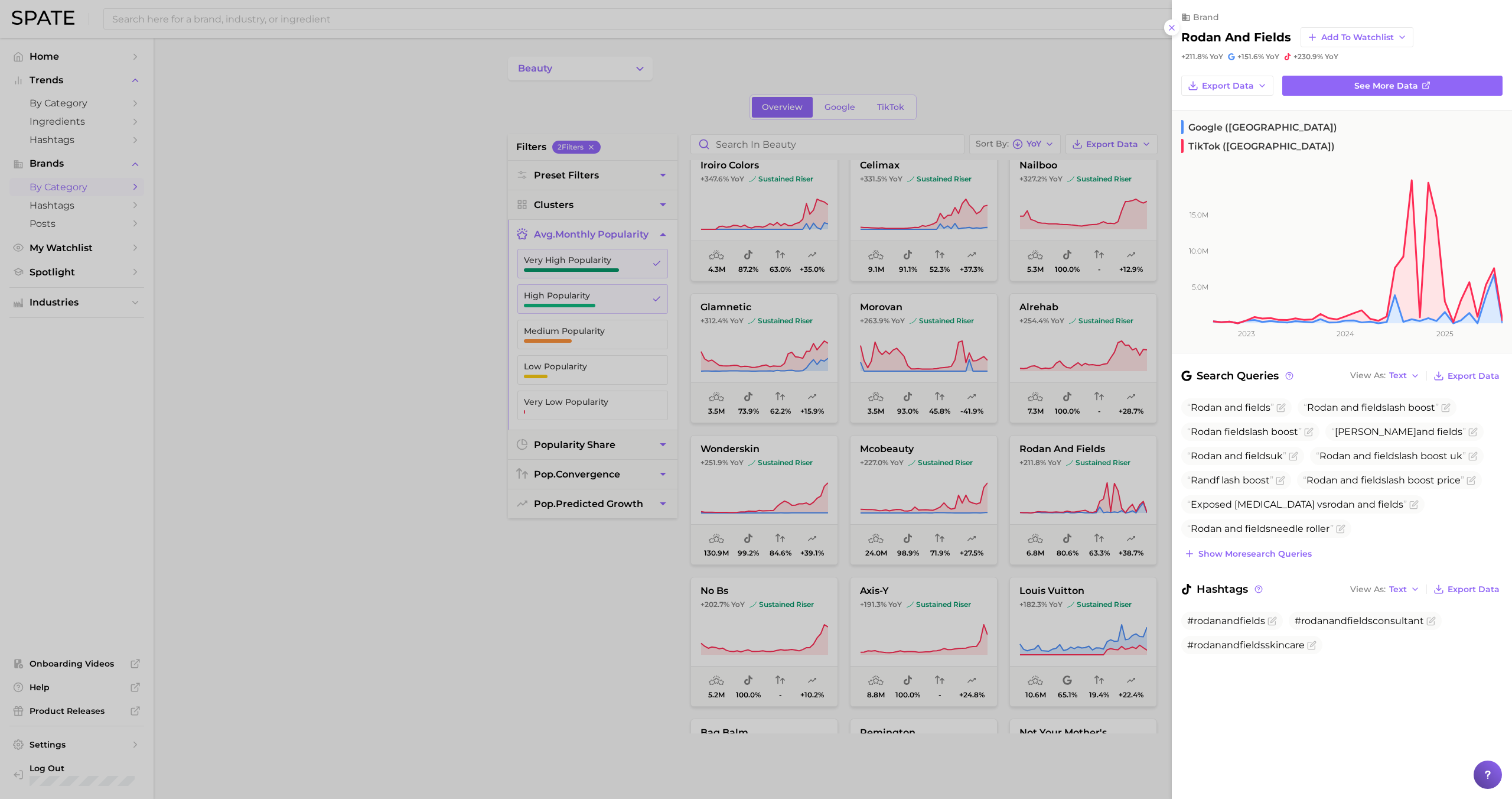
click at [867, 490] on div at bounding box center [756, 400] width 1512 height 799
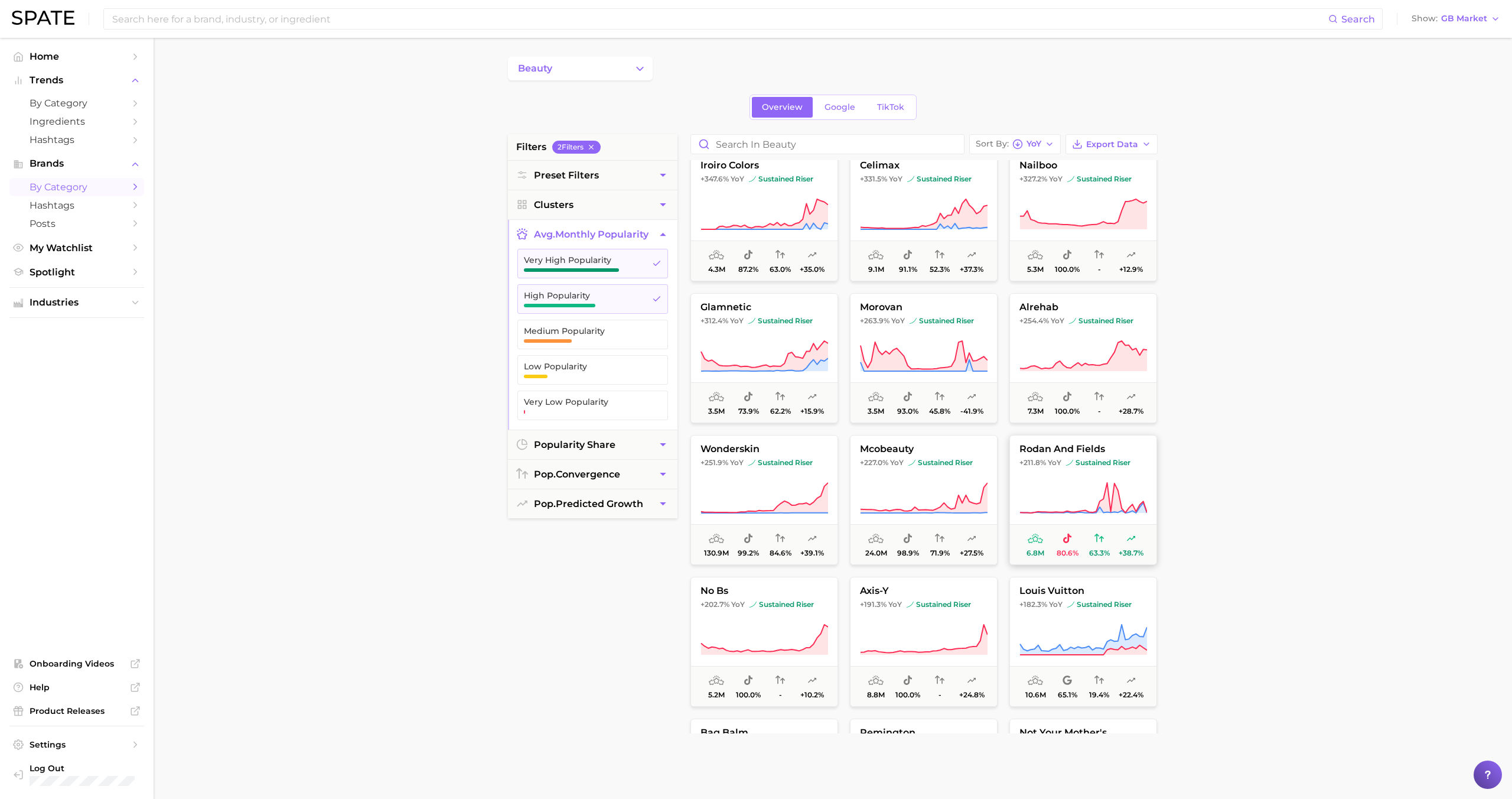
click at [867, 490] on icon at bounding box center [1083, 498] width 128 height 33
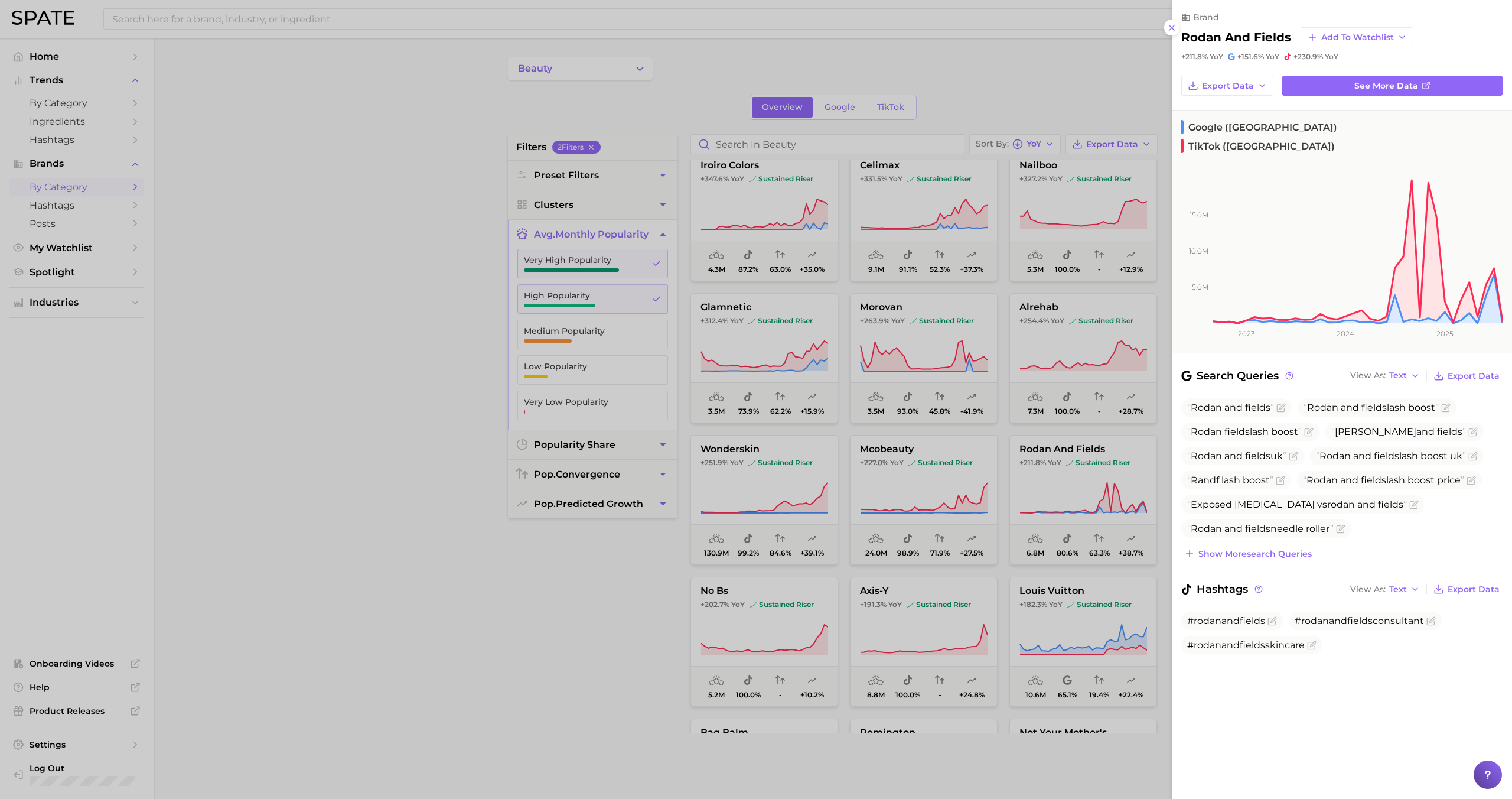
click at [867, 472] on div at bounding box center [756, 400] width 1512 height 799
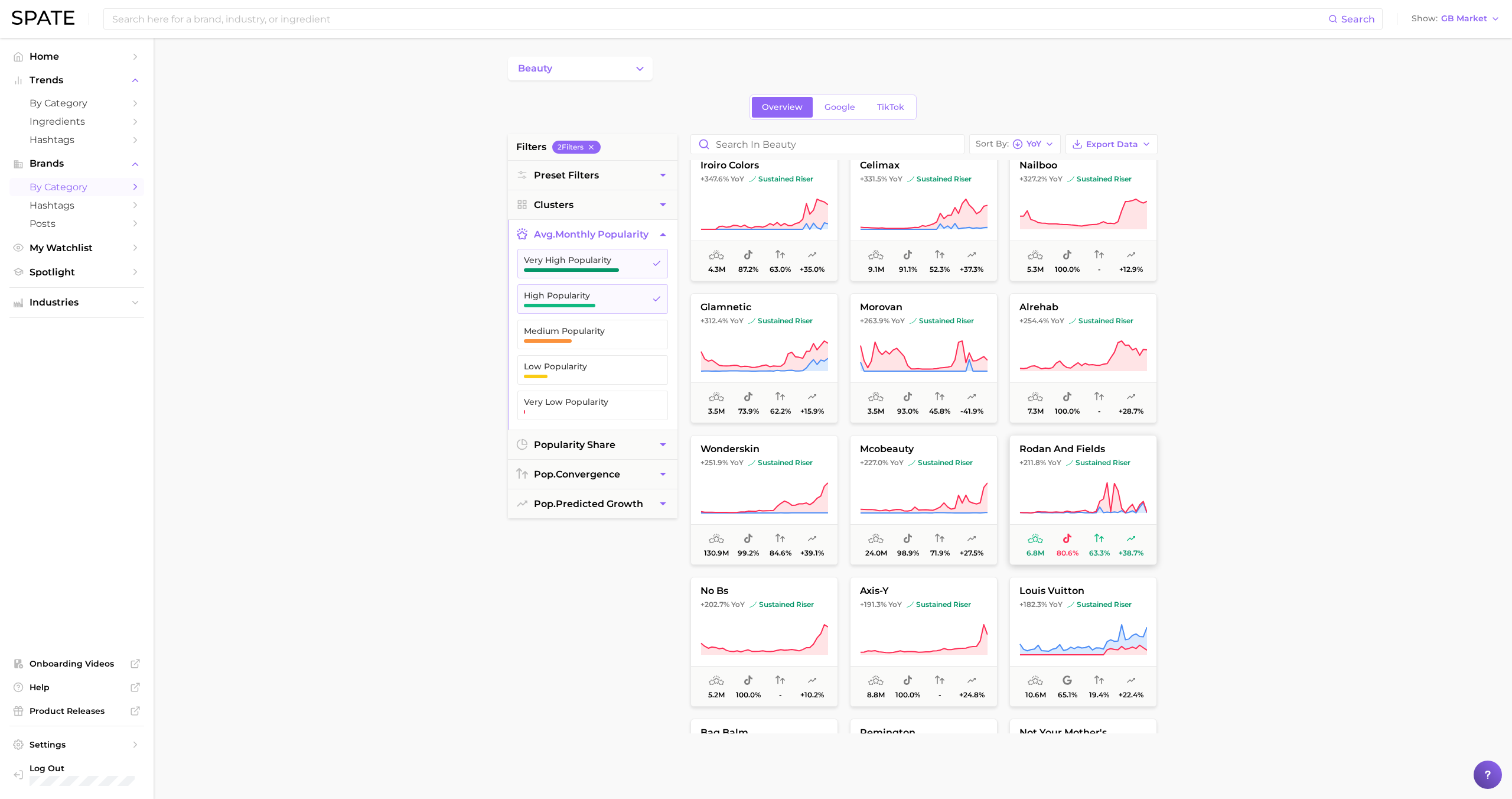
click at [867, 474] on button "rodan and fields +211.8% YoY sustained riser 6.8m 80.6% 63.3% +38.7%" at bounding box center [1084, 500] width 148 height 130
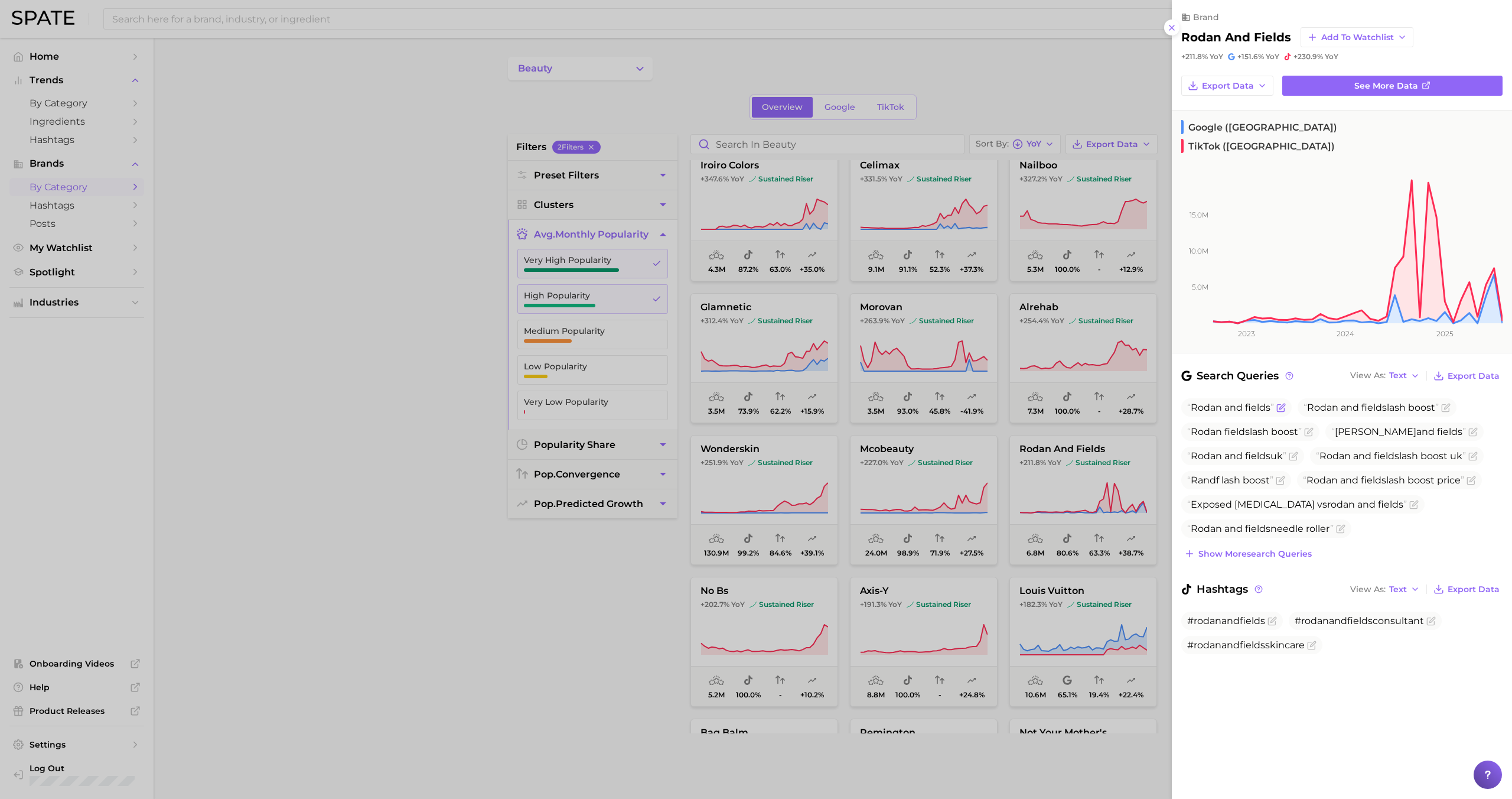
click at [867, 402] on span "Rodan" at bounding box center [1207, 407] width 32 height 11
copy span "Rodan and fields"
click at [867, 490] on div at bounding box center [756, 400] width 1512 height 799
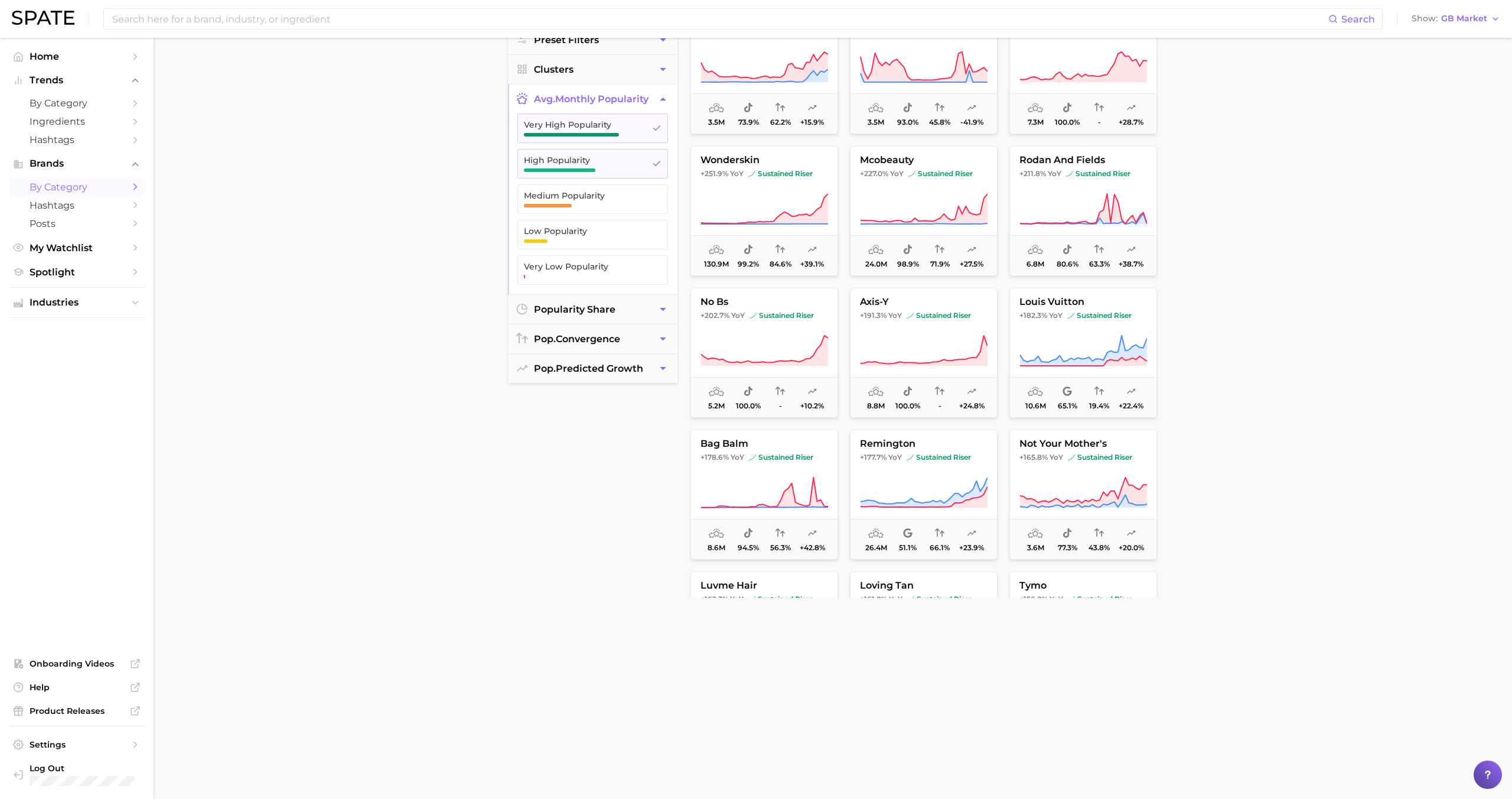
scroll to position [1165, 0]
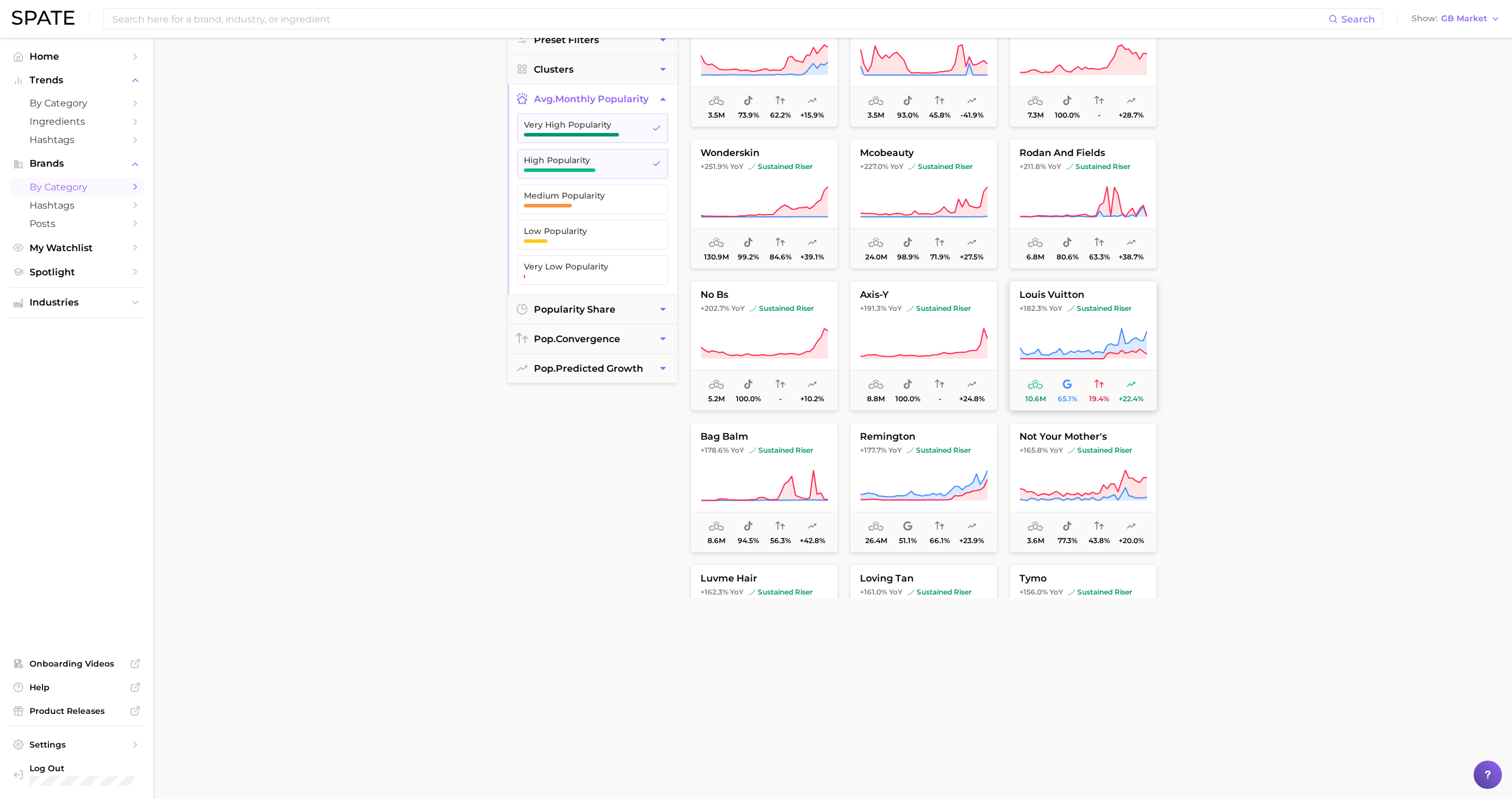
click at [867, 334] on icon at bounding box center [1083, 344] width 128 height 33
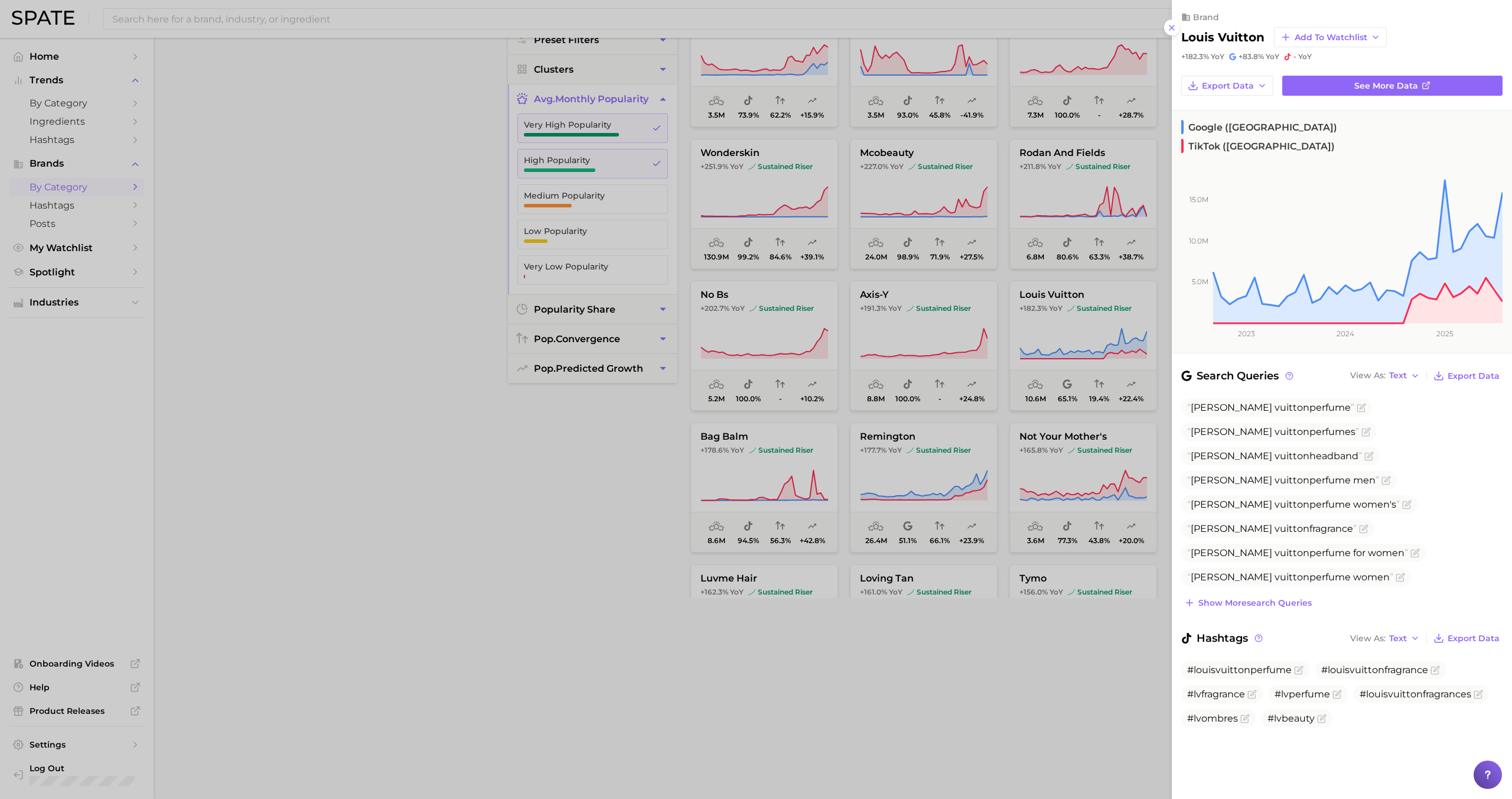
click at [867, 334] on div at bounding box center [756, 400] width 1512 height 799
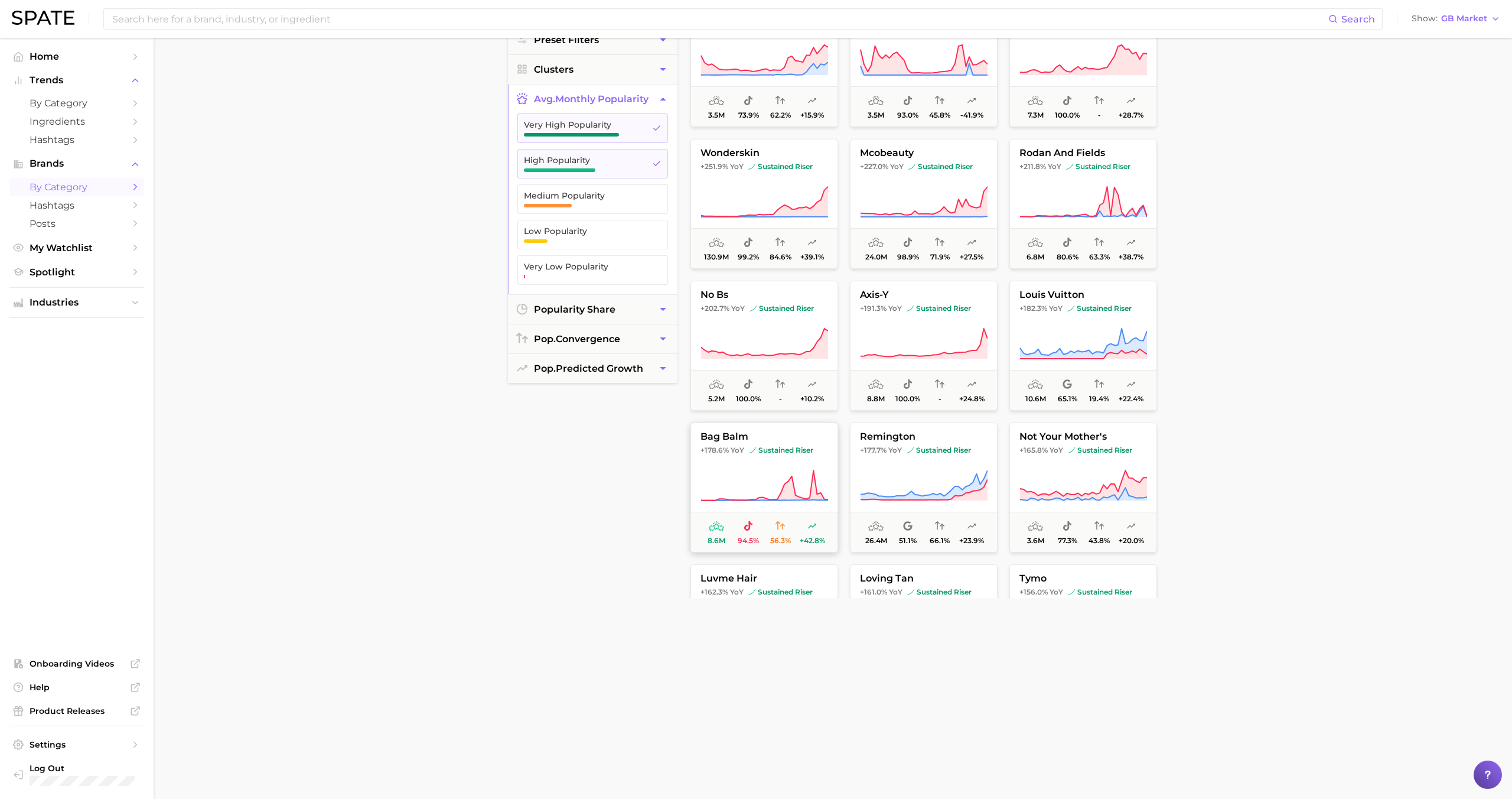
click at [817, 481] on icon at bounding box center [763, 486] width 128 height 33
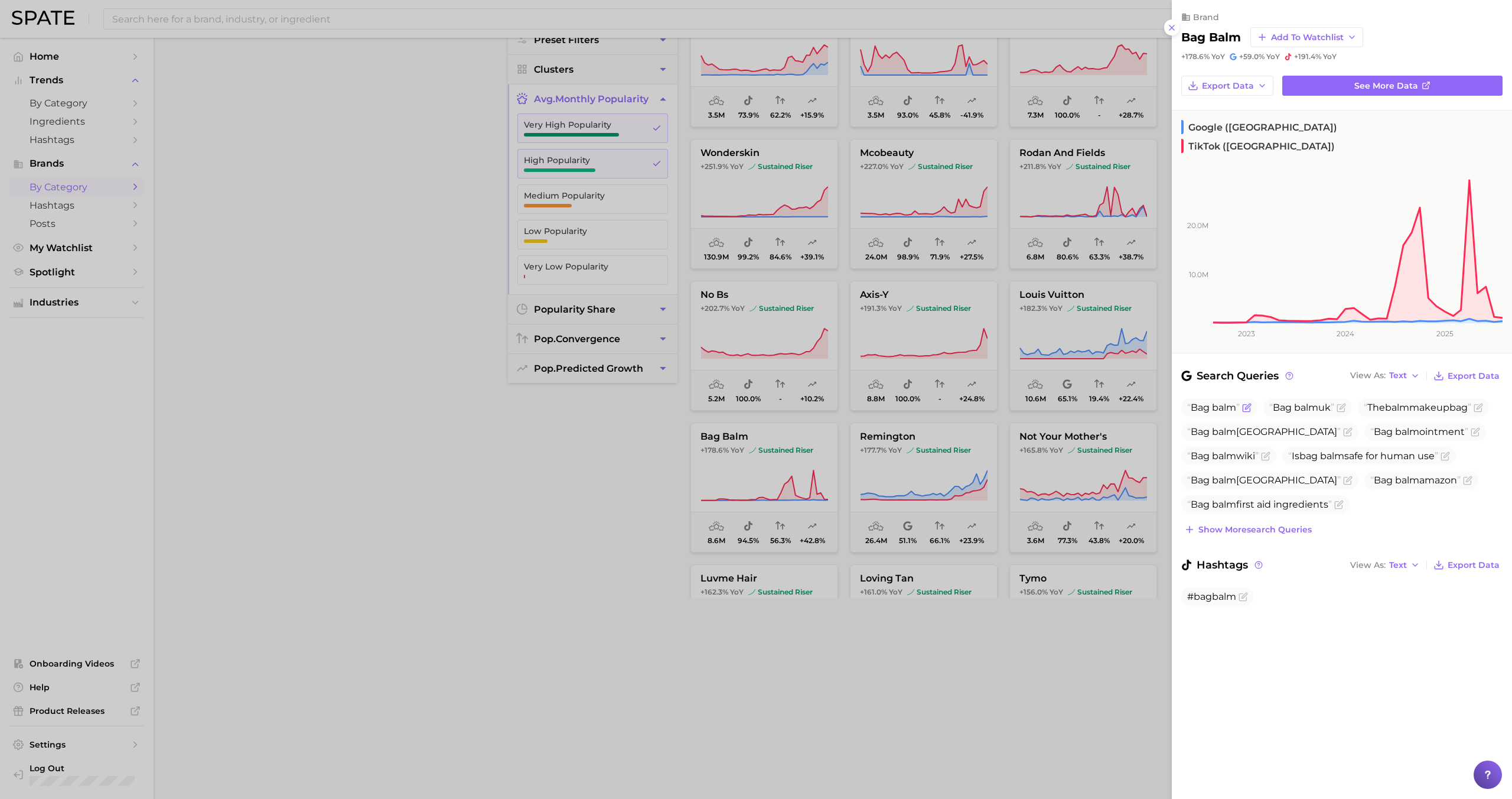
click at [867, 399] on span "Bag balm" at bounding box center [1219, 407] width 77 height 18
click at [867, 402] on span "balm" at bounding box center [1224, 407] width 25 height 11
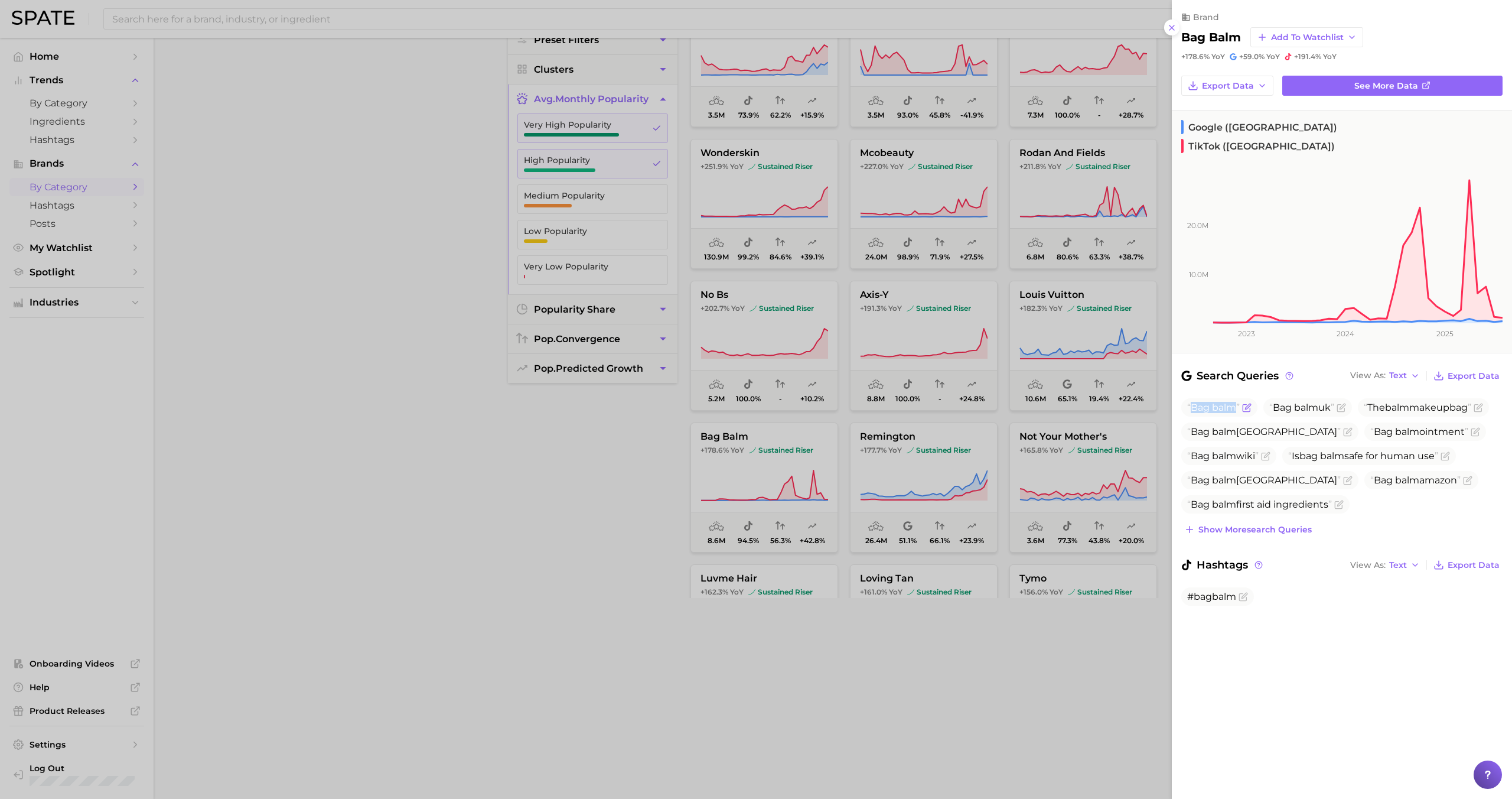
copy span "Bag balm"
click at [831, 401] on div at bounding box center [756, 400] width 1512 height 799
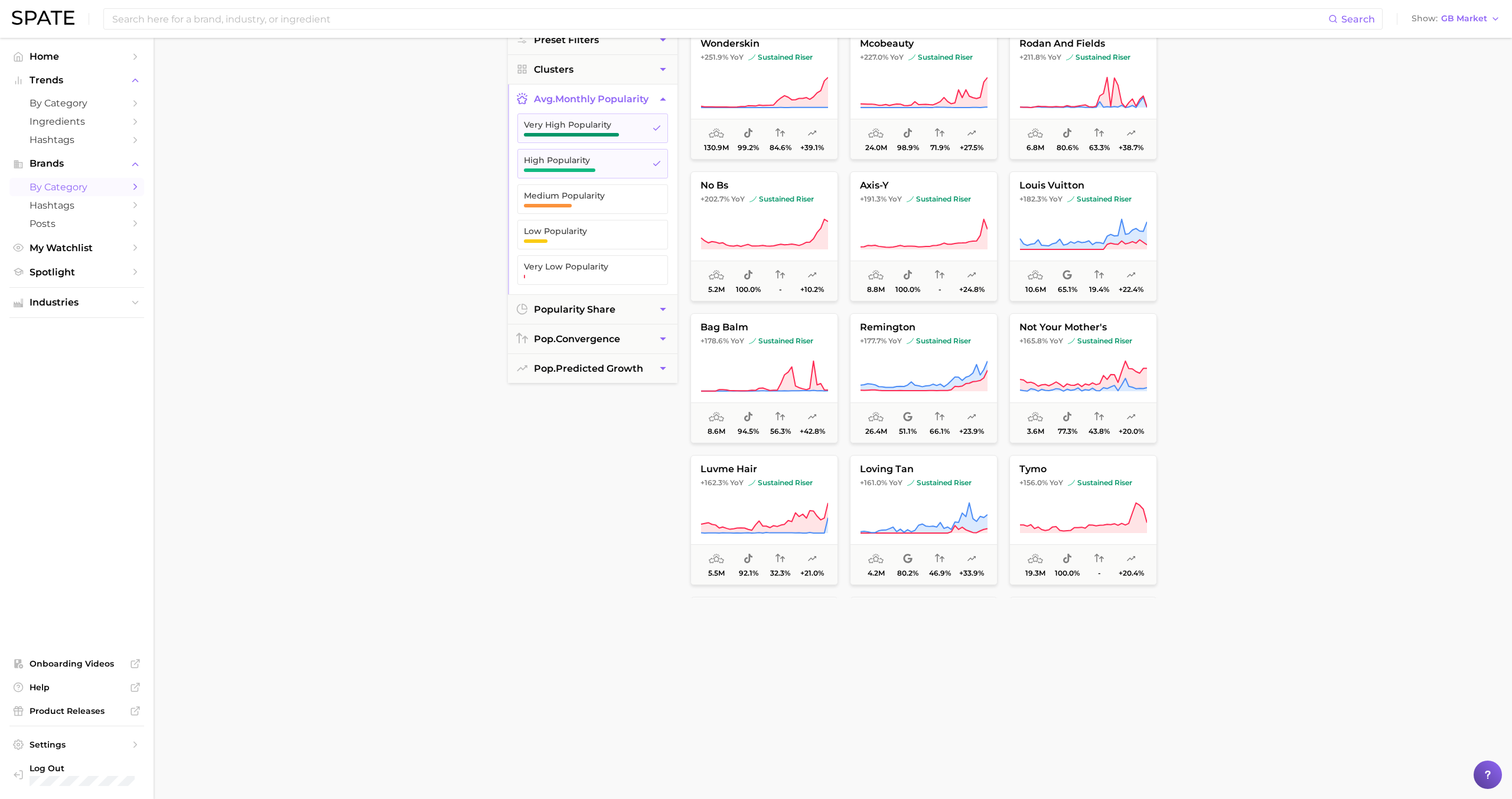
scroll to position [1275, 0]
click at [867, 363] on icon at bounding box center [924, 376] width 128 height 33
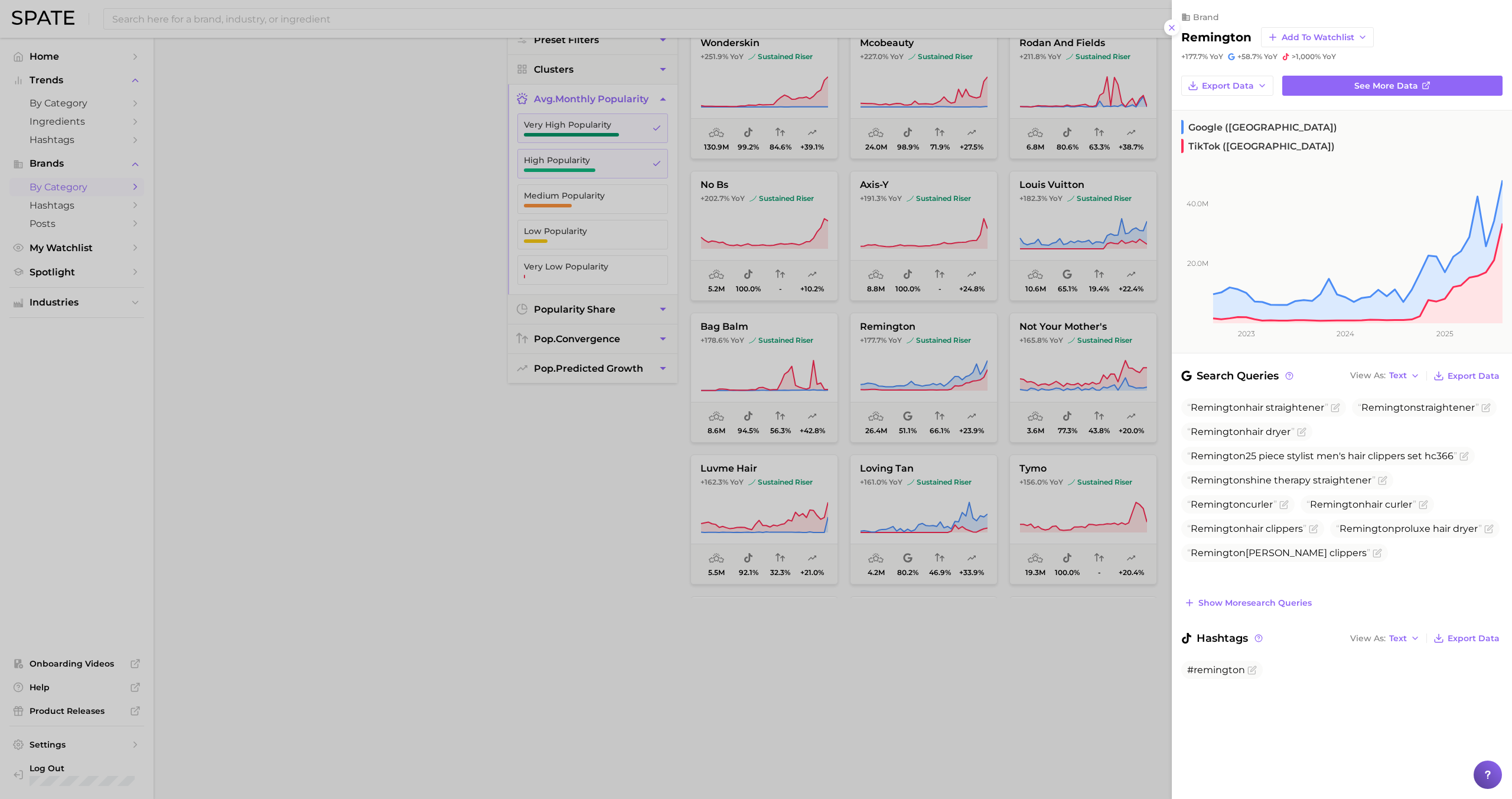
click at [867, 362] on div at bounding box center [756, 400] width 1512 height 799
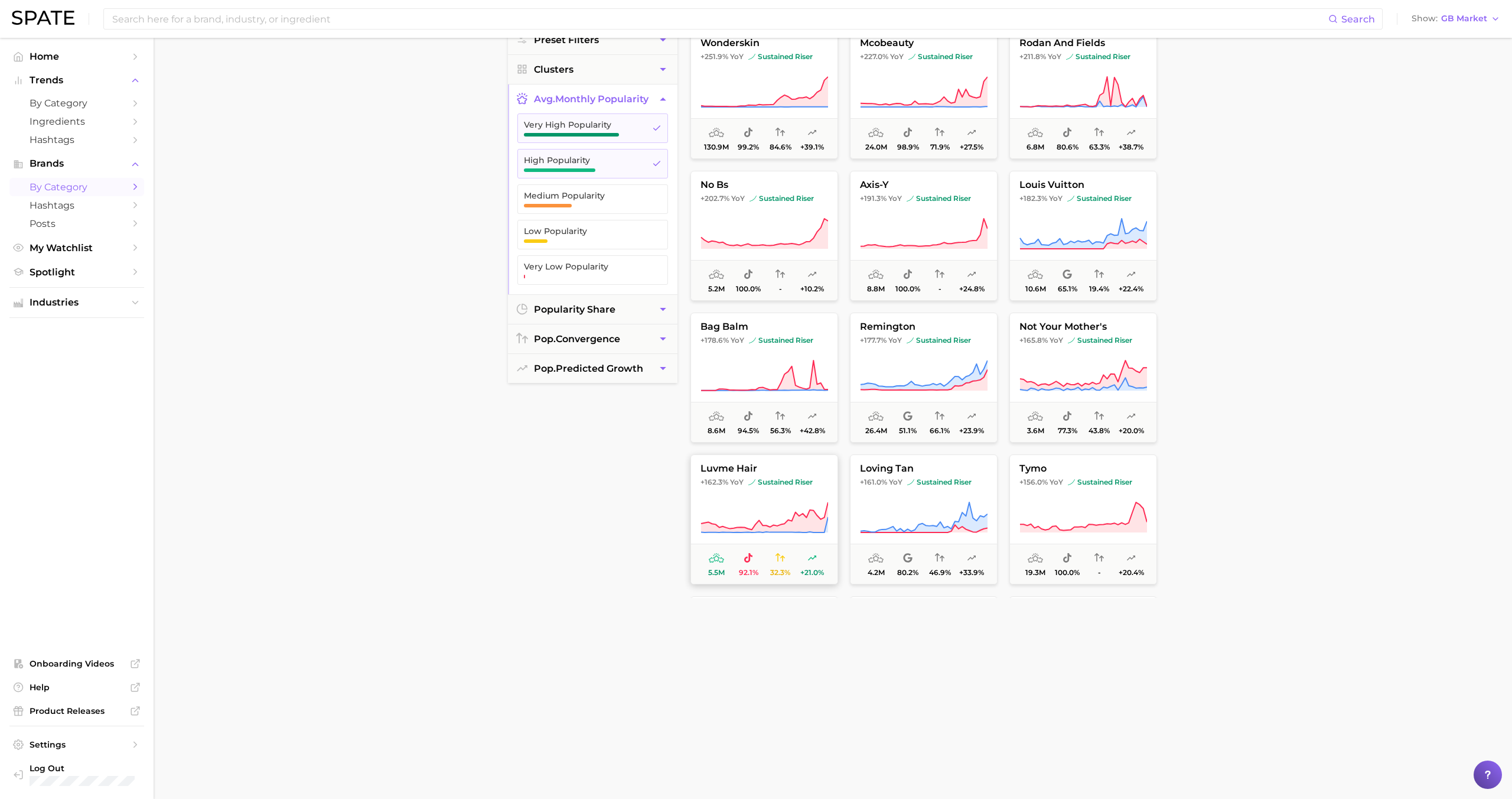
click at [788, 470] on span "luvme hair" at bounding box center [764, 468] width 147 height 11
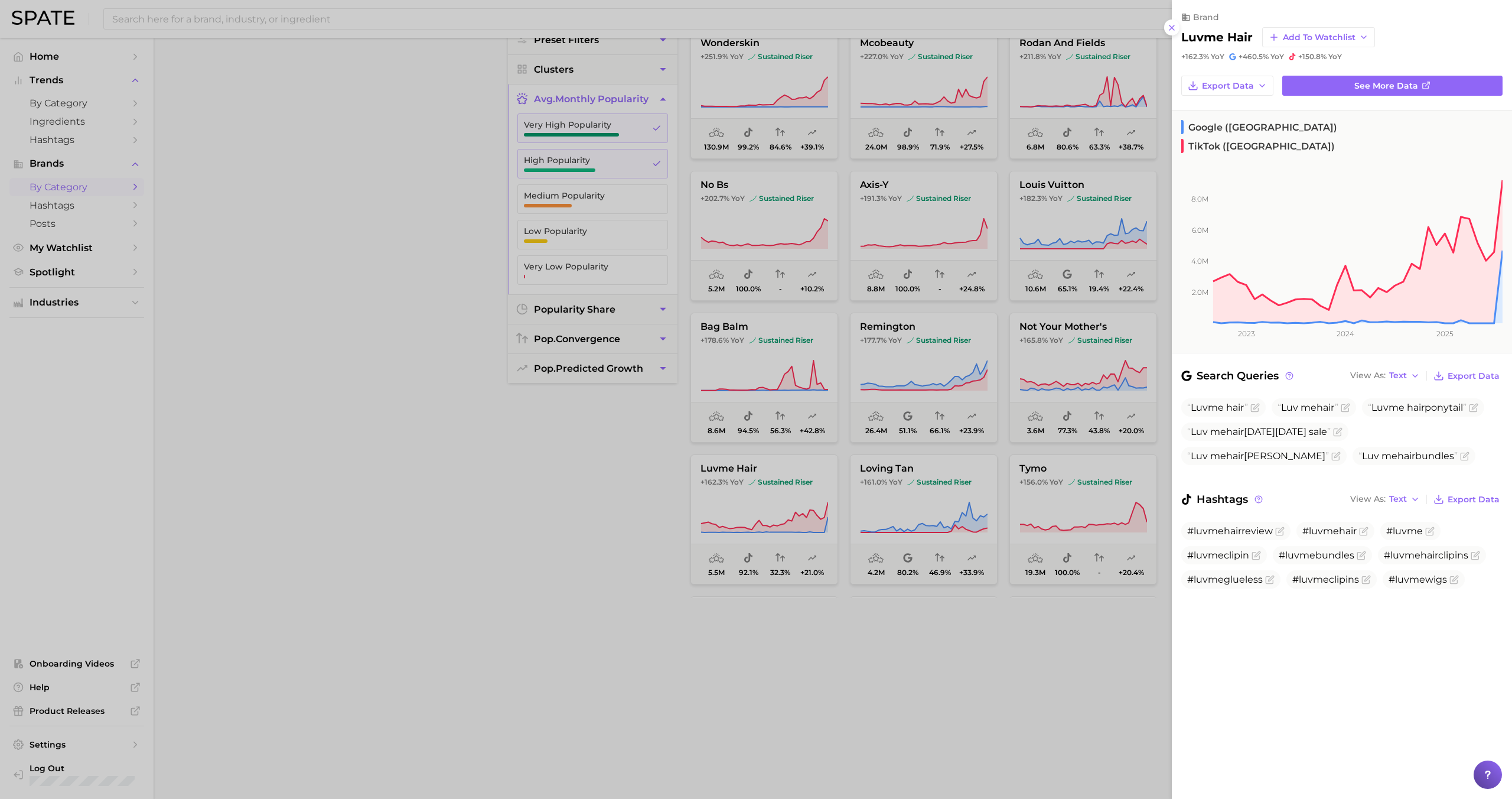
click at [779, 490] on div at bounding box center [756, 400] width 1512 height 799
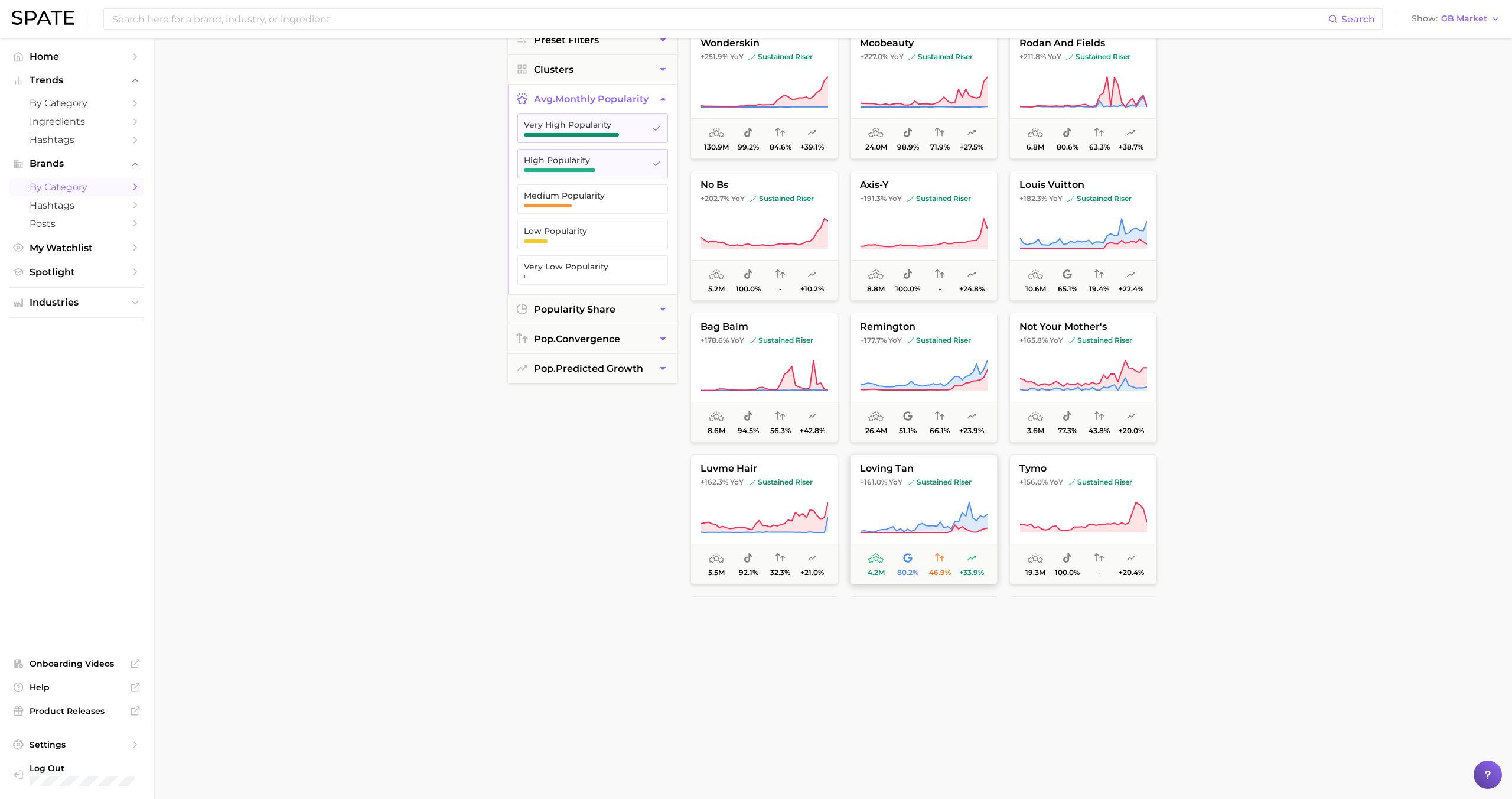
click at [867, 490] on icon at bounding box center [924, 517] width 128 height 33
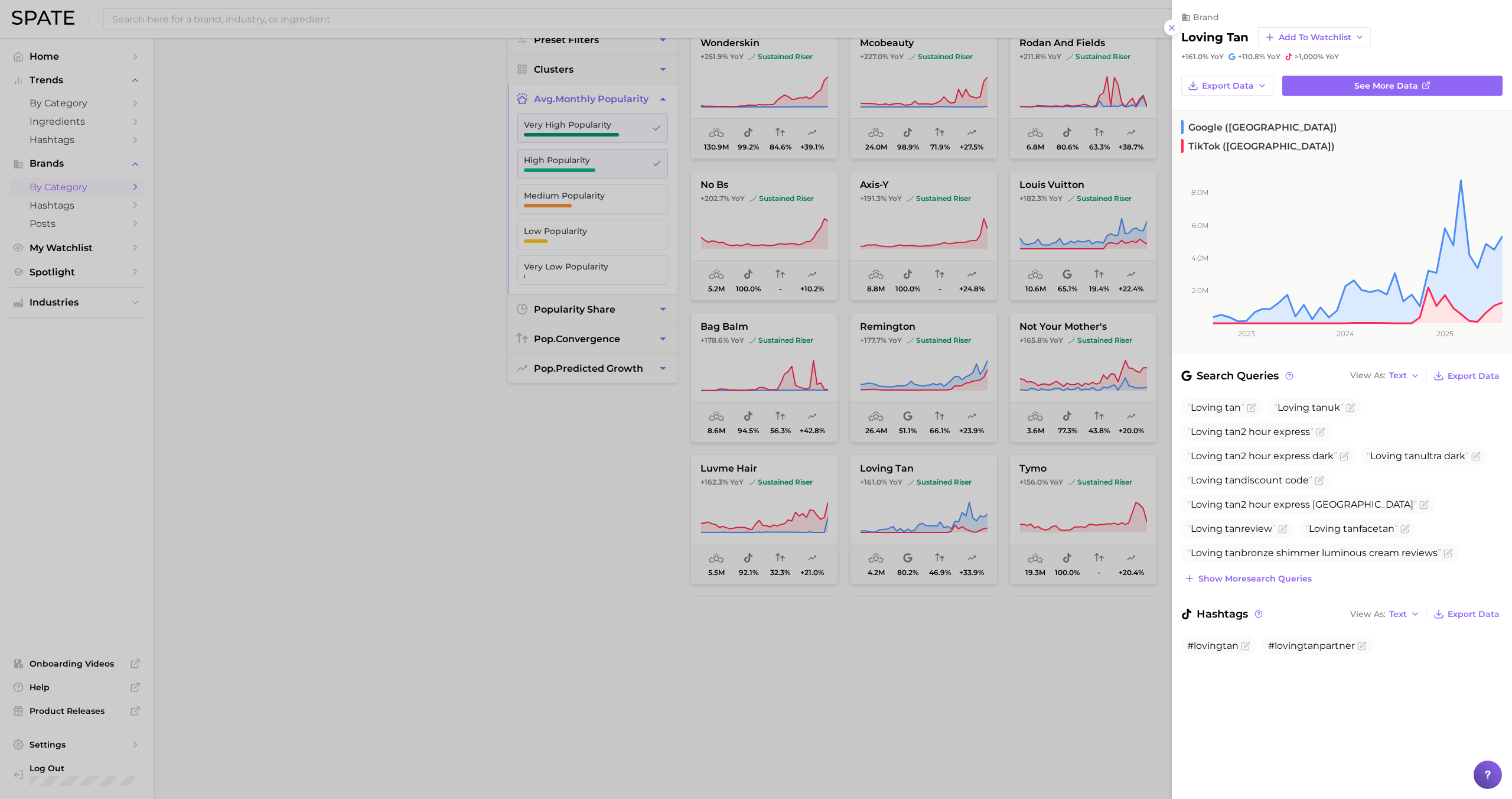
click at [867, 490] on div at bounding box center [756, 400] width 1512 height 799
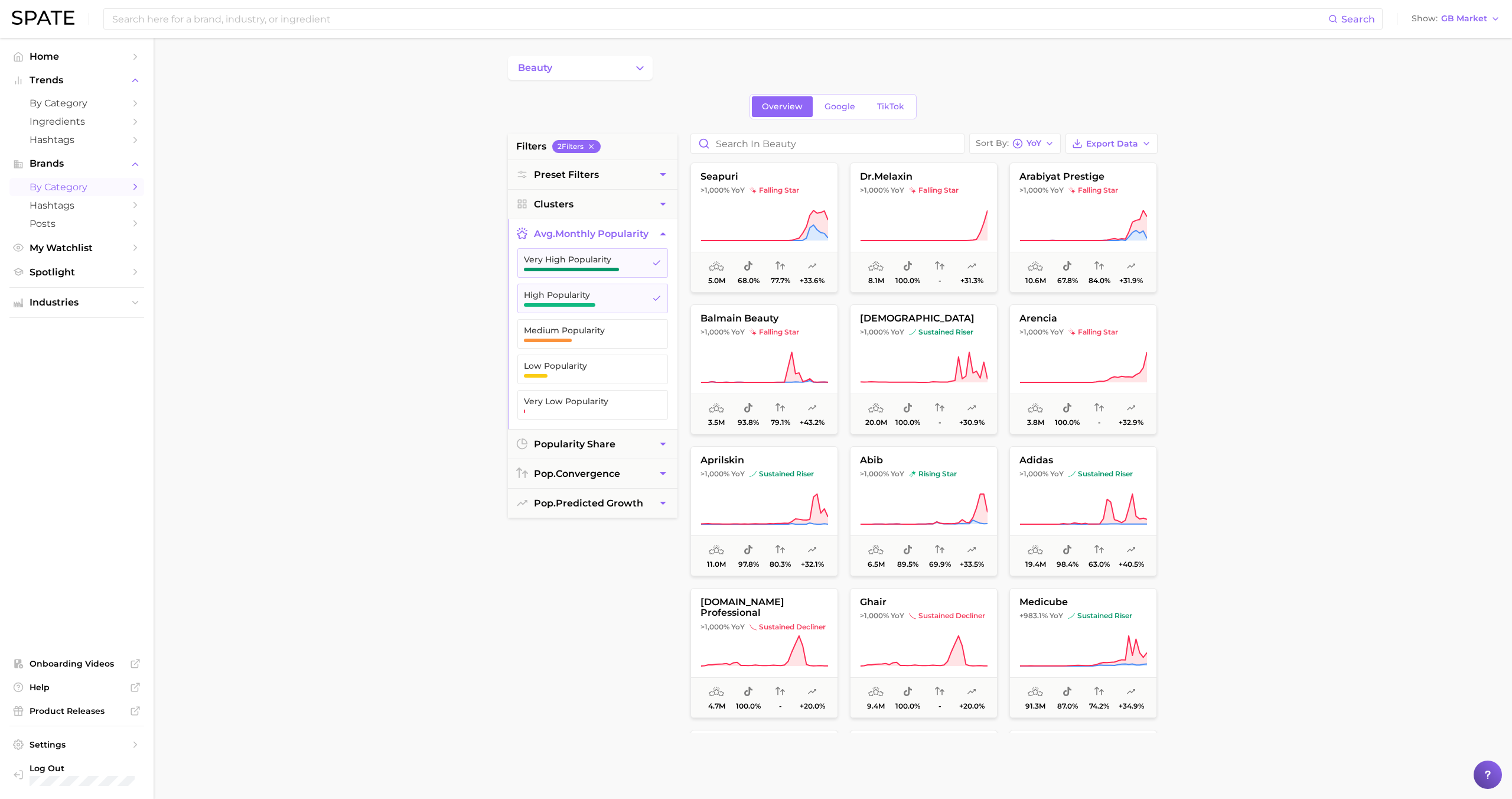
scroll to position [0, 0]
click at [867, 141] on div "Sort By YoY" at bounding box center [1008, 144] width 66 height 11
click at [867, 209] on span "Increase YoY high to low" at bounding box center [1044, 209] width 109 height 10
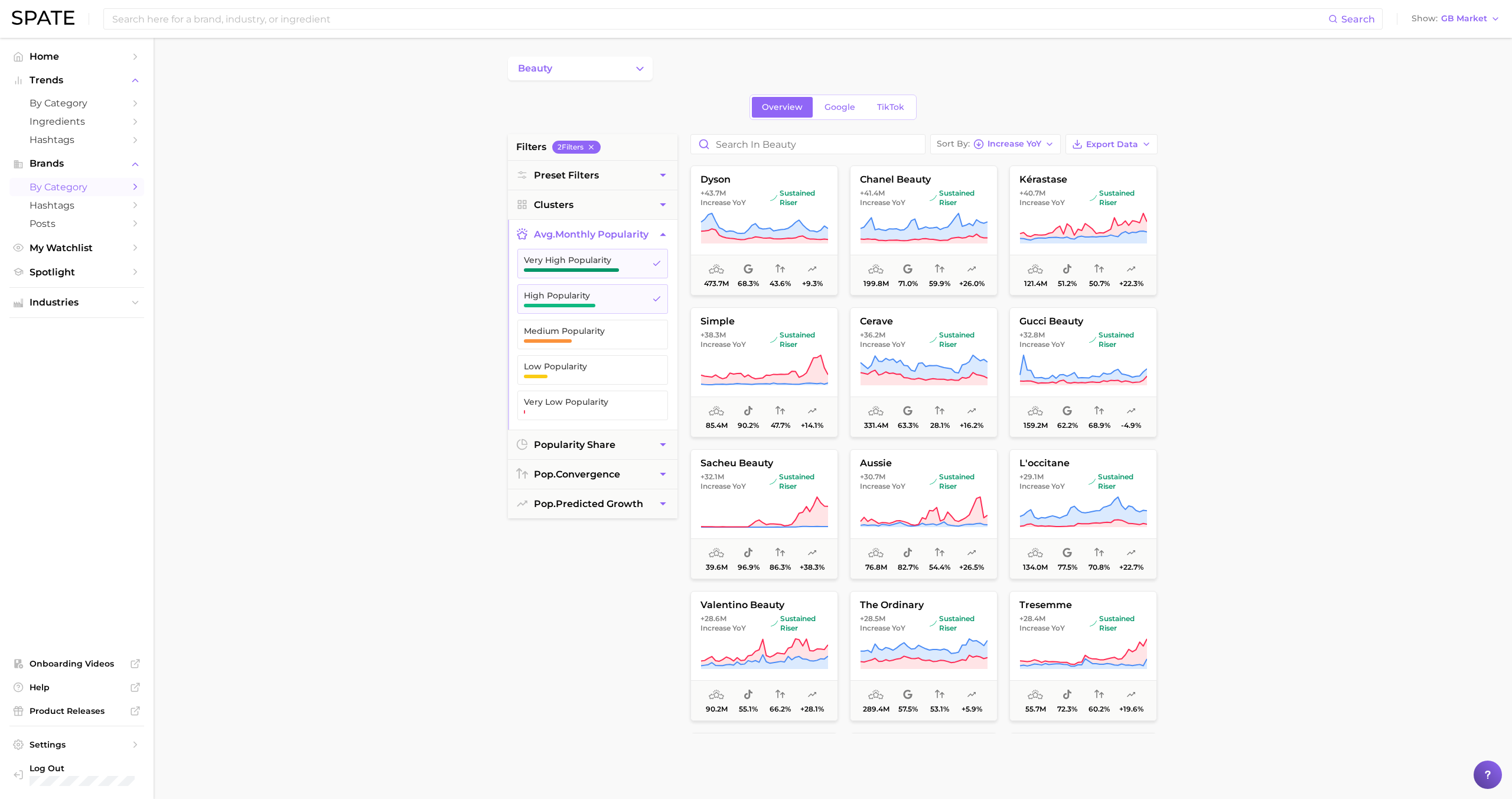
scroll to position [567, 0]
click at [767, 357] on icon at bounding box center [763, 369] width 128 height 33
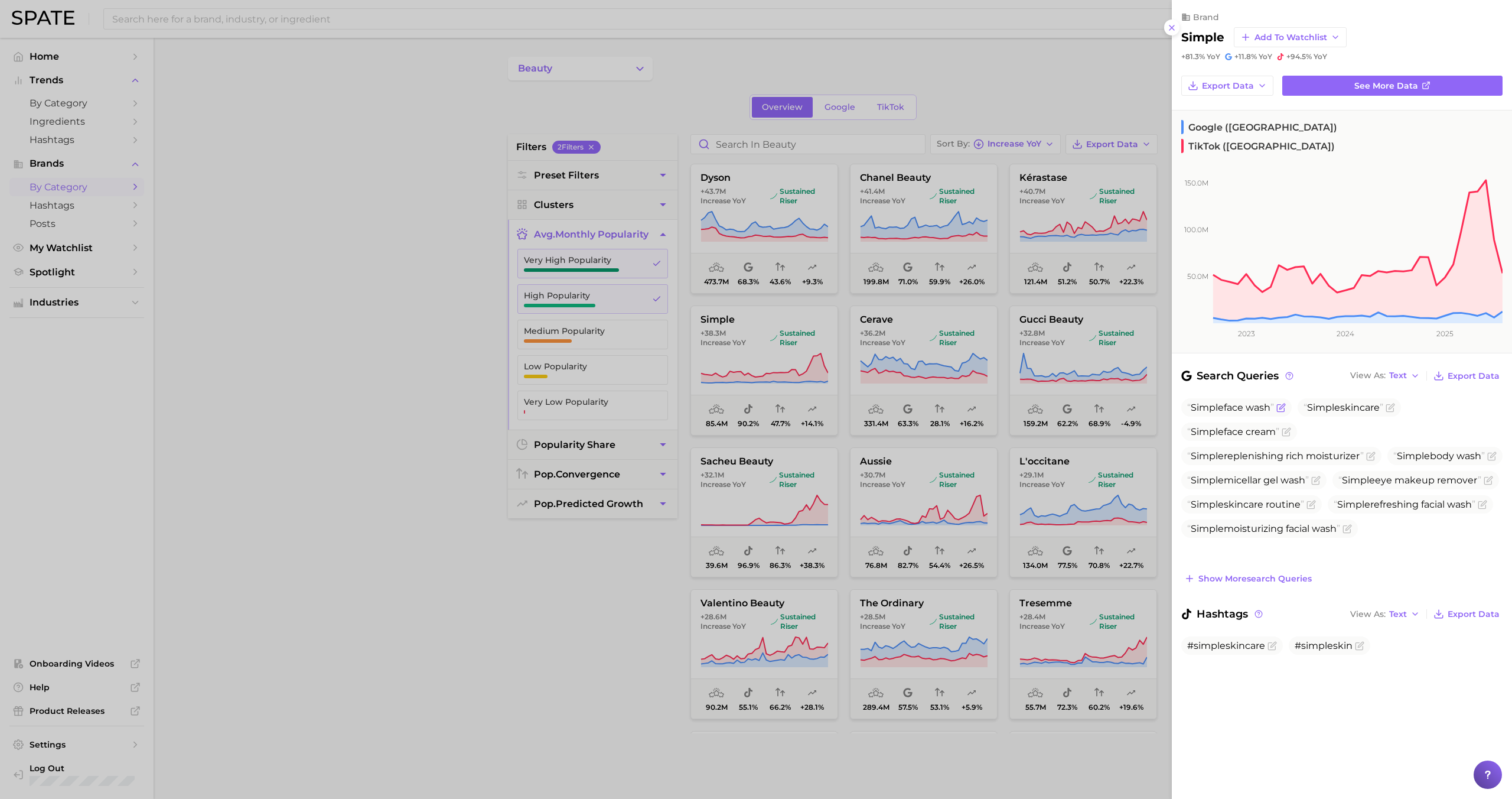
click at [867, 402] on span "Simple" at bounding box center [1208, 407] width 33 height 11
copy span "Simple face wash"
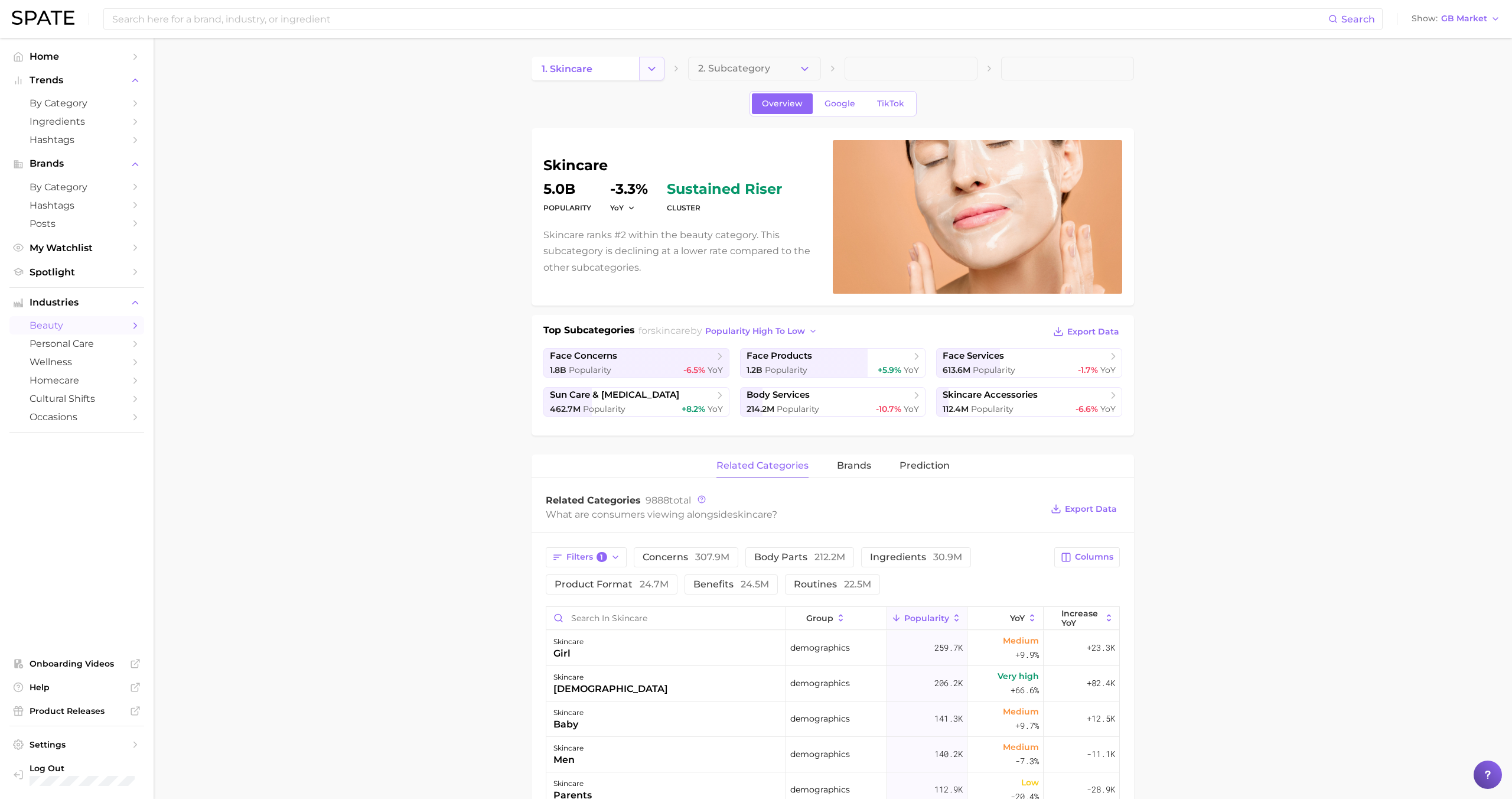
click at [650, 70] on icon "Change Category" at bounding box center [652, 69] width 12 height 12
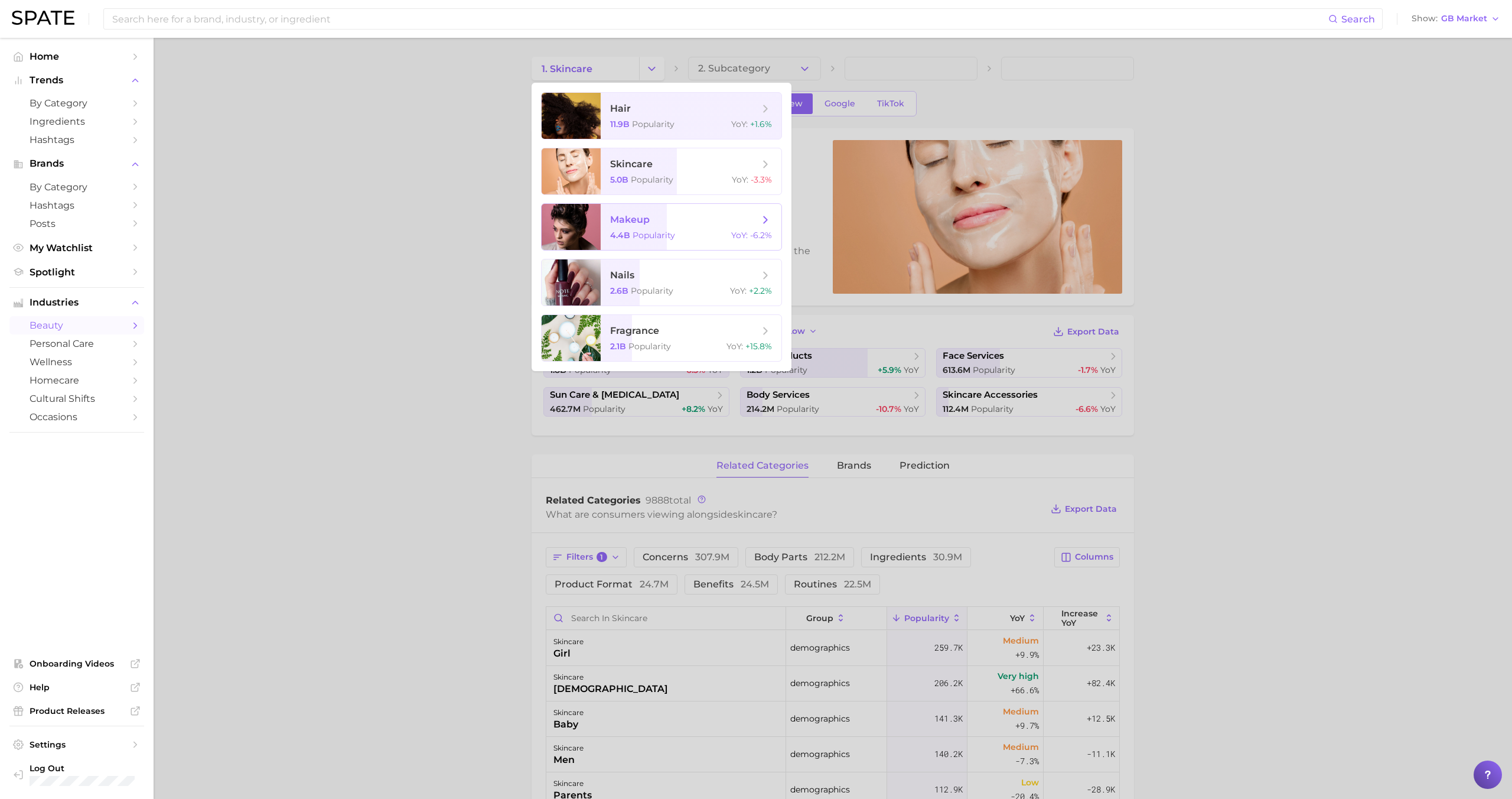
click at [702, 222] on span "makeup" at bounding box center [684, 219] width 149 height 13
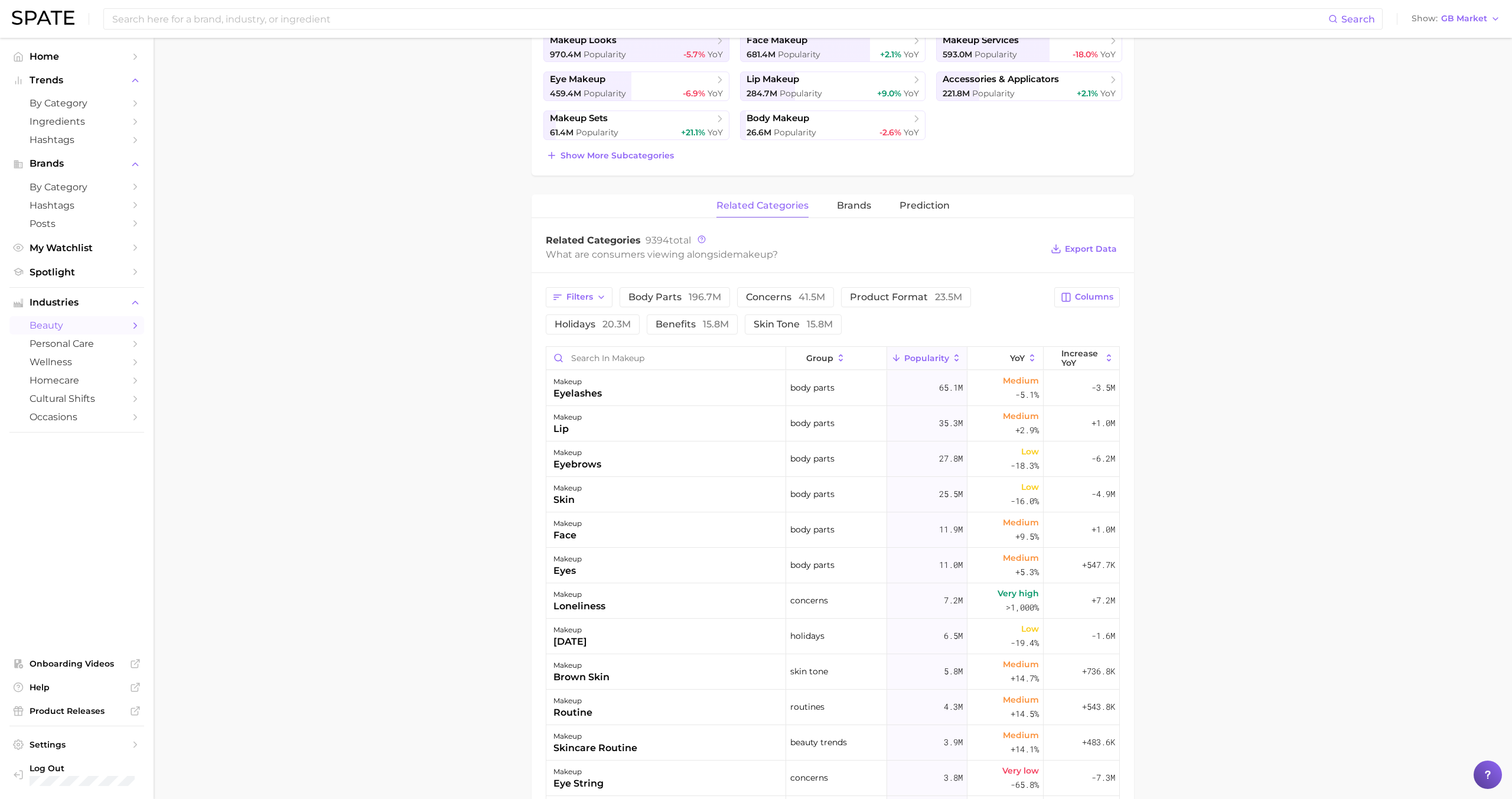
scroll to position [319, 0]
click at [758, 299] on button "concerns 41.5m" at bounding box center [785, 293] width 97 height 20
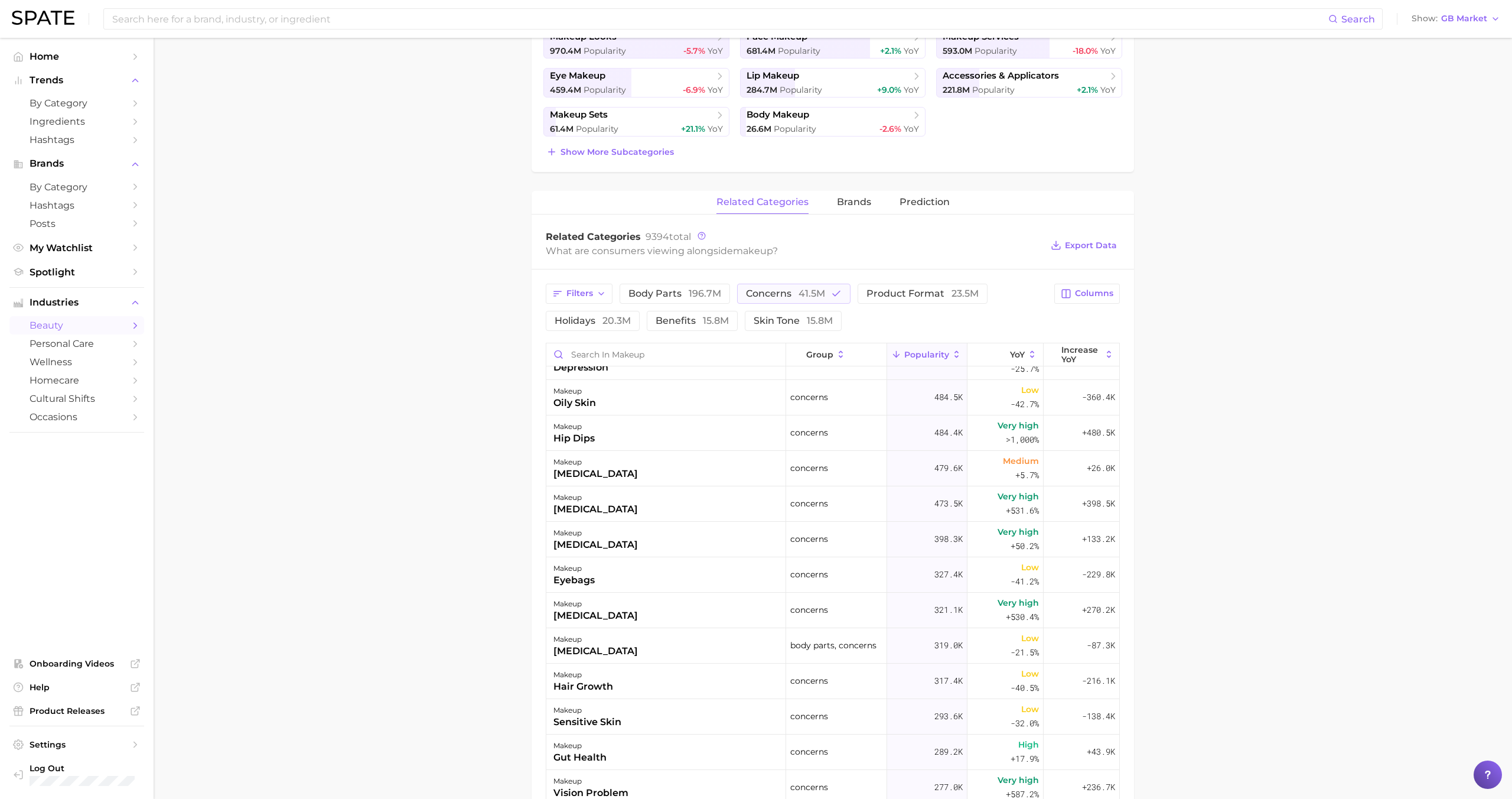
scroll to position [555, 0]
click at [688, 323] on span "benefits 15.8m" at bounding box center [691, 320] width 73 height 10
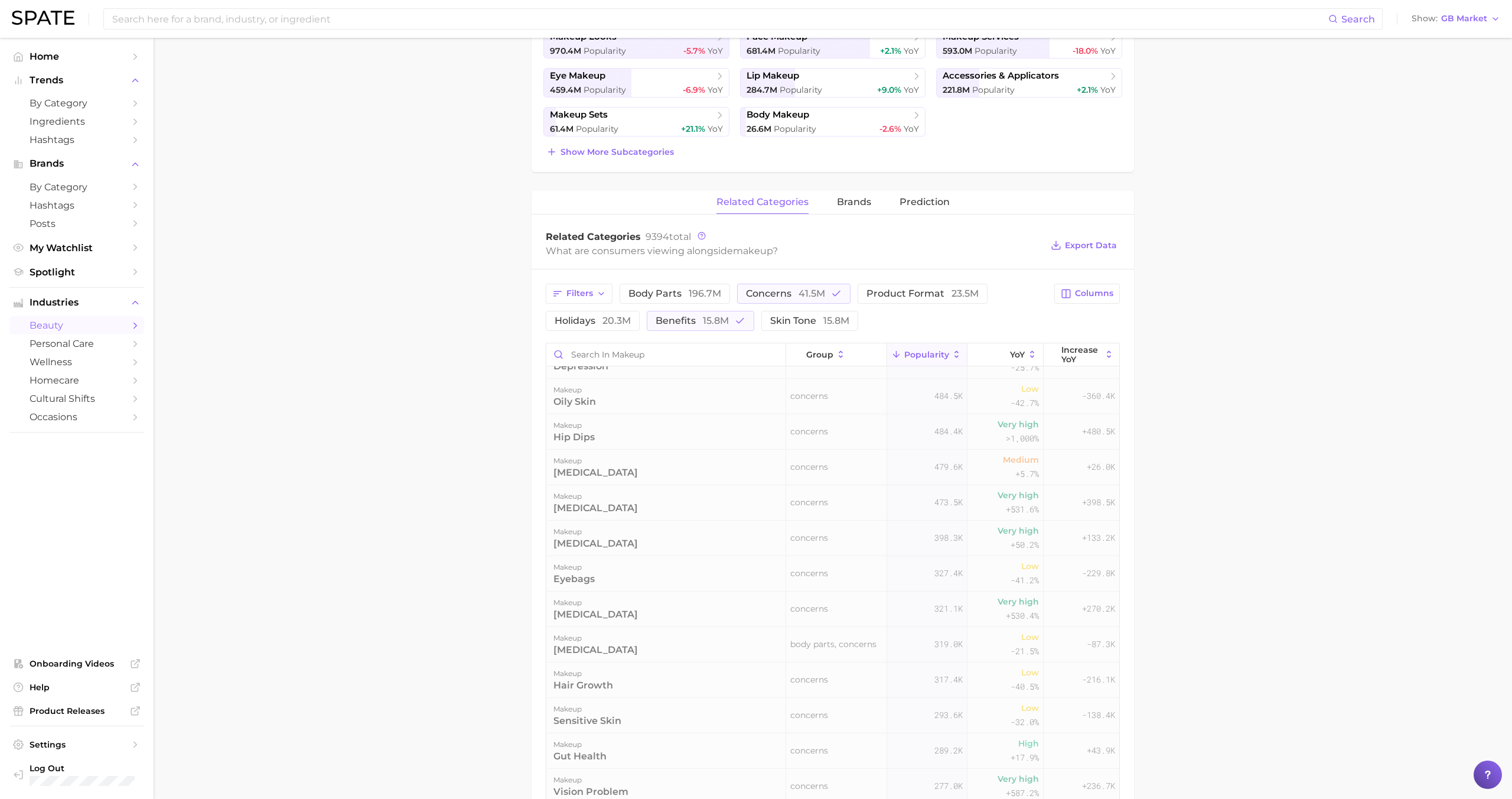
scroll to position [0, 0]
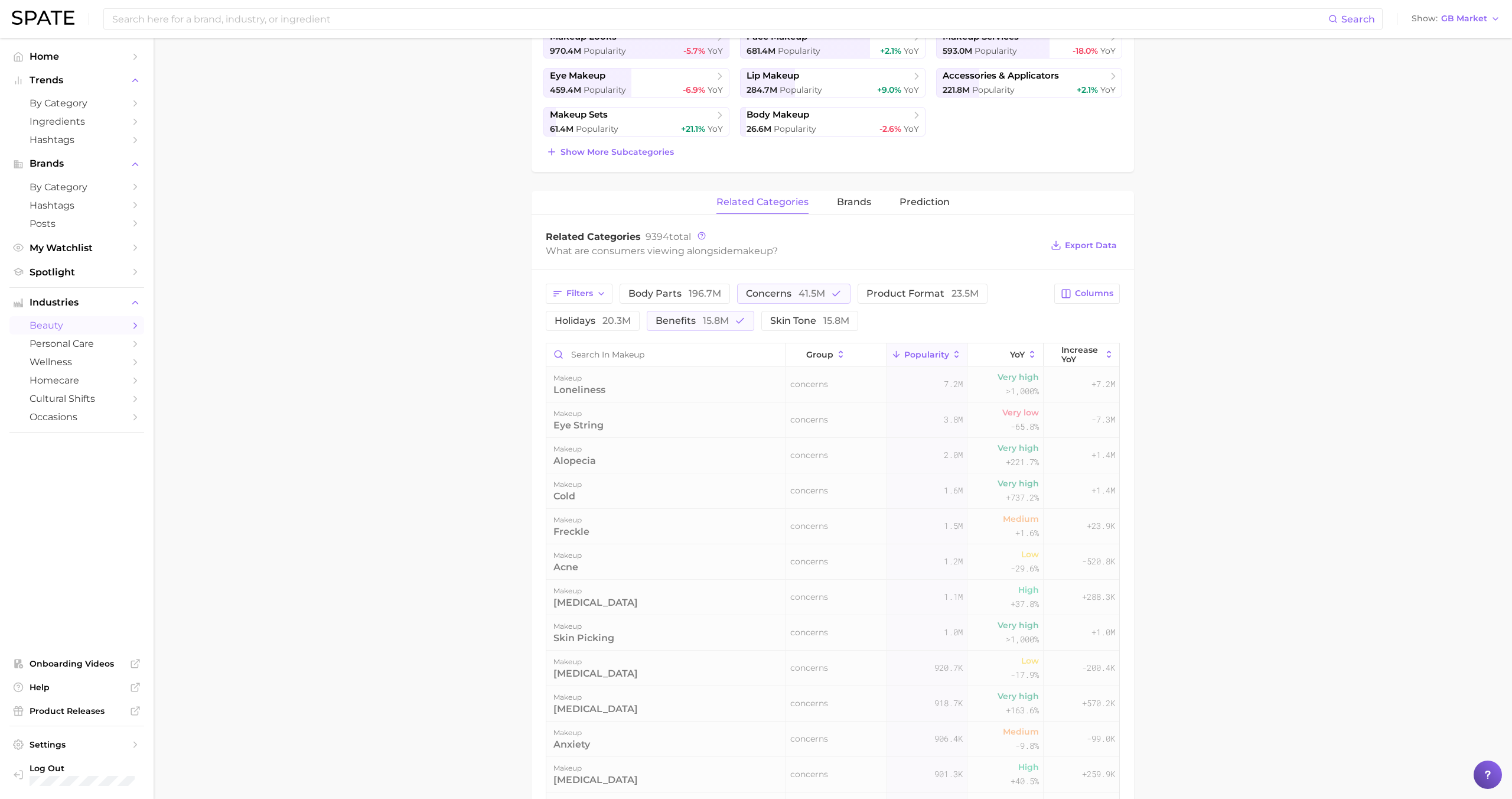
click at [771, 306] on div "Filters body parts 196.7m concerns 41.5m product format 23.5m holidays 20.3m be…" at bounding box center [796, 307] width 501 height 48
click at [770, 298] on span "concerns 41.5m" at bounding box center [785, 293] width 79 height 10
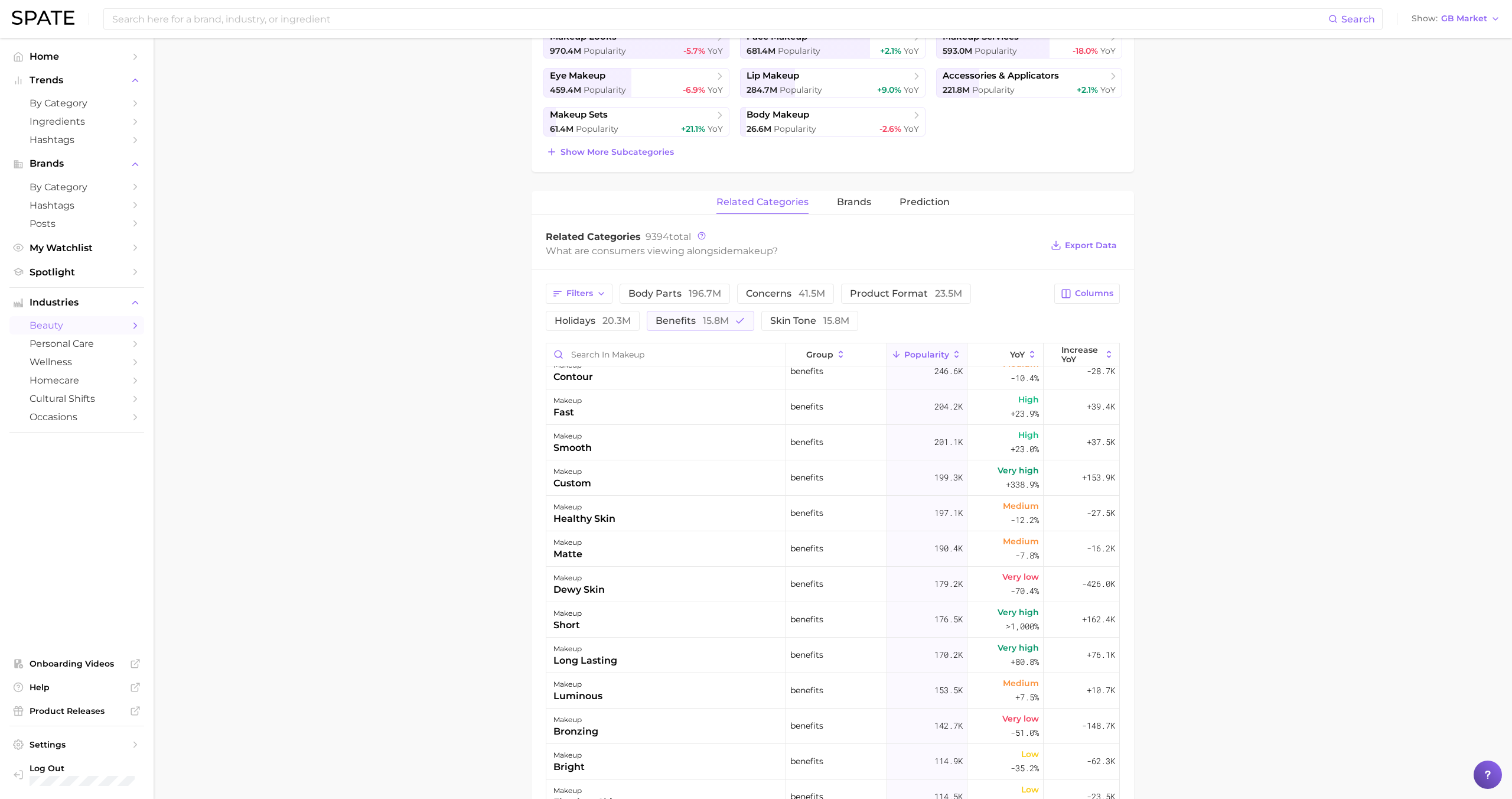
scroll to position [546, 0]
click at [676, 406] on div "makeup fast" at bounding box center [666, 406] width 240 height 35
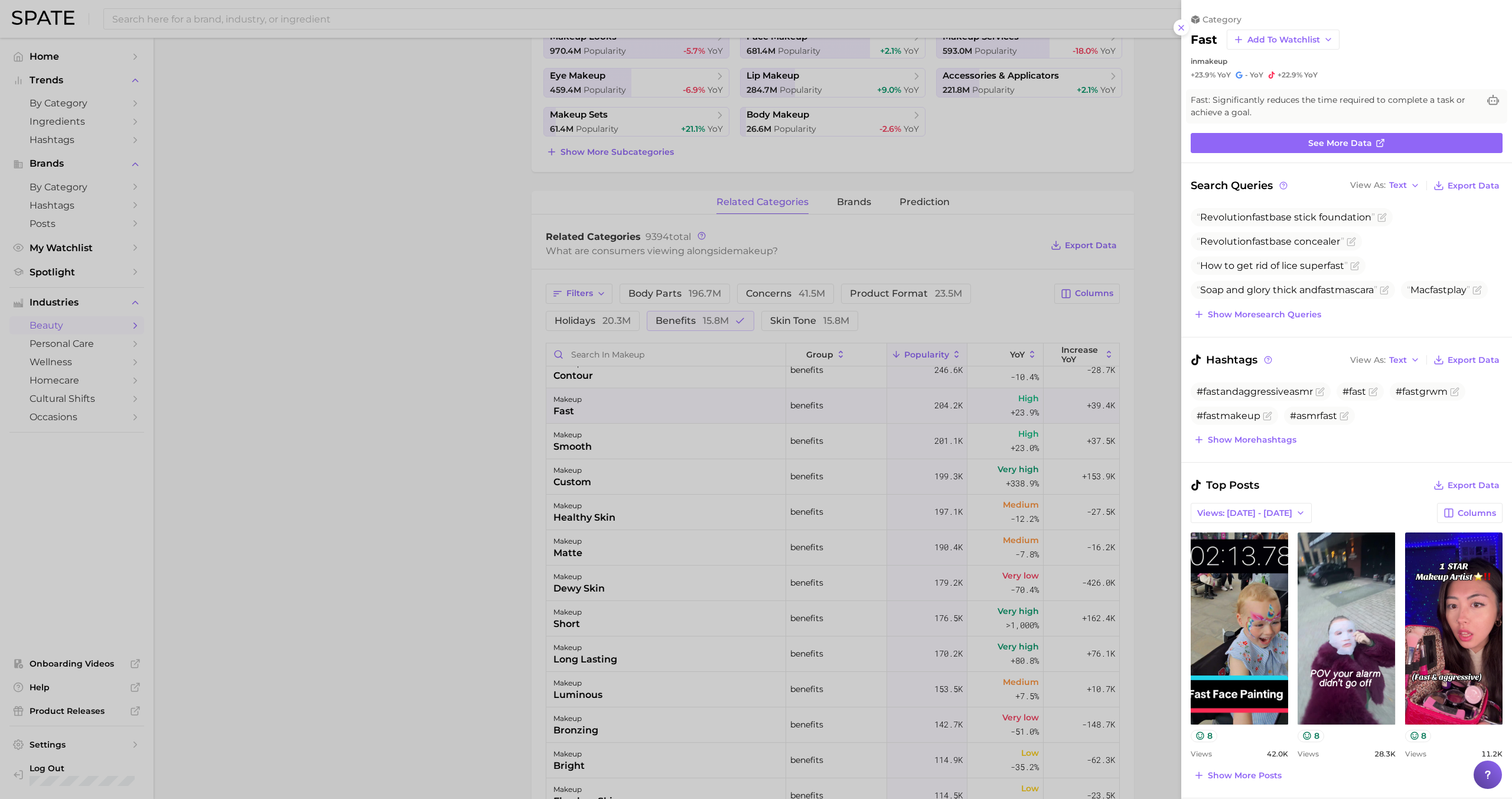
scroll to position [0, 0]
click at [677, 406] on div at bounding box center [756, 400] width 1512 height 799
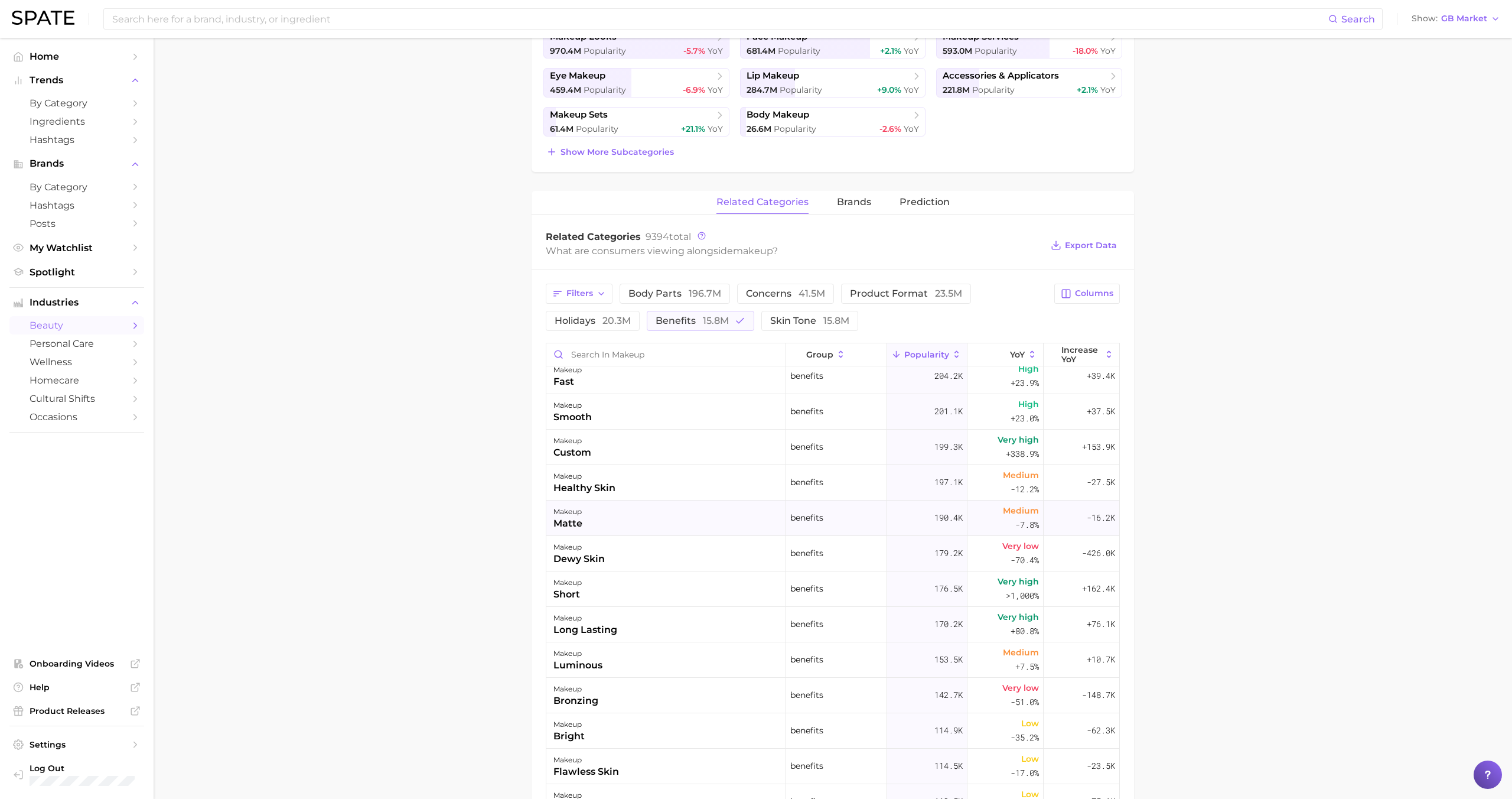
scroll to position [578, 0]
click at [690, 485] on div "makeup healthy skin" at bounding box center [666, 480] width 240 height 35
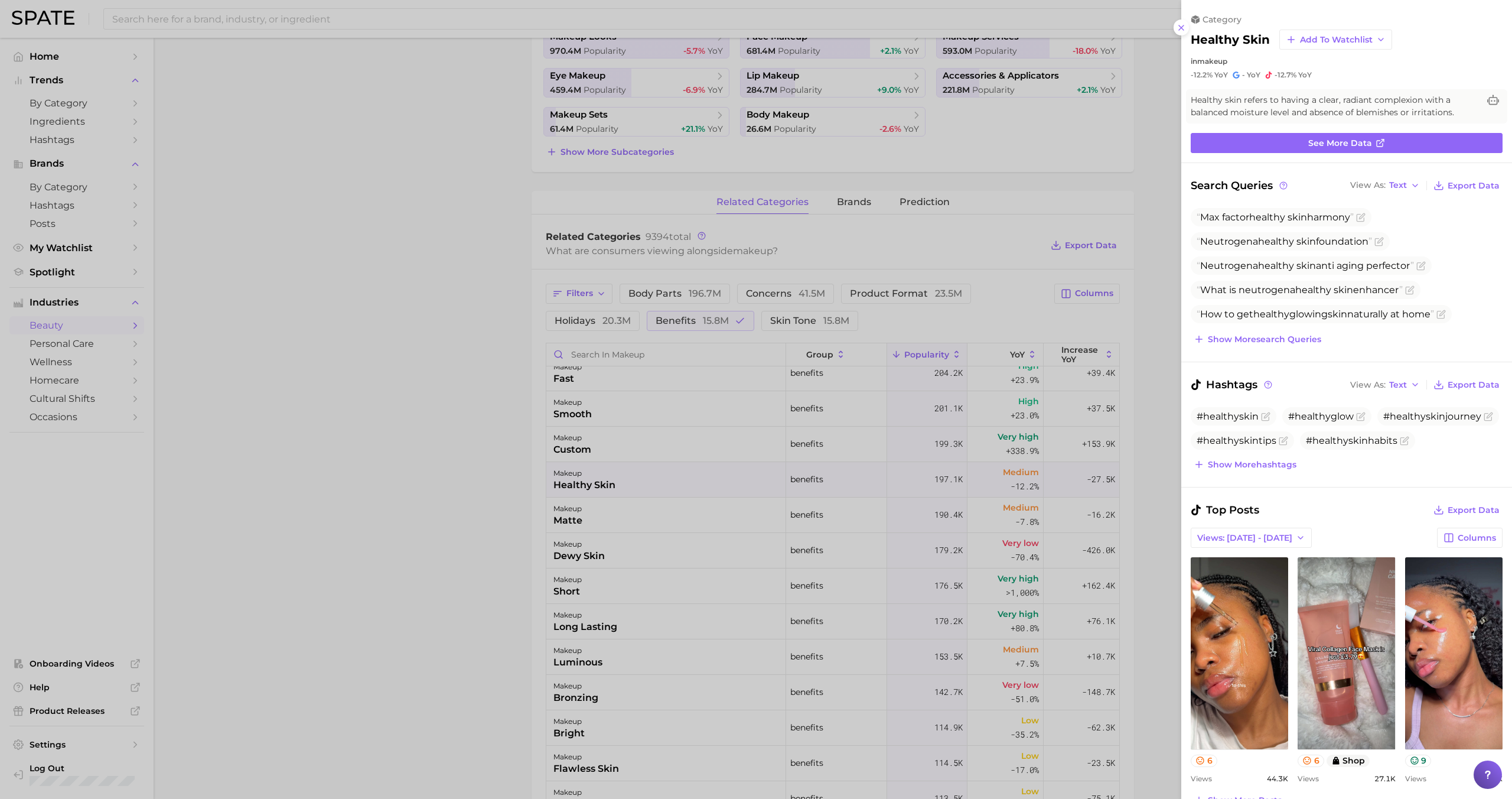
scroll to position [0, 0]
click at [690, 485] on div at bounding box center [756, 400] width 1512 height 799
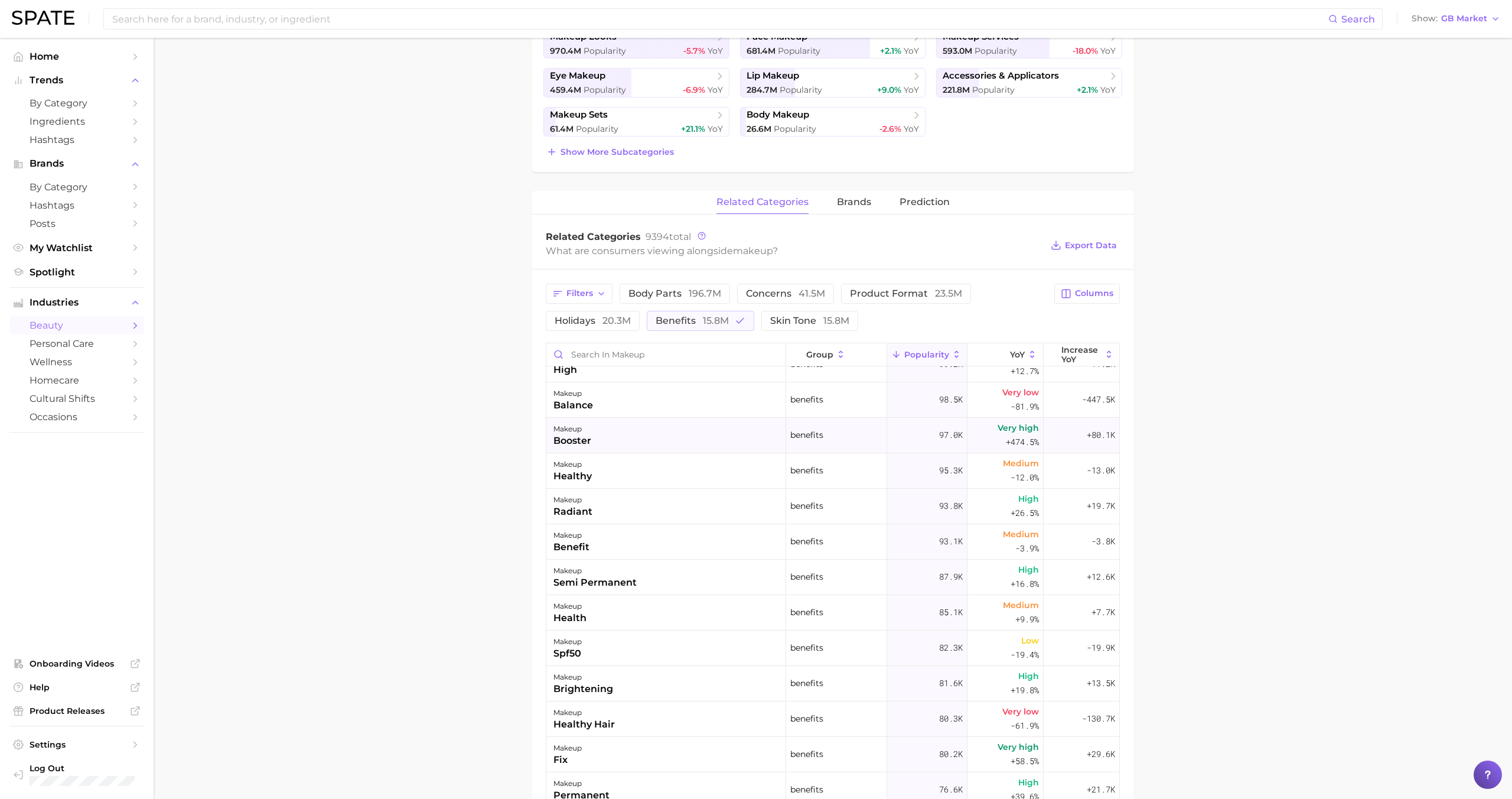
scroll to position [1124, 0]
click at [666, 465] on div "makeup healthy" at bounding box center [666, 466] width 240 height 35
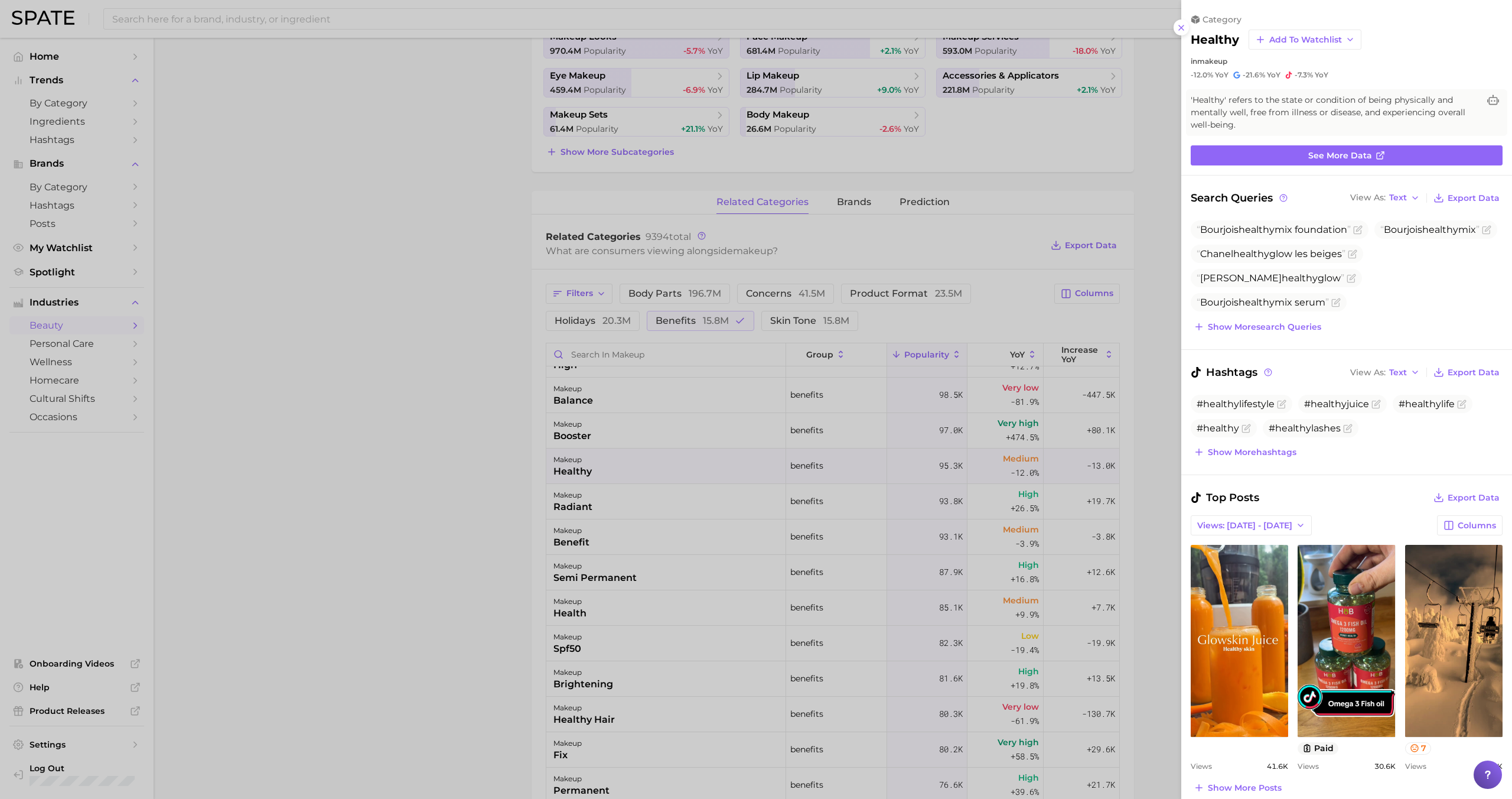
scroll to position [0, 0]
click at [666, 465] on div at bounding box center [756, 400] width 1512 height 799
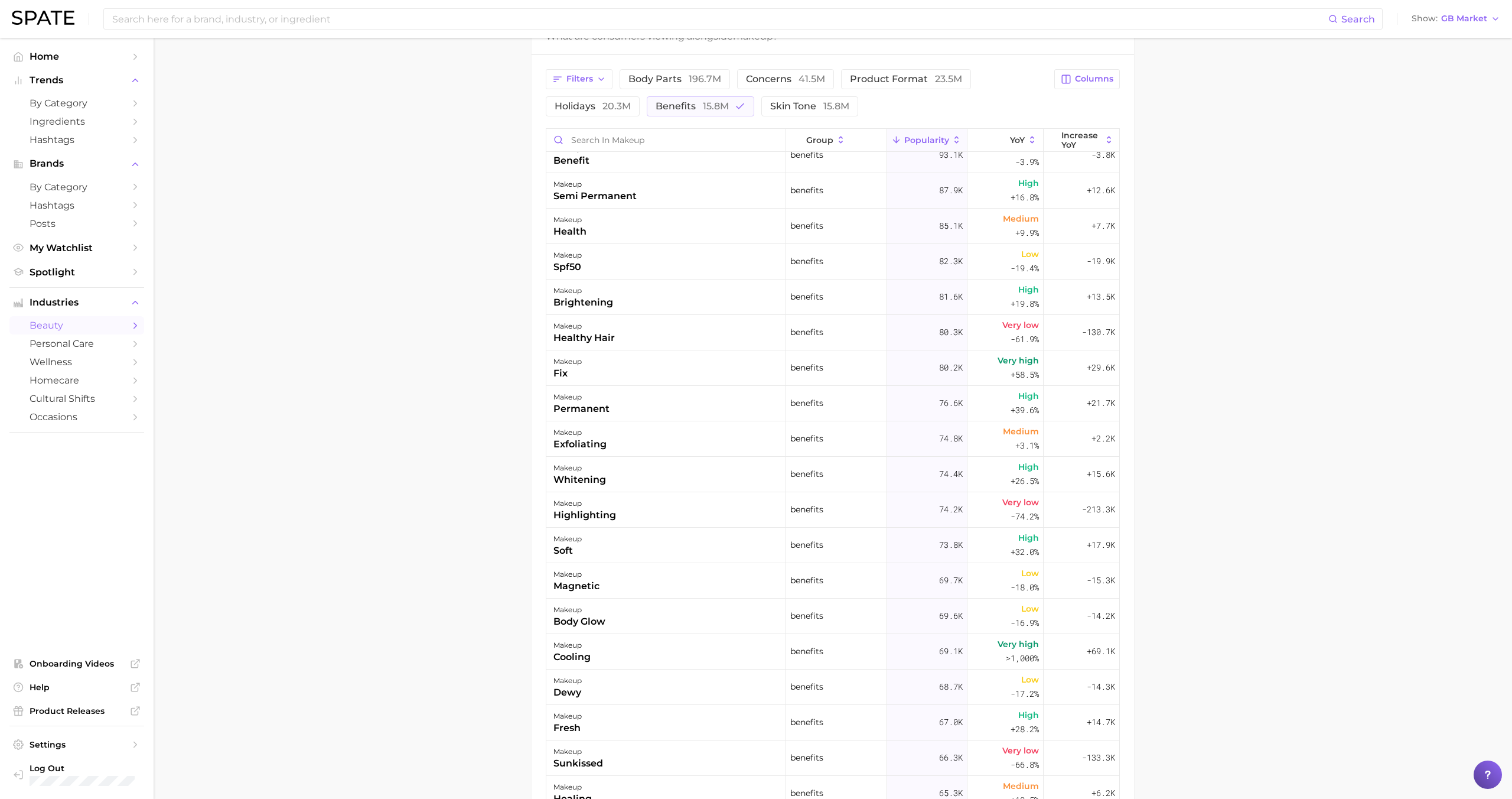
scroll to position [1296, 0]
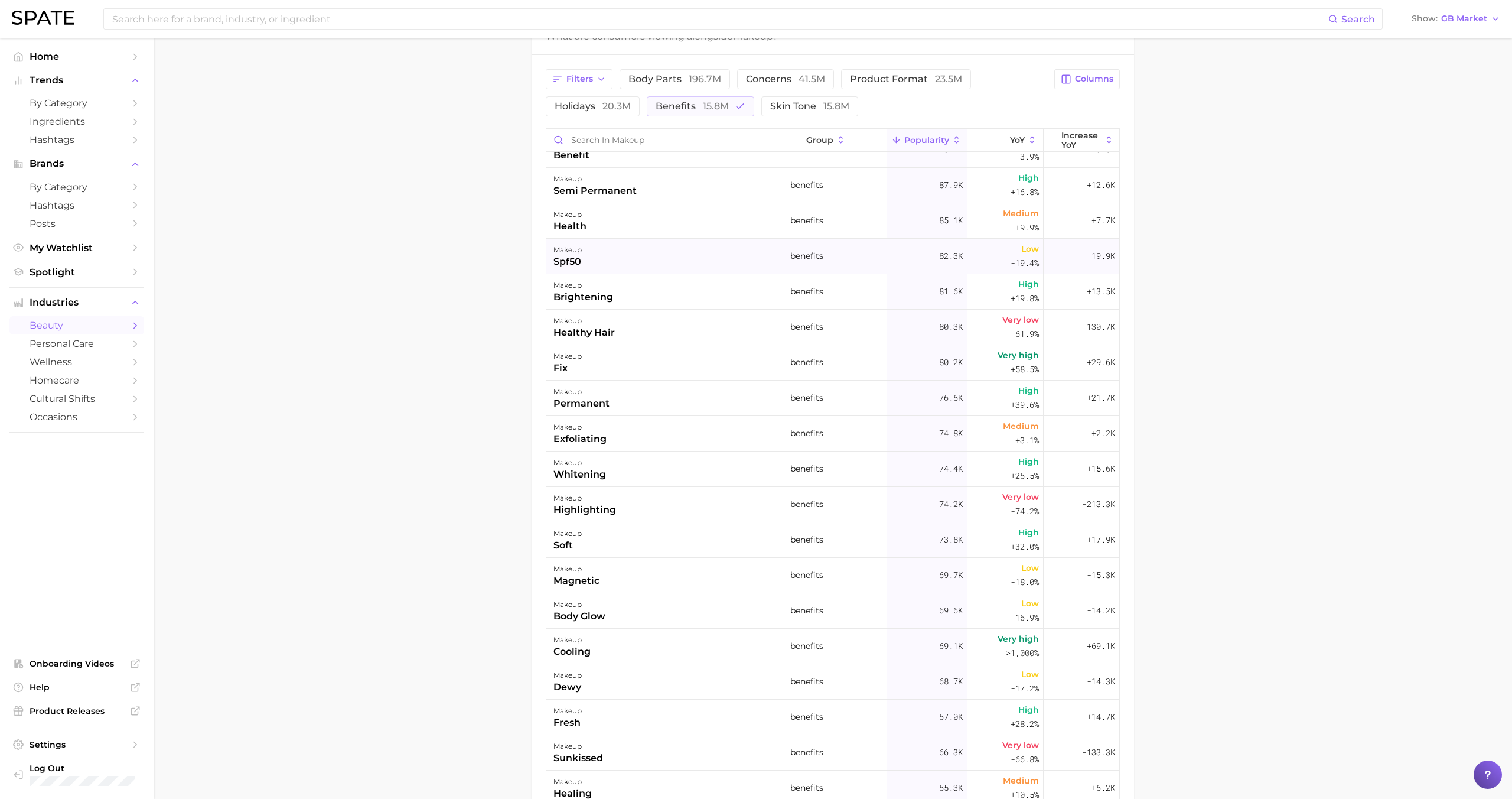
click at [642, 265] on div "makeup spf50" at bounding box center [666, 256] width 240 height 35
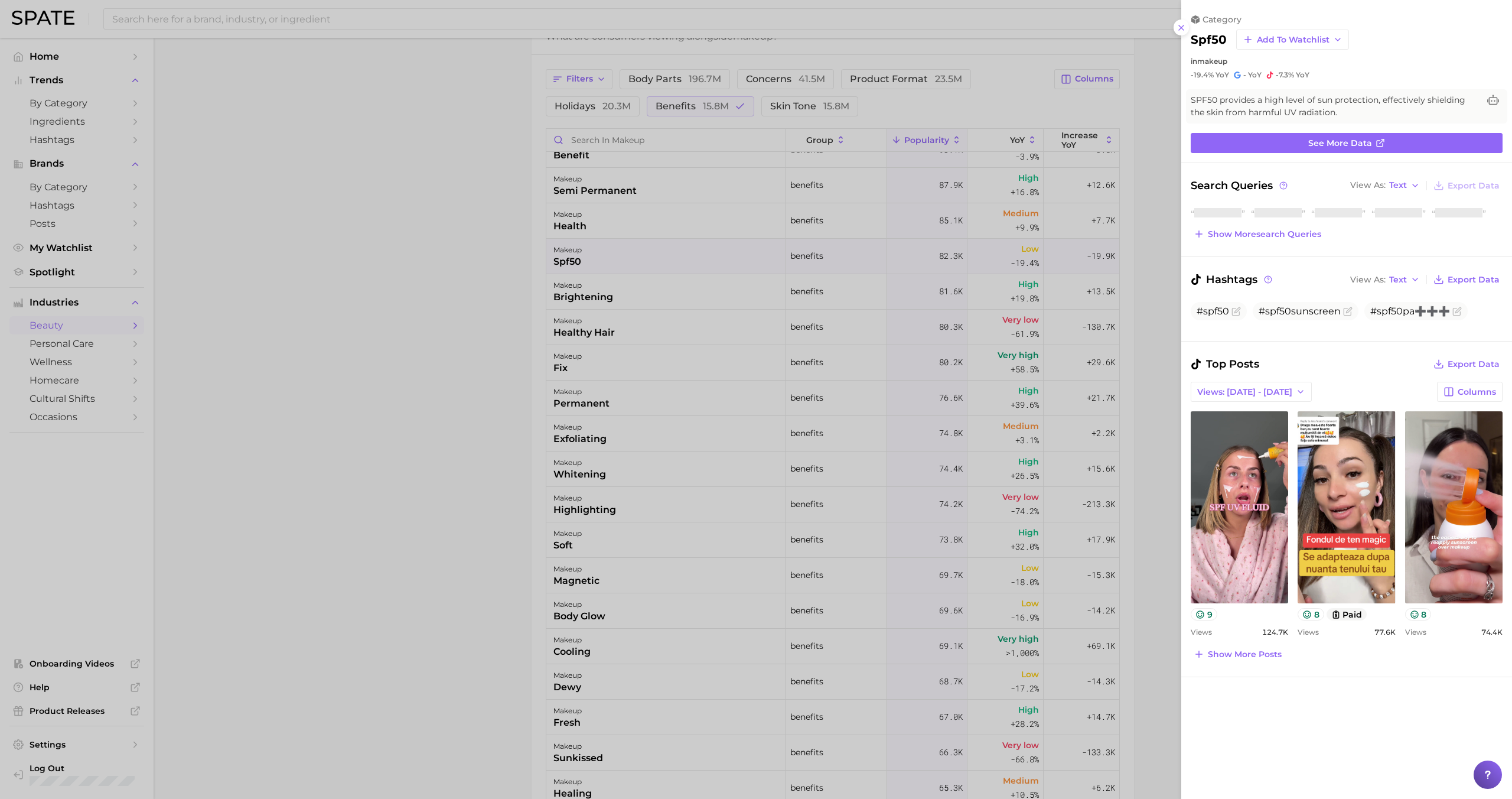
scroll to position [0, 0]
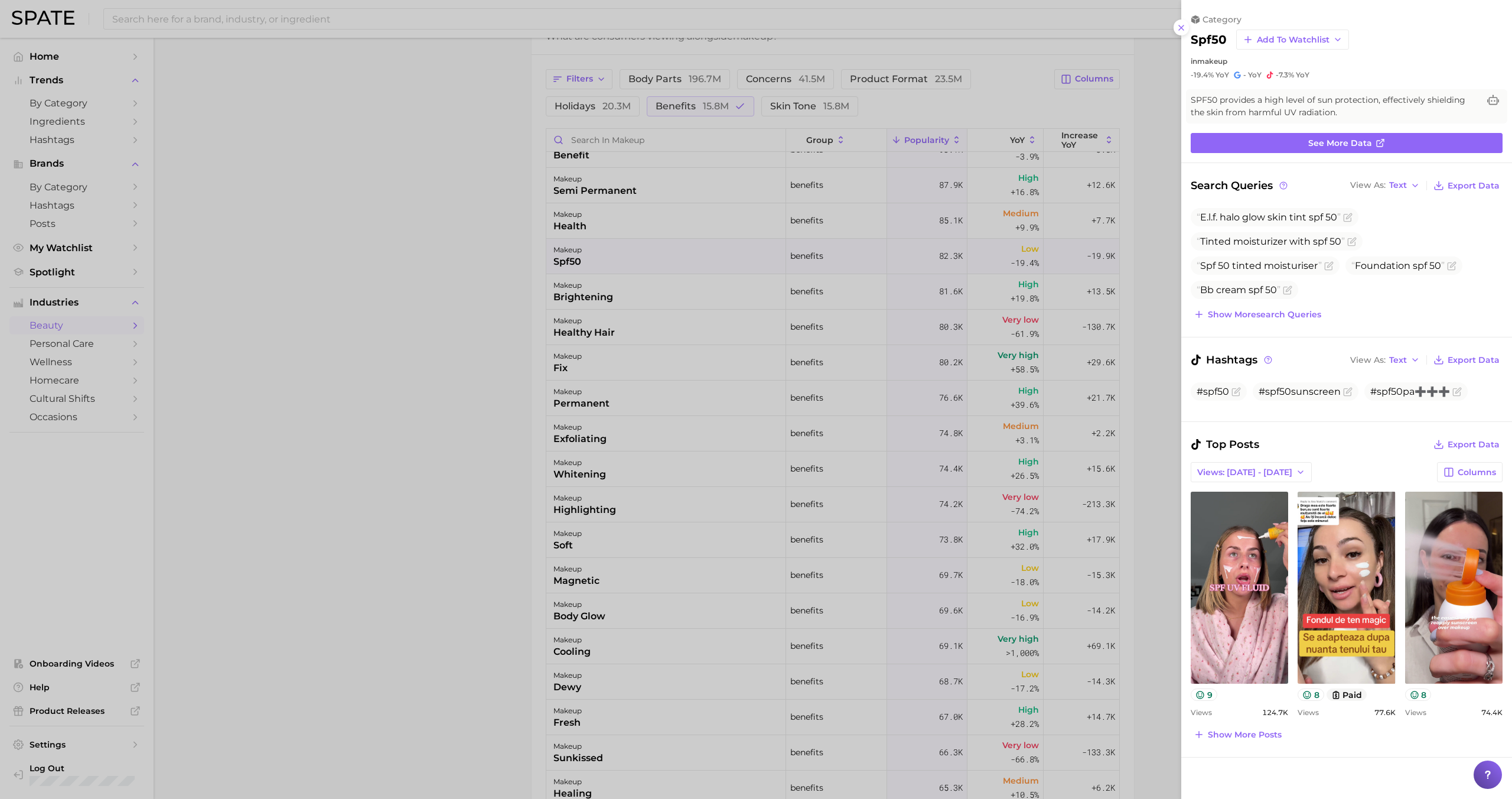
click at [645, 268] on div at bounding box center [756, 400] width 1512 height 799
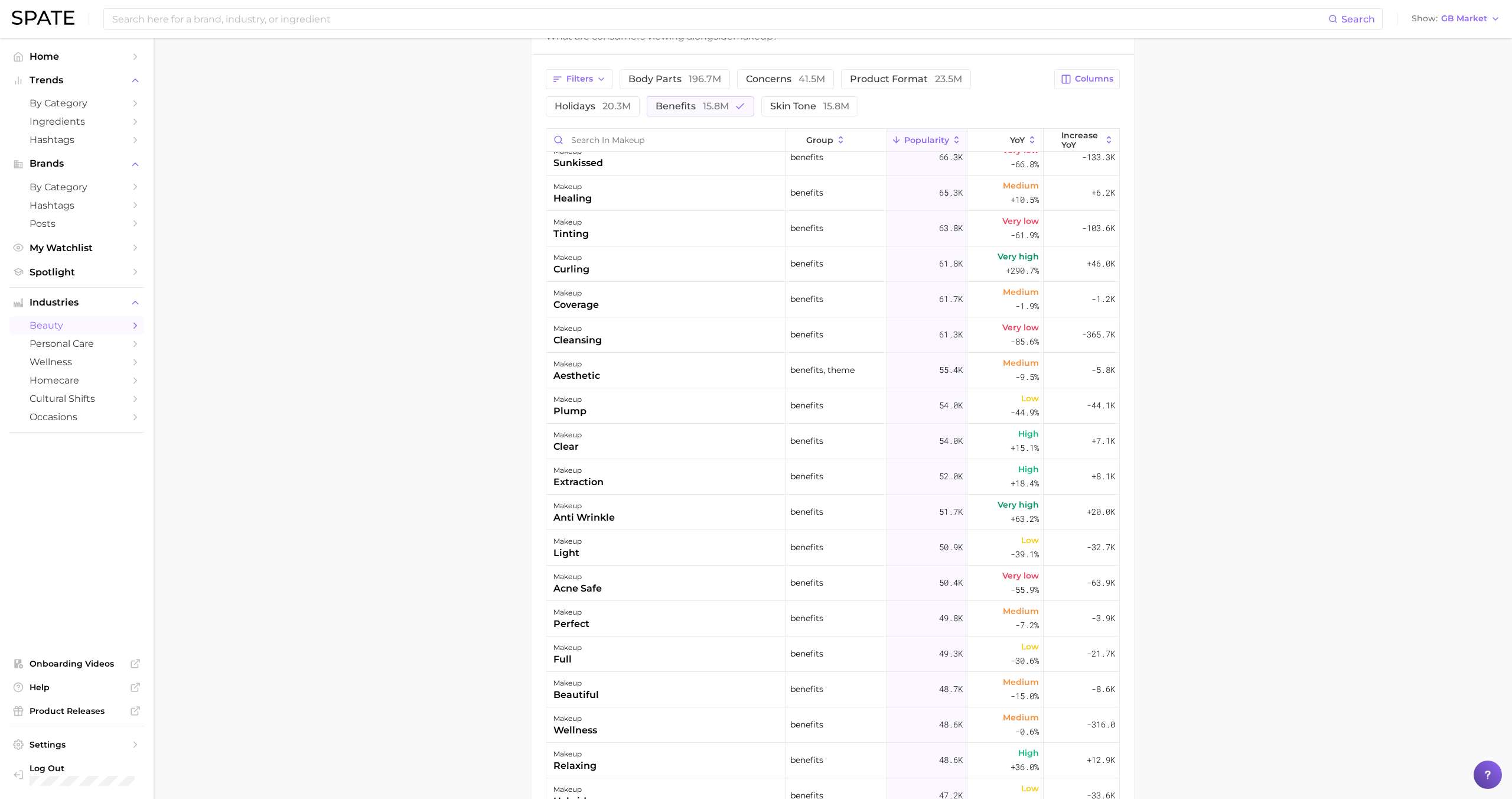
scroll to position [1895, 0]
click at [619, 575] on div "makeup acne safe" at bounding box center [666, 580] width 240 height 35
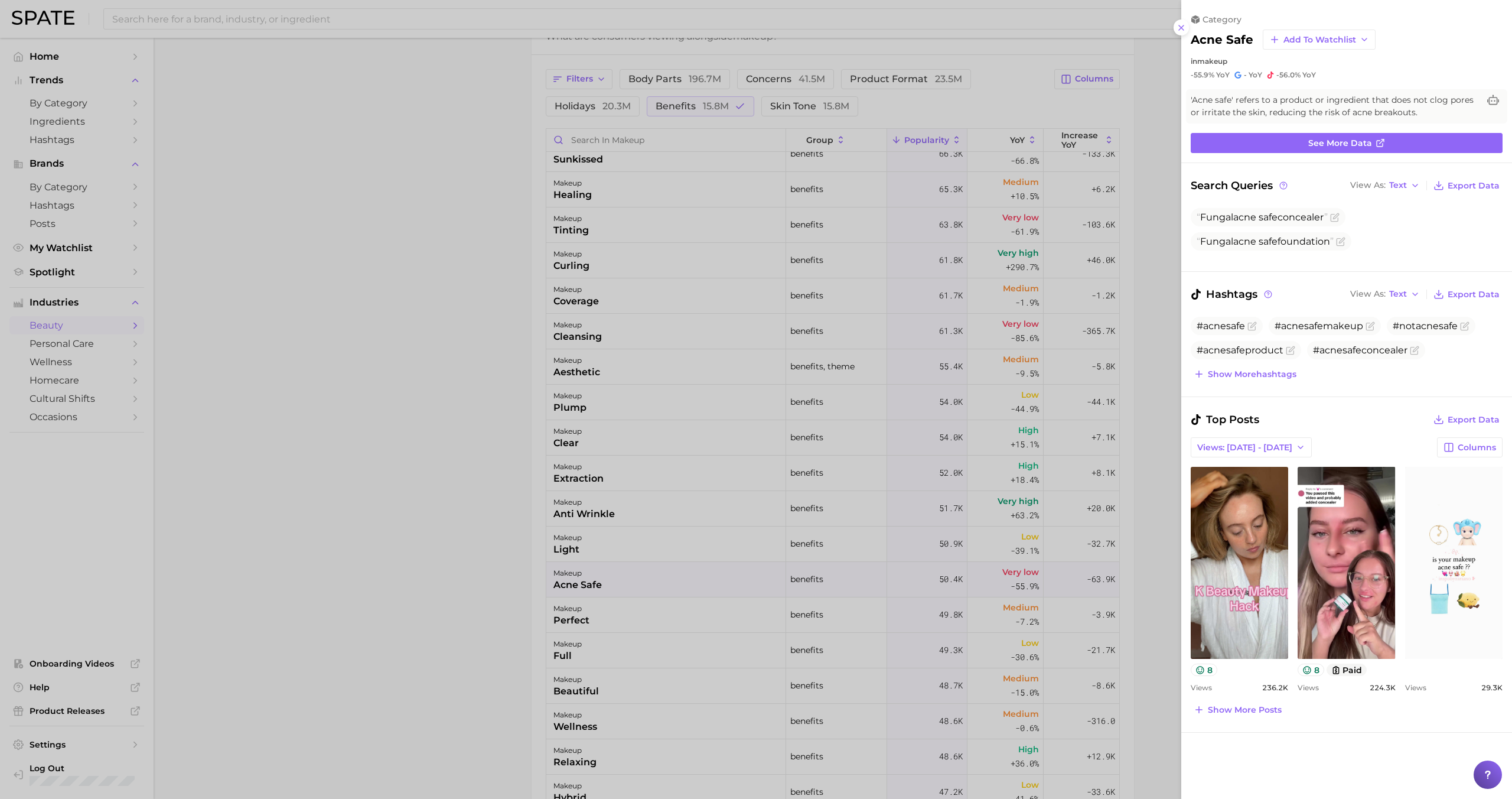
scroll to position [0, 0]
click at [620, 575] on div at bounding box center [756, 400] width 1512 height 799
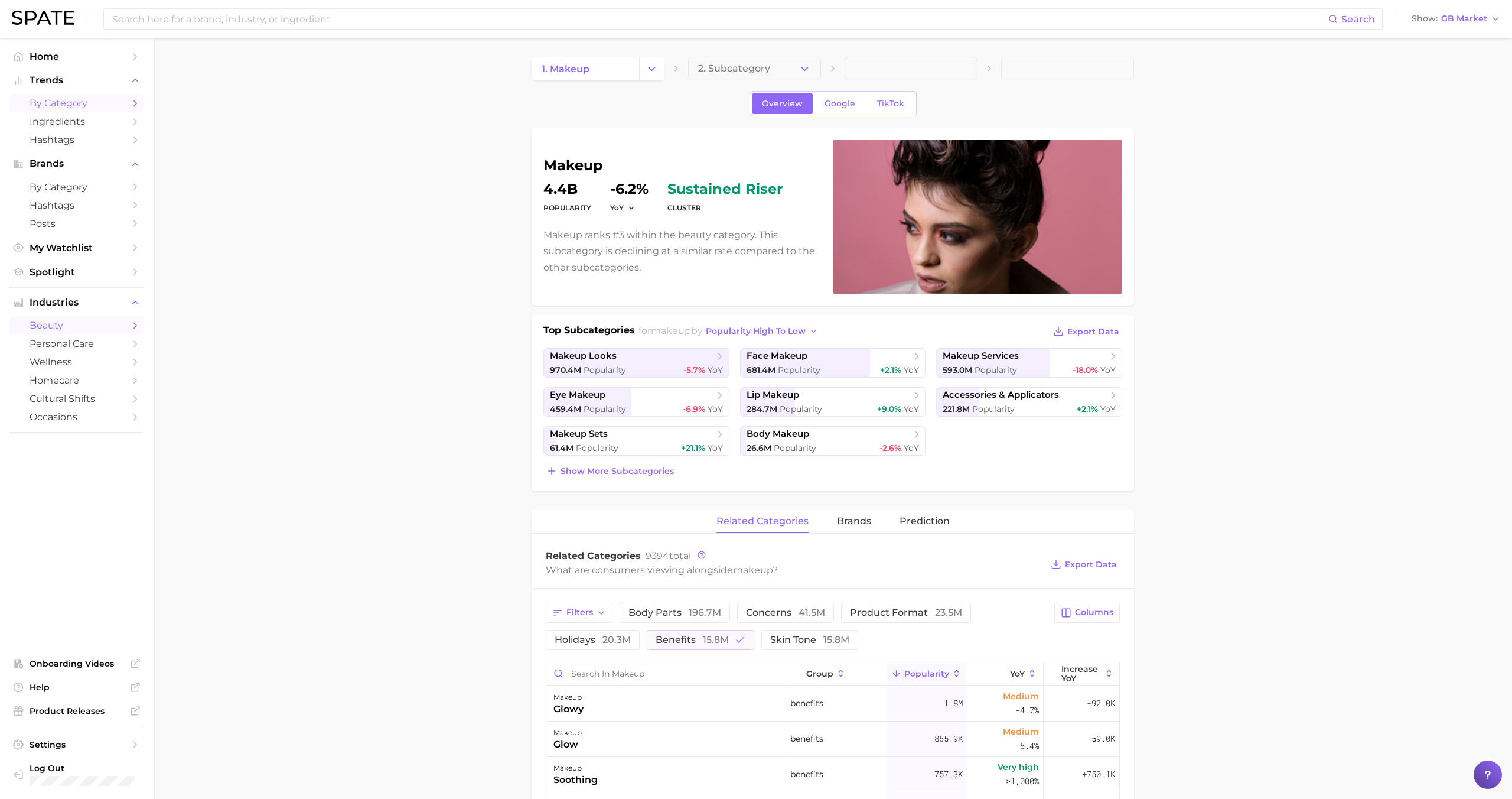
click at [68, 106] on span "by Category" at bounding box center [77, 103] width 94 height 11
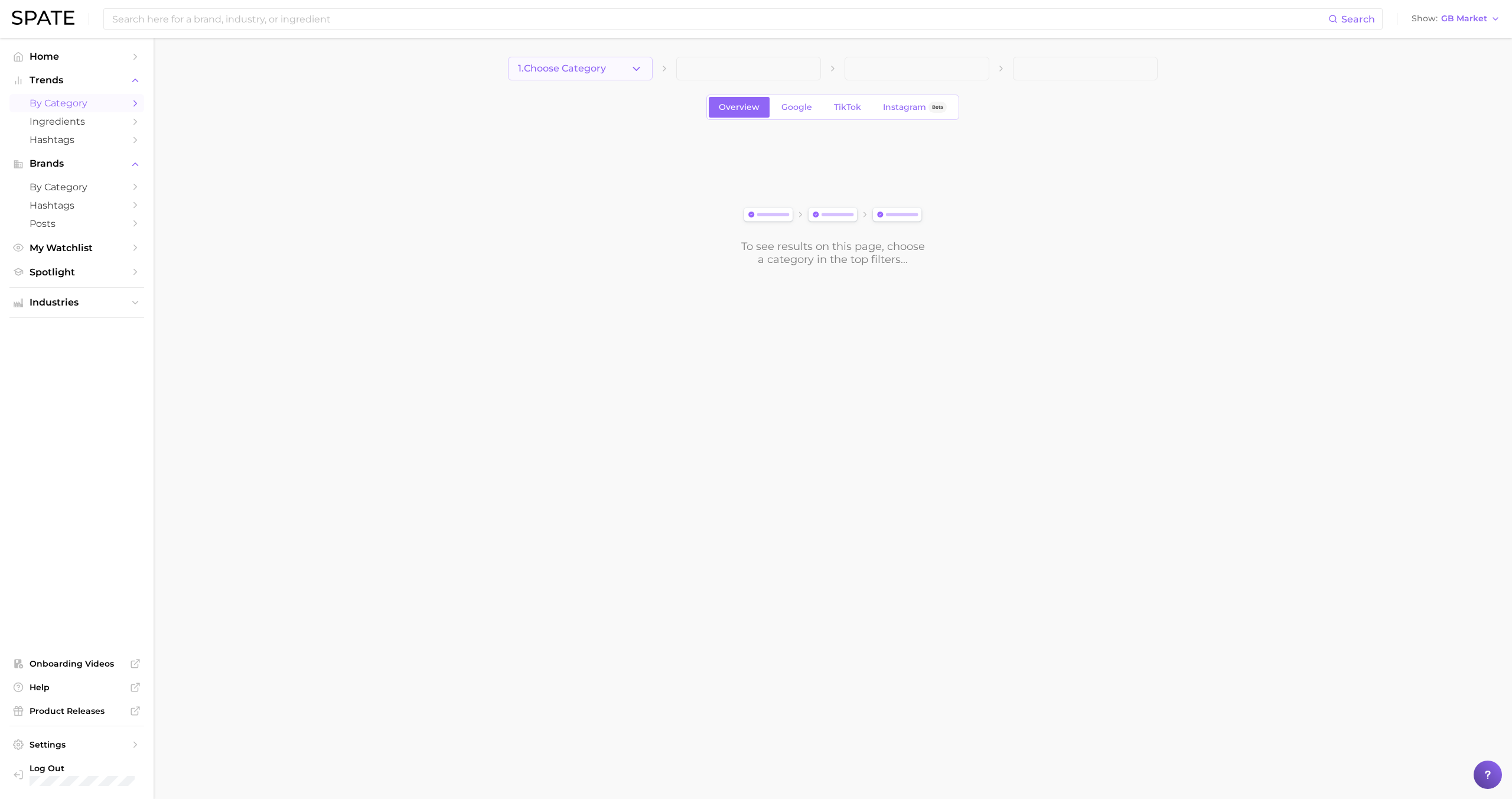
click at [631, 73] on icon "button" at bounding box center [636, 69] width 12 height 12
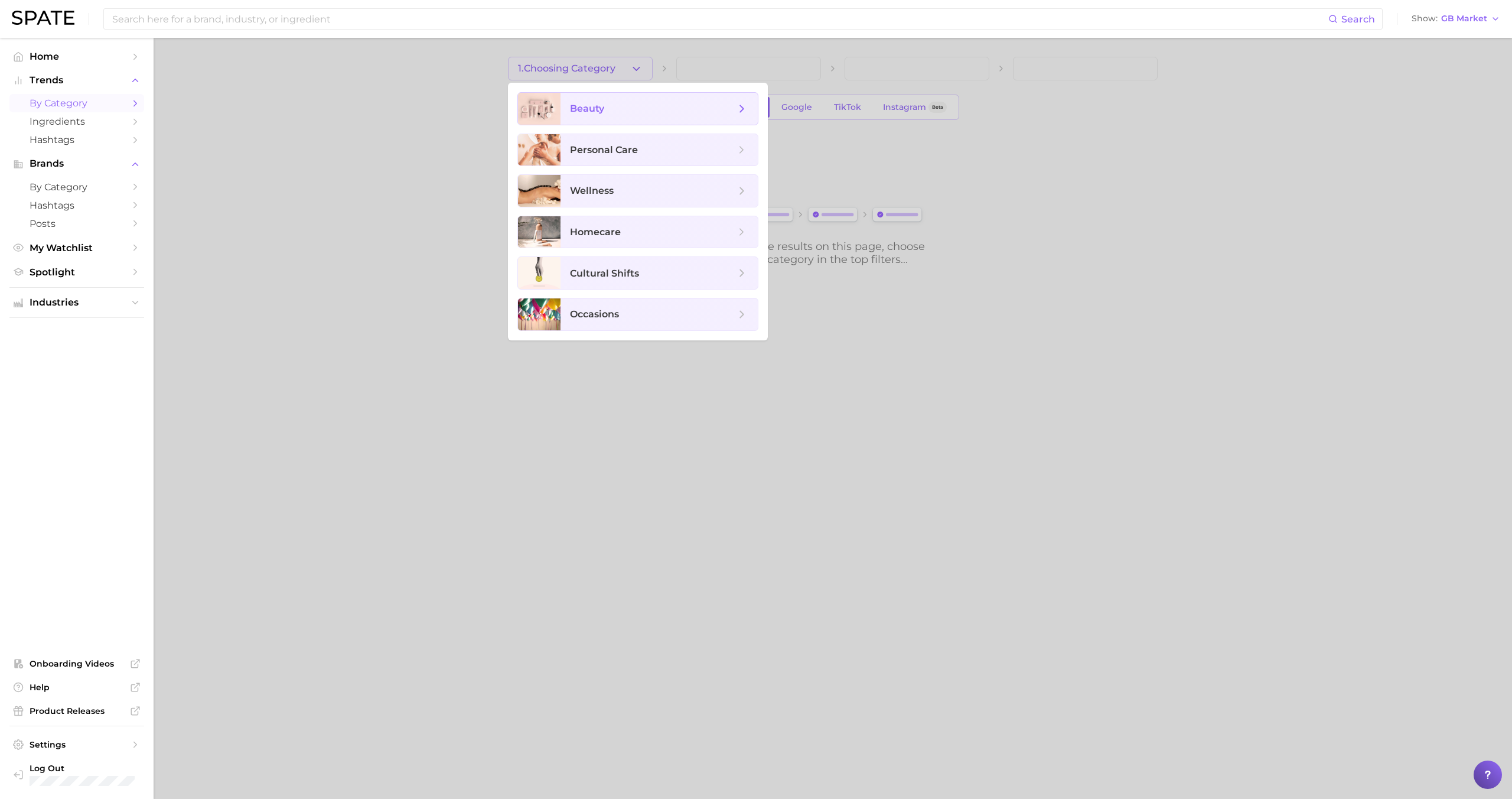
click at [607, 111] on span "beauty" at bounding box center [653, 108] width 165 height 13
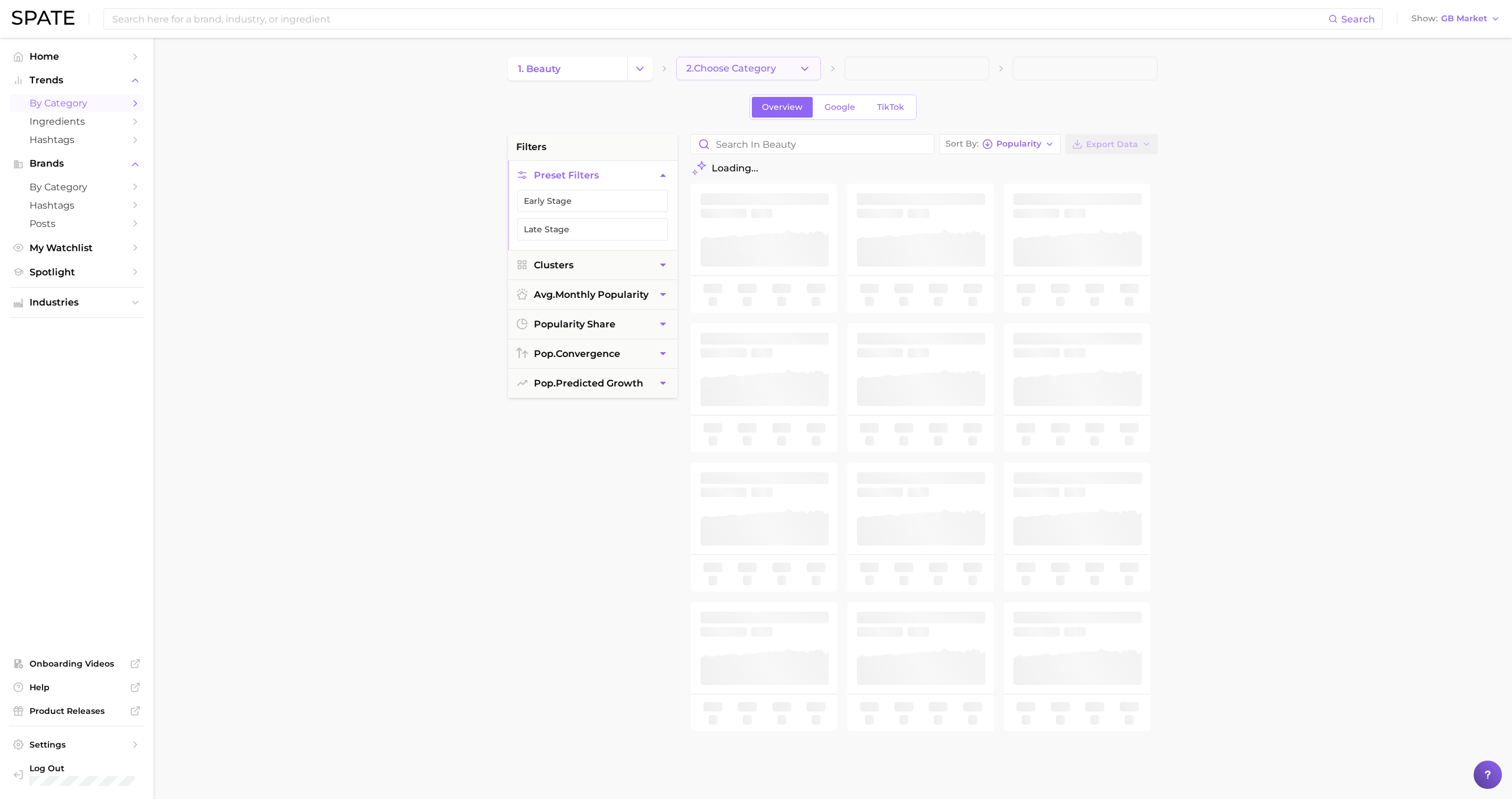
click at [731, 61] on button "2. Choose Category" at bounding box center [749, 68] width 145 height 24
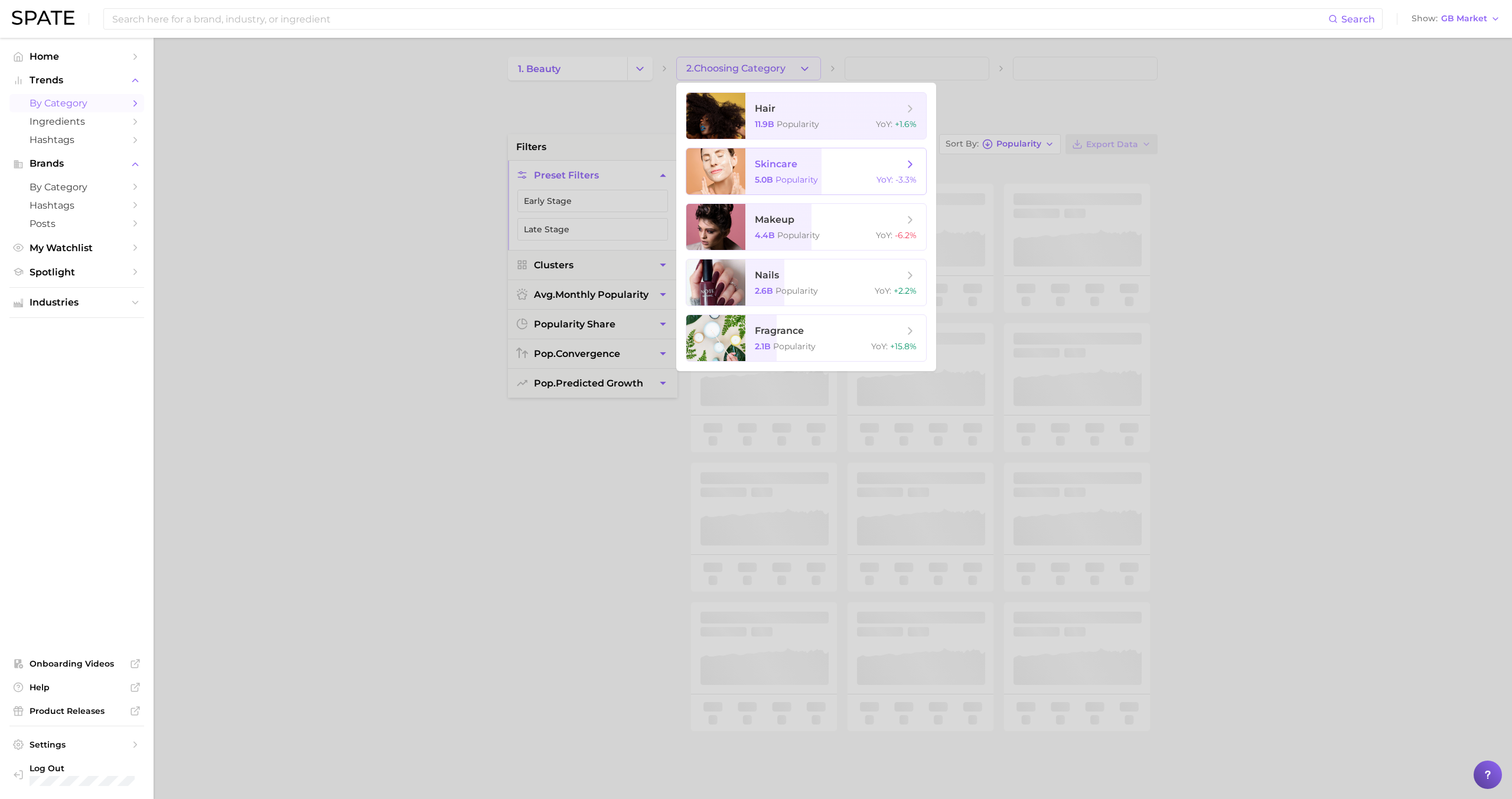
click at [802, 161] on span "skincare" at bounding box center [829, 164] width 149 height 13
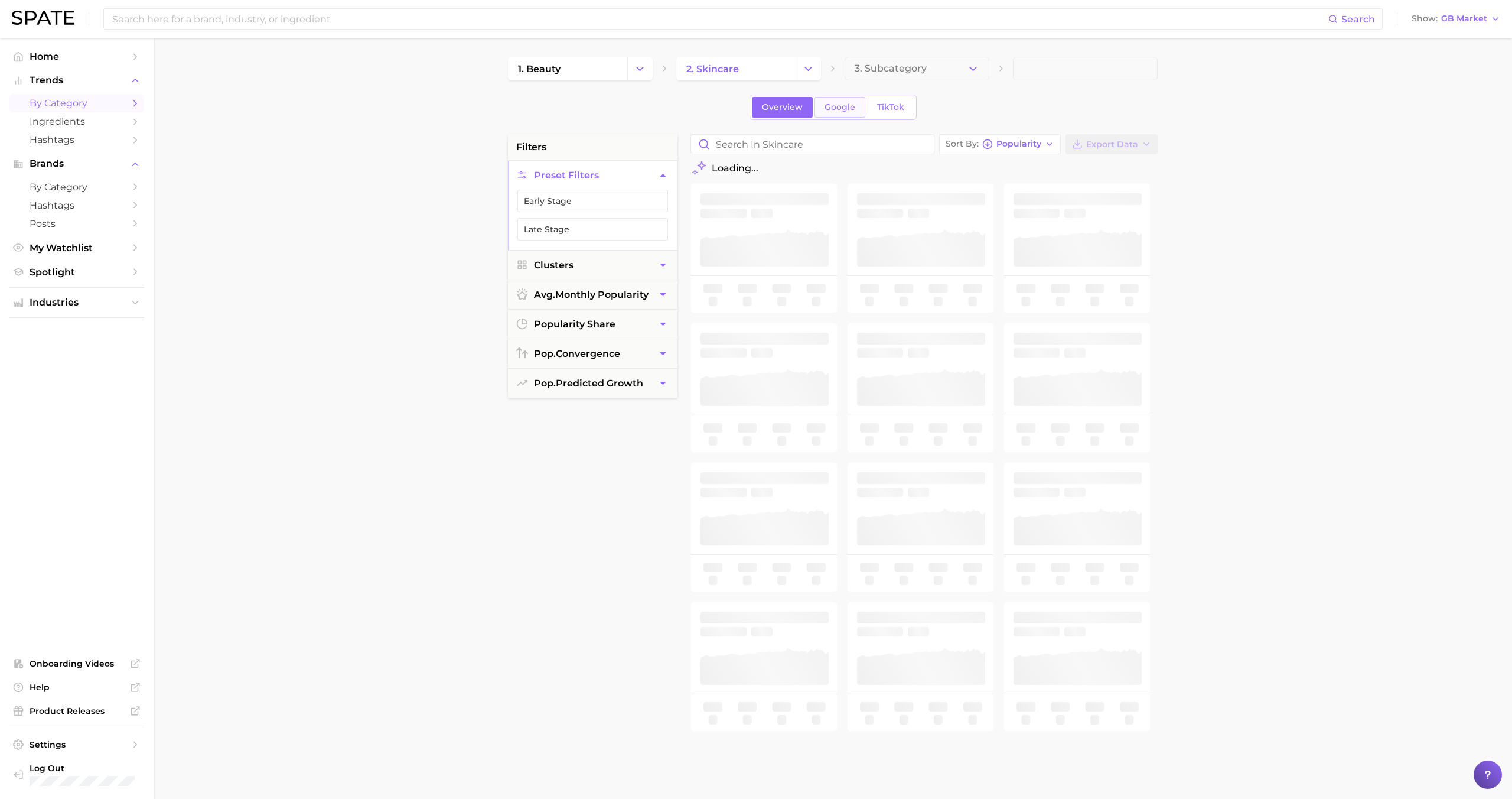
click at [843, 109] on span "Google" at bounding box center [839, 106] width 31 height 10
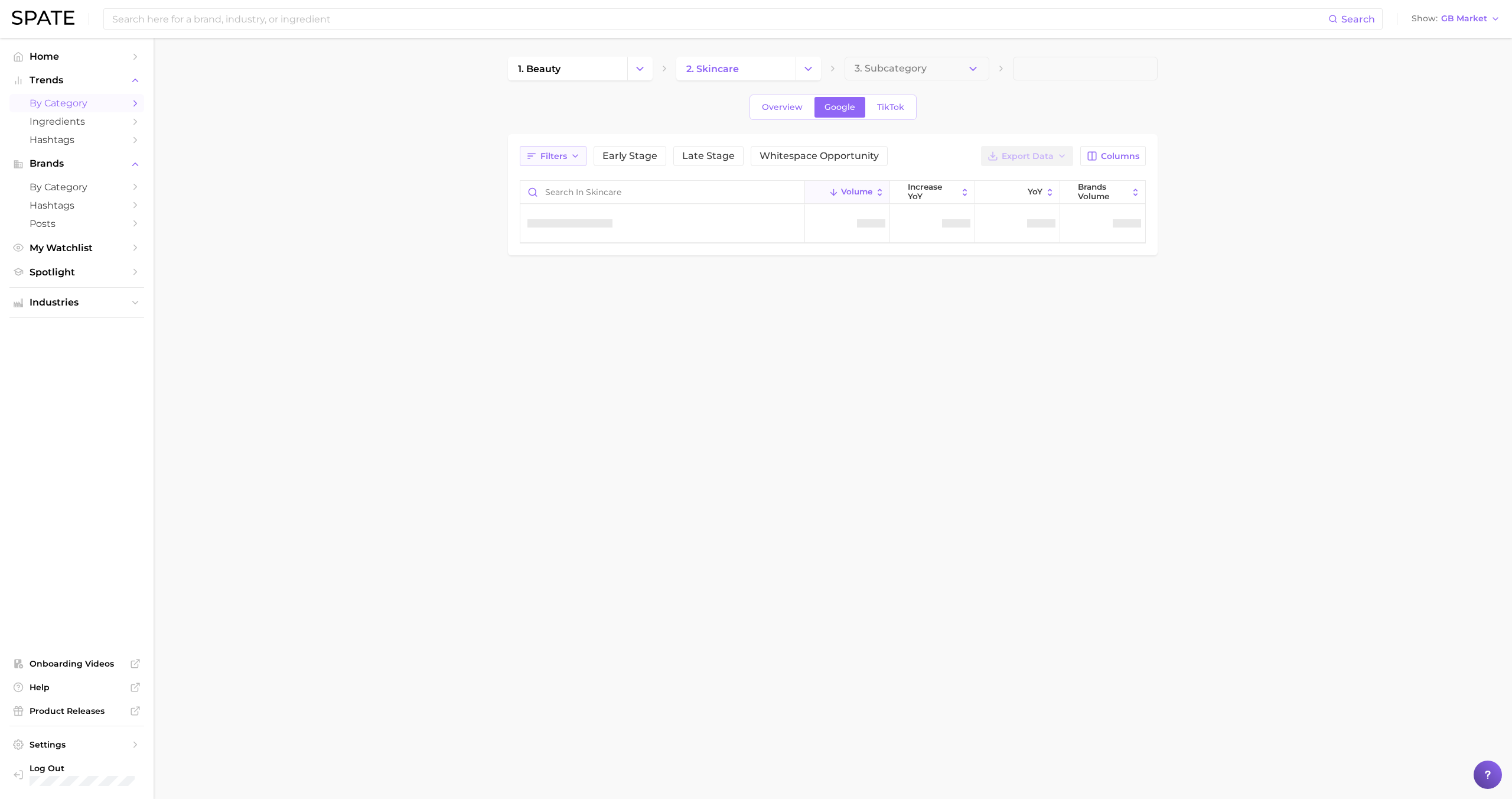
click at [560, 165] on button "Filters" at bounding box center [553, 156] width 67 height 20
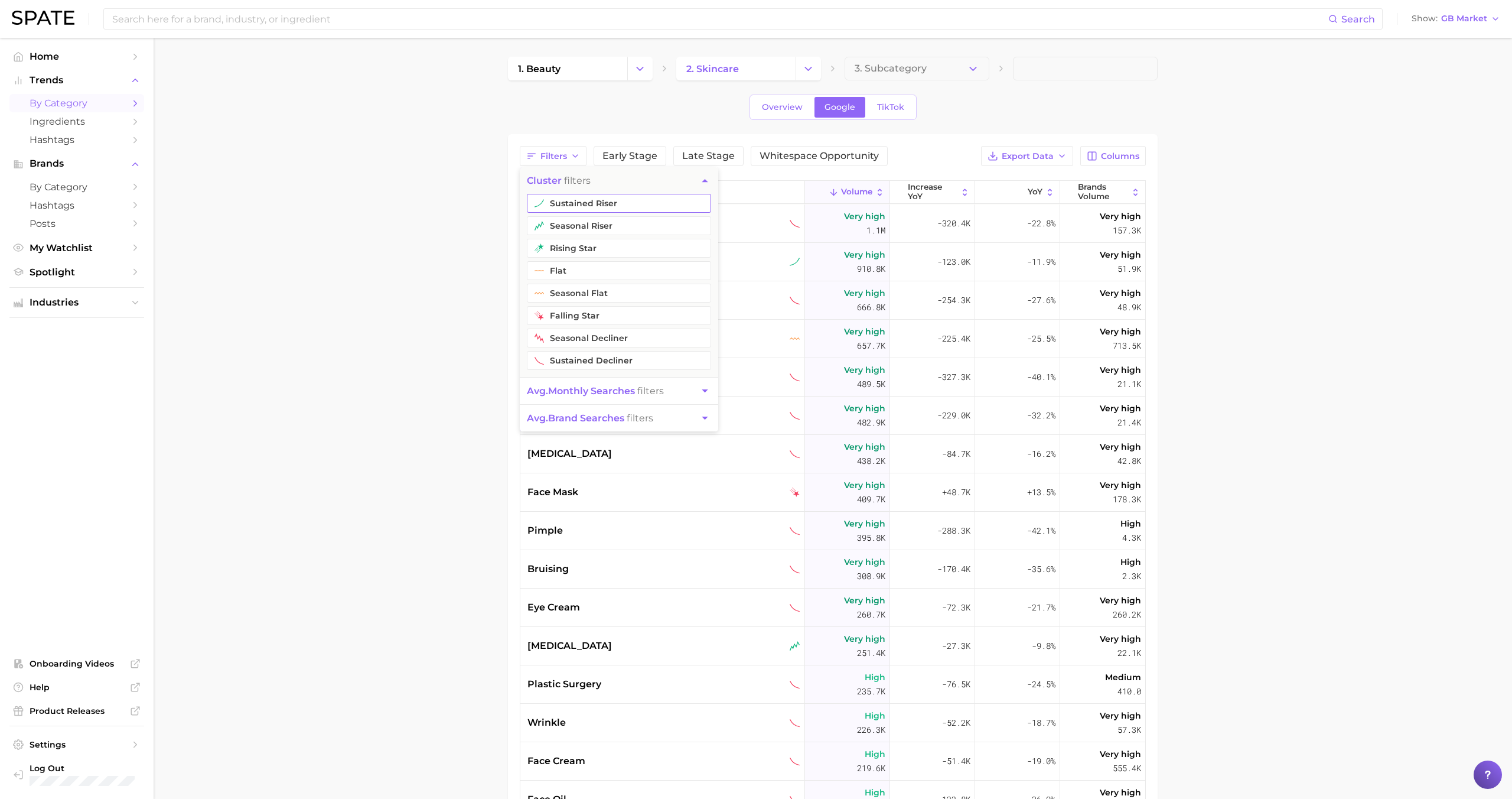
click at [554, 206] on button "sustained riser" at bounding box center [619, 202] width 185 height 18
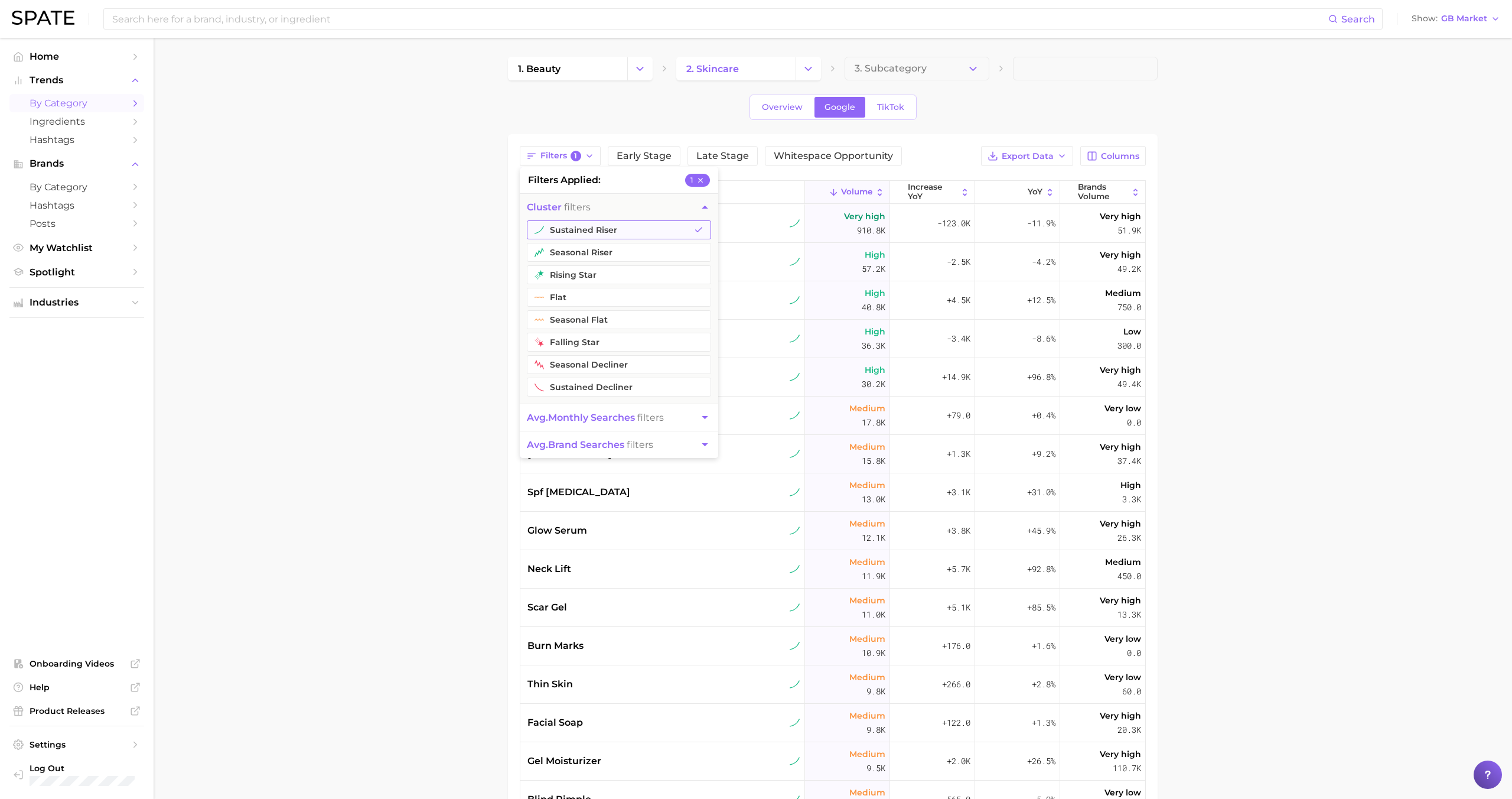
click at [554, 231] on button "sustained riser" at bounding box center [619, 229] width 185 height 18
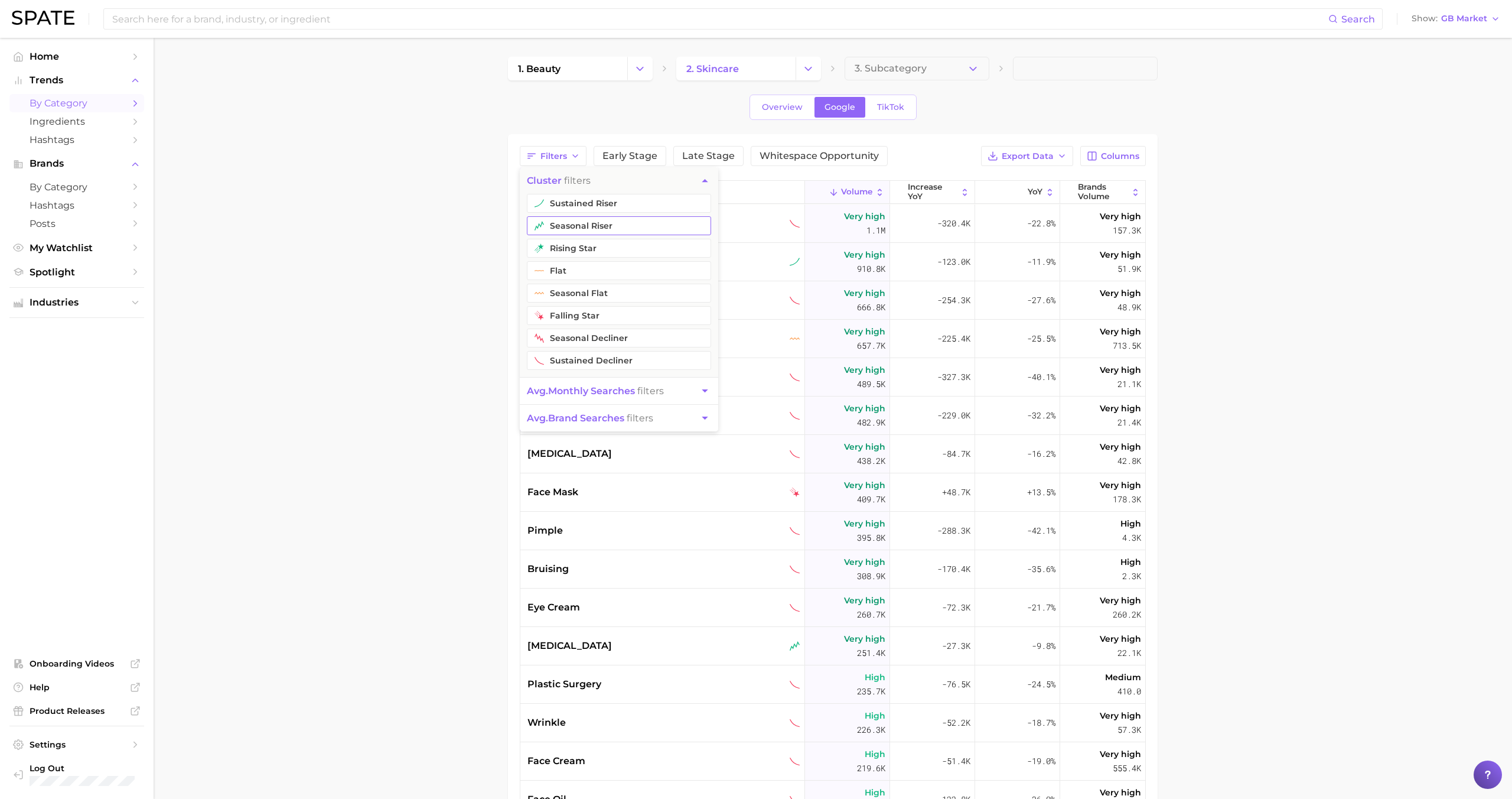
click at [555, 231] on button "seasonal riser" at bounding box center [619, 225] width 185 height 18
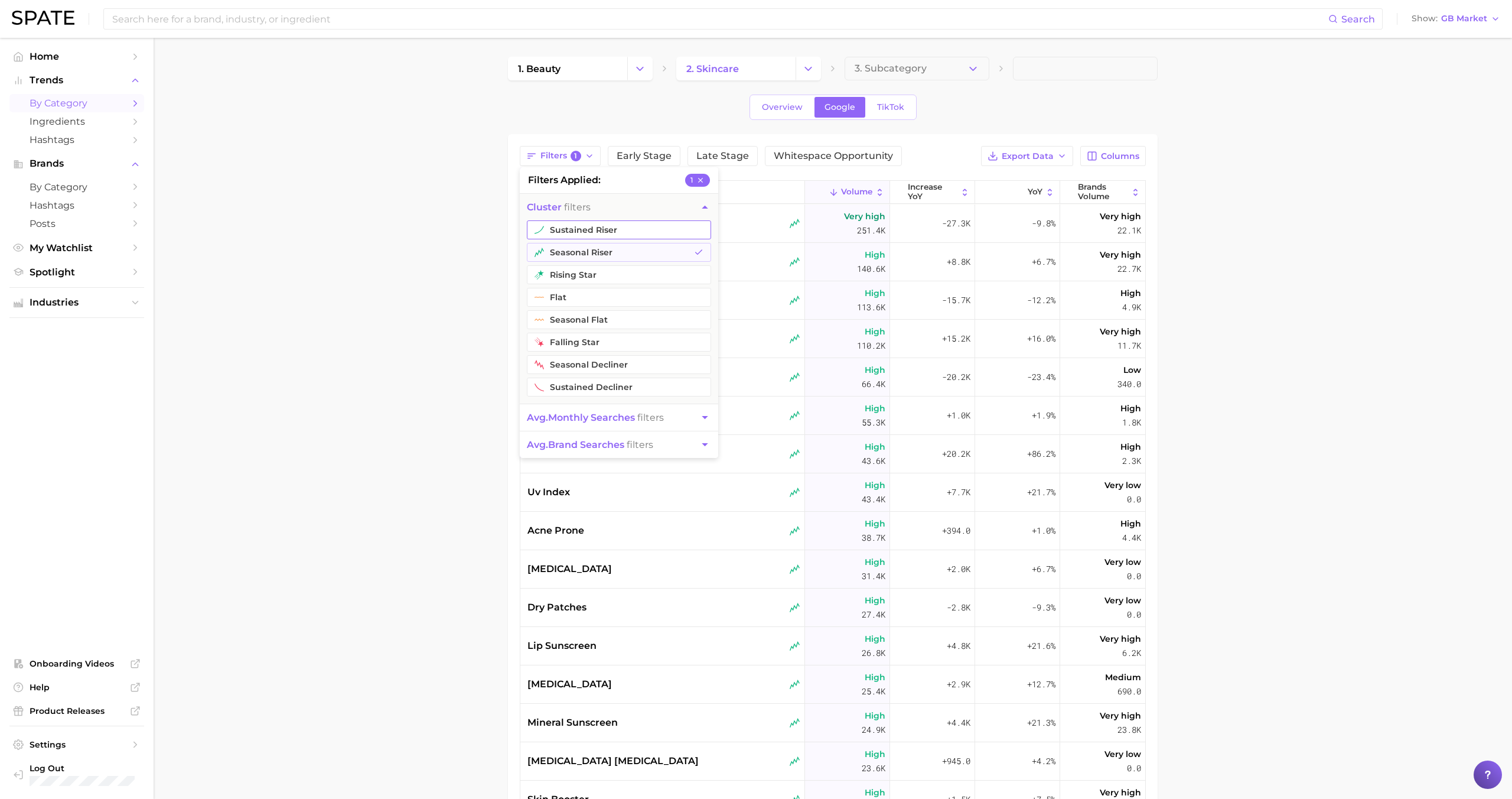
click at [559, 230] on button "sustained riser" at bounding box center [619, 229] width 185 height 18
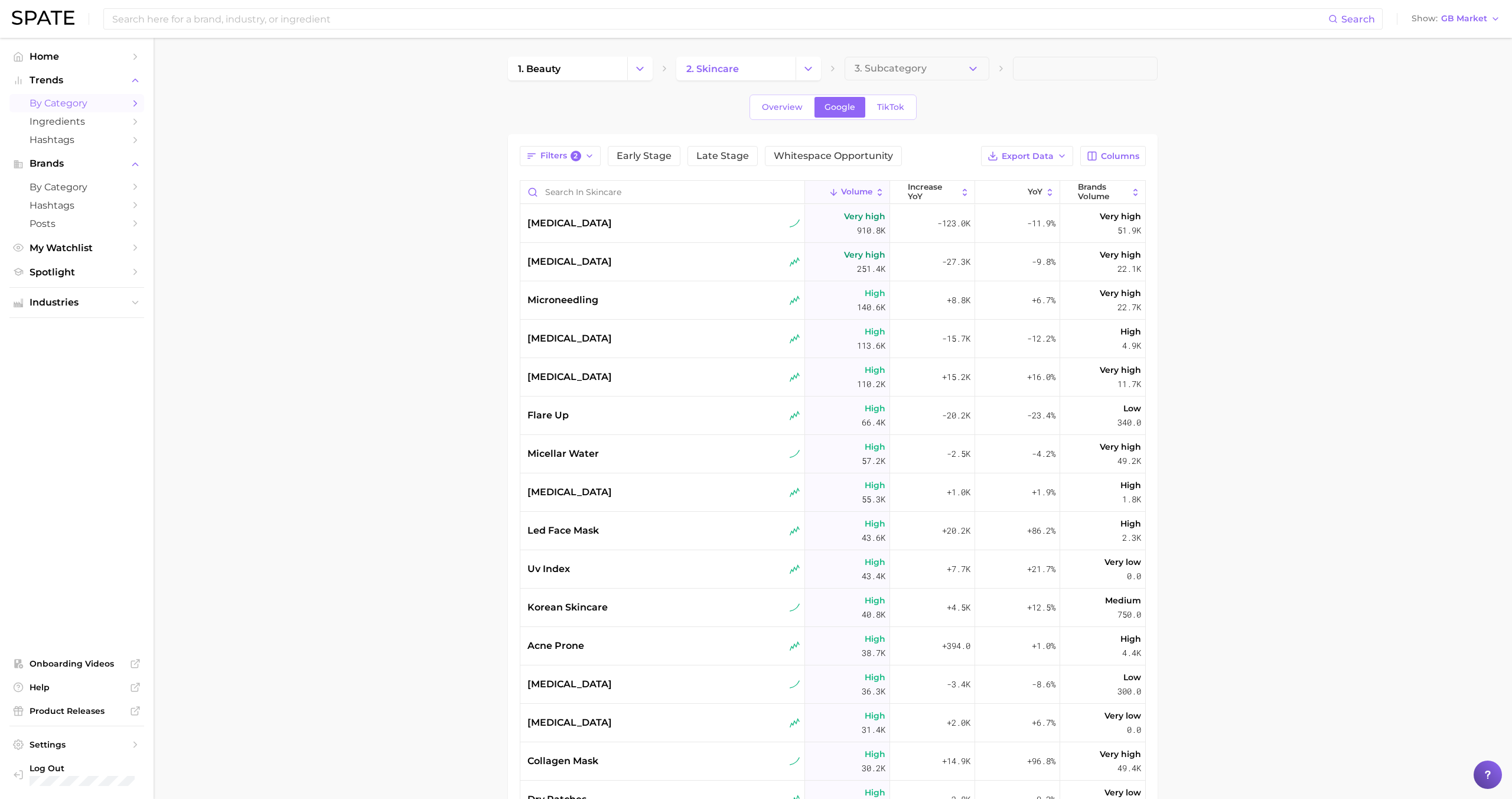
drag, startPoint x: 1011, startPoint y: 181, endPoint x: 1025, endPoint y: 170, distance: 17.8
click at [1011, 181] on button "YoY" at bounding box center [1018, 192] width 85 height 23
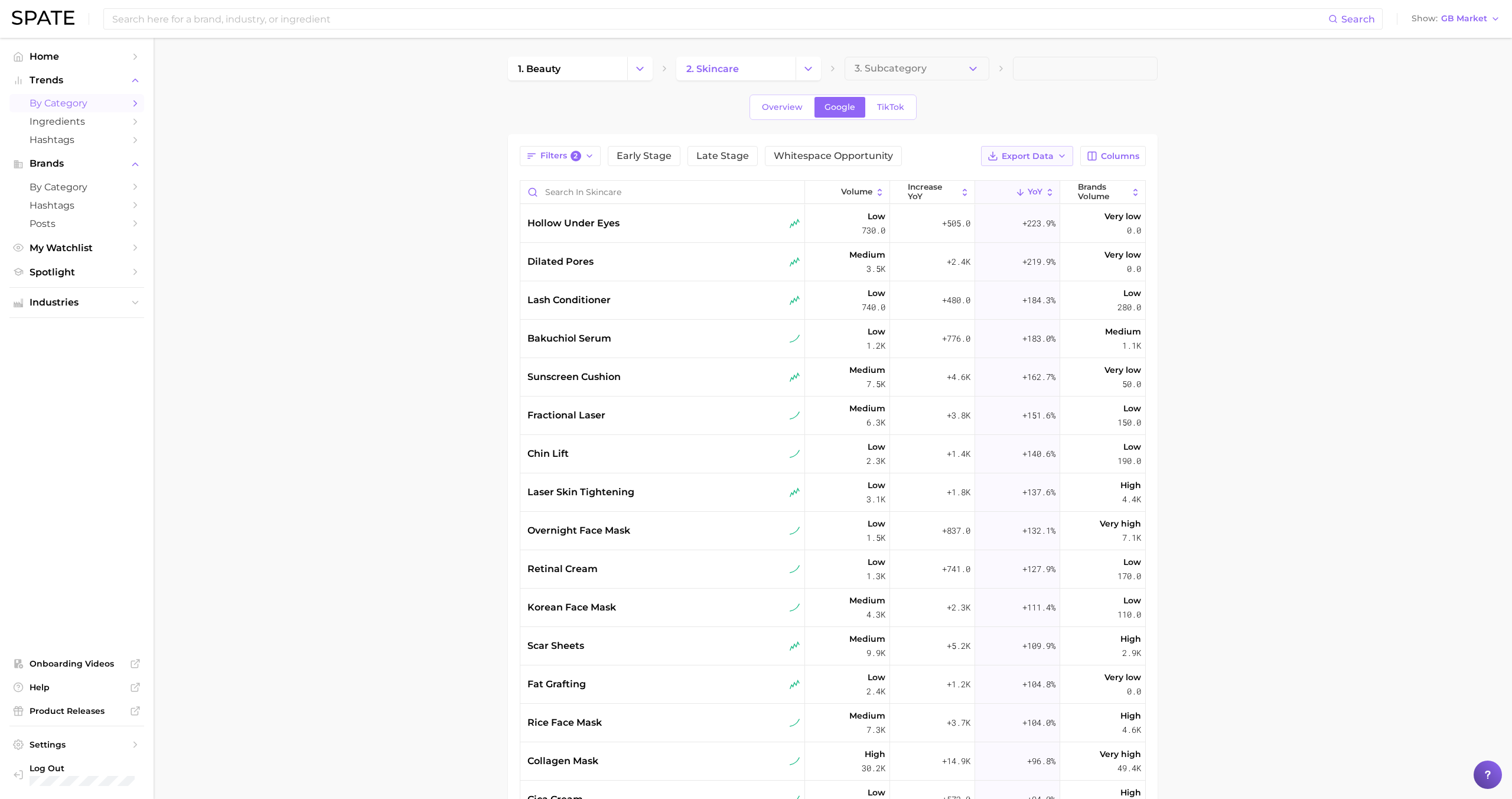
click at [1056, 159] on button "Export Data" at bounding box center [1026, 156] width 92 height 20
click at [1034, 180] on button "Card Data CSV" at bounding box center [1008, 178] width 130 height 21
click at [705, 232] on div "hollow under eyes" at bounding box center [663, 224] width 285 height 39
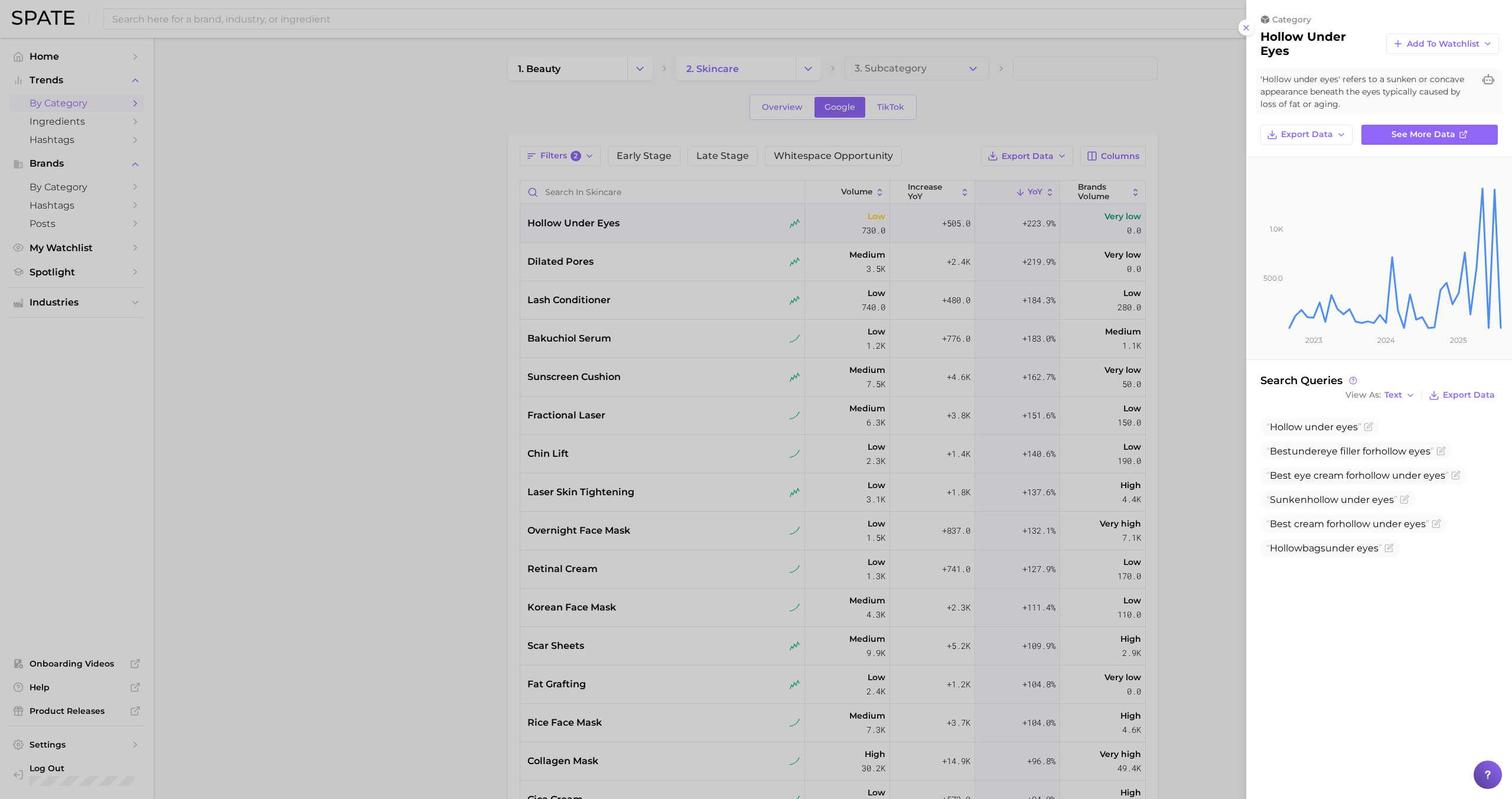
click at [703, 231] on div at bounding box center [756, 400] width 1512 height 799
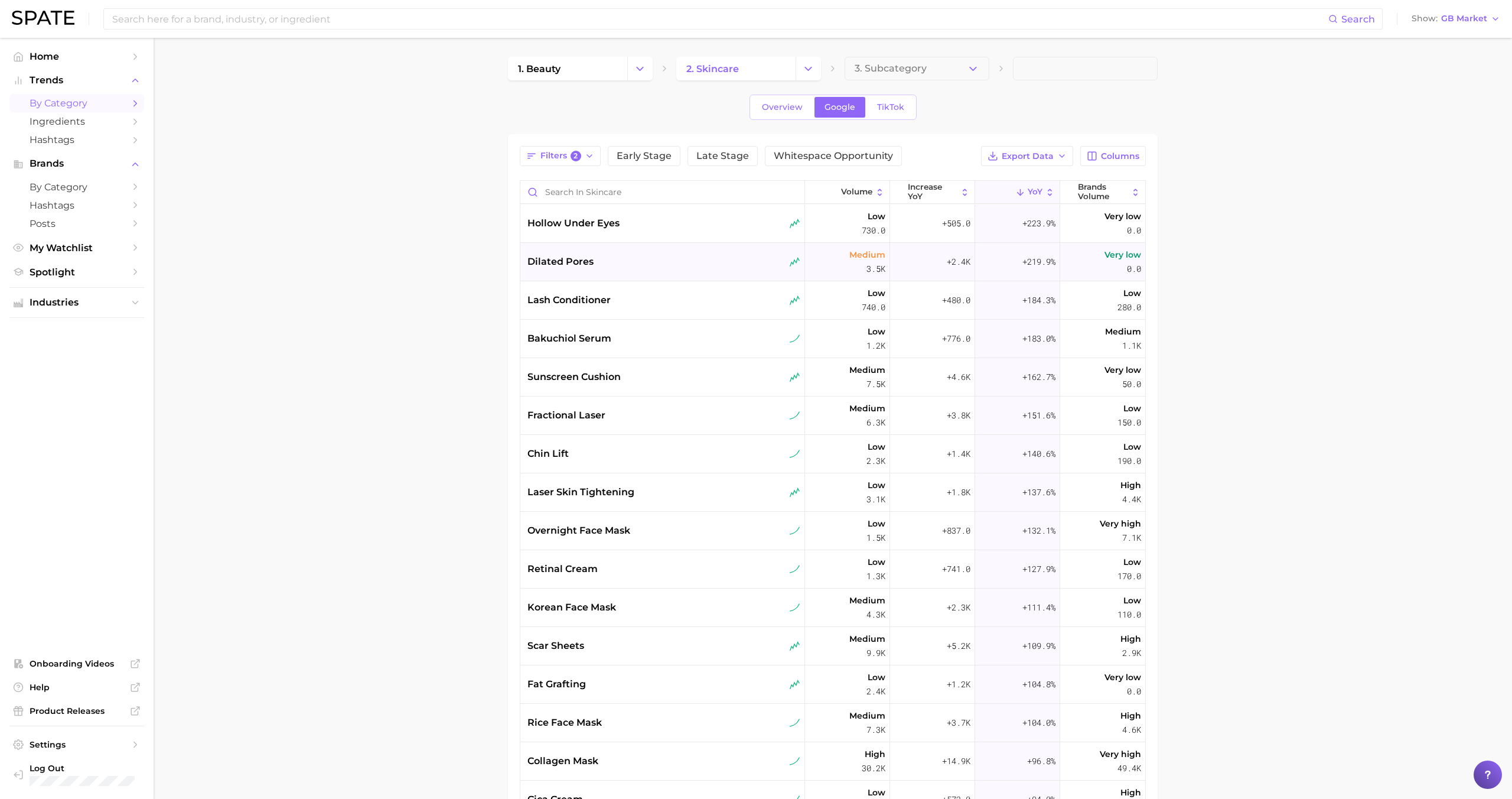
click at [691, 267] on div "dilated pores" at bounding box center [664, 261] width 273 height 14
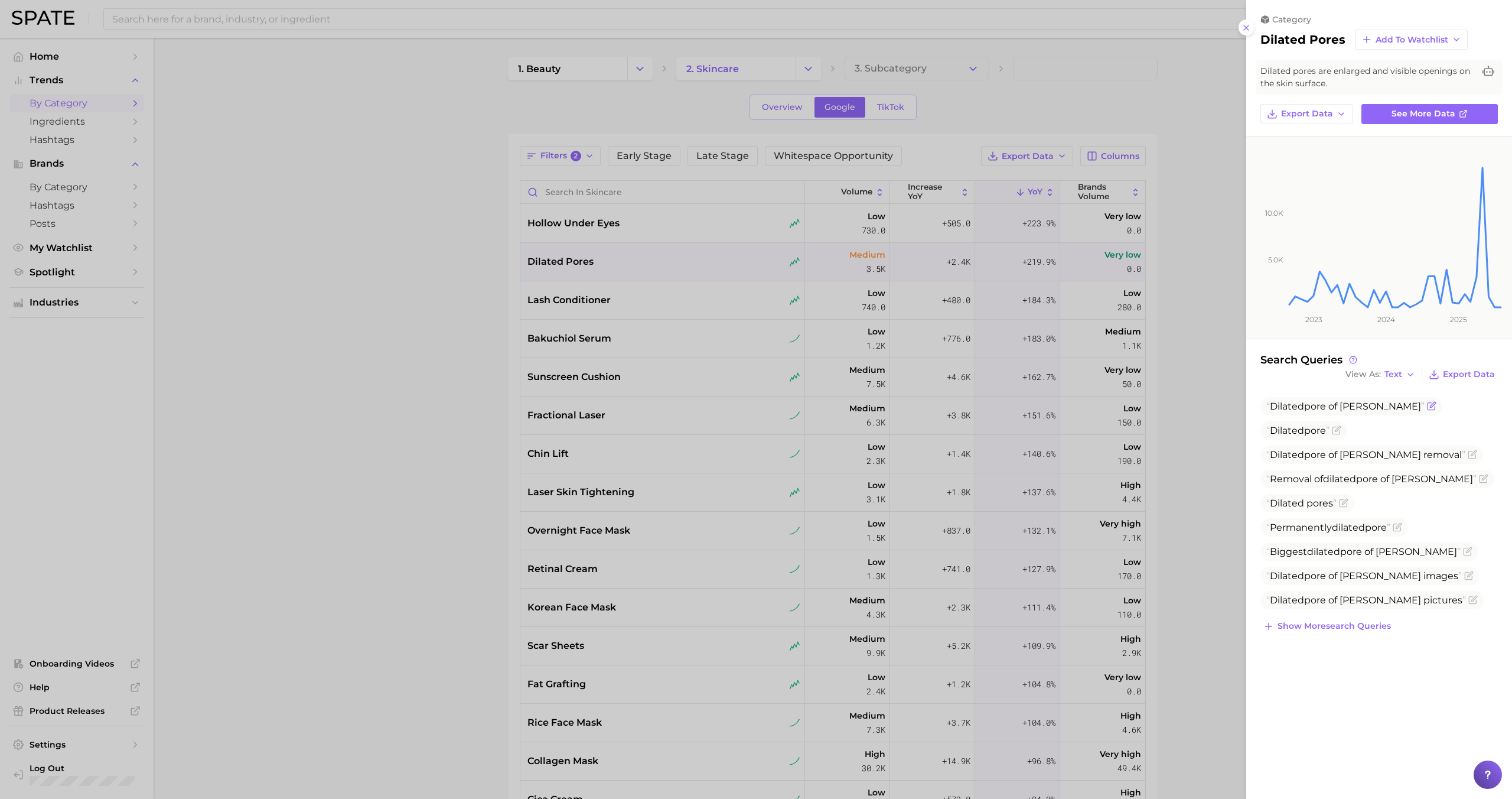
click at [1318, 406] on span "Dilated pore of winer" at bounding box center [1346, 406] width 158 height 11
copy span "Dilated pore of winer"
click at [628, 304] on div at bounding box center [756, 400] width 1512 height 799
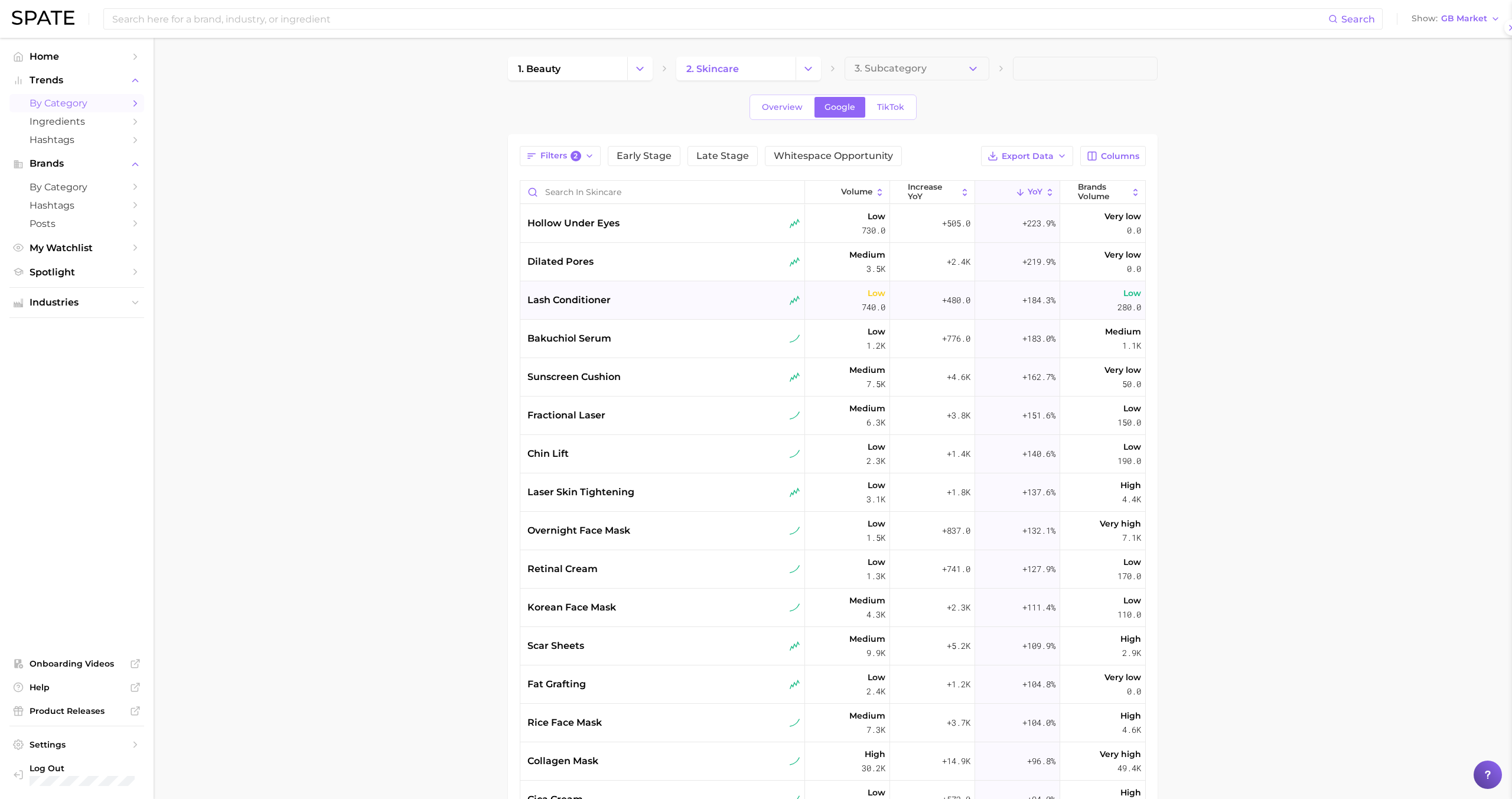
click at [633, 303] on div "lash conditioner" at bounding box center [664, 300] width 273 height 14
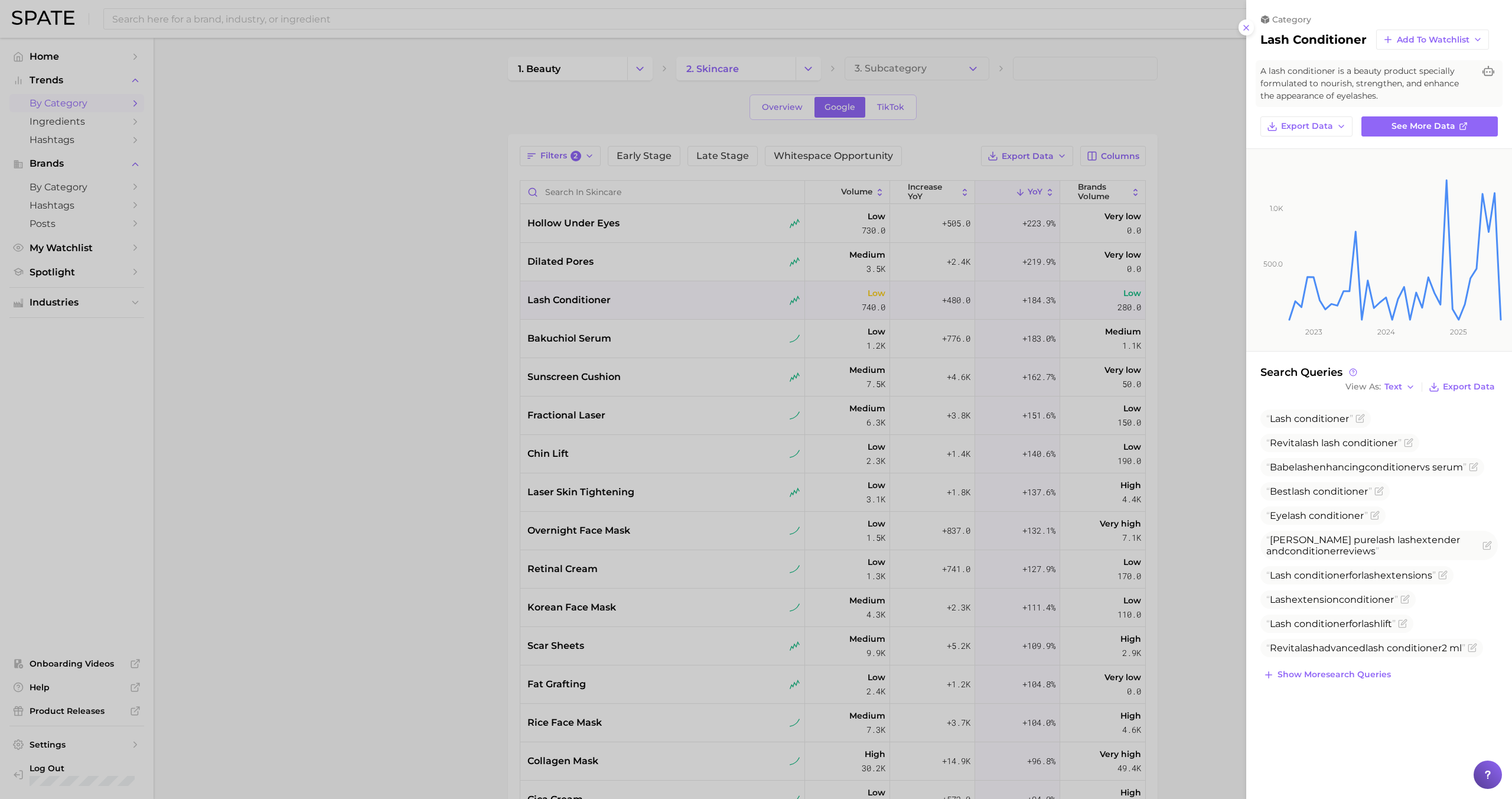
click at [638, 387] on div at bounding box center [756, 400] width 1512 height 799
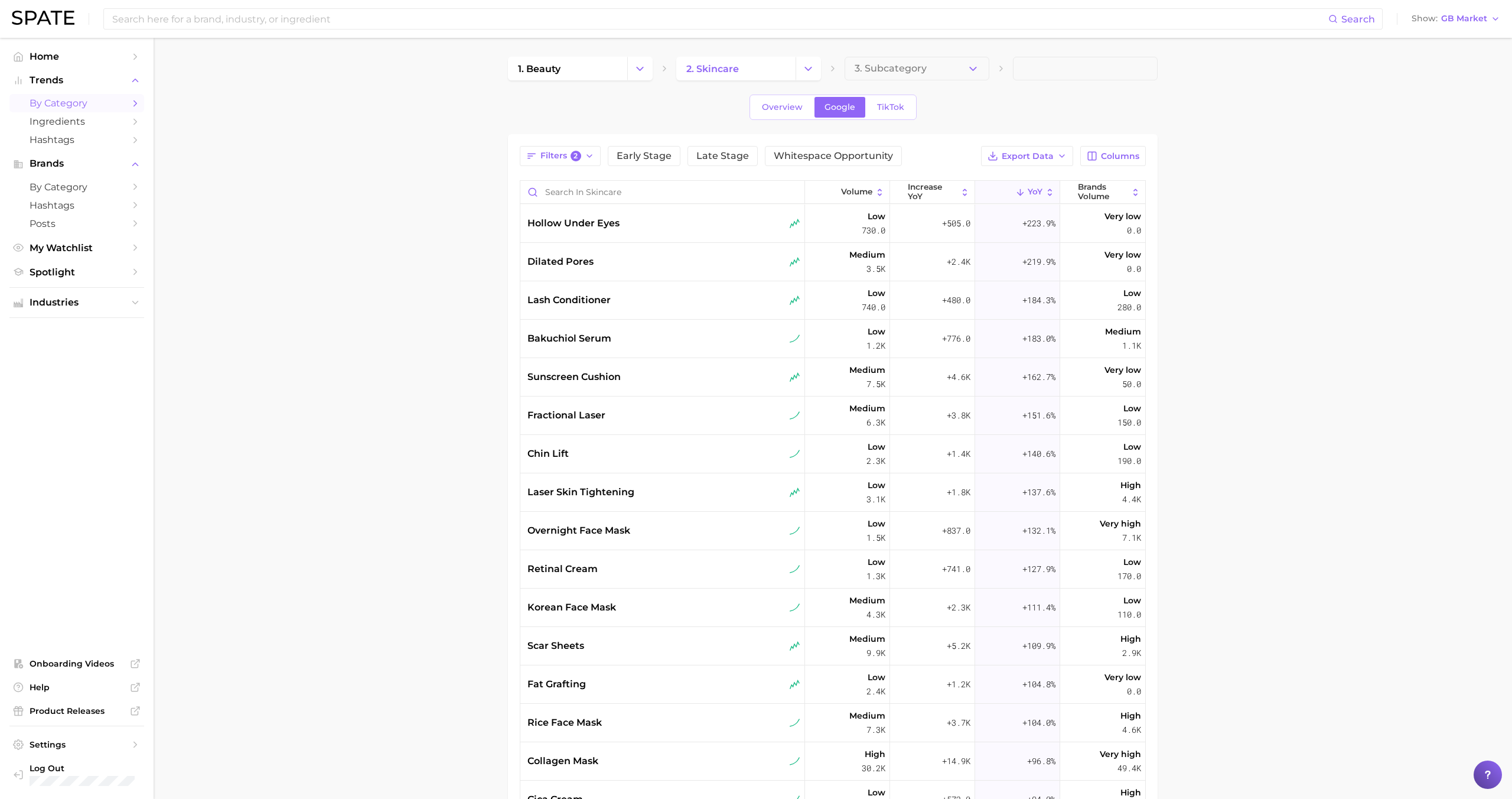
click at [646, 376] on div "sunscreen cushion" at bounding box center [664, 377] width 273 height 14
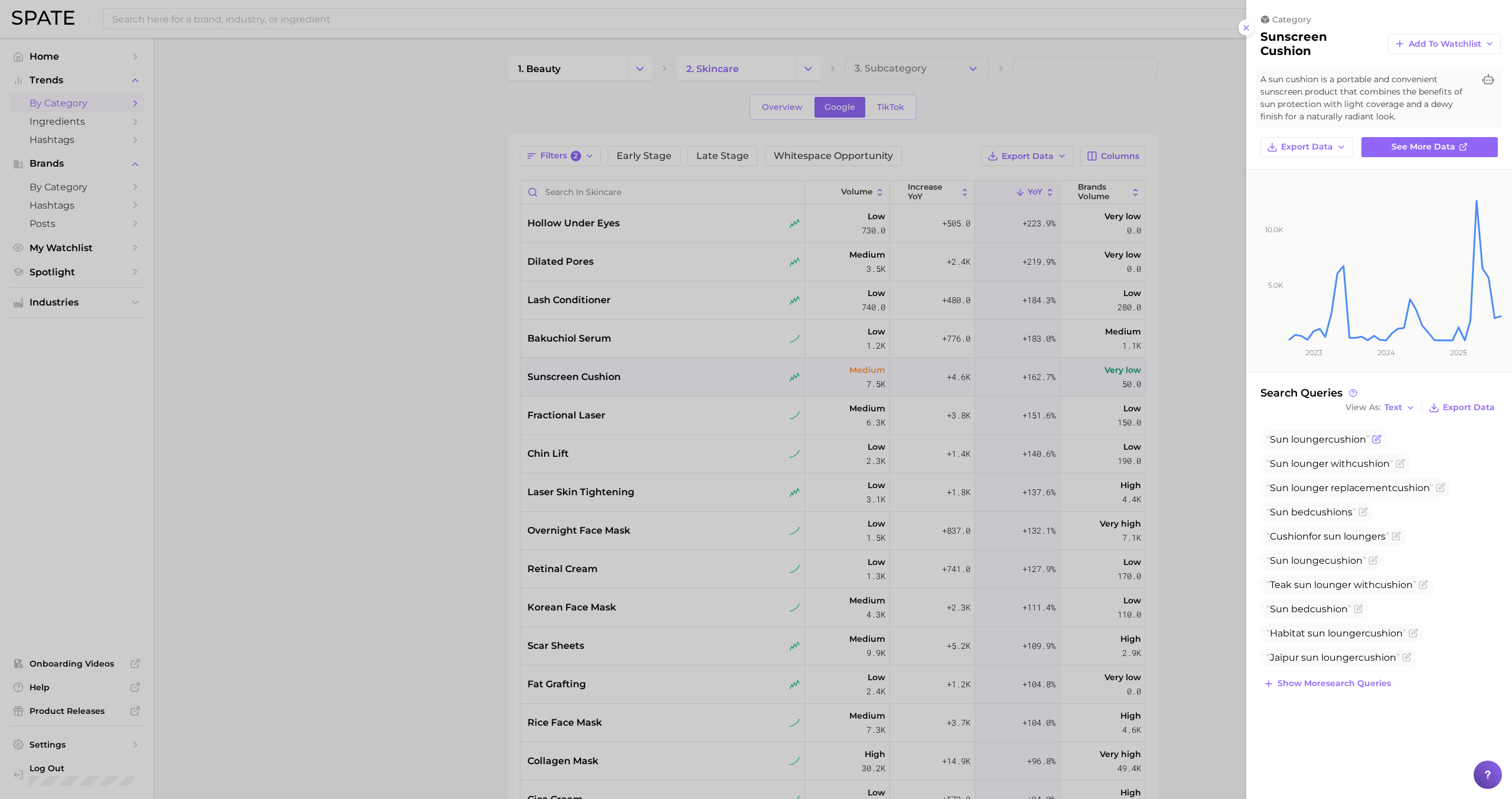
click at [1295, 441] on span "Sun lounger cushion" at bounding box center [1318, 439] width 104 height 11
click at [1291, 440] on span "Sun lounger cushion" at bounding box center [1318, 439] width 104 height 11
click at [1382, 443] on icon "Flag as miscategorized or irrelevant" at bounding box center [1377, 439] width 10 height 10
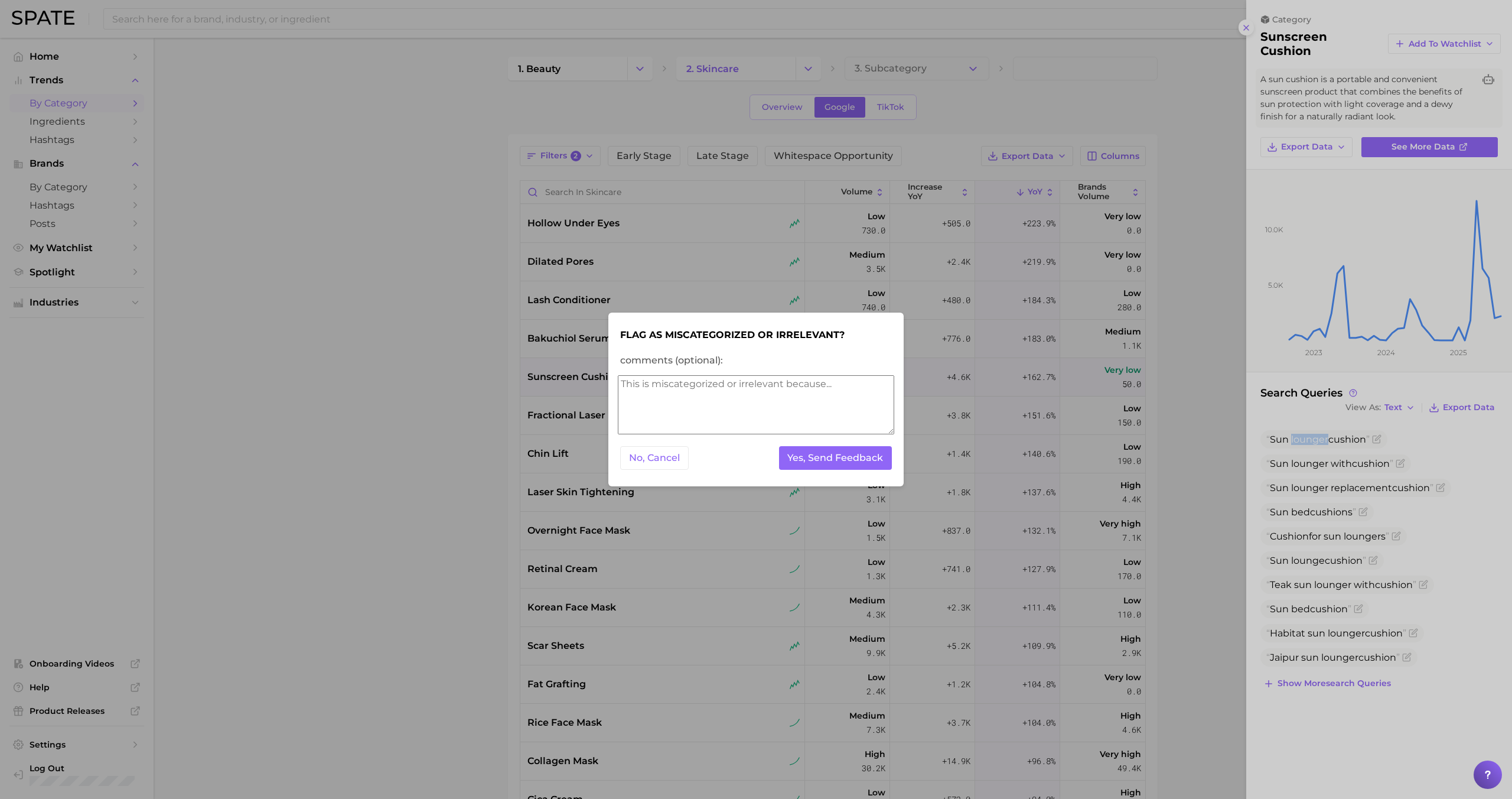
click at [797, 412] on textarea "comments (optional):" at bounding box center [756, 404] width 276 height 59
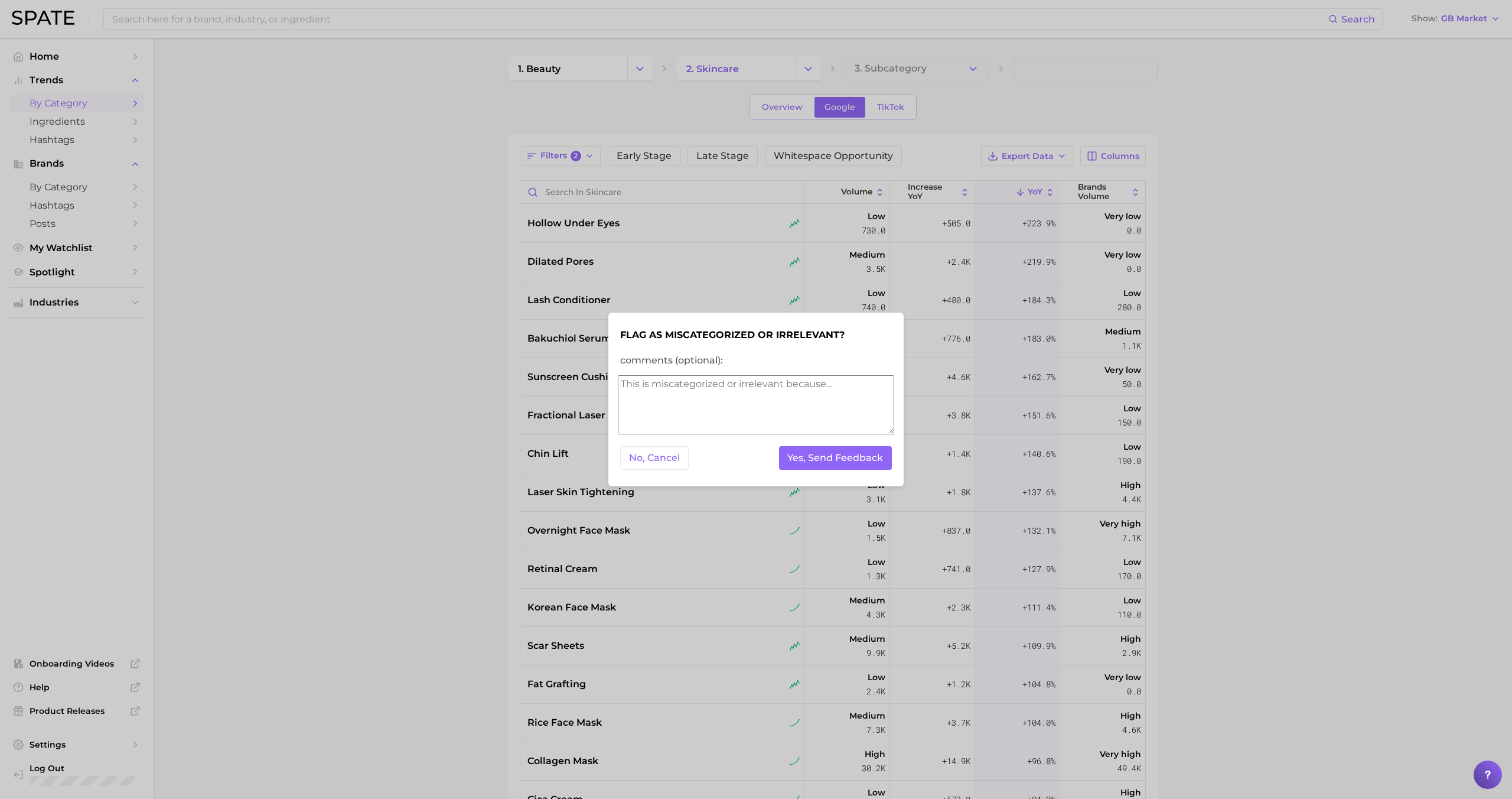
click at [797, 412] on textarea "comments (optional):" at bounding box center [756, 404] width 276 height 59
type textarea "irrelevant - furniture"
click at [845, 456] on button "Yes, Send Feedback" at bounding box center [836, 458] width 113 height 25
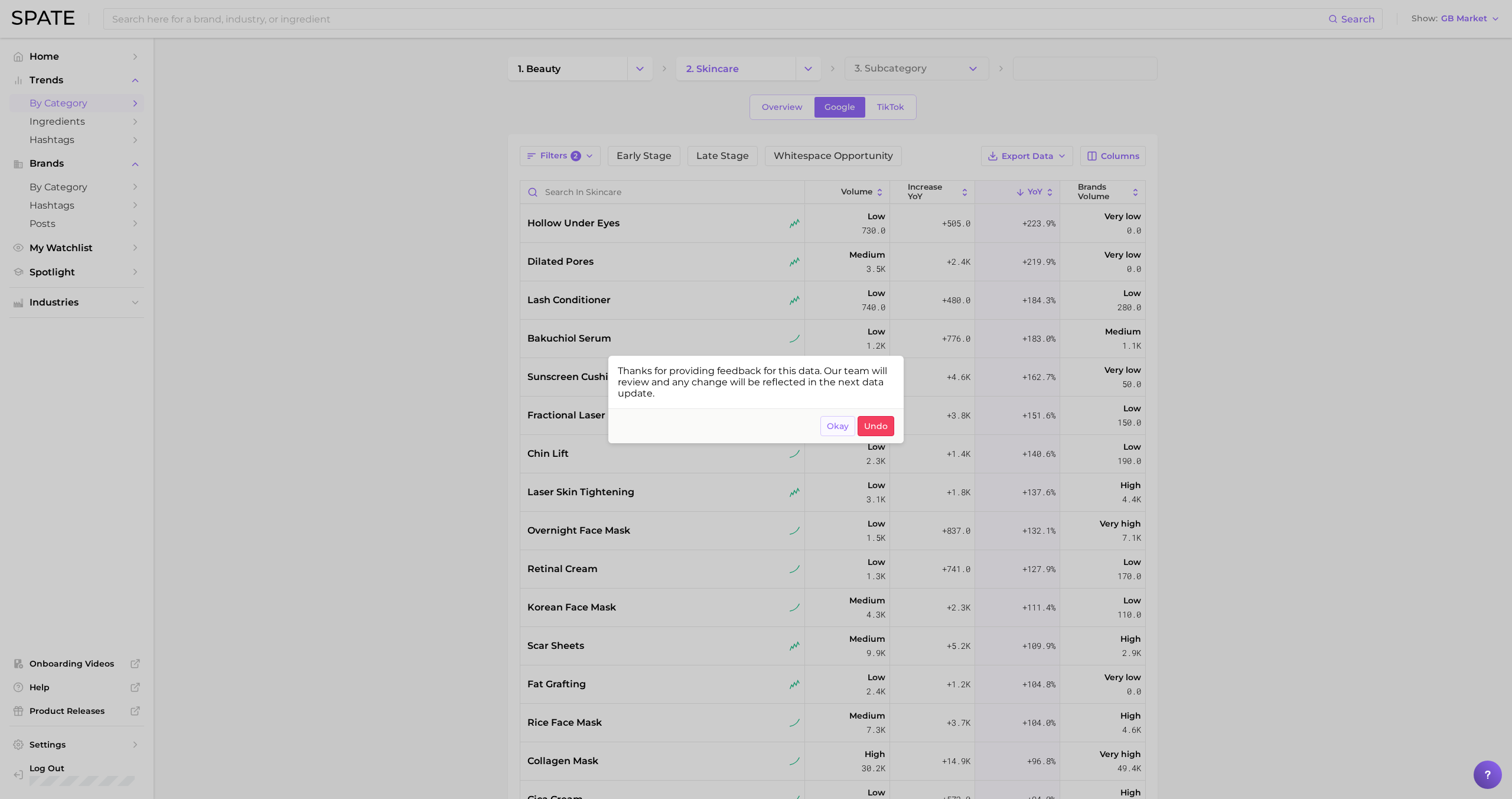
click at [839, 432] on button "Okay" at bounding box center [838, 426] width 35 height 20
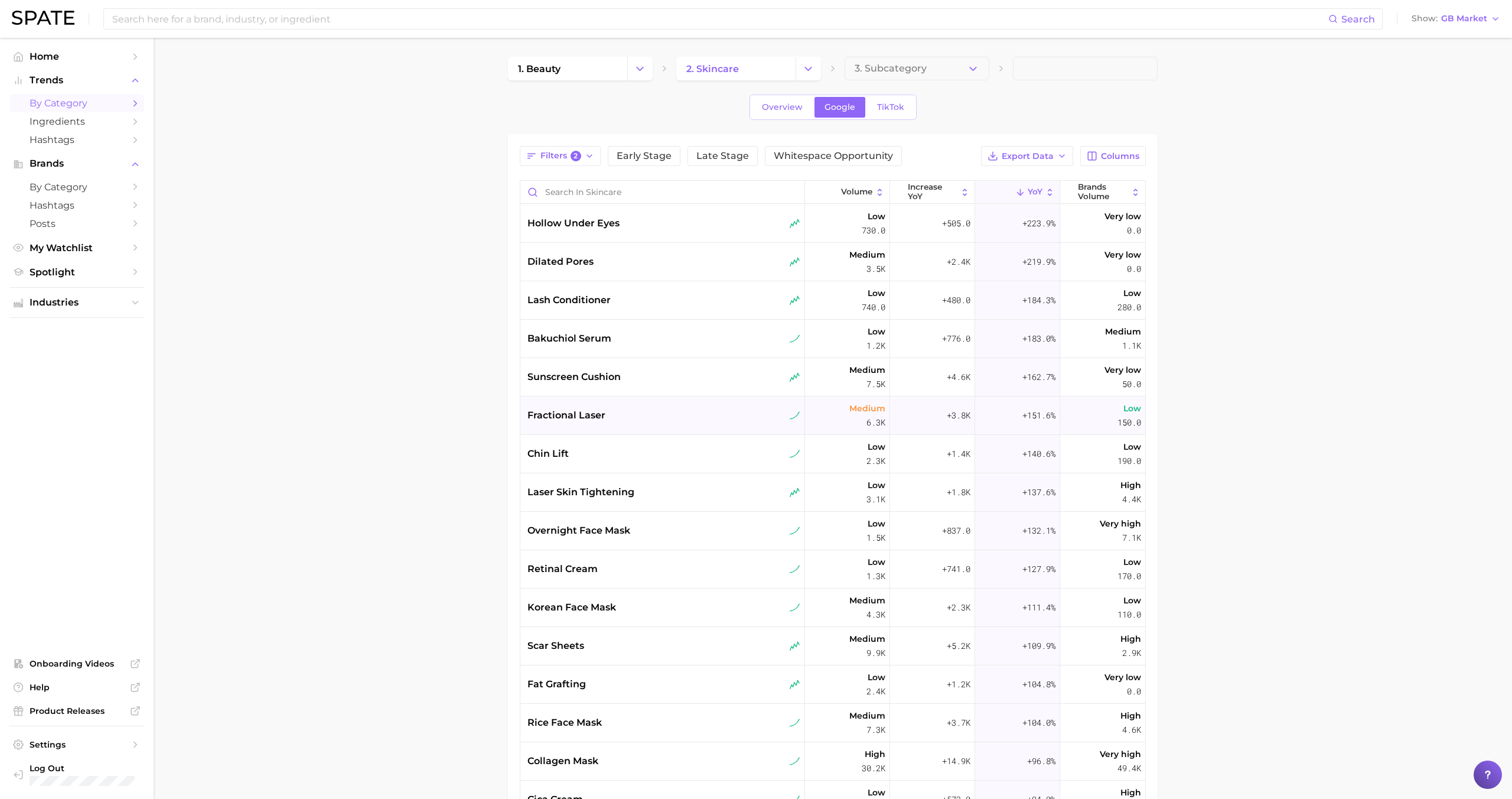
click at [603, 406] on div "fractional laser" at bounding box center [663, 416] width 285 height 39
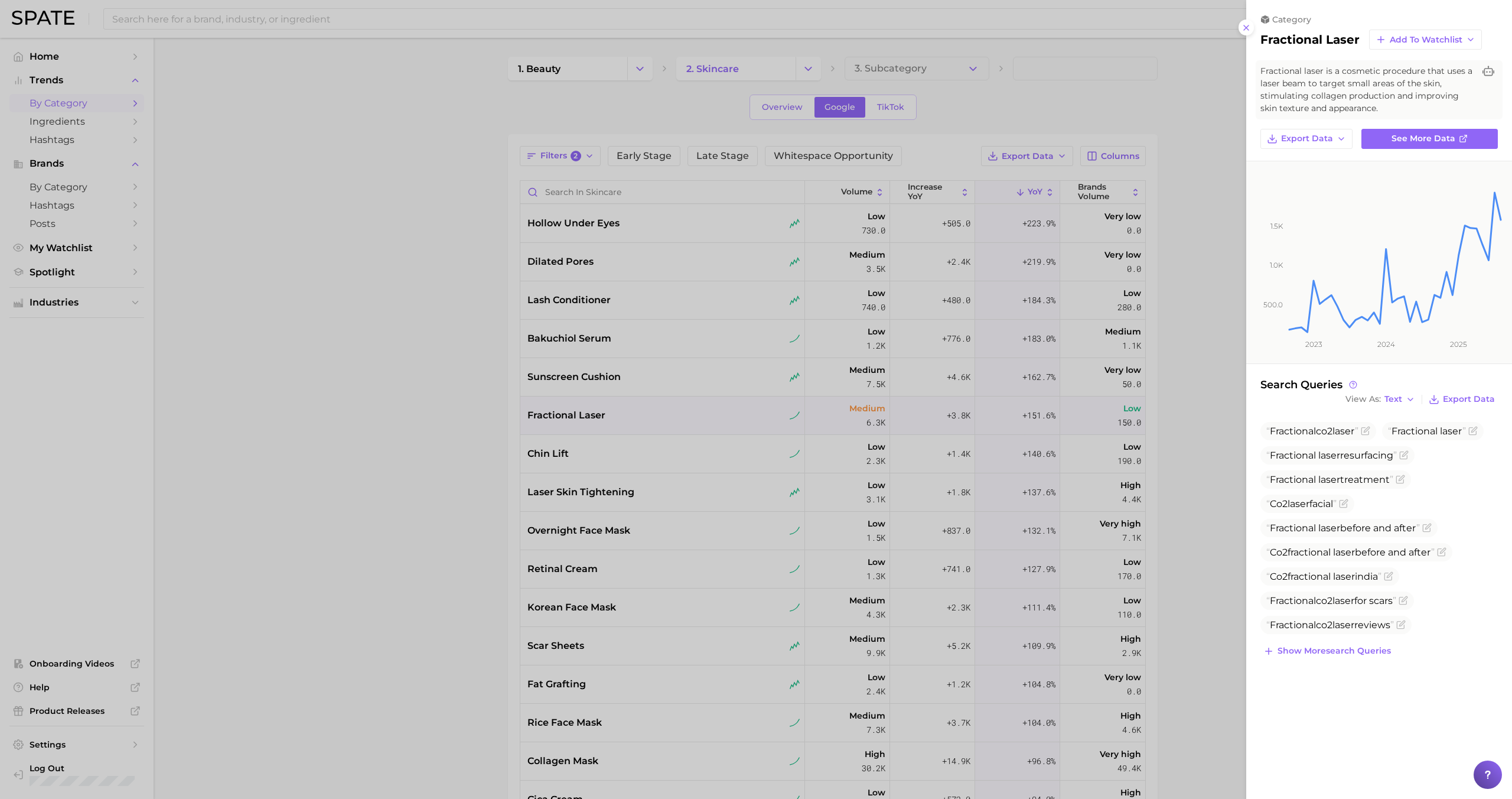
click at [609, 423] on div at bounding box center [756, 400] width 1512 height 799
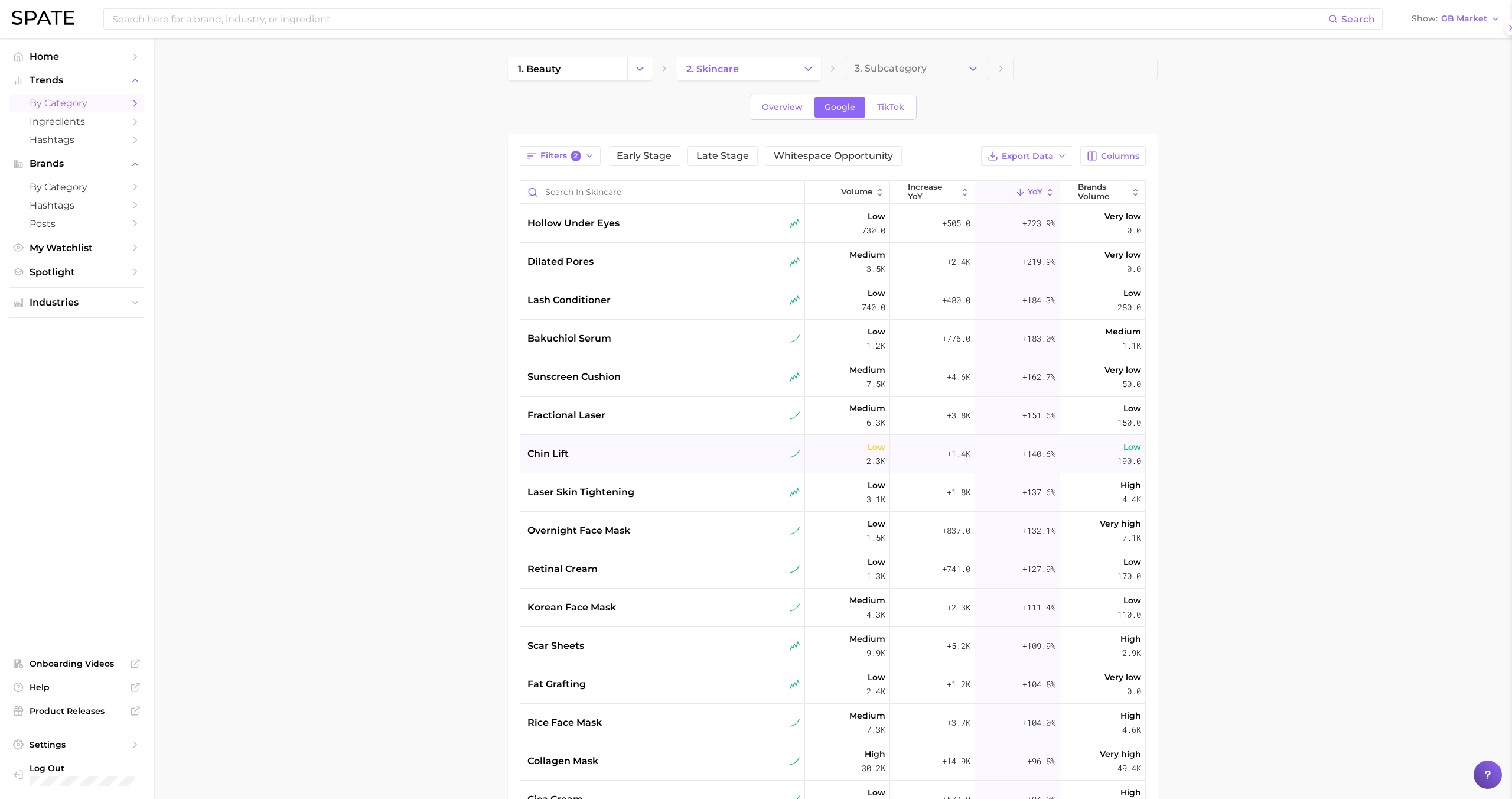
click at [608, 450] on div "chin lift" at bounding box center [664, 454] width 273 height 14
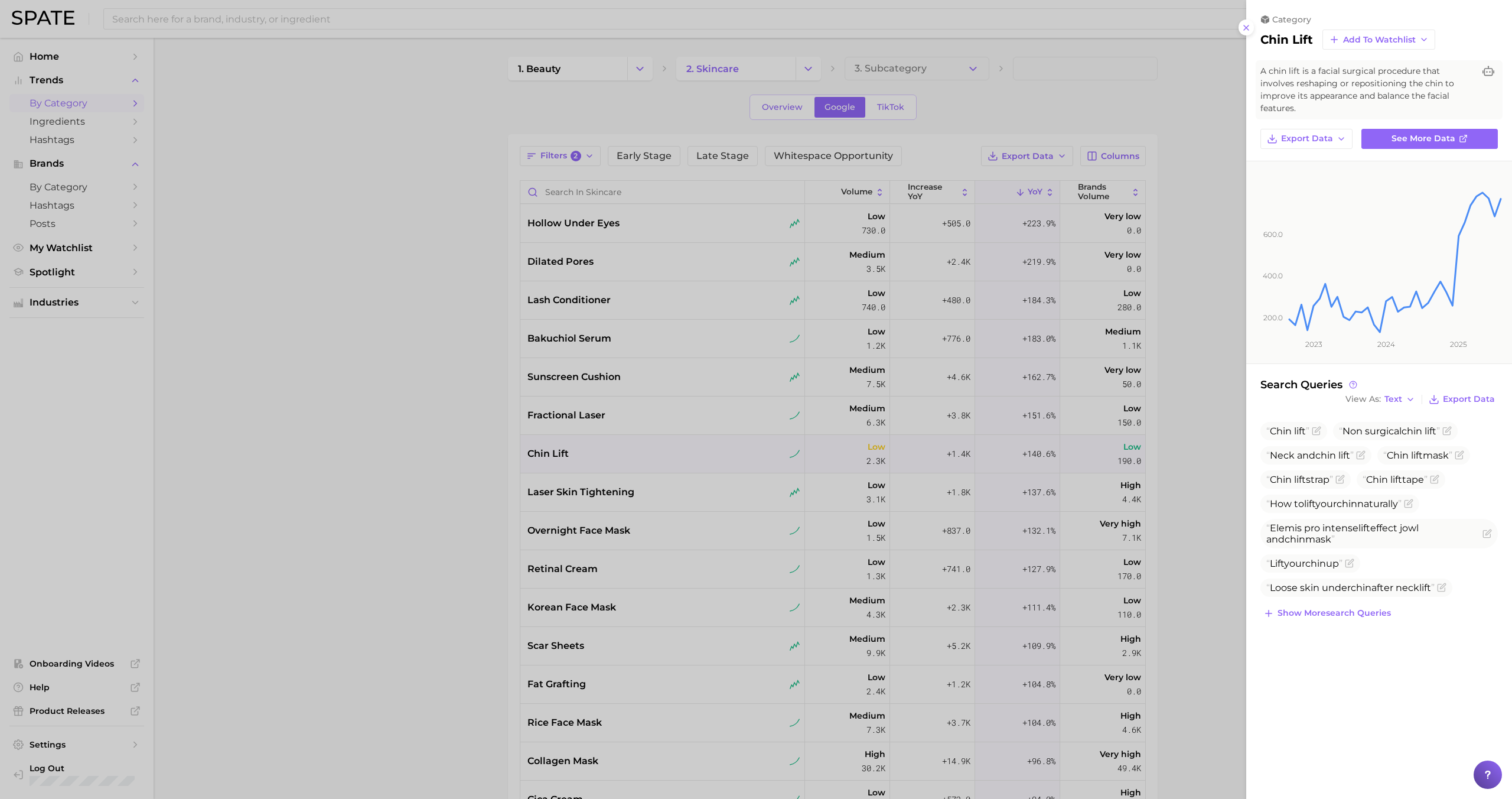
click at [610, 452] on div at bounding box center [756, 400] width 1512 height 799
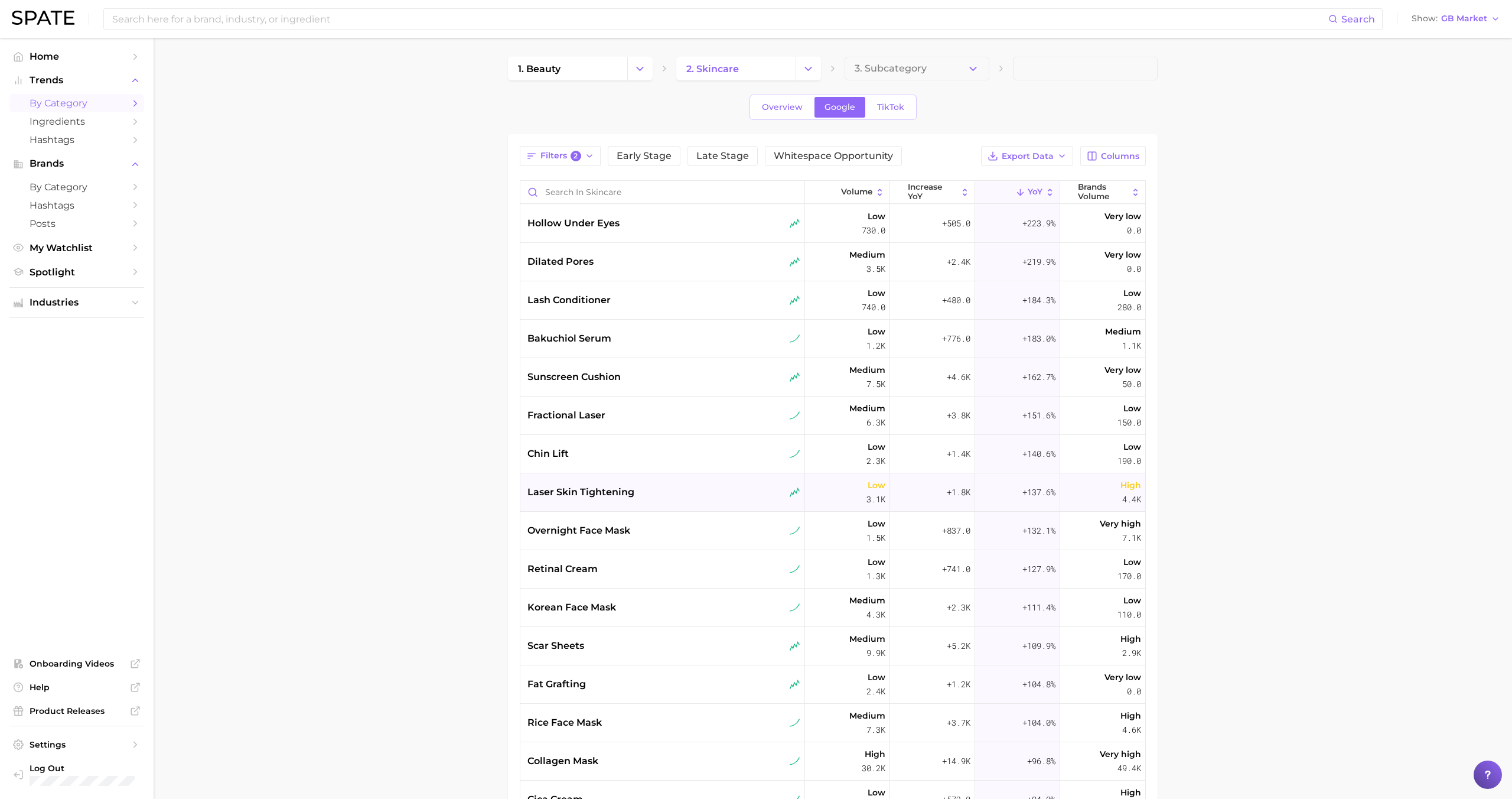
click at [585, 497] on span "laser skin tightening" at bounding box center [581, 492] width 107 height 14
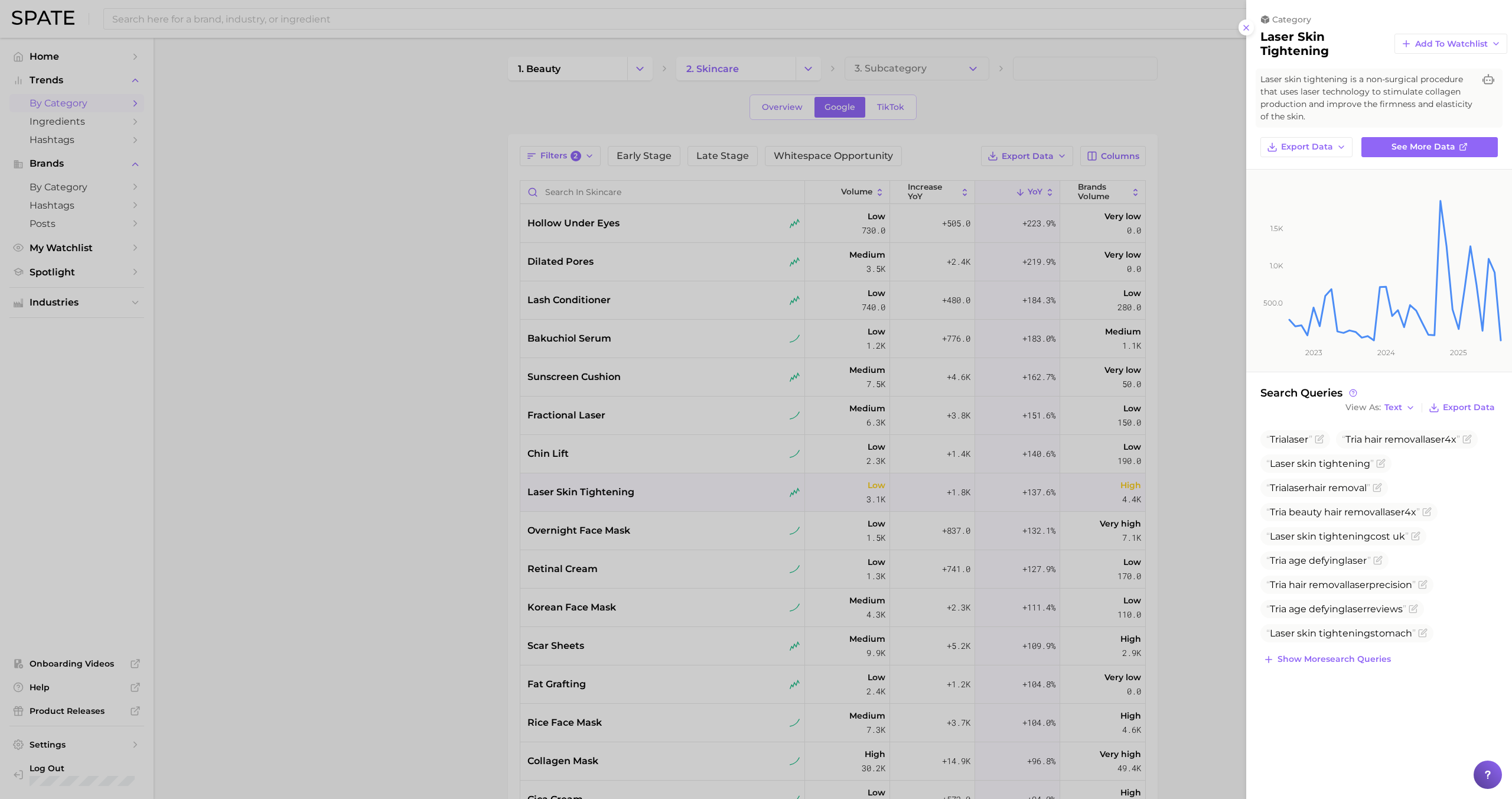
click at [588, 501] on div at bounding box center [756, 400] width 1512 height 799
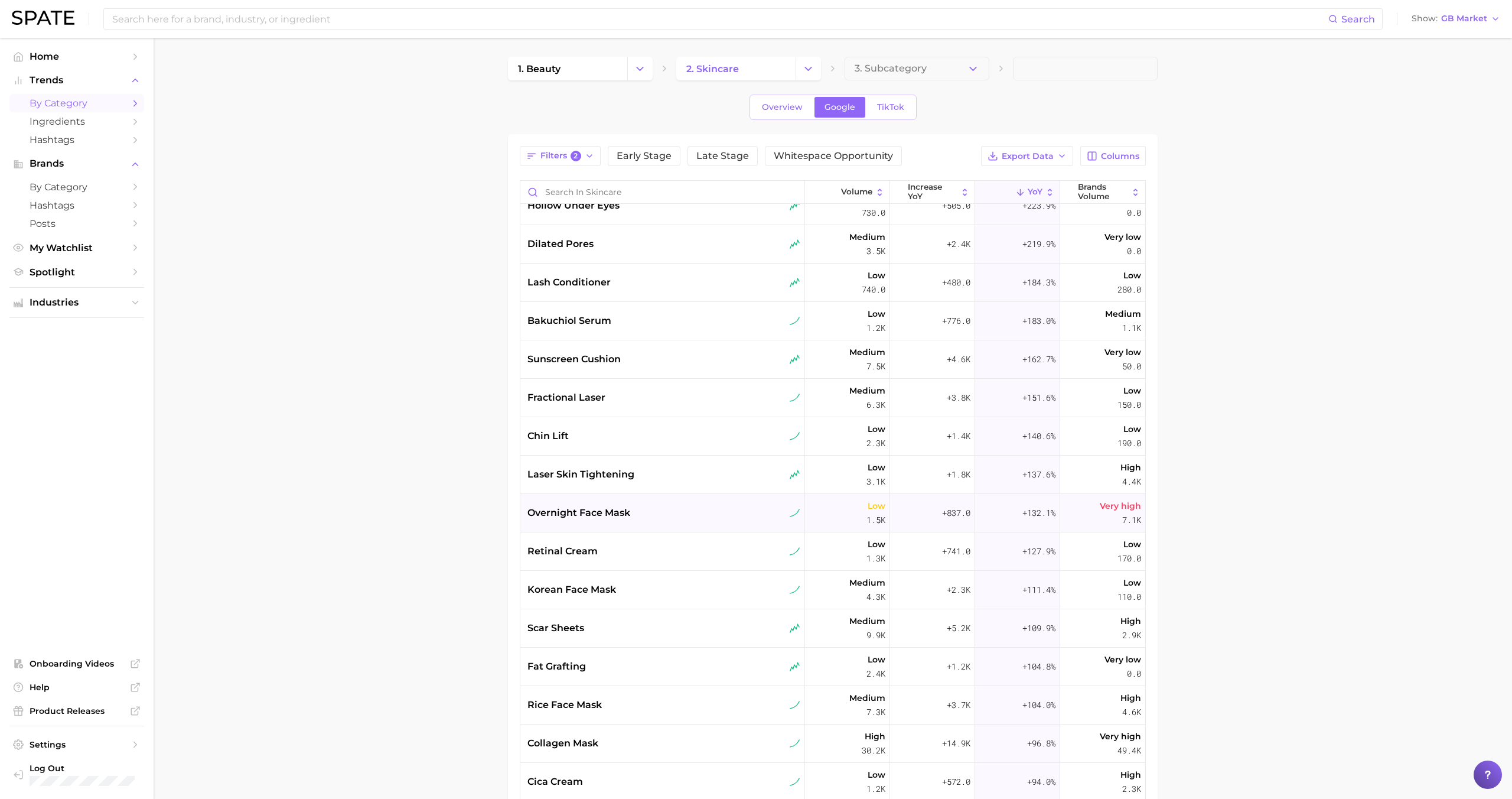
scroll to position [28, 0]
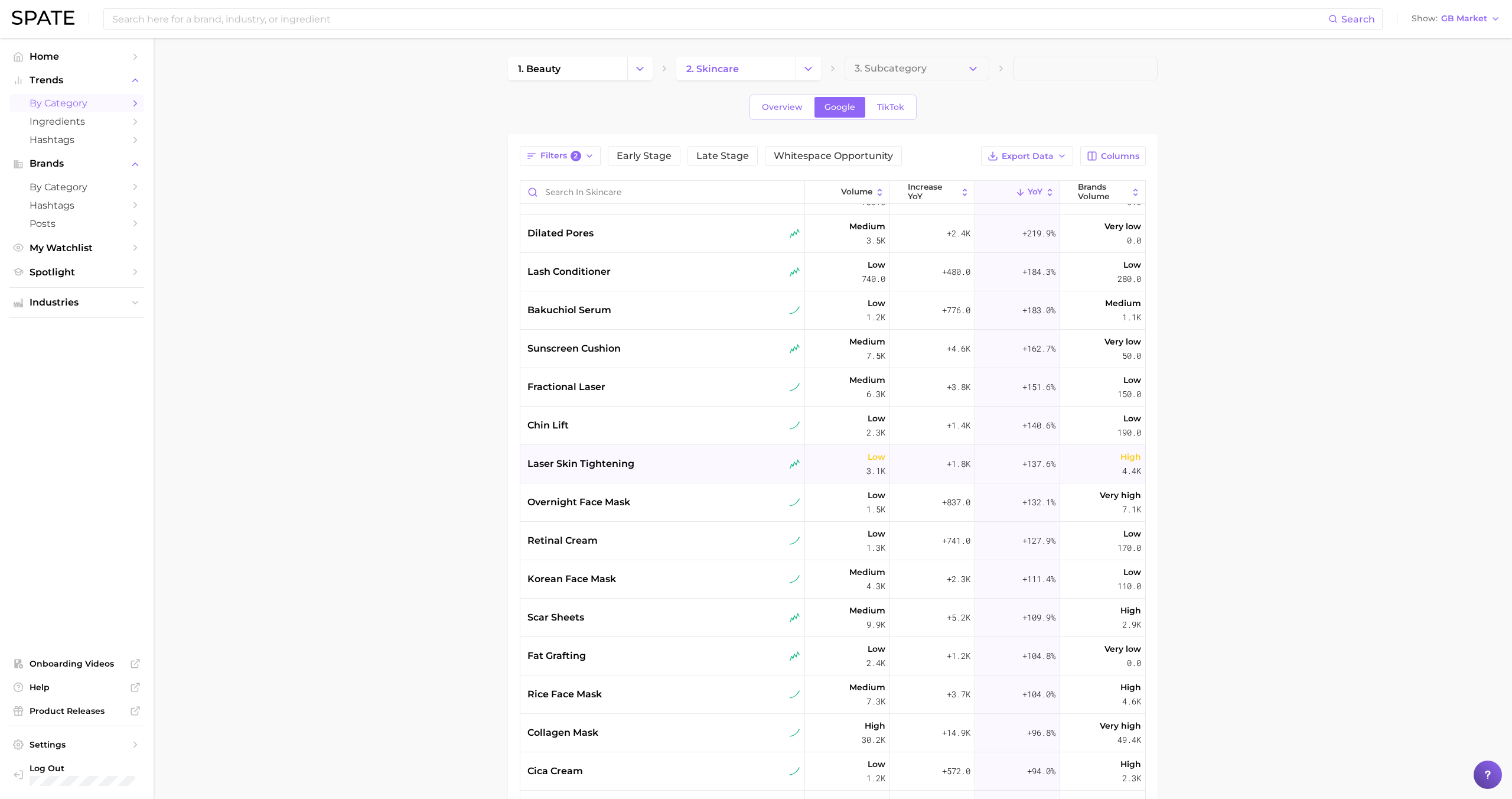
click at [603, 467] on span "laser skin tightening" at bounding box center [581, 464] width 107 height 14
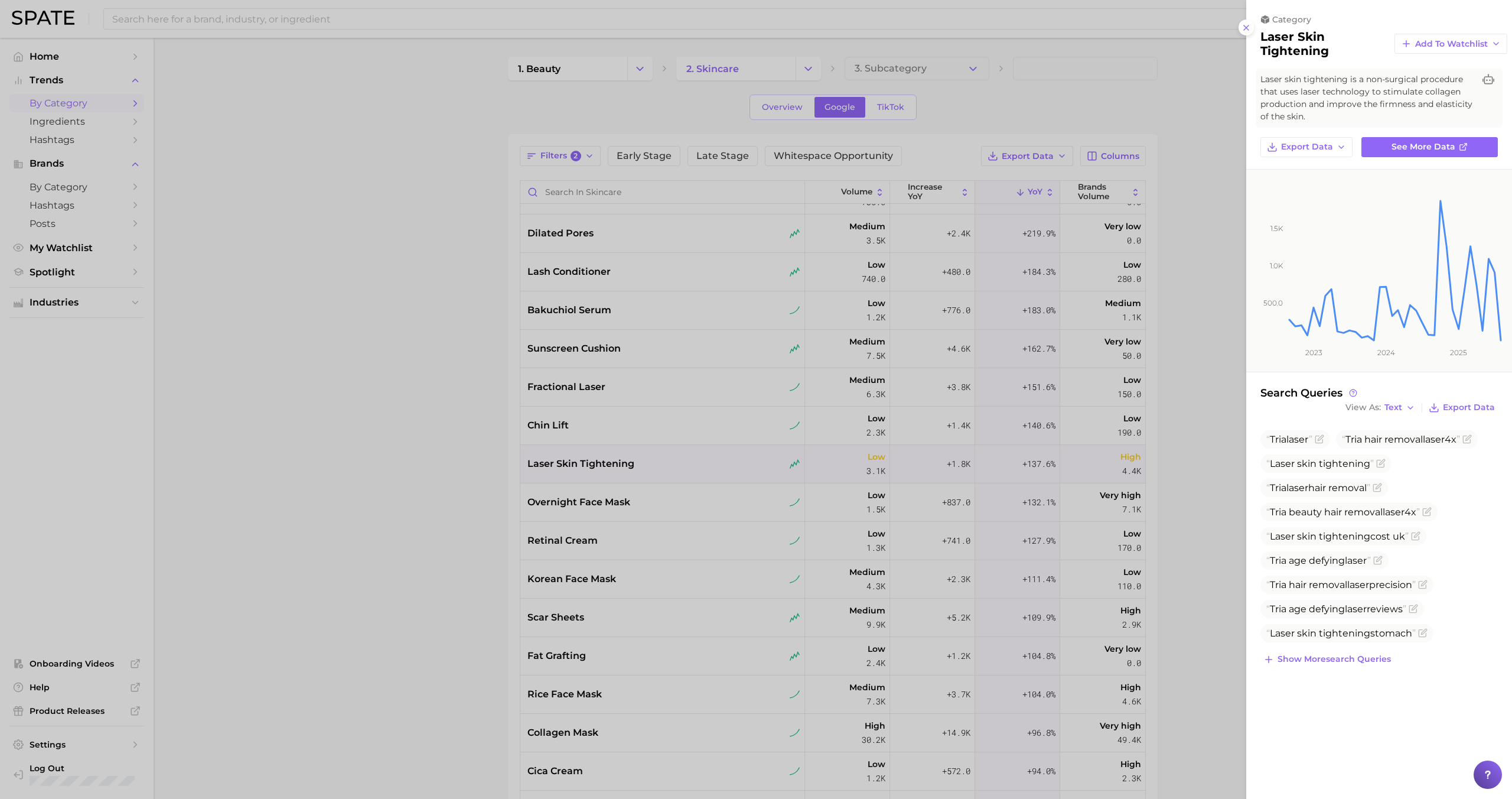
click at [609, 490] on div at bounding box center [756, 400] width 1512 height 799
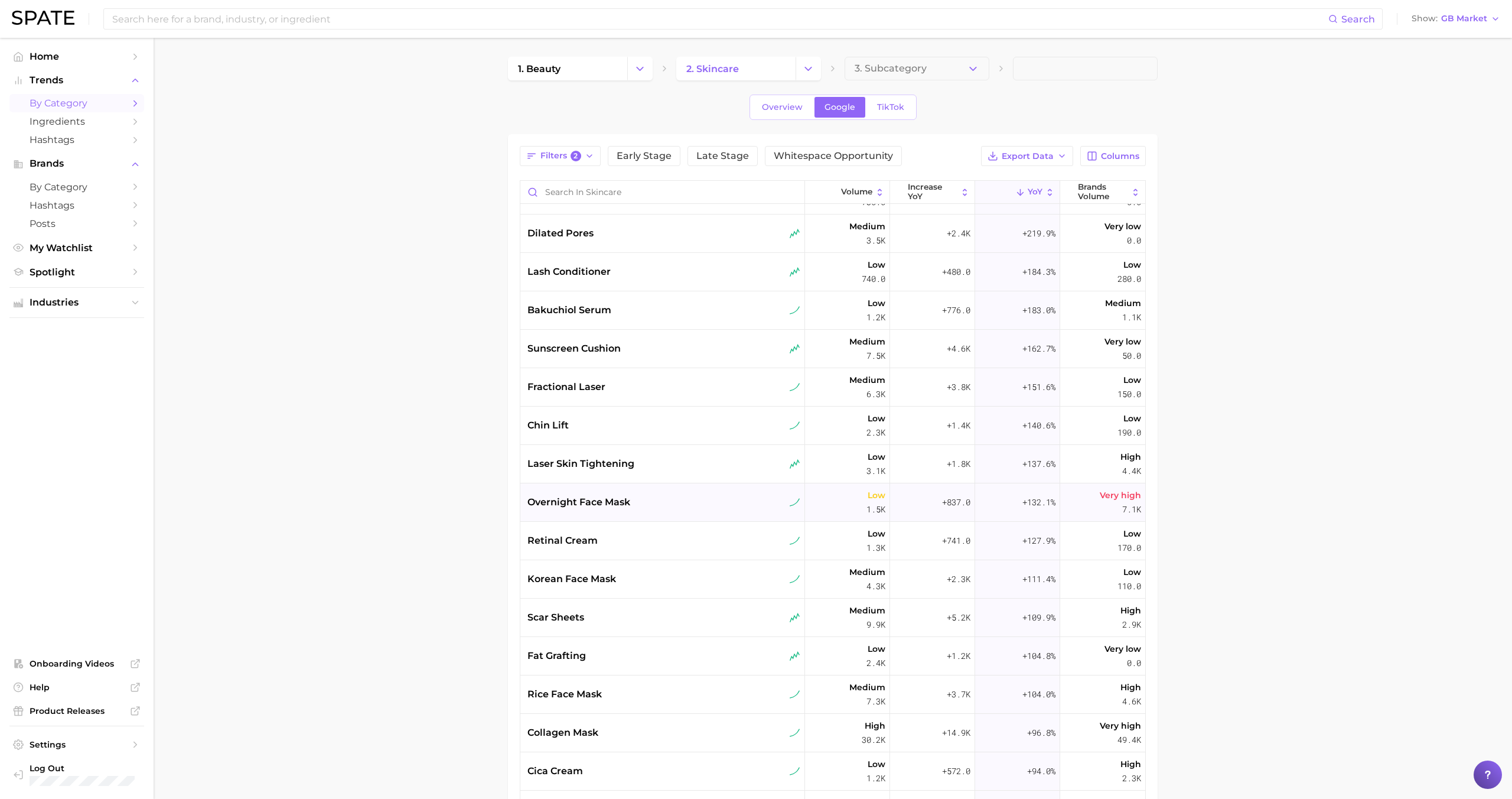
click at [603, 502] on span "overnight face mask" at bounding box center [579, 502] width 103 height 14
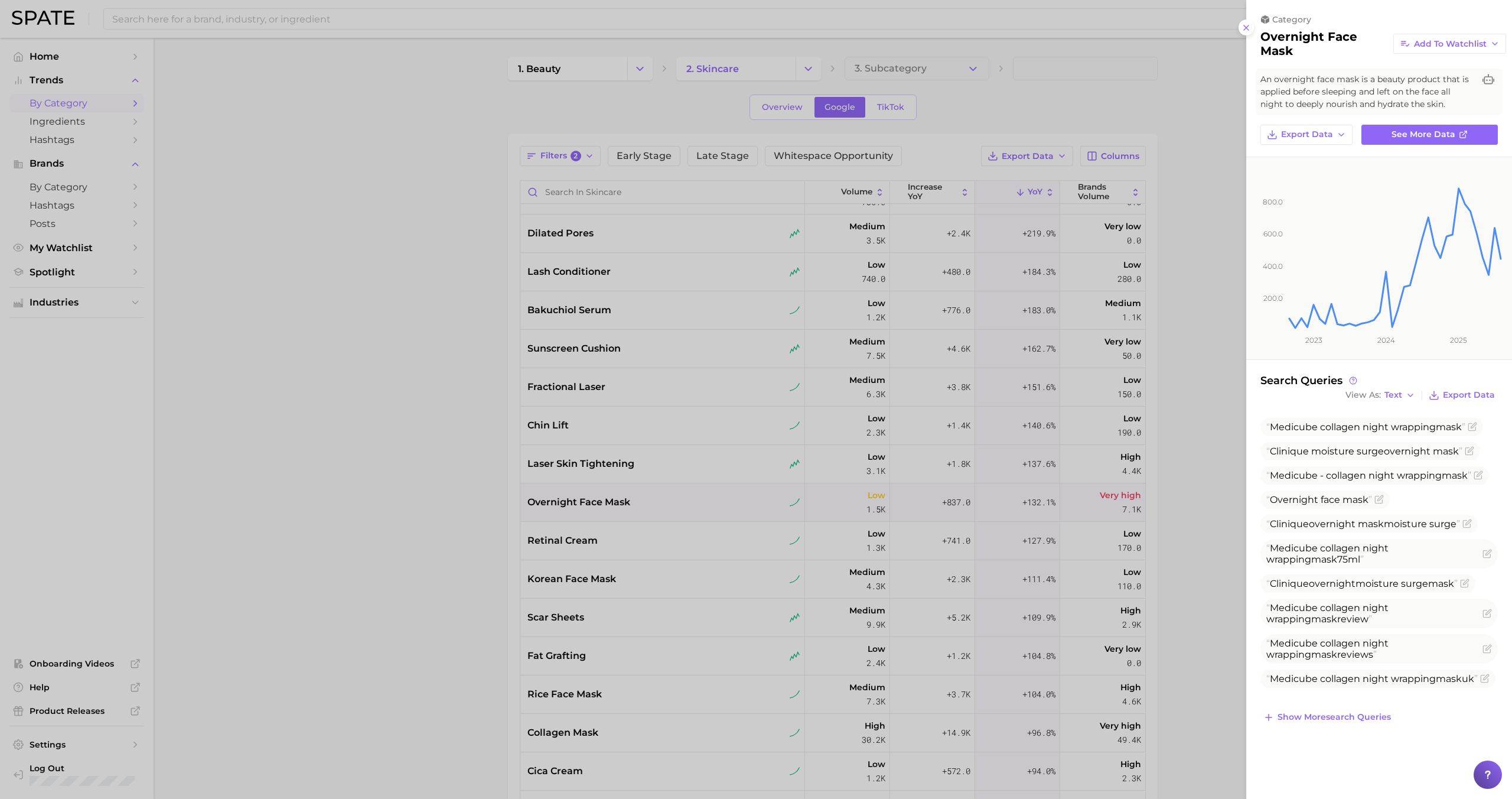
click at [606, 539] on div at bounding box center [756, 400] width 1512 height 799
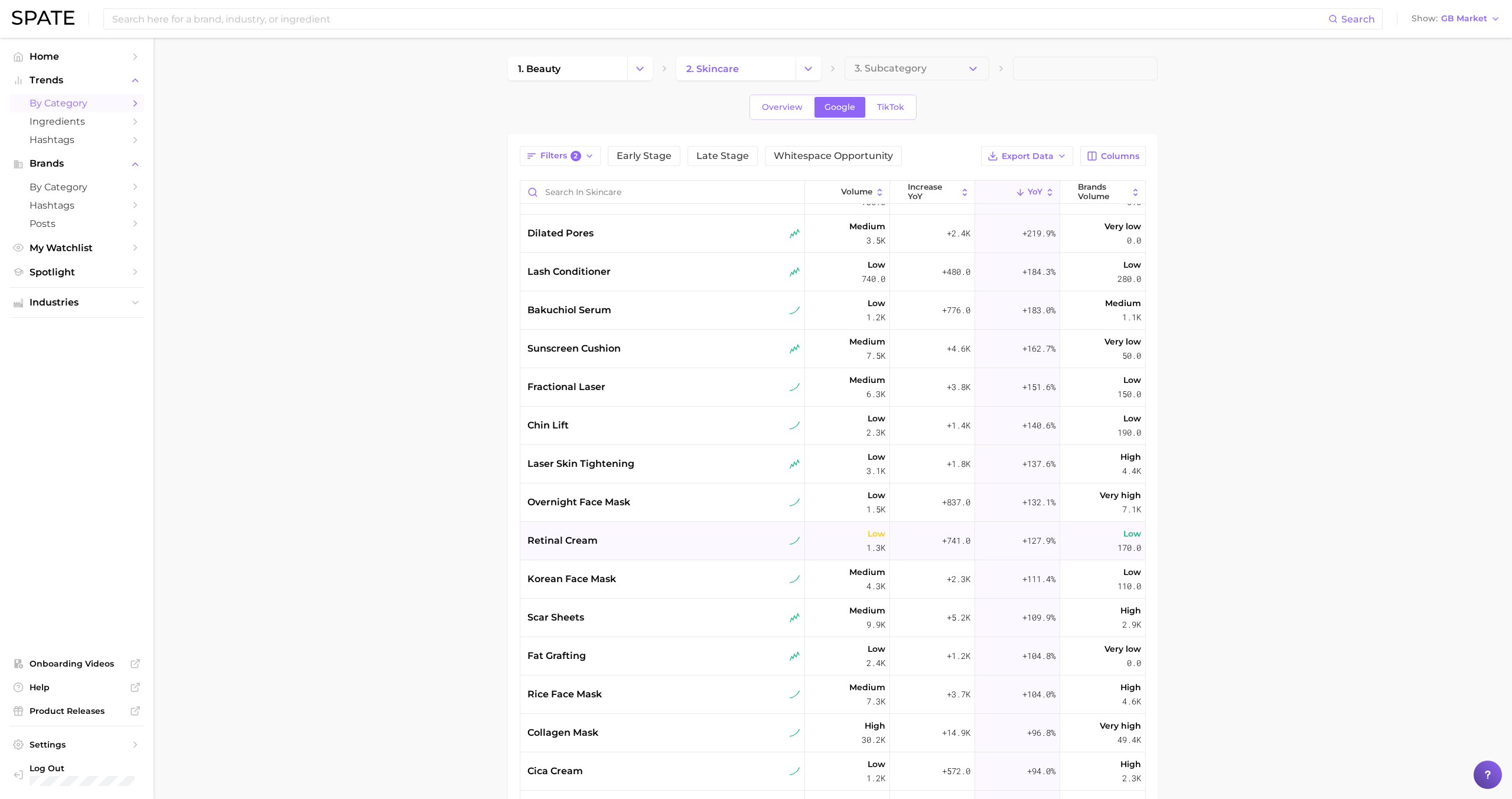
click at [612, 539] on div "retinal cream" at bounding box center [664, 540] width 273 height 14
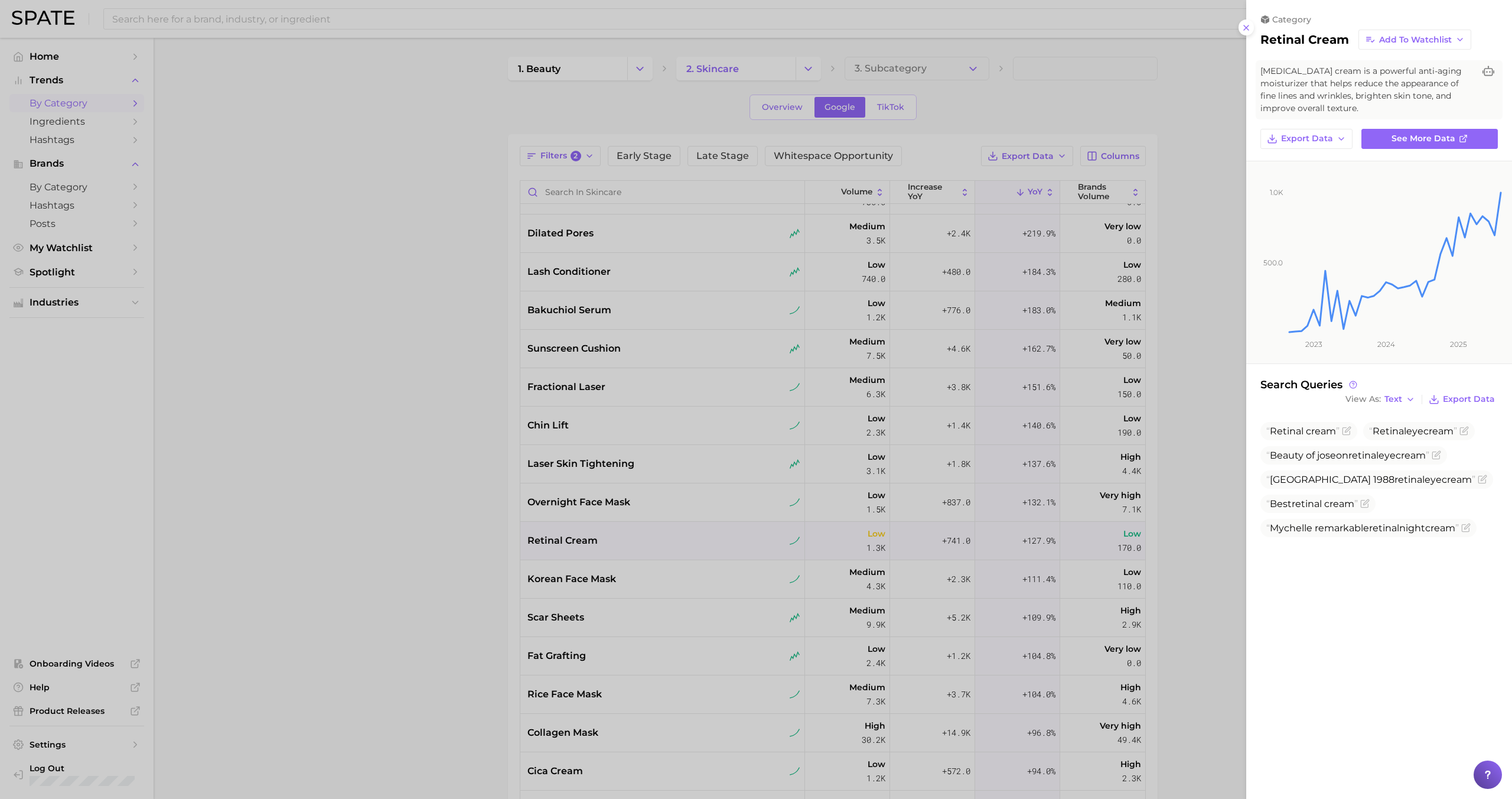
click at [611, 535] on div at bounding box center [756, 400] width 1512 height 799
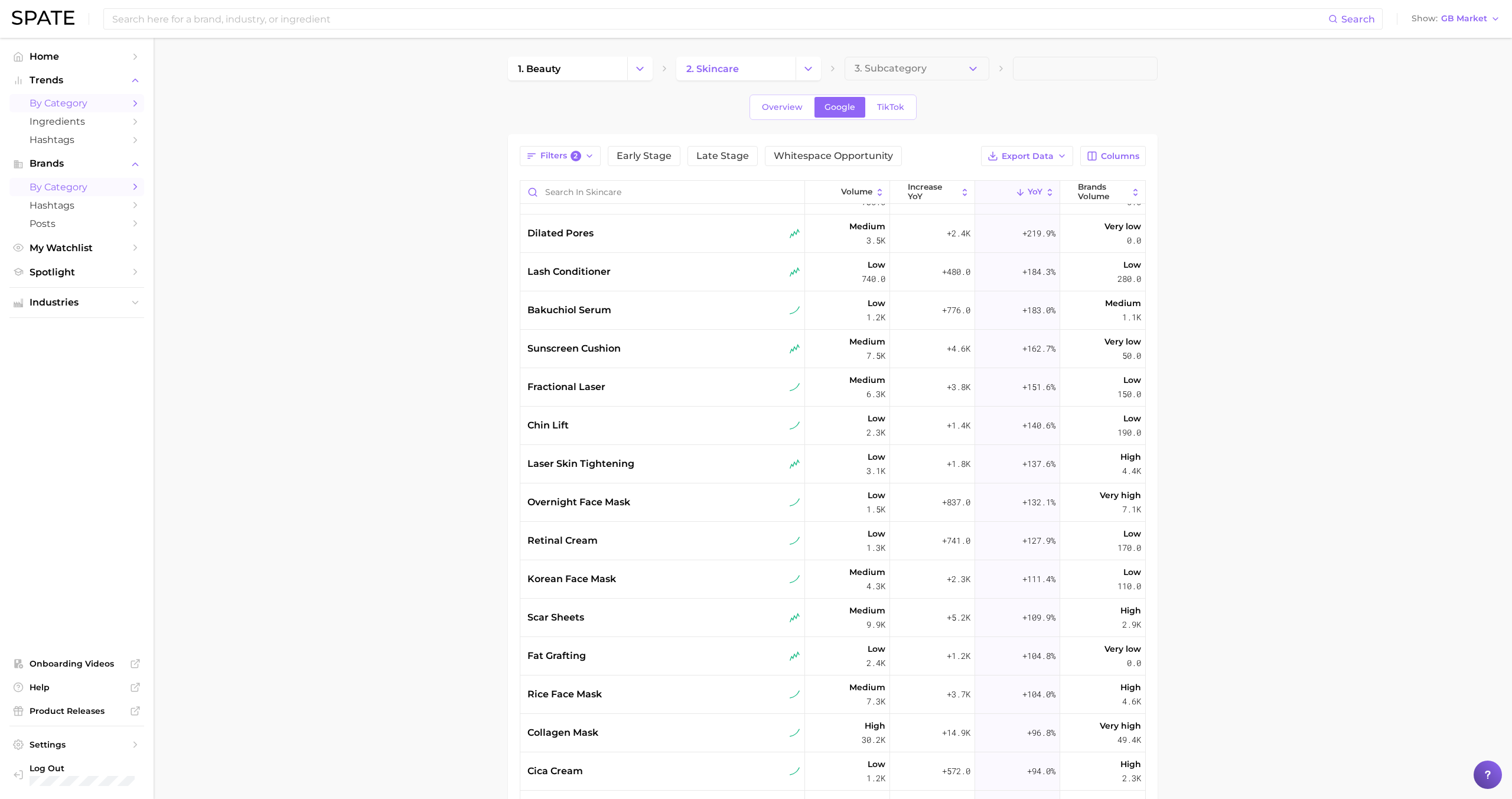
click at [58, 190] on span "by Category" at bounding box center [77, 187] width 94 height 11
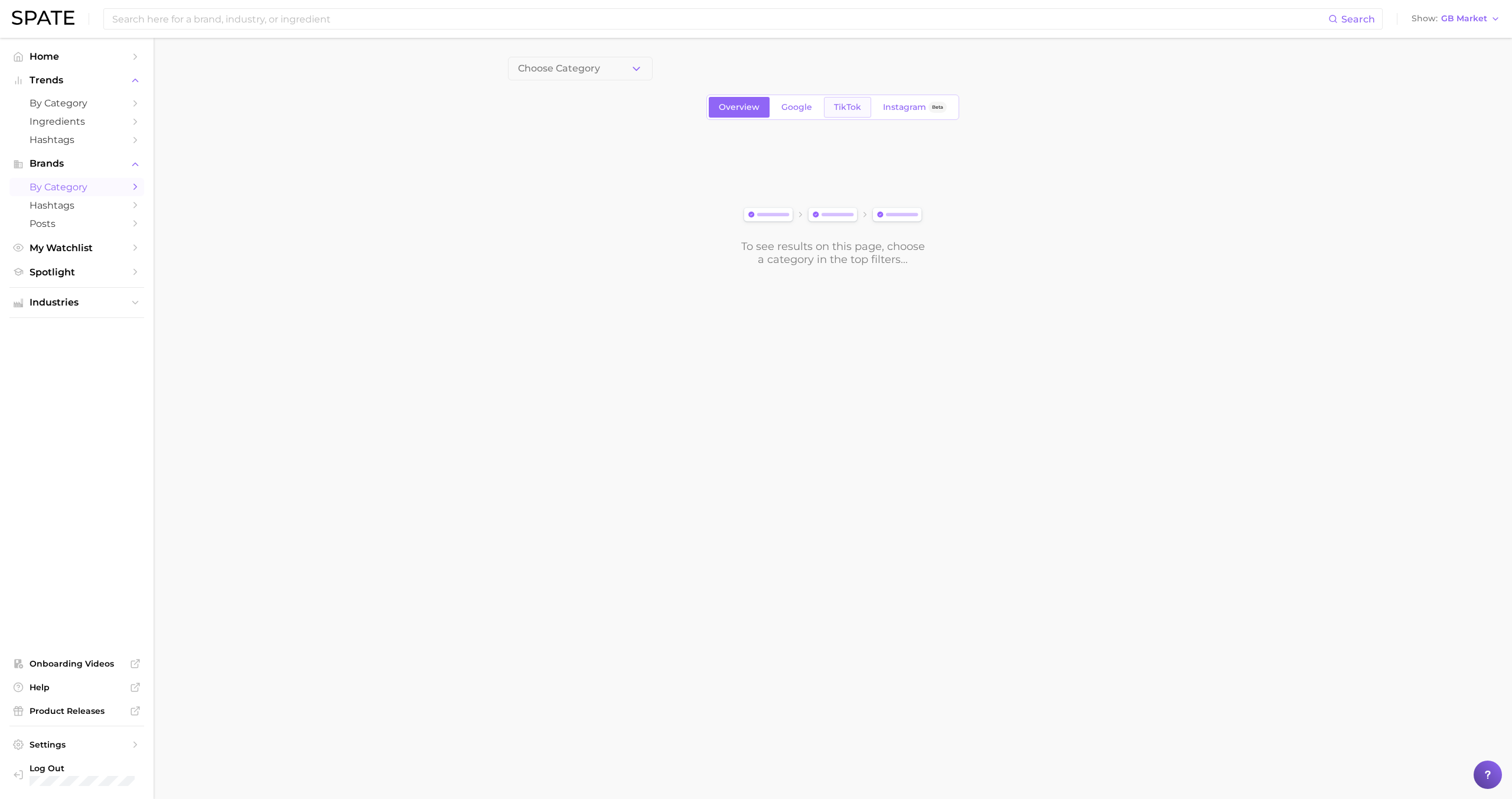
click at [824, 106] on link "TikTok" at bounding box center [848, 107] width 47 height 21
click at [803, 106] on span "Google" at bounding box center [796, 106] width 31 height 10
click at [622, 66] on button "1. Choose Category" at bounding box center [580, 68] width 145 height 24
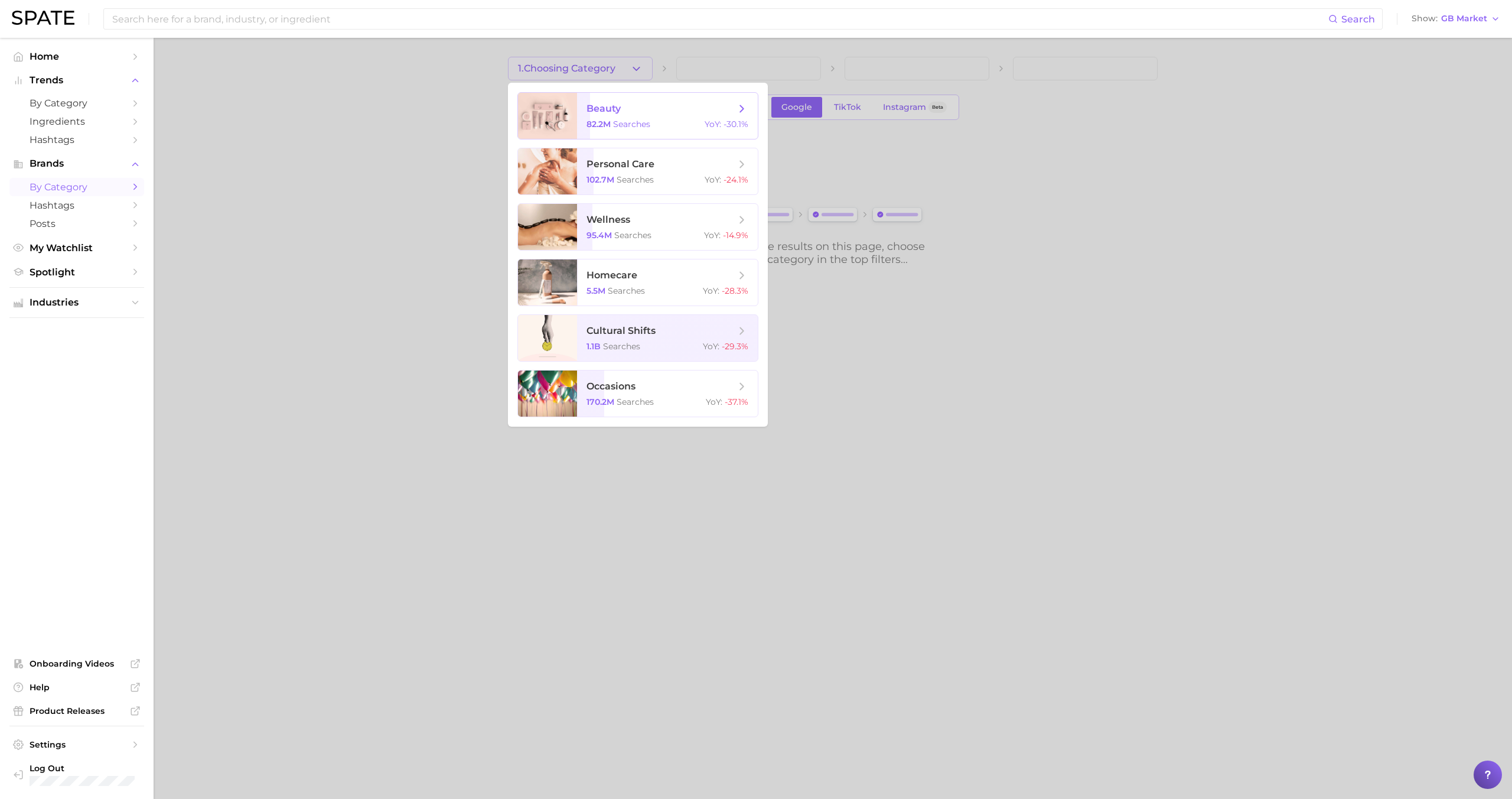
click at [621, 102] on span "beauty" at bounding box center [661, 108] width 149 height 13
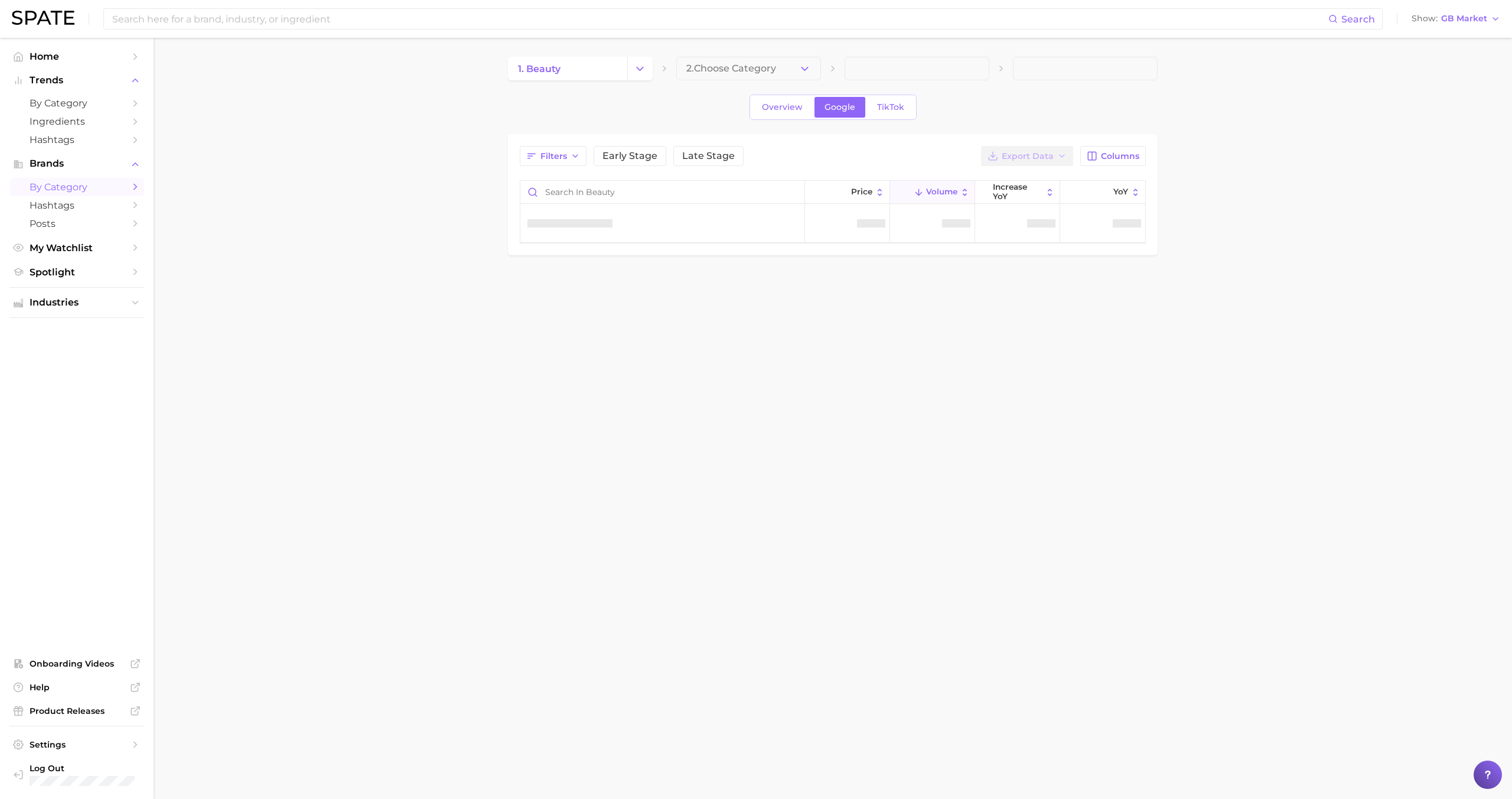
click at [733, 60] on button "2. Choose Category" at bounding box center [749, 68] width 145 height 24
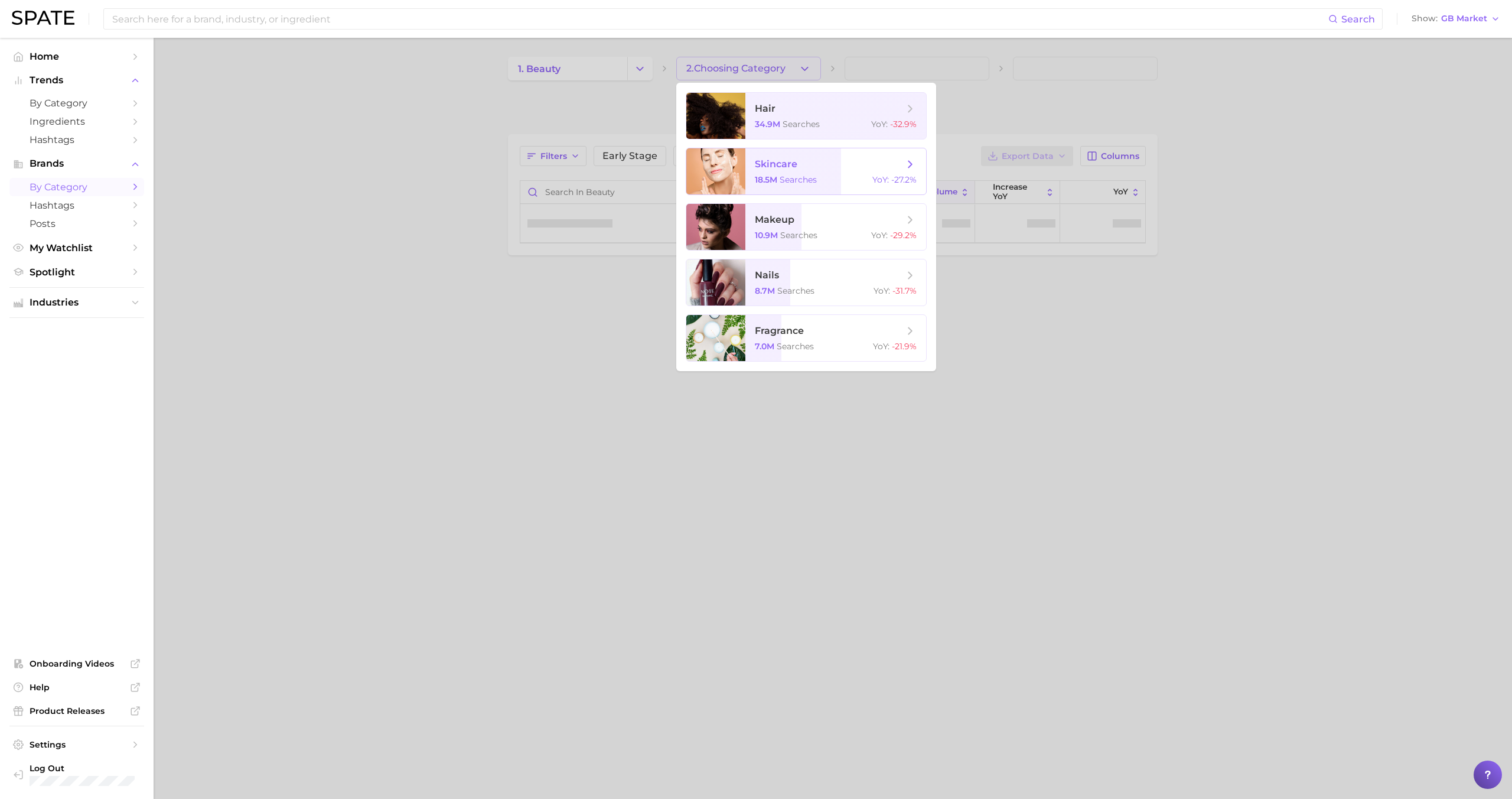
click at [772, 182] on span "18.5m" at bounding box center [766, 180] width 23 height 11
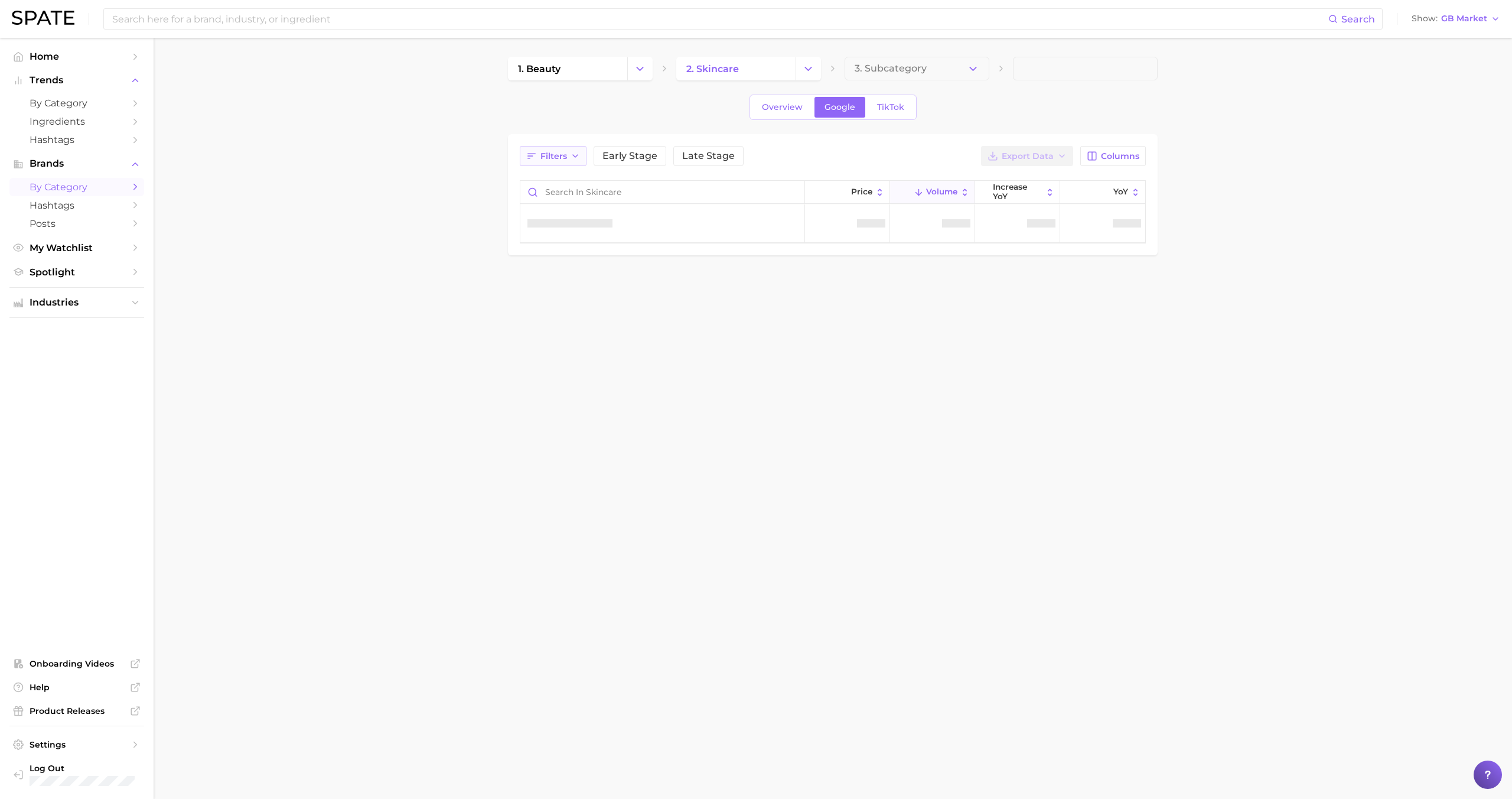
click at [569, 152] on button "Filters" at bounding box center [553, 156] width 67 height 20
click at [575, 201] on button "sustained riser" at bounding box center [619, 202] width 185 height 18
click at [569, 255] on button "seasonal riser" at bounding box center [619, 252] width 185 height 18
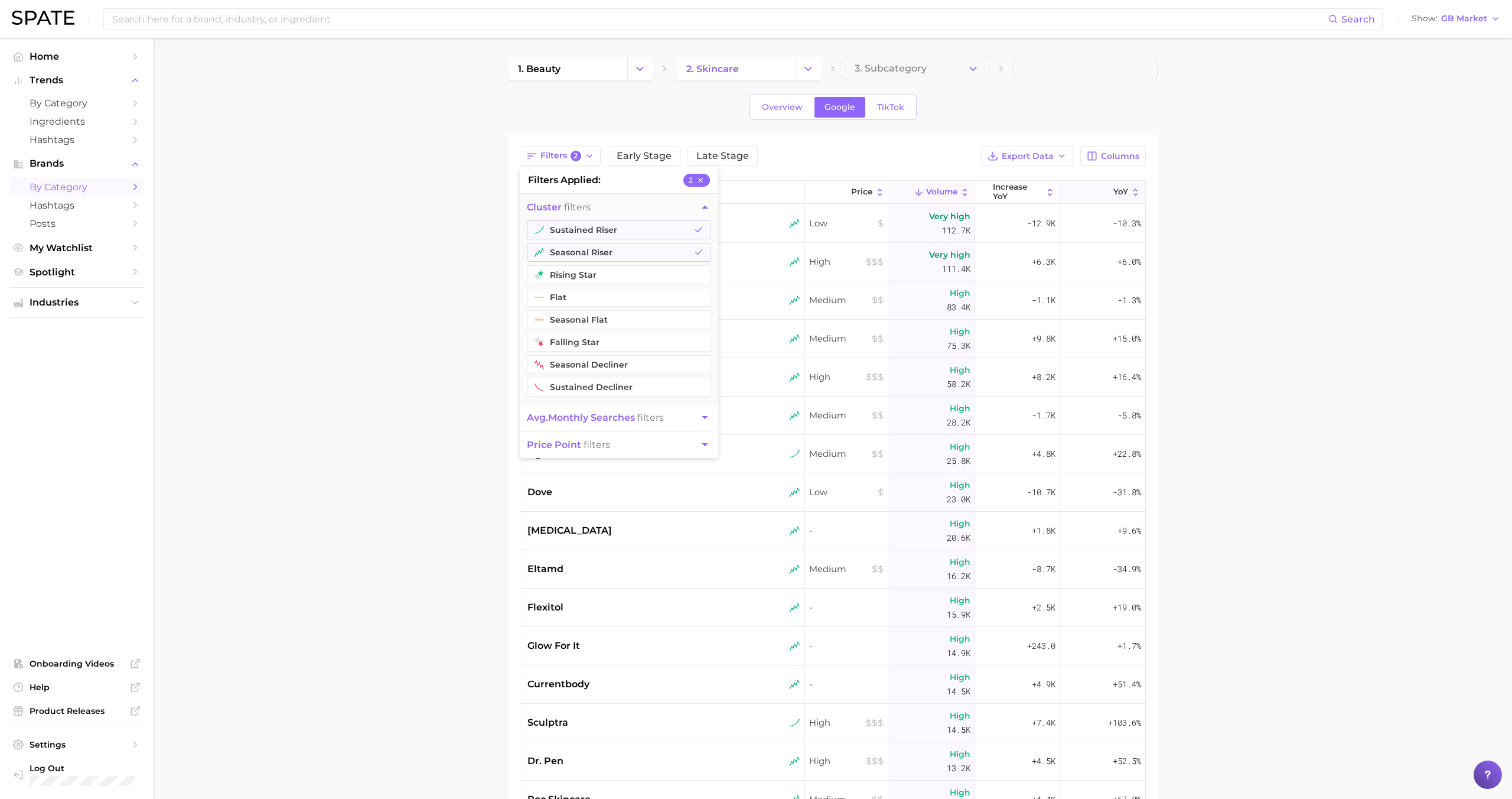
click at [1119, 192] on span "YoY" at bounding box center [1121, 192] width 15 height 10
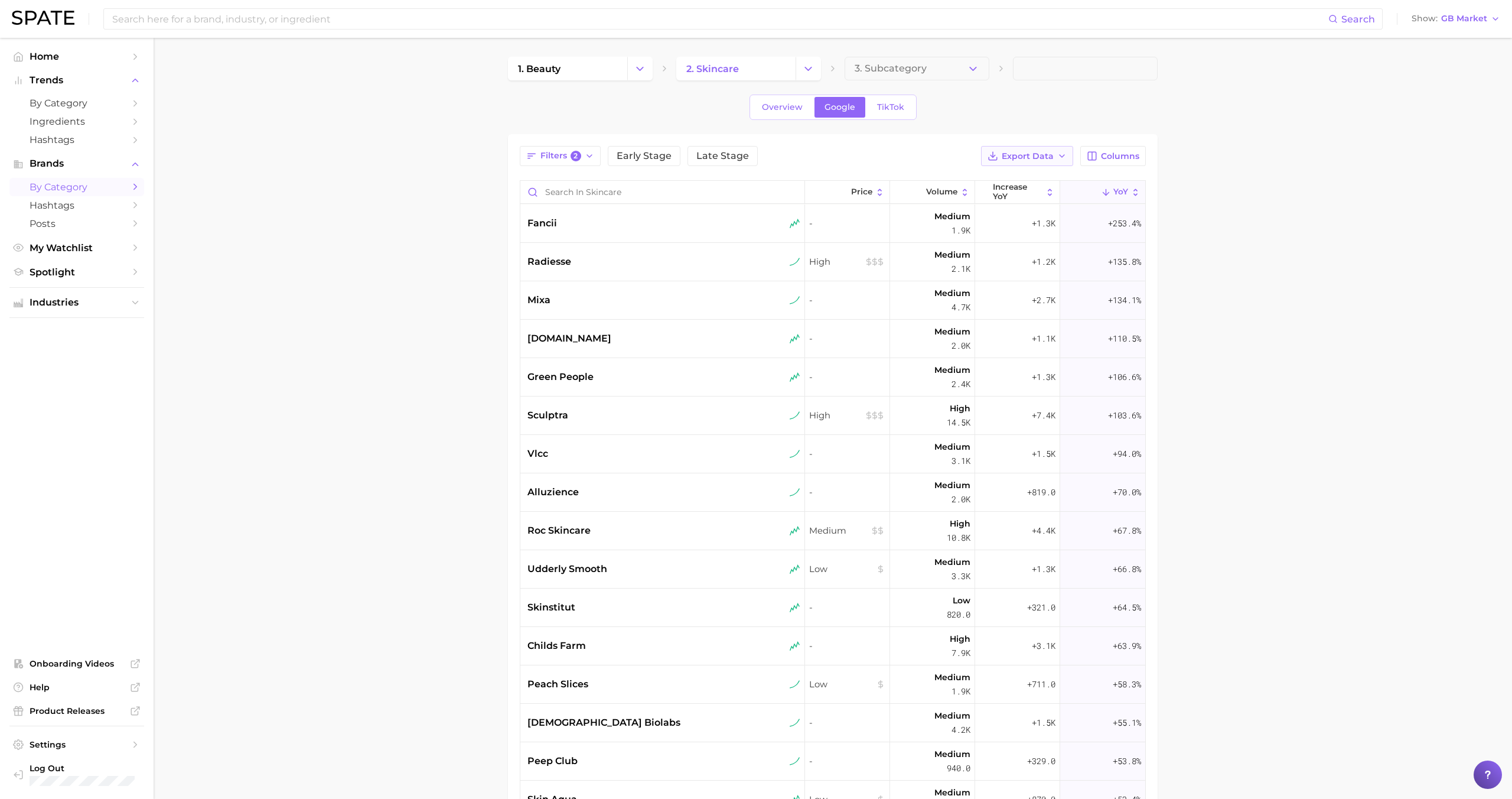
click at [1048, 154] on span "Export Data" at bounding box center [1027, 156] width 52 height 10
click at [1010, 173] on span "Card Data CSV" at bounding box center [994, 178] width 62 height 10
click at [617, 224] on div "fancii" at bounding box center [664, 224] width 273 height 14
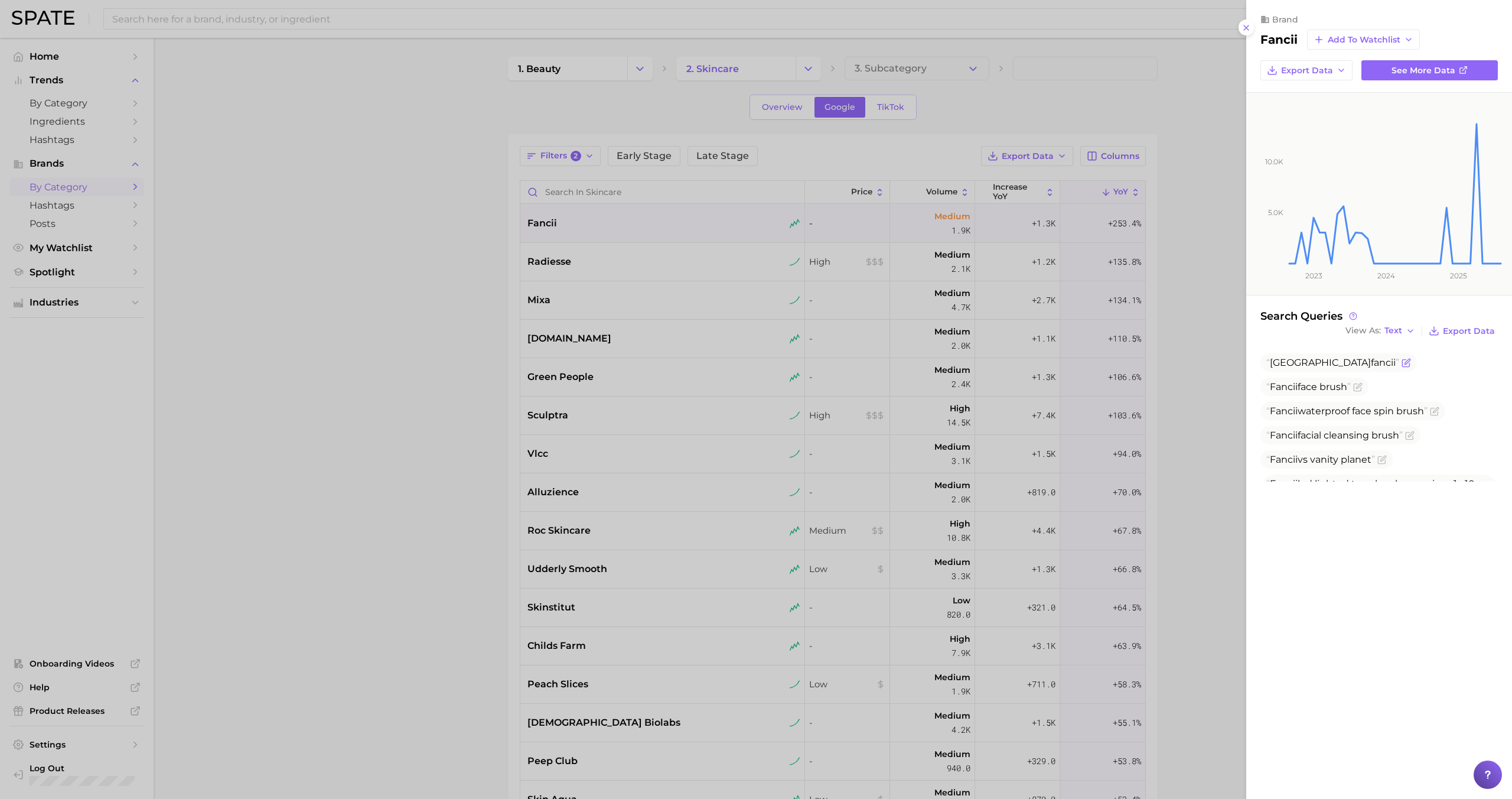
click at [1280, 359] on span "Madison fancii" at bounding box center [1333, 363] width 133 height 11
copy span "Madison fancii"
click at [647, 273] on div at bounding box center [756, 400] width 1512 height 799
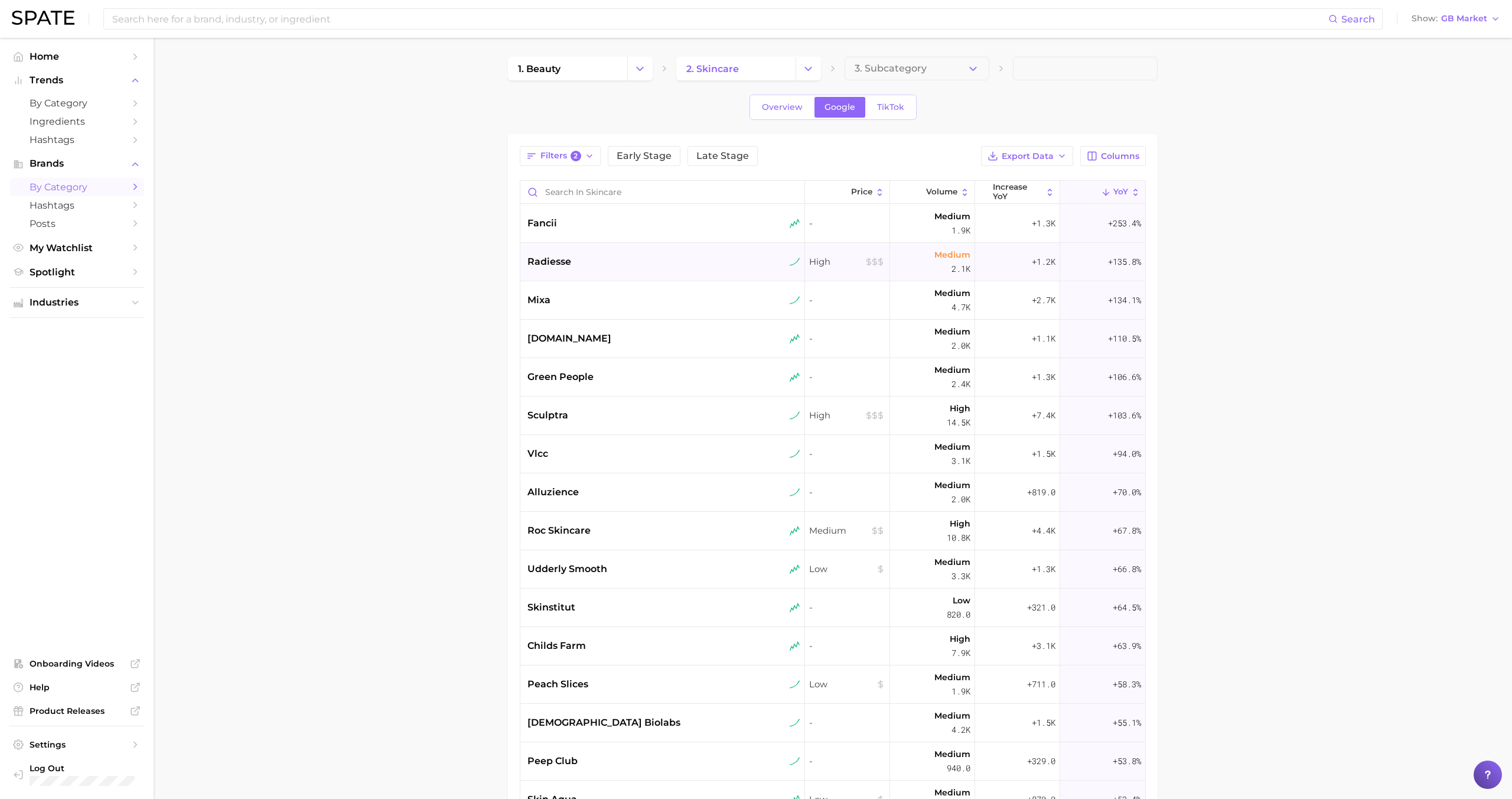
click at [646, 262] on div "radiesse" at bounding box center [664, 261] width 273 height 14
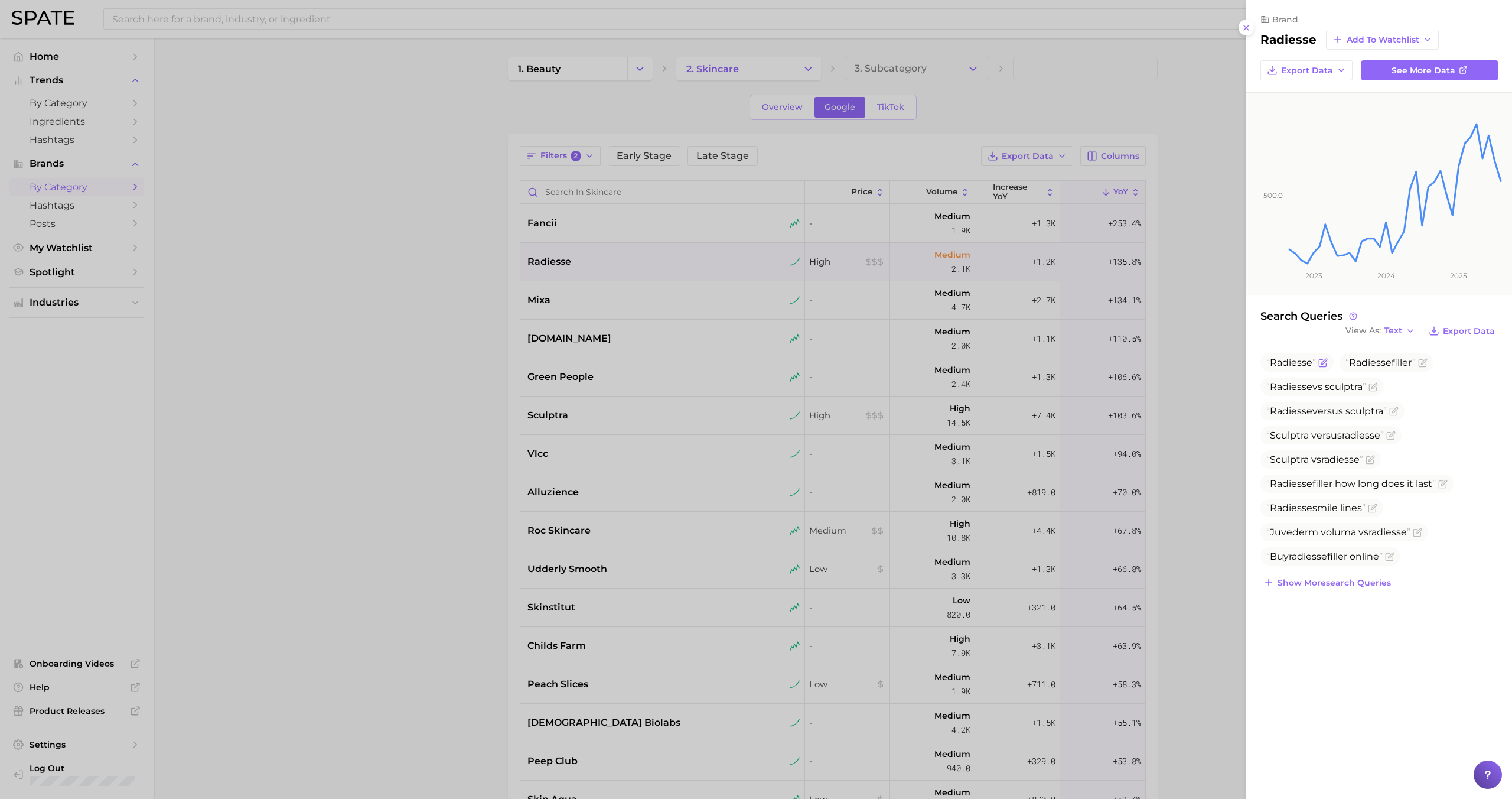
click at [1291, 365] on span "Radiesse" at bounding box center [1291, 363] width 42 height 11
copy span "Radiesse"
click at [562, 299] on div at bounding box center [756, 400] width 1512 height 799
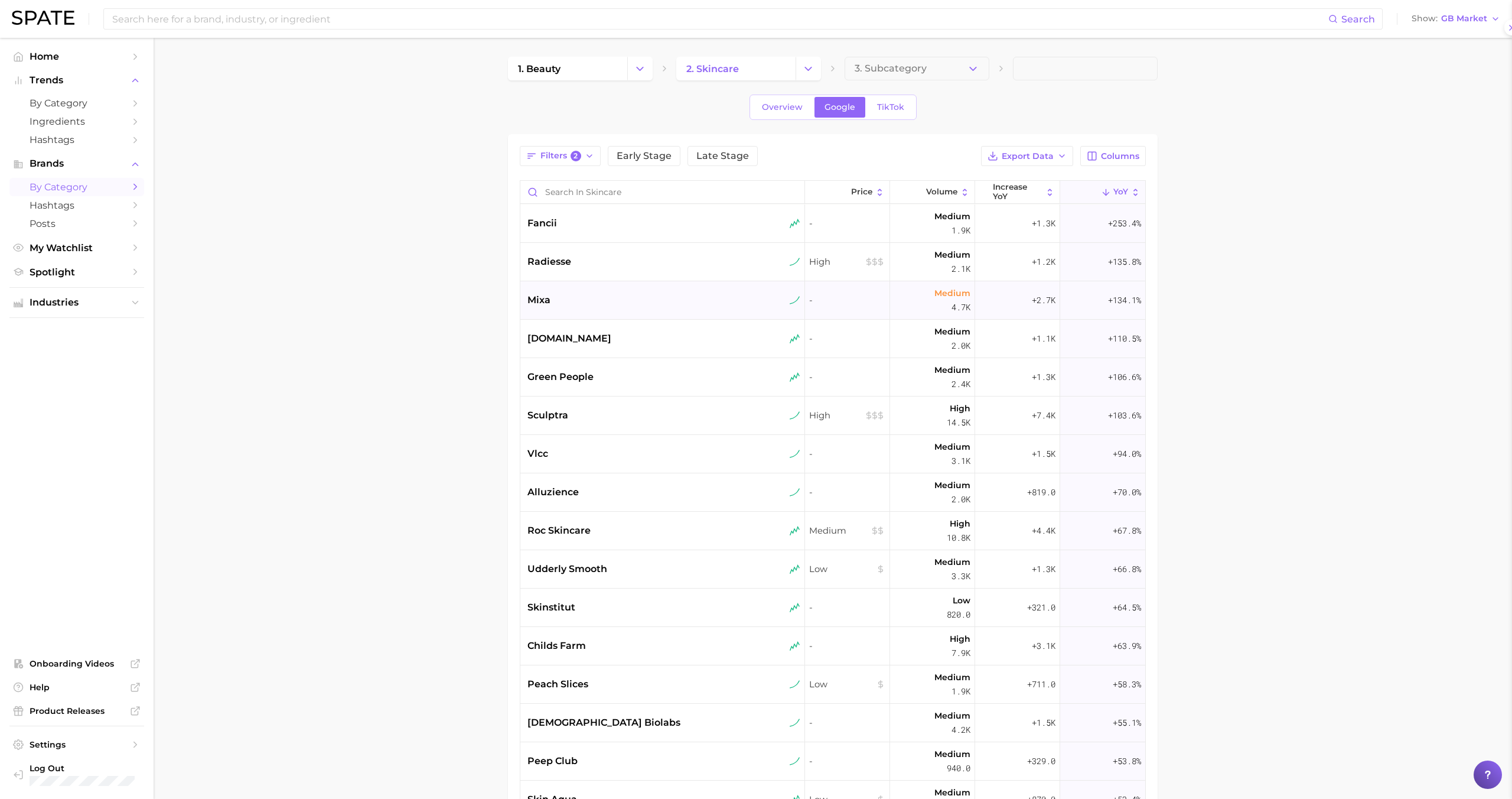
click at [587, 300] on div "mixa" at bounding box center [664, 300] width 273 height 14
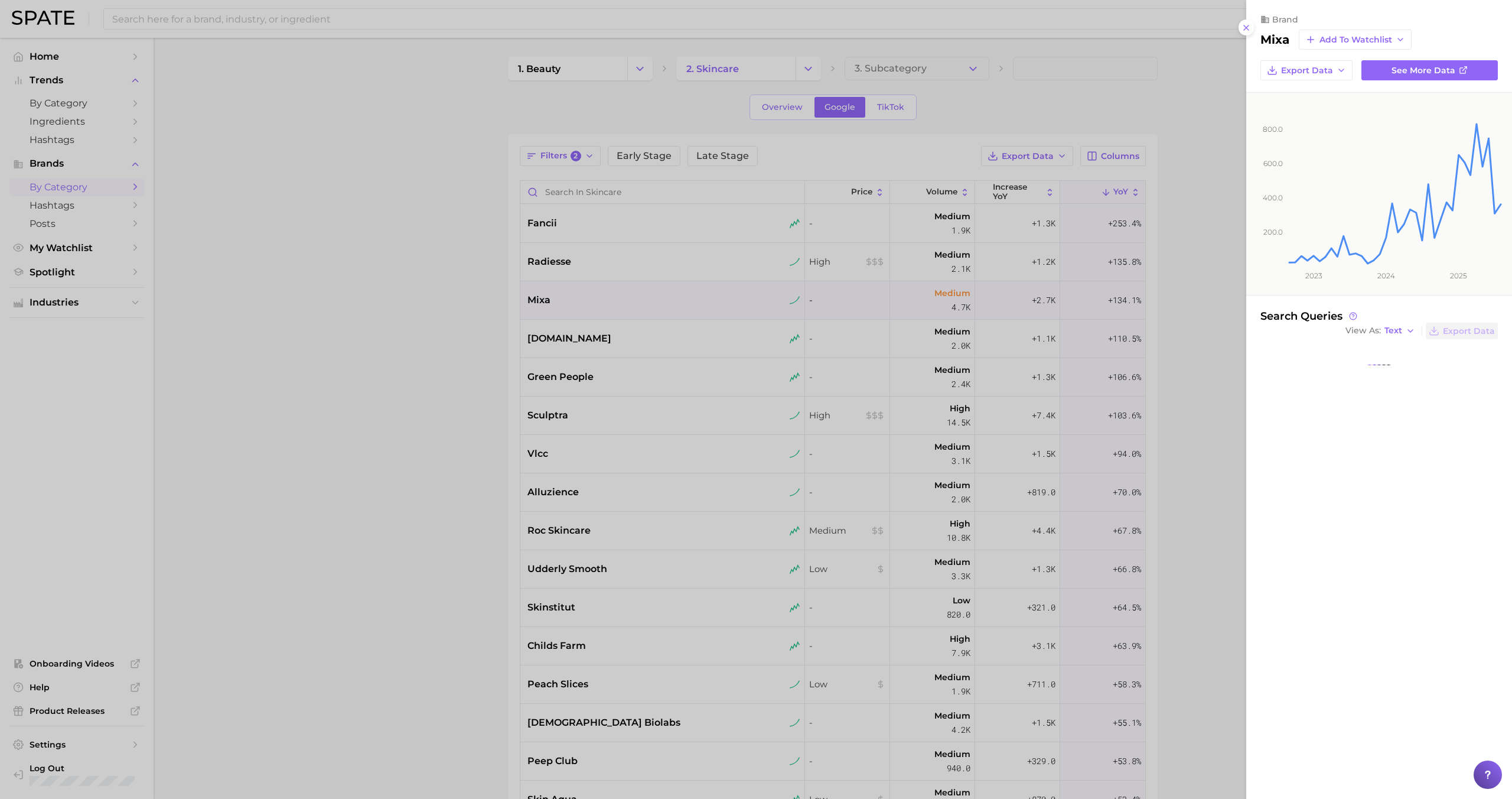
click at [587, 300] on div at bounding box center [756, 400] width 1512 height 799
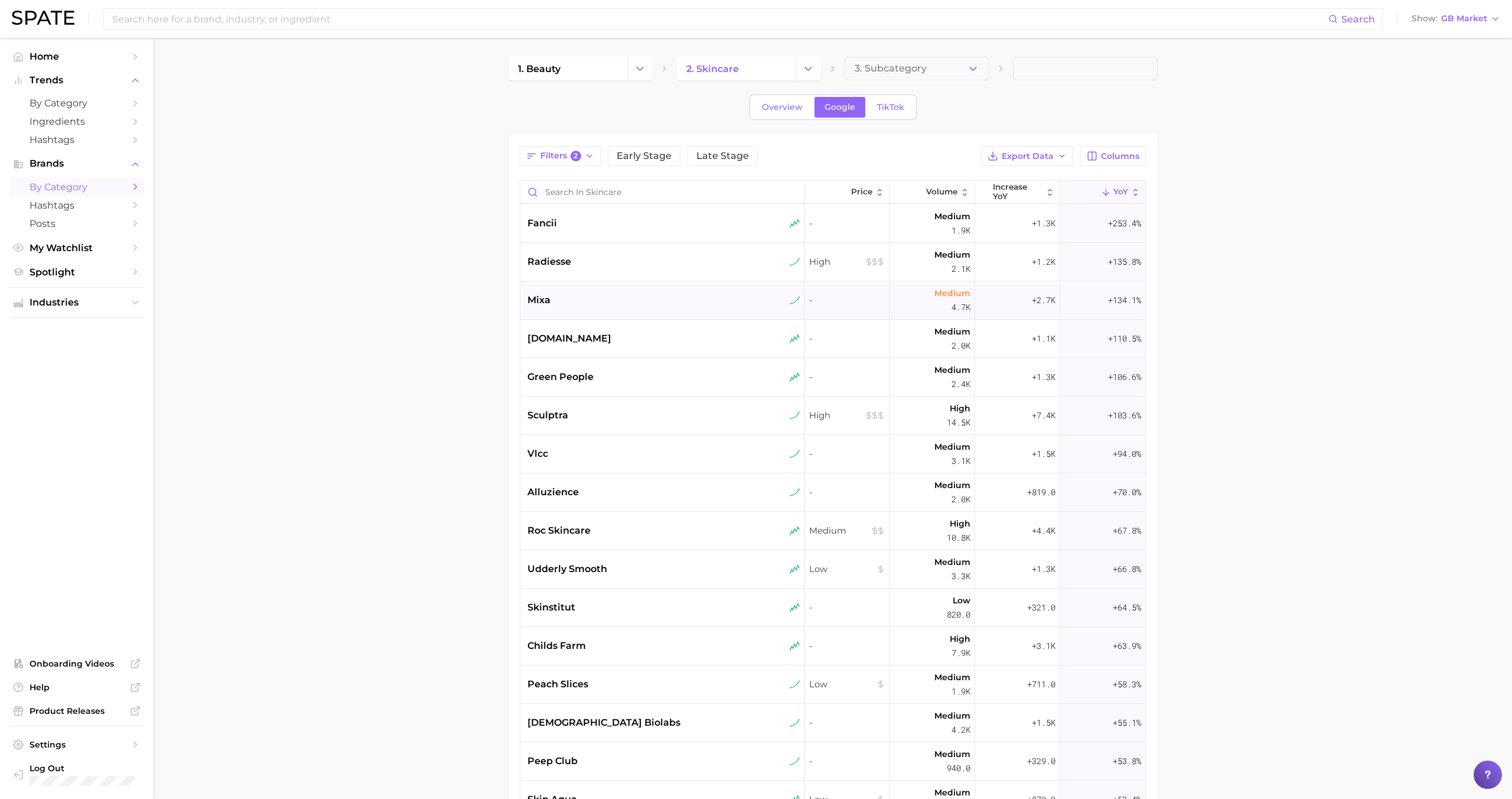
click at [587, 300] on div "mixa" at bounding box center [664, 300] width 273 height 14
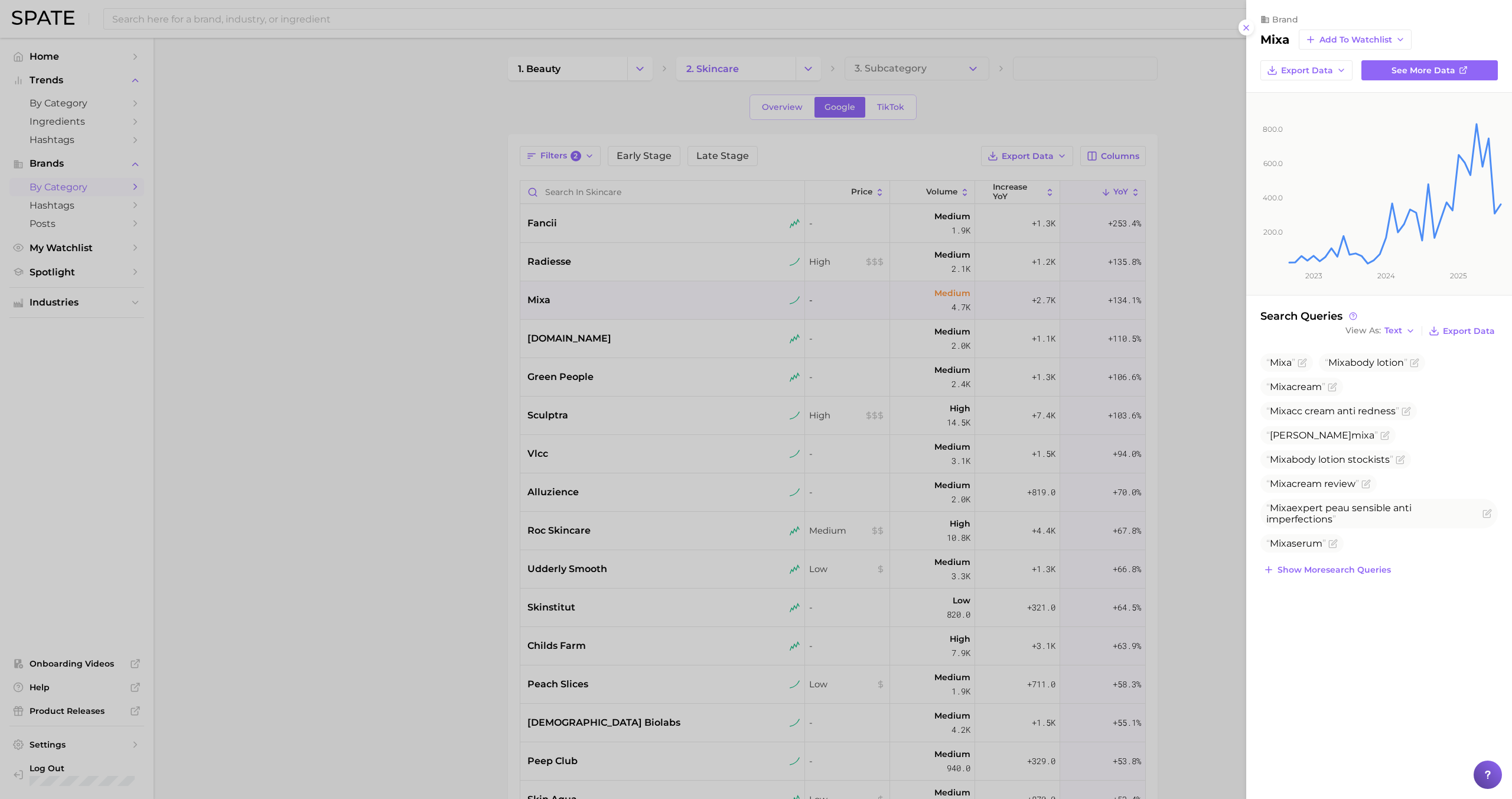
click at [707, 335] on div at bounding box center [756, 400] width 1512 height 799
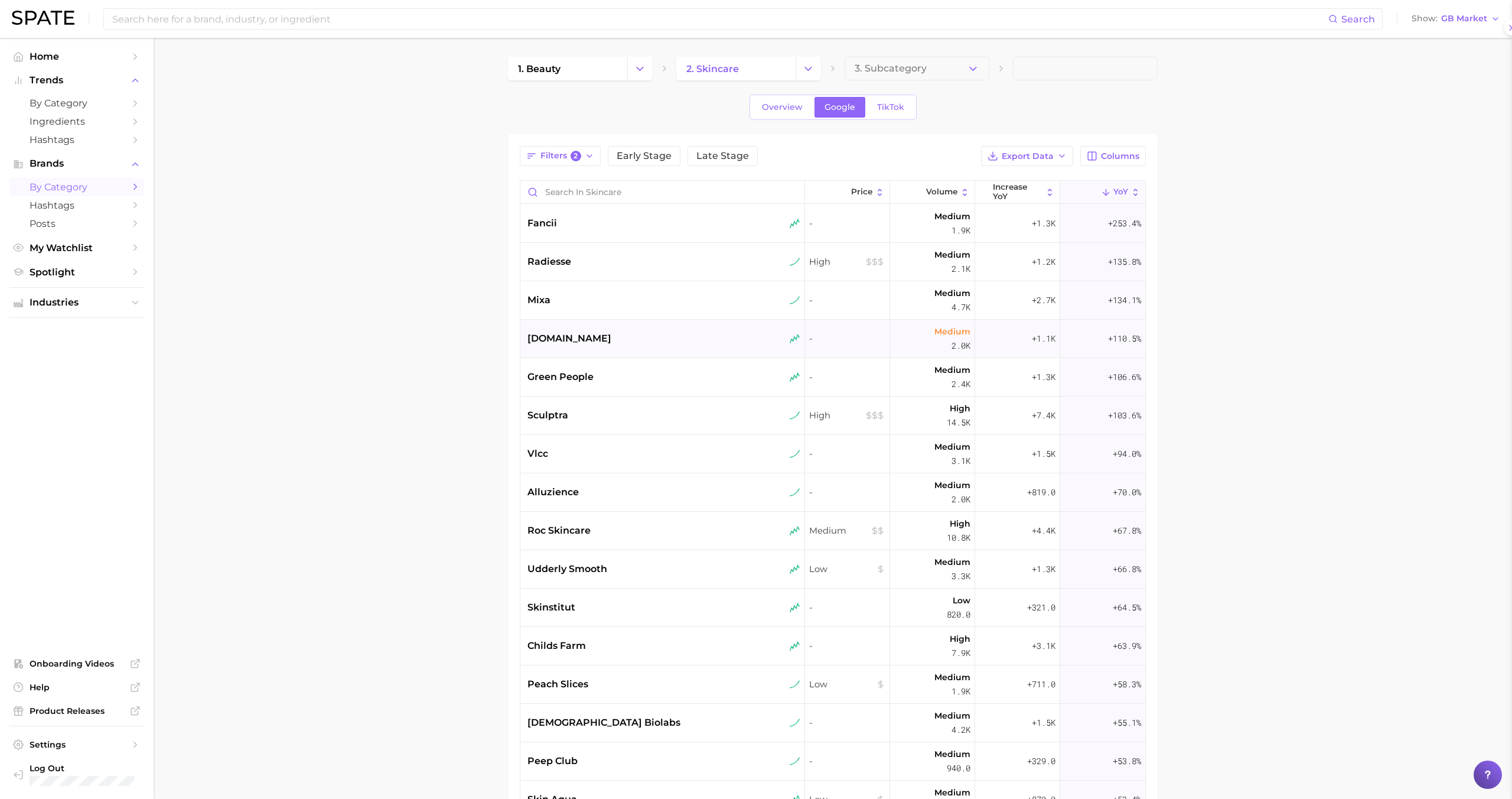
click at [695, 335] on div "dr.ag" at bounding box center [664, 339] width 273 height 14
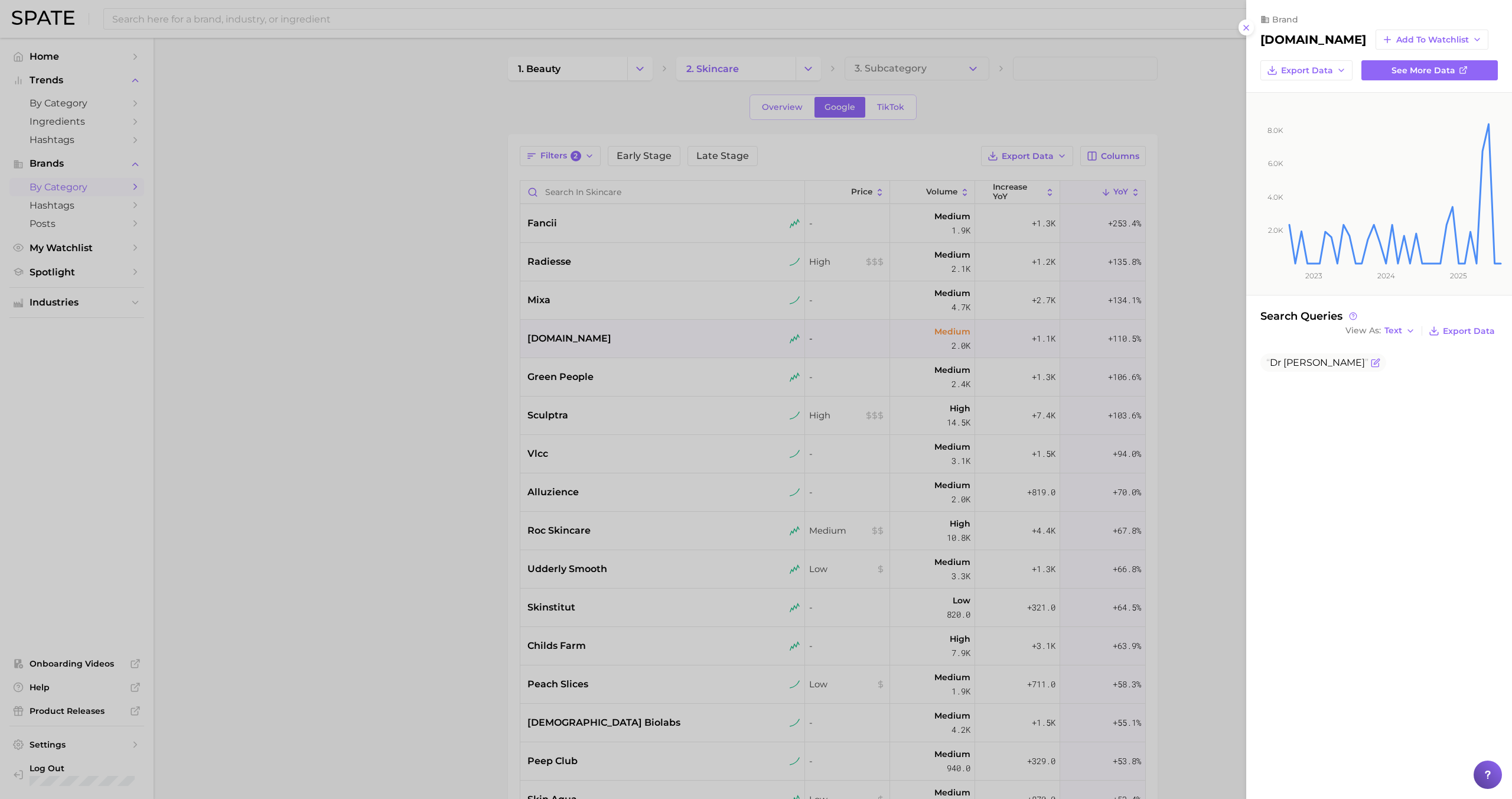
click at [1289, 357] on span "Dr ag" at bounding box center [1318, 363] width 102 height 11
click at [679, 376] on div at bounding box center [756, 400] width 1512 height 799
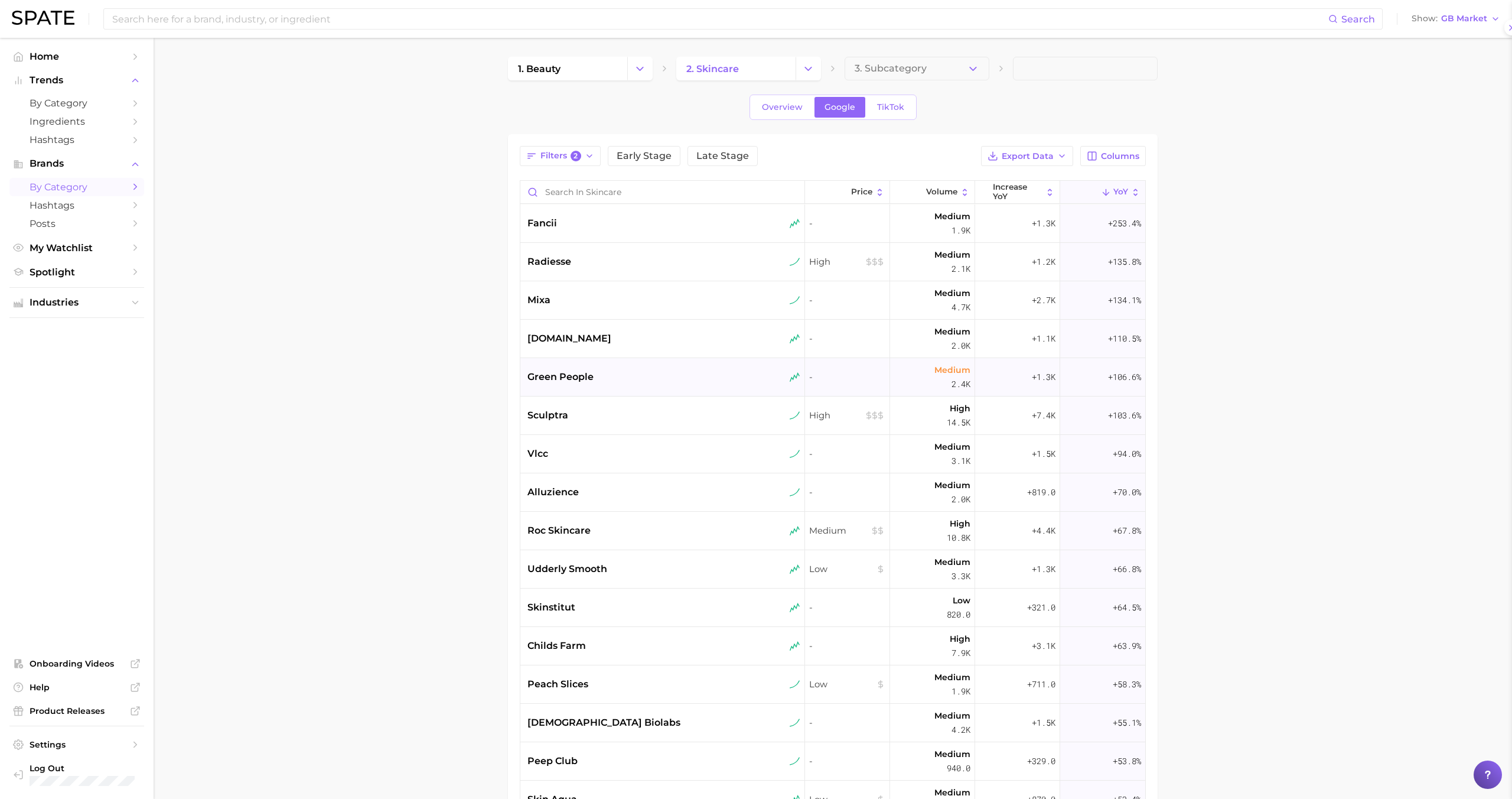
click at [666, 375] on div "green people" at bounding box center [664, 377] width 273 height 14
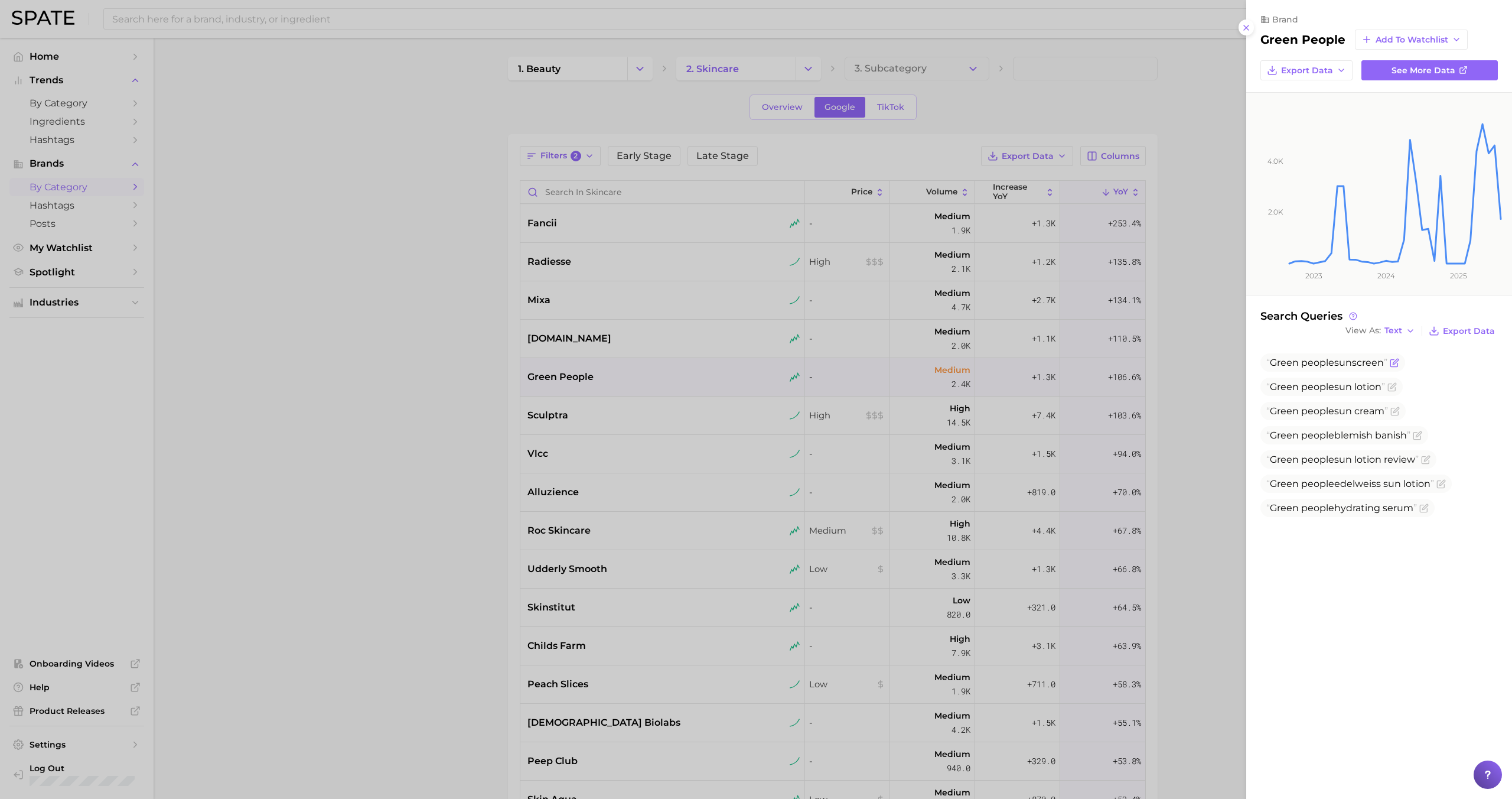
click at [1284, 363] on span "Green" at bounding box center [1284, 363] width 29 height 11
copy span "Green people sunscreen"
click at [1194, 194] on div at bounding box center [756, 400] width 1512 height 799
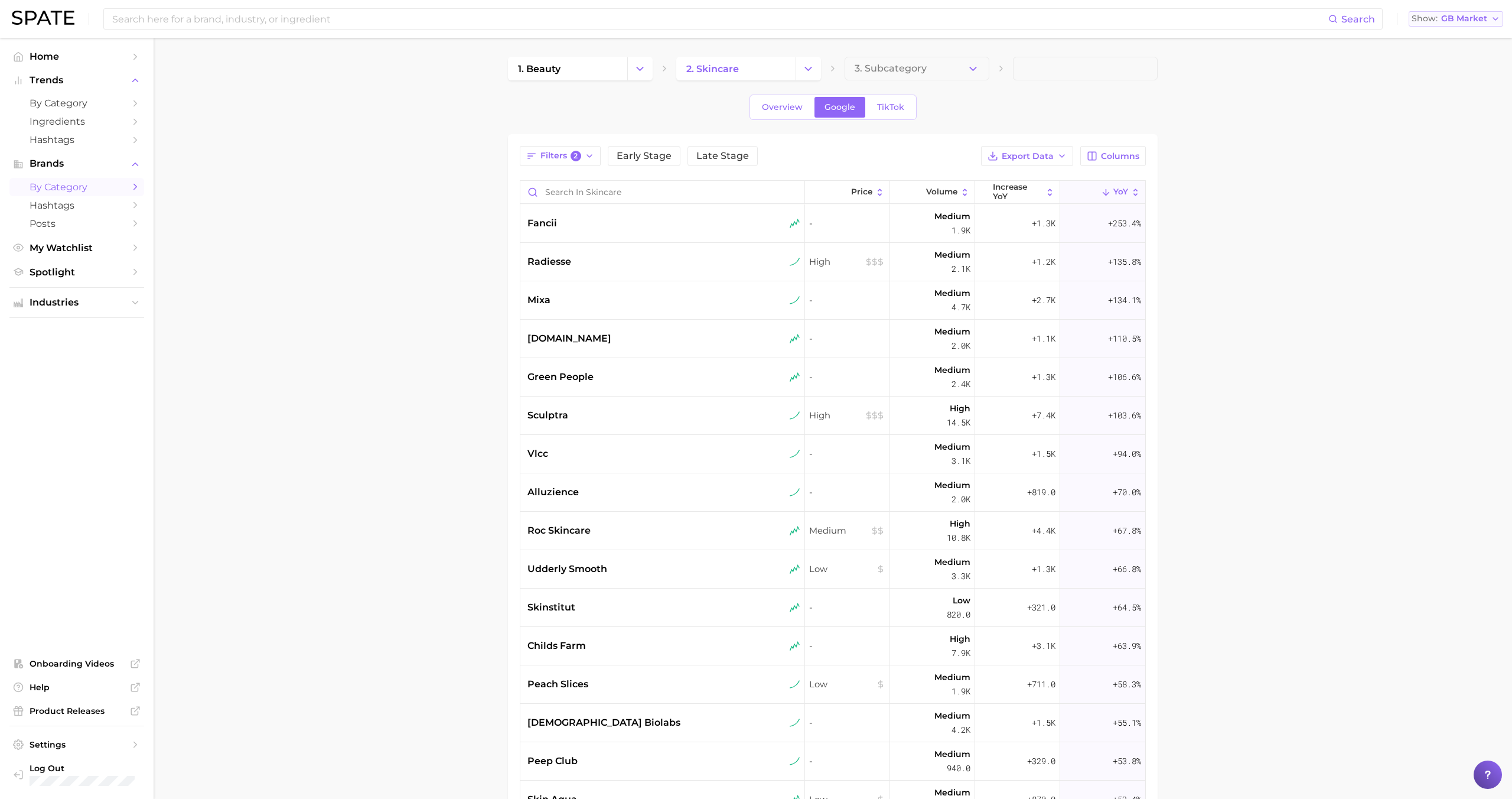
click at [1460, 18] on span "GB Market" at bounding box center [1464, 18] width 46 height 6
click at [1447, 36] on span "United States" at bounding box center [1460, 38] width 91 height 10
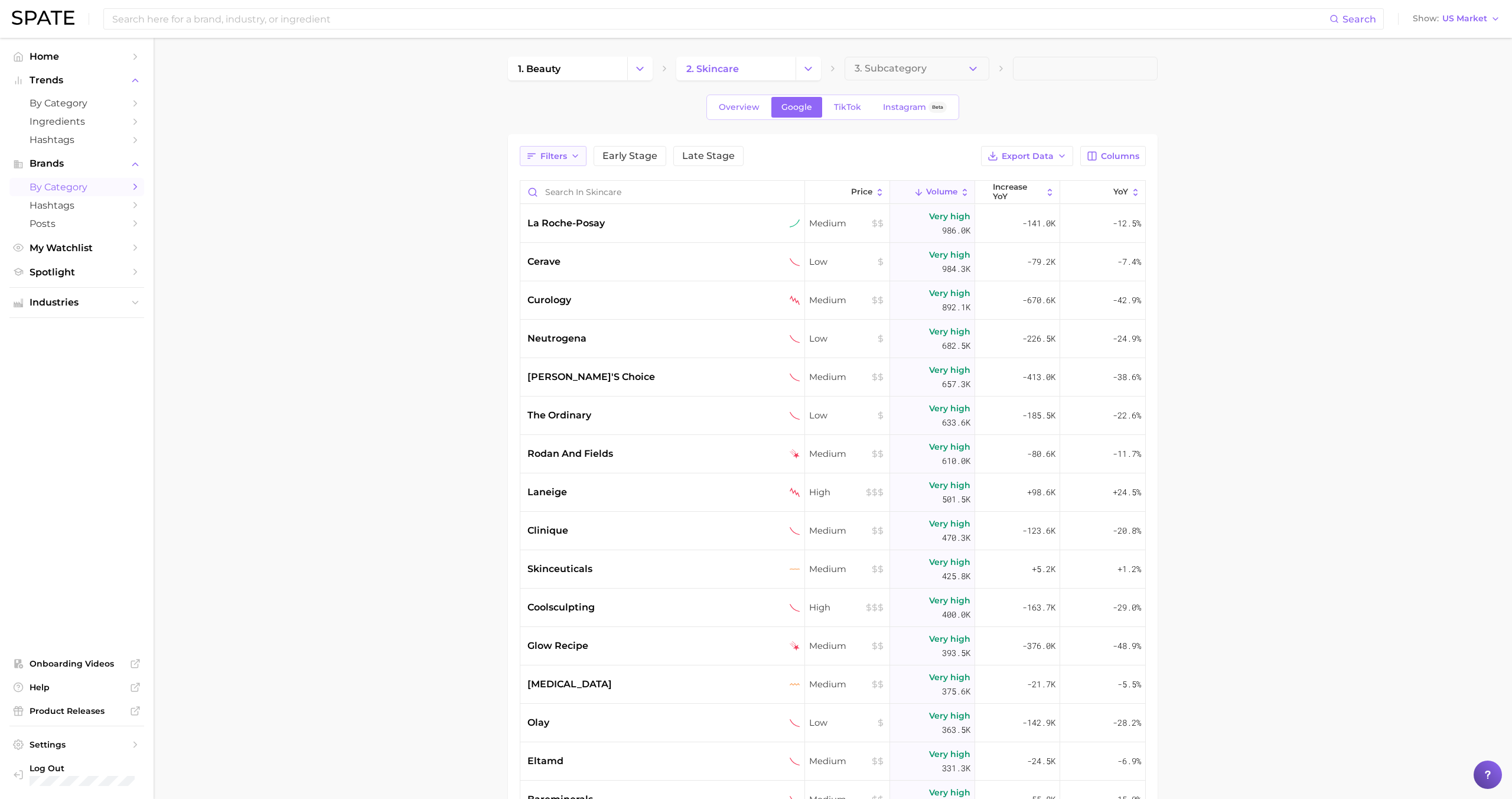
click at [538, 147] on button "Filters" at bounding box center [553, 156] width 67 height 20
click at [566, 210] on button "sustained riser" at bounding box center [619, 202] width 185 height 18
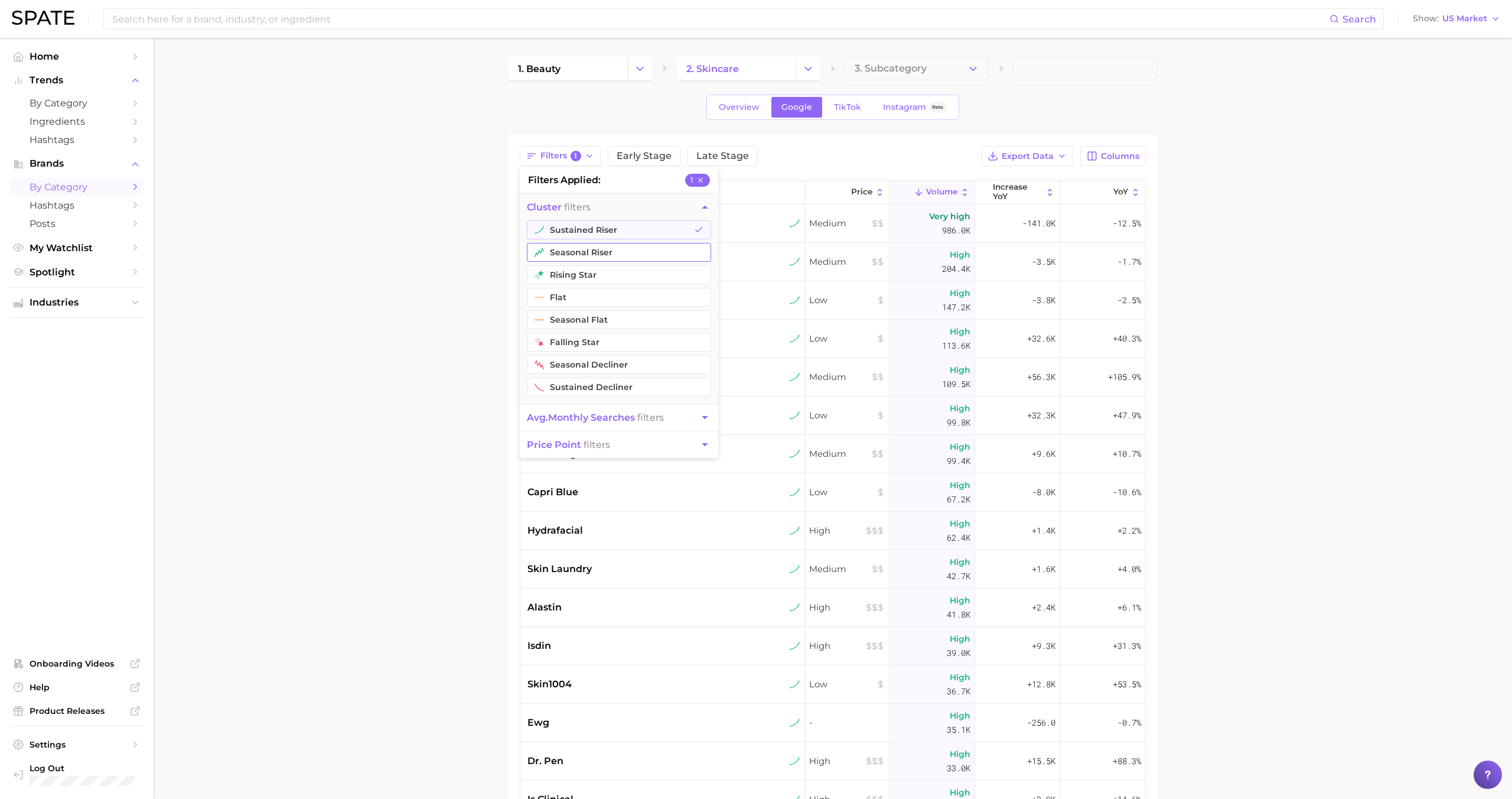
click at [564, 253] on button "seasonal riser" at bounding box center [619, 252] width 185 height 18
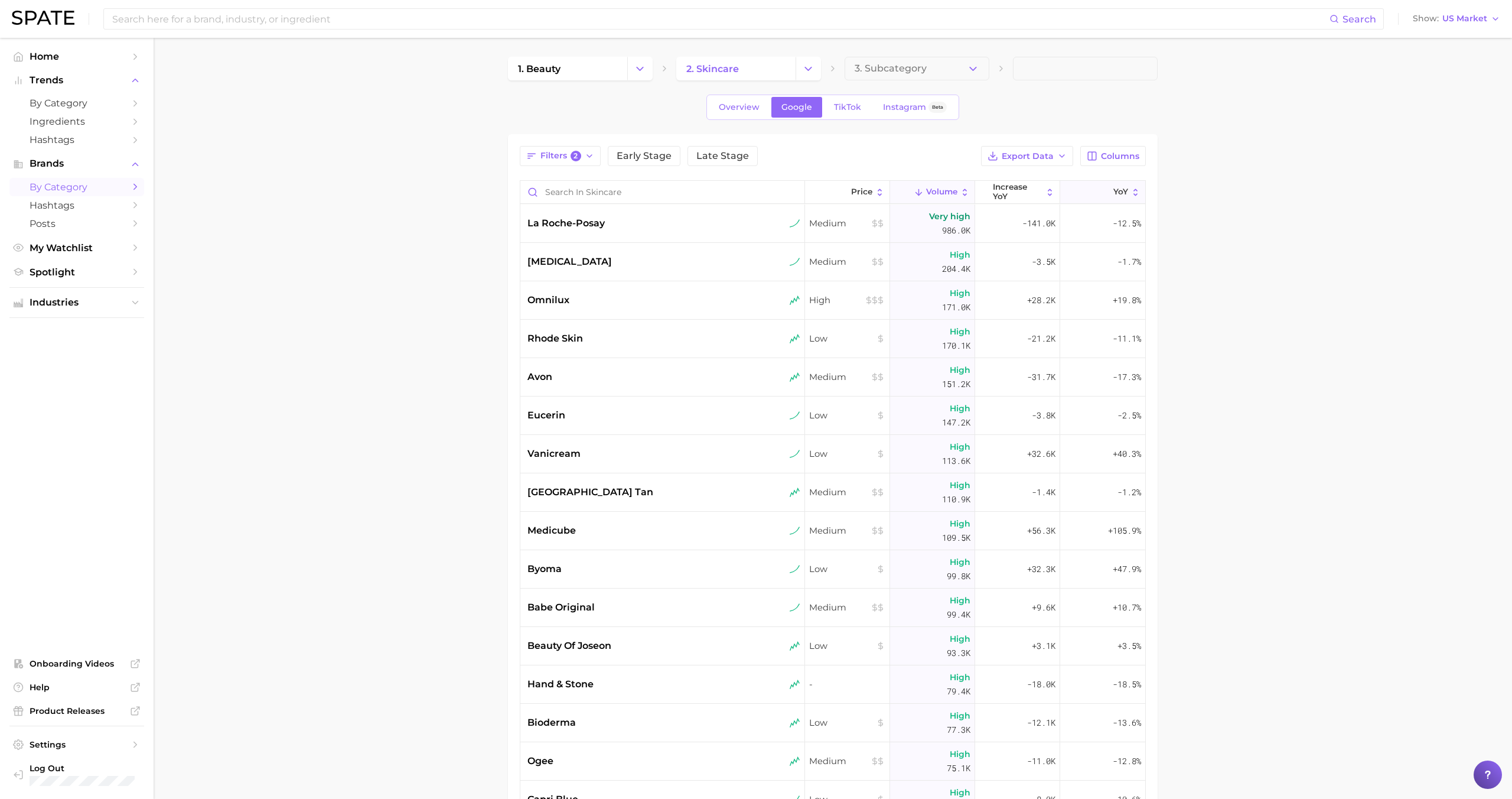
click at [1085, 194] on button "YoY" at bounding box center [1102, 192] width 85 height 23
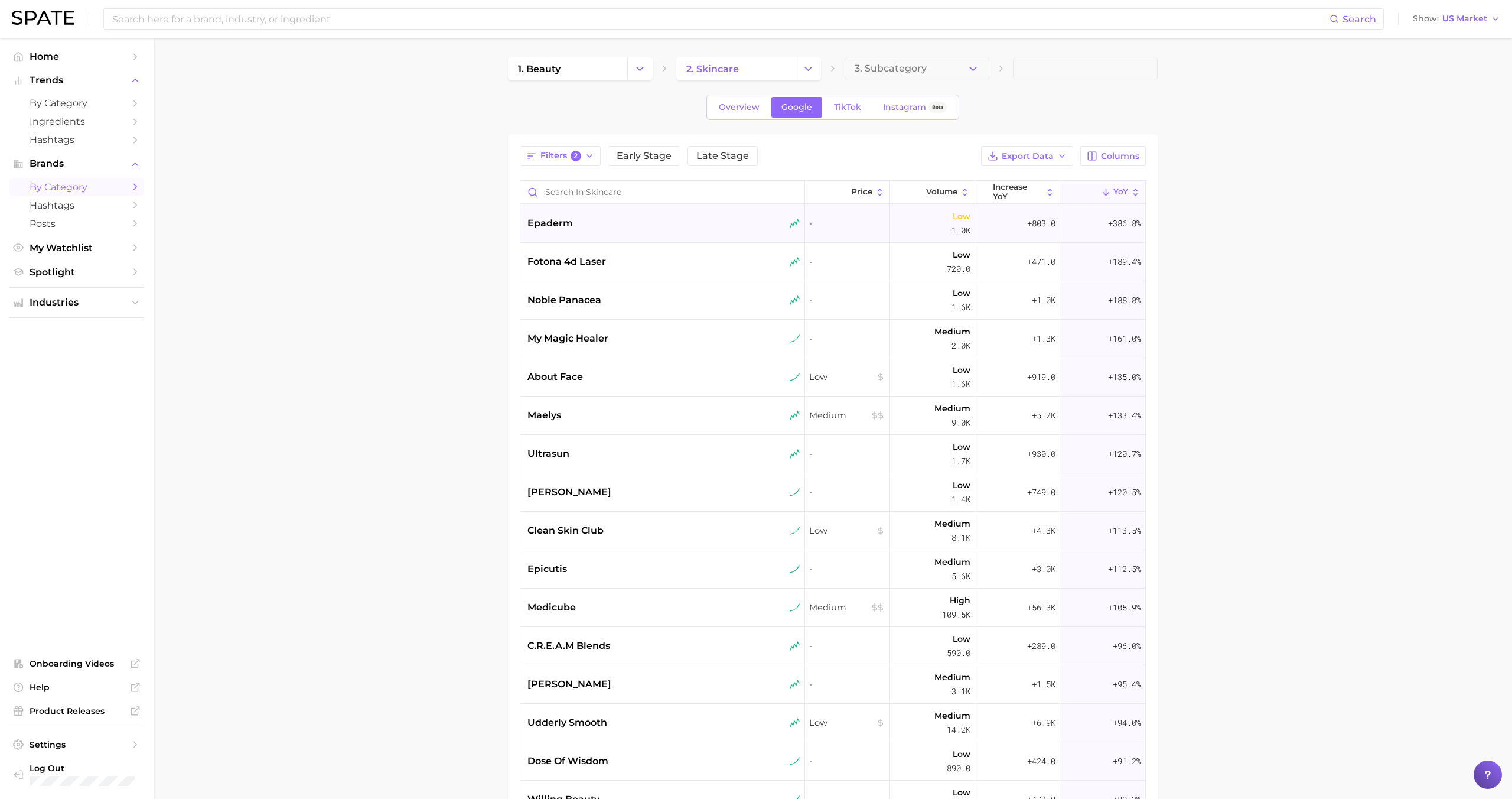
click at [702, 212] on div "epaderm" at bounding box center [663, 224] width 285 height 39
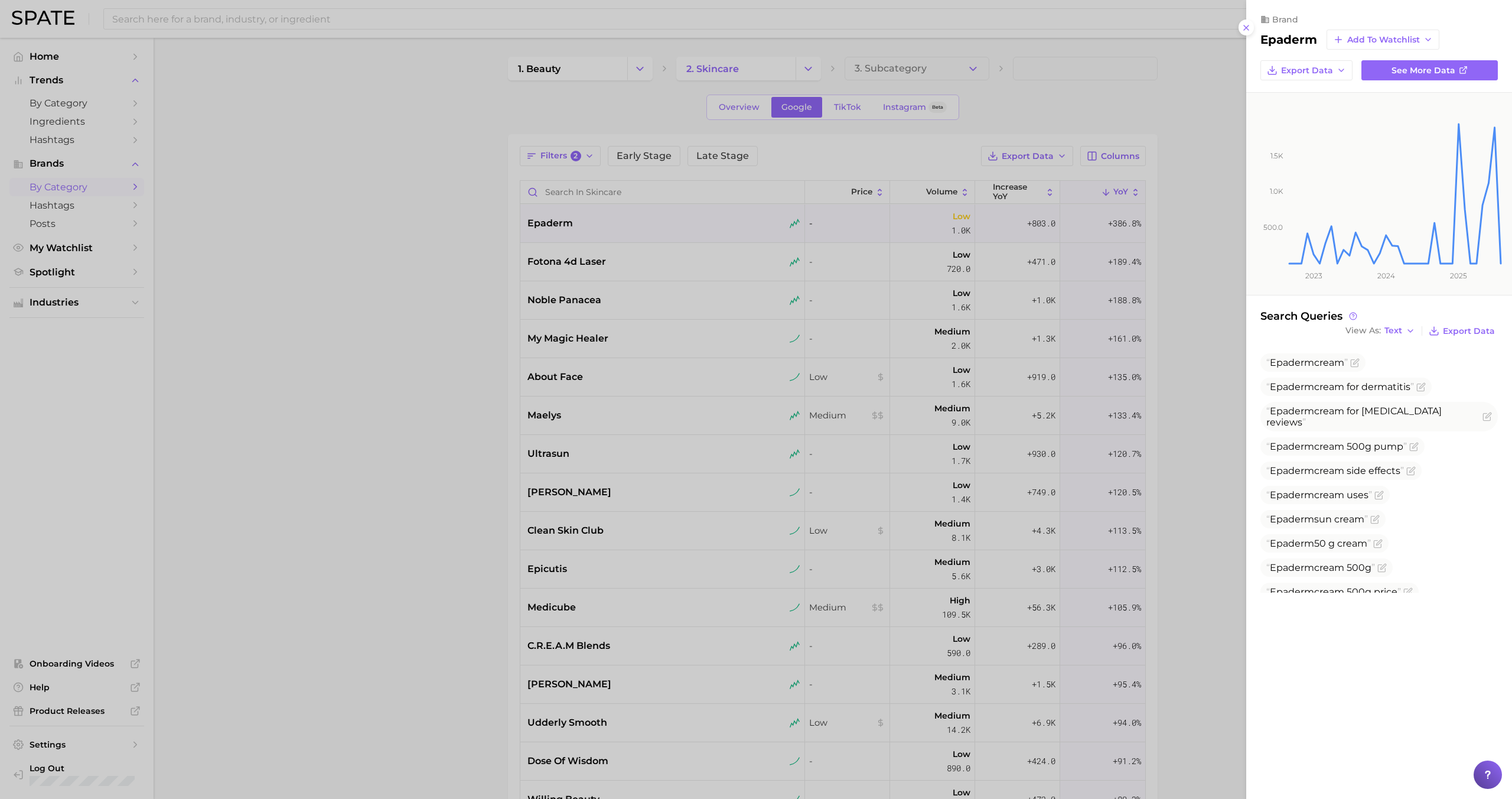
click at [701, 222] on div at bounding box center [756, 400] width 1512 height 799
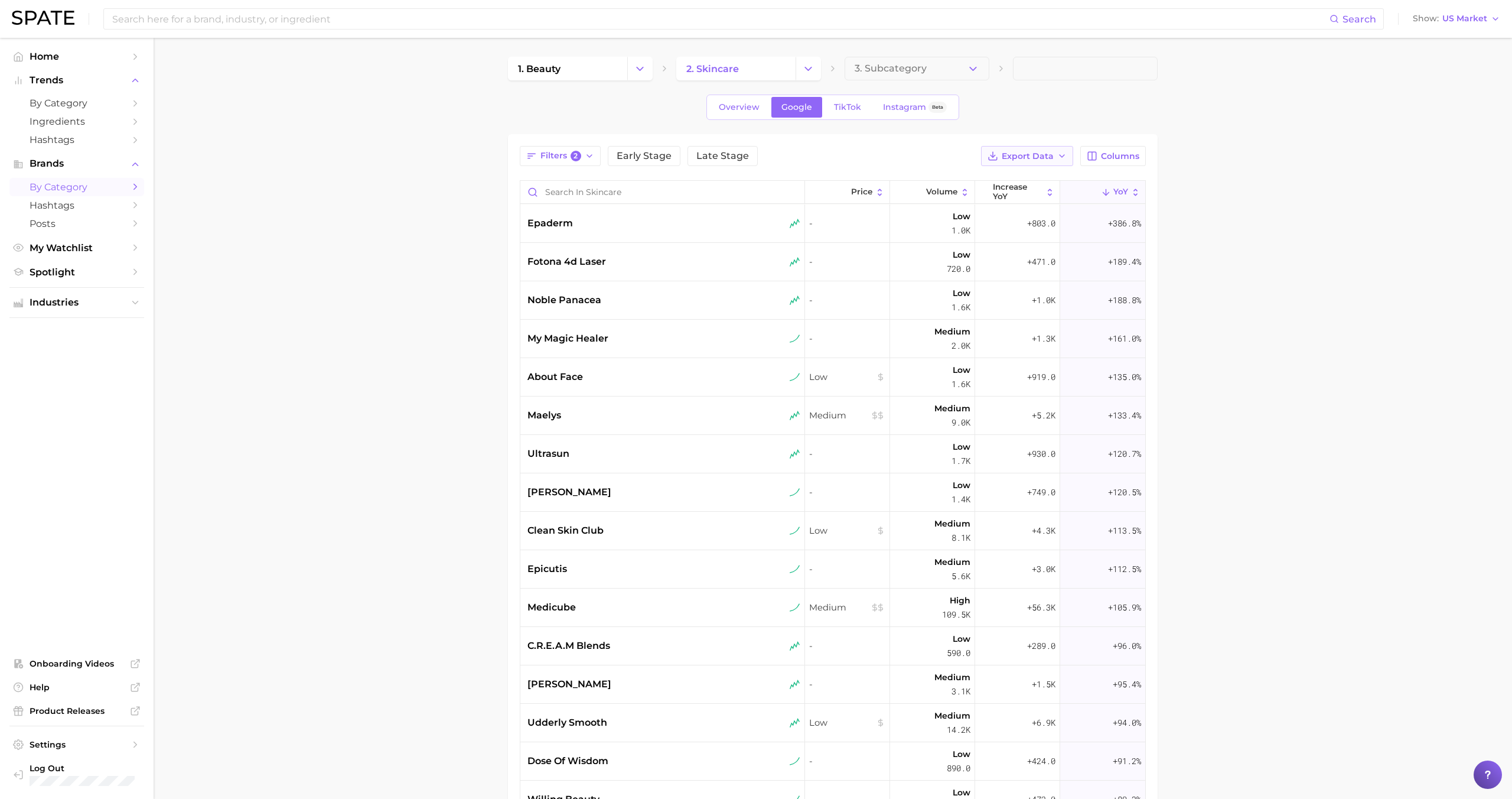
click at [1007, 161] on span "Export Data" at bounding box center [1027, 156] width 52 height 10
click at [1006, 176] on span "Card Data CSV" at bounding box center [994, 178] width 62 height 10
click at [1234, 9] on input at bounding box center [719, 18] width 1218 height 20
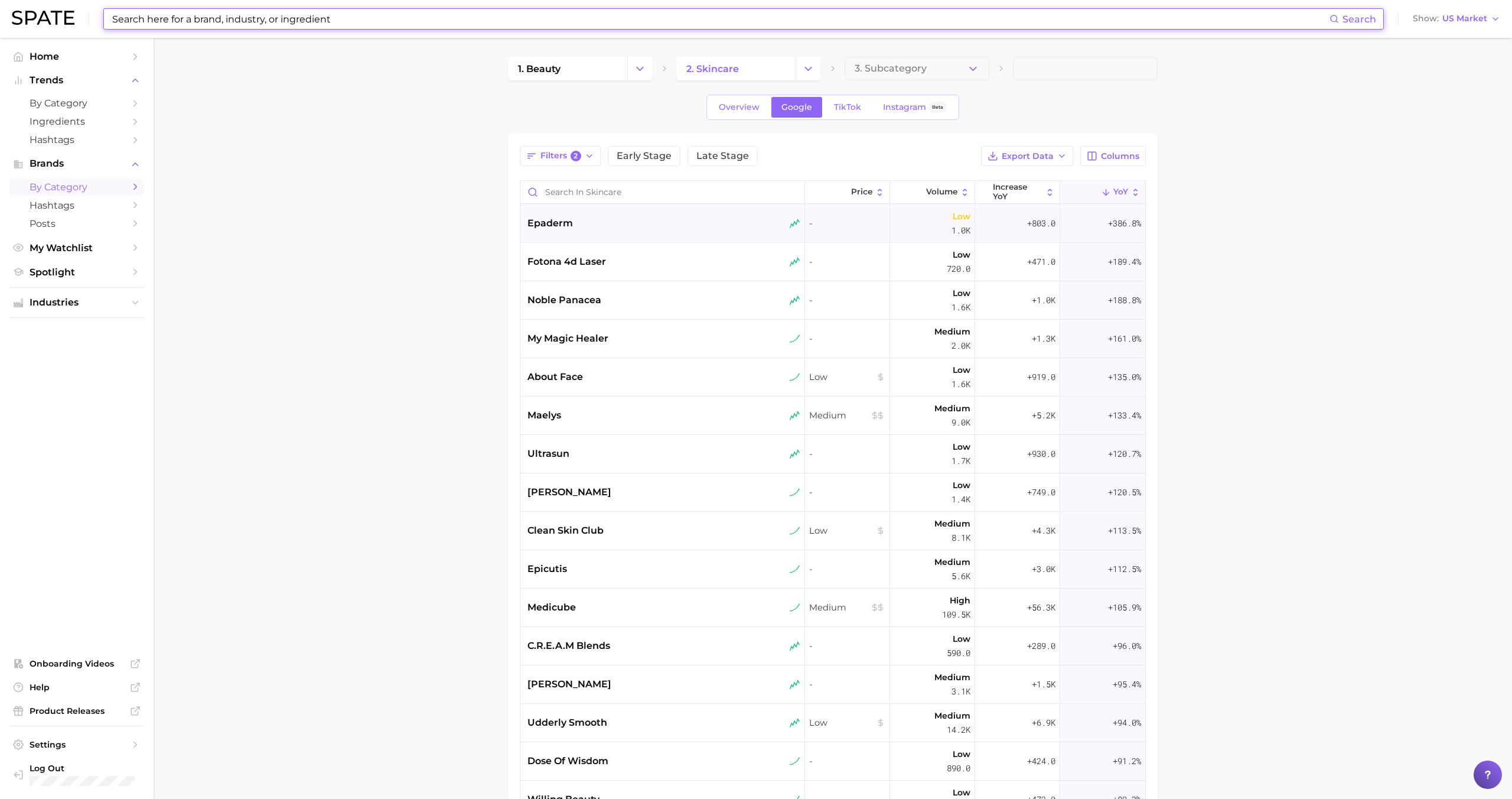
click at [571, 216] on span "epaderm" at bounding box center [551, 224] width 46 height 14
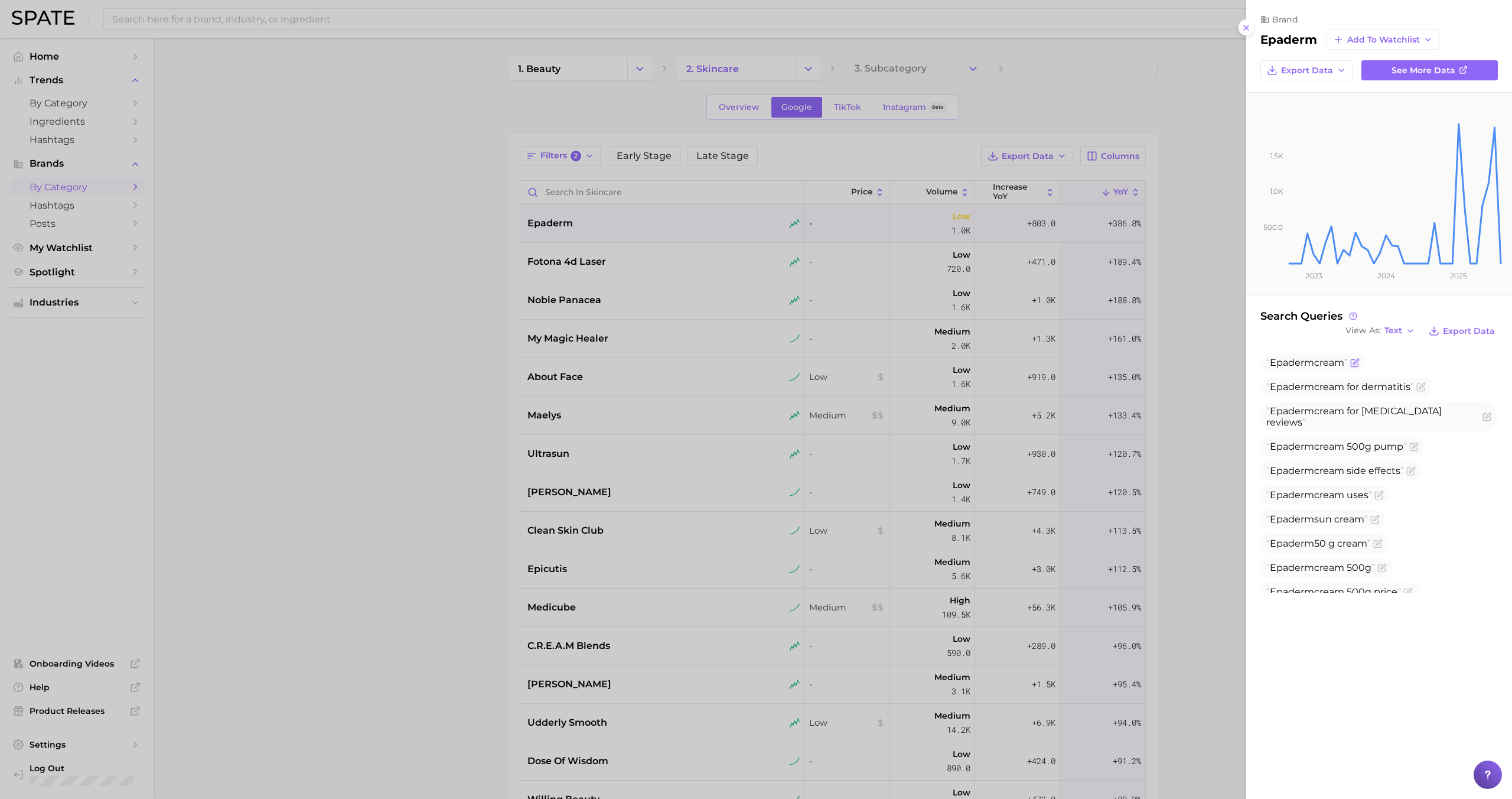
click at [1289, 365] on span "Epaderm" at bounding box center [1292, 363] width 44 height 11
copy span "Epaderm cream"
click at [642, 228] on div at bounding box center [756, 400] width 1512 height 799
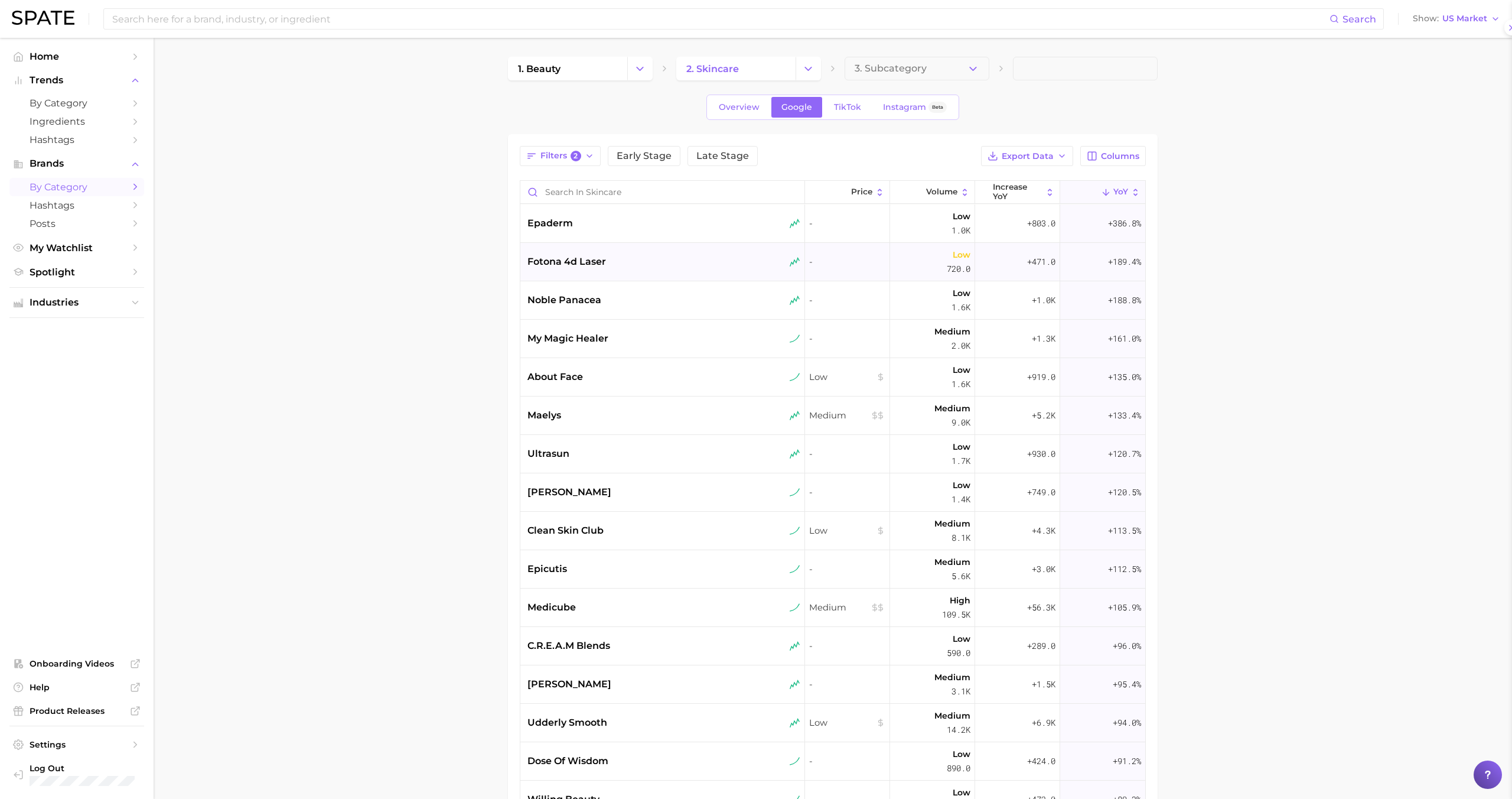
click at [633, 258] on div "fotona 4d laser" at bounding box center [664, 261] width 273 height 14
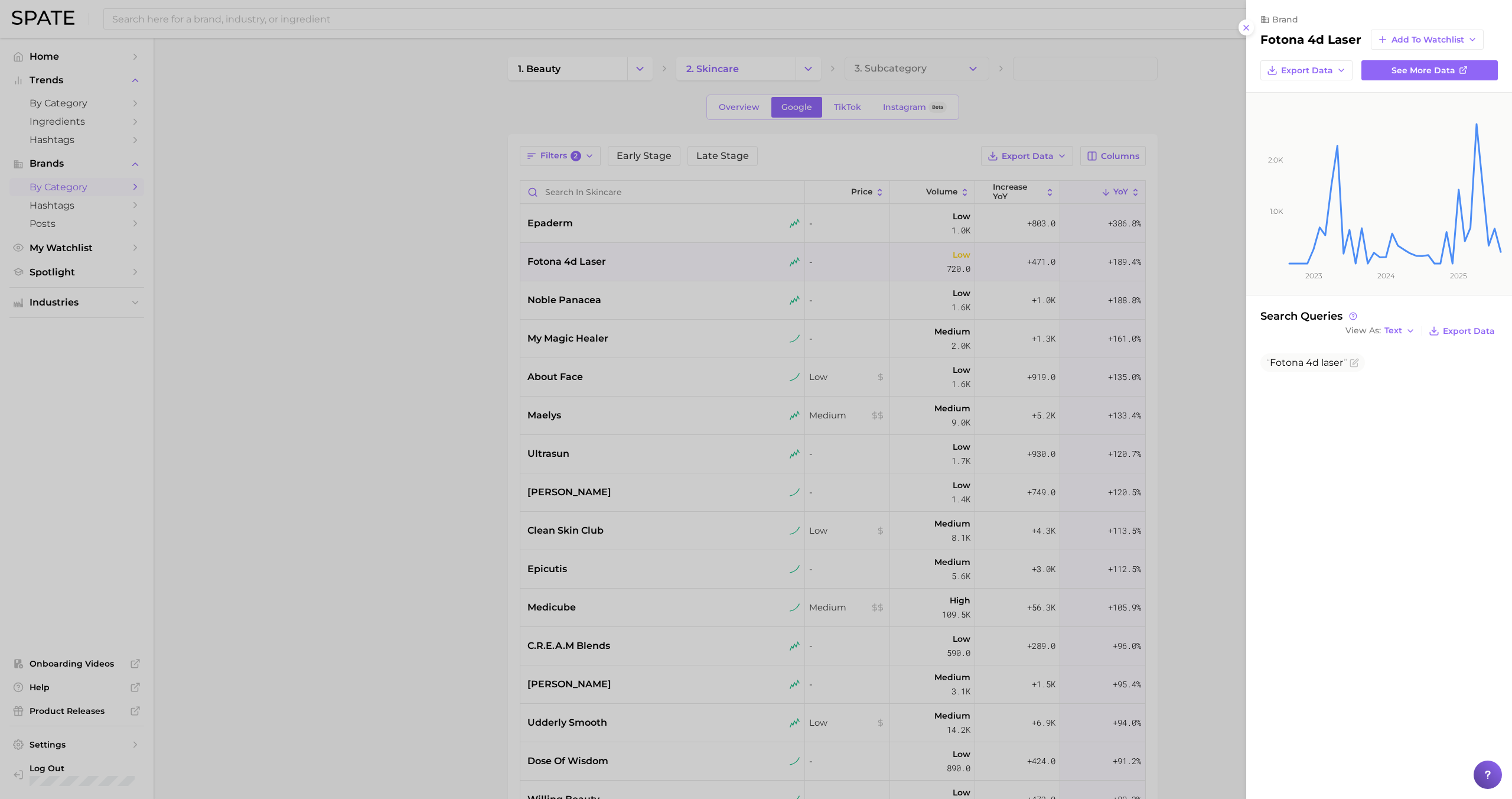
click at [633, 260] on div at bounding box center [756, 400] width 1512 height 799
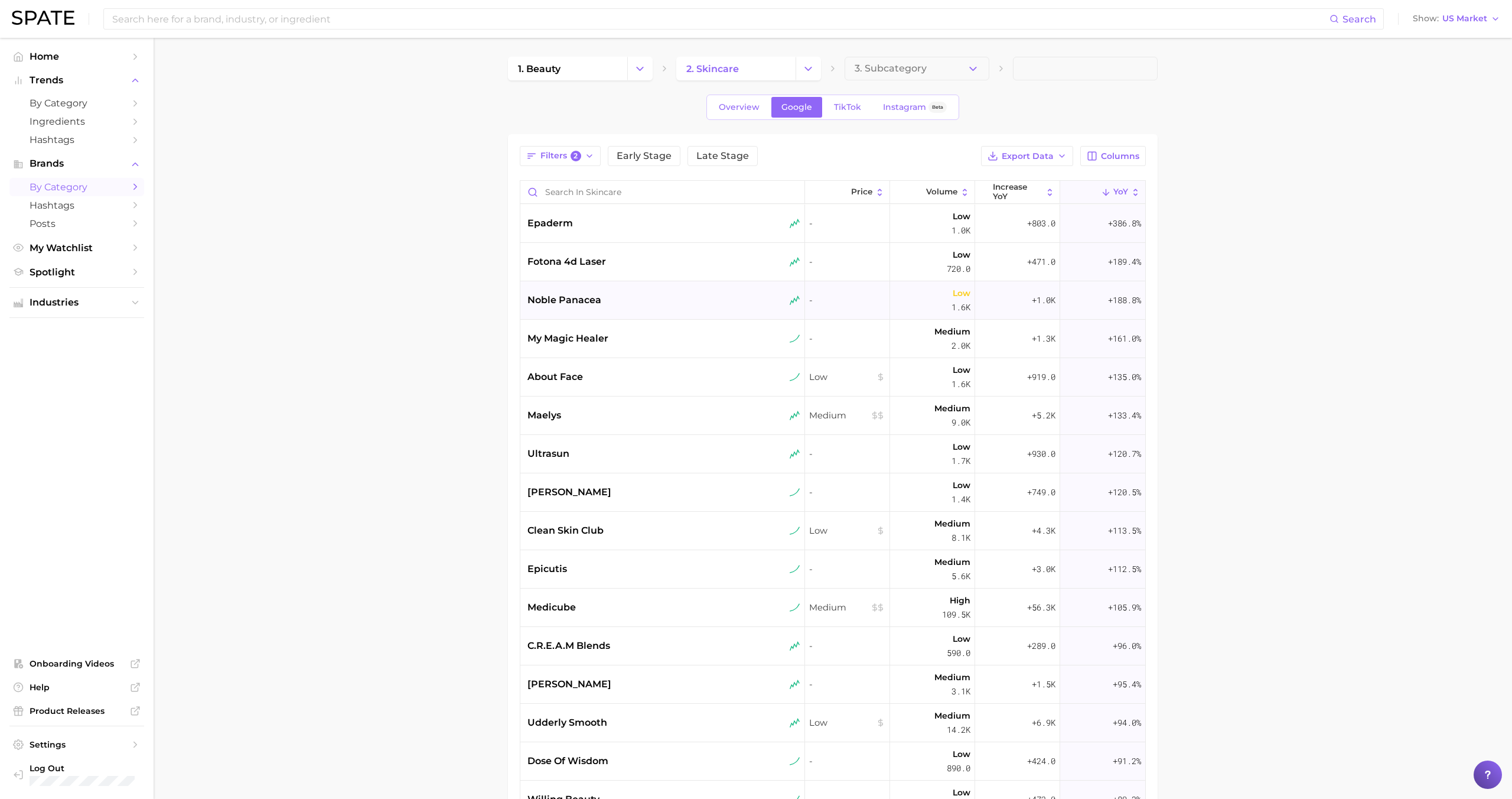
click at [631, 300] on div "noble panacea" at bounding box center [664, 300] width 273 height 14
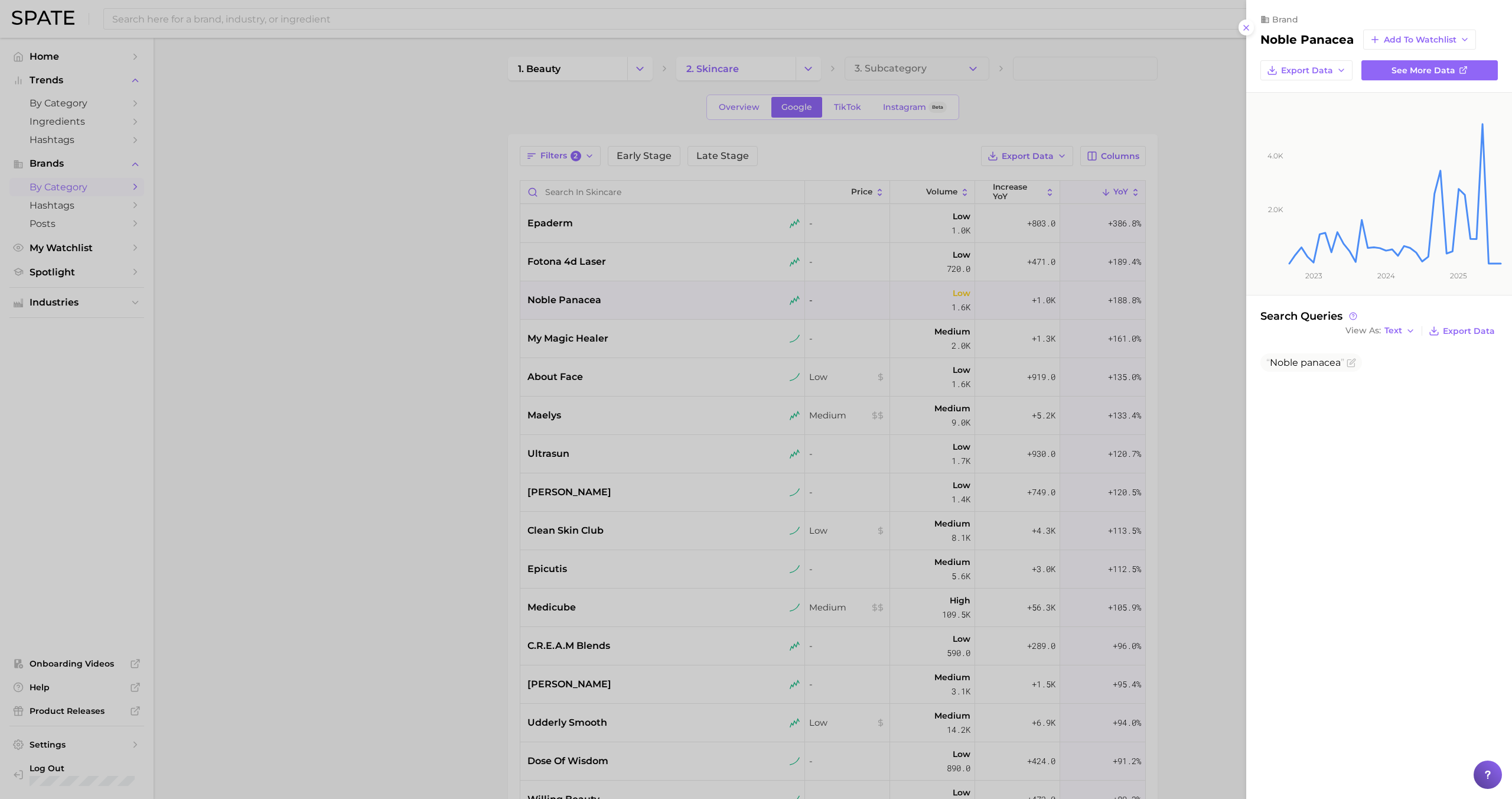
click at [631, 300] on div at bounding box center [756, 400] width 1512 height 799
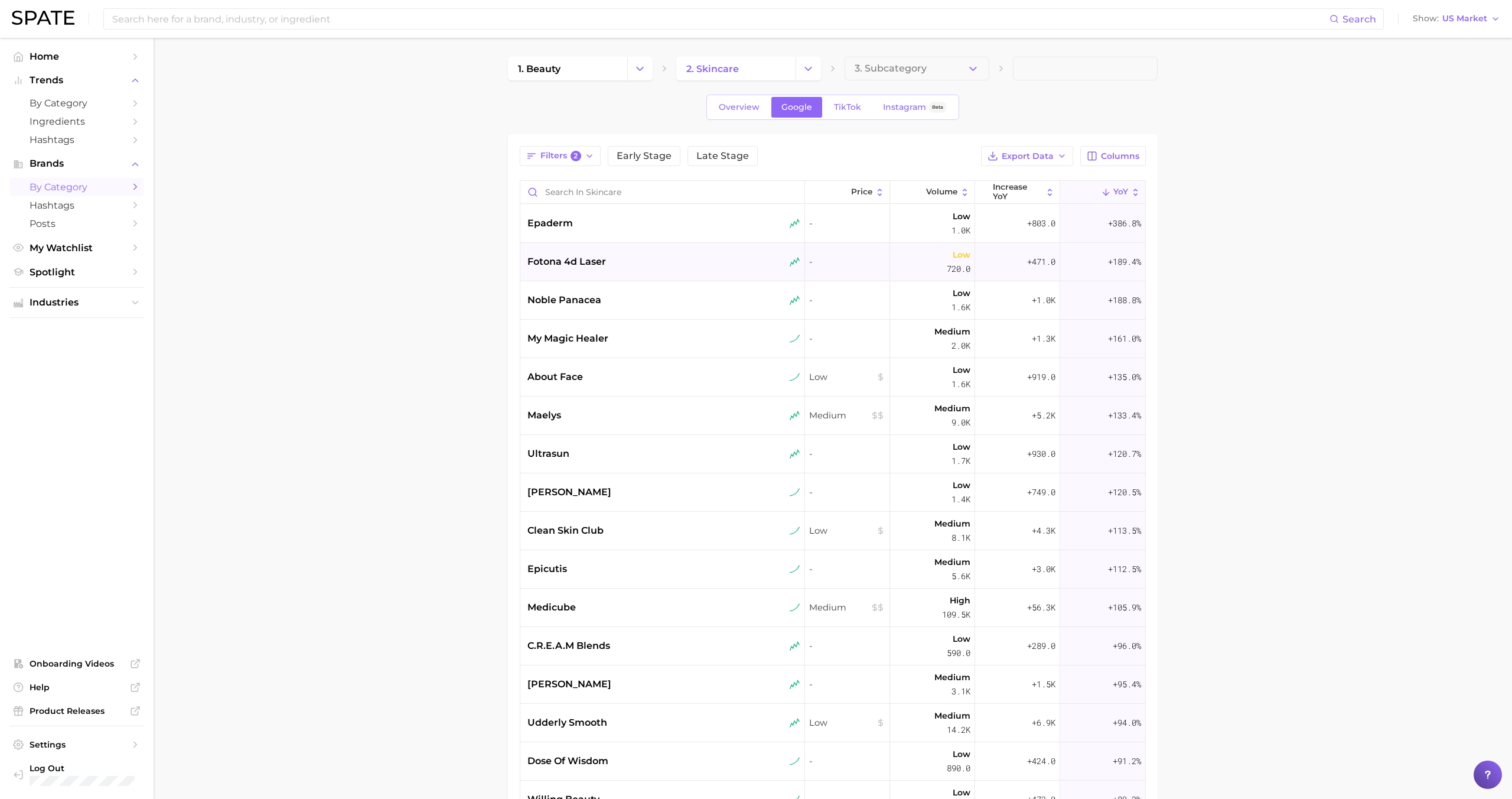
click at [629, 278] on div "fotona 4d laser" at bounding box center [663, 262] width 285 height 39
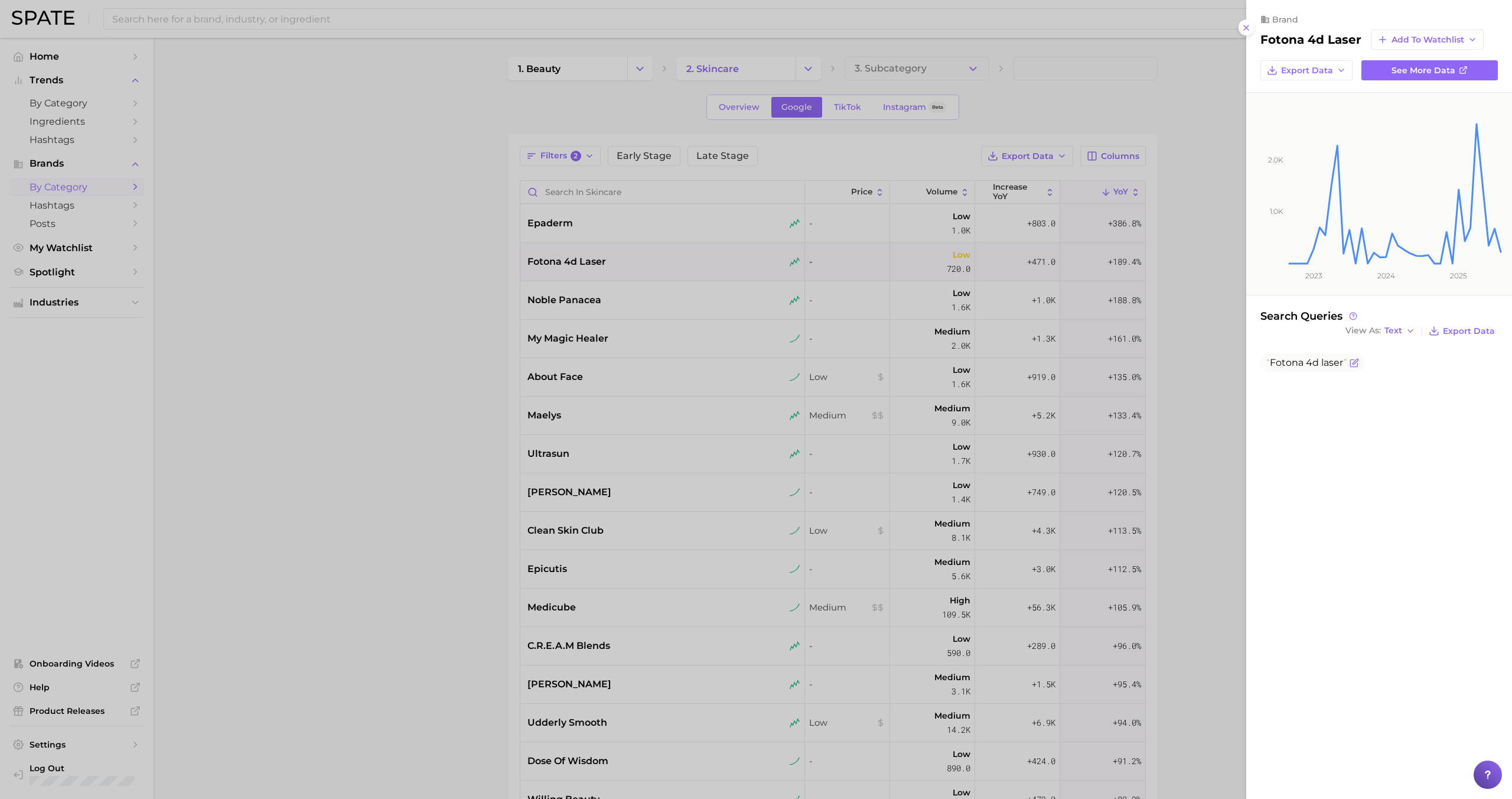
click at [1304, 362] on span "Fotona 4d laser" at bounding box center [1307, 363] width 81 height 11
copy body "Fotona 4d laser"
click at [668, 340] on div at bounding box center [756, 400] width 1512 height 799
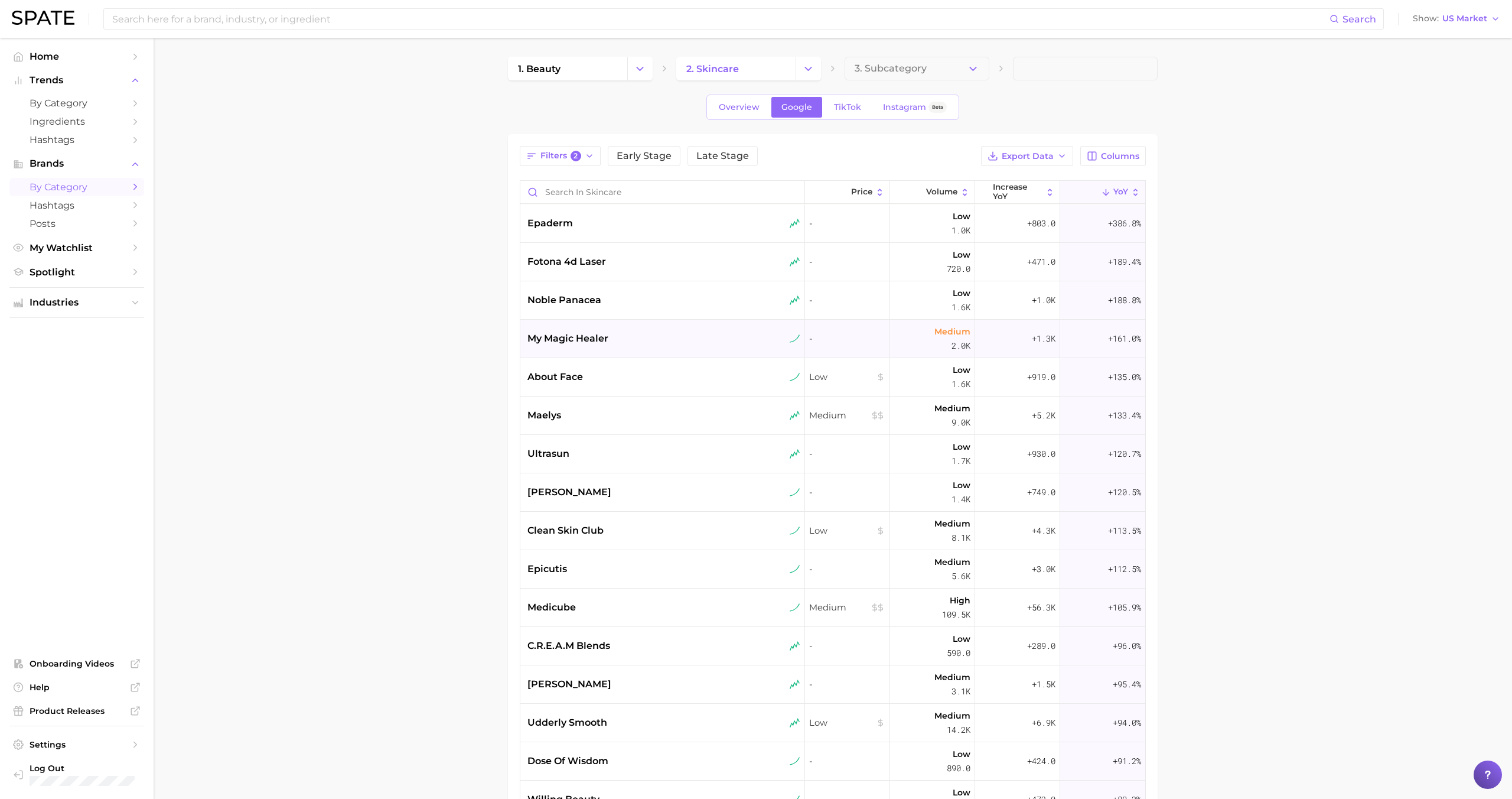
click at [662, 340] on div "my magic healer" at bounding box center [664, 339] width 273 height 14
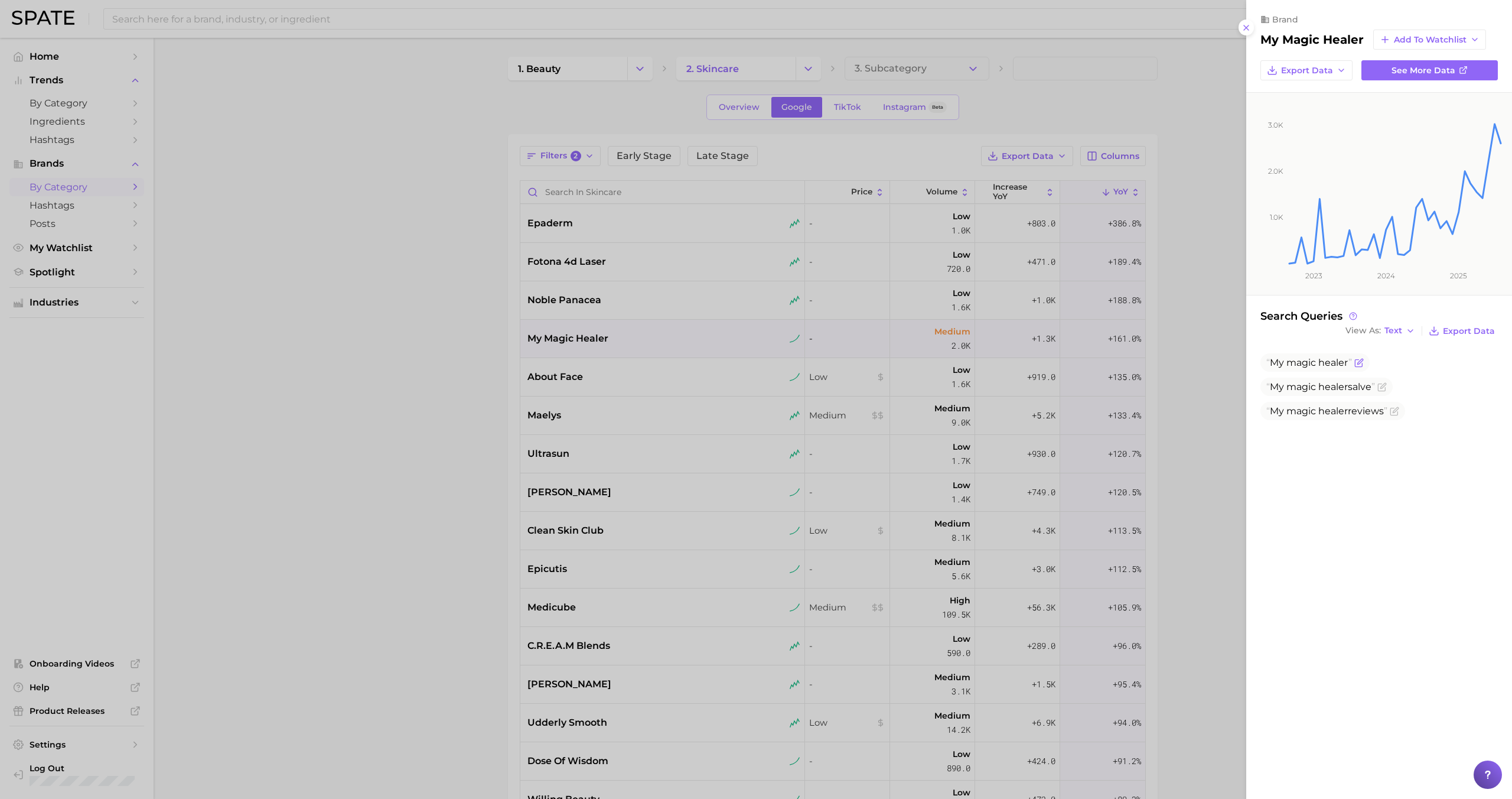
click at [1306, 366] on span "magic" at bounding box center [1301, 363] width 30 height 11
copy span "My magic healer"
click at [637, 363] on div at bounding box center [756, 400] width 1512 height 799
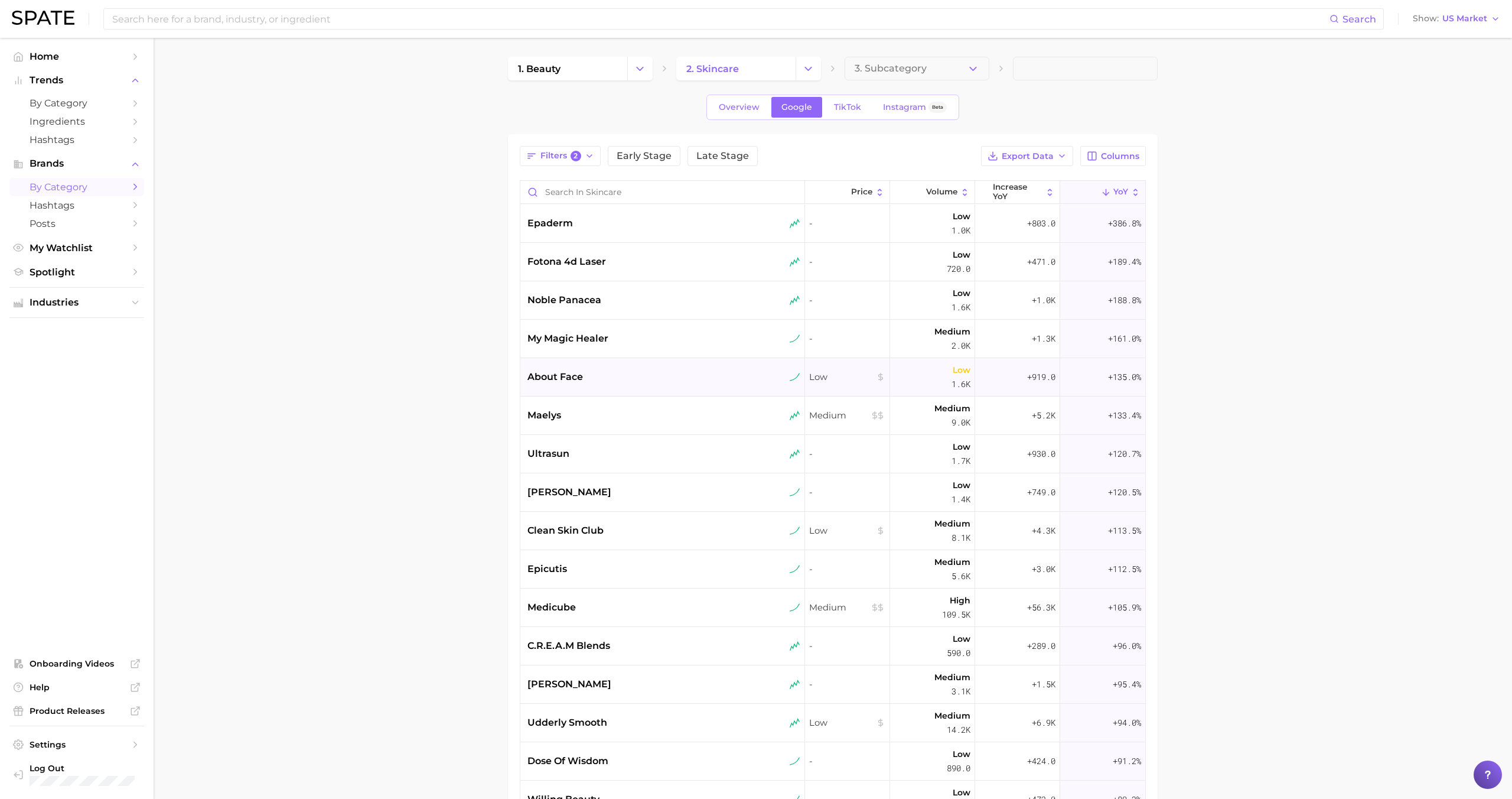
click at [610, 385] on div "about face" at bounding box center [663, 378] width 285 height 39
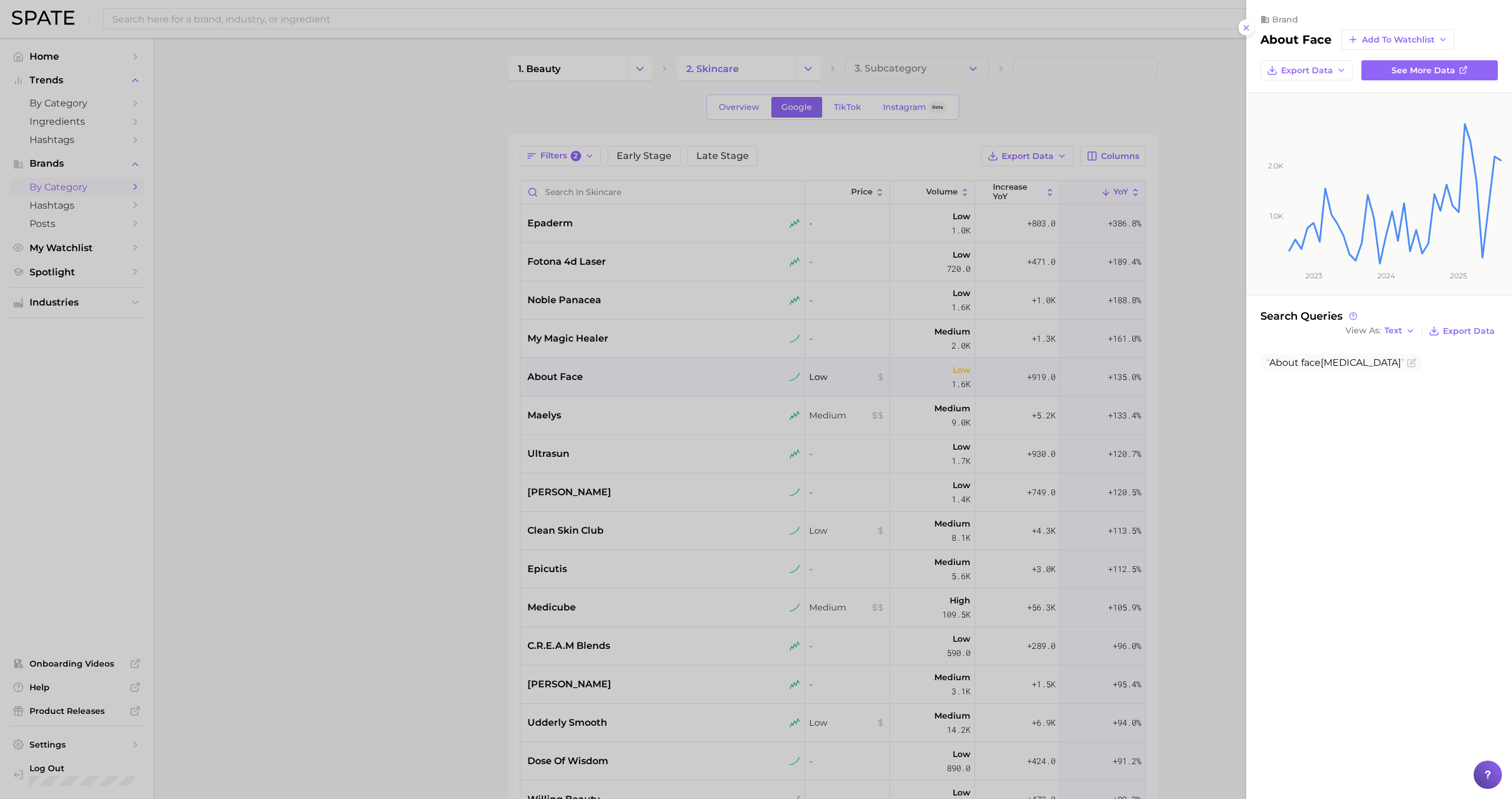
click at [614, 404] on div at bounding box center [756, 400] width 1512 height 799
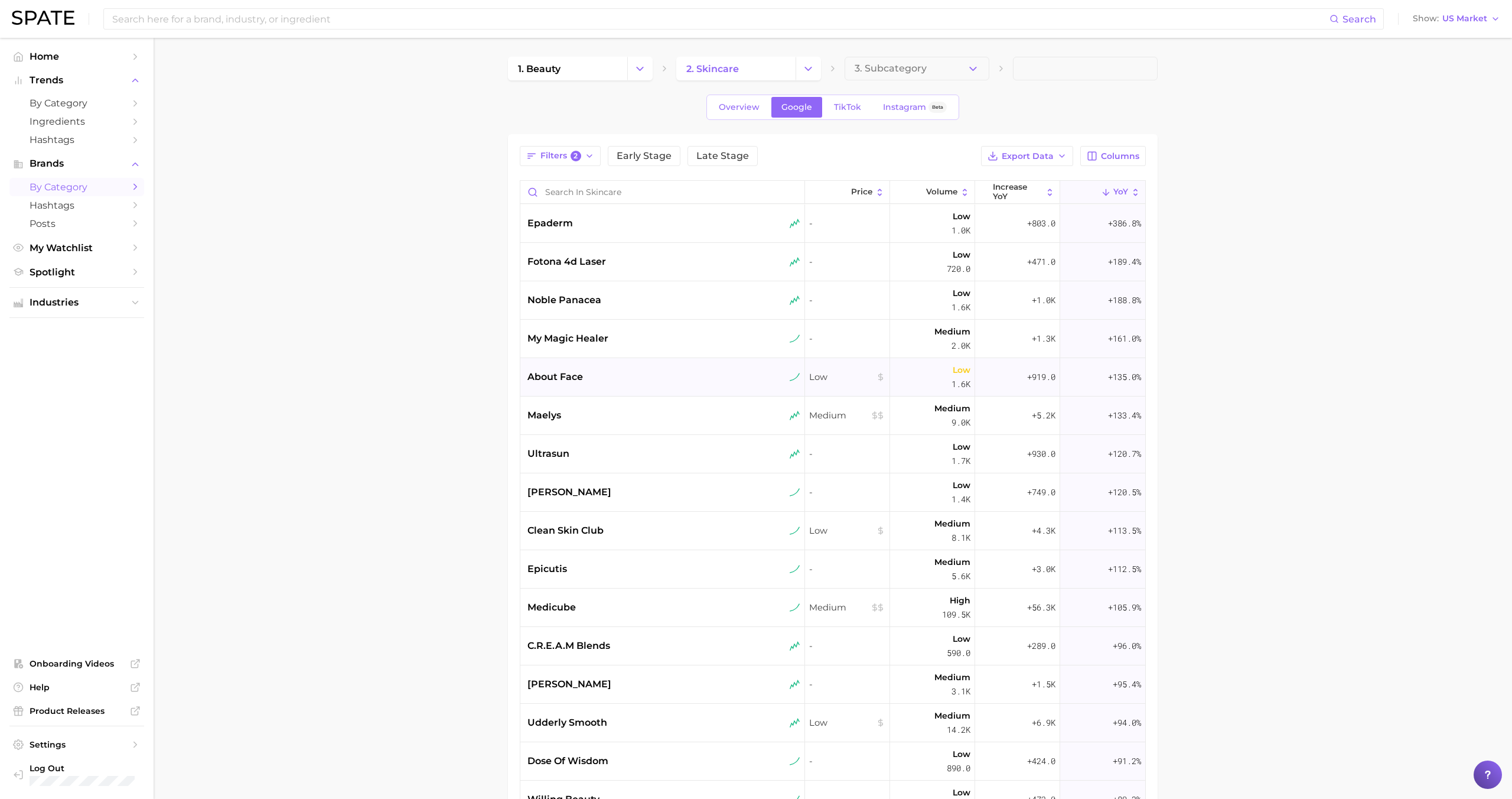
click at [609, 377] on div "about face" at bounding box center [664, 377] width 273 height 14
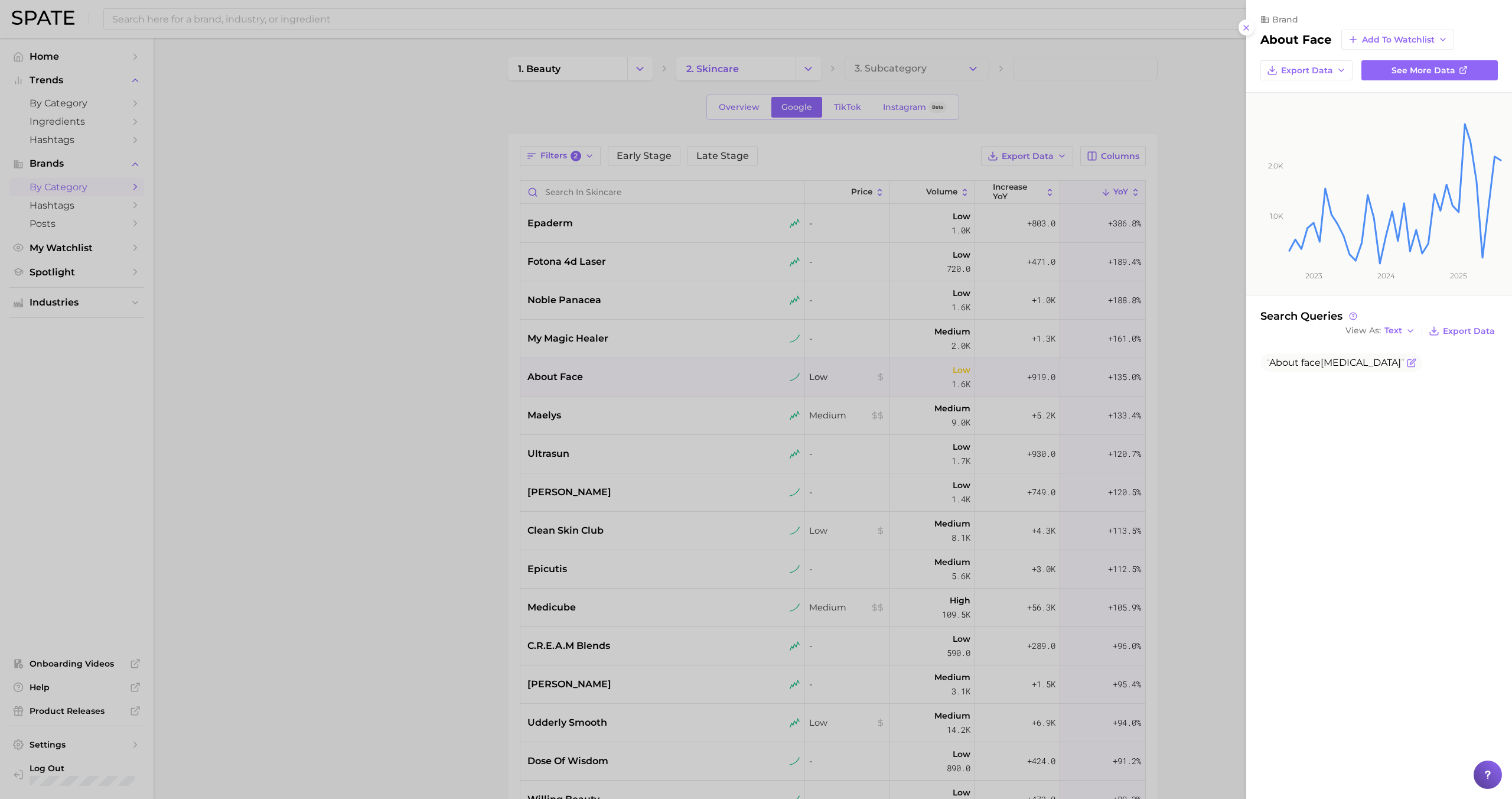
click at [1291, 360] on span "About" at bounding box center [1284, 363] width 30 height 11
copy body "About face skin care"
click at [599, 393] on div at bounding box center [756, 400] width 1512 height 799
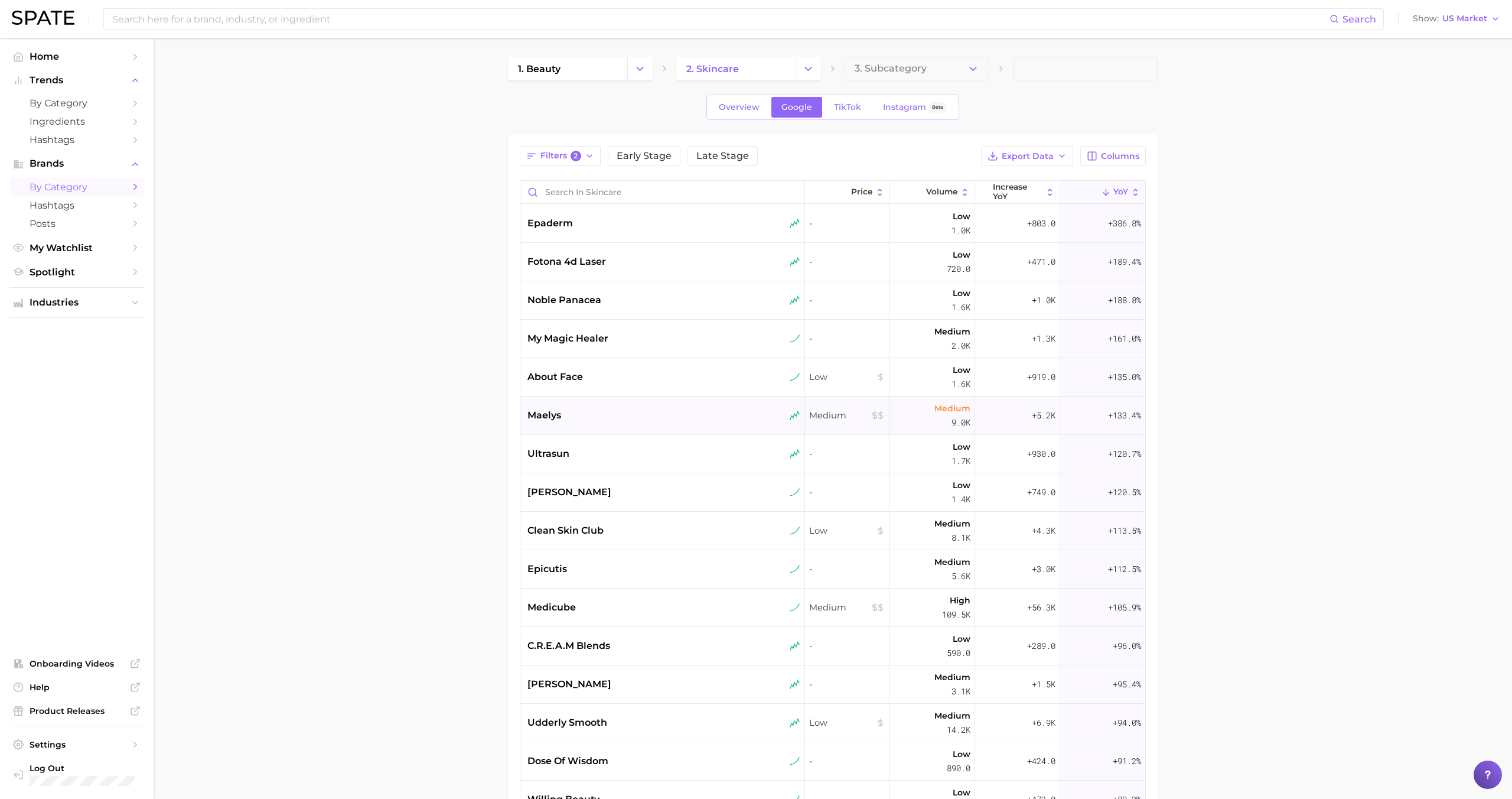
click at [595, 414] on div "maelys" at bounding box center [664, 415] width 273 height 14
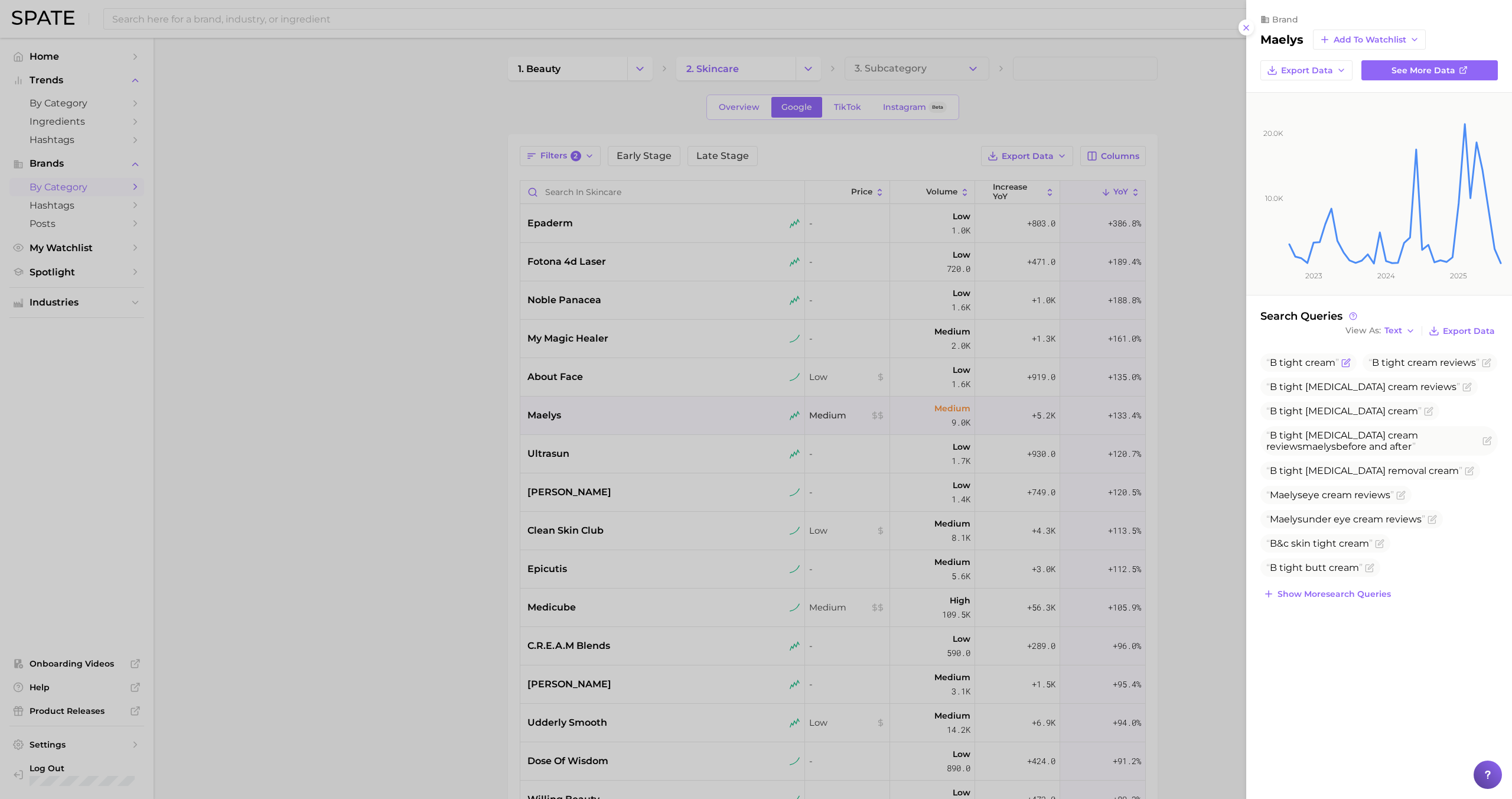
click at [1297, 362] on span "B tight cream" at bounding box center [1303, 363] width 73 height 11
copy span "B tight cream"
click at [627, 414] on div at bounding box center [756, 400] width 1512 height 799
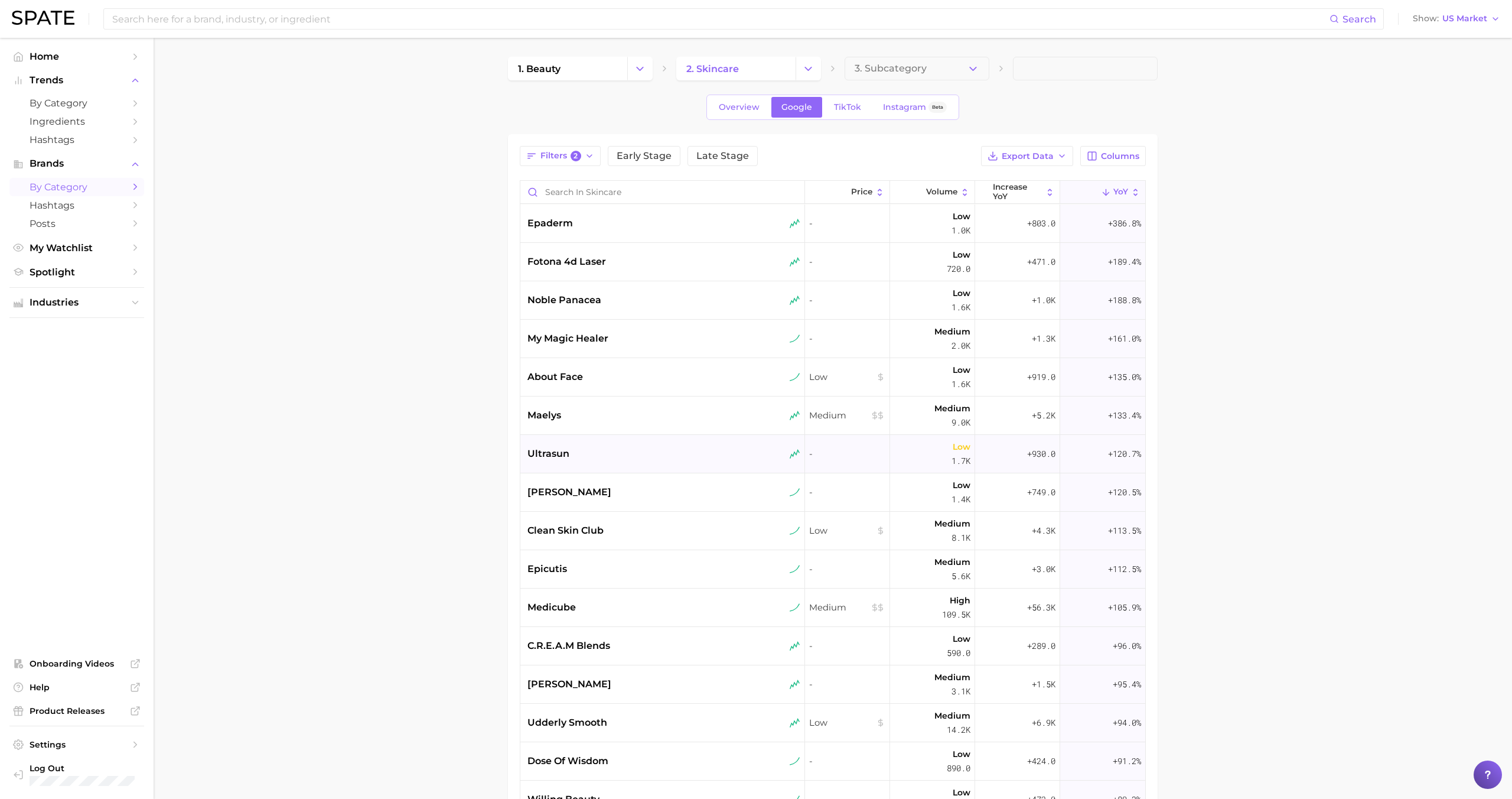
click at [620, 452] on div "ultrasun" at bounding box center [664, 454] width 273 height 14
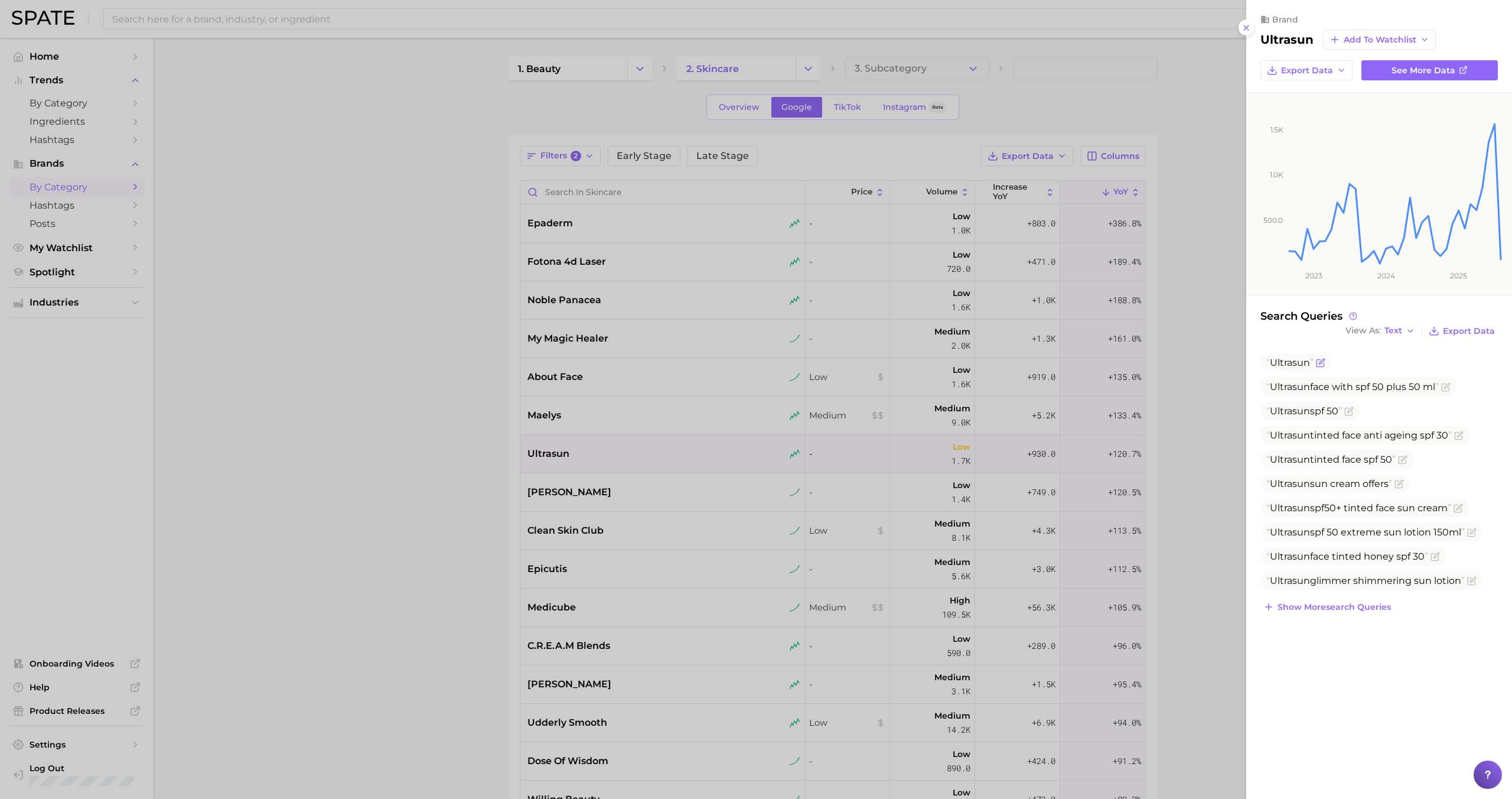
click at [1296, 357] on span "Ultrasun" at bounding box center [1290, 363] width 40 height 11
copy span "Ultrasun"
click at [606, 508] on div at bounding box center [756, 400] width 1512 height 799
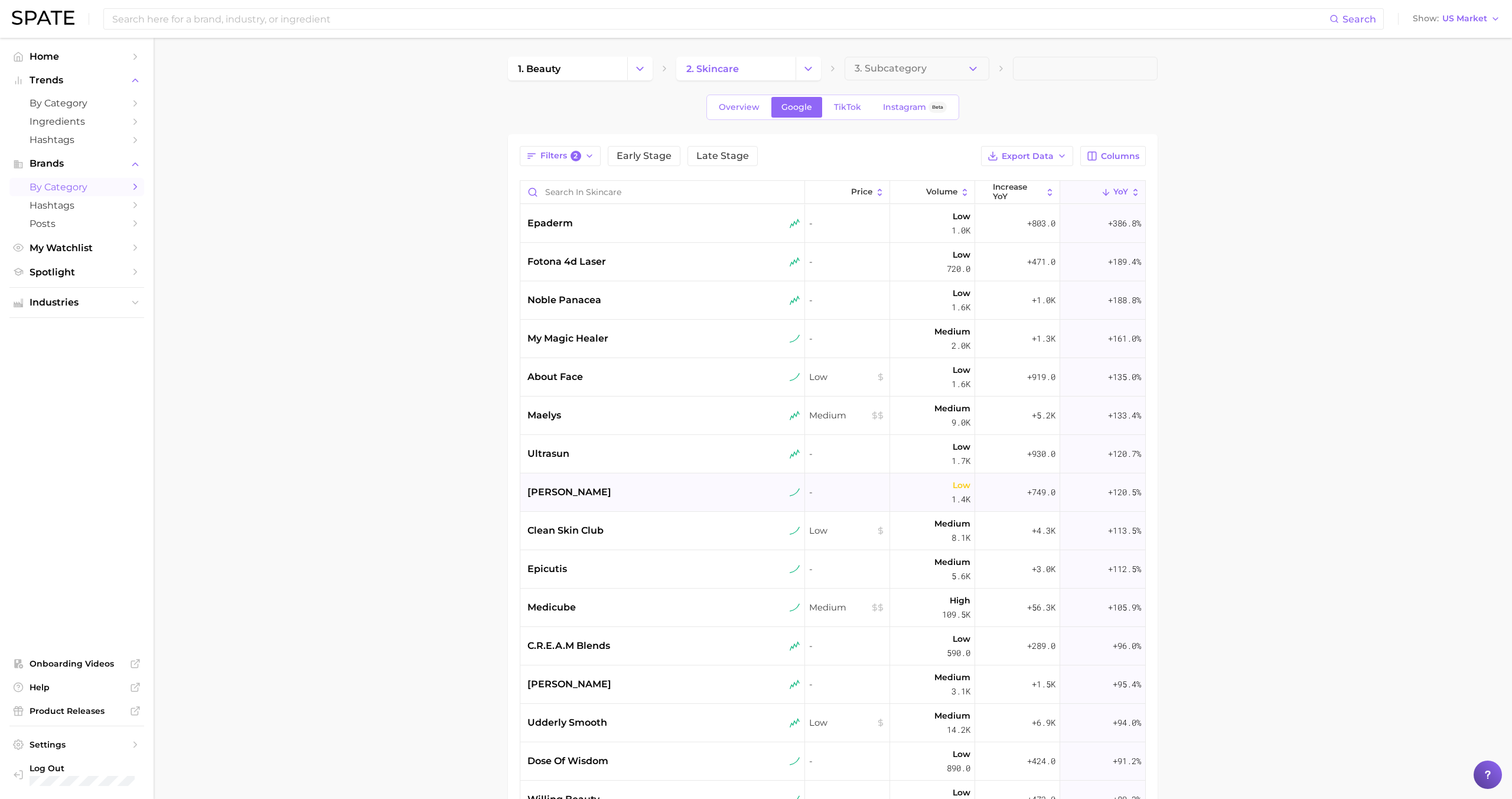
click at [610, 494] on div "pierre fabre" at bounding box center [664, 492] width 273 height 14
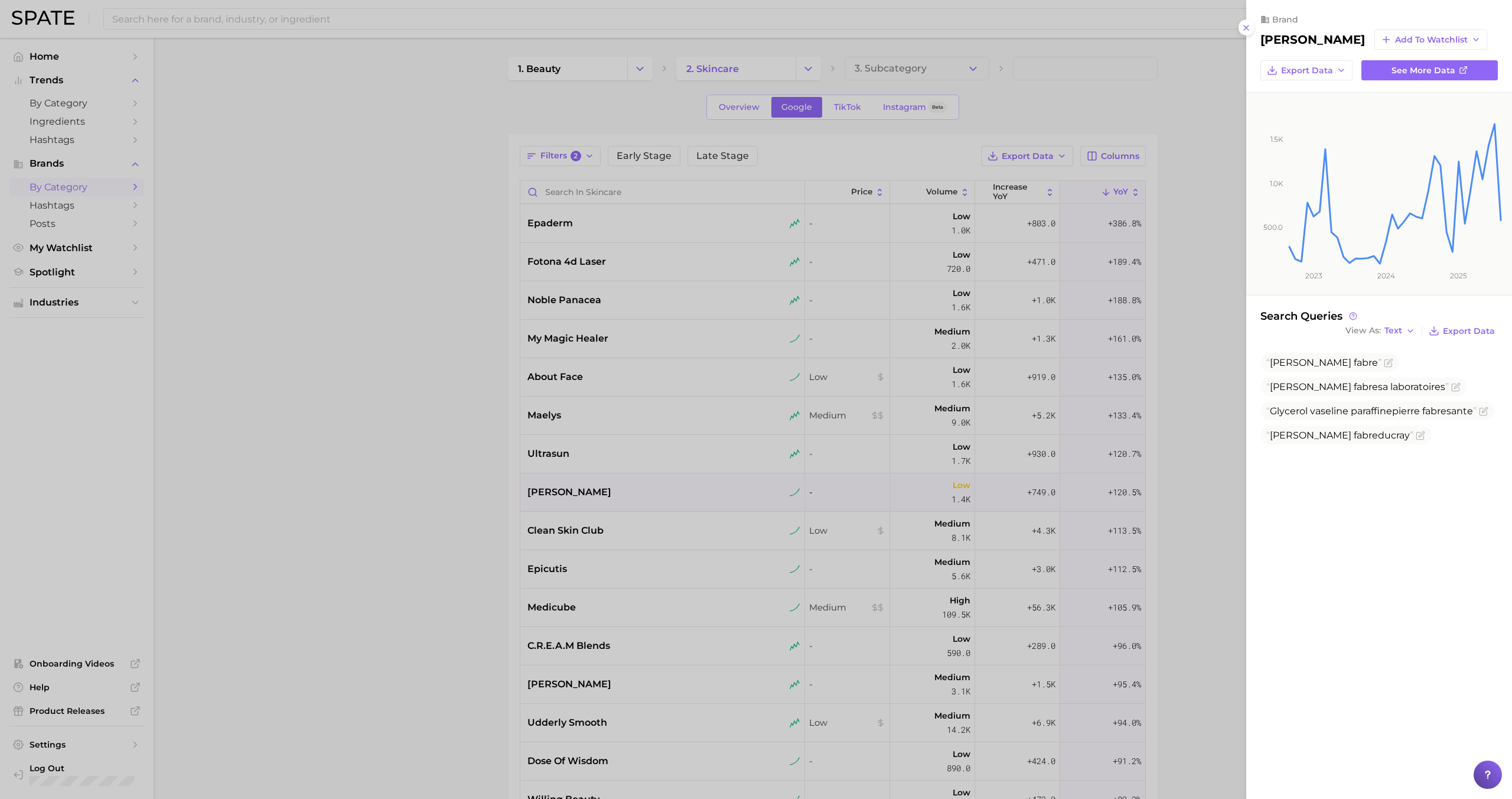
click at [610, 490] on div at bounding box center [756, 400] width 1512 height 799
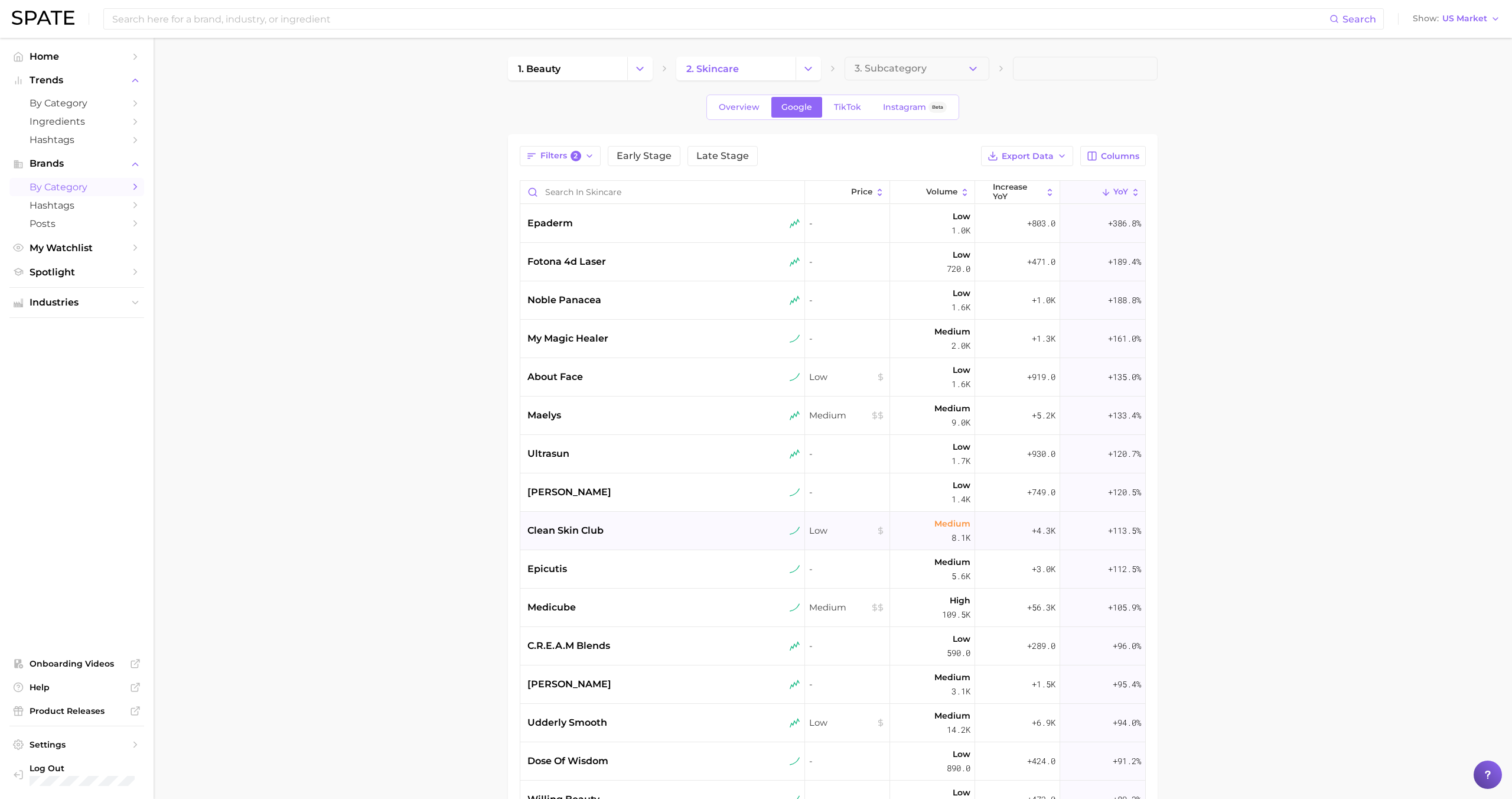
click at [614, 514] on div "clean skin club" at bounding box center [663, 531] width 285 height 39
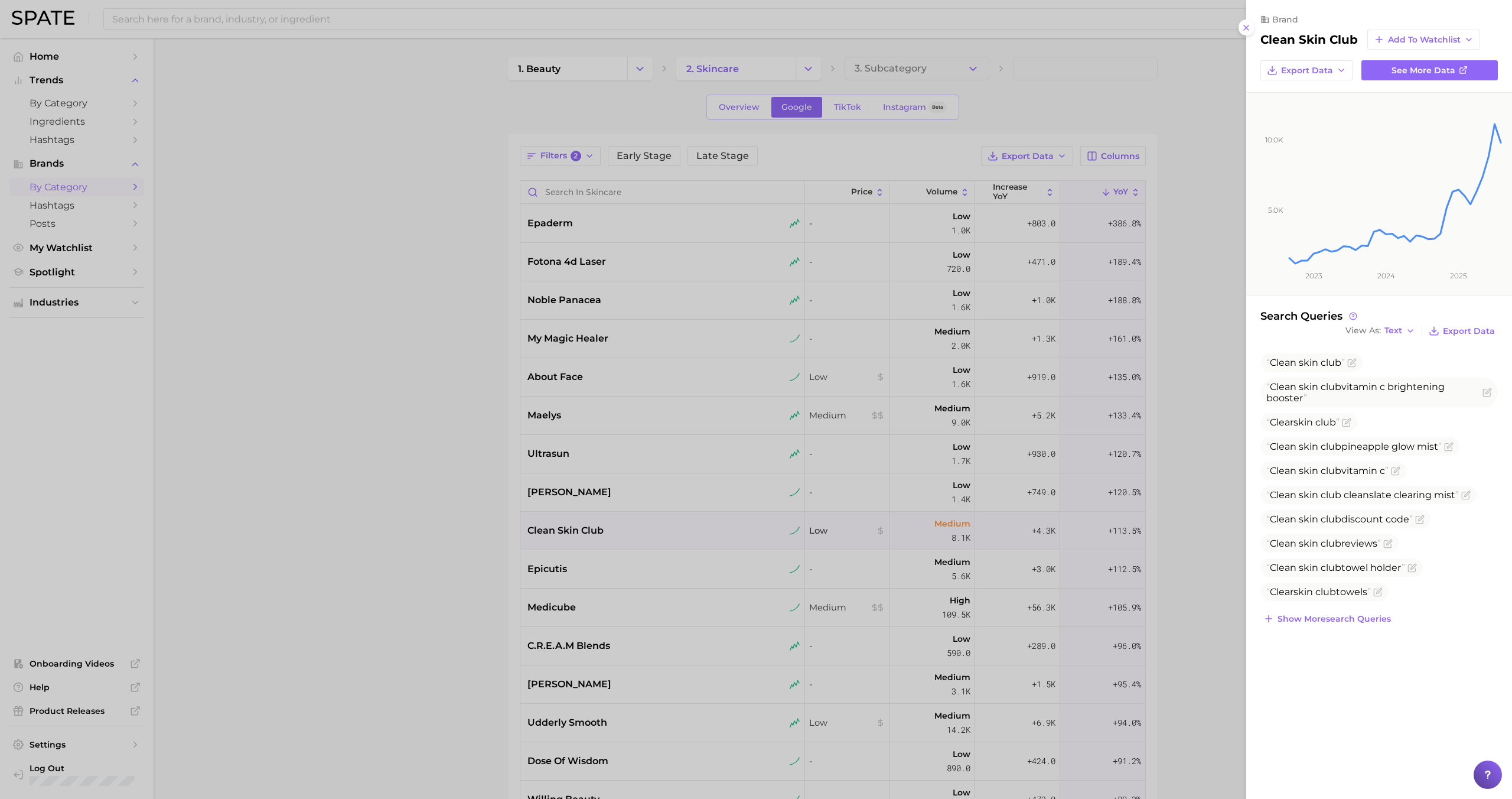
click at [614, 524] on div at bounding box center [756, 400] width 1512 height 799
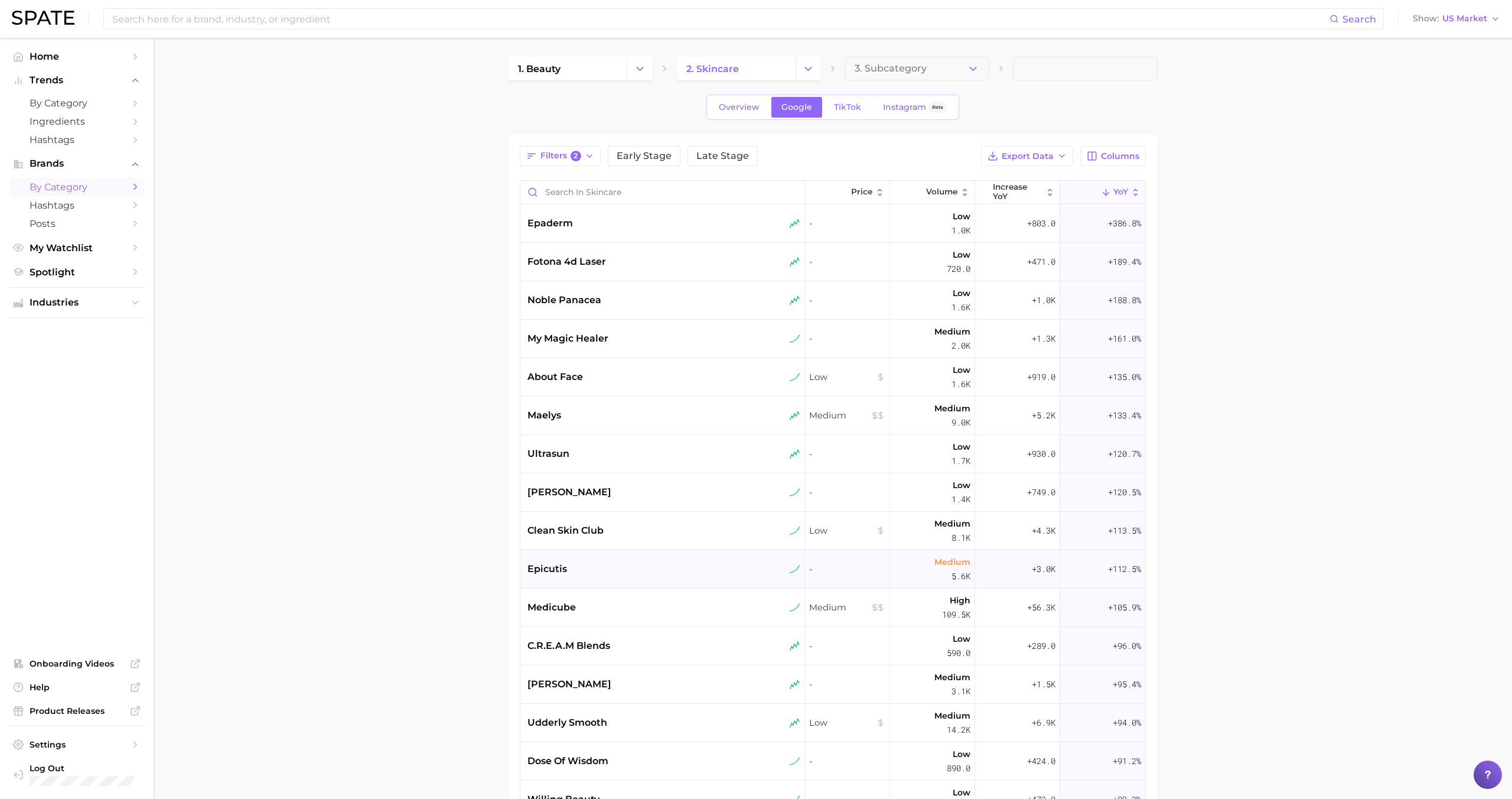
click at [605, 568] on div "epicutis" at bounding box center [664, 569] width 273 height 14
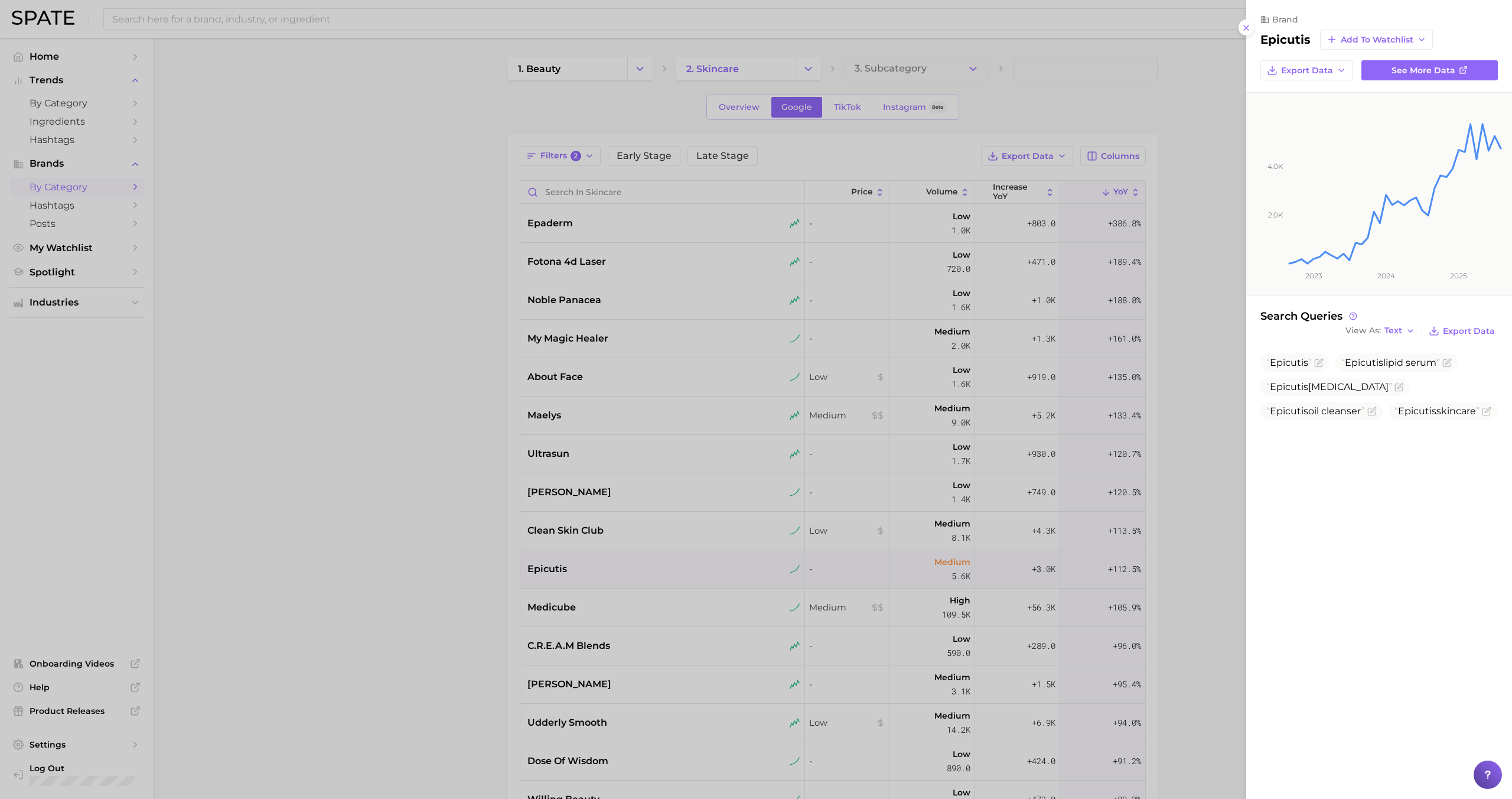
click at [605, 568] on div at bounding box center [756, 400] width 1512 height 799
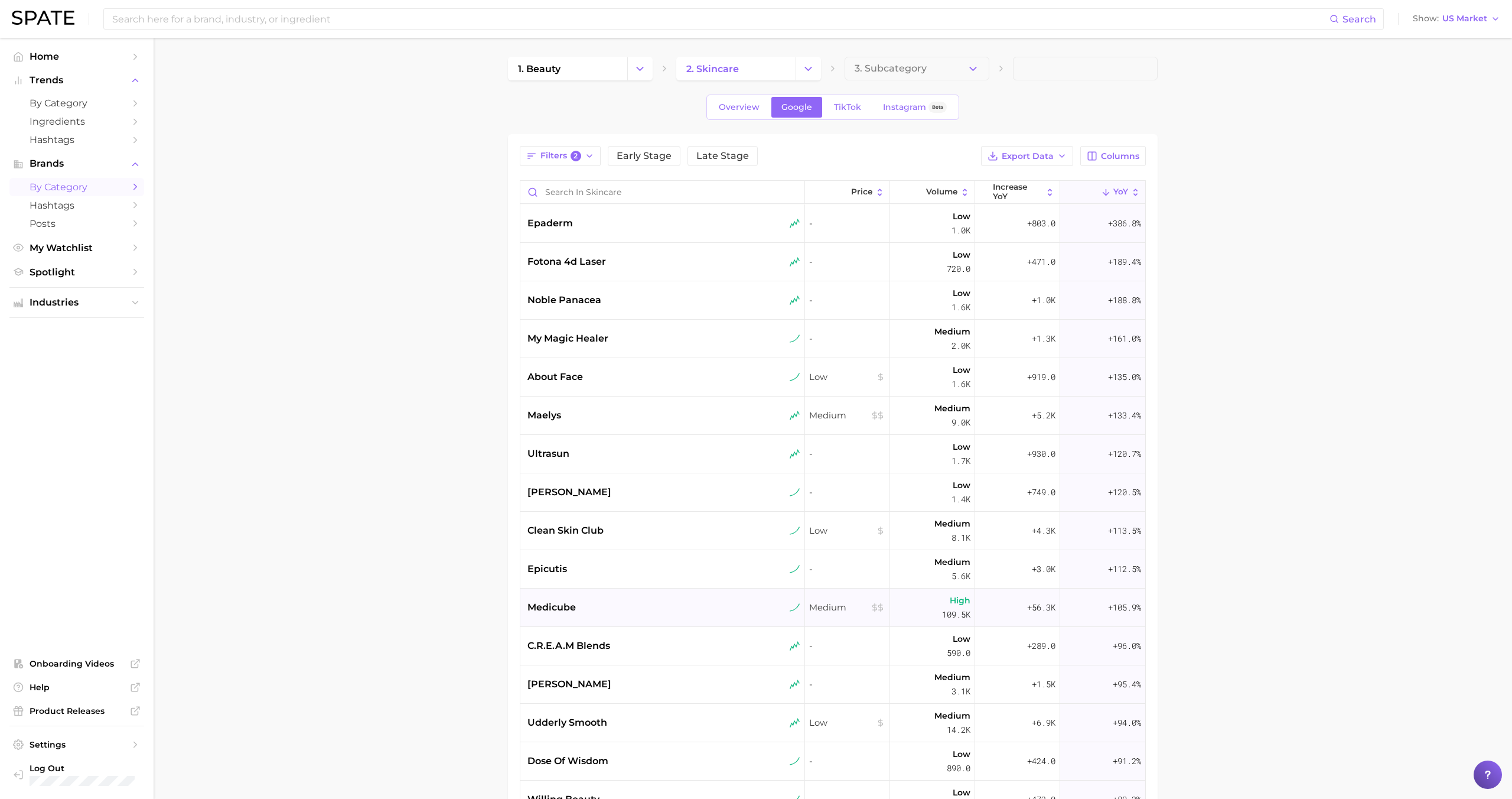
click at [605, 603] on div "medicube" at bounding box center [664, 607] width 273 height 14
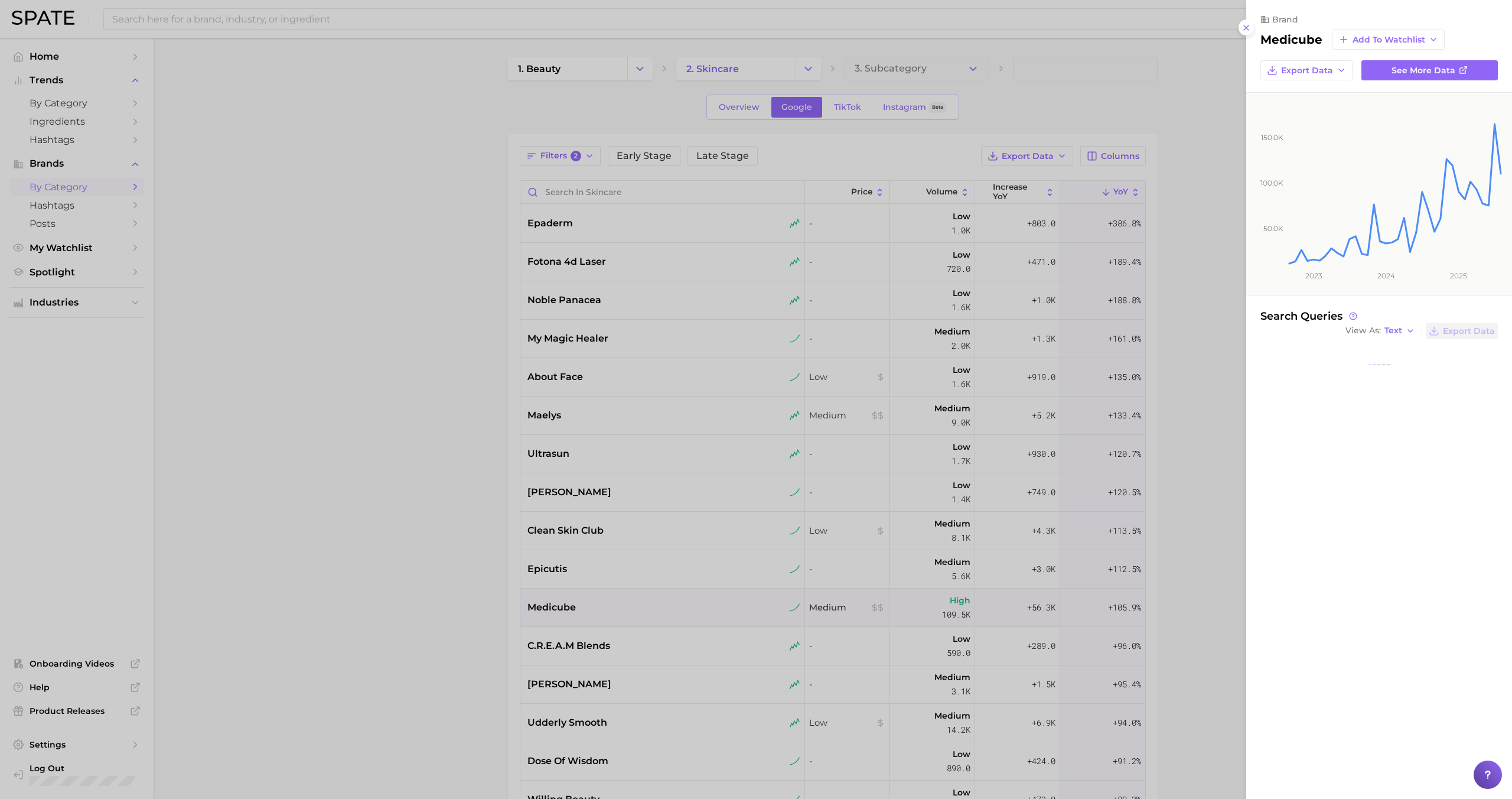
click at [605, 603] on div at bounding box center [756, 400] width 1512 height 799
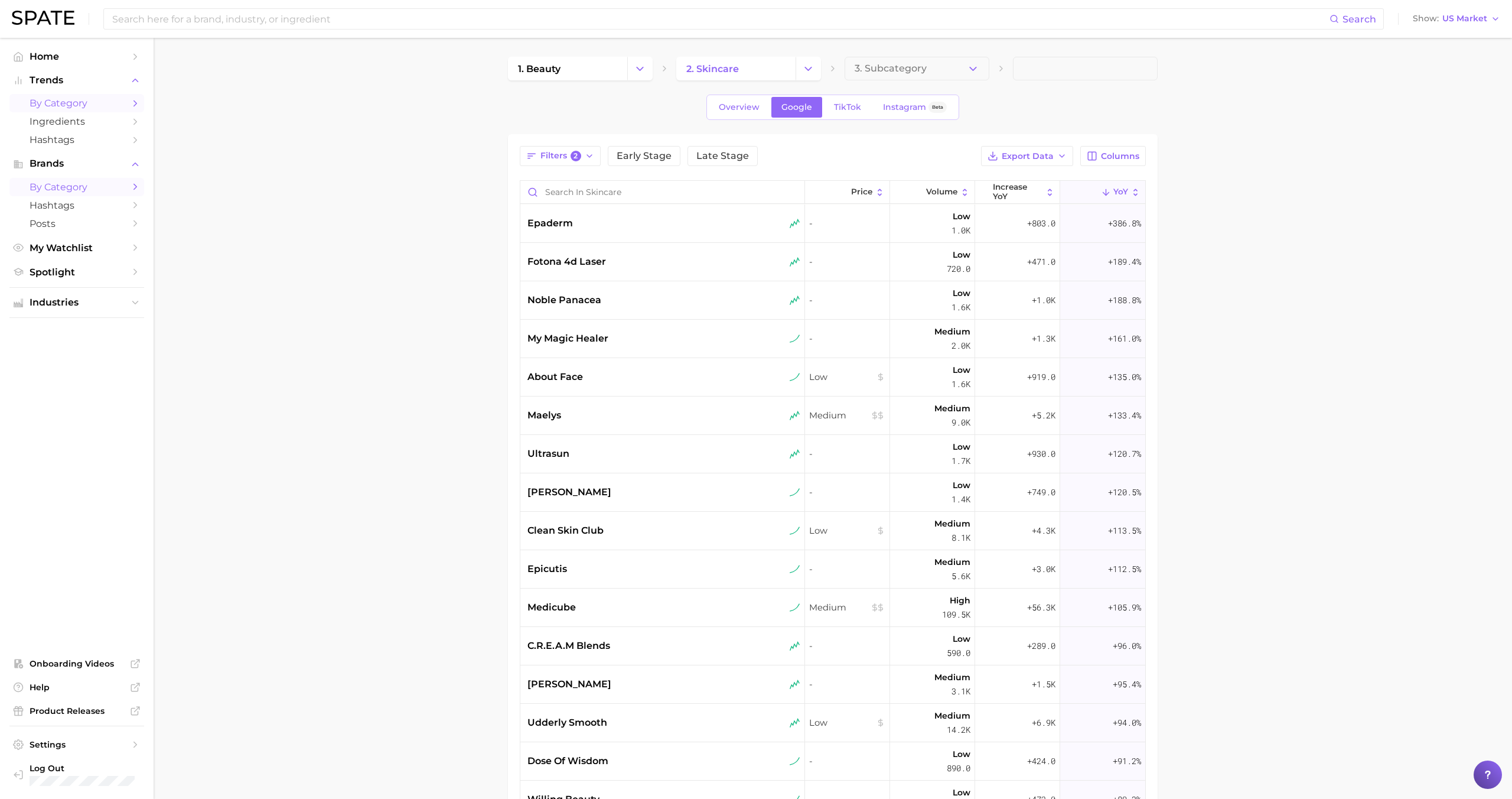
click at [89, 106] on span "by Category" at bounding box center [77, 103] width 94 height 11
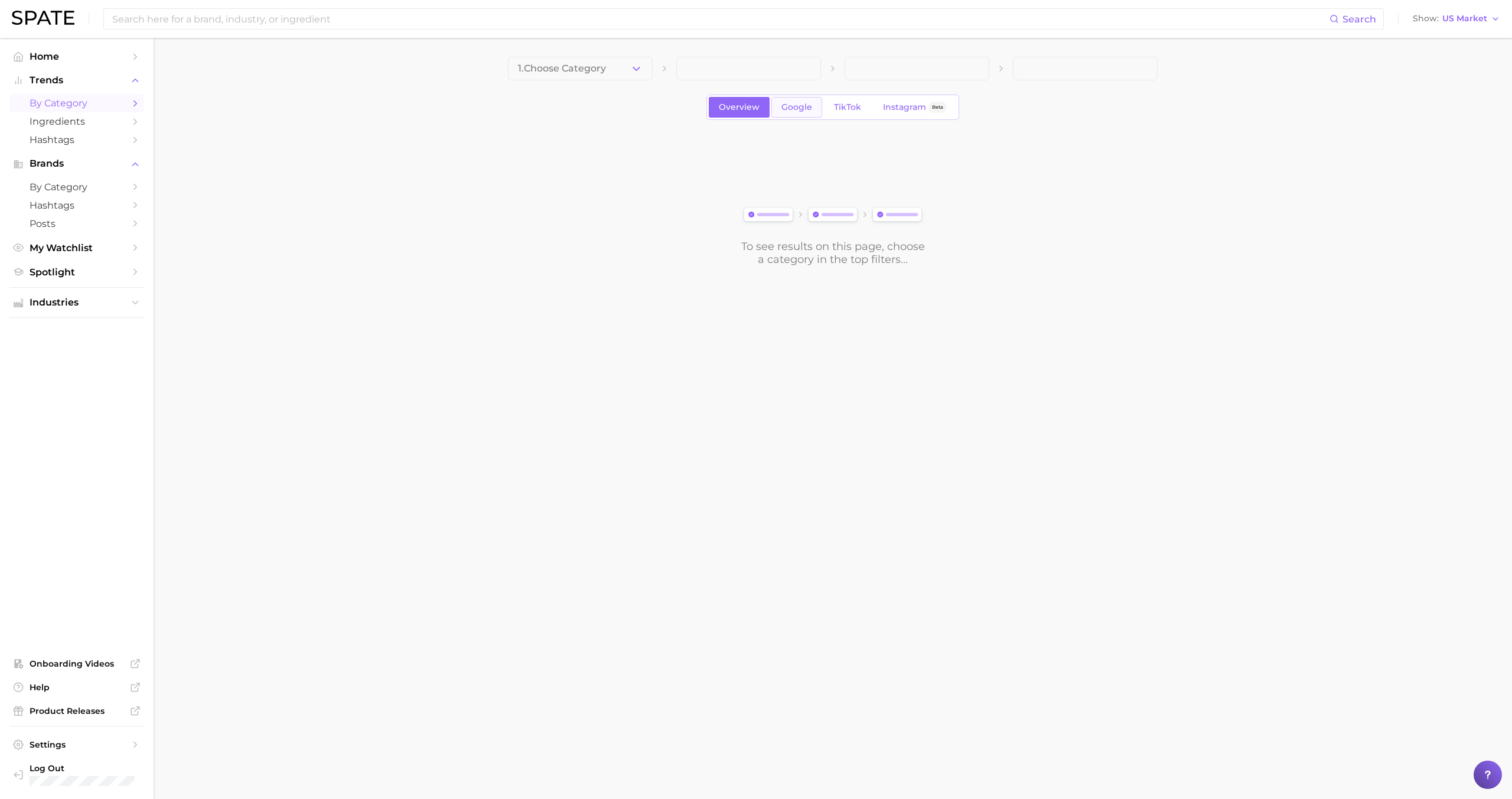
click at [792, 111] on span "Google" at bounding box center [796, 106] width 31 height 10
click at [630, 64] on icon "button" at bounding box center [636, 69] width 12 height 12
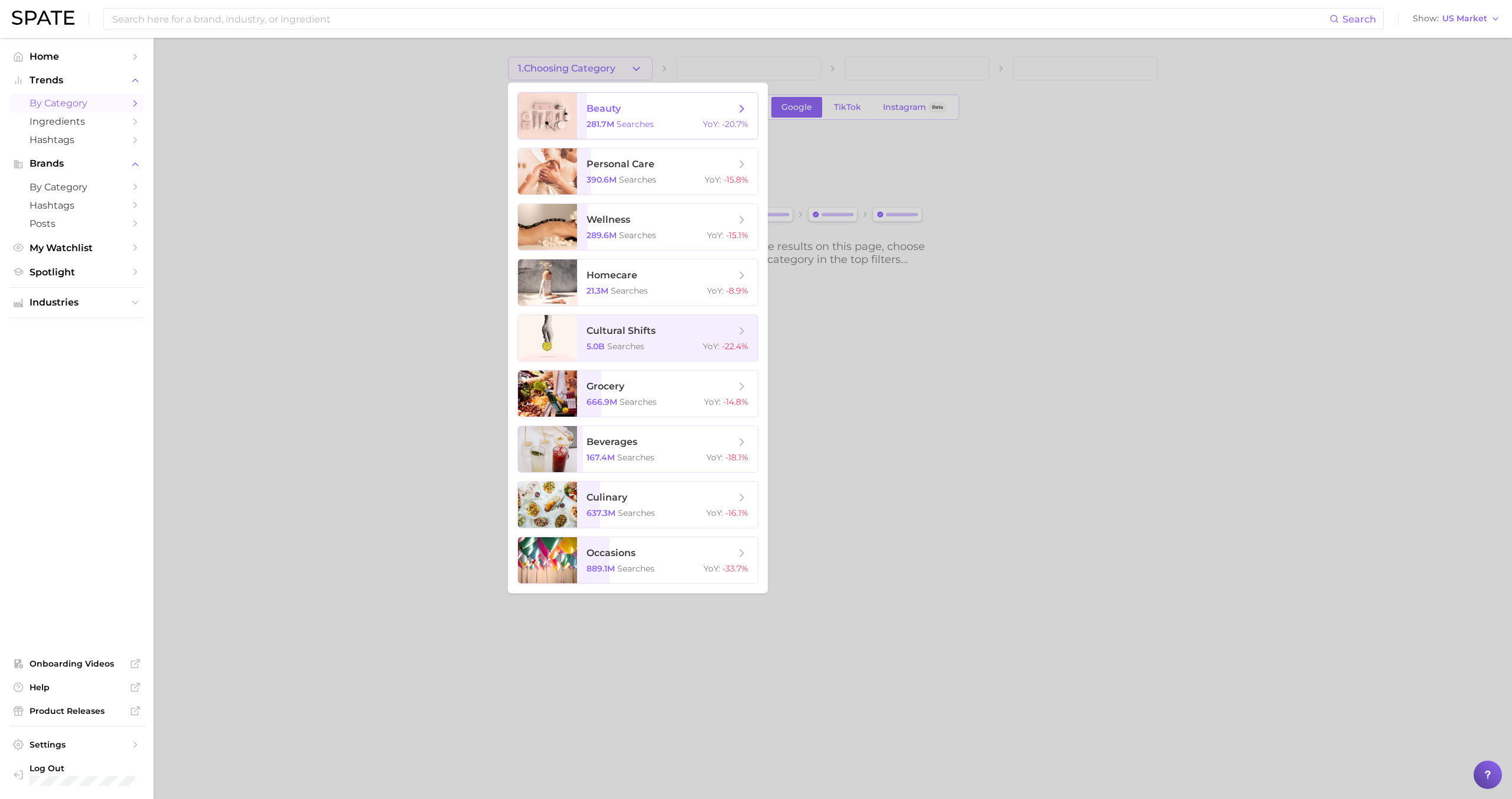
click at [628, 114] on span "beauty" at bounding box center [661, 108] width 149 height 13
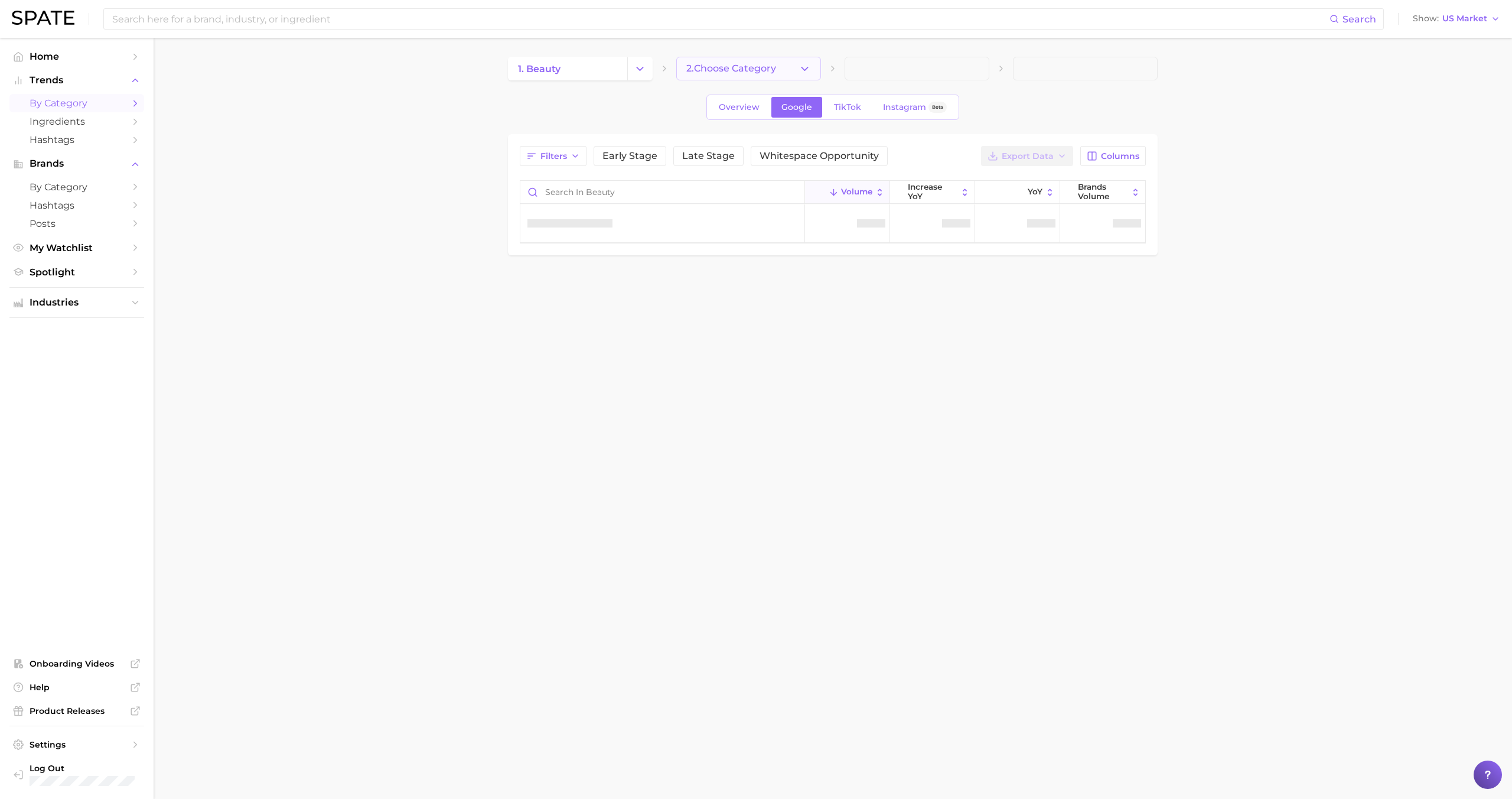
click at [722, 77] on button "2. Choose Category" at bounding box center [749, 68] width 145 height 24
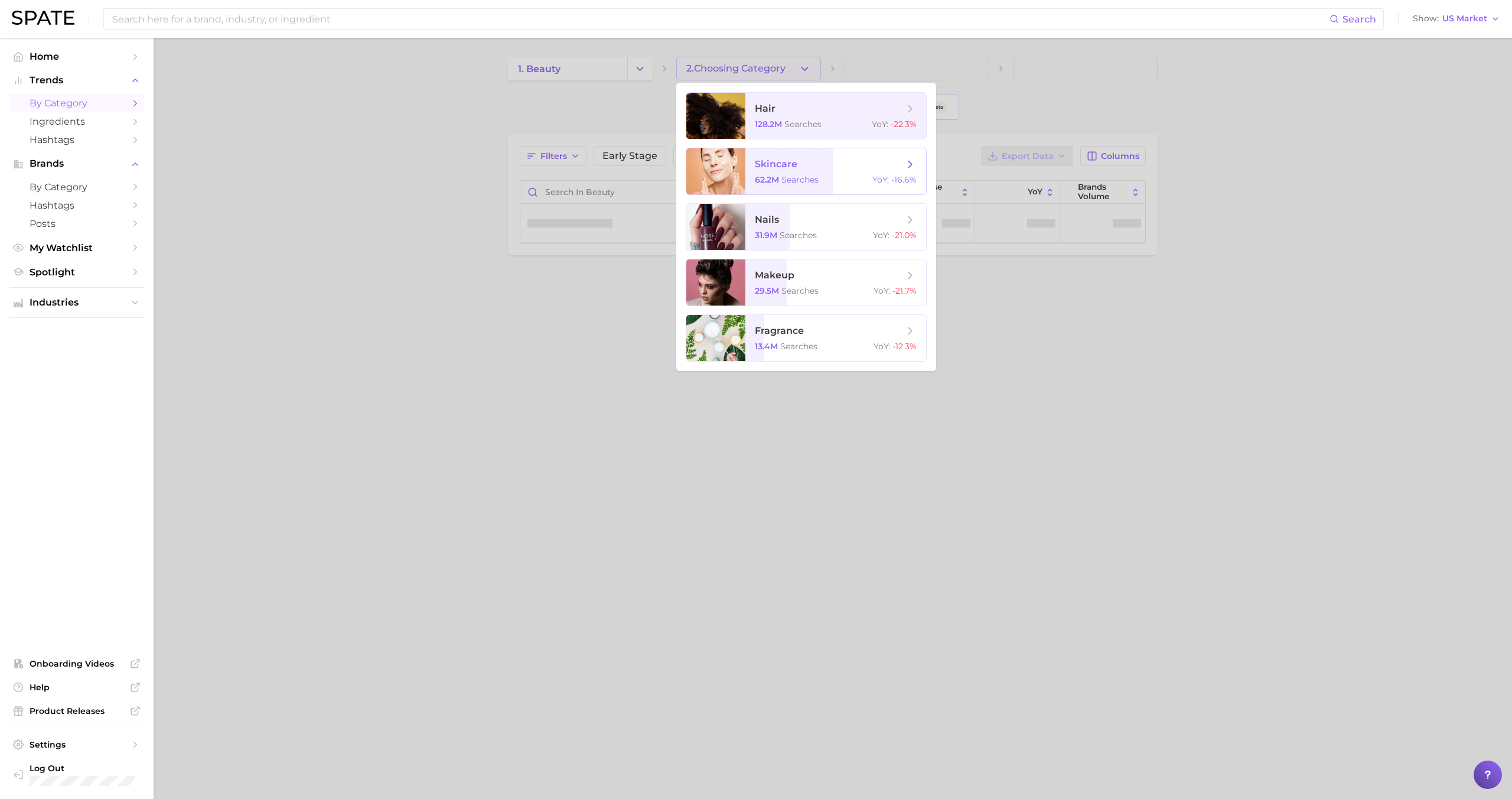
click at [755, 180] on span "62.2m" at bounding box center [767, 180] width 25 height 11
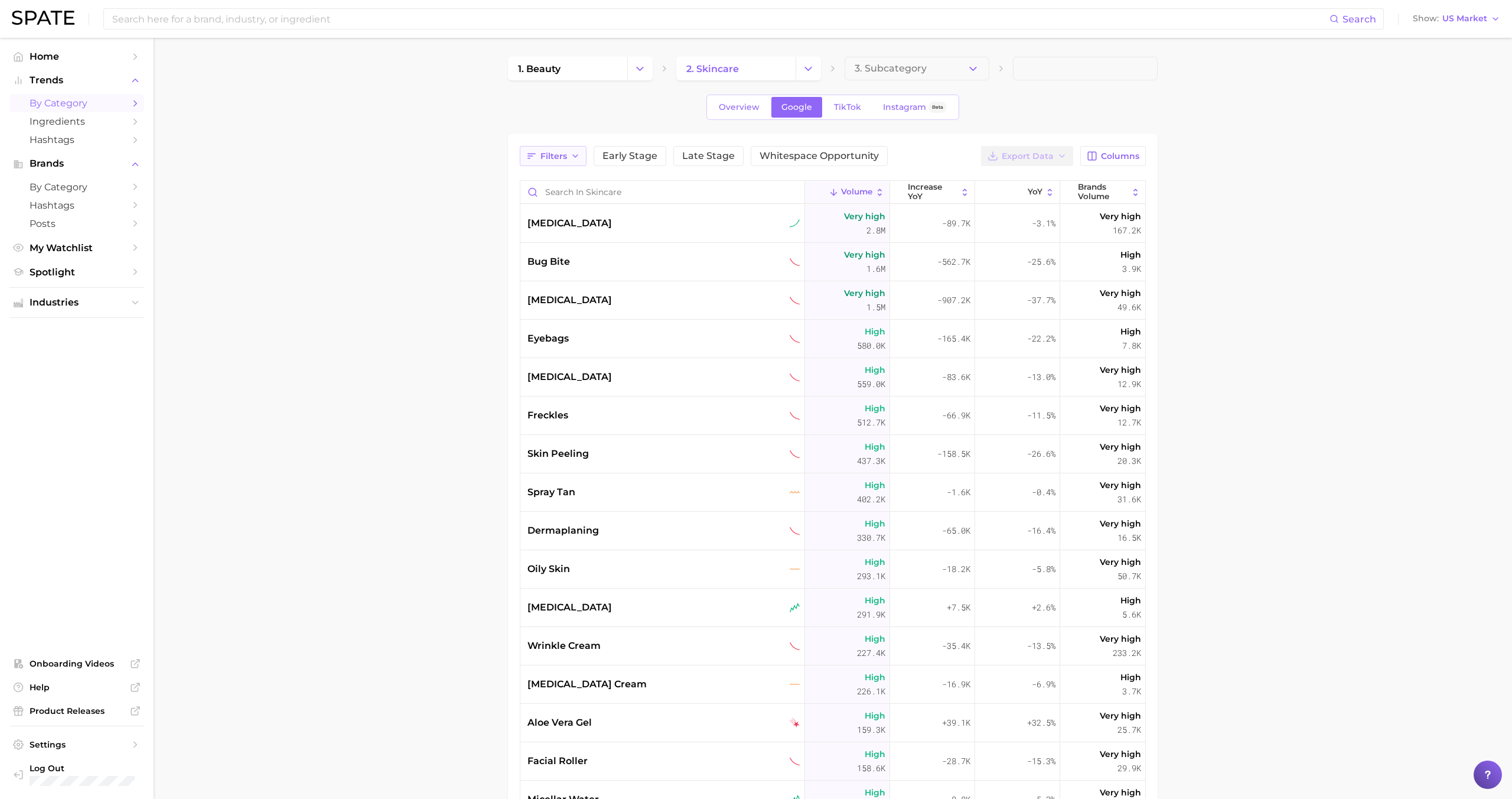
click at [564, 158] on span "Filters" at bounding box center [553, 156] width 26 height 10
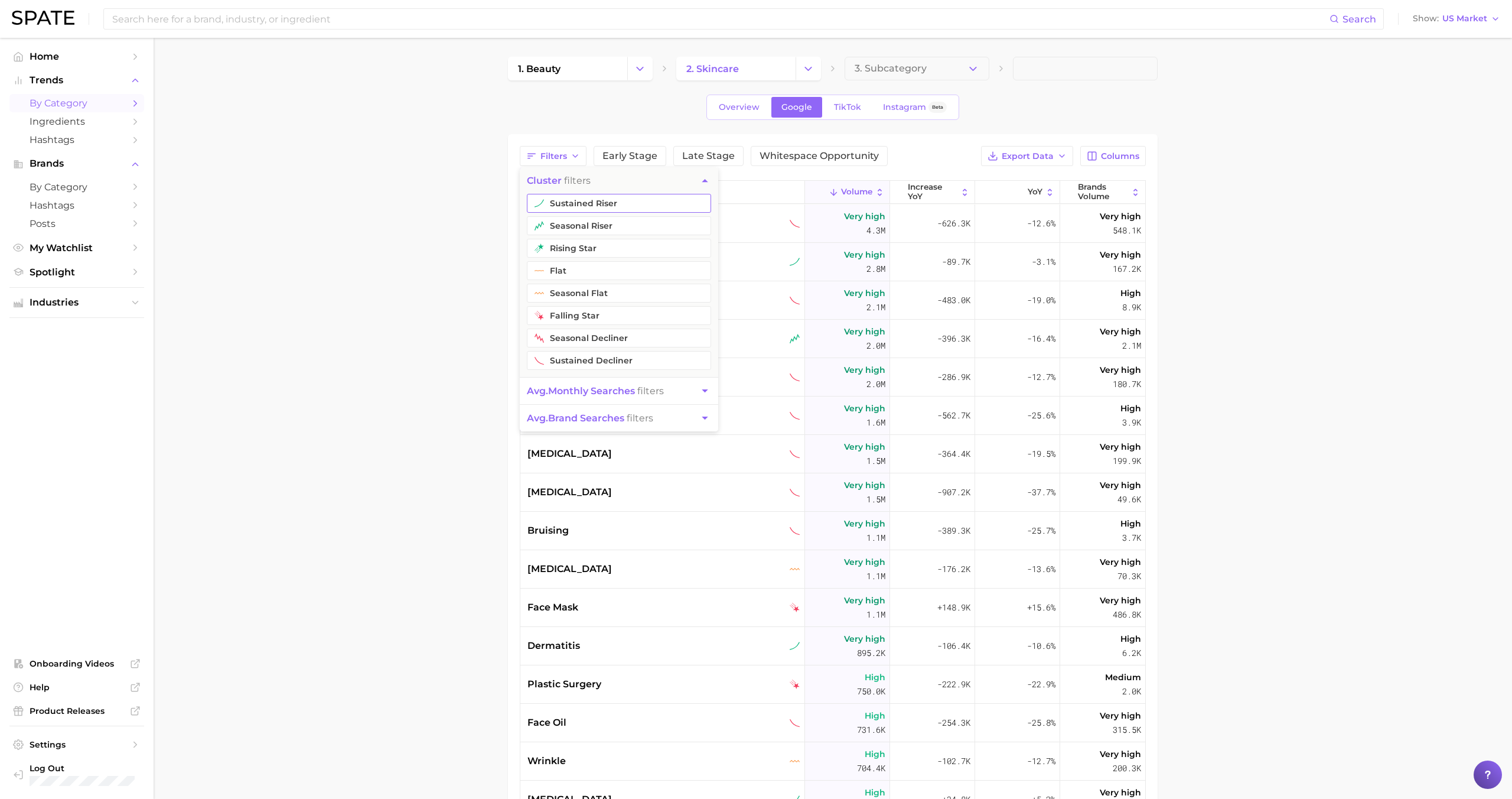
click at [567, 200] on button "sustained riser" at bounding box center [619, 202] width 185 height 18
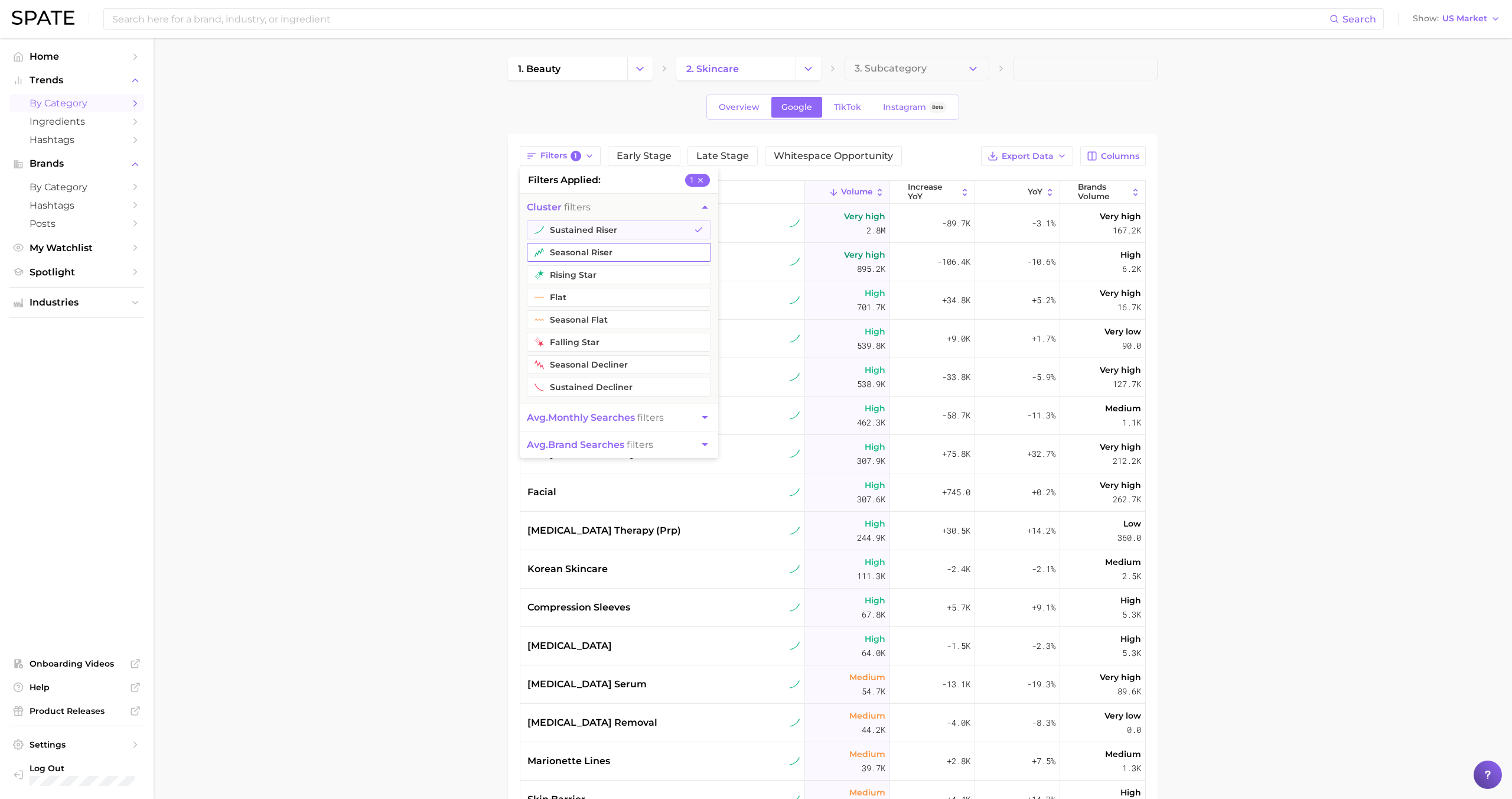
click at [566, 251] on button "seasonal riser" at bounding box center [619, 252] width 185 height 18
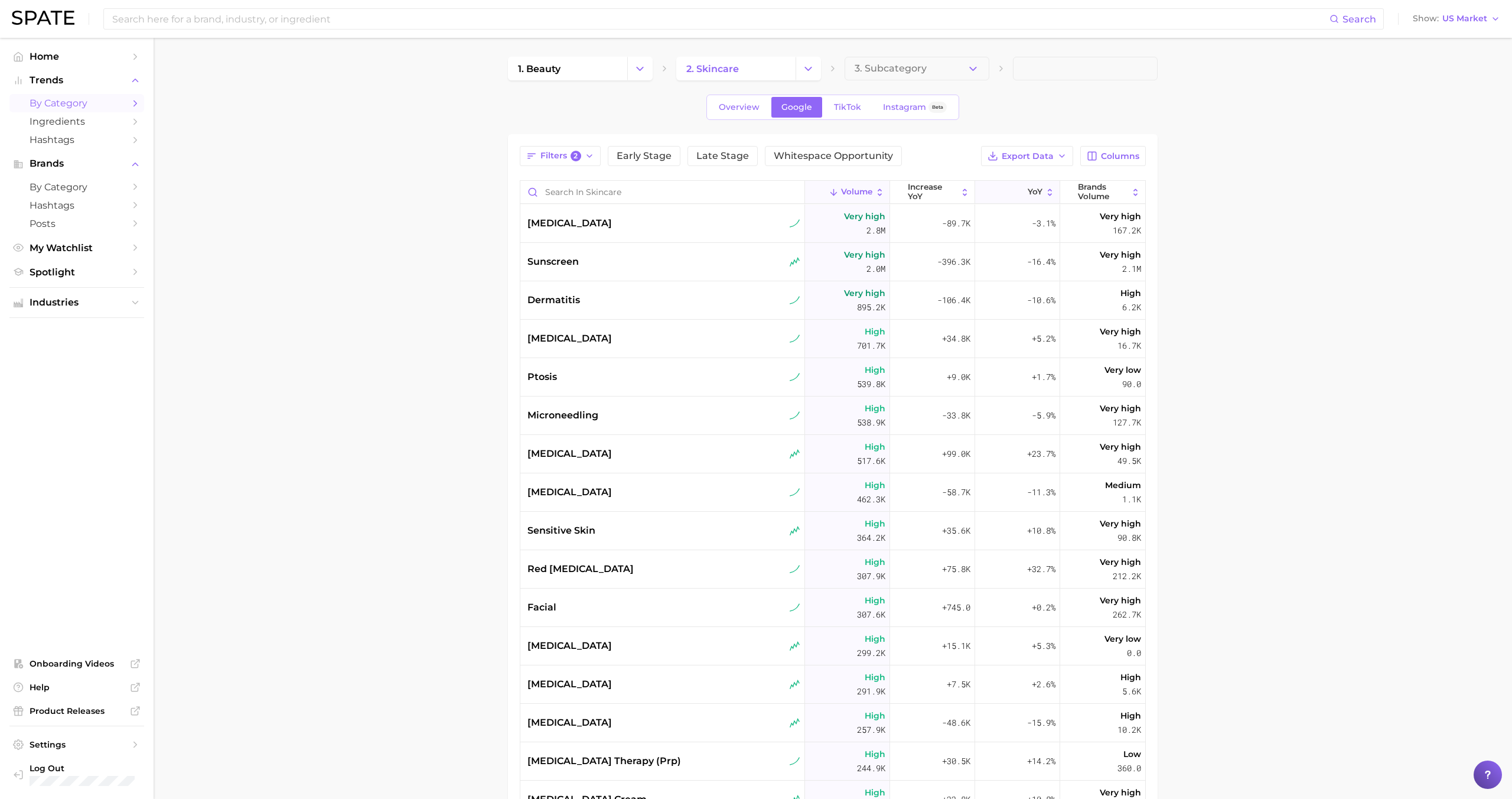
click at [1006, 194] on button "YoY" at bounding box center [1018, 192] width 85 height 23
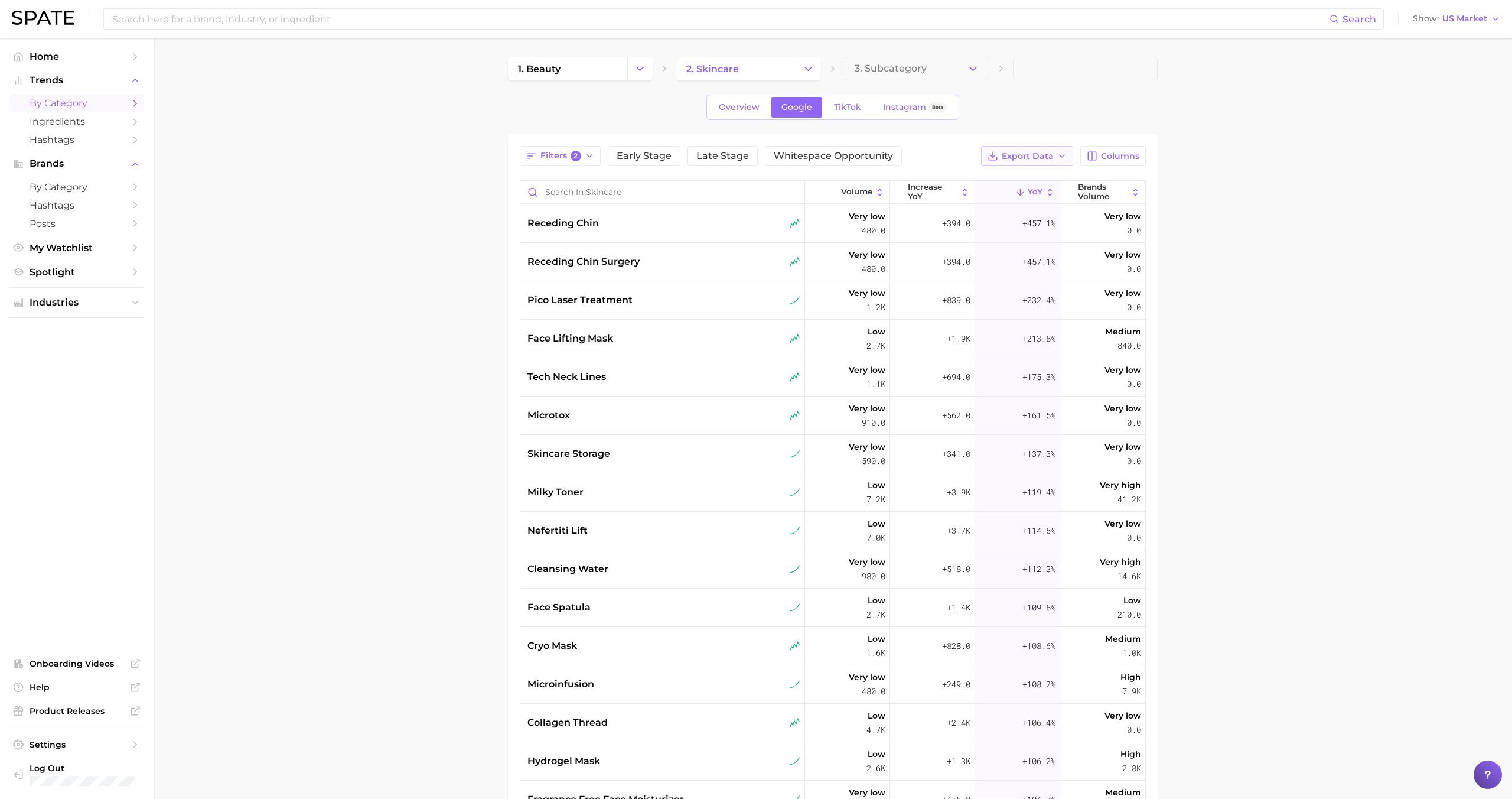
click at [1040, 157] on span "Export Data" at bounding box center [1027, 156] width 52 height 10
click at [997, 180] on span "Card Data CSV" at bounding box center [994, 178] width 62 height 10
click at [909, 68] on span "3. Subcategory" at bounding box center [891, 69] width 72 height 11
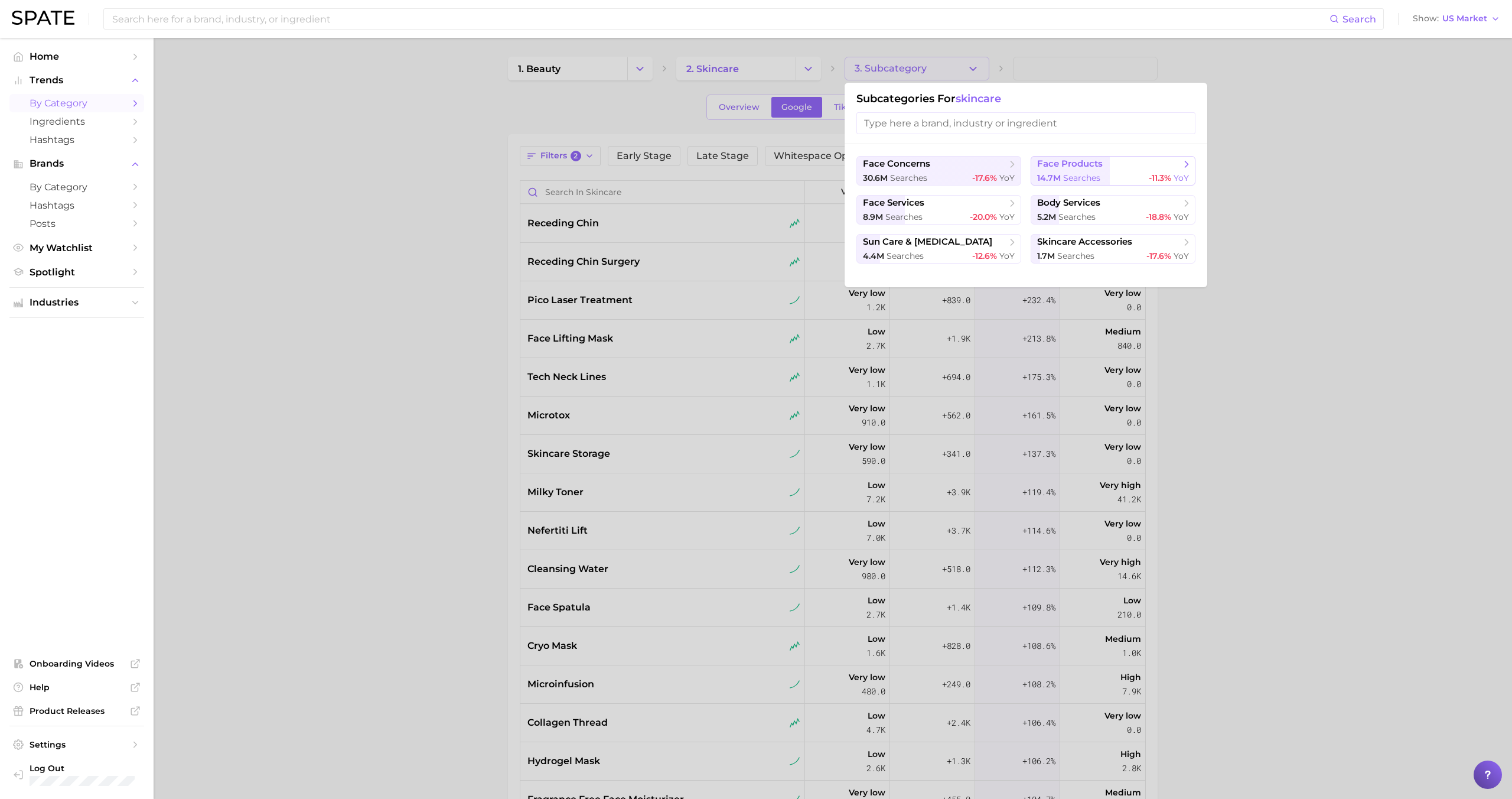
click at [1085, 178] on span "searches" at bounding box center [1082, 178] width 37 height 11
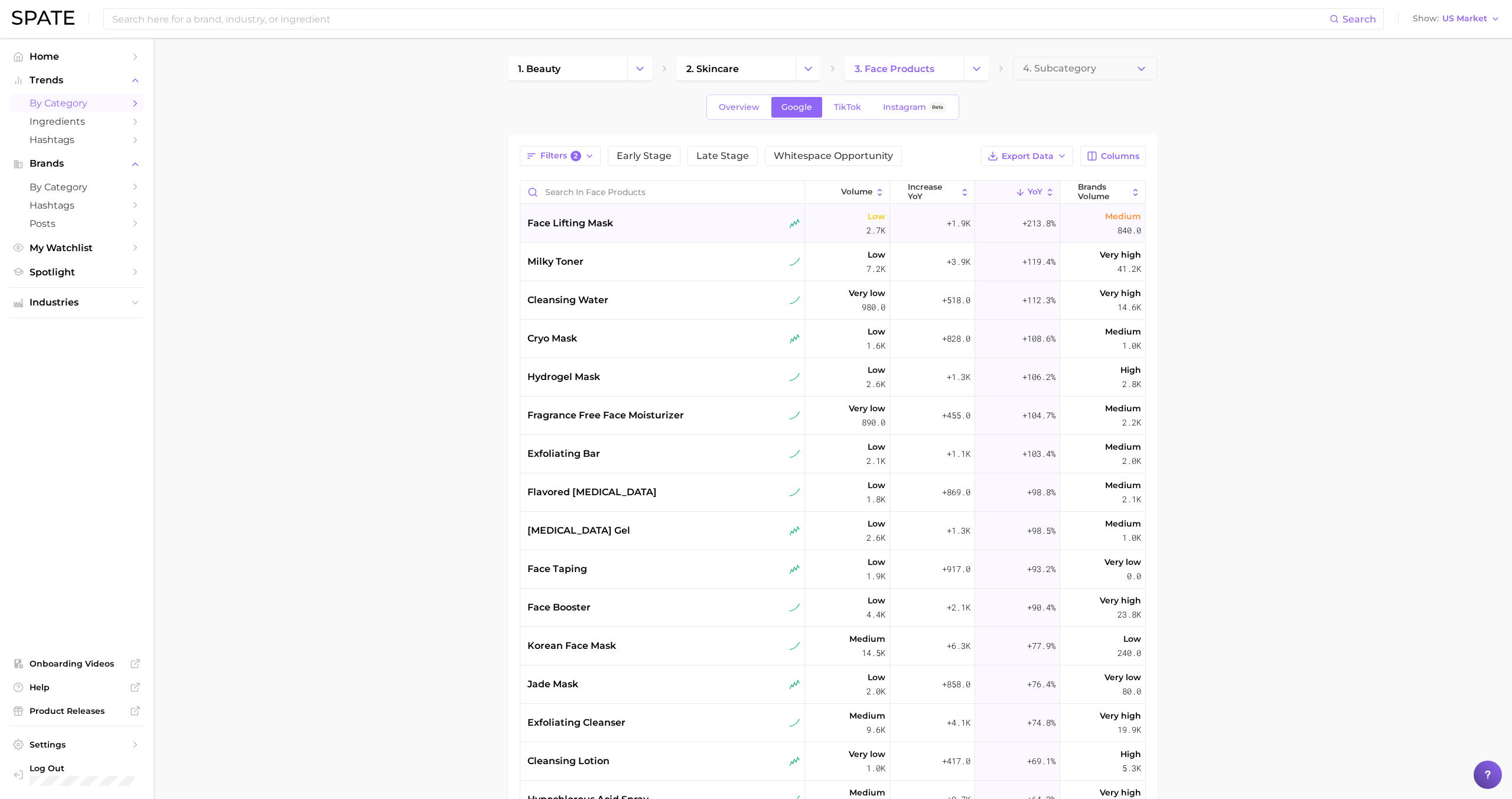
click at [683, 224] on div "face lifting mask" at bounding box center [664, 224] width 273 height 14
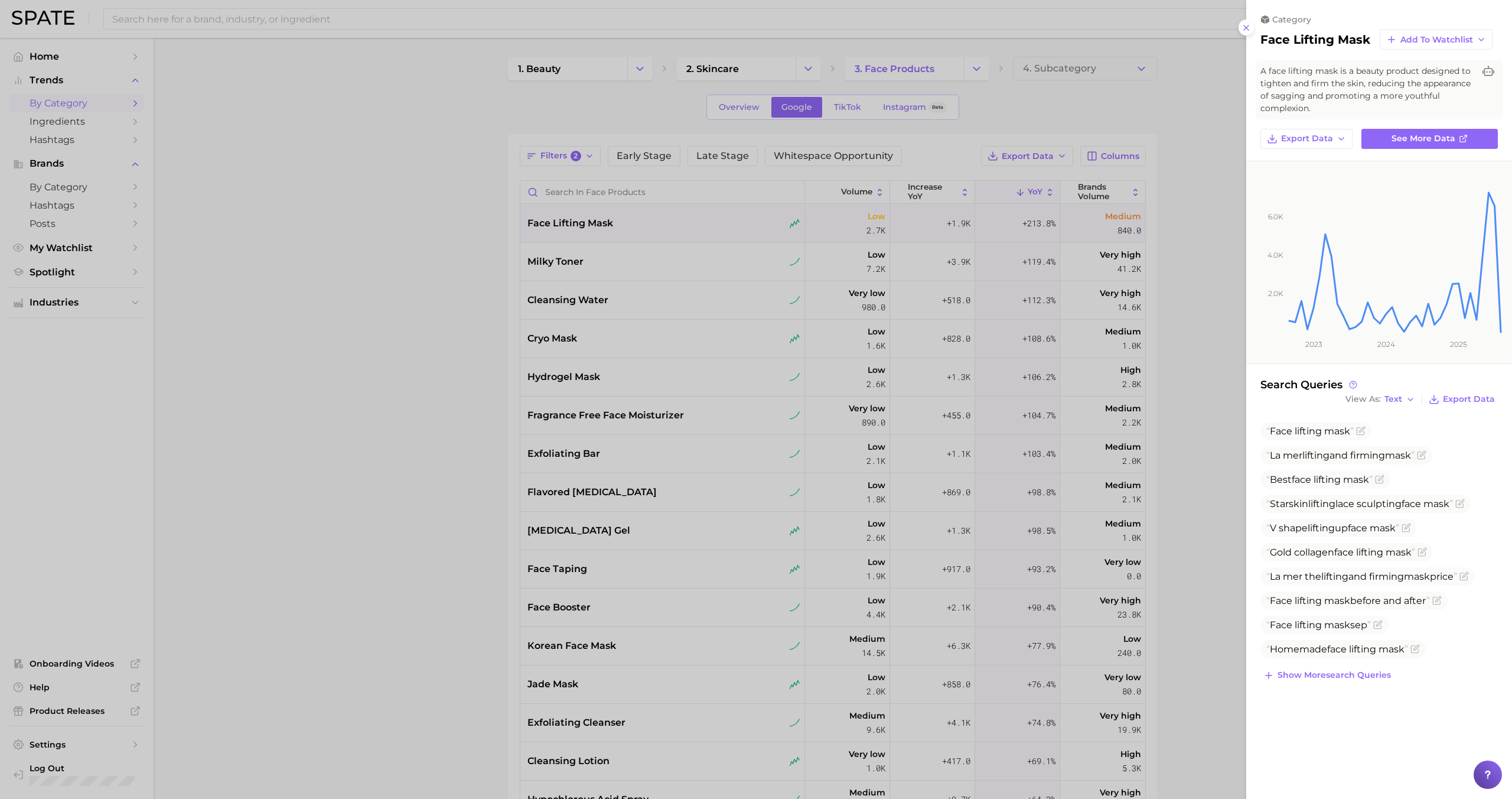
click at [681, 221] on div at bounding box center [756, 400] width 1512 height 799
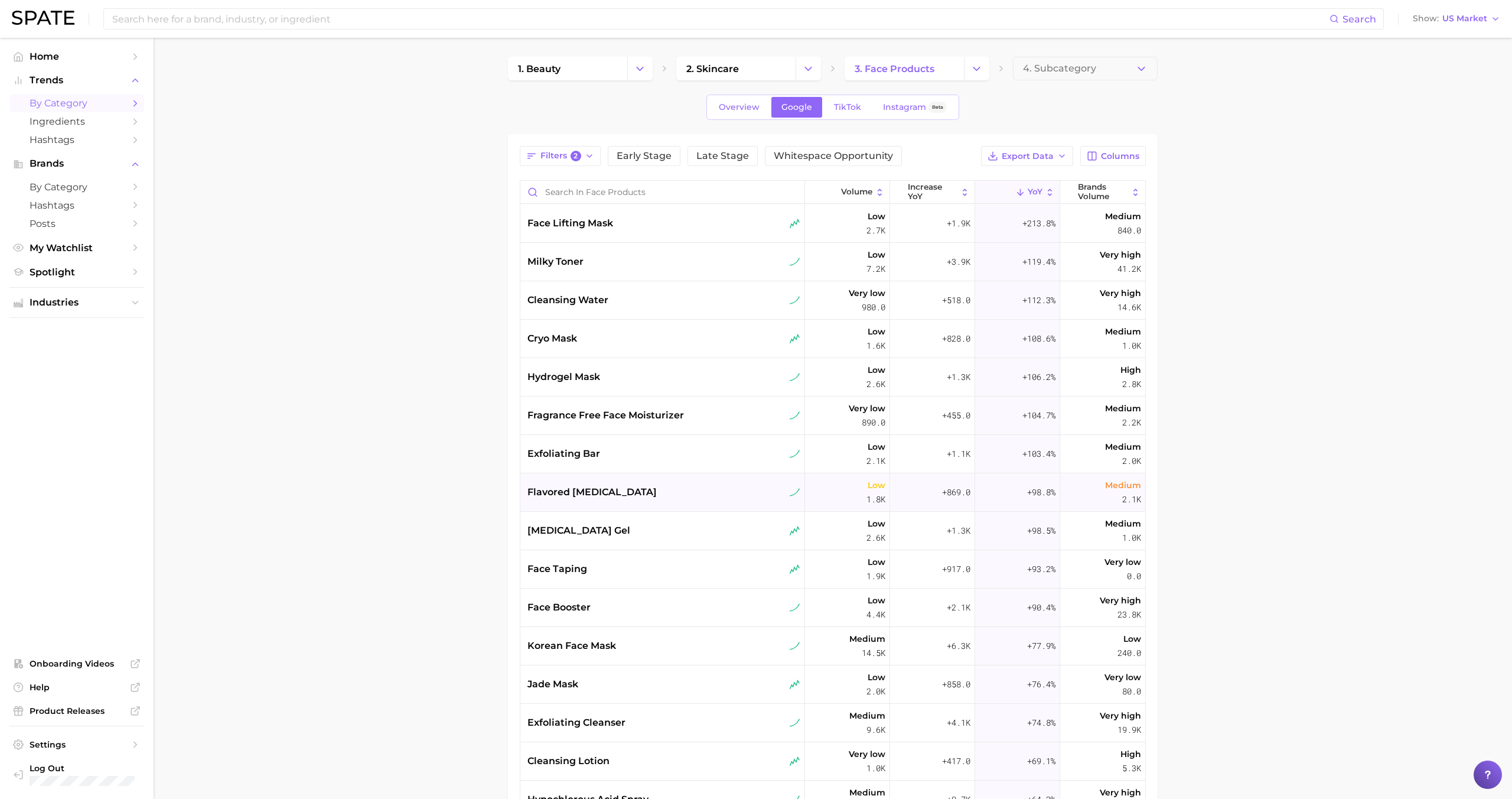
click at [621, 487] on div "flavored lip balm" at bounding box center [664, 492] width 273 height 14
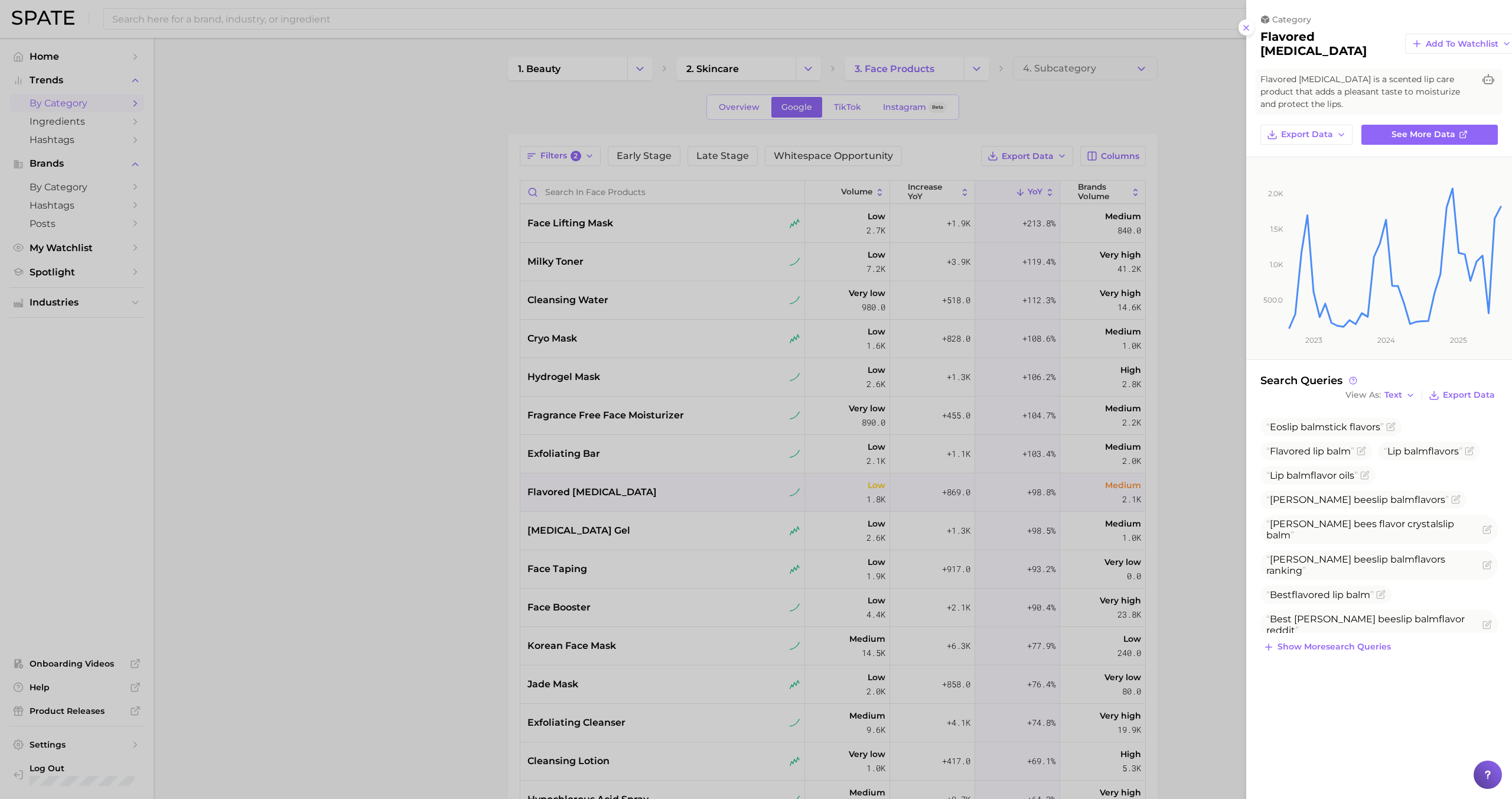
click at [623, 487] on div at bounding box center [756, 400] width 1512 height 799
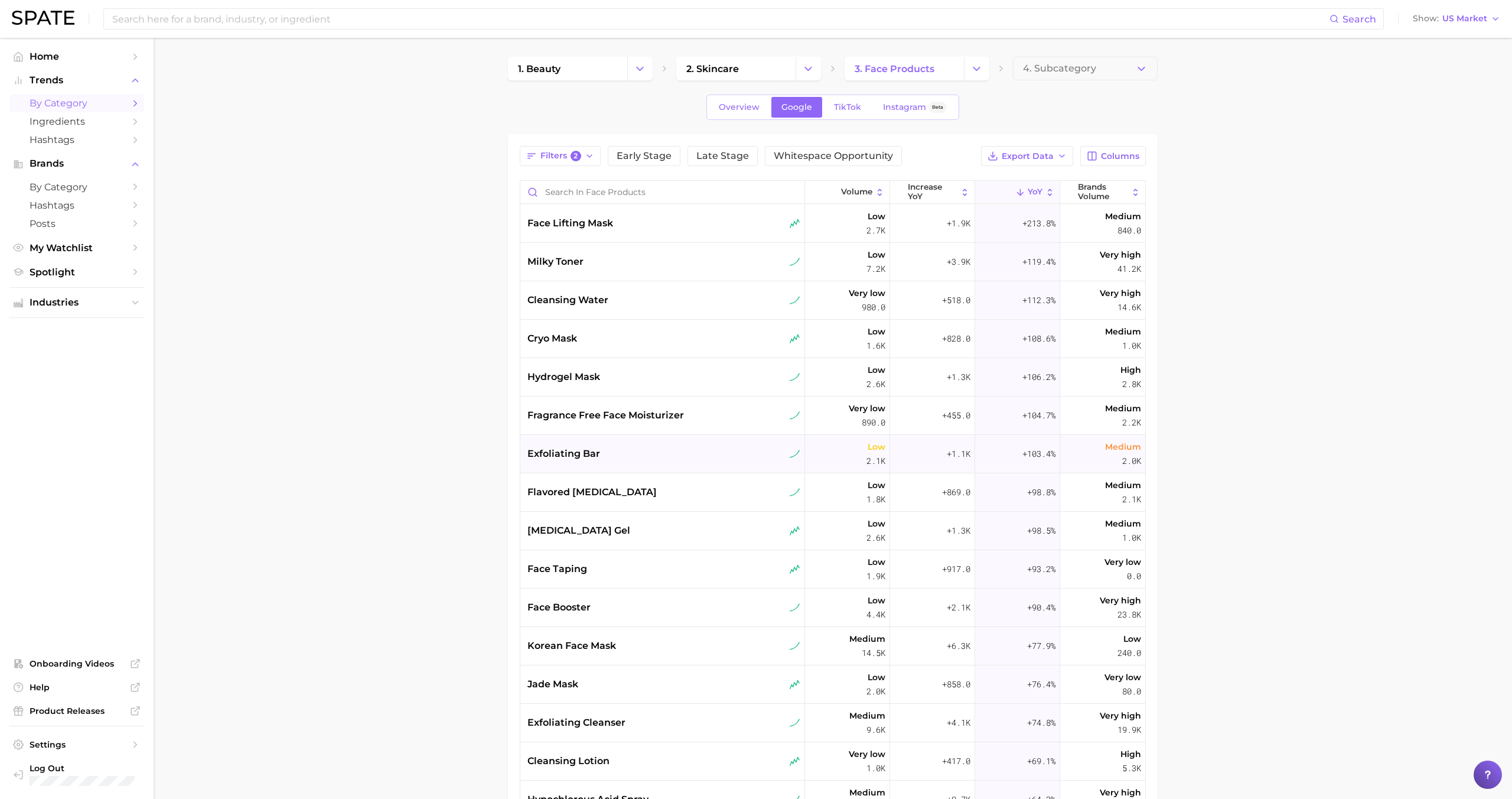
click at [623, 469] on div "exfoliating bar" at bounding box center [663, 454] width 285 height 39
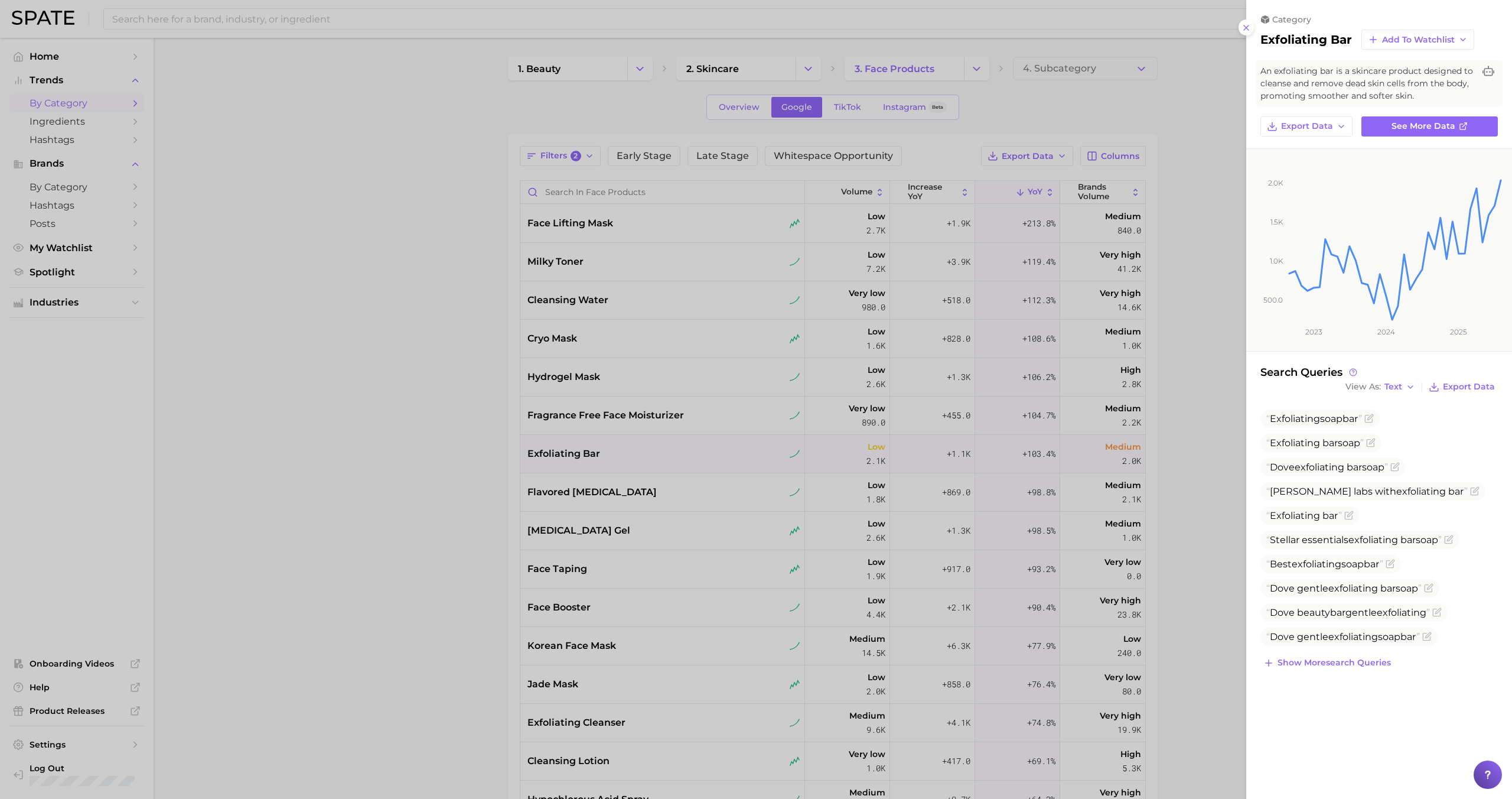
click at [624, 461] on div at bounding box center [756, 400] width 1512 height 799
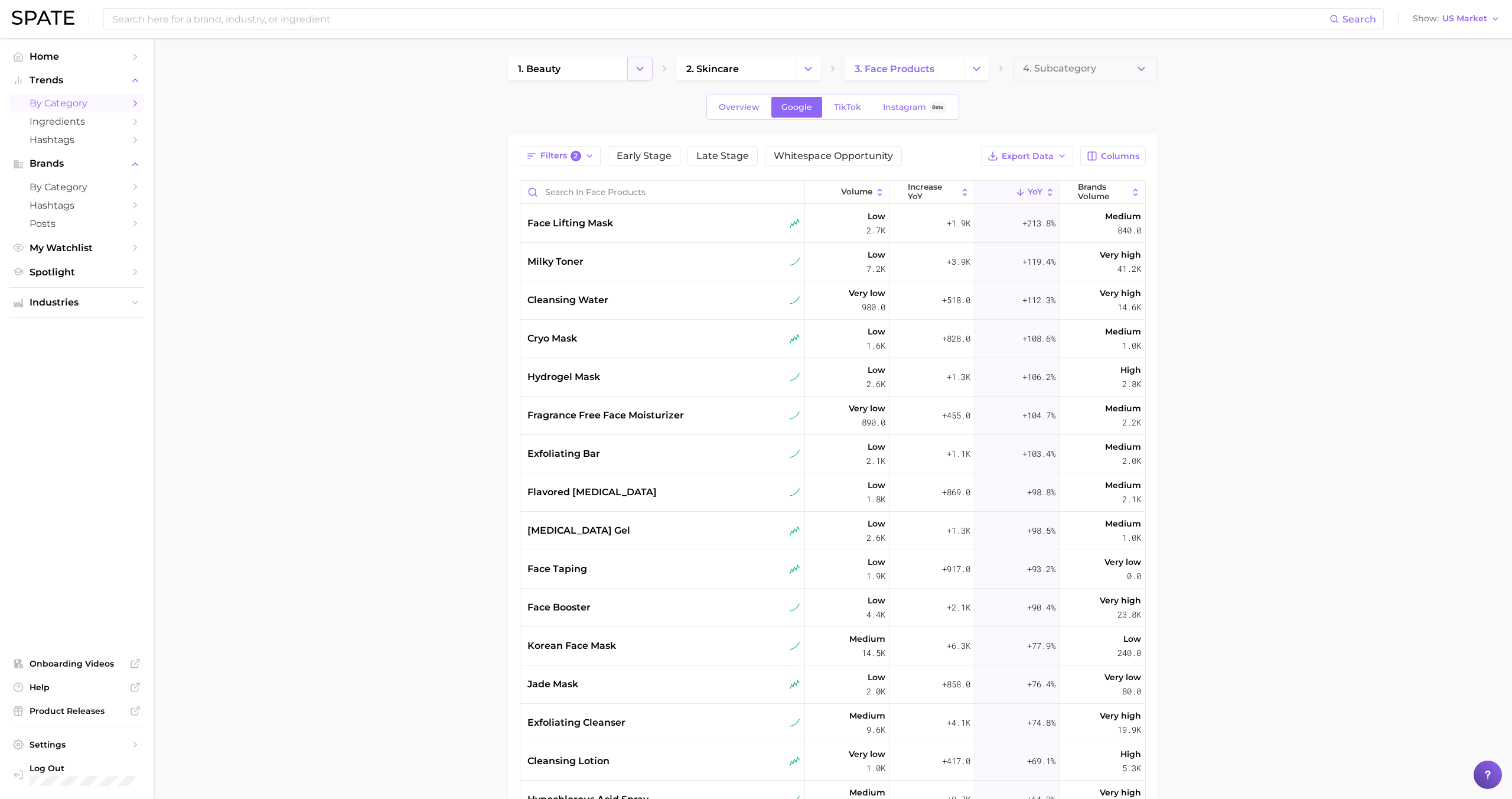
click at [647, 70] on button "Change Category" at bounding box center [639, 68] width 26 height 24
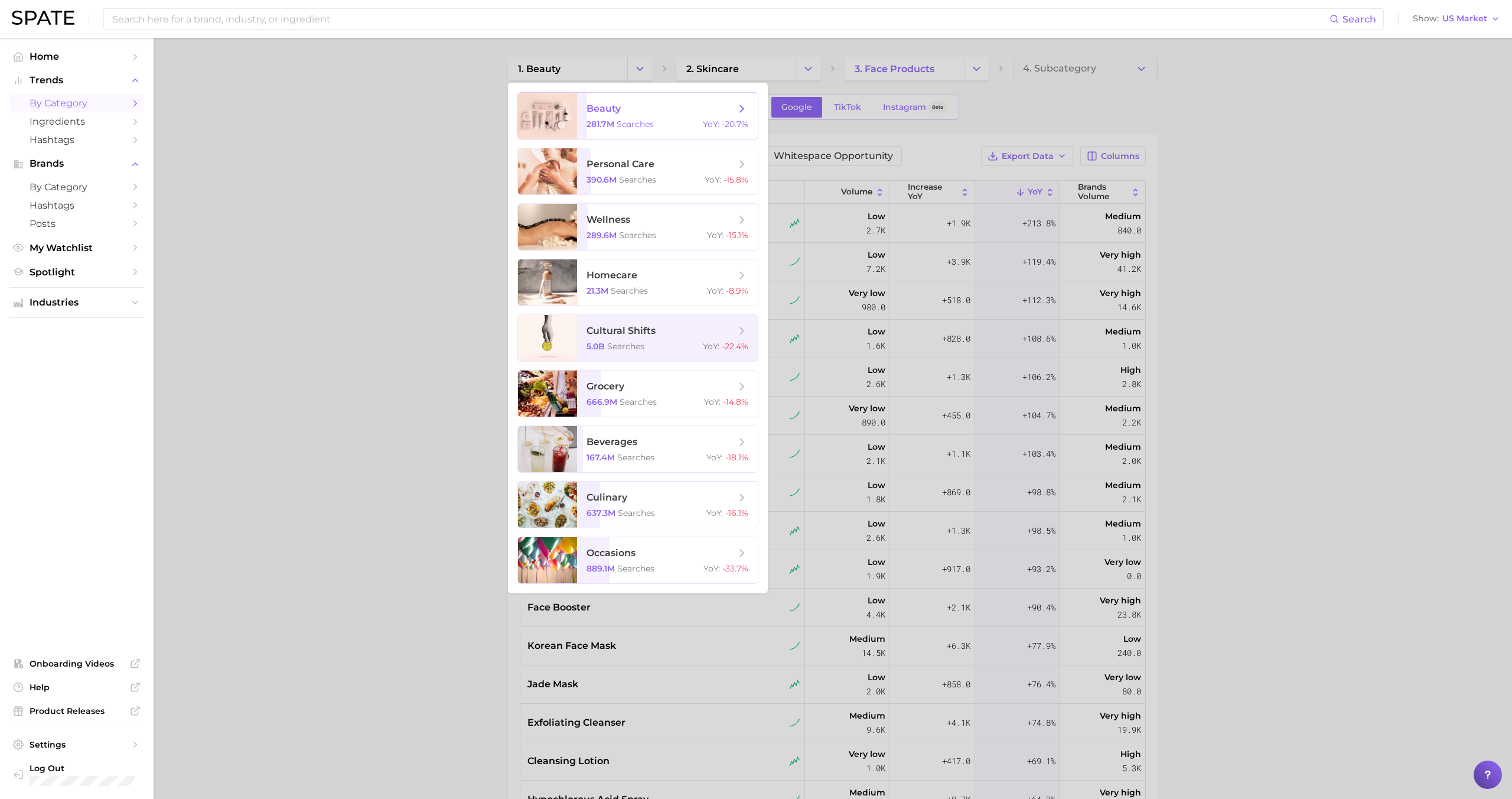
click at [652, 115] on span "beauty 281.7m searches YoY : -20.7%" at bounding box center [667, 115] width 180 height 46
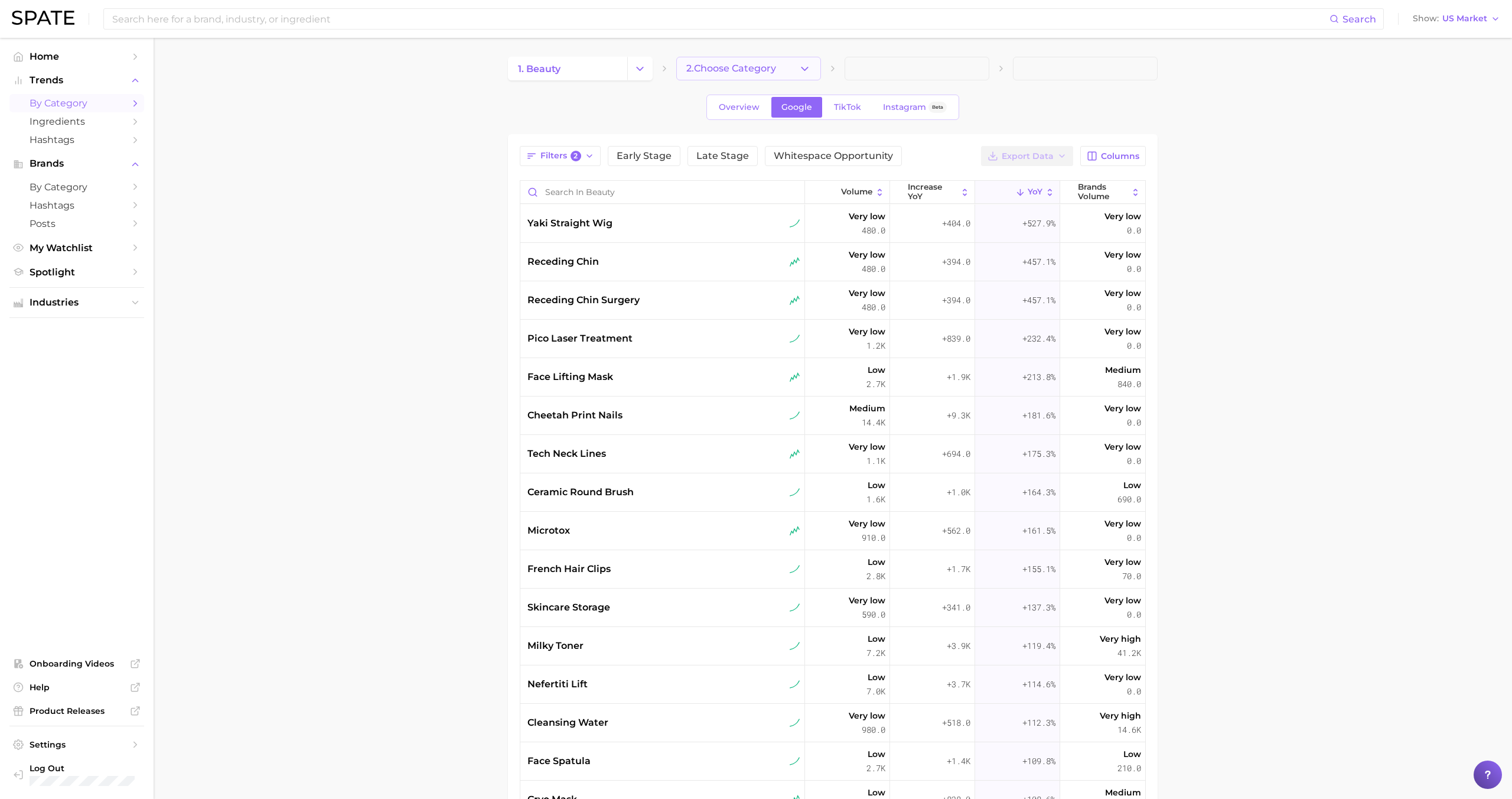
click at [726, 74] on span "2. Choose Category" at bounding box center [731, 69] width 90 height 11
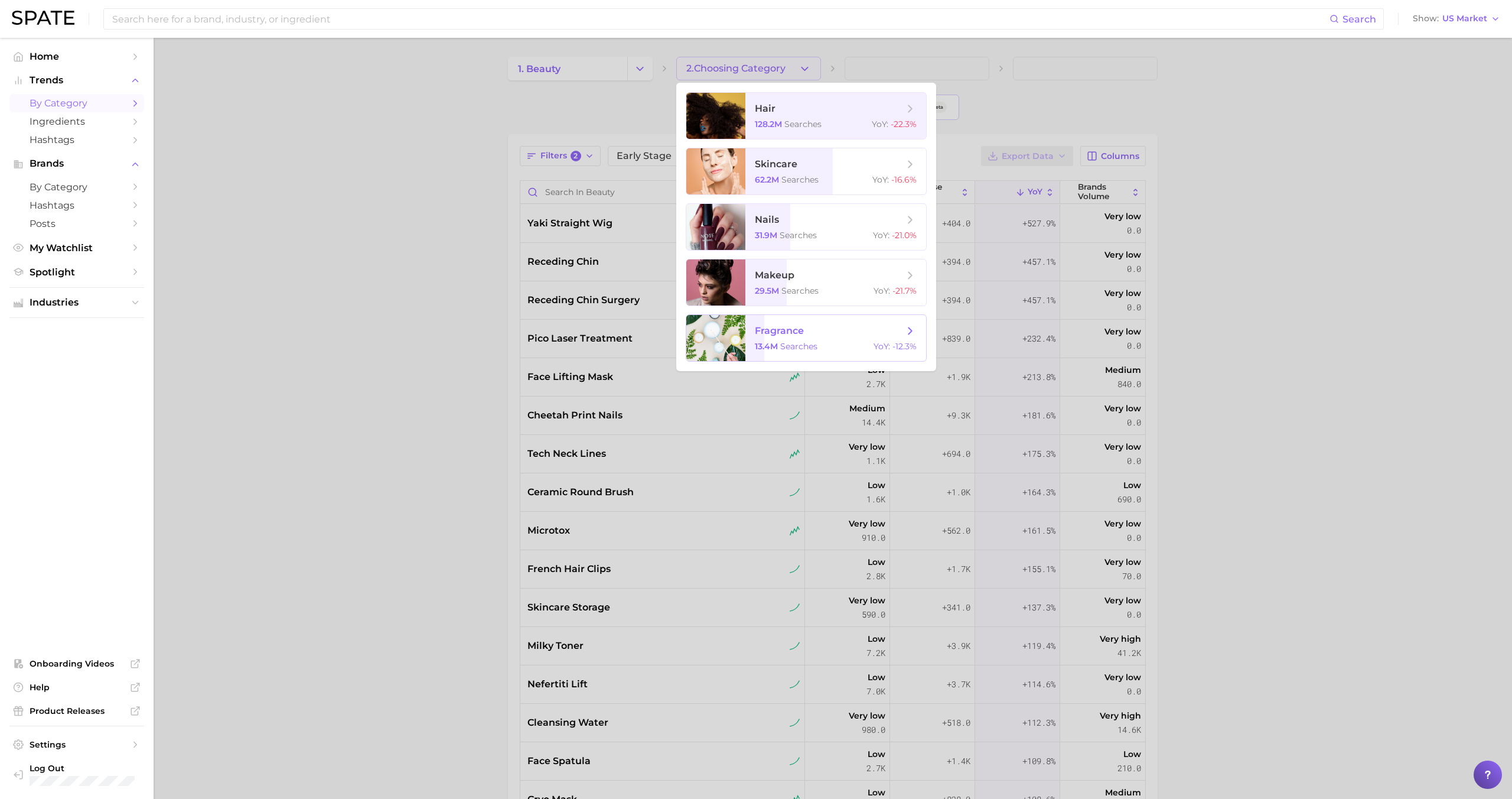
click at [765, 328] on span "fragrance" at bounding box center [779, 330] width 49 height 11
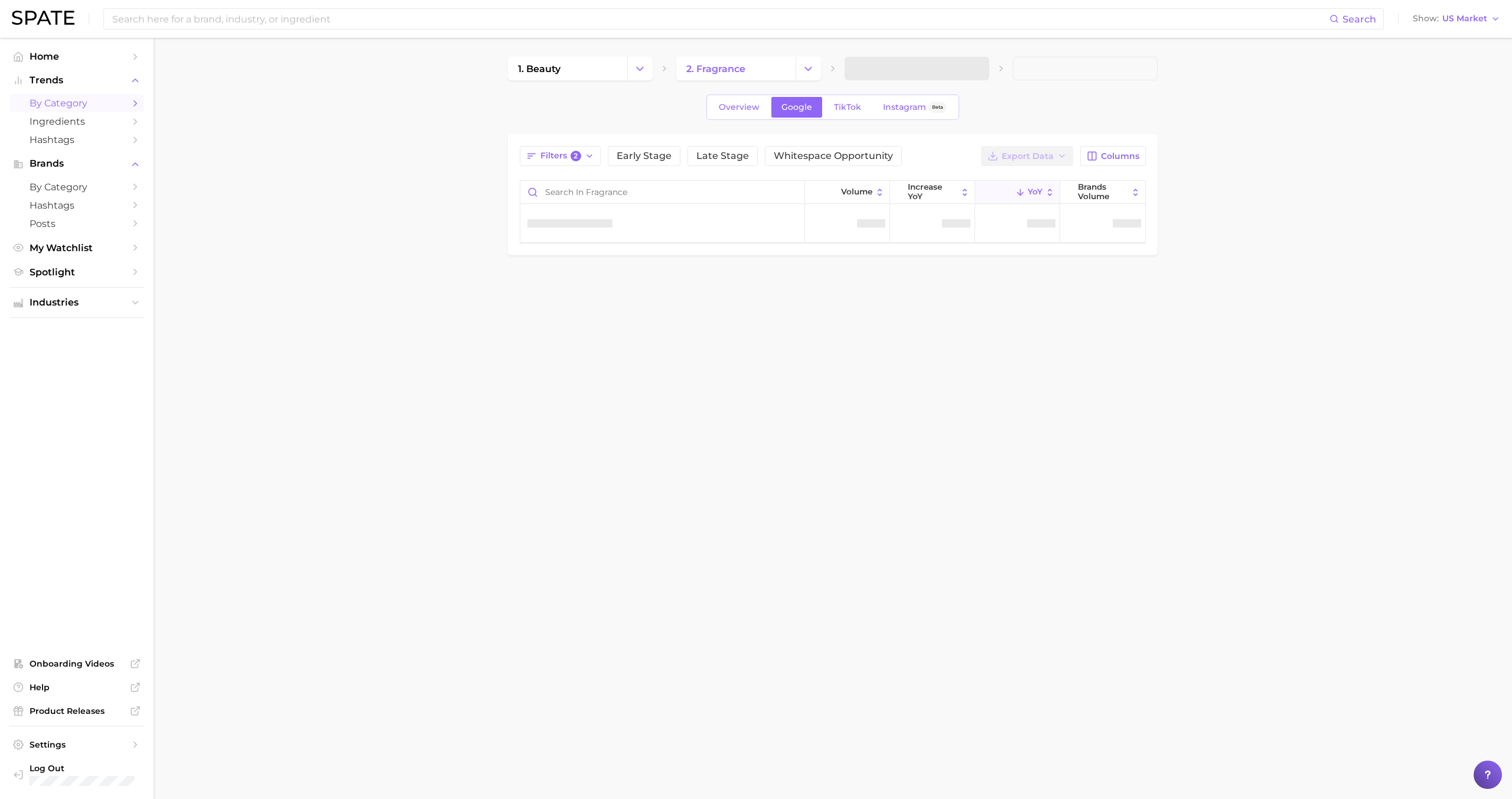
click at [886, 71] on span at bounding box center [917, 68] width 145 height 24
click at [902, 71] on span at bounding box center [917, 68] width 145 height 24
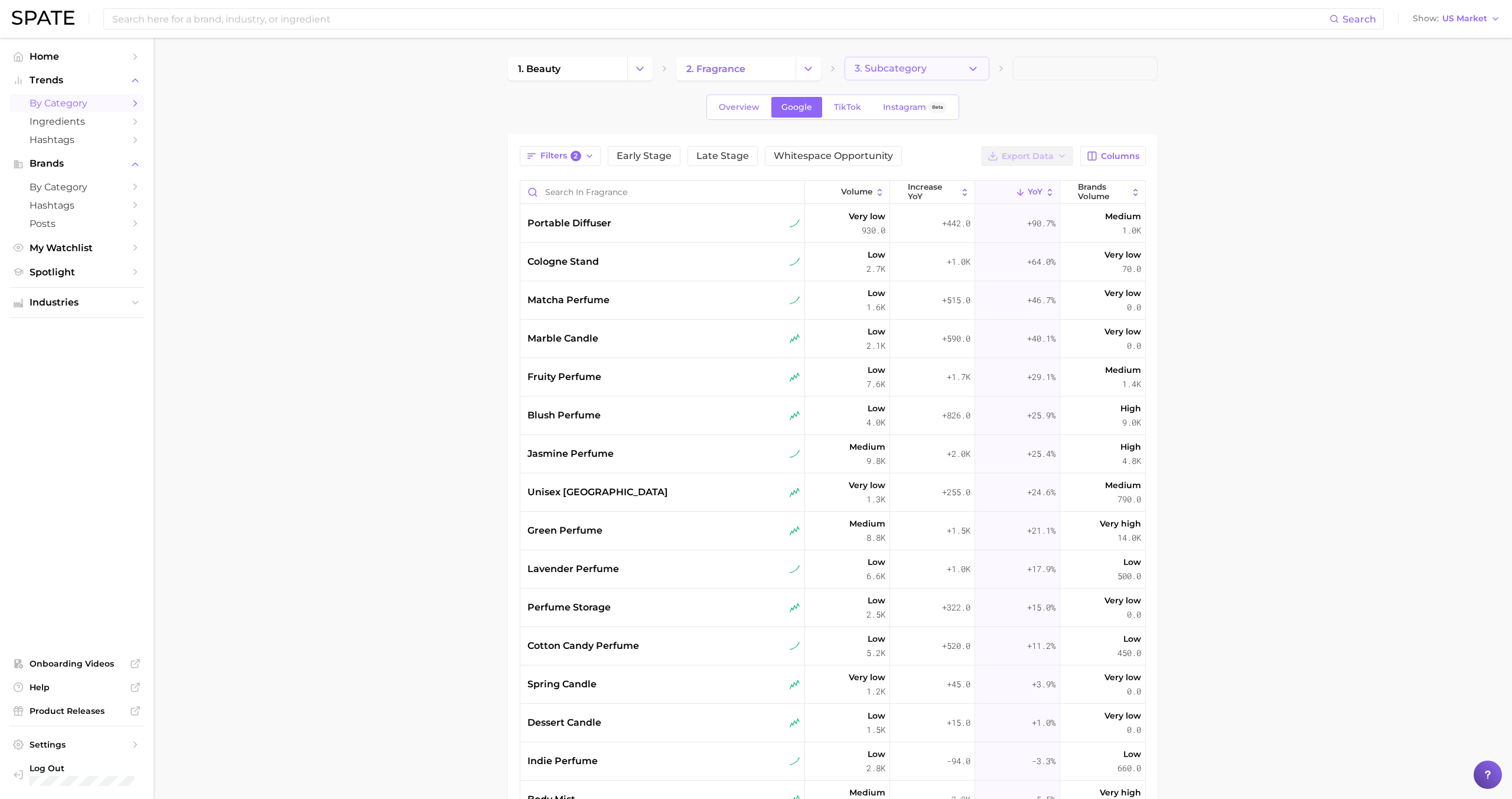
click at [910, 71] on span "3. Subcategory" at bounding box center [891, 69] width 72 height 11
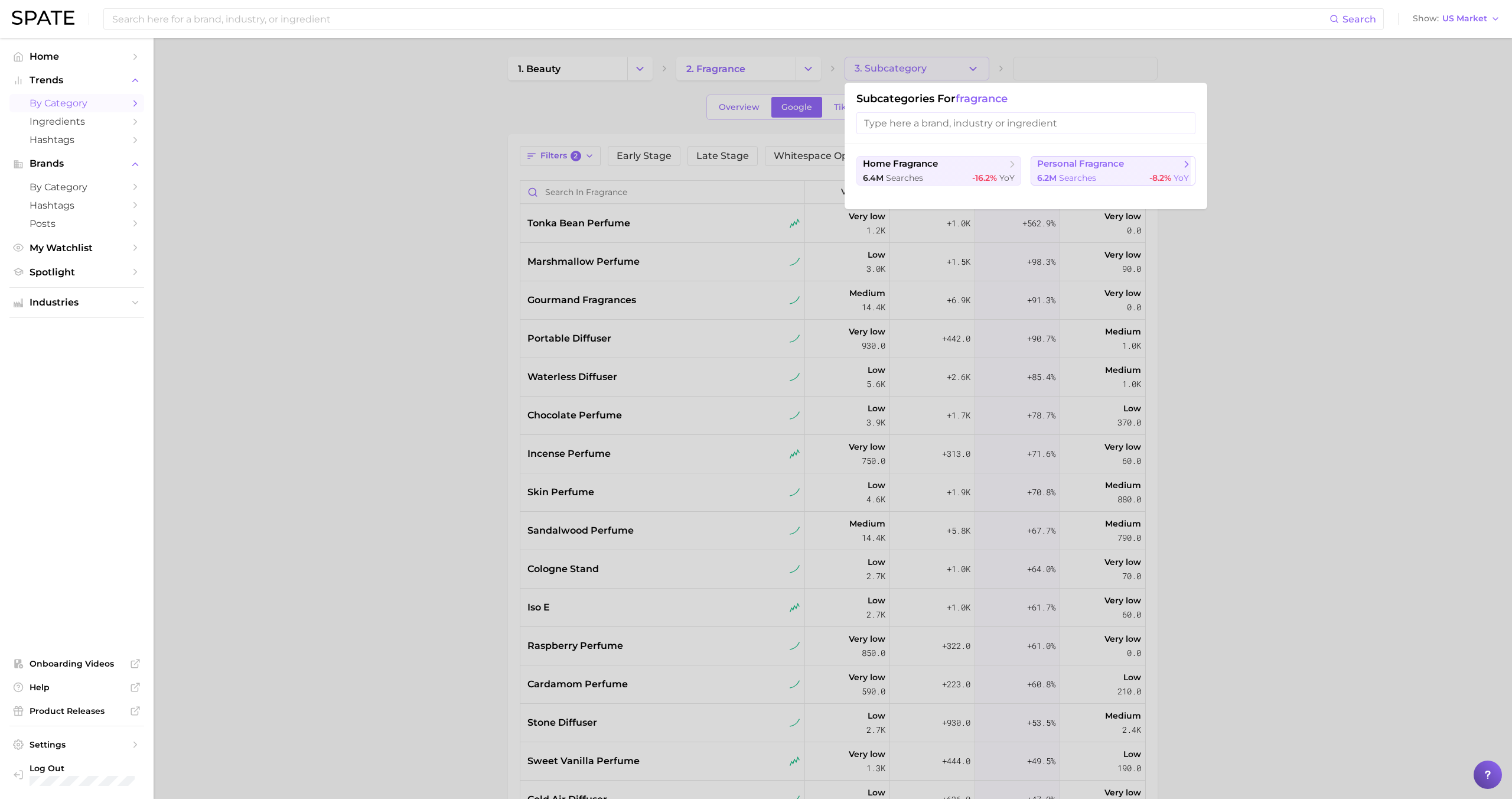
click at [1065, 182] on span "searches" at bounding box center [1077, 178] width 37 height 11
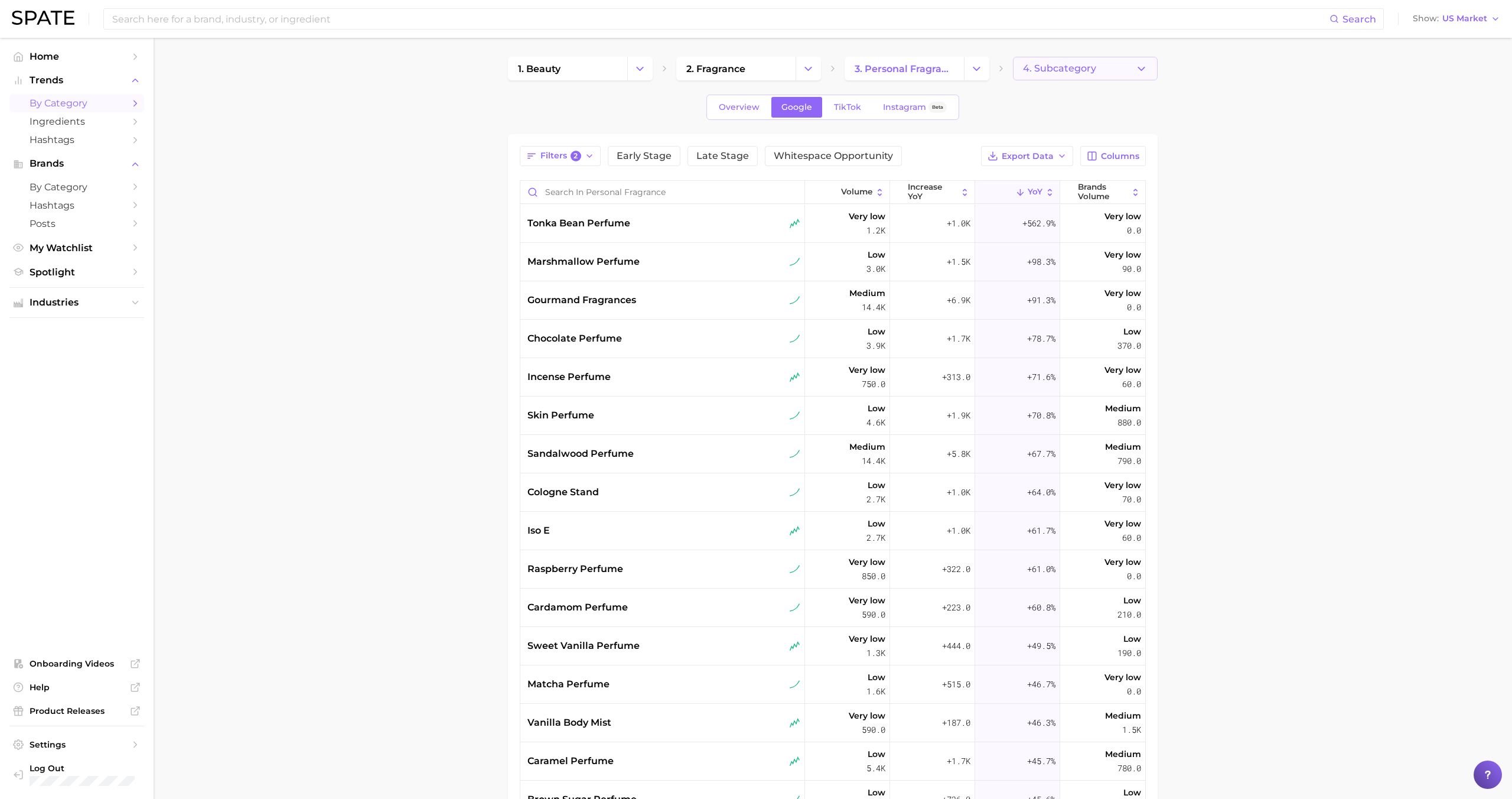
click at [1071, 68] on span "4. Subcategory" at bounding box center [1059, 69] width 73 height 11
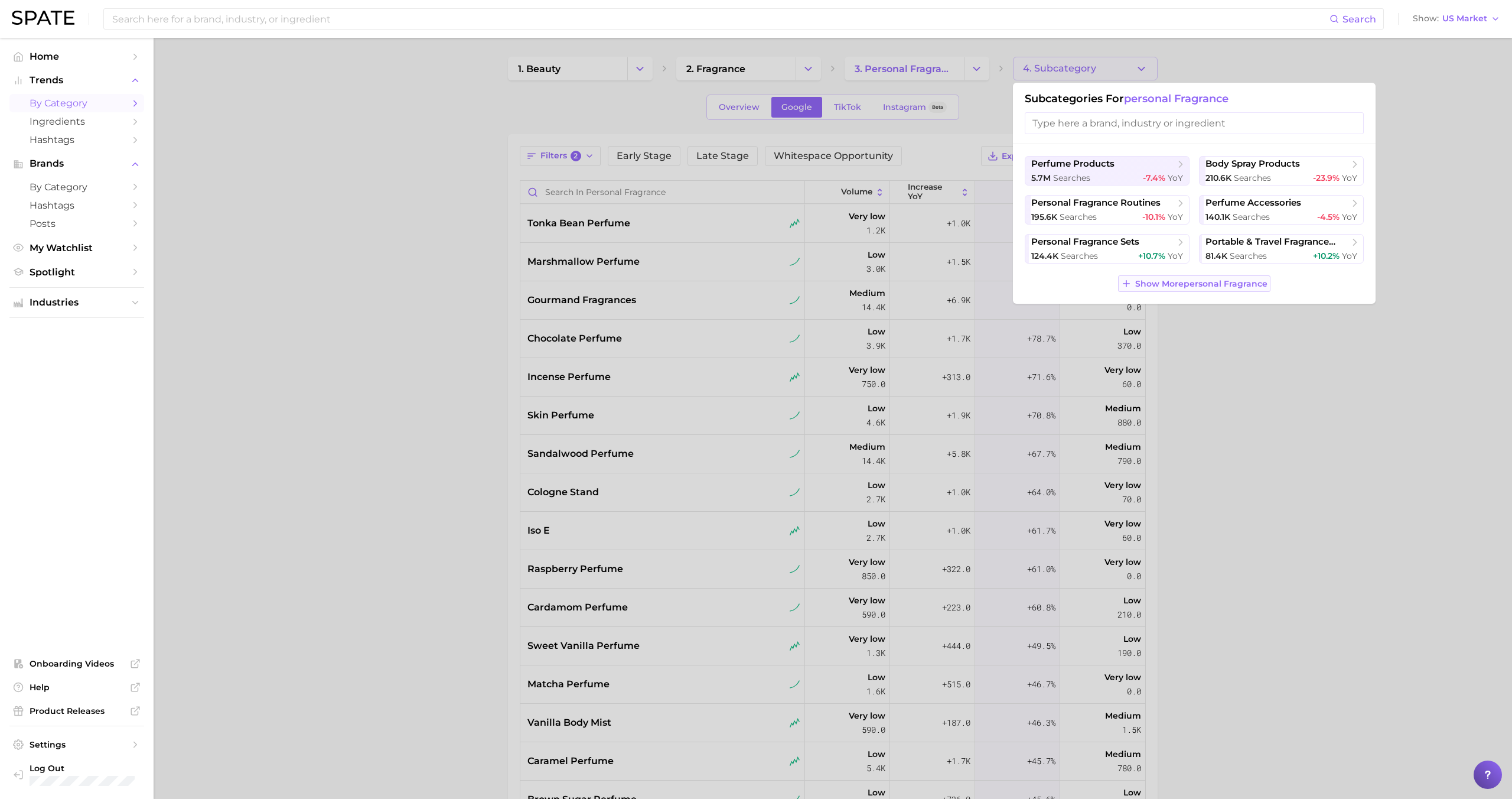
click at [1137, 284] on span "Show More personal fragrance" at bounding box center [1202, 283] width 132 height 10
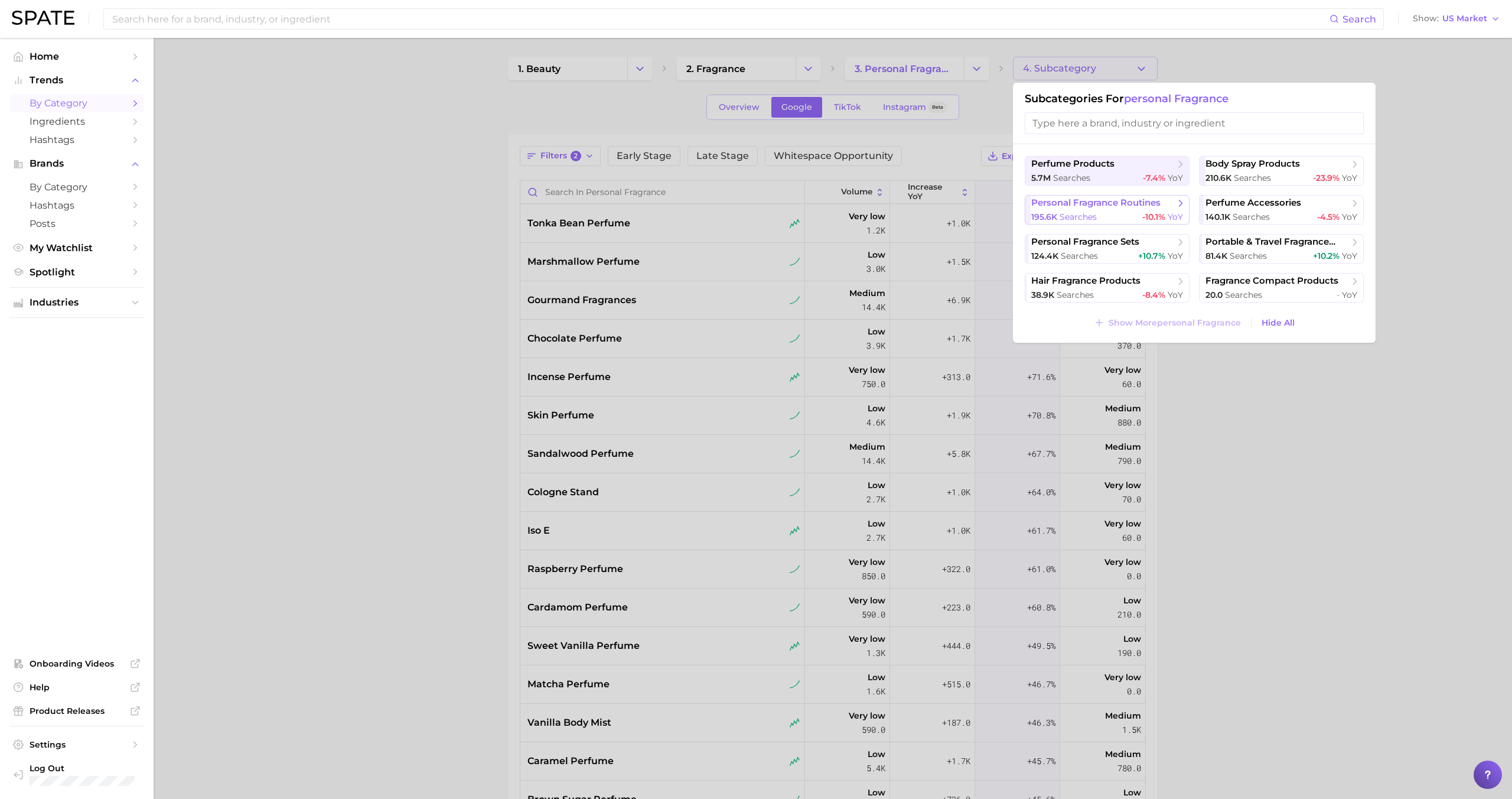
click at [1124, 205] on span "personal fragrance routines" at bounding box center [1095, 202] width 129 height 11
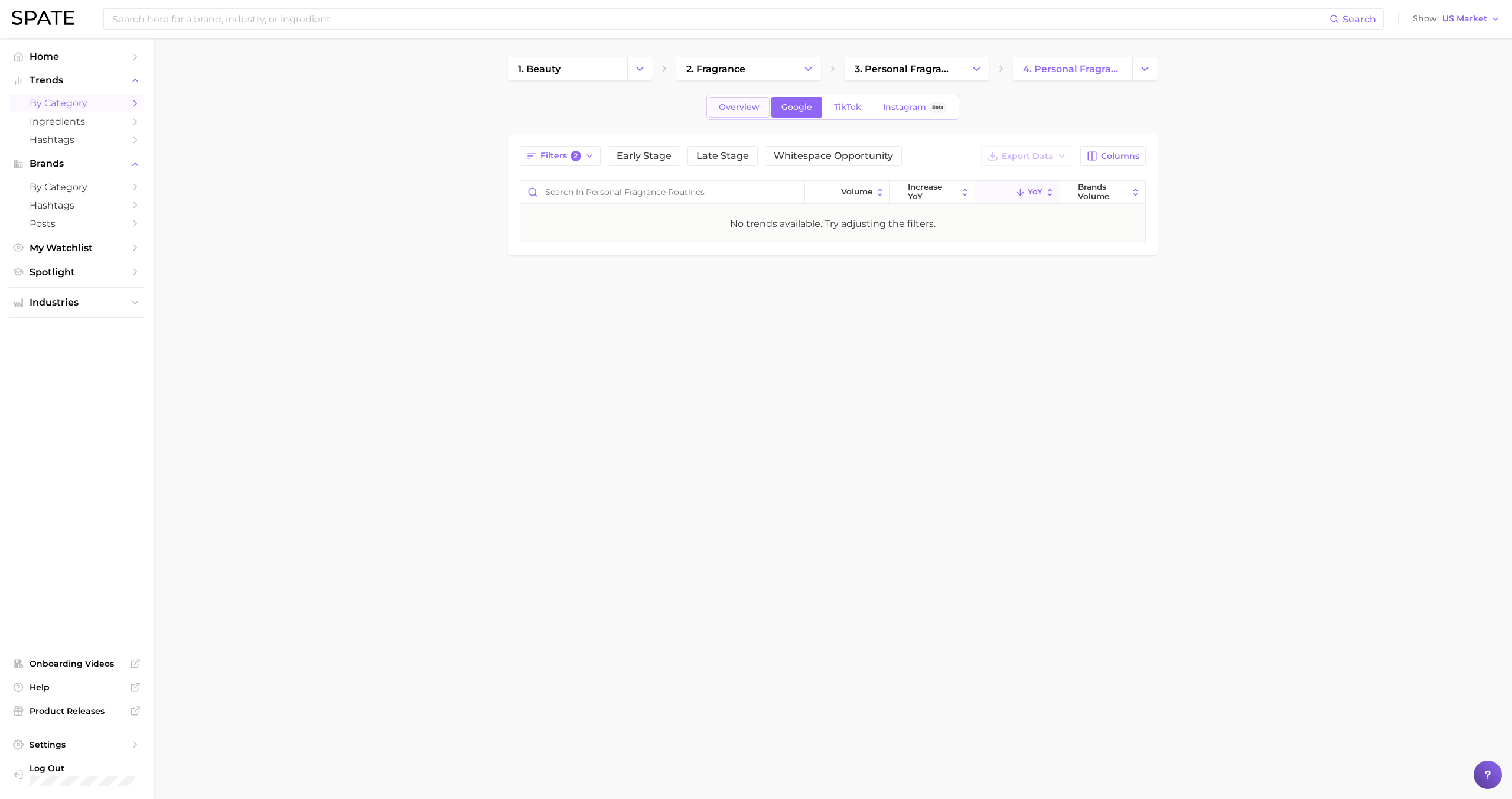
click at [750, 102] on span "Overview" at bounding box center [739, 106] width 40 height 10
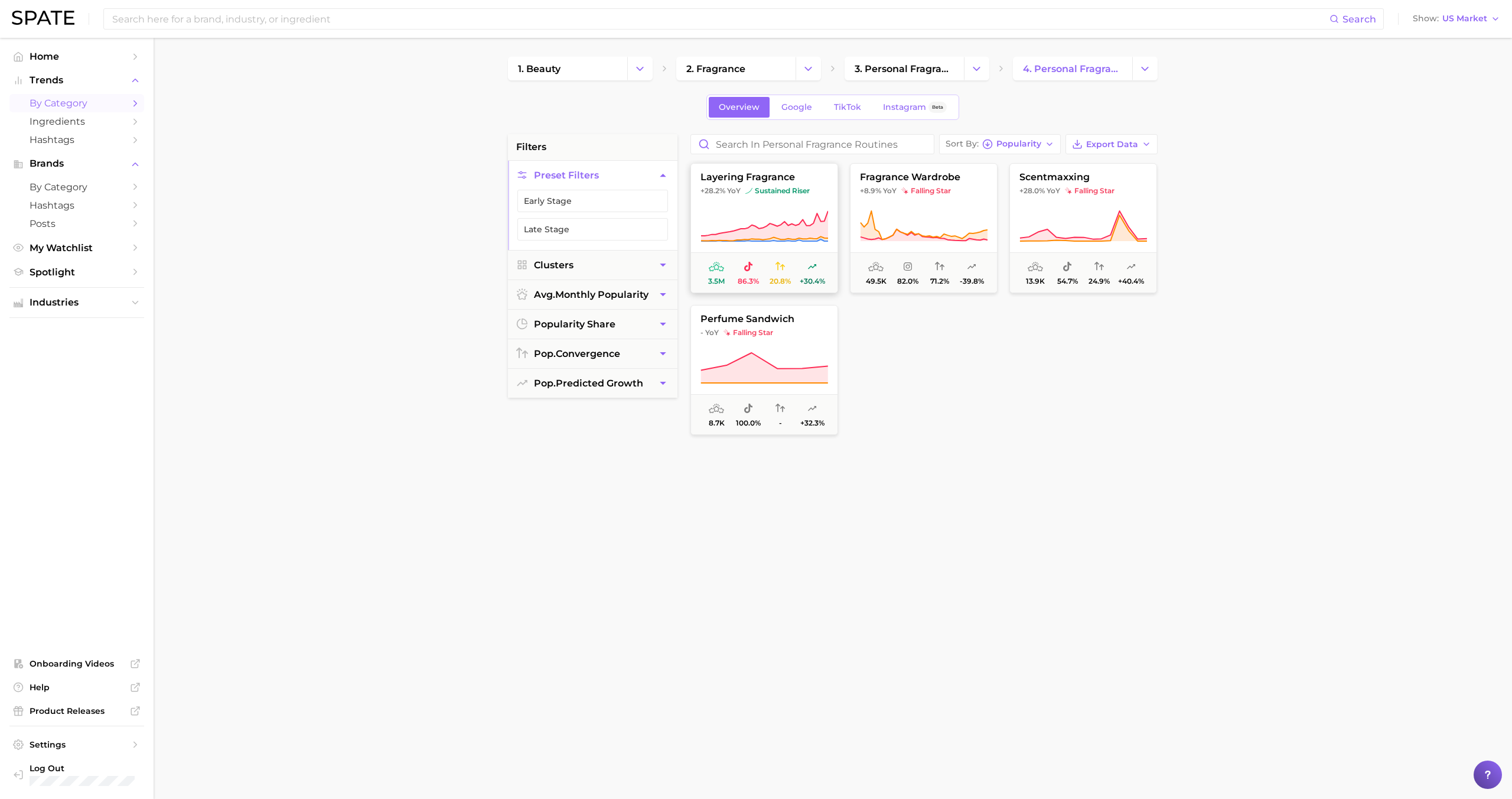
click at [769, 209] on icon at bounding box center [763, 226] width 128 height 33
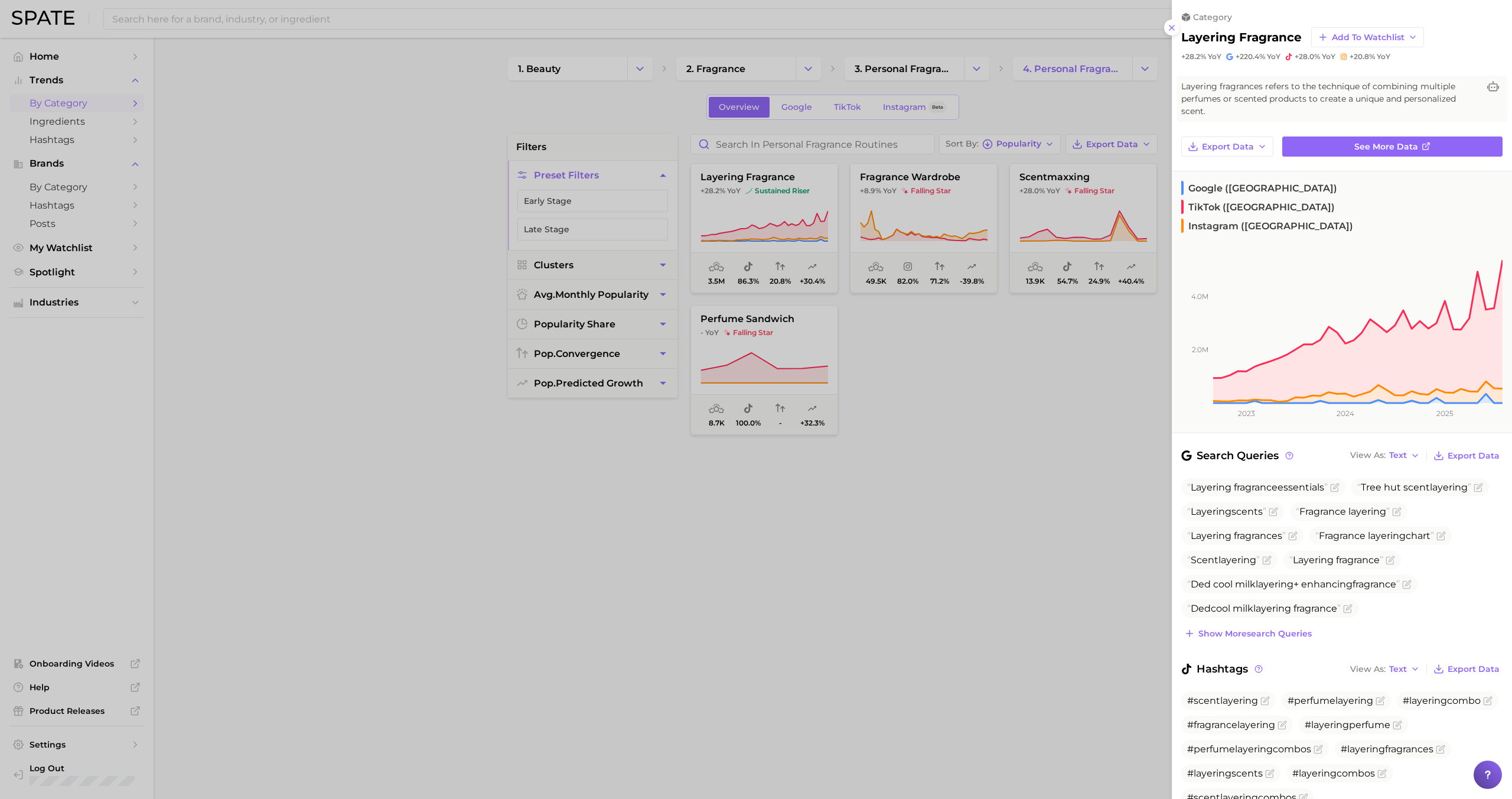
click at [763, 209] on div at bounding box center [756, 400] width 1512 height 799
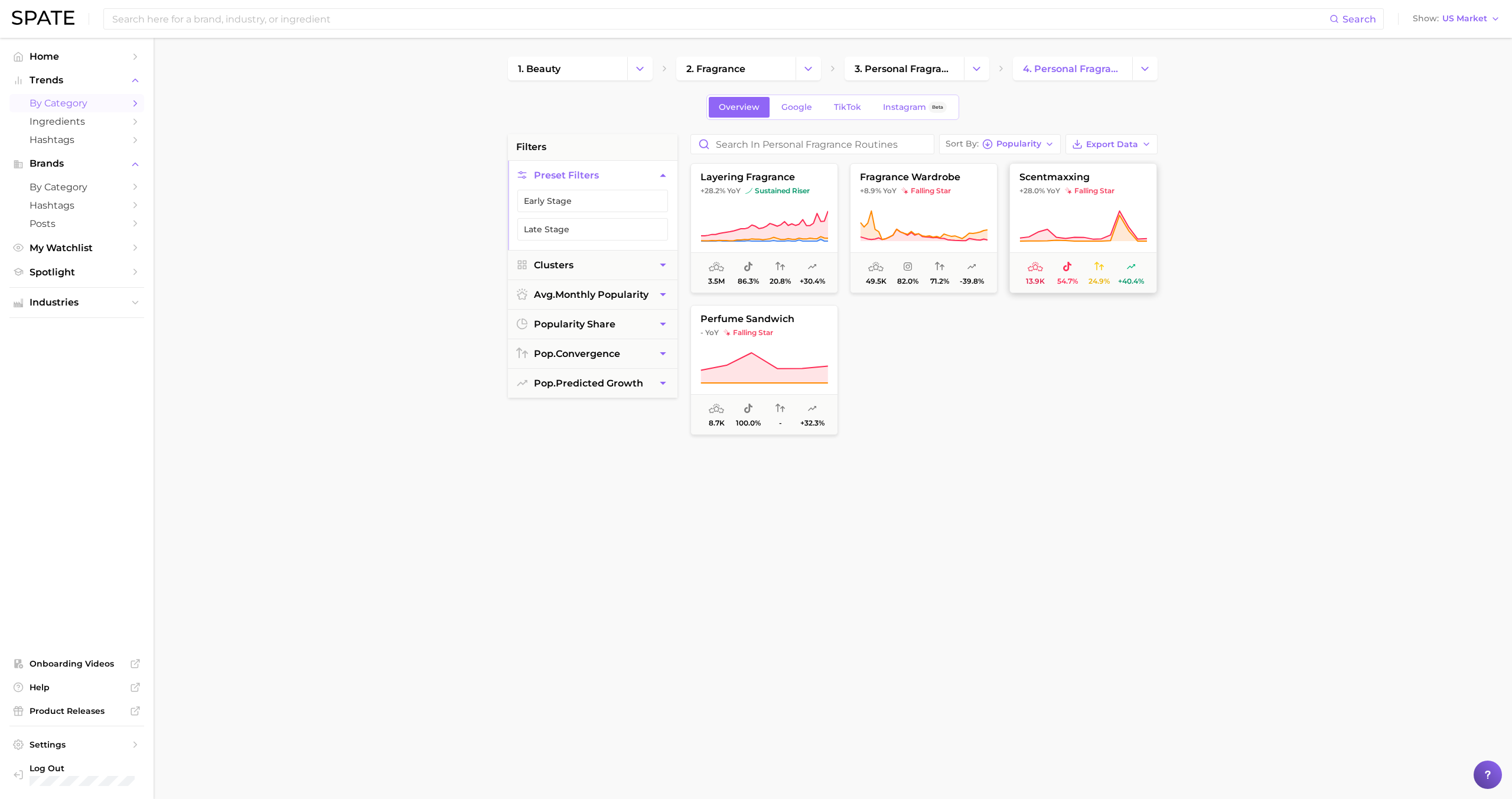
click at [1057, 195] on button "scentmaxxing +28.0% YoY falling star 13.9k 54.7% 24.9% +40.4%" at bounding box center [1084, 228] width 148 height 130
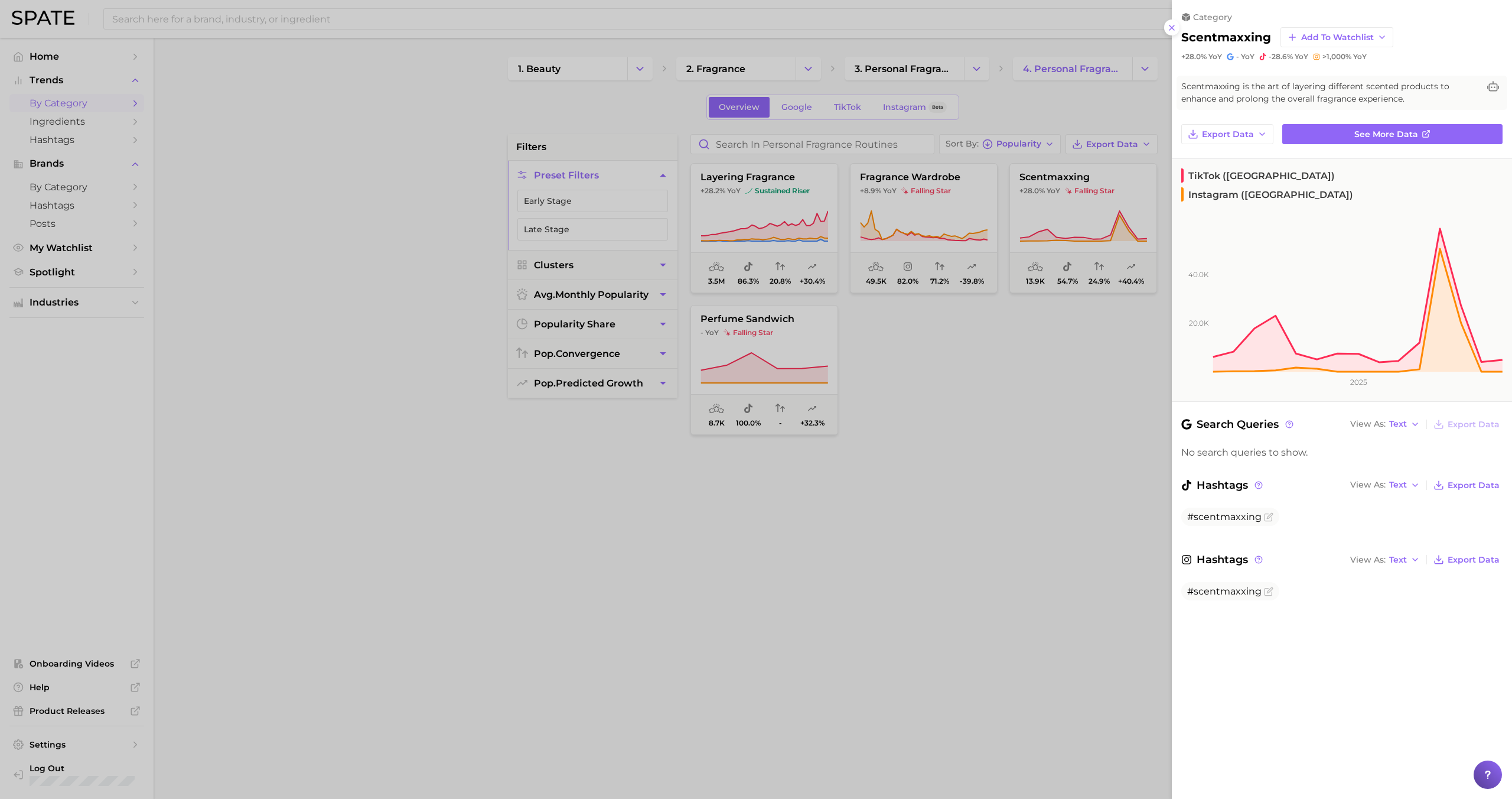
click at [990, 235] on div at bounding box center [756, 400] width 1512 height 799
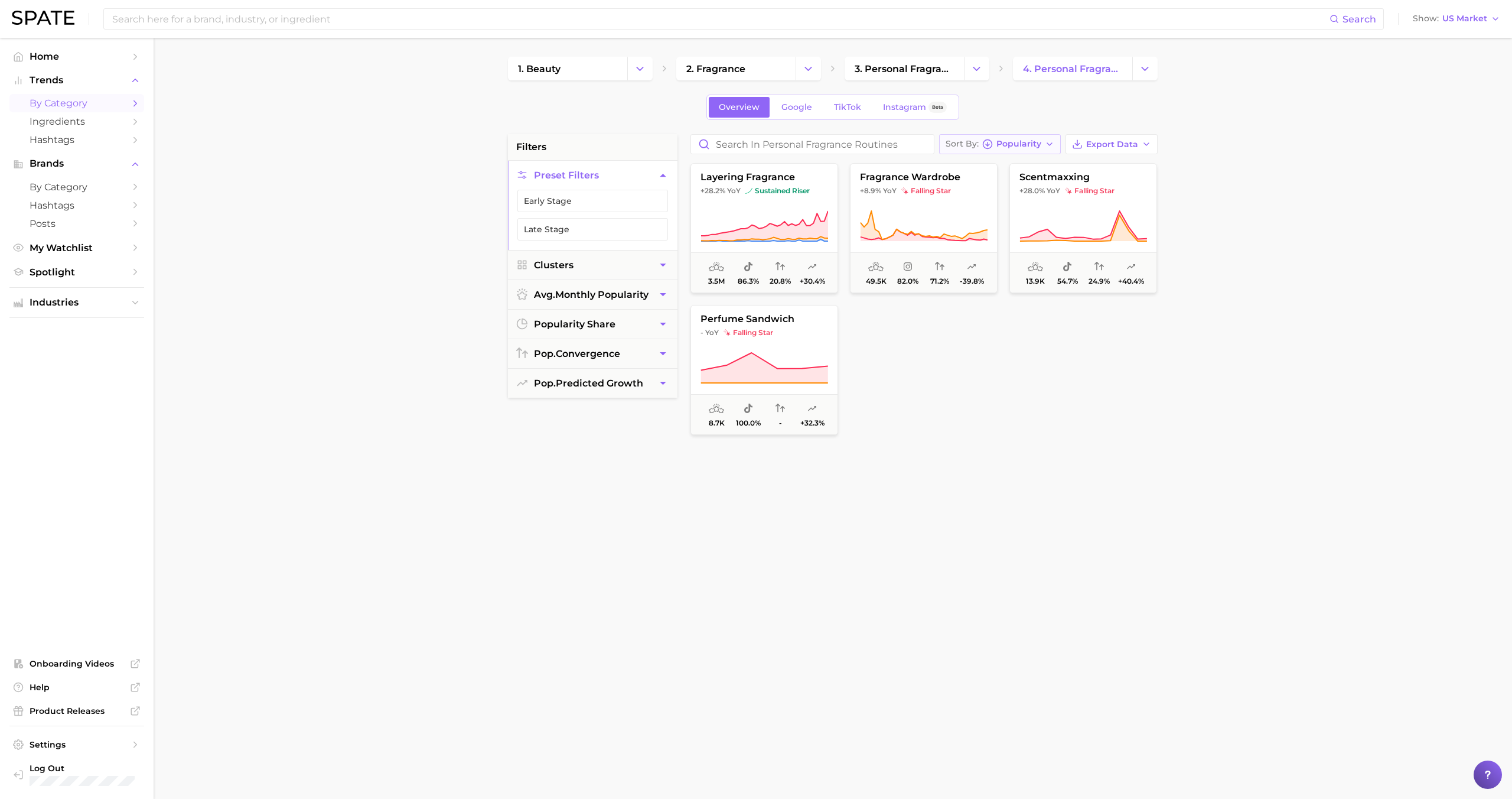
click at [1008, 147] on span "Popularity" at bounding box center [1019, 143] width 45 height 6
click at [903, 69] on span "3. personal fragrance" at bounding box center [904, 69] width 99 height 11
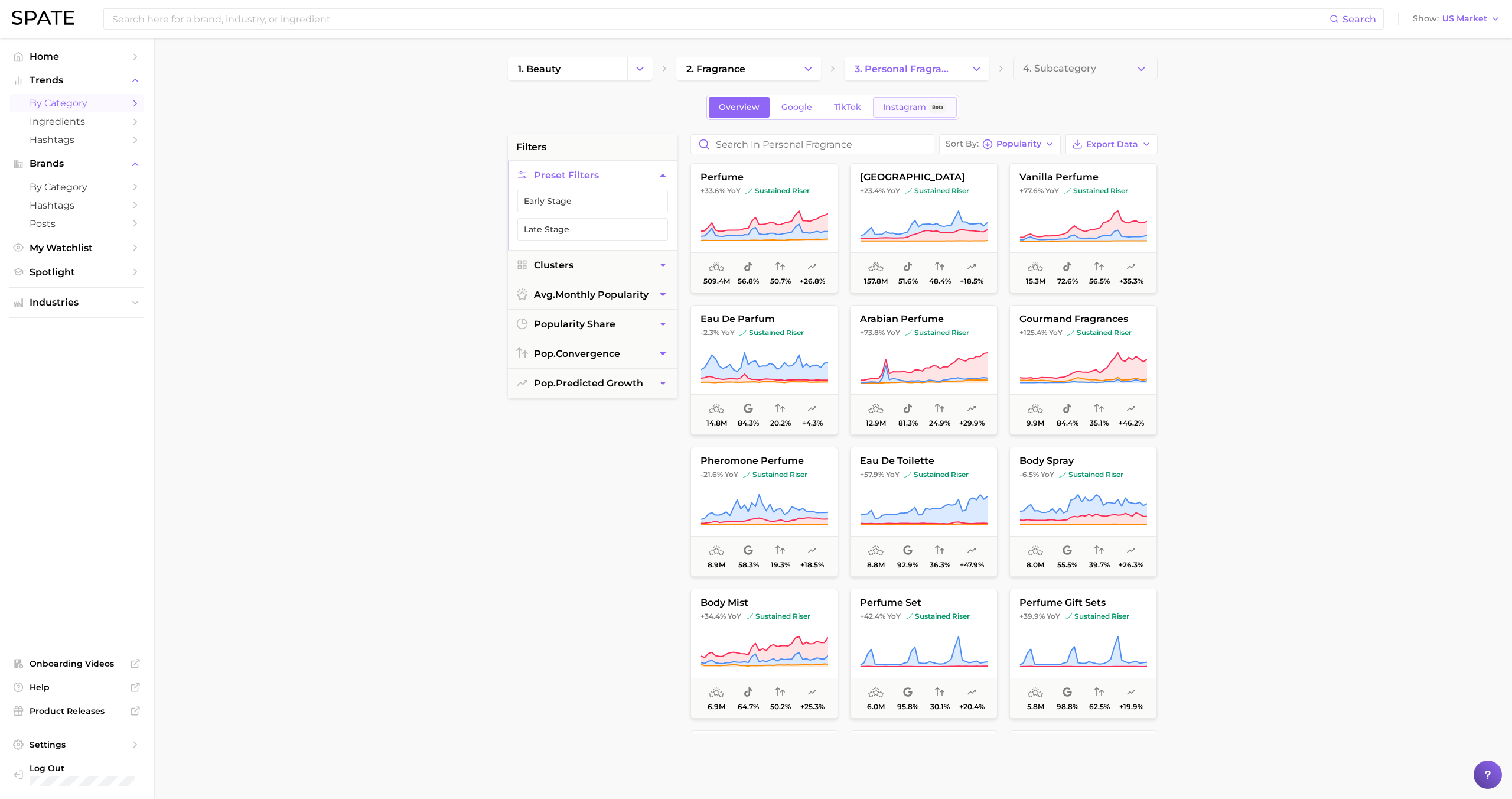
click at [909, 113] on link "Instagram Beta" at bounding box center [914, 107] width 84 height 21
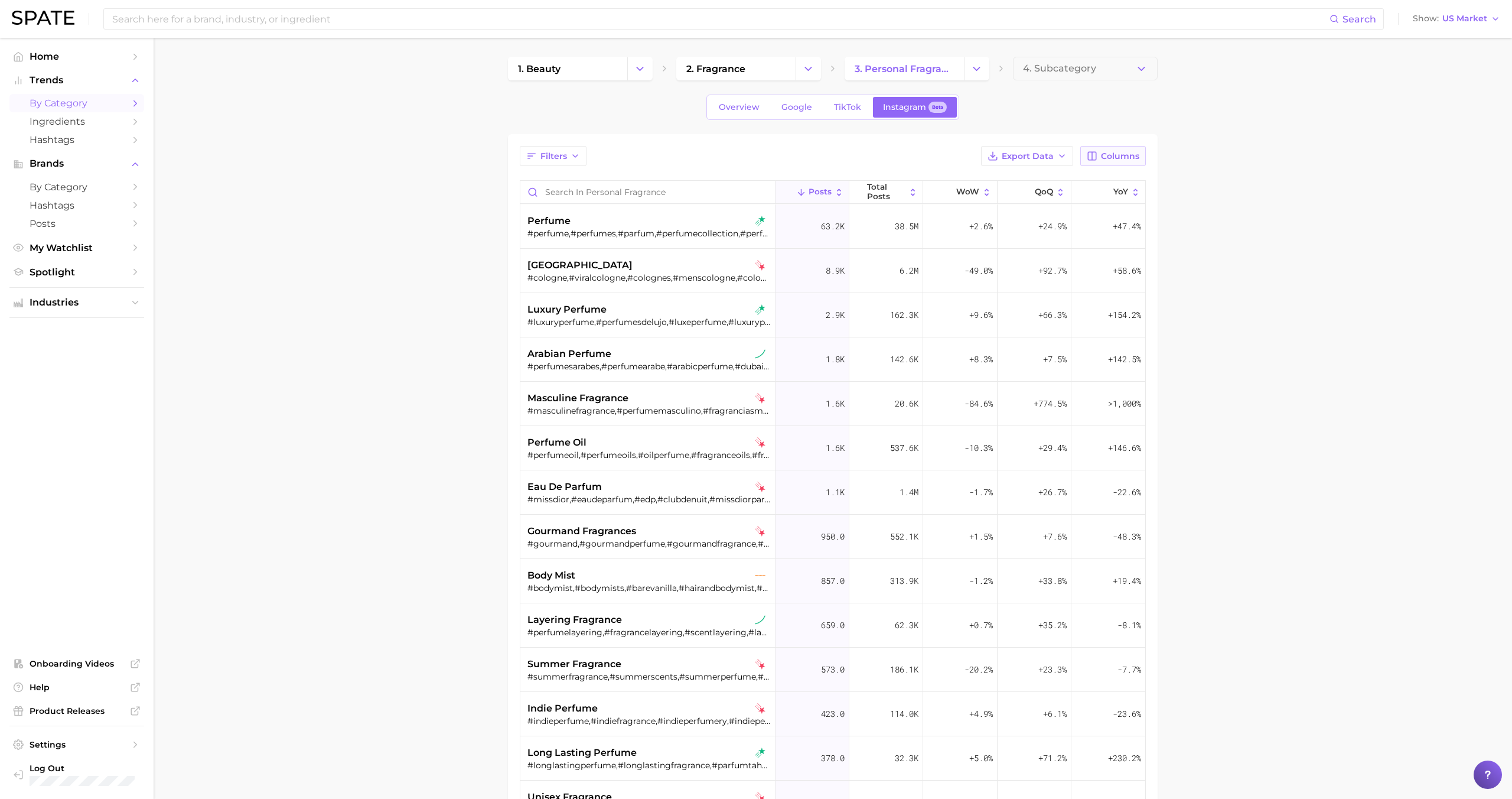
click at [1114, 157] on span "Columns" at bounding box center [1121, 156] width 39 height 10
click at [1114, 157] on span "Columns" at bounding box center [1121, 156] width 39 height 10
click at [1114, 190] on span "YoY" at bounding box center [1121, 192] width 15 height 10
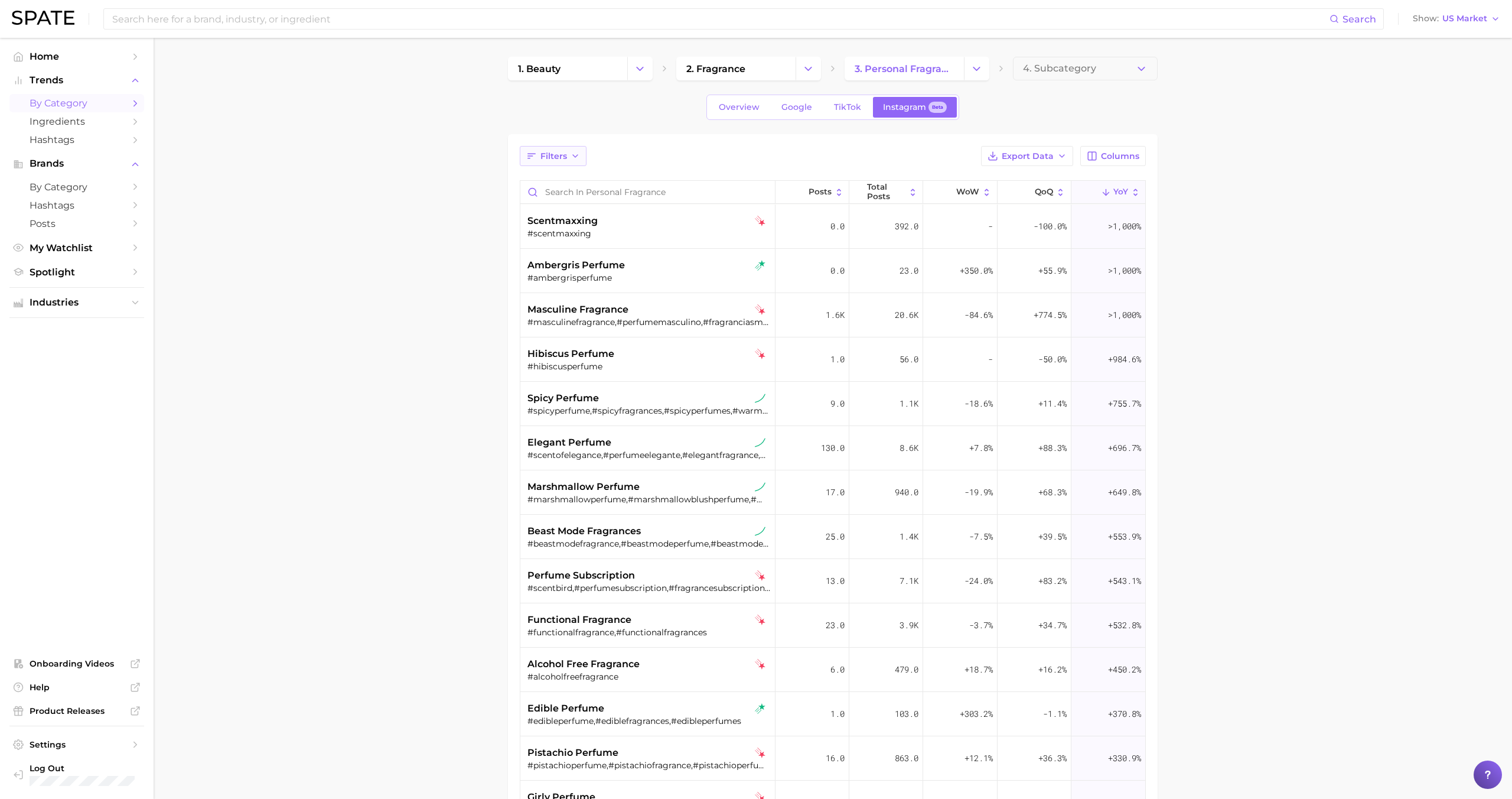
click at [556, 152] on span "Filters" at bounding box center [553, 156] width 26 height 10
click at [566, 160] on span "Filters" at bounding box center [553, 156] width 26 height 10
click at [1102, 154] on span "Columns" at bounding box center [1121, 156] width 39 height 10
click at [1013, 353] on button "YoY" at bounding box center [1051, 358] width 189 height 20
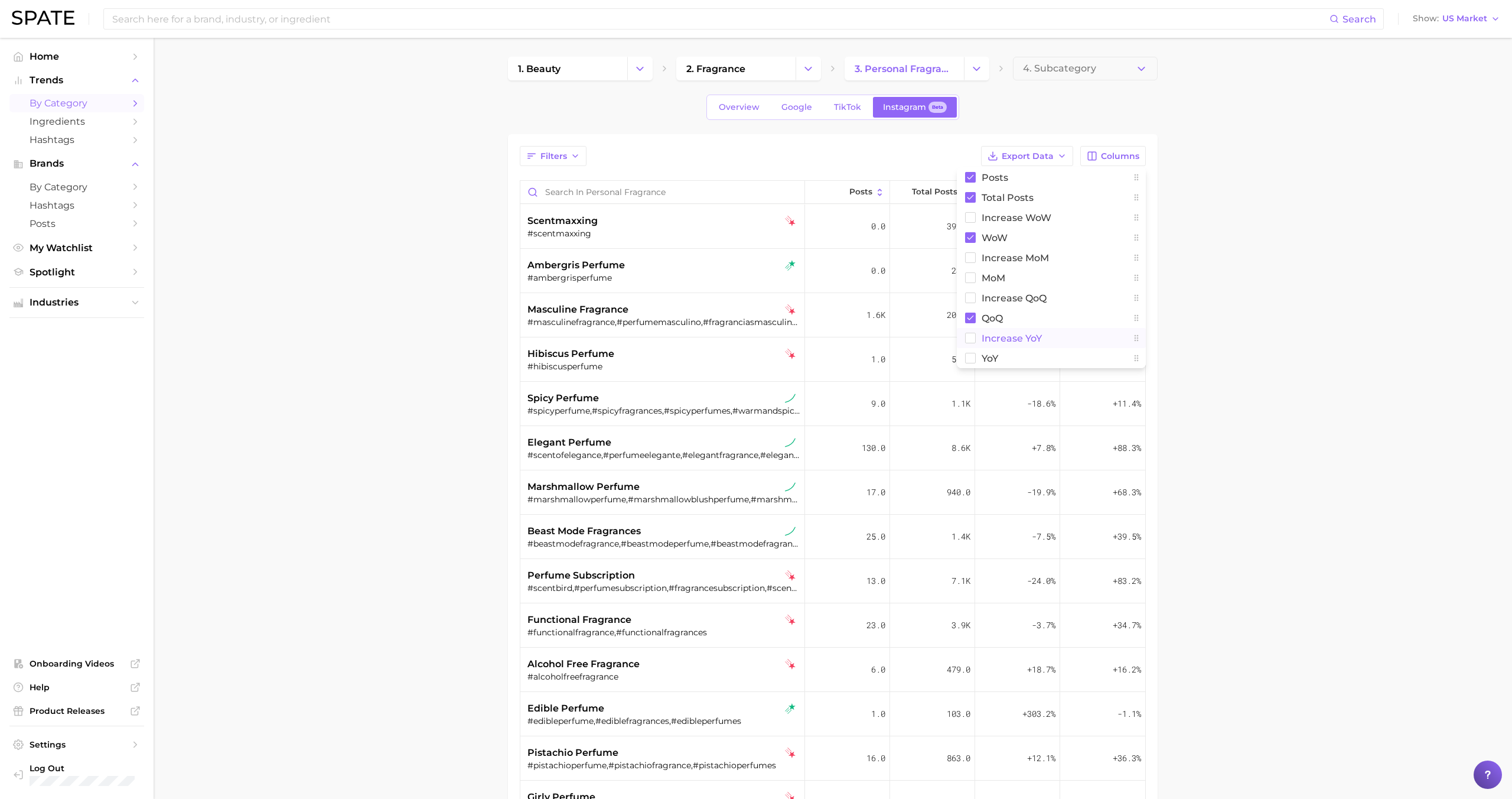
click at [1012, 339] on span "Increase YoY" at bounding box center [1012, 338] width 60 height 10
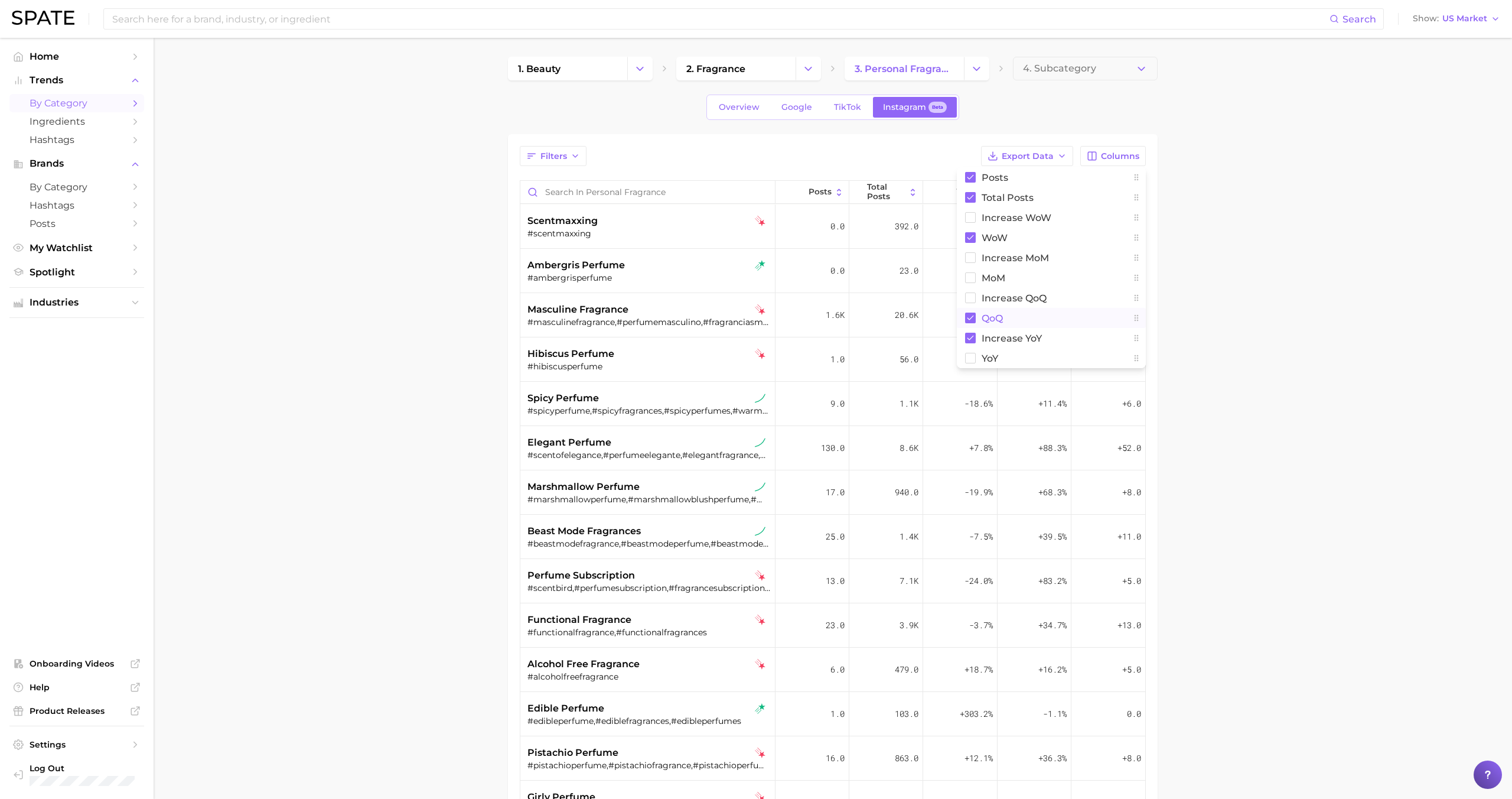
click at [1012, 323] on button "QoQ" at bounding box center [1051, 318] width 189 height 20
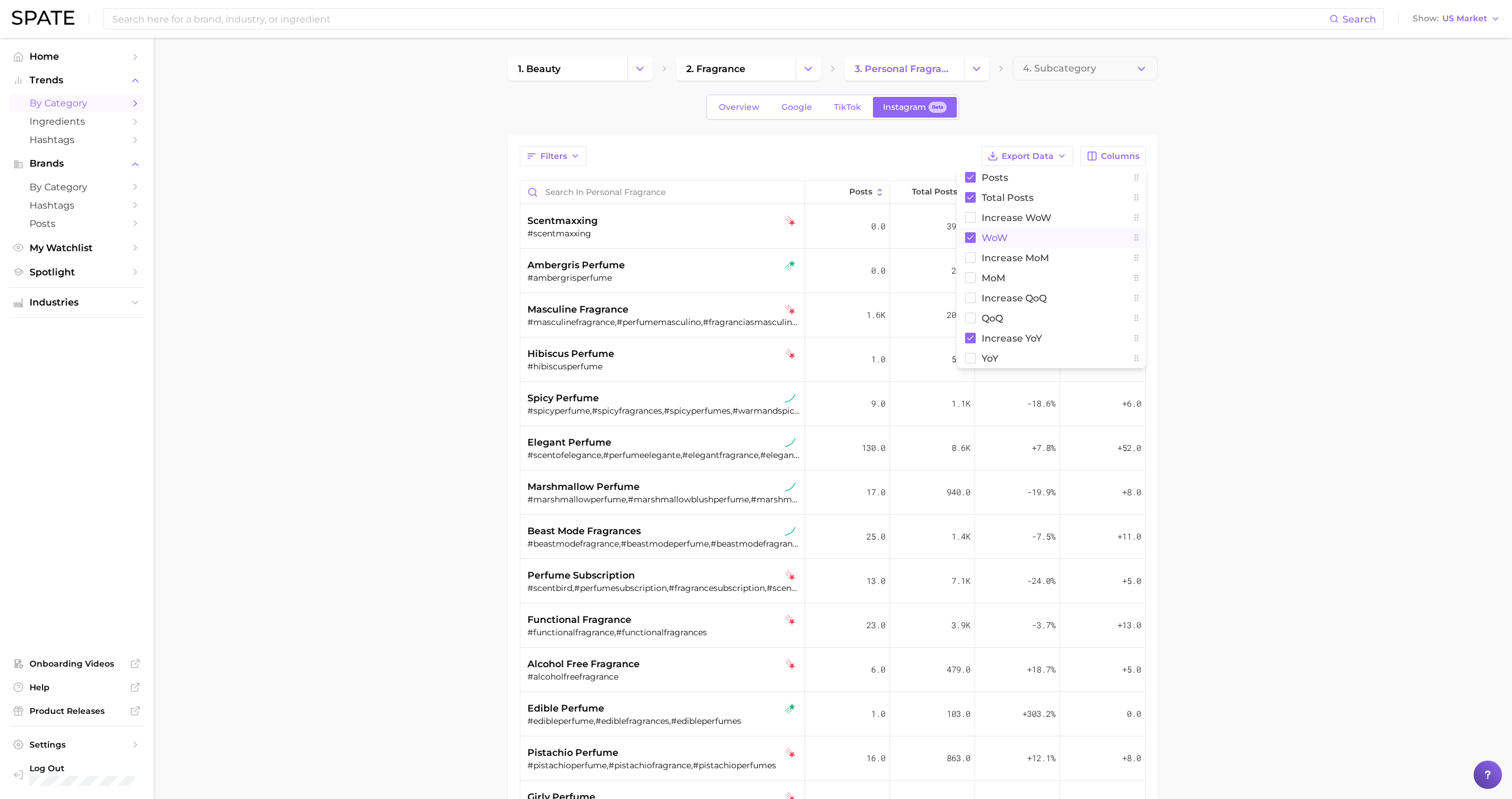
click at [1013, 235] on button "WoW" at bounding box center [1051, 238] width 189 height 20
click at [1219, 216] on main "1. beauty 2. fragrance 3. personal fragrance 4. Subcategory Overview Google Tik…" at bounding box center [833, 544] width 1358 height 1012
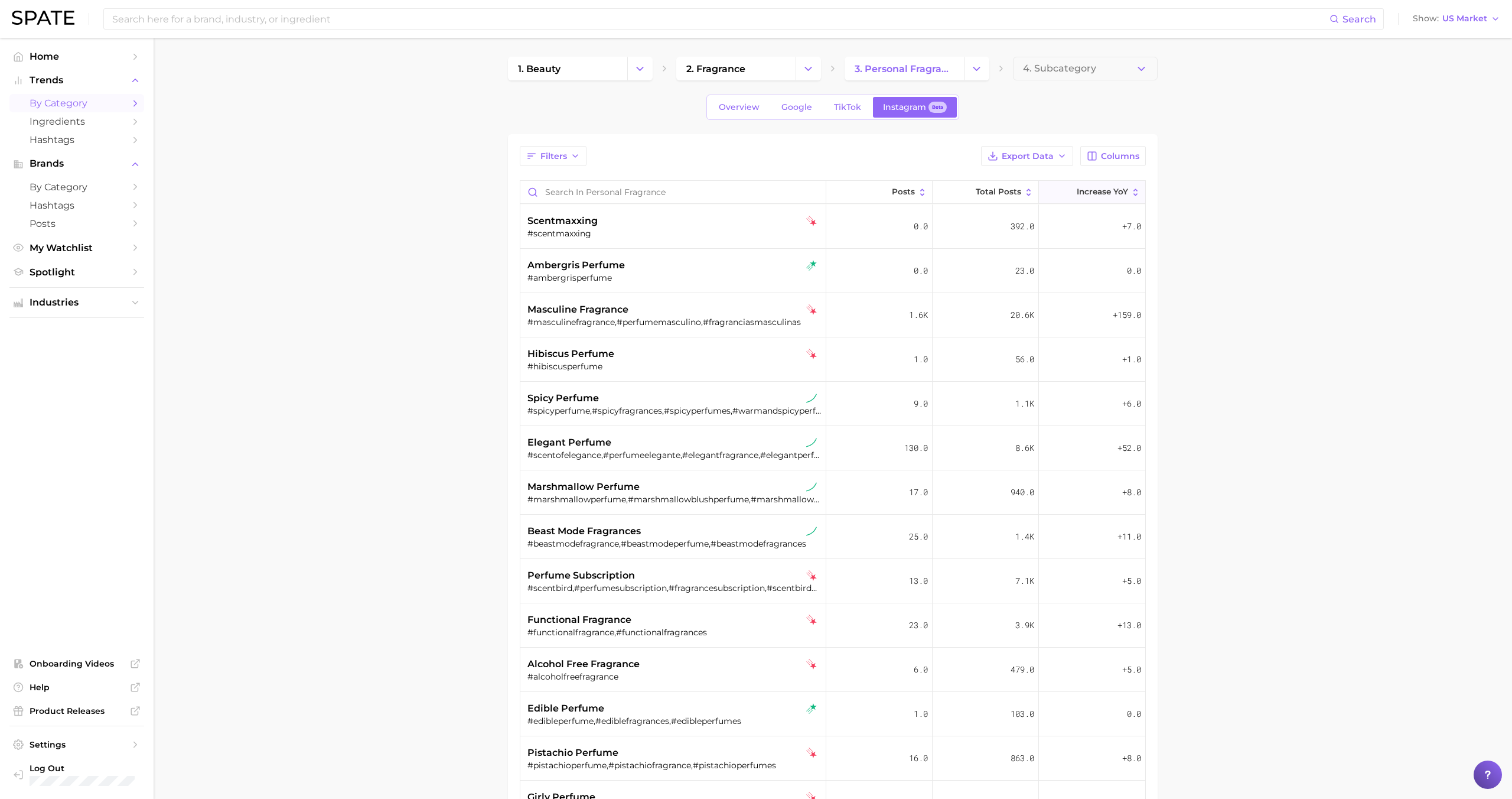
click at [1105, 183] on button "Increase YoY" at bounding box center [1092, 192] width 106 height 23
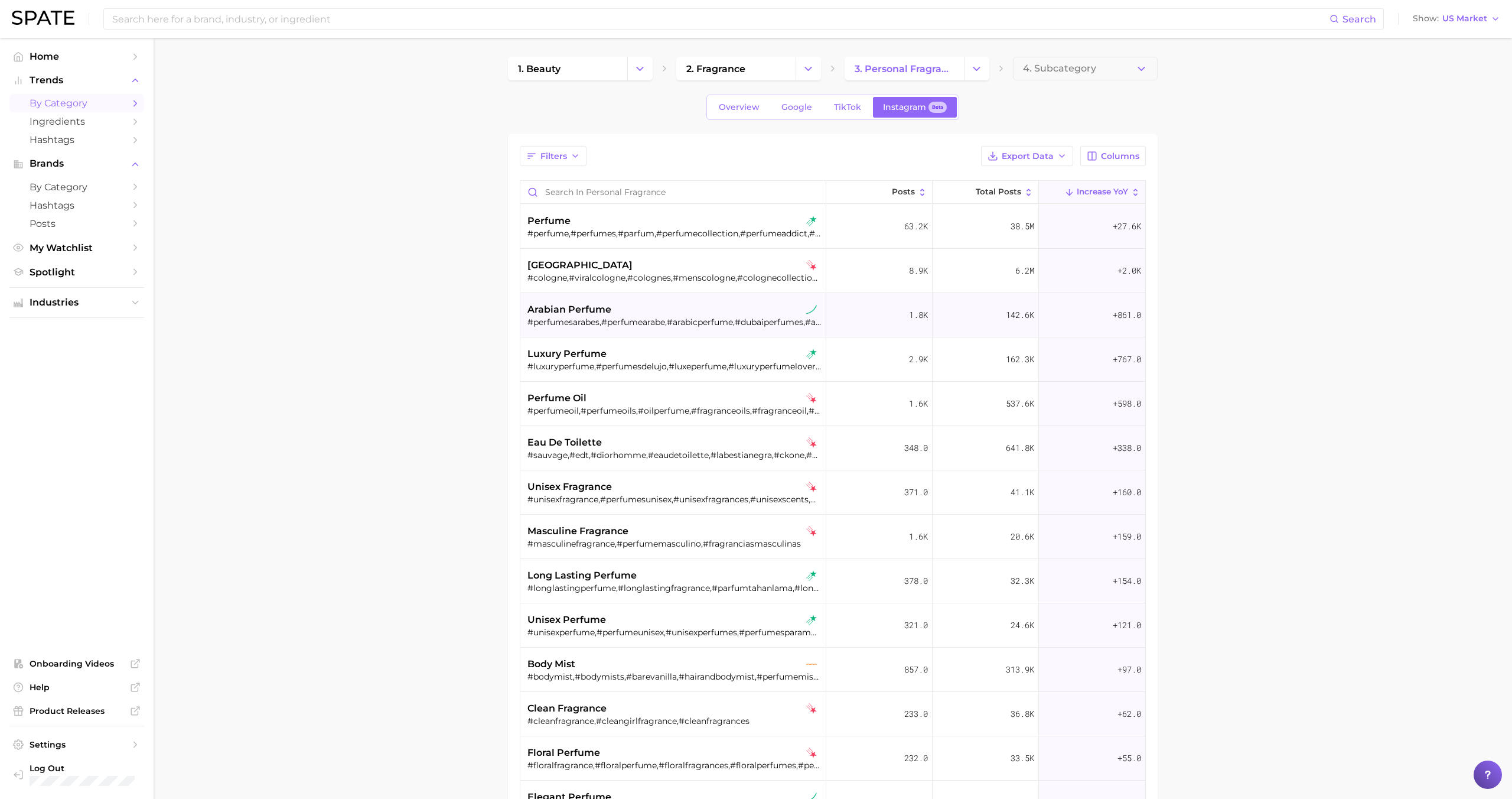
click at [721, 317] on div "#perfumesarabes,#perfumearabe,#arabicperfume,#dubaiperfumes,#arabianperfume,#ar…" at bounding box center [675, 322] width 294 height 11
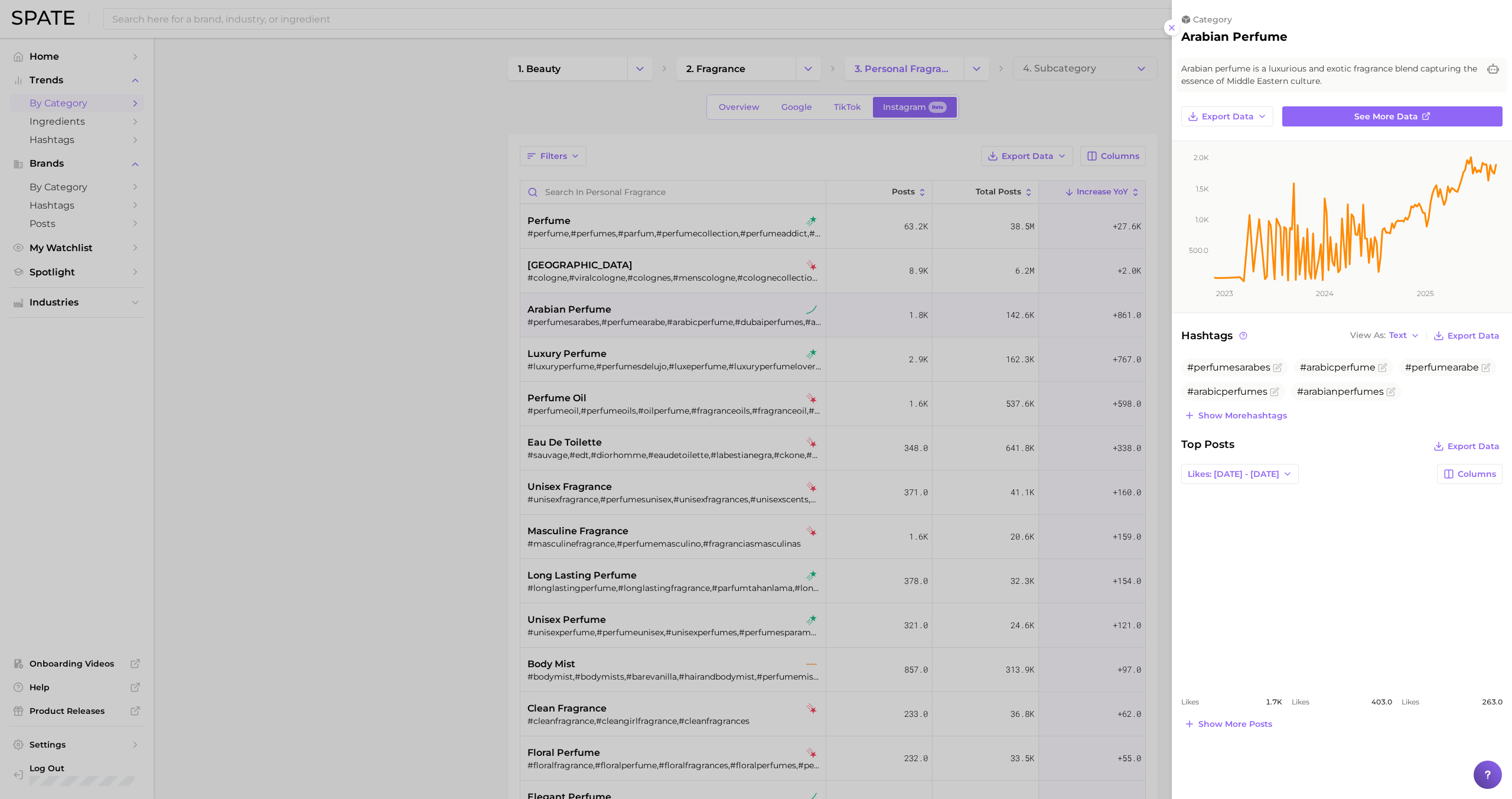
click at [721, 315] on div at bounding box center [756, 400] width 1512 height 799
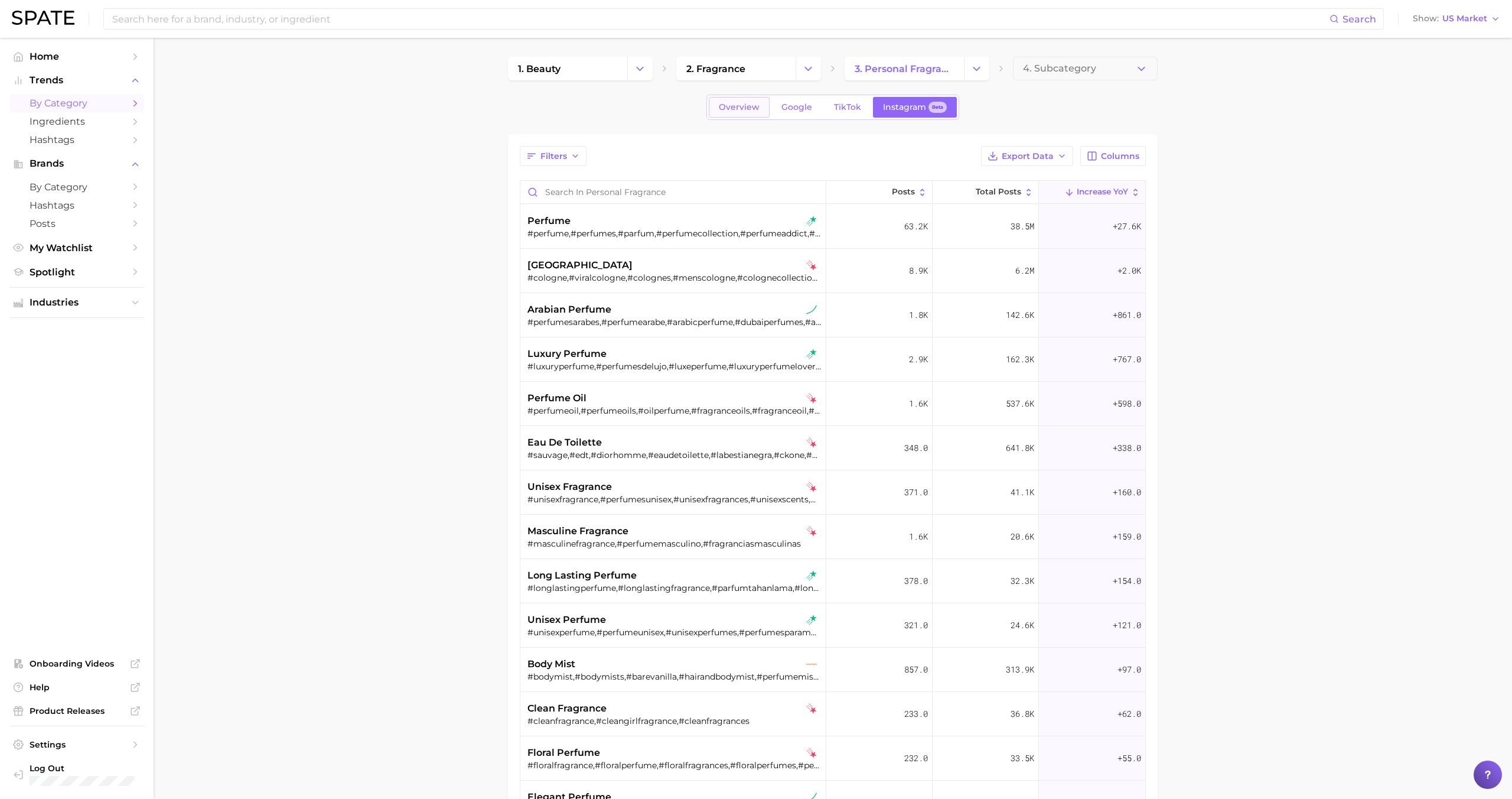
click at [734, 112] on span "Overview" at bounding box center [739, 106] width 40 height 10
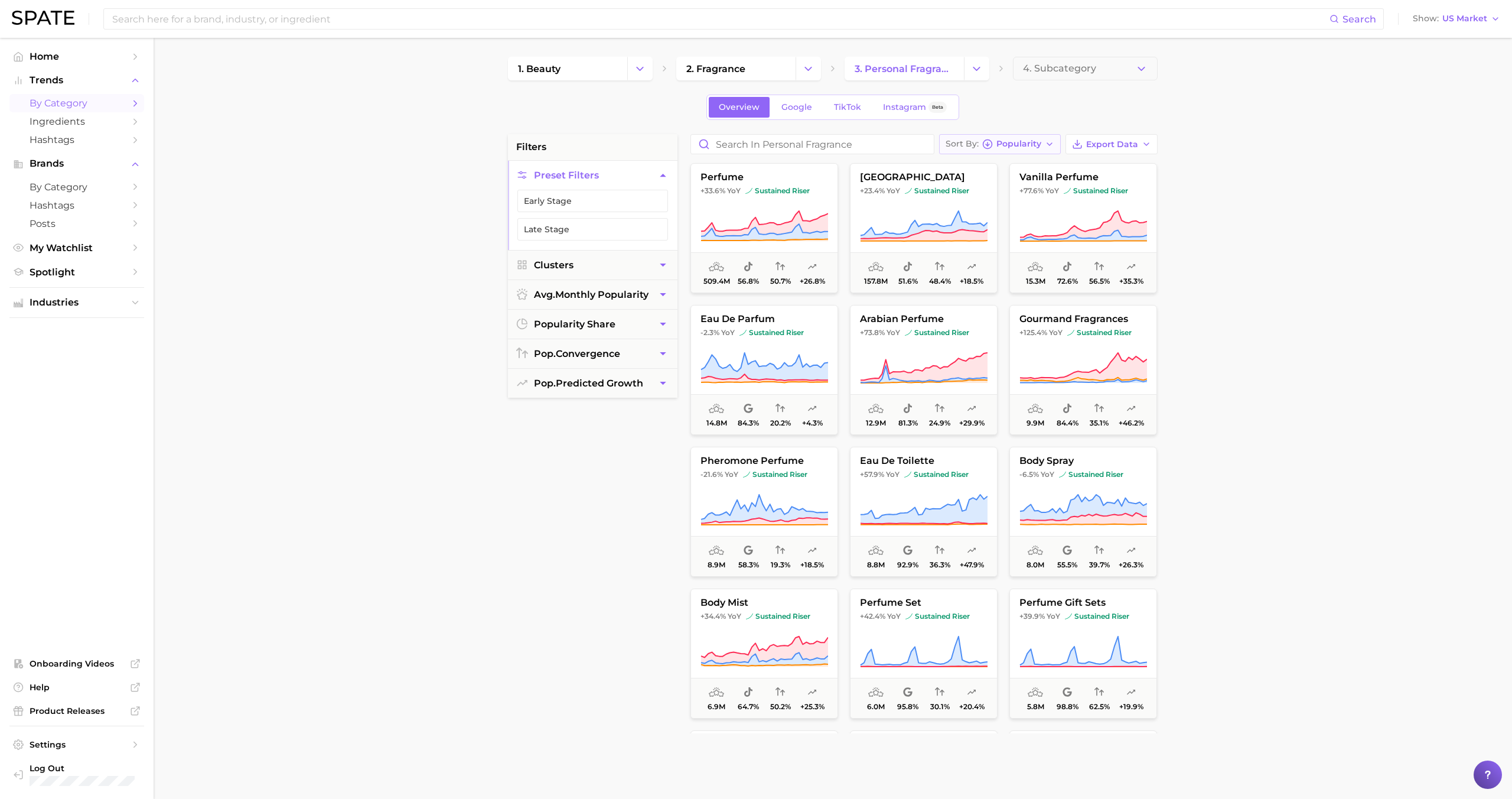
click at [1031, 143] on span "Popularity" at bounding box center [1019, 143] width 45 height 6
click at [1000, 185] on span "YoY high to low" at bounding box center [993, 187] width 69 height 10
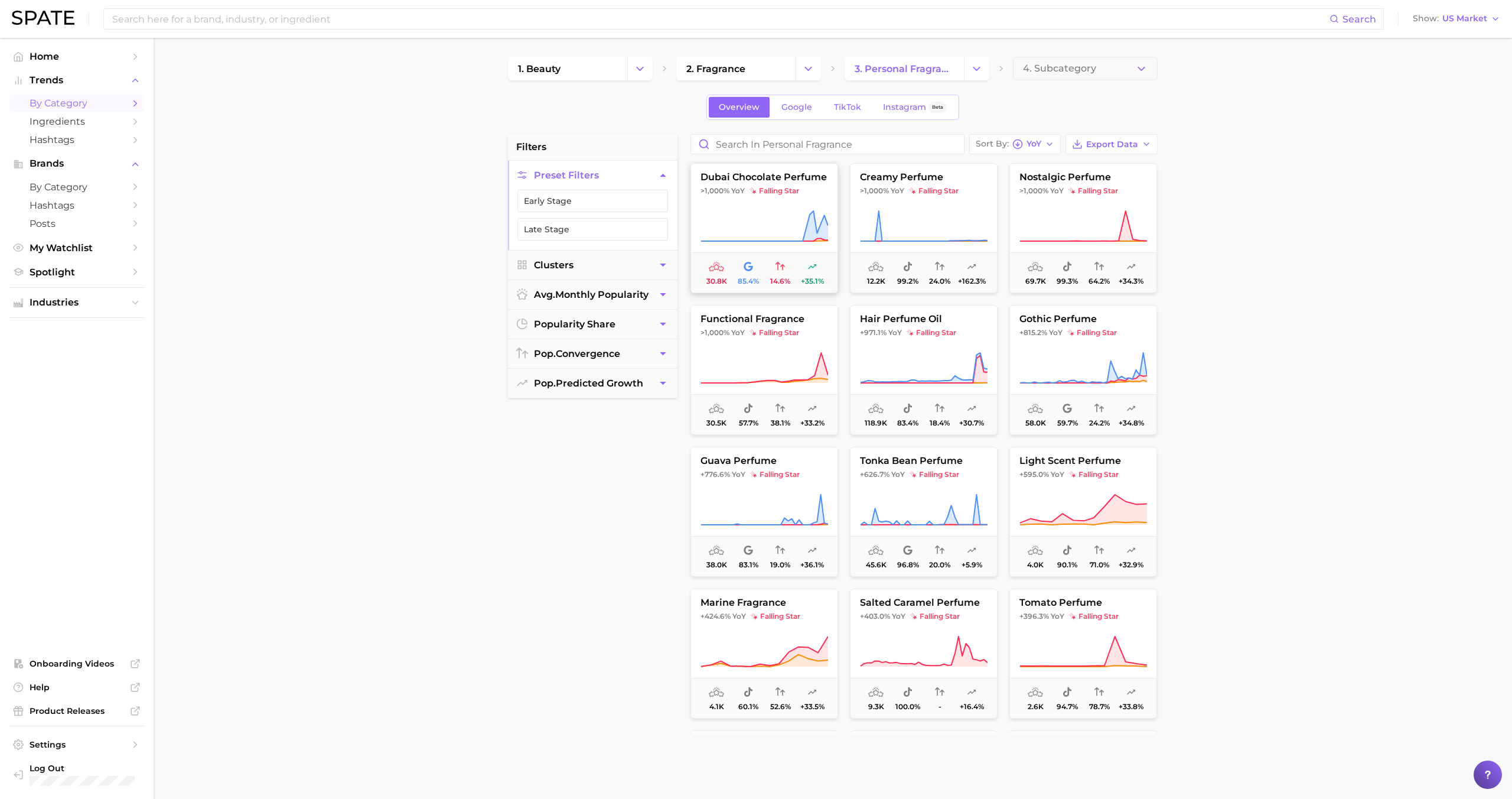
click at [812, 202] on button "dubai chocolate perfume >1,000% YoY falling star 30.8k 85.4% 14.6% +35.1%" at bounding box center [764, 228] width 148 height 130
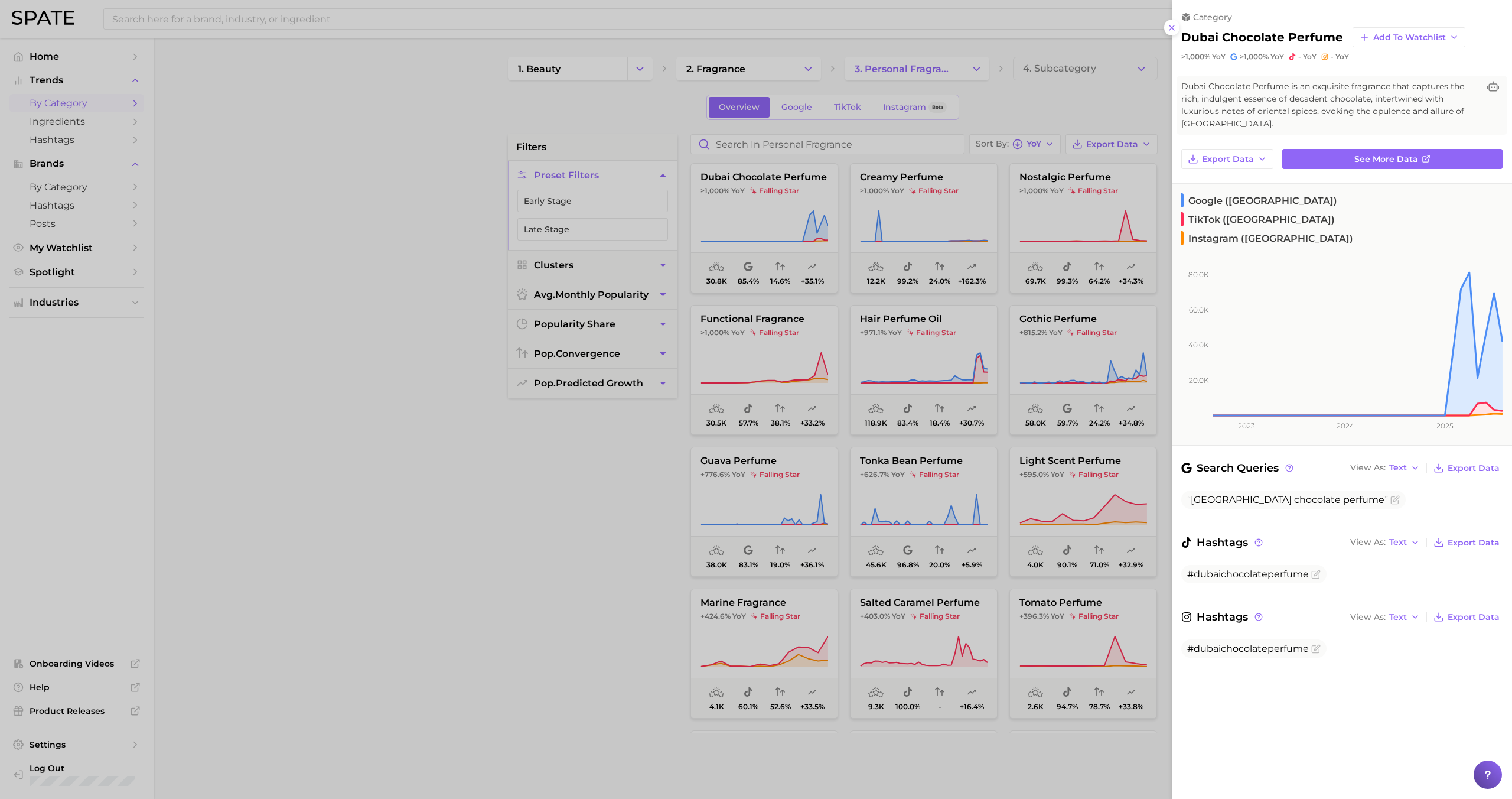
click at [809, 211] on div at bounding box center [756, 400] width 1512 height 799
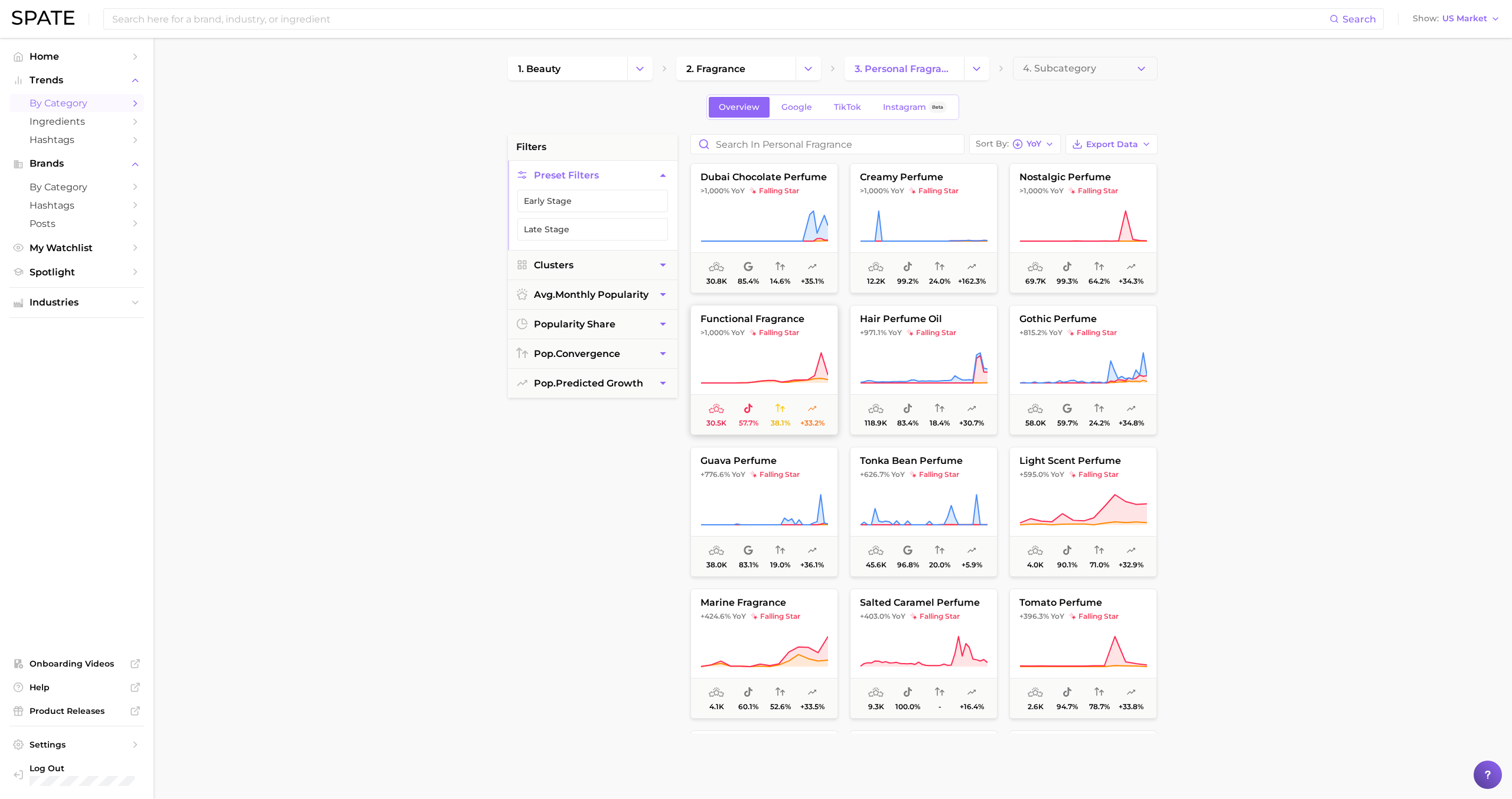
click at [823, 337] on span ">1,000% YoY falling star" at bounding box center [764, 333] width 147 height 10
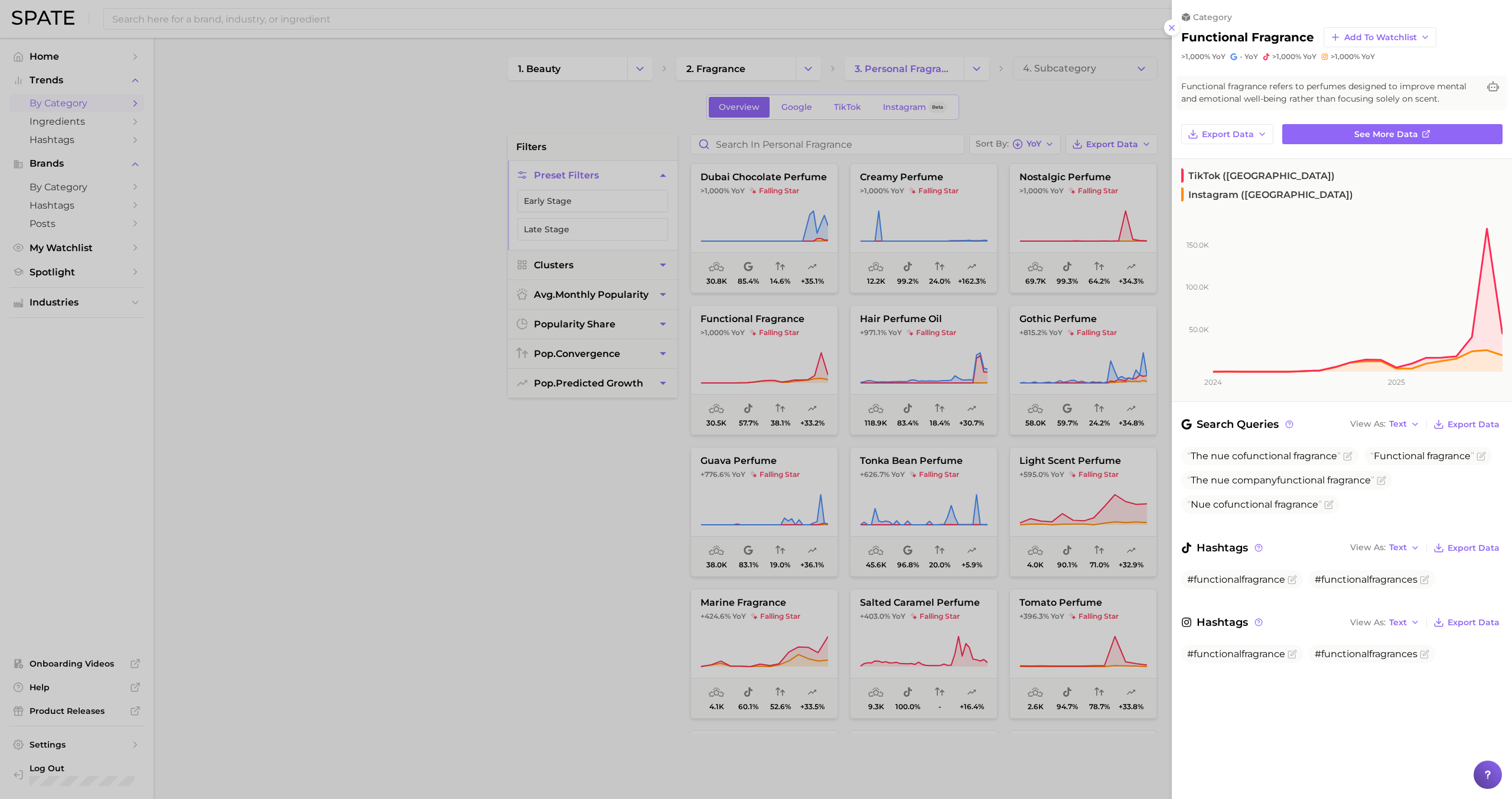
click at [902, 368] on div at bounding box center [756, 400] width 1512 height 799
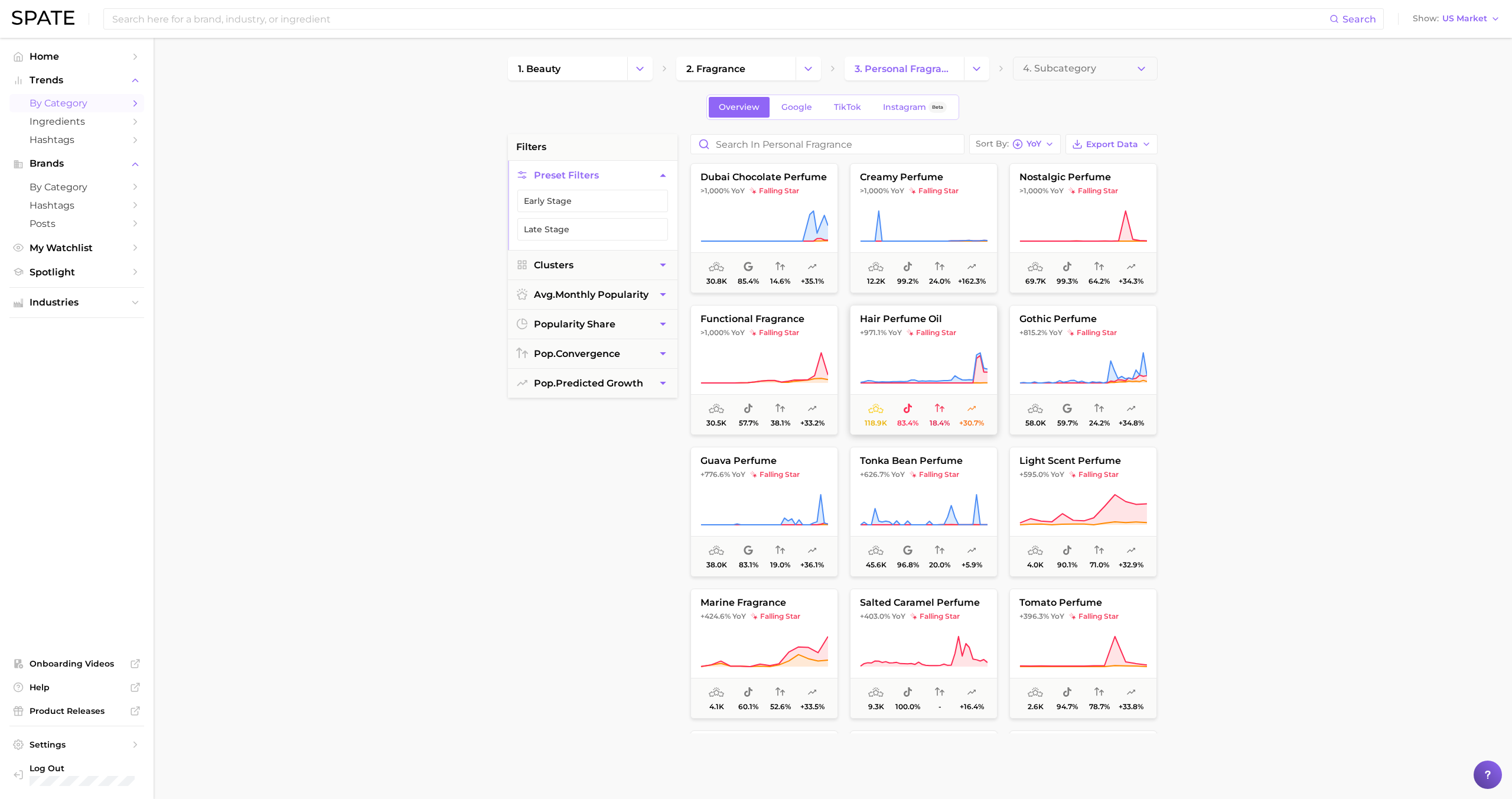
click at [909, 370] on icon at bounding box center [924, 369] width 128 height 33
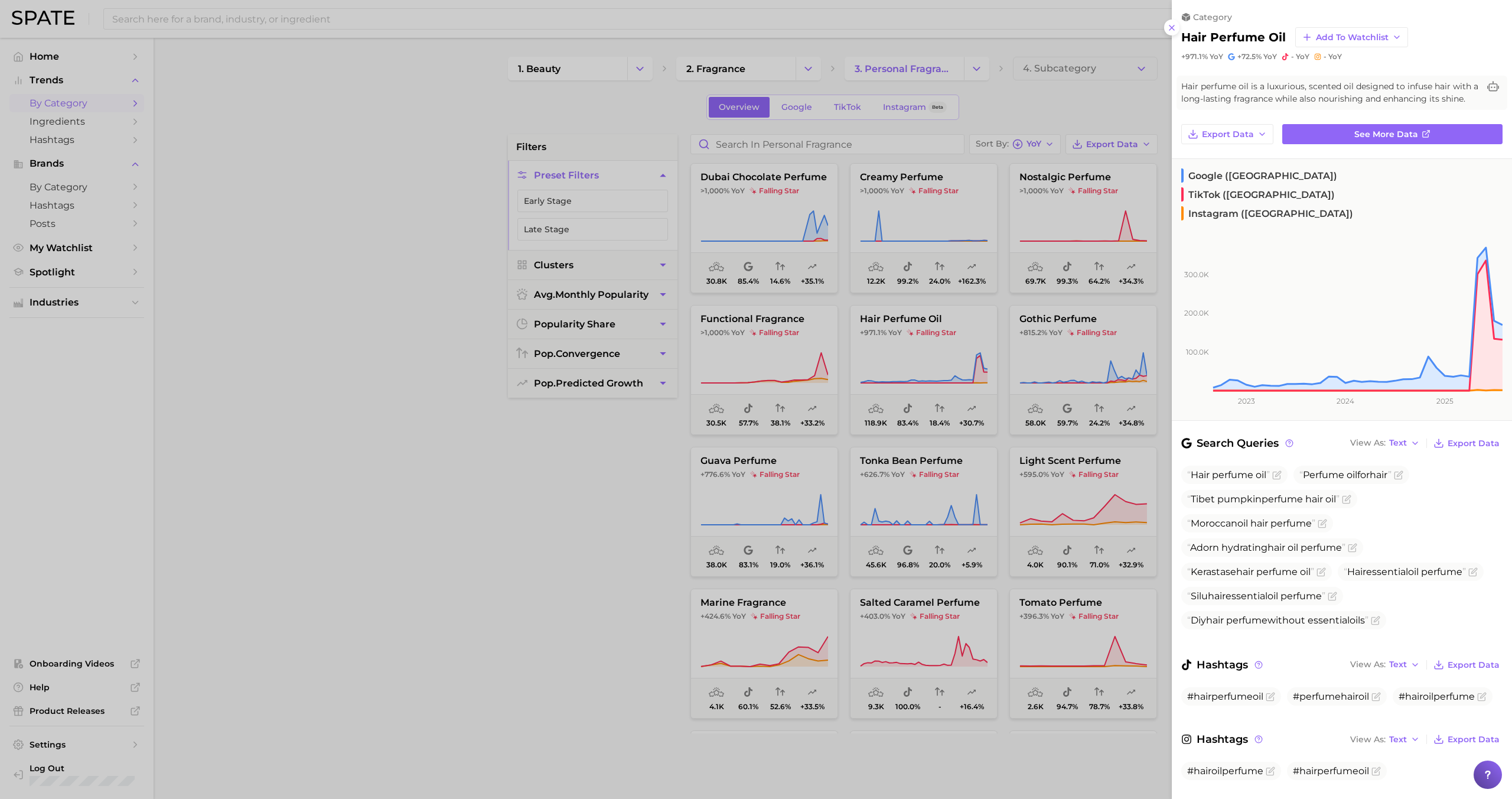
click at [909, 370] on div at bounding box center [756, 400] width 1512 height 799
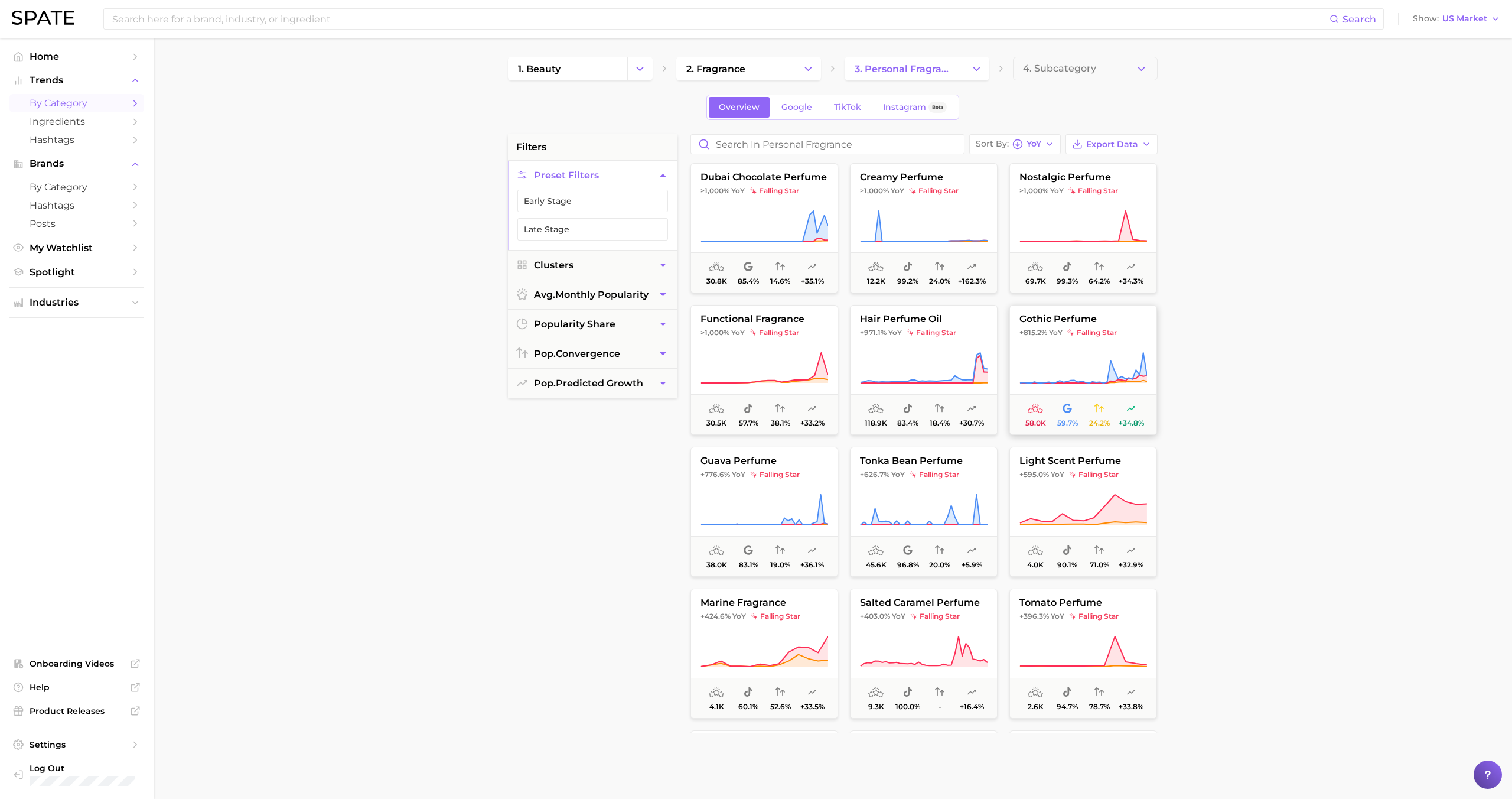
click at [1030, 354] on icon at bounding box center [1083, 369] width 128 height 33
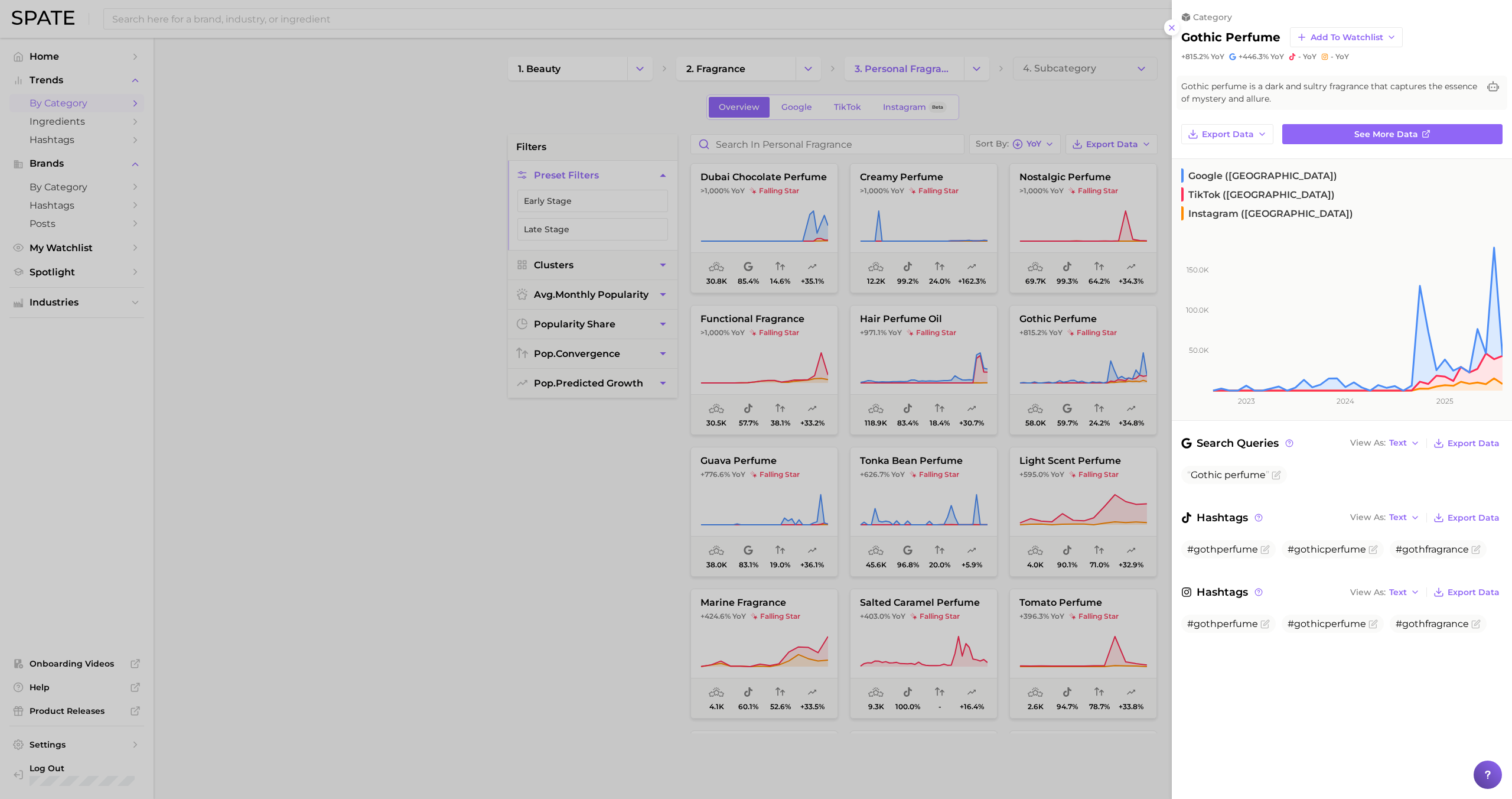
click at [1028, 356] on div at bounding box center [756, 400] width 1512 height 799
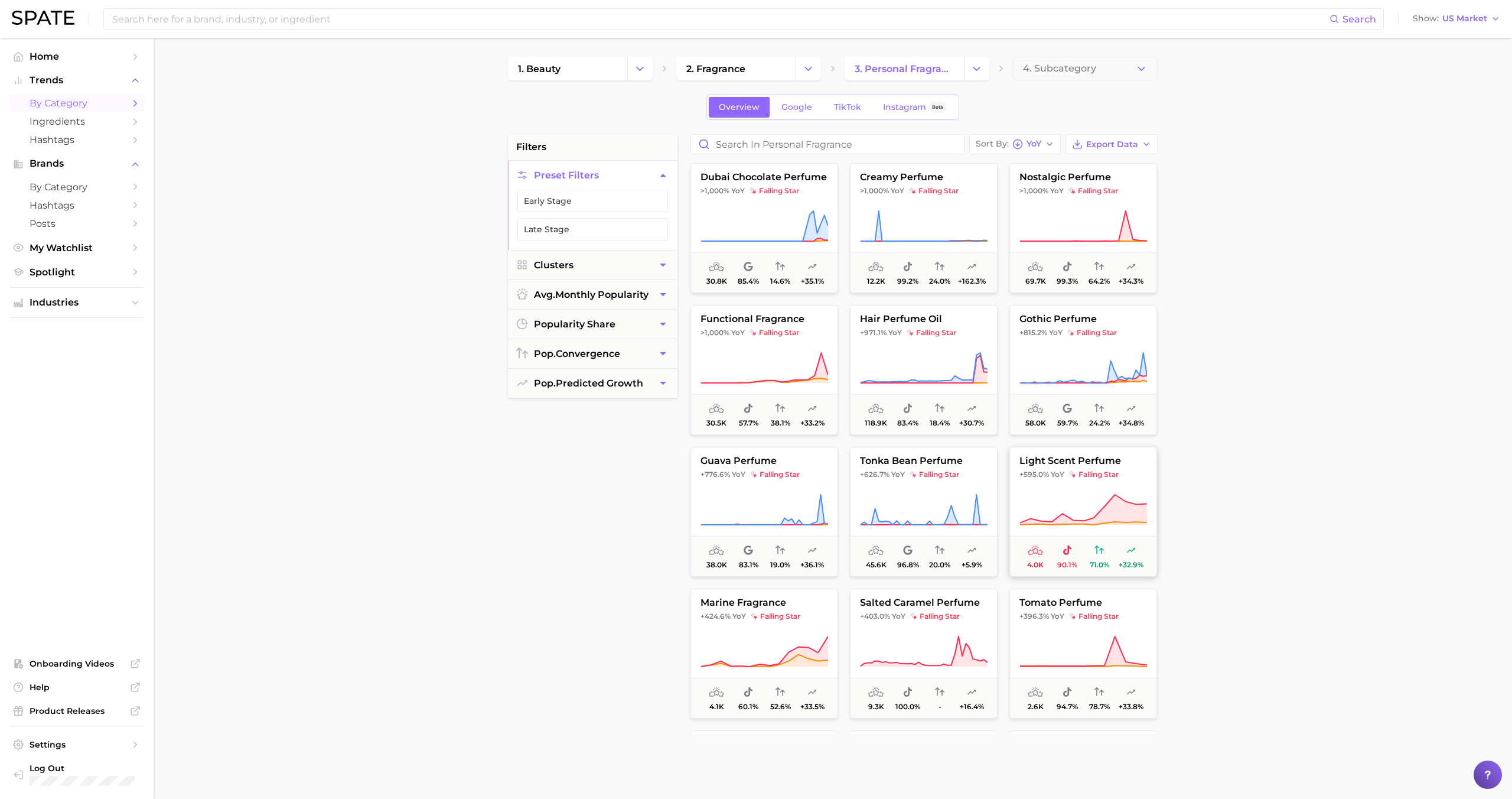
click at [1041, 483] on button "light scent perfume +595.0% YoY falling star 4.0k 90.1% 71.0% +32.9%" at bounding box center [1084, 512] width 148 height 130
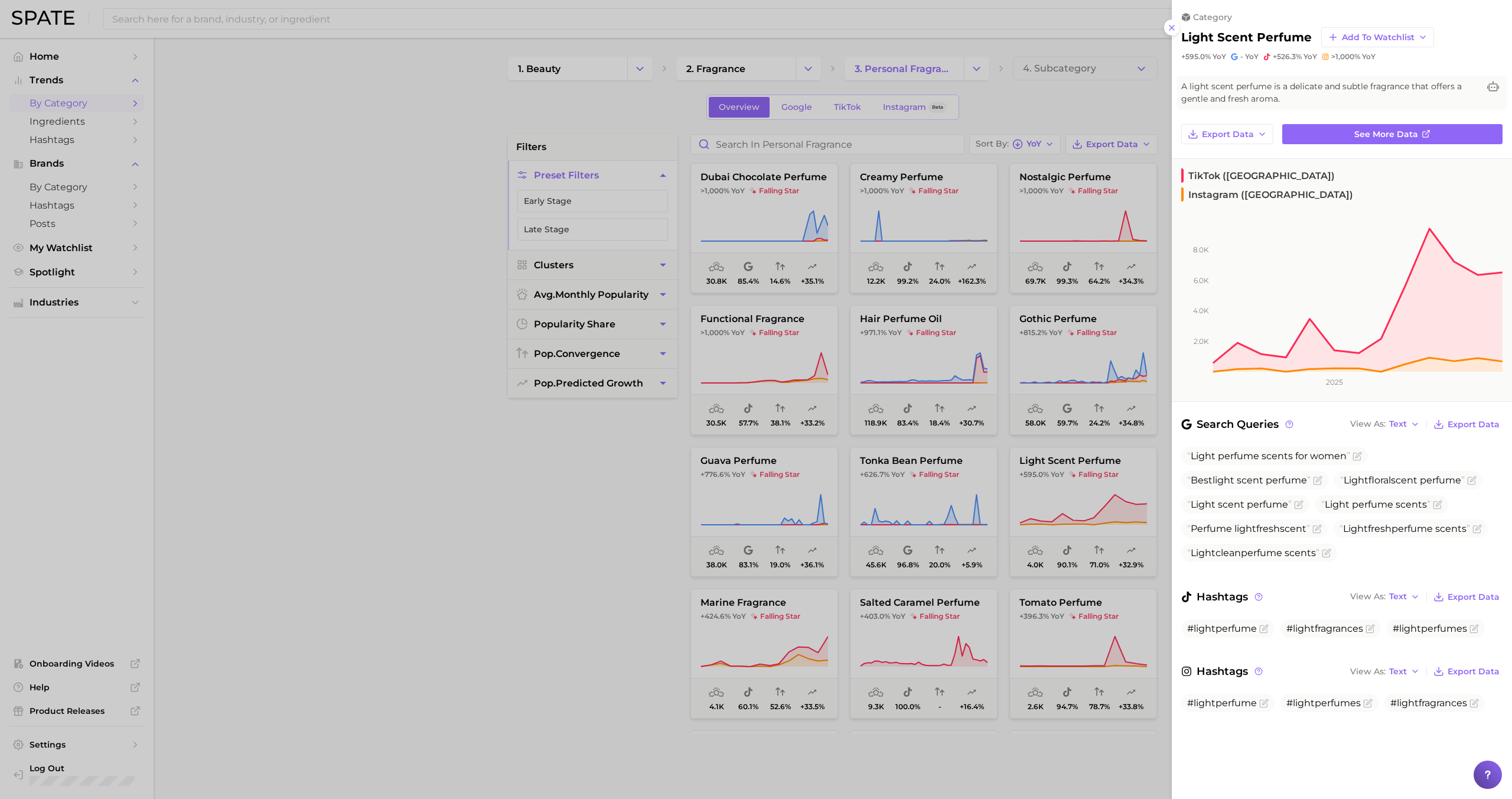
click at [975, 504] on div at bounding box center [756, 400] width 1512 height 799
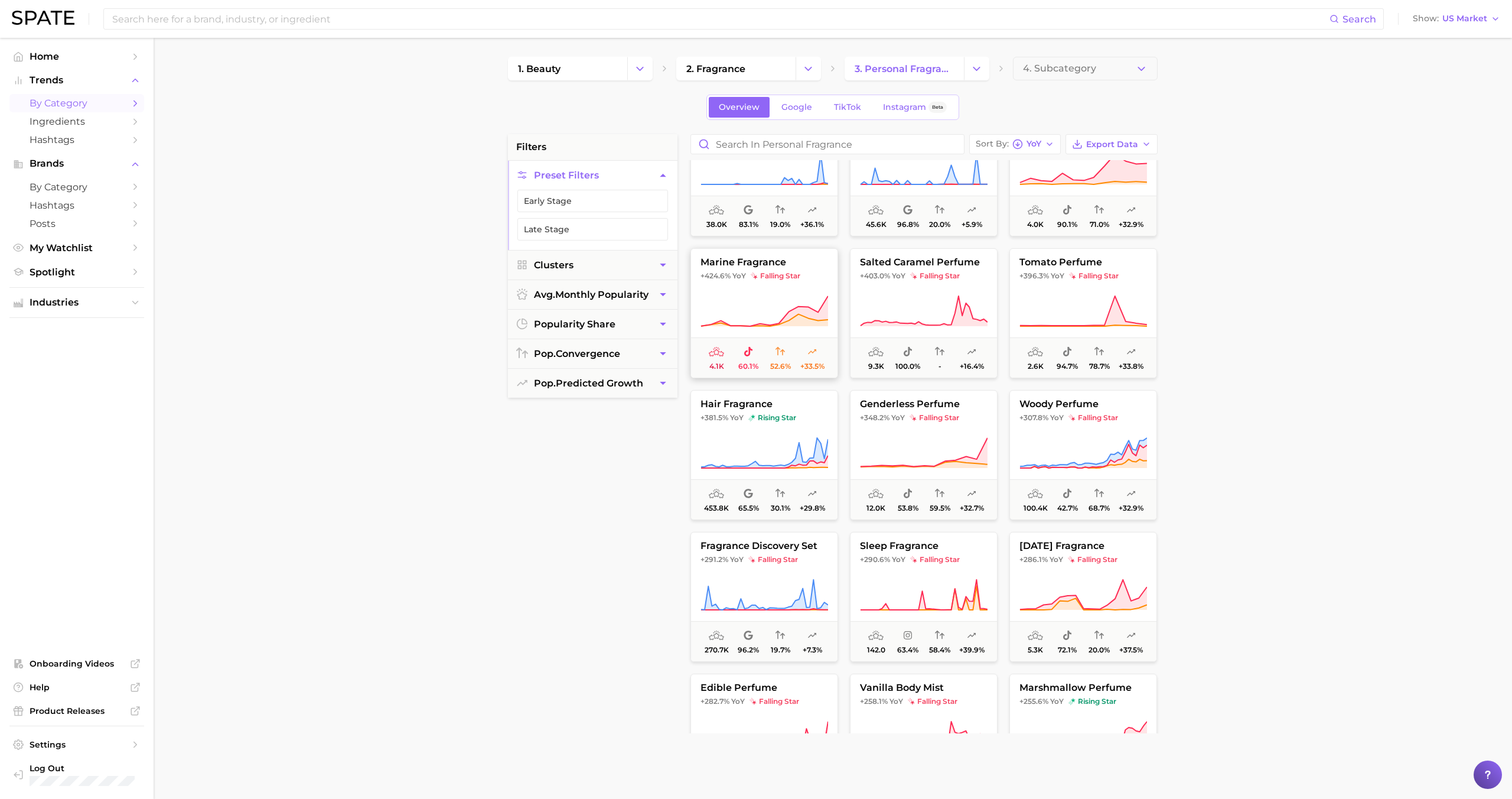
scroll to position [342, 0]
click at [798, 439] on icon at bounding box center [763, 451] width 128 height 33
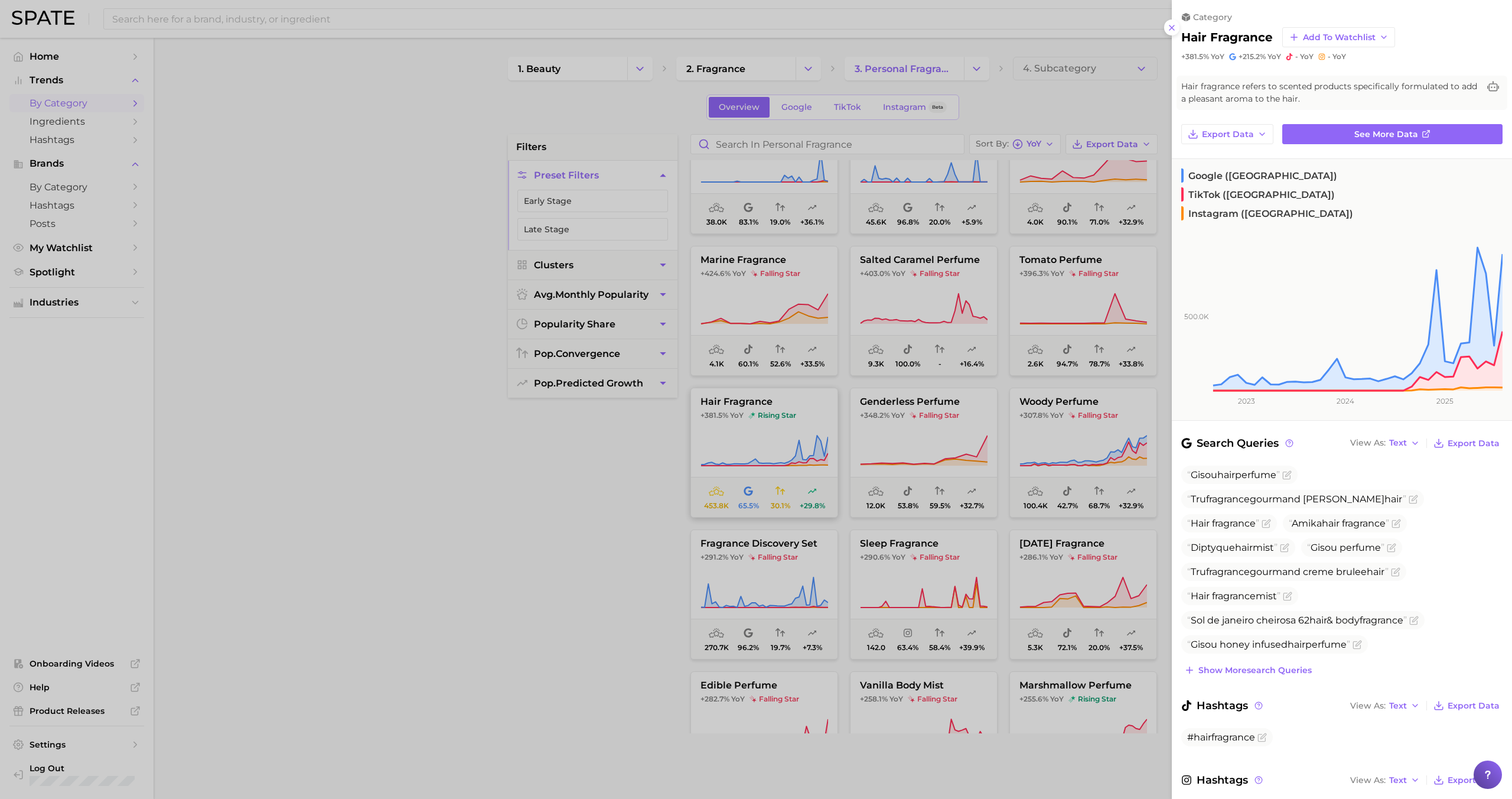
click at [798, 439] on div at bounding box center [756, 400] width 1512 height 799
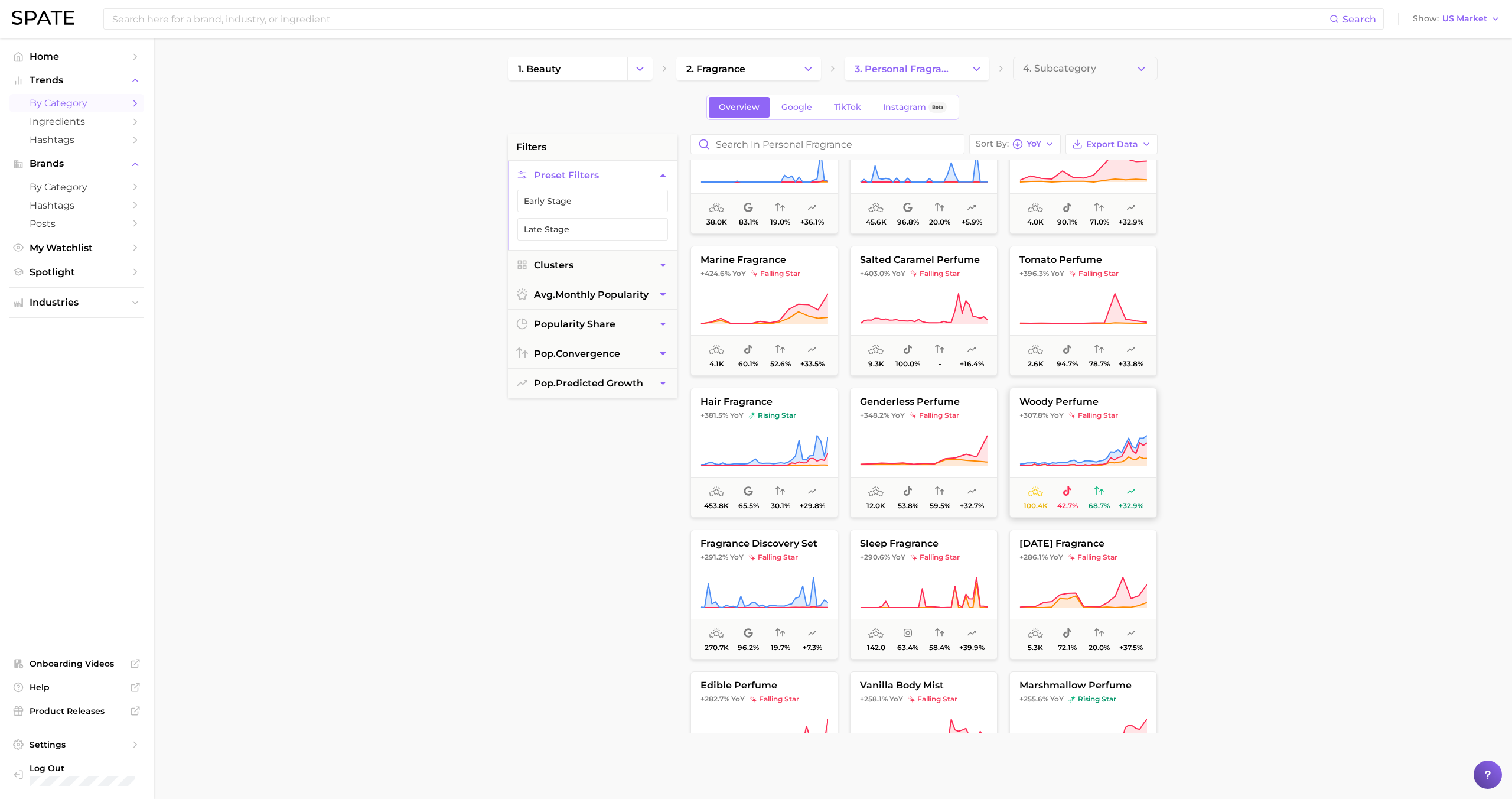
click at [1060, 452] on icon at bounding box center [1083, 451] width 128 height 33
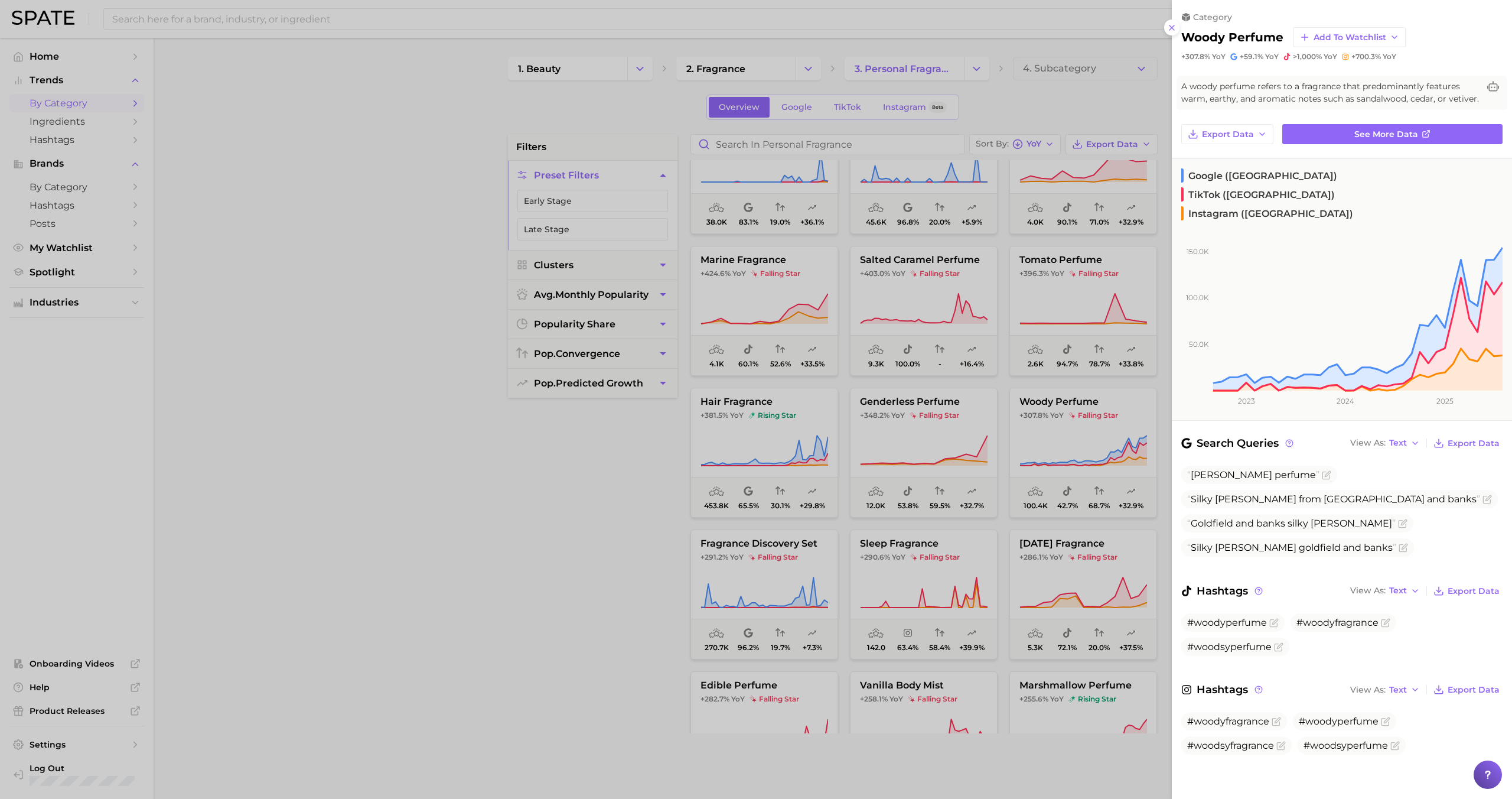
click at [996, 553] on div at bounding box center [756, 400] width 1512 height 799
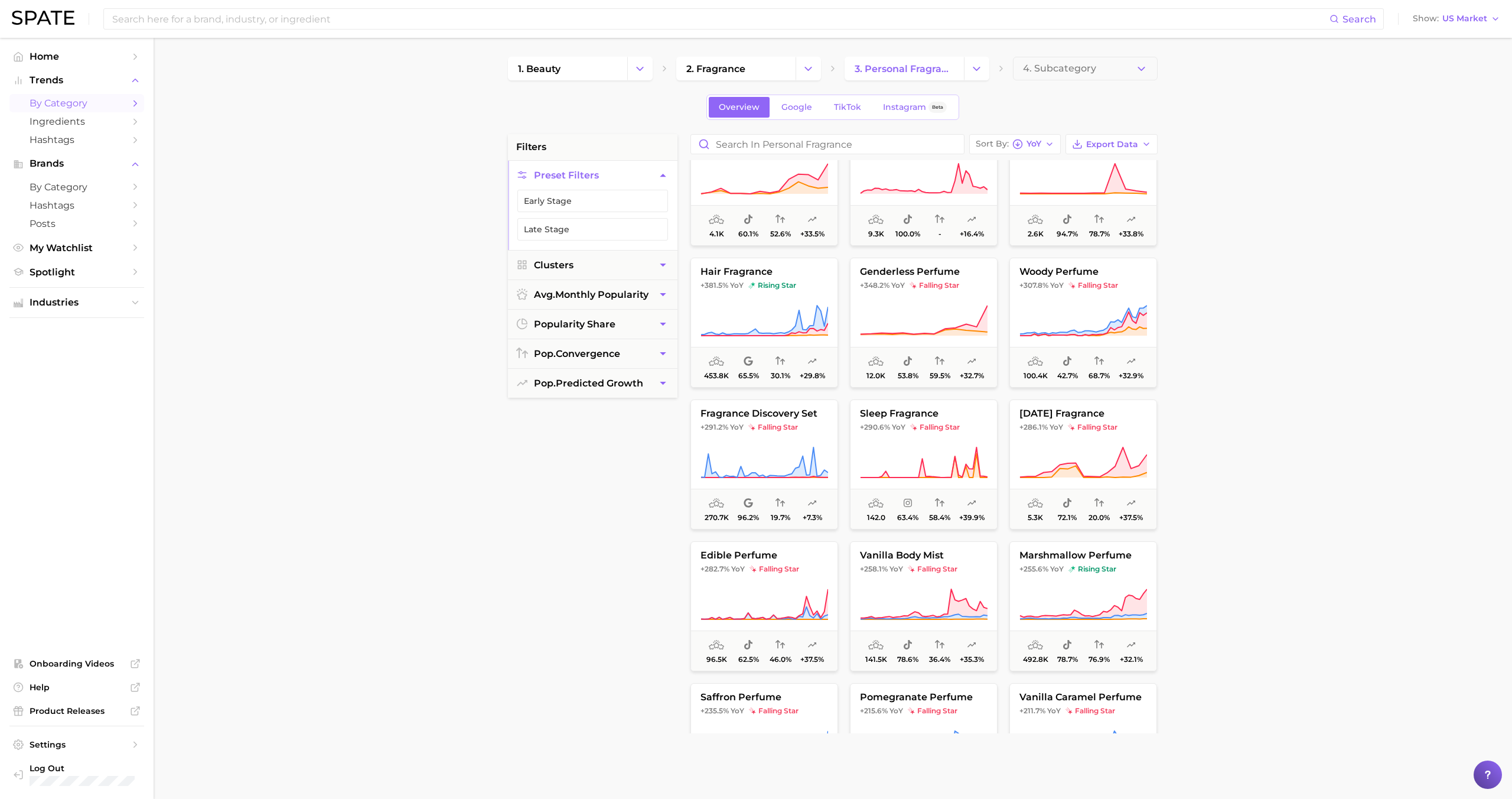
scroll to position [474, 0]
click at [813, 73] on icon "Change Category" at bounding box center [808, 69] width 12 height 12
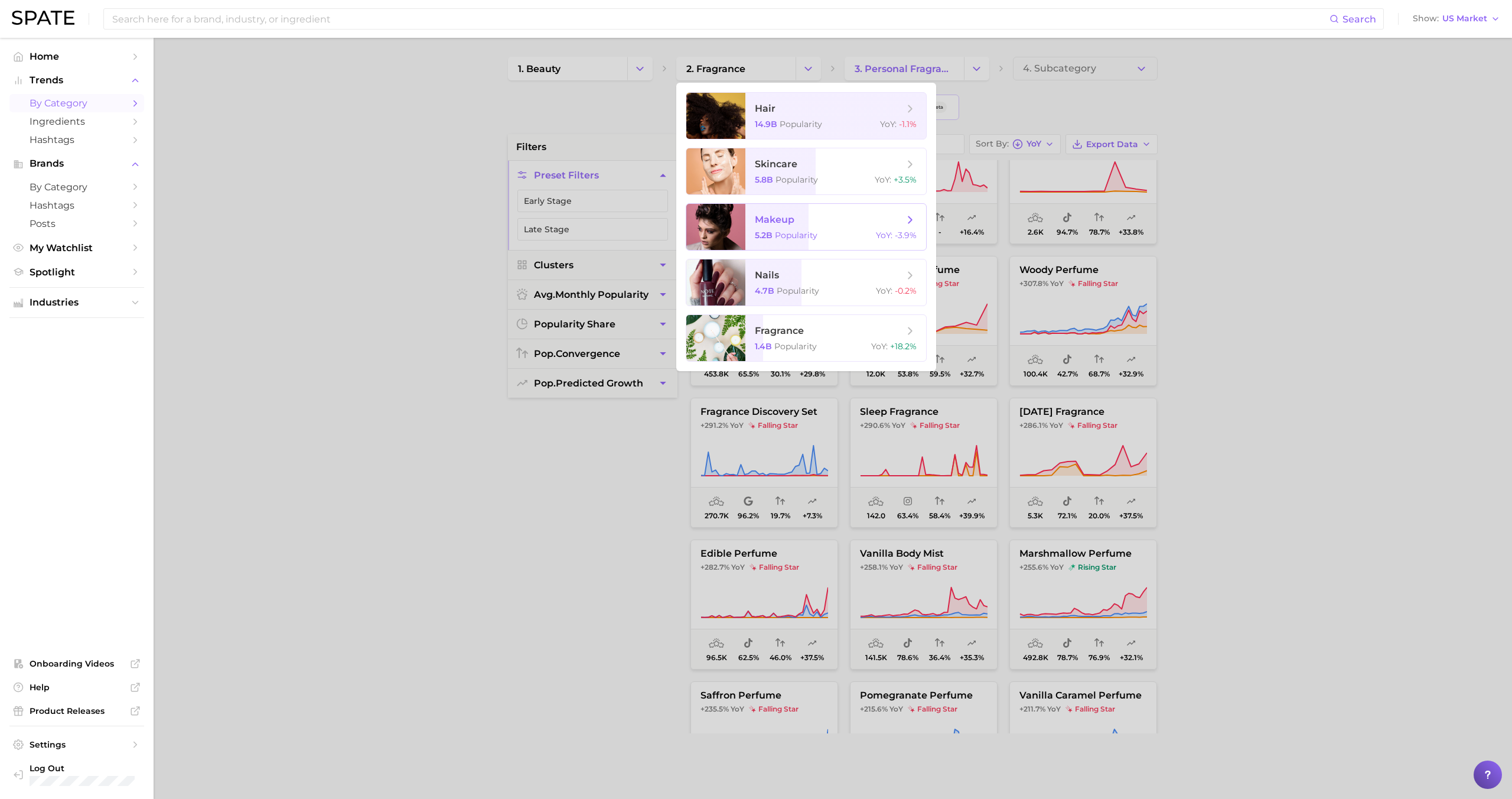
click at [788, 236] on span "Popularity" at bounding box center [796, 235] width 42 height 11
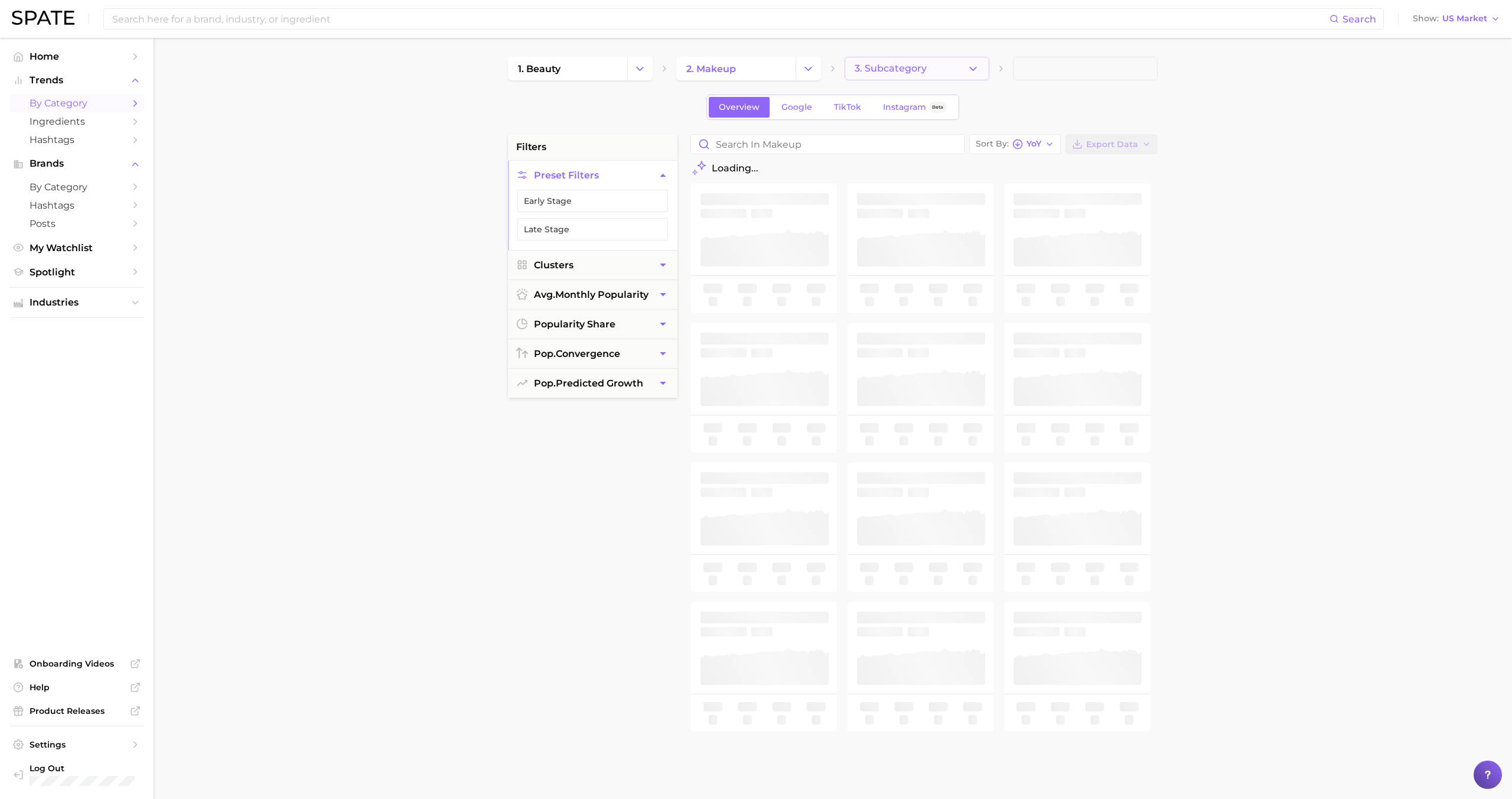
click at [892, 70] on span "3. Subcategory" at bounding box center [891, 69] width 72 height 11
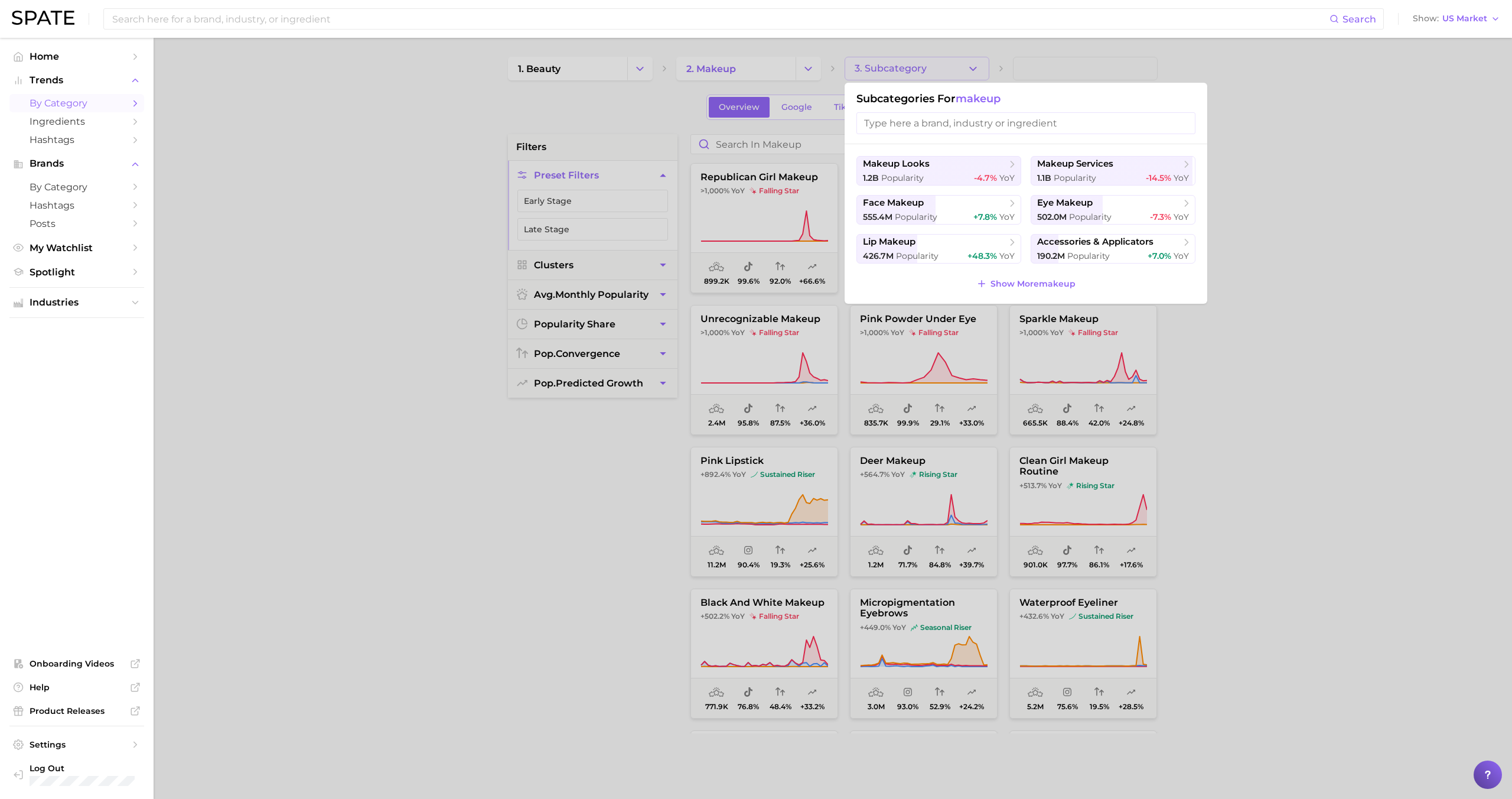
click at [792, 150] on div at bounding box center [756, 400] width 1512 height 799
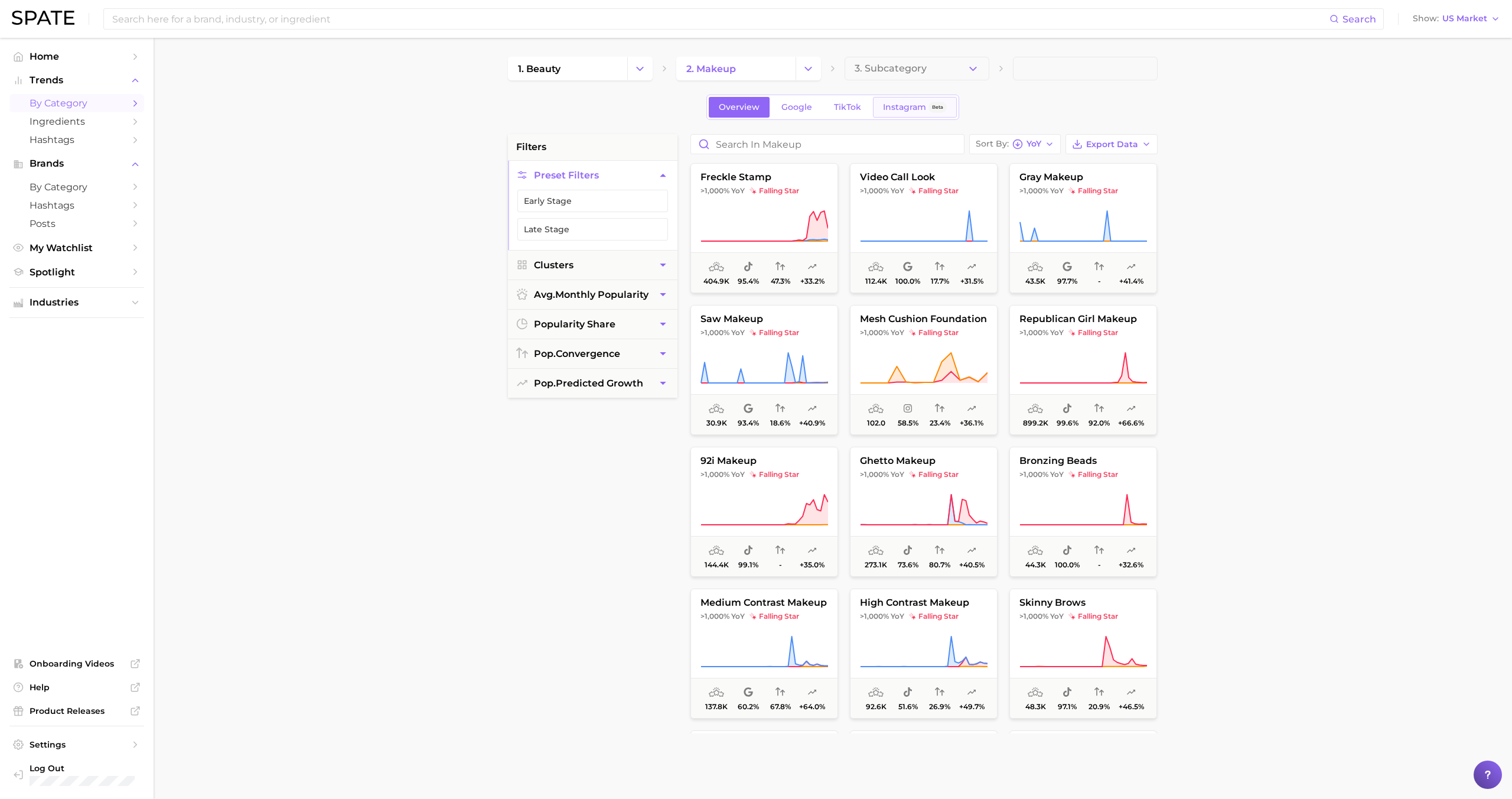
click at [927, 111] on div "Instagram Beta" at bounding box center [915, 106] width 64 height 10
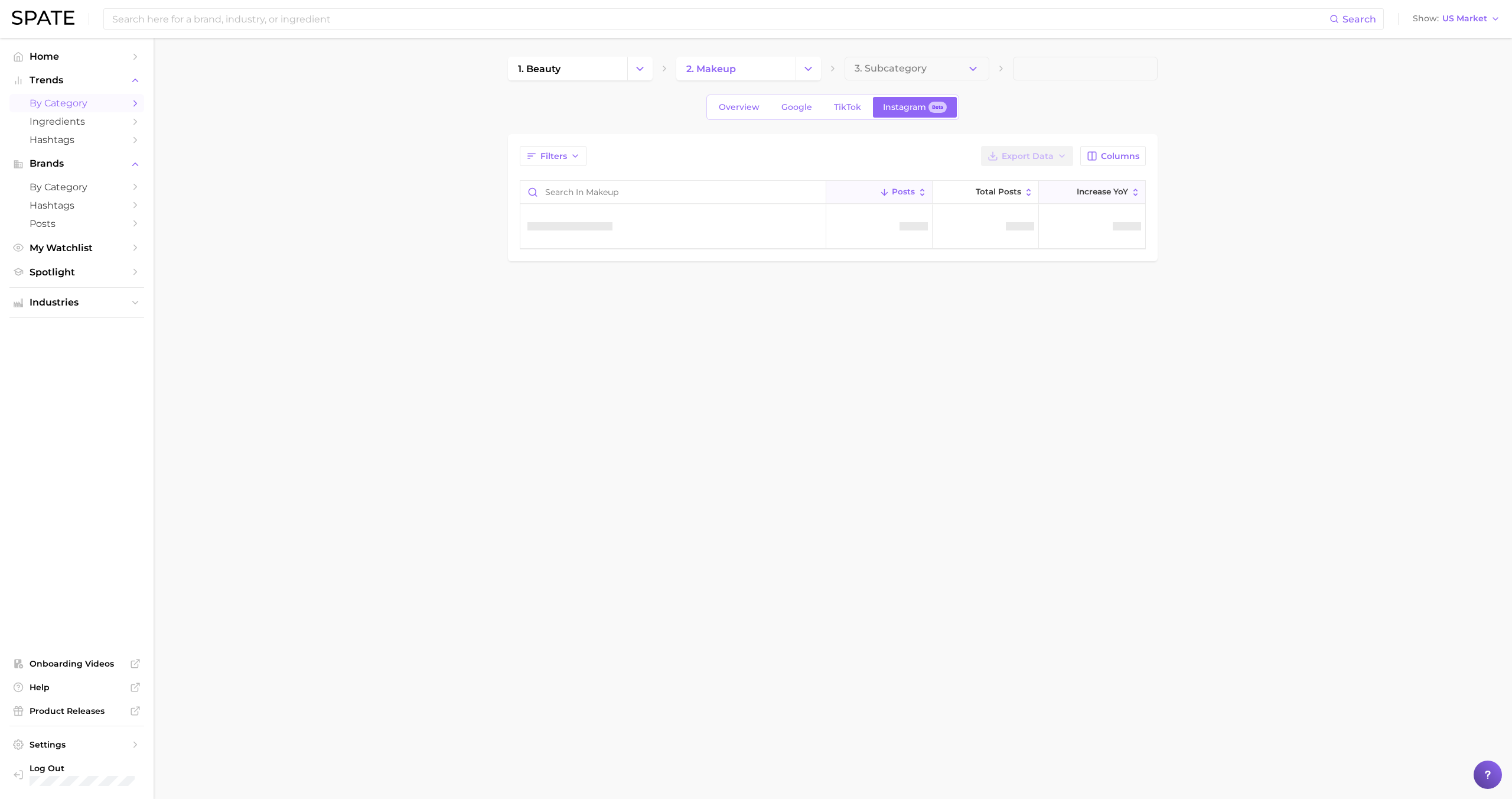
click at [1104, 199] on button "Increase YoY" at bounding box center [1092, 192] width 106 height 23
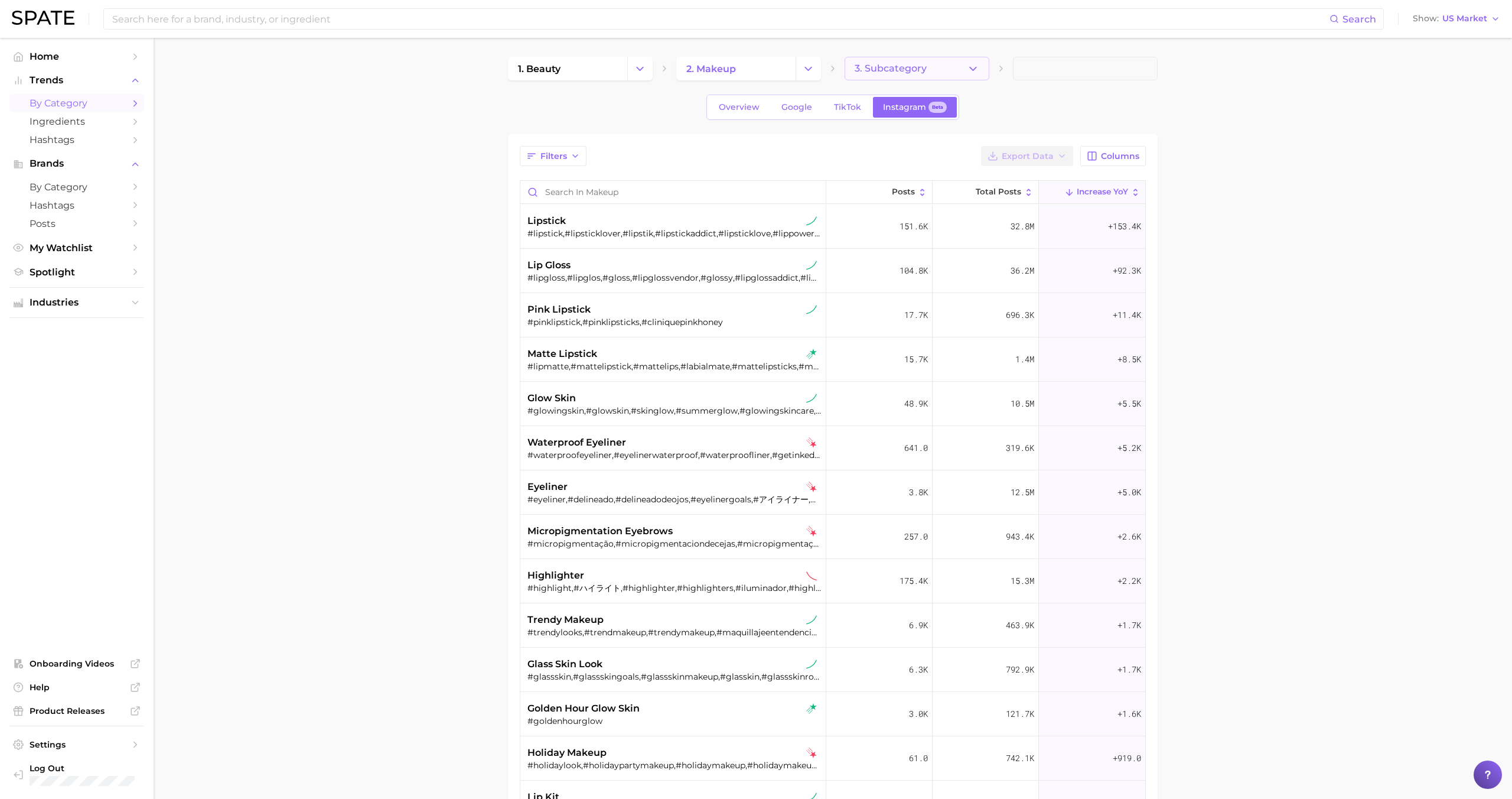
click at [885, 65] on span "3. Subcategory" at bounding box center [891, 69] width 72 height 11
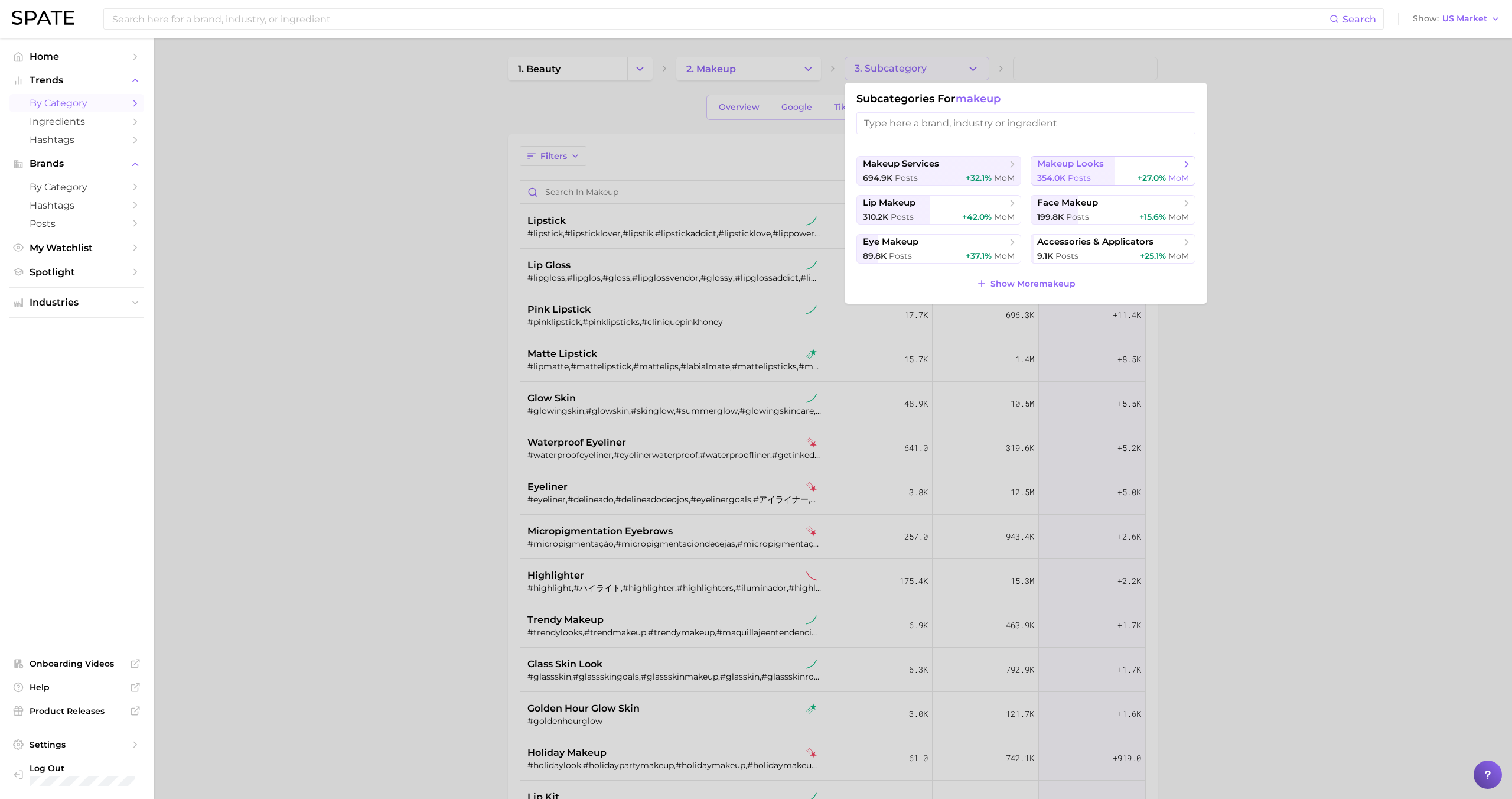
click at [1058, 173] on span "354.0k" at bounding box center [1051, 178] width 28 height 11
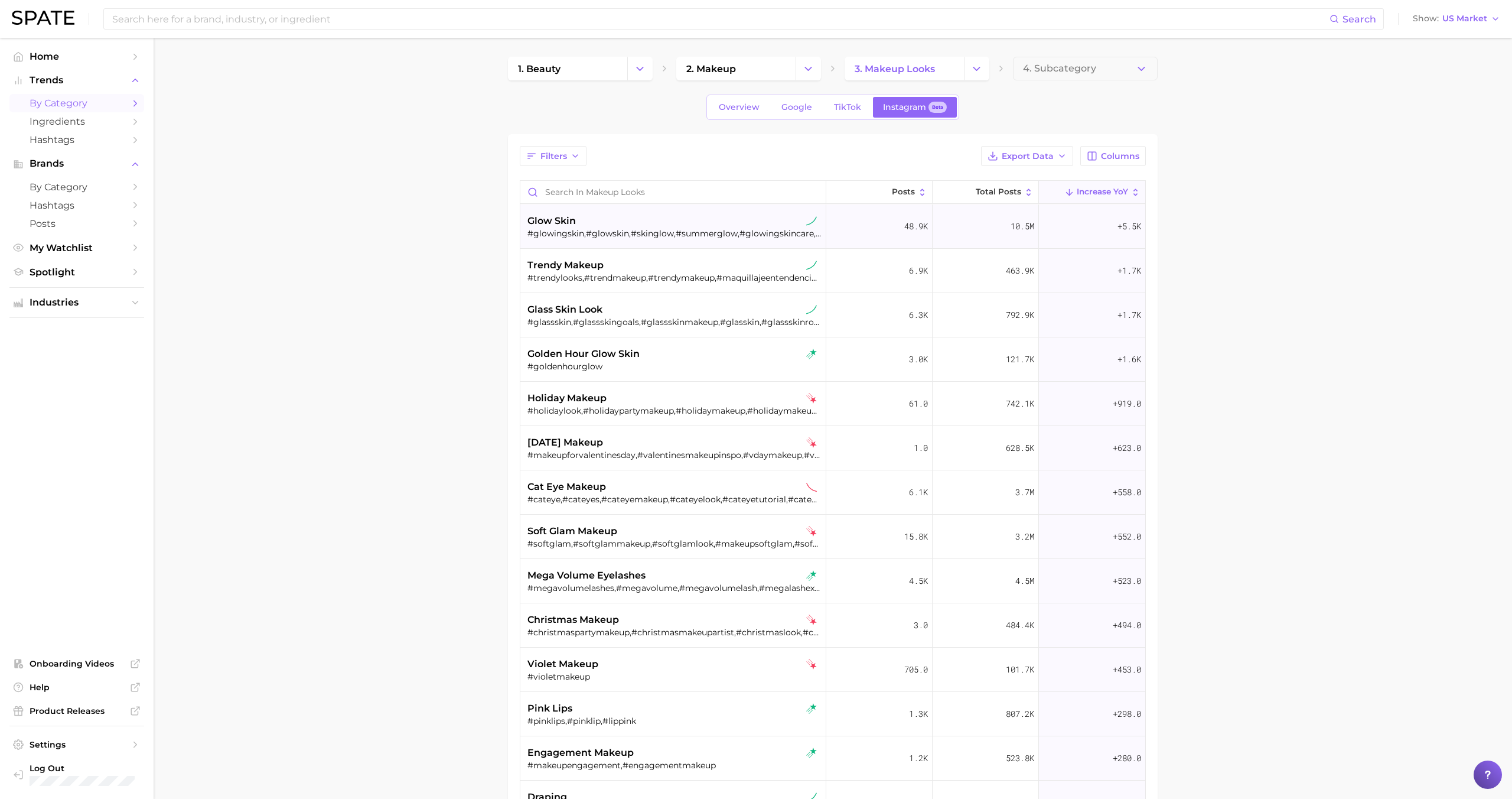
click at [678, 233] on div "#glowingskin,#glowskin,#skinglow,#summerglow,#glowingskincare,#ツヤ肌,#glowonthego…" at bounding box center [675, 233] width 294 height 11
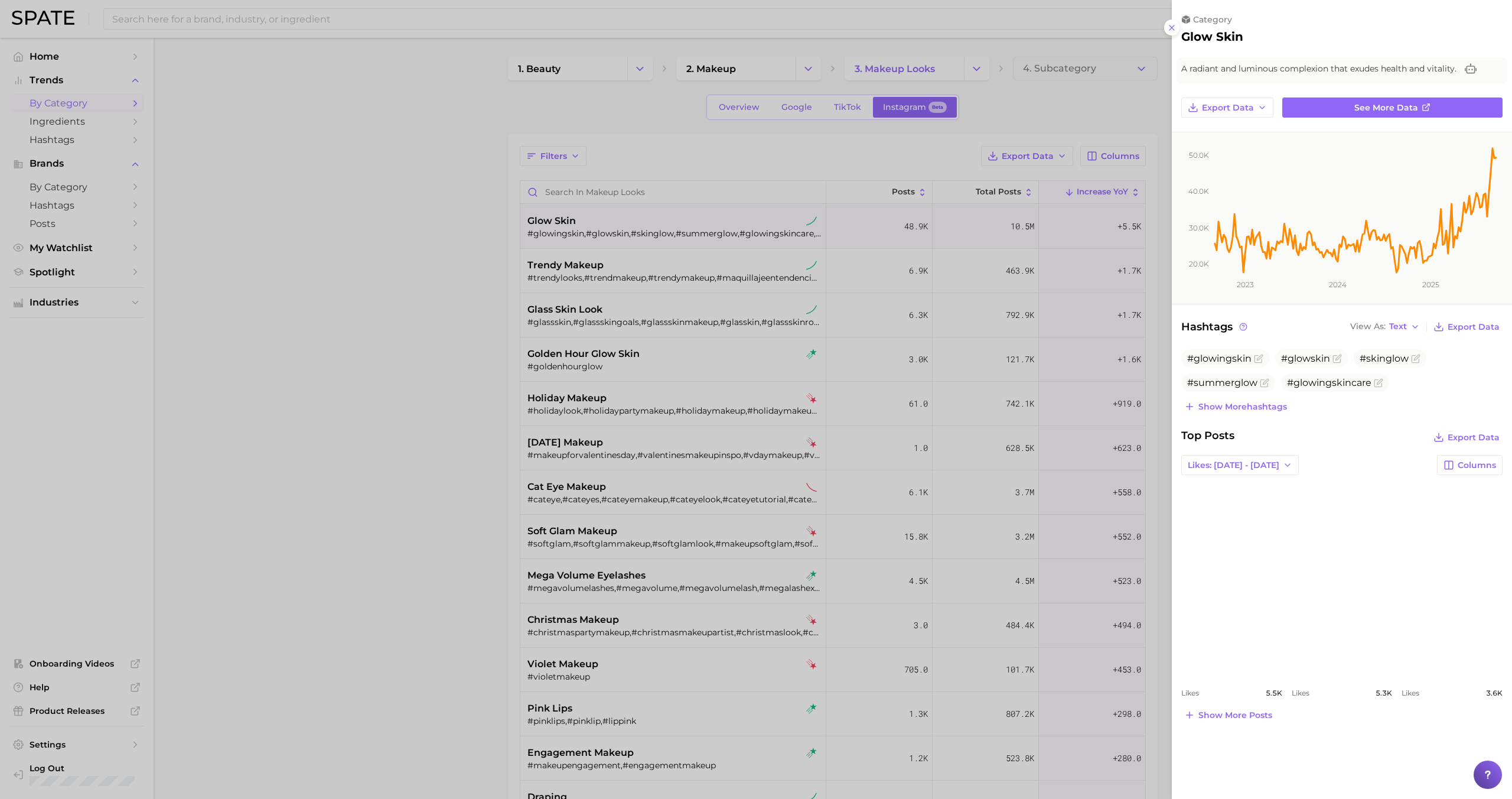
click at [678, 231] on div at bounding box center [756, 400] width 1512 height 799
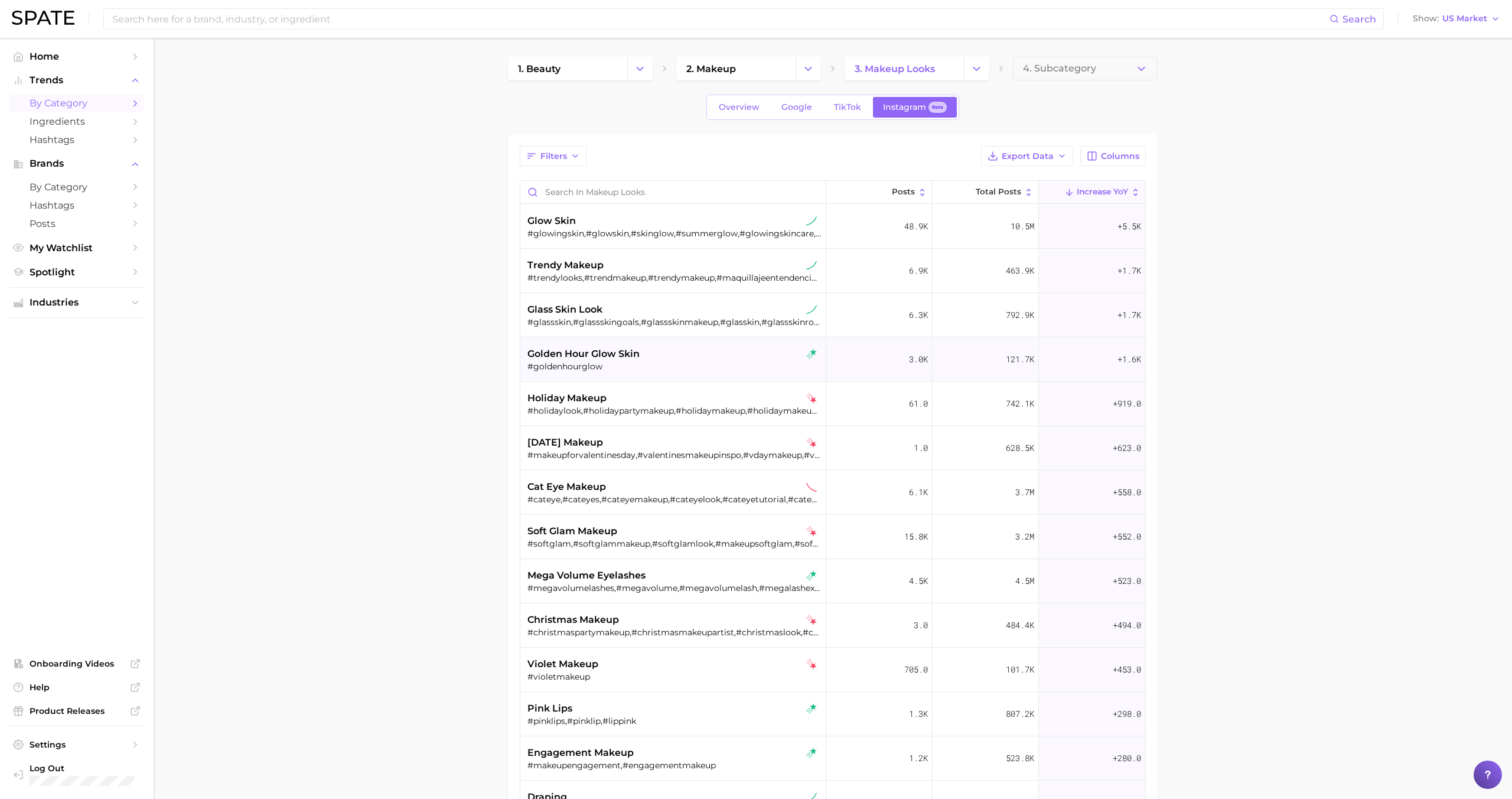
click at [666, 372] on div "golden hour glow skin #goldenhourglow" at bounding box center [675, 359] width 294 height 44
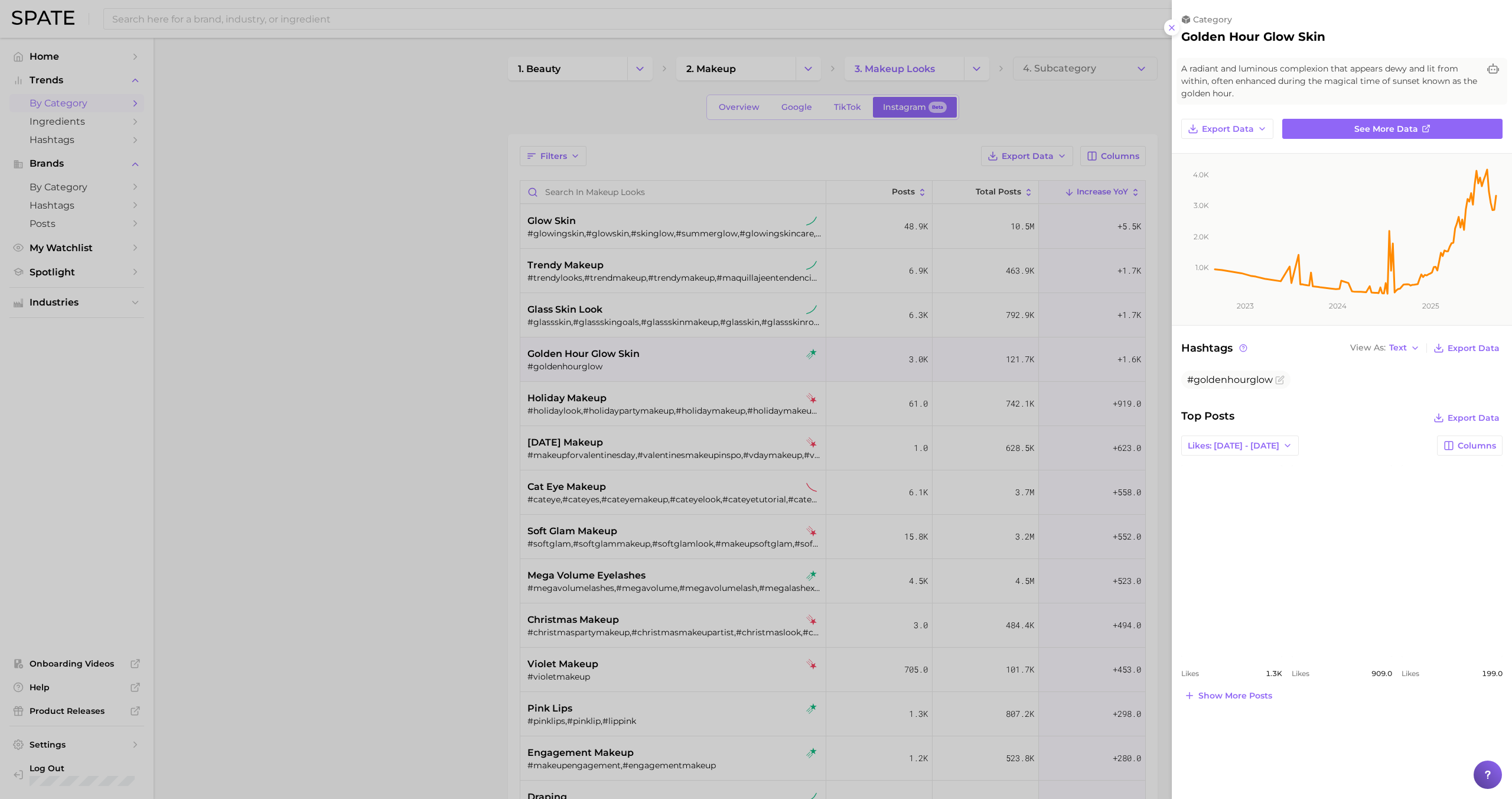
click at [661, 358] on div at bounding box center [756, 400] width 1512 height 799
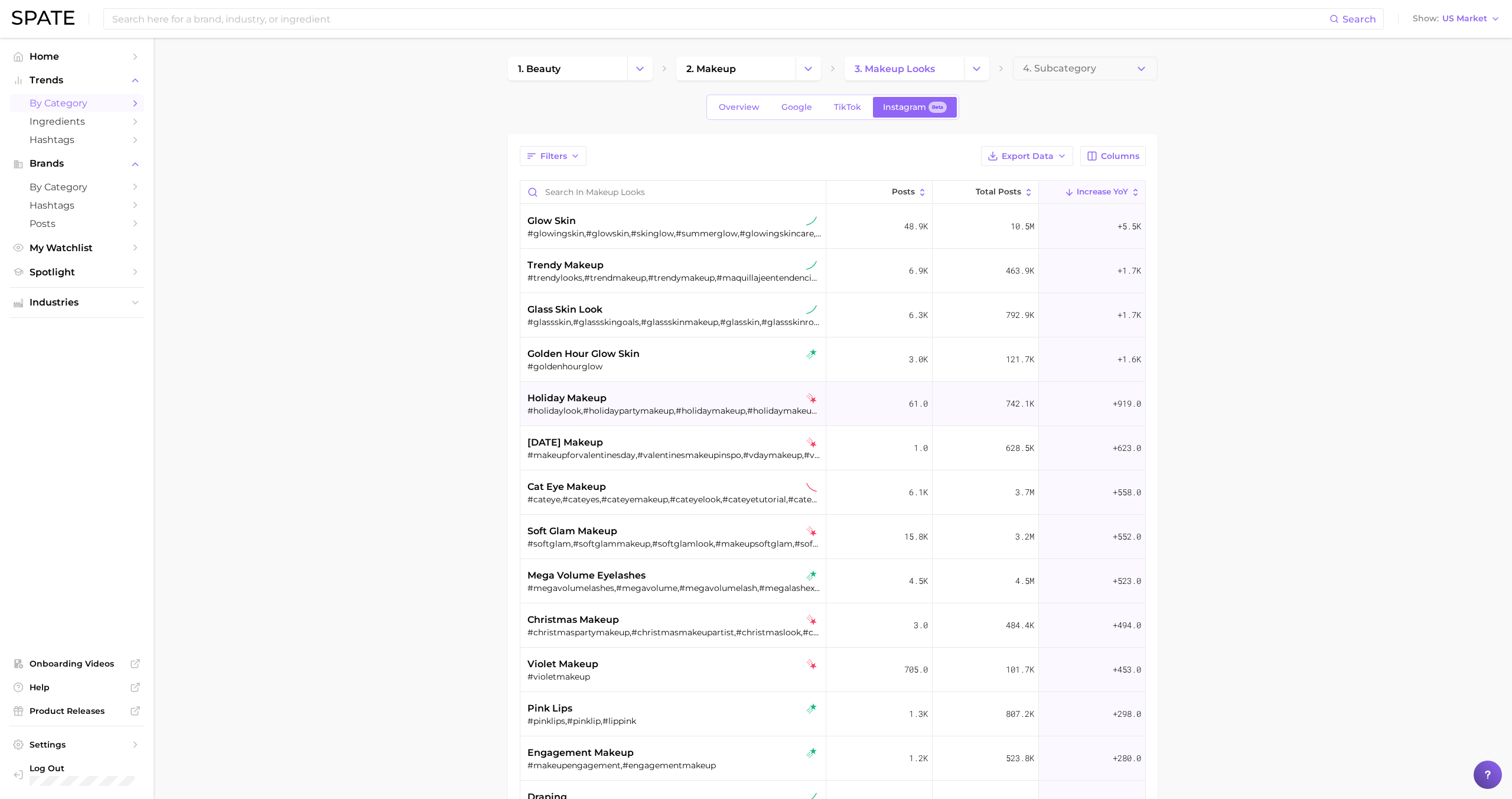
click at [655, 404] on div "holiday makeup" at bounding box center [675, 399] width 294 height 14
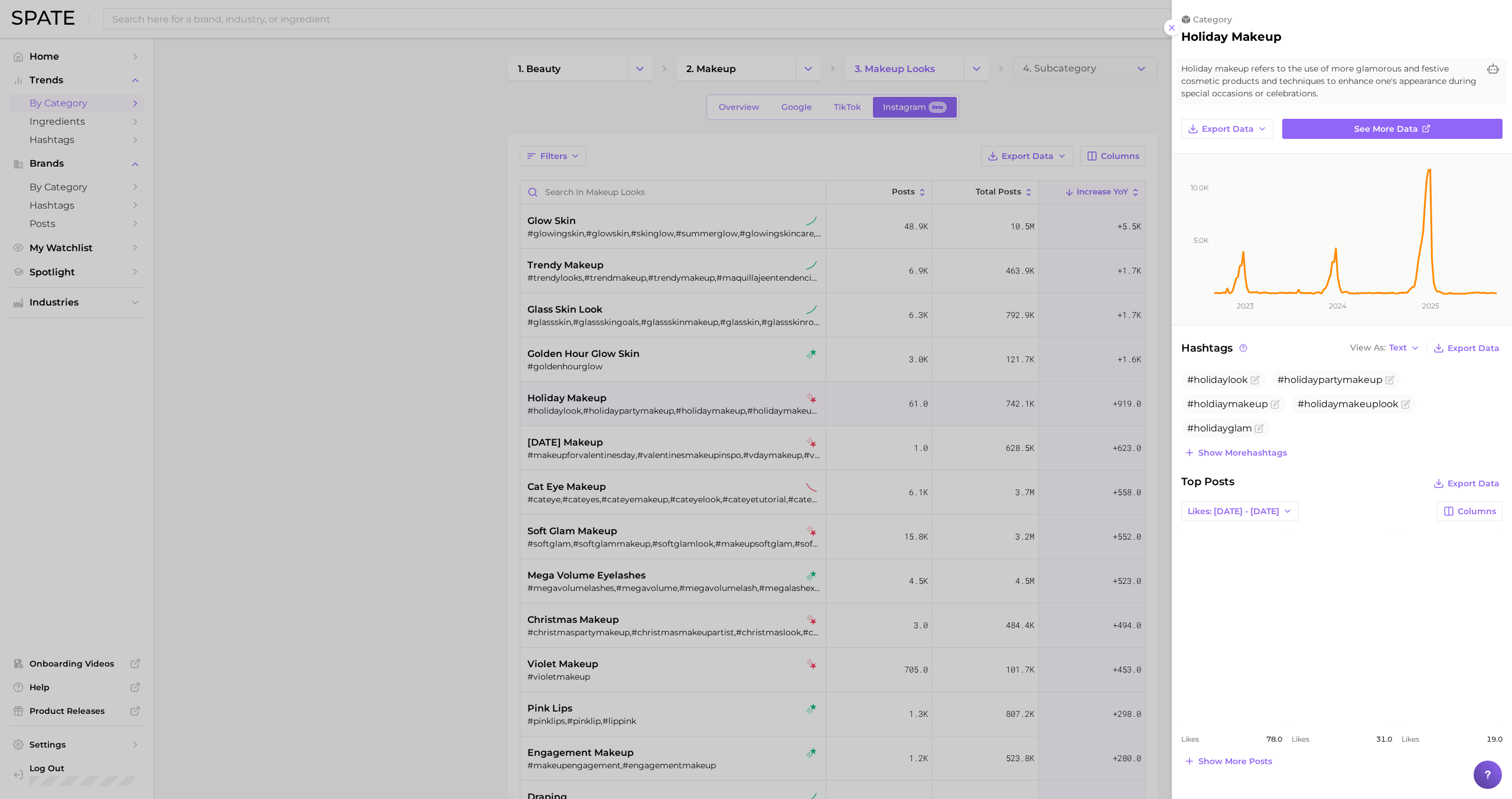
click at [655, 404] on div at bounding box center [756, 400] width 1512 height 799
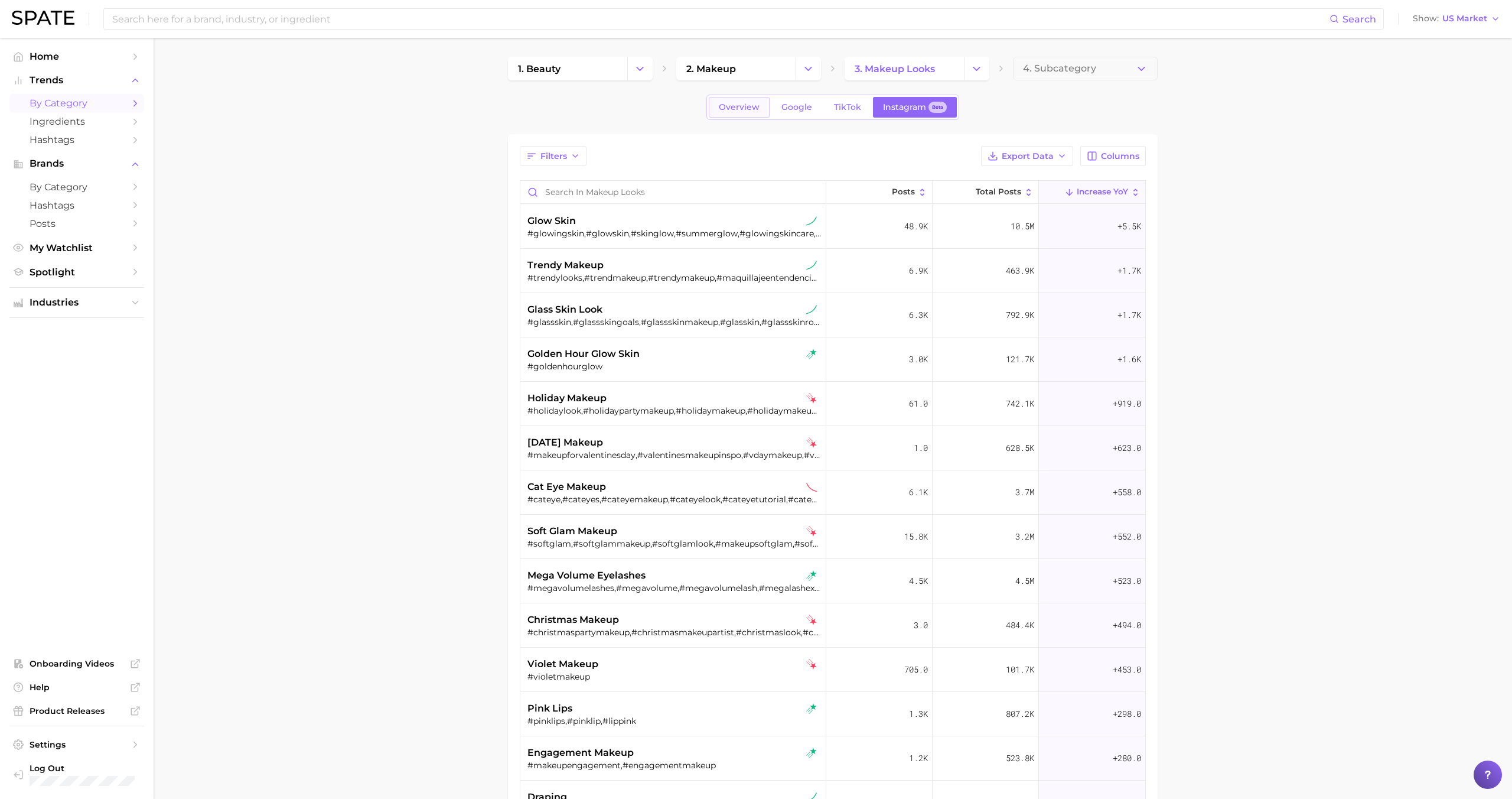
click at [743, 105] on span "Overview" at bounding box center [739, 106] width 40 height 10
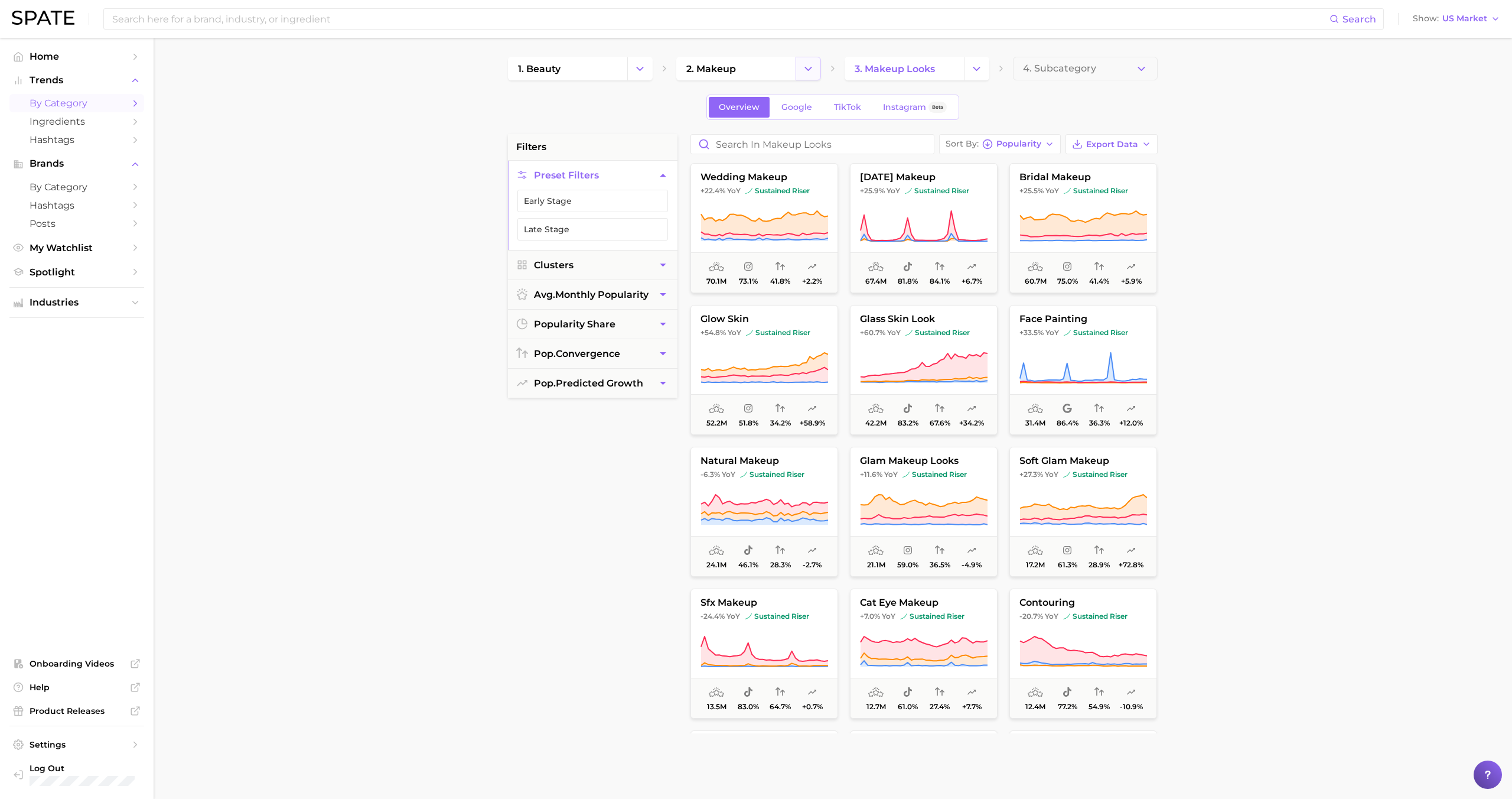
click at [815, 70] on button "Change Category" at bounding box center [807, 68] width 26 height 24
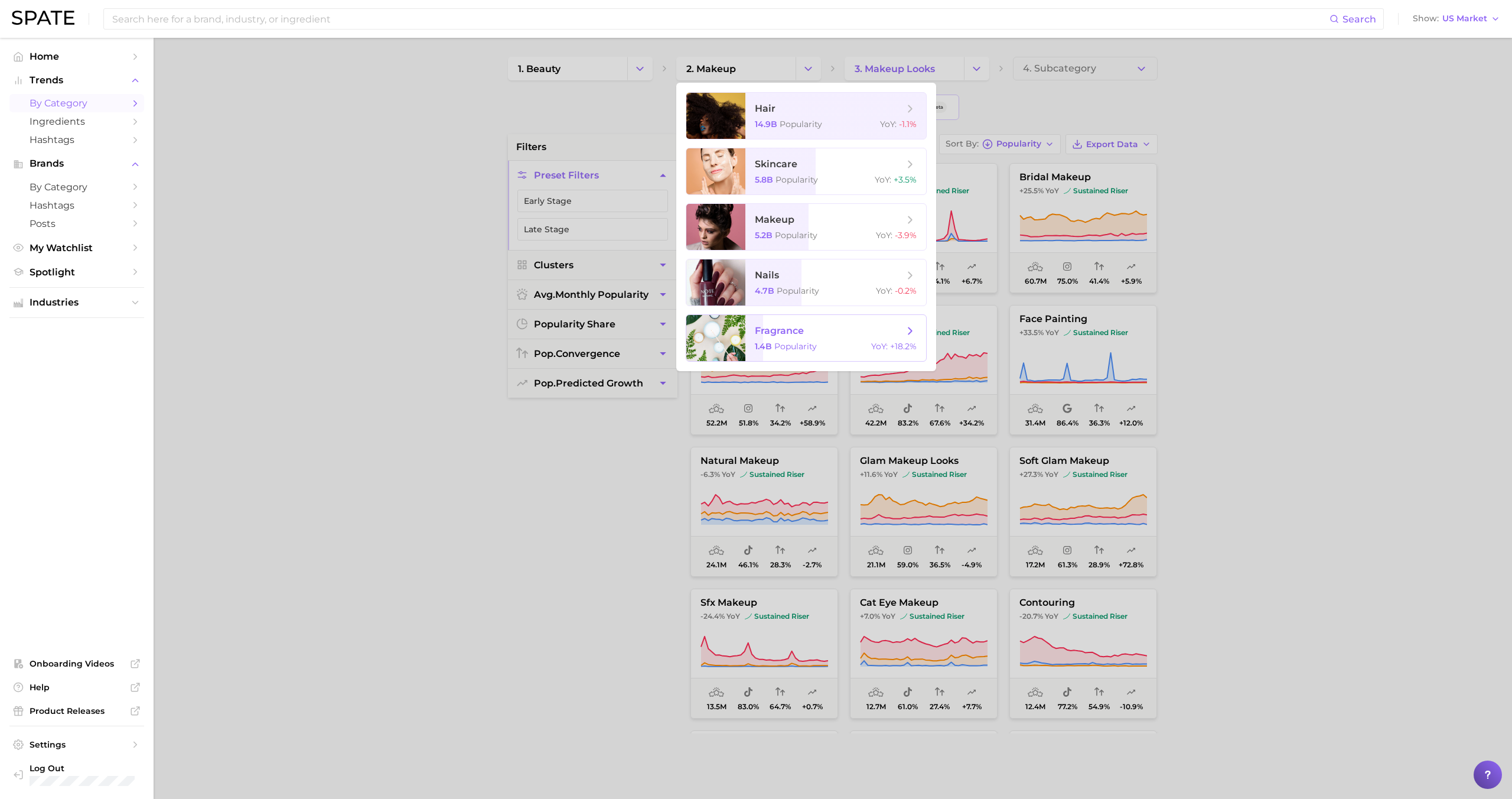
click at [771, 337] on span "fragrance 1.4b Popularity YoY : +18.2%" at bounding box center [835, 338] width 180 height 46
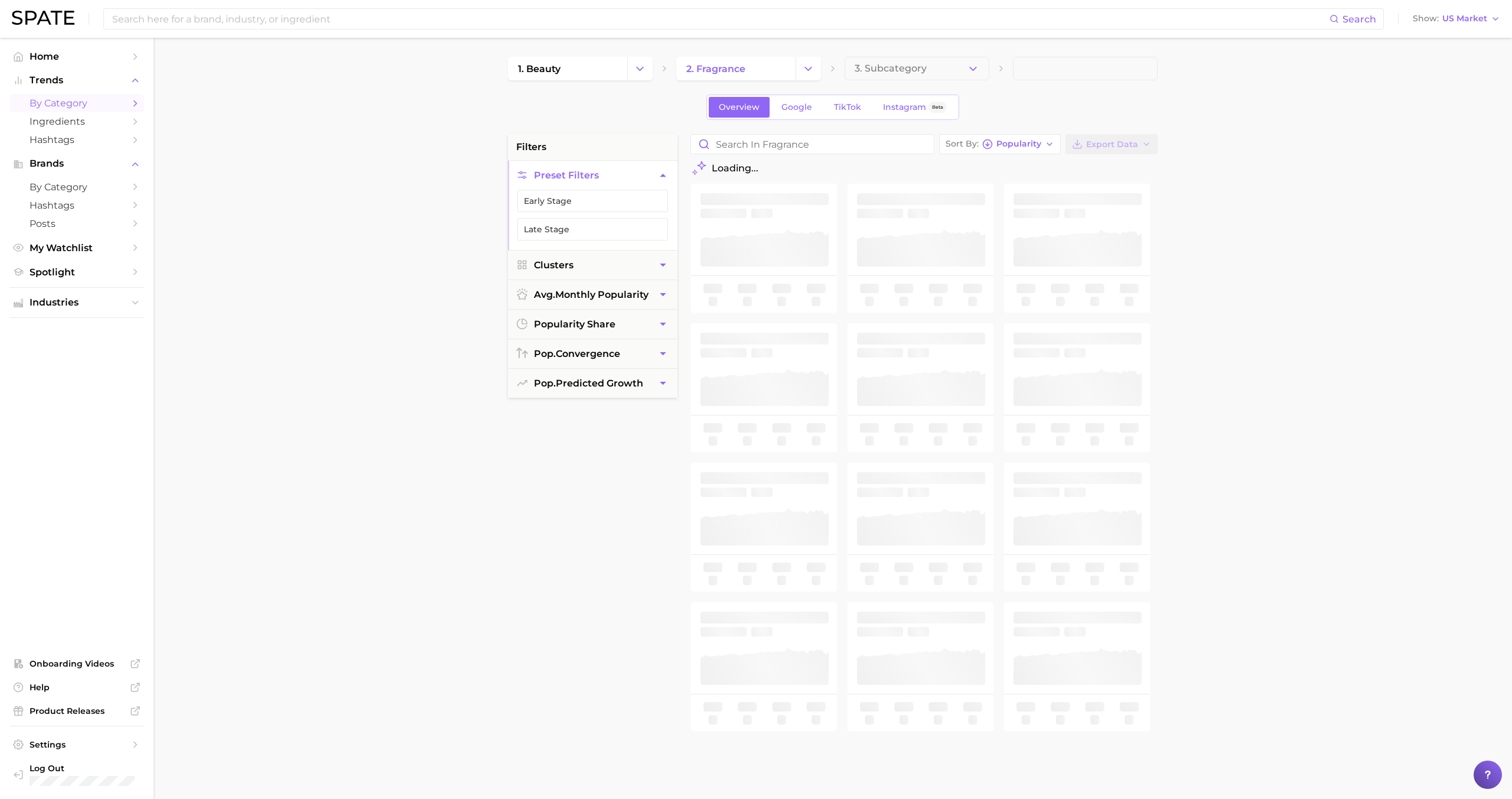
click at [914, 84] on div "1. beauty 2. fragrance 3. Subcategory Overview Google TikTok Instagram Beta fil…" at bounding box center [832, 465] width 650 height 818
click at [917, 68] on span "3. Subcategory" at bounding box center [891, 69] width 72 height 11
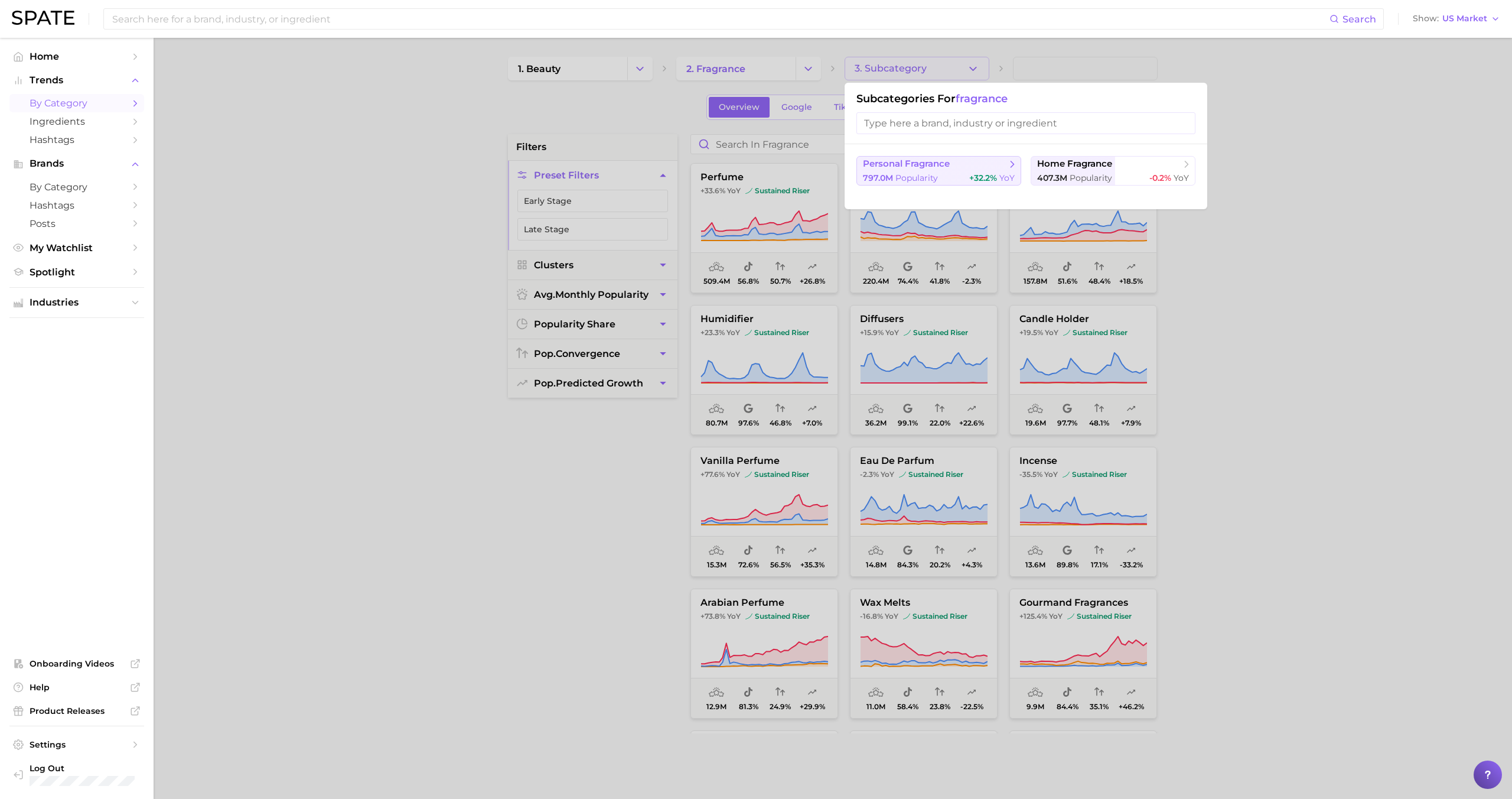
click at [975, 165] on span "personal fragrance" at bounding box center [934, 164] width 143 height 11
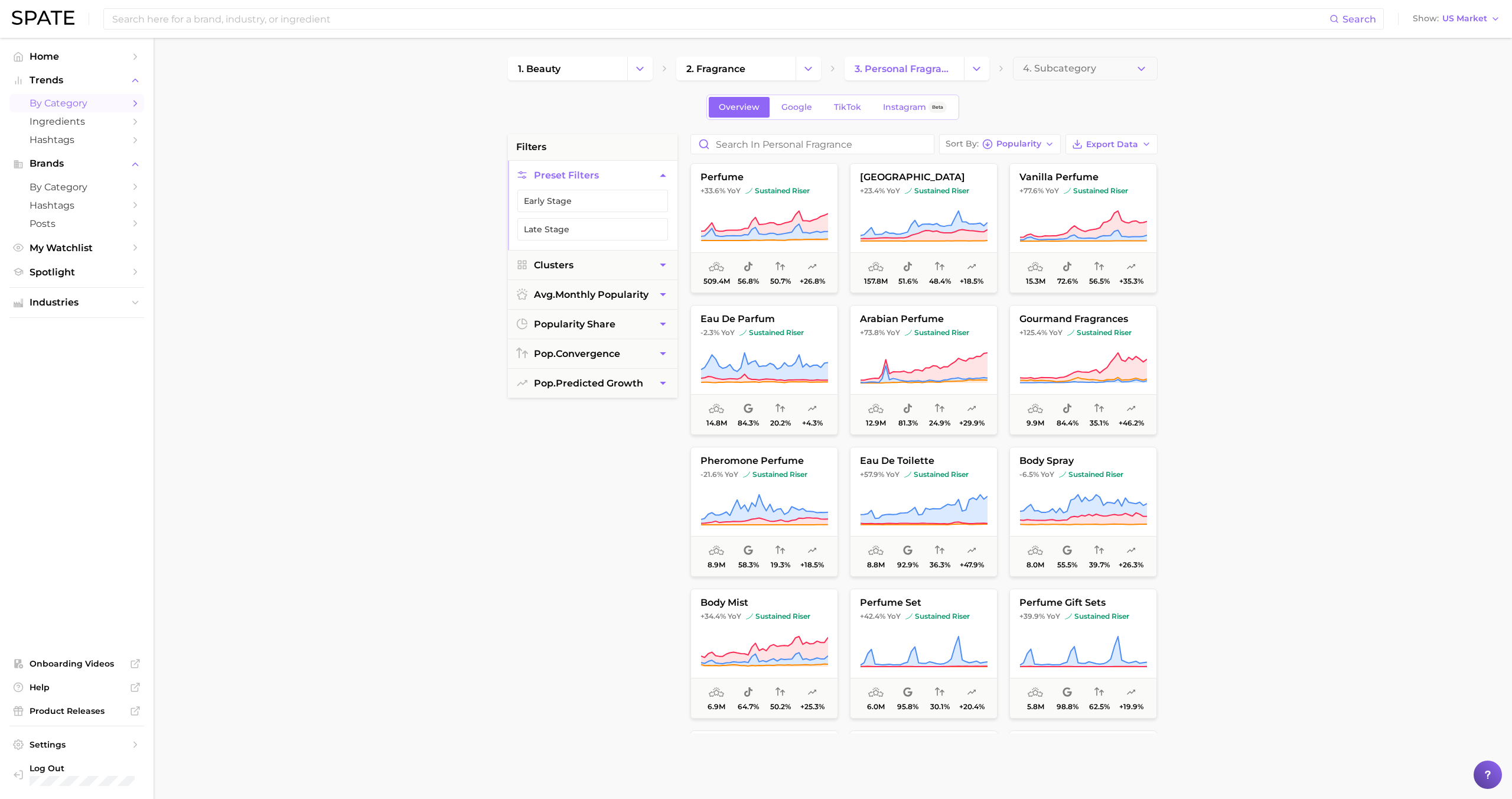
click at [1062, 37] on div "Search Show US Market" at bounding box center [756, 18] width 1488 height 38
click at [1062, 70] on span "4. Subcategory" at bounding box center [1059, 69] width 73 height 11
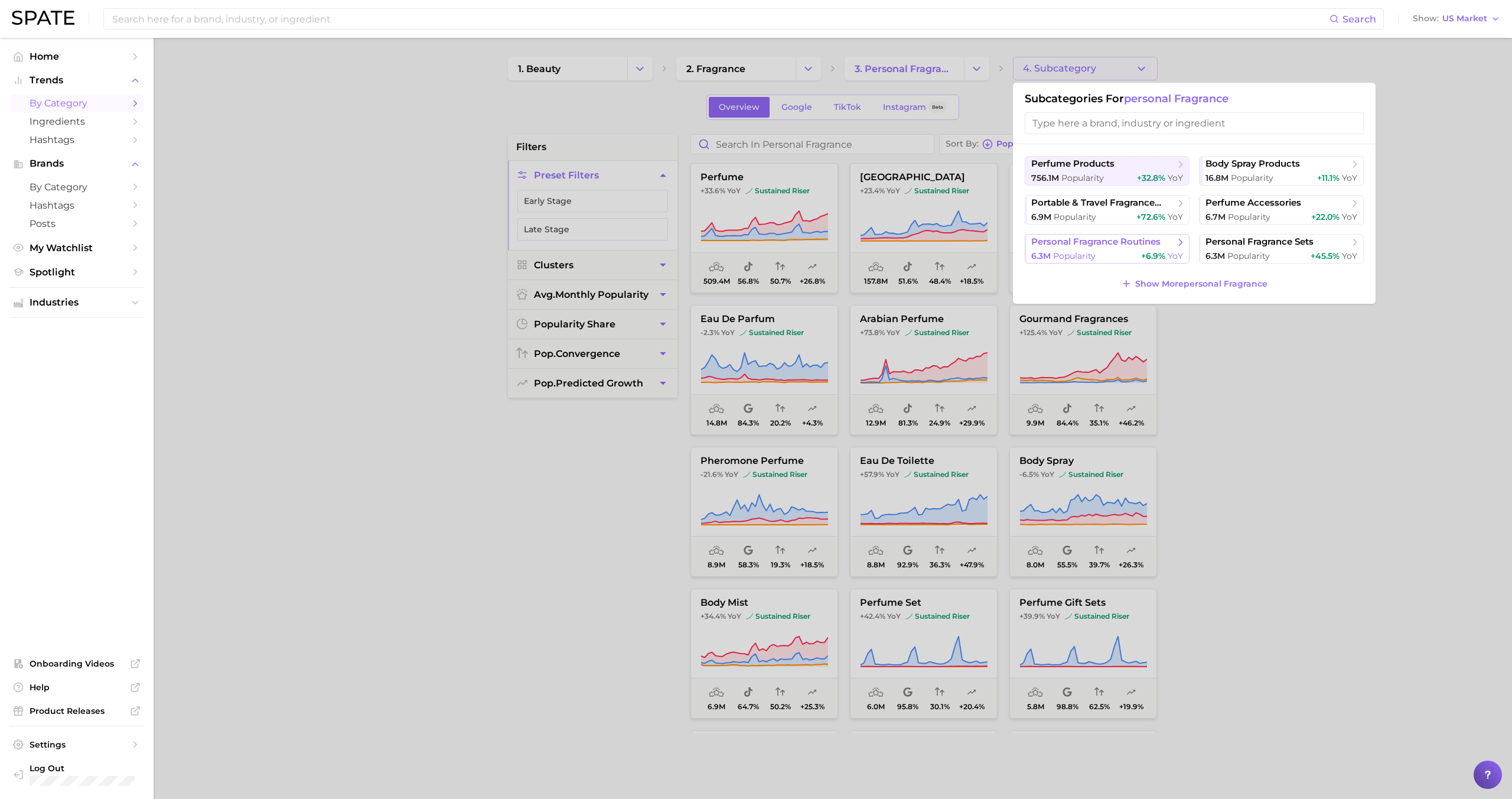
click at [1152, 244] on span "personal fragrance routines" at bounding box center [1095, 242] width 129 height 11
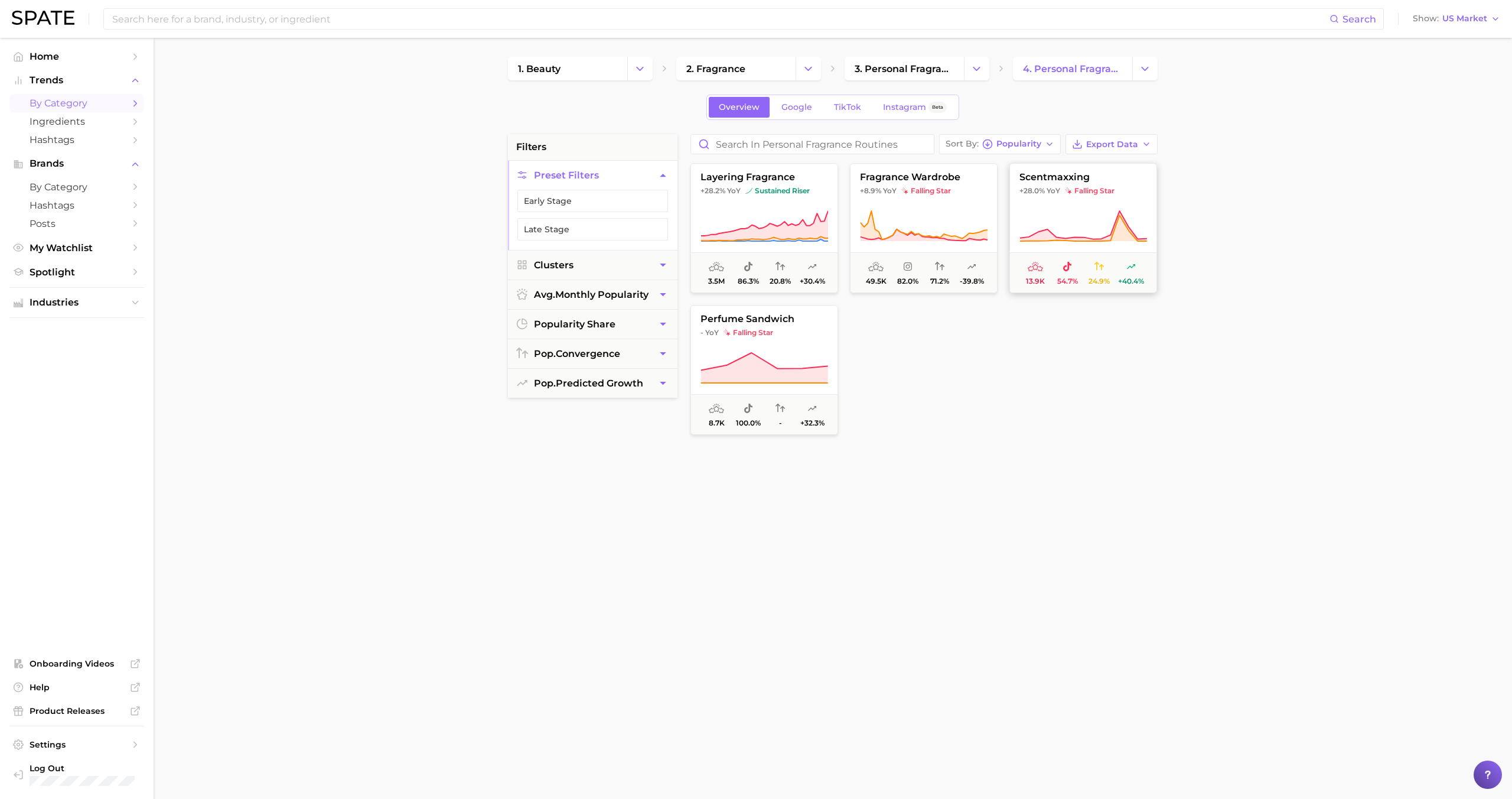
click at [1120, 227] on icon at bounding box center [1084, 228] width 127 height 26
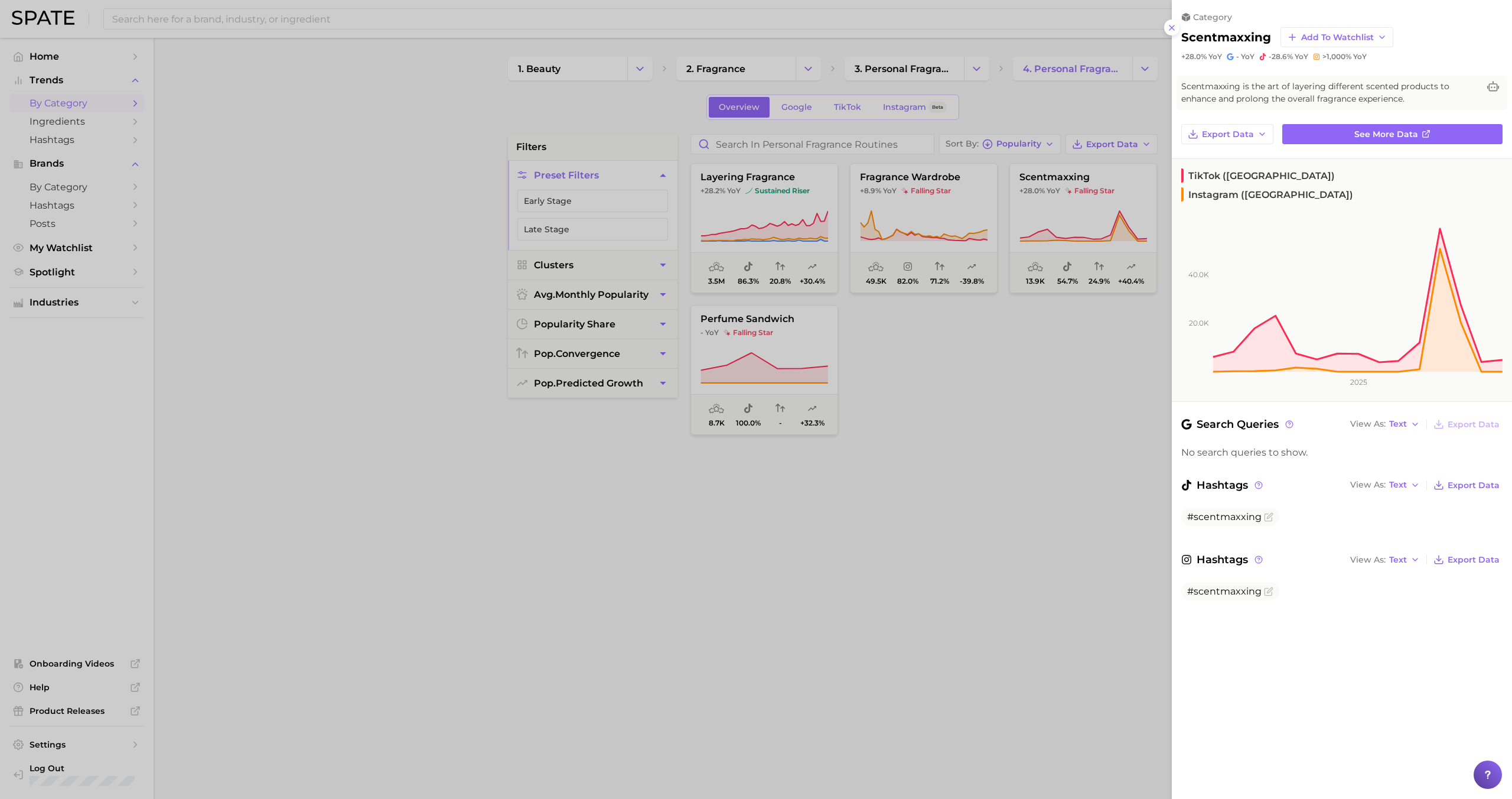
click at [990, 391] on div at bounding box center [756, 400] width 1512 height 799
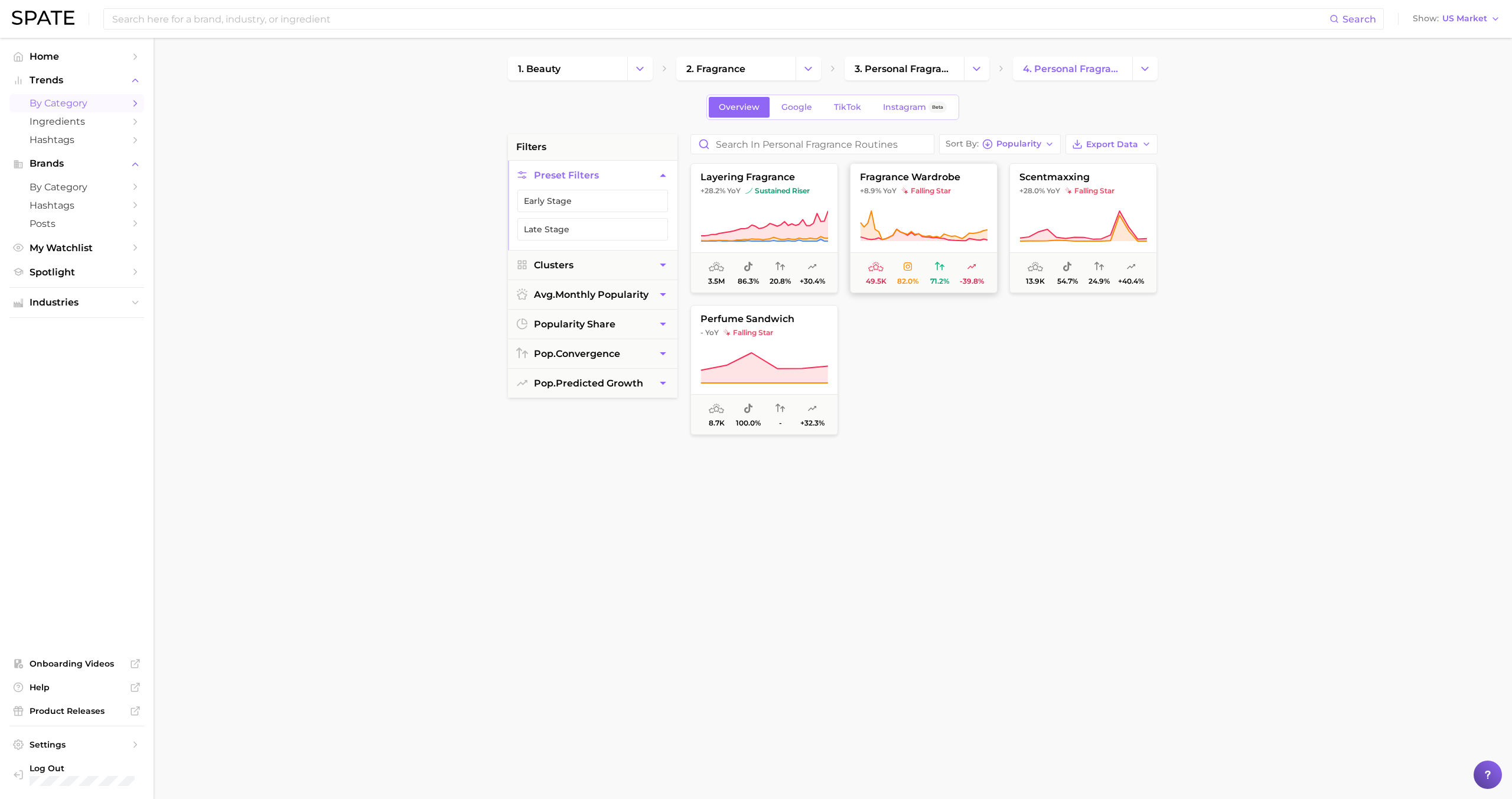
click at [938, 215] on icon at bounding box center [924, 226] width 128 height 33
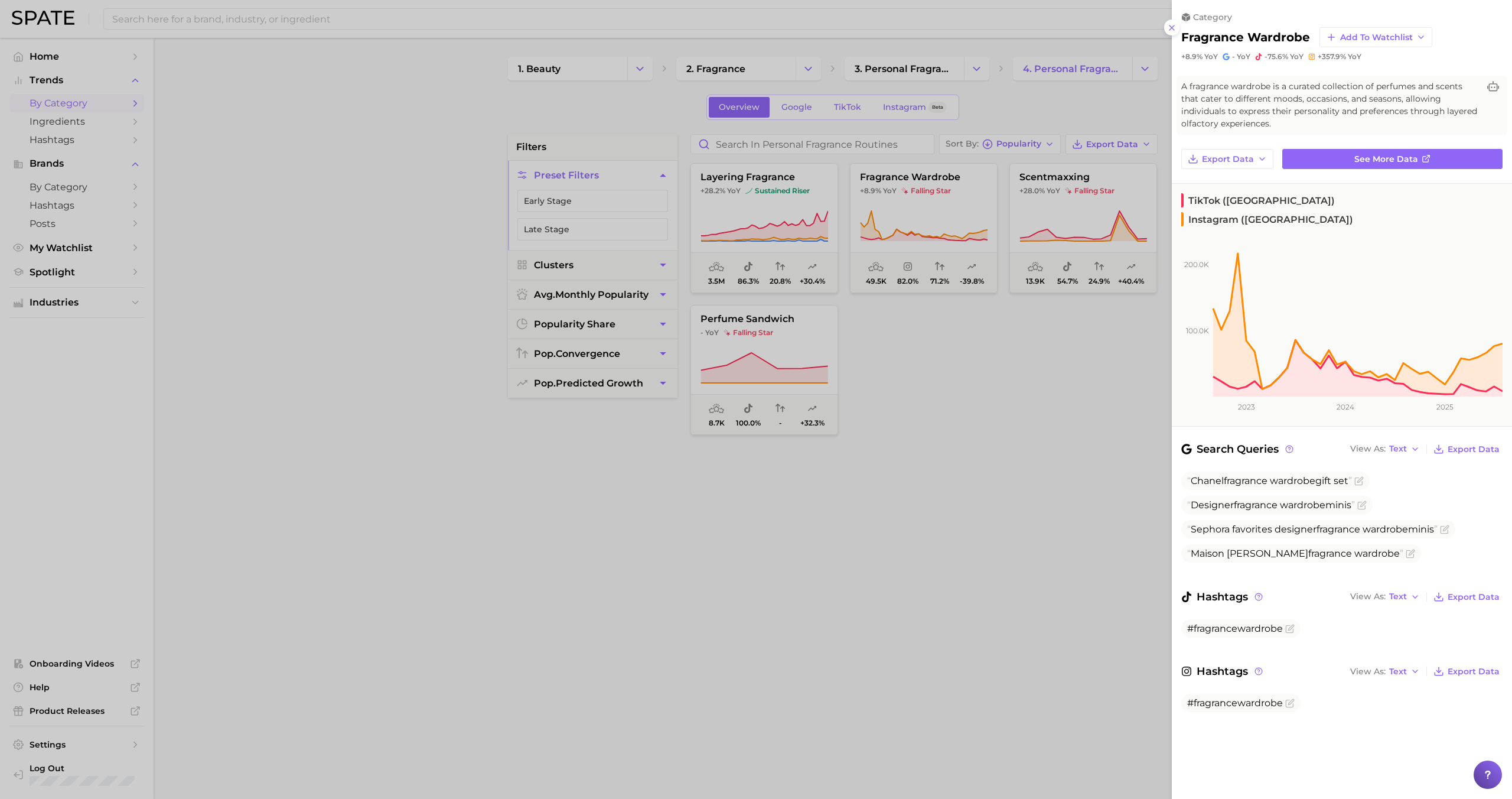
click at [938, 215] on div at bounding box center [756, 400] width 1512 height 799
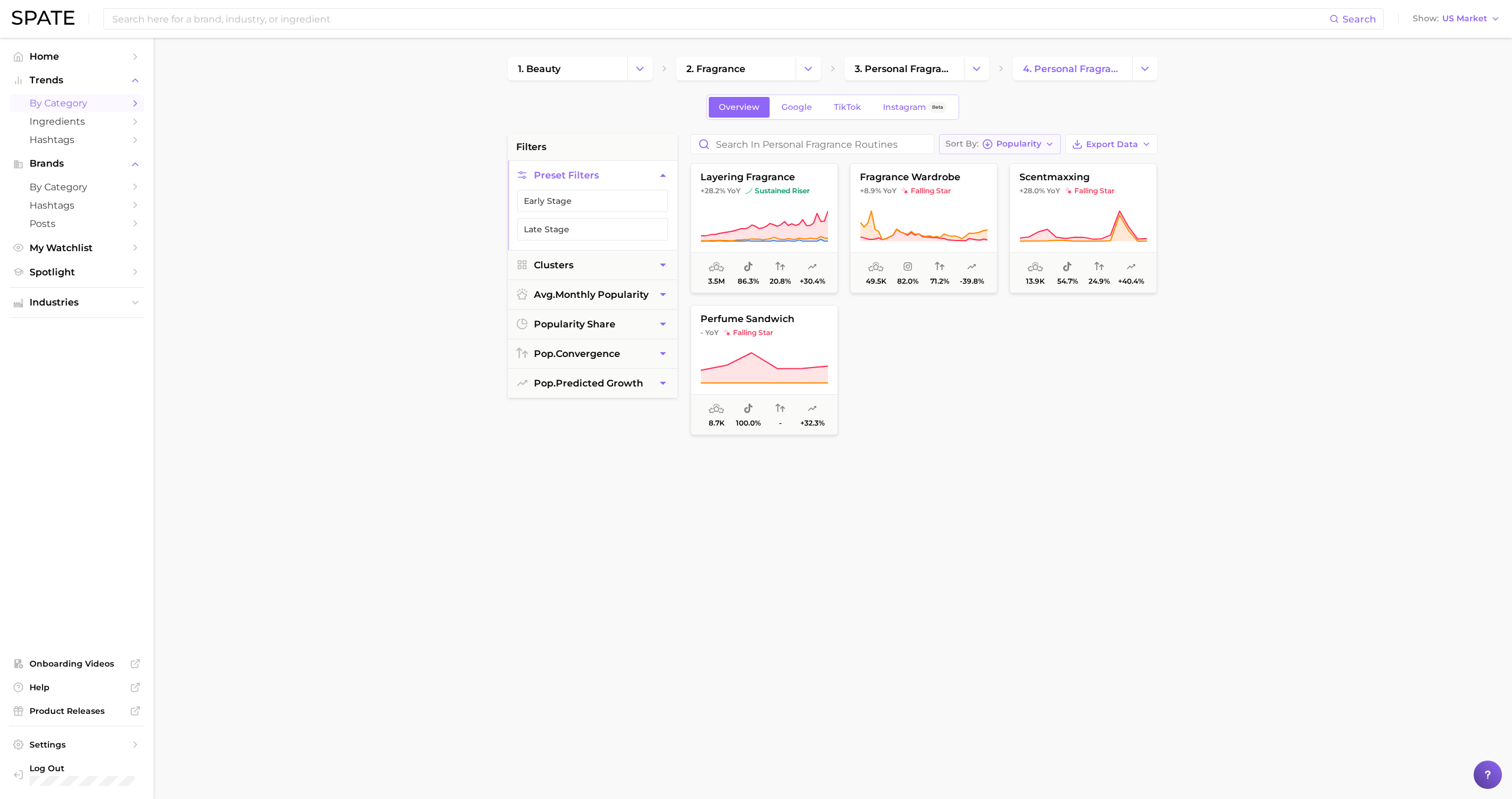
click at [1026, 147] on span "Popularity" at bounding box center [1019, 143] width 45 height 6
click at [1139, 76] on button "Change Category" at bounding box center [1144, 68] width 26 height 24
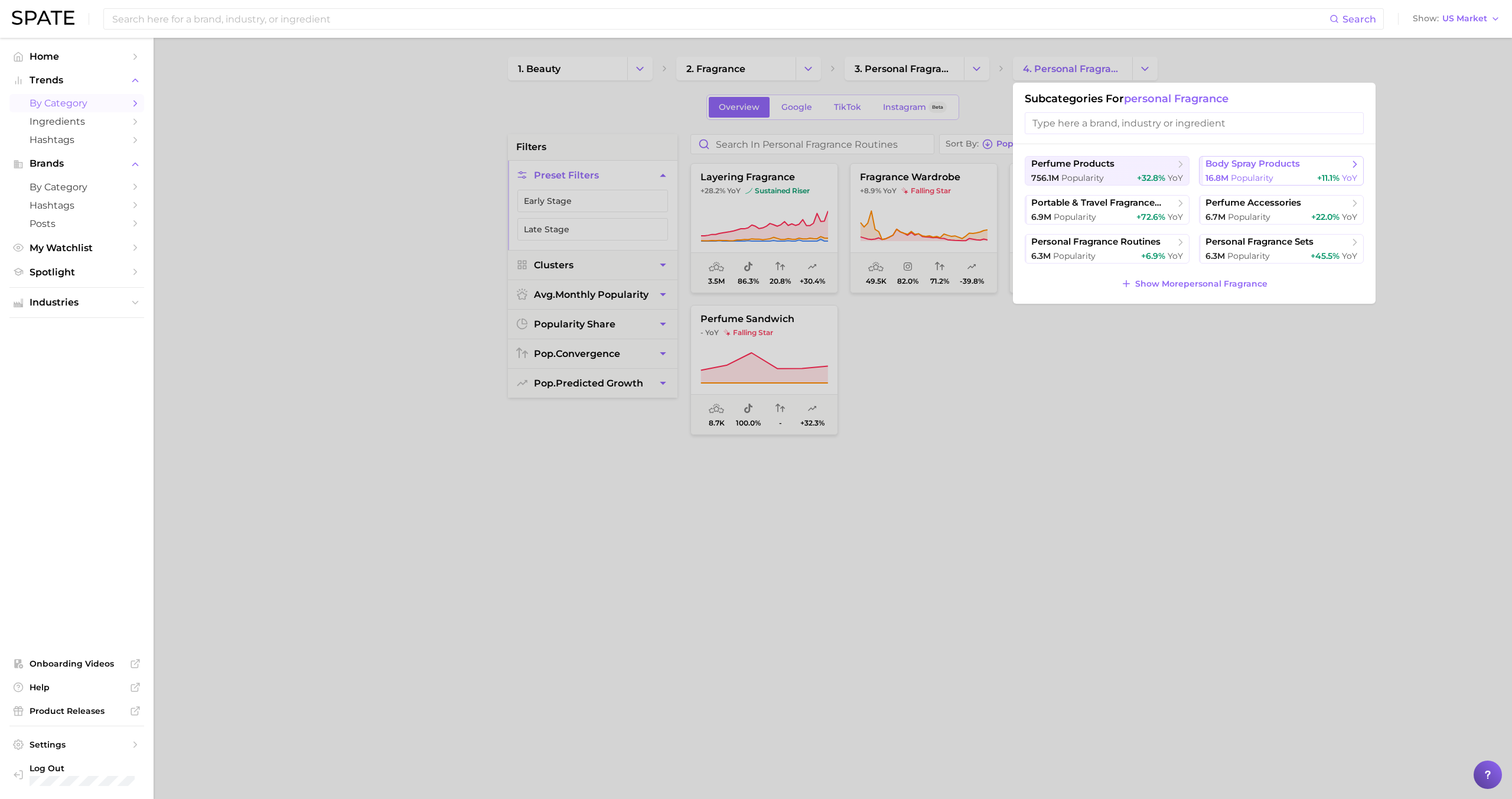
click at [1251, 172] on span "16.8m Popularity" at bounding box center [1238, 178] width 68 height 11
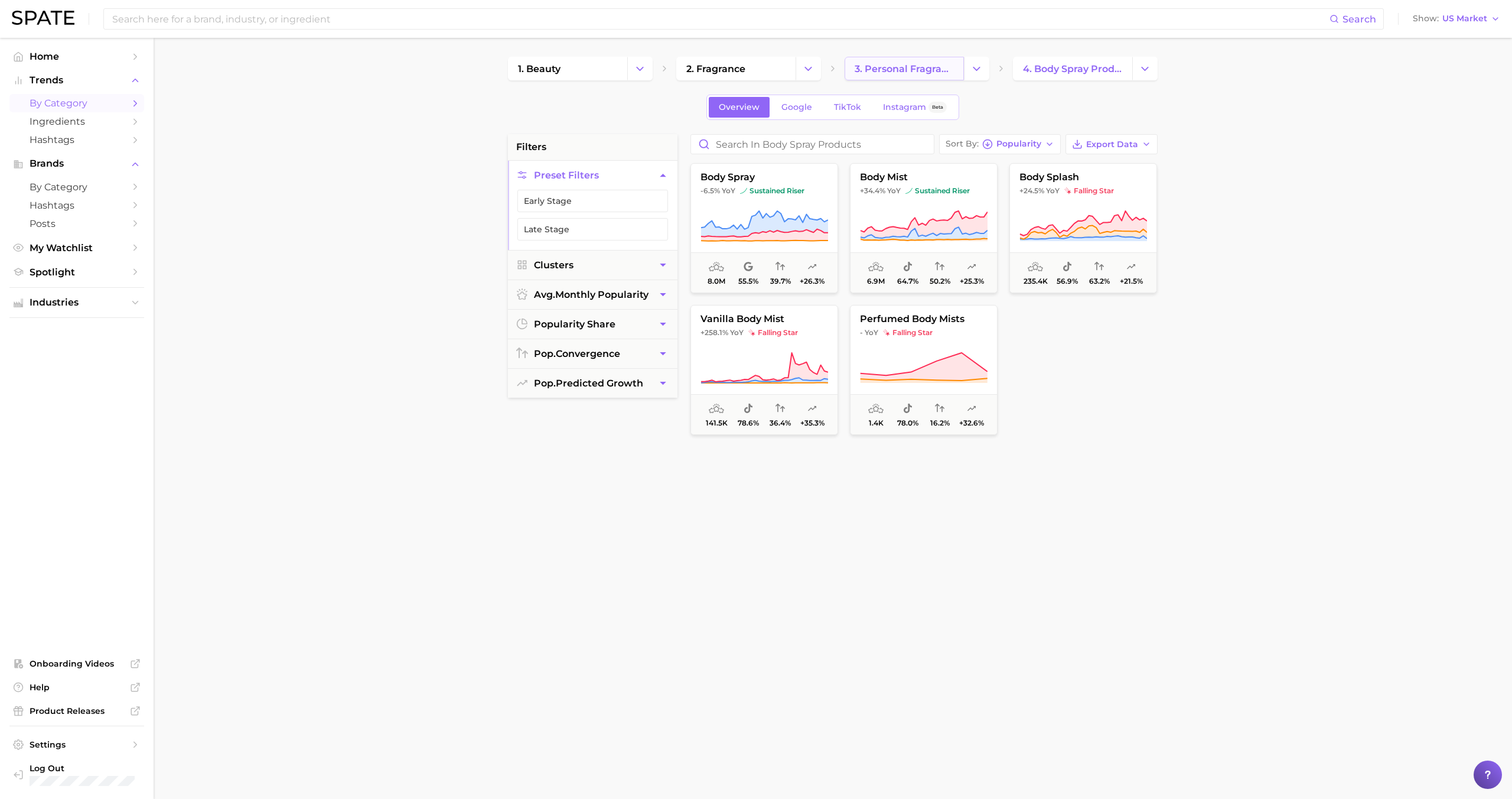
click at [924, 73] on span "3. personal fragrance" at bounding box center [904, 69] width 99 height 11
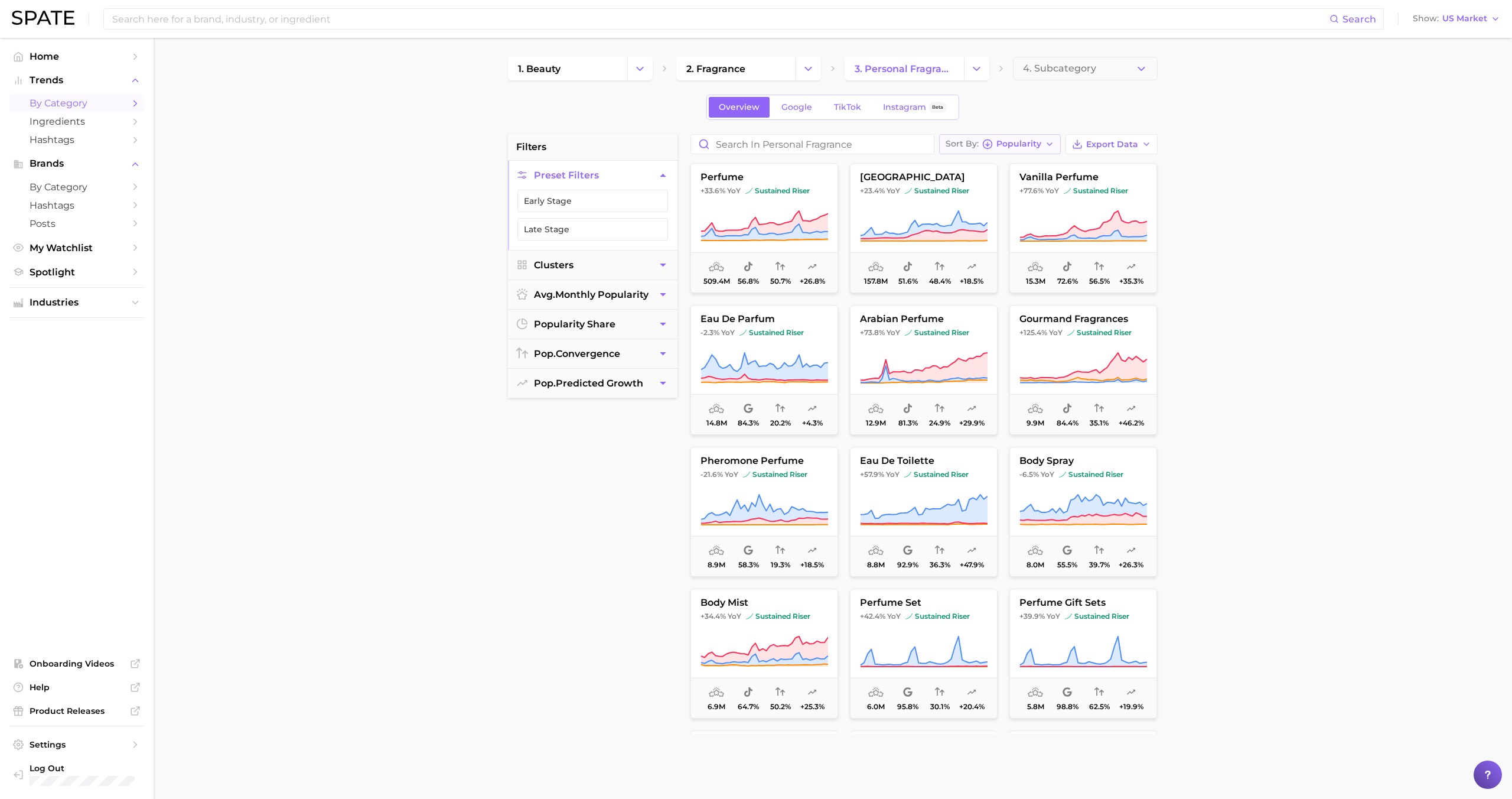
click at [1010, 142] on span "Popularity" at bounding box center [1019, 143] width 45 height 6
click at [999, 194] on button "YoY high to low" at bounding box center [1010, 187] width 141 height 21
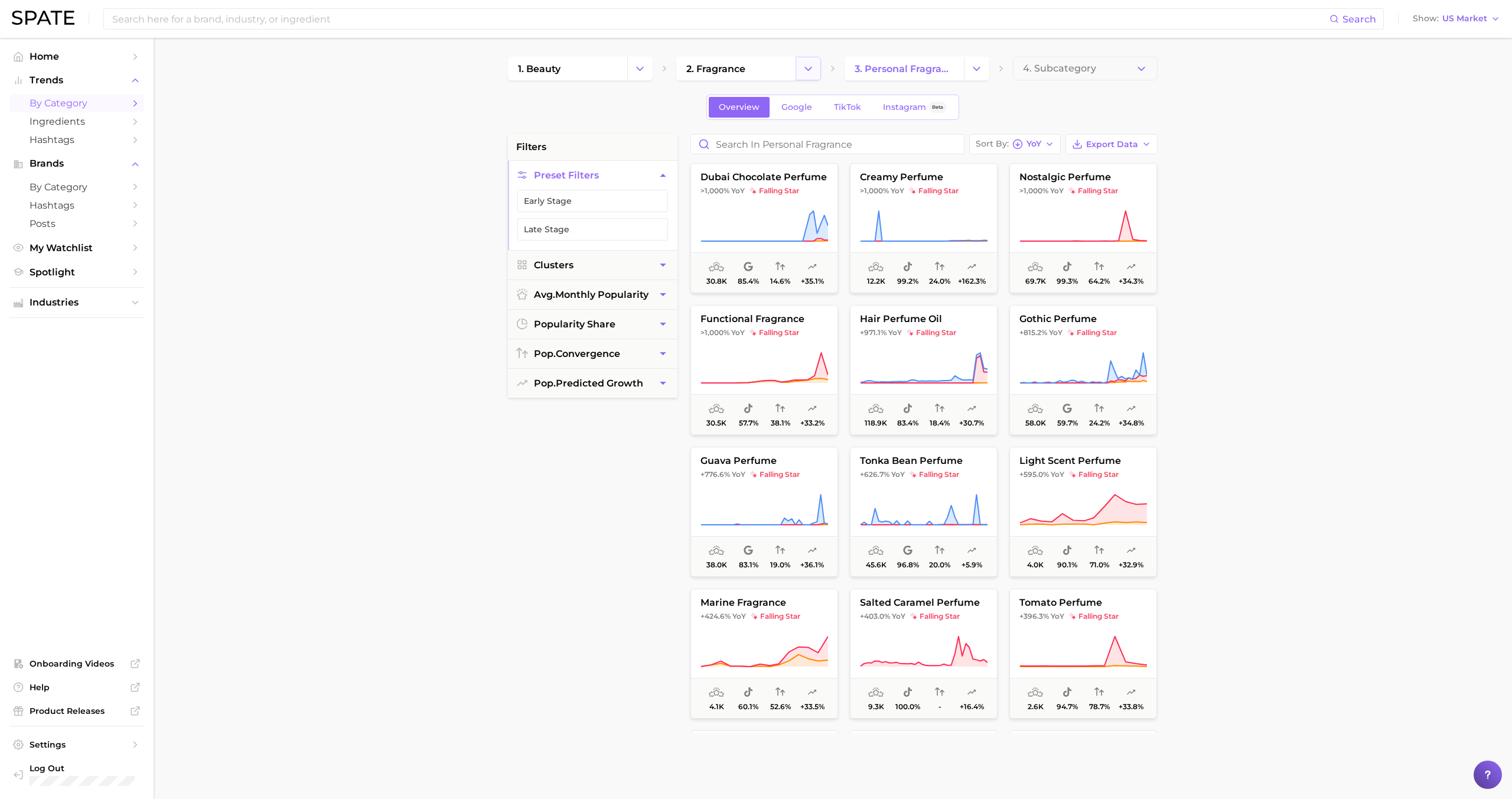
click at [807, 71] on icon "Change Category" at bounding box center [808, 69] width 12 height 12
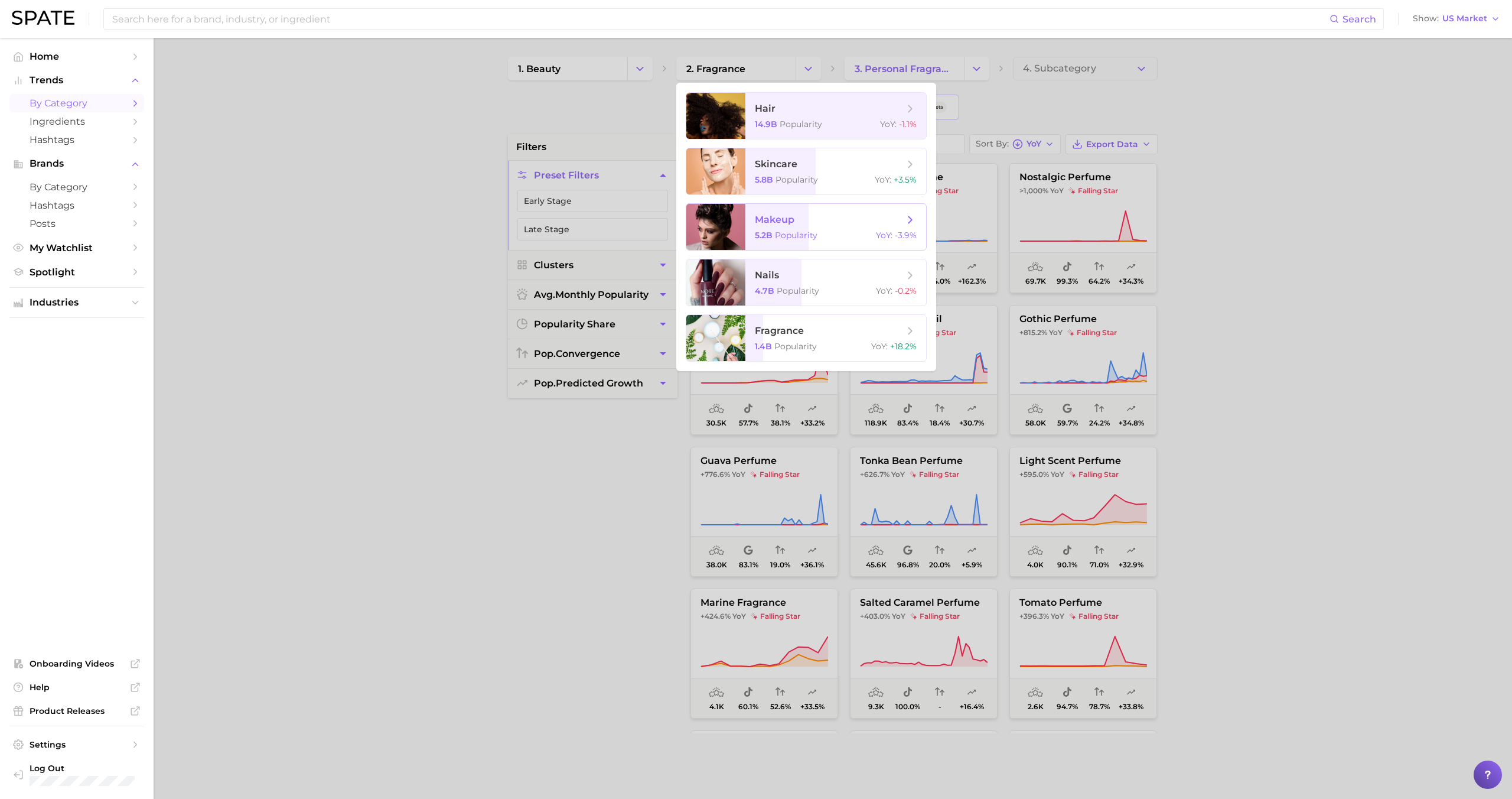
click at [797, 226] on span "makeup 5.2b Popularity YoY : -3.9%" at bounding box center [835, 227] width 180 height 46
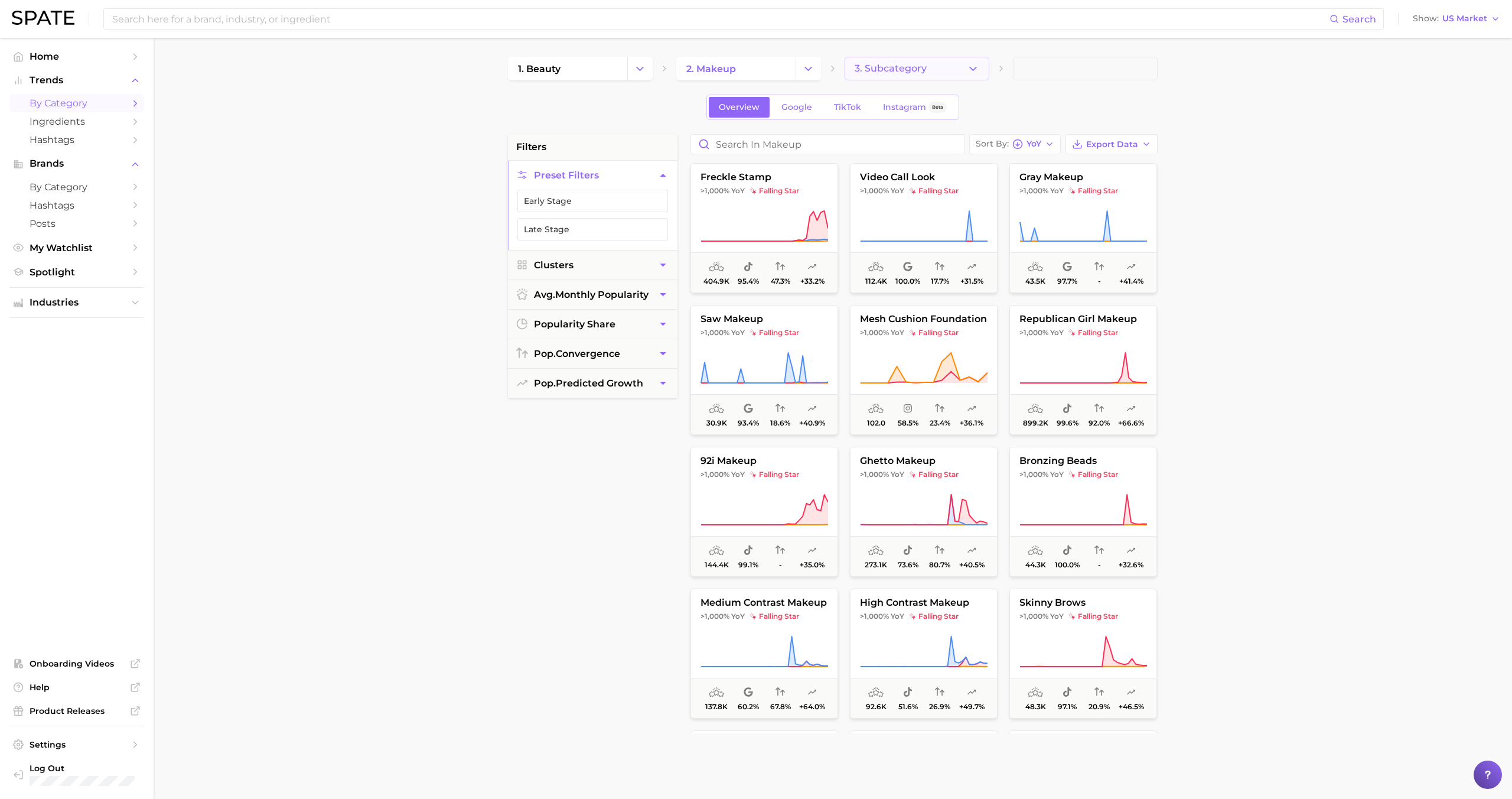
click at [957, 64] on button "3. Subcategory" at bounding box center [917, 68] width 145 height 24
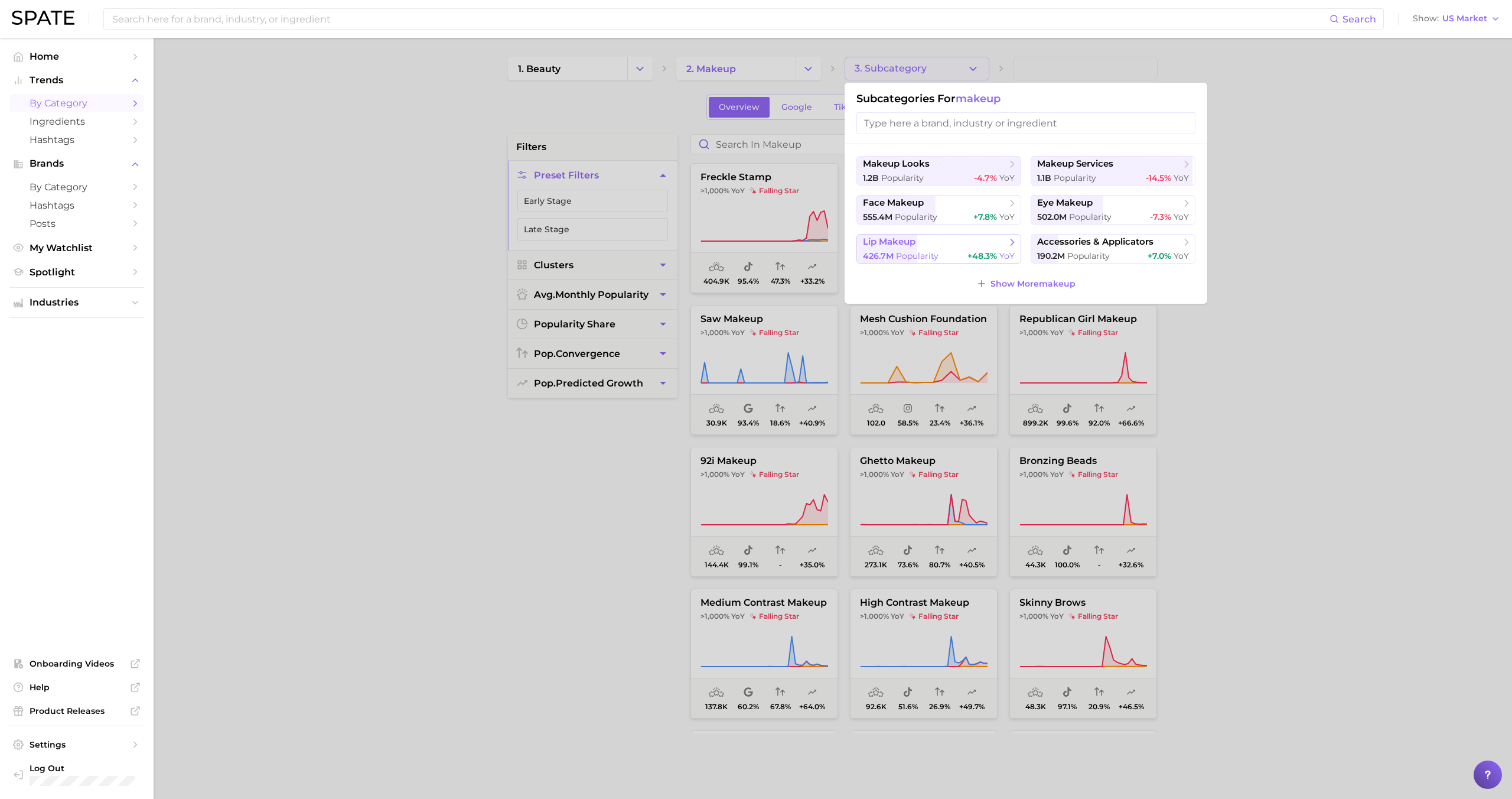
click at [952, 238] on span "lip makeup" at bounding box center [934, 242] width 143 height 11
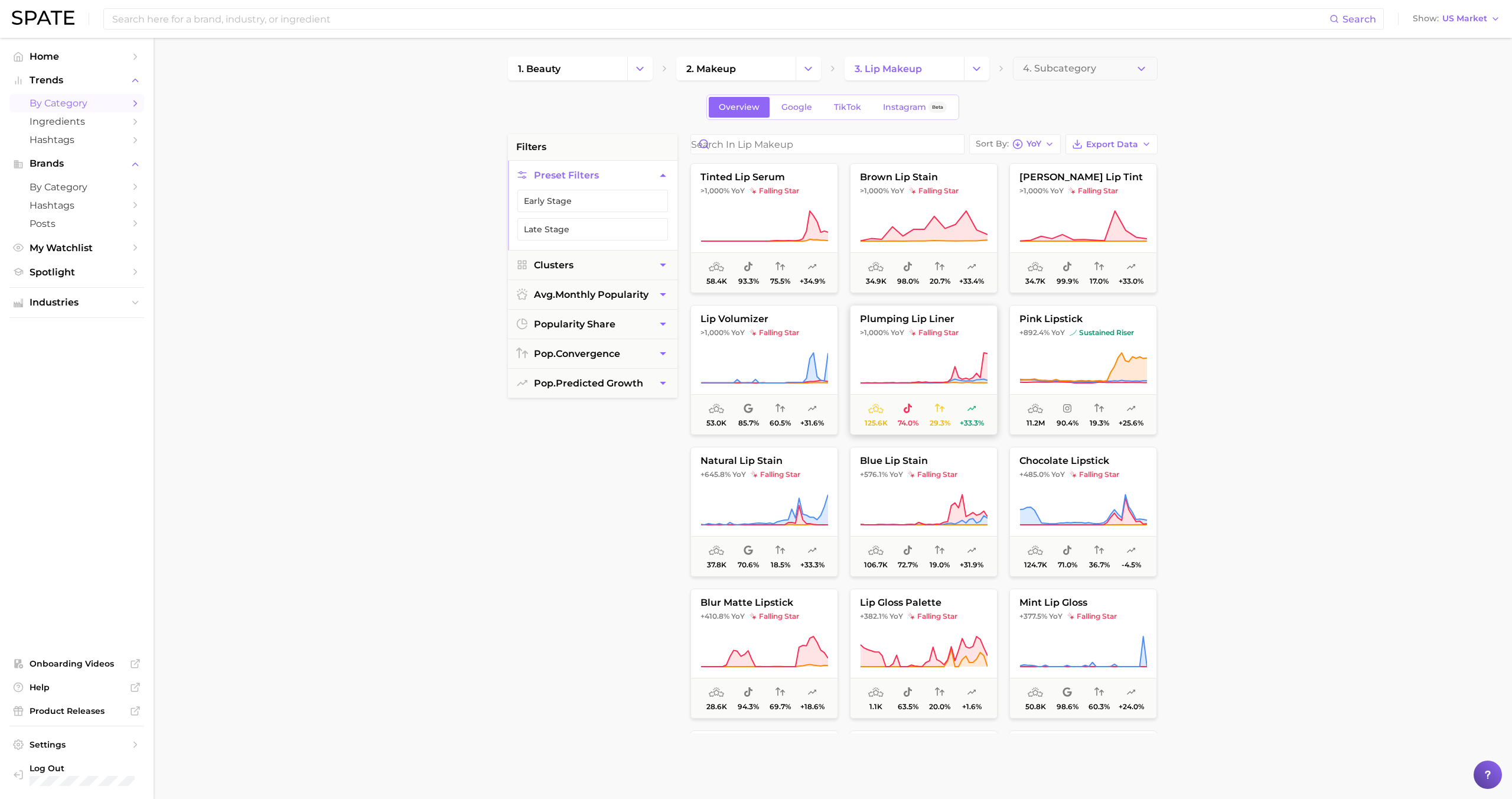
click at [950, 312] on button "plumping lip liner >1,000% YoY falling star 125.6k 74.0% 29.3% +33.3%" at bounding box center [924, 370] width 148 height 130
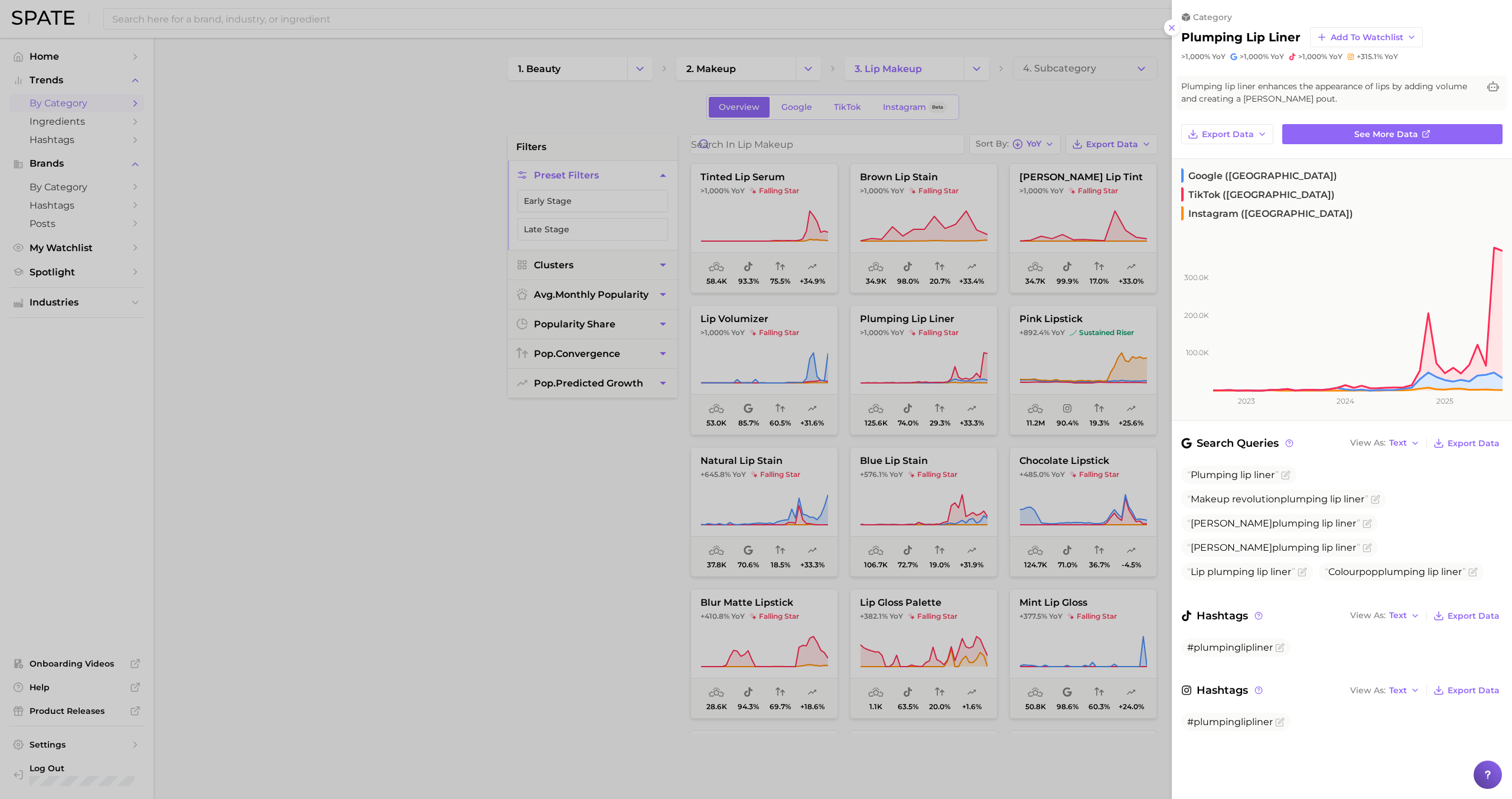
click at [918, 367] on div at bounding box center [756, 400] width 1512 height 799
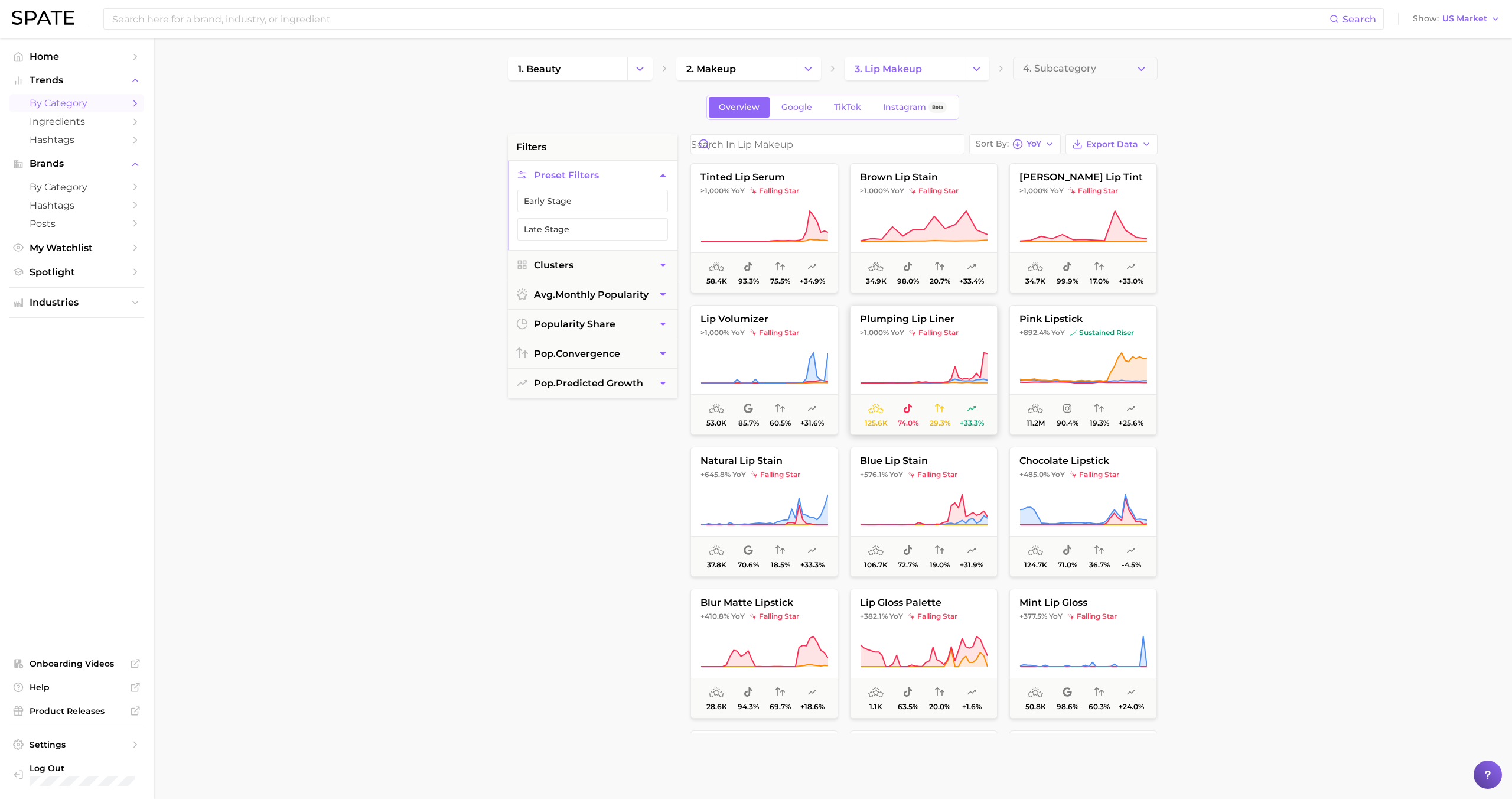
click at [931, 327] on button "plumping lip liner >1,000% YoY falling star 125.6k 74.0% 29.3% +33.3%" at bounding box center [924, 370] width 148 height 130
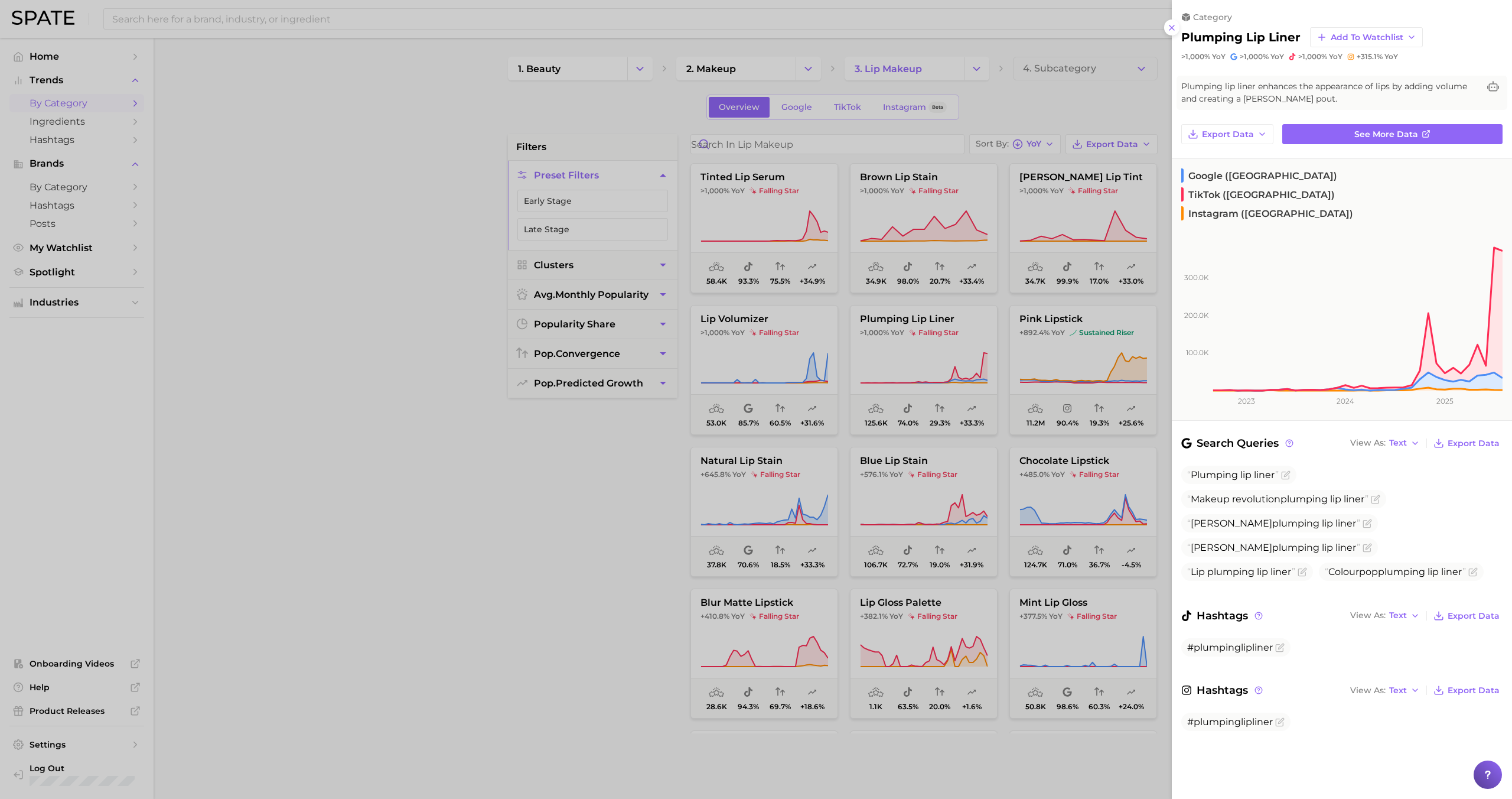
click at [1070, 360] on div at bounding box center [756, 400] width 1512 height 799
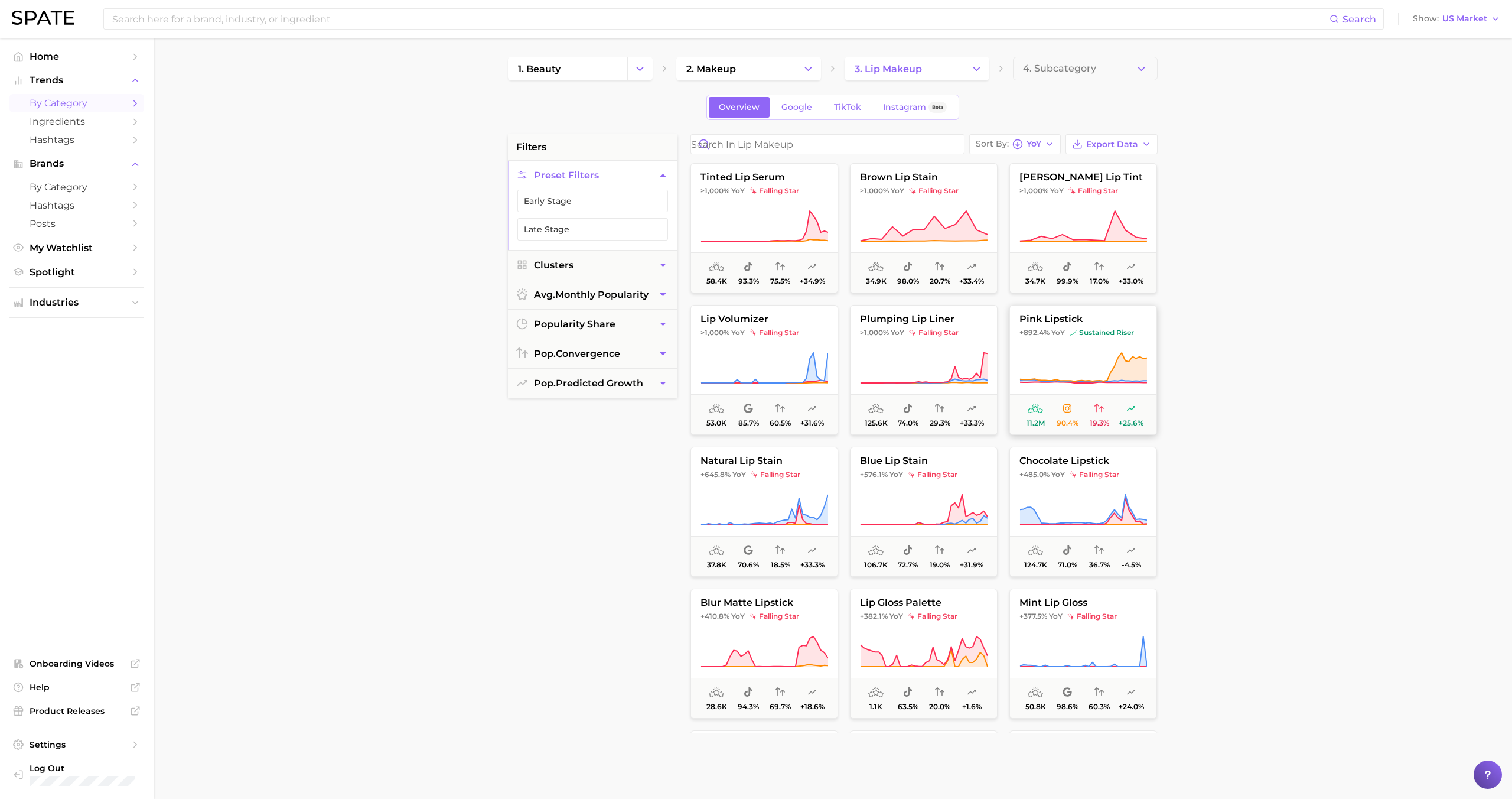
click at [1077, 346] on button "pink lipstick +892.4% YoY sustained riser 11.2m 90.4% 19.3% +25.6%" at bounding box center [1084, 370] width 148 height 130
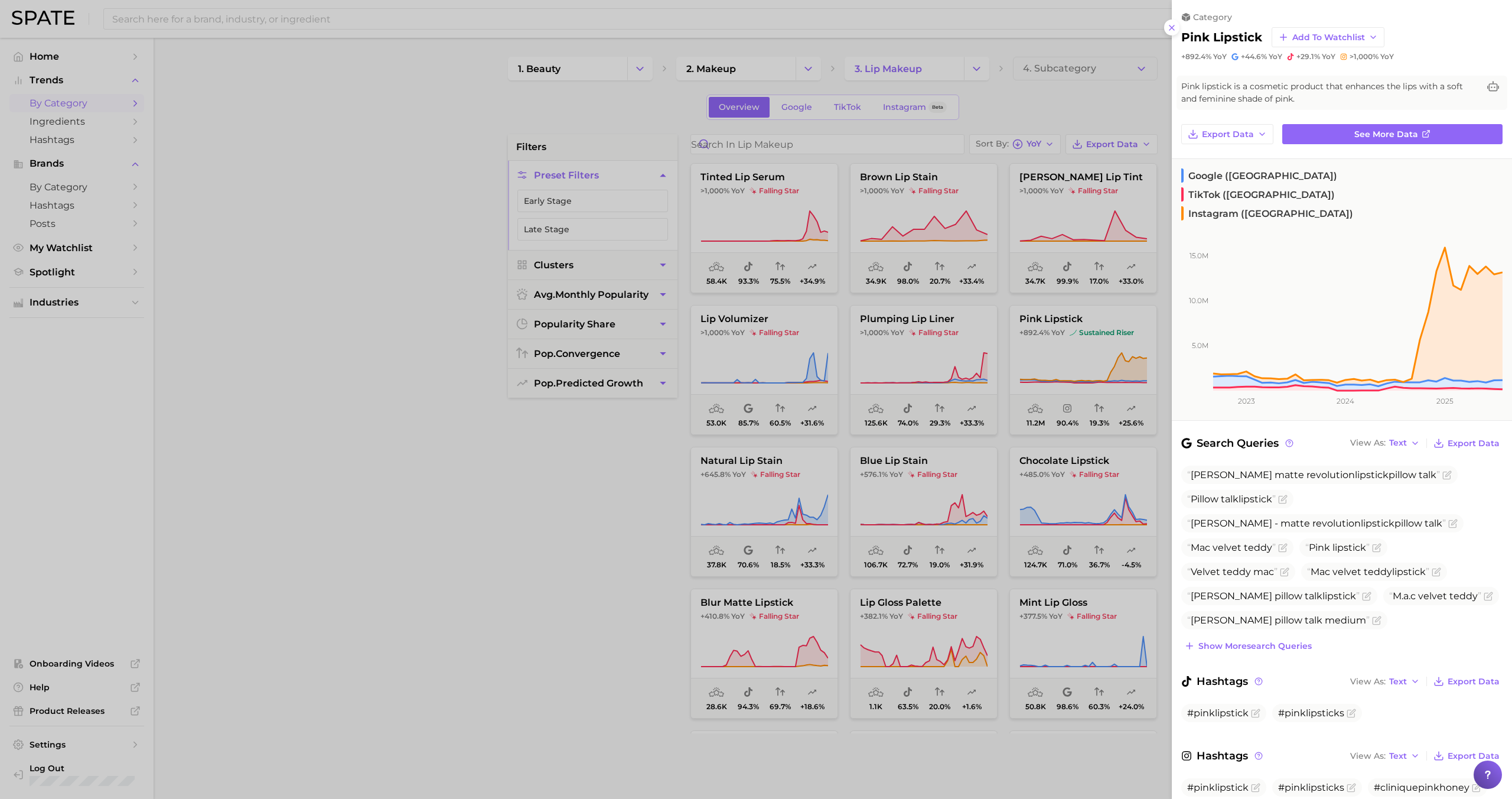
click at [1067, 343] on div at bounding box center [756, 400] width 1512 height 799
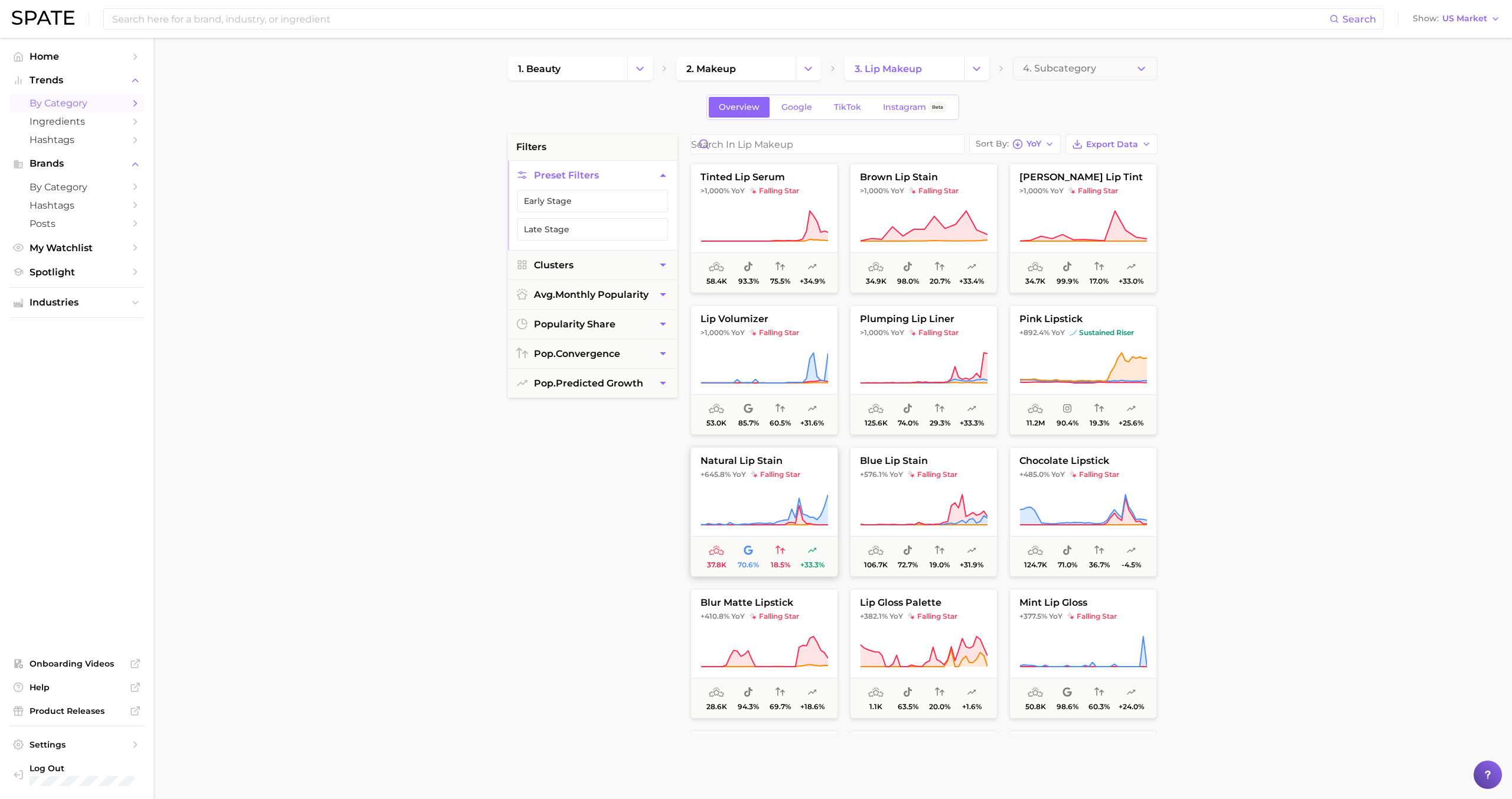
click at [802, 464] on span "natural lip stain" at bounding box center [764, 461] width 147 height 11
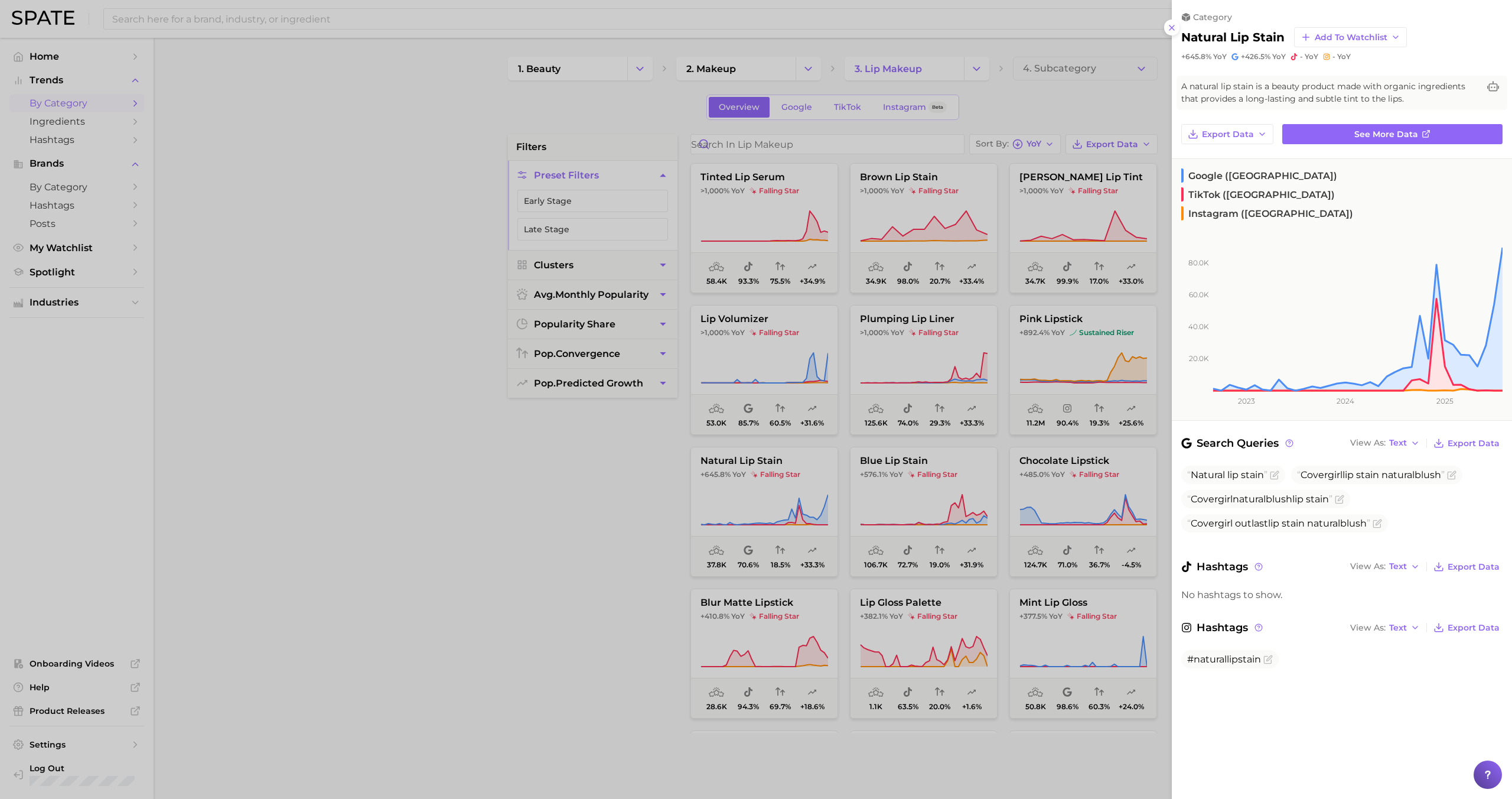
click at [796, 480] on div at bounding box center [756, 400] width 1512 height 799
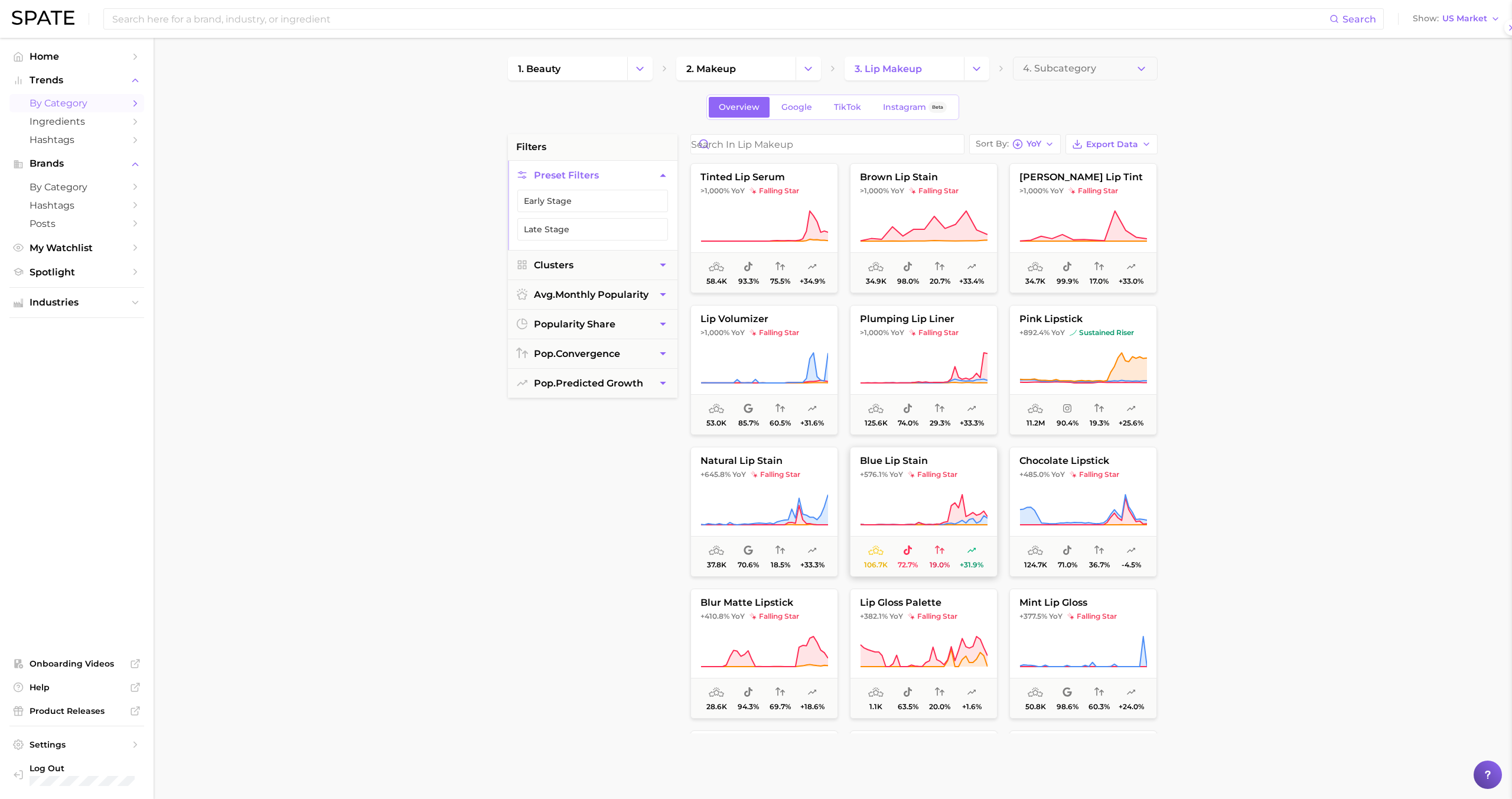
click at [899, 483] on button "blue lip stain +576.1% YoY falling star 106.7k 72.7% 19.0% +31.9%" at bounding box center [924, 512] width 148 height 130
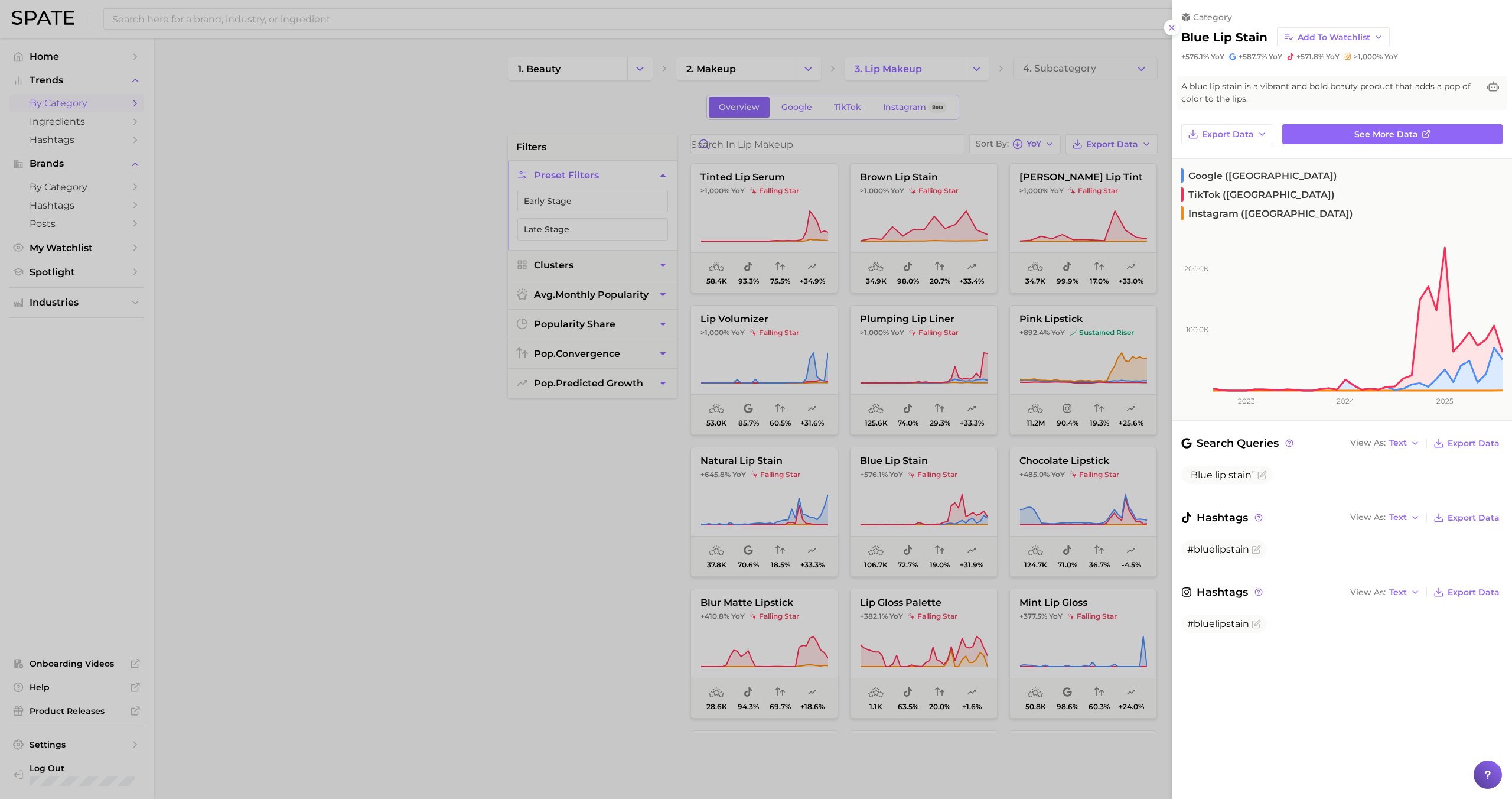
click at [931, 469] on div at bounding box center [756, 400] width 1512 height 799
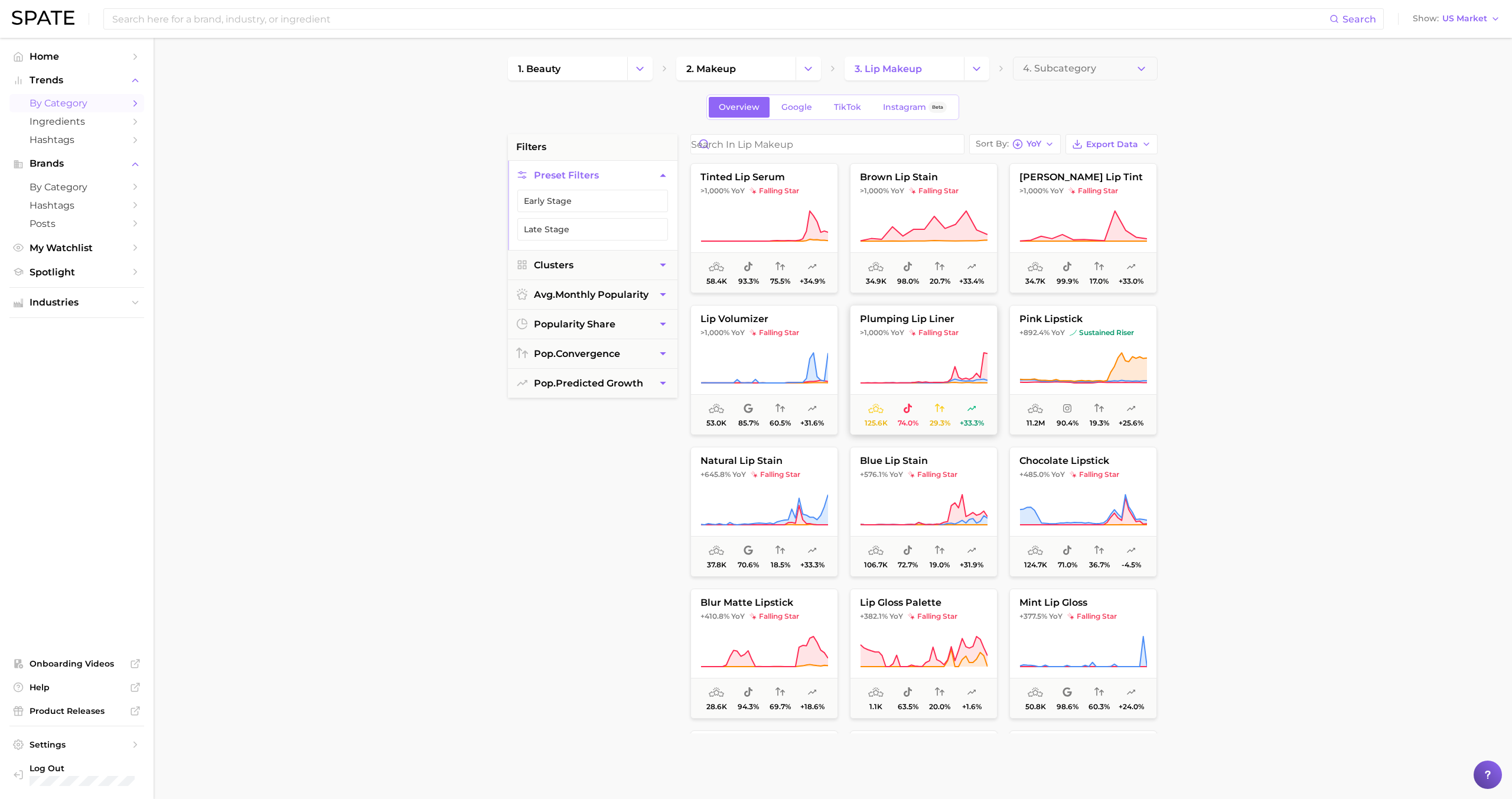
click at [924, 388] on button "plumping lip liner >1,000% YoY falling star 125.6k 74.0% 29.3% +33.3%" at bounding box center [924, 370] width 148 height 130
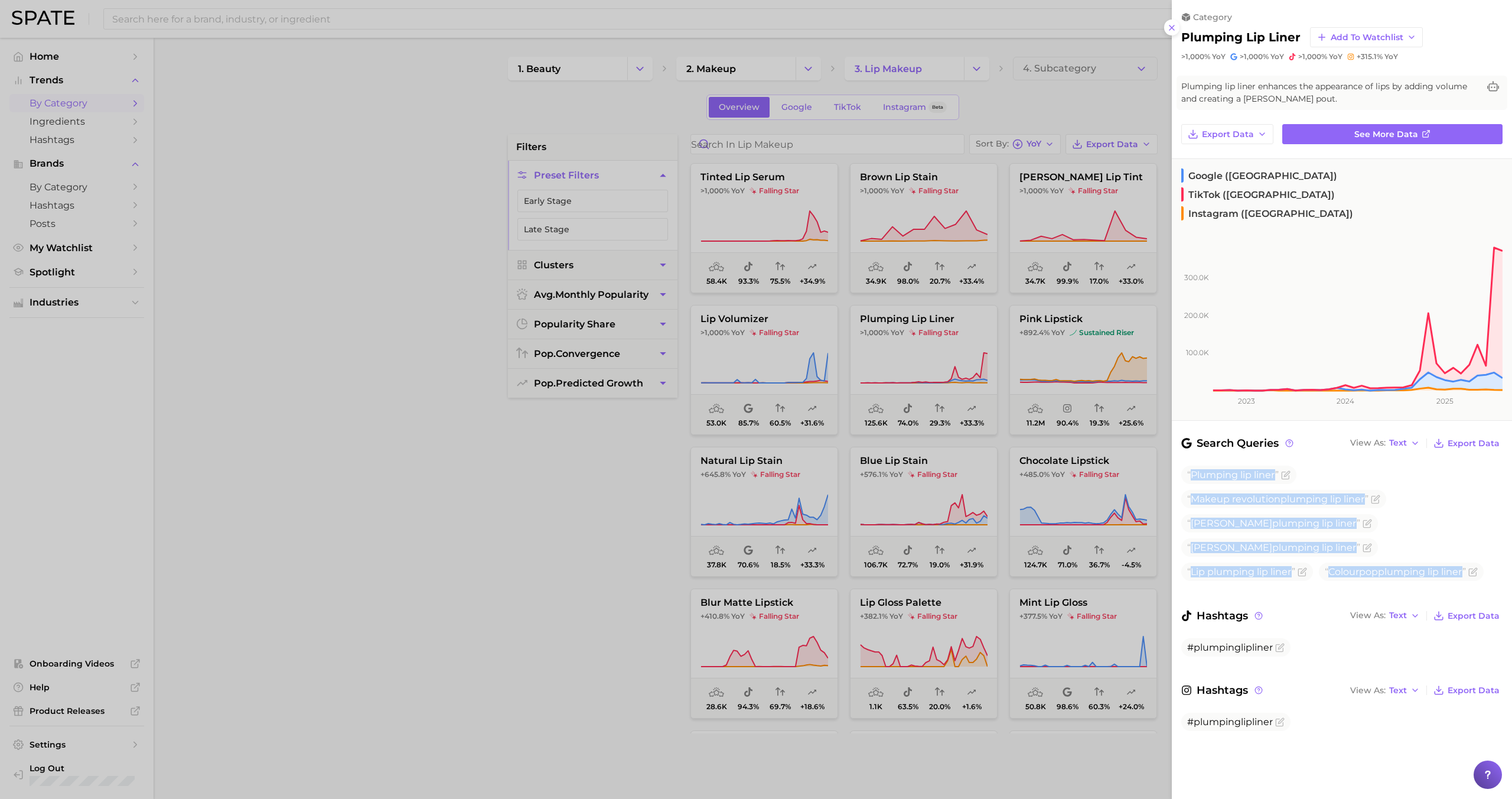
drag, startPoint x: 1191, startPoint y: 435, endPoint x: 1481, endPoint y: 539, distance: 308.1
click at [1481, 539] on ul "Plumping lip liner Makeup revolution plumping lip liner [PERSON_NAME] plumping …" at bounding box center [1341, 535] width 321 height 139
copy div "Plumping lip liner Makeup revolution plumping lip liner [PERSON_NAME] plumping …"
click at [1220, 641] on span "#plumpinglipliner" at bounding box center [1230, 647] width 85 height 11
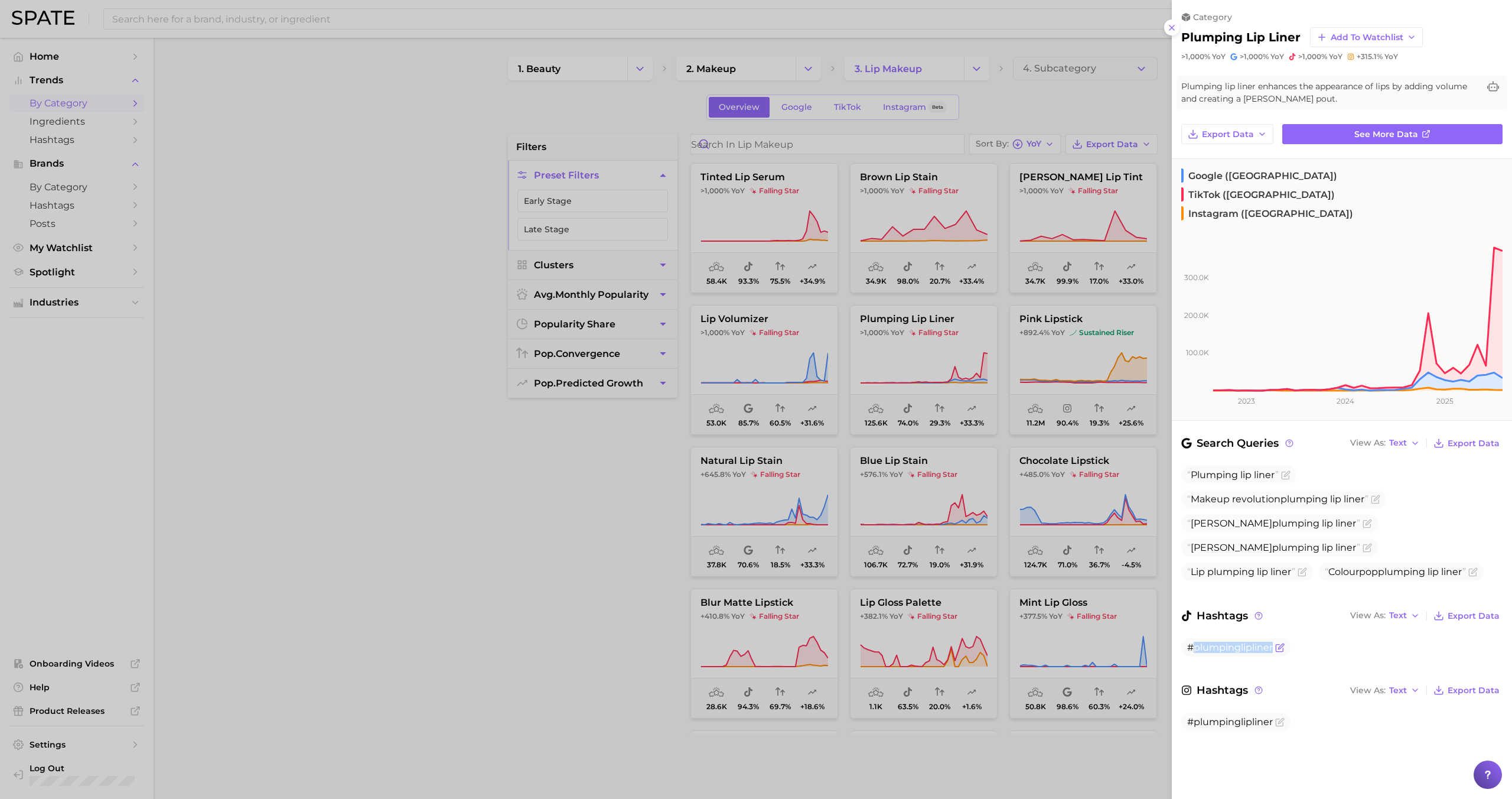
click at [1220, 641] on span "#plumpinglipliner" at bounding box center [1230, 647] width 85 height 11
copy div "#plumpinglipliner"
click at [904, 247] on div at bounding box center [756, 400] width 1512 height 799
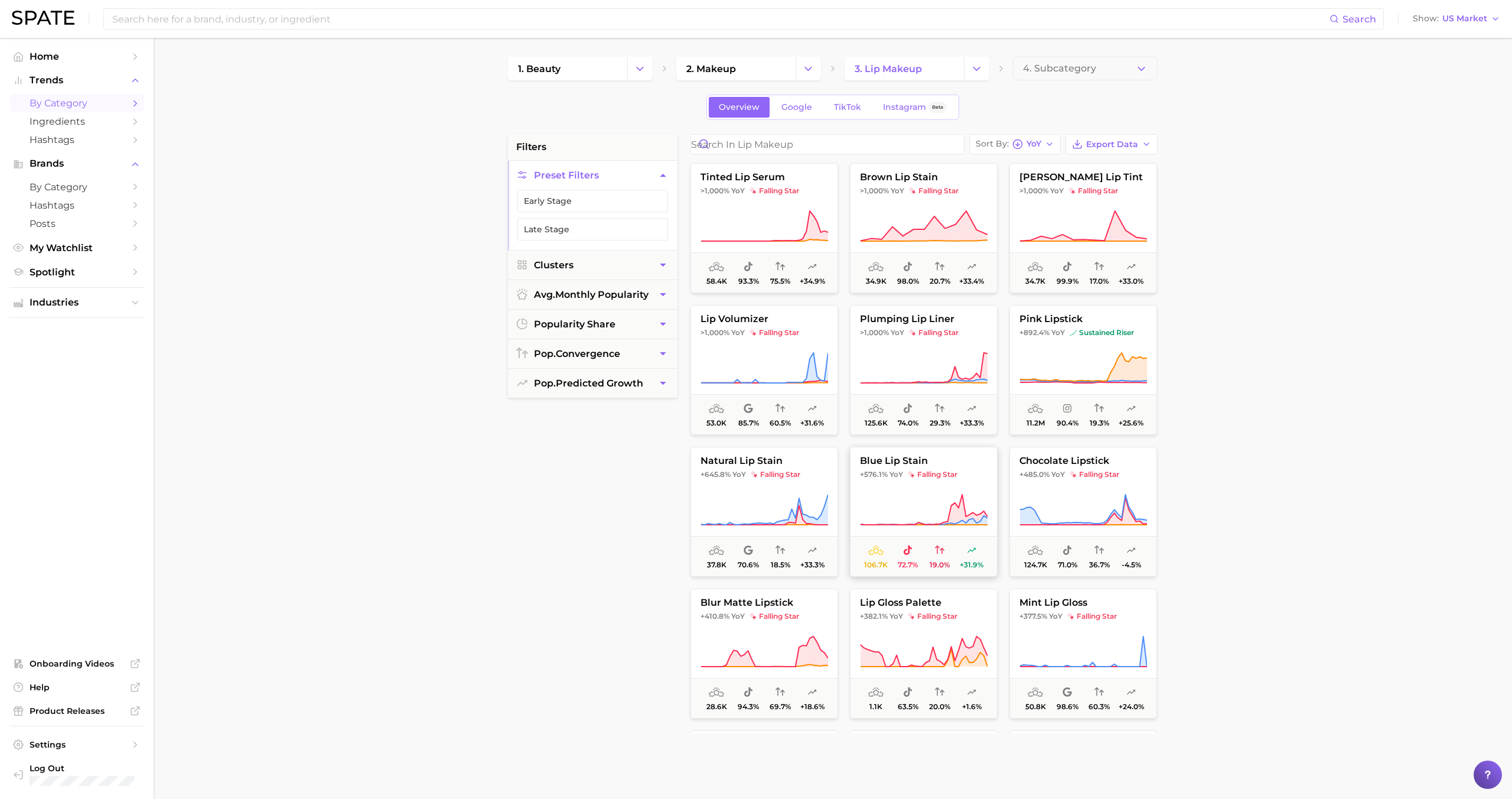
click at [946, 487] on button "blue lip stain +576.1% YoY falling star 106.7k 72.7% 19.0% +31.9%" at bounding box center [924, 512] width 148 height 130
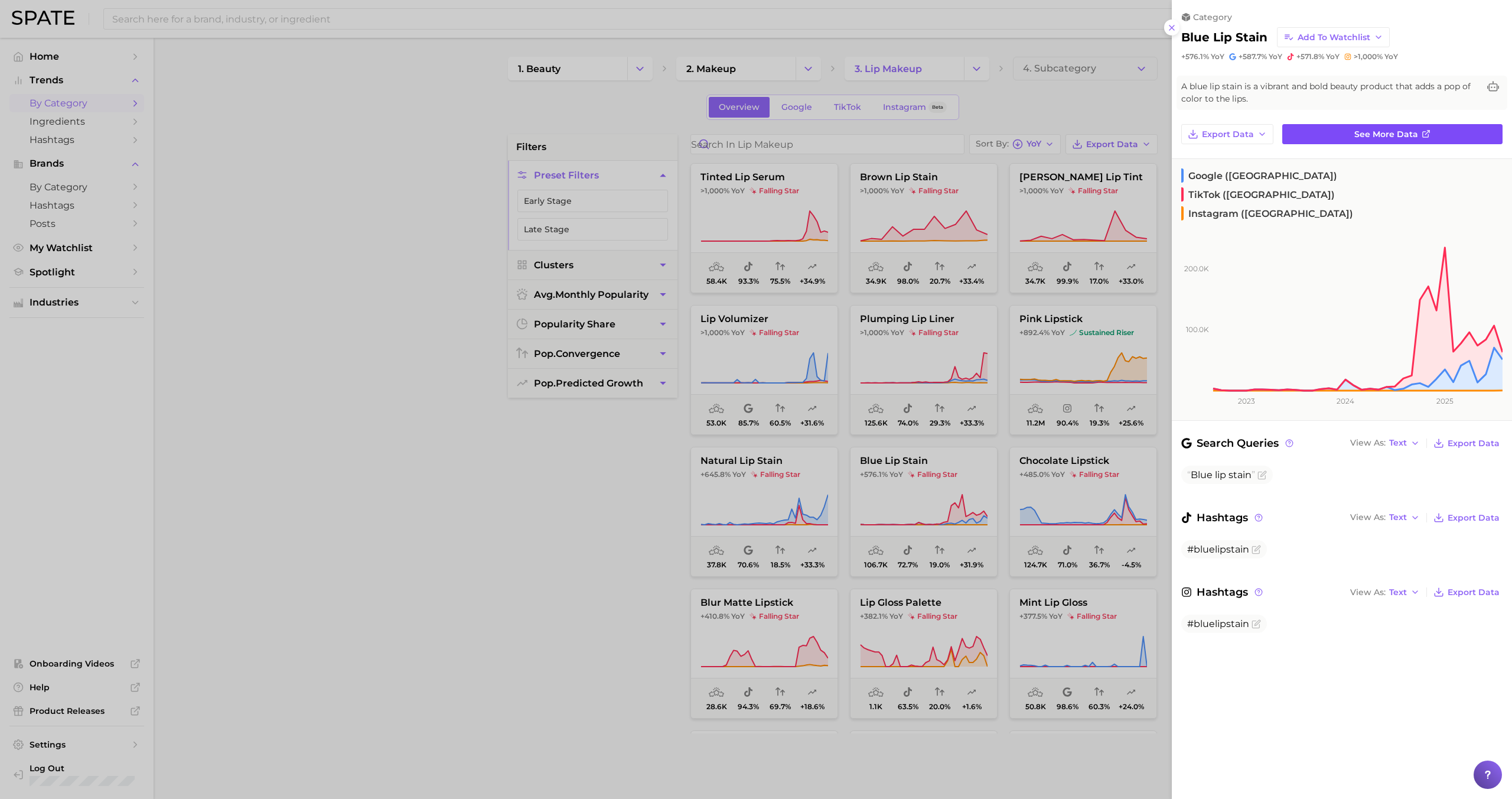
click at [1340, 132] on link "See more data" at bounding box center [1392, 134] width 220 height 20
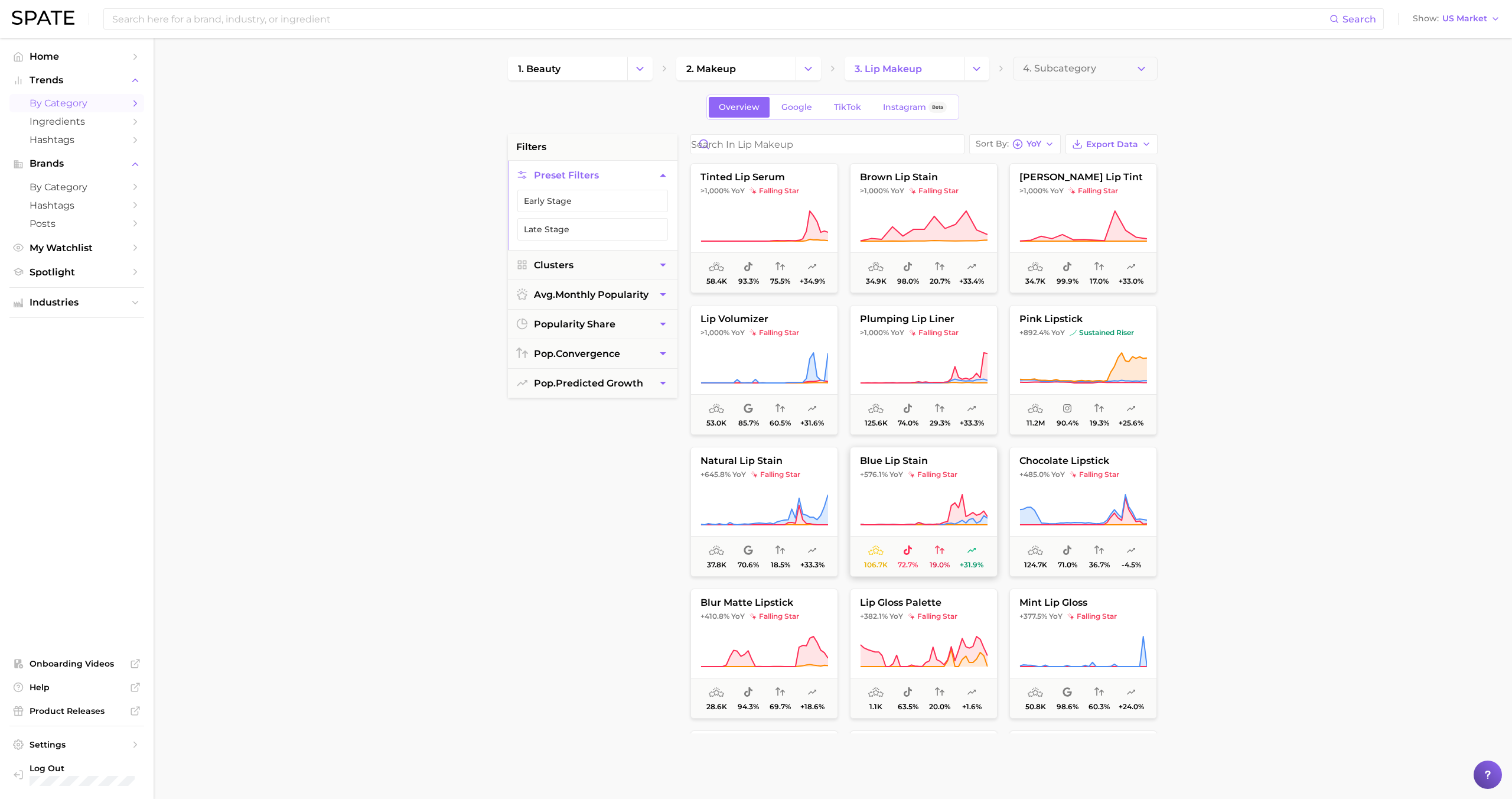
click at [942, 495] on icon at bounding box center [924, 510] width 128 height 33
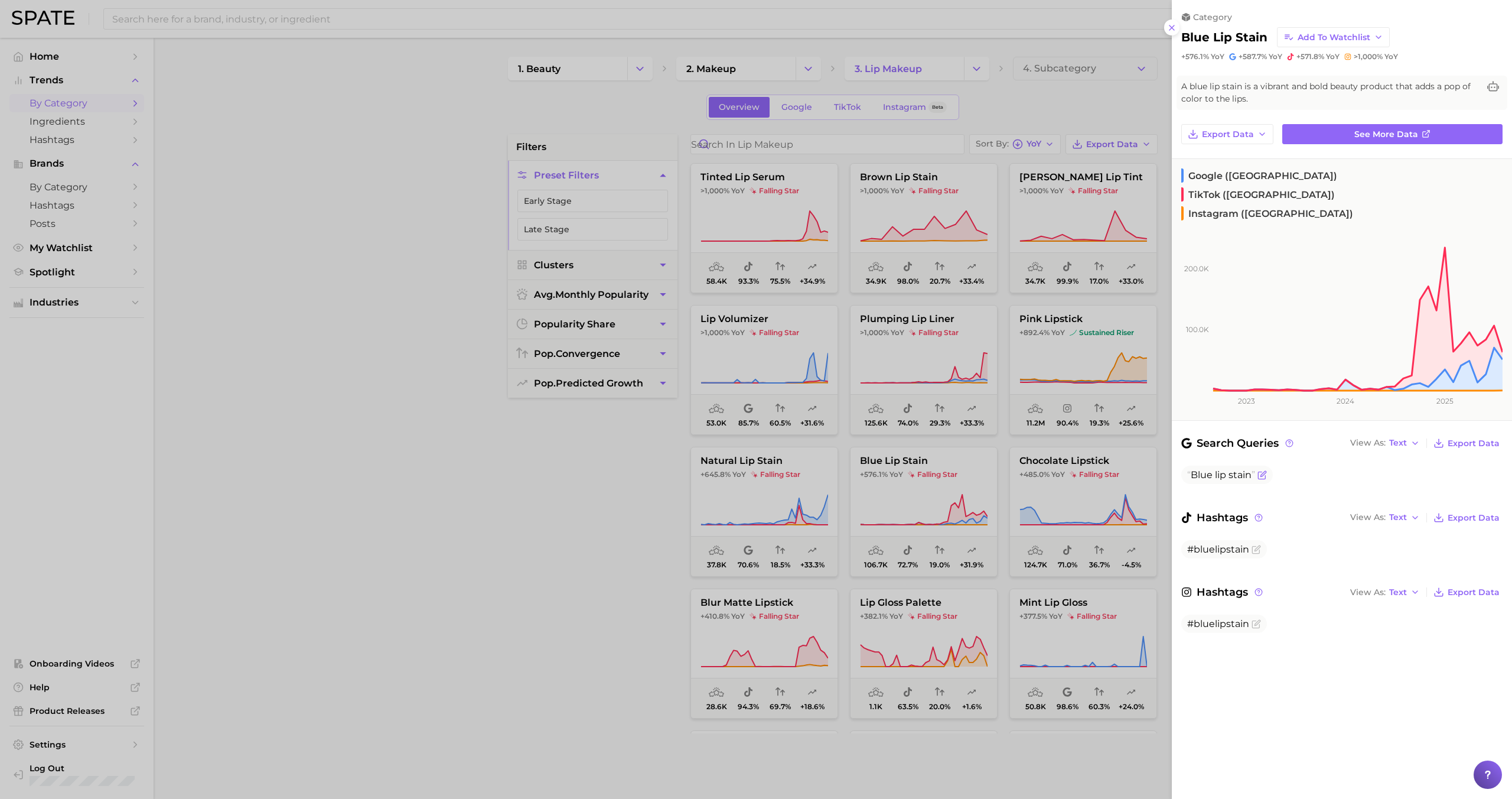
click at [1208, 469] on span "Blue" at bounding box center [1202, 474] width 22 height 11
copy div "Blue lip stain"
click at [1218, 544] on span "#bluelipstain" at bounding box center [1218, 549] width 62 height 11
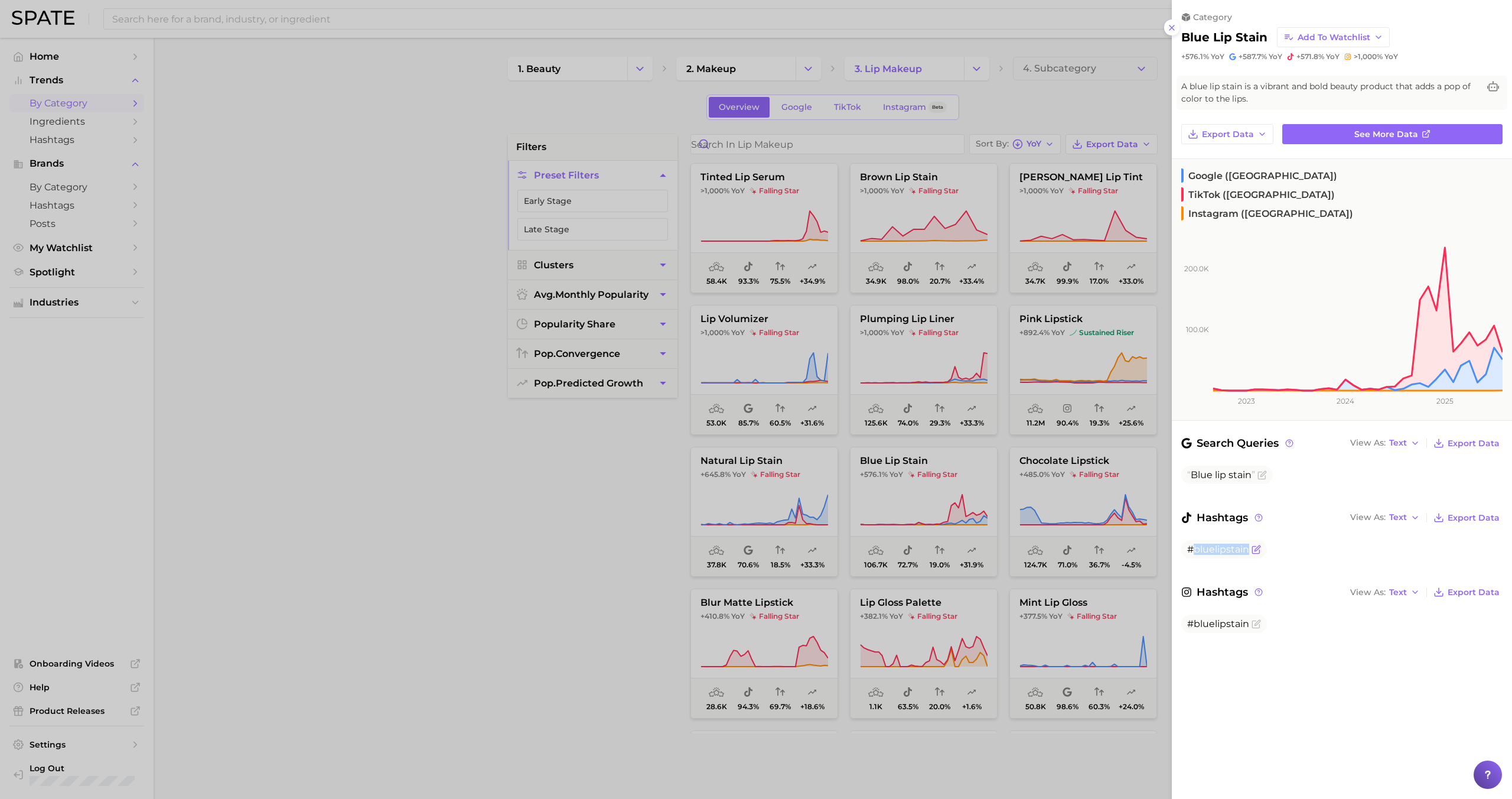
click at [1218, 544] on span "#bluelipstain" at bounding box center [1218, 549] width 62 height 11
copy div "#bluelipstain"
click at [1349, 141] on link "See more data" at bounding box center [1392, 134] width 220 height 20
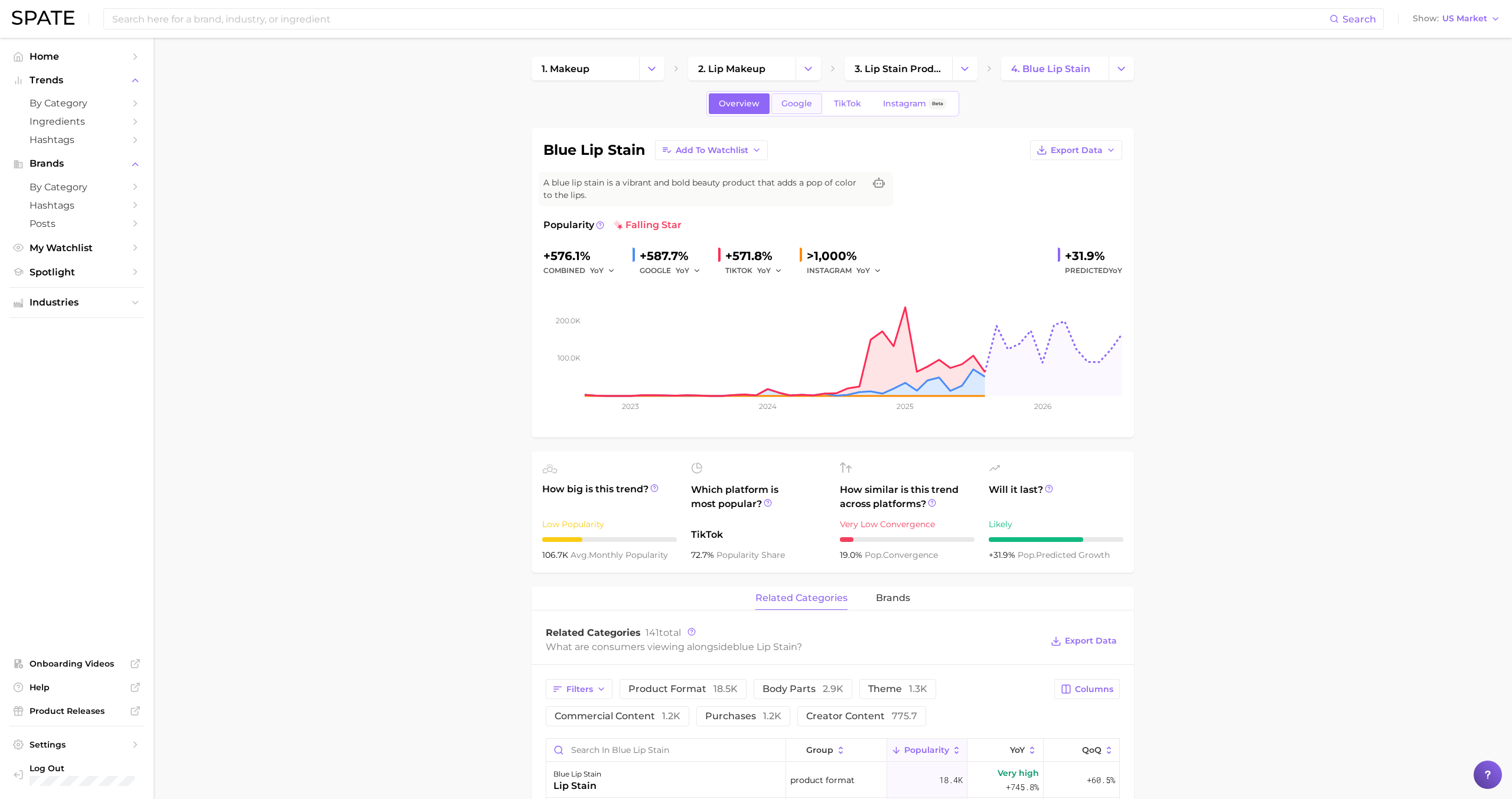
click at [801, 106] on span "Google" at bounding box center [796, 103] width 31 height 10
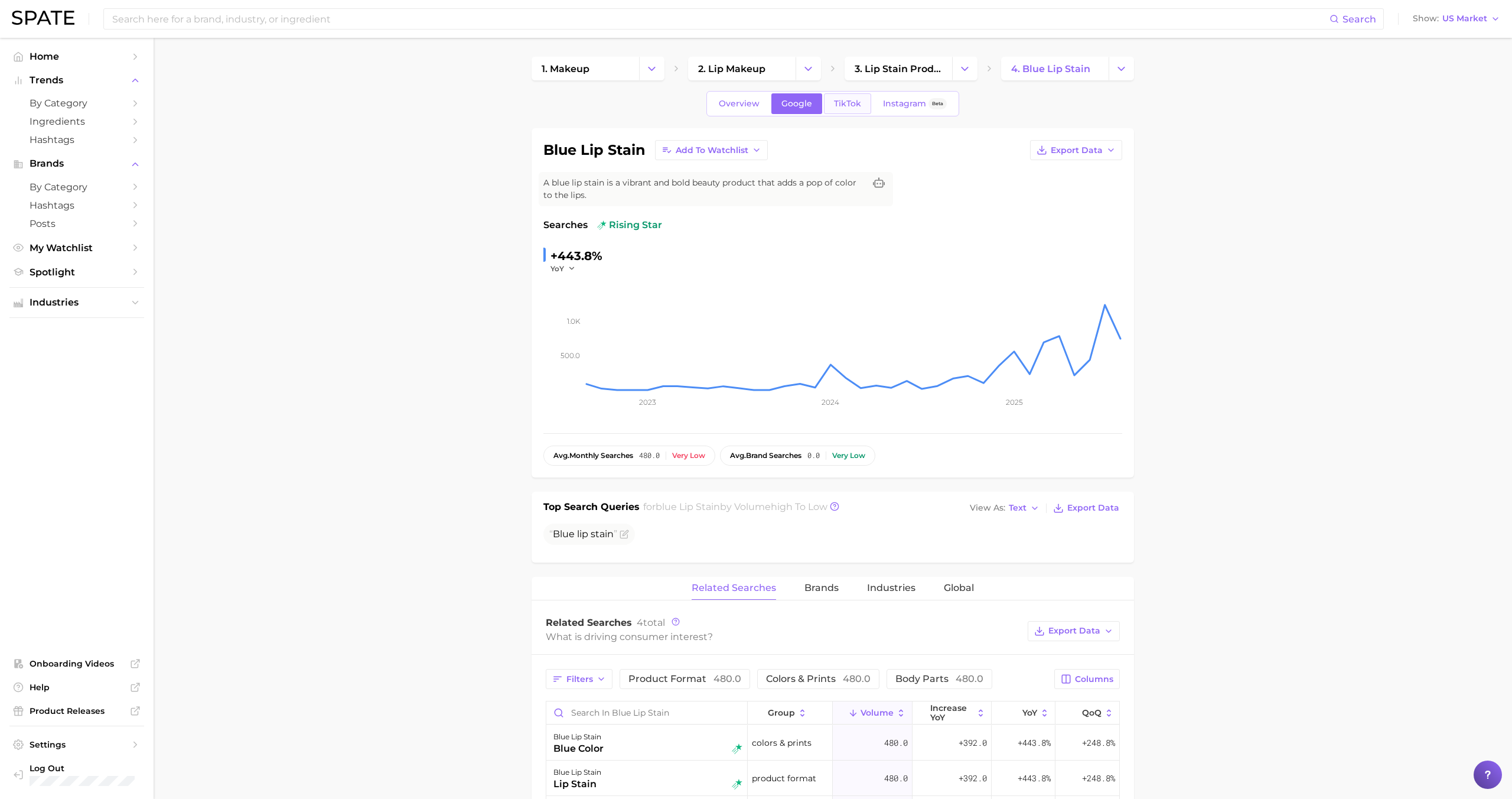
click at [850, 99] on span "TikTok" at bounding box center [847, 103] width 27 height 10
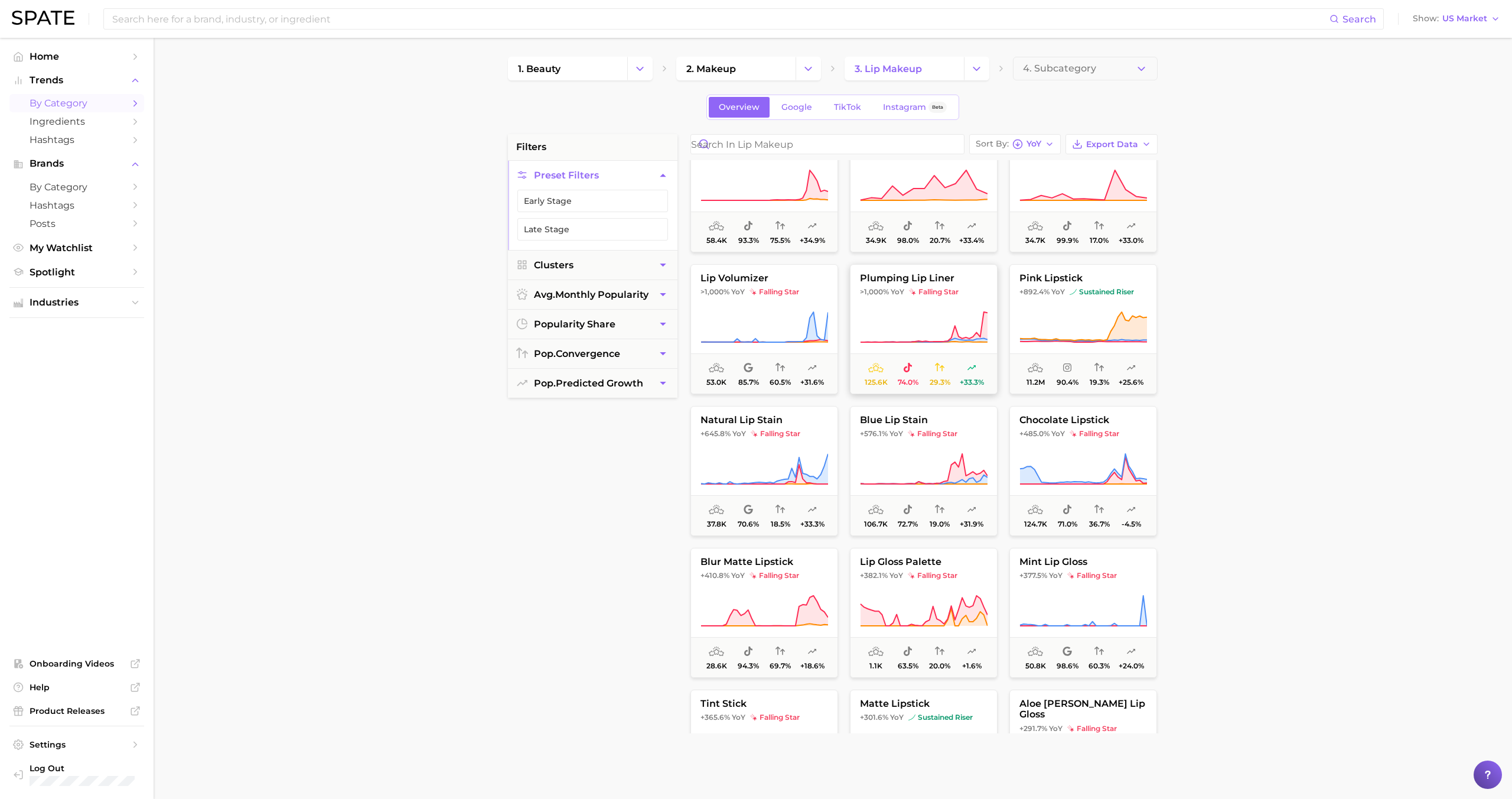
scroll to position [51, 0]
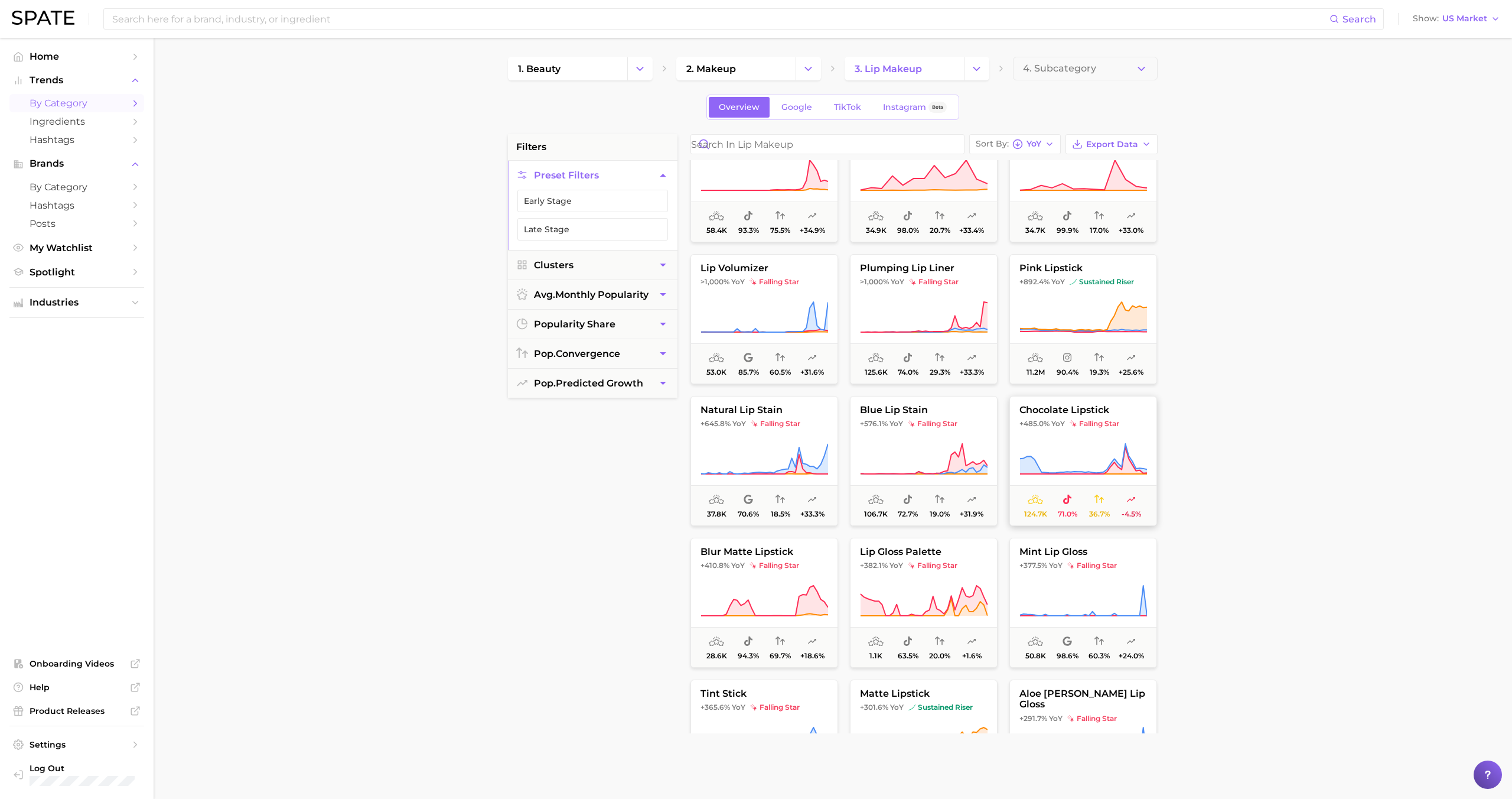
click at [1078, 436] on button "chocolate lipstick +485.0% YoY falling star 124.7k 71.0% 36.7% -4.5%" at bounding box center [1084, 461] width 148 height 130
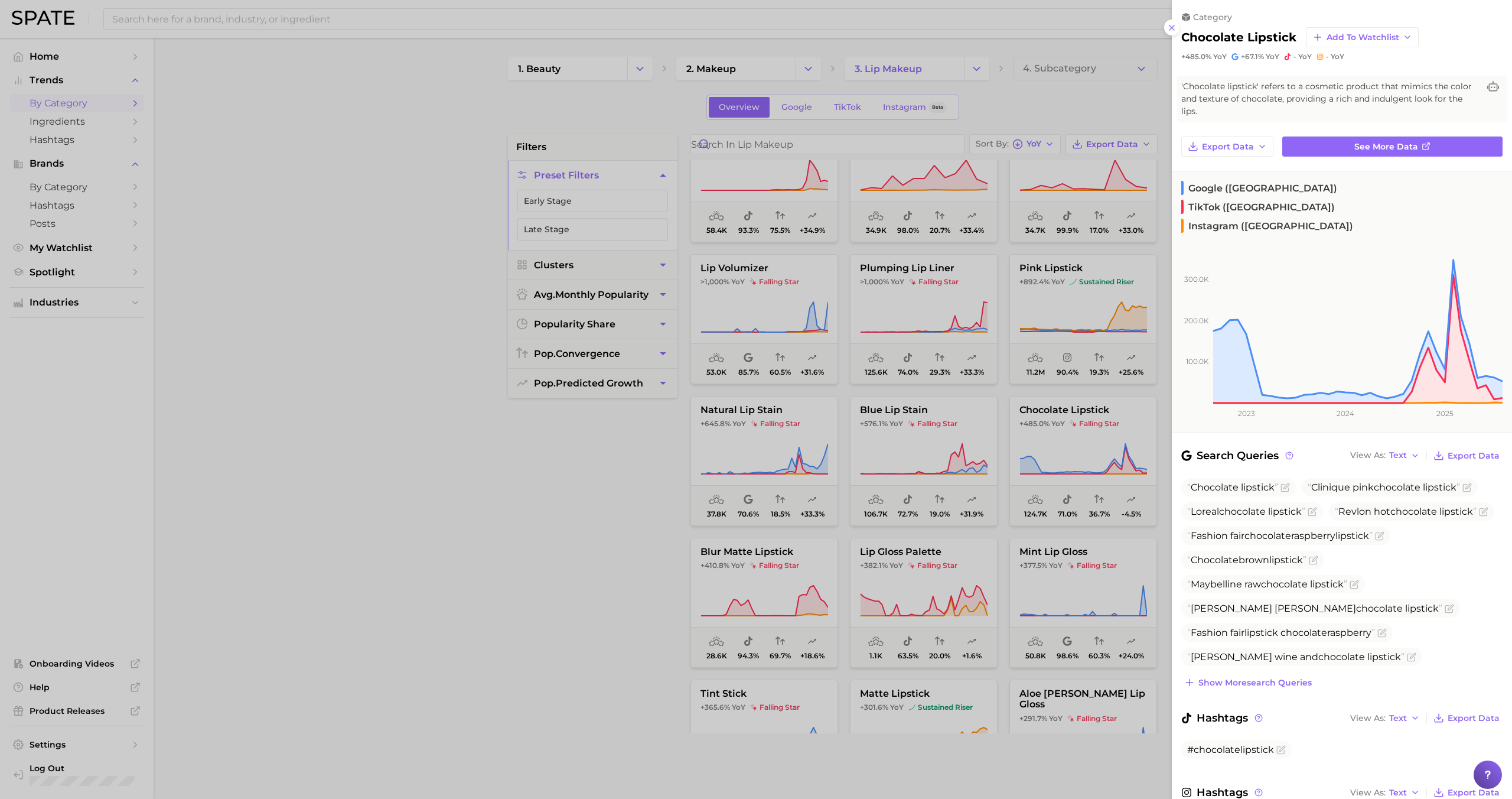
click at [1068, 443] on div at bounding box center [756, 400] width 1512 height 799
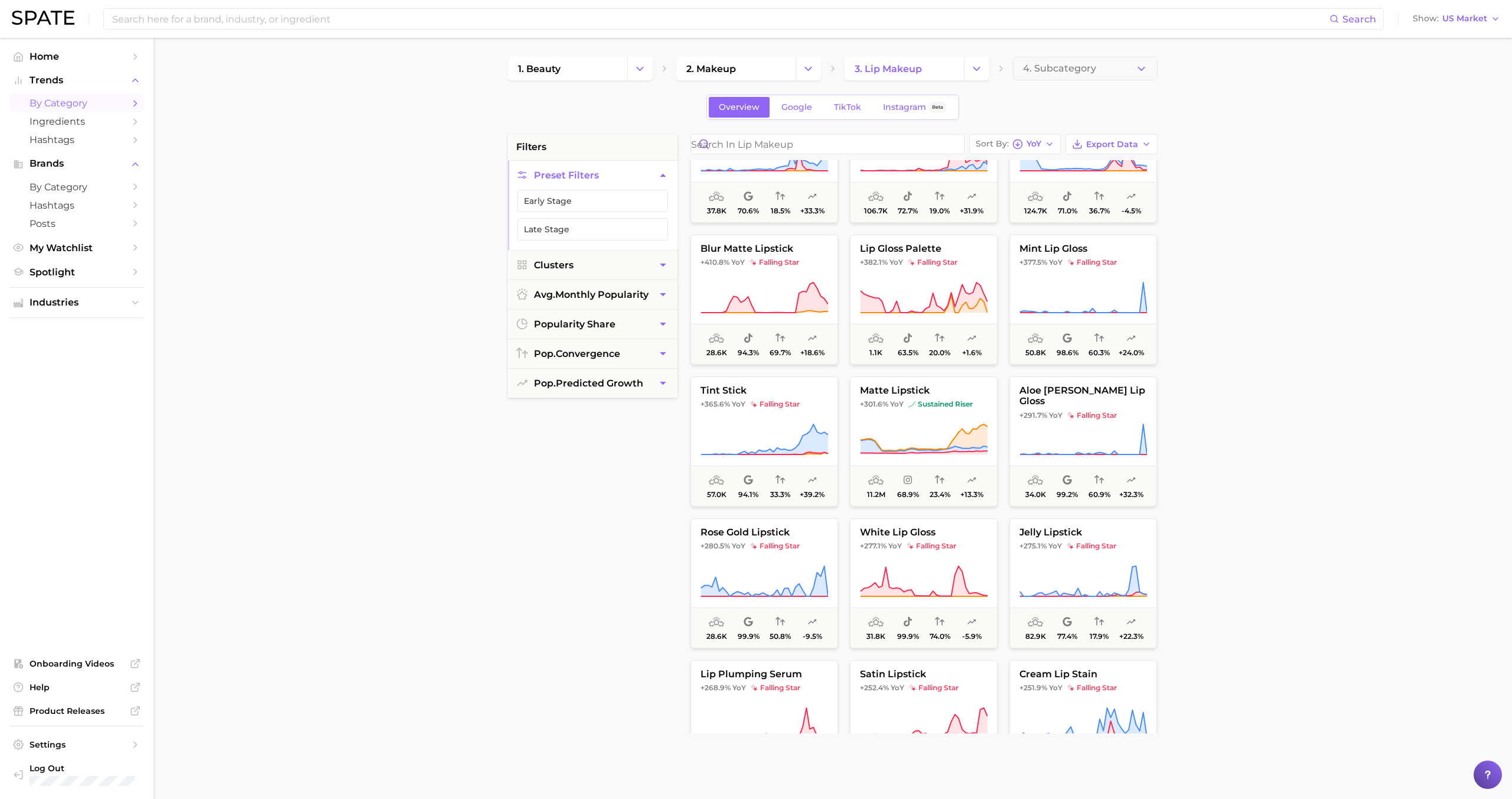
scroll to position [357, 0]
click at [946, 420] on icon at bounding box center [924, 436] width 128 height 33
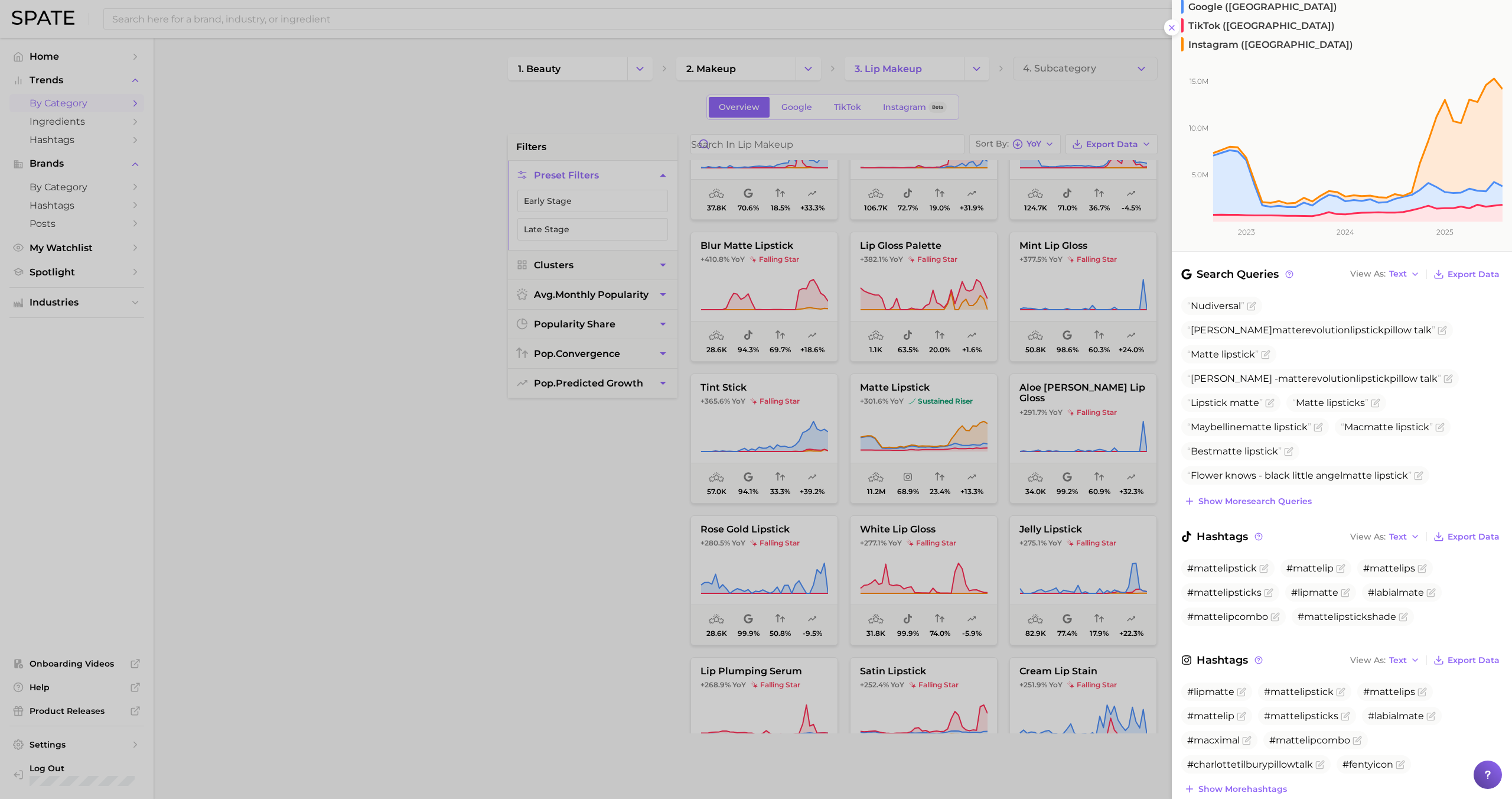
scroll to position [0, 0]
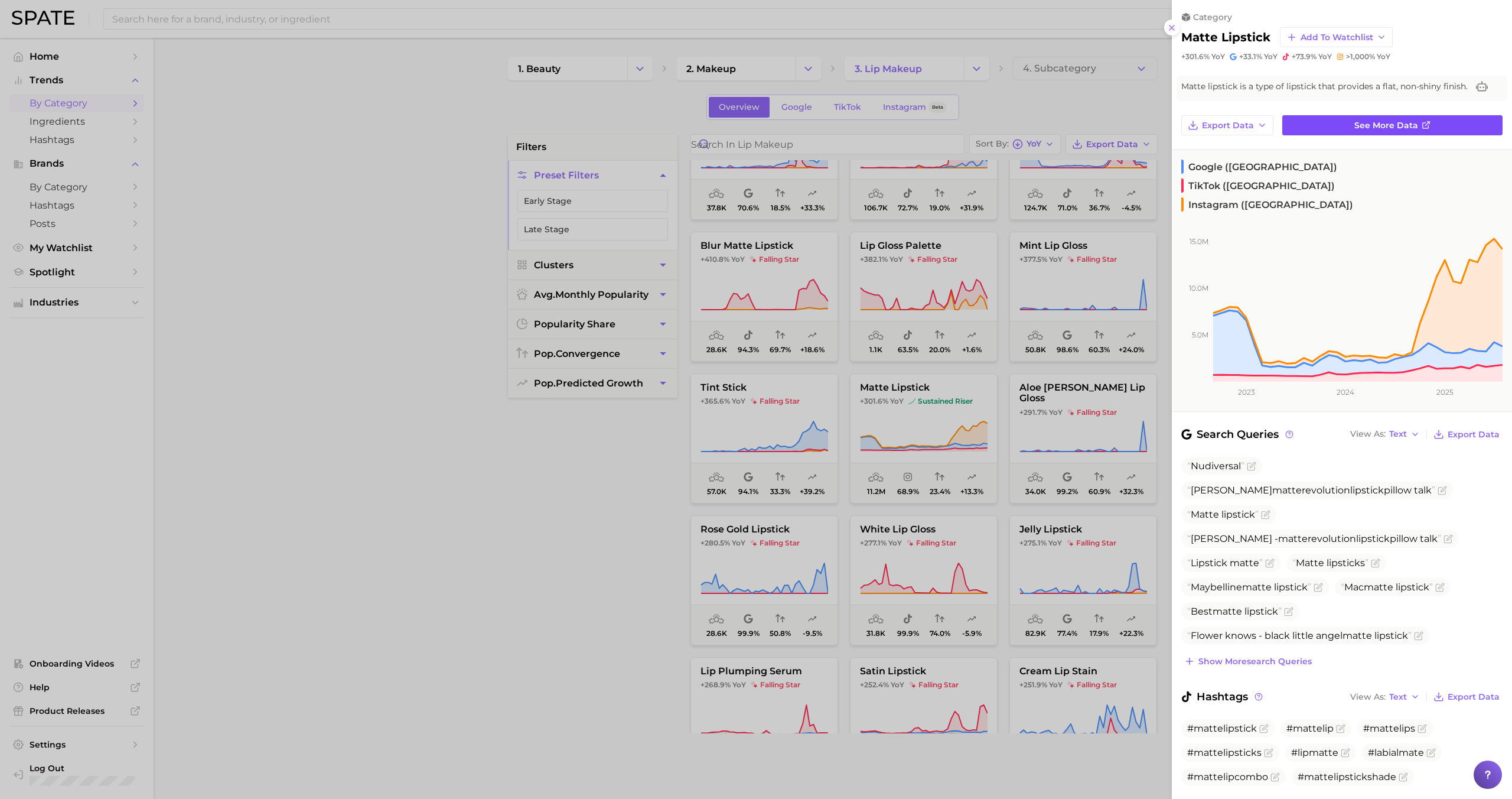
click at [1389, 125] on span "See more data" at bounding box center [1386, 125] width 64 height 10
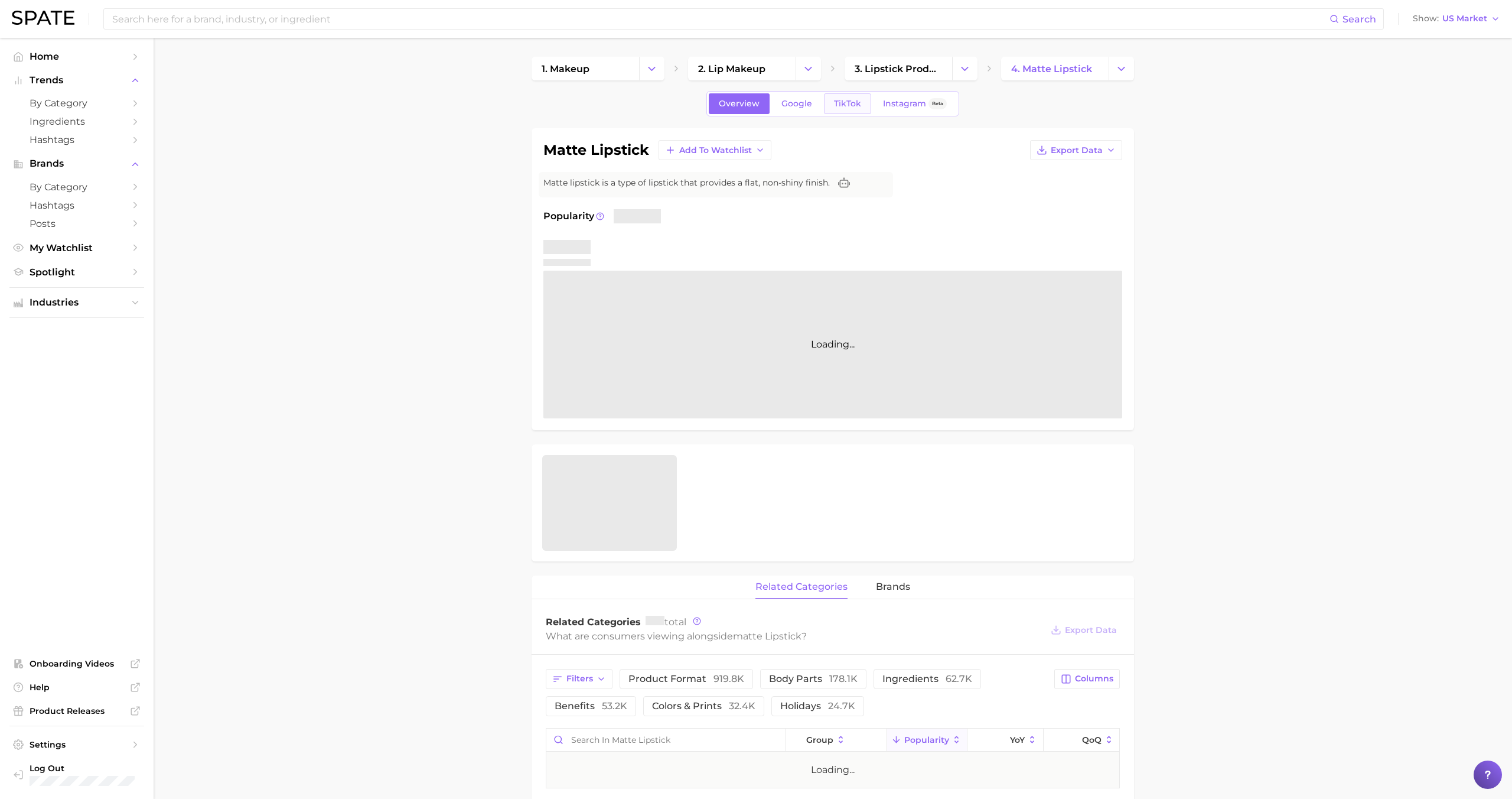
click at [864, 101] on link "TikTok" at bounding box center [848, 104] width 47 height 21
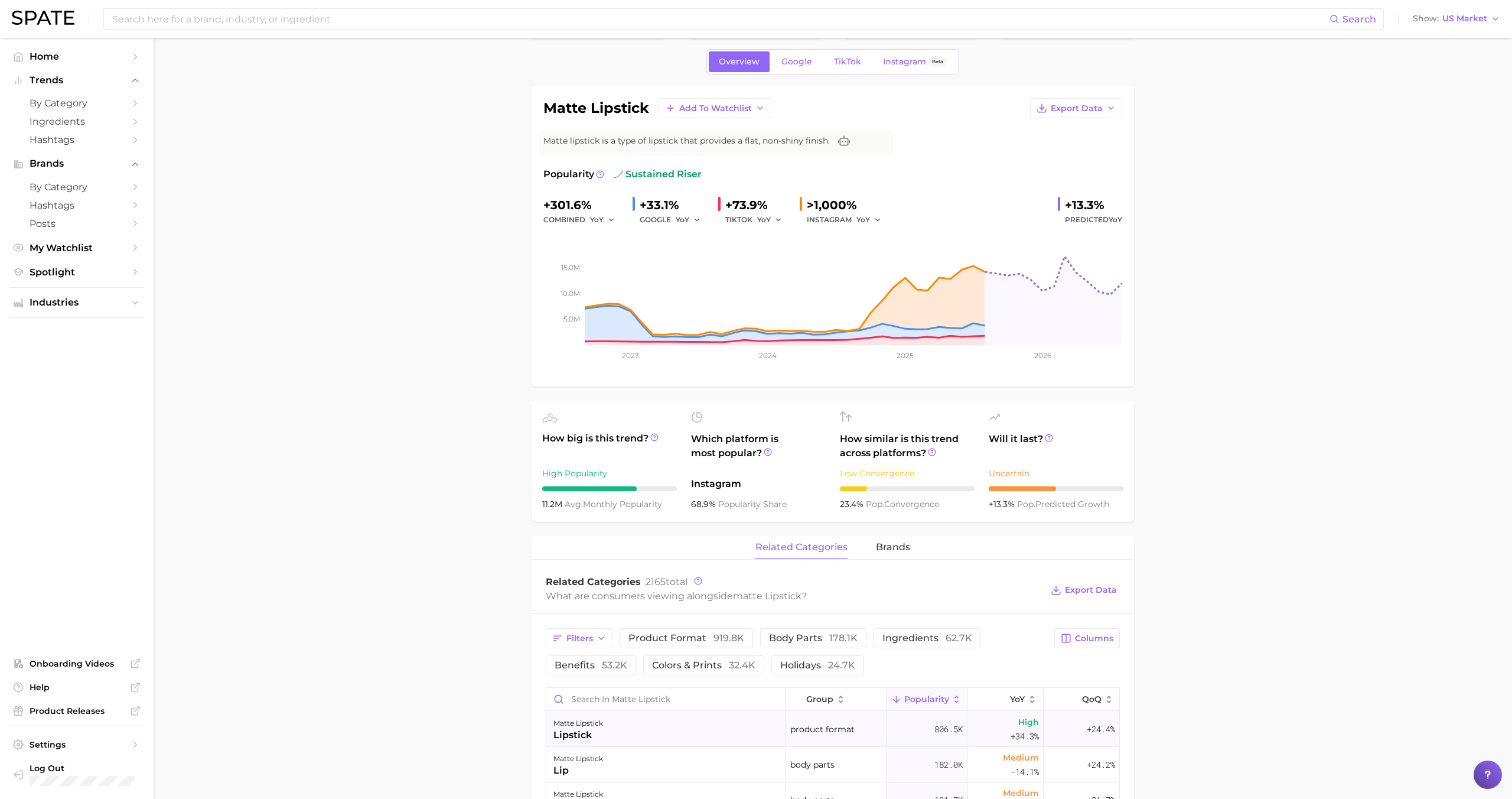
scroll to position [42, 0]
click at [909, 70] on link "Instagram Beta" at bounding box center [914, 62] width 84 height 21
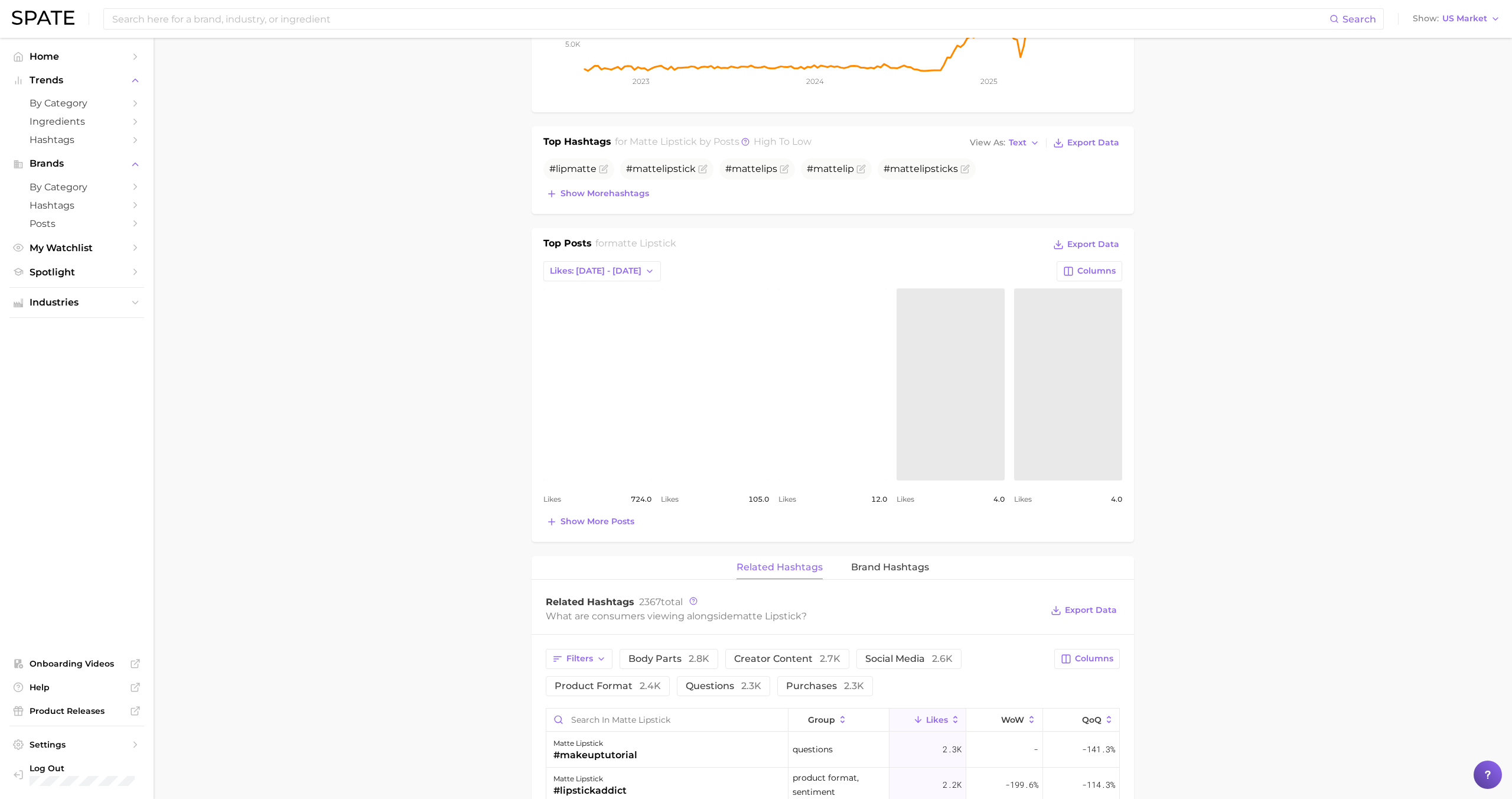
scroll to position [344, 0]
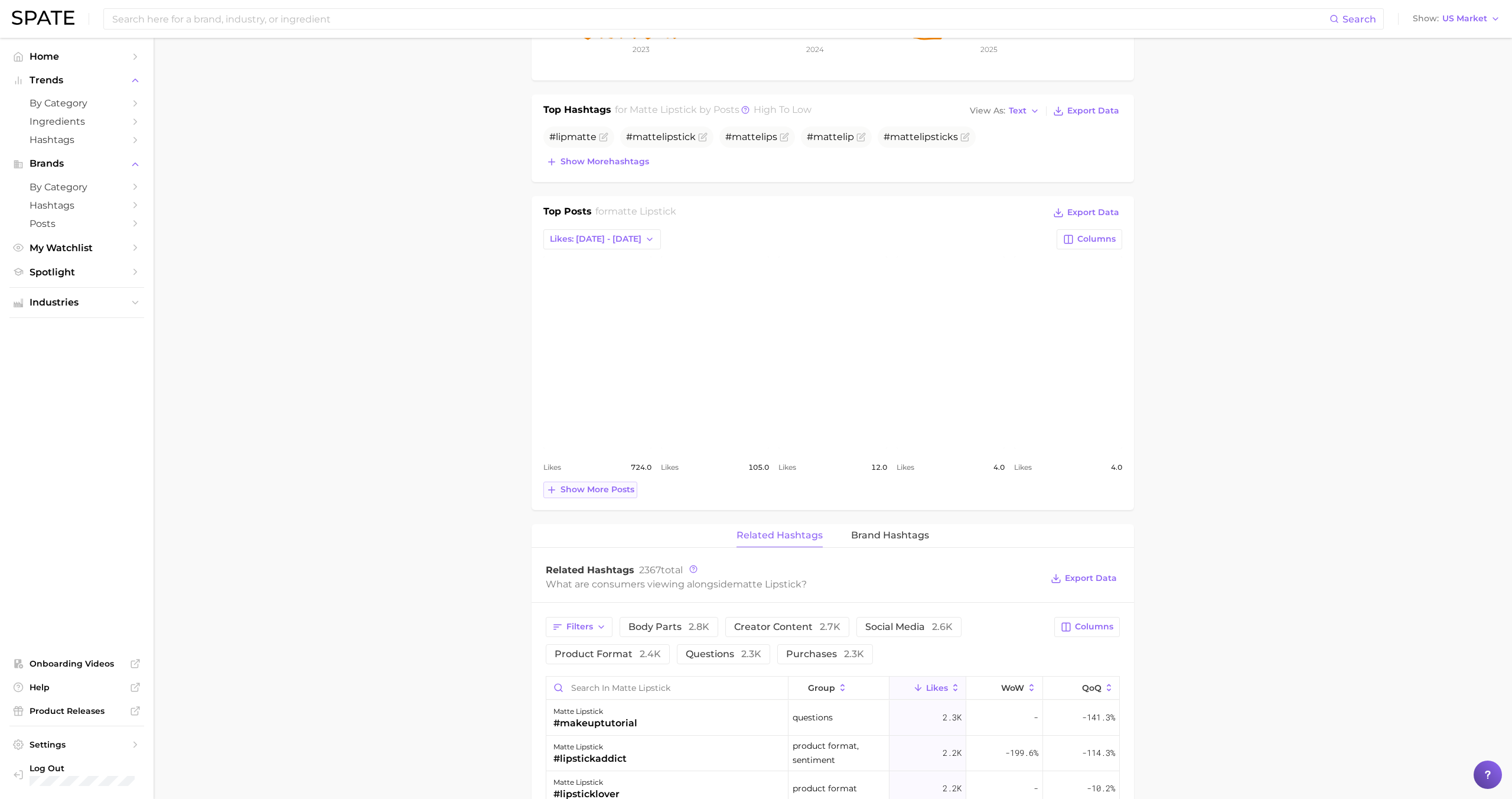
click at [609, 486] on span "Show more posts" at bounding box center [597, 489] width 74 height 10
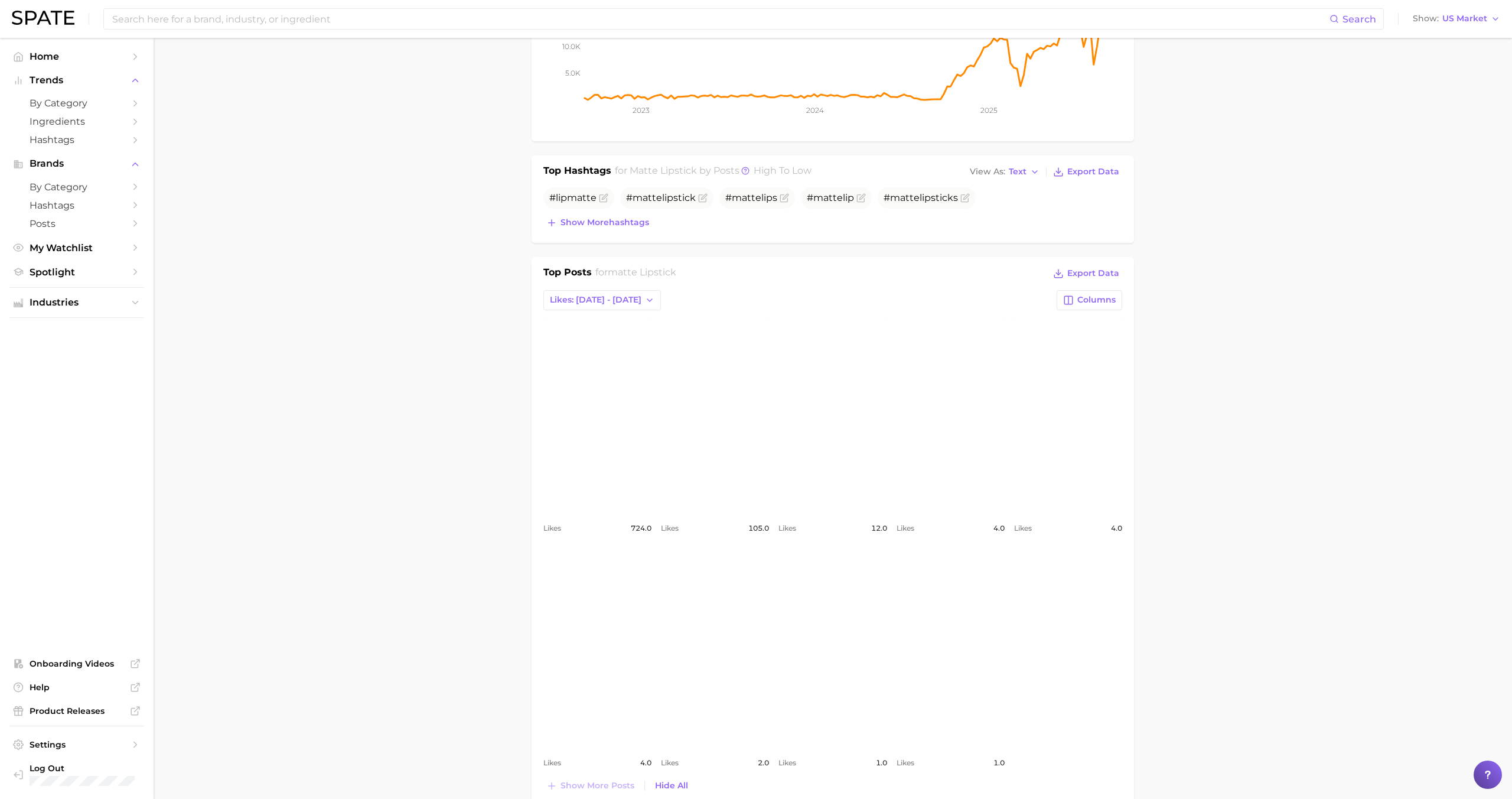
scroll to position [44, 0]
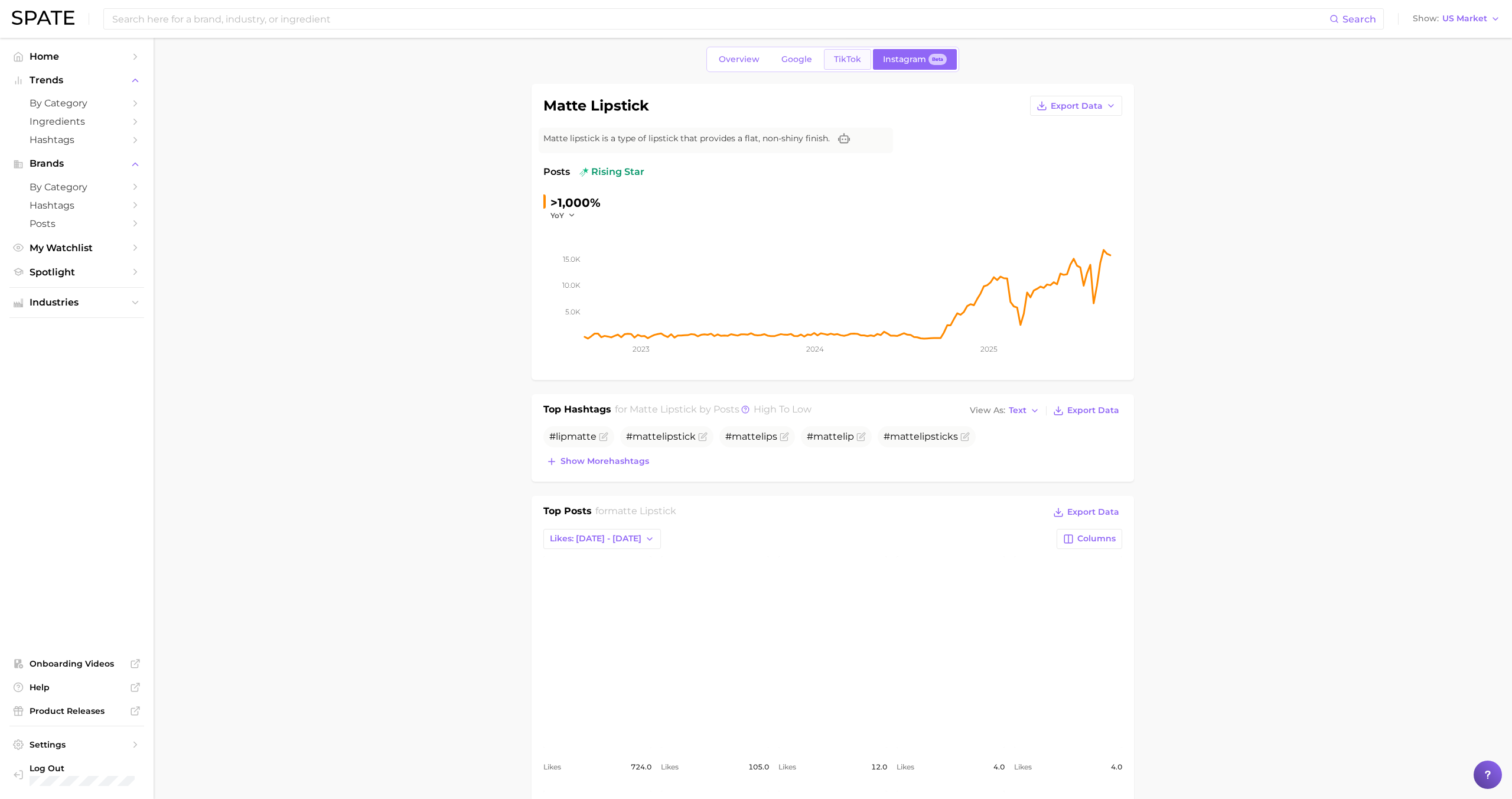
click at [848, 60] on span "TikTok" at bounding box center [847, 59] width 27 height 10
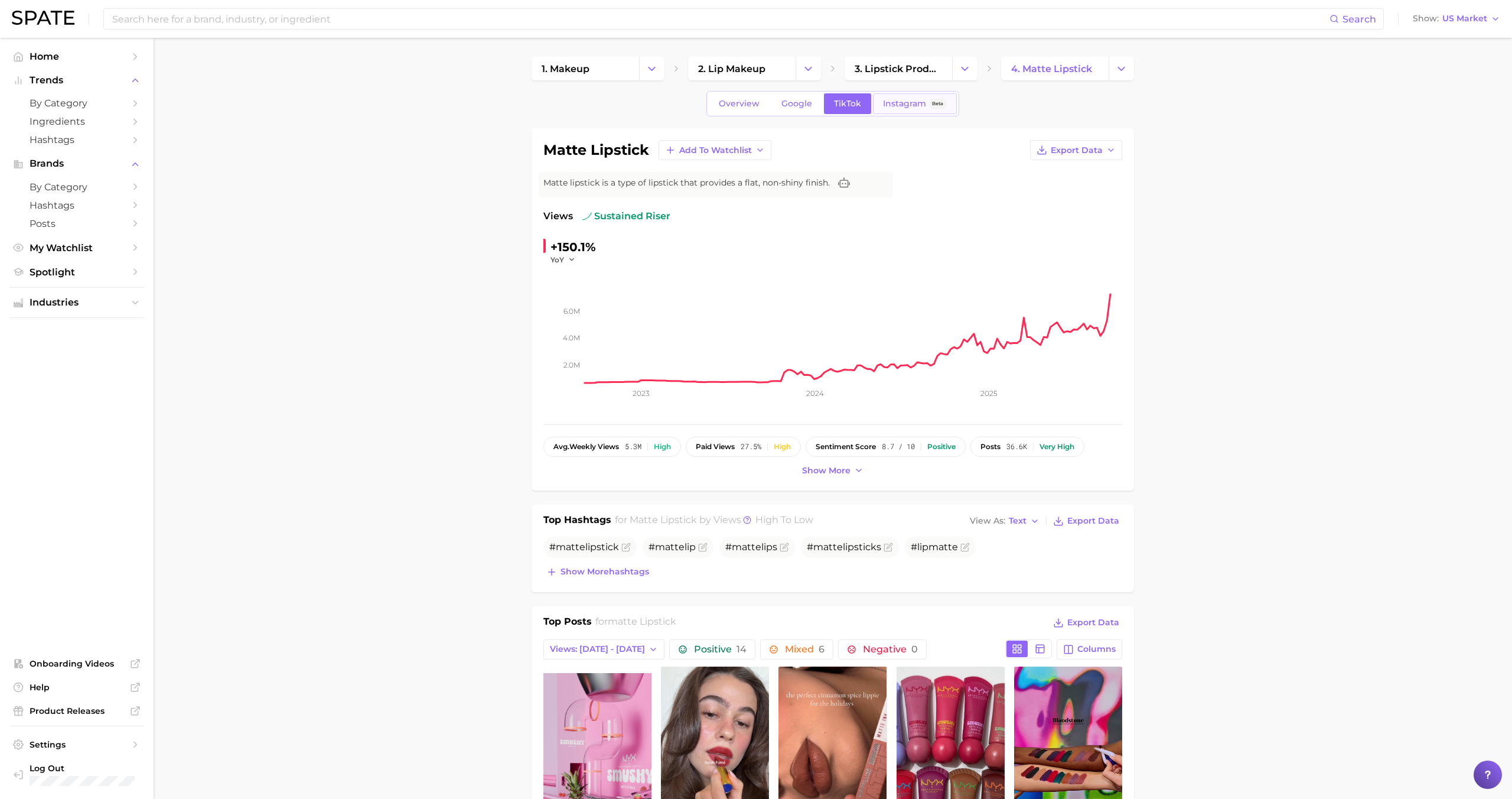
click at [904, 109] on link "Instagram Beta" at bounding box center [914, 104] width 84 height 21
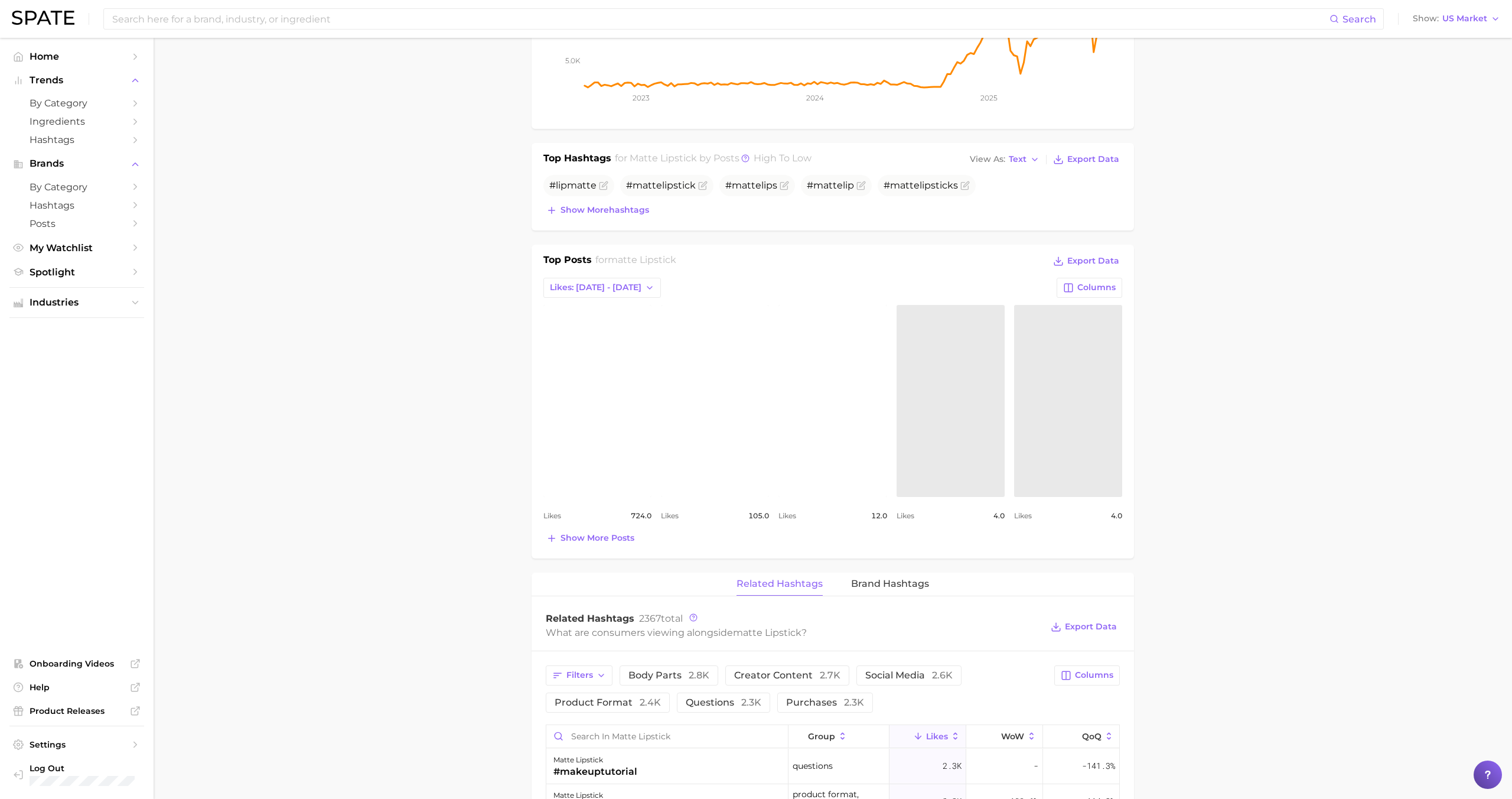
scroll to position [296, 0]
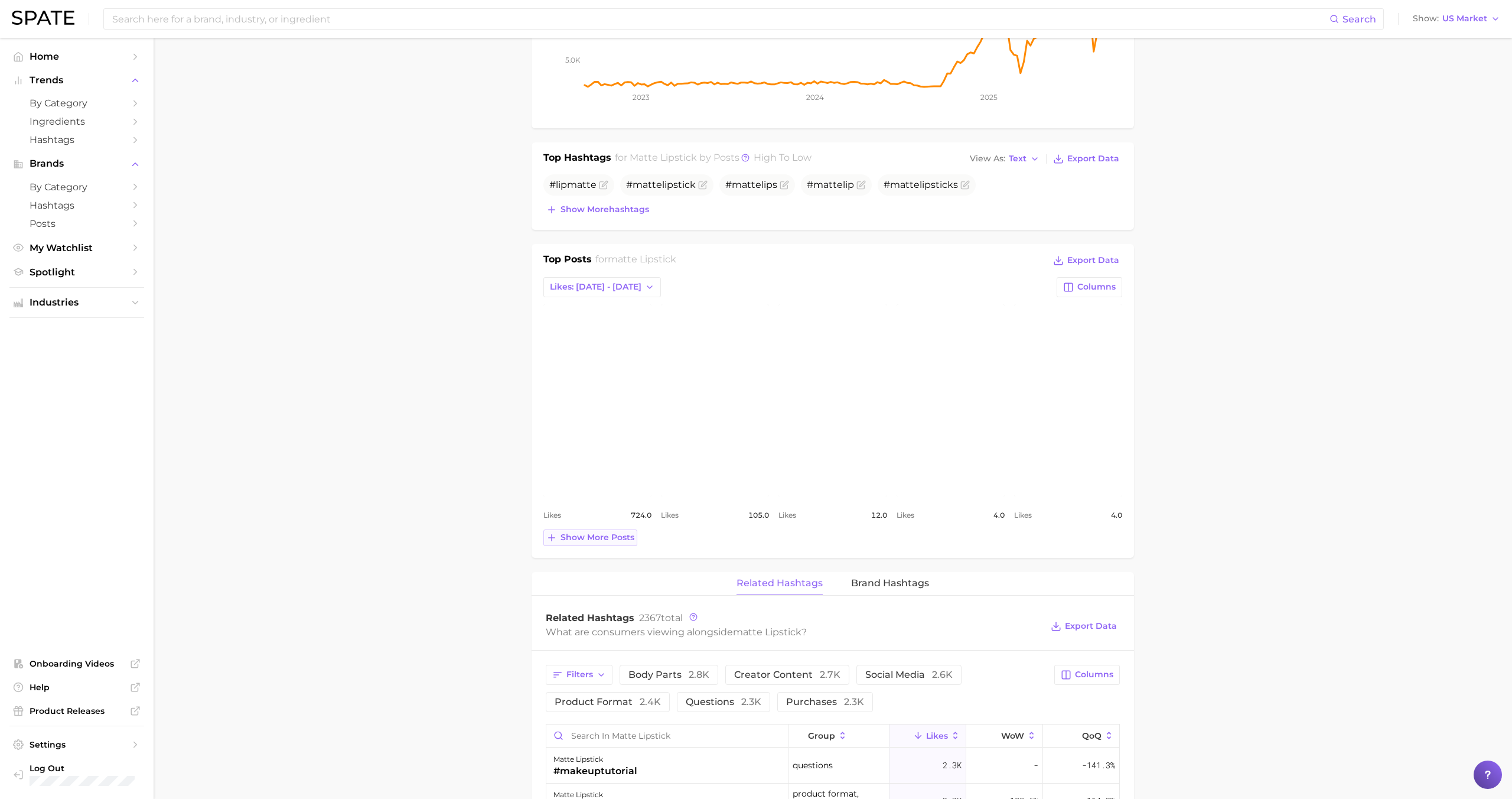
click at [612, 544] on button "Show more posts" at bounding box center [590, 538] width 94 height 17
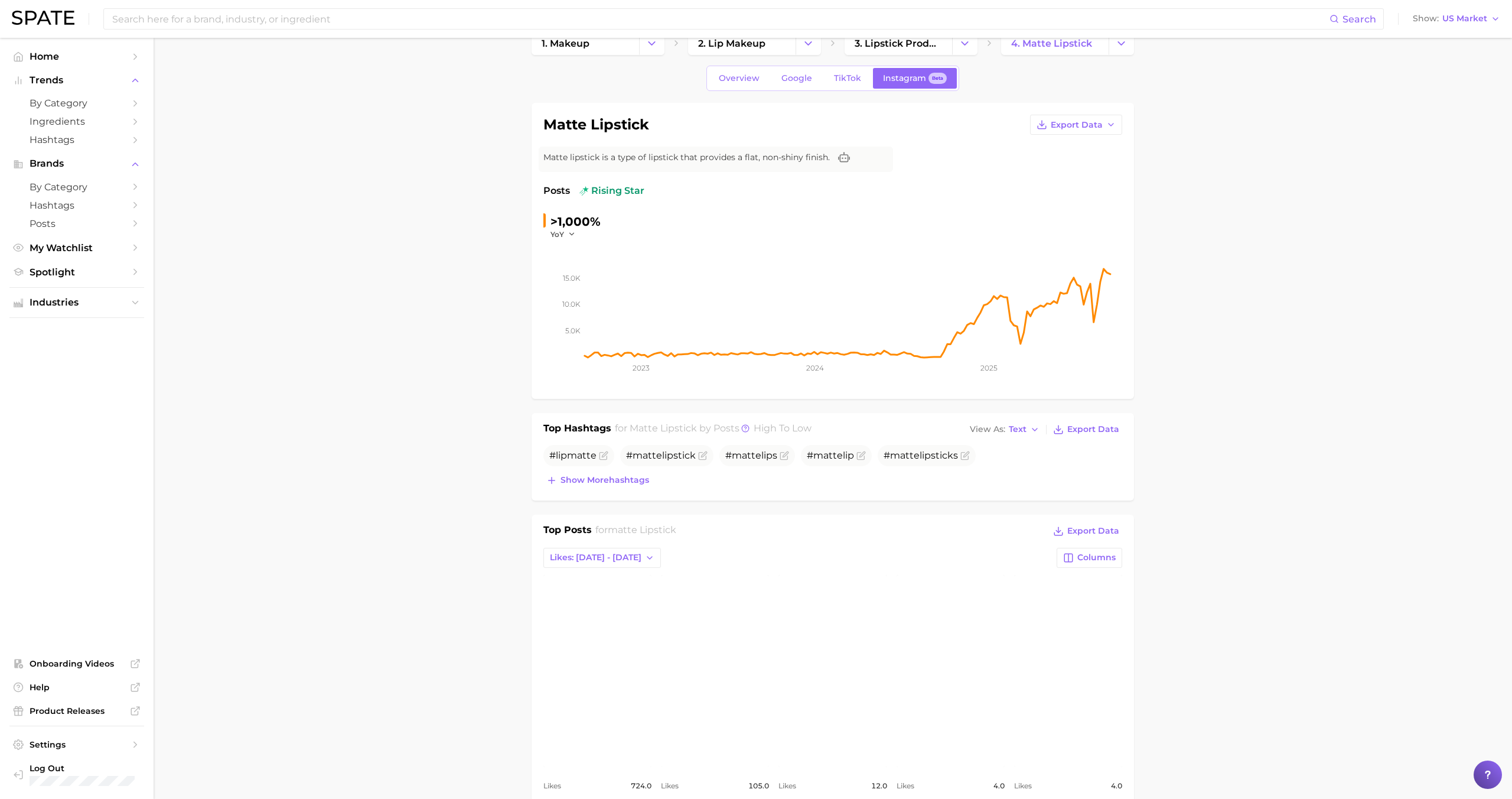
scroll to position [23, 0]
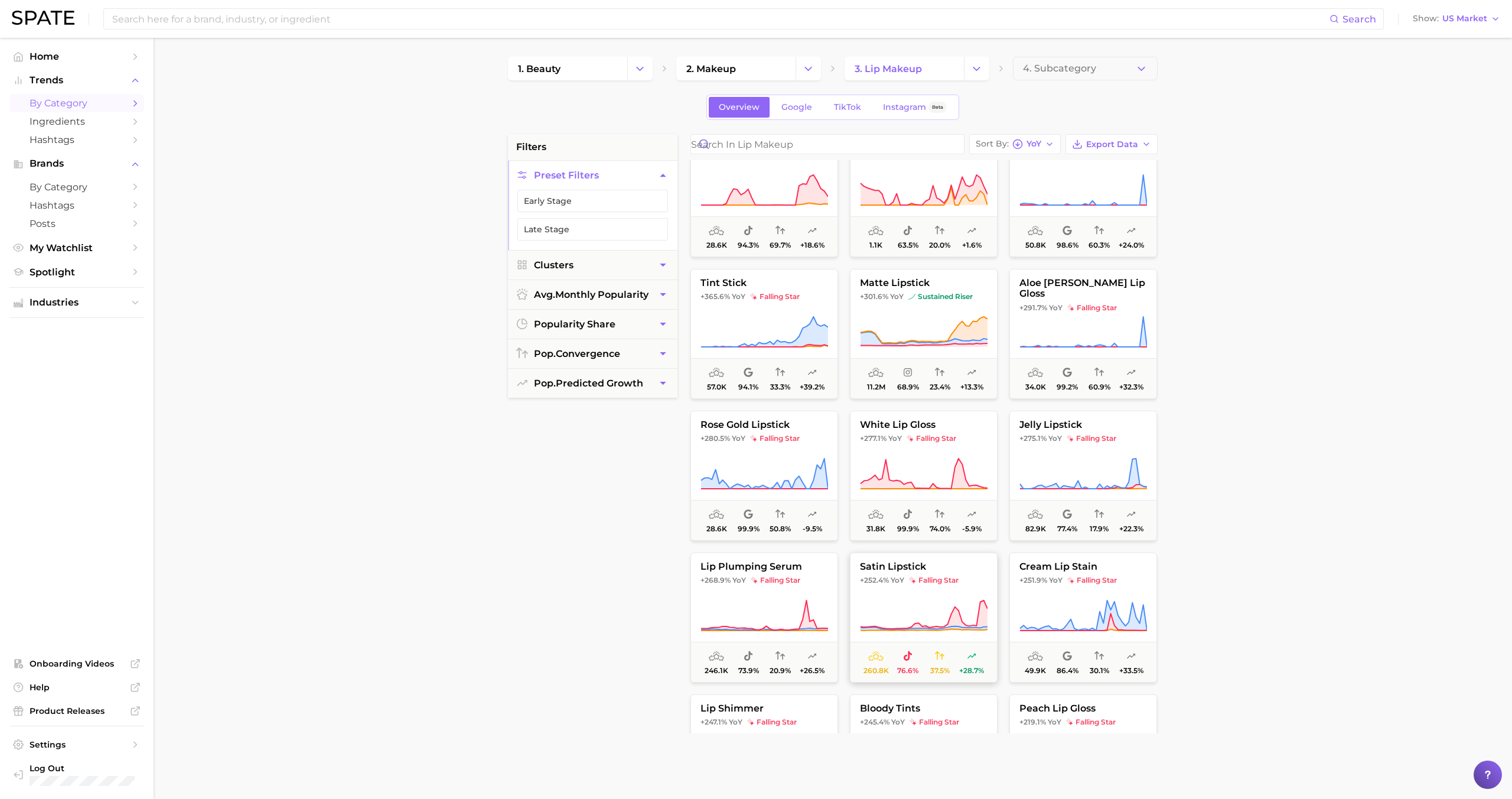
click at [883, 585] on button "satin lipstick +252.4% YoY falling star 260.8k 76.6% 37.5% +28.7%" at bounding box center [924, 618] width 148 height 130
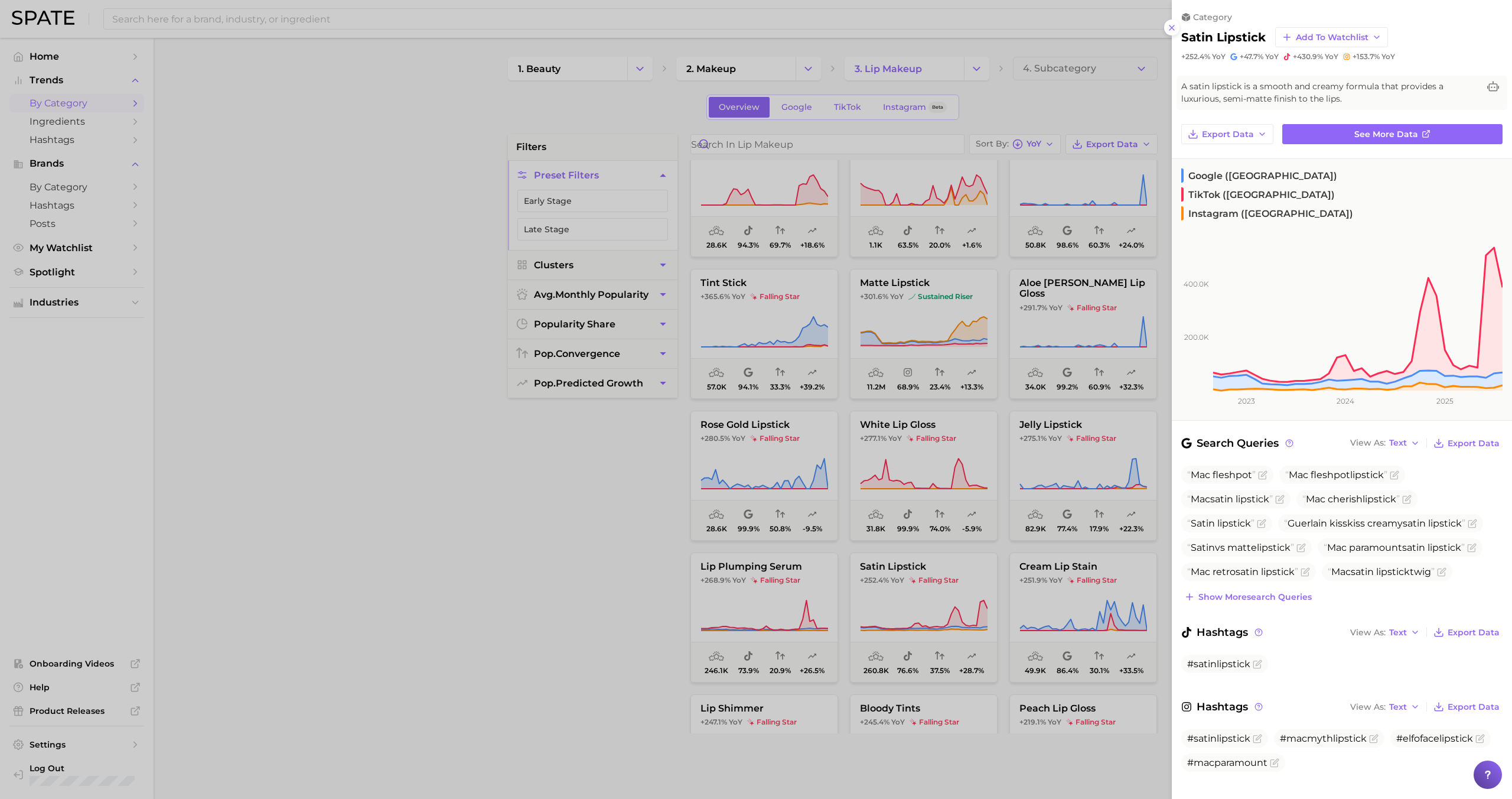
click at [885, 586] on div at bounding box center [756, 400] width 1512 height 799
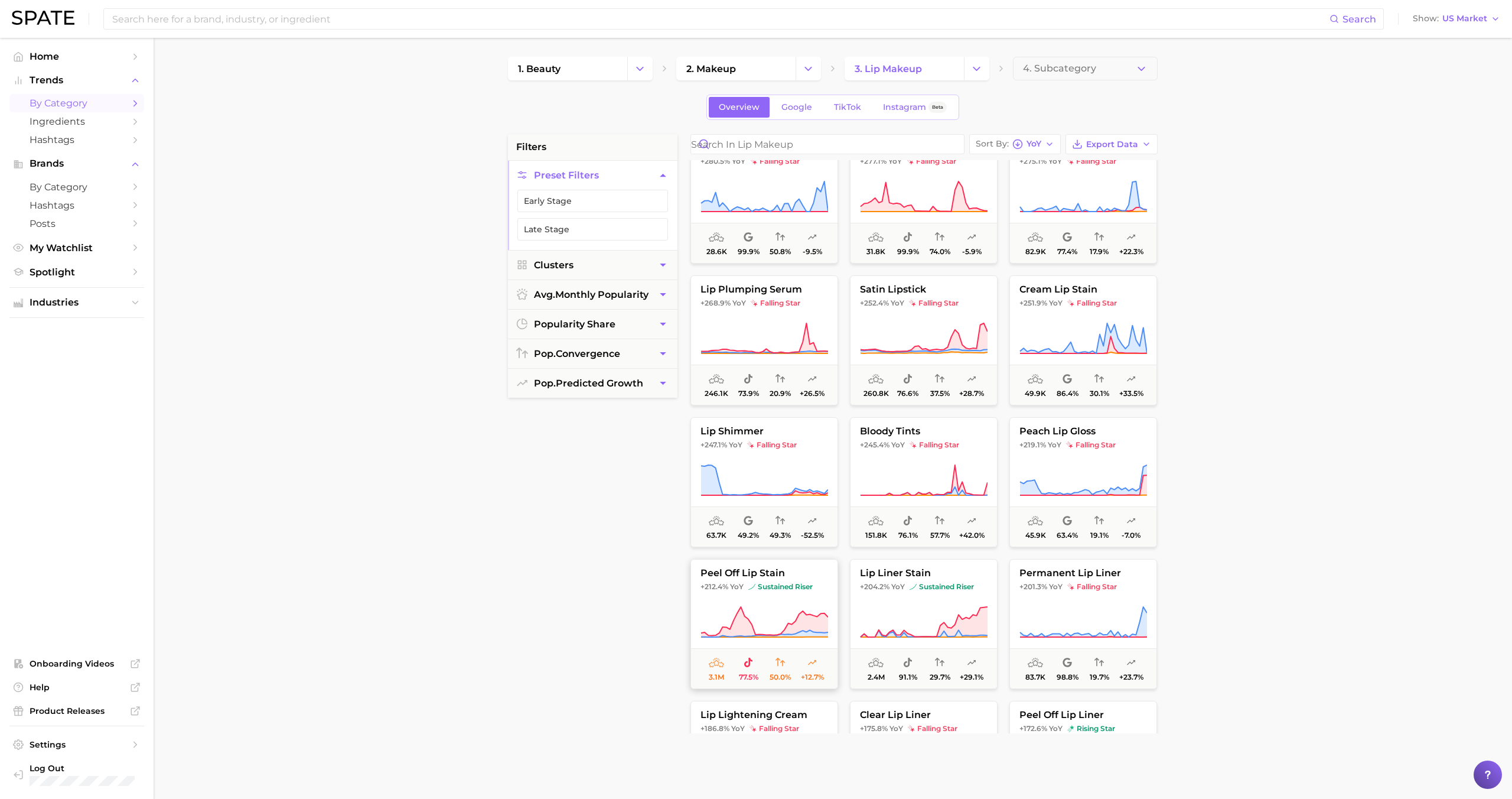
click at [798, 596] on button "peel off lip stain +212.4% YoY sustained riser 3.1m 77.5% 50.0% +12.7%" at bounding box center [764, 624] width 148 height 130
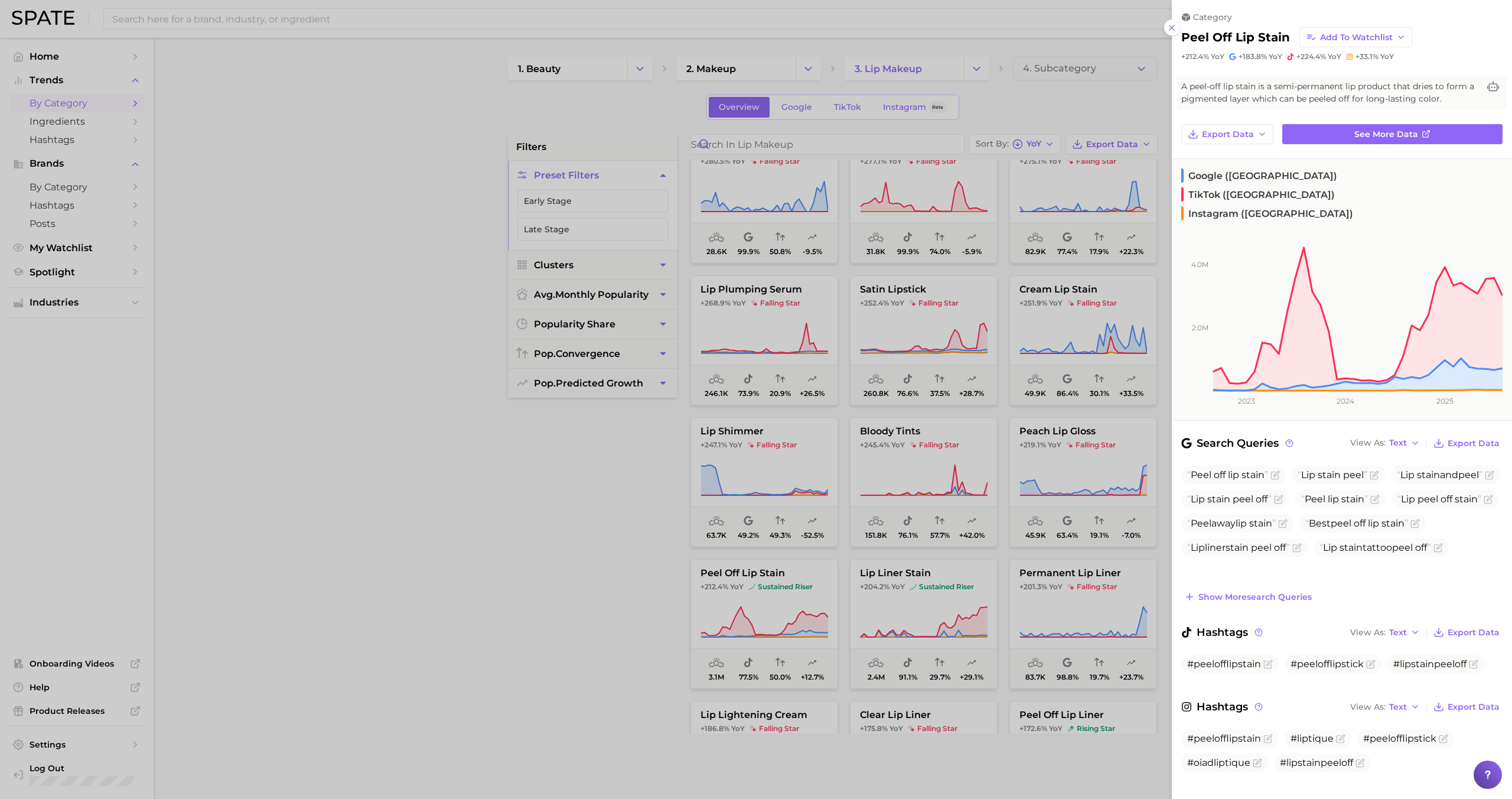
click at [793, 599] on div at bounding box center [756, 400] width 1512 height 799
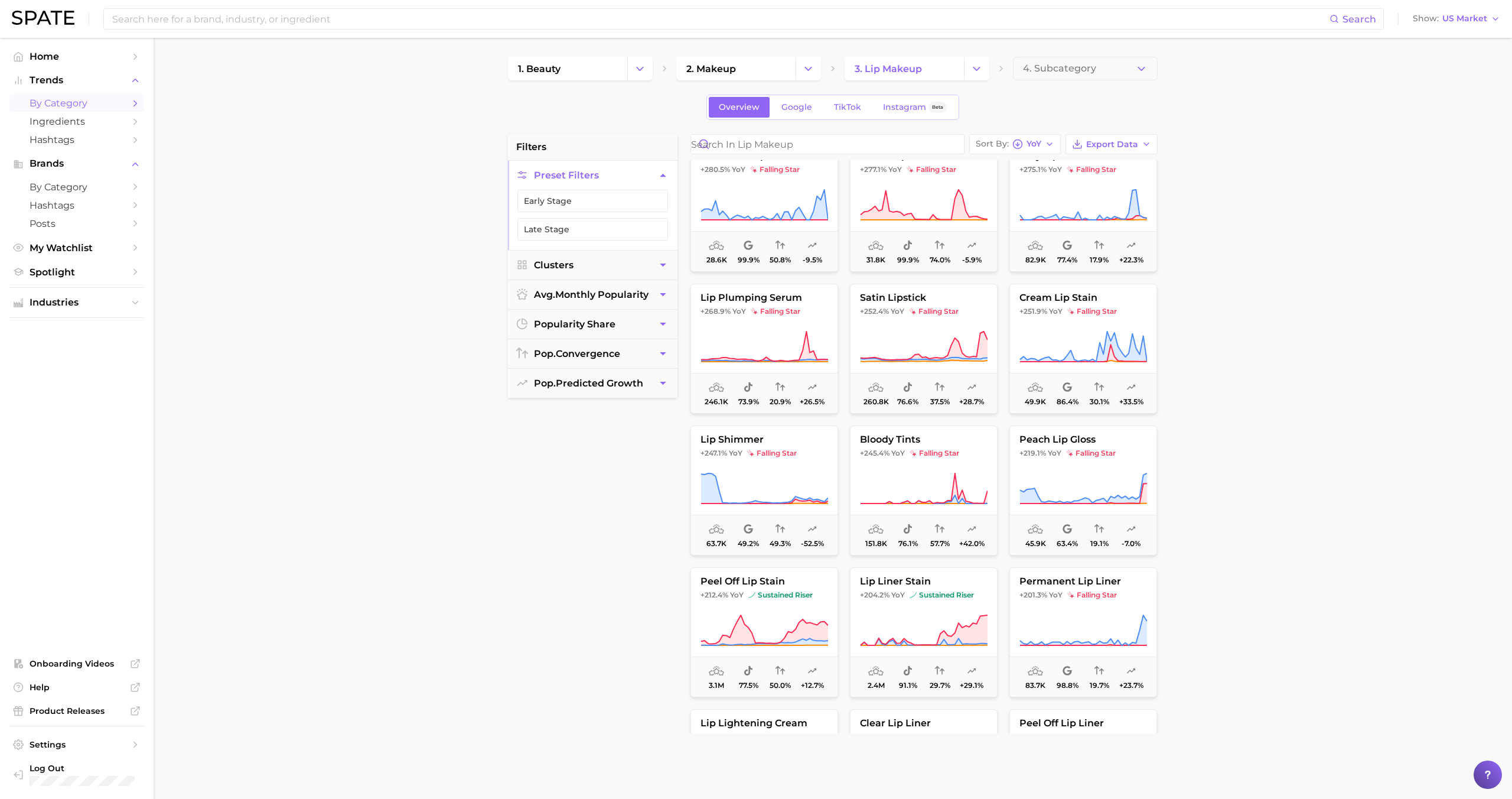
scroll to position [733, 0]
click at [781, 613] on icon at bounding box center [763, 628] width 128 height 33
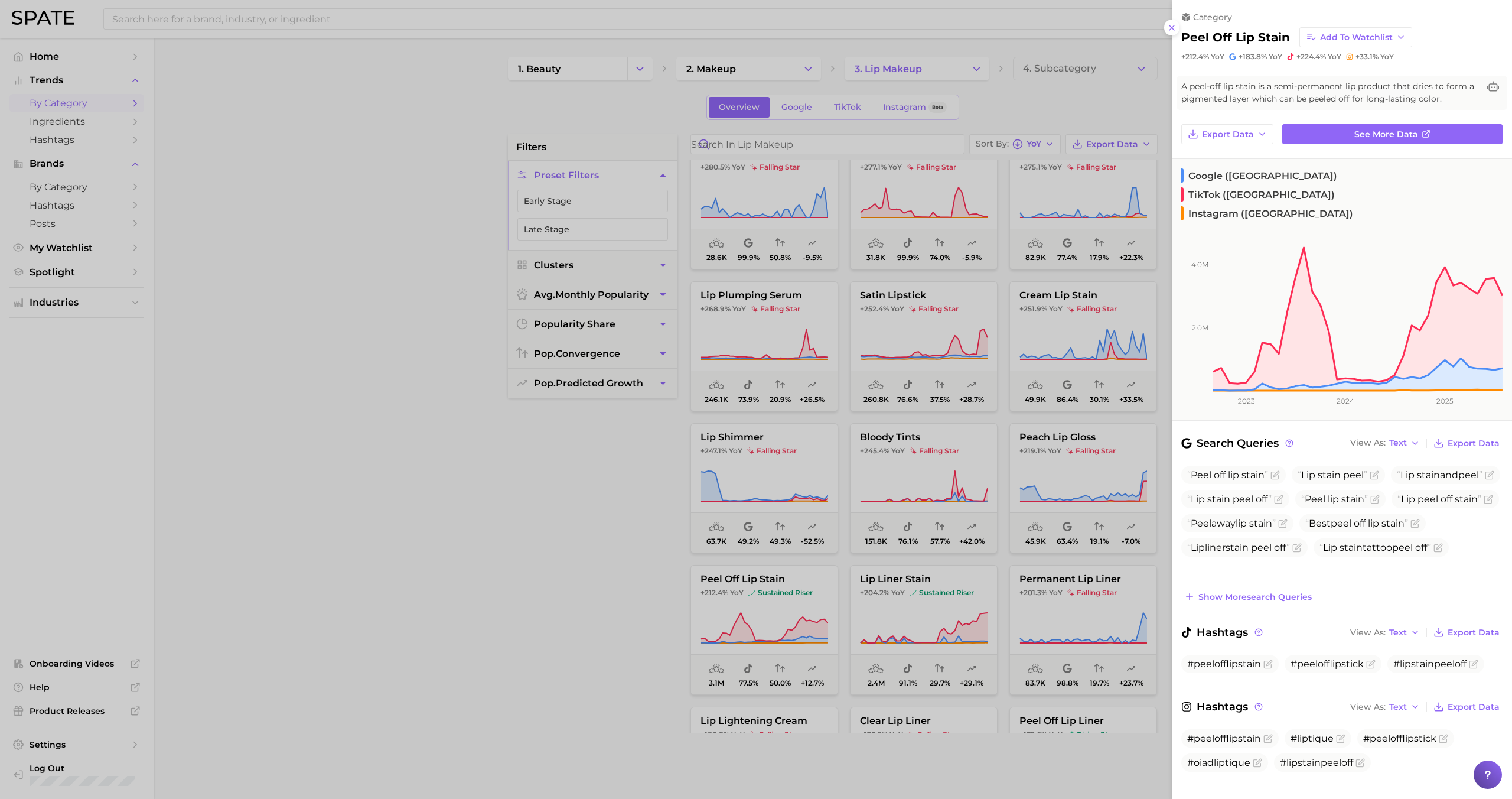
click at [777, 612] on div at bounding box center [756, 400] width 1512 height 799
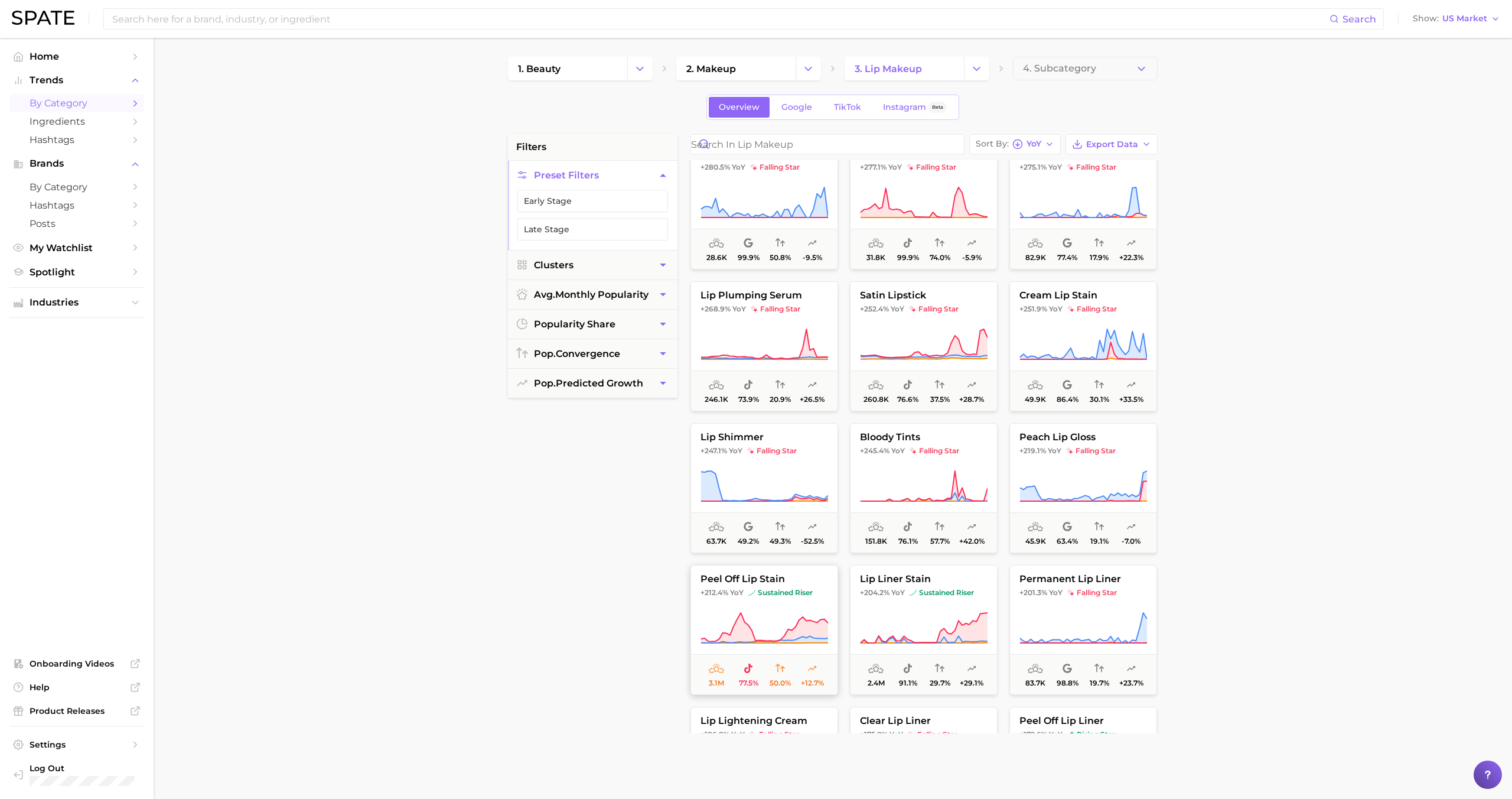
click at [762, 604] on button "peel off lip stain +212.4% YoY sustained riser 3.1m 77.5% 50.0% +12.7%" at bounding box center [764, 630] width 148 height 130
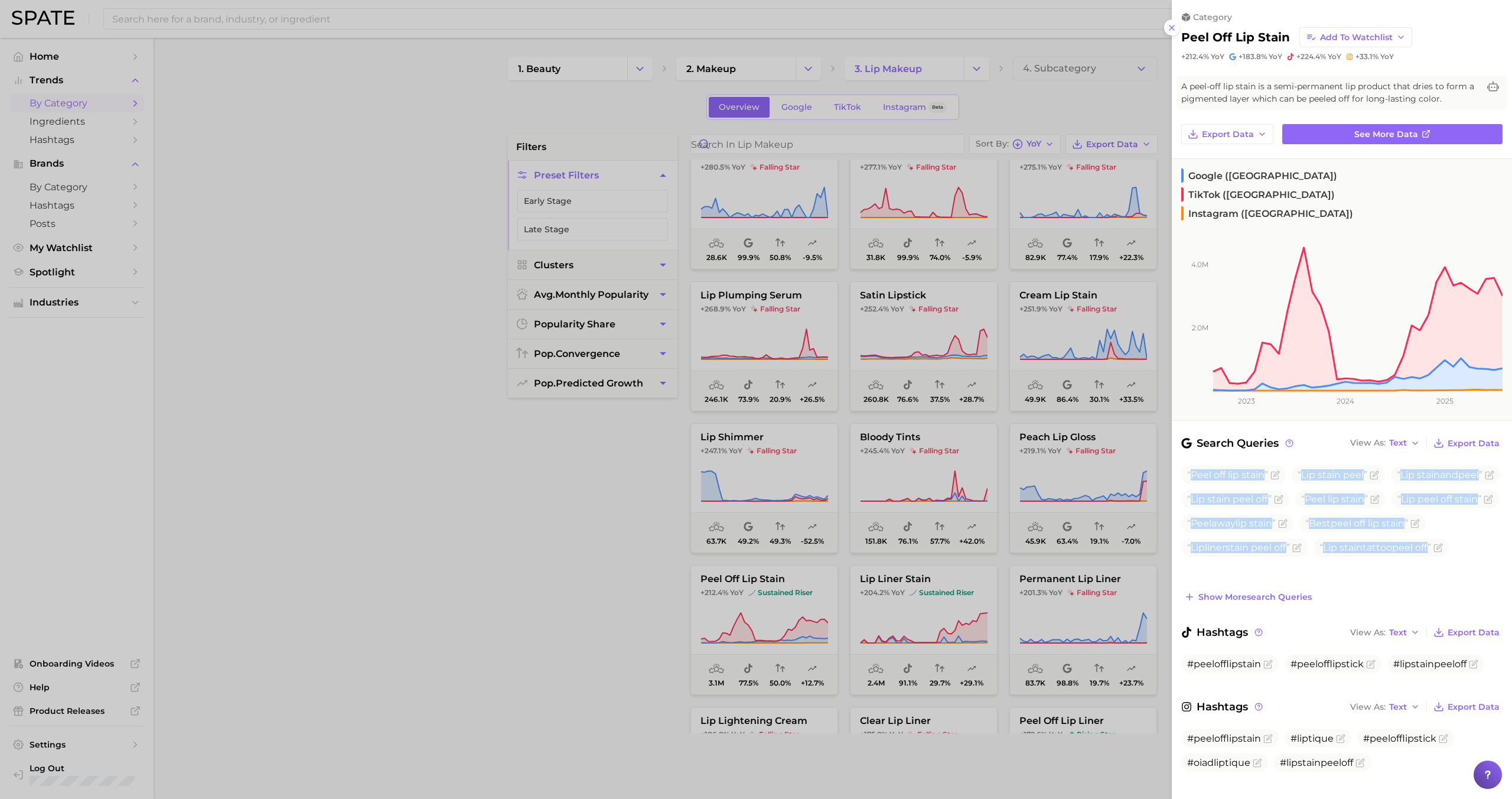
drag, startPoint x: 1192, startPoint y: 438, endPoint x: 1432, endPoint y: 546, distance: 263.2
click at [1432, 546] on div "Peel off lip stain Lip stain peel Lip stain and peel Lip stain peel off Peel li…" at bounding box center [1341, 535] width 321 height 139
click at [1282, 592] on span "Show more search queries" at bounding box center [1254, 597] width 113 height 10
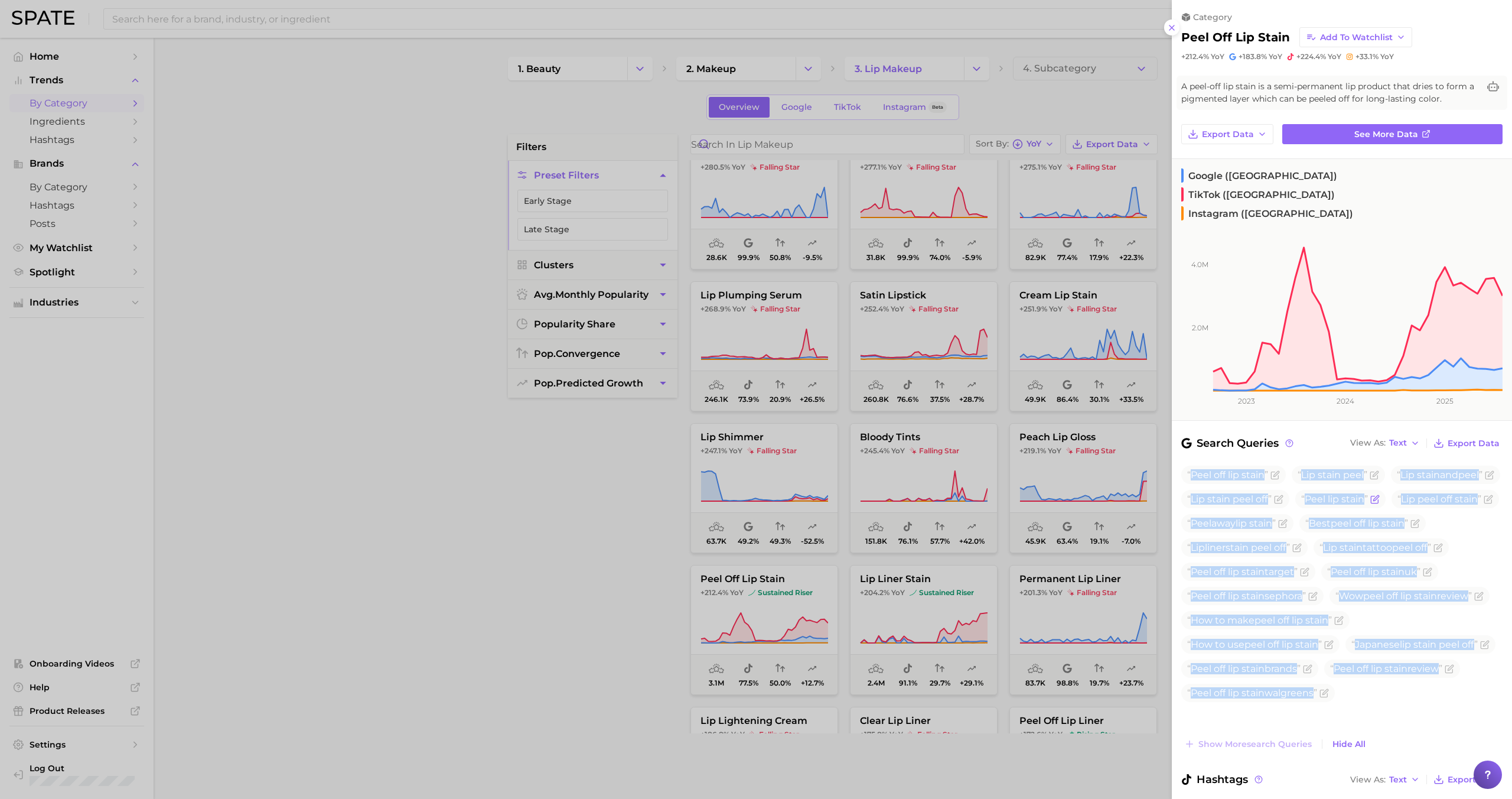
copy div "Peel off lip stain Lip stain peel Lip stain and peel Lip stain peel off Peel li…"
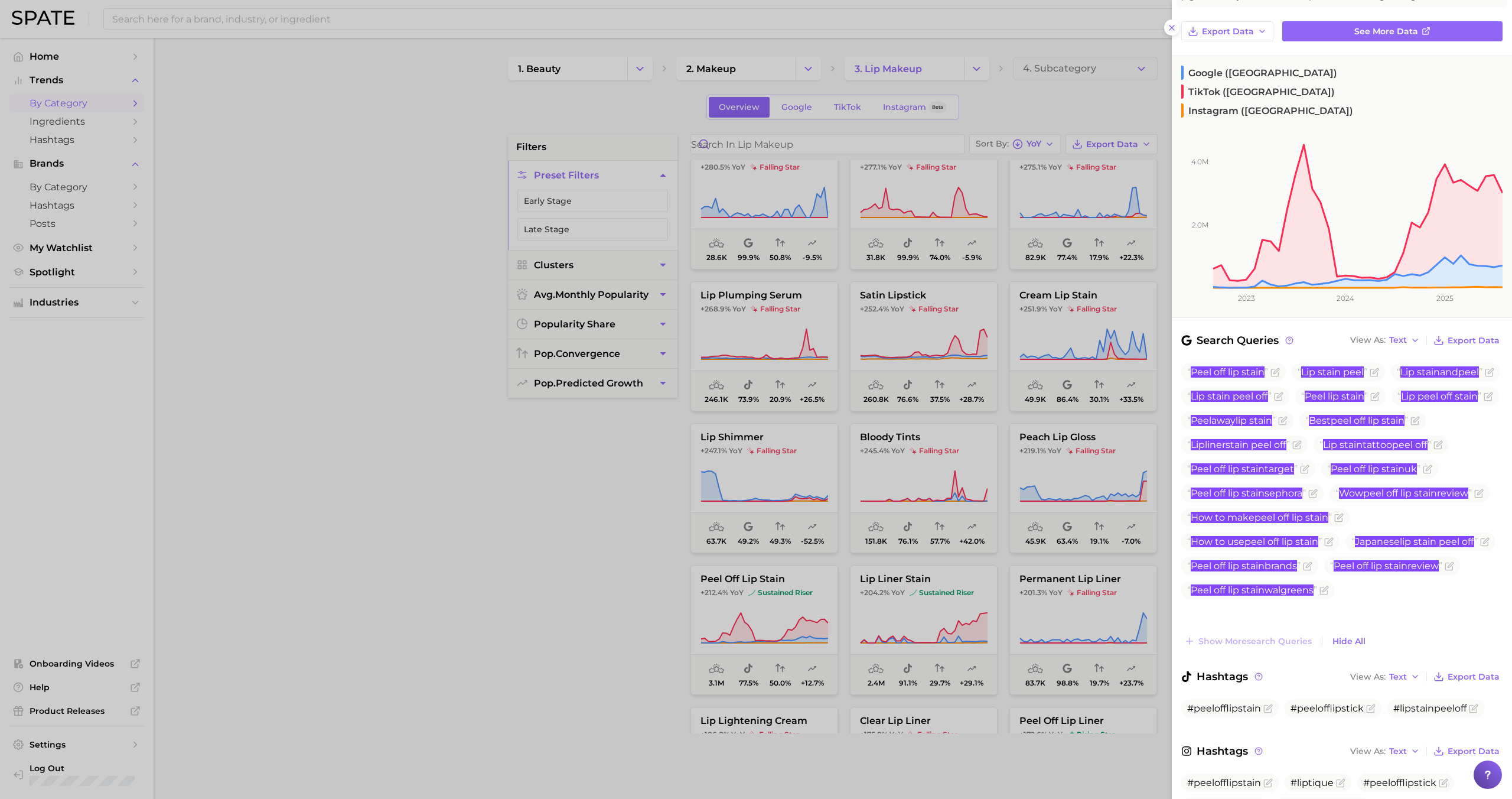
scroll to position [128, 0]
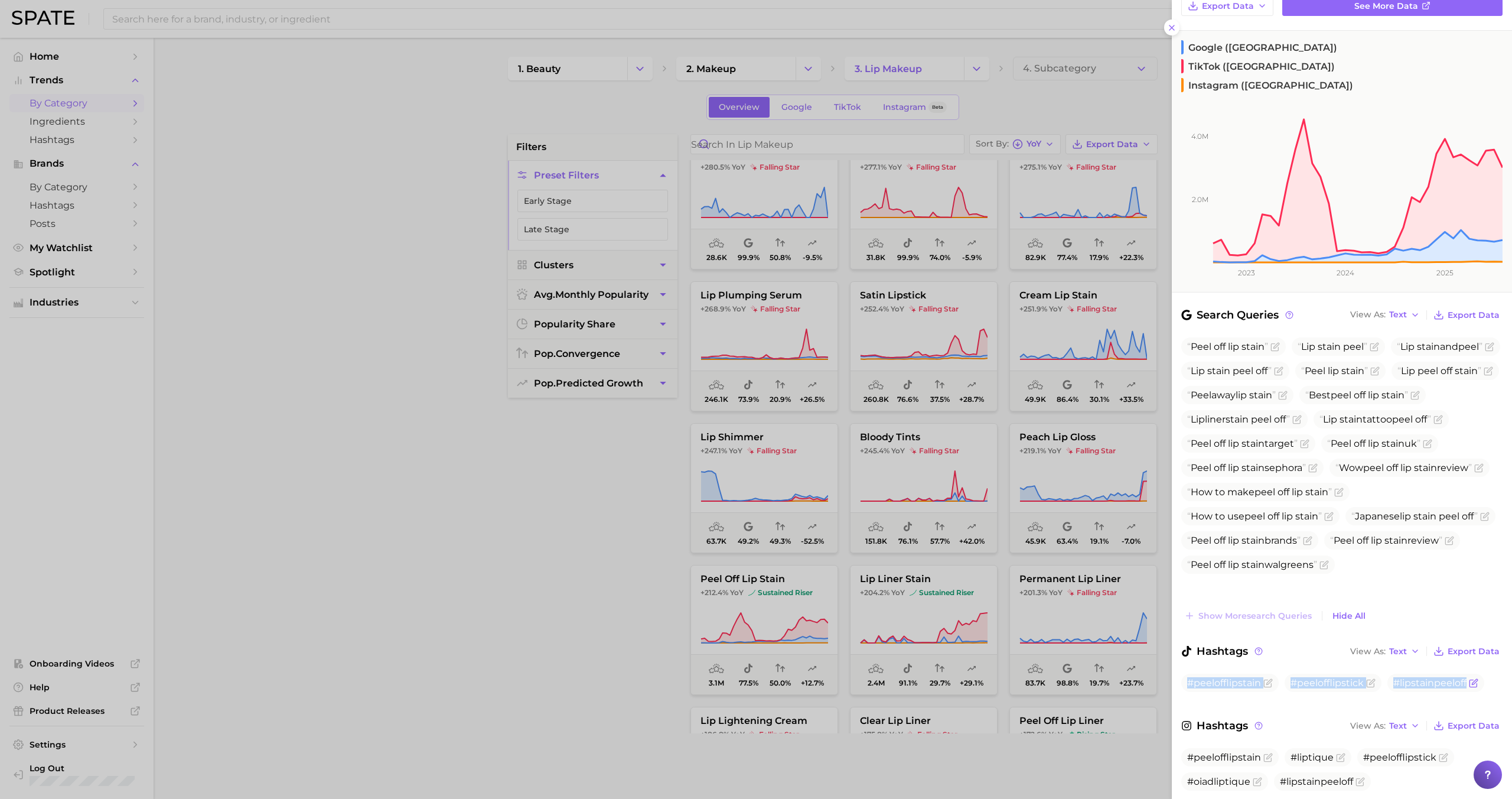
drag, startPoint x: 1189, startPoint y: 645, endPoint x: 1474, endPoint y: 649, distance: 285.0
click at [1474, 673] on ul "#peelofflipstain #peelofflipstick #lipstainpeeloff" at bounding box center [1341, 682] width 321 height 18
copy div "#peelofflipstain #peelofflipstick #lipstainpeeloff"
click at [1207, 751] on span "#peelofflipstain" at bounding box center [1224, 757] width 74 height 11
drag, startPoint x: 1188, startPoint y: 719, endPoint x: 1356, endPoint y: 751, distance: 171.0
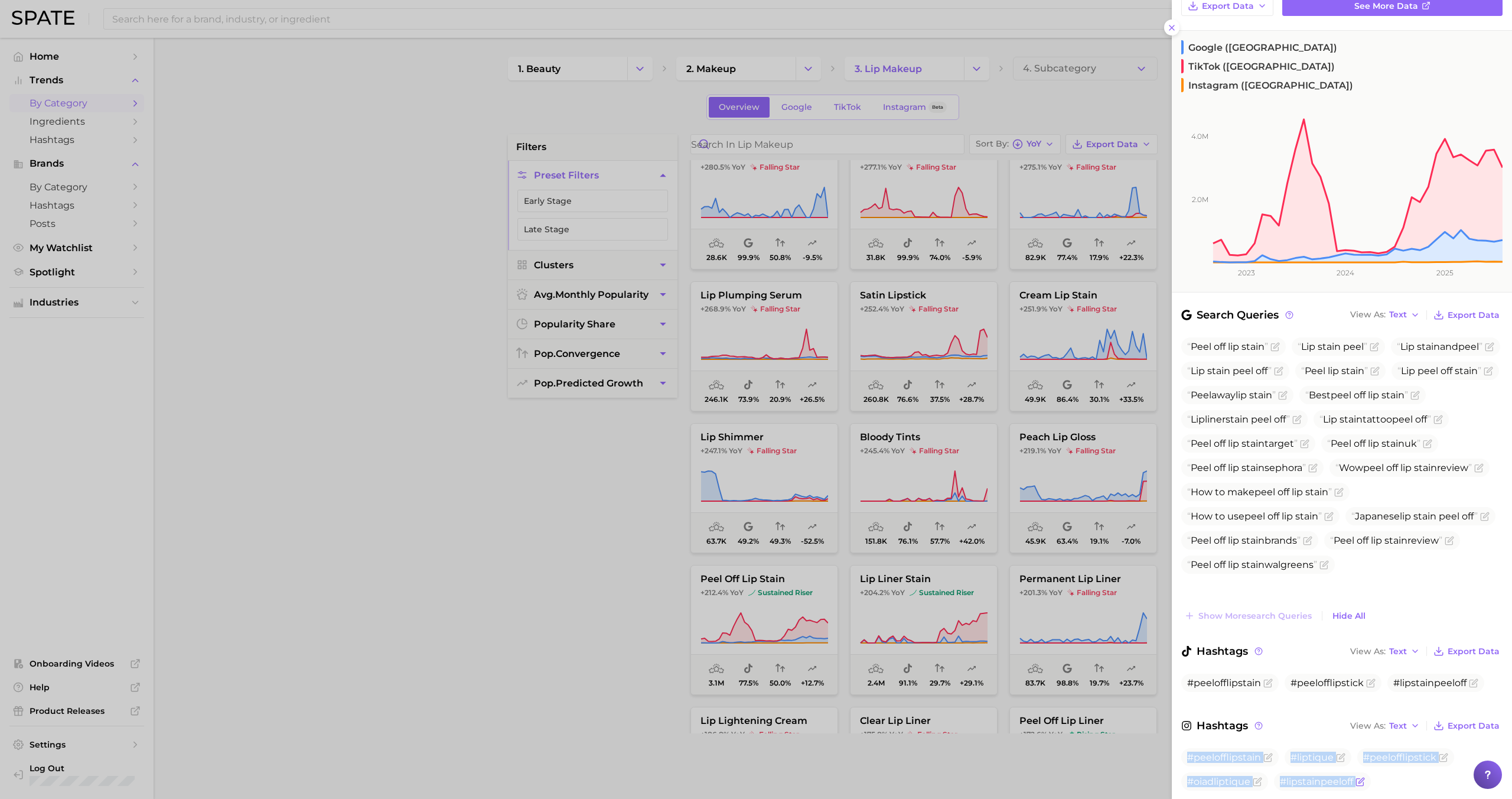
click at [1356, 751] on ul "#peelofflipstain #liptique #peelofflipstick #oiadliptique #lipstainpeeloff" at bounding box center [1341, 769] width 321 height 42
copy body "#peelofflipstain #liptique #peelofflipstick #oiadliptique #lipstainpeeloff"
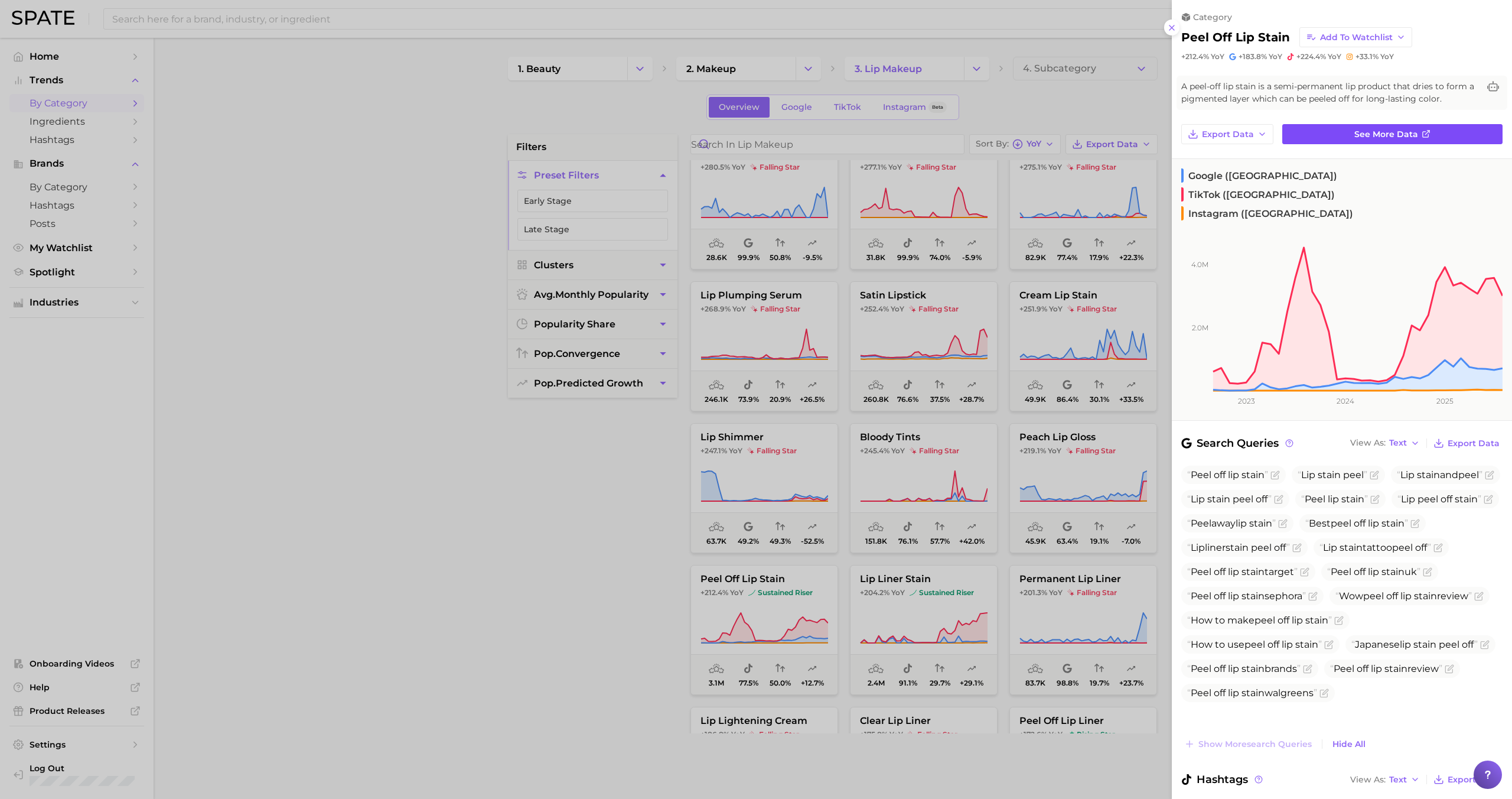
click at [1359, 134] on span "See more data" at bounding box center [1386, 134] width 64 height 10
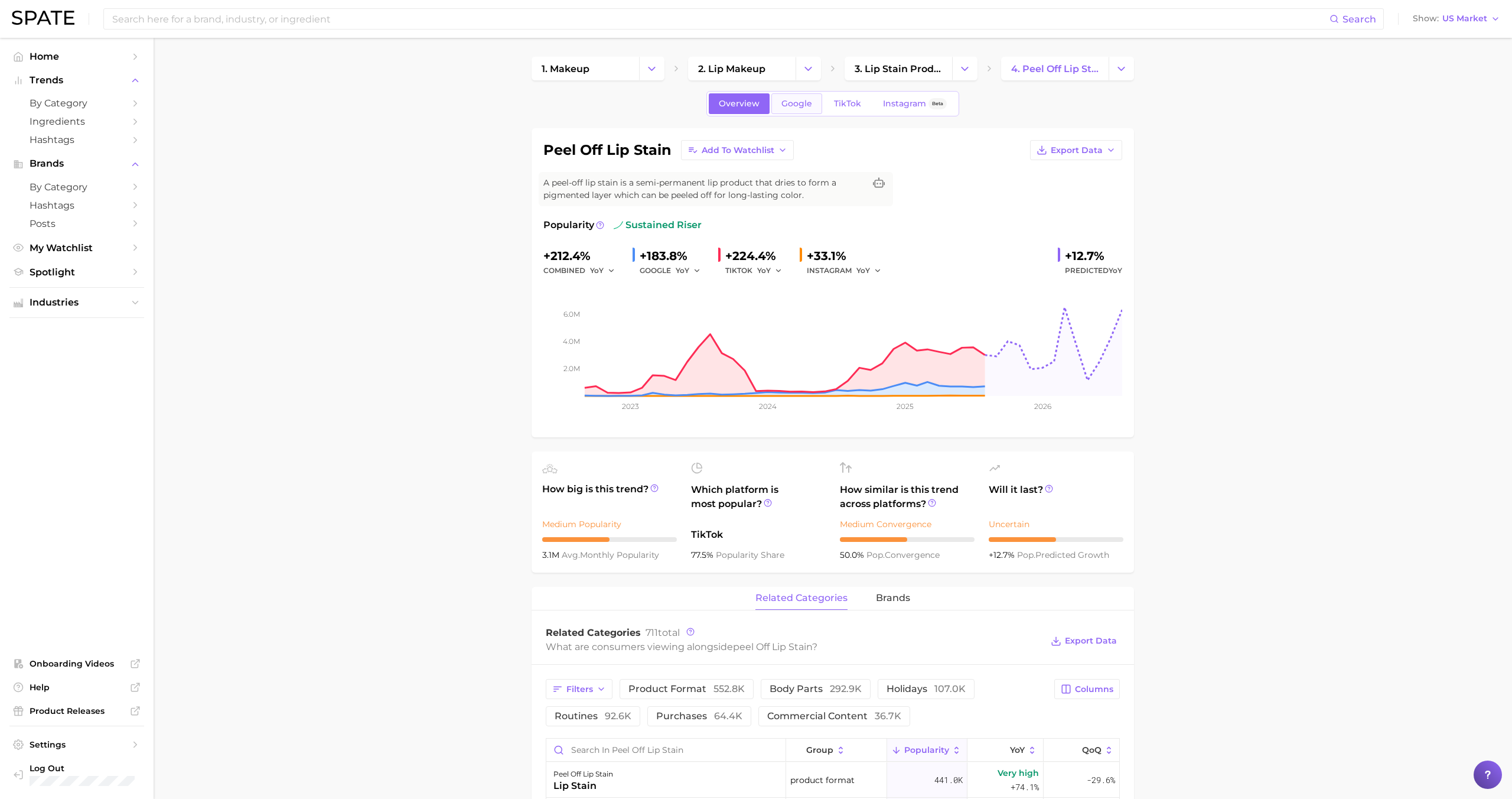
click at [795, 102] on span "Google" at bounding box center [796, 103] width 31 height 10
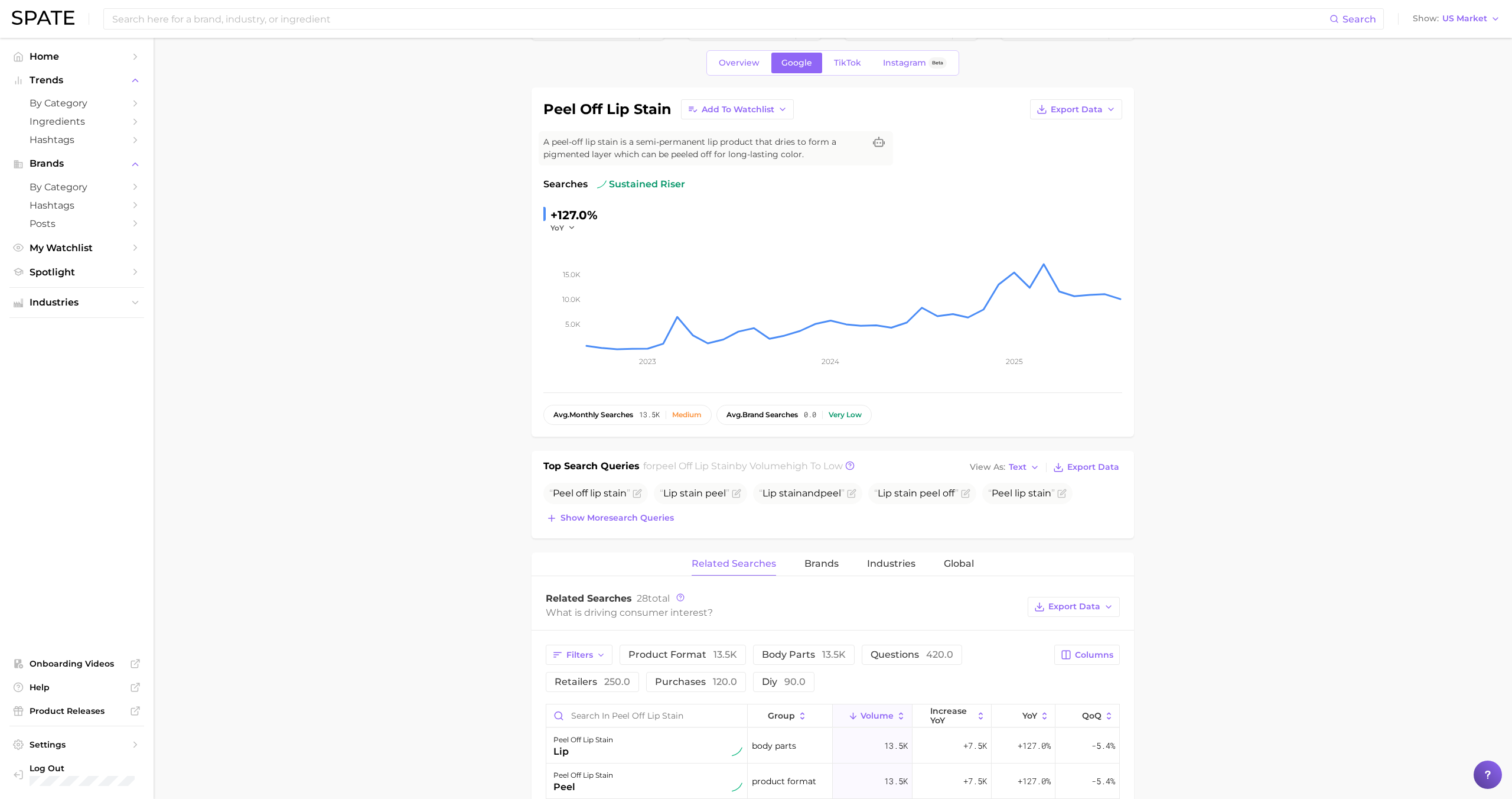
scroll to position [42, 0]
click at [851, 64] on span "TikTok" at bounding box center [847, 61] width 27 height 10
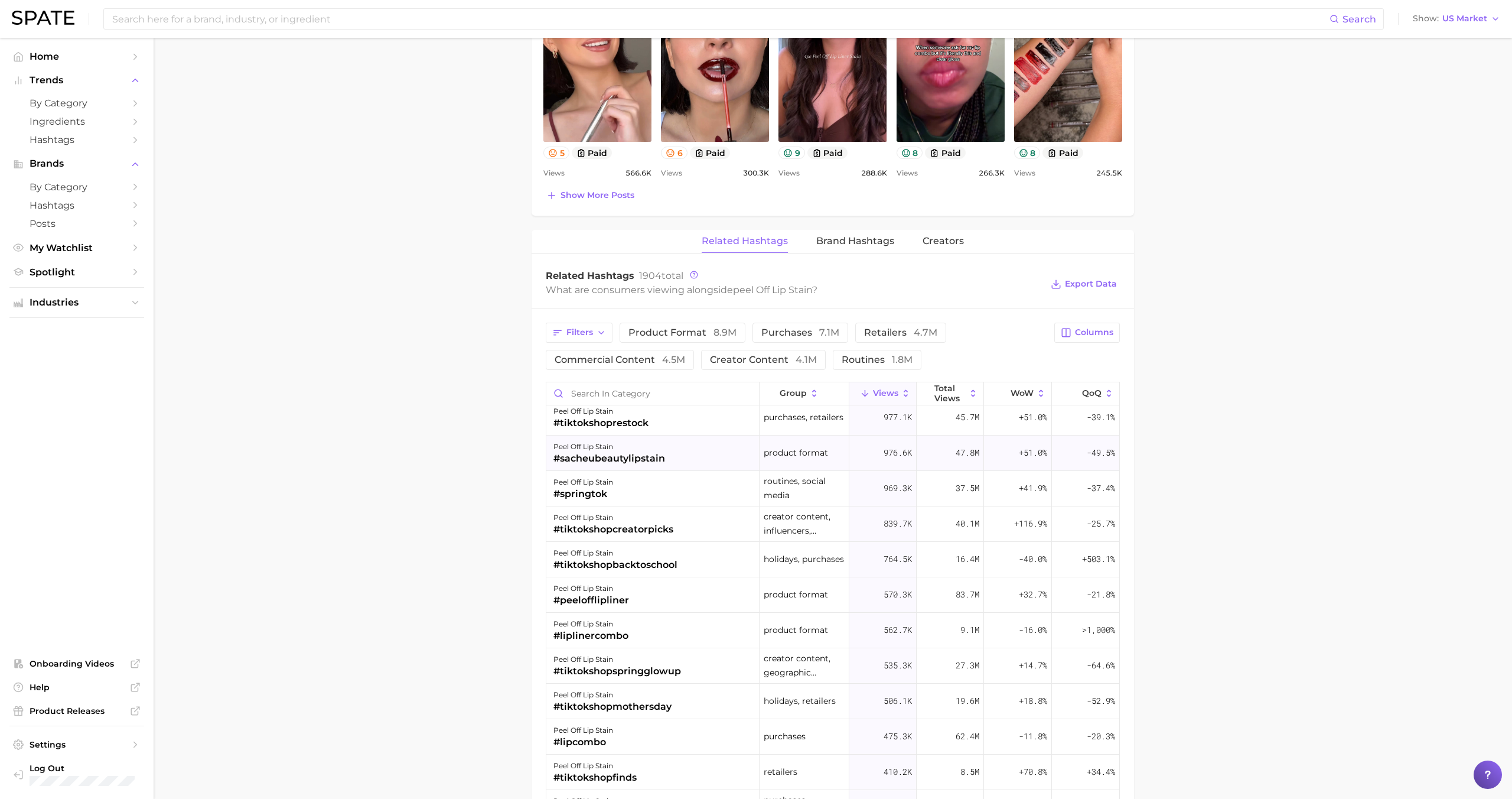
scroll to position [187, 0]
click at [659, 719] on div "peel off lip stain #lipcombo" at bounding box center [653, 734] width 213 height 35
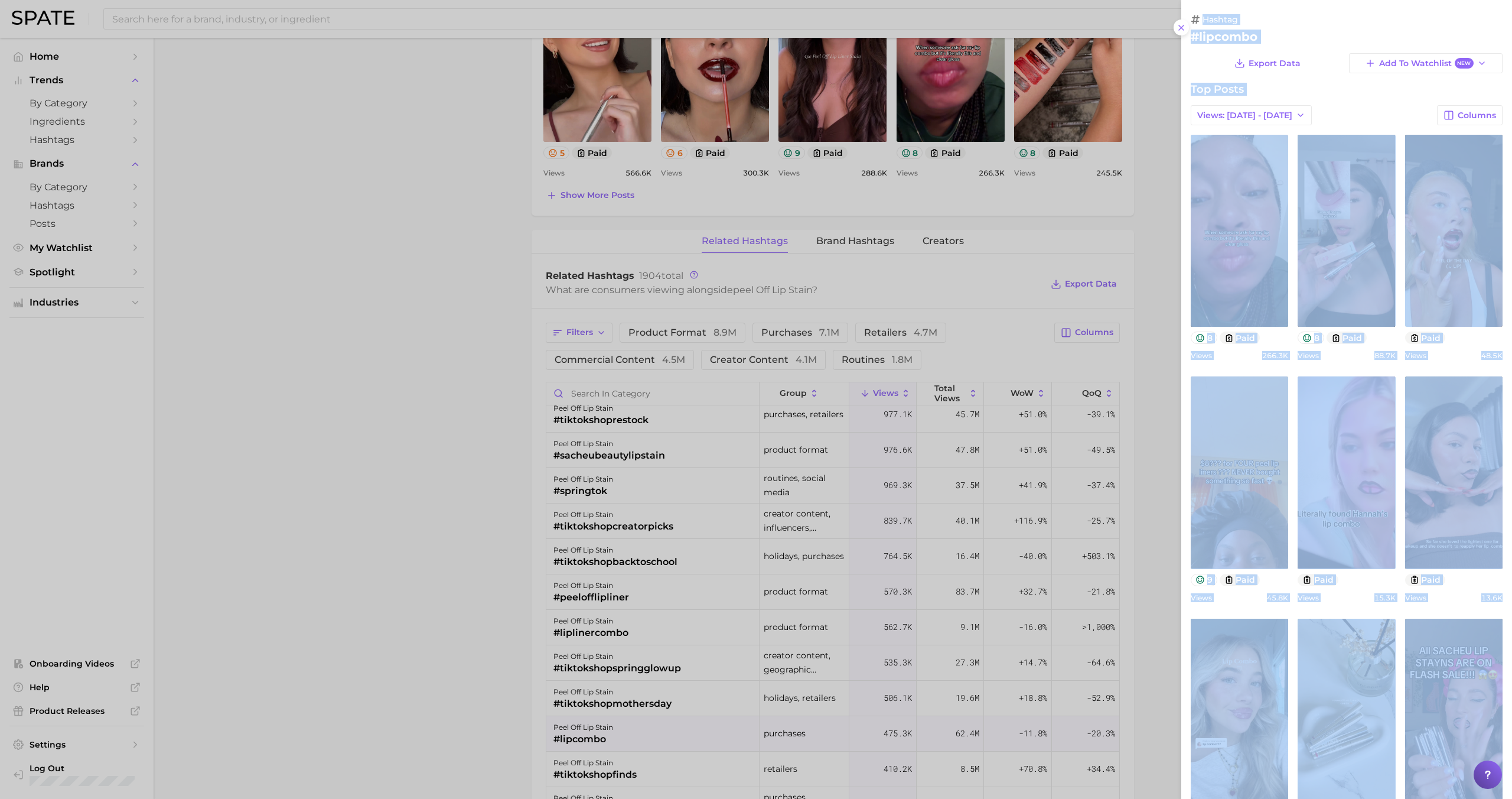
scroll to position [0, 0]
click at [661, 722] on div at bounding box center [756, 400] width 1512 height 799
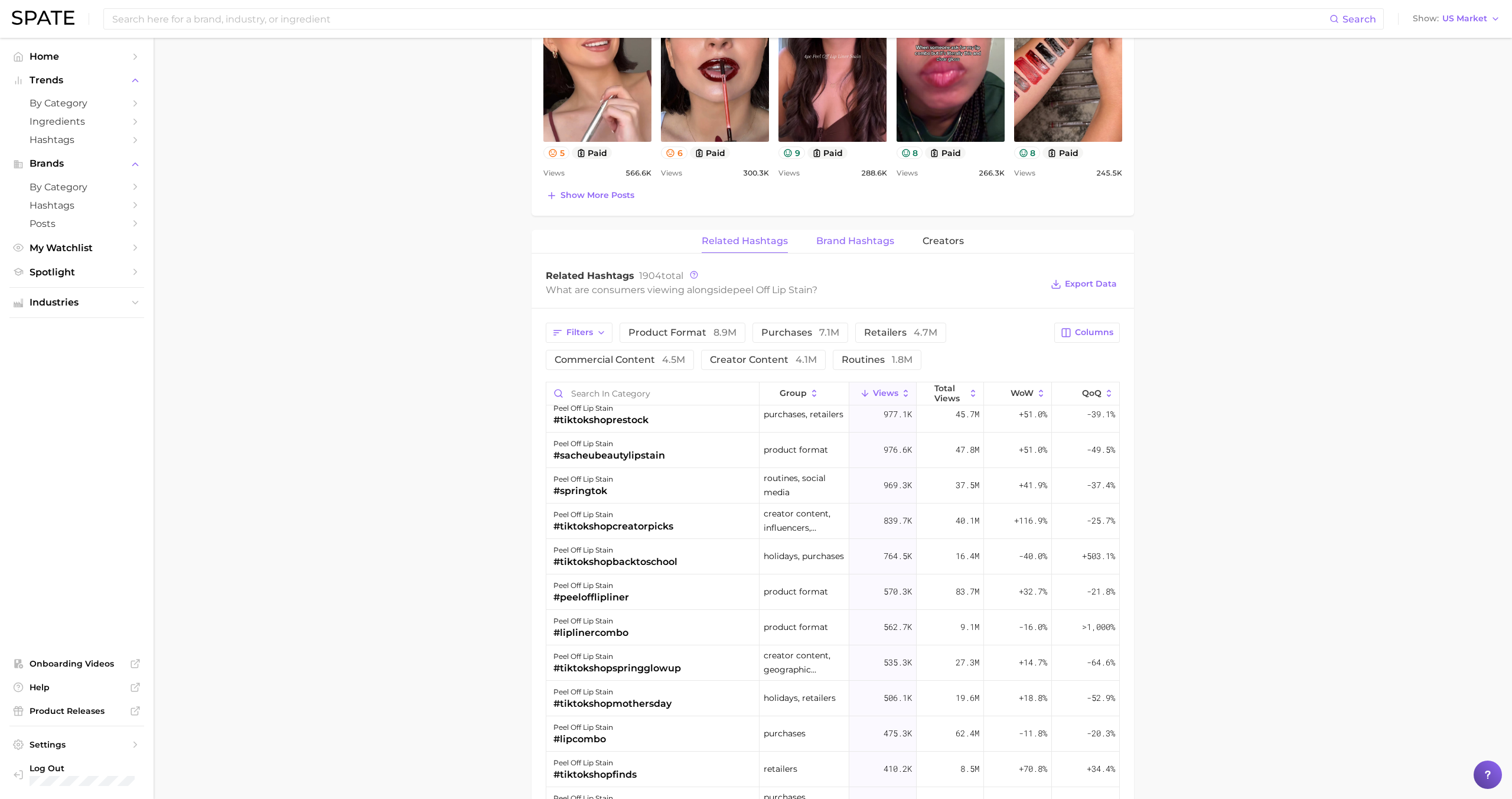
click at [848, 240] on span "Brand Hashtags" at bounding box center [855, 241] width 78 height 11
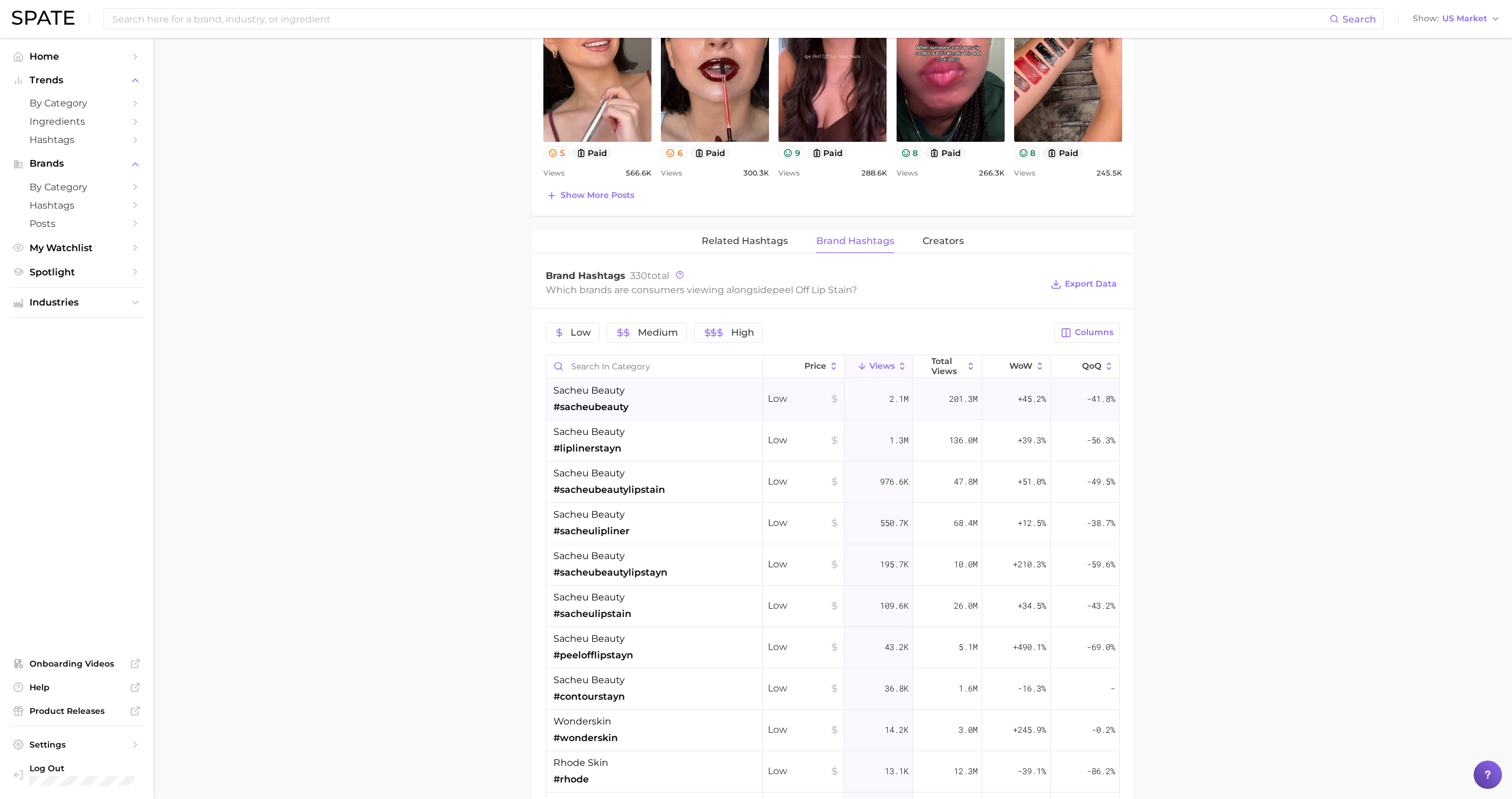
click at [664, 399] on div "sacheu beauty #sacheubeauty" at bounding box center [654, 399] width 216 height 41
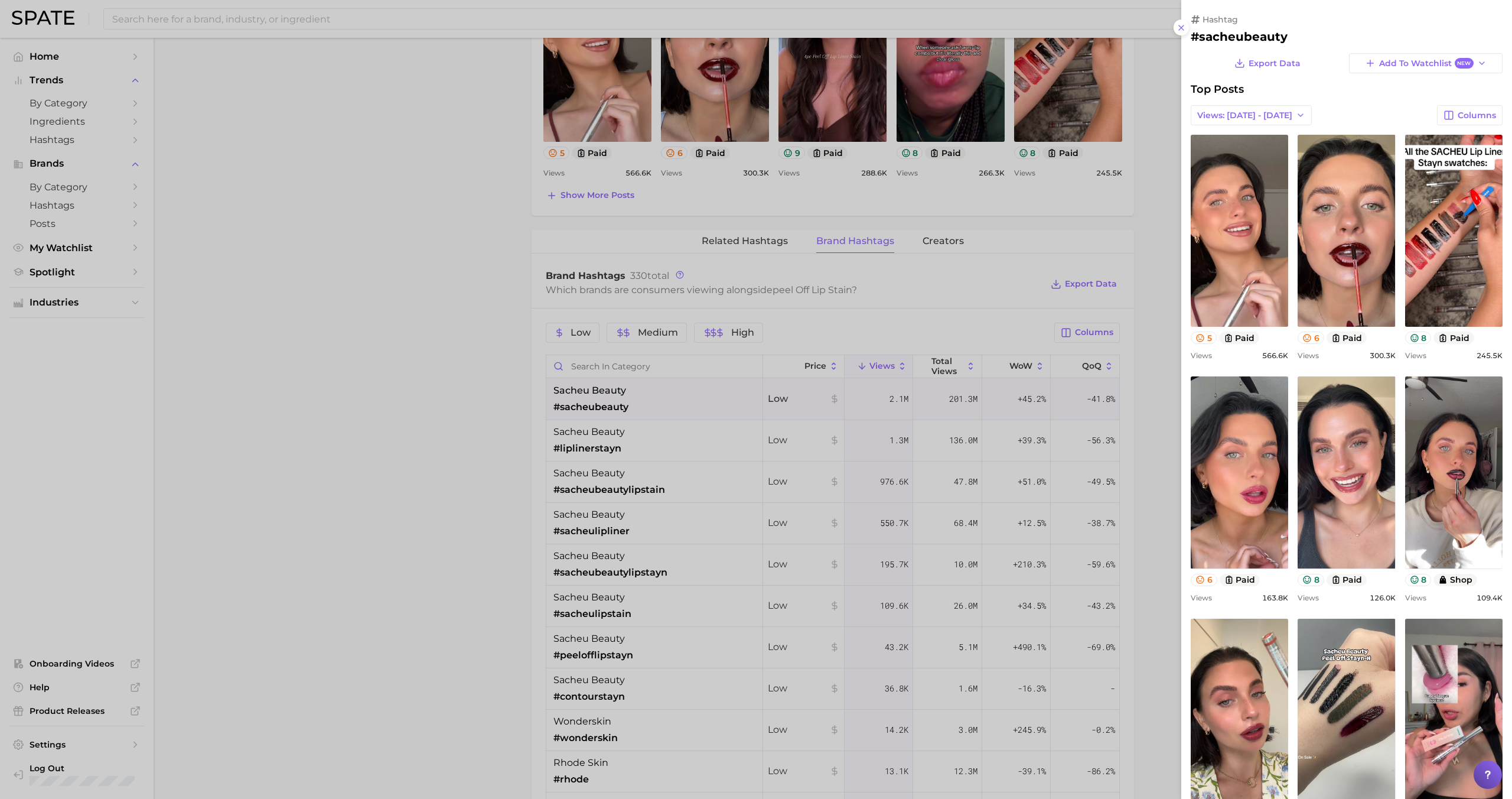
click at [1234, 41] on h2 "#sacheubeauty" at bounding box center [1347, 37] width 312 height 14
copy div "#sacheubeauty Export Data Add to Watchlist New"
click at [807, 323] on div at bounding box center [756, 400] width 1512 height 799
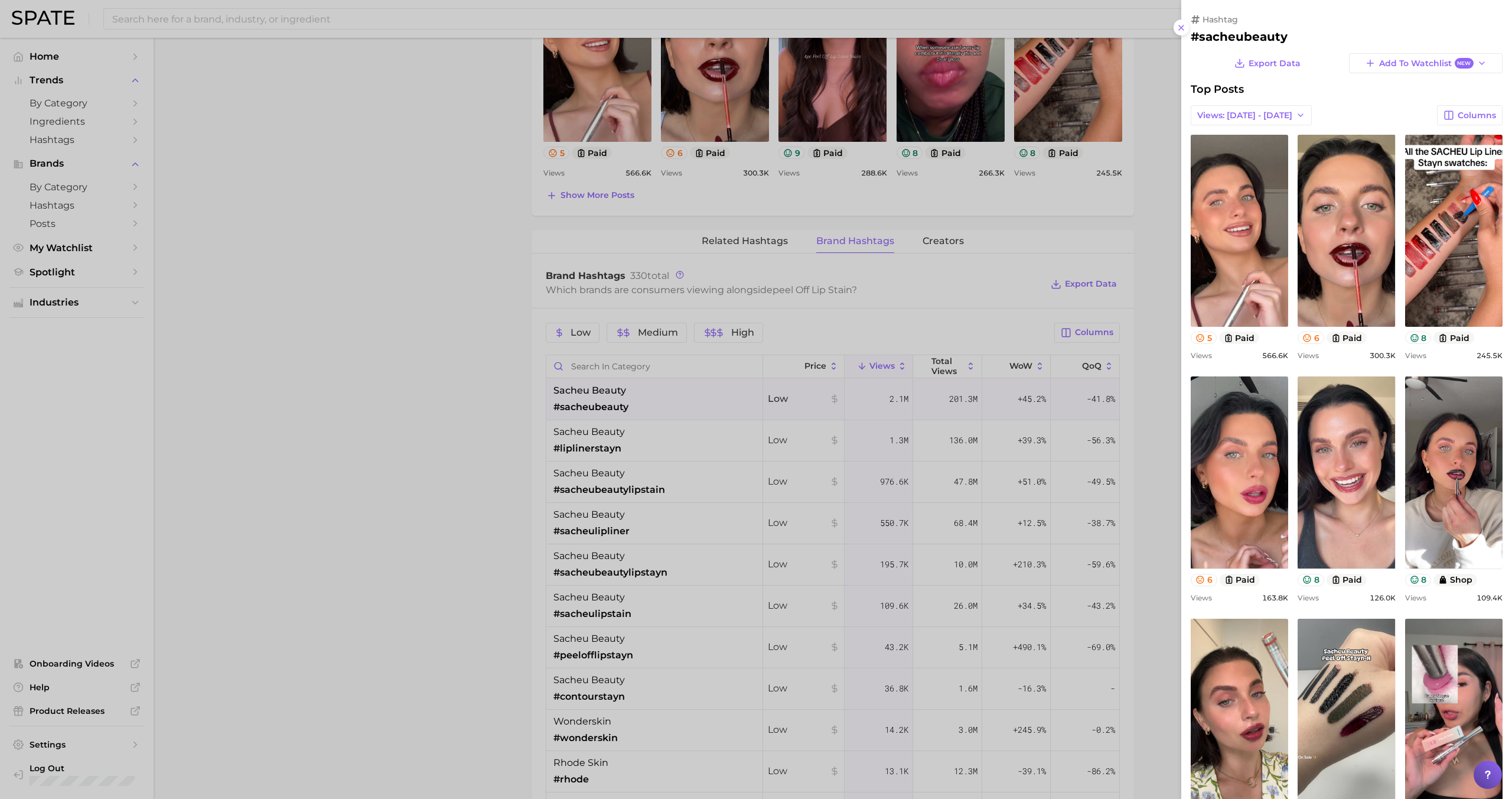
click at [807, 323] on div at bounding box center [756, 400] width 1512 height 799
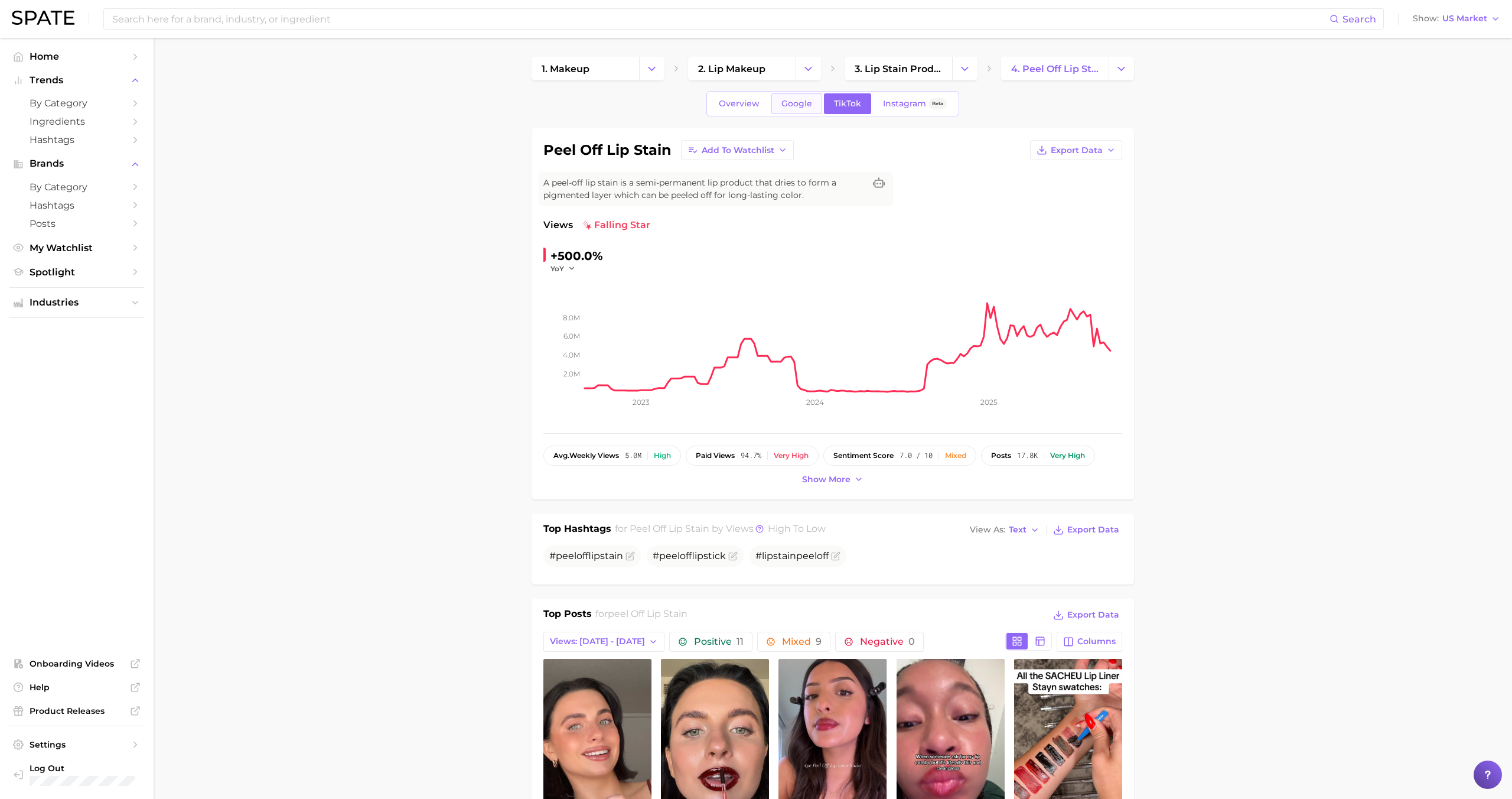
click at [796, 99] on span "Google" at bounding box center [796, 103] width 31 height 10
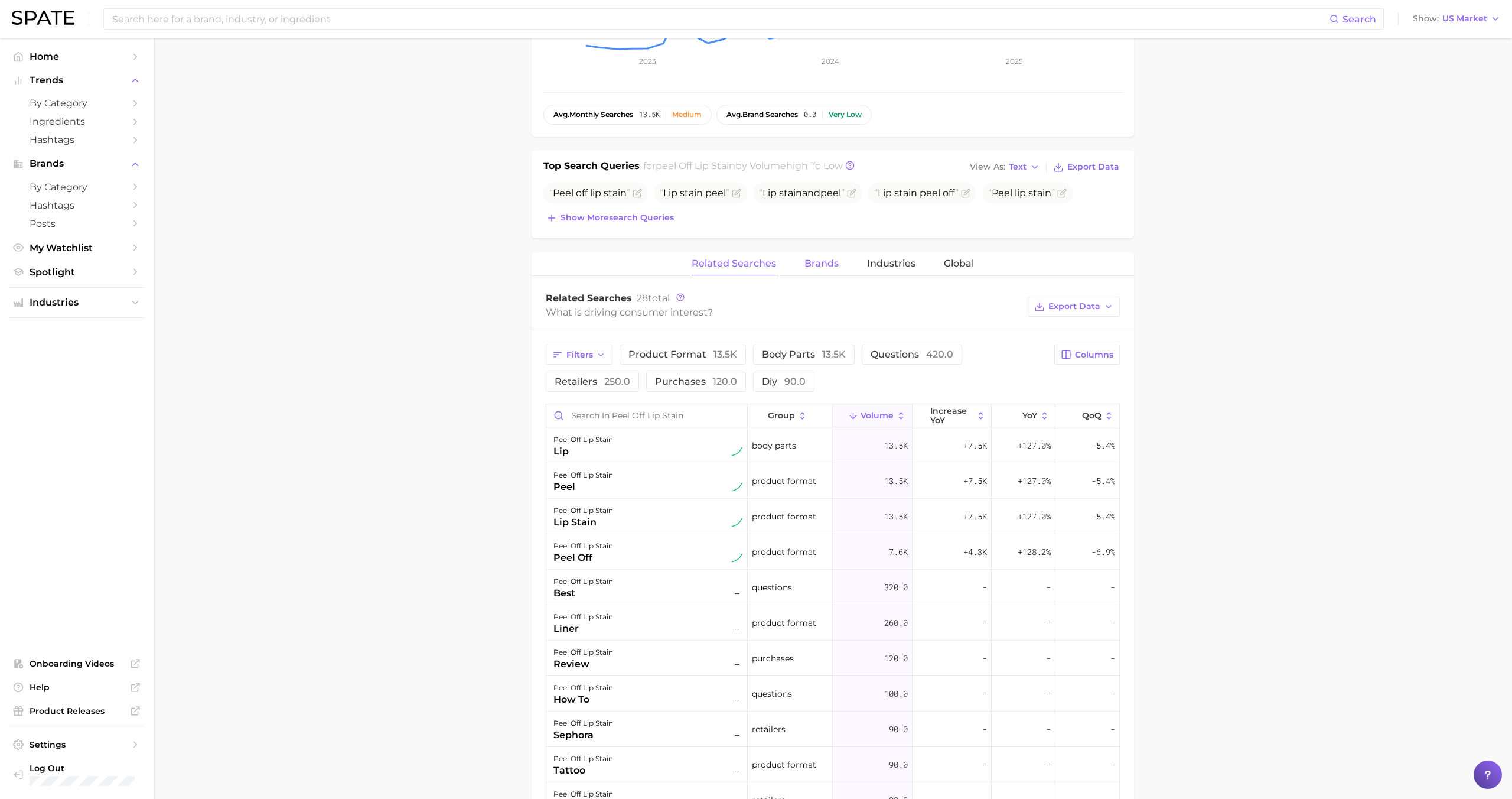
click at [821, 265] on span "Brands" at bounding box center [822, 263] width 34 height 11
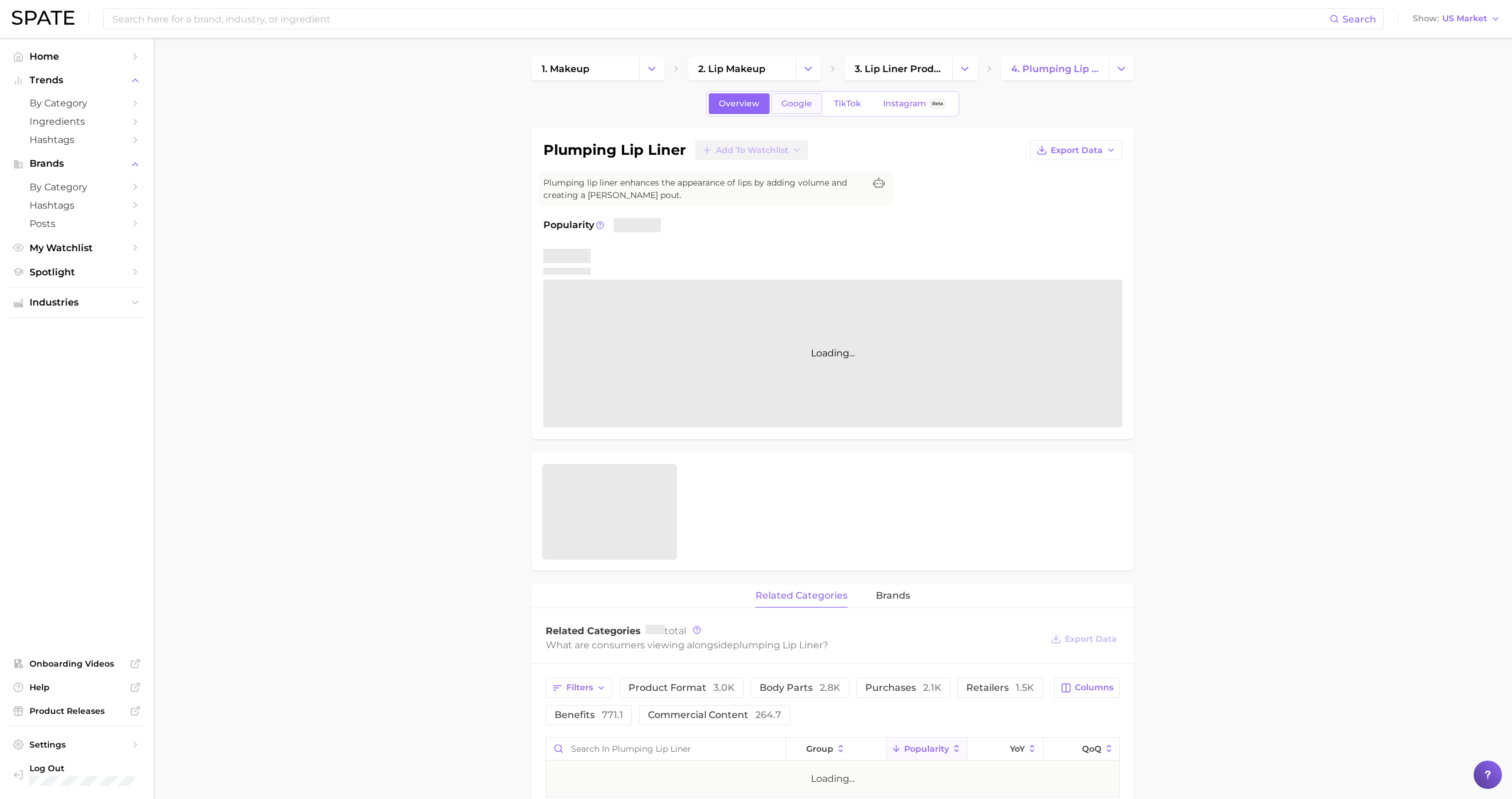
click at [797, 99] on span "Google" at bounding box center [796, 103] width 31 height 10
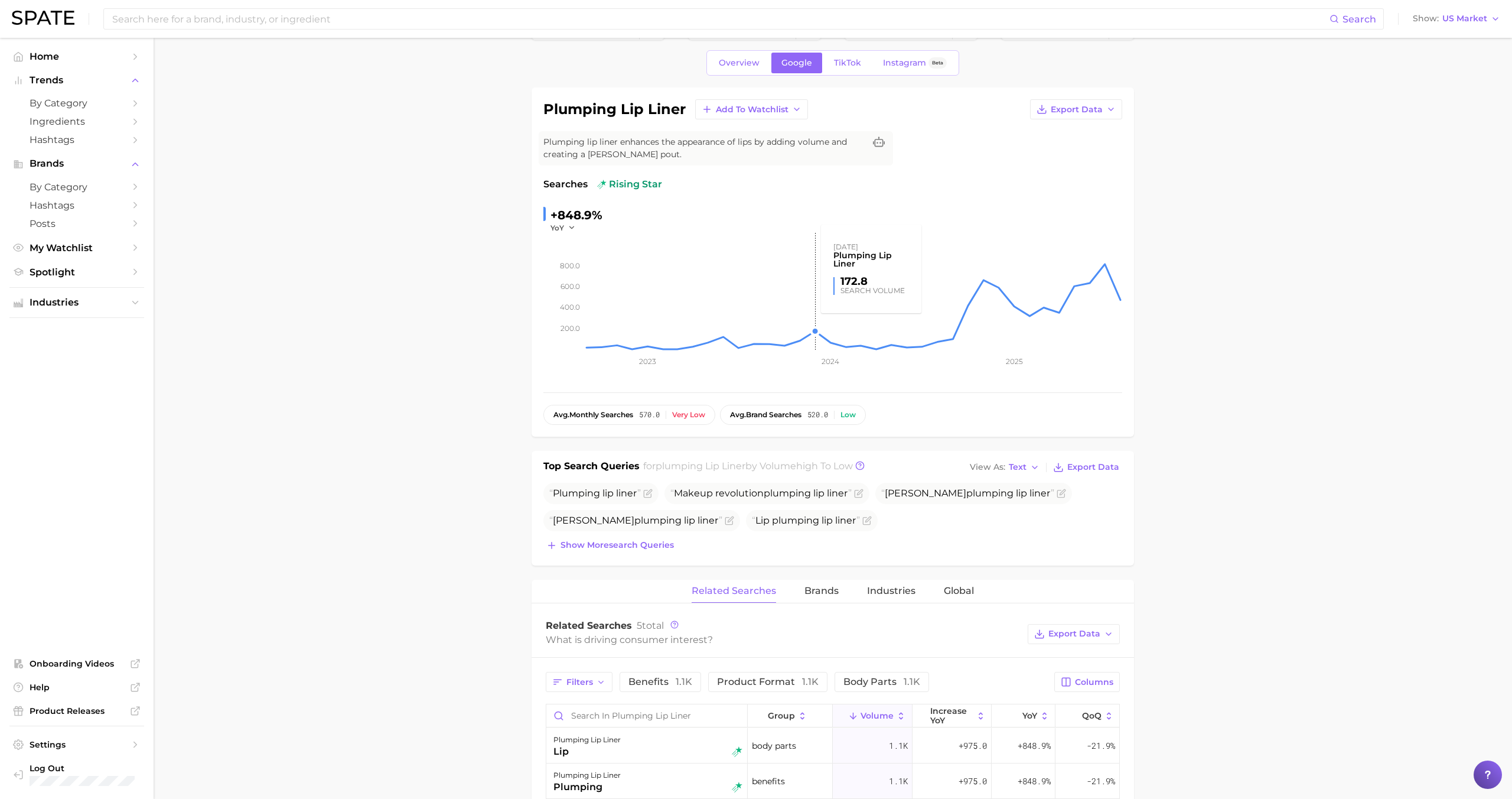
scroll to position [41, 0]
click at [853, 48] on div "1. makeup 2. lip makeup 3. lip liner products 4. plumping lip liner Overview Go…" at bounding box center [832, 658] width 603 height 1286
click at [853, 58] on span "TikTok" at bounding box center [847, 62] width 27 height 10
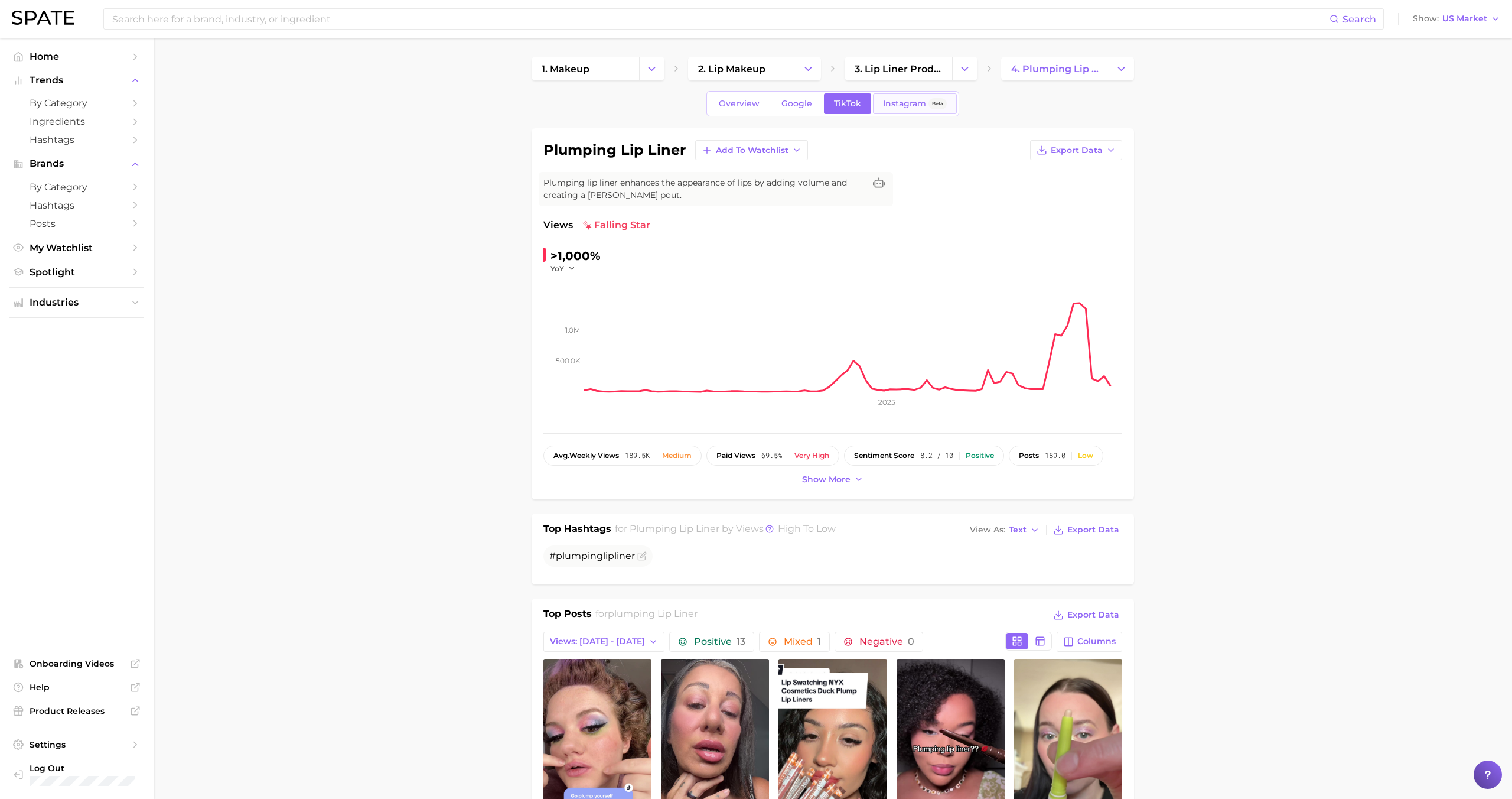
click at [892, 106] on span "Instagram" at bounding box center [904, 103] width 43 height 10
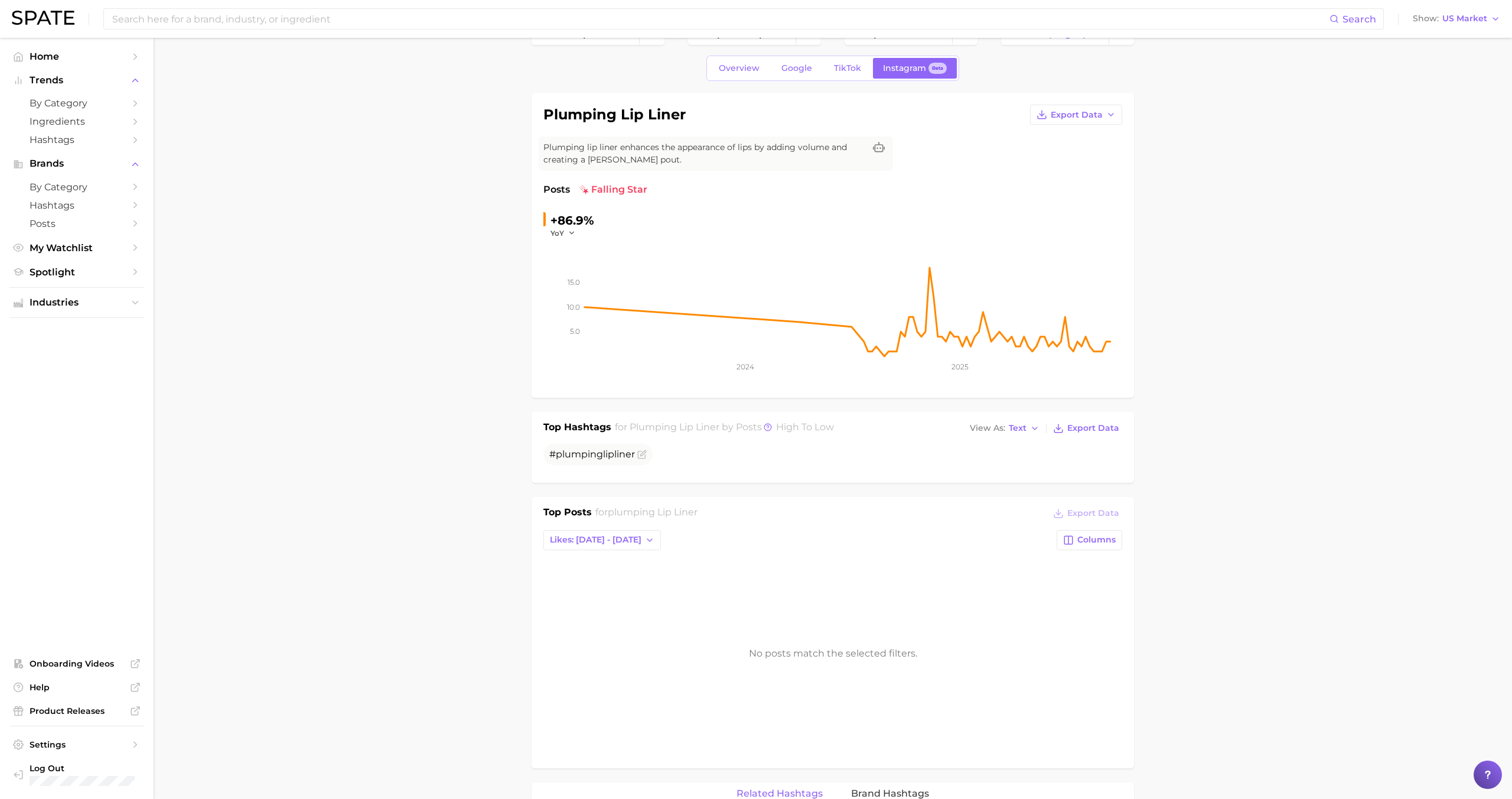
scroll to position [23, 0]
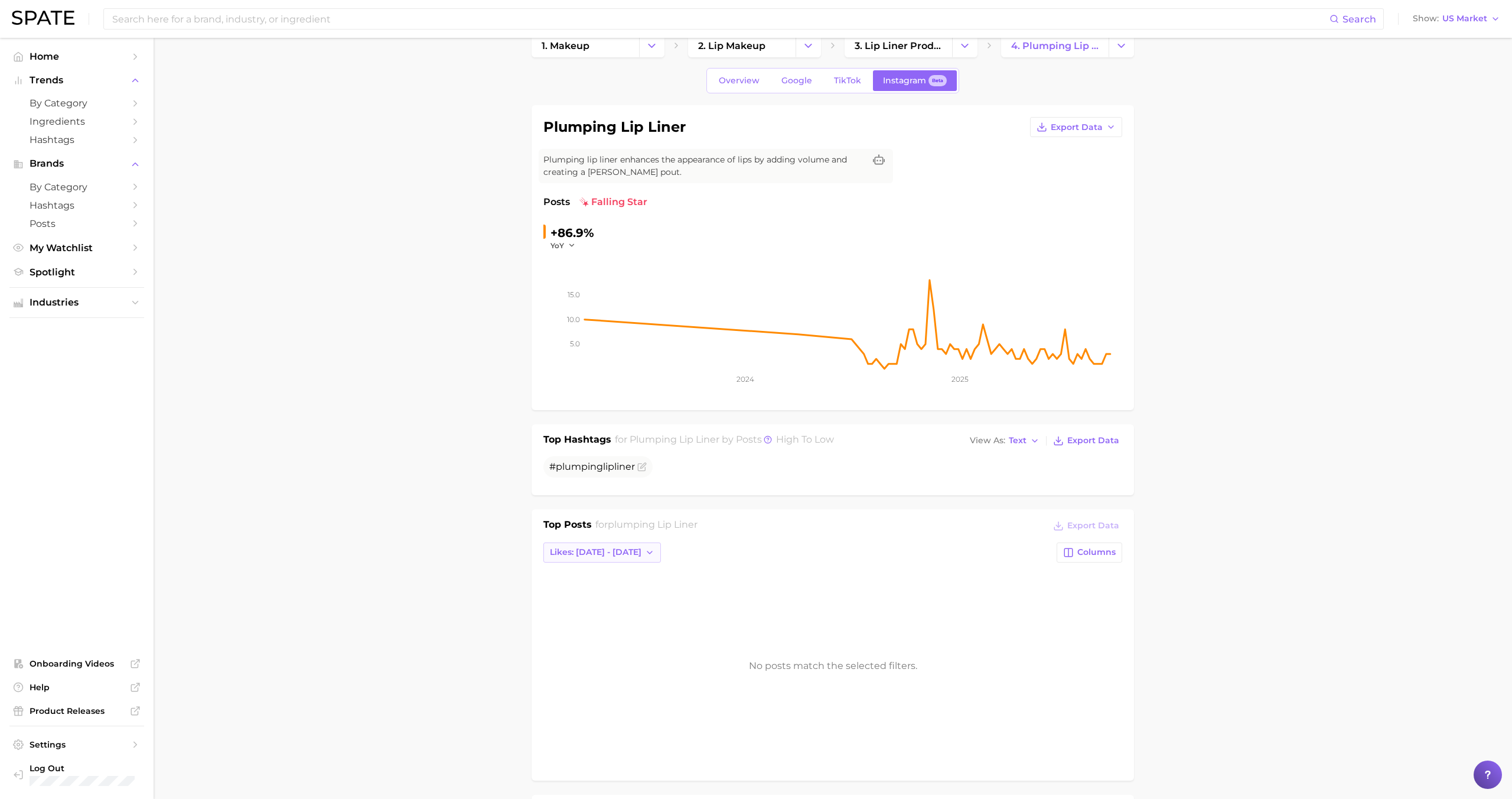
click at [605, 556] on span "Likes: [DATE] - [DATE]" at bounding box center [595, 552] width 91 height 10
click at [594, 590] on span "Likes: [DATE] - [DATE]" at bounding box center [595, 595] width 91 height 10
click at [595, 547] on span "Likes: [DATE] - [DATE]" at bounding box center [595, 552] width 91 height 10
click at [591, 571] on span "Likes: [DATE] - [DATE]" at bounding box center [595, 574] width 91 height 10
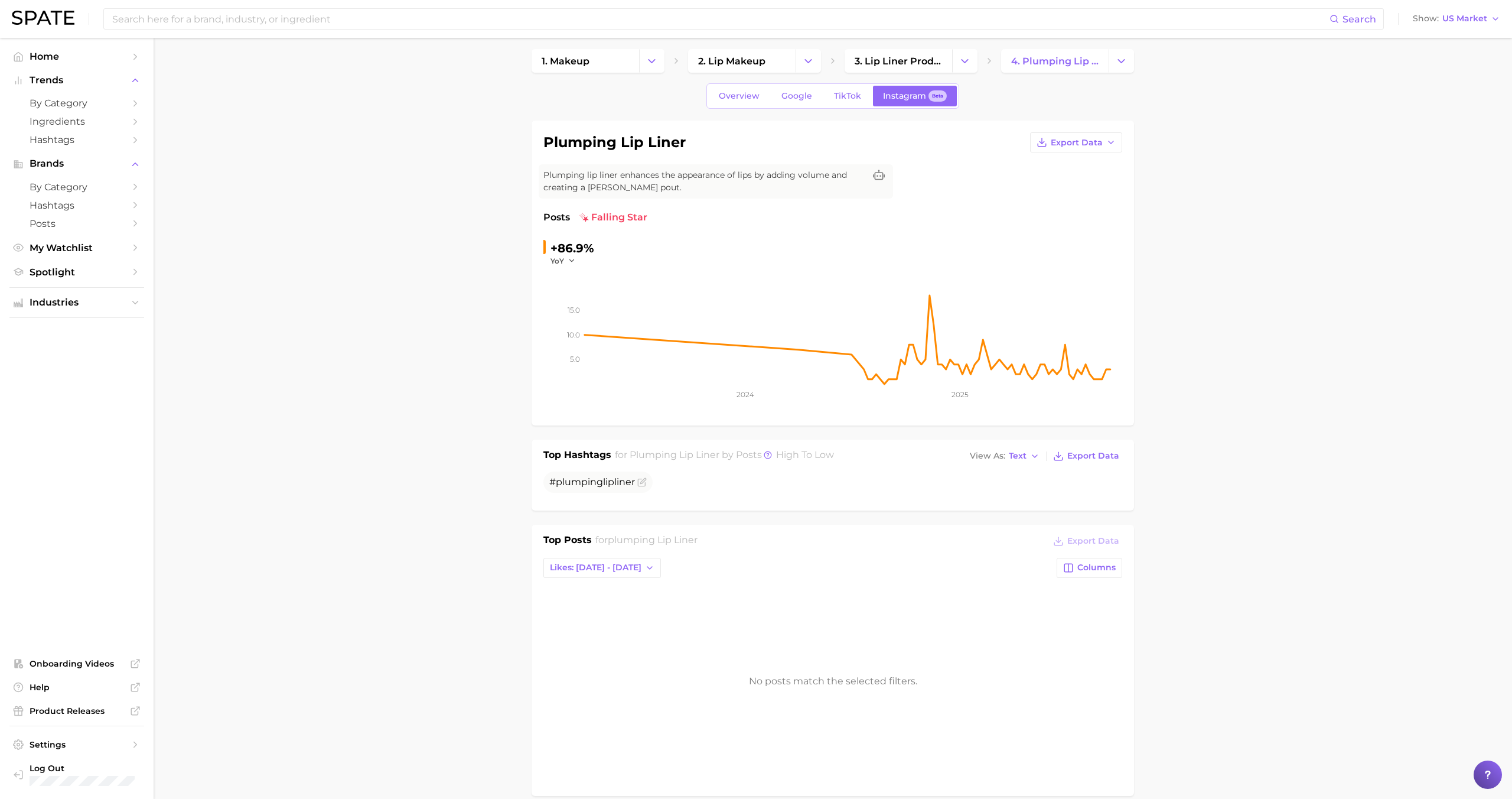
scroll to position [0, 0]
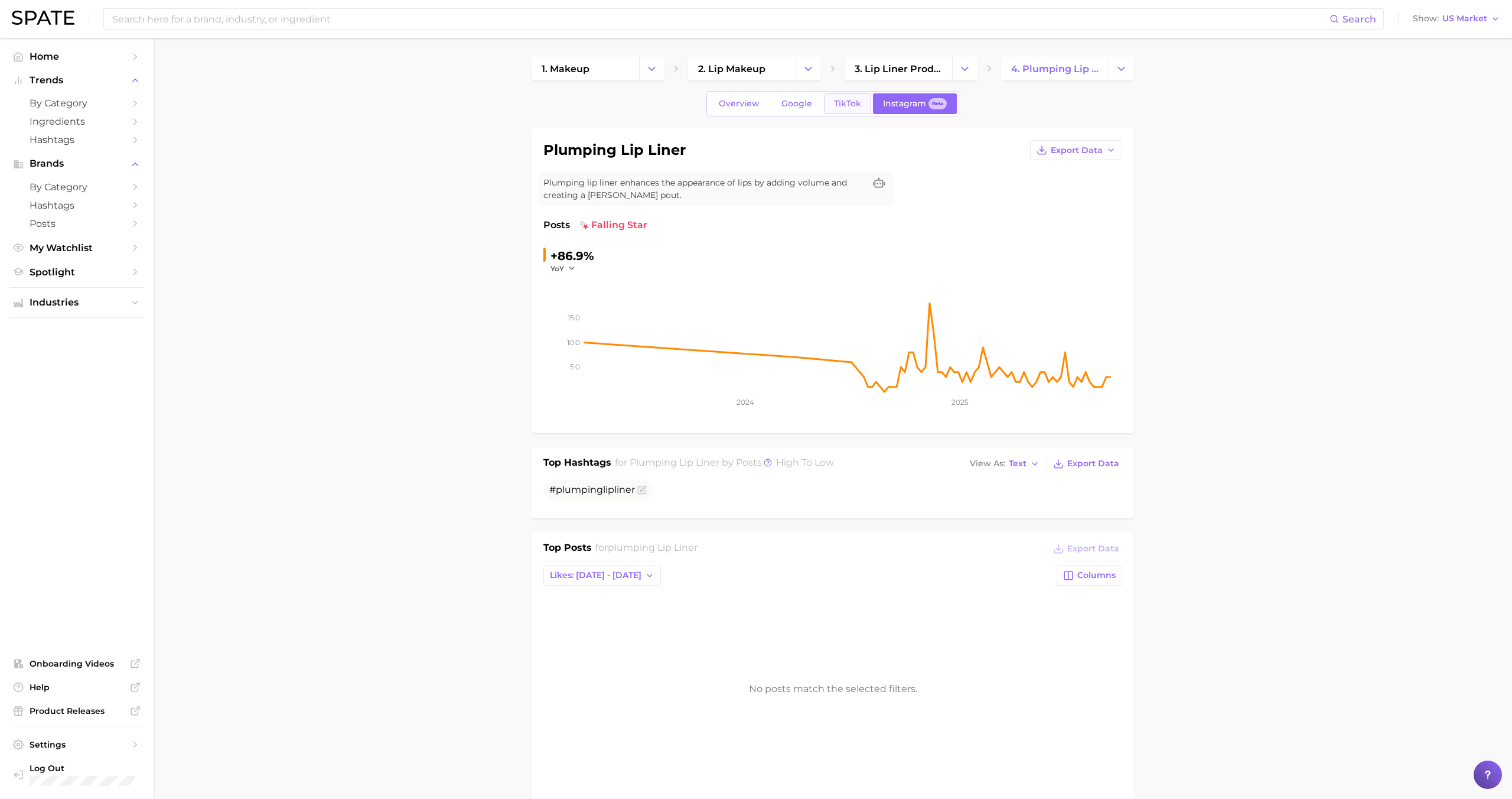
click at [842, 104] on span "TikTok" at bounding box center [847, 103] width 27 height 10
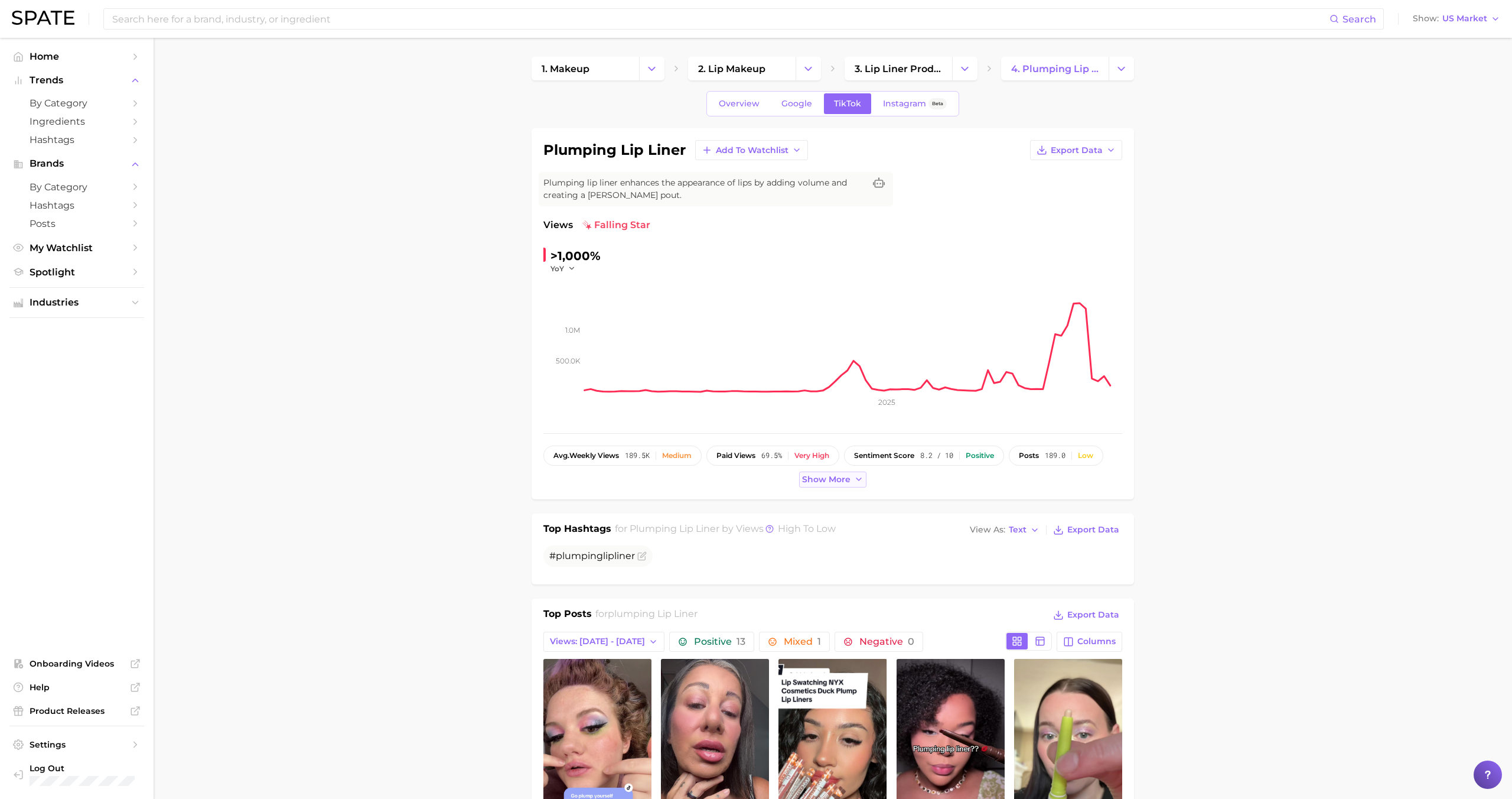
click at [821, 481] on span "Show more" at bounding box center [826, 479] width 48 height 10
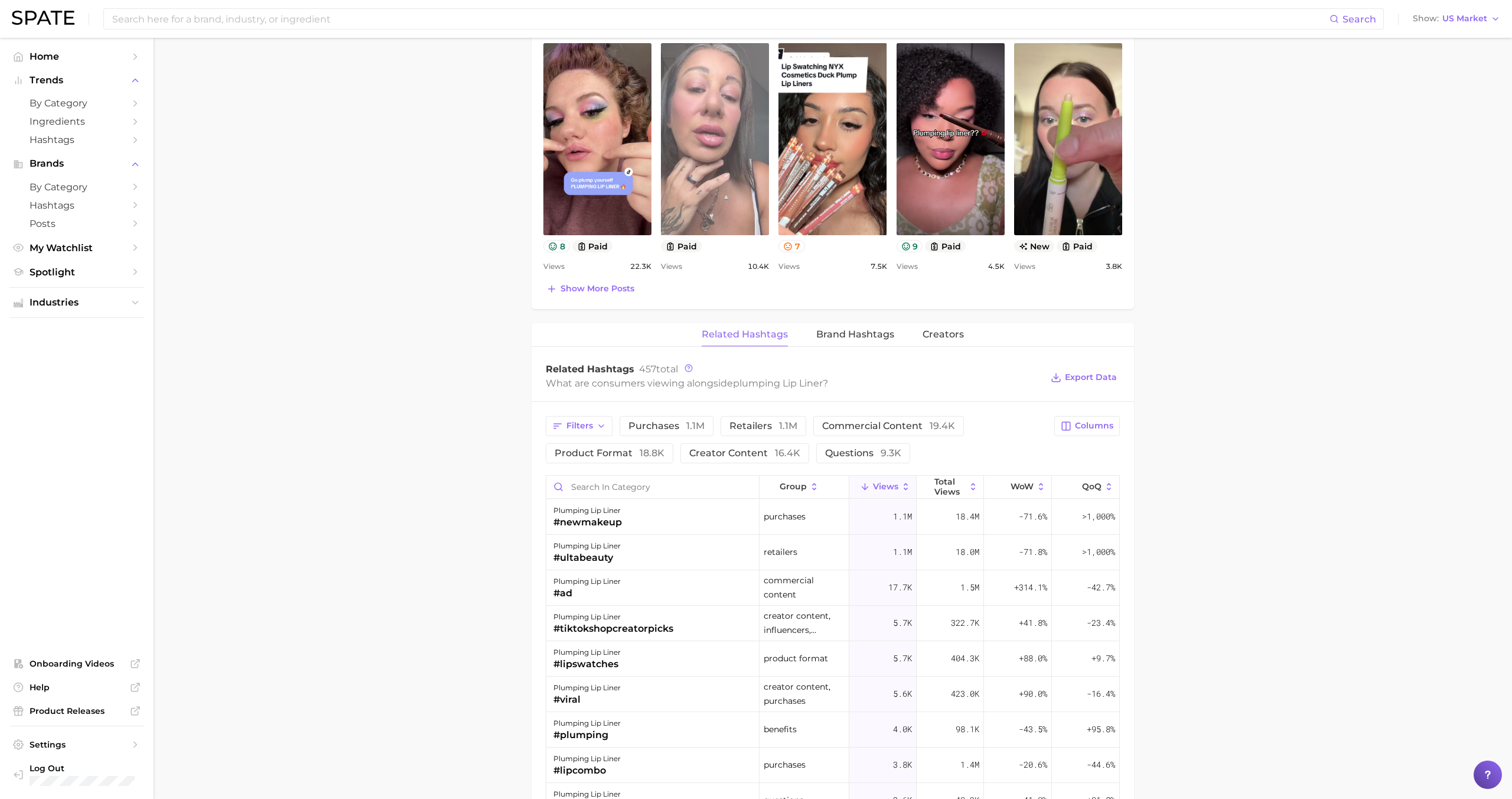
scroll to position [645, 0]
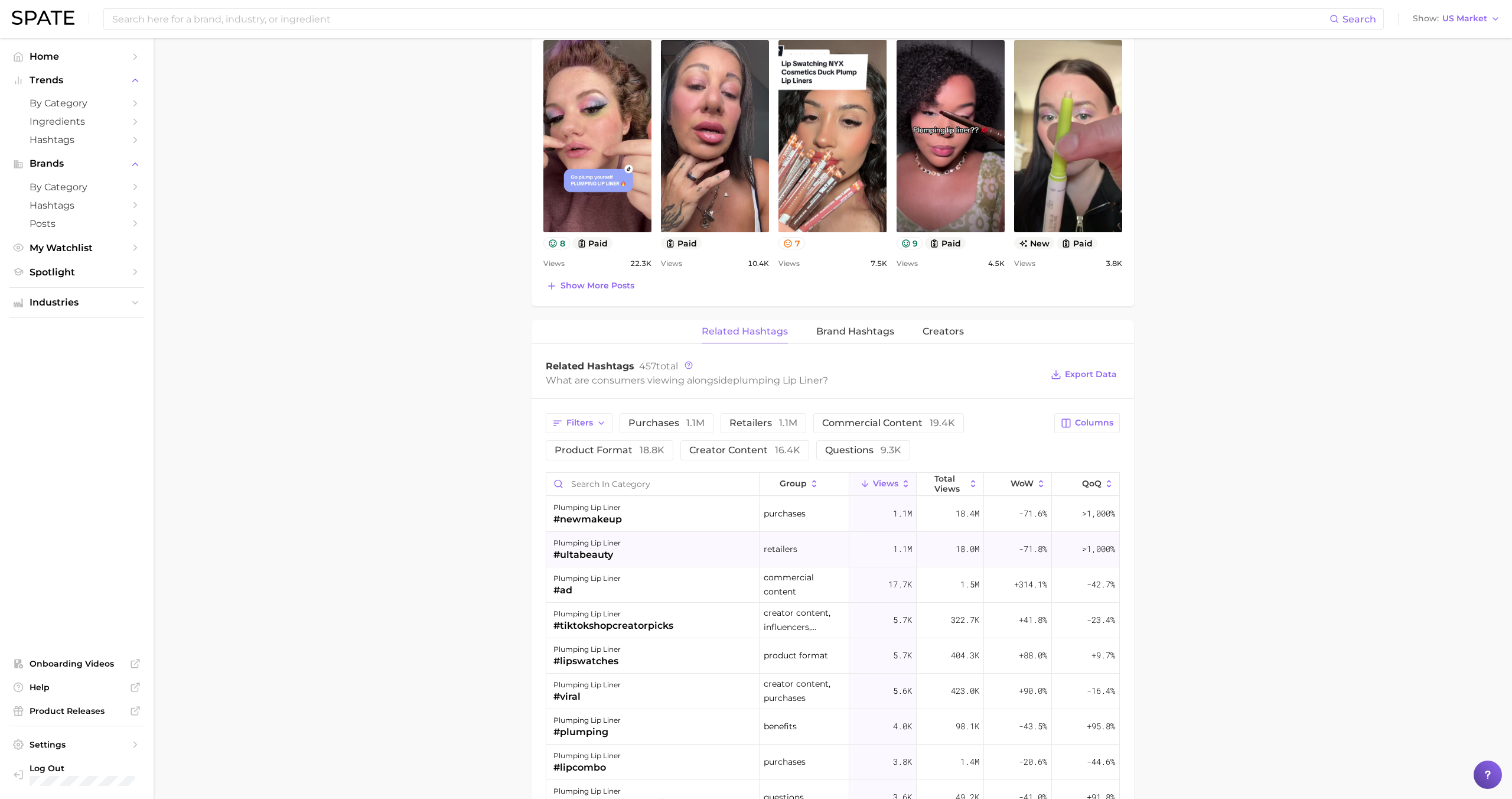
click at [646, 547] on div "plumping lip liner #ultabeauty" at bounding box center [653, 549] width 213 height 35
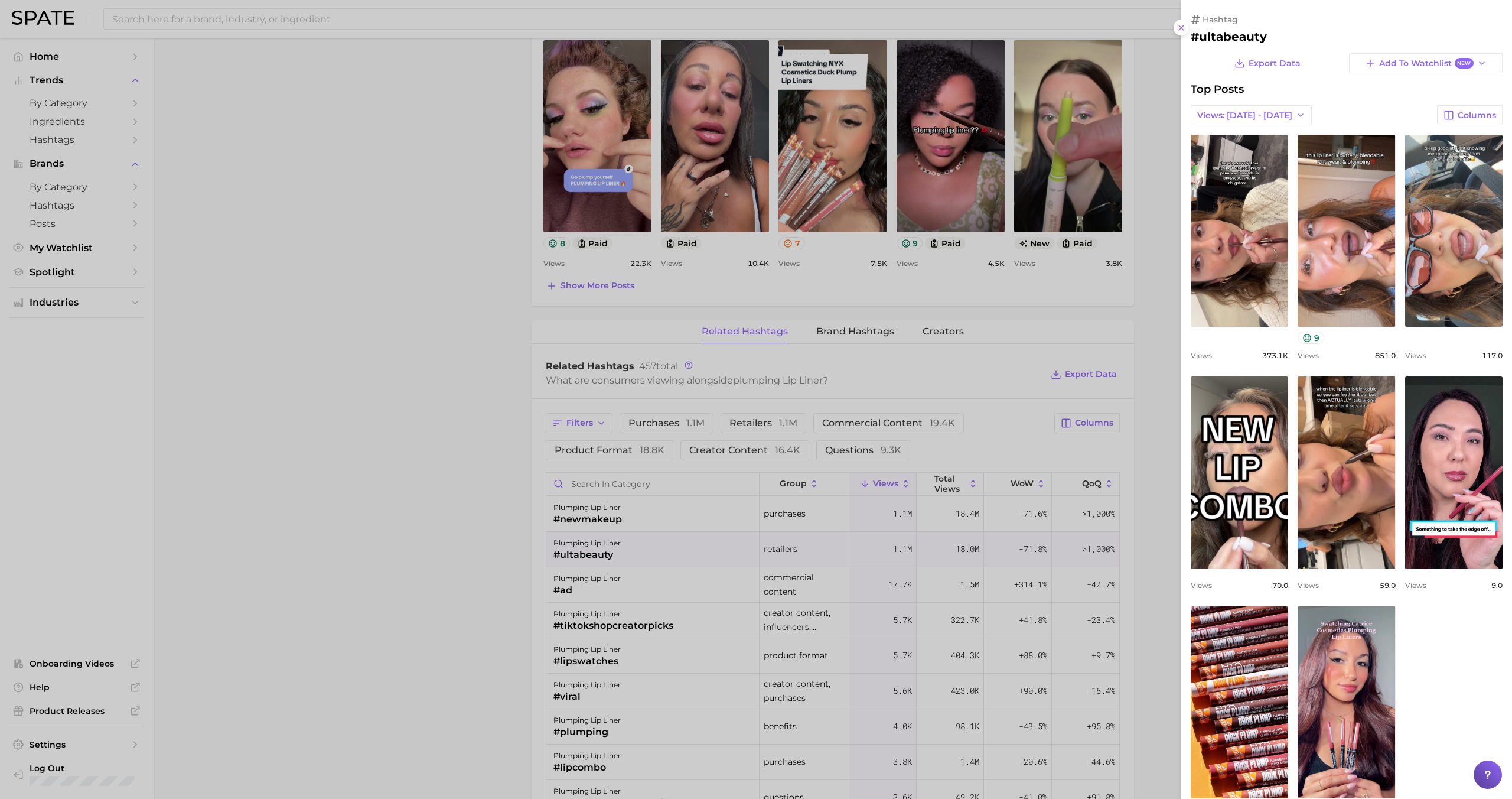
scroll to position [0, 0]
click at [647, 547] on div at bounding box center [756, 400] width 1512 height 799
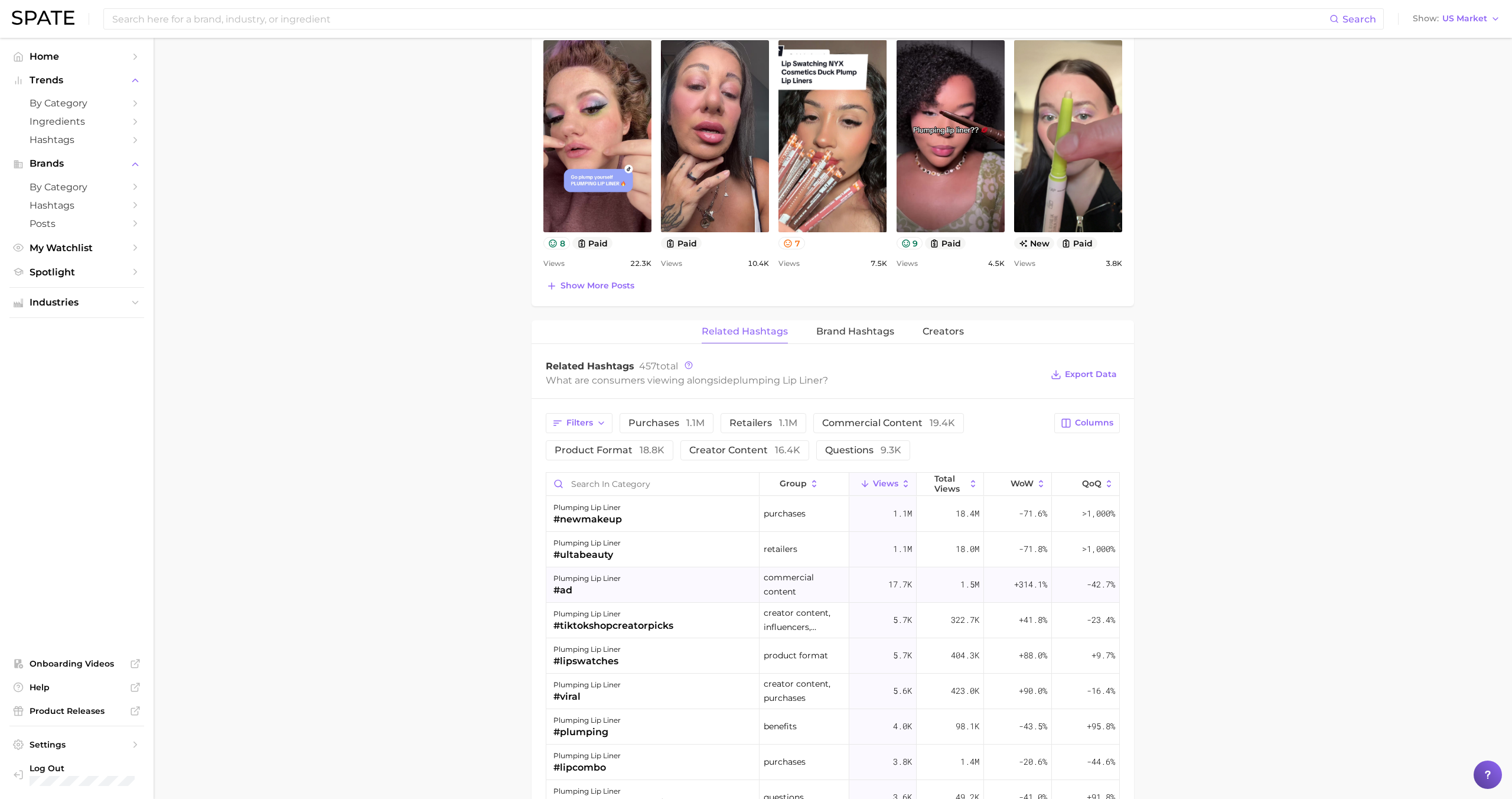
click at [651, 582] on div "plumping lip liner #ad" at bounding box center [653, 585] width 213 height 35
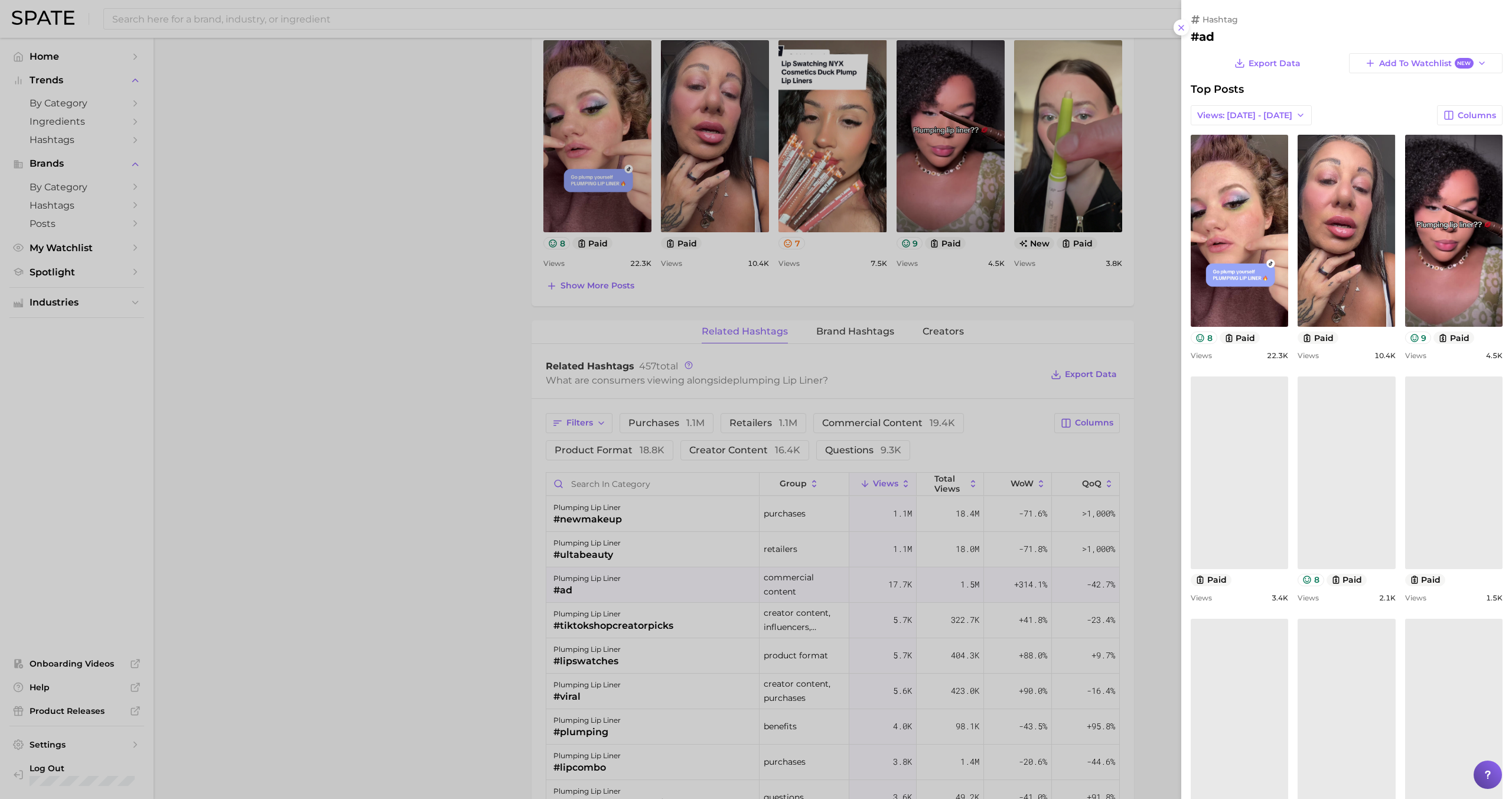
click at [650, 580] on div at bounding box center [756, 400] width 1512 height 799
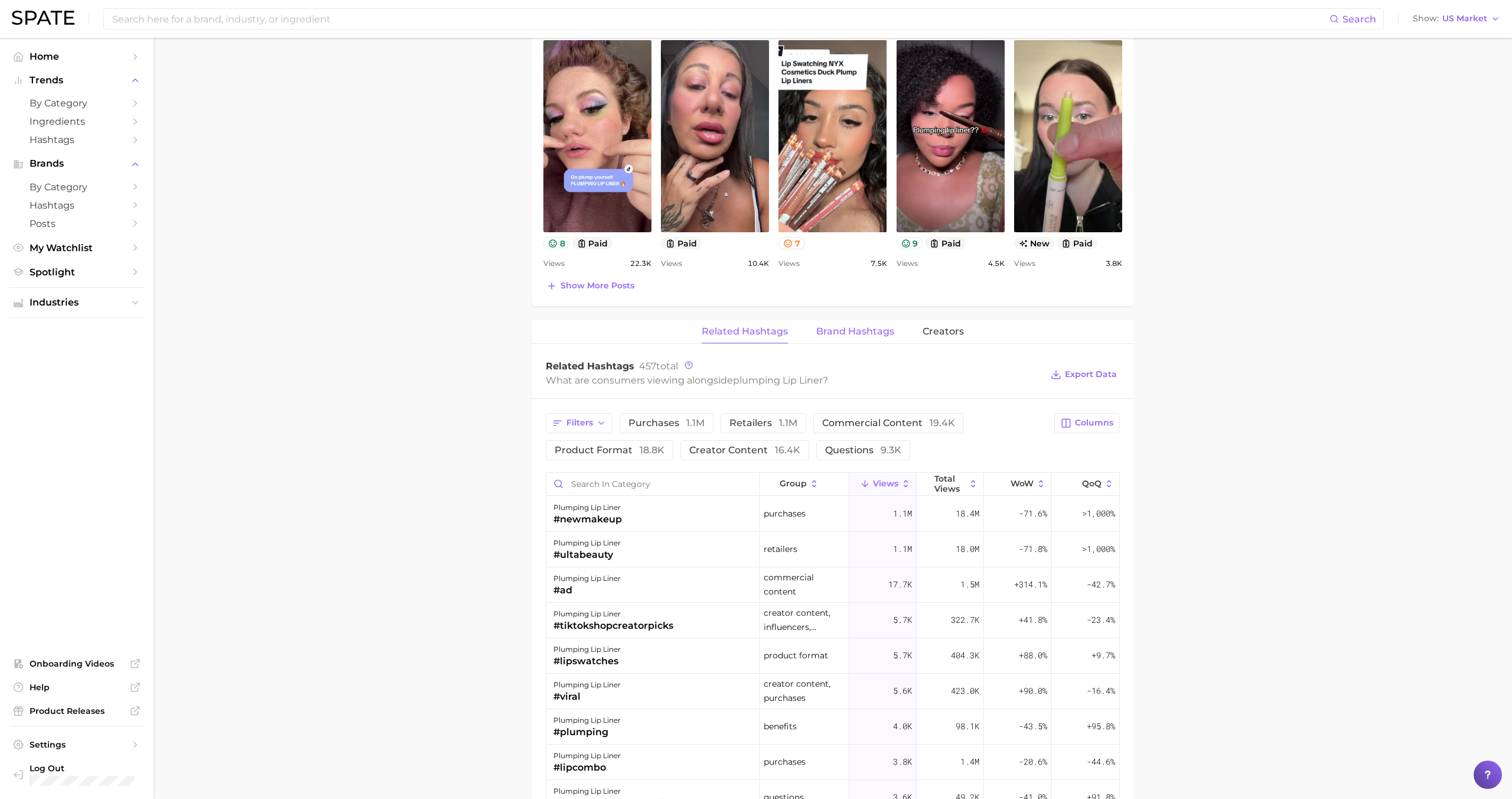
click at [846, 332] on span "Brand Hashtags" at bounding box center [855, 332] width 78 height 11
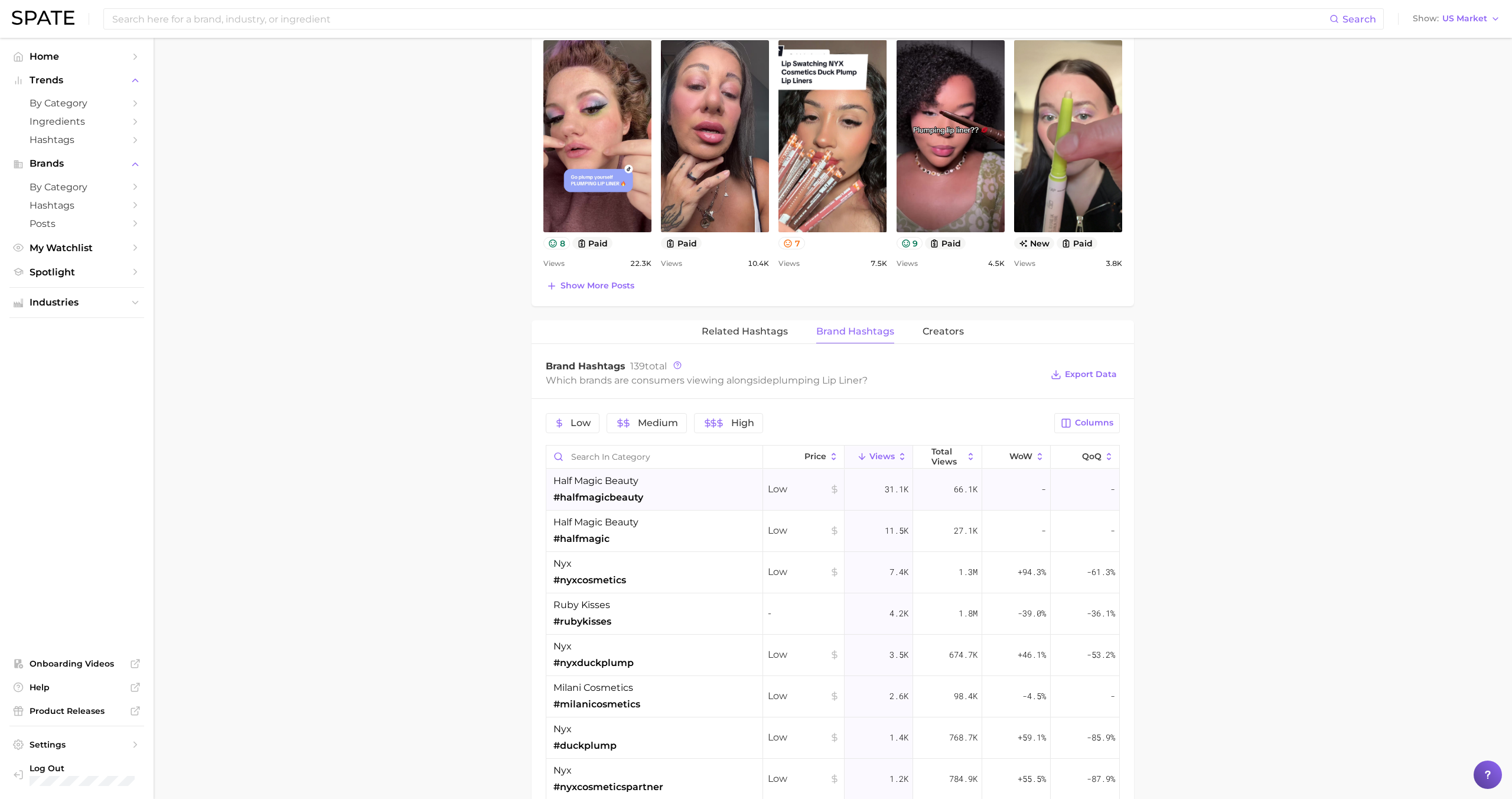
click at [687, 502] on div "half magic beauty #halfmagicbeauty" at bounding box center [654, 489] width 216 height 41
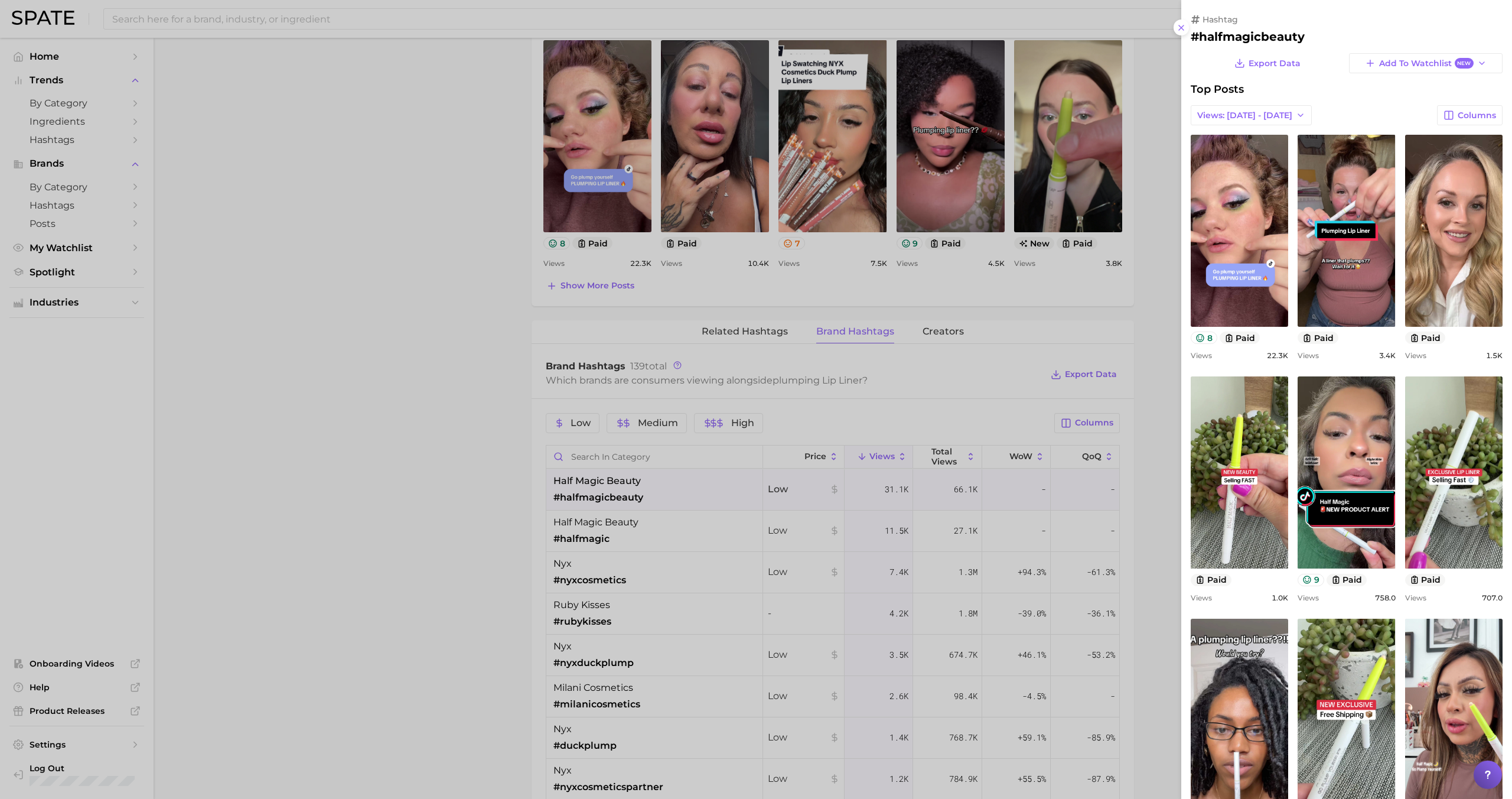
click at [685, 492] on div at bounding box center [756, 400] width 1512 height 799
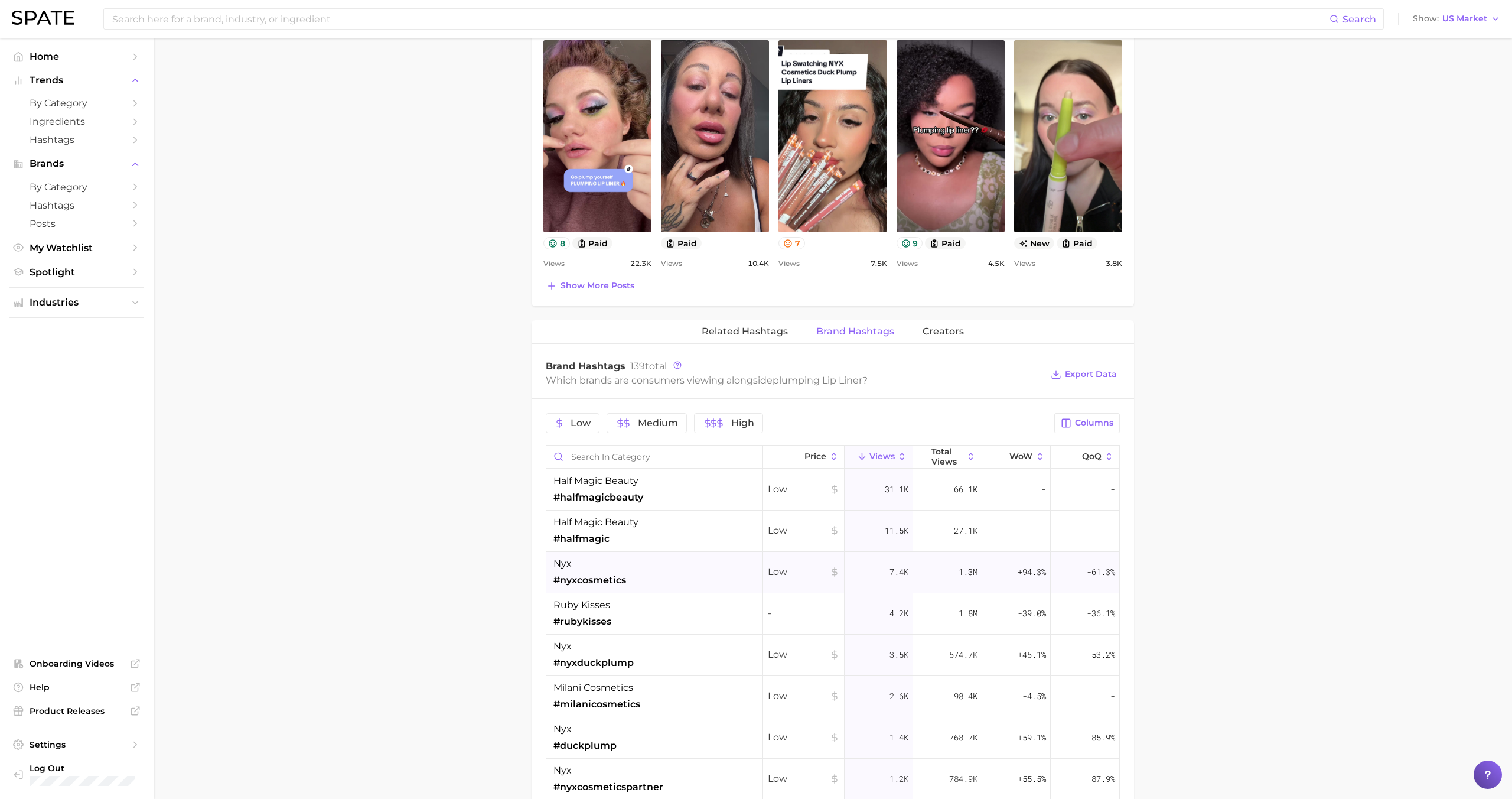
click at [685, 565] on div "nyx #nyxcosmetics" at bounding box center [654, 572] width 216 height 41
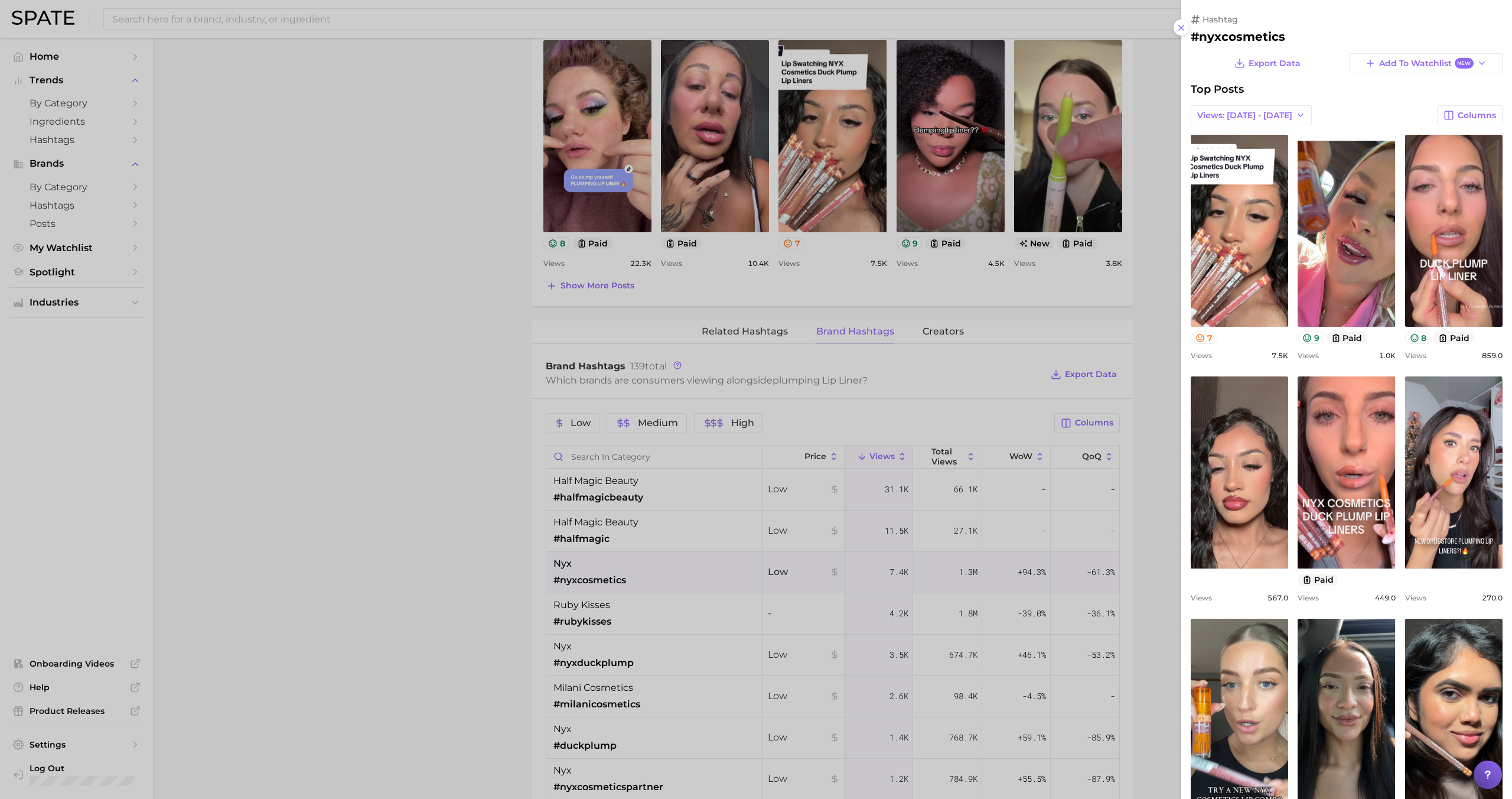
click at [683, 564] on div at bounding box center [756, 400] width 1512 height 799
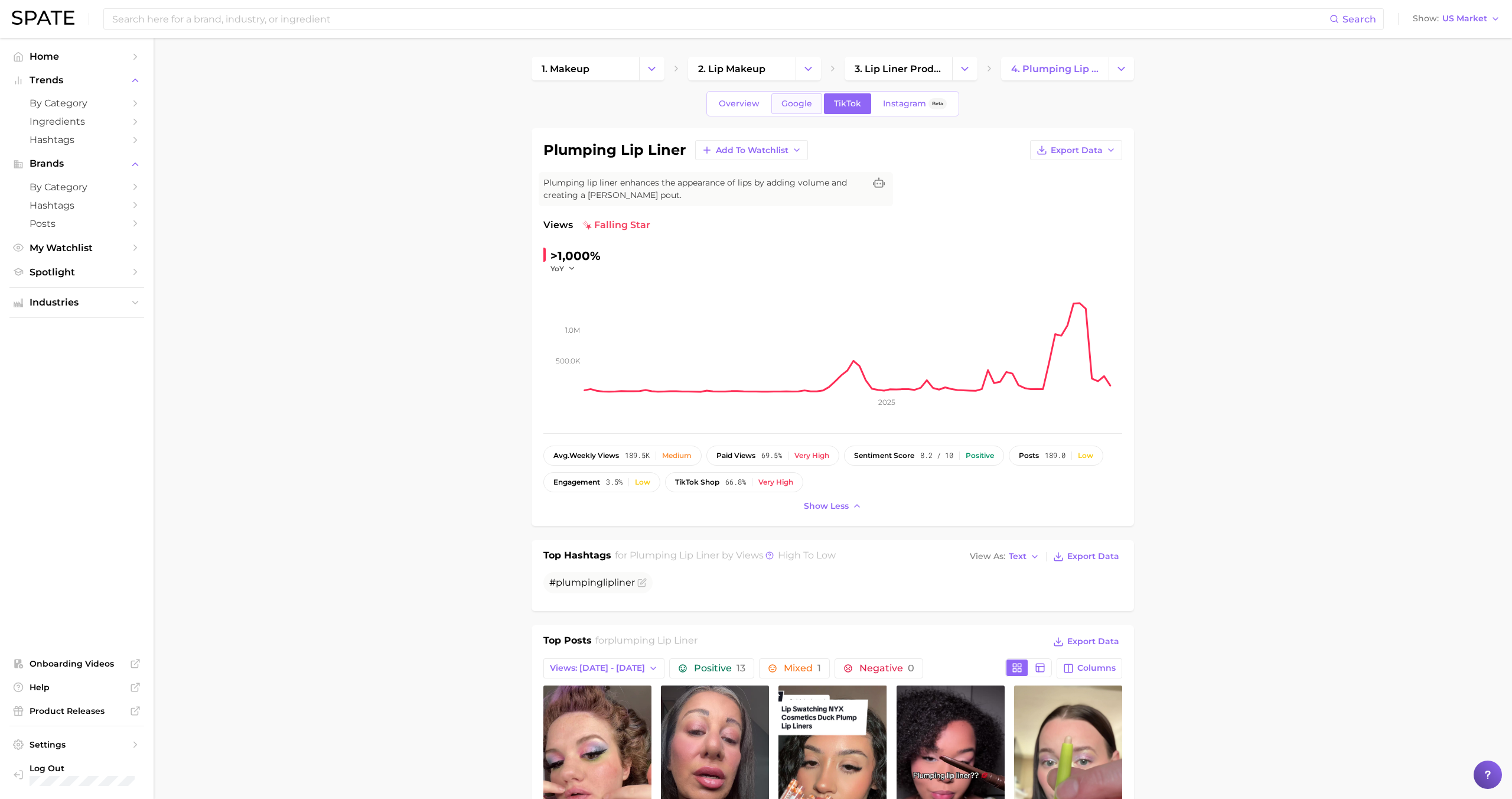
click at [795, 102] on span "Google" at bounding box center [796, 103] width 31 height 10
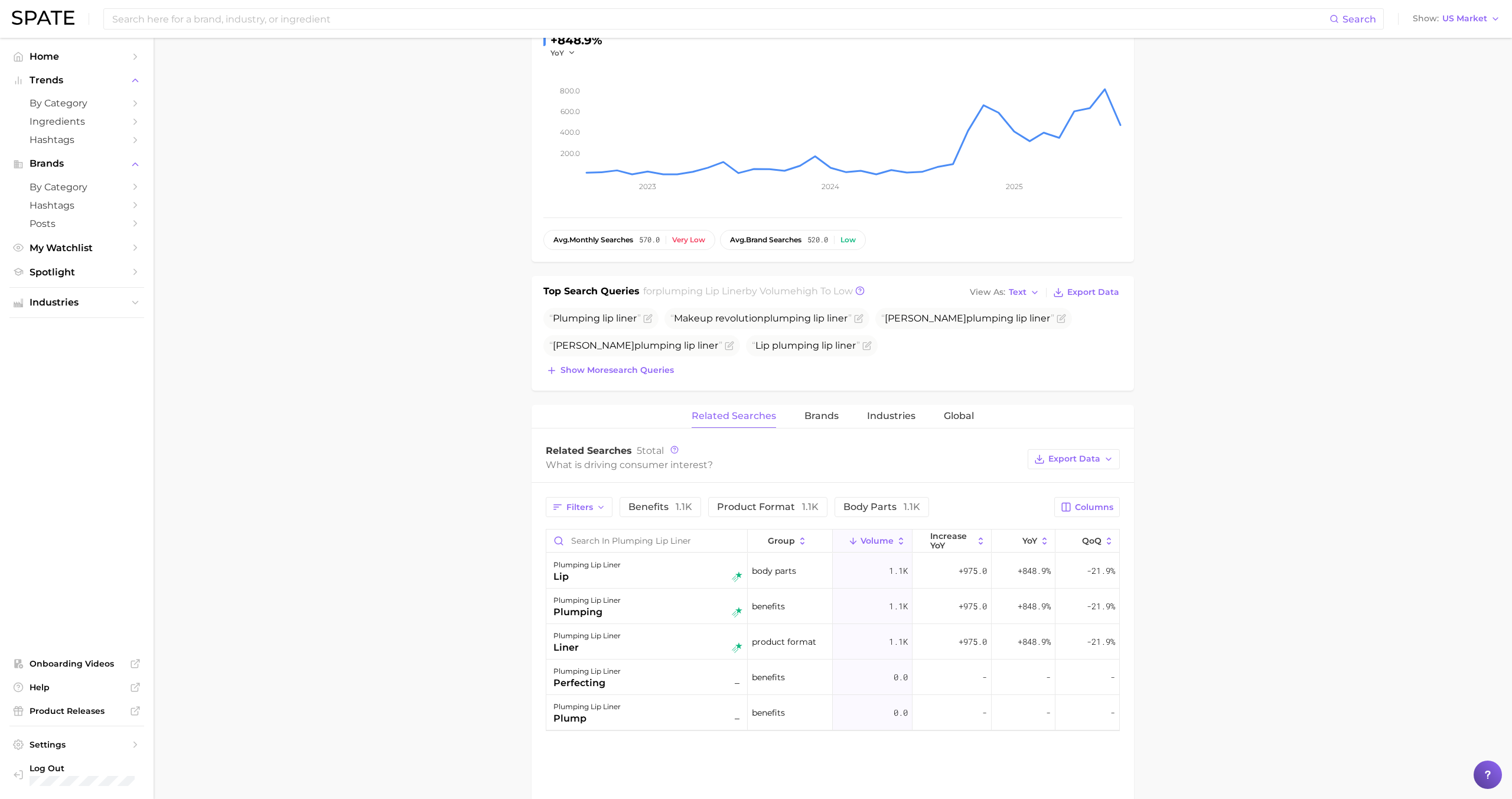
scroll to position [247, 0]
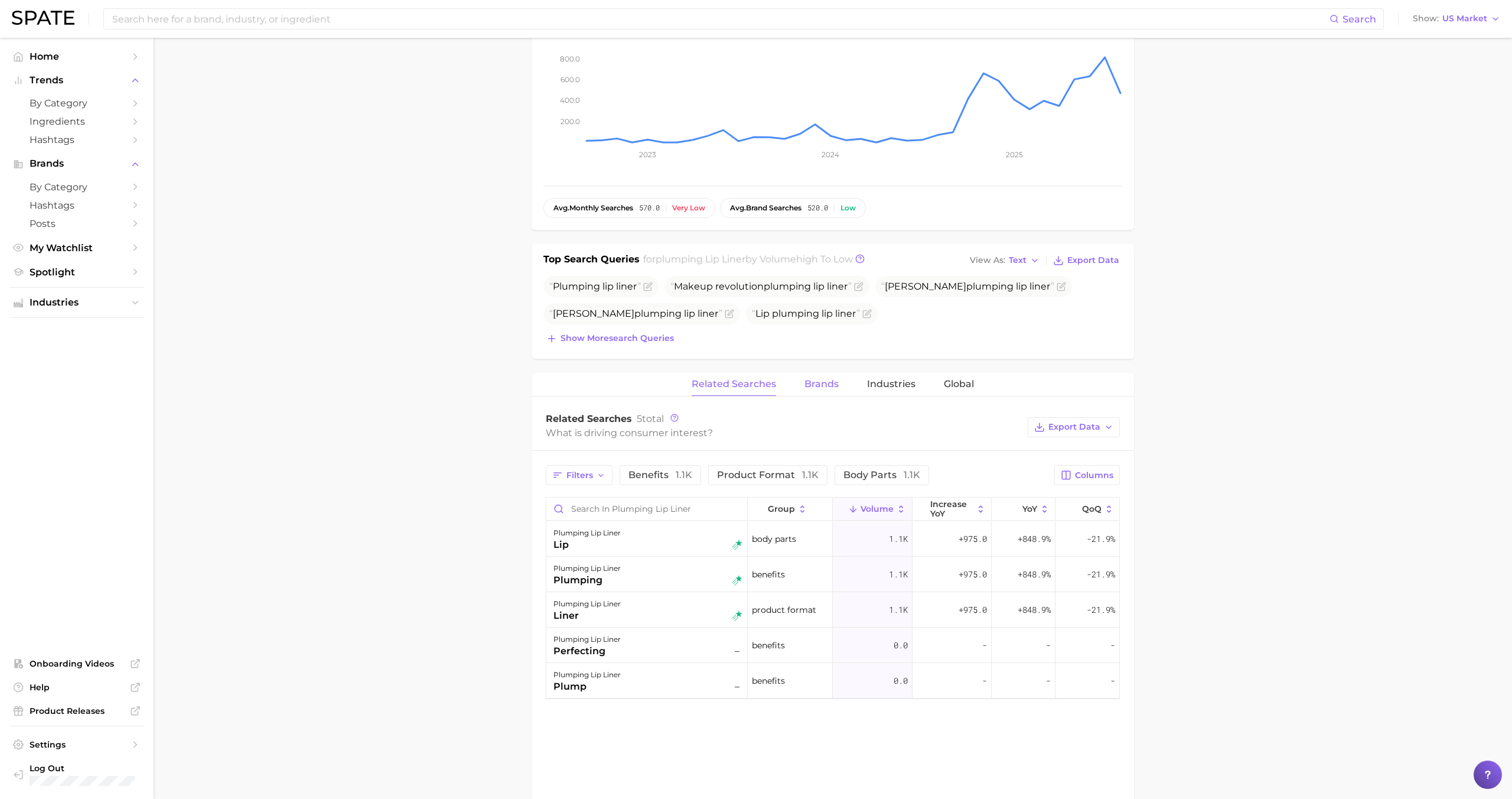
click at [824, 387] on span "Brands" at bounding box center [822, 384] width 34 height 11
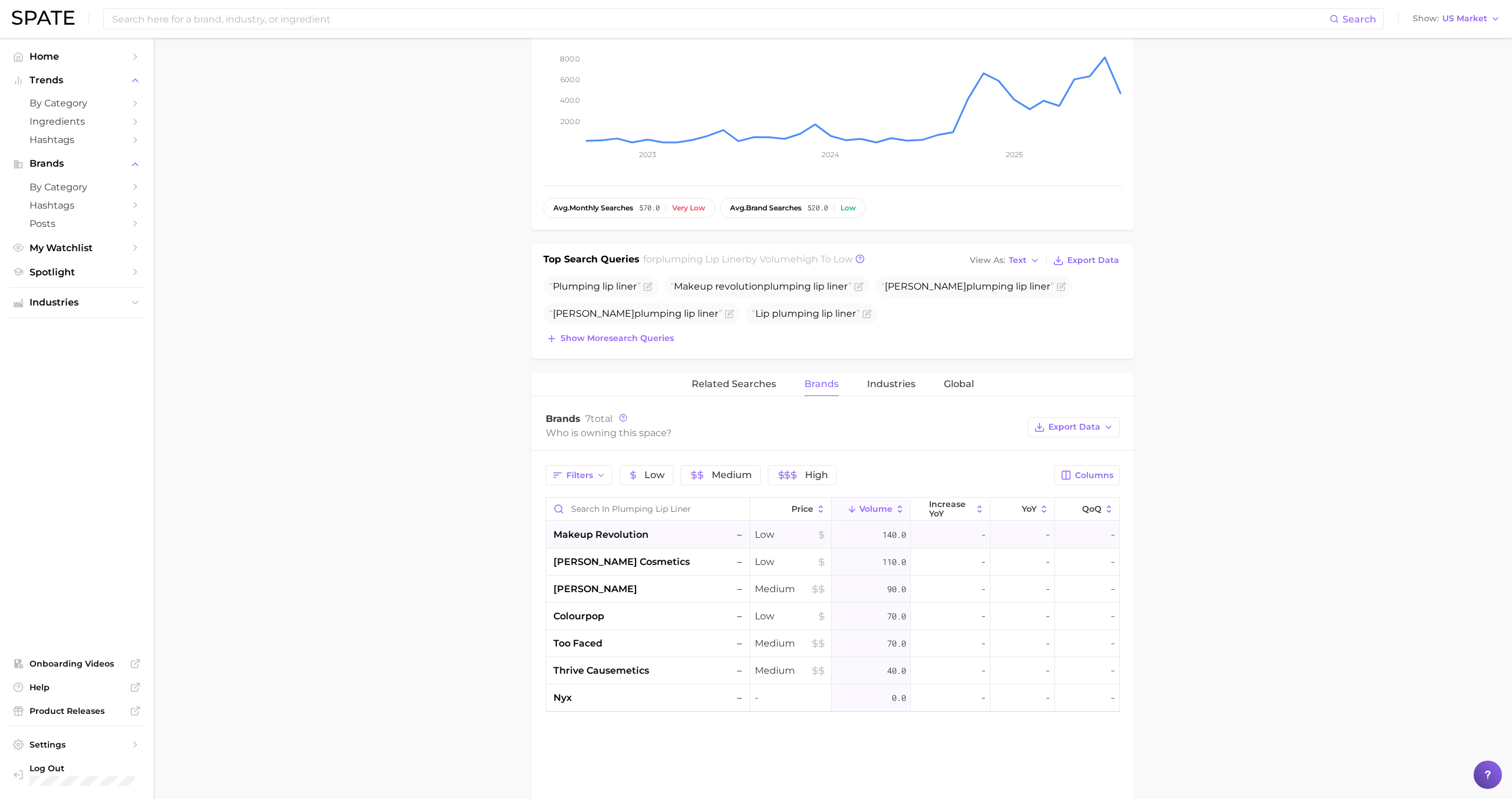
click at [676, 537] on div "makeup revolution –" at bounding box center [649, 535] width 192 height 14
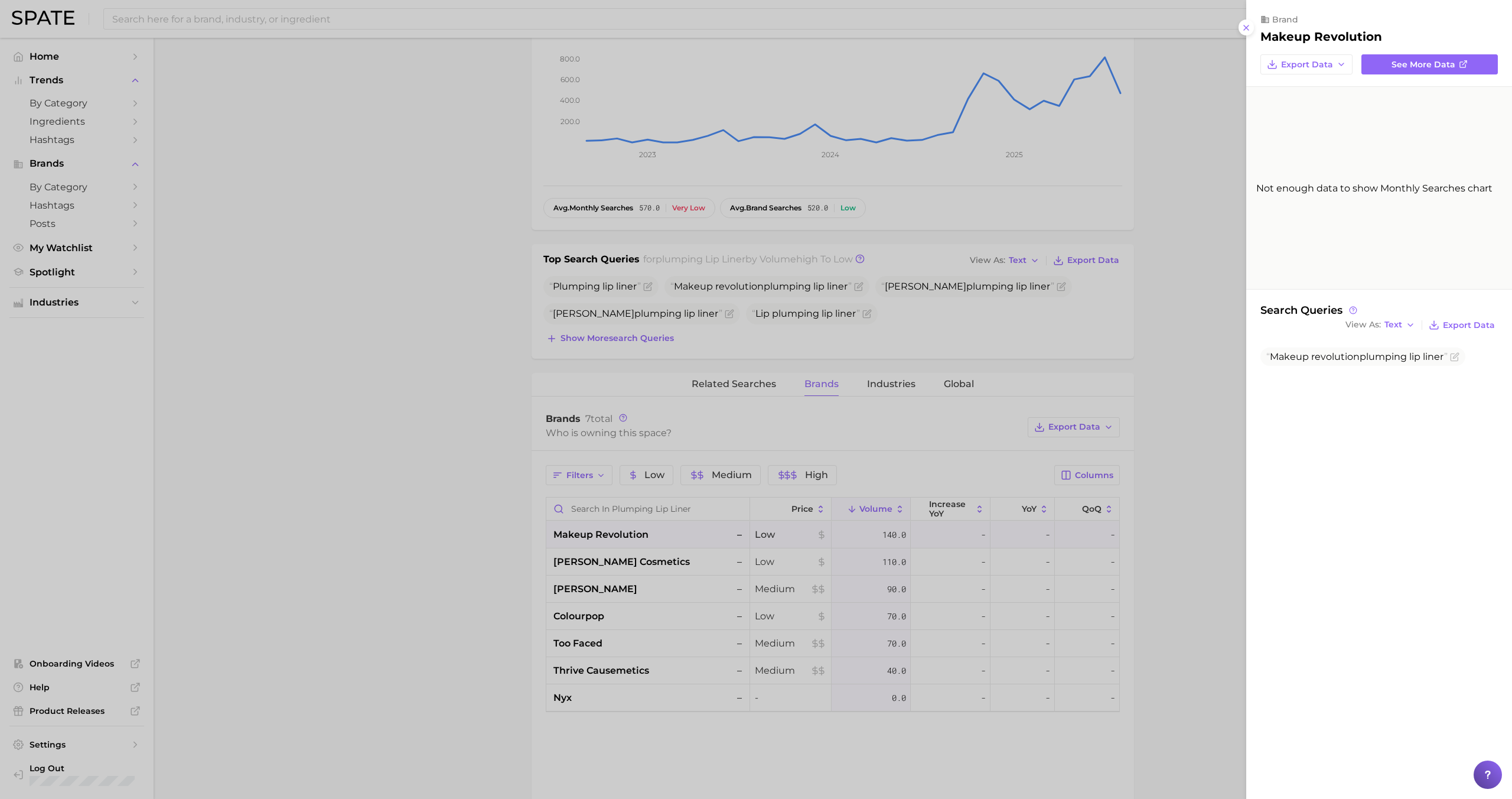
click at [676, 537] on div at bounding box center [756, 400] width 1512 height 799
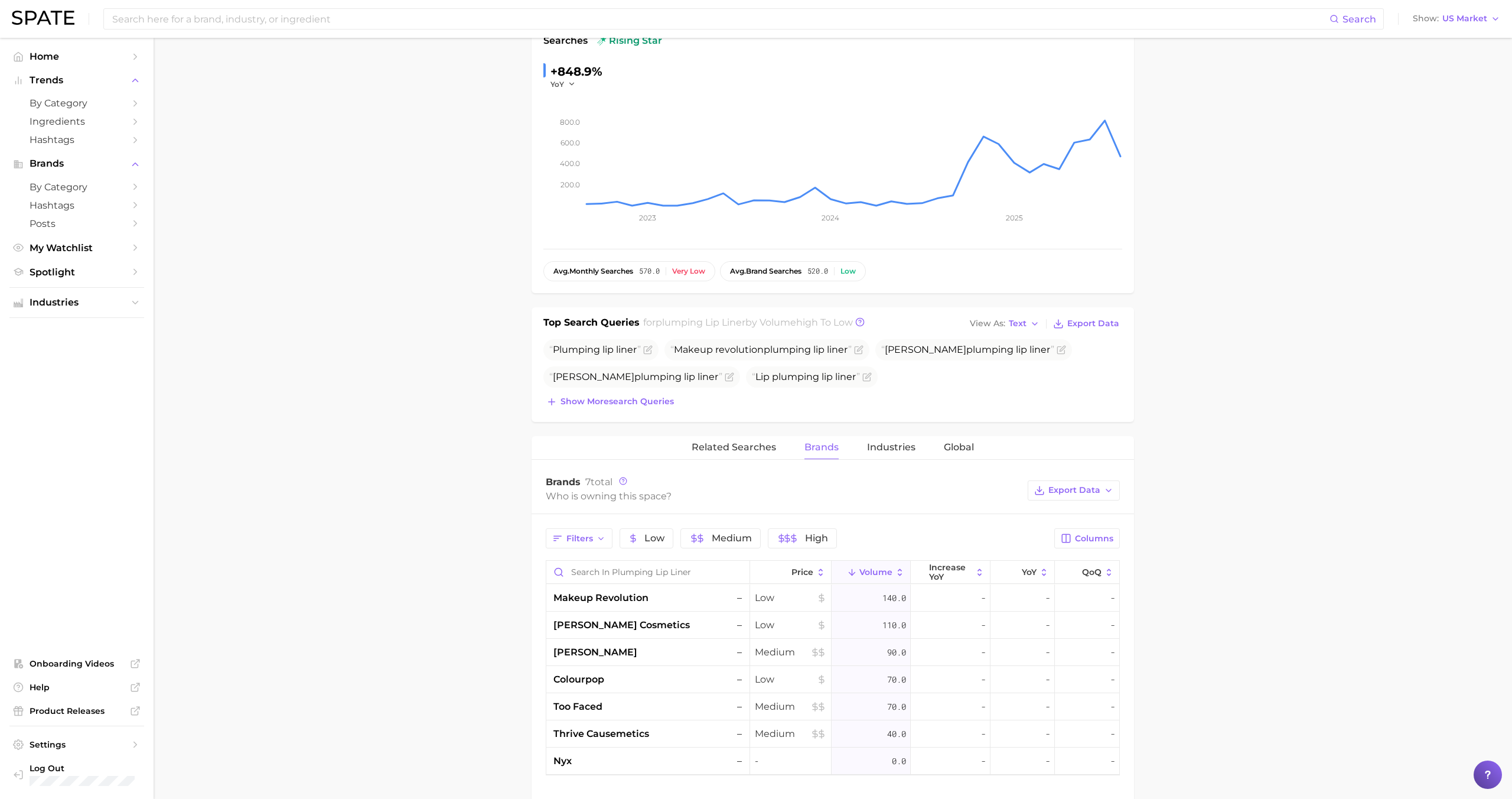
scroll to position [180, 0]
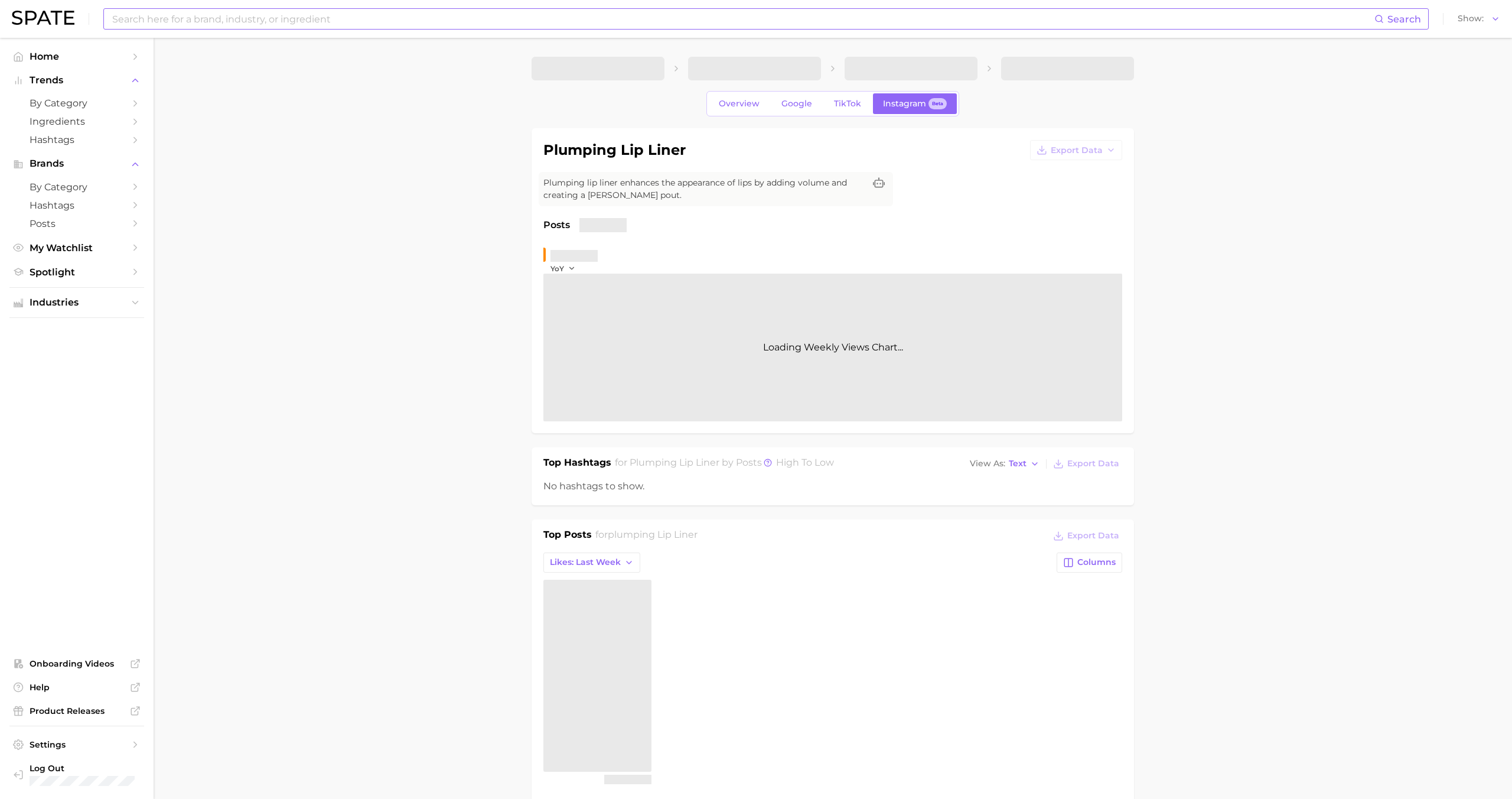
click at [671, 23] on input at bounding box center [742, 18] width 1263 height 20
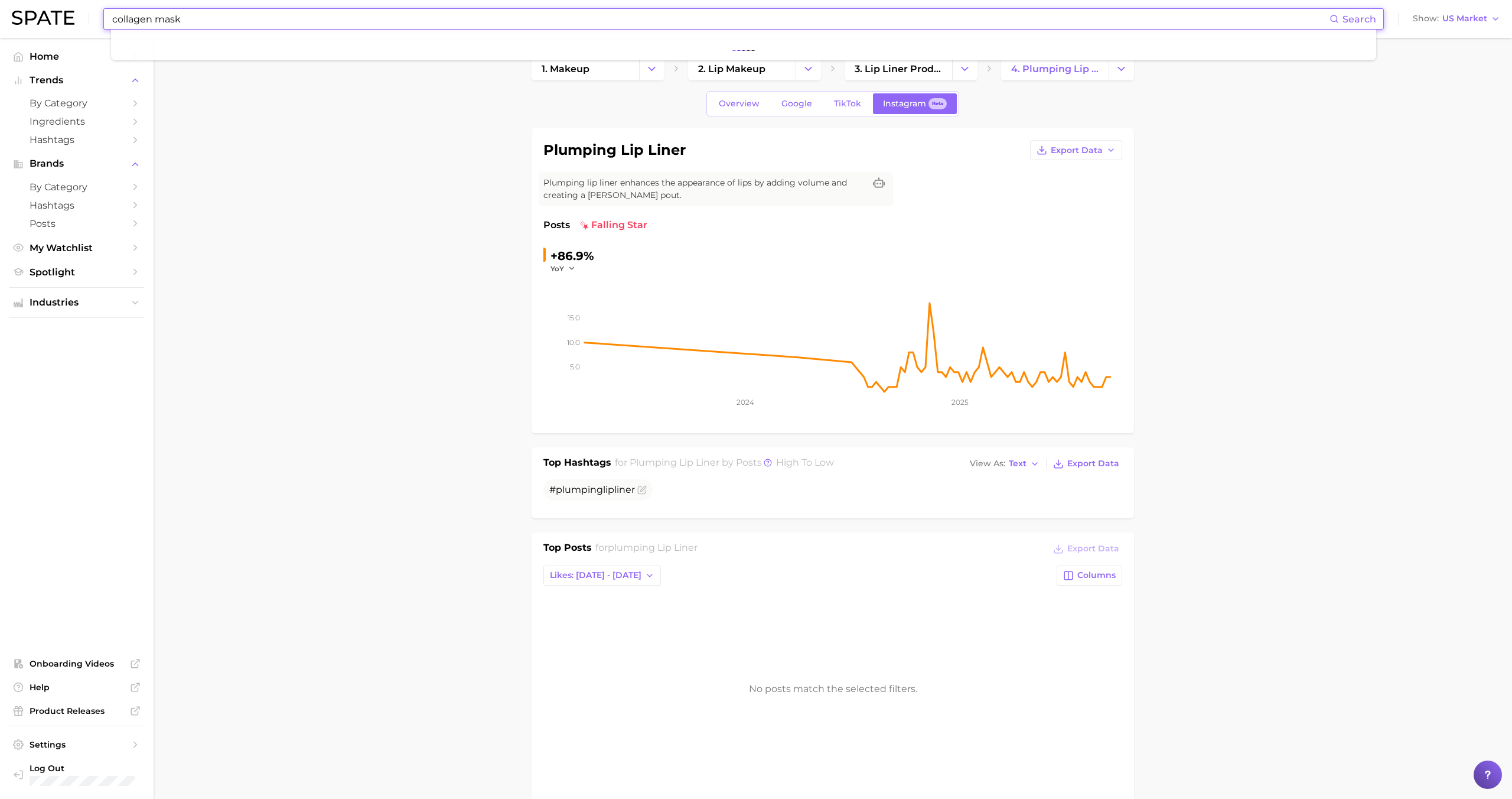
type input "collagen mask"
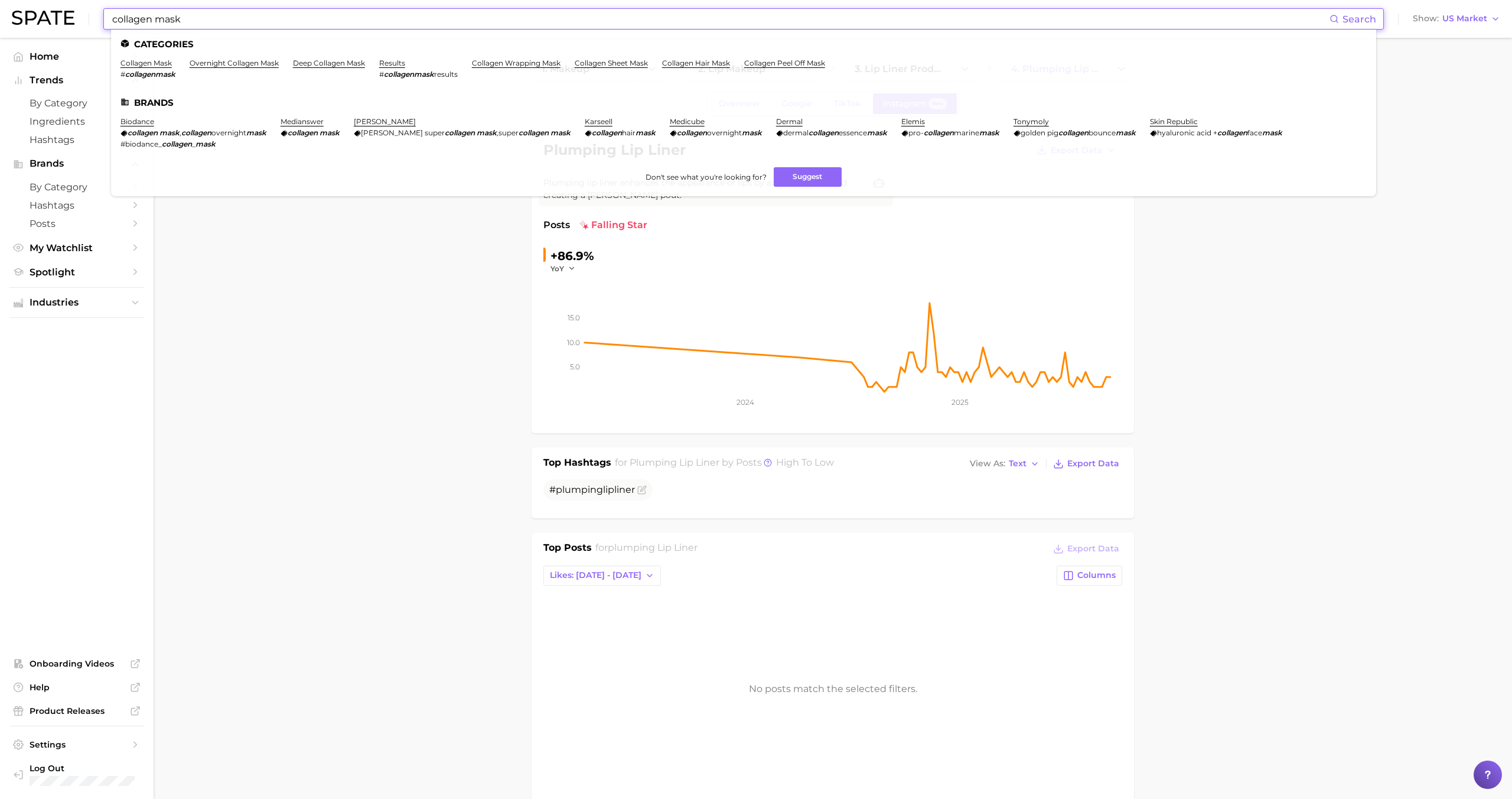
click at [156, 58] on ul "Categories collagen mask # collagenmask overnight collagen mask deep collagen m…" at bounding box center [743, 113] width 1265 height 166
click at [157, 63] on link "collagen mask" at bounding box center [146, 62] width 51 height 9
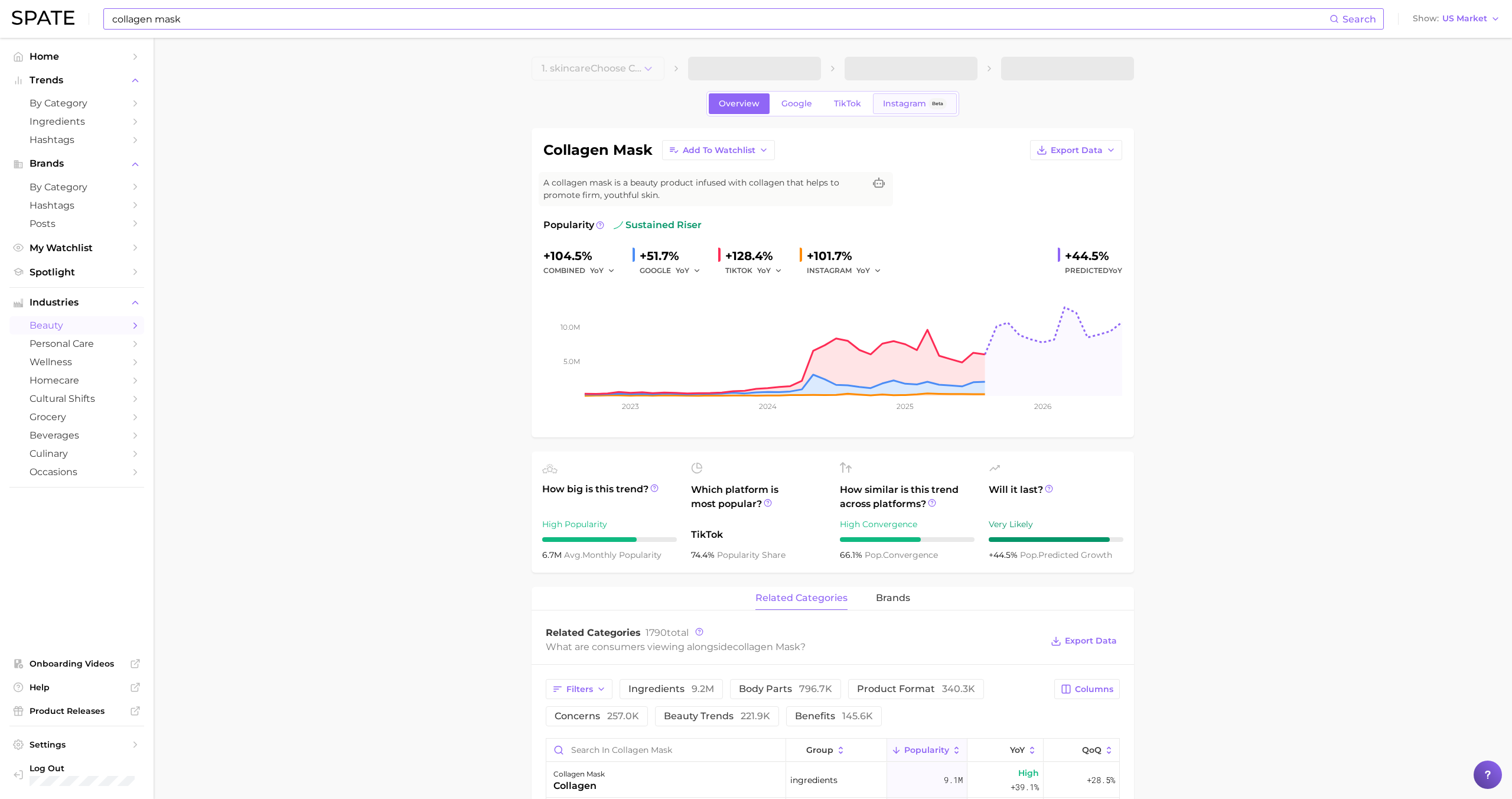
click at [889, 104] on span "Instagram" at bounding box center [904, 103] width 43 height 10
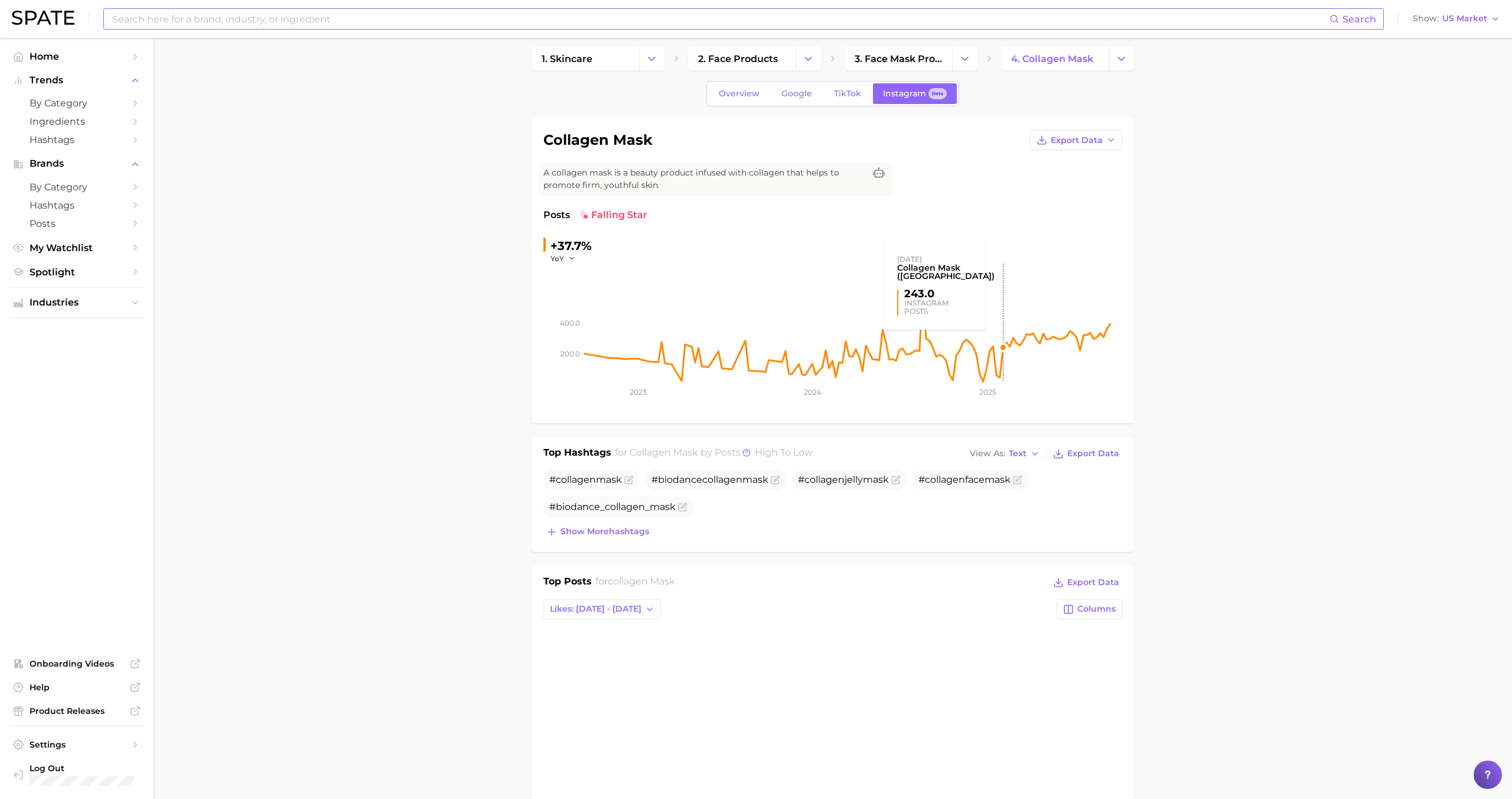
scroll to position [11, 0]
